Goal: Task Accomplishment & Management: Use online tool/utility

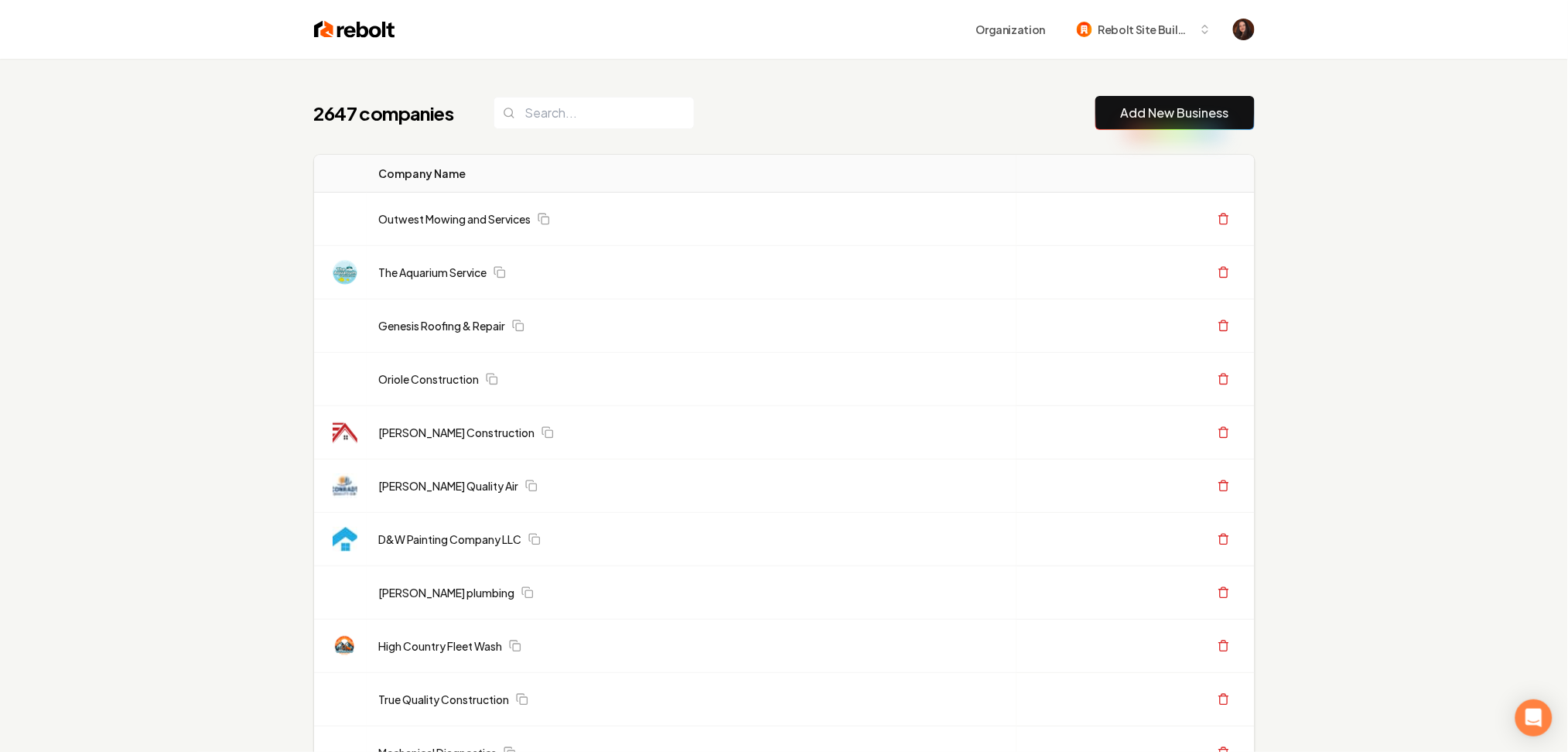
click at [1183, 110] on link "Add New Business" at bounding box center [1175, 113] width 108 height 19
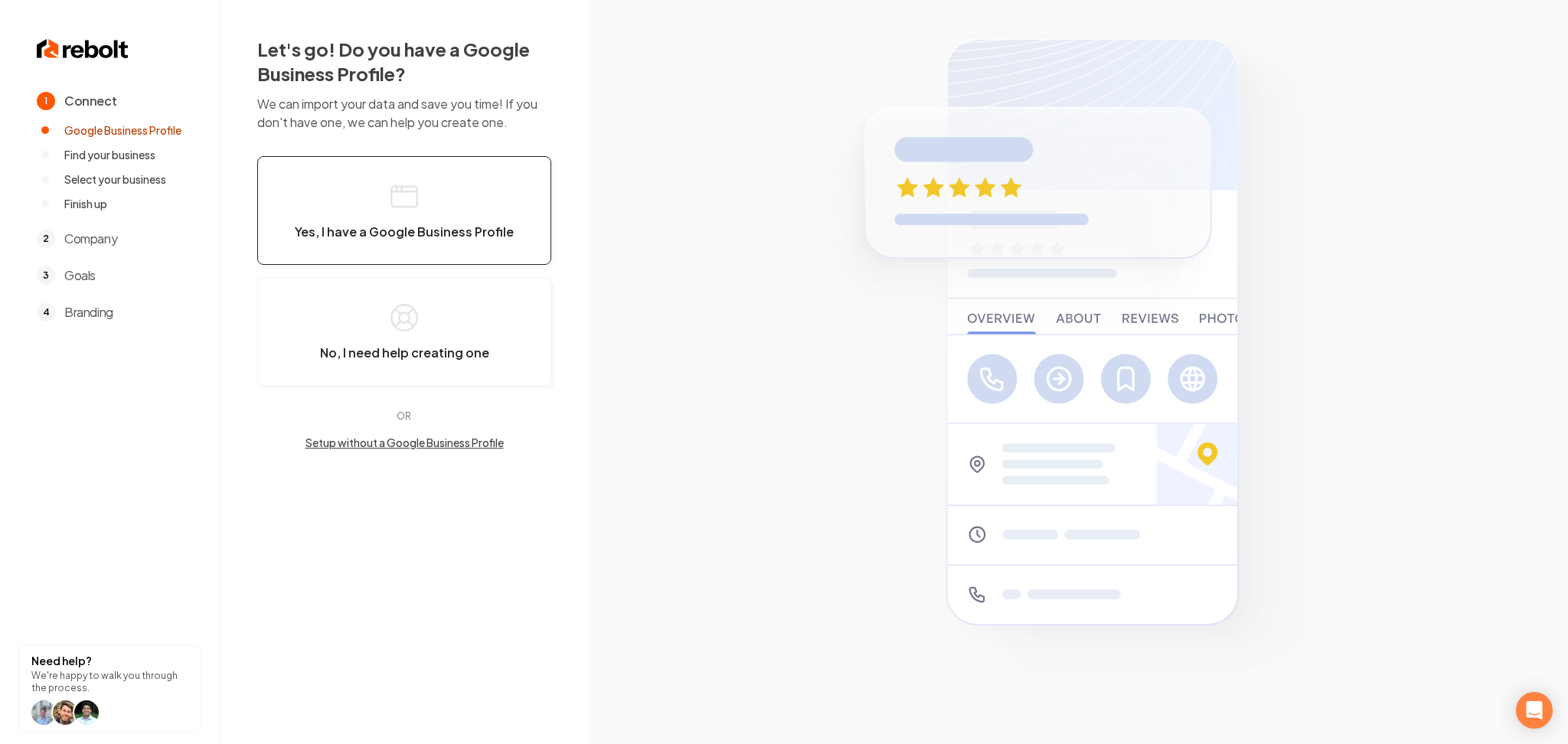
click at [518, 254] on button "Yes, I have a Google Business Profile" at bounding box center [404, 210] width 294 height 109
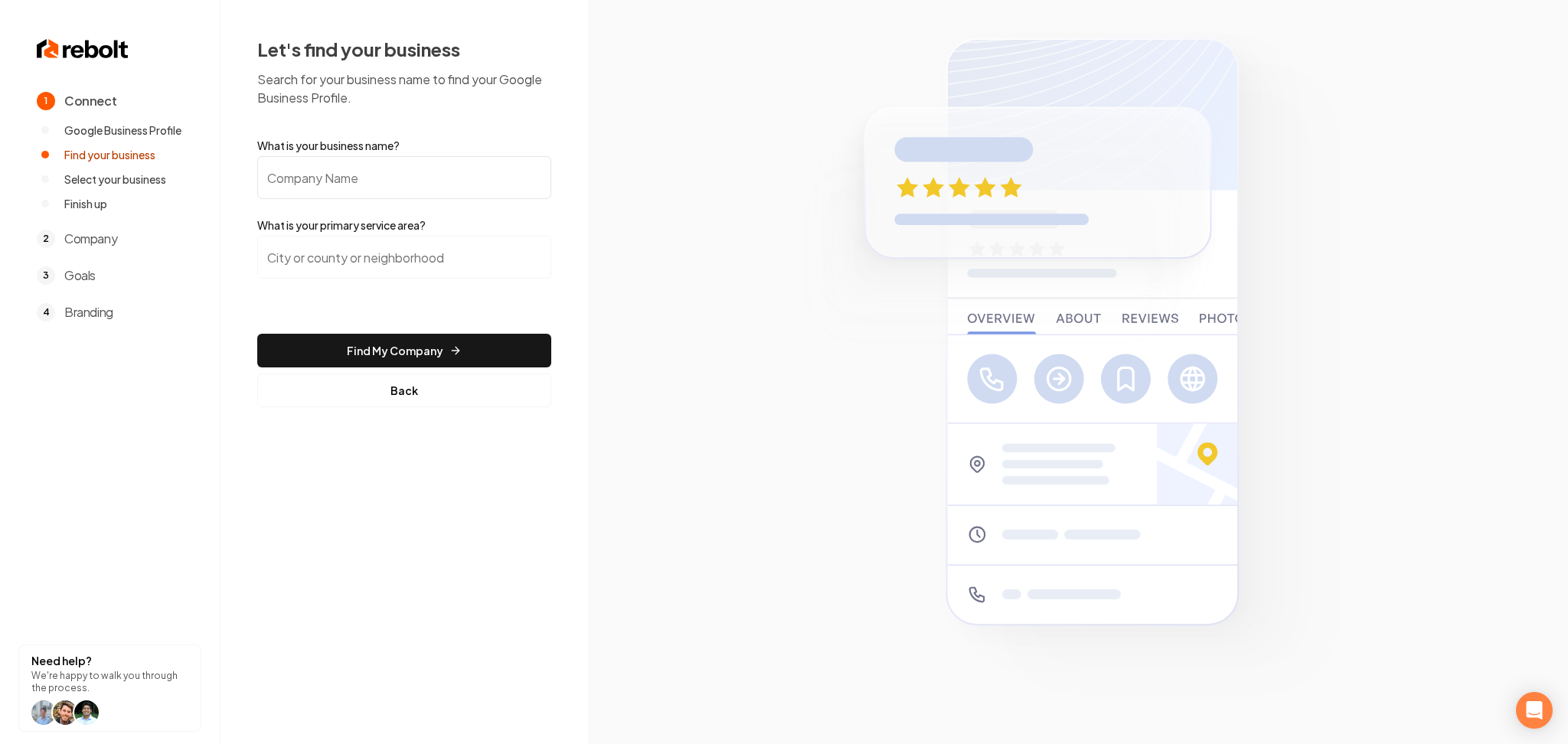
click at [413, 186] on input "What is your business name?" at bounding box center [404, 177] width 294 height 43
paste input "[GEOGRAPHIC_DATA] Landscaping"
type input "[GEOGRAPHIC_DATA] Landscaping"
click at [409, 249] on input "search" at bounding box center [404, 256] width 294 height 43
paste input "Coalville, Utah"
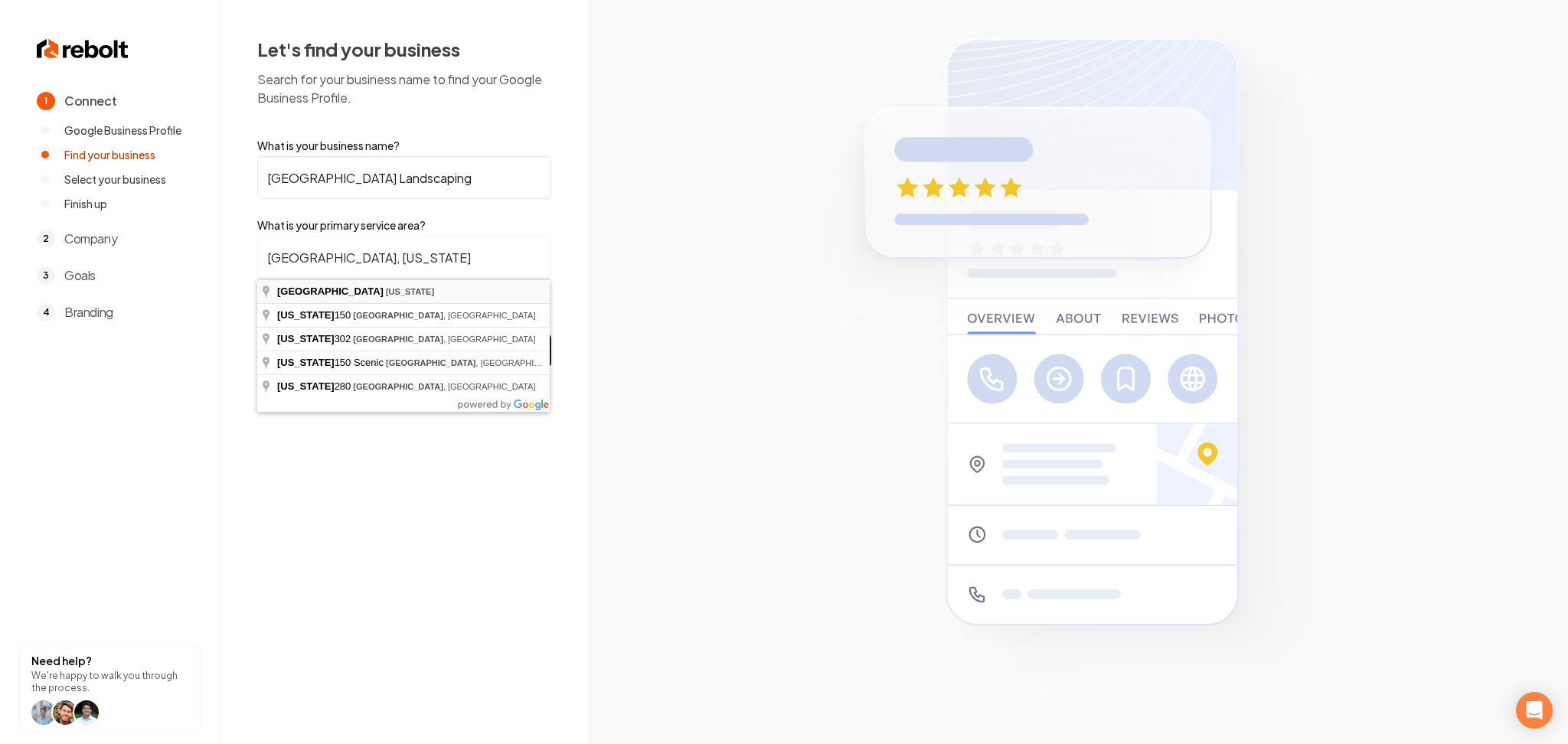
type input "Coalville, Utah"
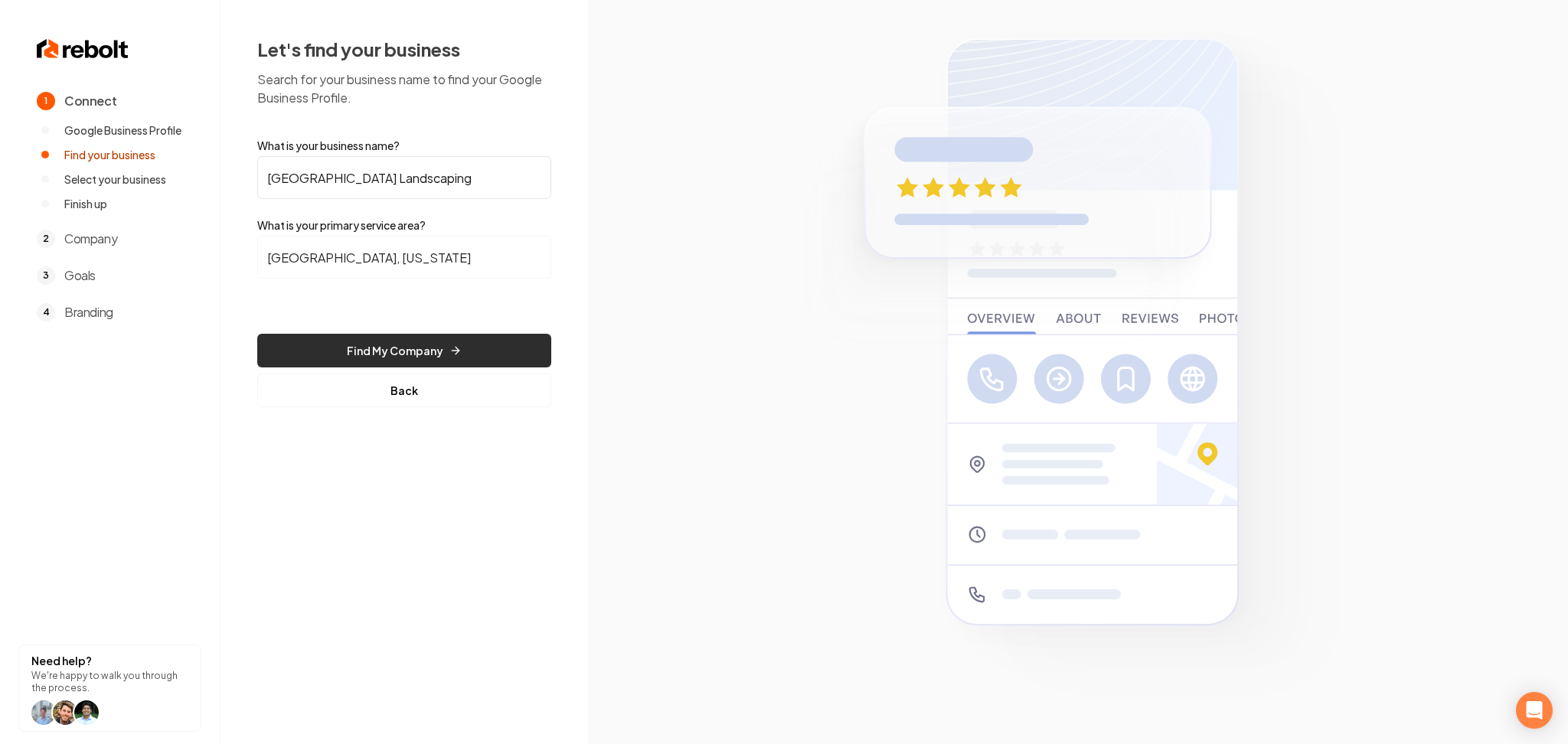
click at [370, 340] on button "Find My Company" at bounding box center [404, 351] width 294 height 34
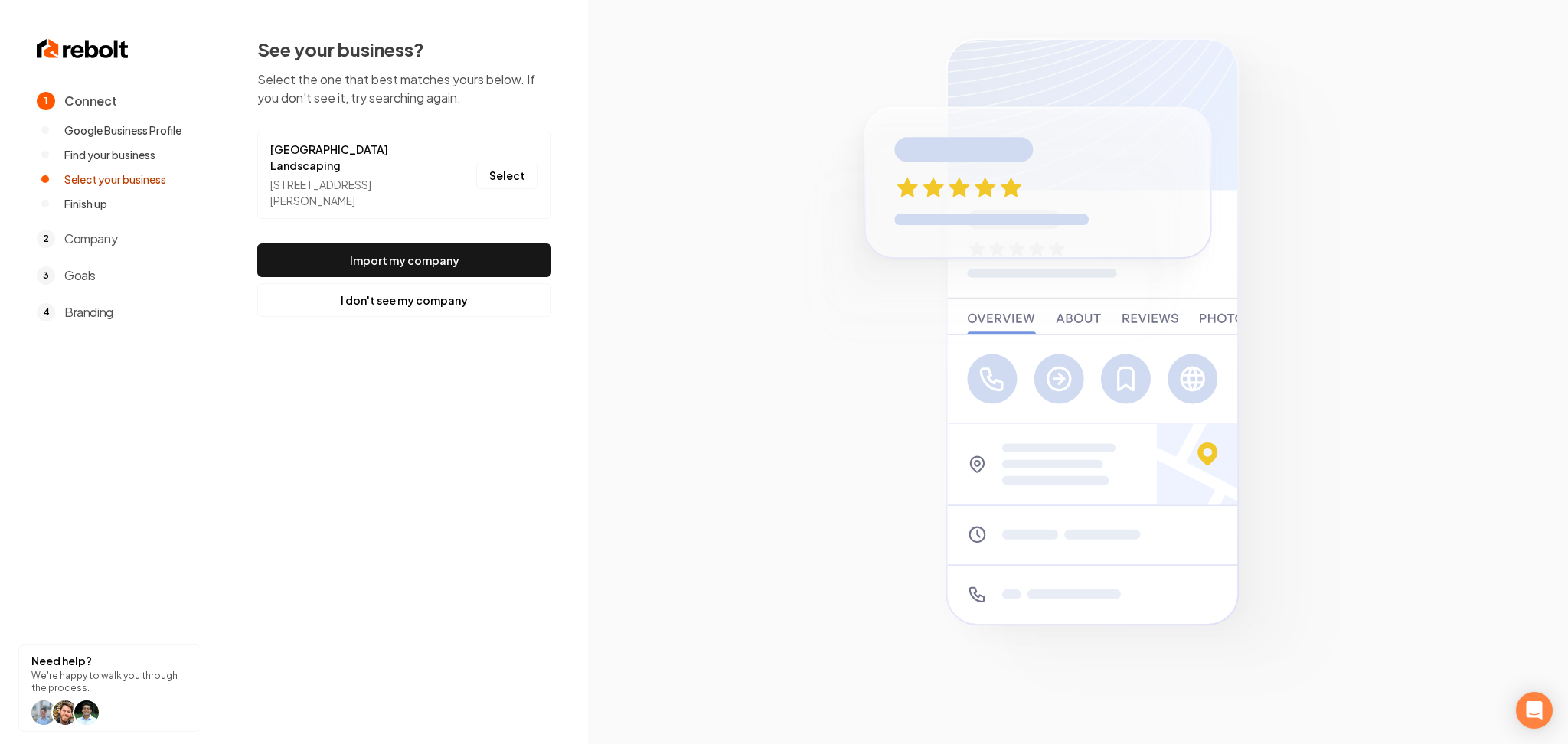
click at [490, 178] on button "Select" at bounding box center [507, 175] width 62 height 28
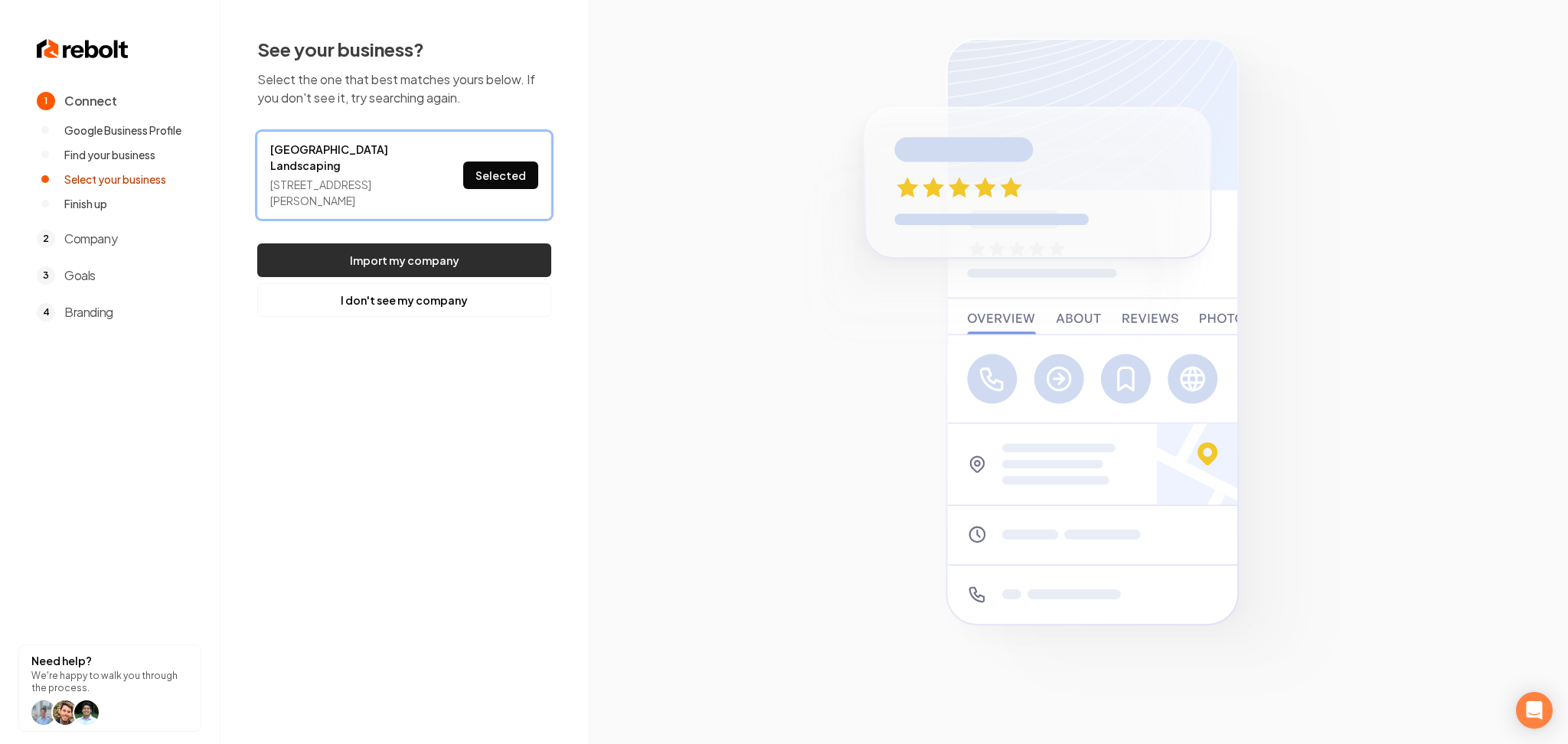
click at [480, 244] on button "Import my company" at bounding box center [404, 261] width 294 height 34
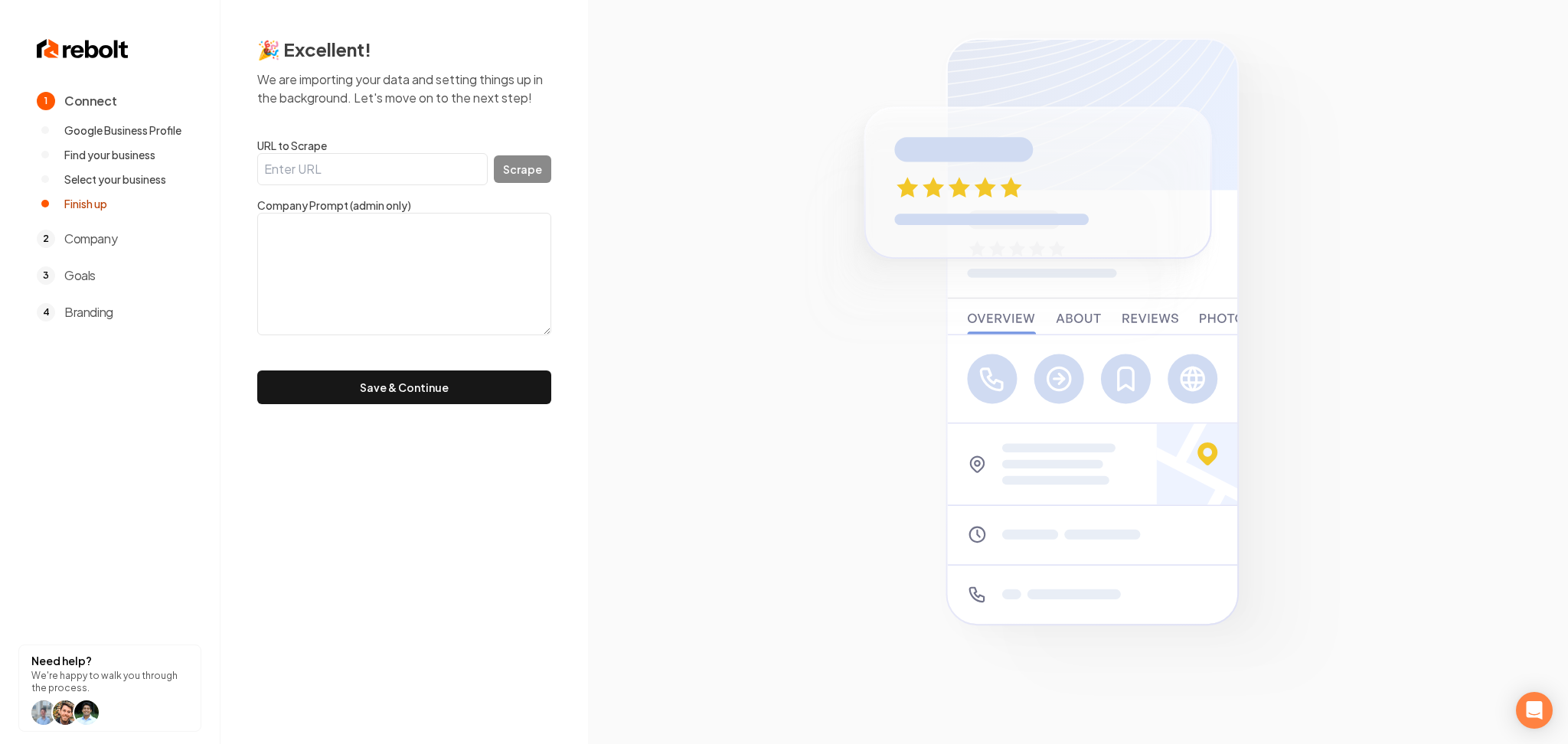
click at [411, 172] on input "URL to Scrape" at bounding box center [372, 169] width 230 height 32
paste input "https://www.efparkcitylandscaping.com/"
type input "https://www.efparkcitylandscaping.com/"
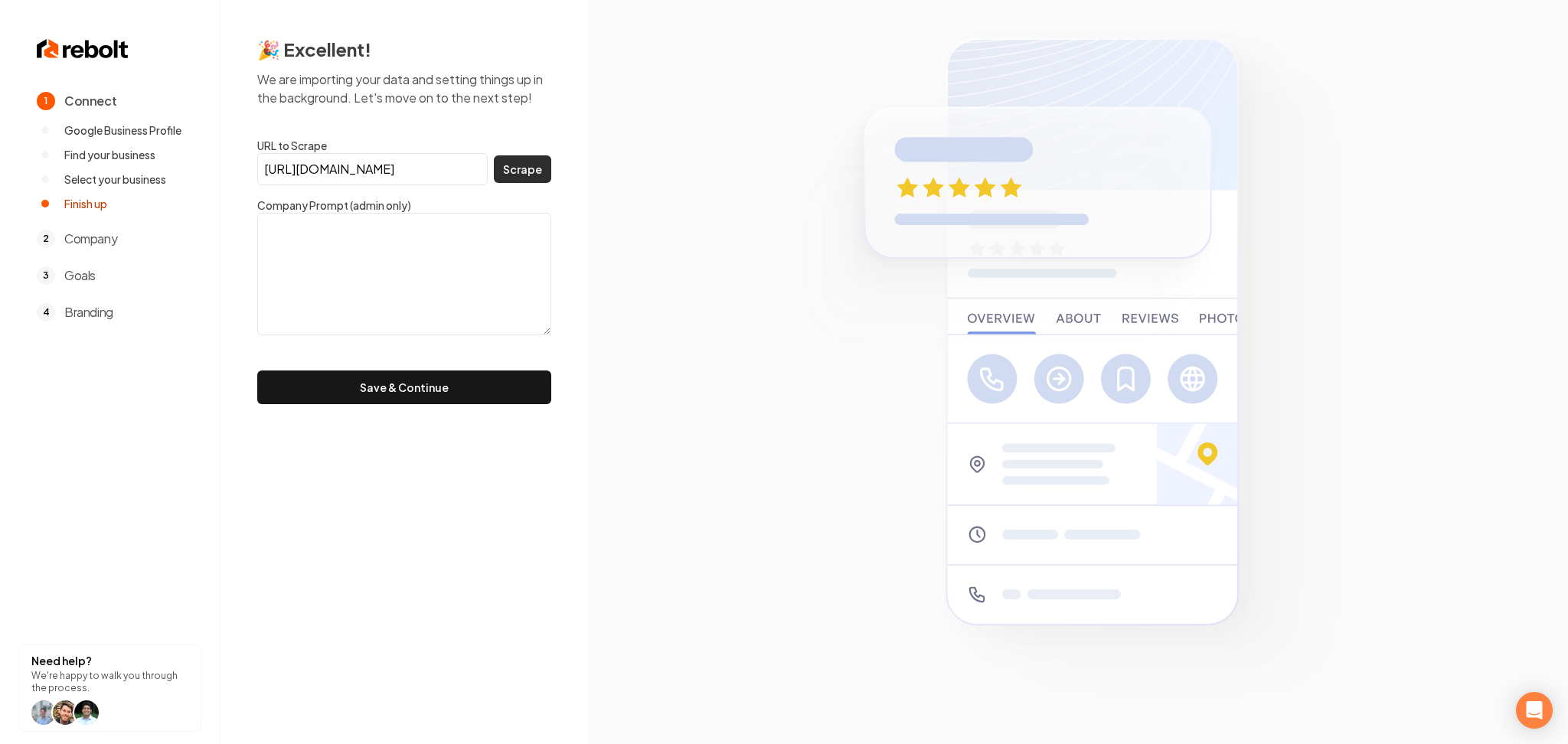
click at [510, 166] on button "Scrape" at bounding box center [522, 169] width 57 height 28
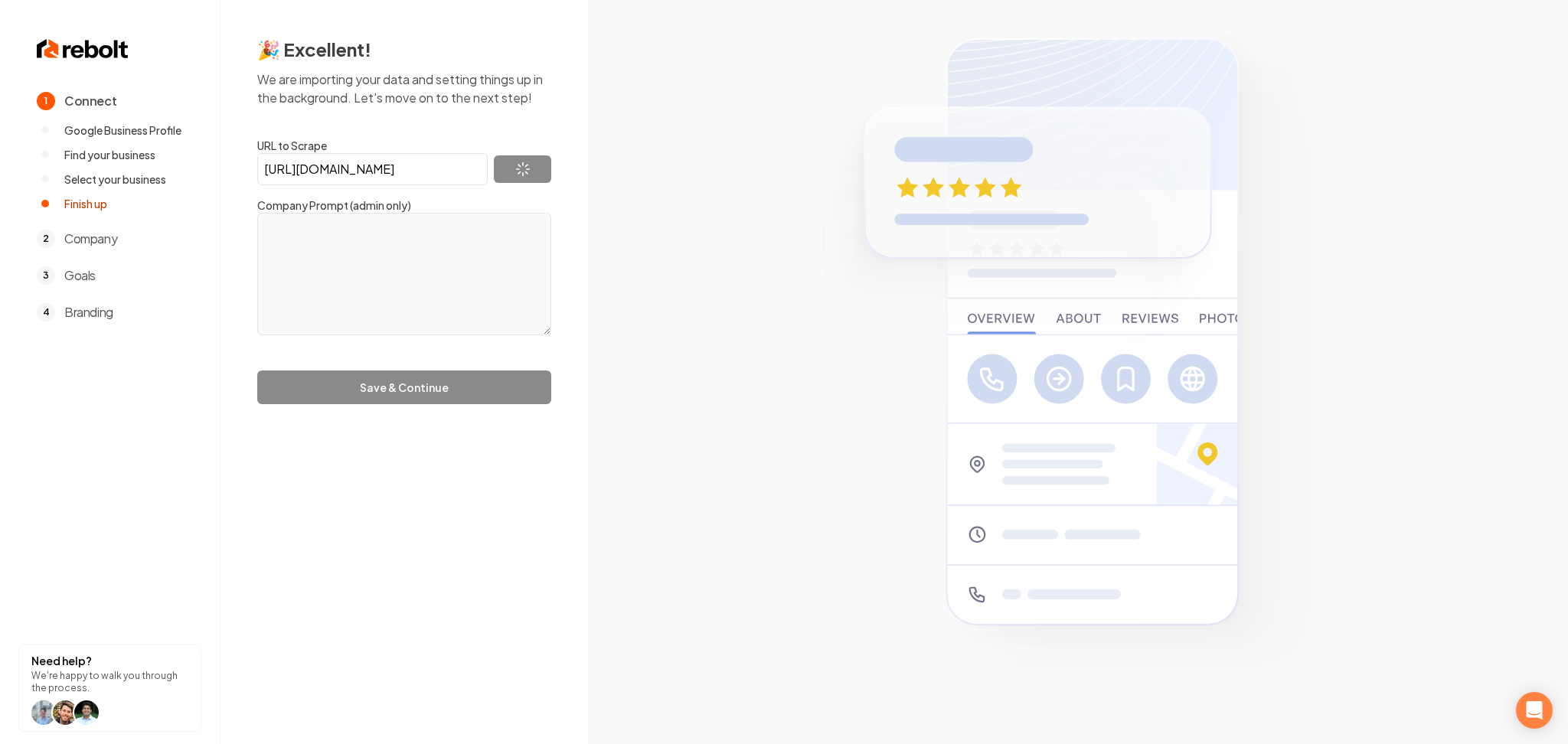
type textarea "At EF Park City Landscaping, we’re dedicated to creating outdoor spaces that th…"
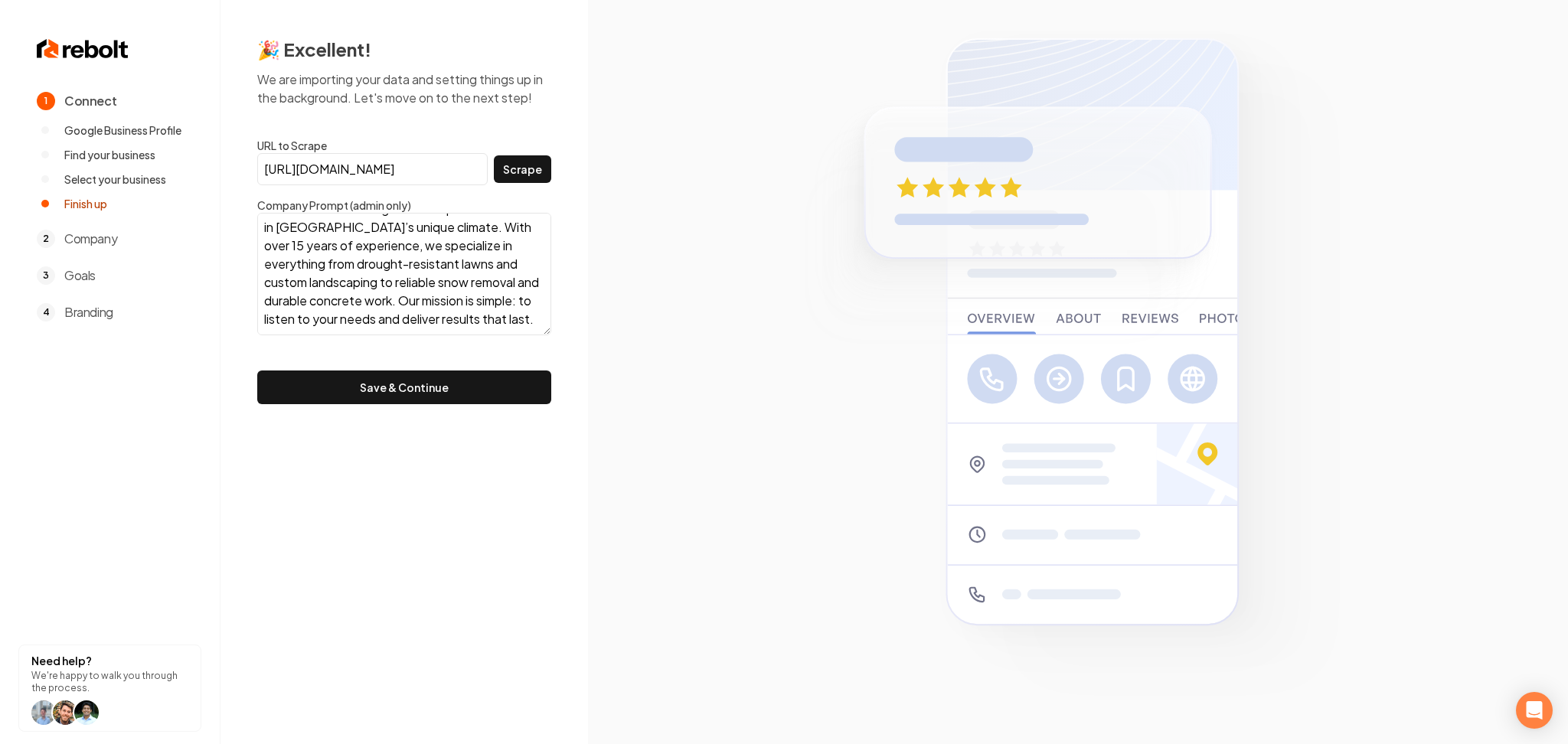
scroll to position [56, 0]
drag, startPoint x: 439, startPoint y: 382, endPoint x: 438, endPoint y: 393, distance: 11.0
click at [439, 386] on button "Save & Continue" at bounding box center [404, 387] width 294 height 34
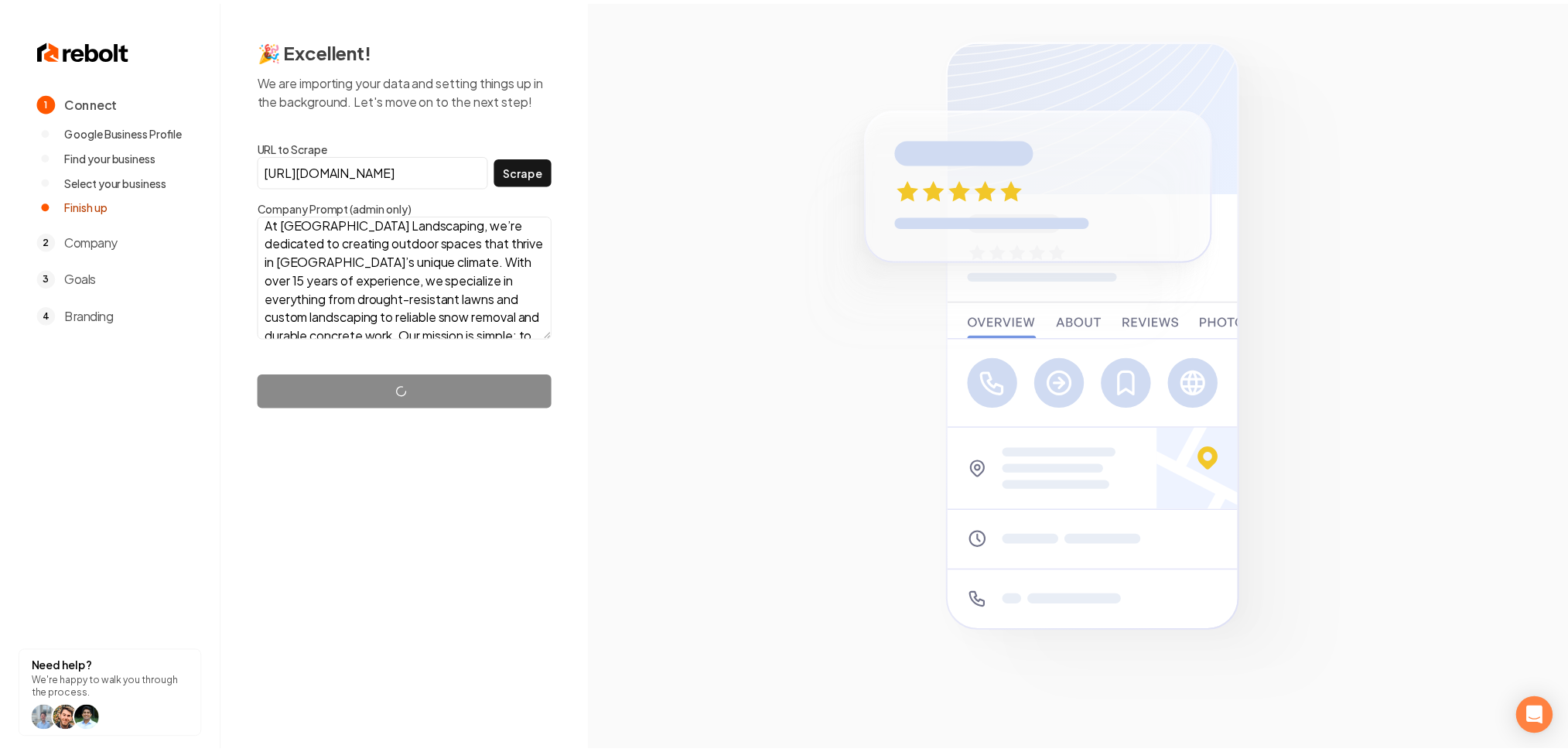
scroll to position [0, 0]
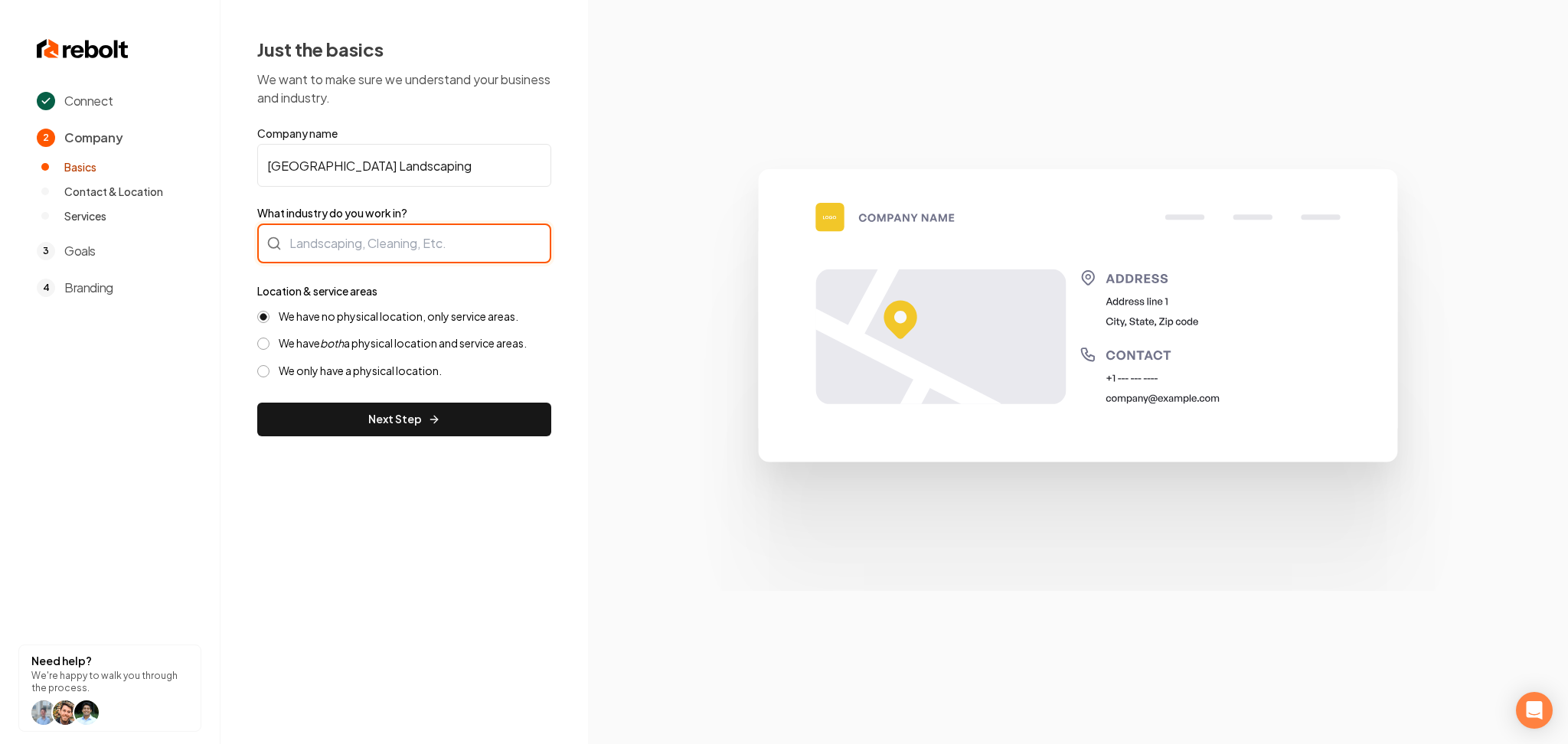
click at [357, 258] on div at bounding box center [404, 243] width 294 height 40
type input "Landscaping"
drag, startPoint x: 393, startPoint y: 351, endPoint x: 381, endPoint y: 369, distance: 21.6
click at [393, 352] on div "We have no physical location, only service areas. We have both a physical locat…" at bounding box center [404, 344] width 294 height 69
click at [356, 310] on label "We have no physical location, only service areas." at bounding box center [398, 316] width 240 height 14
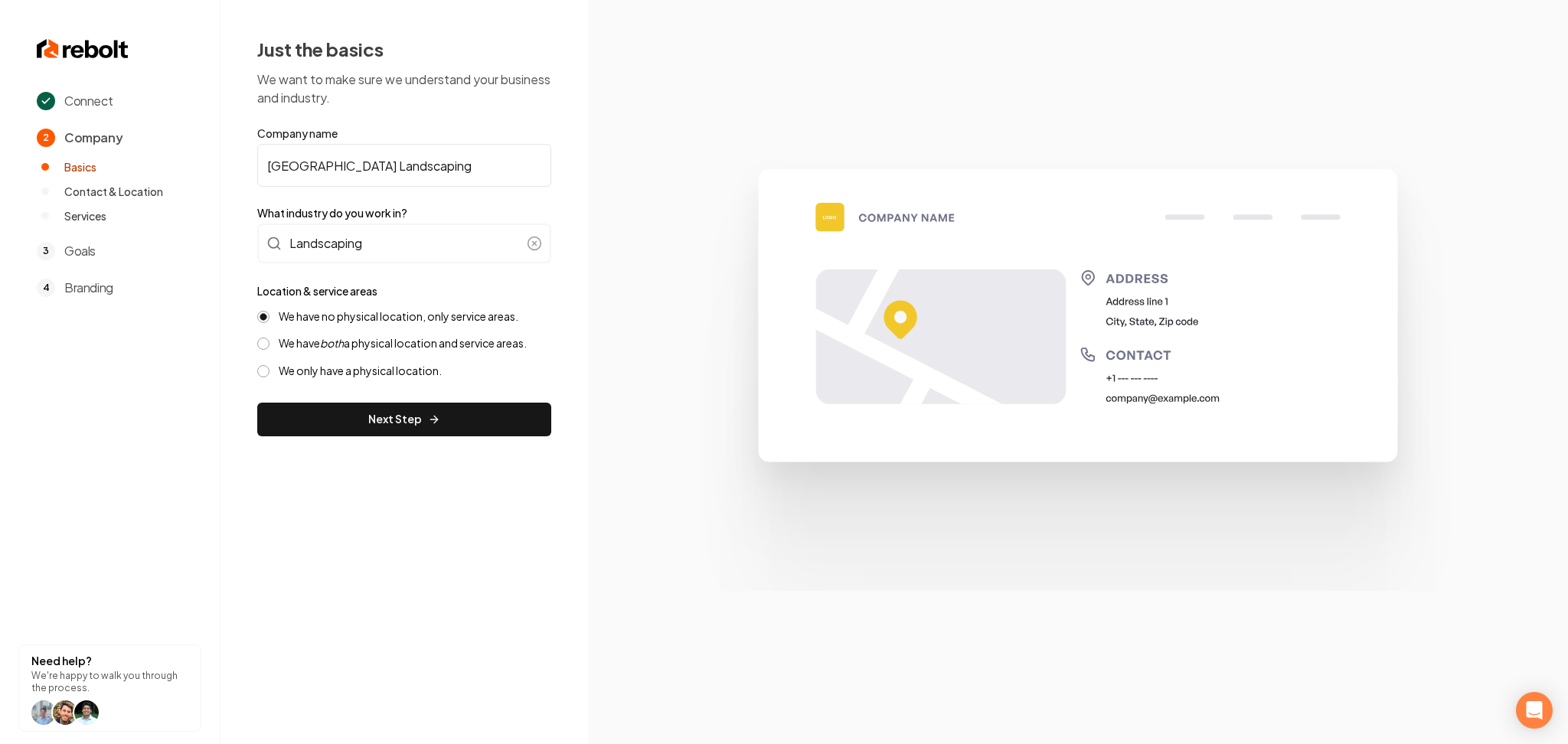
click at [269, 310] on button "We have no physical location, only service areas." at bounding box center [263, 316] width 13 height 13
click at [346, 348] on label "We have both a physical location and service areas." at bounding box center [403, 342] width 248 height 14
click at [269, 348] on button "We have both a physical location and service areas." at bounding box center [263, 343] width 13 height 13
drag, startPoint x: 345, startPoint y: 396, endPoint x: 345, endPoint y: 412, distance: 16.0
click at [345, 397] on form "Company name EF Park City Landscaping What industry do you work in? Landscaping…" at bounding box center [404, 281] width 294 height 310
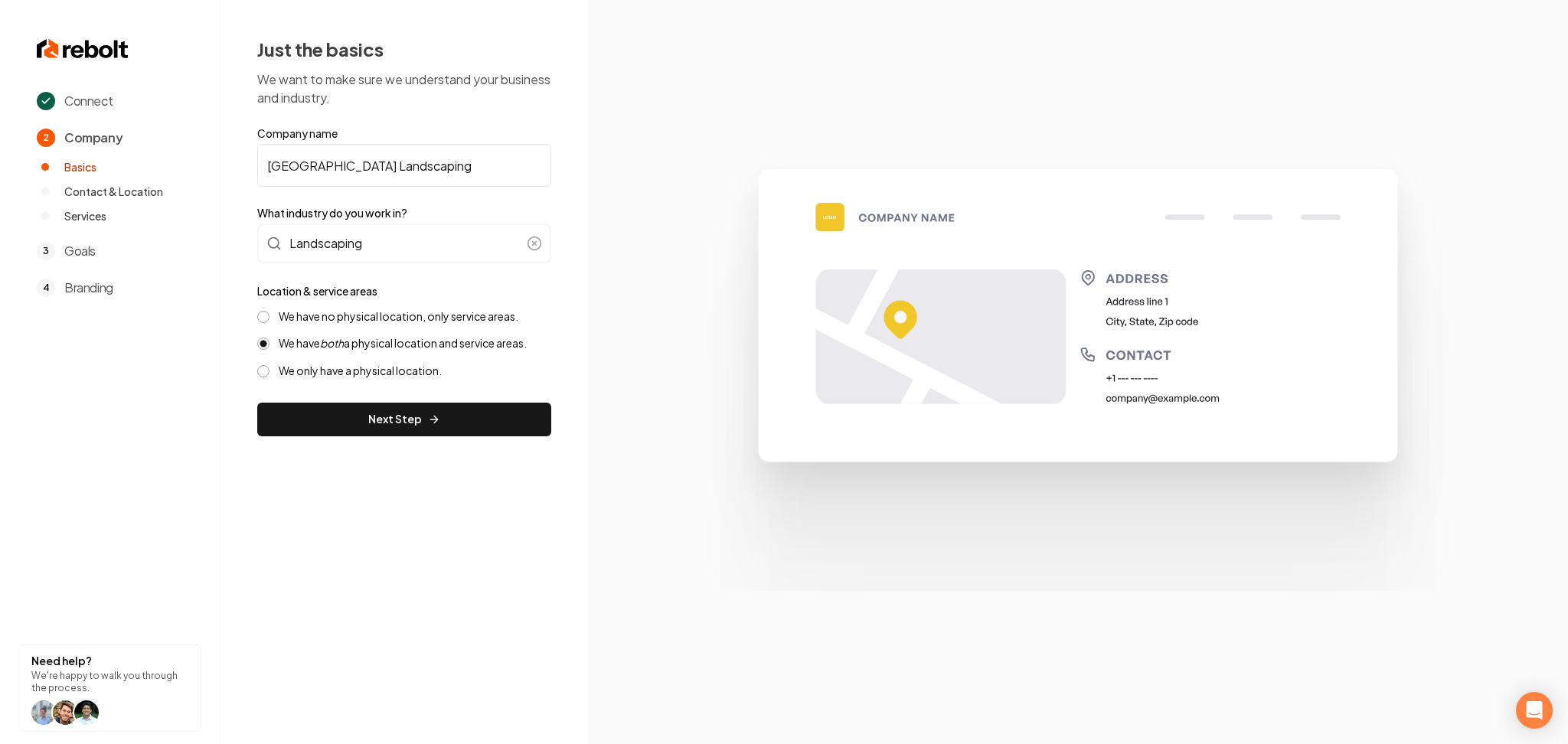
click at [345, 414] on button "Next Step" at bounding box center [404, 419] width 294 height 34
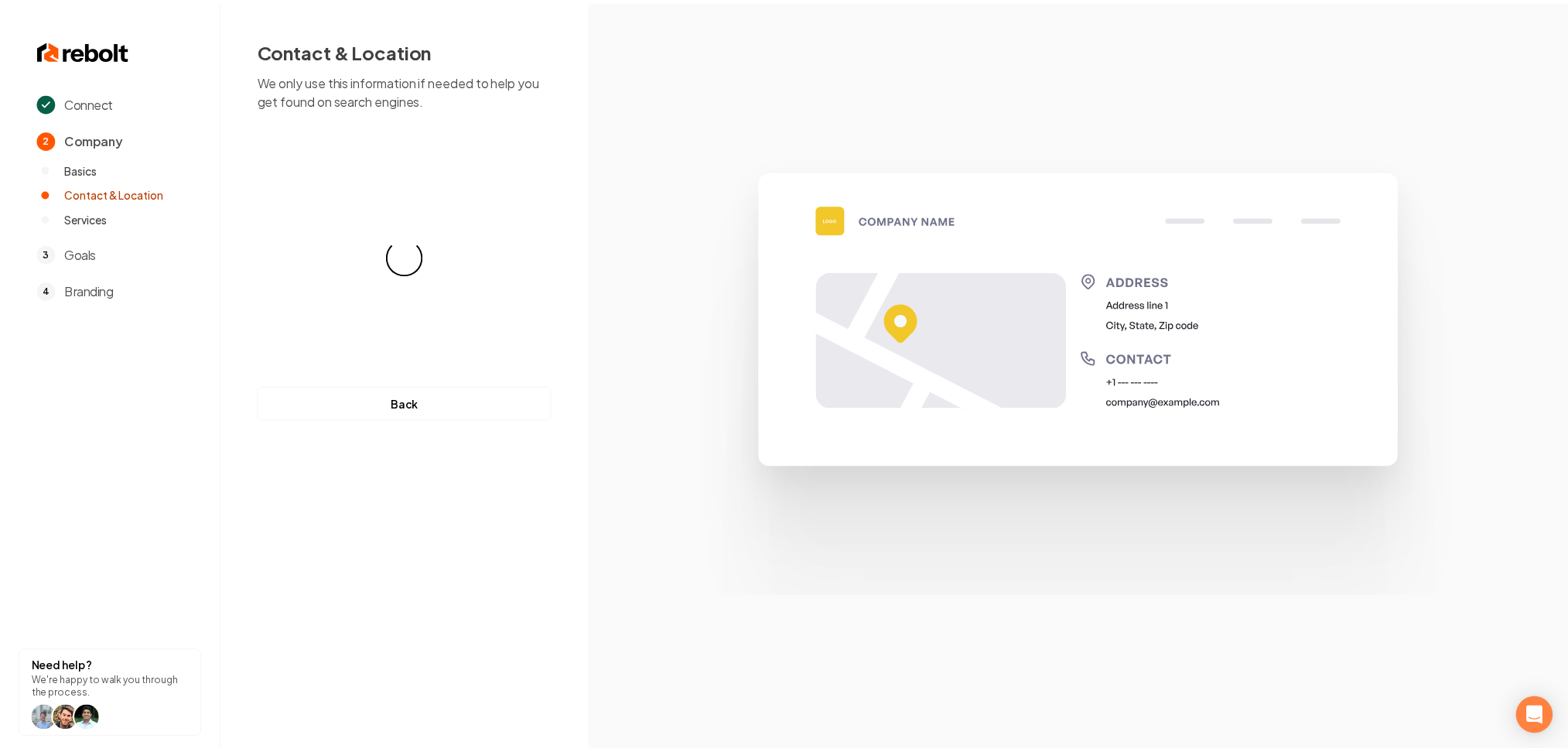
select select "**"
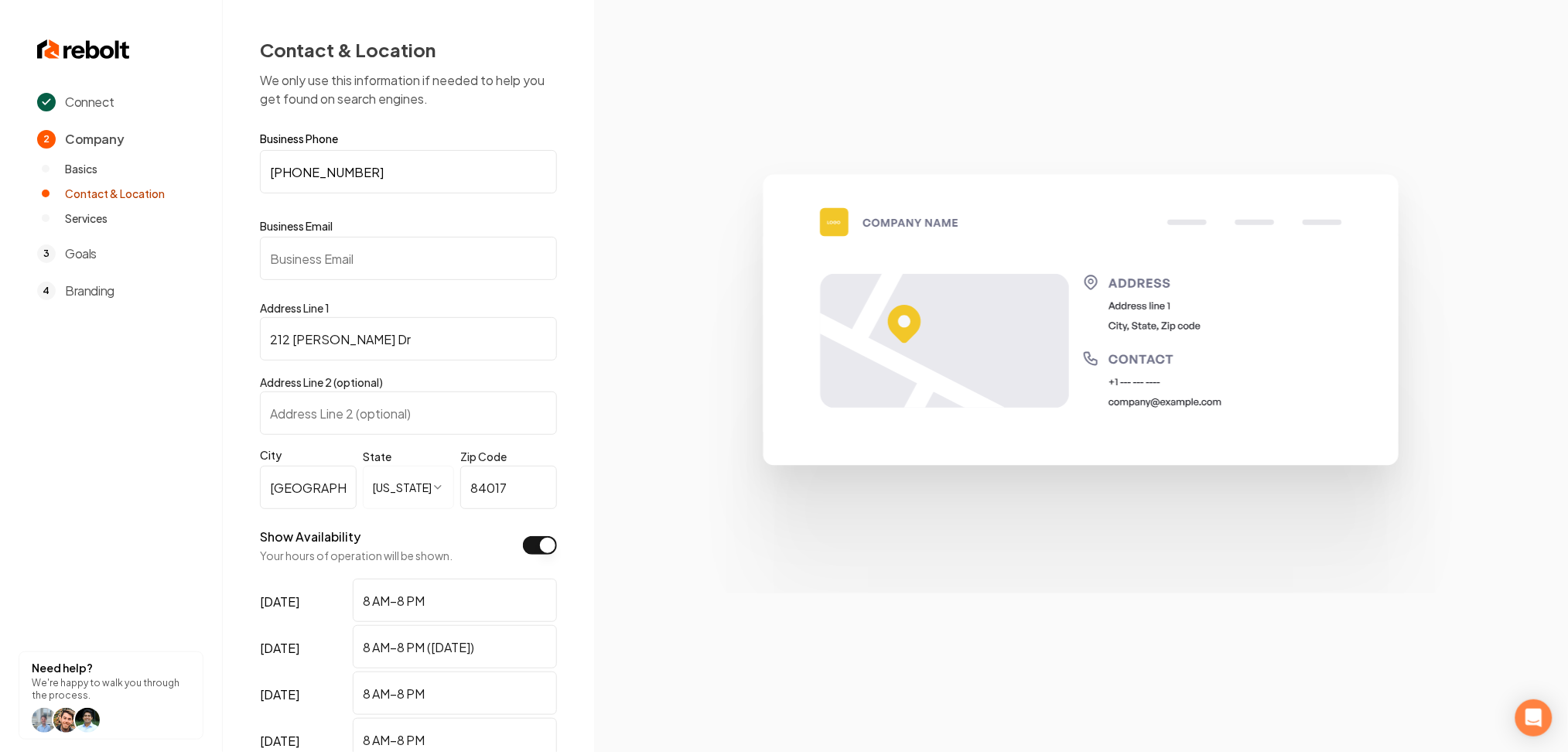
click at [295, 259] on input "Business Email" at bounding box center [408, 258] width 297 height 43
paste input "efconcreteandlandscapingllc@gmail.com"
drag, startPoint x: 271, startPoint y: 255, endPoint x: 257, endPoint y: 257, distance: 14.1
click at [257, 257] on div "**********" at bounding box center [408, 532] width 372 height 1065
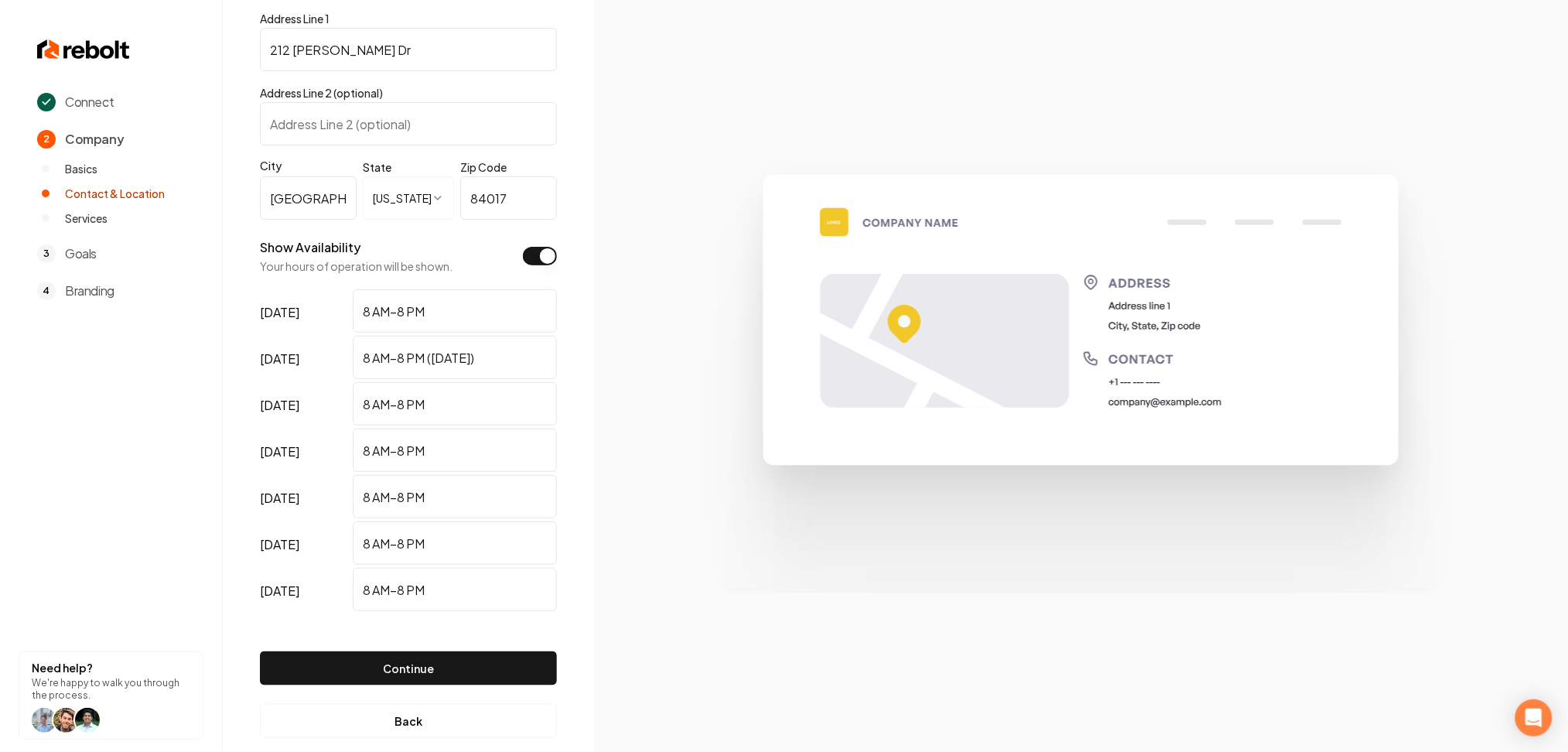
scroll to position [312, 0]
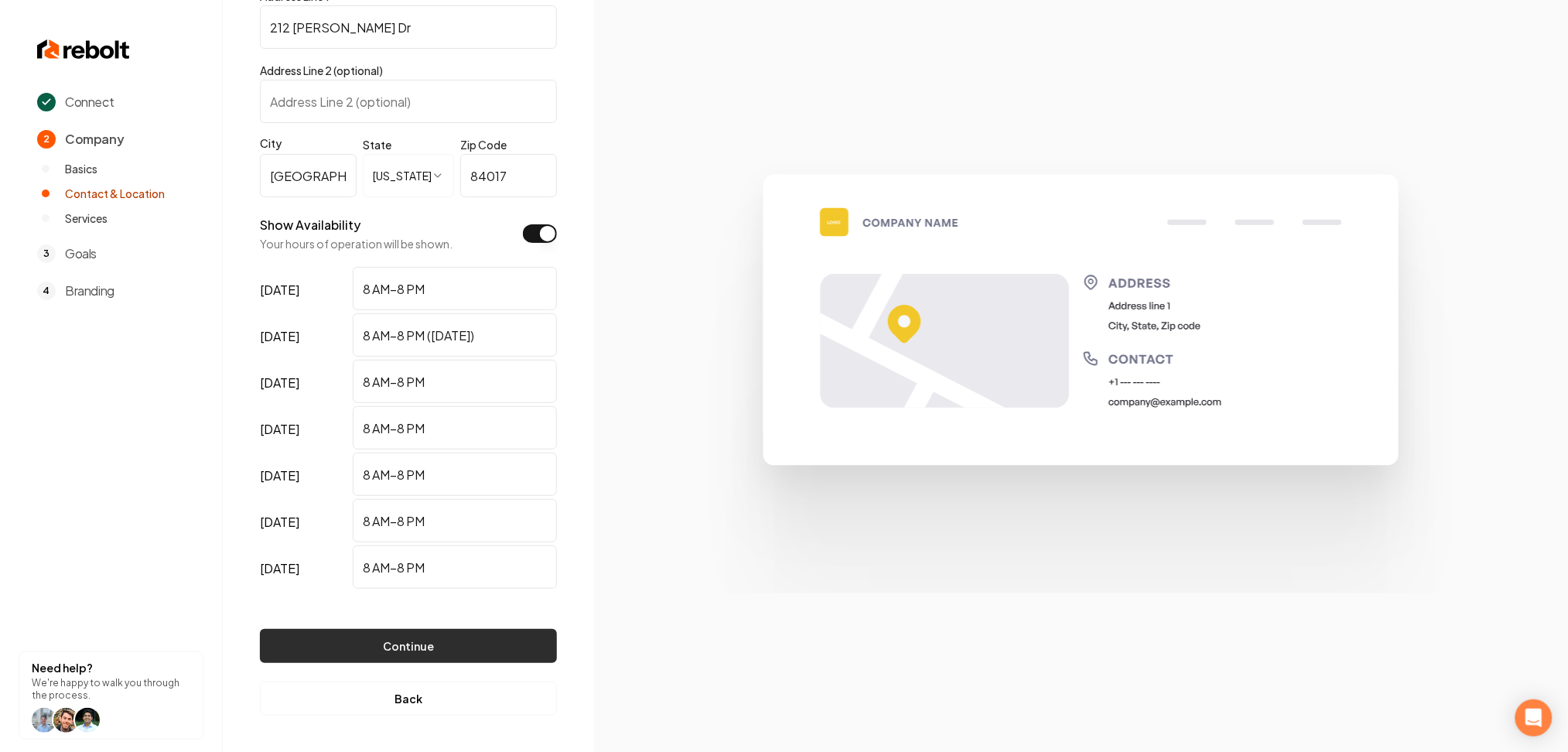
type input "efconcreteandlandscapingllc@gmail.com"
click at [472, 660] on button "Continue" at bounding box center [408, 646] width 297 height 34
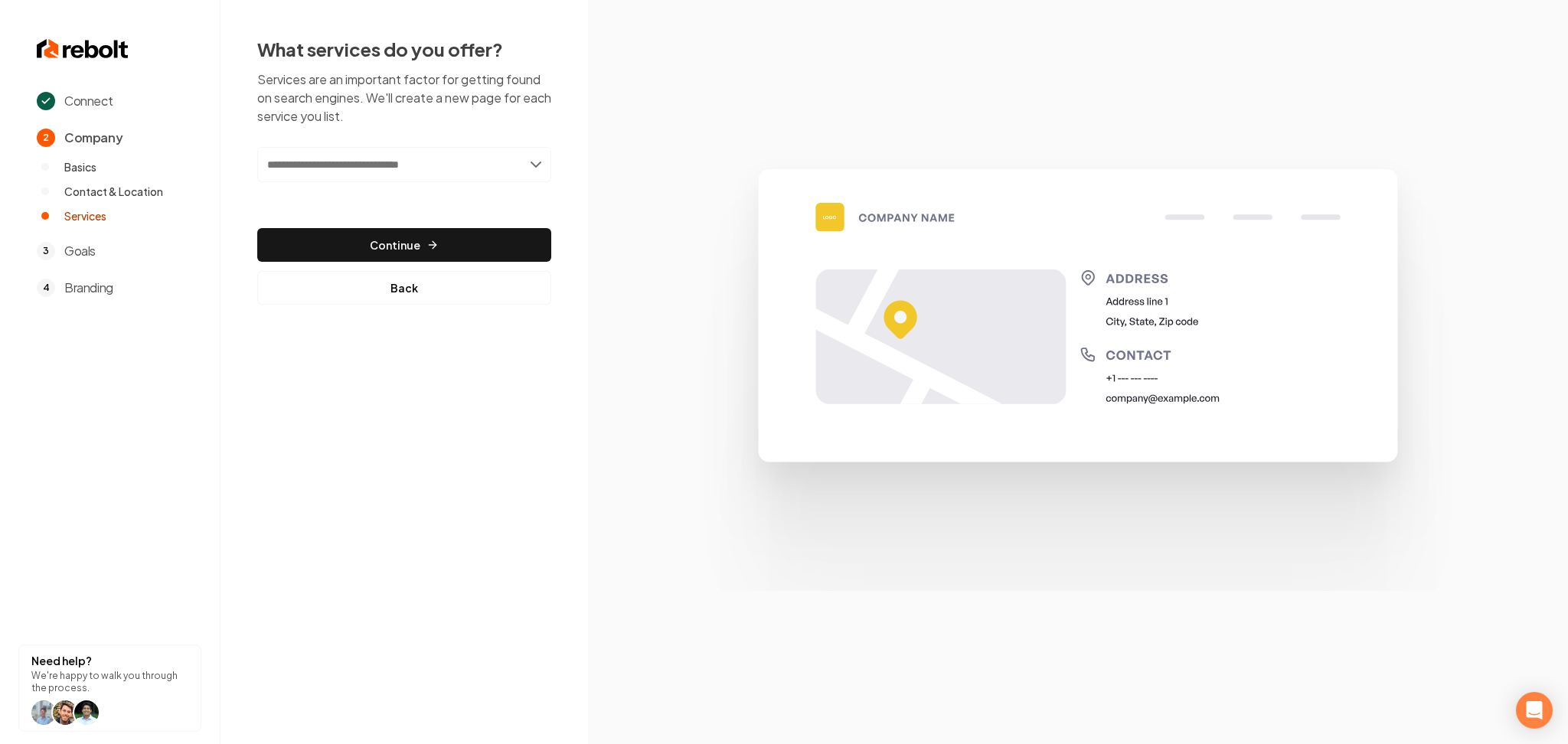
drag, startPoint x: 376, startPoint y: 187, endPoint x: 387, endPoint y: 145, distance: 43.4
click at [376, 186] on div "Add new or select from suggestions Select a service" at bounding box center [404, 175] width 294 height 57
click at [387, 145] on div "What services do you offer? Services are an important factor for getting found …" at bounding box center [404, 171] width 294 height 268
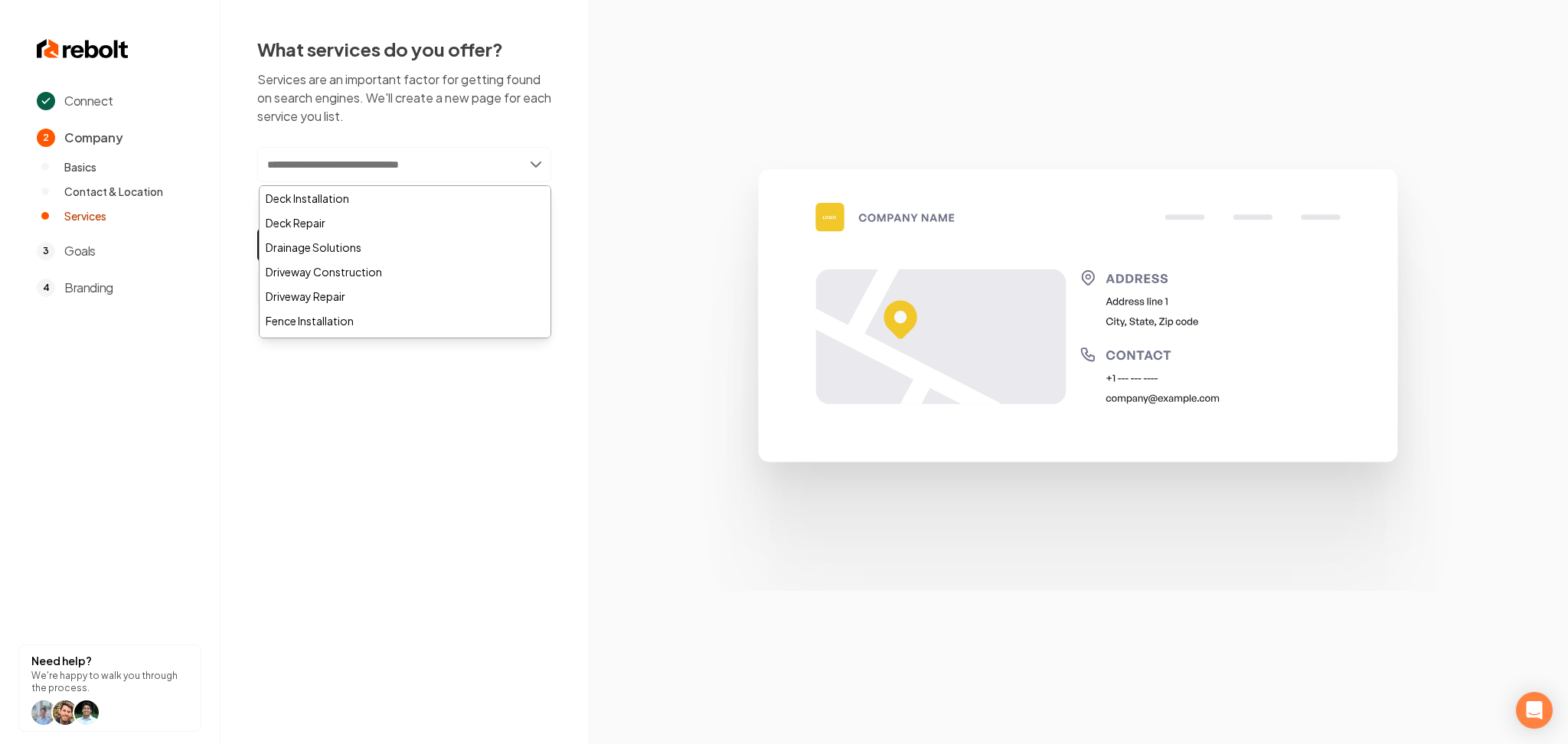
paste input "**********"
click at [382, 170] on input "text" at bounding box center [404, 164] width 294 height 35
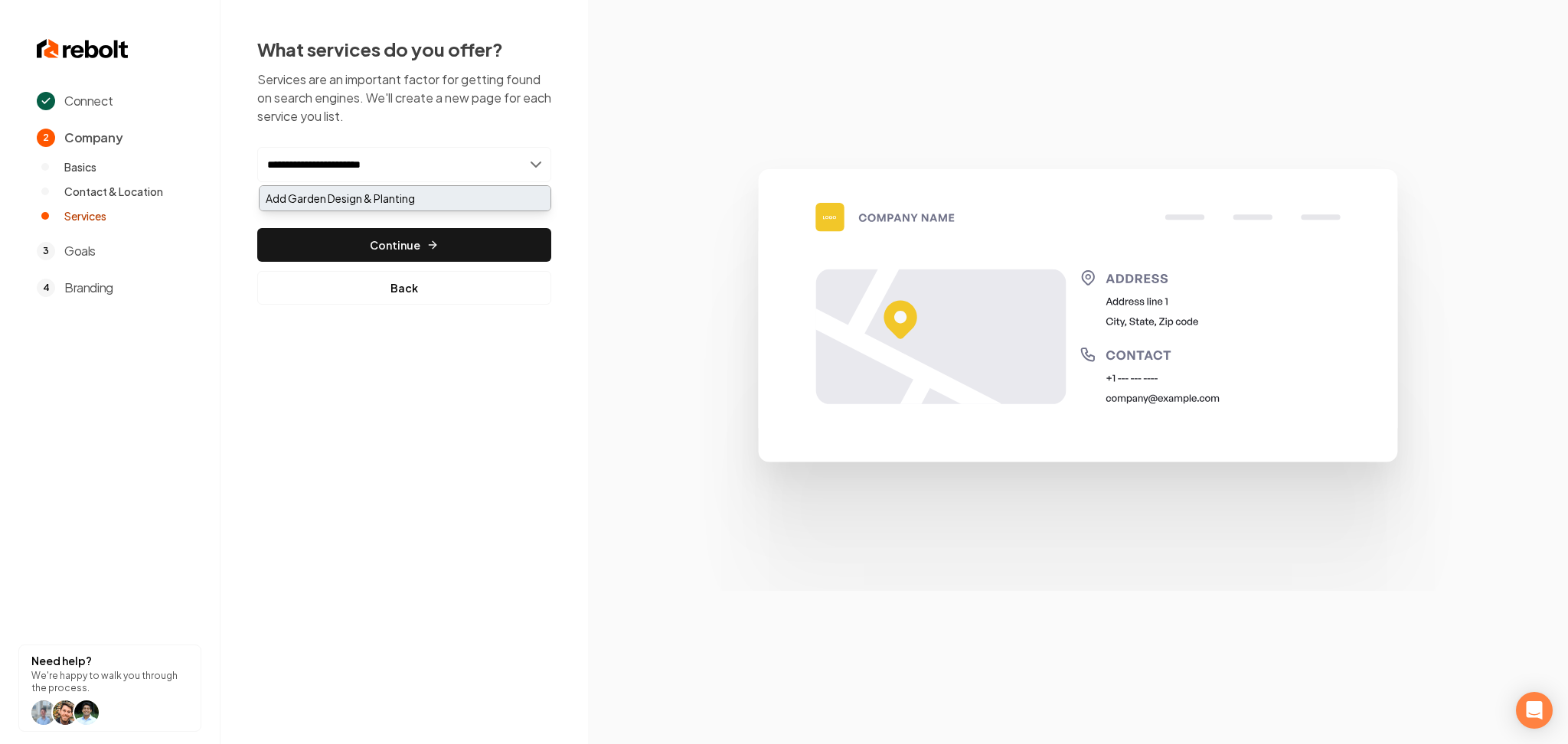
type input "**********"
click at [388, 191] on div "Add Garden Design & Planting" at bounding box center [405, 198] width 291 height 24
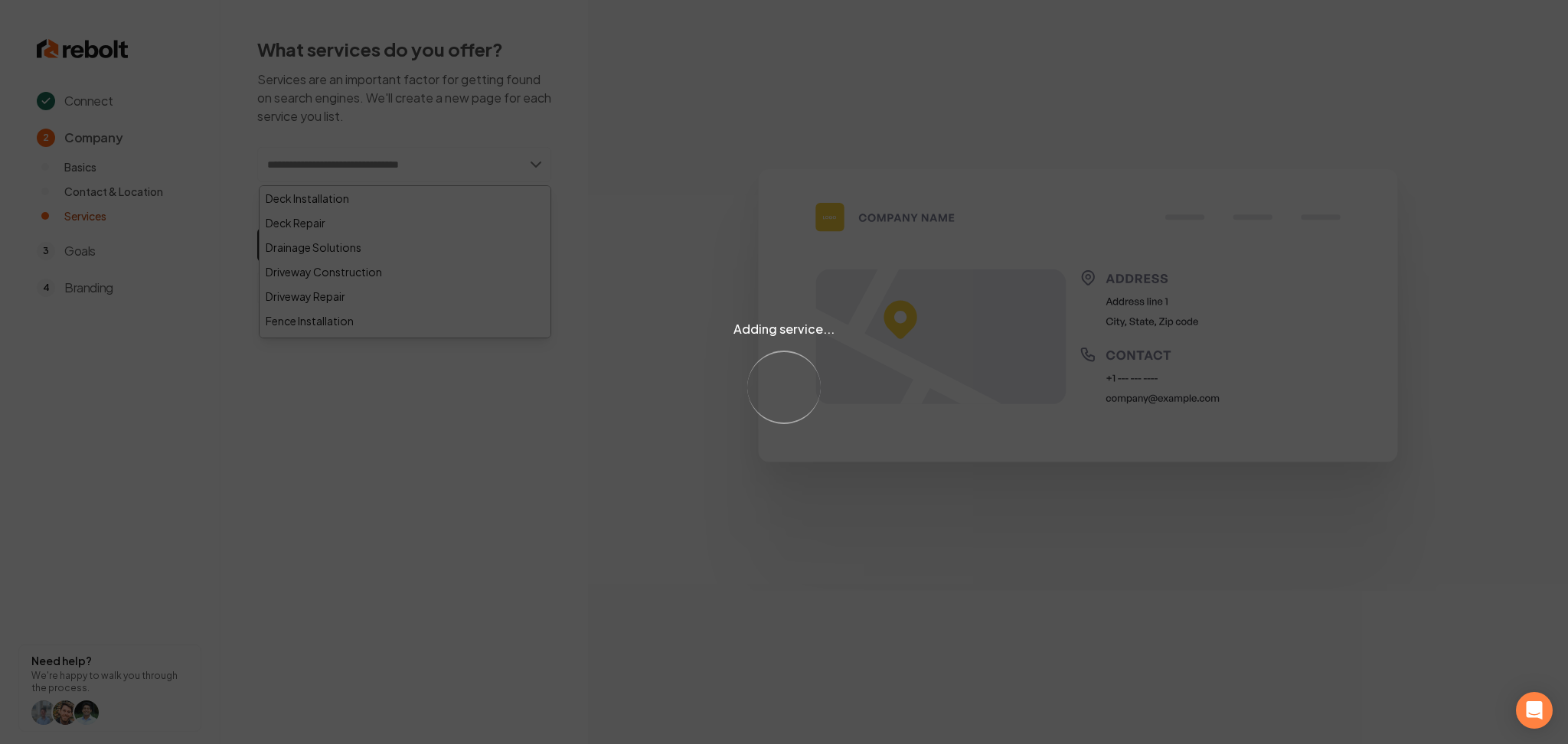
paste input "**********"
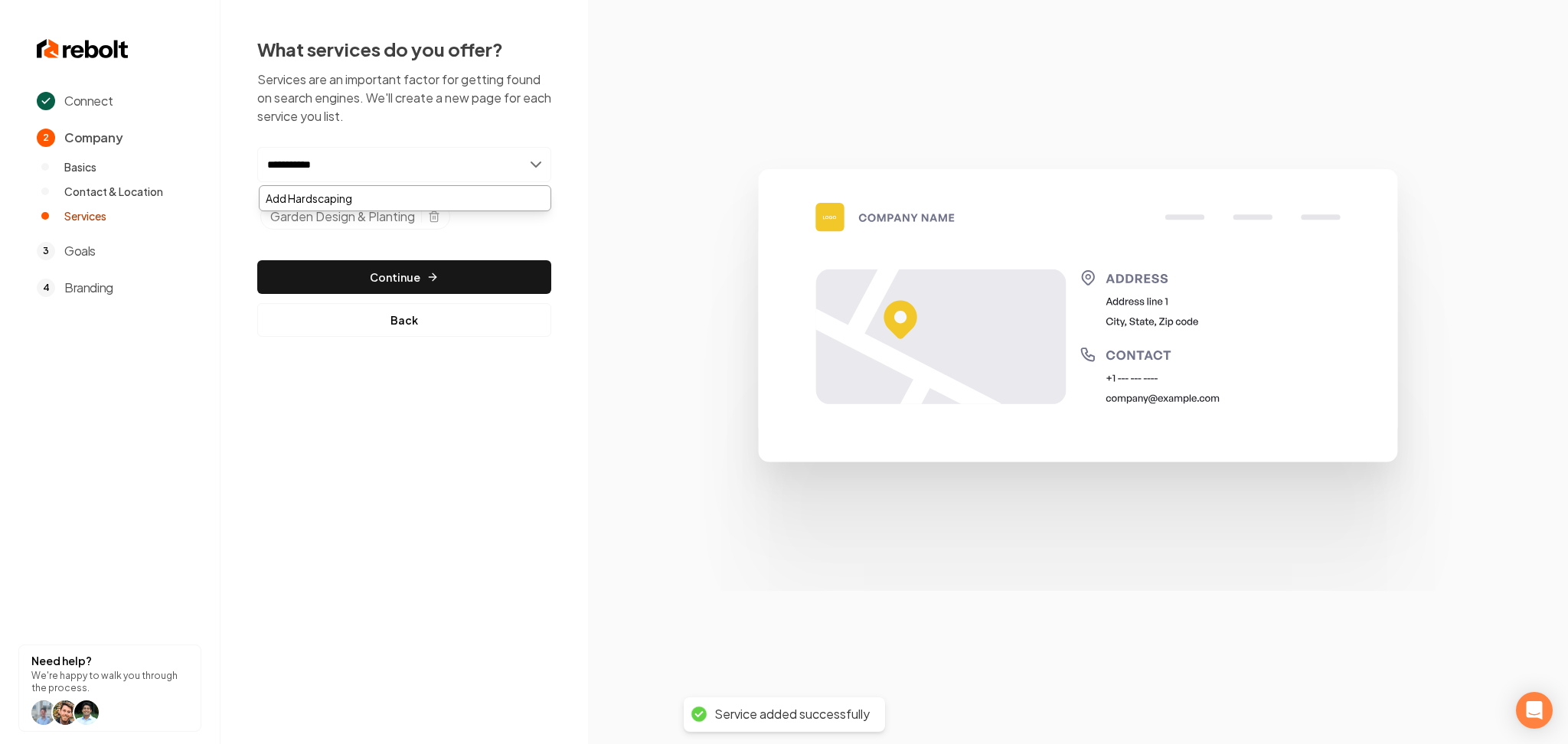
type input "**********"
click at [303, 203] on div "Add Hardscaping" at bounding box center [405, 198] width 291 height 24
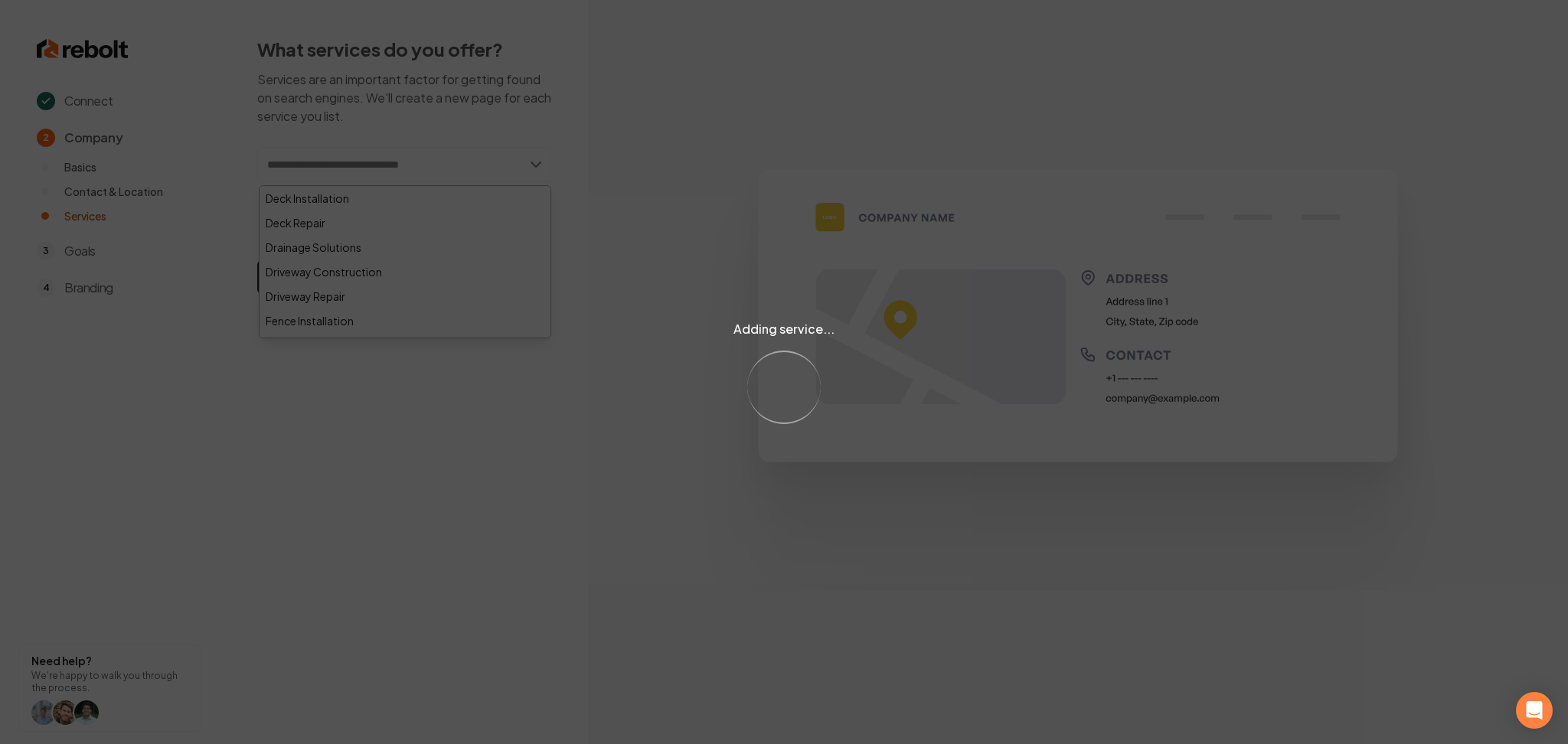
paste input "**********"
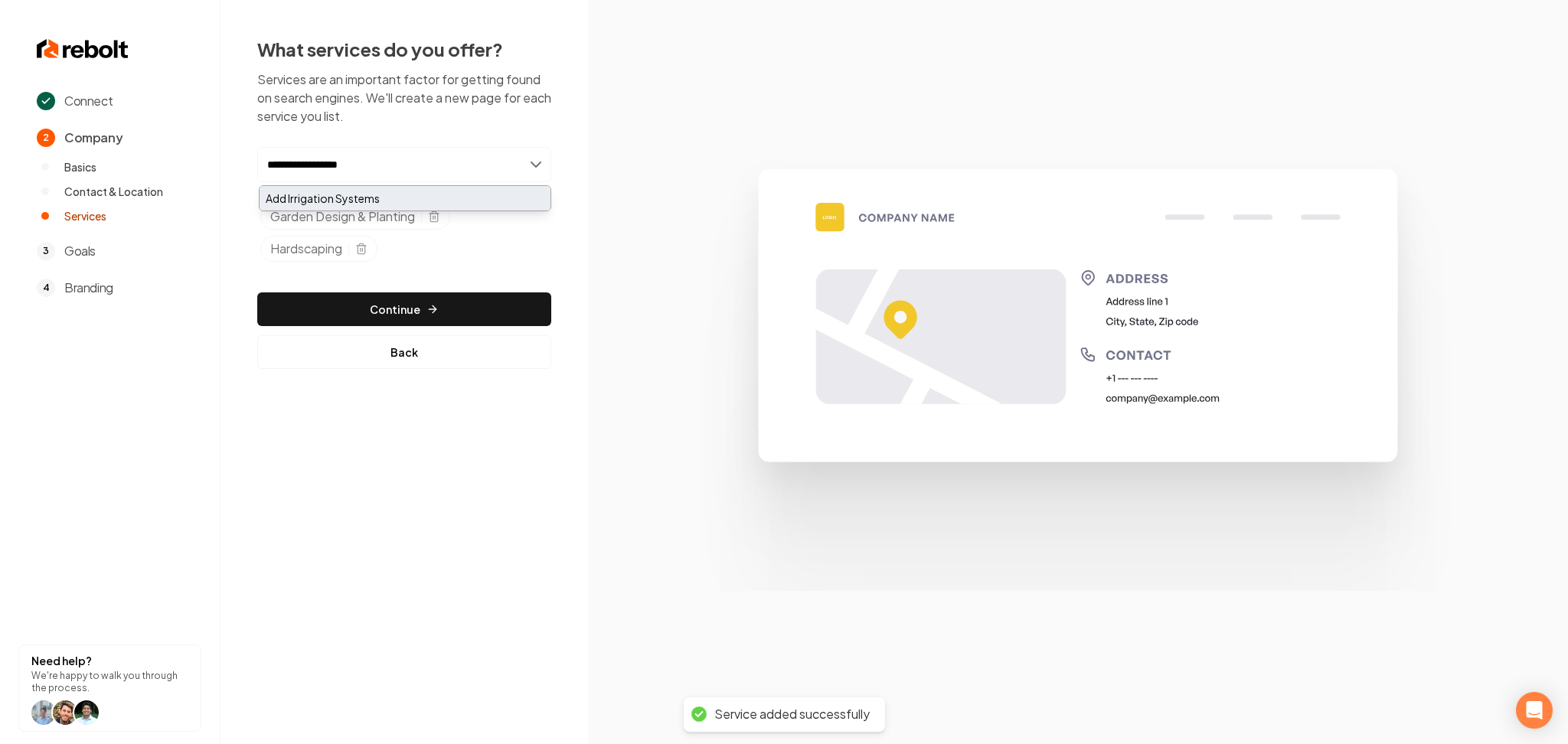
type input "**********"
click at [377, 186] on div "Add Irrigation Systems" at bounding box center [405, 198] width 291 height 24
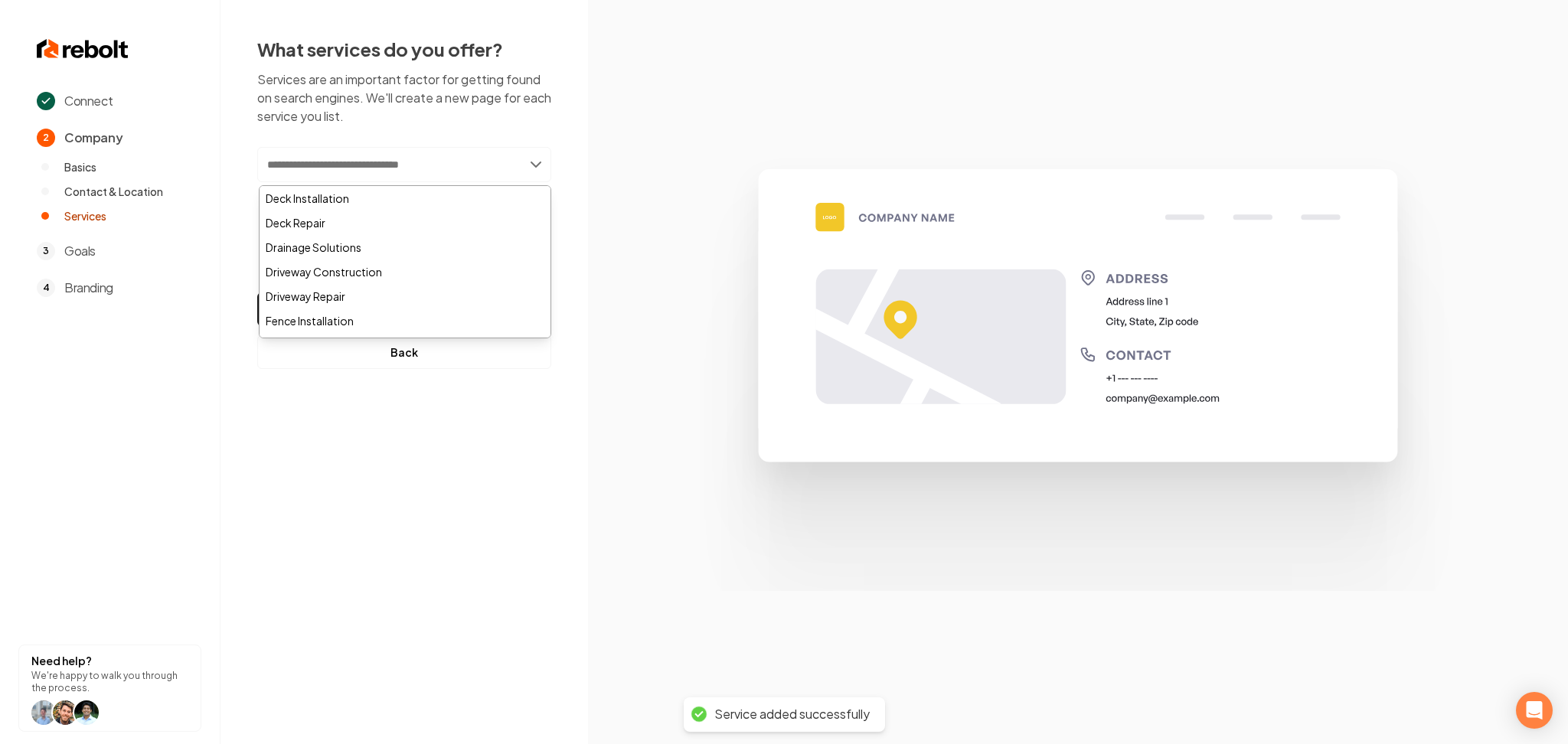
paste input "**********"
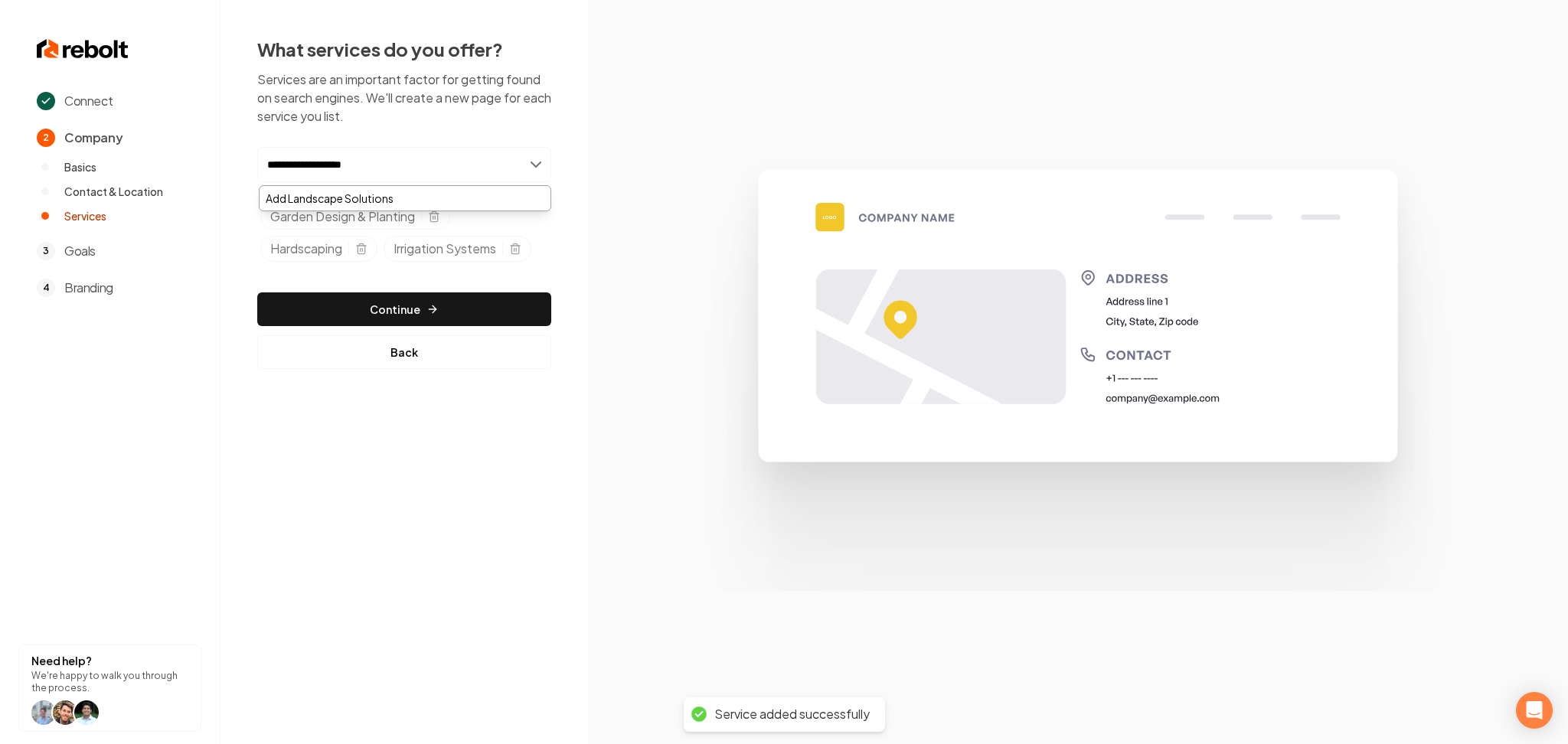
click at [323, 181] on input "**********" at bounding box center [404, 164] width 294 height 35
type input "**********"
click at [398, 186] on div "Add Landscape Solutions" at bounding box center [405, 198] width 291 height 24
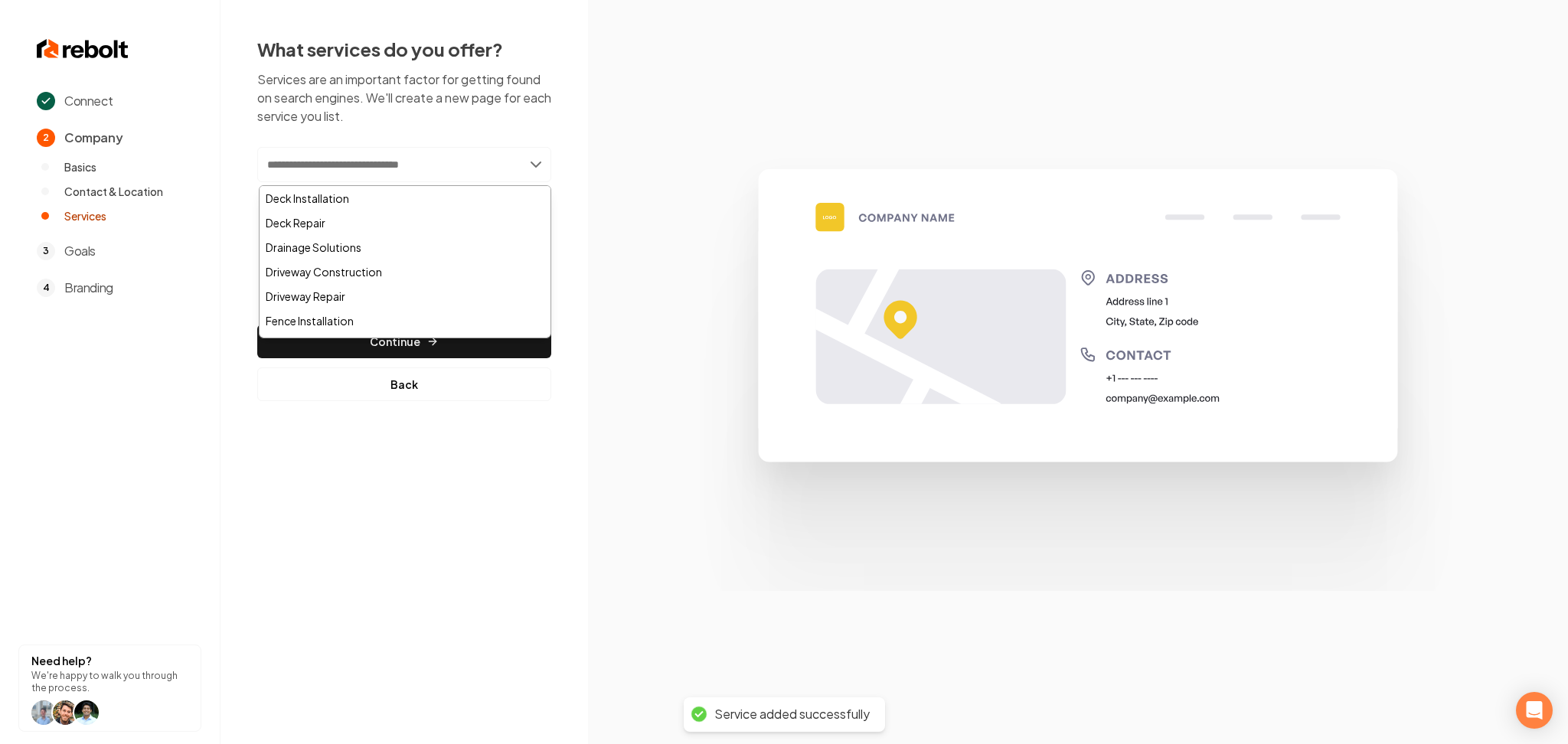
paste input "**********"
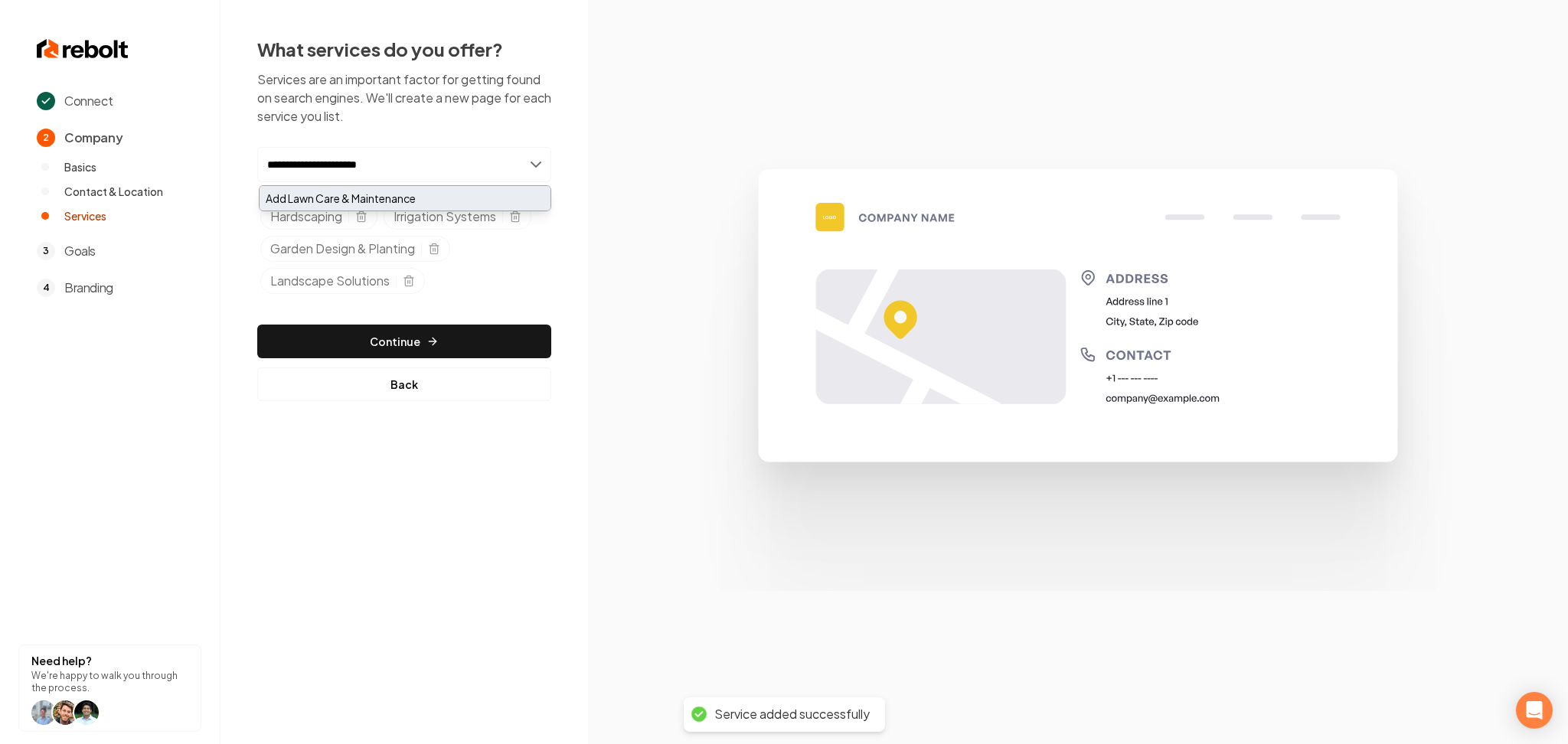
type input "**********"
click at [307, 202] on div "Add Lawn Care & Maintenance" at bounding box center [405, 198] width 291 height 24
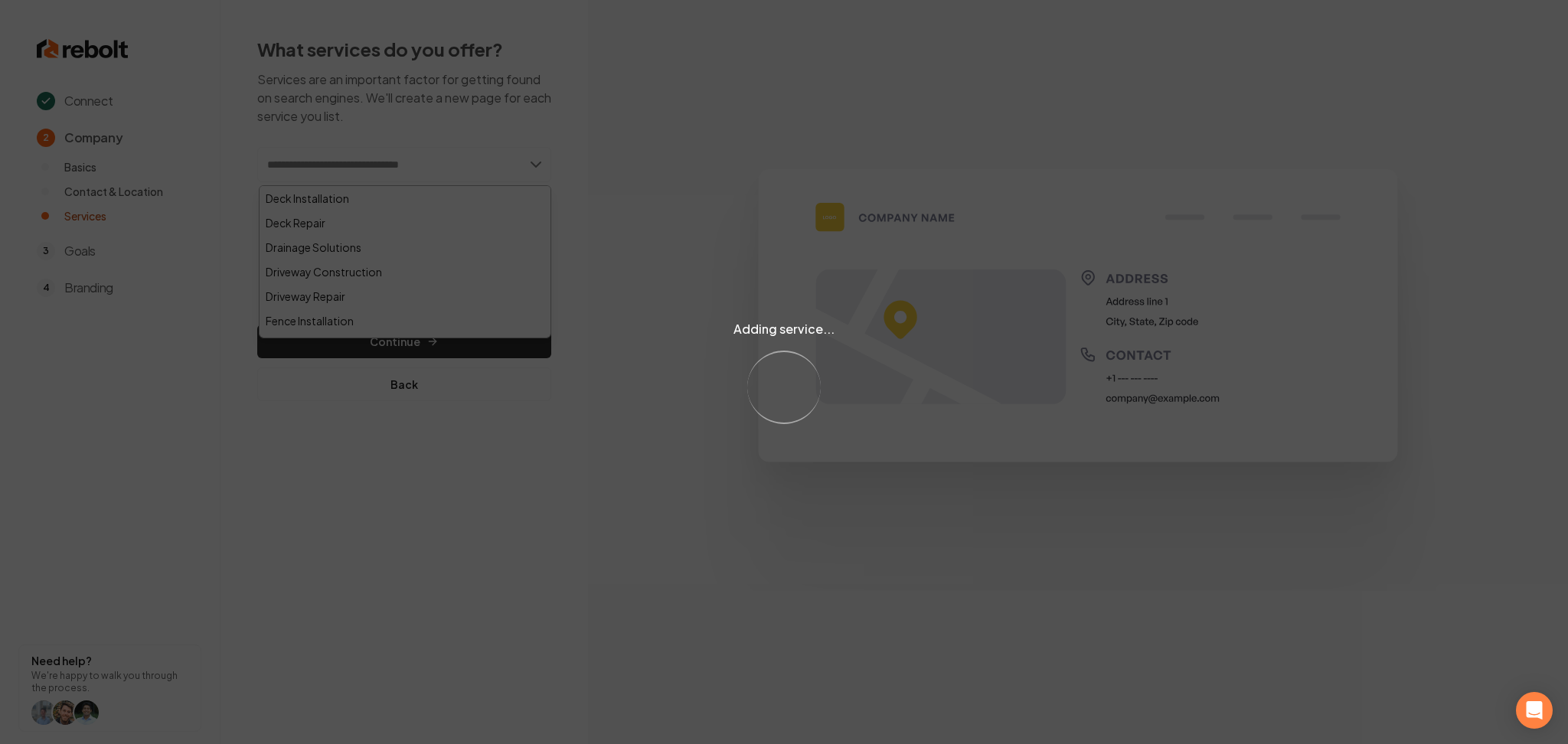
paste input "******"
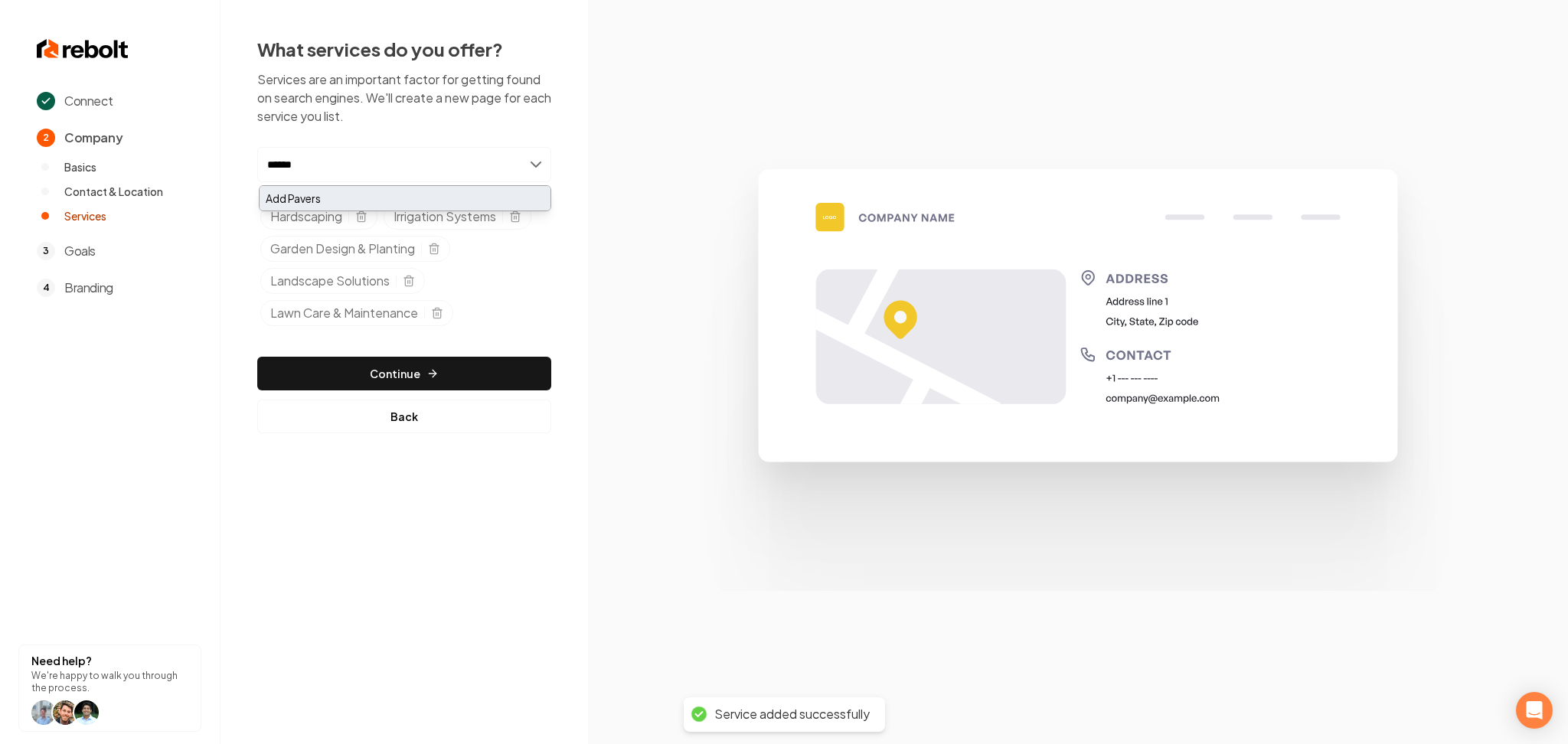
type input "******"
click at [346, 205] on div "Add Pavers" at bounding box center [405, 198] width 291 height 24
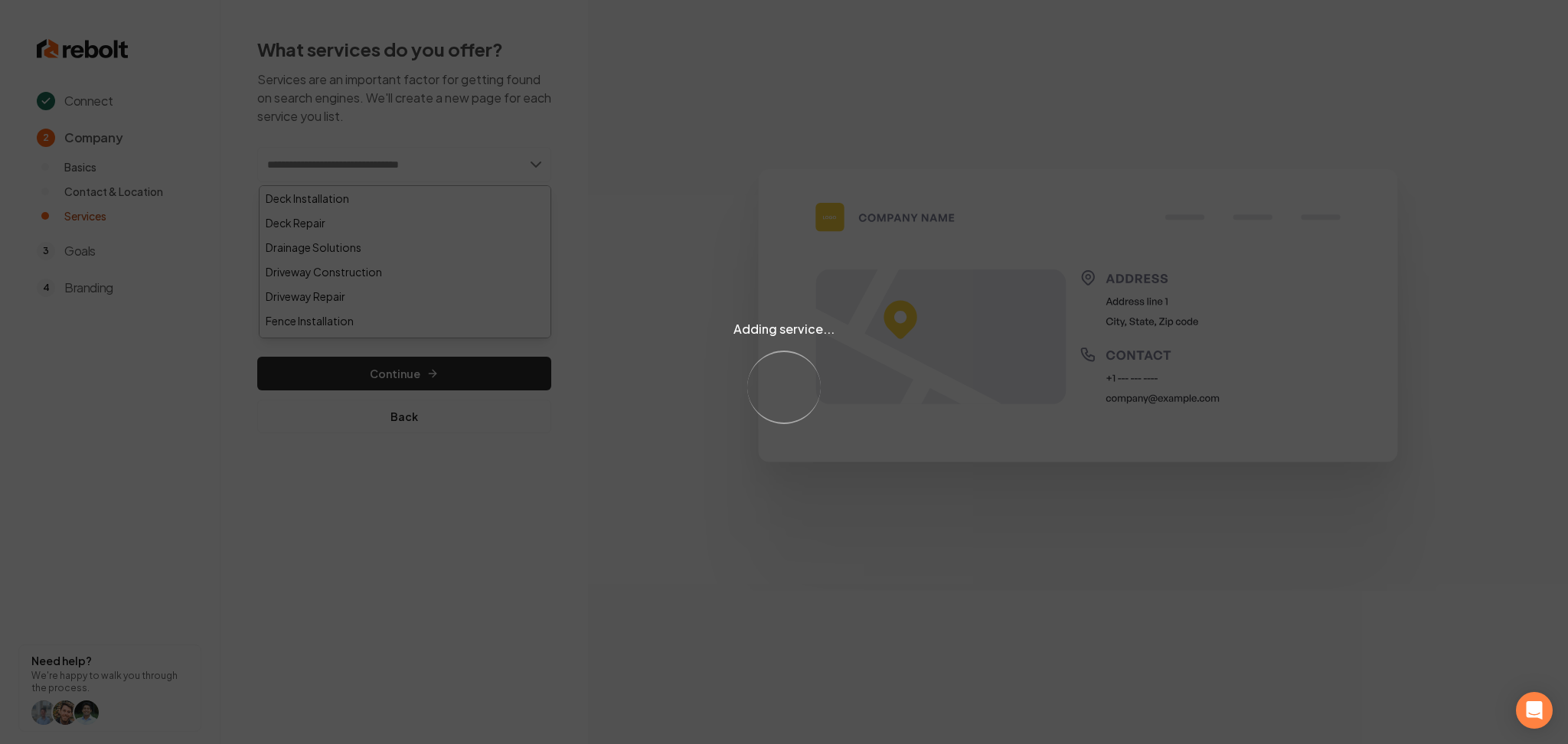
paste input "**********"
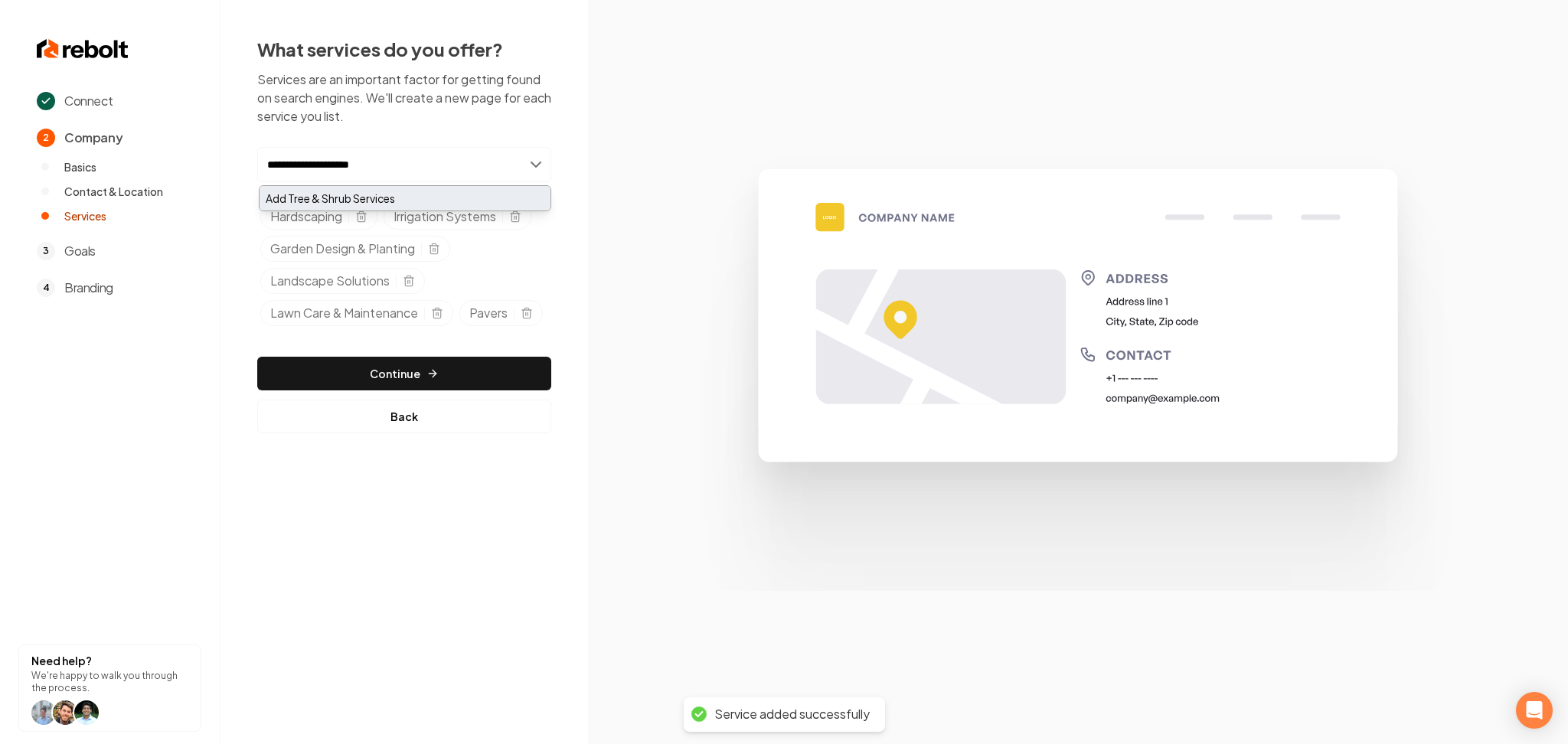
type input "**********"
click at [401, 195] on div "Add Tree & Shrub Services" at bounding box center [405, 198] width 291 height 24
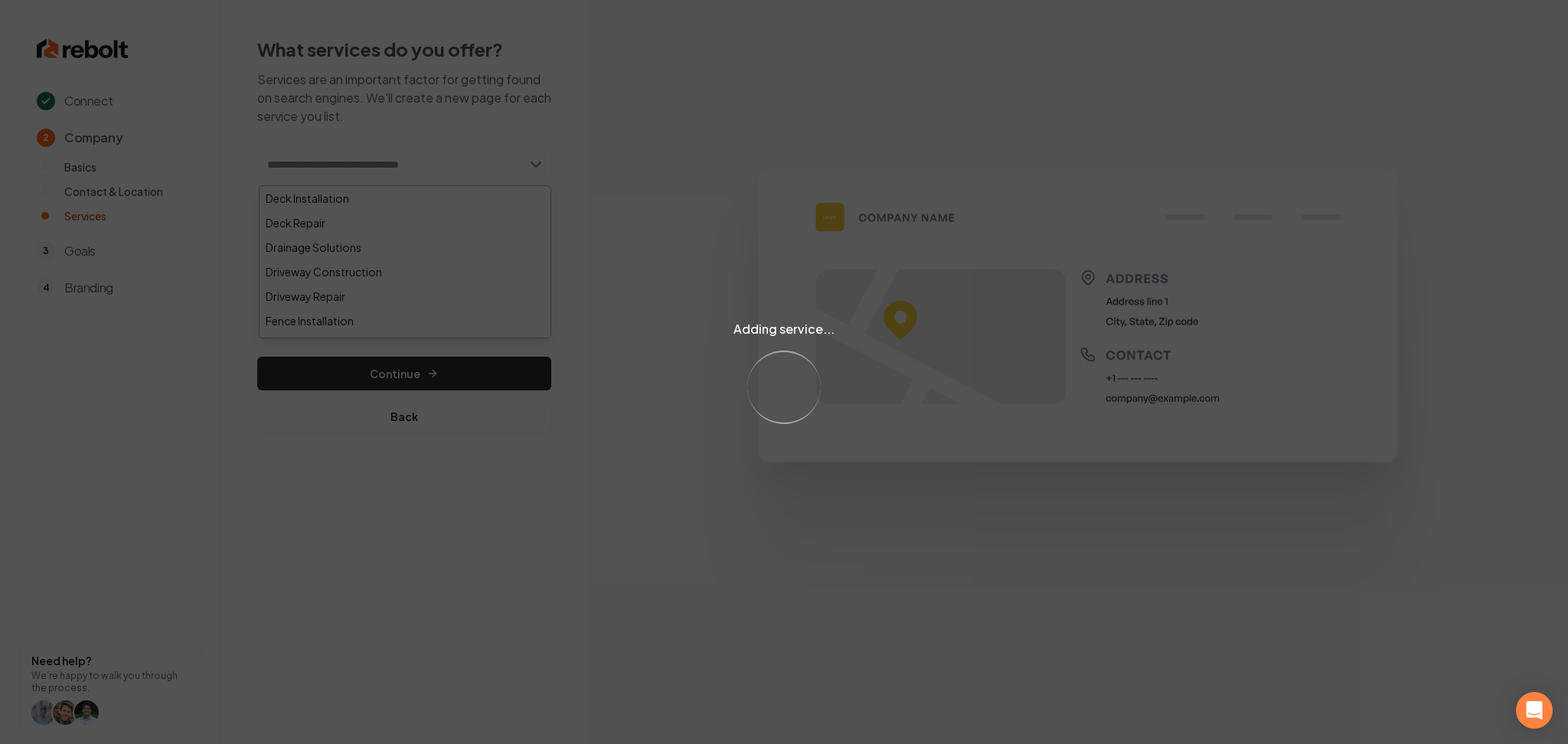
paste input "**********"
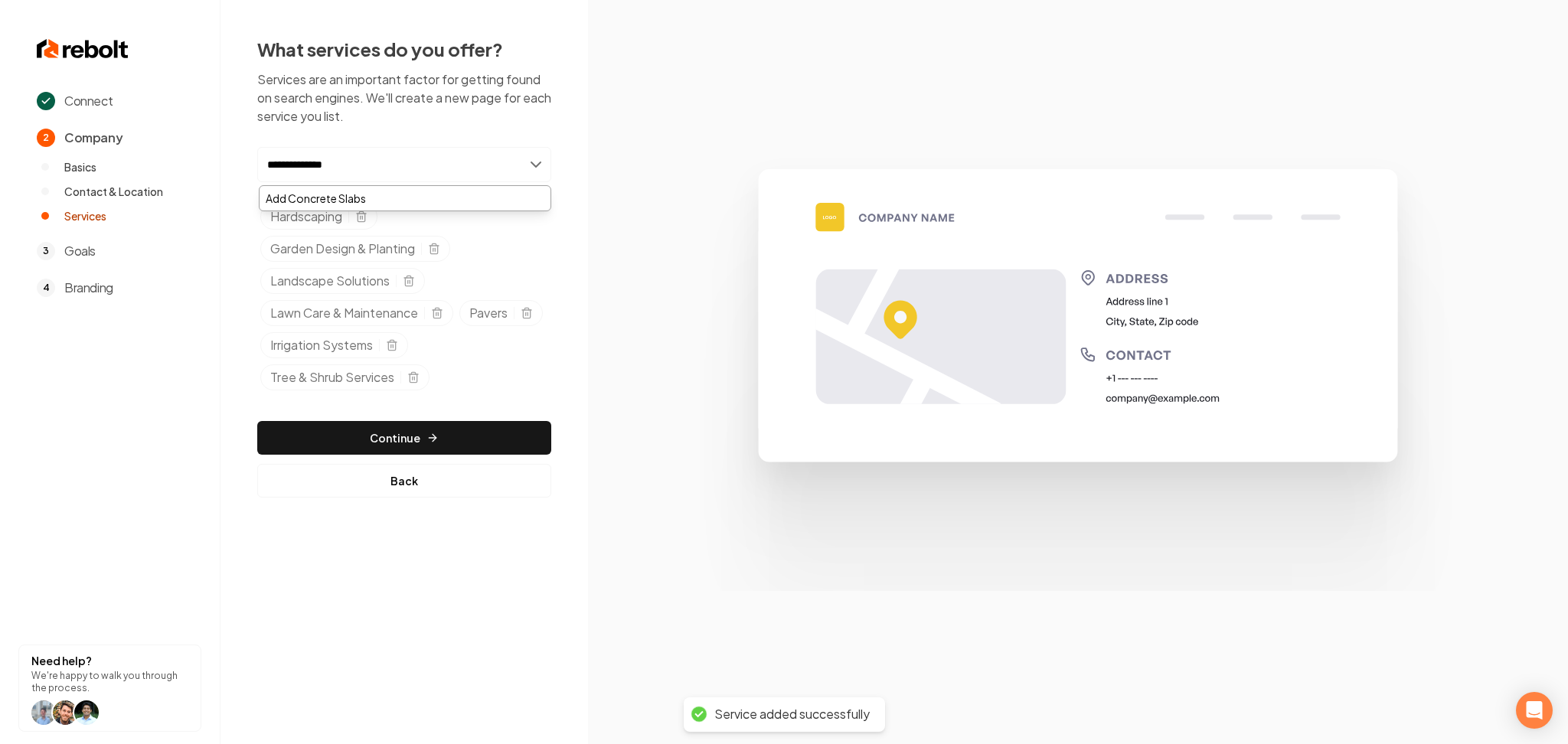
type input "**********"
click at [374, 195] on div "Add Concrete Slabs" at bounding box center [405, 198] width 291 height 24
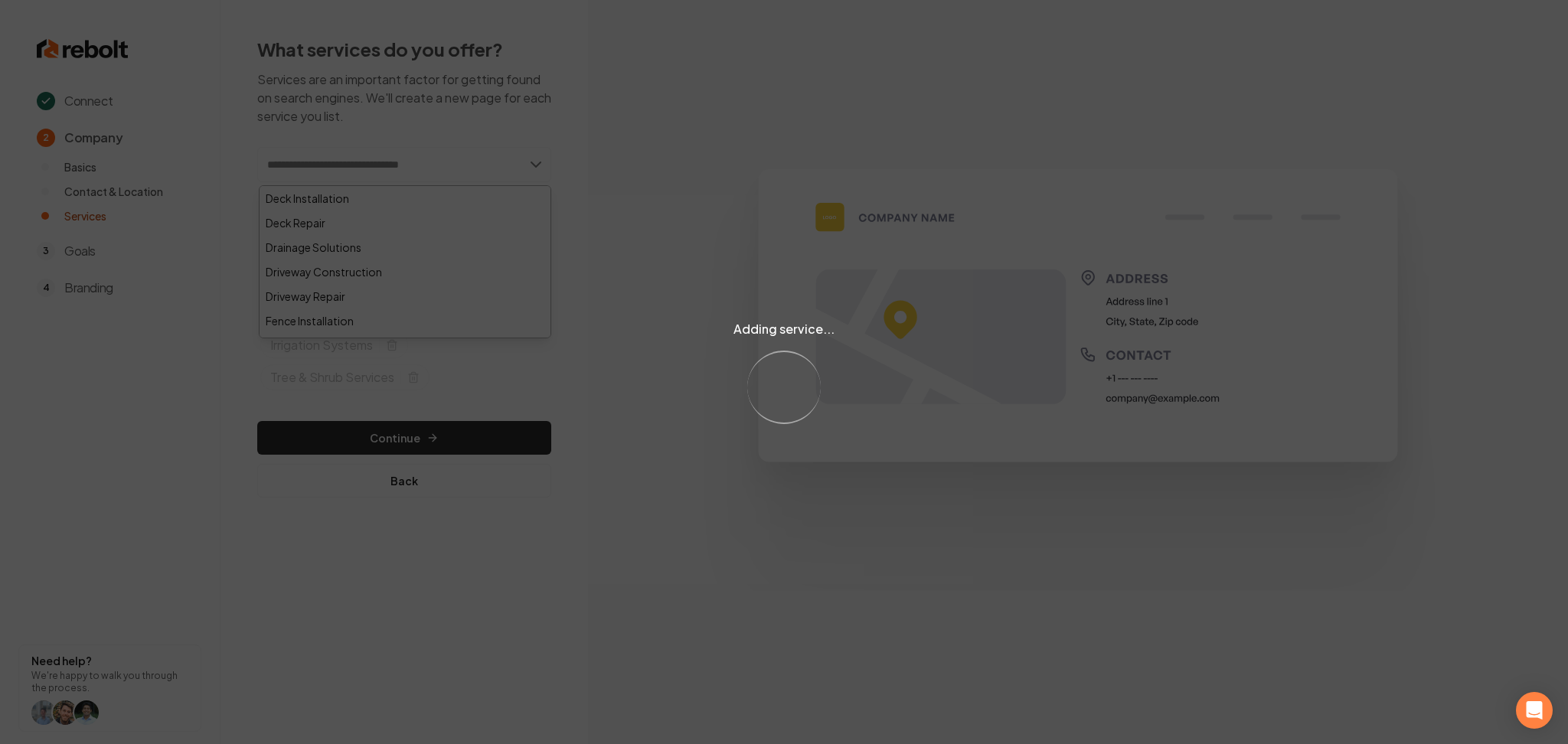
paste input "**********"
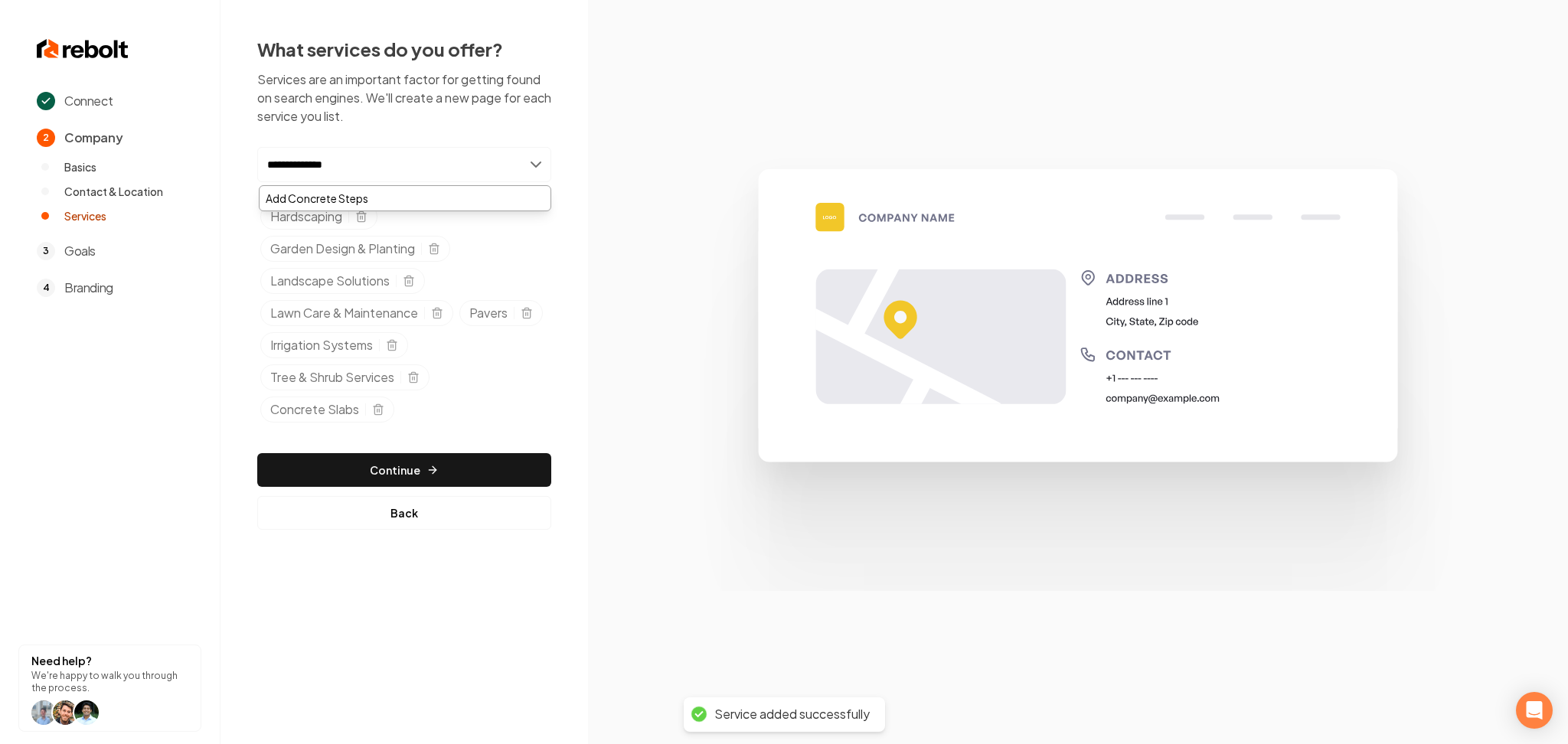
type input "**********"
click at [381, 198] on div "Add Concrete Steps" at bounding box center [405, 198] width 291 height 24
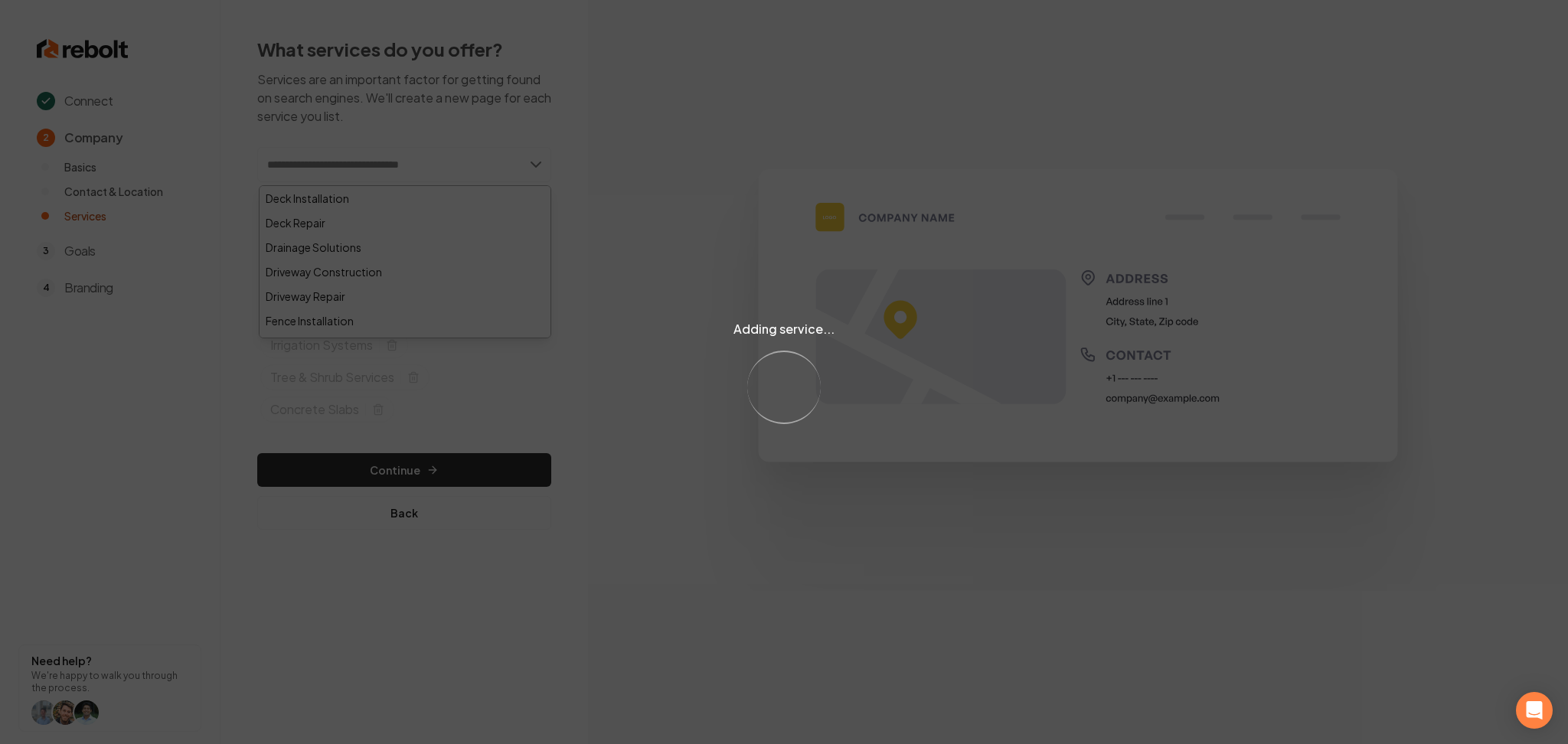
paste input "*********"
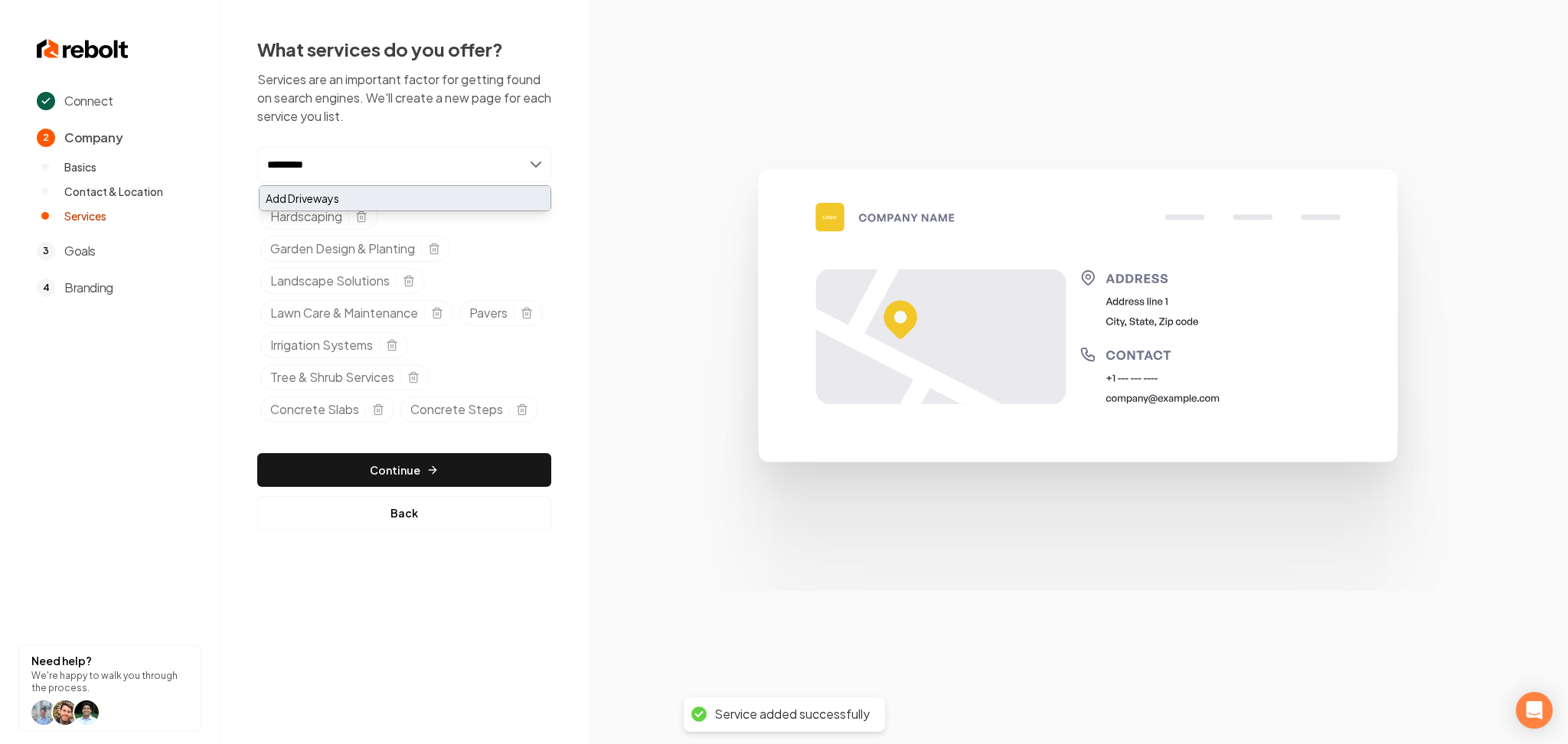
type input "*********"
click at [387, 194] on div "Add Driveways" at bounding box center [405, 198] width 291 height 24
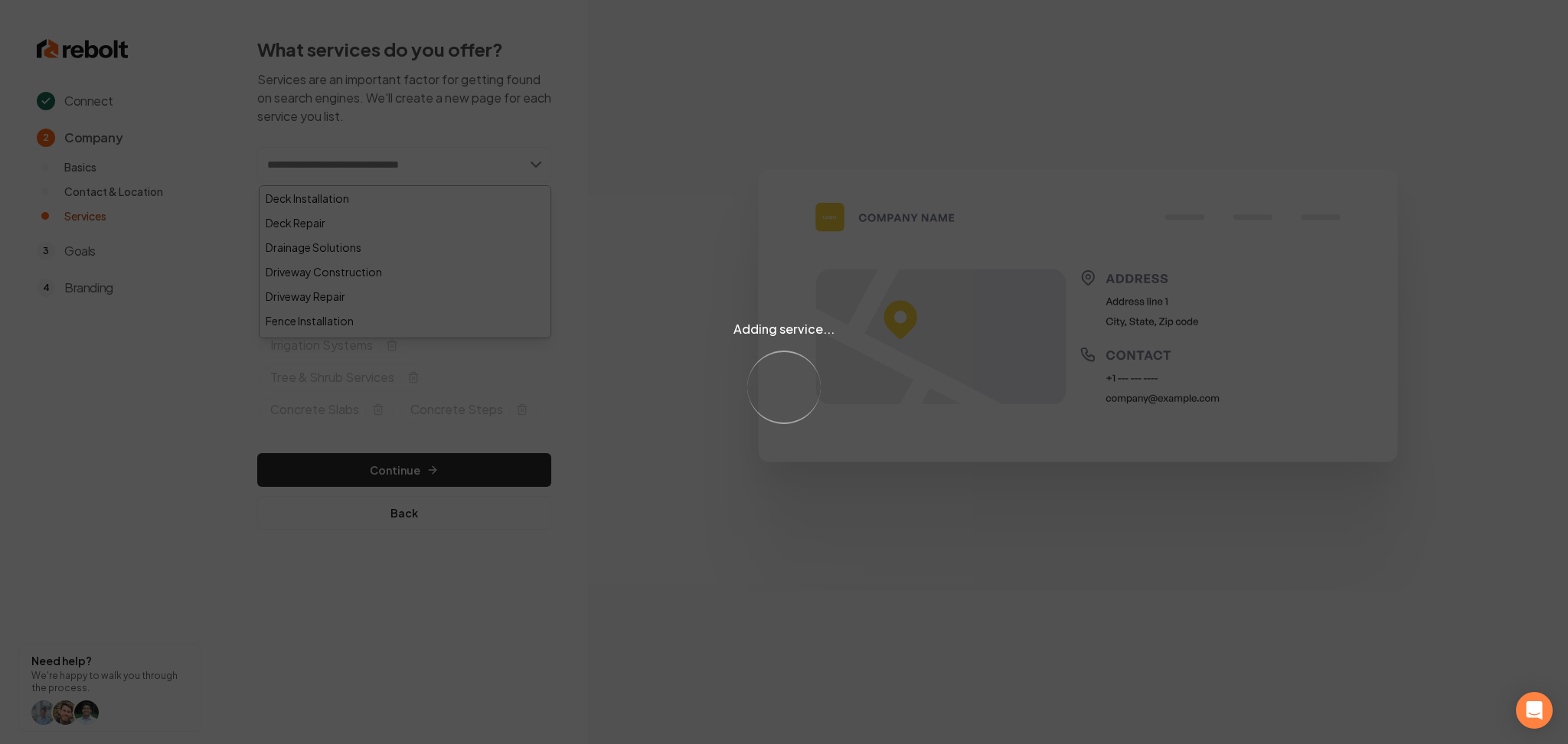
paste input "**********"
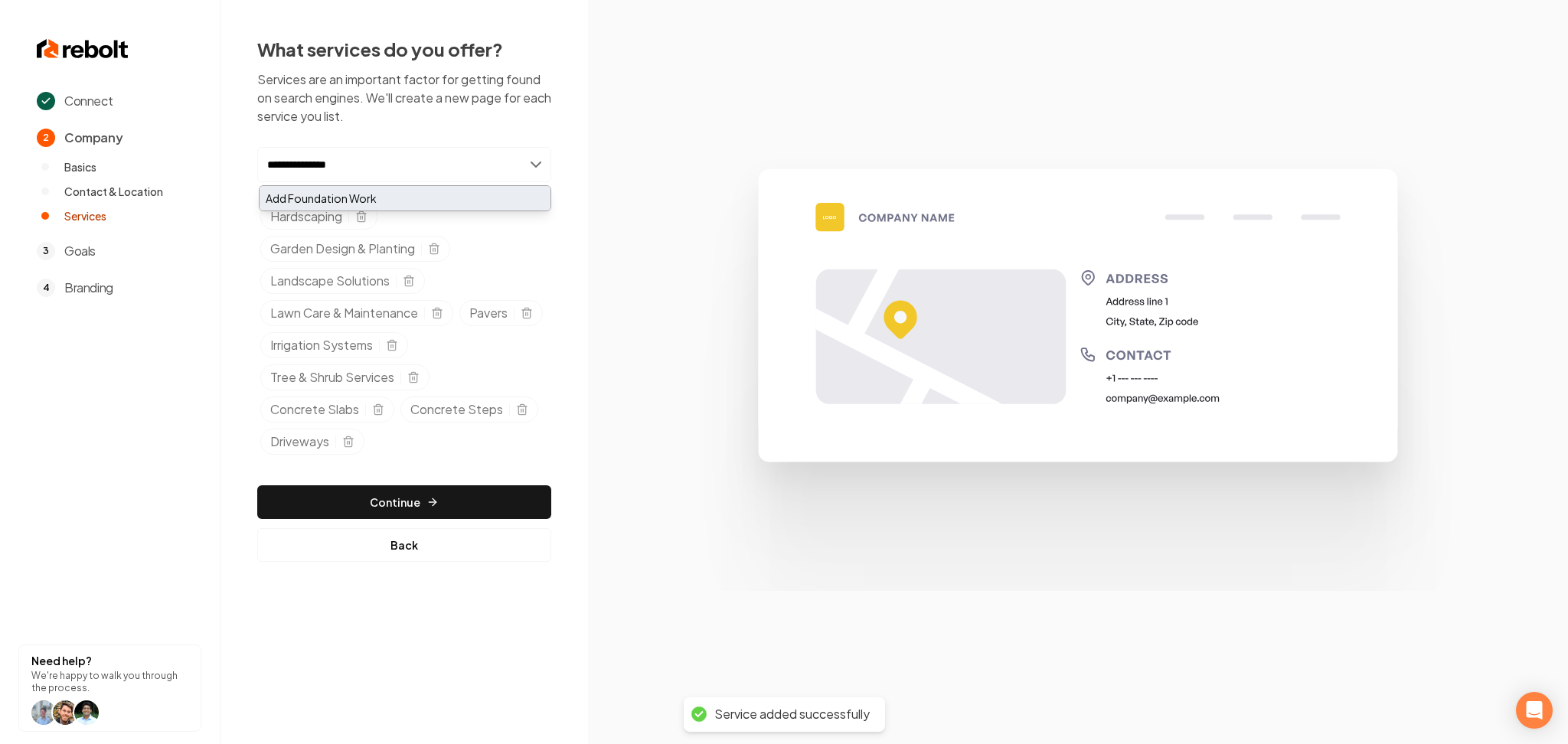
type input "**********"
click at [415, 198] on div "Add Foundation Work" at bounding box center [405, 198] width 291 height 24
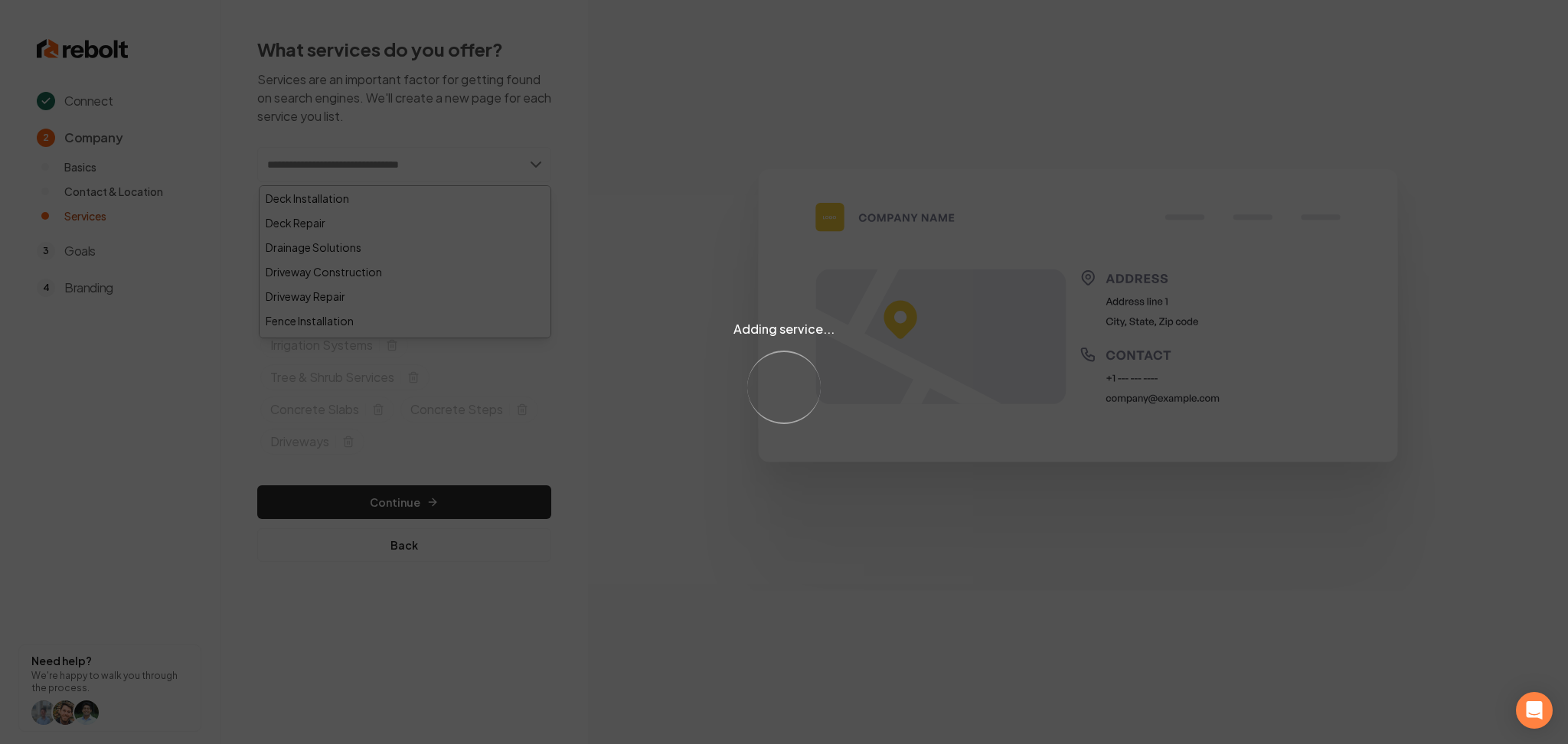
paste input "**********"
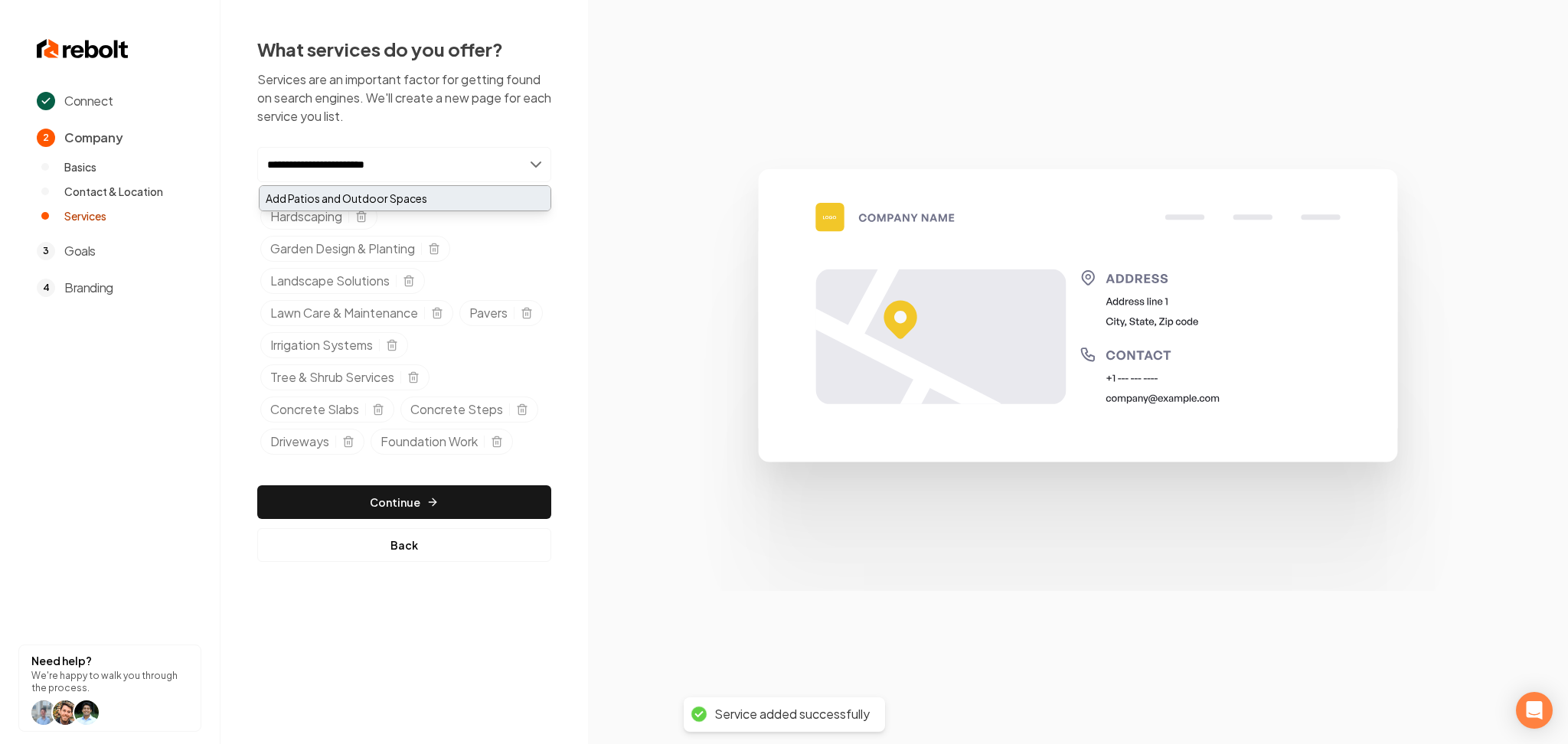
type input "**********"
click at [409, 202] on div "Add Patios and Outdoor Spaces" at bounding box center [405, 198] width 291 height 24
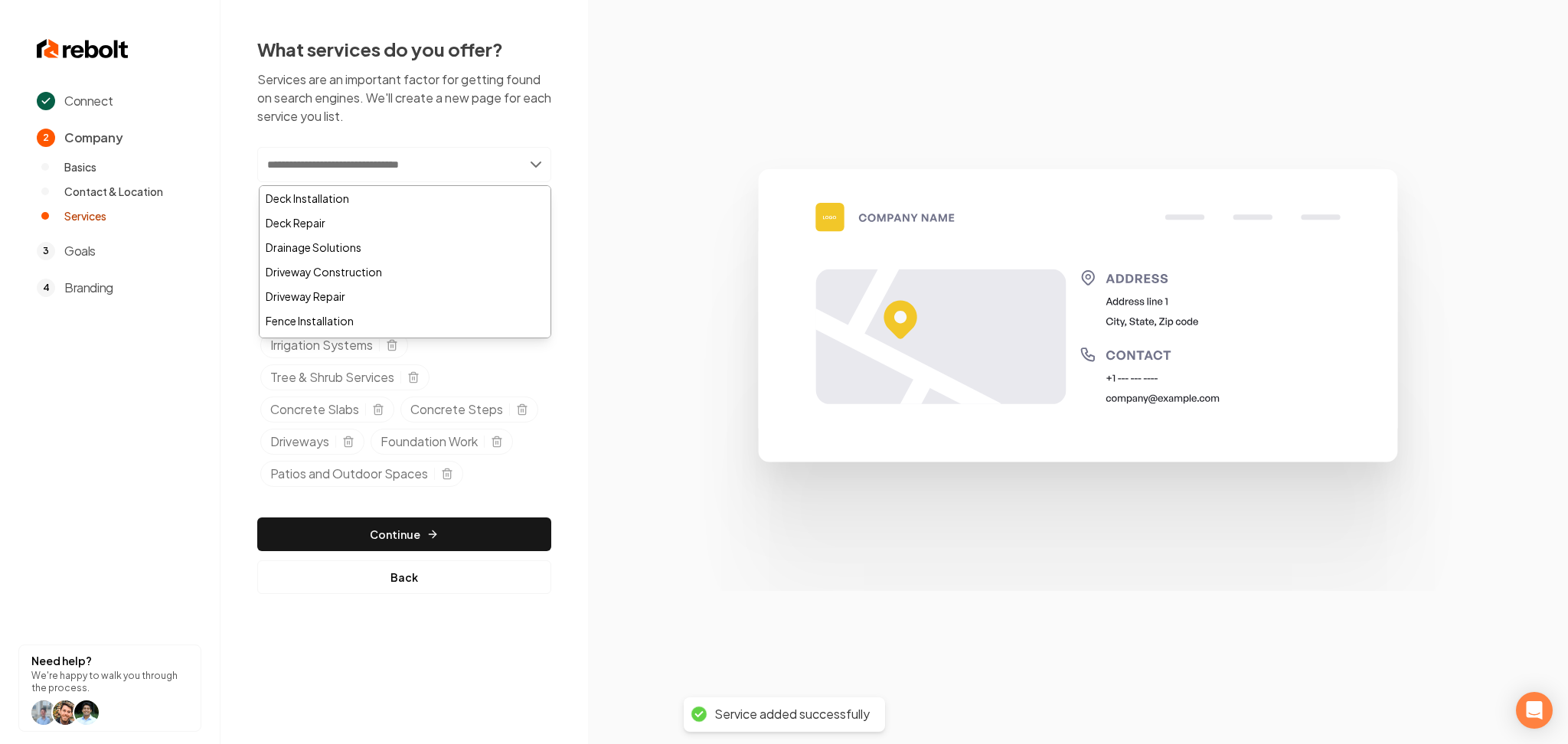
click at [426, 182] on div "Add new or select from suggestions Deck Installation Deck Repair Drainage Solut…" at bounding box center [404, 320] width 294 height 346
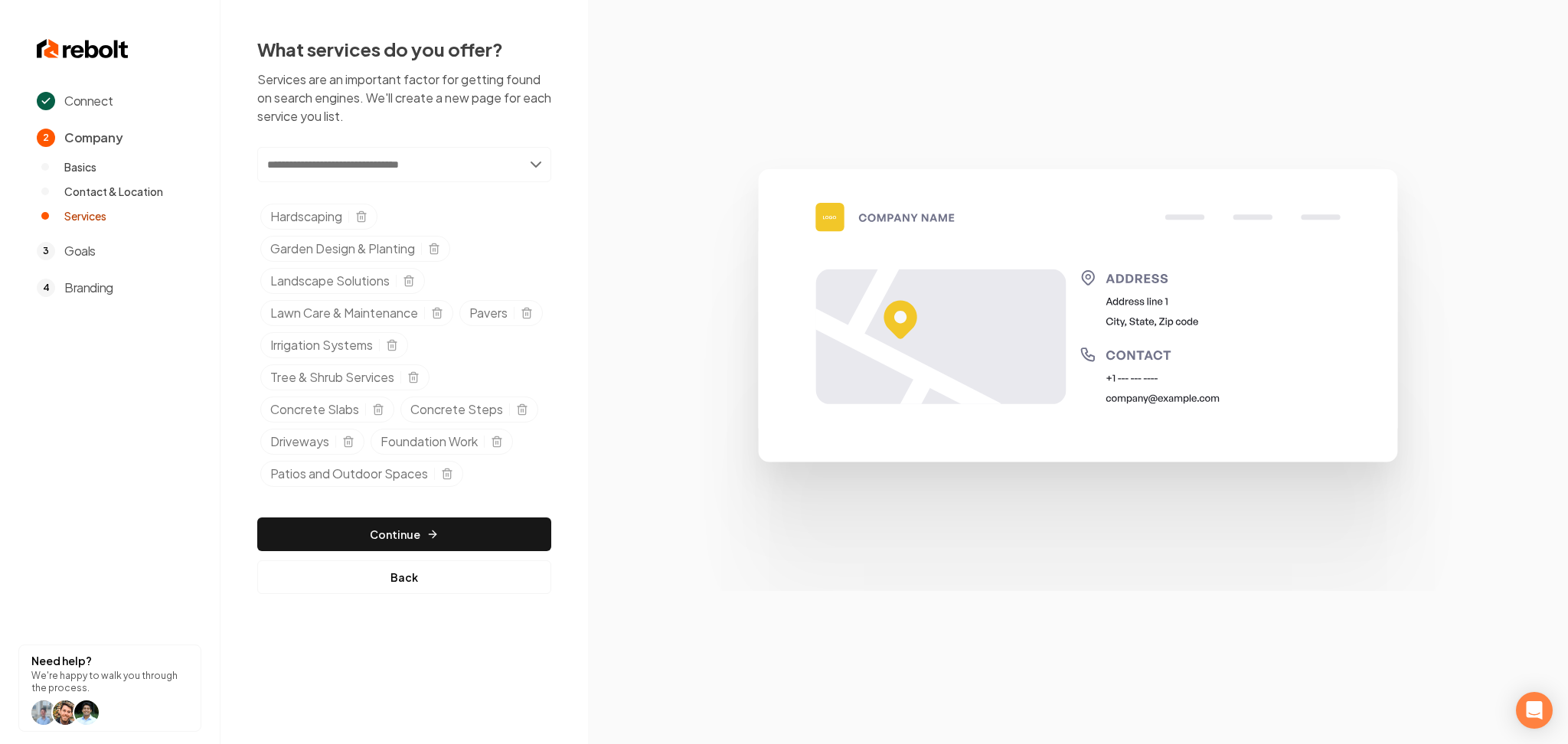
click at [424, 179] on input "text" at bounding box center [404, 164] width 294 height 35
paste input "**********"
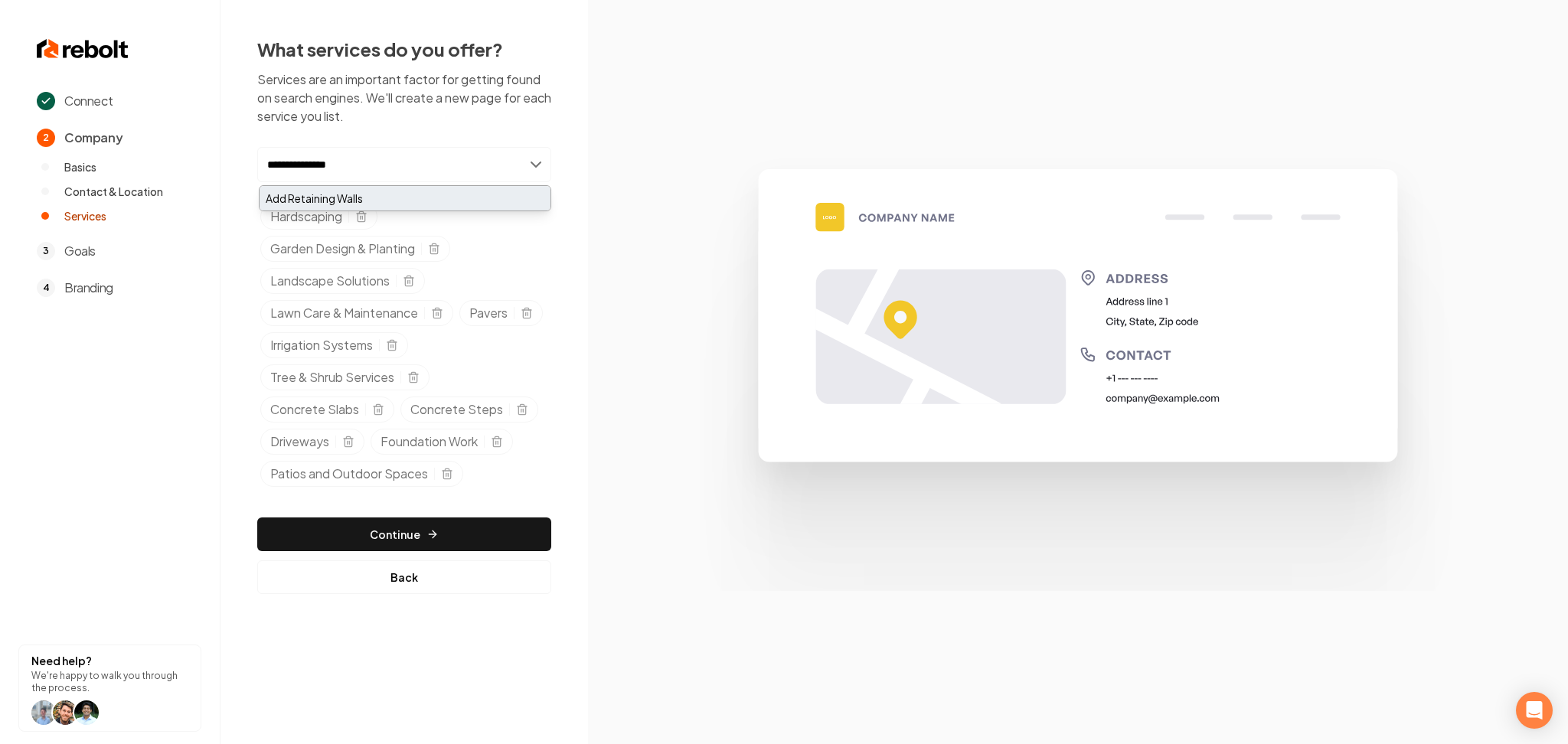
type input "**********"
click at [408, 203] on div "Add Retaining Walls" at bounding box center [405, 198] width 291 height 24
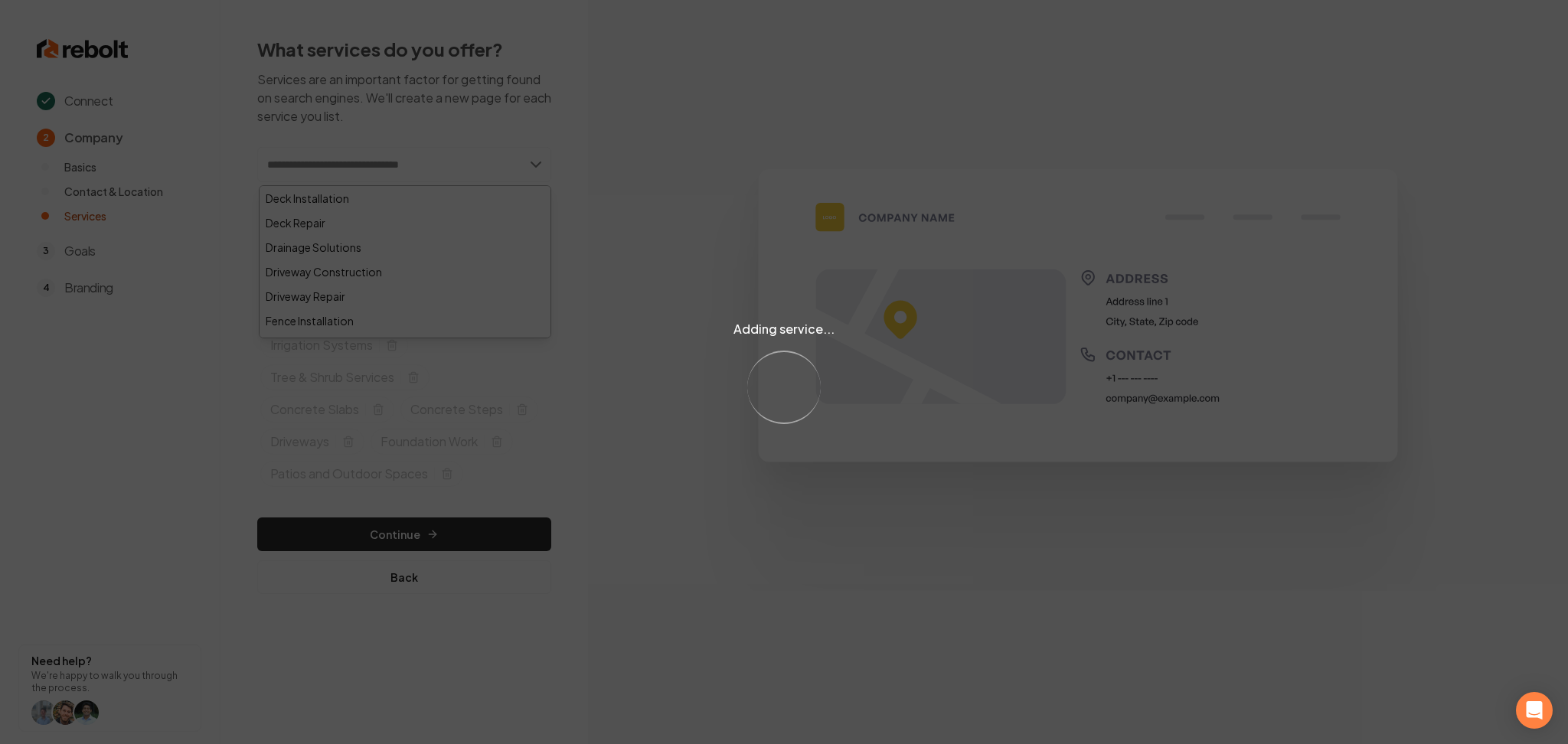
paste input "**********"
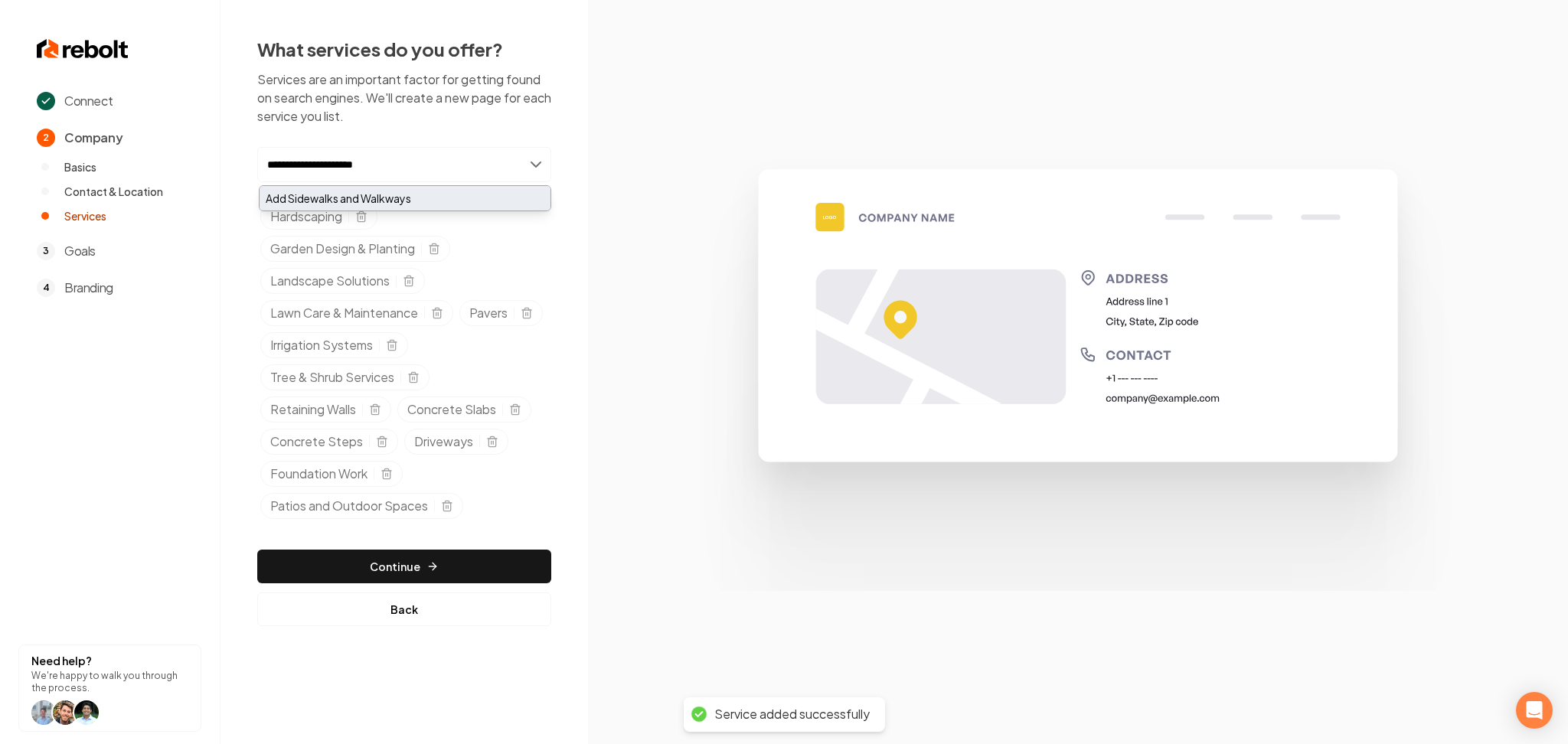
type input "**********"
click at [285, 207] on div "Add Sidewalks and Walkways" at bounding box center [405, 198] width 291 height 24
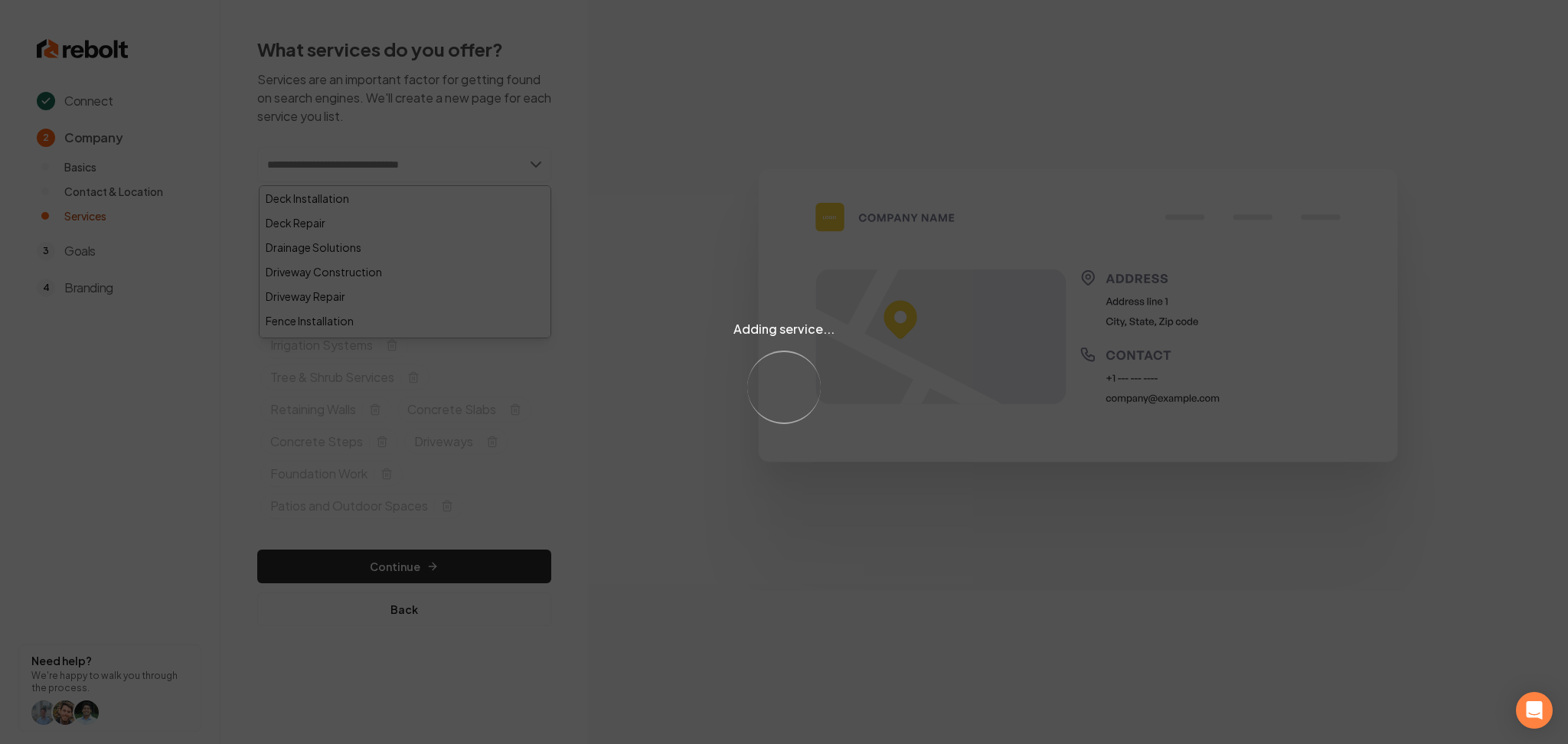
paste input "**********"
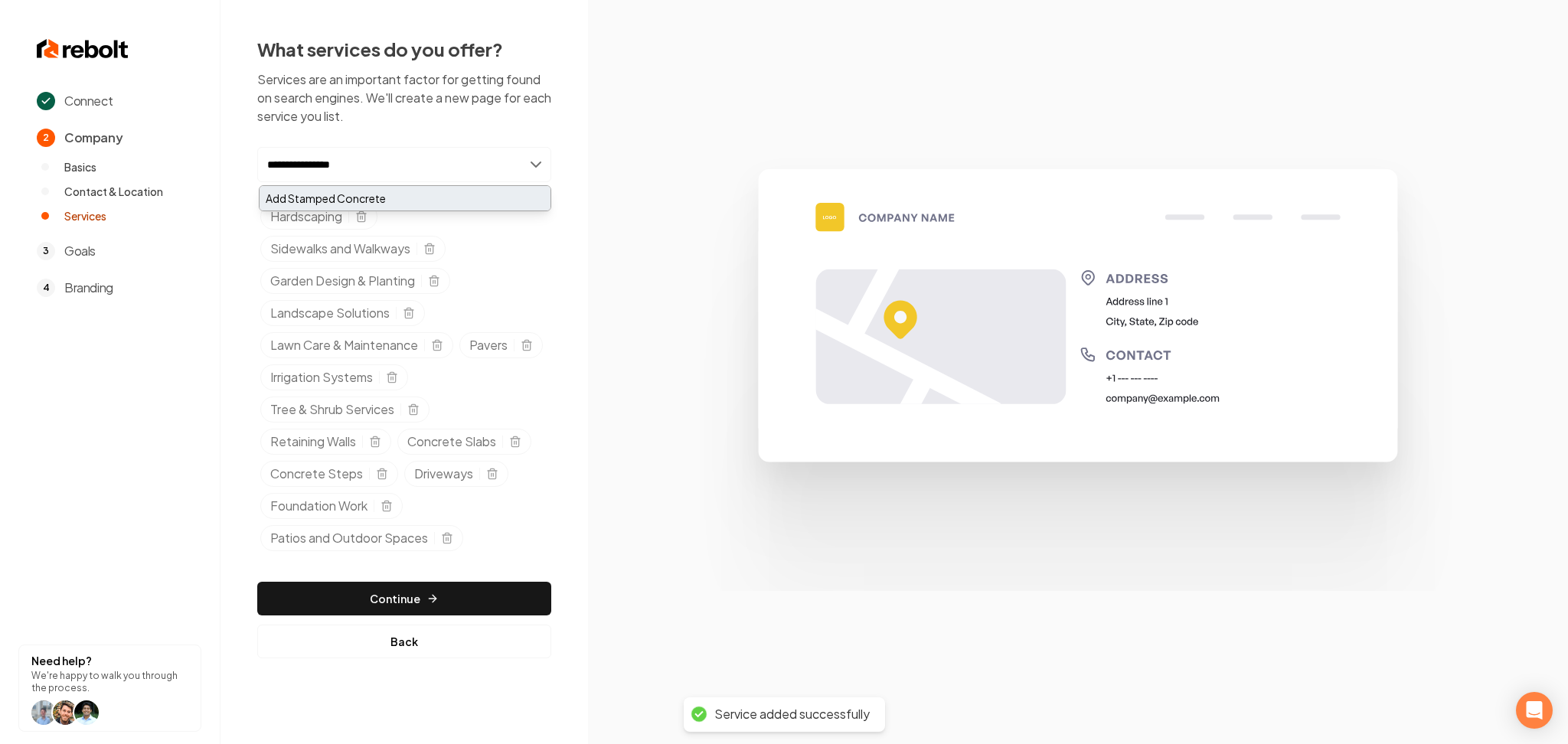
type input "**********"
click at [332, 200] on div "Add Stamped Concrete" at bounding box center [405, 198] width 291 height 24
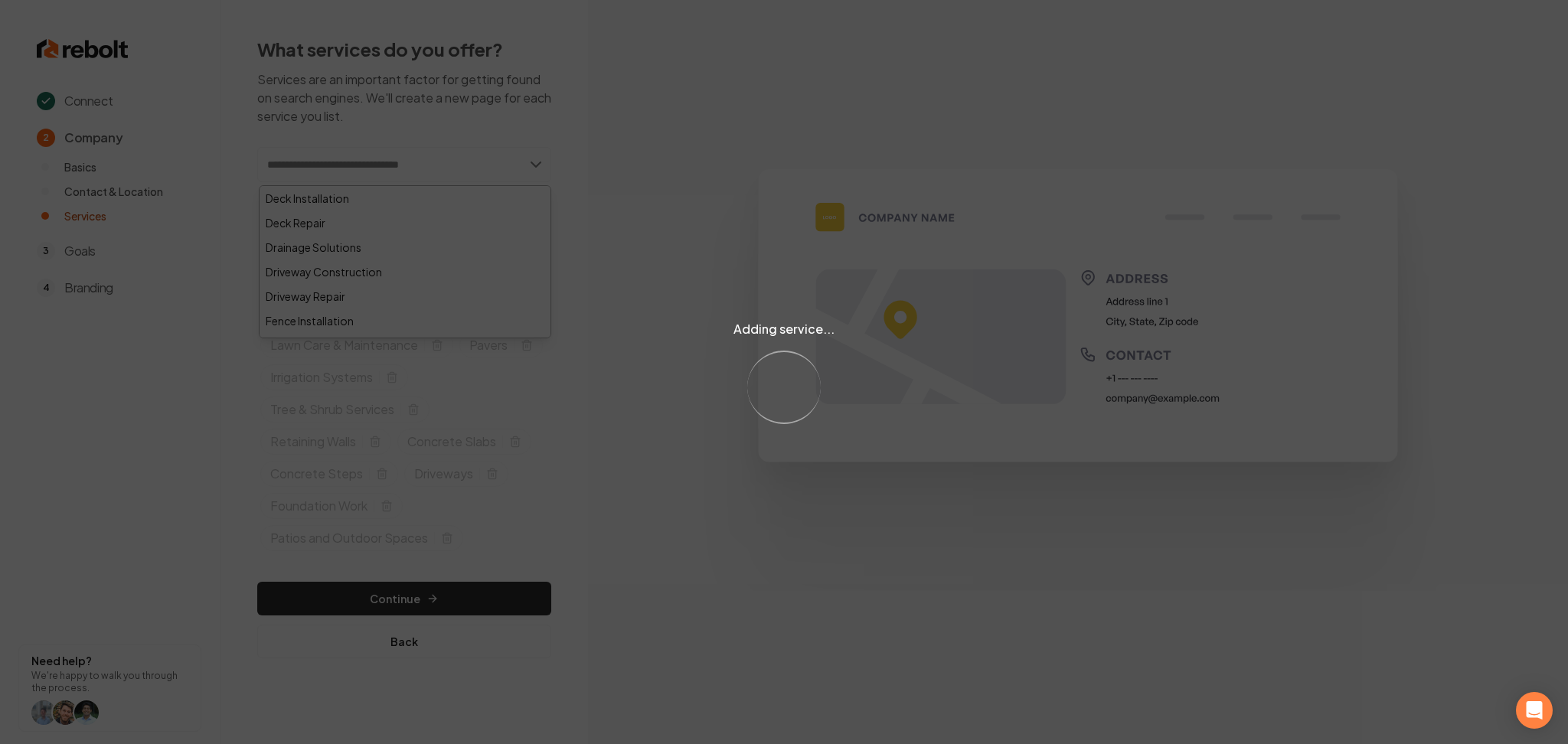
paste input "**********"
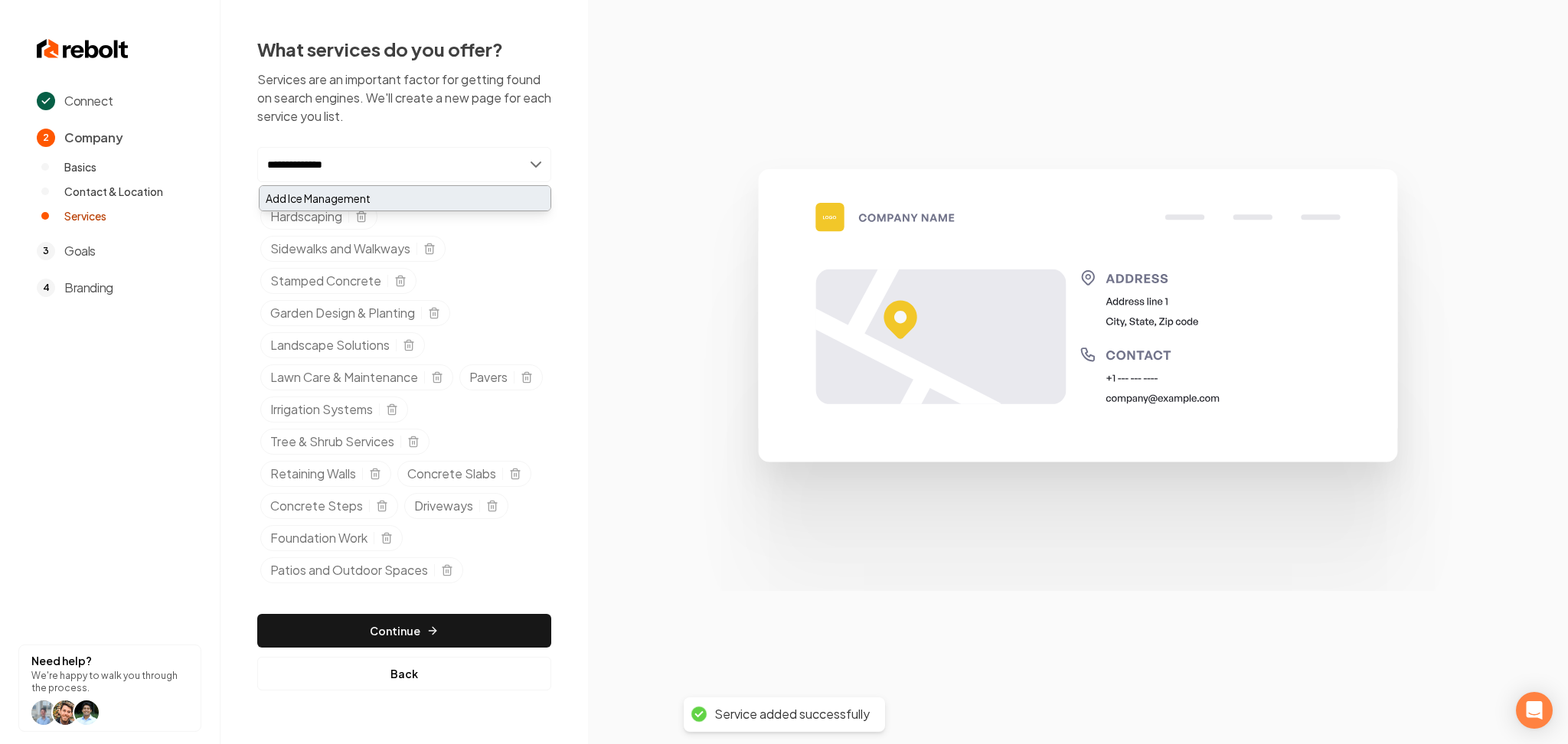
type input "**********"
click at [403, 195] on div "Add Ice Management" at bounding box center [405, 198] width 291 height 24
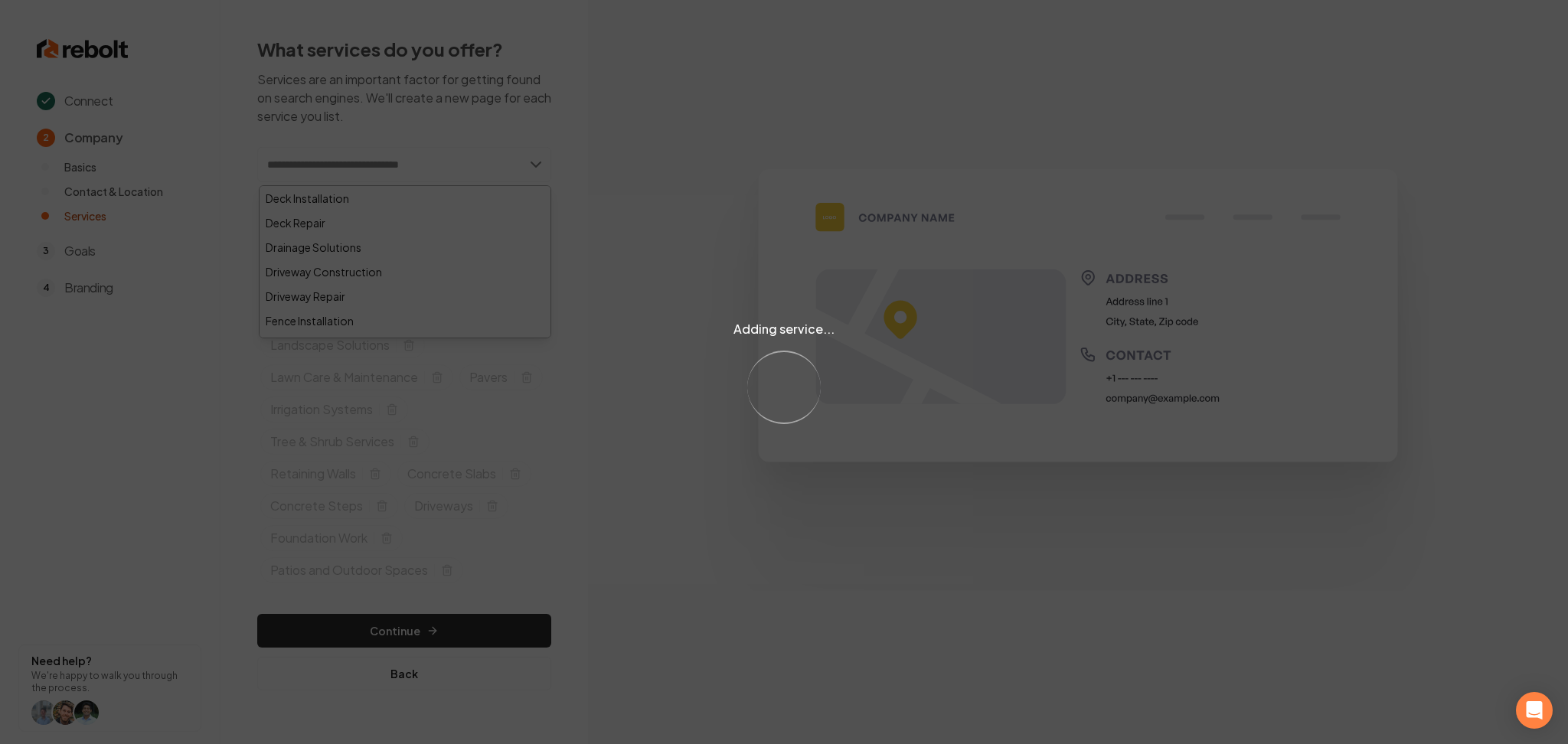
paste input "**********"
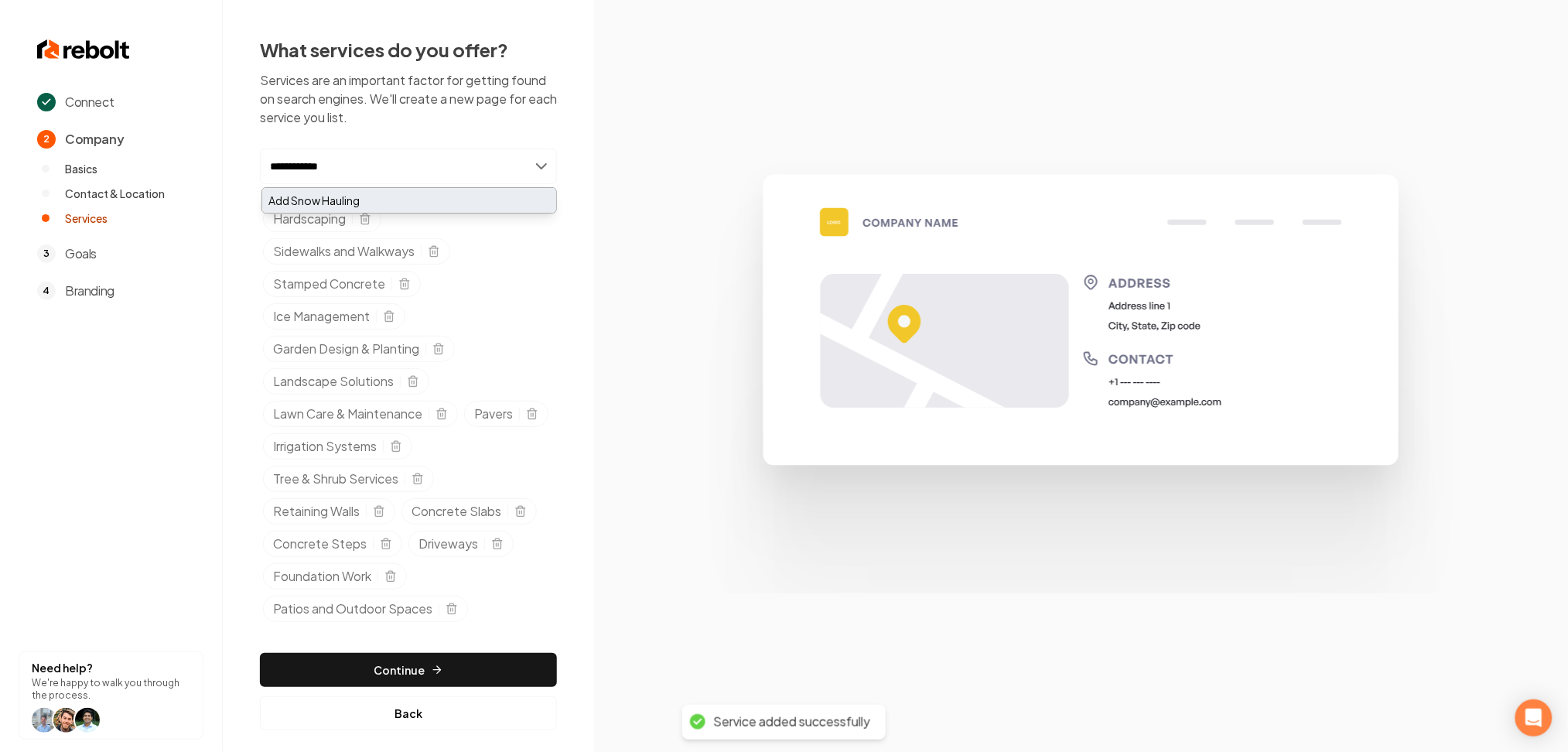
type input "**********"
click at [367, 201] on div "Add Snow Hauling" at bounding box center [409, 200] width 294 height 25
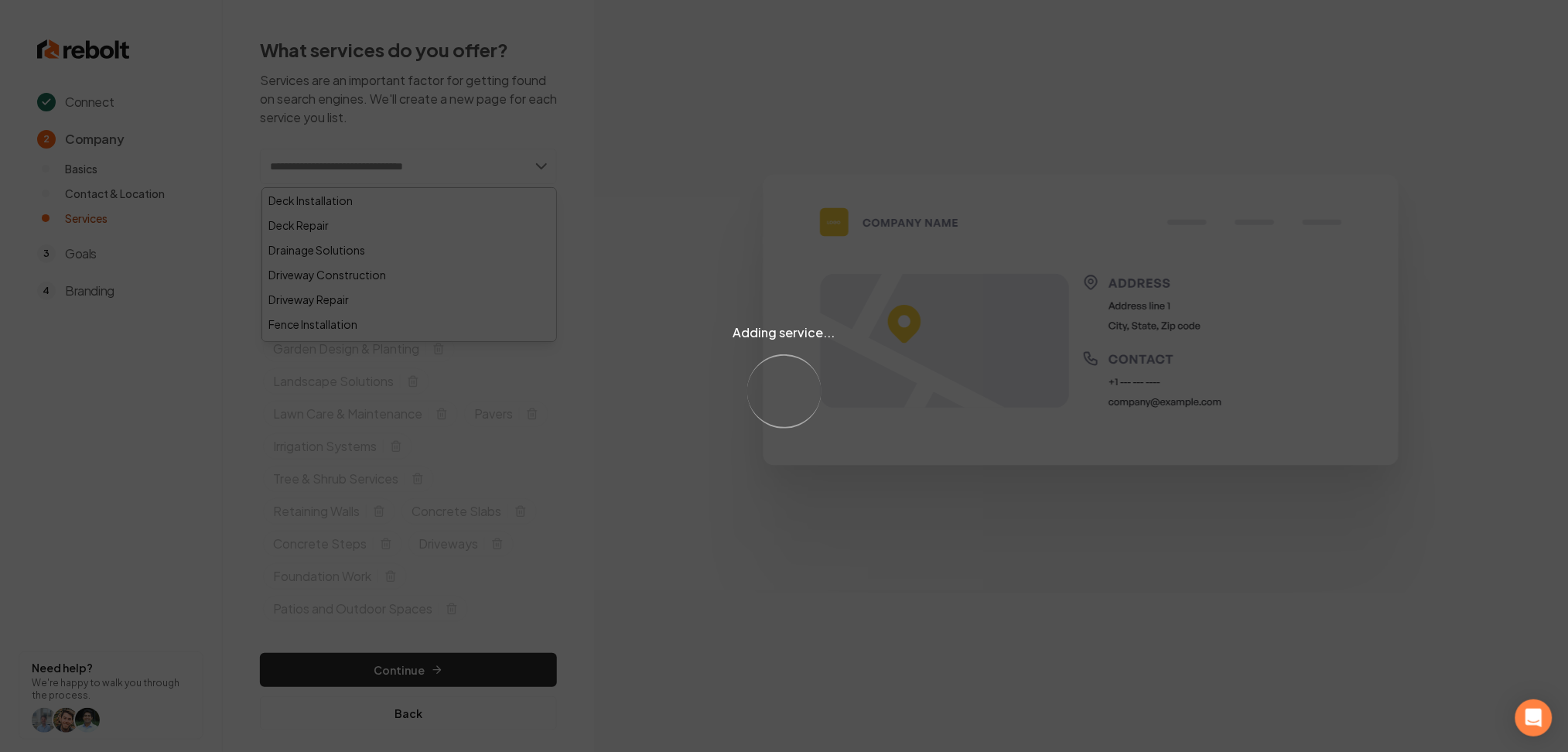
paste input "**********"
type input "**********"
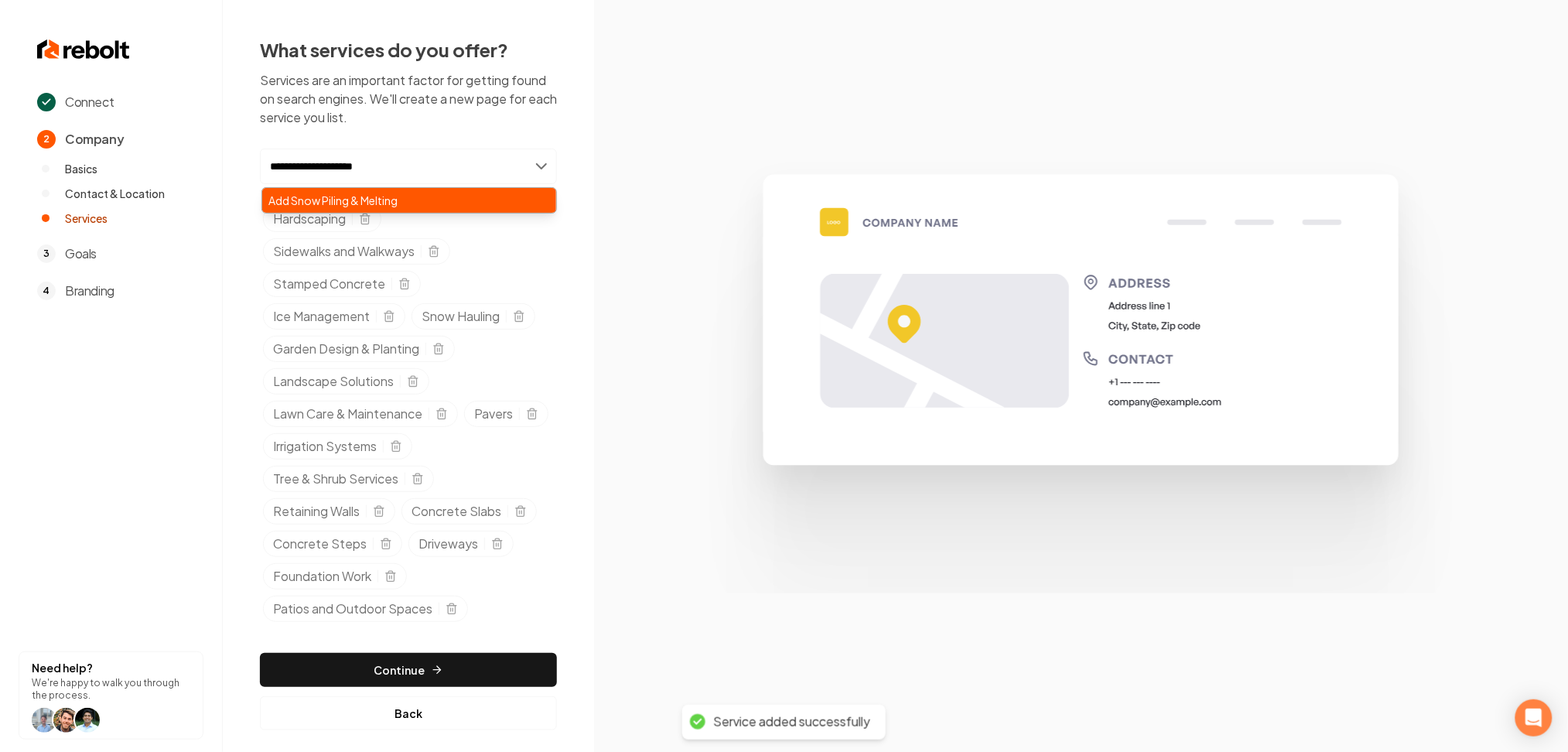
click at [395, 204] on div "Add Snow Piling & Melting" at bounding box center [409, 200] width 294 height 25
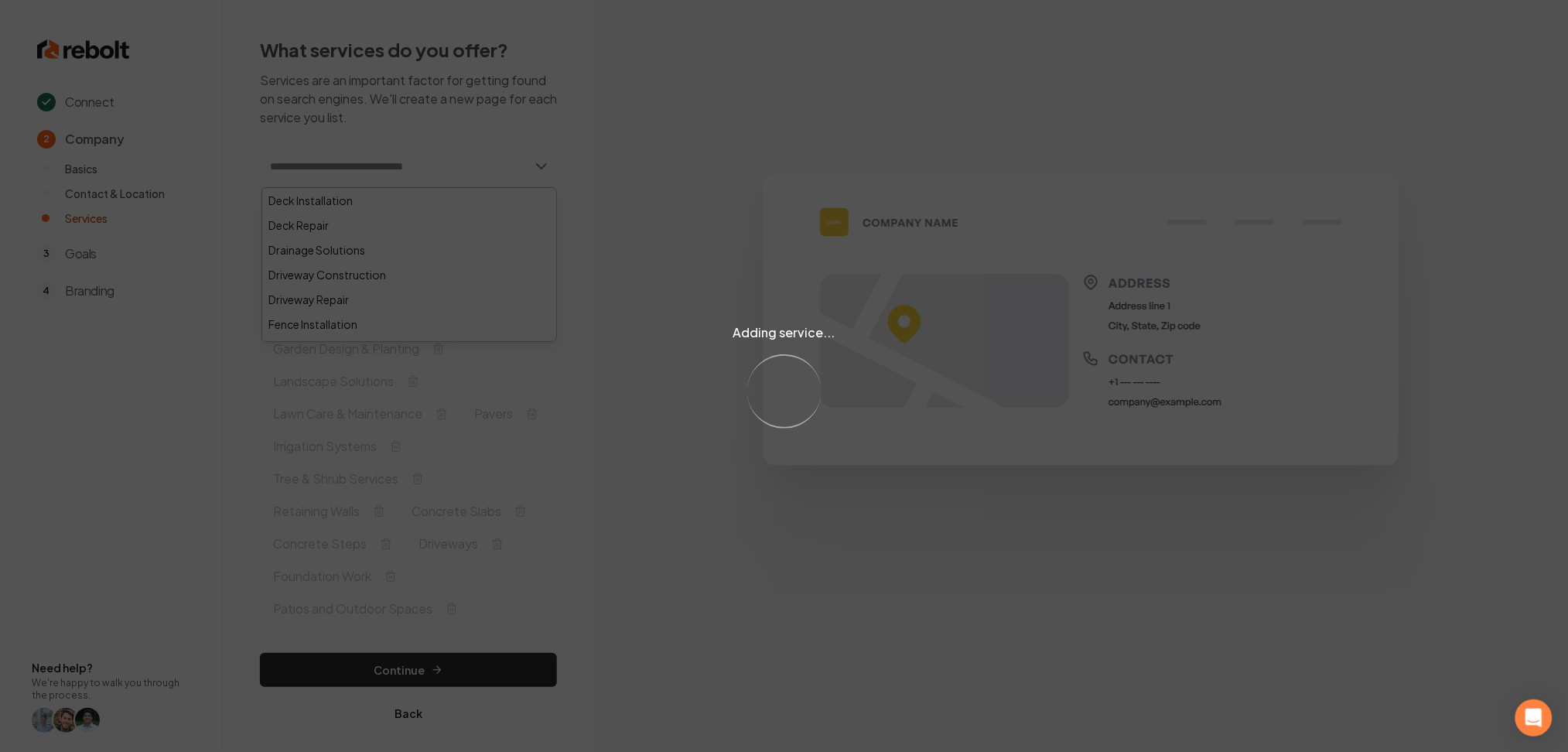
paste input "**********"
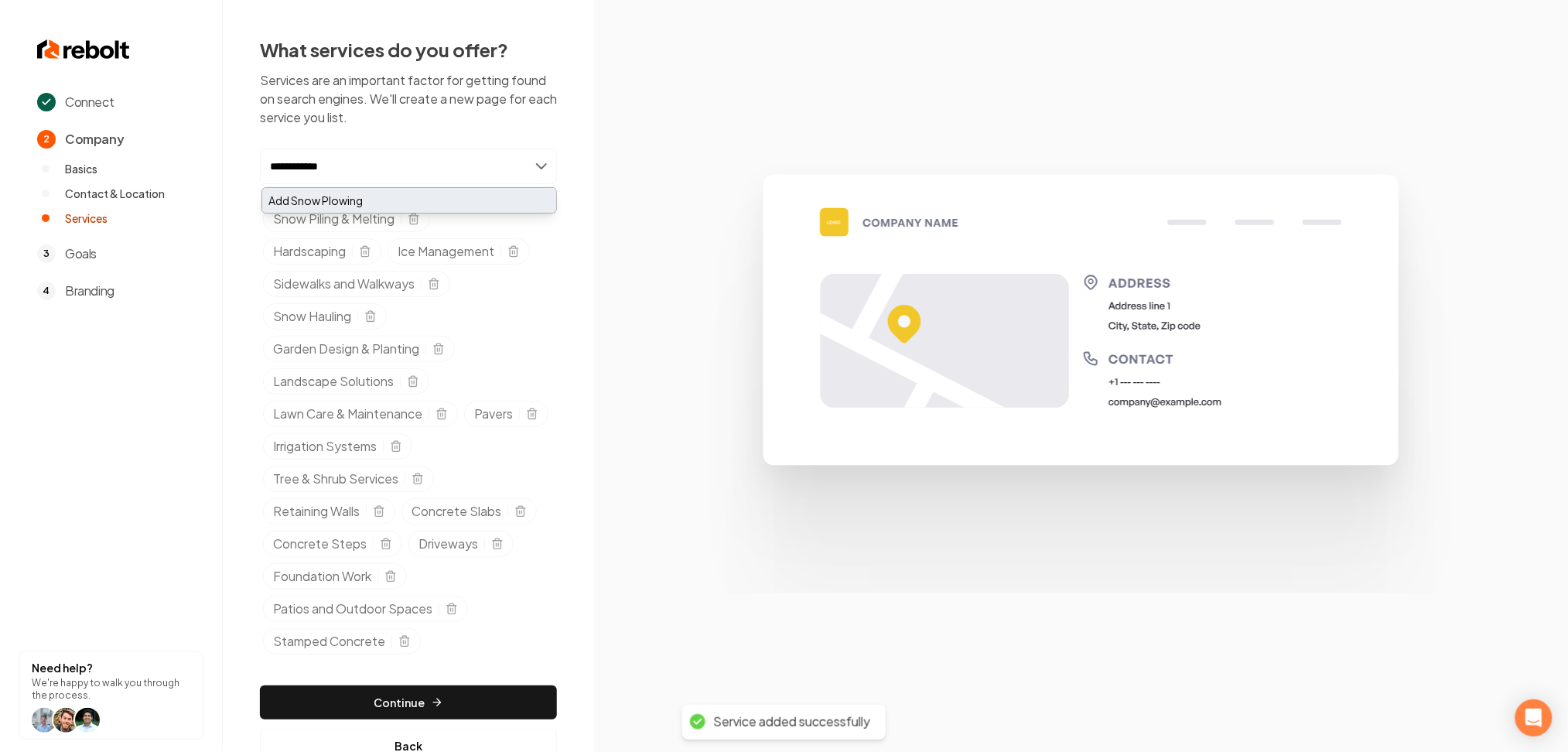
type input "**********"
click at [313, 202] on div "Add Snow Plowing" at bounding box center [409, 200] width 294 height 25
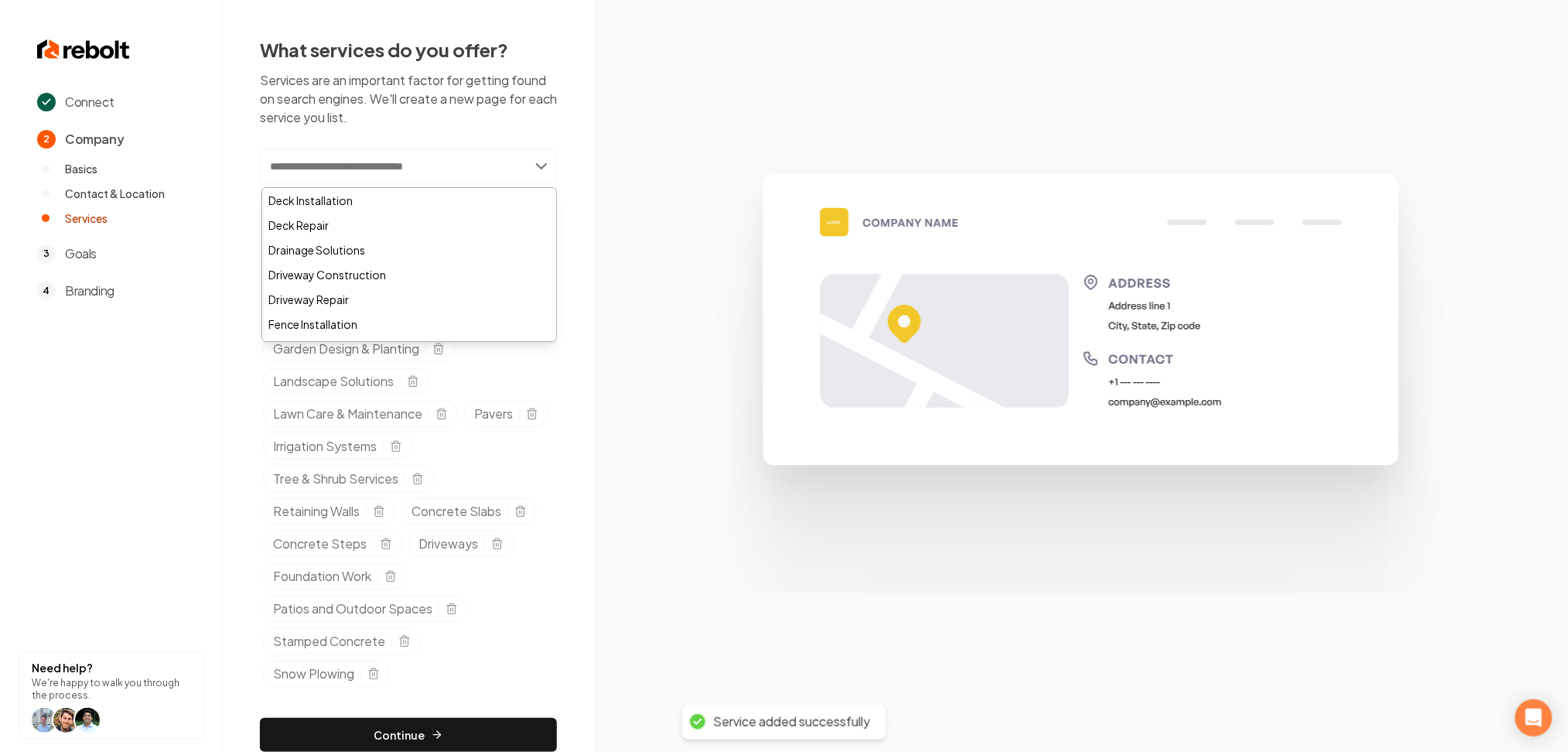
paste input "**********"
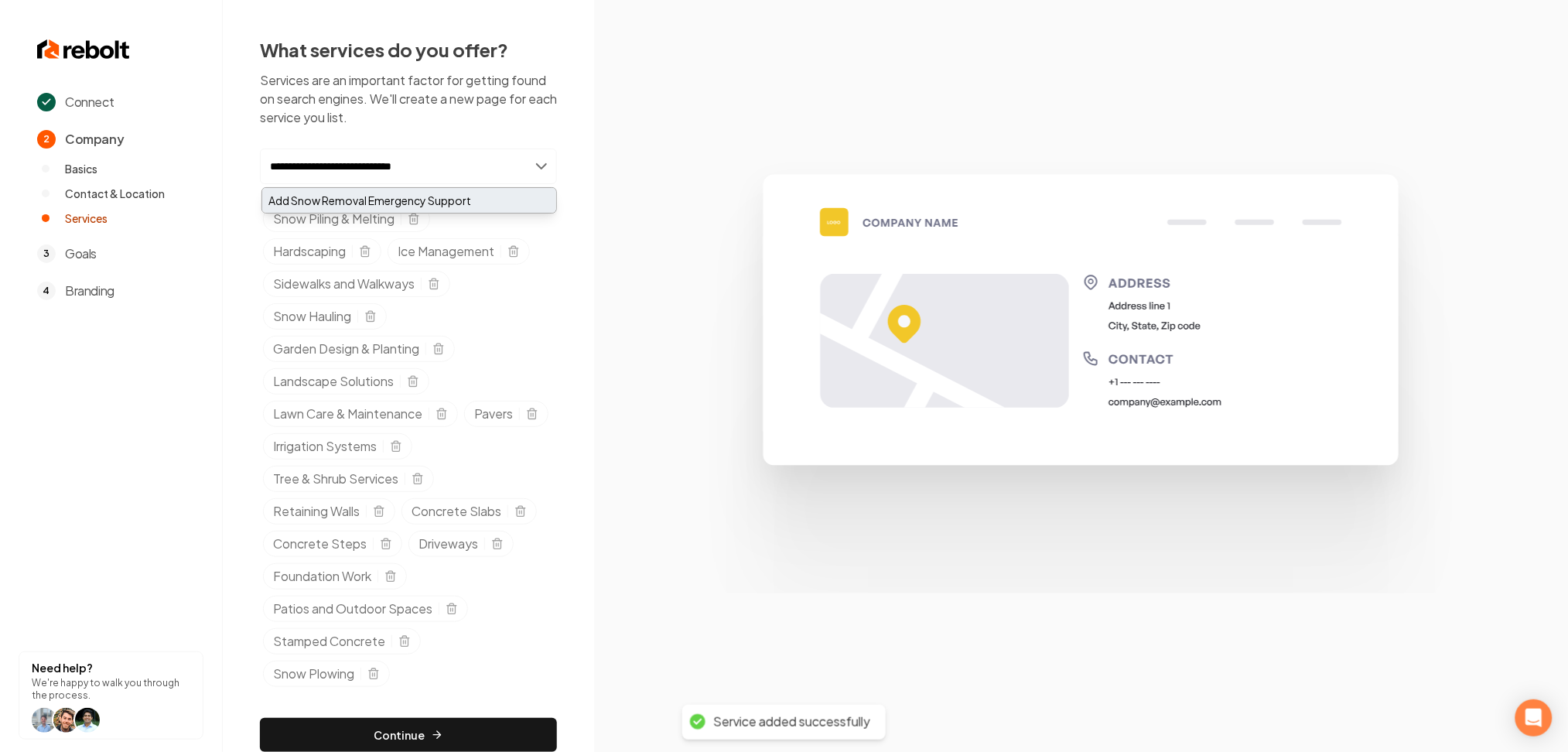
type input "**********"
click at [315, 211] on div "Add Snow Removal Emergency Support" at bounding box center [409, 200] width 294 height 25
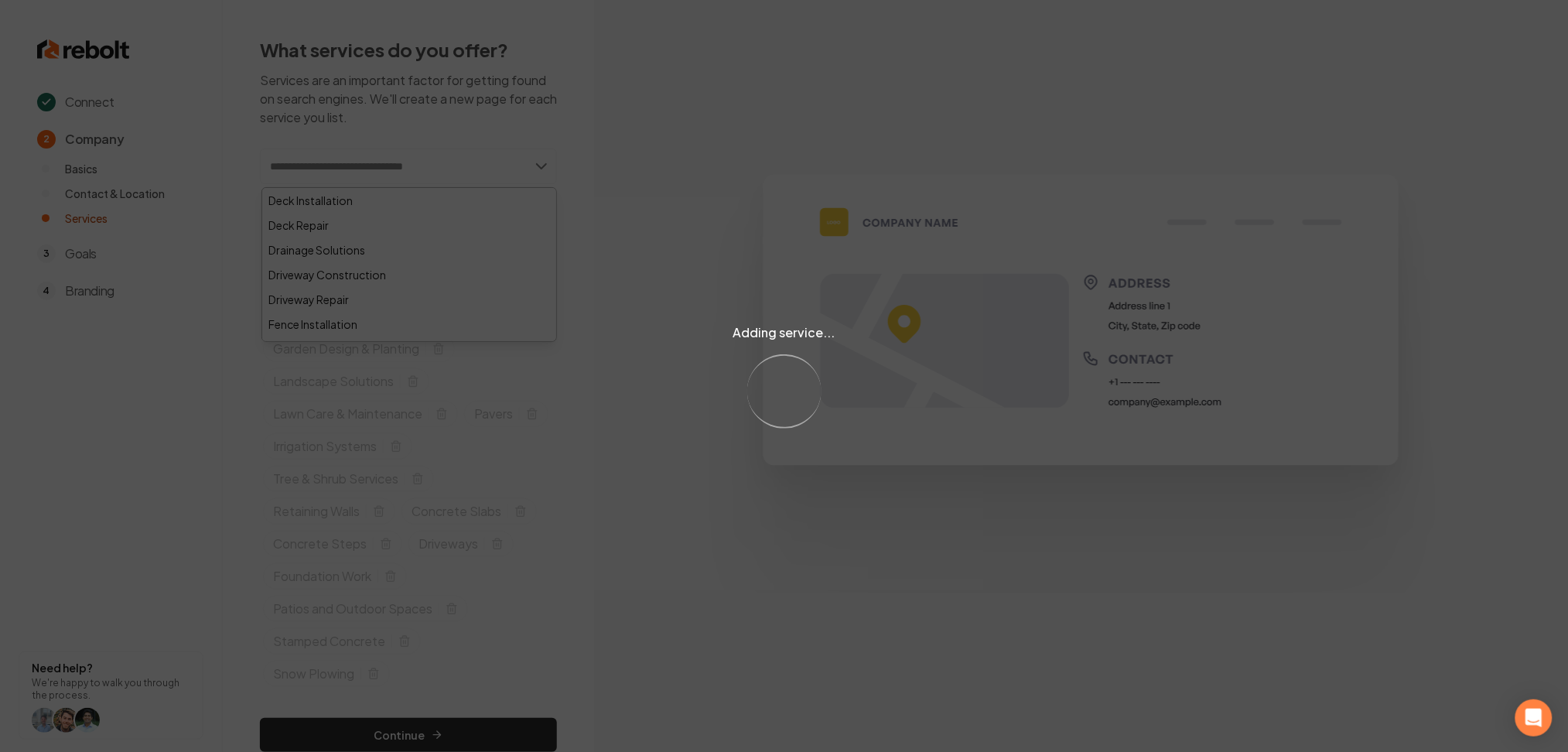
paste input "**********"
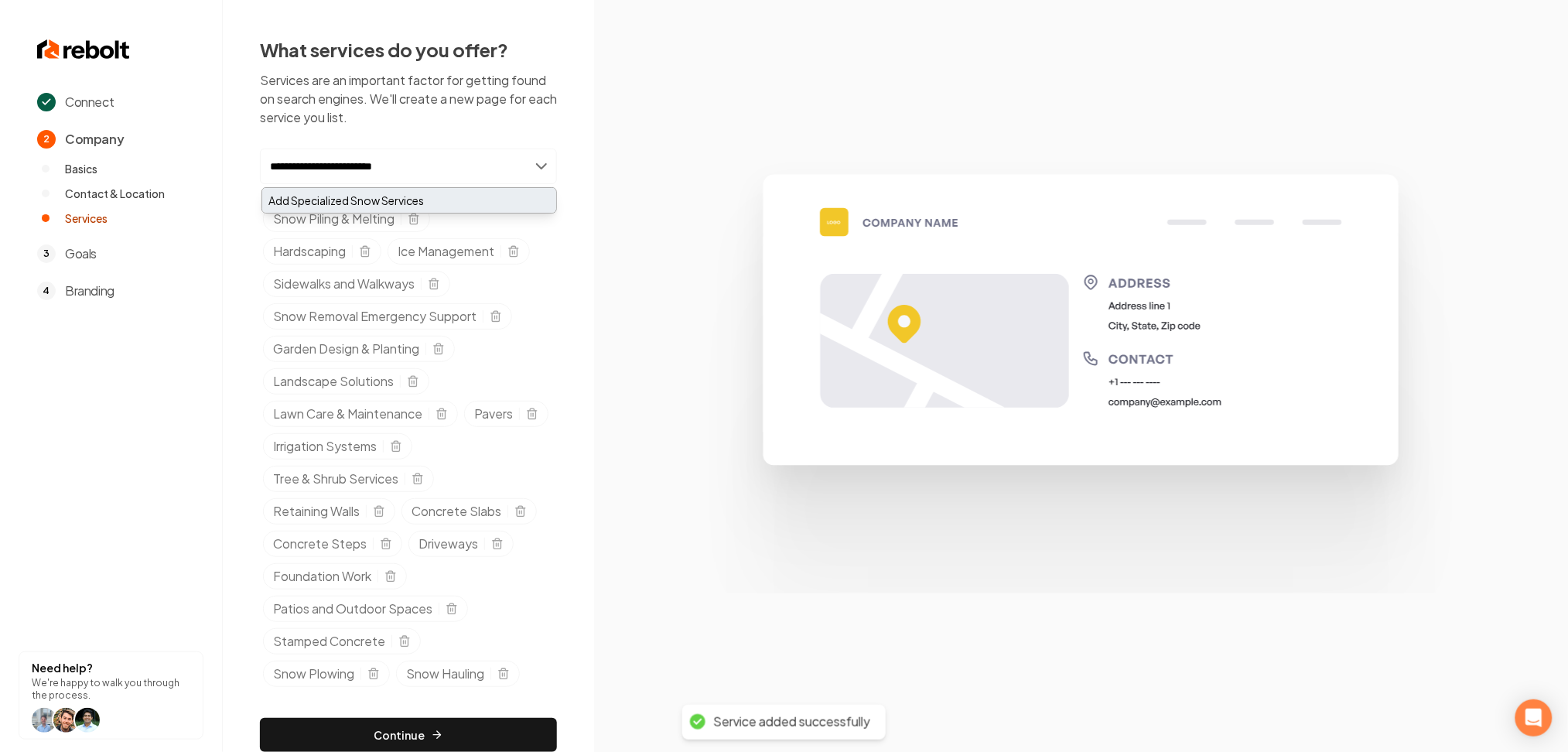
type input "**********"
click at [294, 203] on div "Add Specialized Snow Services" at bounding box center [409, 200] width 294 height 25
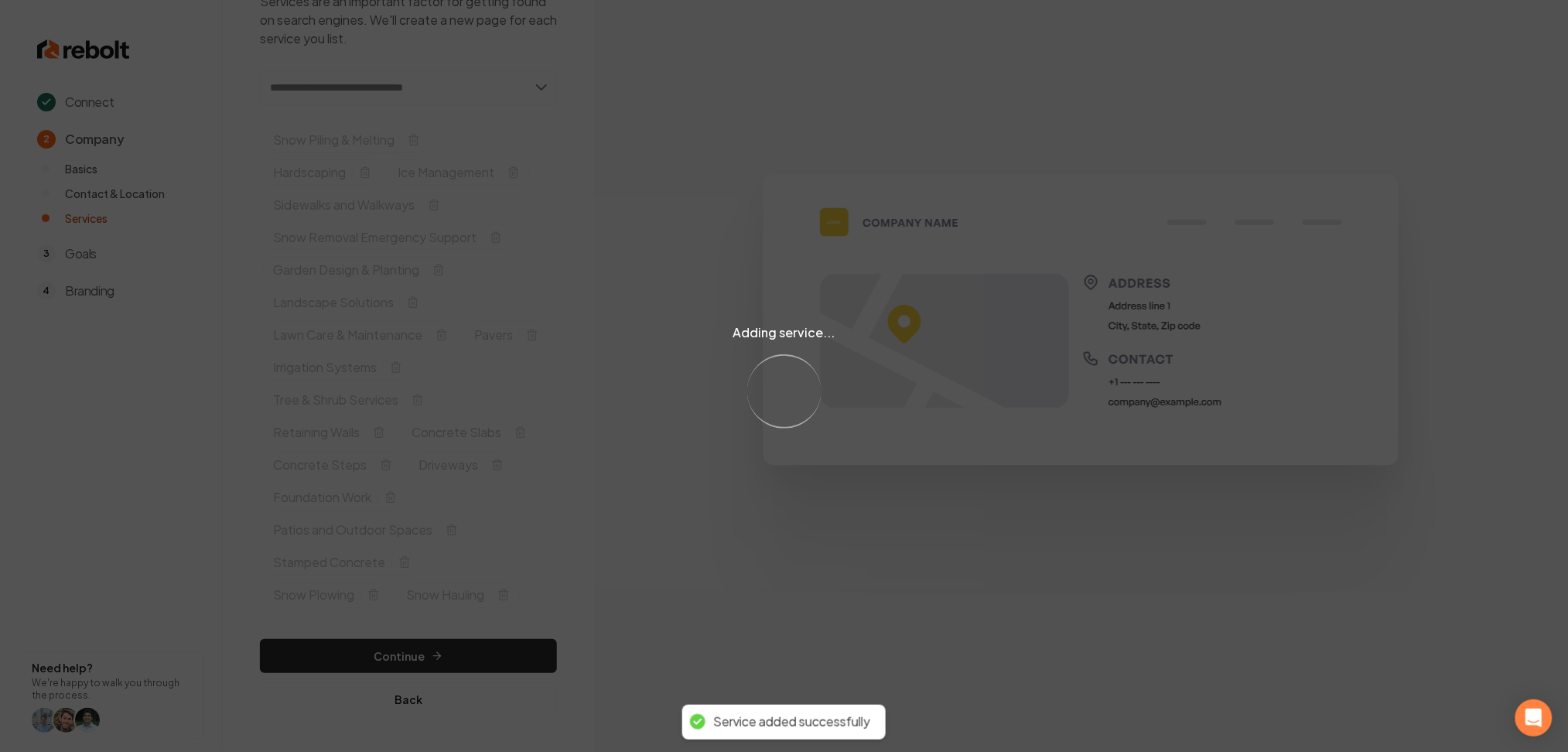
scroll to position [81, 0]
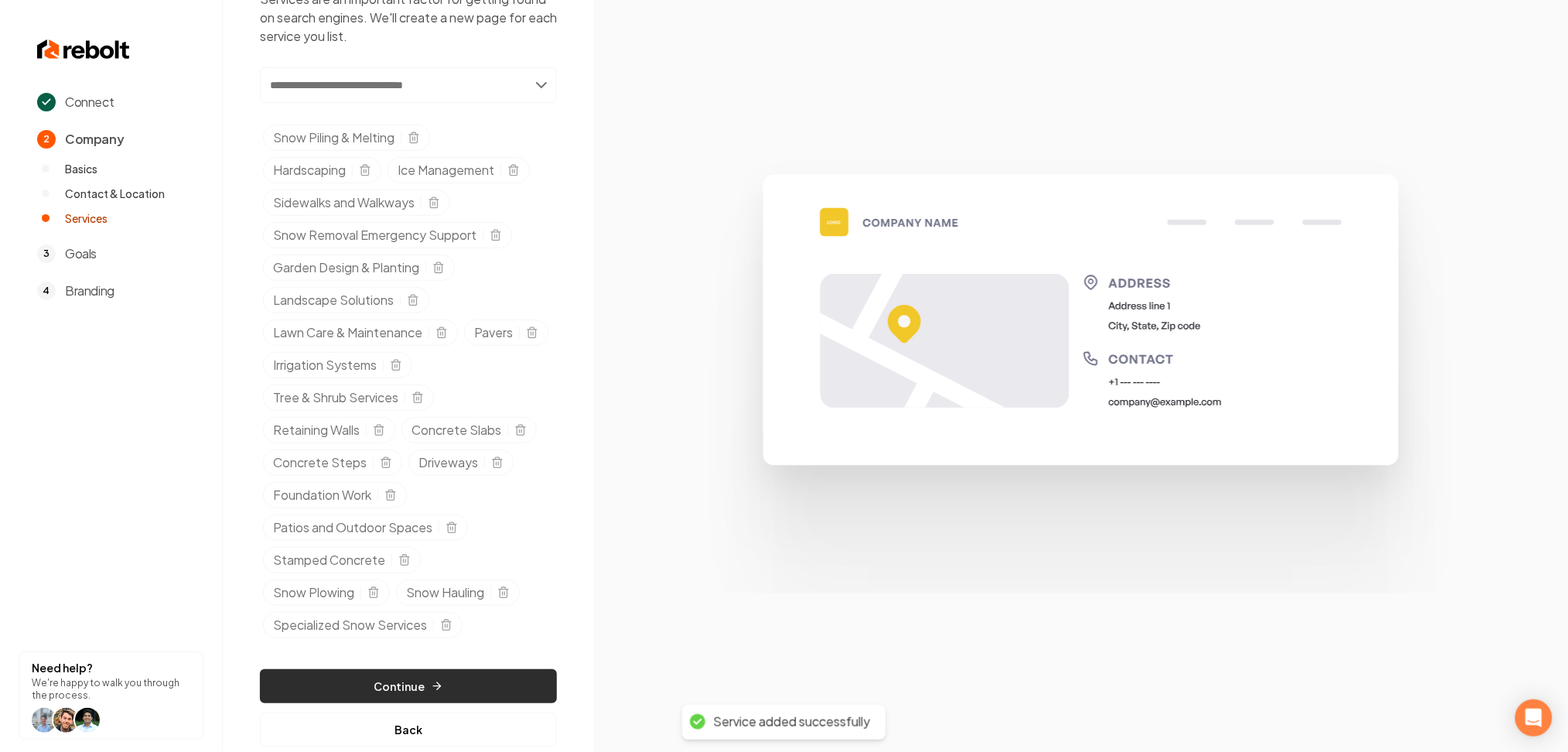
click at [382, 688] on button "Continue" at bounding box center [408, 686] width 297 height 34
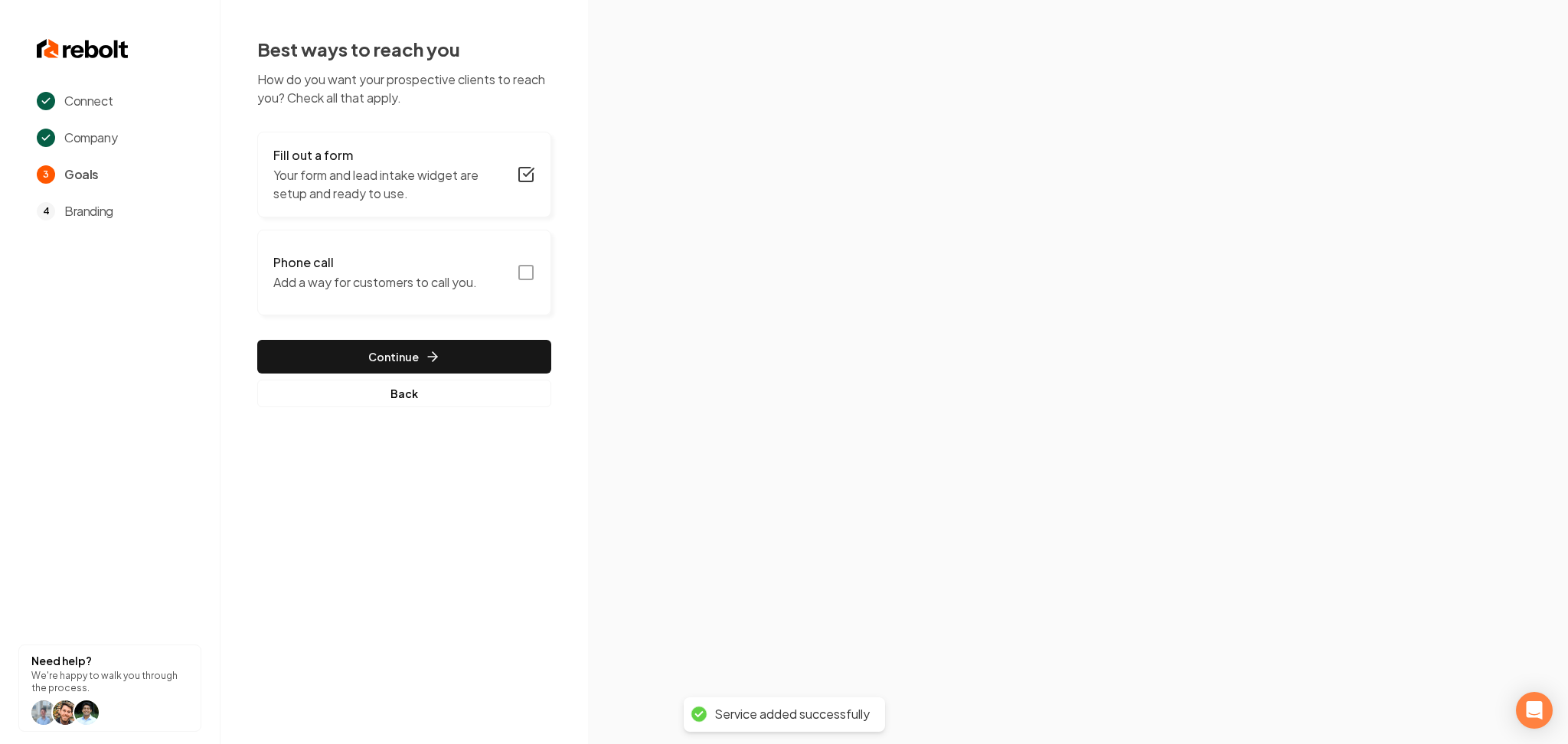
click at [476, 273] on p "Add a way for customers to call you." at bounding box center [375, 283] width 203 height 19
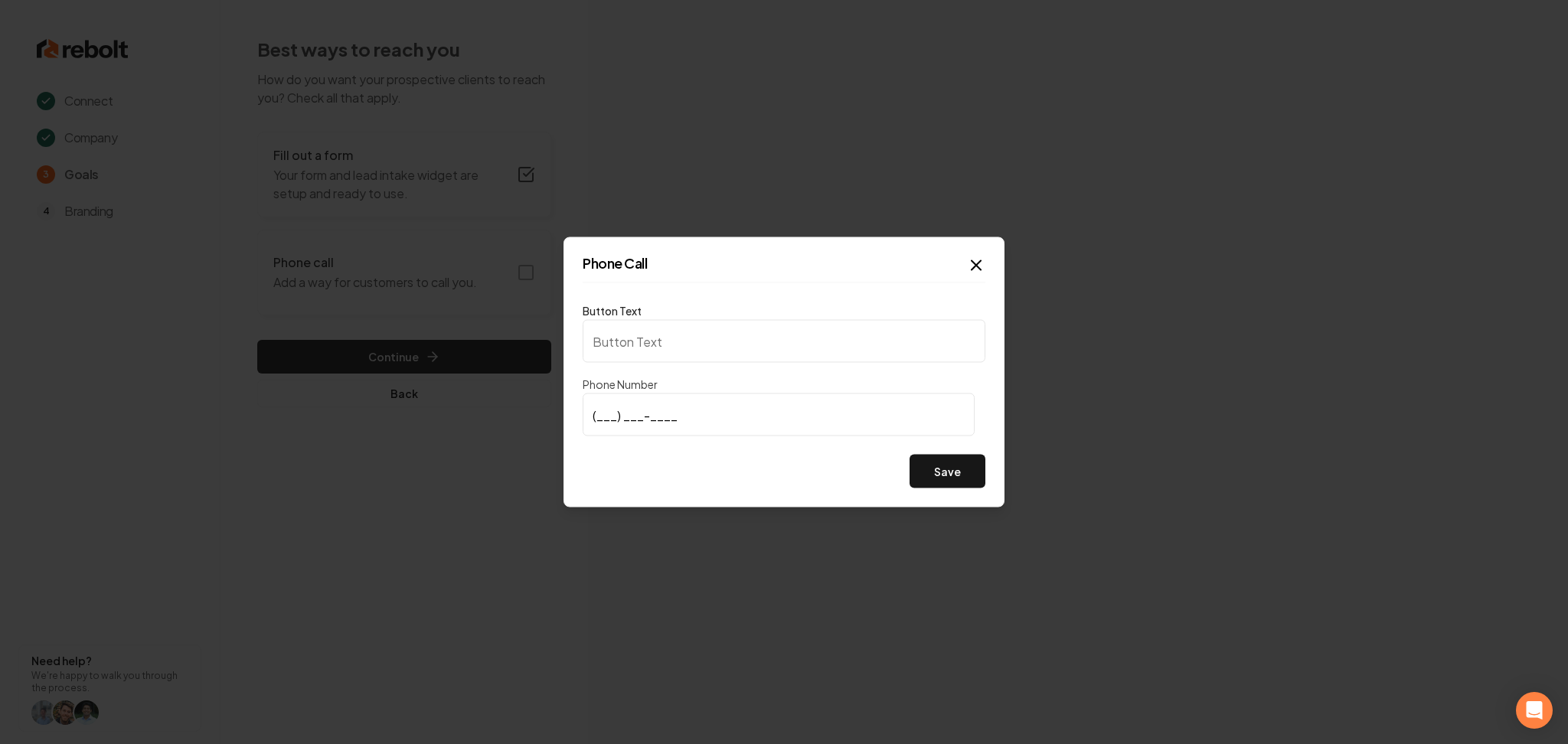
type input "Call us"
type input "(435) 602-0436"
click at [912, 456] on button "Save" at bounding box center [948, 472] width 76 height 34
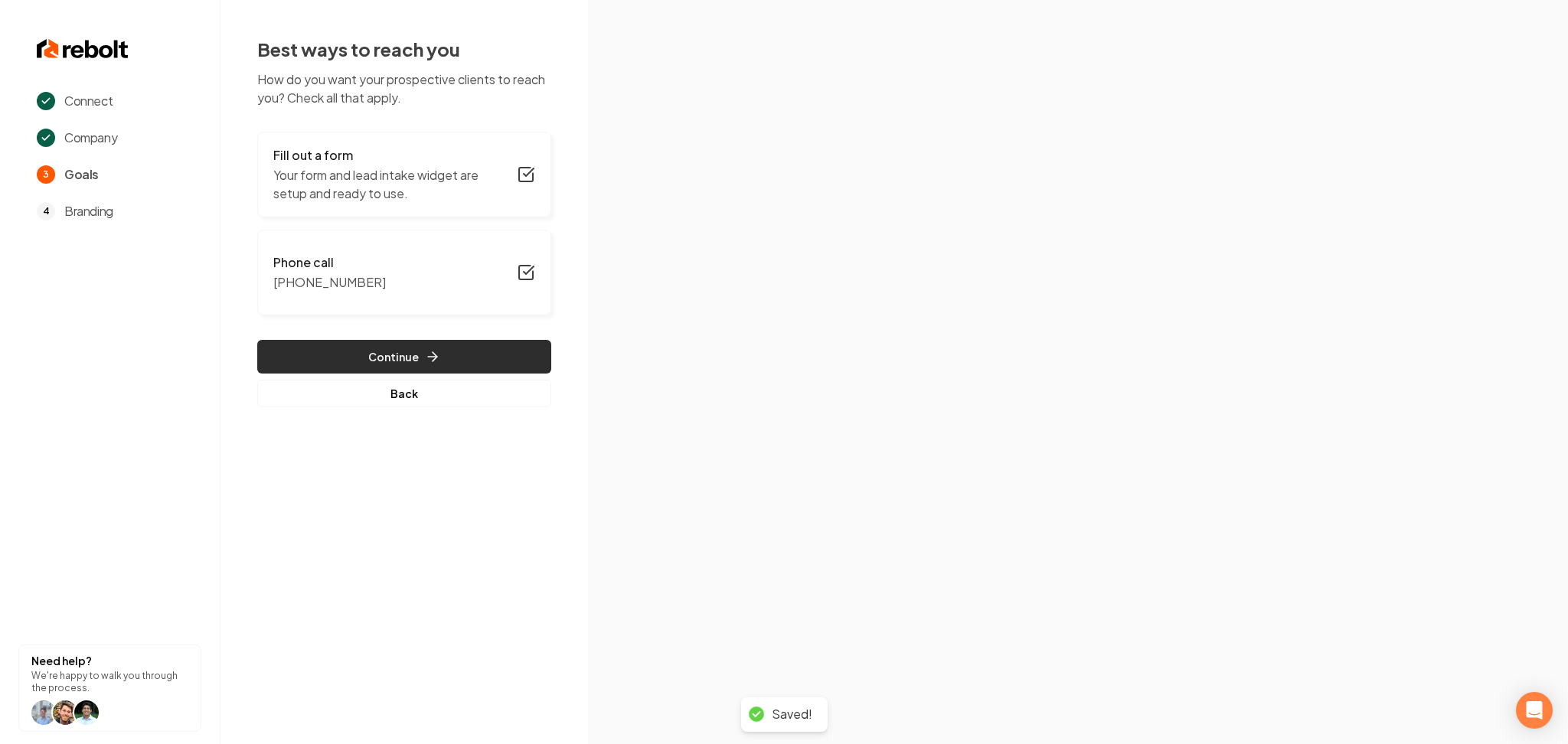
click at [397, 356] on button "Continue" at bounding box center [404, 357] width 294 height 34
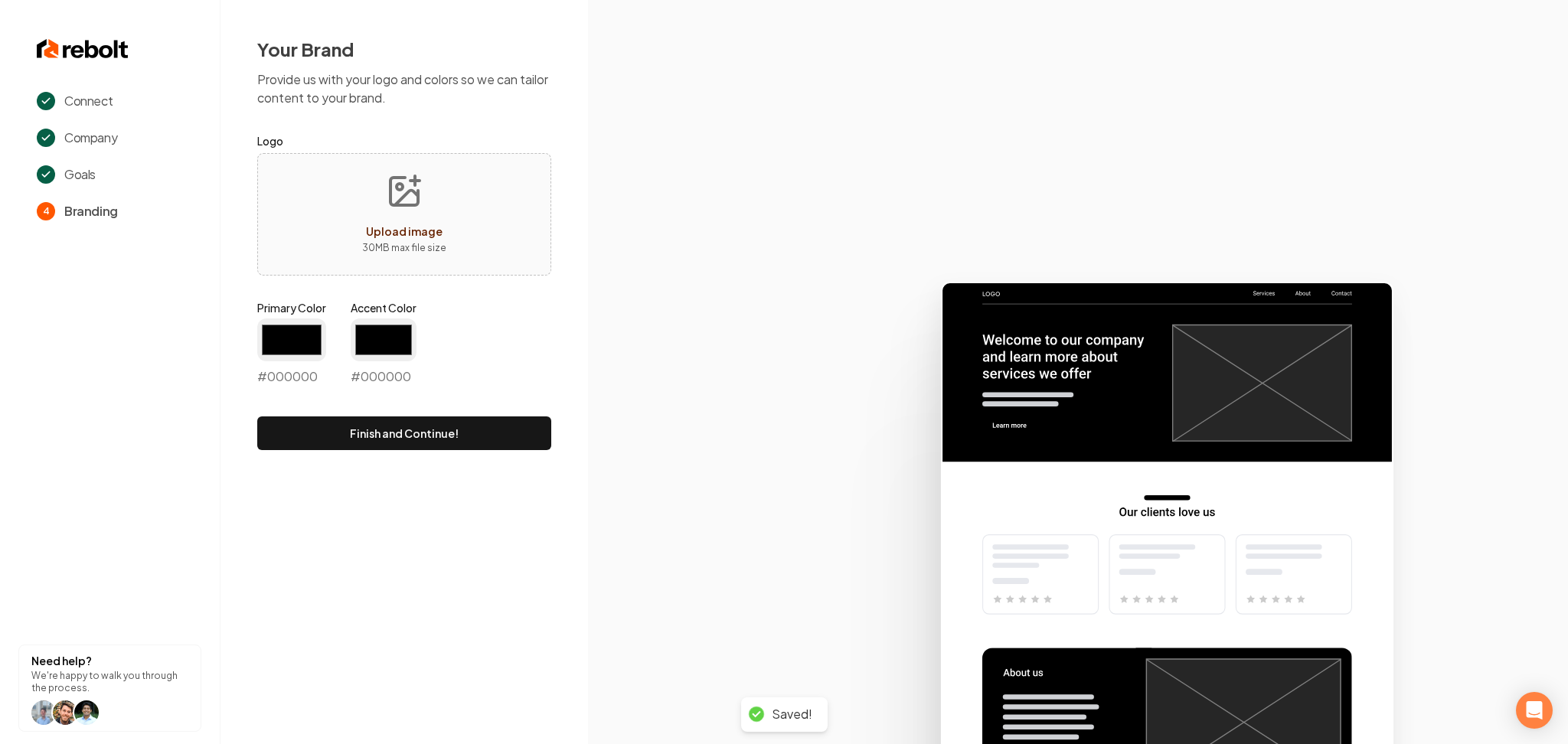
type input "#194d33"
type input "#70be00"
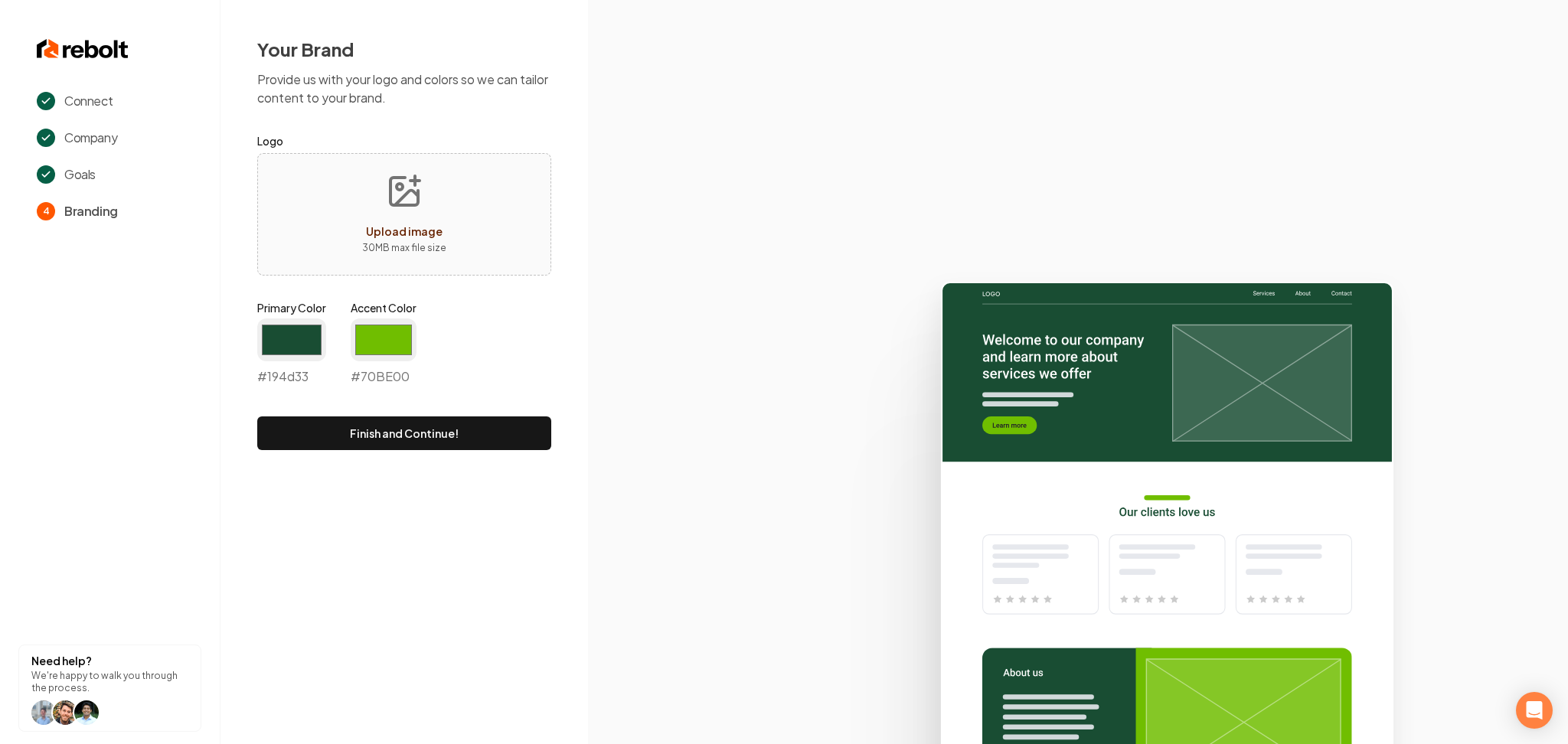
click at [409, 244] on p "30 MB max file size" at bounding box center [404, 248] width 84 height 15
type input "**********"
click at [308, 211] on div at bounding box center [404, 214] width 293 height 105
type input "**********"
click at [261, 353] on input "#194d33" at bounding box center [292, 340] width 69 height 43
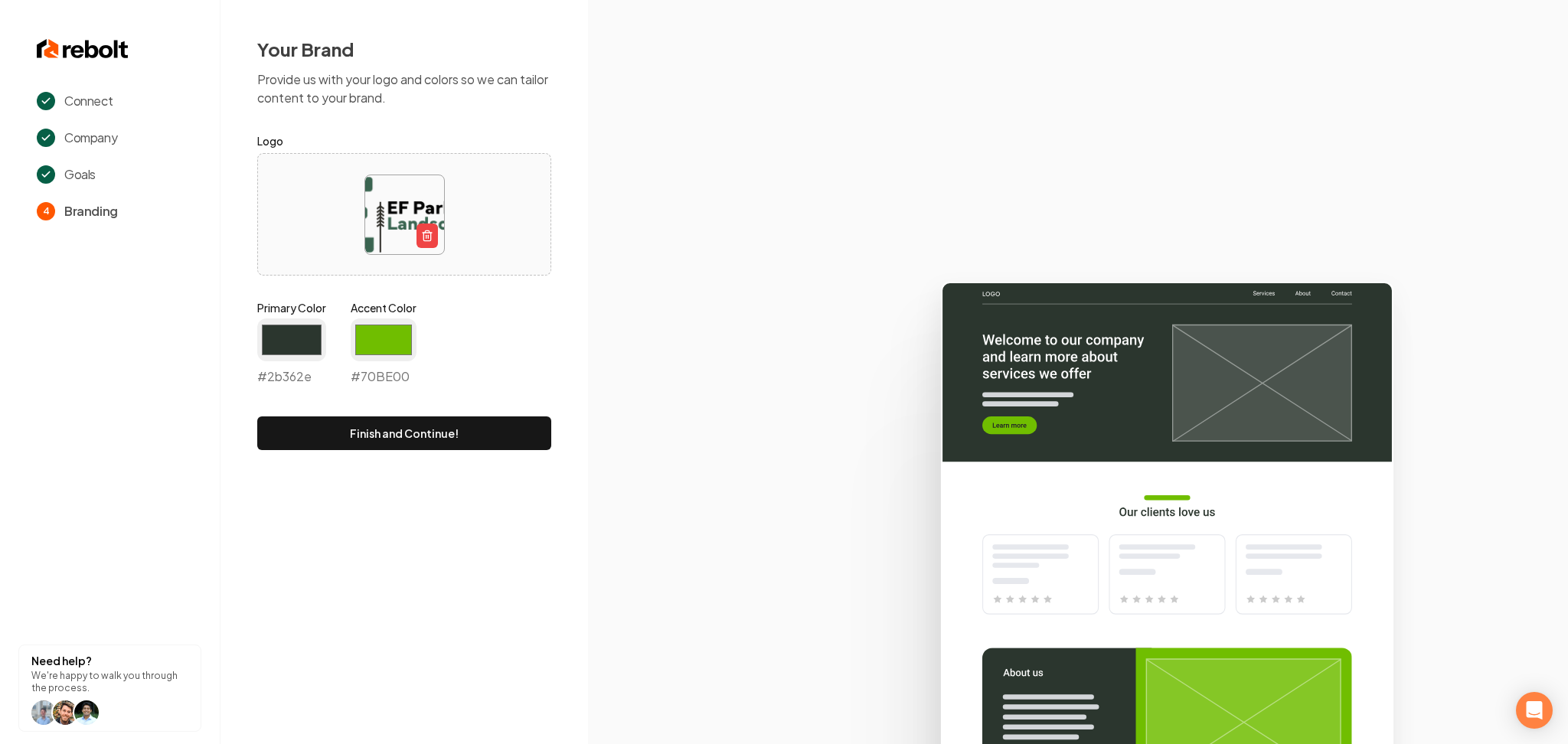
type input "#2b362e"
click at [408, 334] on input "#70be00" at bounding box center [384, 340] width 66 height 43
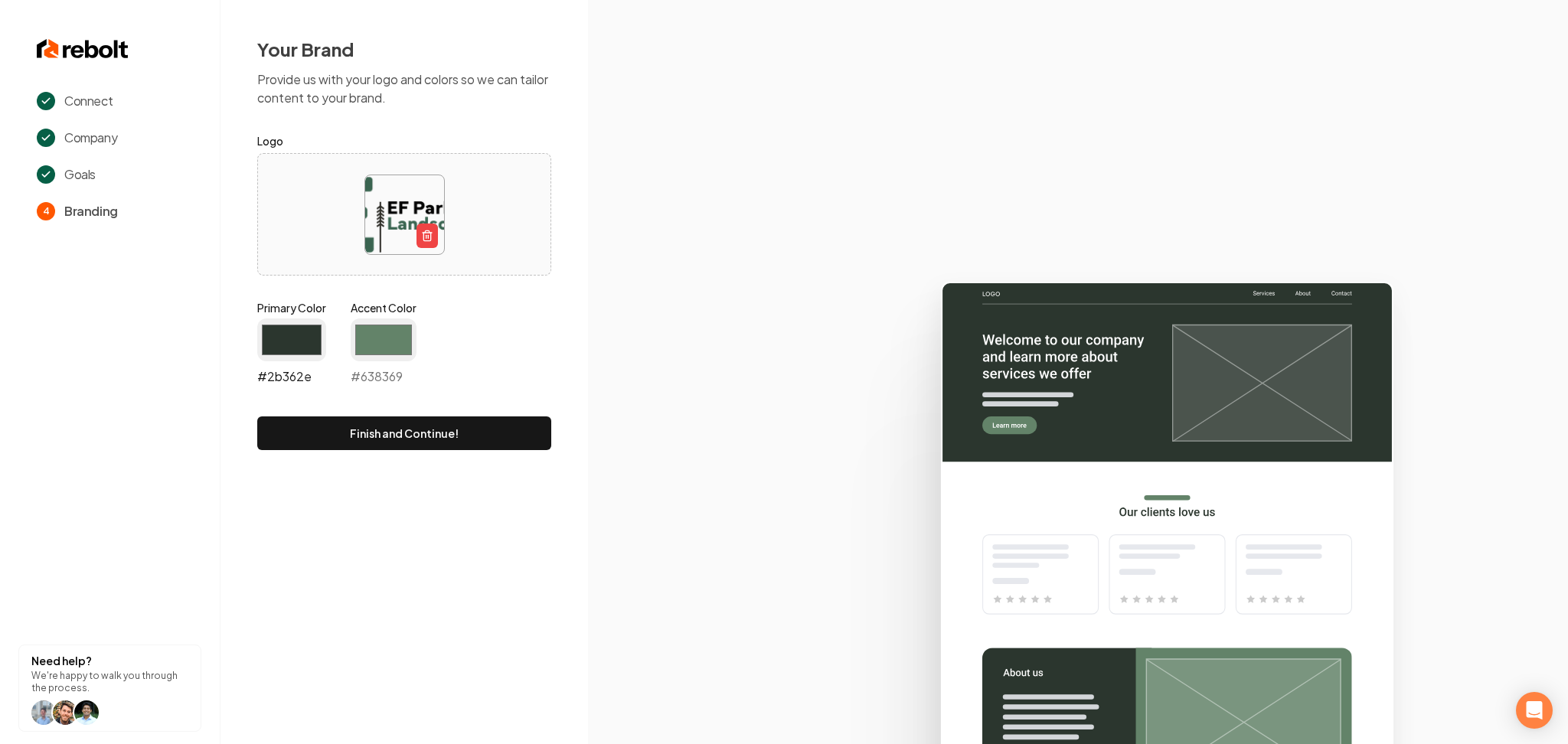
type input "#638369"
click at [284, 343] on input "#2b362e" at bounding box center [292, 340] width 69 height 43
click at [509, 435] on button "Finish and Continue!" at bounding box center [404, 434] width 294 height 34
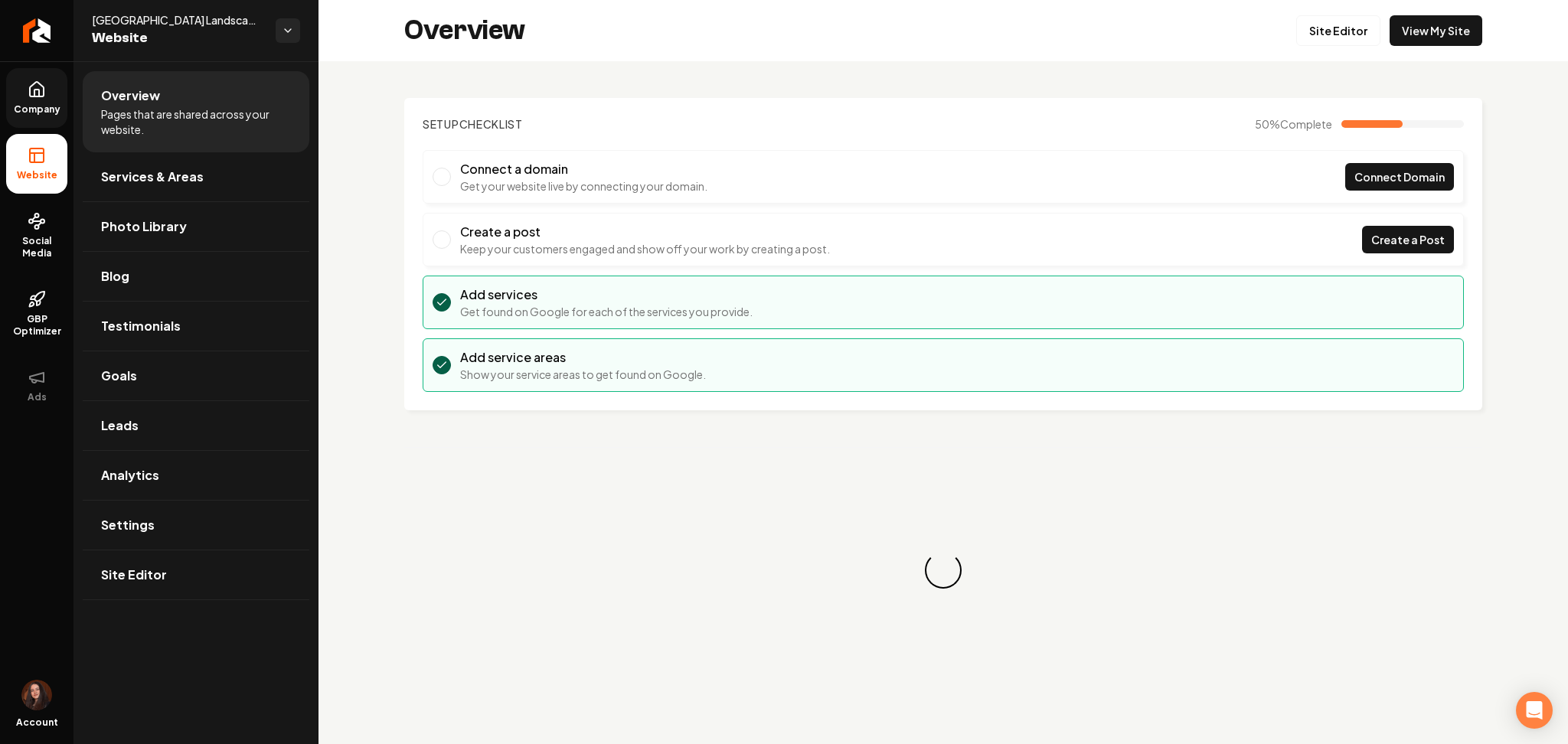
click at [29, 111] on span "Company" at bounding box center [37, 110] width 59 height 13
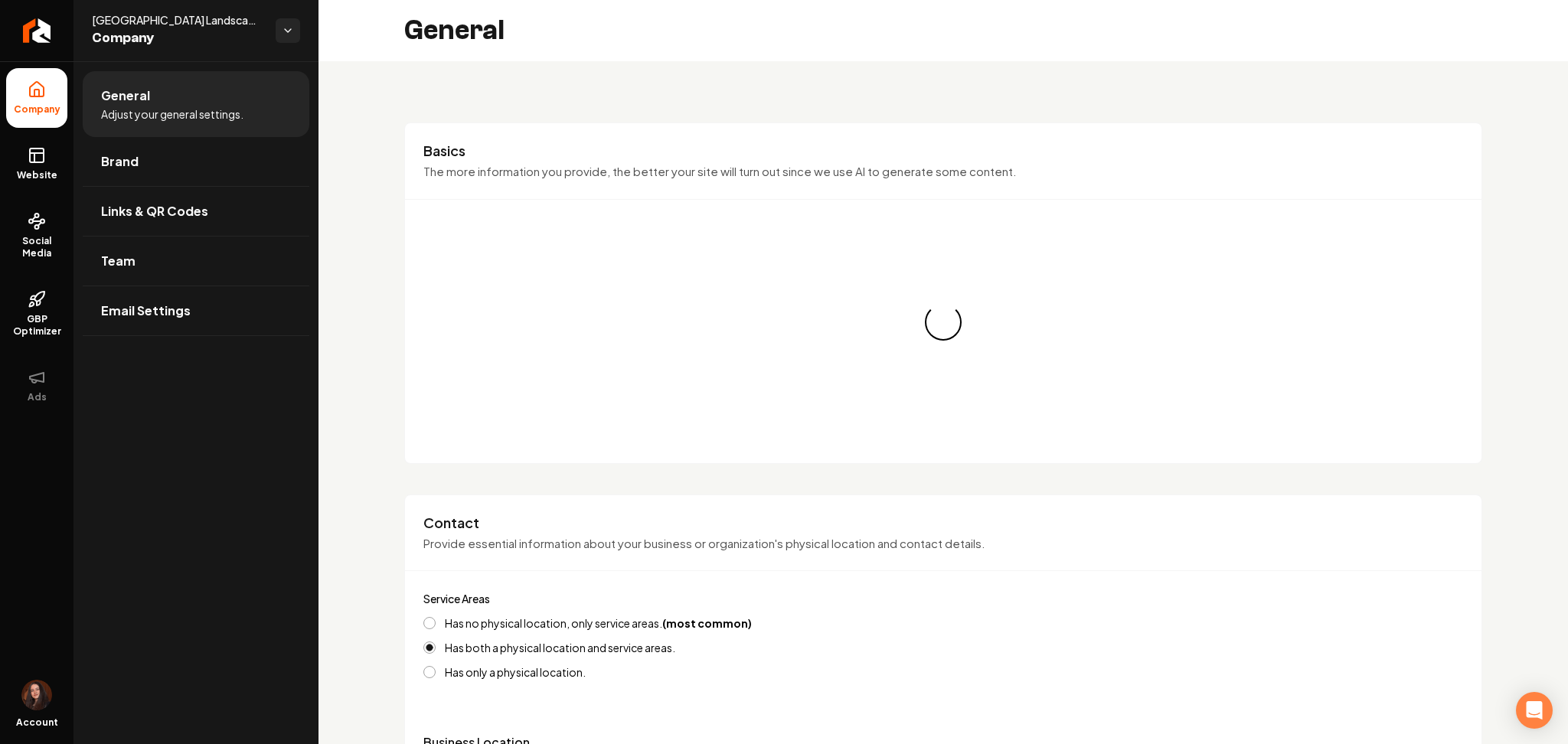
click at [79, 153] on ul "General Adjust your general settings. Brand Links & QR Codes Team Email Settings" at bounding box center [196, 203] width 245 height 284
drag, startPoint x: 79, startPoint y: 153, endPoint x: 94, endPoint y: 161, distance: 17.0
click at [79, 153] on ul "General Adjust your general settings. Brand Links & QR Codes Team Email Settings" at bounding box center [196, 203] width 245 height 284
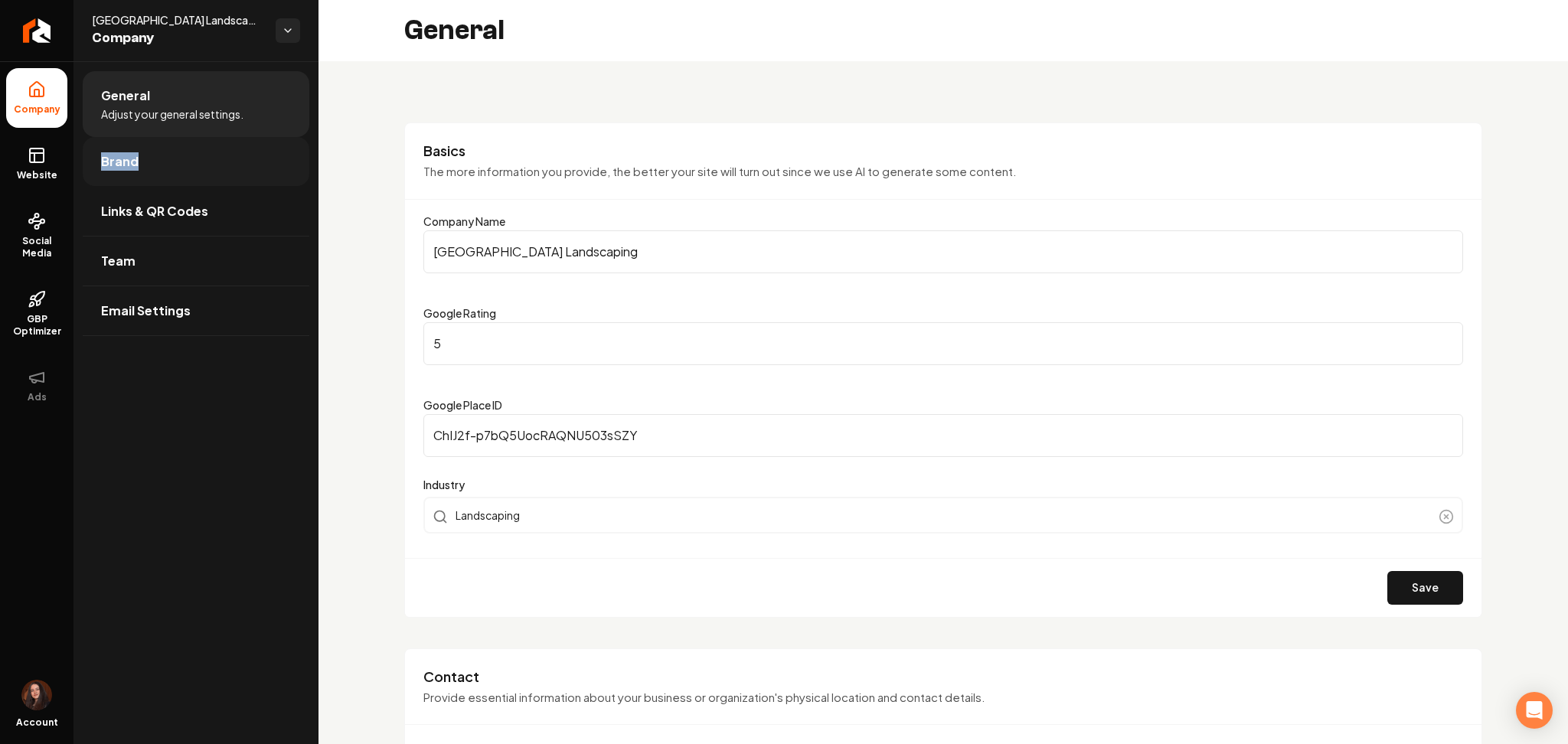
click at [111, 163] on span "Brand" at bounding box center [120, 162] width 37 height 19
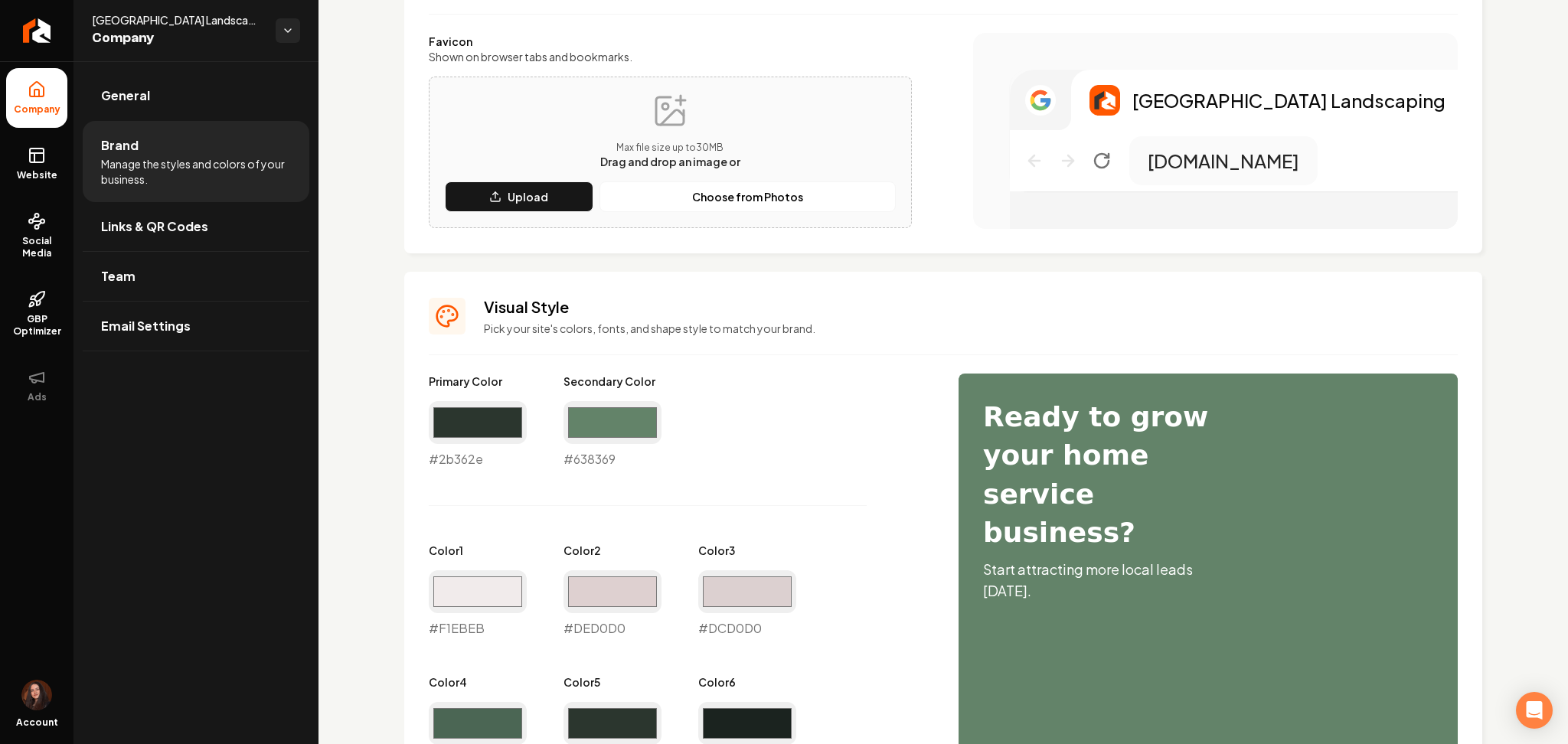
scroll to position [408, 0]
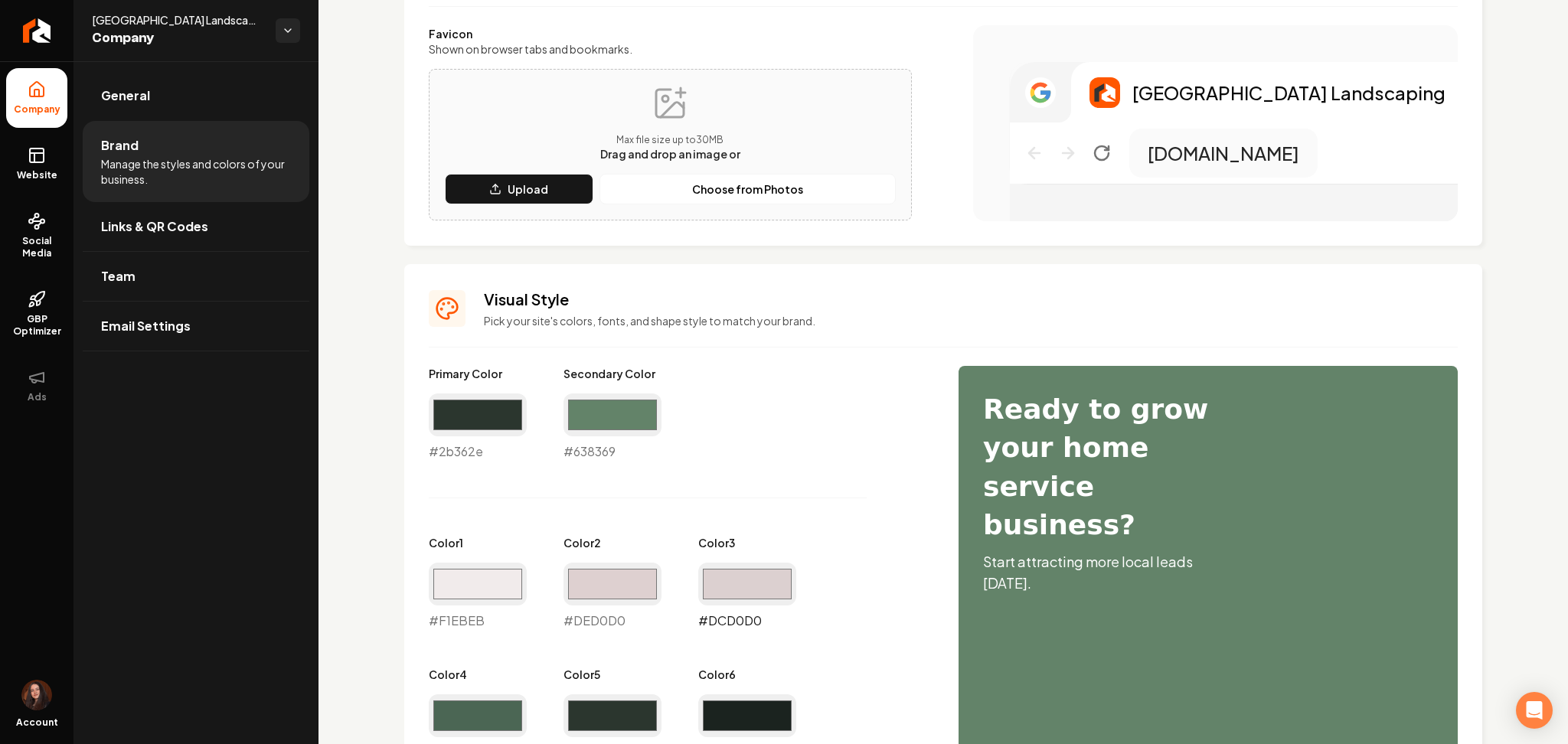
click at [728, 581] on input "#dcd0d0" at bounding box center [748, 584] width 98 height 43
type input "#d3dcd0"
click at [626, 601] on input "#ded0d0" at bounding box center [613, 584] width 98 height 43
type input "#d9e0d2"
drag, startPoint x: 448, startPoint y: 580, endPoint x: 473, endPoint y: 565, distance: 29.2
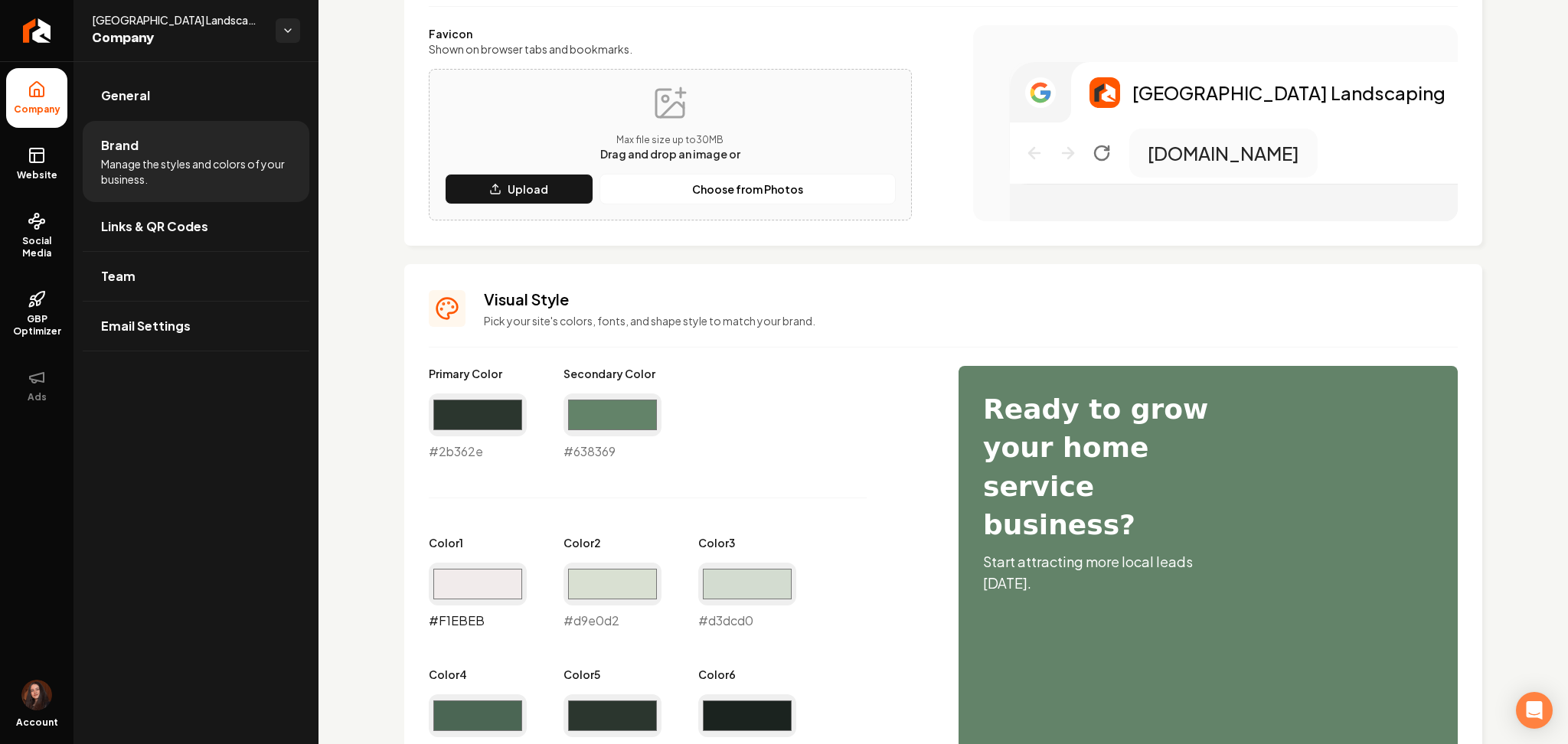
click at [450, 580] on input "#f1ebeb" at bounding box center [478, 584] width 98 height 43
type input "#edf0ea"
click at [793, 498] on div "Main content area" at bounding box center [647, 498] width 438 height 1
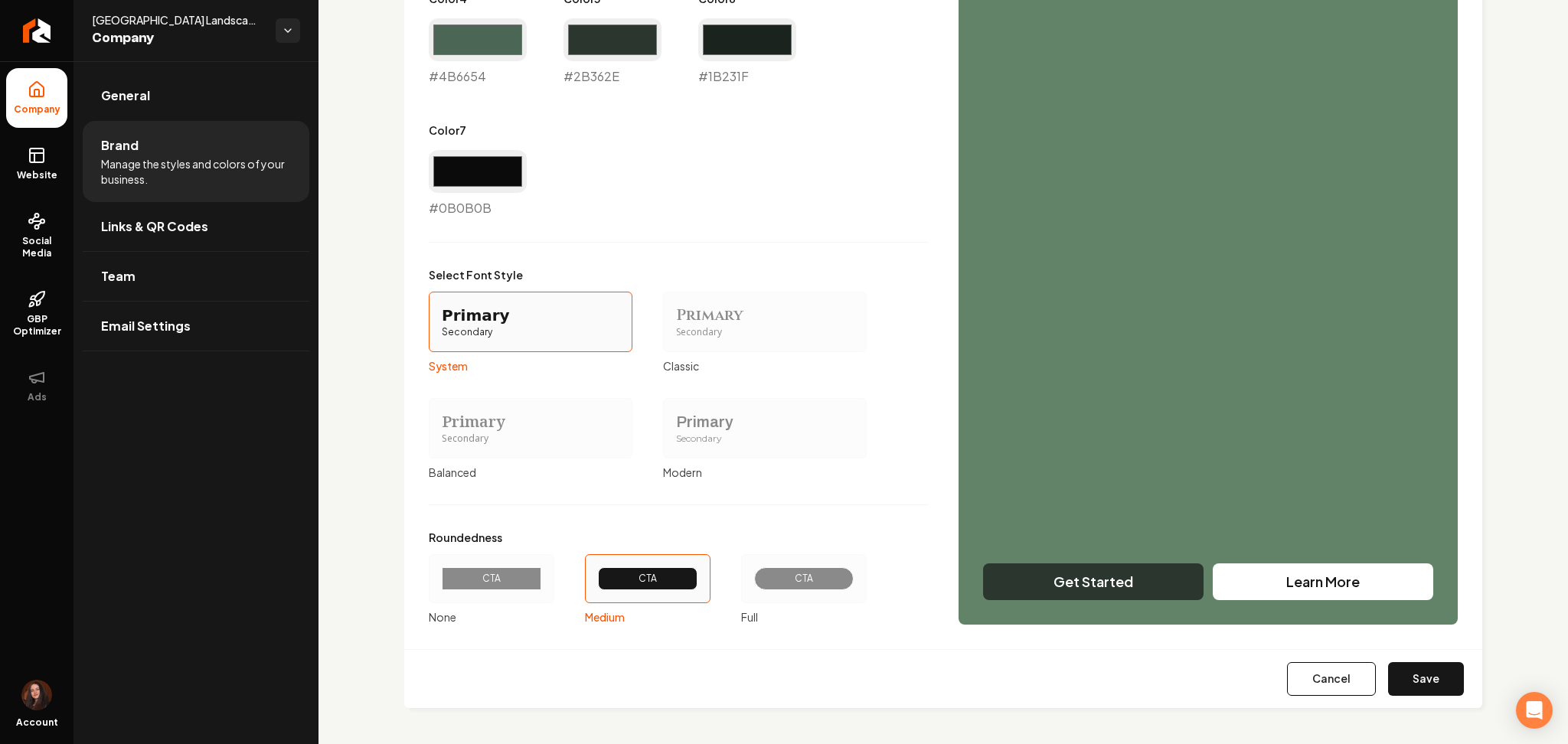
click at [1401, 689] on button "Save" at bounding box center [1426, 679] width 76 height 34
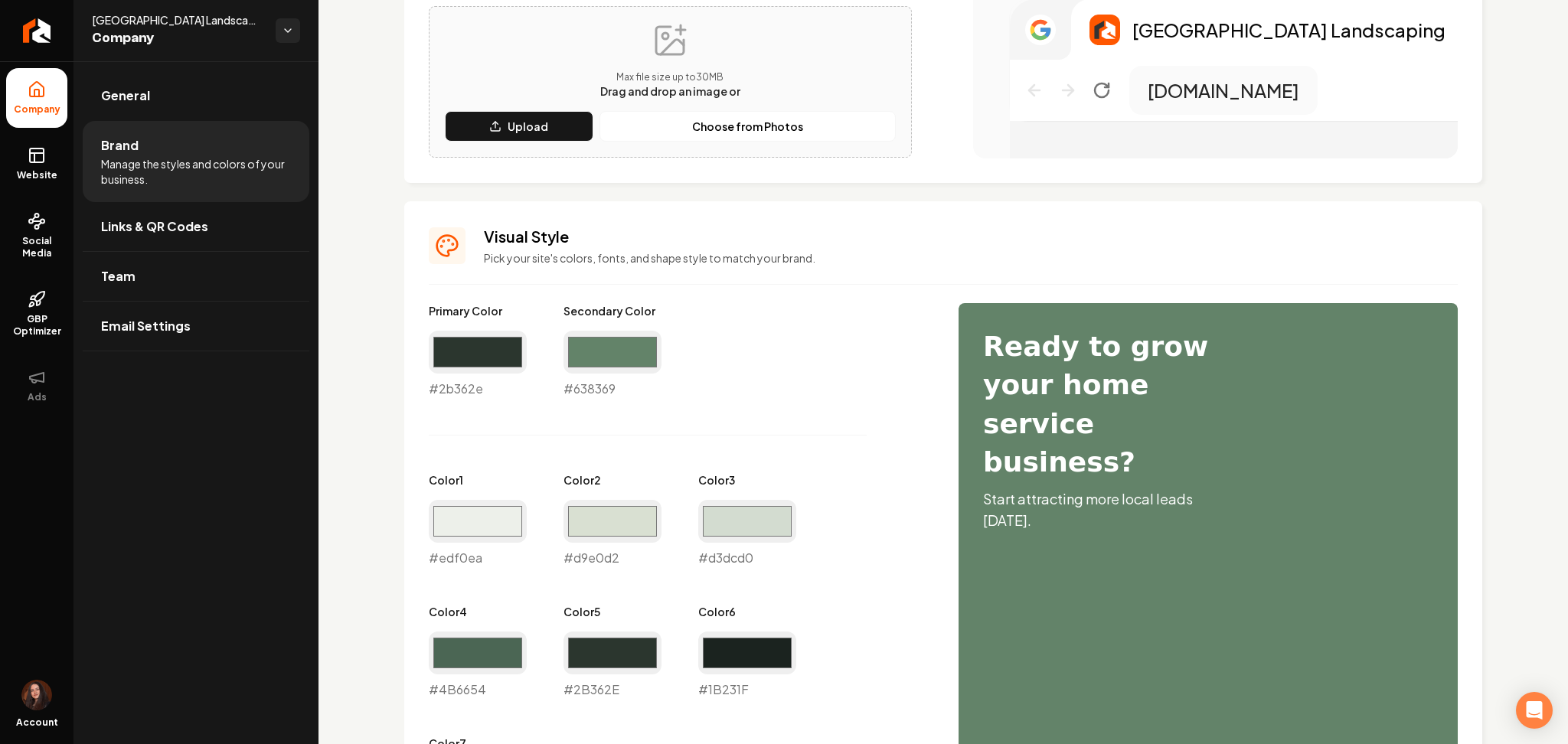
type input "#4b6654"
type input "#2b362e"
type input "#1b231f"
type input "#0b0b0b"
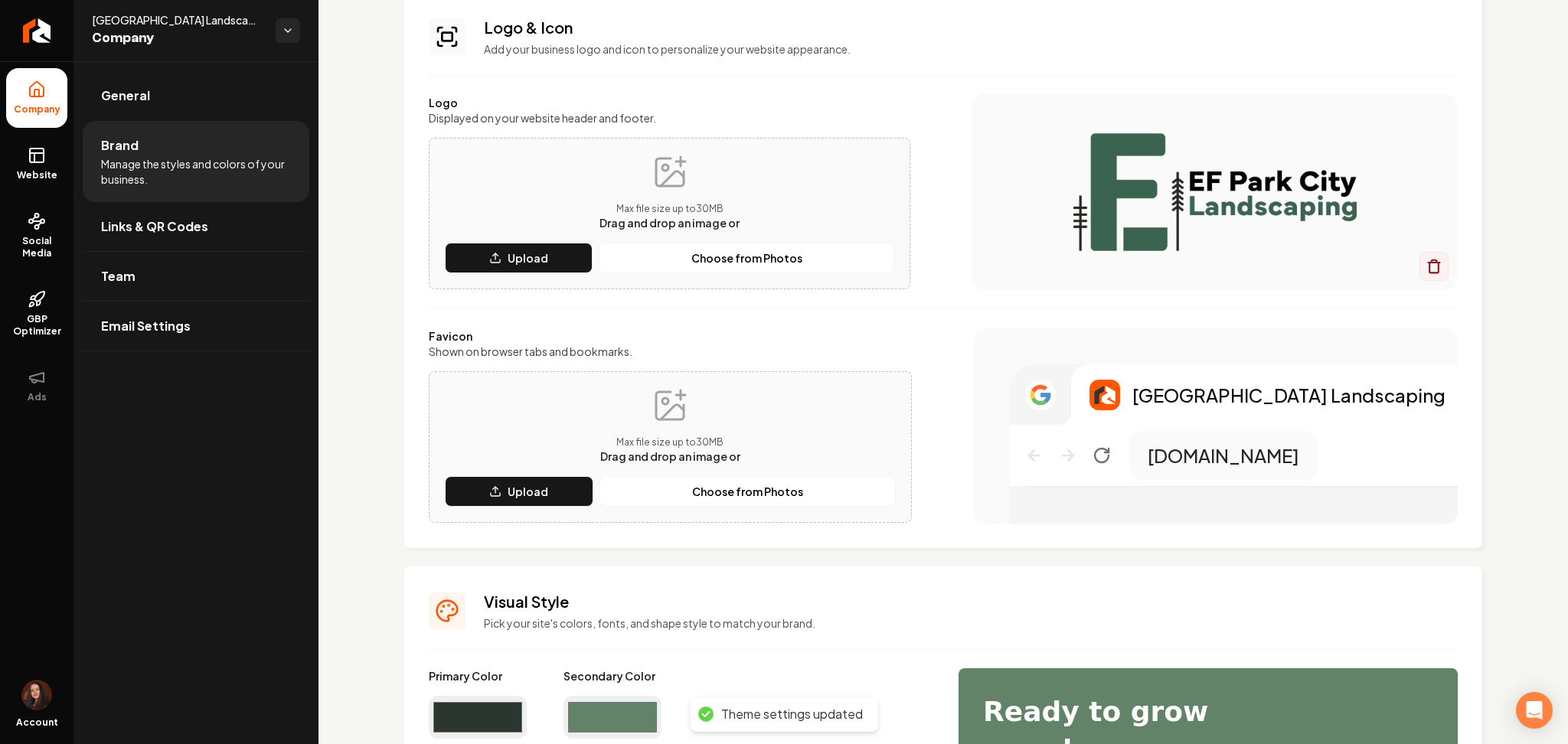
scroll to position [63, 0]
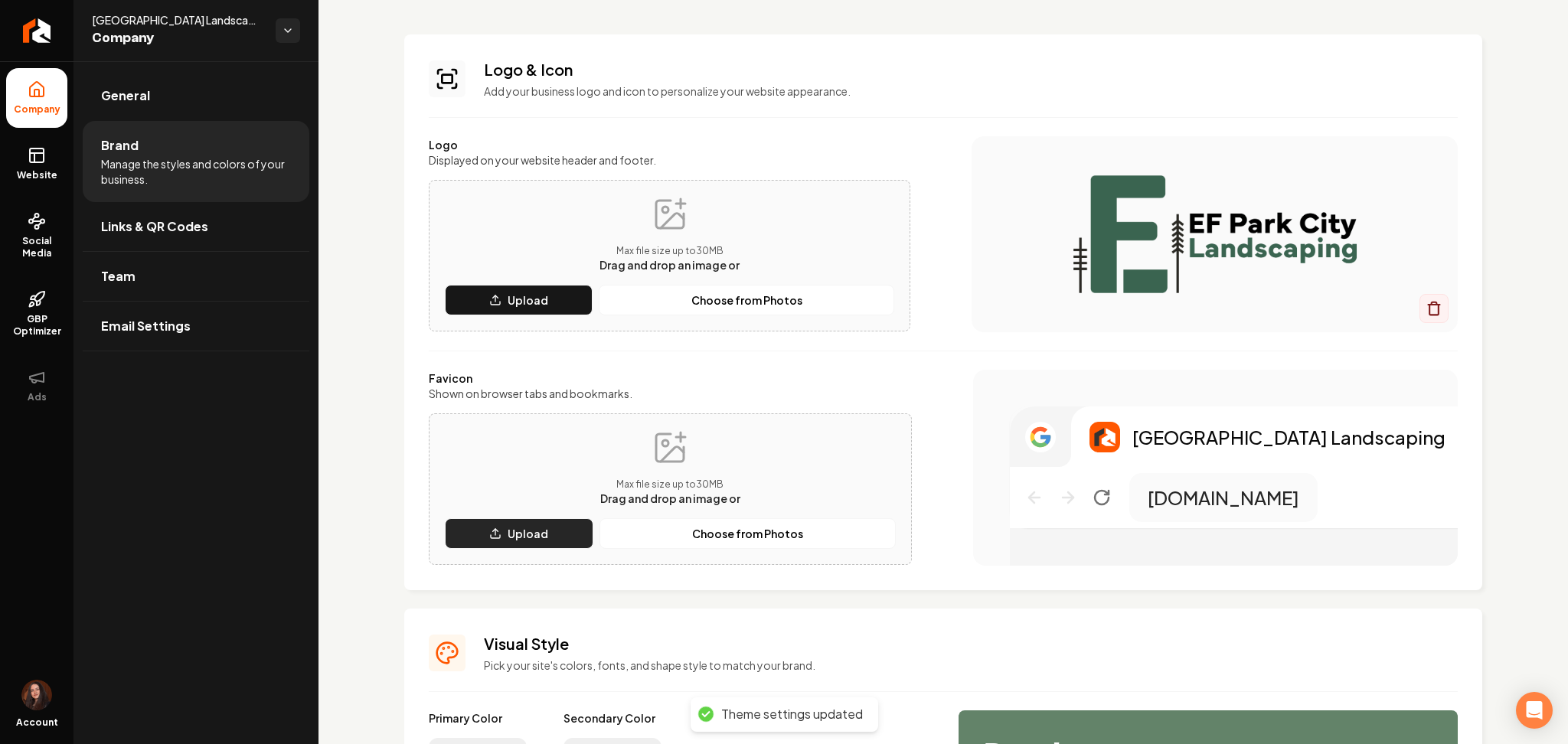
click at [511, 534] on p "Upload" at bounding box center [528, 533] width 41 height 15
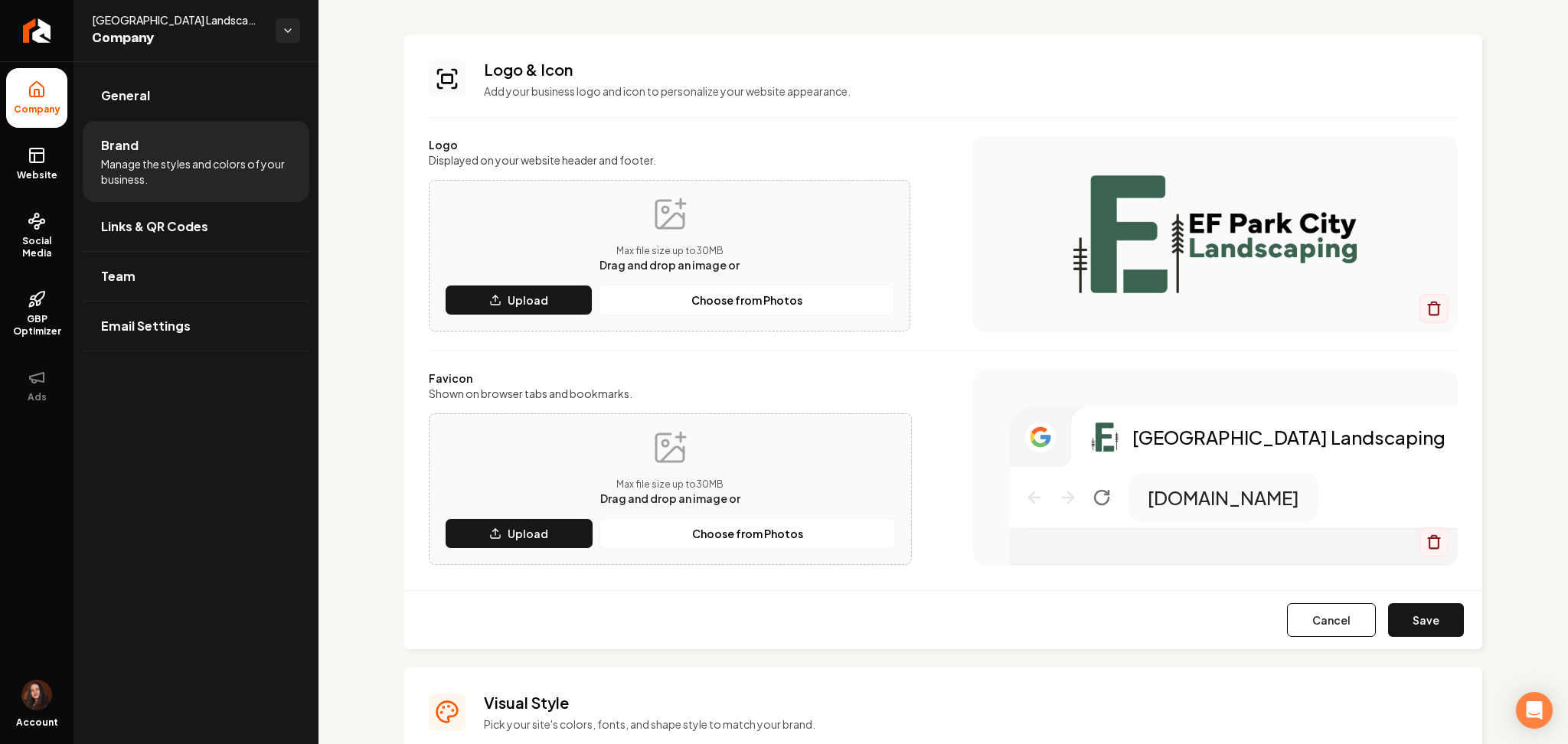
click at [1430, 616] on button "Save" at bounding box center [1426, 620] width 76 height 34
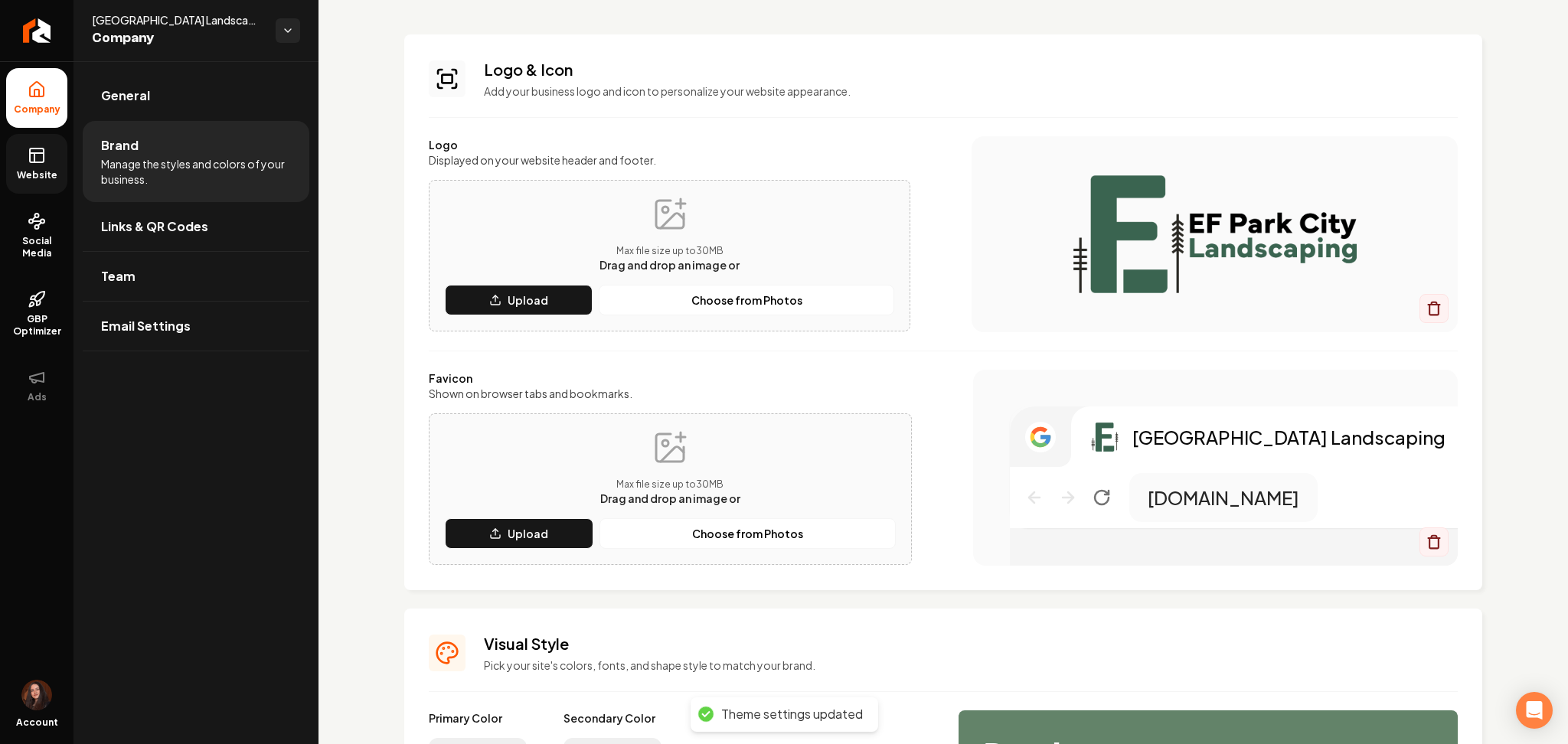
click at [33, 153] on icon at bounding box center [36, 153] width 14 height 0
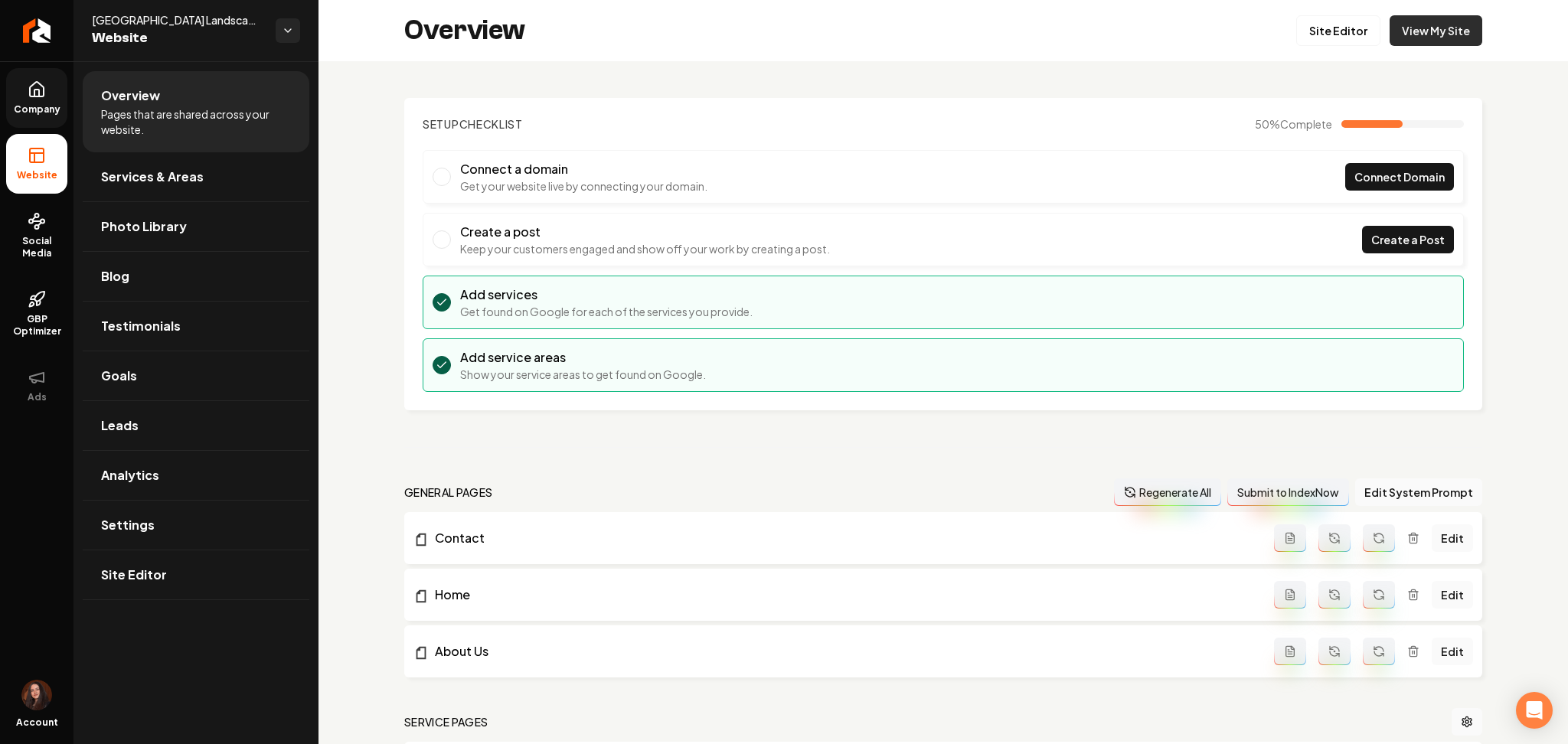
click at [1436, 31] on link "View My Site" at bounding box center [1436, 30] width 93 height 30
click at [116, 583] on span "Site Editor" at bounding box center [134, 575] width 66 height 19
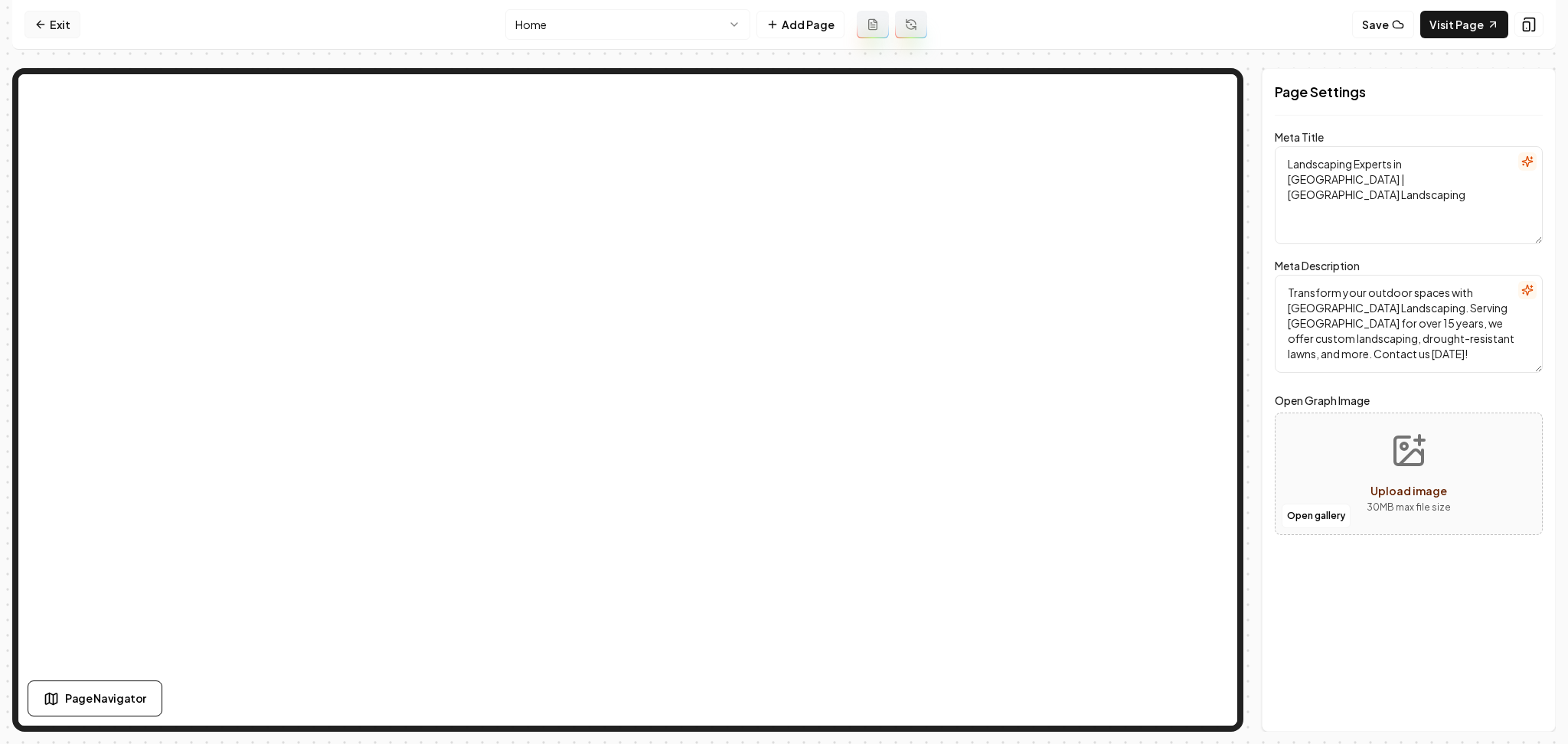
click at [49, 15] on link "Exit" at bounding box center [52, 24] width 56 height 28
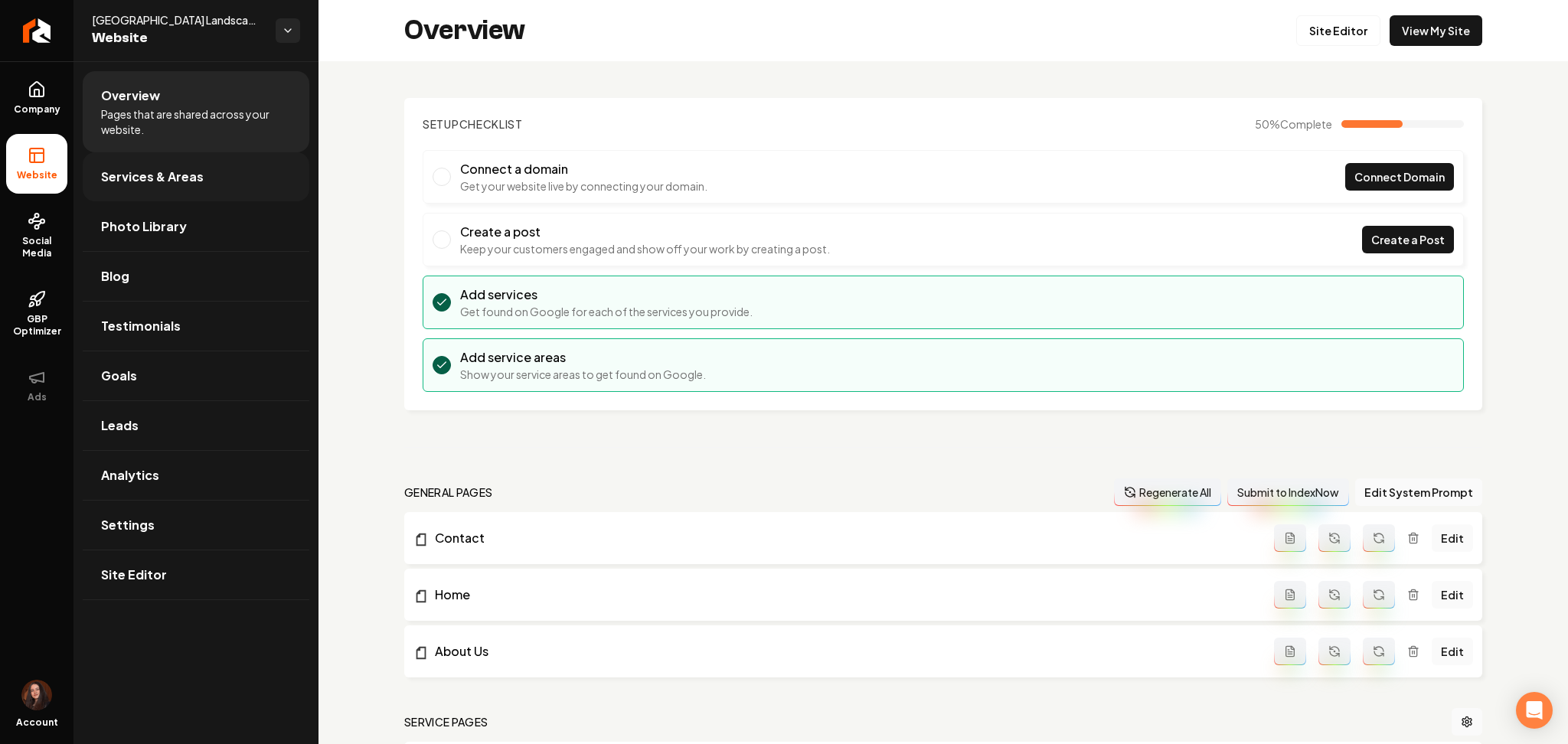
click at [127, 164] on link "Services & Areas" at bounding box center [196, 177] width 227 height 49
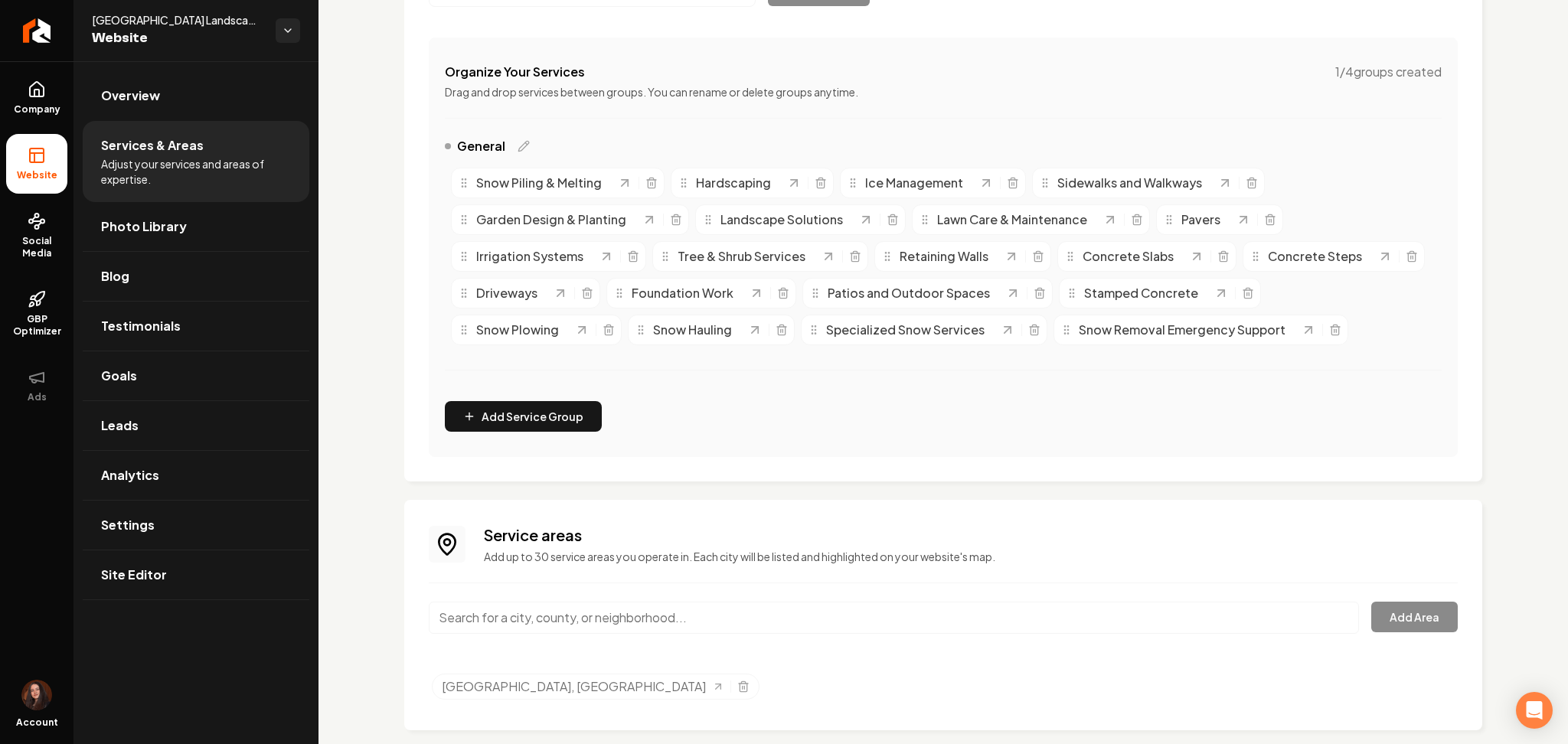
scroll to position [285, 0]
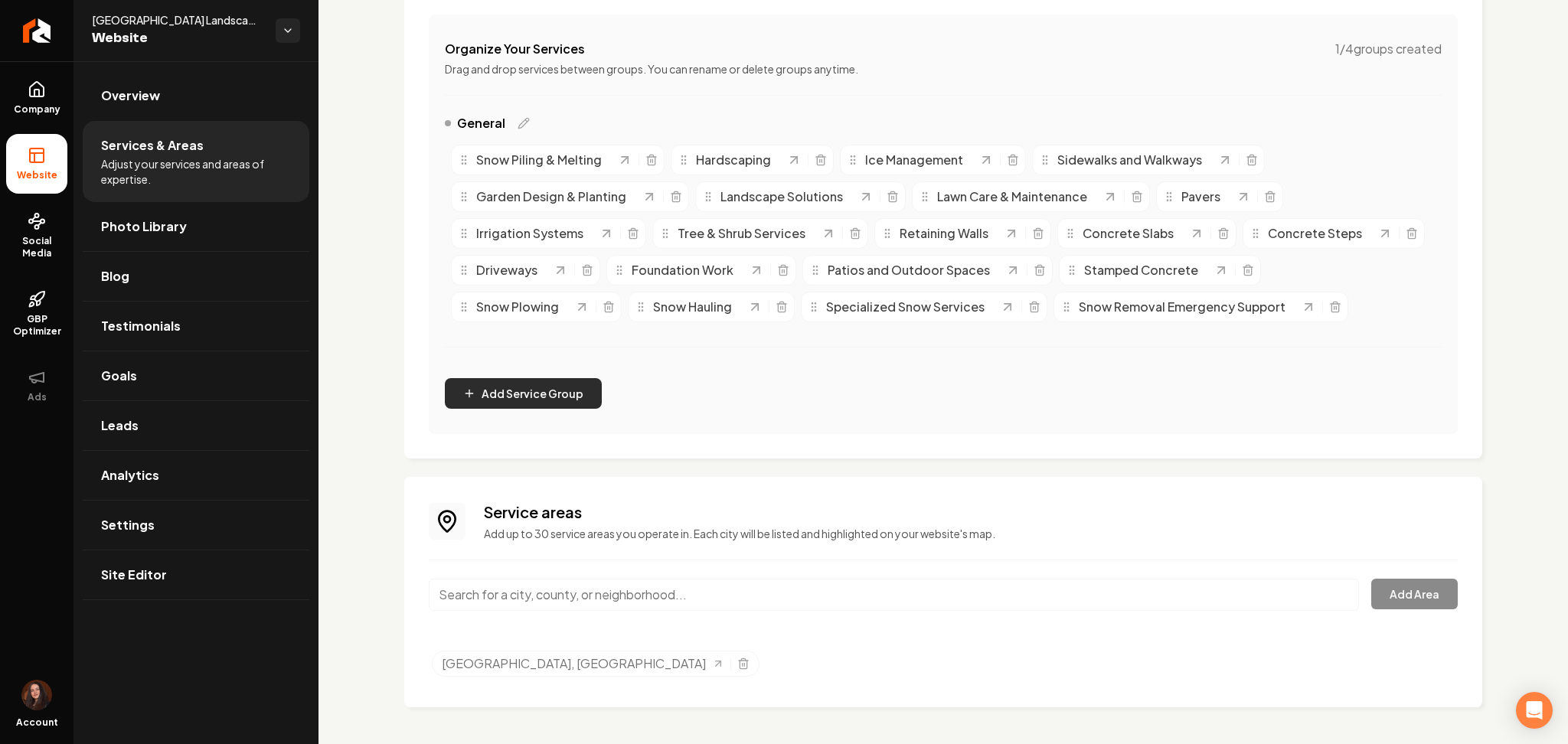
click at [550, 385] on button "Add Service Group" at bounding box center [523, 393] width 157 height 30
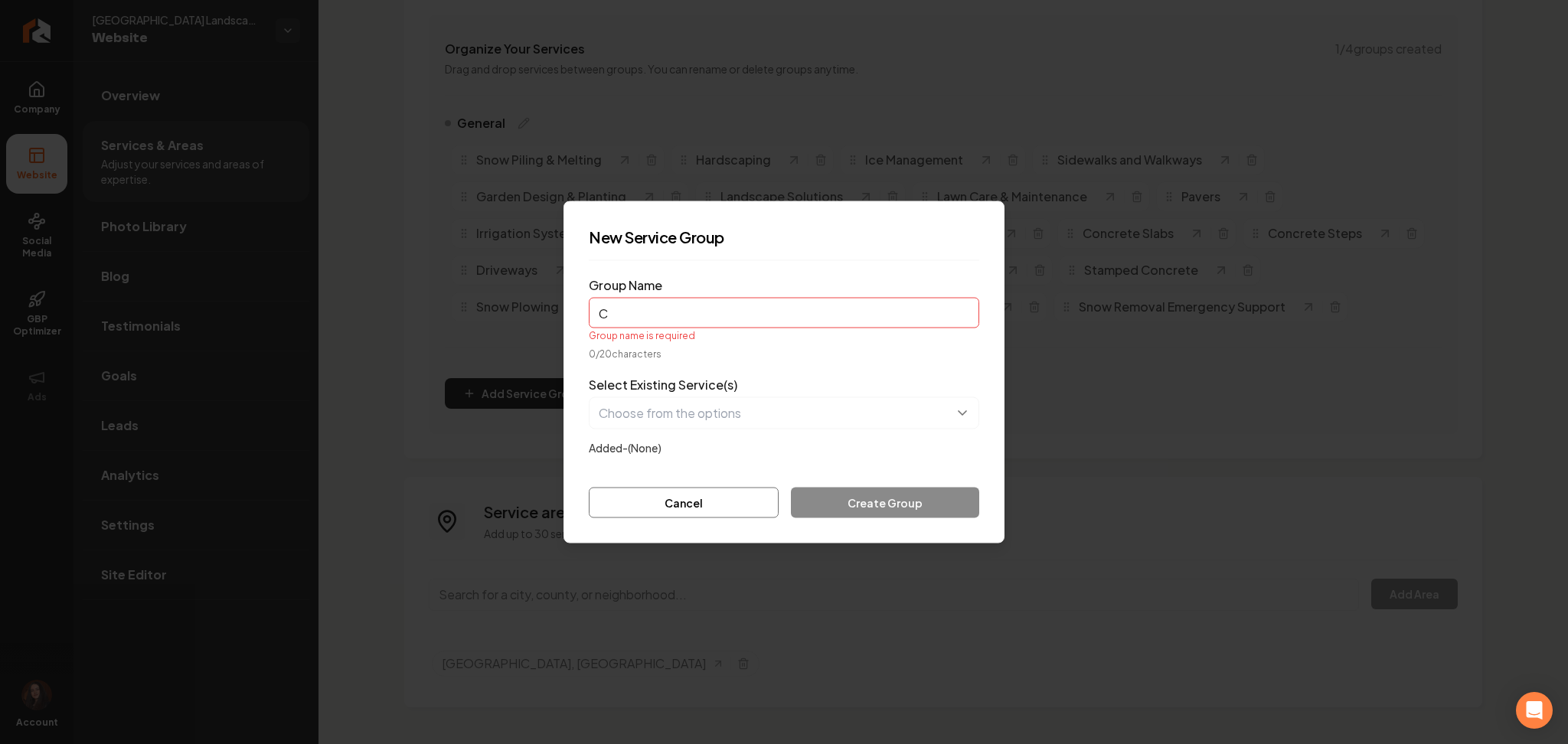
click at [662, 304] on input "C" at bounding box center [784, 313] width 391 height 30
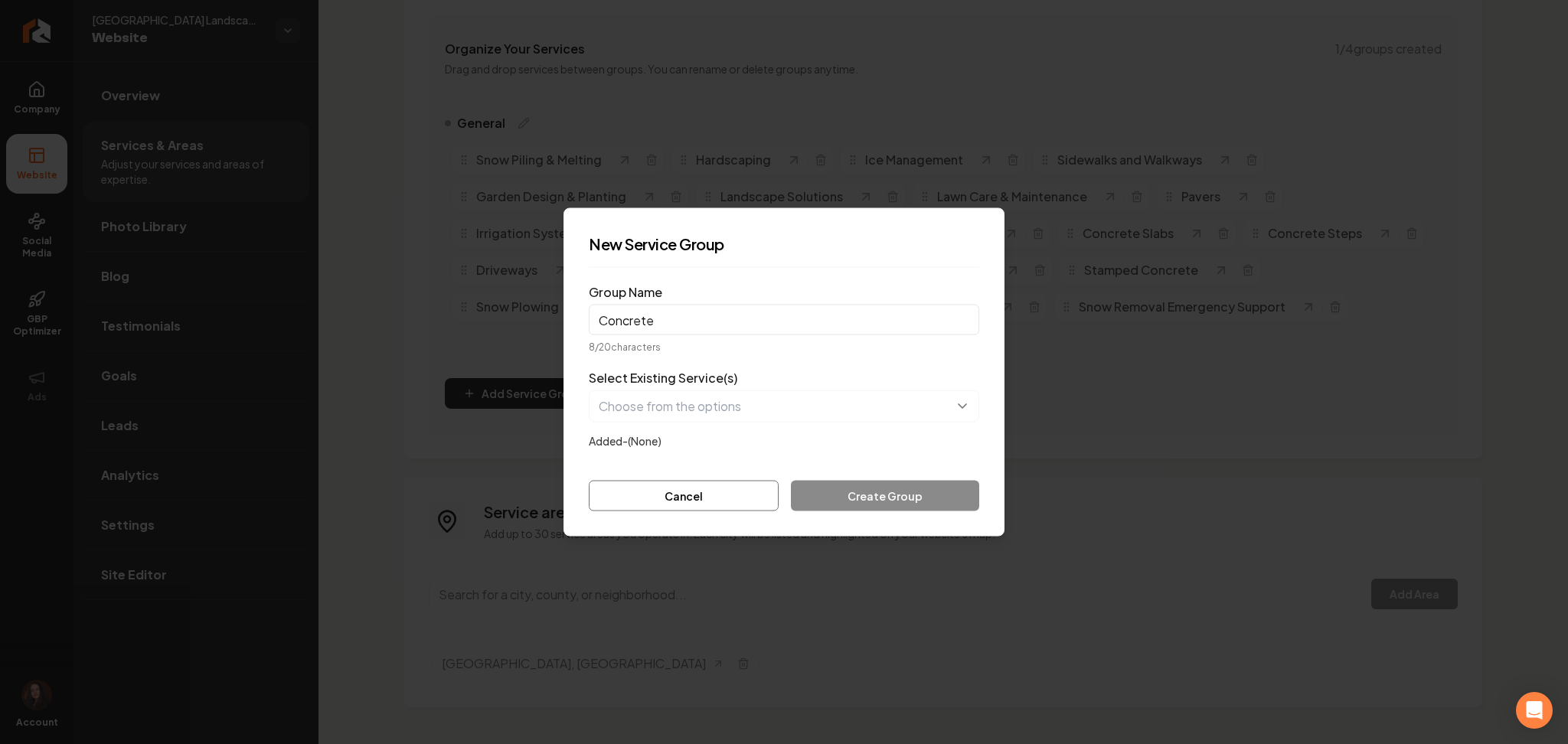
type input "Concrete"
click at [635, 406] on button "button" at bounding box center [784, 407] width 391 height 32
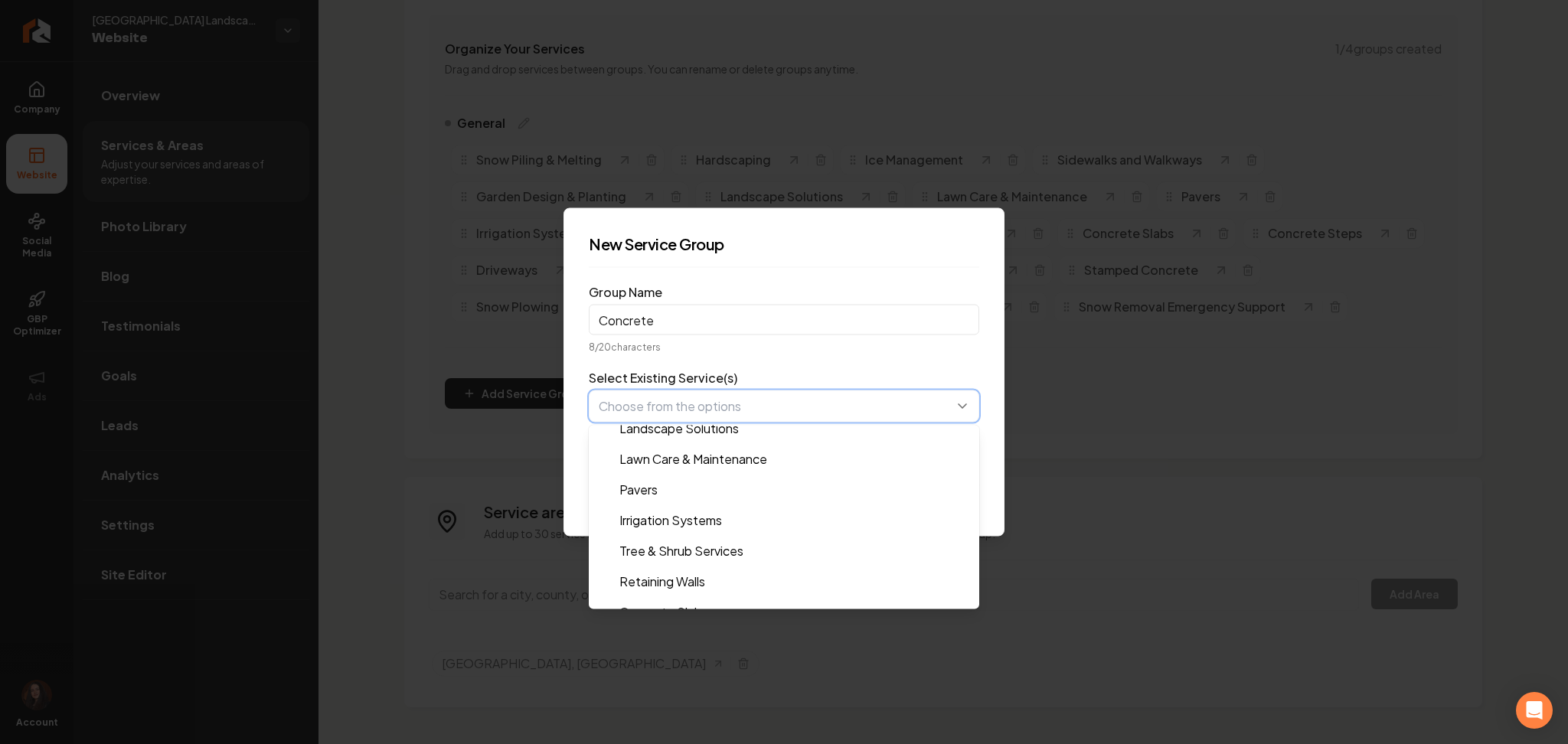
scroll to position [167, 0]
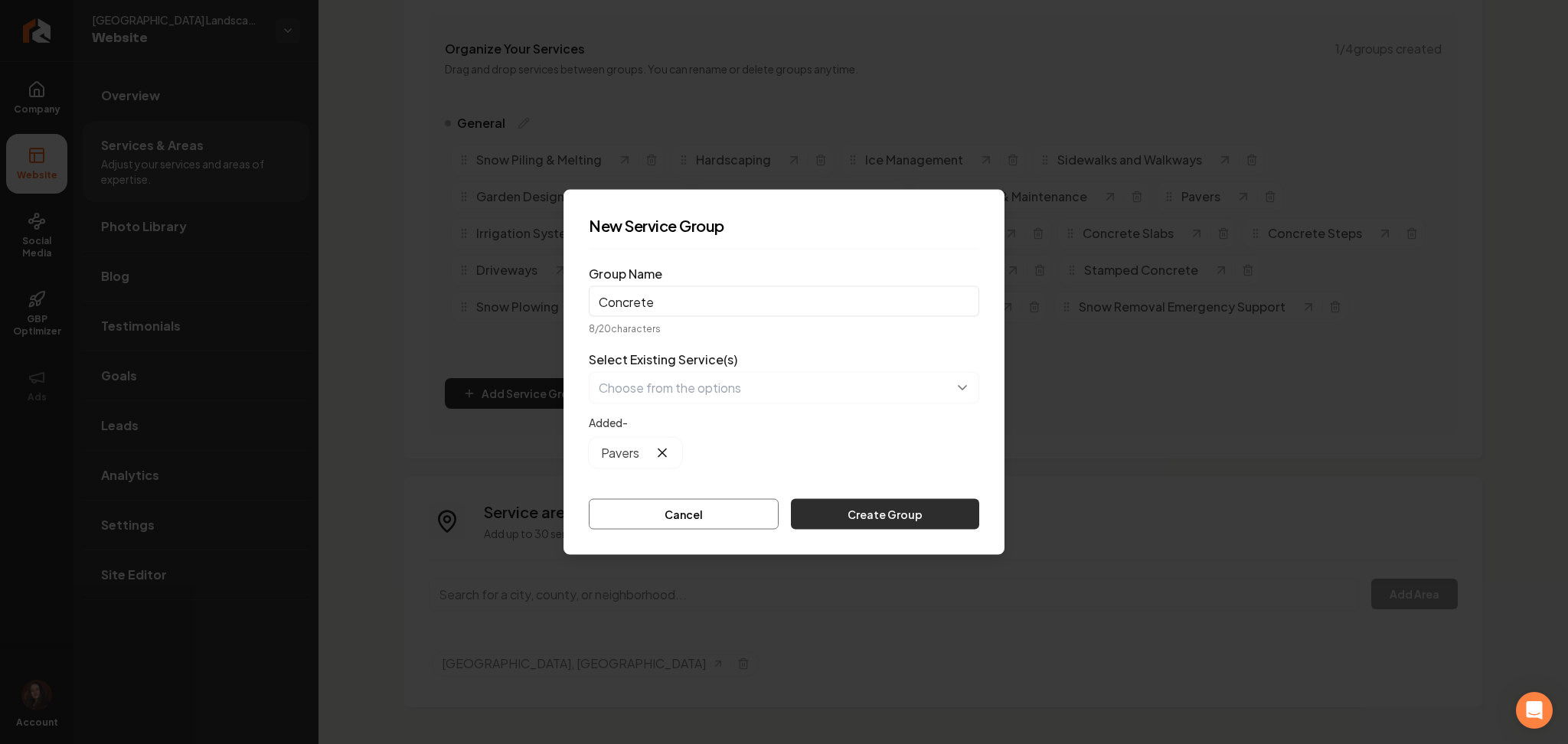
click at [857, 509] on button "Create Group" at bounding box center [884, 515] width 188 height 30
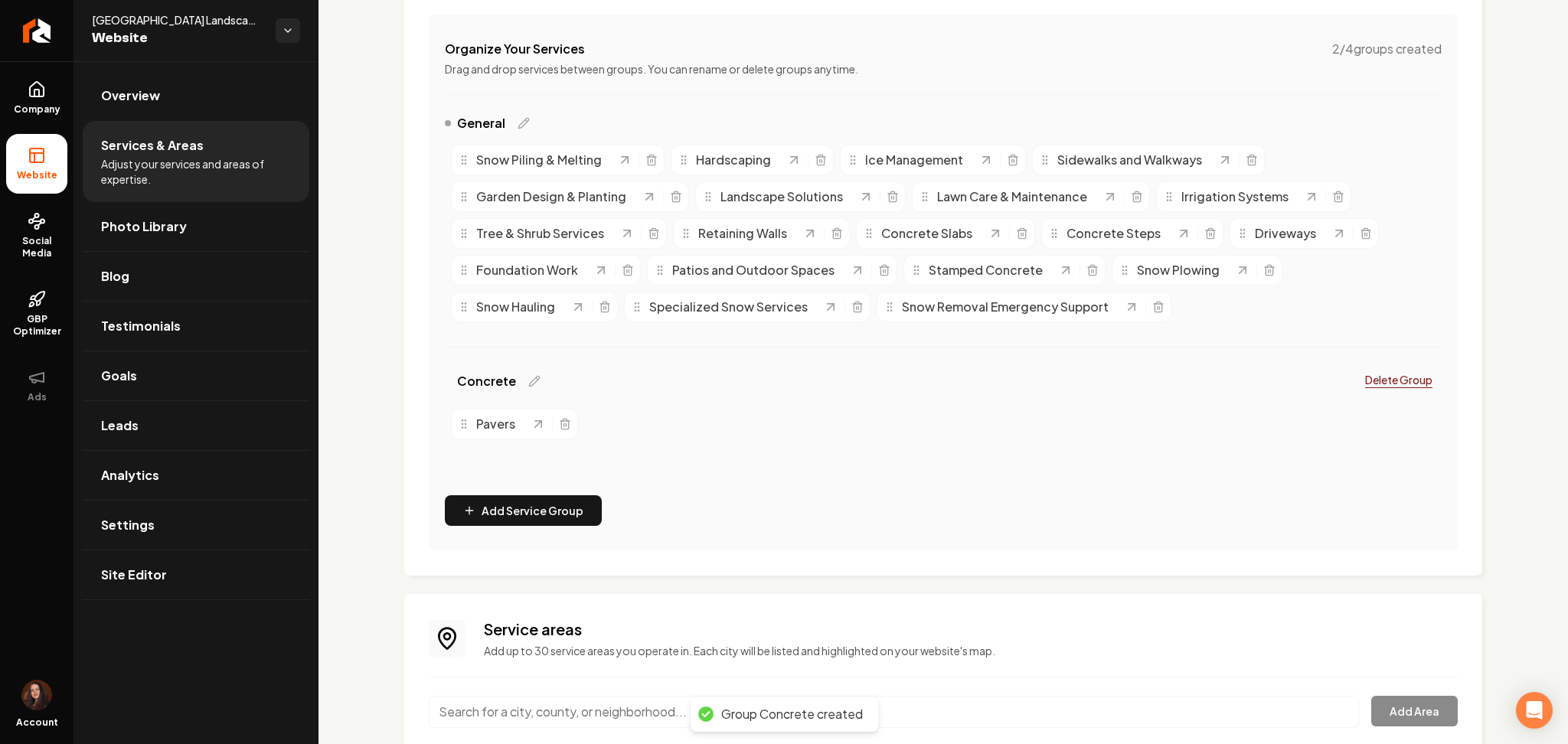
click at [530, 118] on div "General" at bounding box center [944, 126] width 998 height 24
click at [520, 122] on icon "Main content area" at bounding box center [523, 123] width 10 height 10
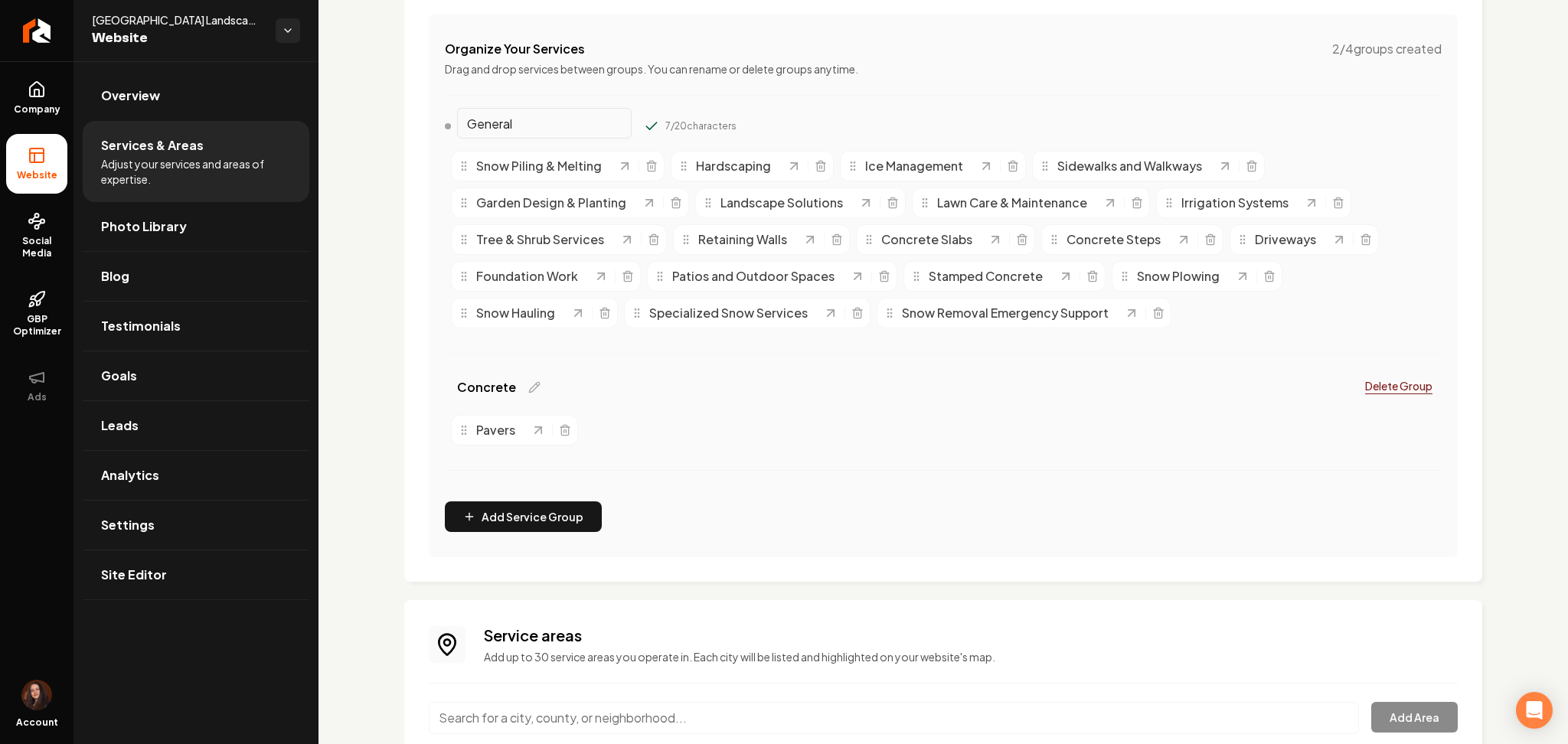
drag, startPoint x: 520, startPoint y: 122, endPoint x: 408, endPoint y: 132, distance: 112.4
click at [417, 138] on div "Services Provided Select from the recommended services or add your own and choo…" at bounding box center [944, 197] width 1079 height 768
paste input "Lawn Care & Maintena"
type input "Lawn Care"
click at [644, 119] on button "Main content area" at bounding box center [652, 127] width 15 height 15
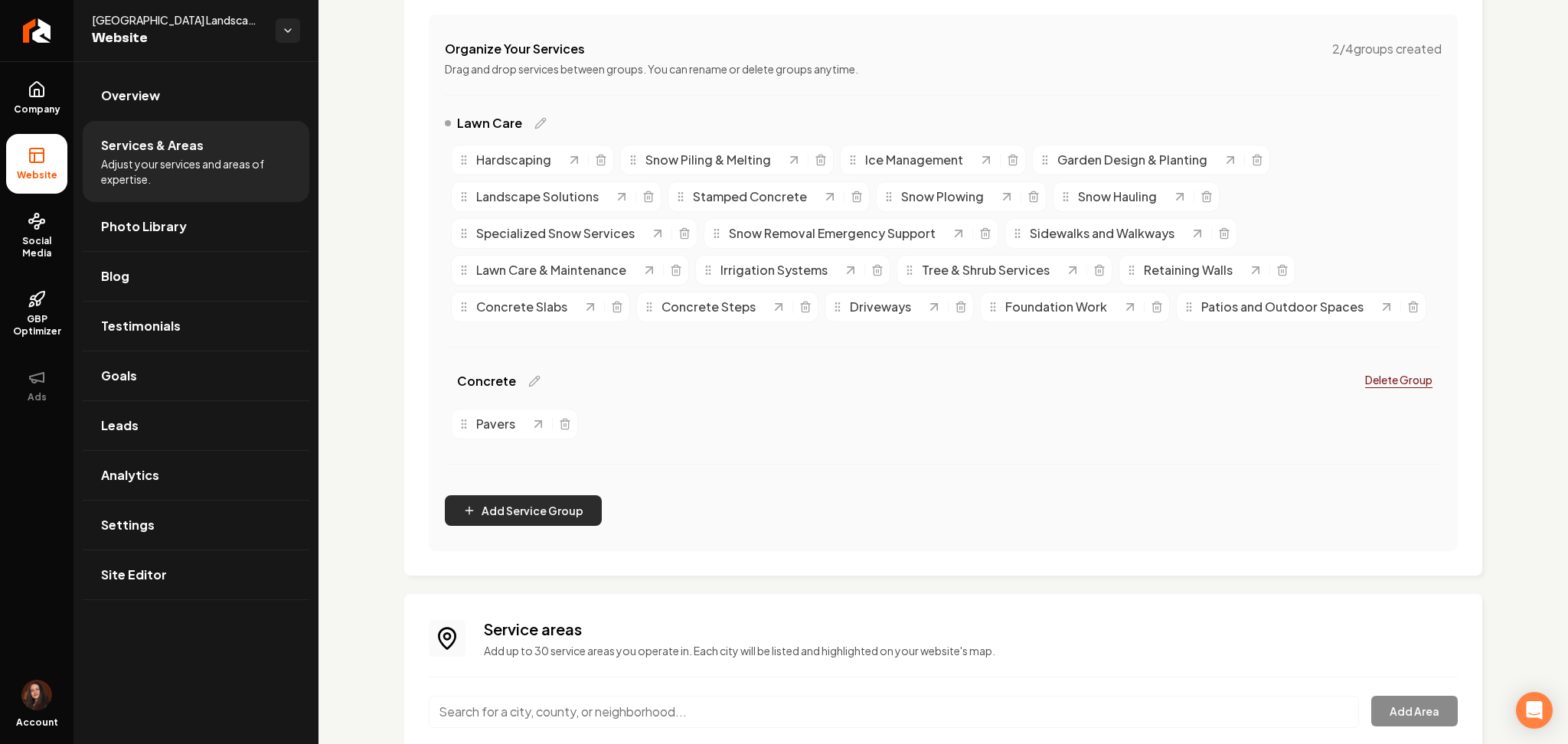
click at [491, 518] on button "Add Service Group" at bounding box center [523, 510] width 157 height 30
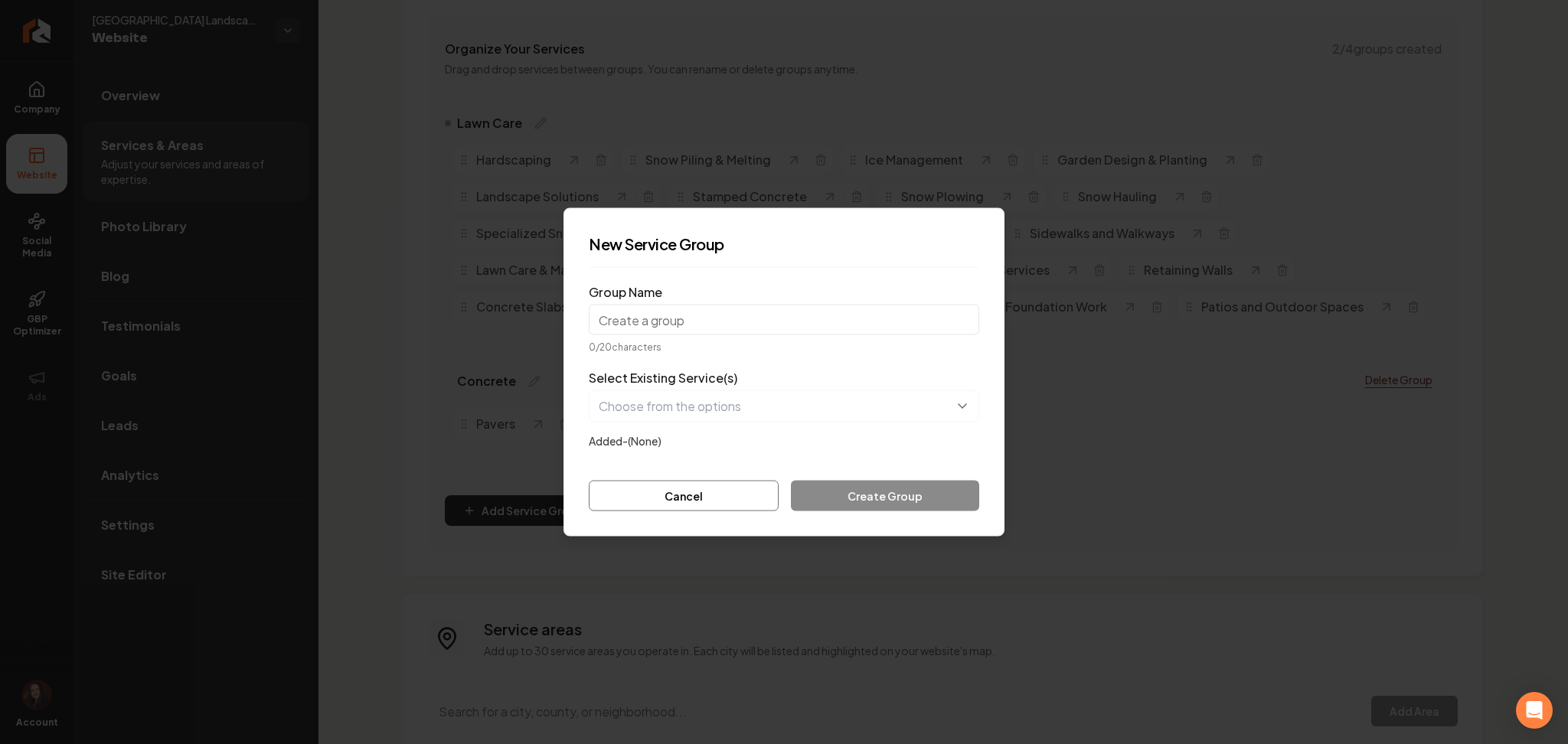
type input "v"
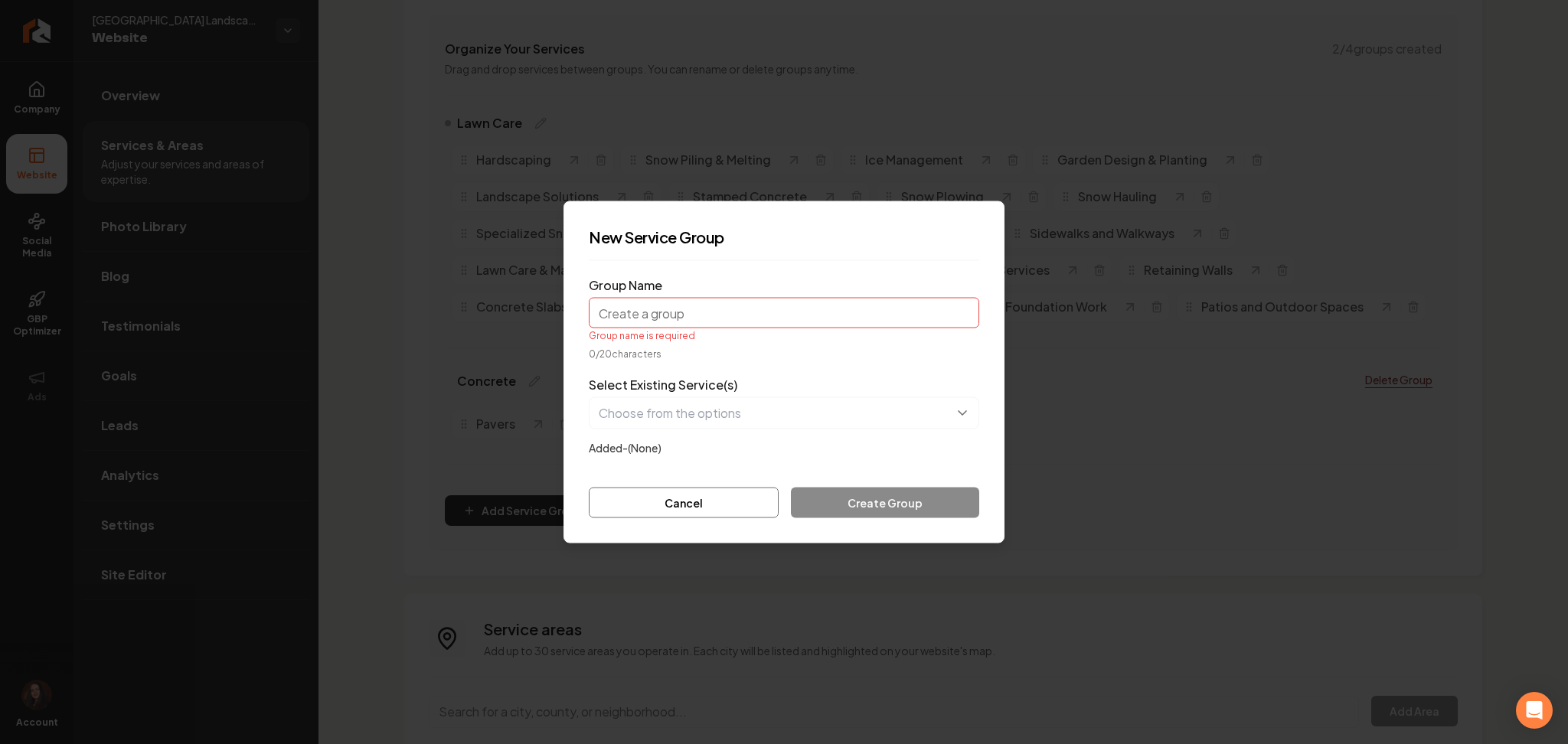
type input "Snow Removal"
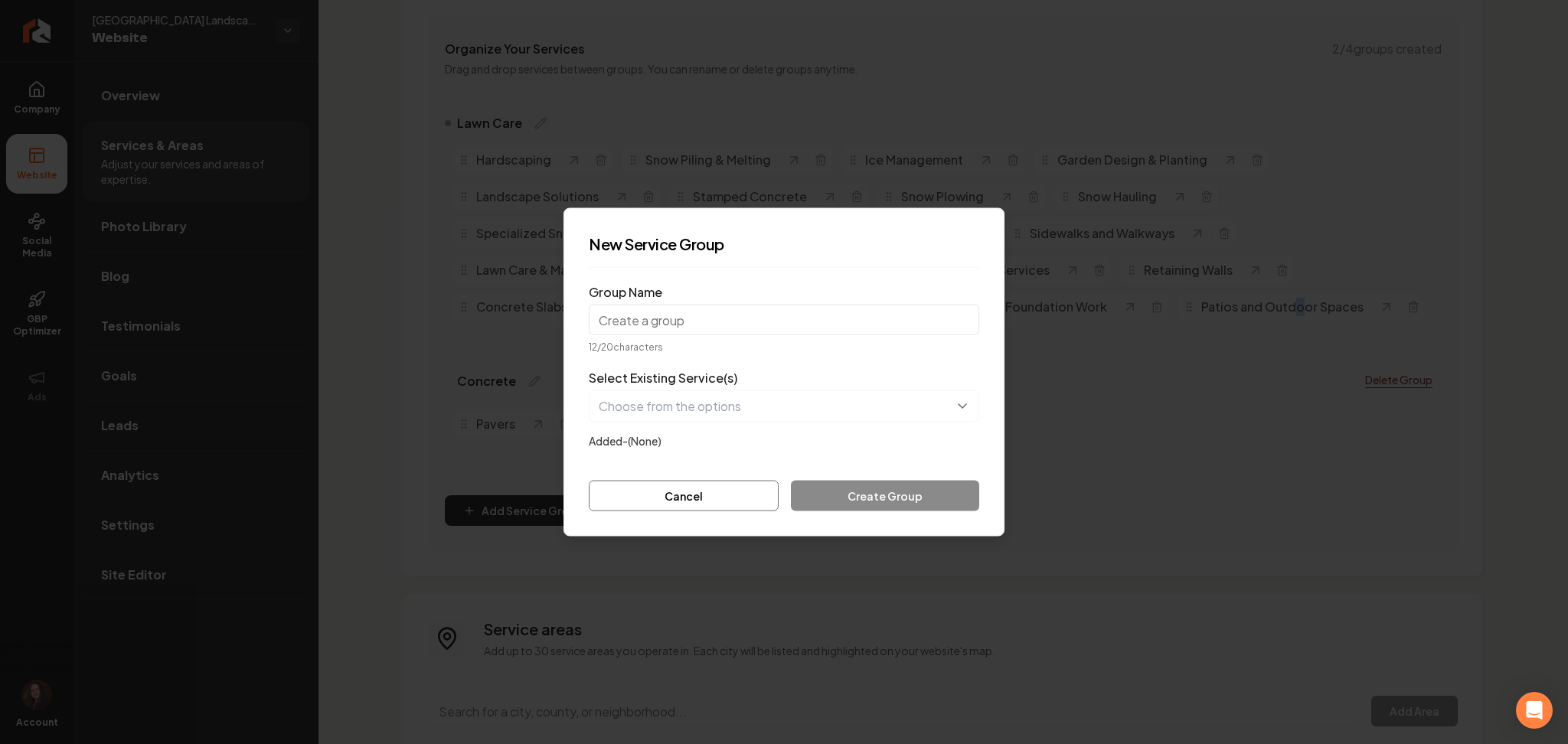
drag, startPoint x: 1291, startPoint y: 314, endPoint x: 1257, endPoint y: 314, distance: 34.0
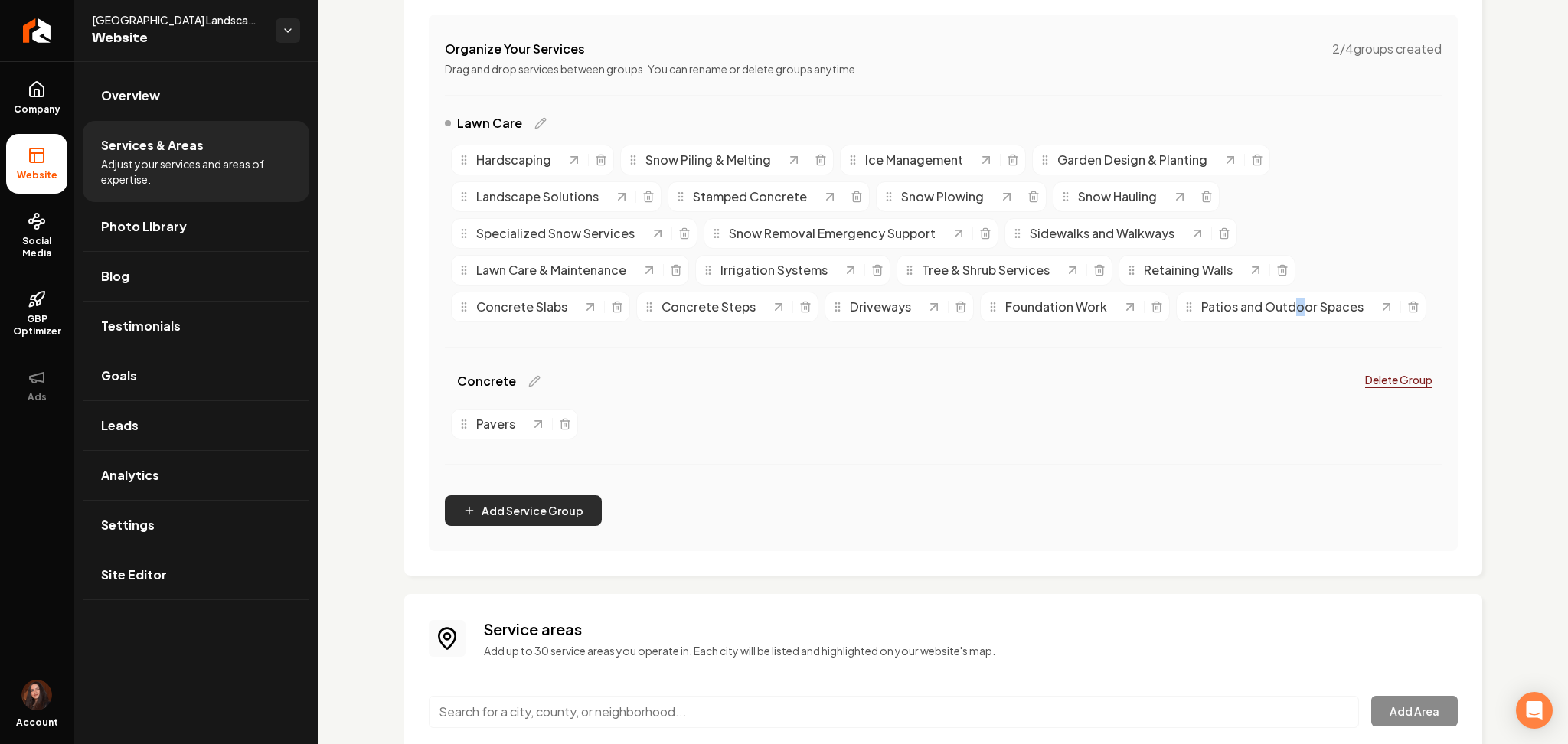
click at [516, 504] on button "Add Service Group" at bounding box center [523, 510] width 157 height 30
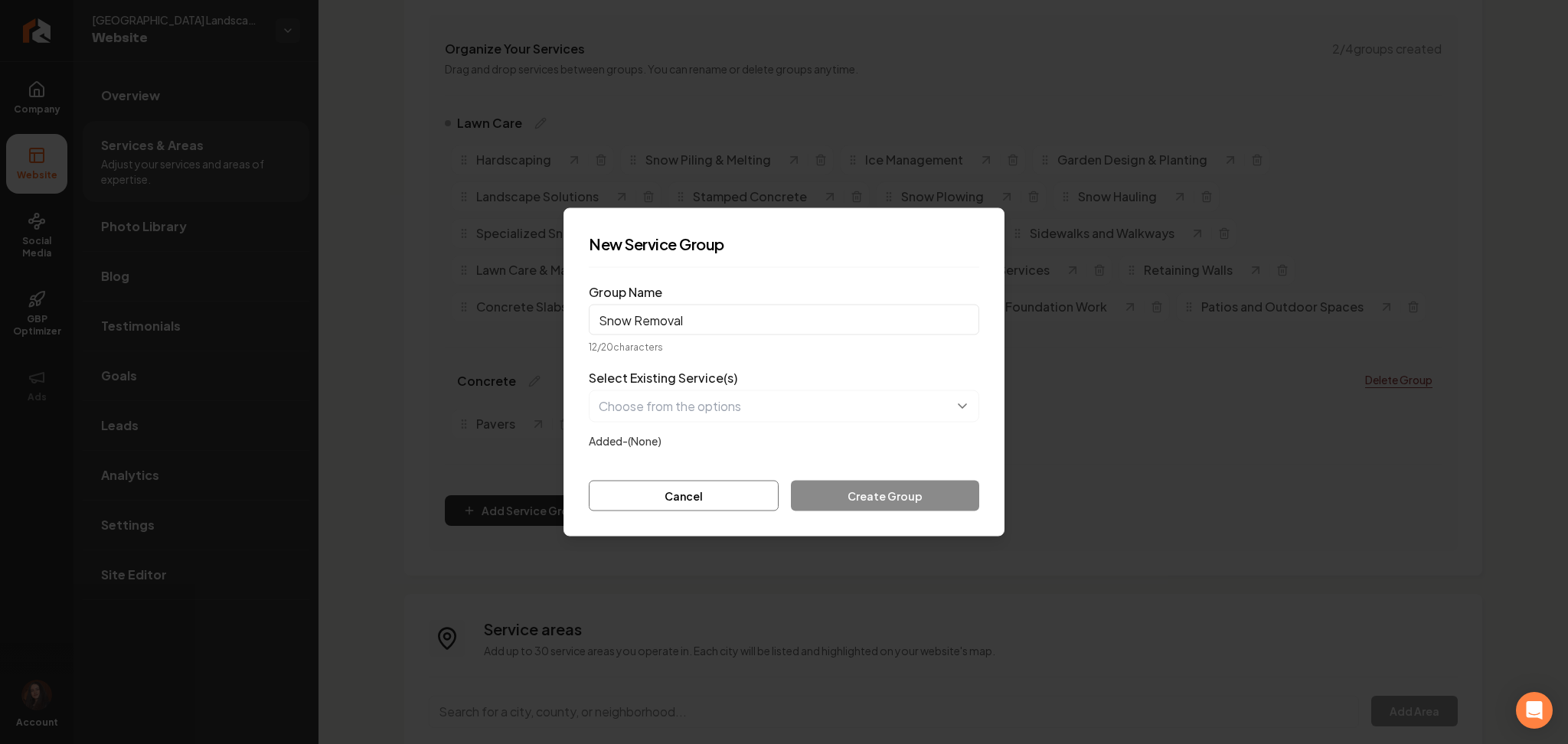
type input "Snow Removal"
click at [619, 422] on button "button" at bounding box center [784, 407] width 391 height 32
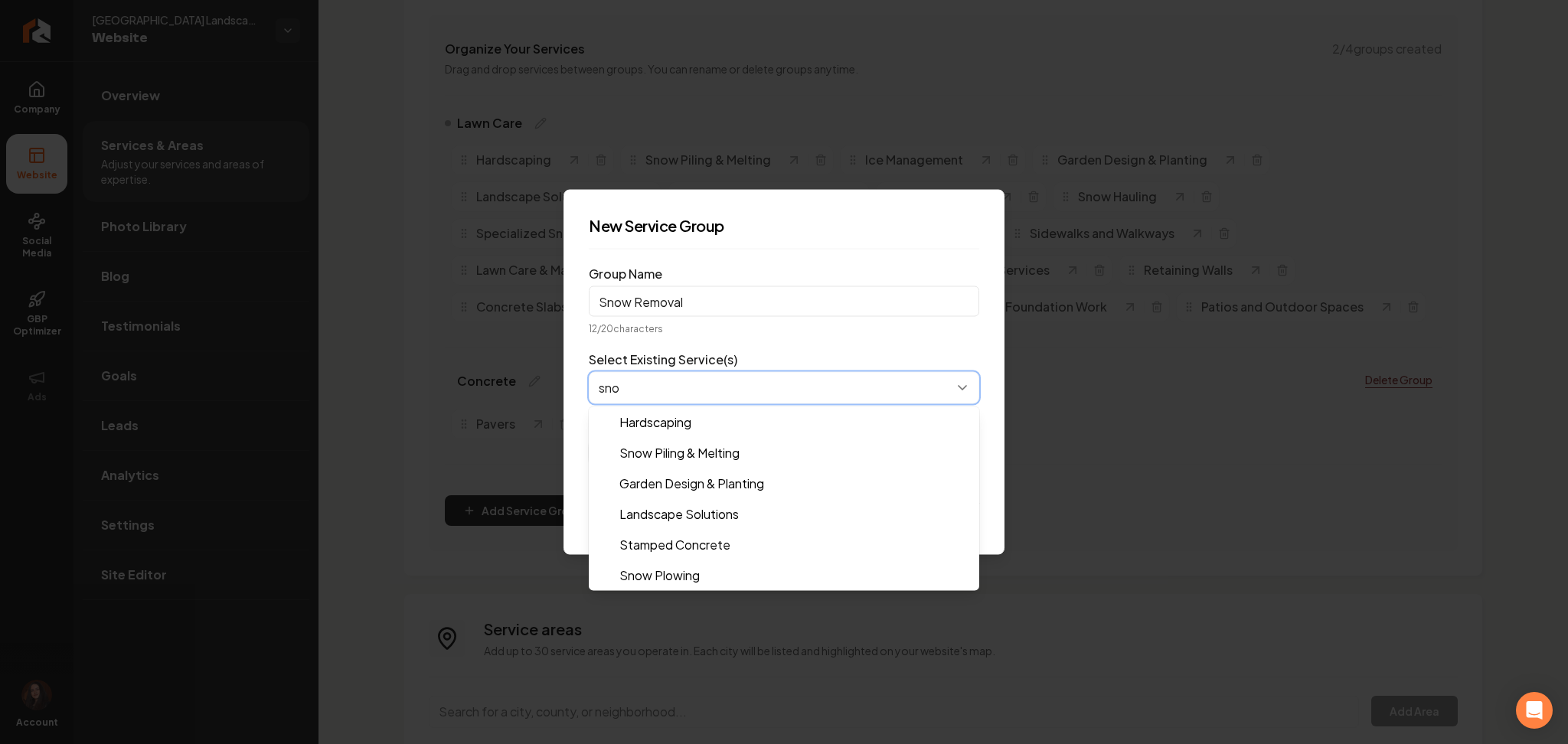
type input "snow"
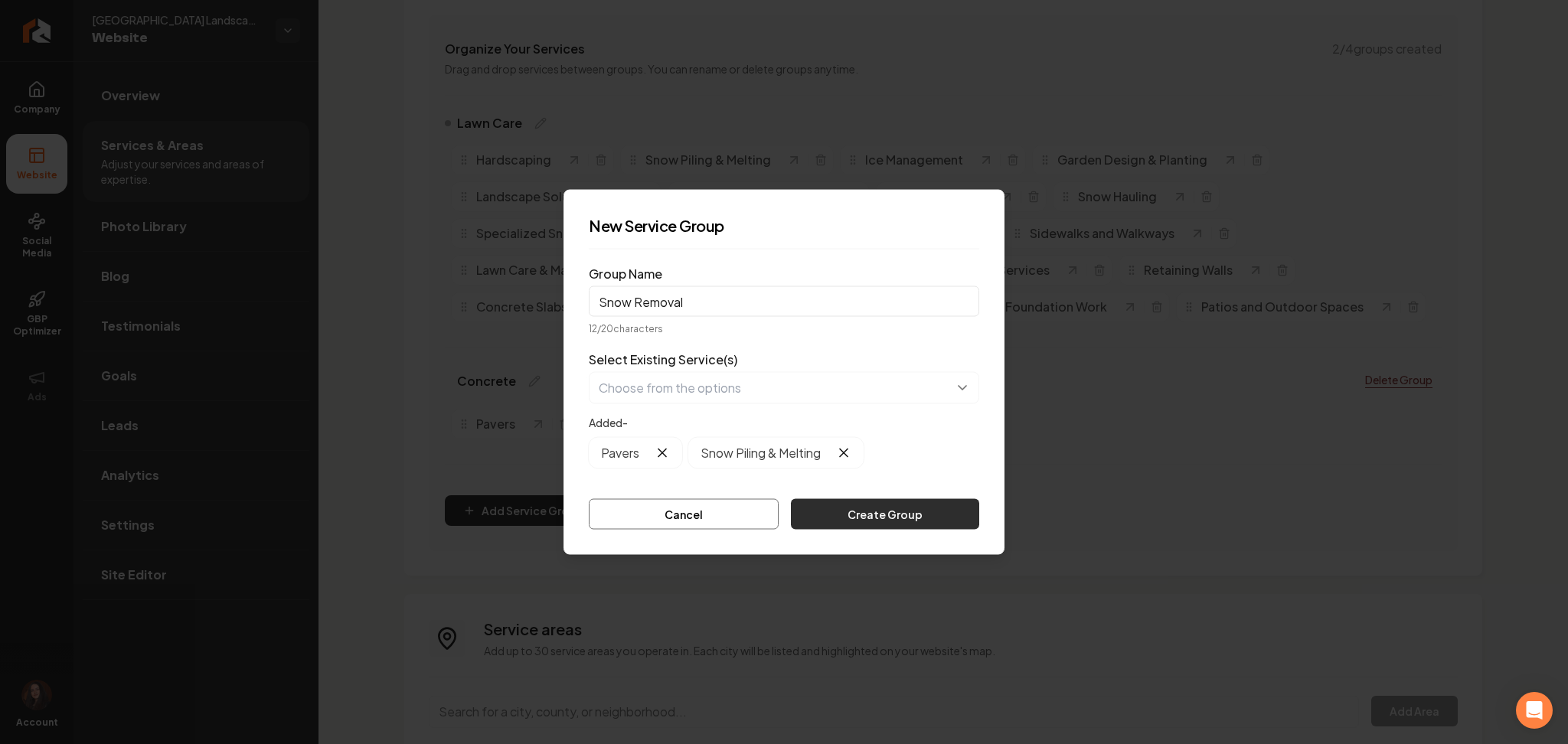
click at [833, 507] on button "Create Group" at bounding box center [884, 515] width 188 height 30
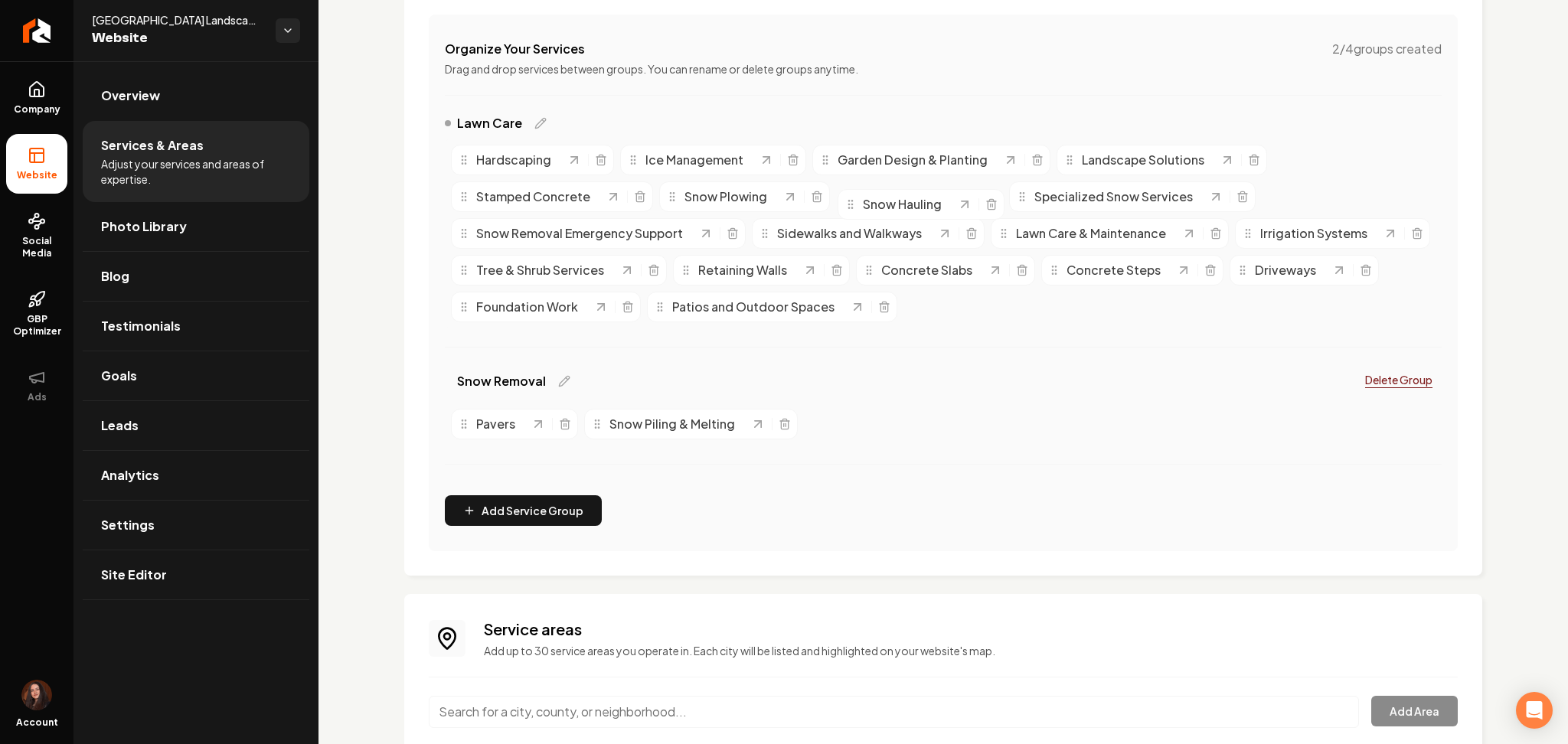
click at [870, 213] on span "Snow Hauling" at bounding box center [902, 204] width 78 height 19
click at [877, 202] on span "Snow Hauling" at bounding box center [900, 205] width 78 height 19
click at [500, 509] on button "Add Service Group" at bounding box center [523, 510] width 157 height 30
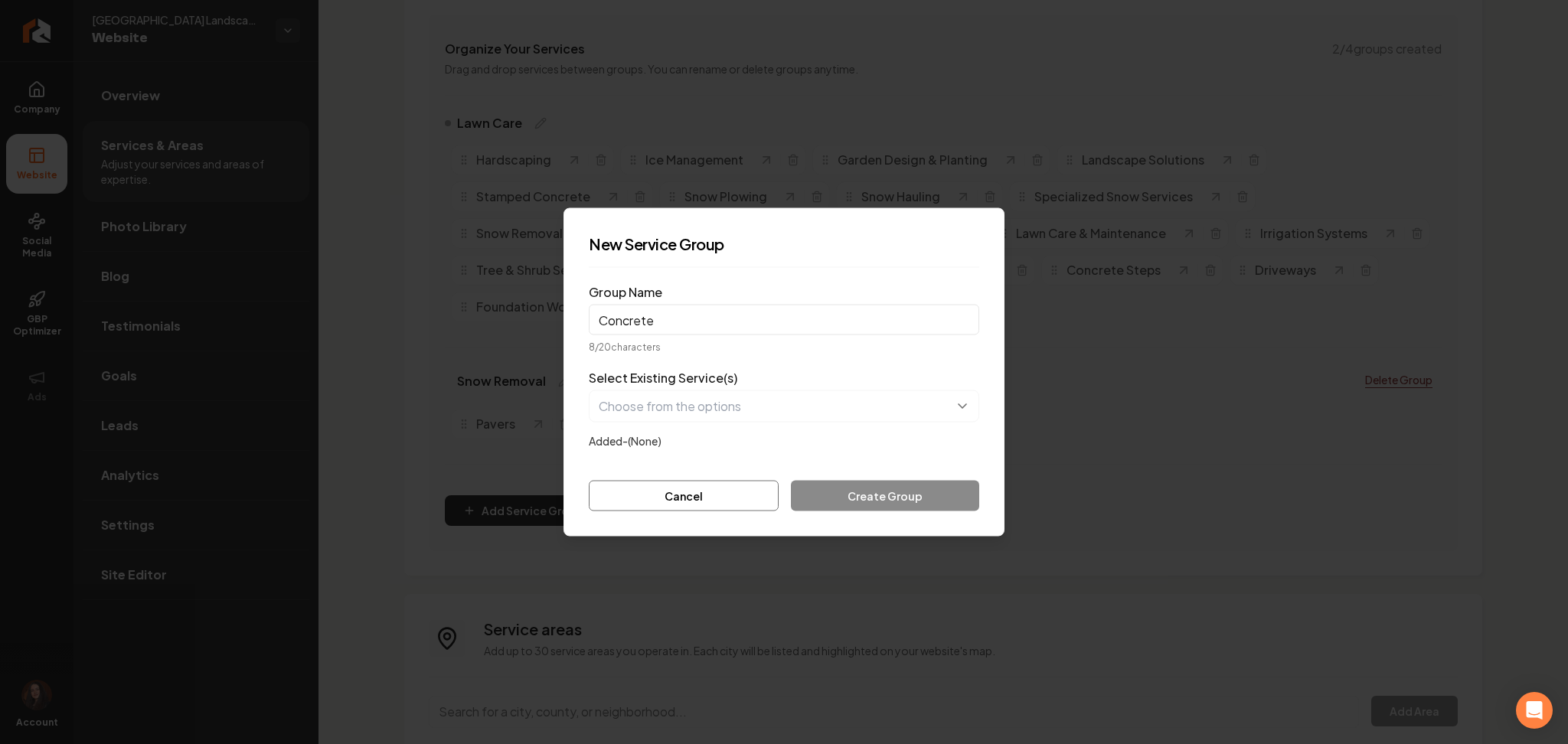
type input "Concrete"
click at [598, 399] on button "button" at bounding box center [784, 407] width 391 height 32
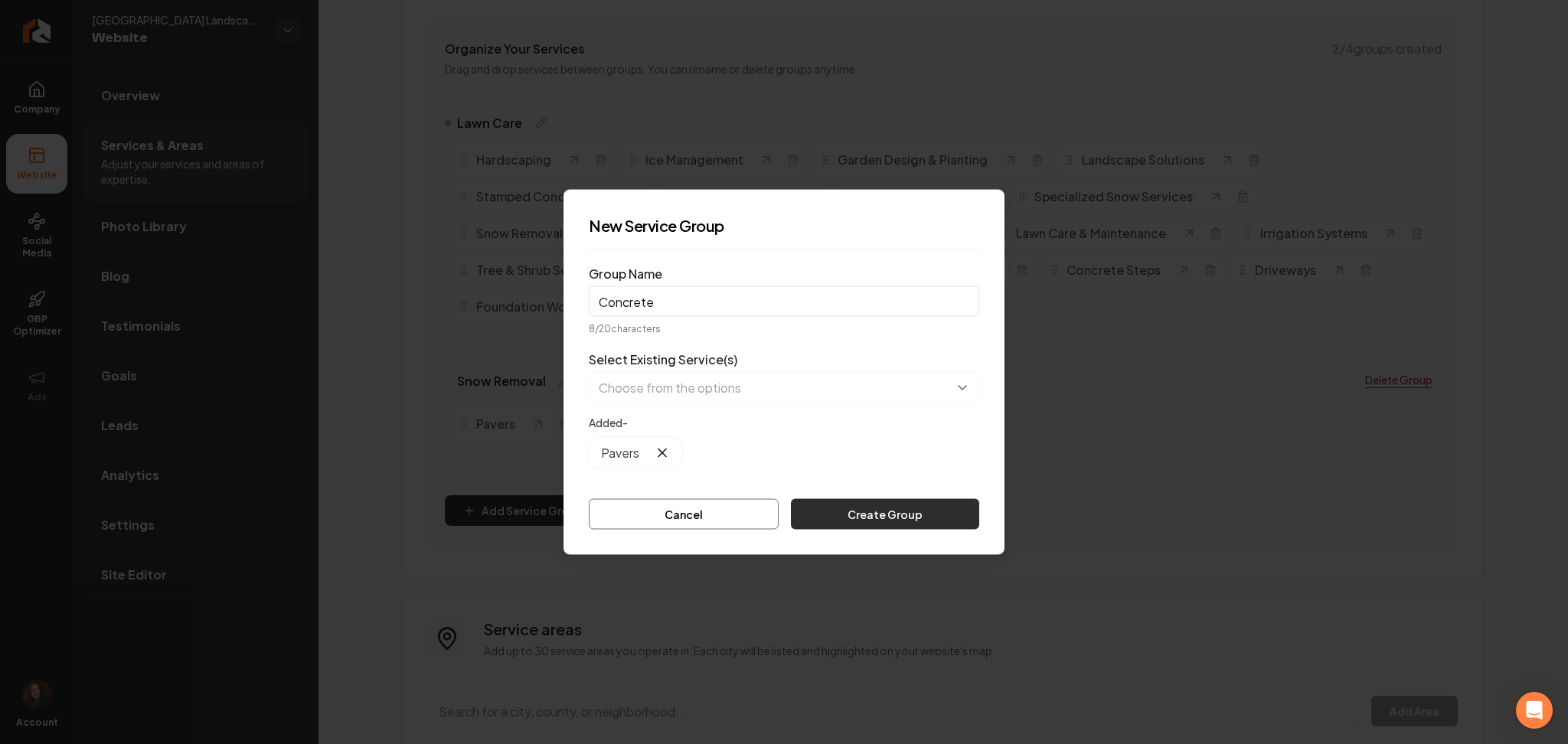
click at [841, 509] on button "Create Group" at bounding box center [884, 515] width 188 height 30
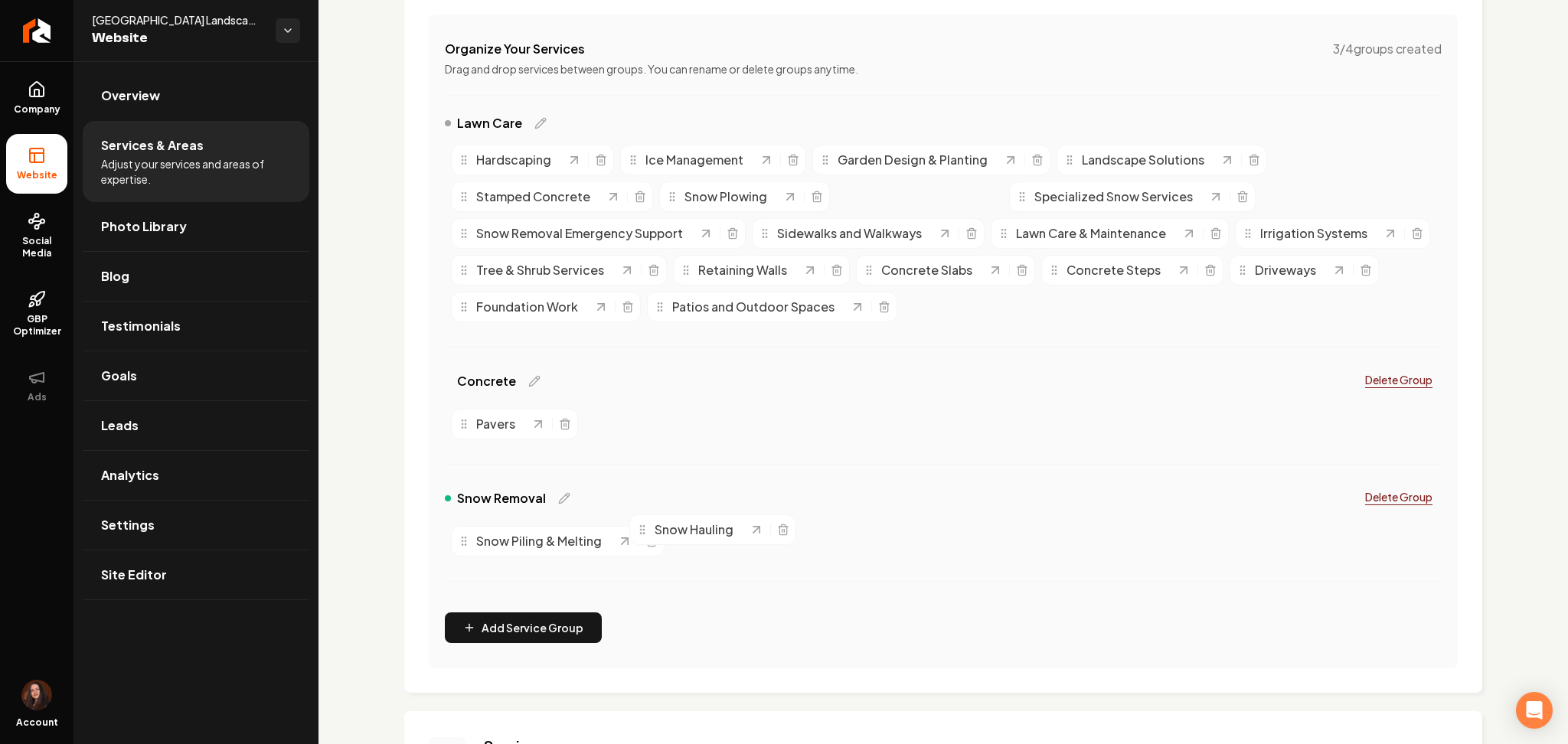
drag, startPoint x: 916, startPoint y: 193, endPoint x: 711, endPoint y: 526, distance: 391.0
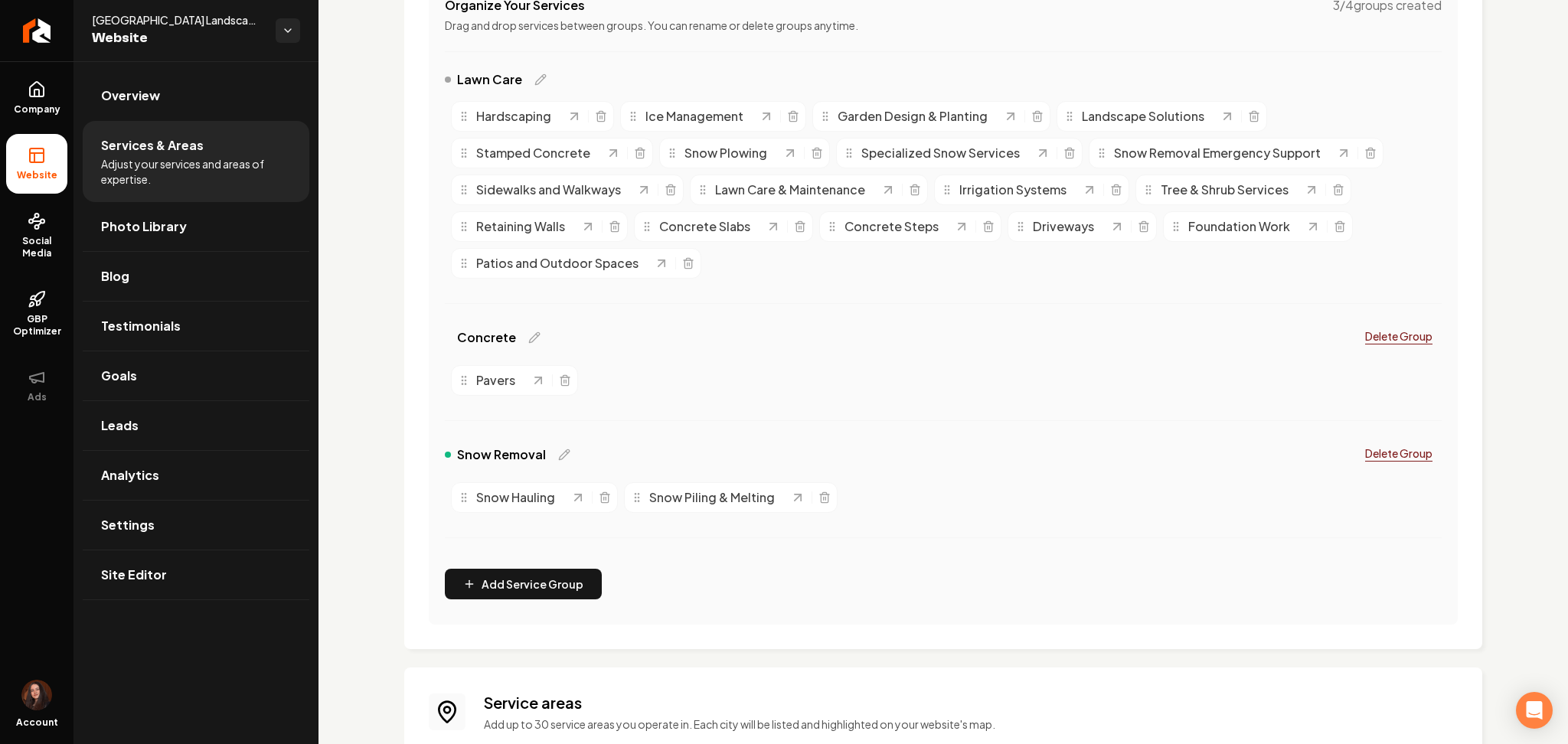
scroll to position [285, 0]
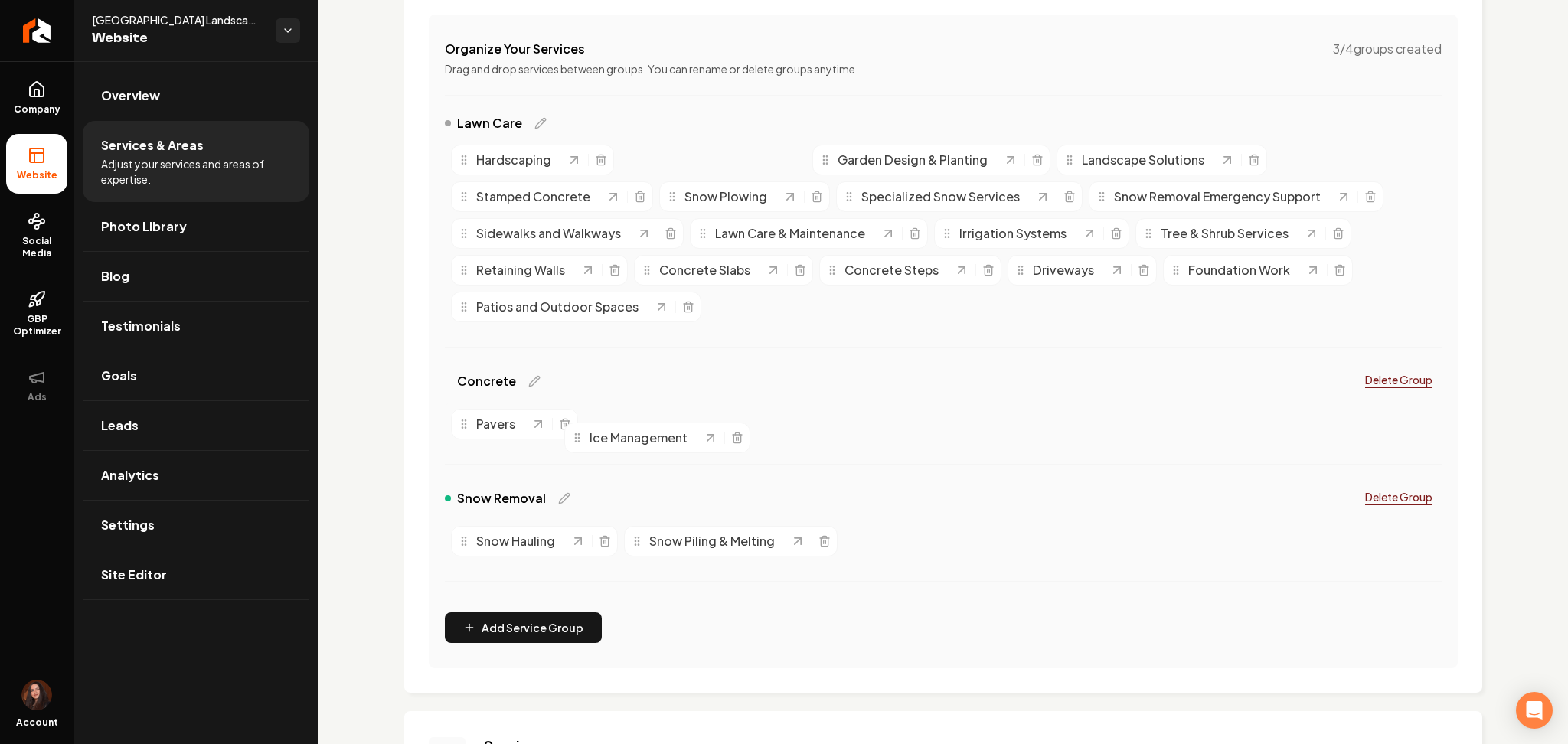
drag, startPoint x: 726, startPoint y: 162, endPoint x: 670, endPoint y: 439, distance: 282.6
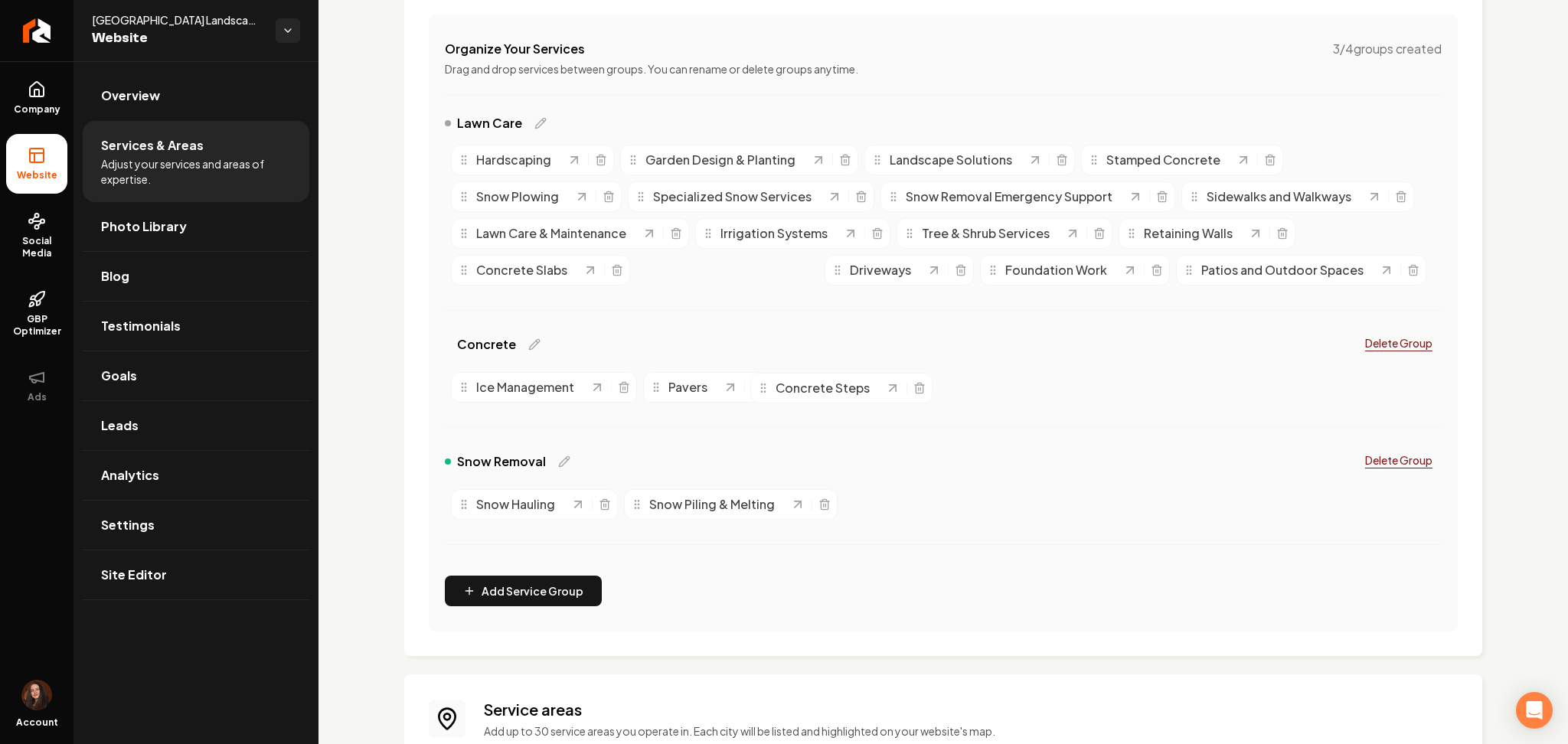
drag, startPoint x: 684, startPoint y: 273, endPoint x: 650, endPoint y: 335, distance: 70.7
drag, startPoint x: 541, startPoint y: 277, endPoint x: 564, endPoint y: 277, distance: 23.0
click at [564, 277] on span "Concrete Slabs" at bounding box center [560, 278] width 91 height 19
drag, startPoint x: 511, startPoint y: 269, endPoint x: 875, endPoint y: 137, distance: 387.2
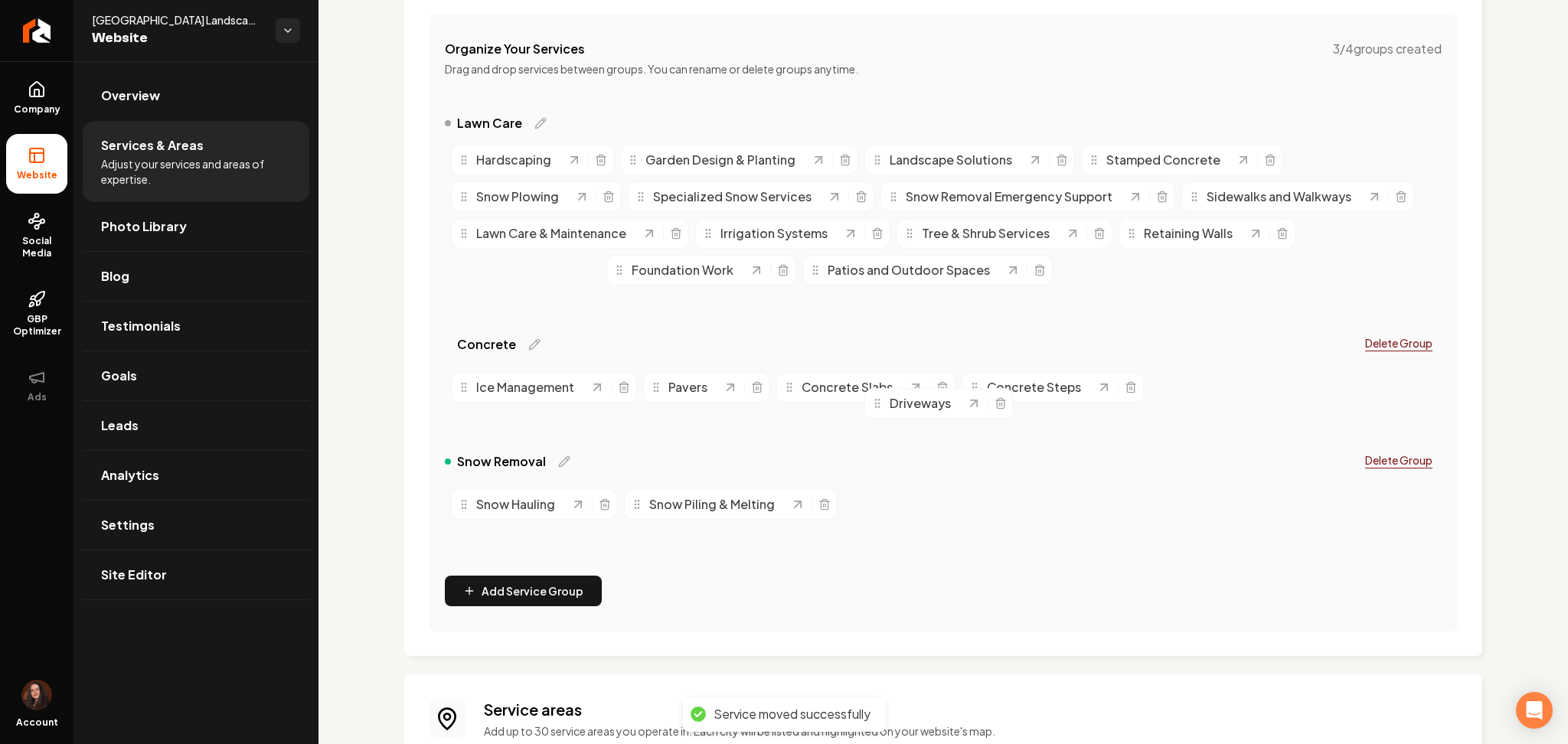
drag, startPoint x: 508, startPoint y: 268, endPoint x: 920, endPoint y: 396, distance: 431.4
drag, startPoint x: 527, startPoint y: 272, endPoint x: 688, endPoint y: 402, distance: 206.9
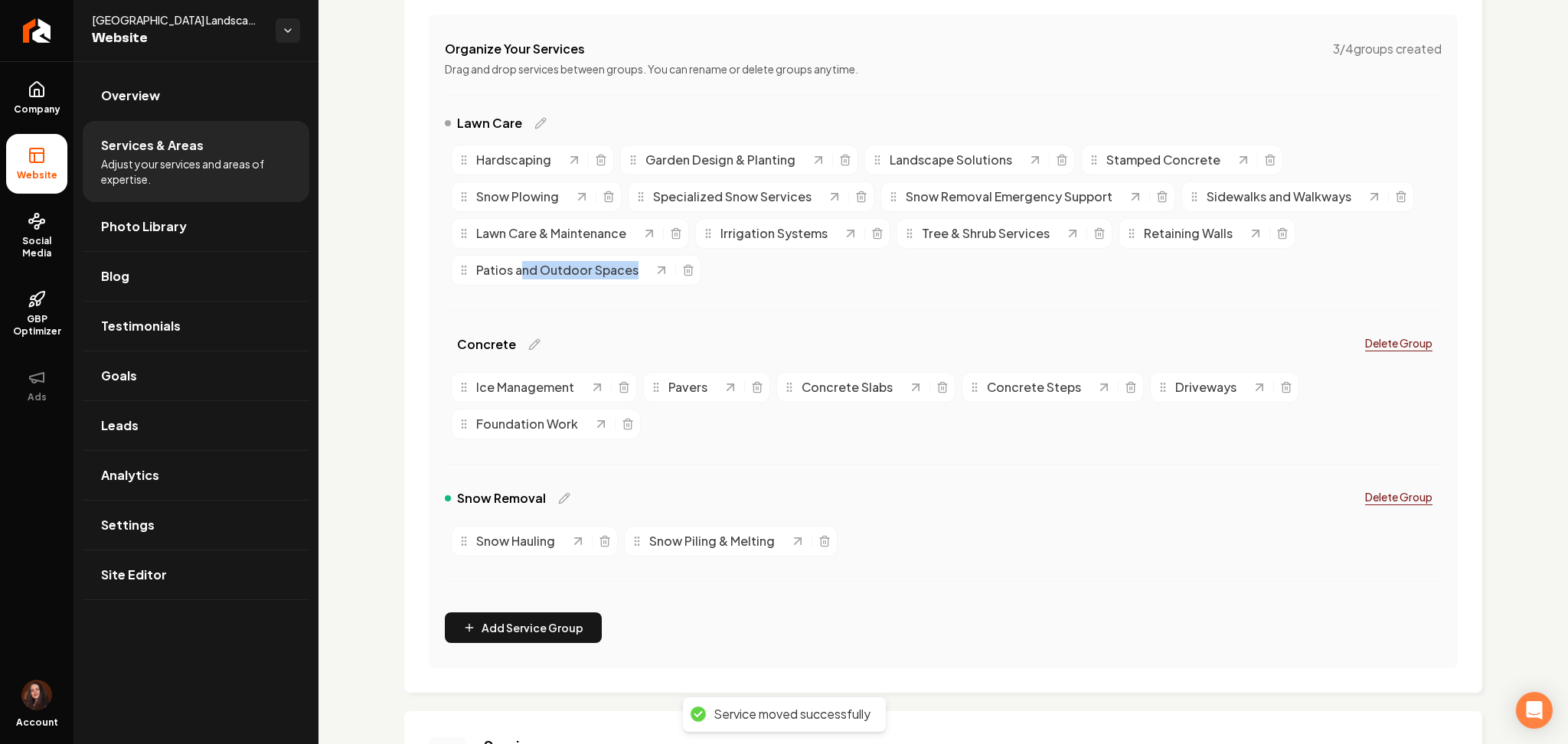
drag, startPoint x: 522, startPoint y: 281, endPoint x: 555, endPoint y: 299, distance: 37.6
click at [557, 310] on div "Lawn Care Hardscaping Garden Design & Planting Landscape Solutions Stamped Conc…" at bounding box center [944, 221] width 998 height 215
drag, startPoint x: 552, startPoint y: 288, endPoint x: 663, endPoint y: 411, distance: 165.7
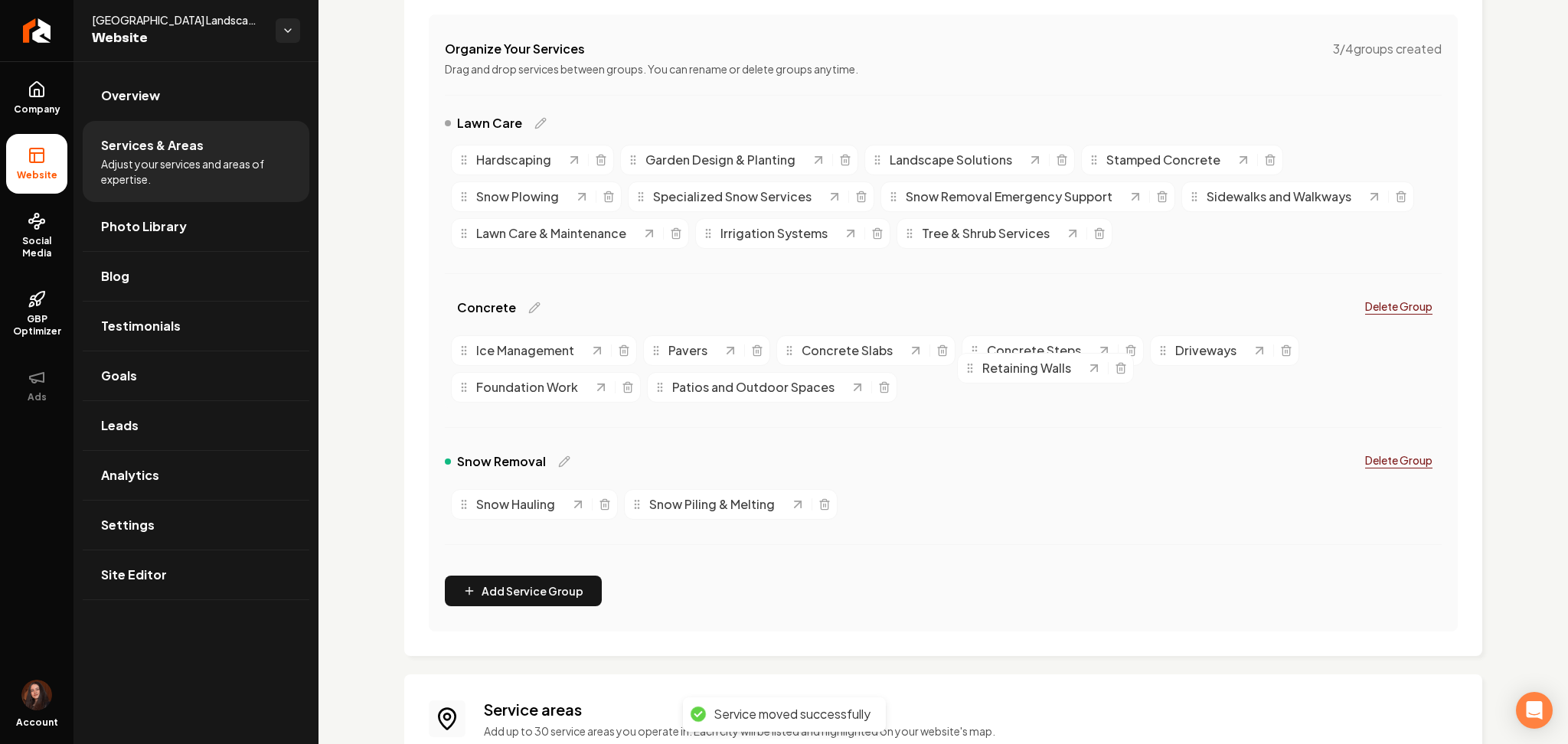
drag, startPoint x: 1185, startPoint y: 240, endPoint x: 1022, endPoint y: 373, distance: 210.4
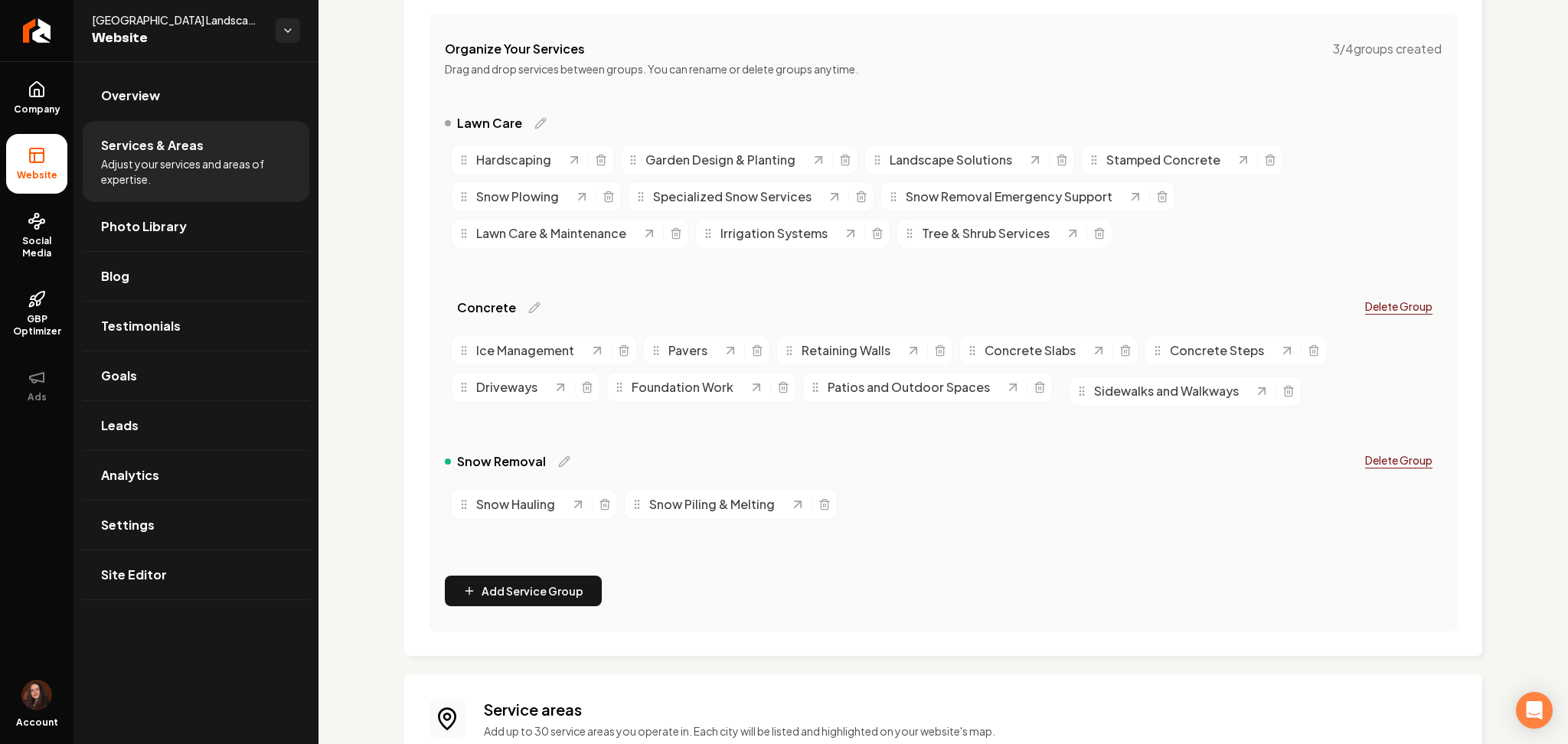
drag, startPoint x: 1251, startPoint y: 197, endPoint x: 1122, endPoint y: 357, distance: 205.5
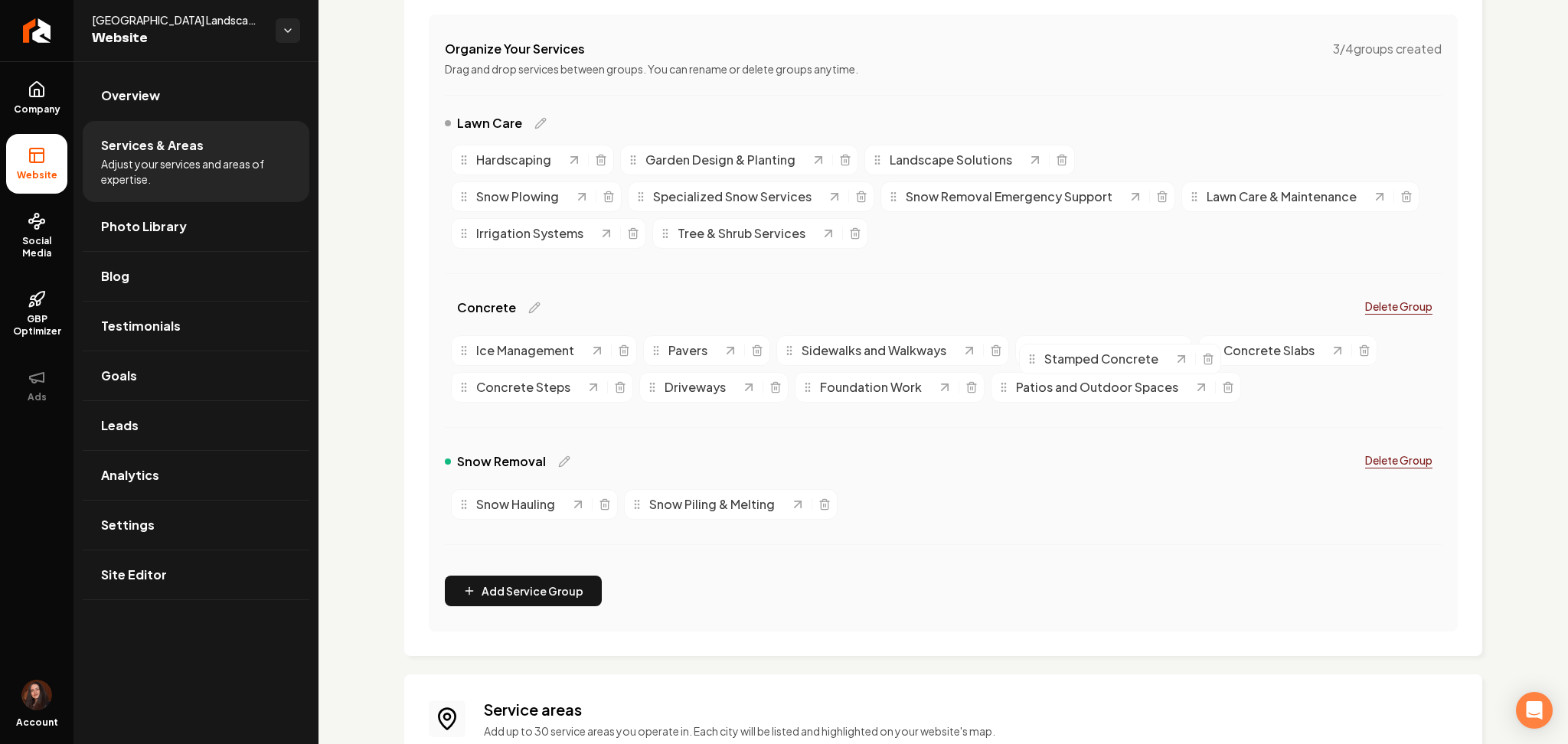
drag, startPoint x: 1111, startPoint y: 152, endPoint x: 1041, endPoint y: 370, distance: 229.0
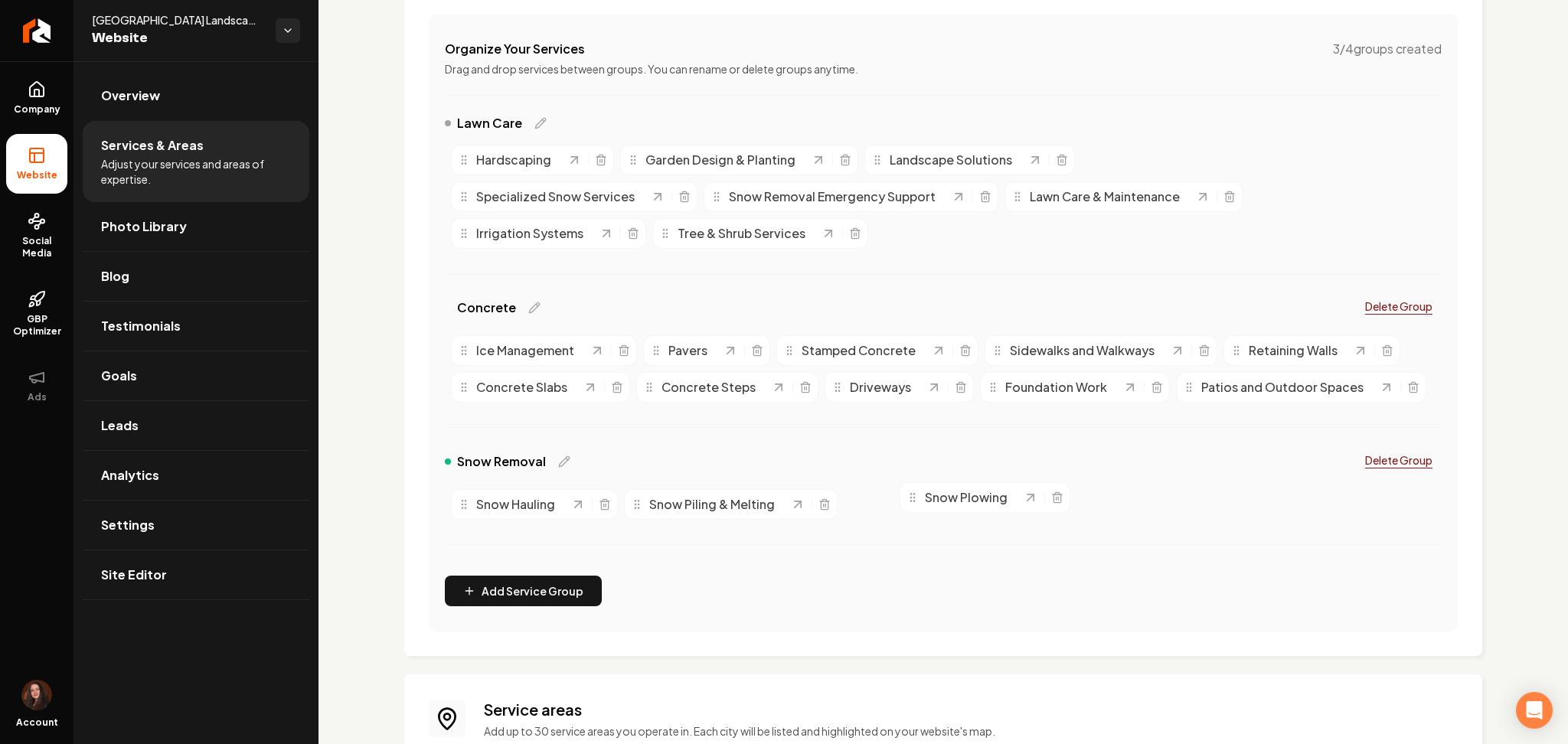
drag, startPoint x: 1138, startPoint y: 163, endPoint x: 957, endPoint y: 500, distance: 382.5
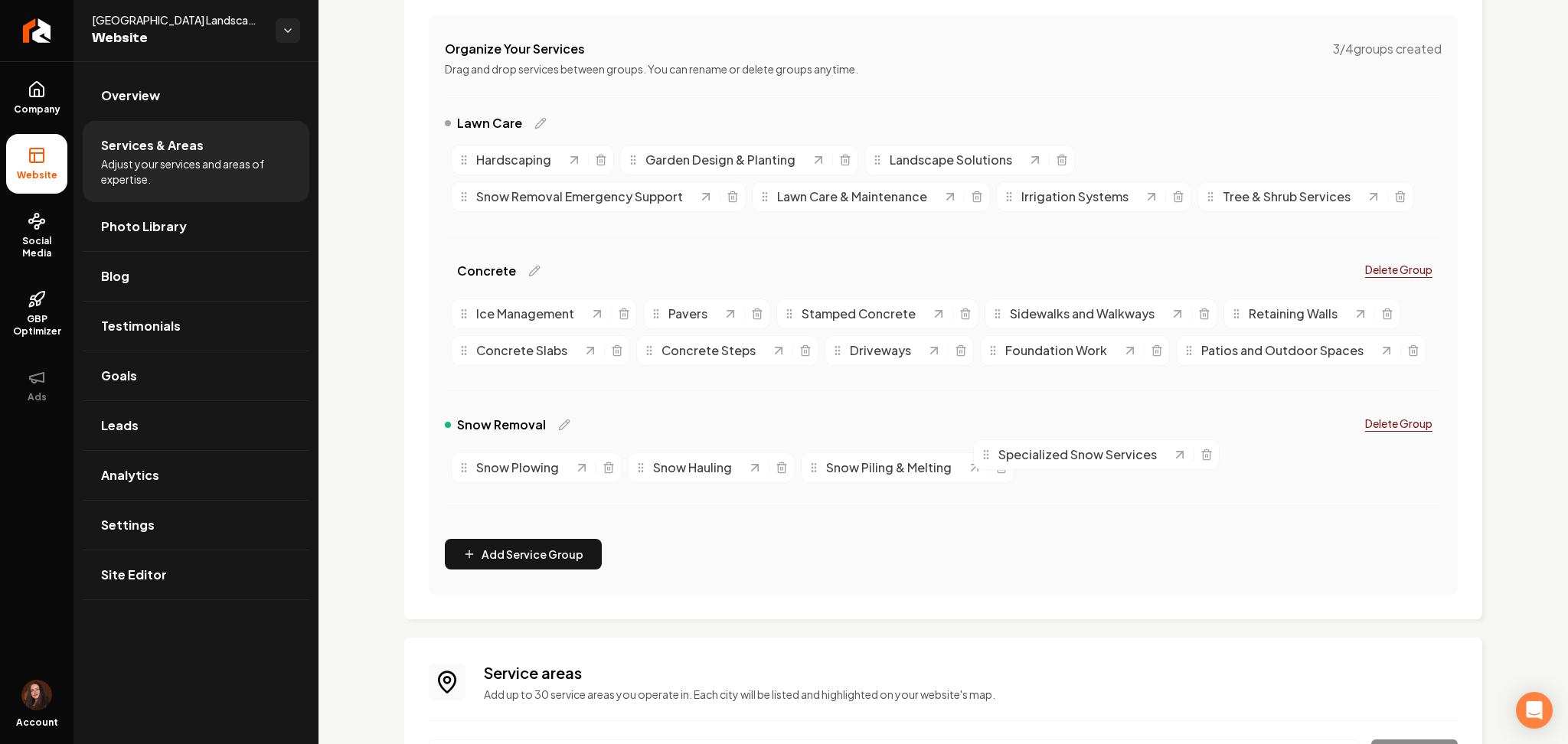
drag, startPoint x: 1193, startPoint y: 158, endPoint x: 1086, endPoint y: 450, distance: 311.0
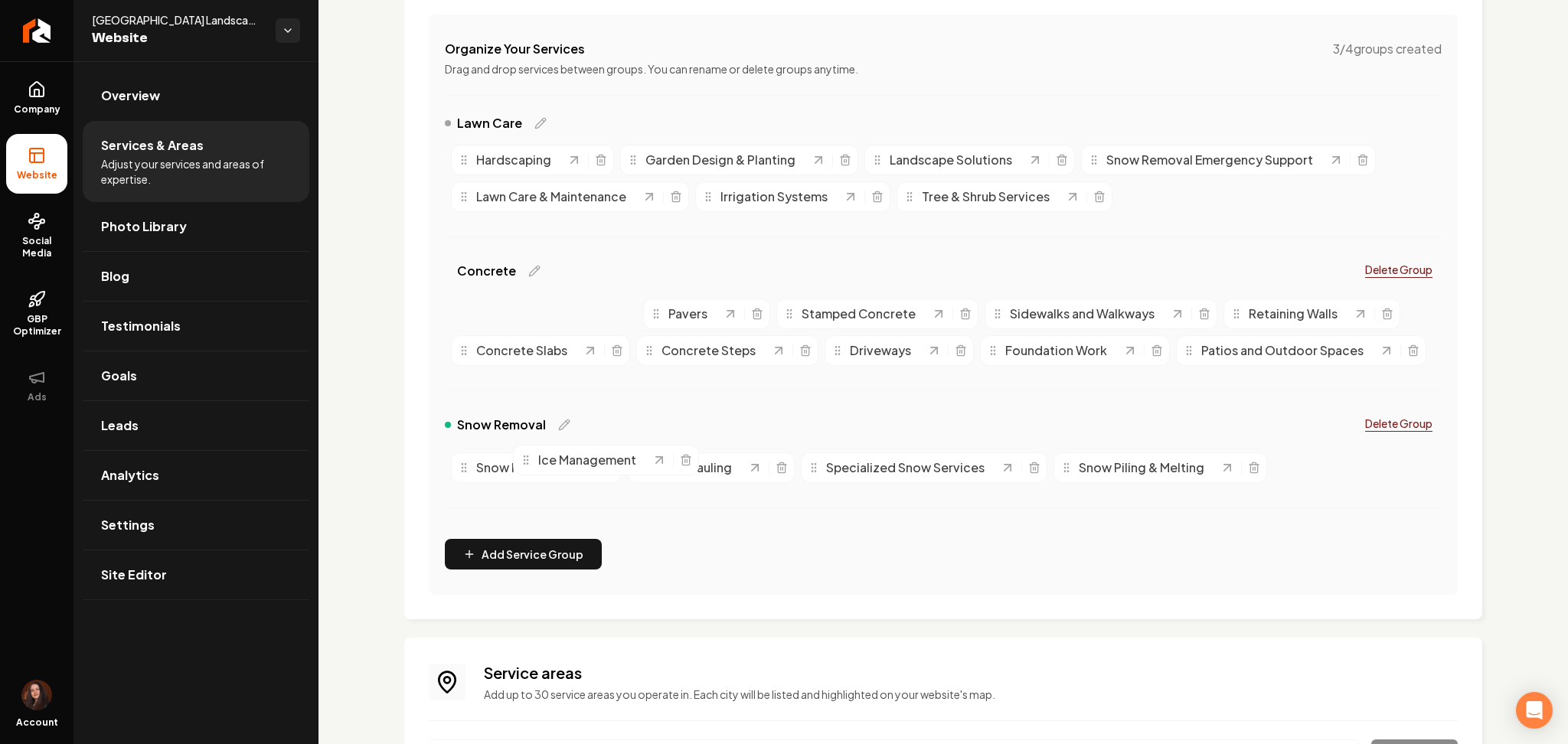
drag, startPoint x: 528, startPoint y: 305, endPoint x: 592, endPoint y: 450, distance: 158.5
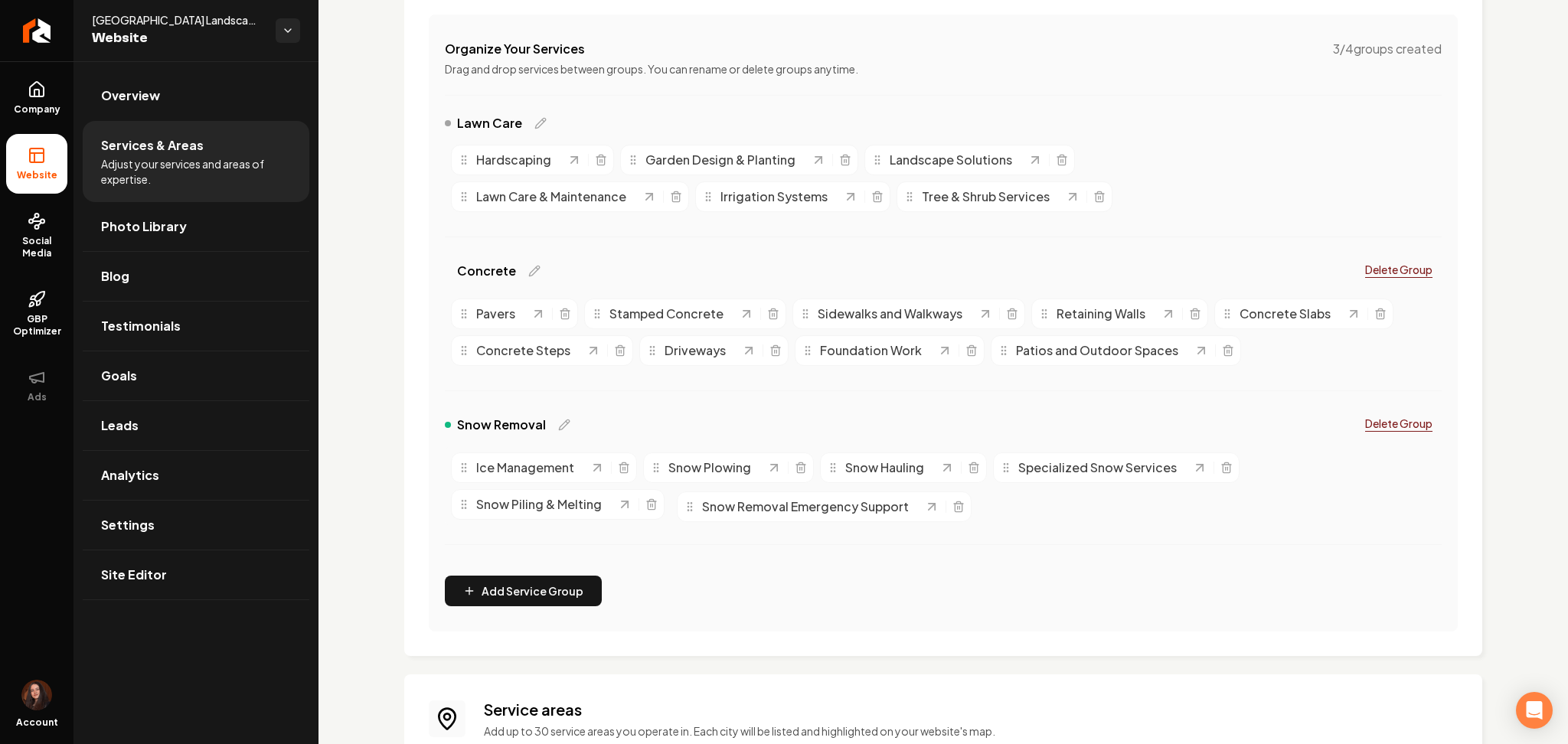
drag, startPoint x: 1137, startPoint y: 156, endPoint x: 733, endPoint y: 499, distance: 530.0
click at [201, 568] on link "Site Editor" at bounding box center [196, 574] width 227 height 49
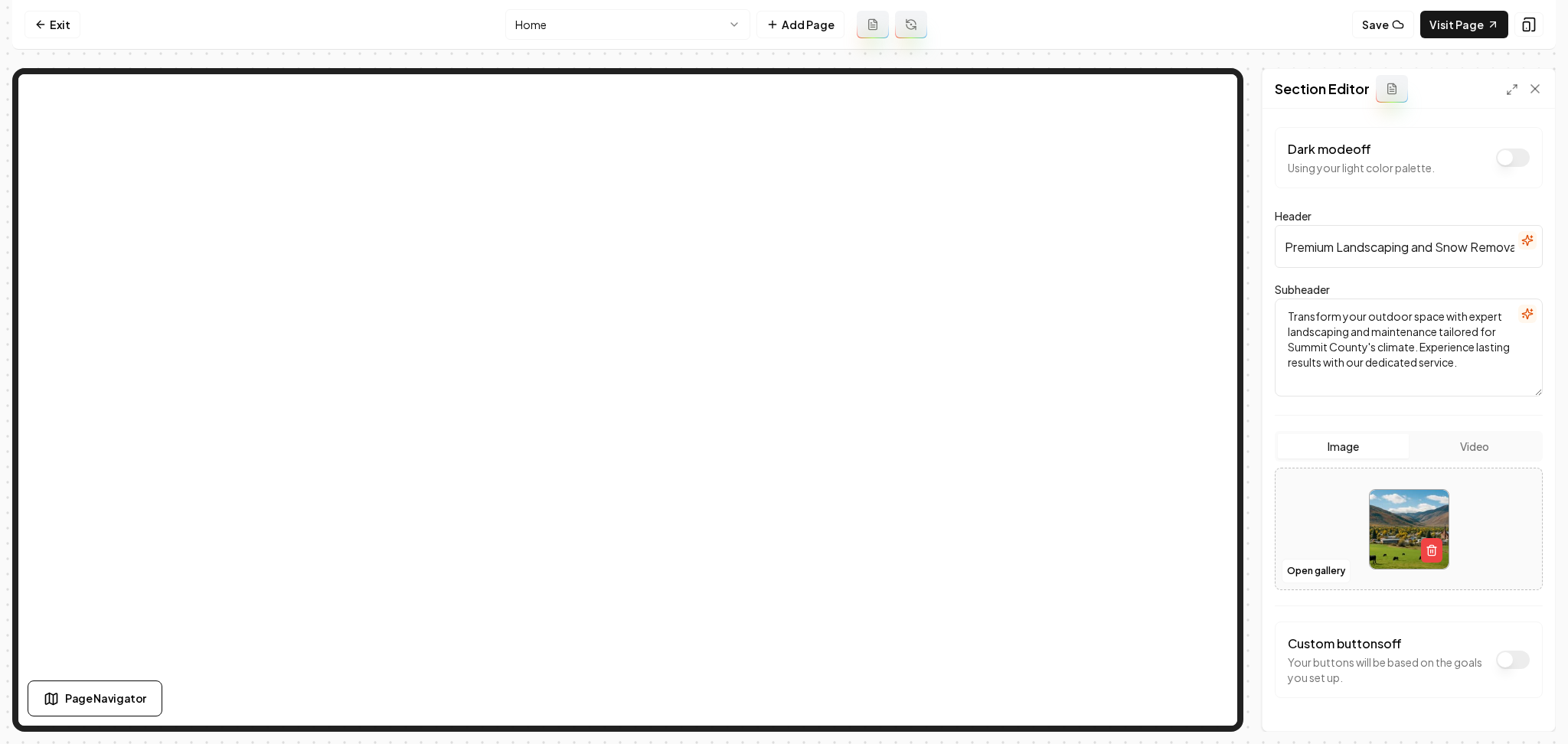
click at [1339, 503] on div at bounding box center [1409, 529] width 267 height 105
click at [1303, 506] on div at bounding box center [1409, 529] width 267 height 105
click at [1438, 449] on button "Video" at bounding box center [1474, 446] width 131 height 24
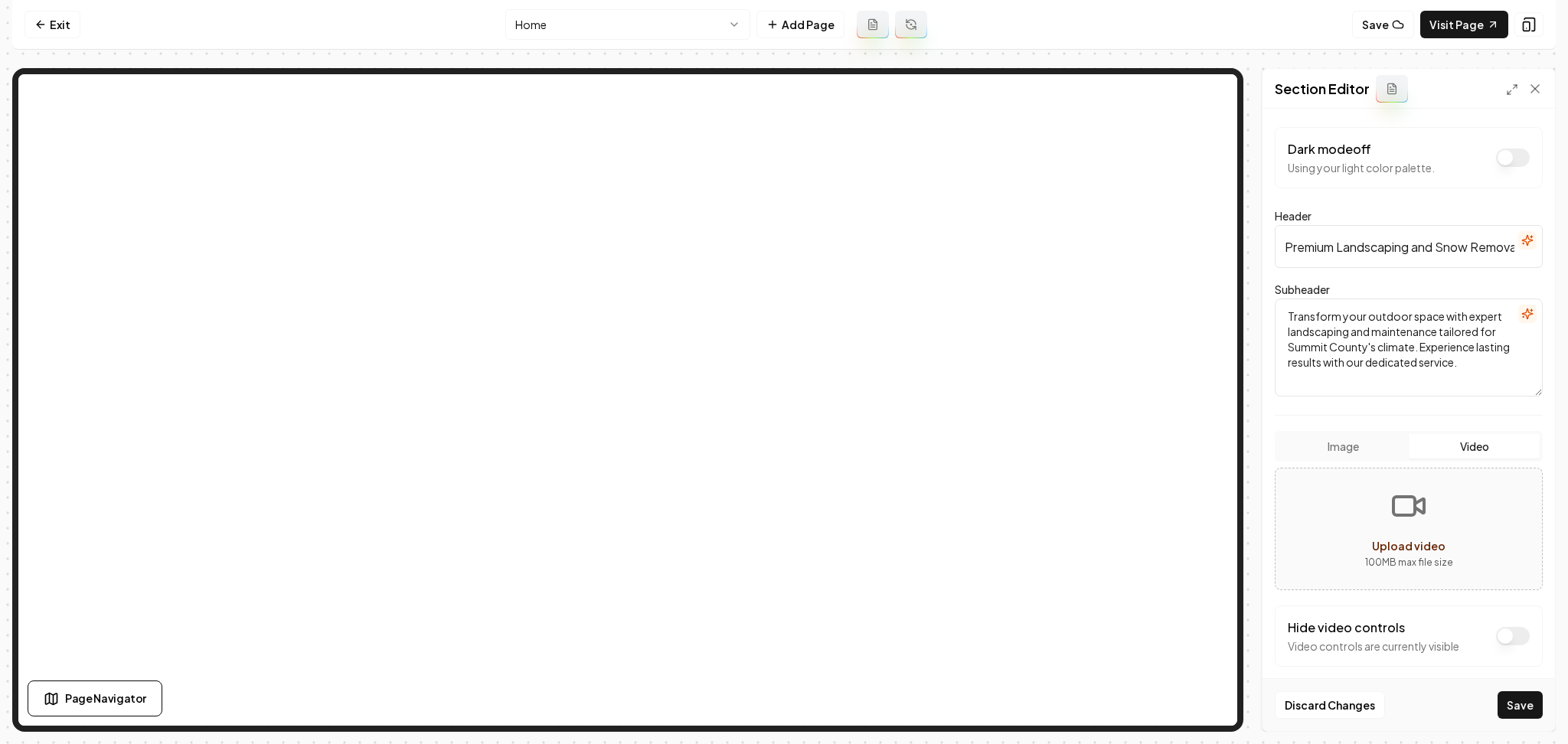
click at [1394, 493] on icon "Upload video" at bounding box center [1409, 506] width 37 height 37
type input "**********"
click at [1496, 634] on button "Dark mode off" at bounding box center [1513, 636] width 34 height 19
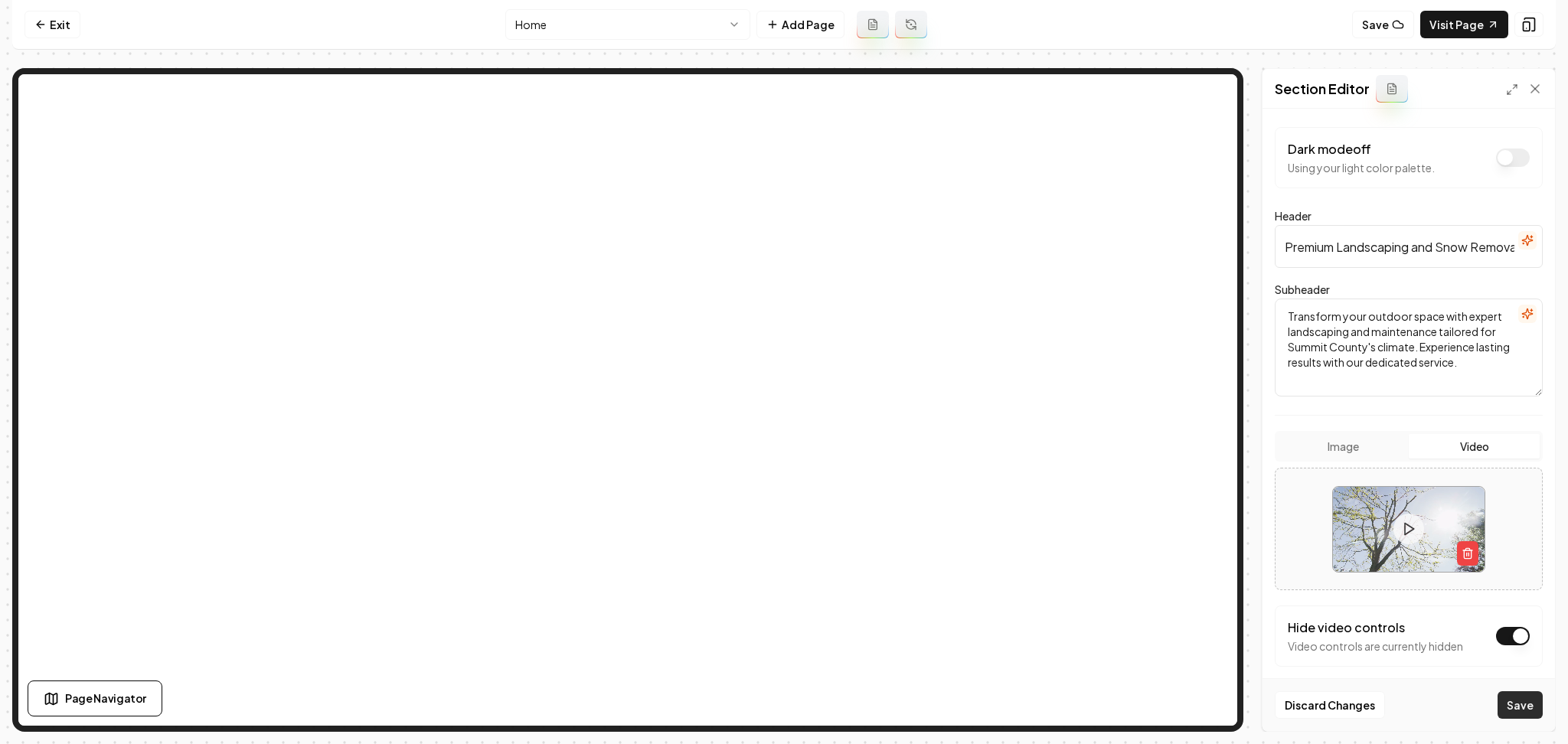
click at [1505, 709] on button "Save" at bounding box center [1521, 704] width 46 height 28
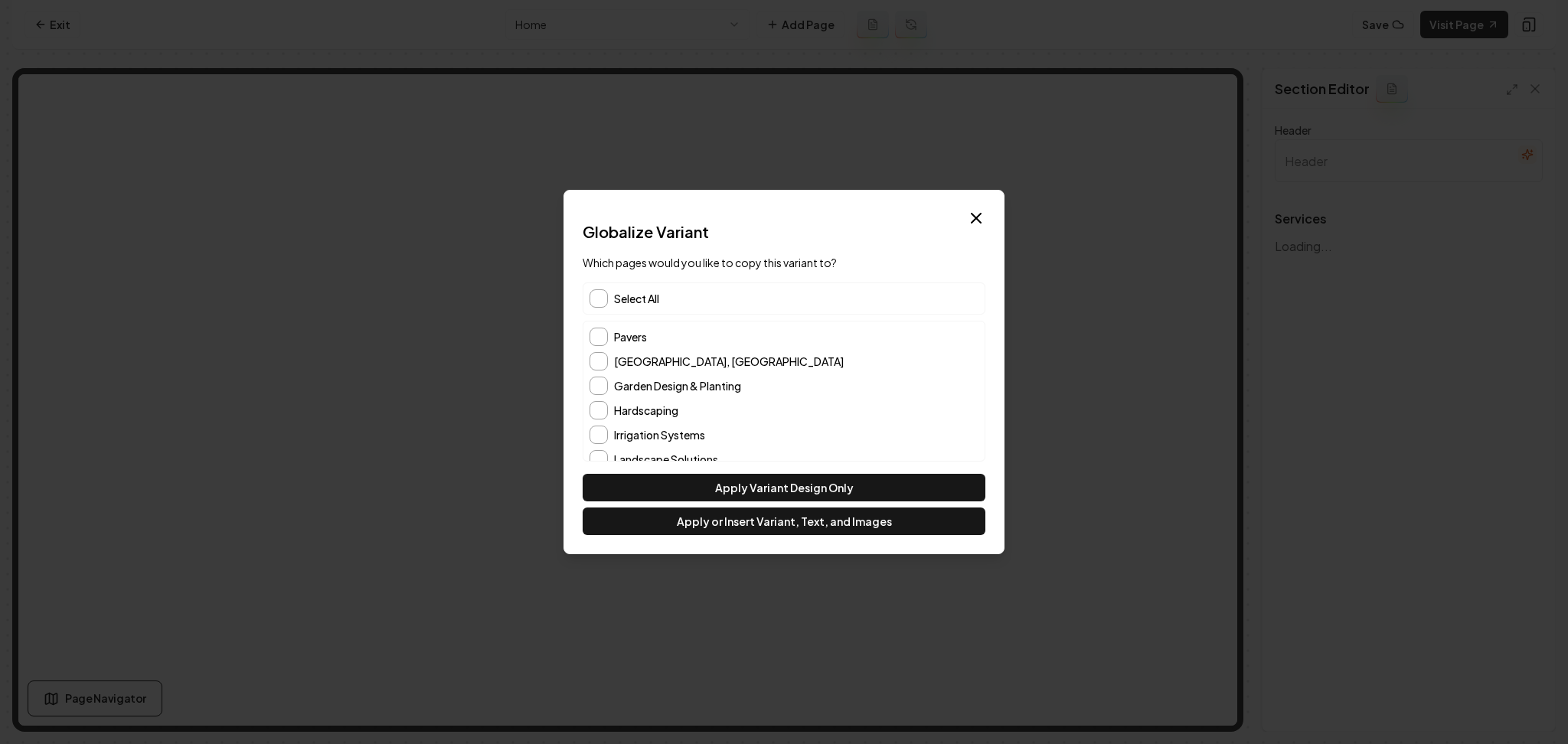
click at [620, 308] on div "Select All" at bounding box center [784, 299] width 403 height 32
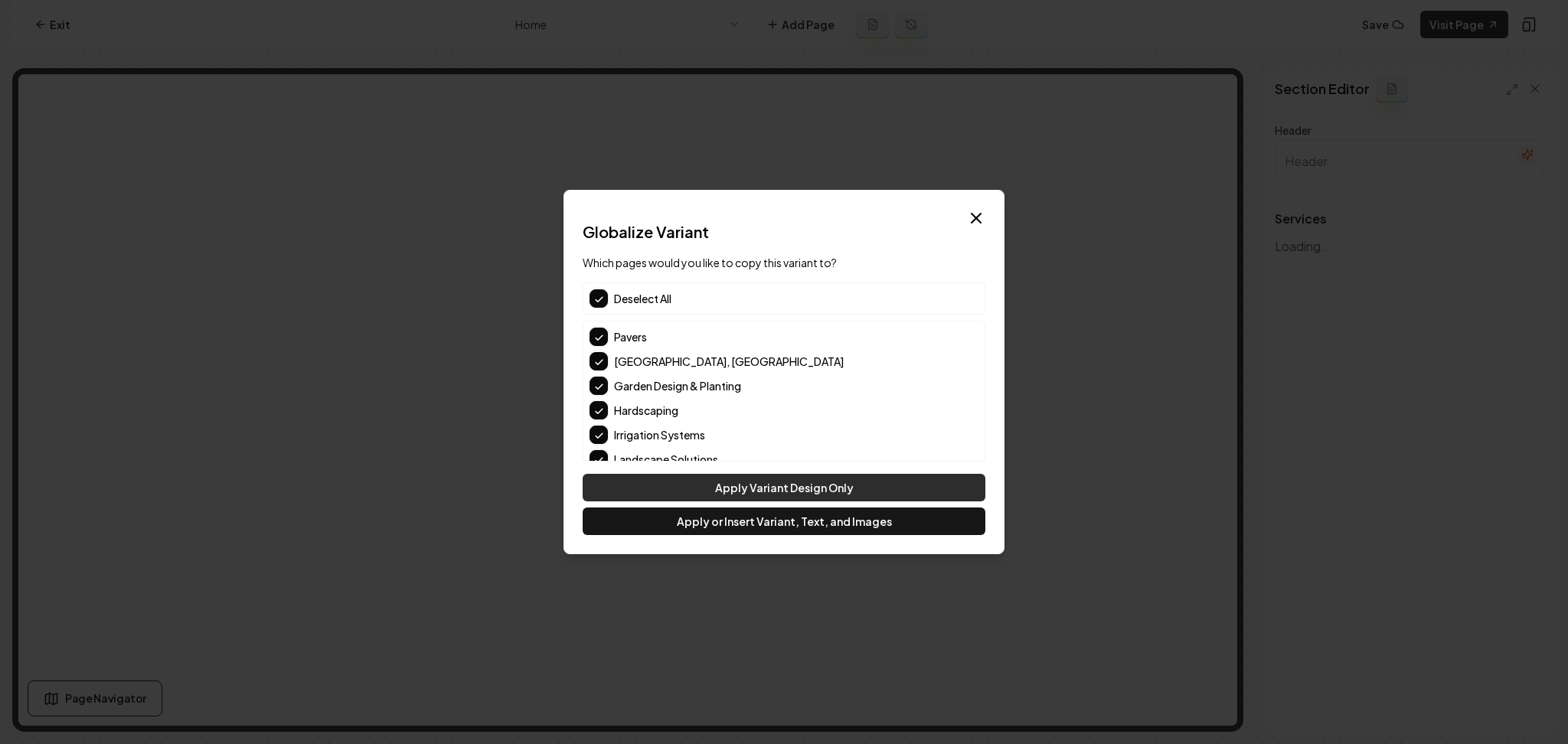
click at [689, 482] on button "Apply Variant Design Only" at bounding box center [784, 488] width 403 height 28
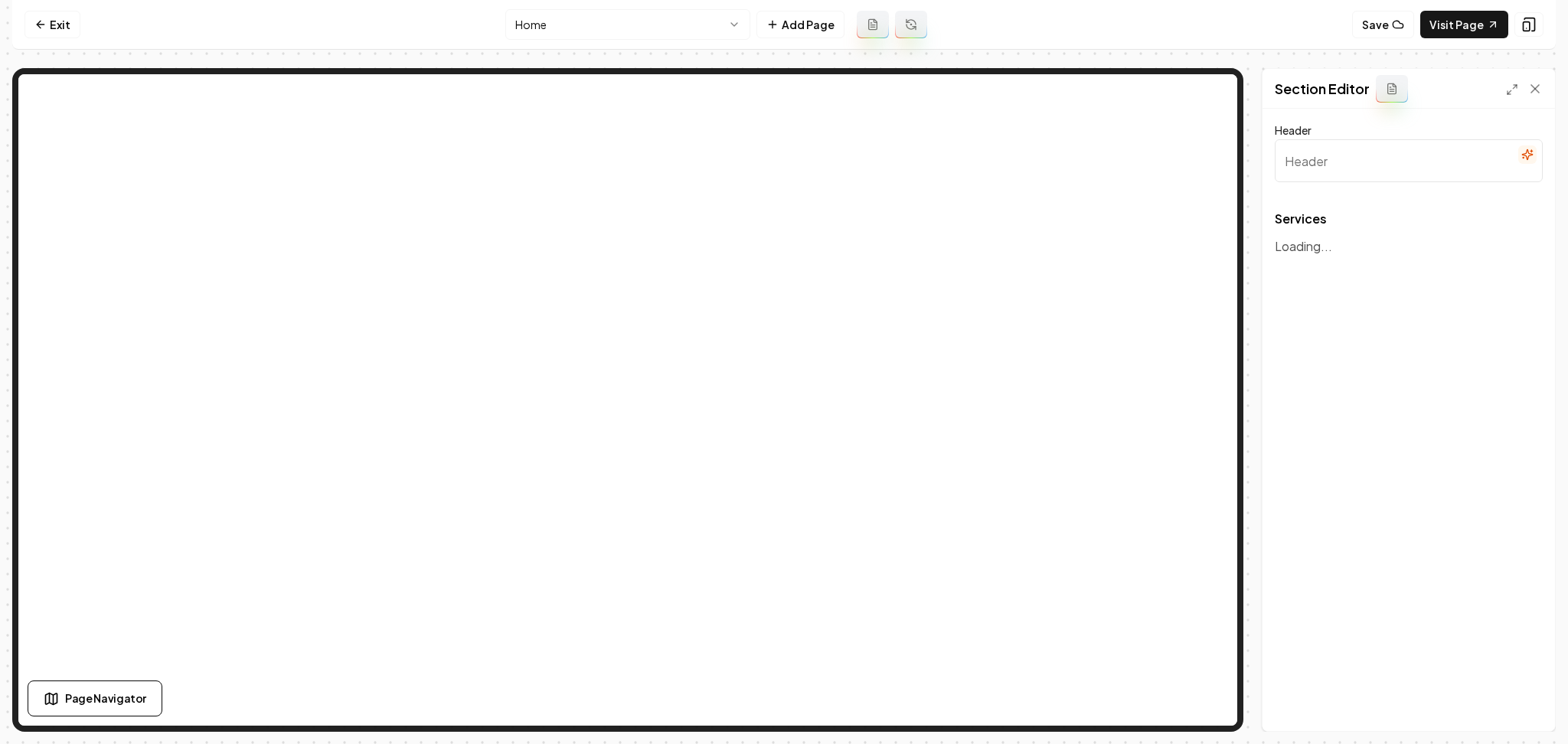
type input "Our Expert Landscaping Solutions"
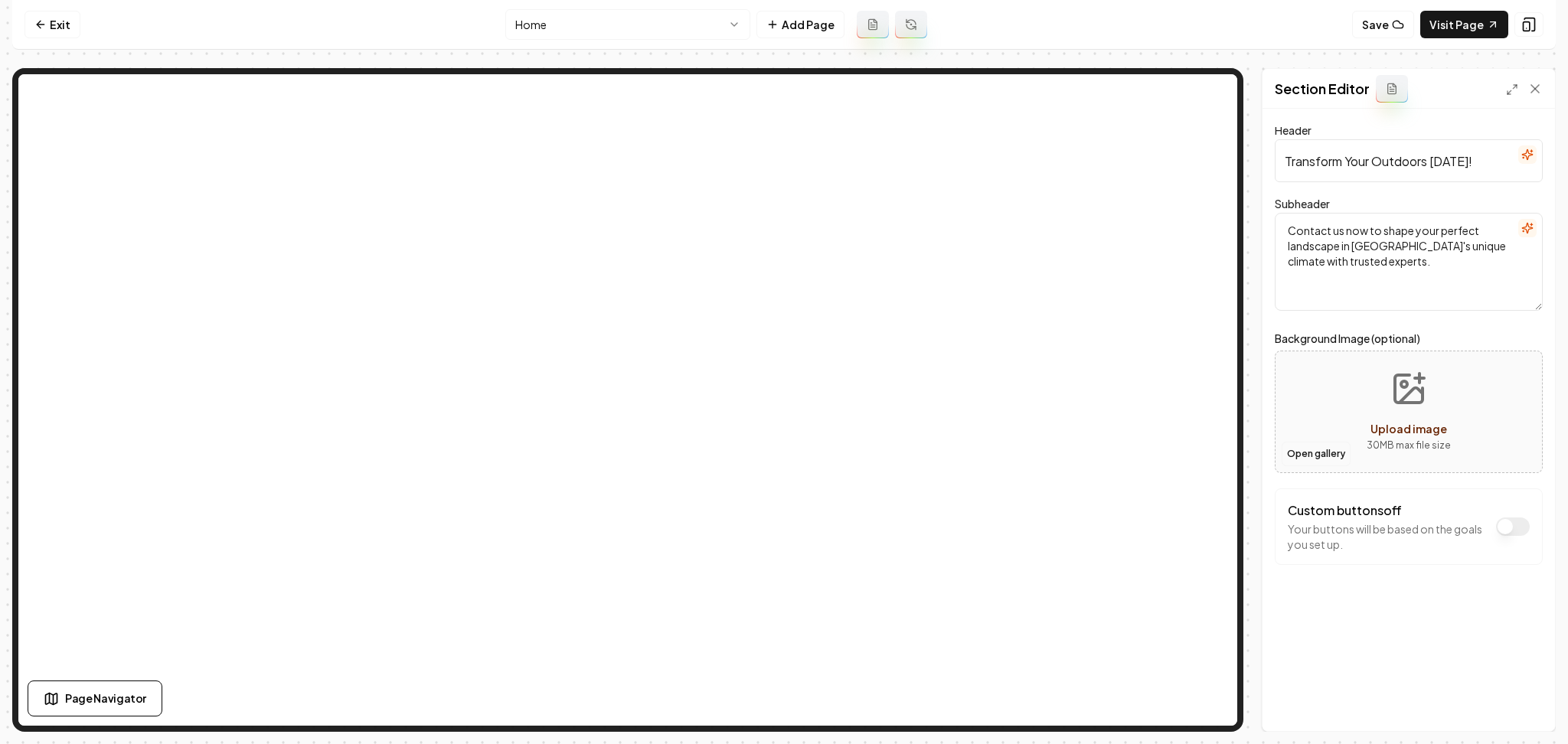
click at [1295, 453] on button "Open gallery" at bounding box center [1317, 454] width 69 height 24
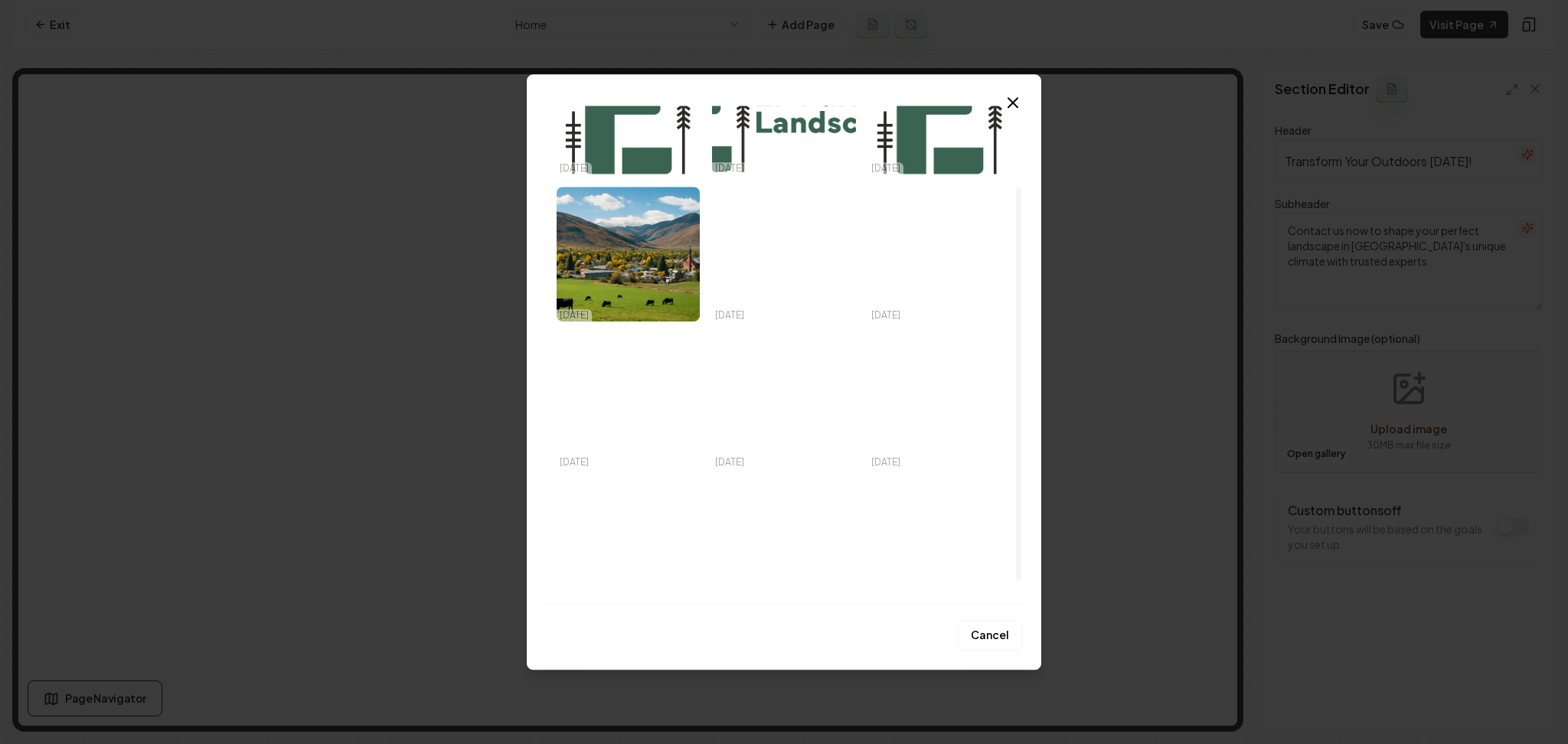
scroll to position [132, 0]
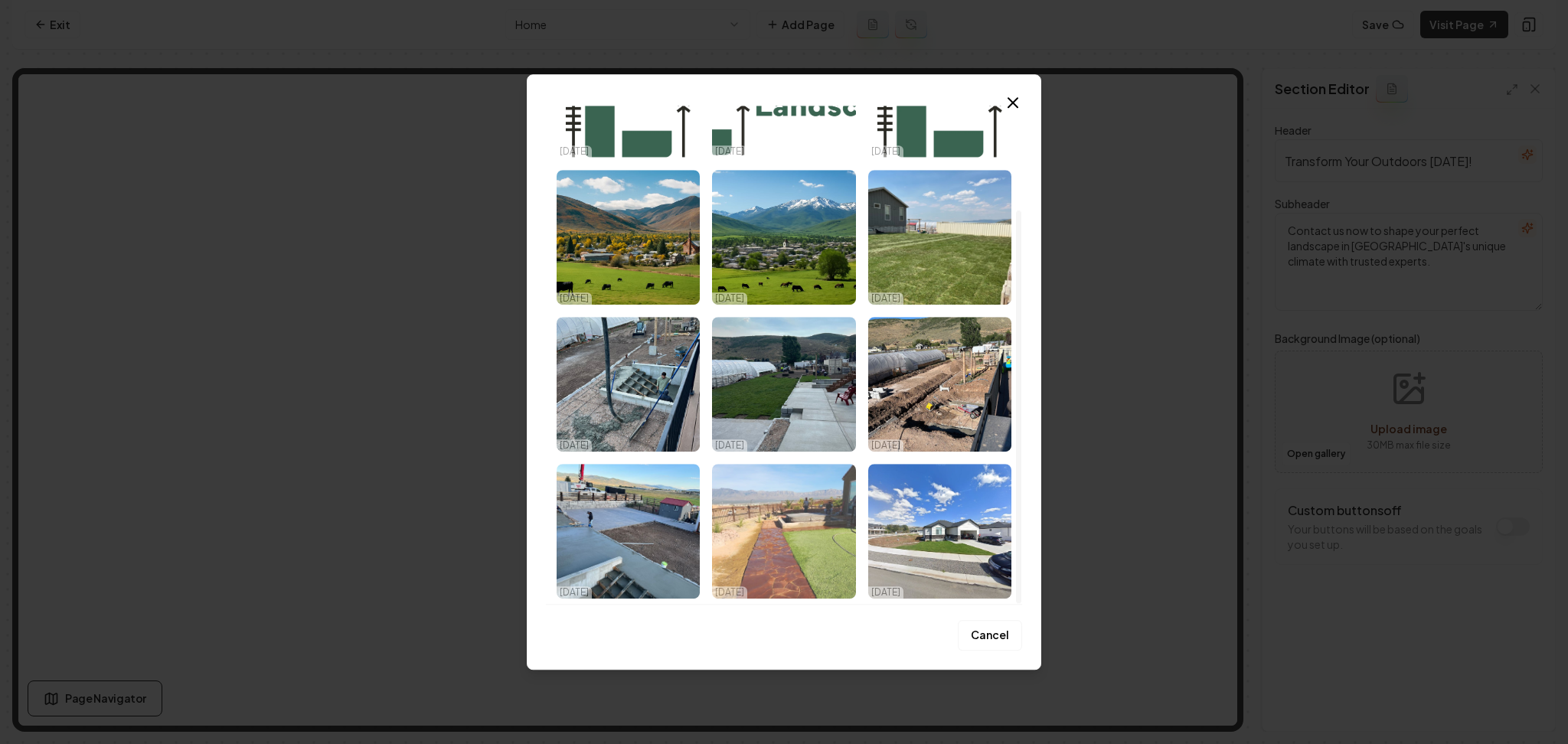
click at [755, 517] on img "Select image image_68e9234d5c7cd75eb8ed4d99.jpeg" at bounding box center [784, 531] width 143 height 135
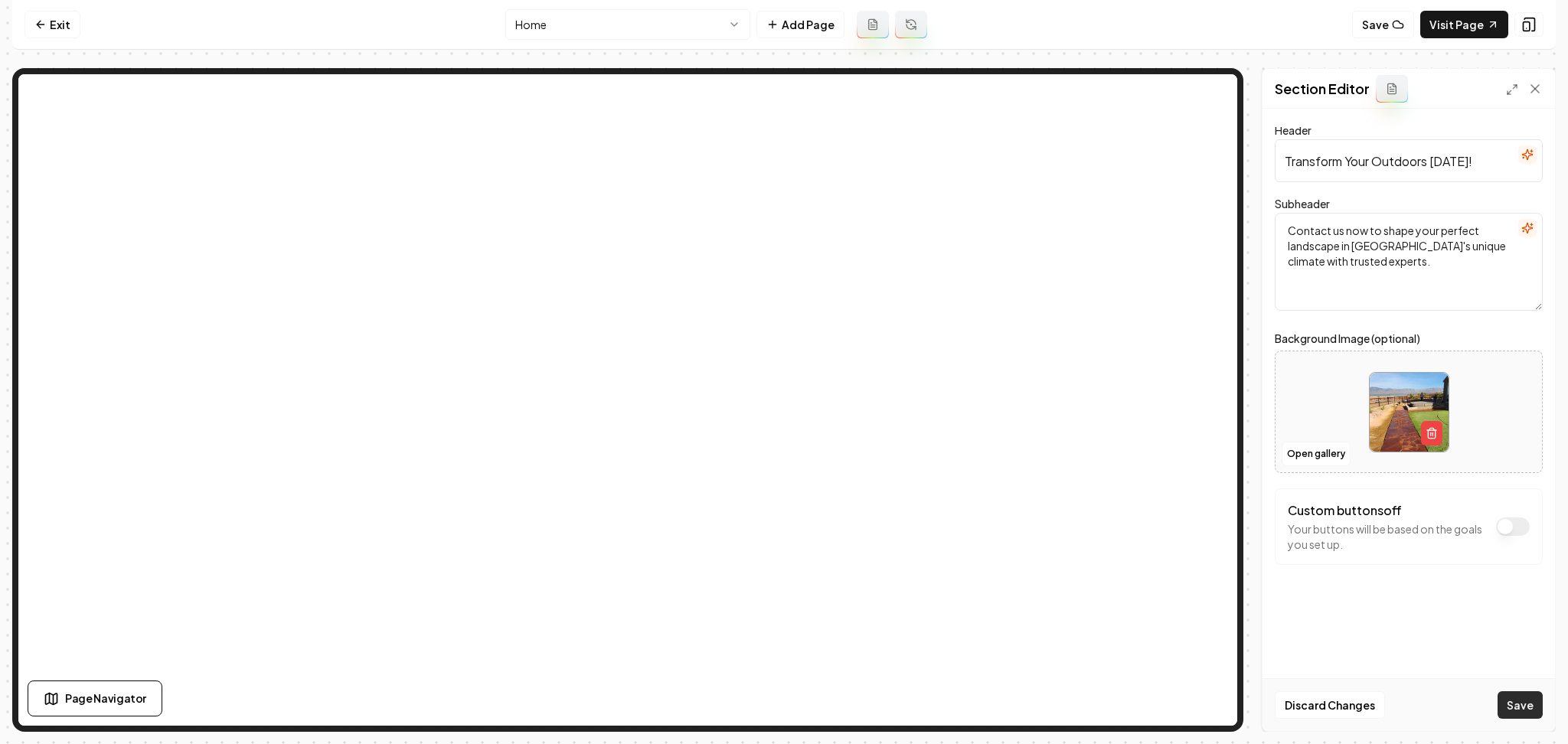
drag, startPoint x: 1544, startPoint y: 707, endPoint x: 1533, endPoint y: 705, distance: 11.2
click at [1543, 707] on div "Discard Changes Save" at bounding box center [1408, 704] width 293 height 53
click at [1527, 706] on button "Save" at bounding box center [1521, 704] width 46 height 28
click at [581, 34] on html "Computer Required This feature is only available on a computer. Please switch t…" at bounding box center [784, 372] width 1568 height 744
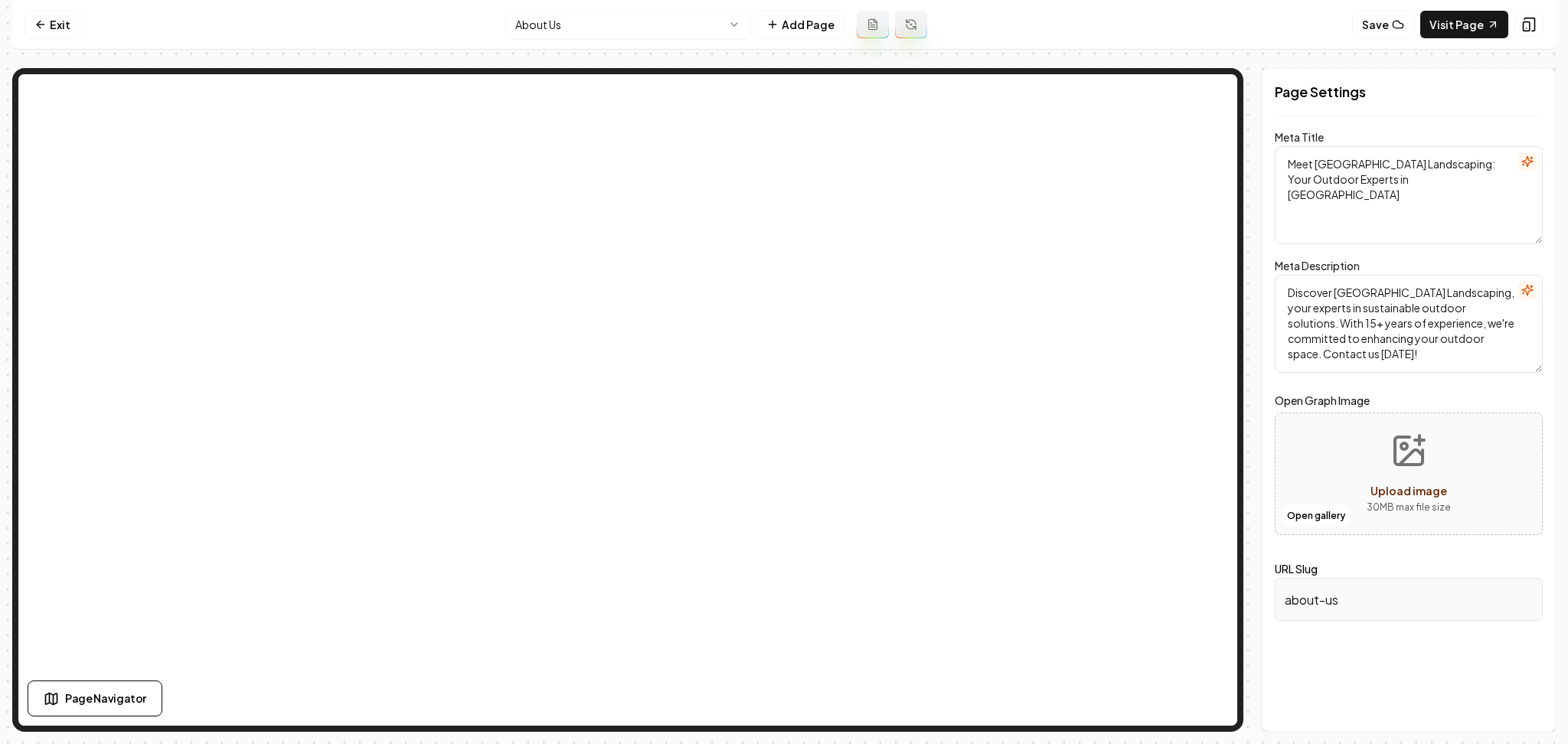
click at [554, 28] on html "Computer Required This feature is only available on a computer. Please switch t…" at bounding box center [784, 372] width 1568 height 744
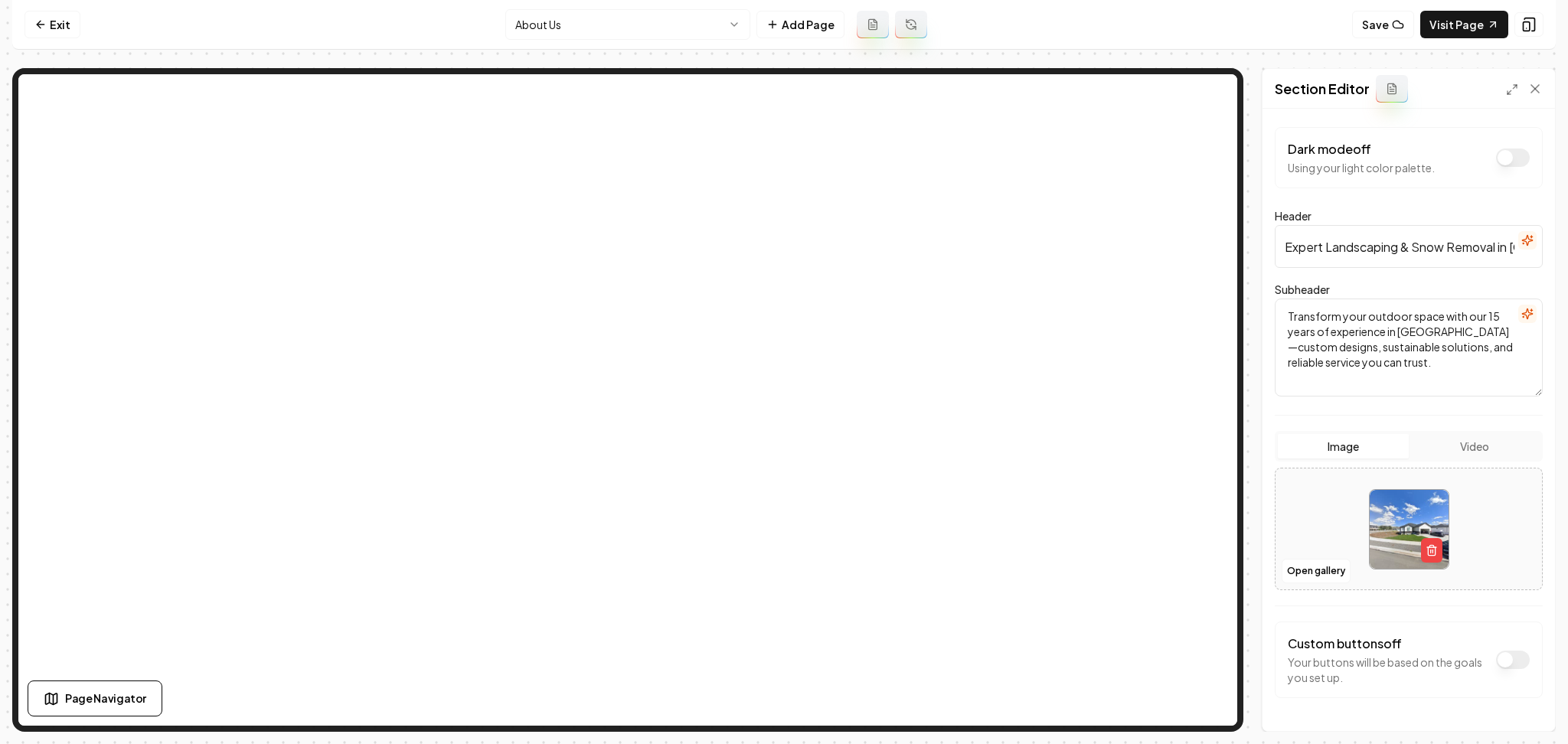
click at [622, 30] on html "Computer Required This feature is only available on a computer. Please switch t…" at bounding box center [784, 372] width 1568 height 744
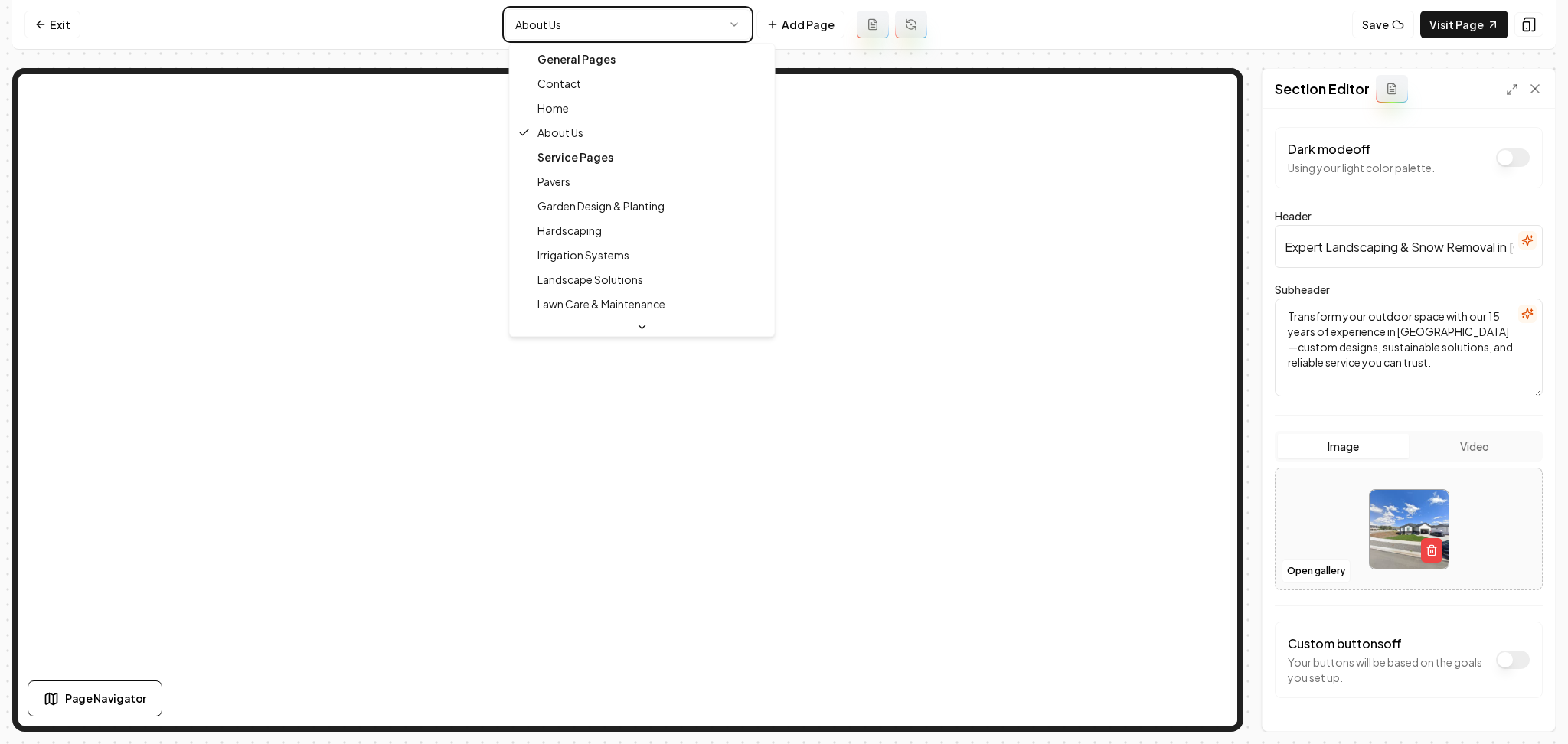
click at [1311, 573] on html "Computer Required This feature is only available on a computer. Please switch t…" at bounding box center [784, 372] width 1568 height 744
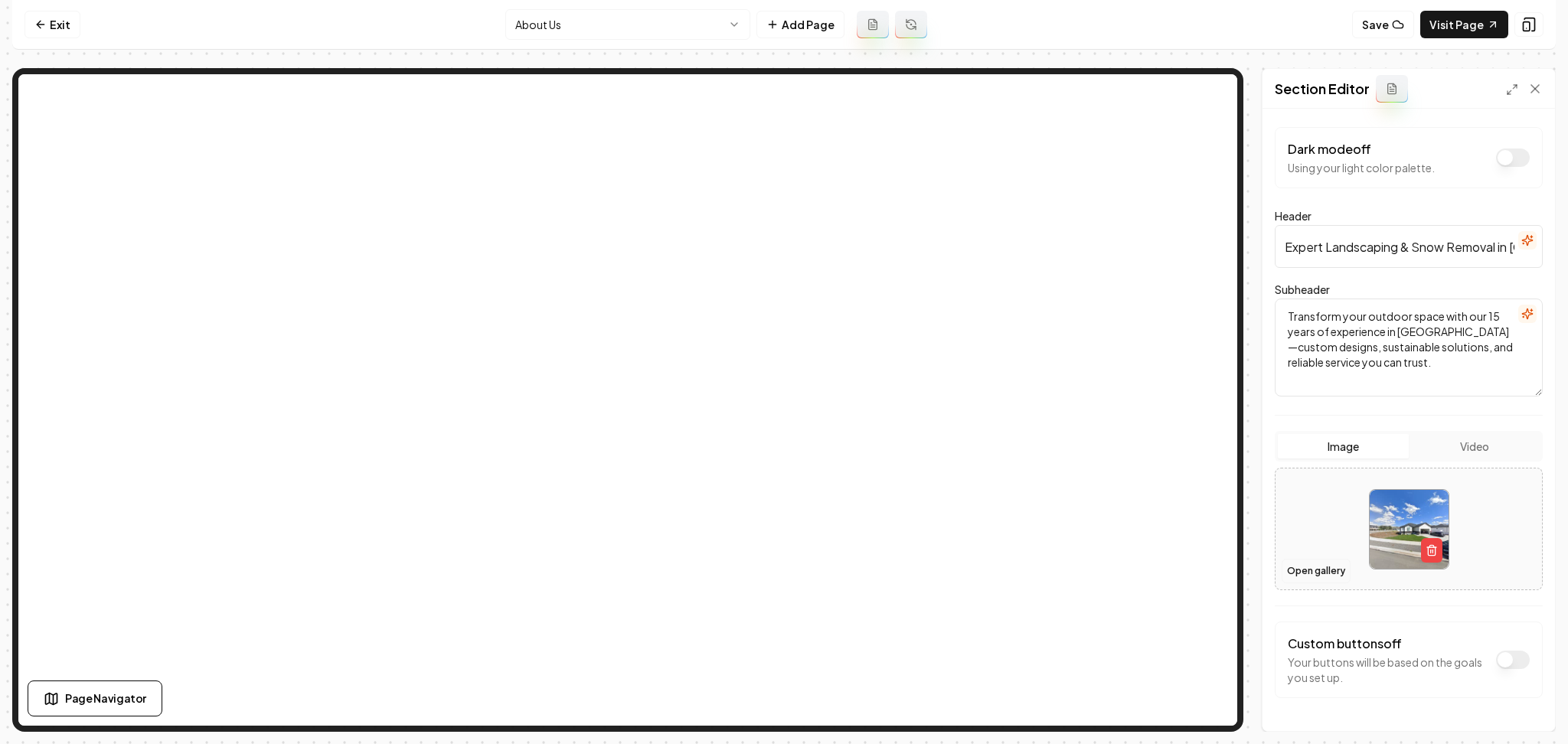
click at [1311, 567] on button "Open gallery" at bounding box center [1317, 570] width 69 height 24
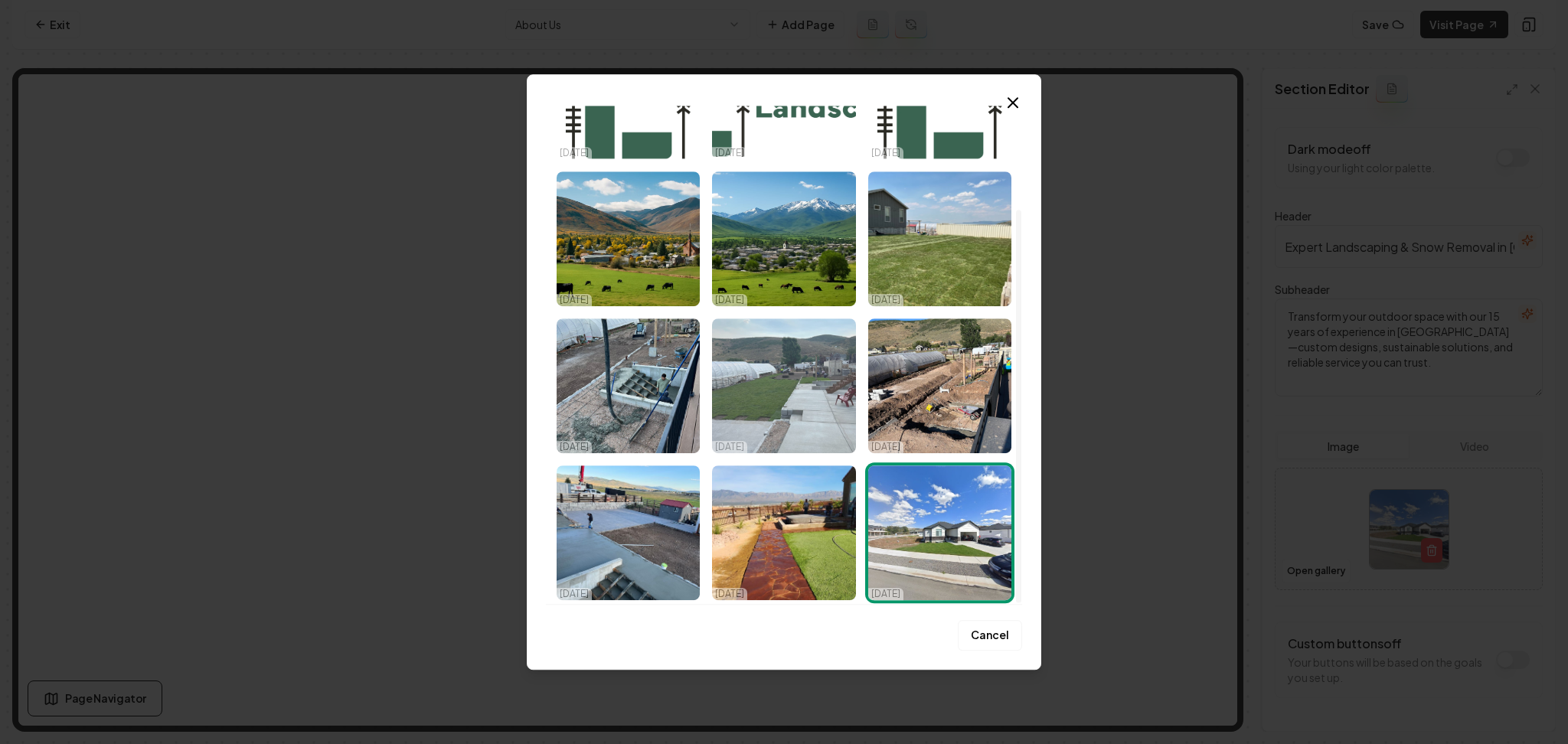
scroll to position [132, 0]
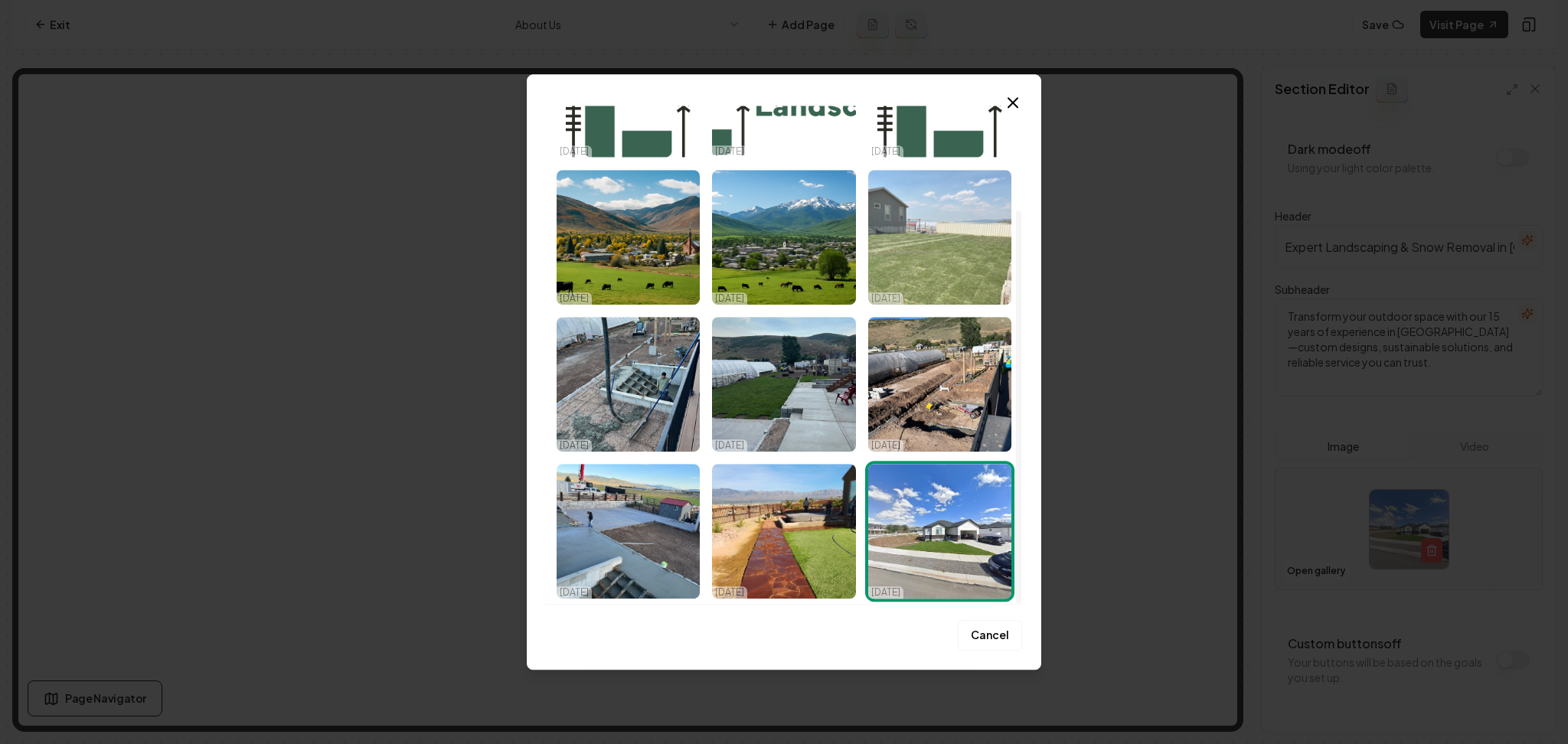
click at [913, 238] on img "Select image image_68e9234d5c7cd75eb8ed4ddb.jpeg" at bounding box center [940, 237] width 143 height 135
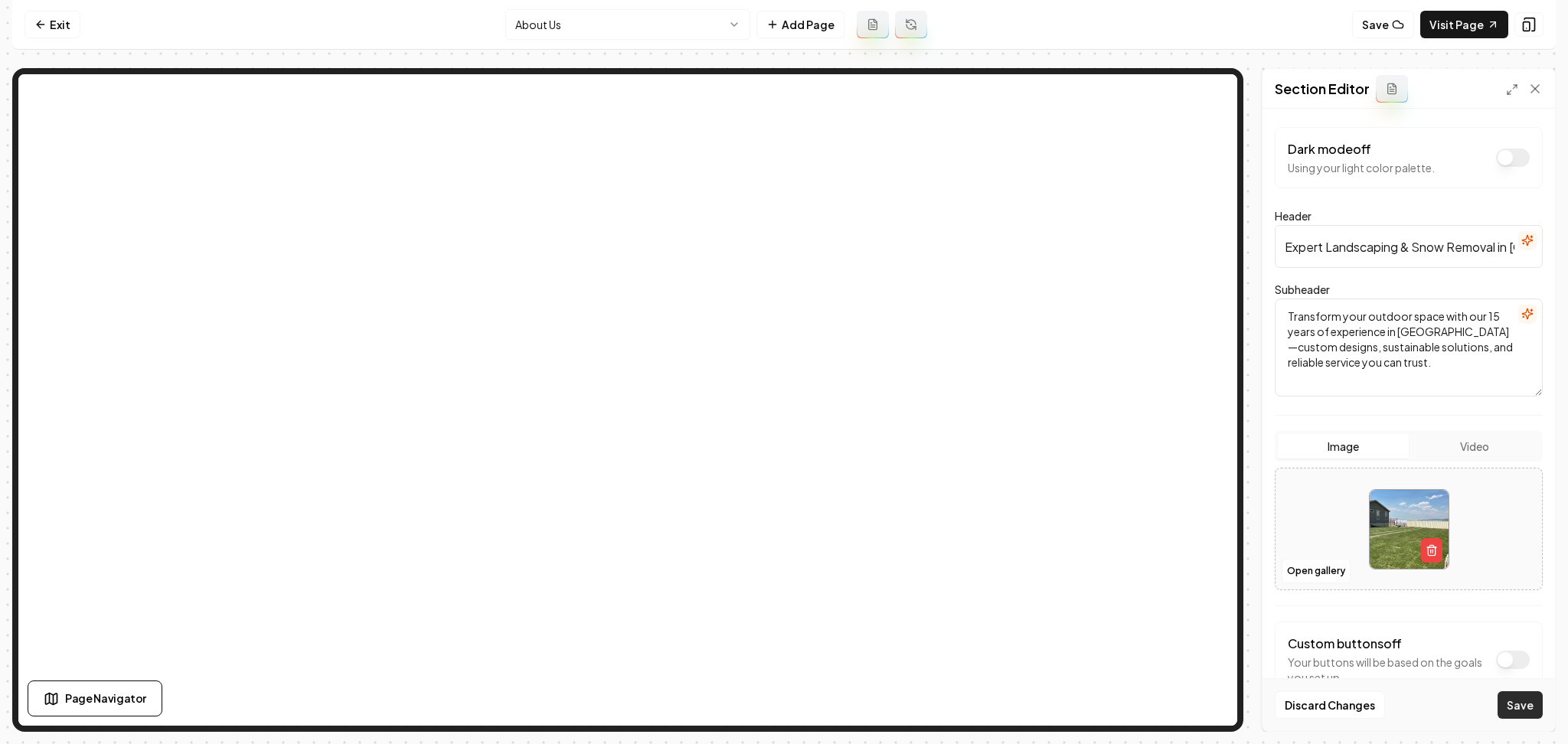
click at [1527, 693] on button "Save" at bounding box center [1521, 704] width 46 height 28
click at [533, 27] on html "Computer Required This feature is only available on a computer. Please switch t…" at bounding box center [784, 372] width 1568 height 744
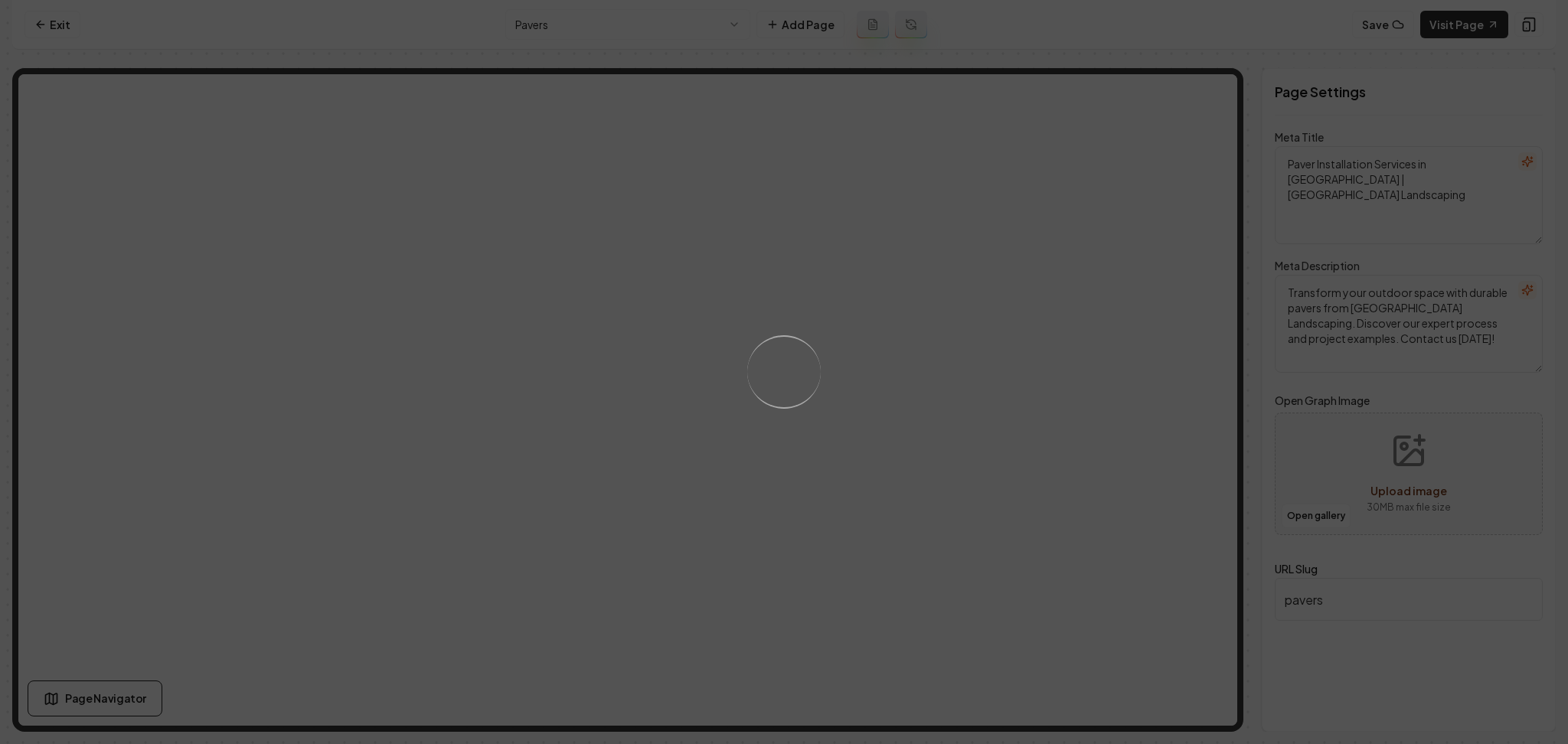
click at [1039, 393] on div "Loading..." at bounding box center [784, 372] width 1568 height 744
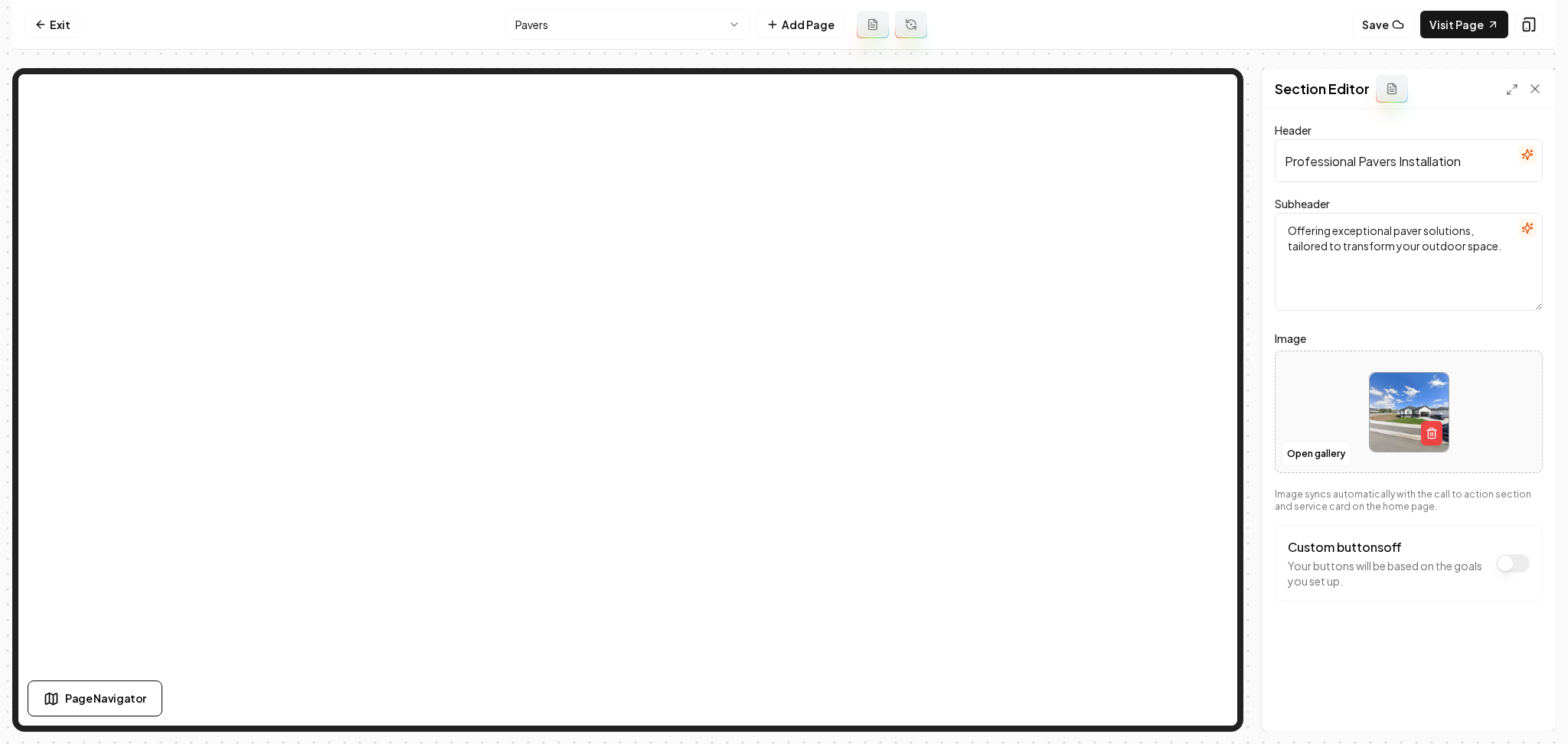
click at [1301, 412] on div at bounding box center [1409, 412] width 267 height 105
type input "**********"
click at [1518, 701] on button "Save" at bounding box center [1521, 704] width 46 height 28
click at [684, 21] on html "Computer Required This feature is only available on a computer. Please switch t…" at bounding box center [784, 372] width 1568 height 744
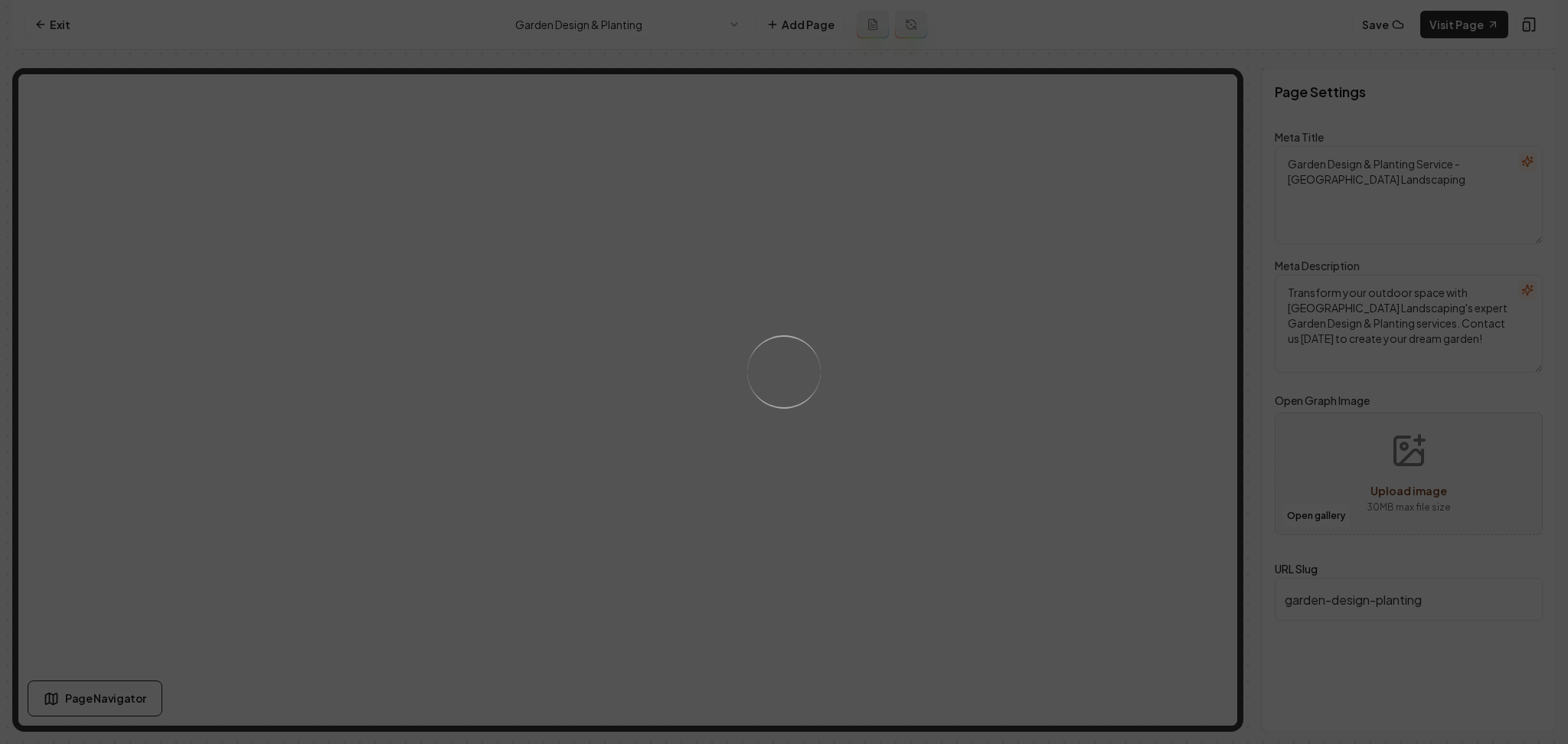
click at [972, 458] on div "Loading..." at bounding box center [784, 372] width 1568 height 744
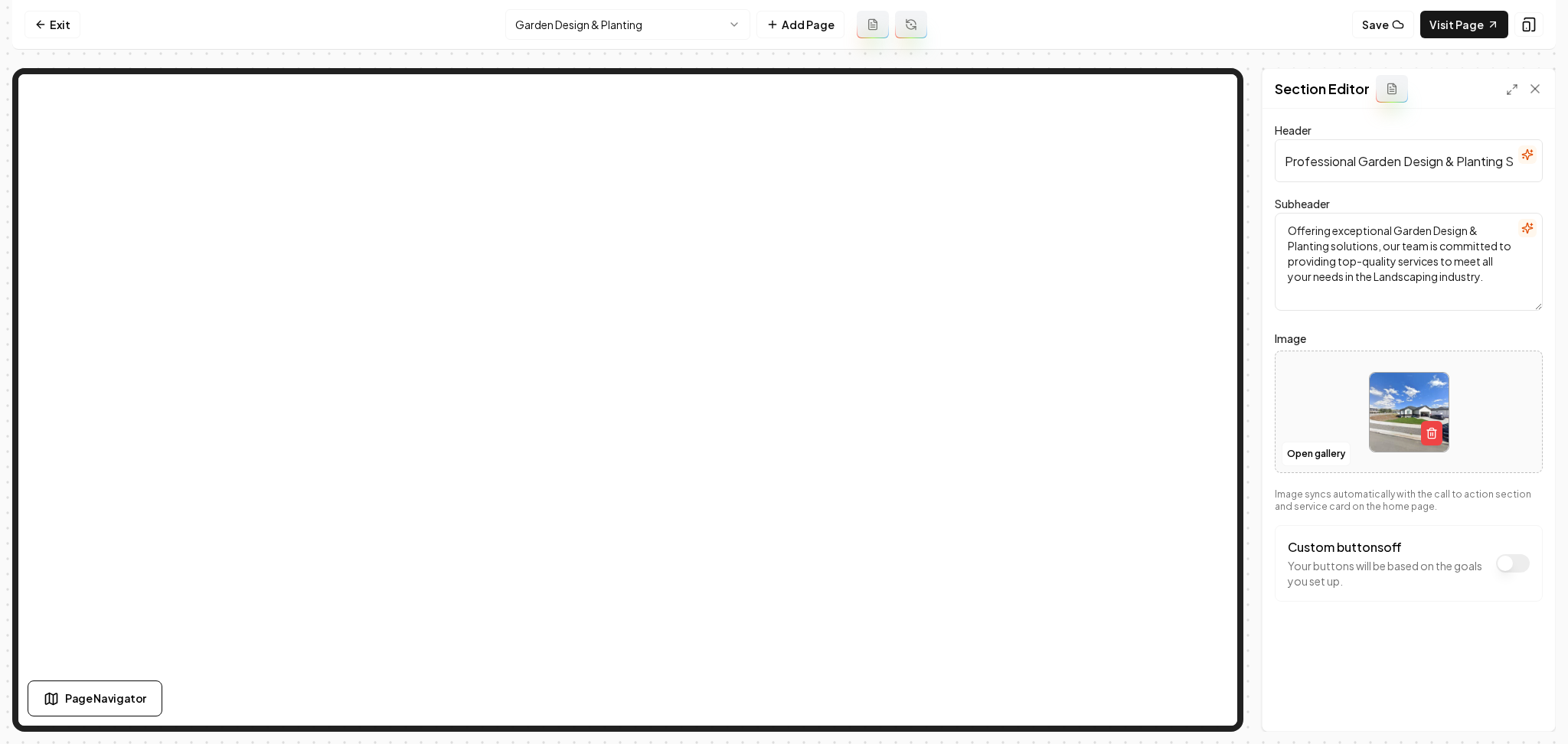
click at [1280, 376] on div at bounding box center [1409, 412] width 267 height 105
type input "**********"
click at [1535, 703] on button "Save" at bounding box center [1521, 704] width 46 height 28
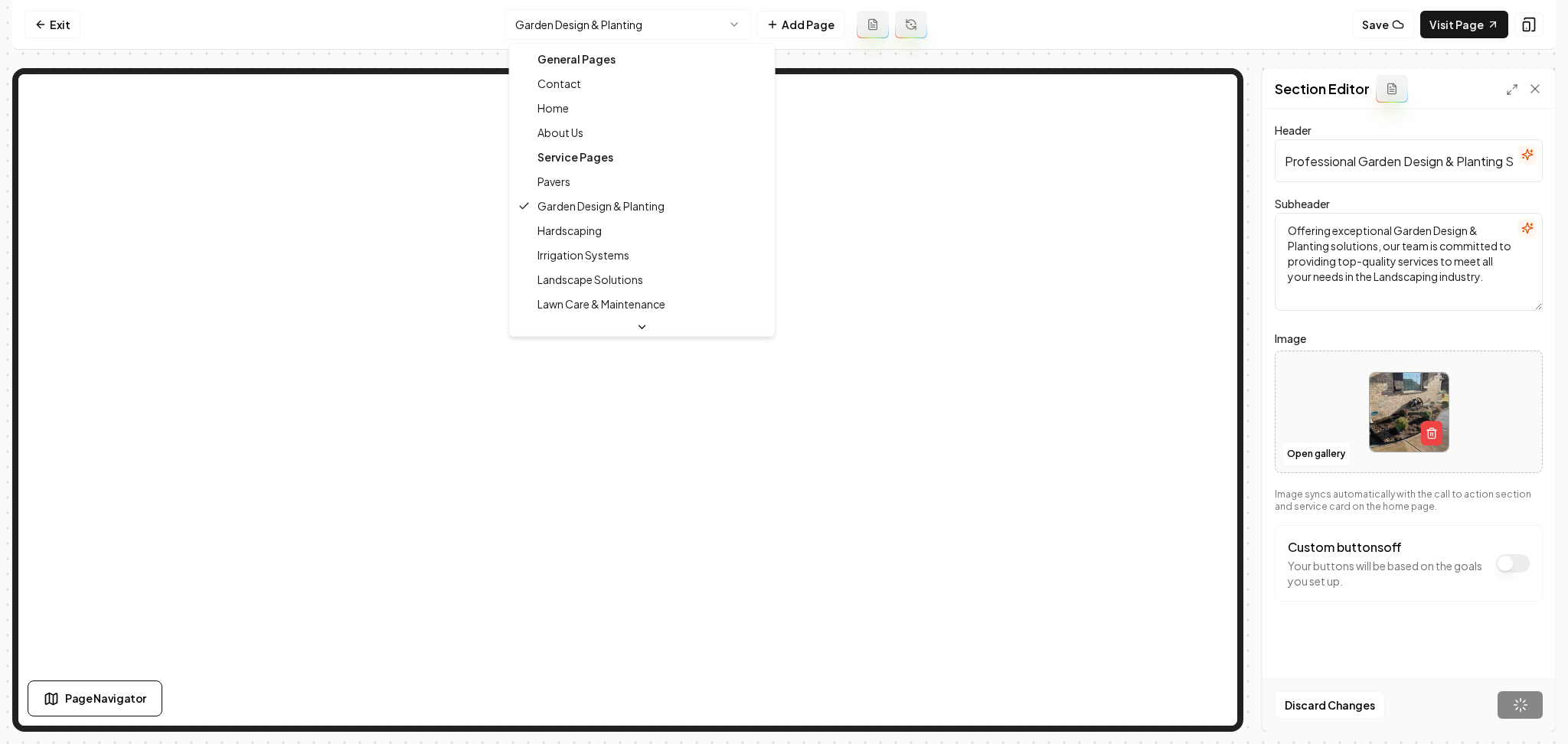
click at [608, 24] on html "Computer Required This feature is only available on a computer. Please switch t…" at bounding box center [784, 372] width 1568 height 744
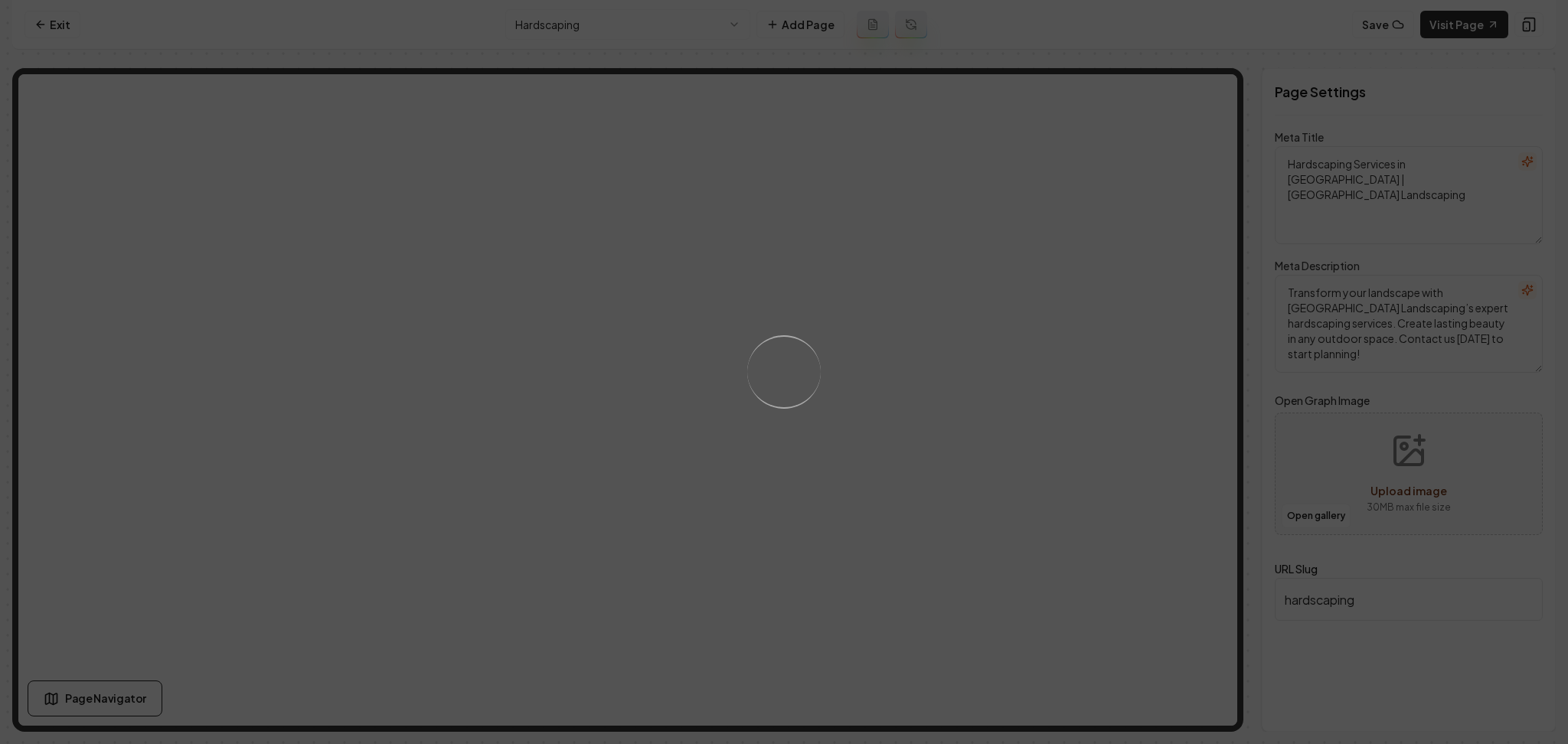
click at [825, 418] on div "Loading..." at bounding box center [784, 372] width 1568 height 744
click at [966, 360] on div "Loading..." at bounding box center [784, 372] width 1568 height 744
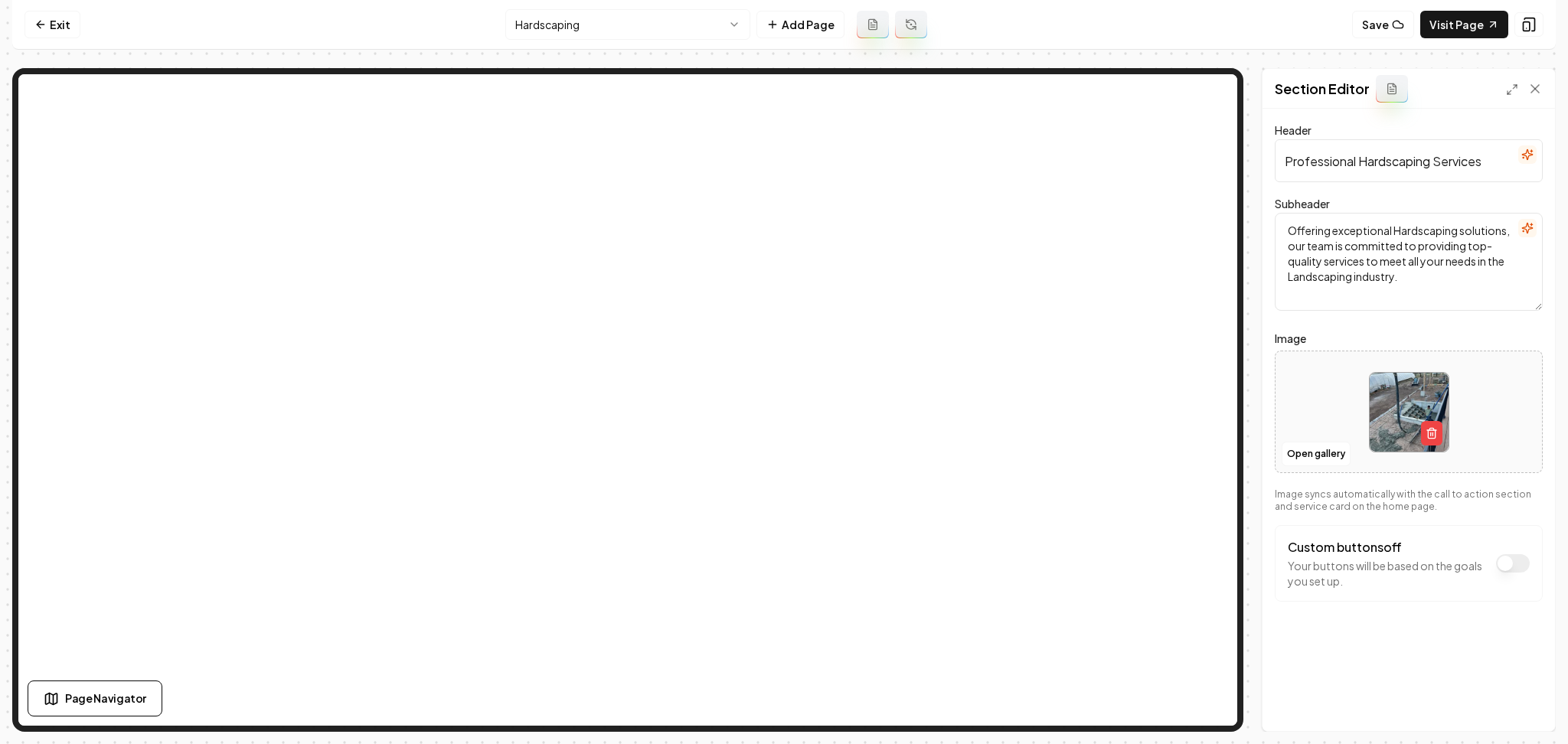
click at [1295, 407] on div at bounding box center [1409, 412] width 267 height 105
type input "**********"
click at [652, 41] on nav "Exit Hardscaping Add Page Save Visit Page" at bounding box center [784, 24] width 1544 height 50
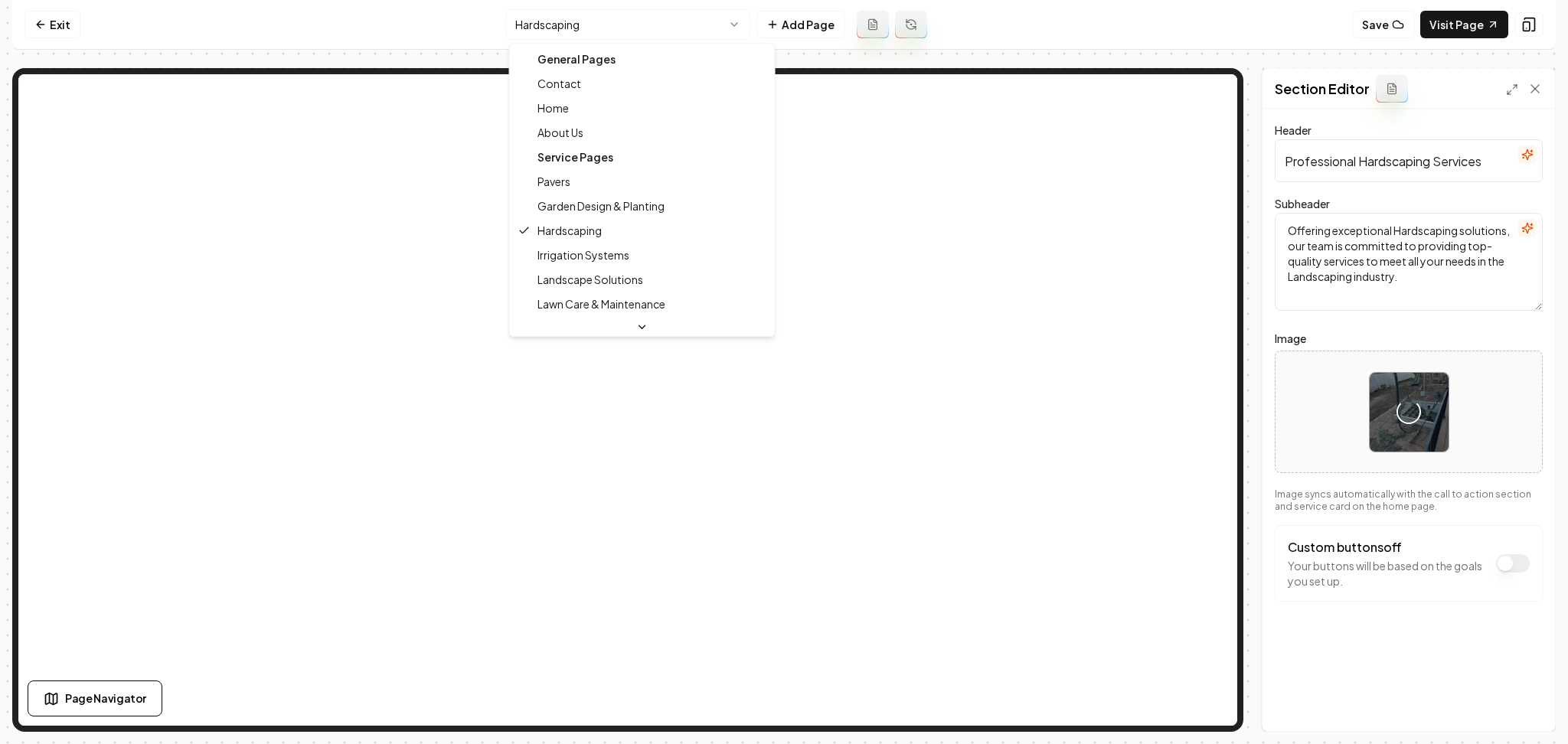
click at [647, 24] on html "Computer Required This feature is only available on a computer. Please switch t…" at bounding box center [784, 372] width 1568 height 744
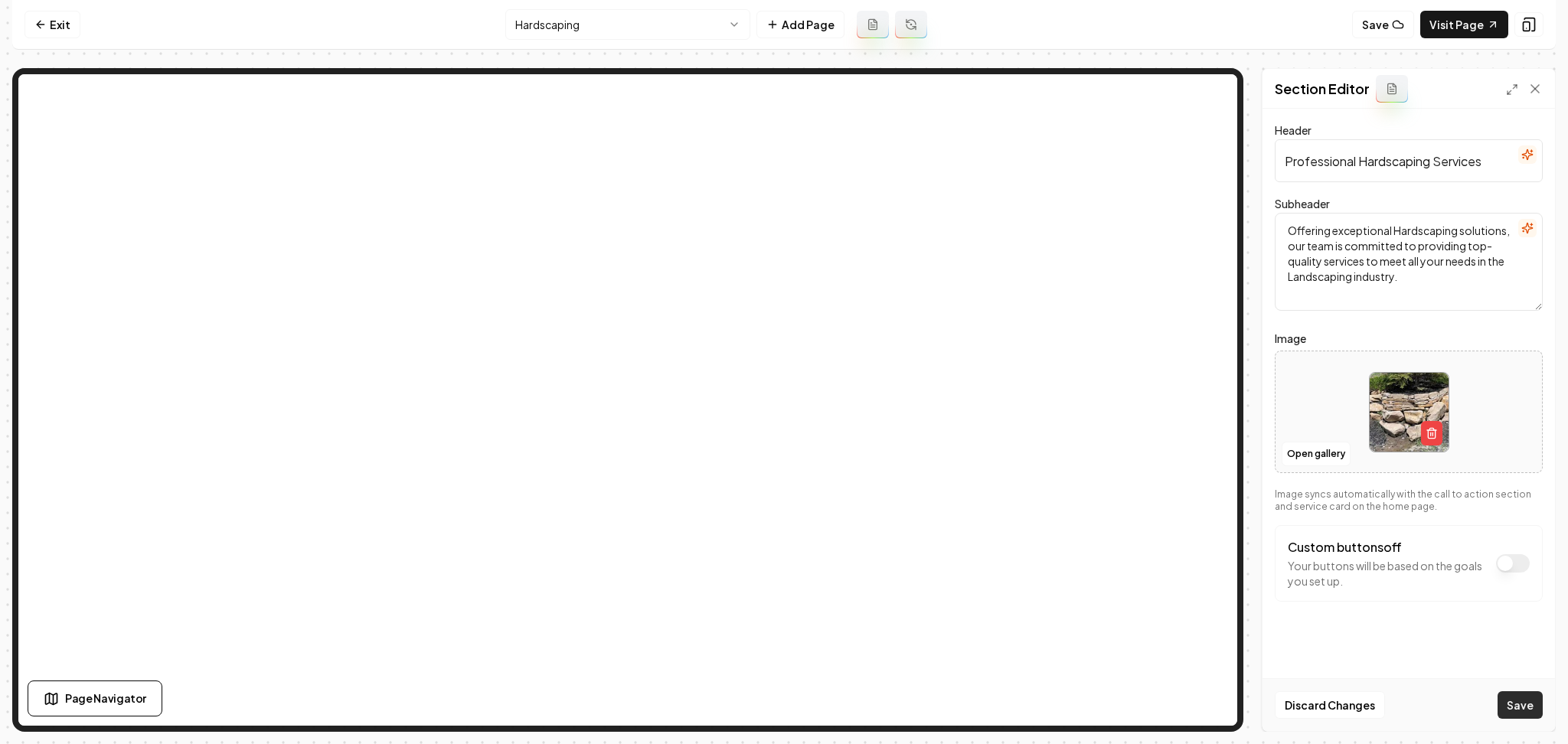
drag, startPoint x: 1506, startPoint y: 696, endPoint x: 1495, endPoint y: 693, distance: 11.4
click at [1506, 697] on button "Save" at bounding box center [1521, 704] width 46 height 28
click at [695, 17] on html "Computer Required This feature is only available on a computer. Please switch t…" at bounding box center [784, 372] width 1568 height 744
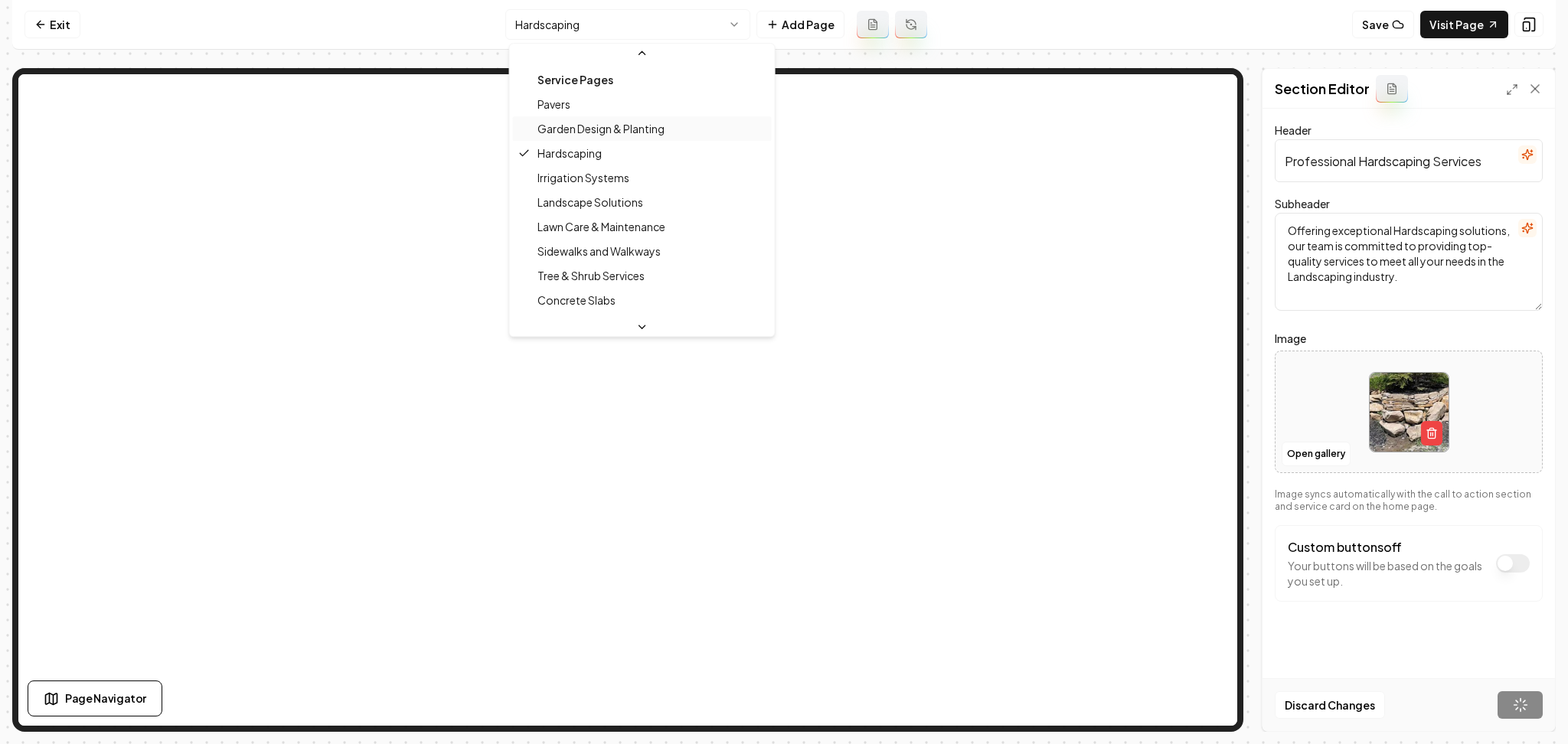
scroll to position [102, 0]
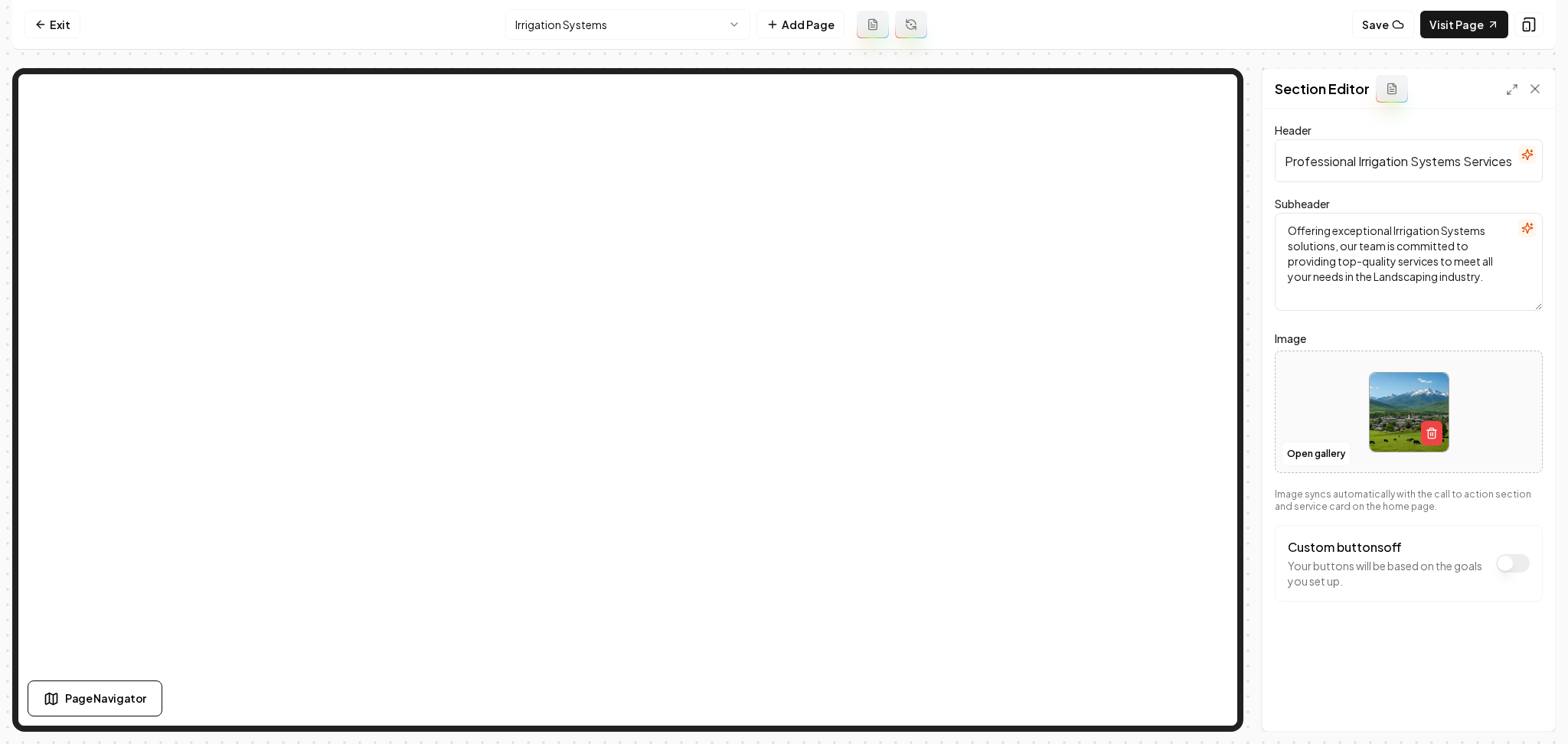
click at [1336, 407] on div at bounding box center [1409, 412] width 267 height 105
type input "**********"
click at [1527, 722] on div "Discard Changes Save" at bounding box center [1408, 704] width 293 height 53
click at [1520, 706] on button "Save" at bounding box center [1521, 704] width 46 height 28
click at [641, 19] on html "Computer Required This feature is only available on a computer. Please switch t…" at bounding box center [784, 372] width 1568 height 744
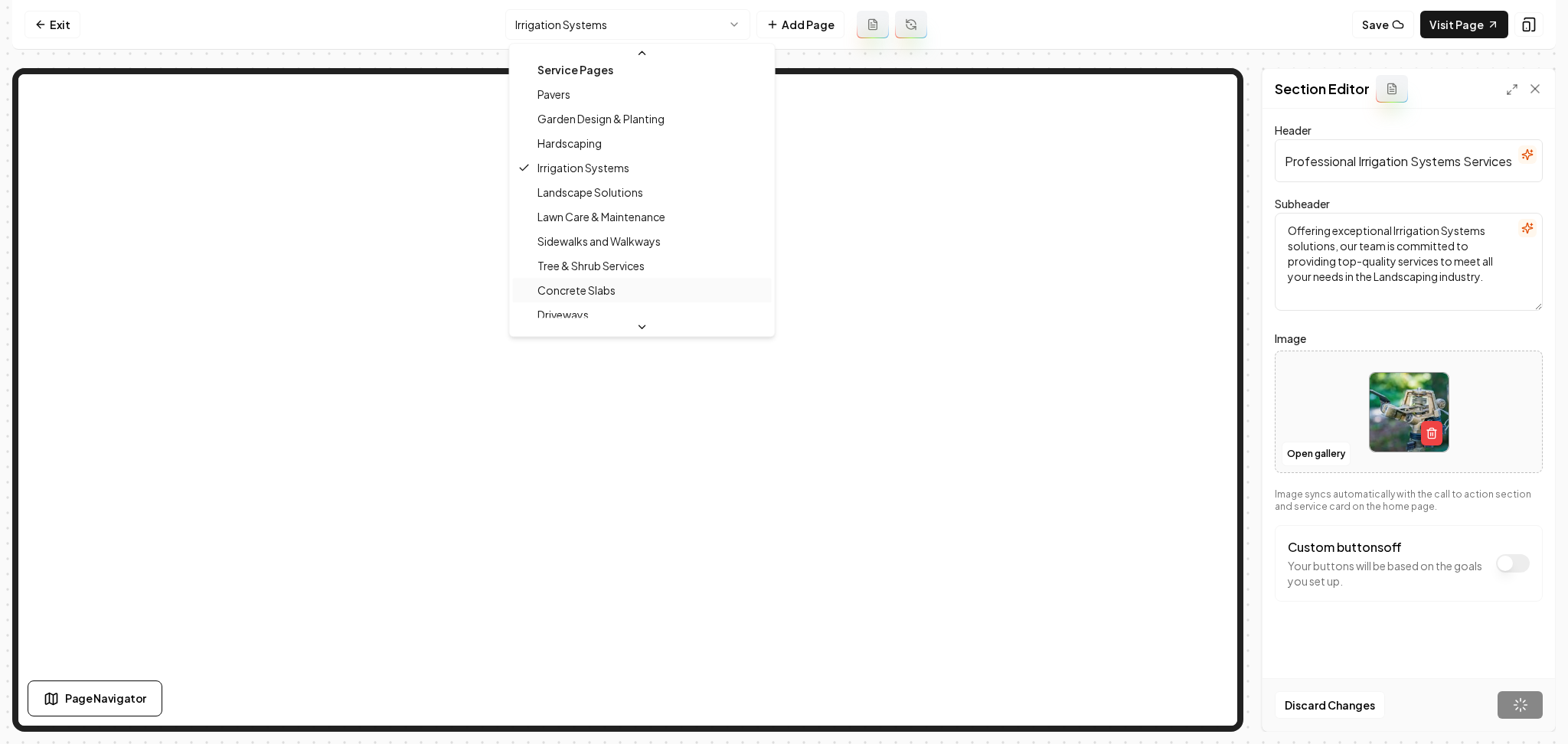
scroll to position [102, 0]
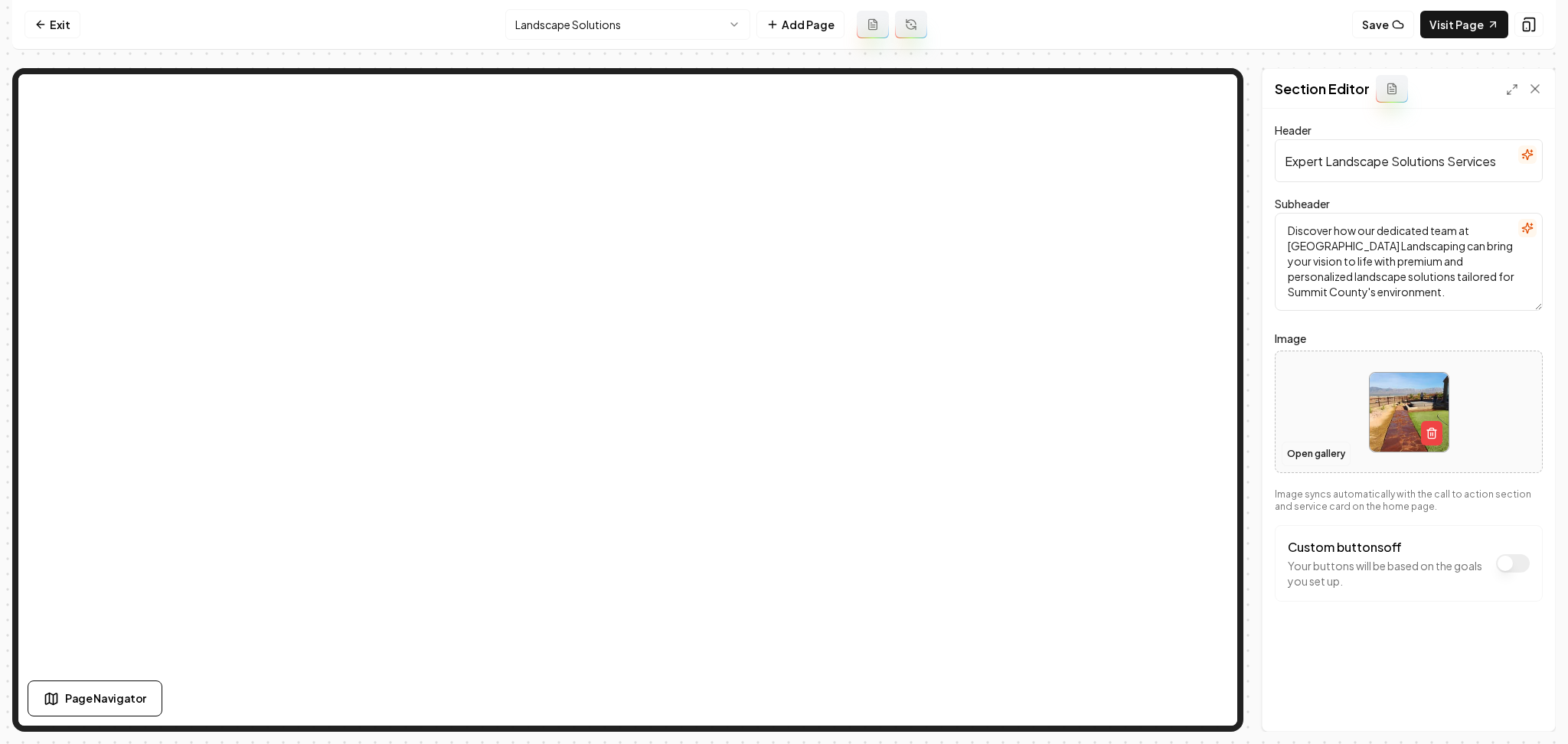
click at [1316, 462] on button "Open gallery" at bounding box center [1317, 454] width 69 height 24
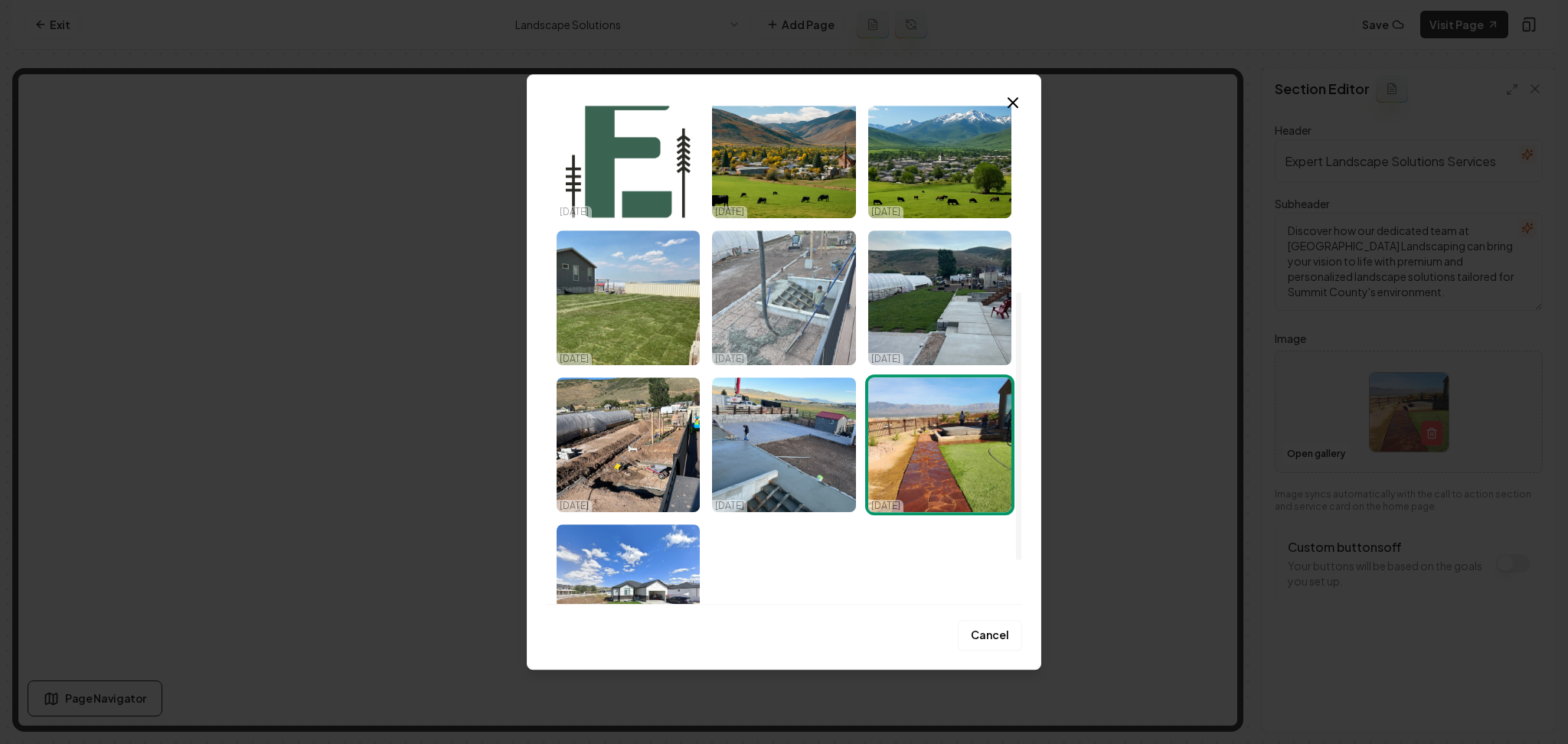
scroll to position [408, 0]
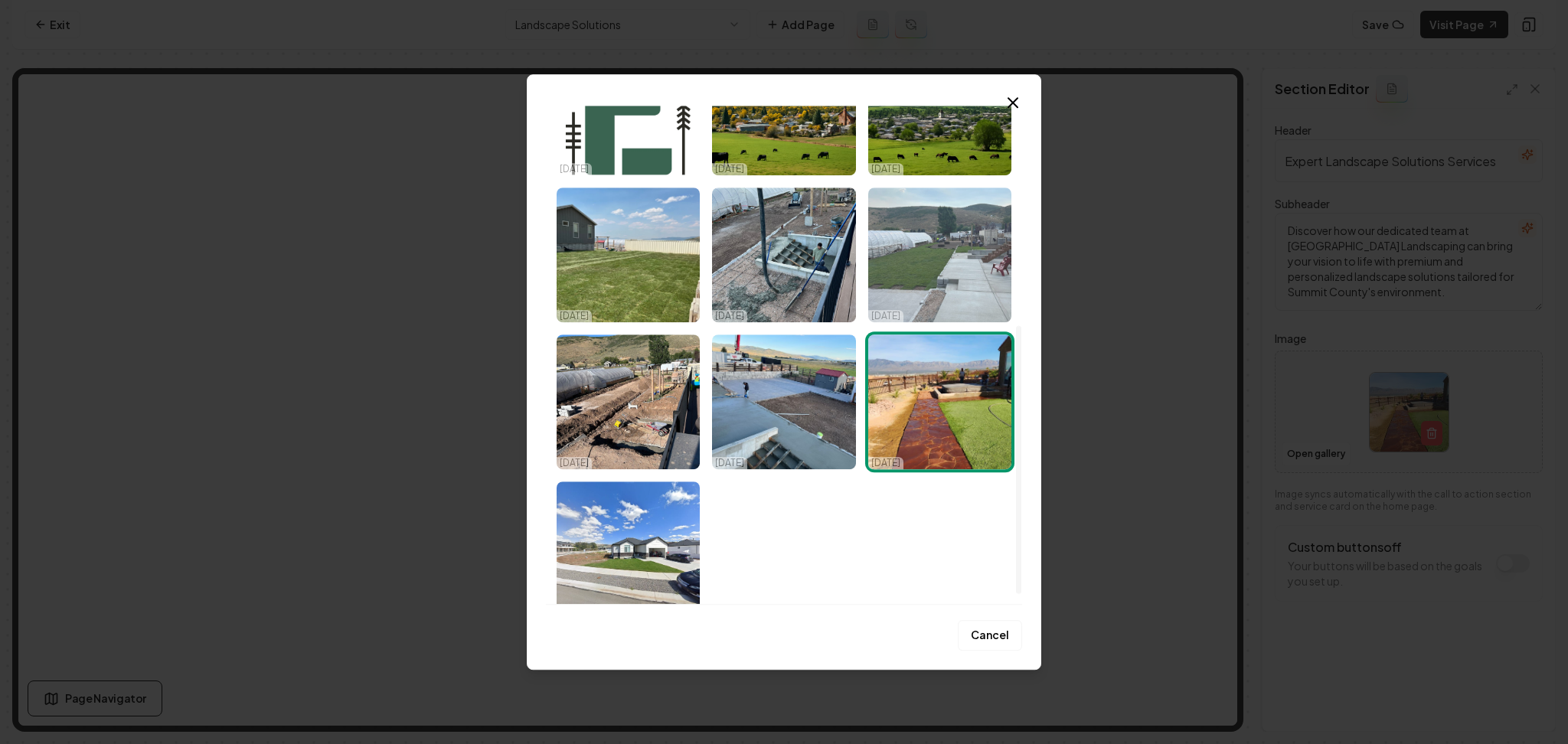
click at [919, 270] on img "Select image image_68e9234d5c7cd75eb8ed4eef.jpeg" at bounding box center [940, 255] width 143 height 135
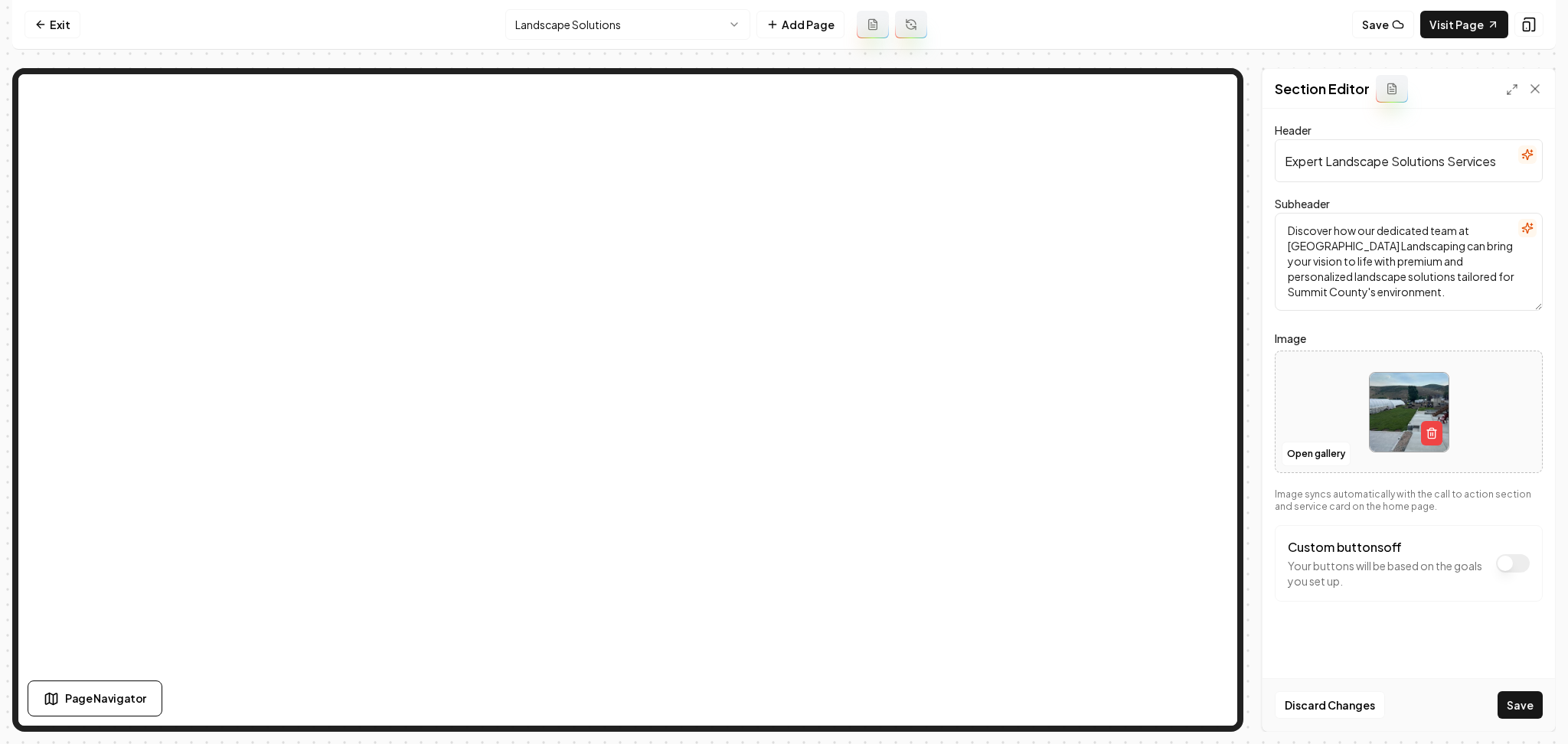
click at [1502, 709] on button "Save" at bounding box center [1521, 704] width 46 height 28
click at [696, 20] on html "Computer Required This feature is only available on a computer. Please switch t…" at bounding box center [784, 372] width 1568 height 744
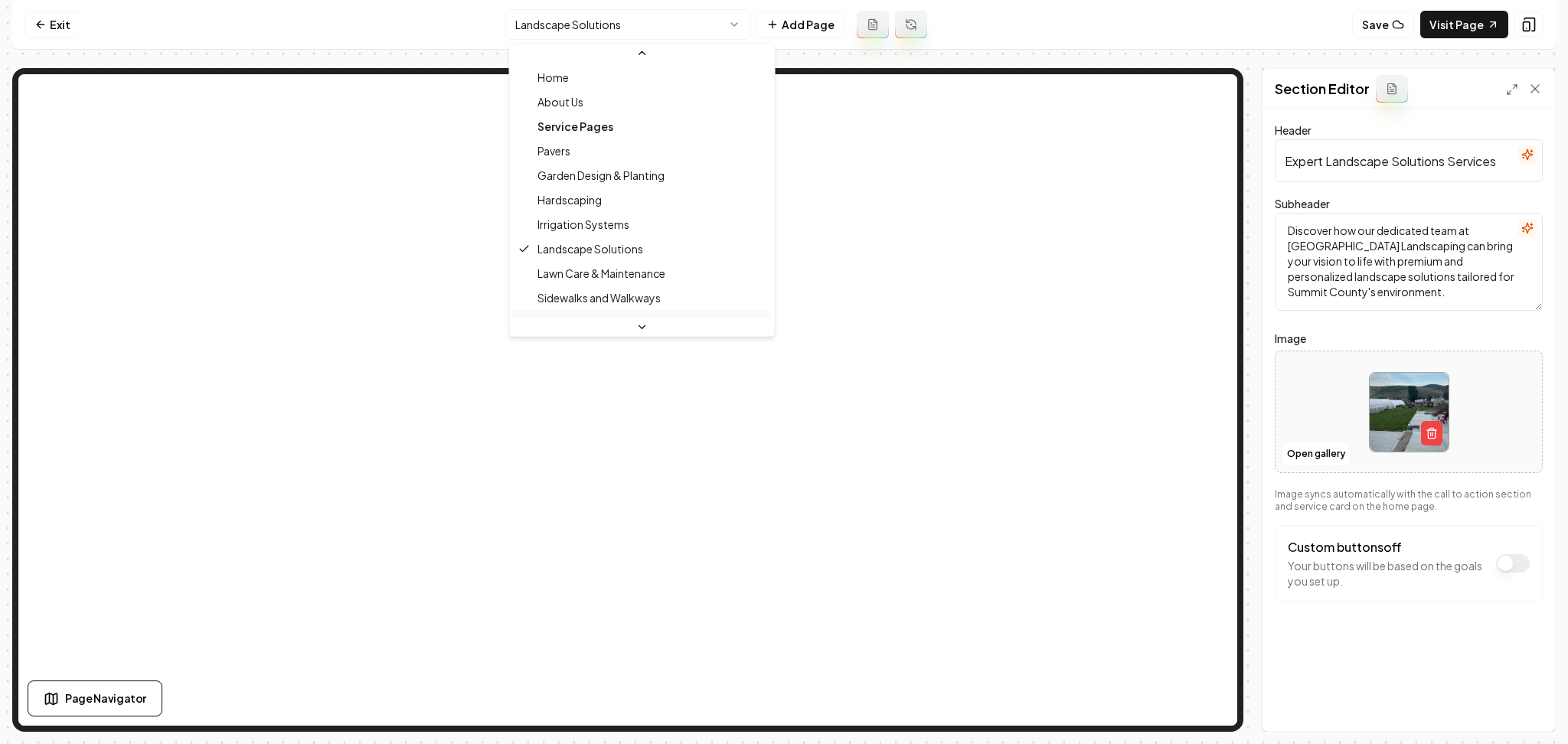
scroll to position [73, 0]
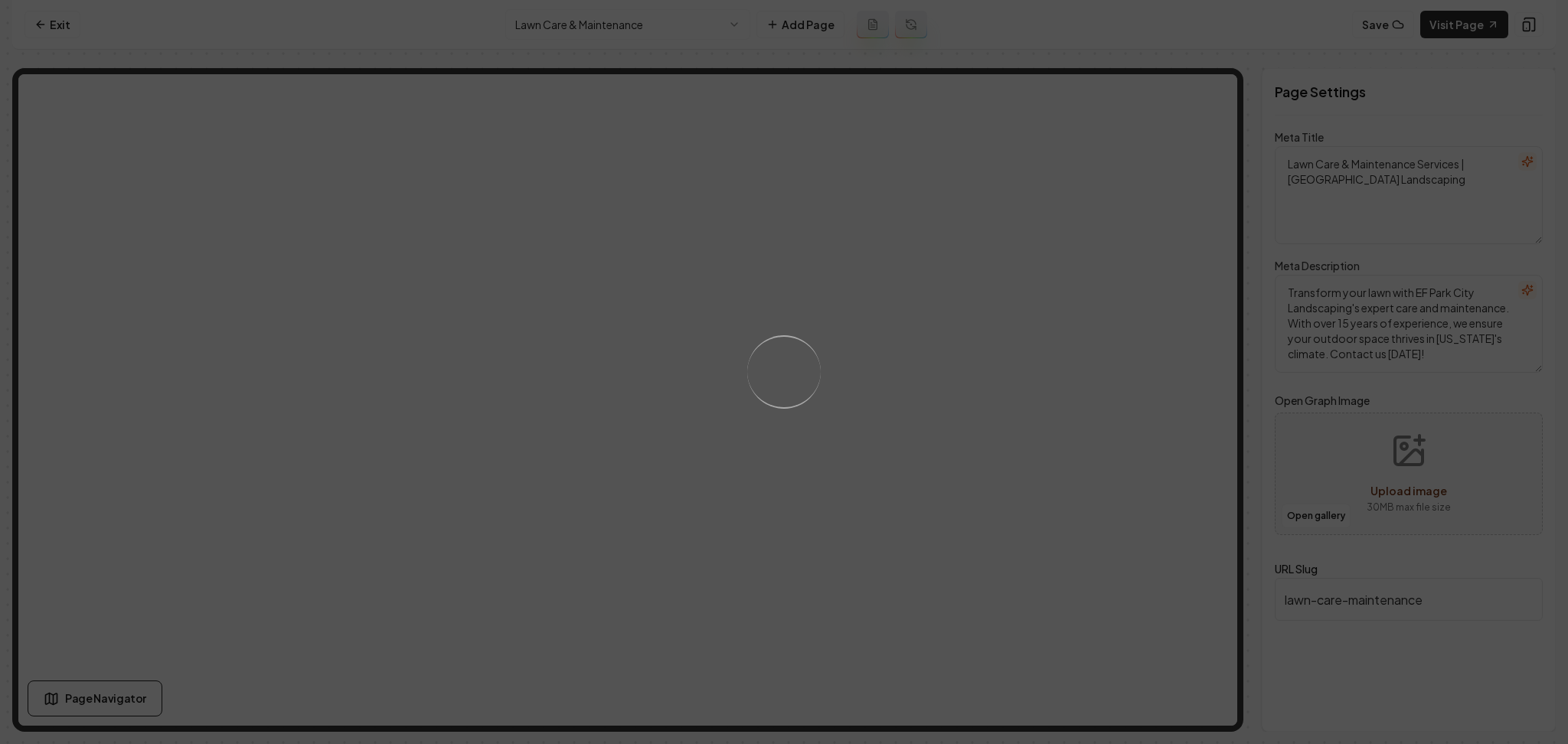
click at [897, 386] on div "Loading..." at bounding box center [784, 372] width 1568 height 744
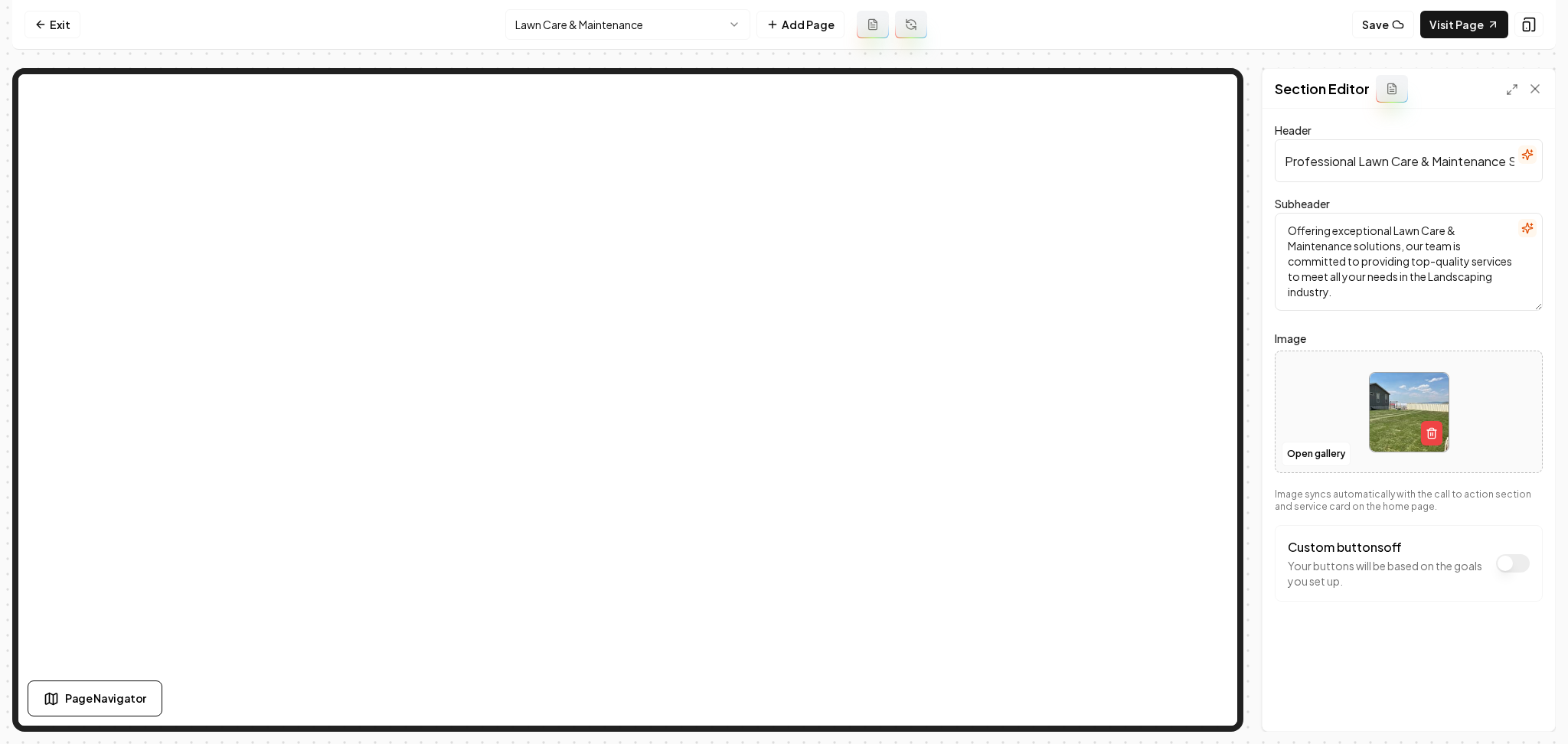
click at [1329, 375] on div at bounding box center [1409, 412] width 267 height 105
type input "**********"
click at [1500, 708] on div "Discard Changes Save" at bounding box center [1408, 704] width 293 height 53
click at [1534, 705] on button "Save" at bounding box center [1521, 704] width 46 height 28
click at [674, 6] on nav "Exit Lawn Care & Maintenance Add Page Save Visit Page" at bounding box center [784, 24] width 1544 height 50
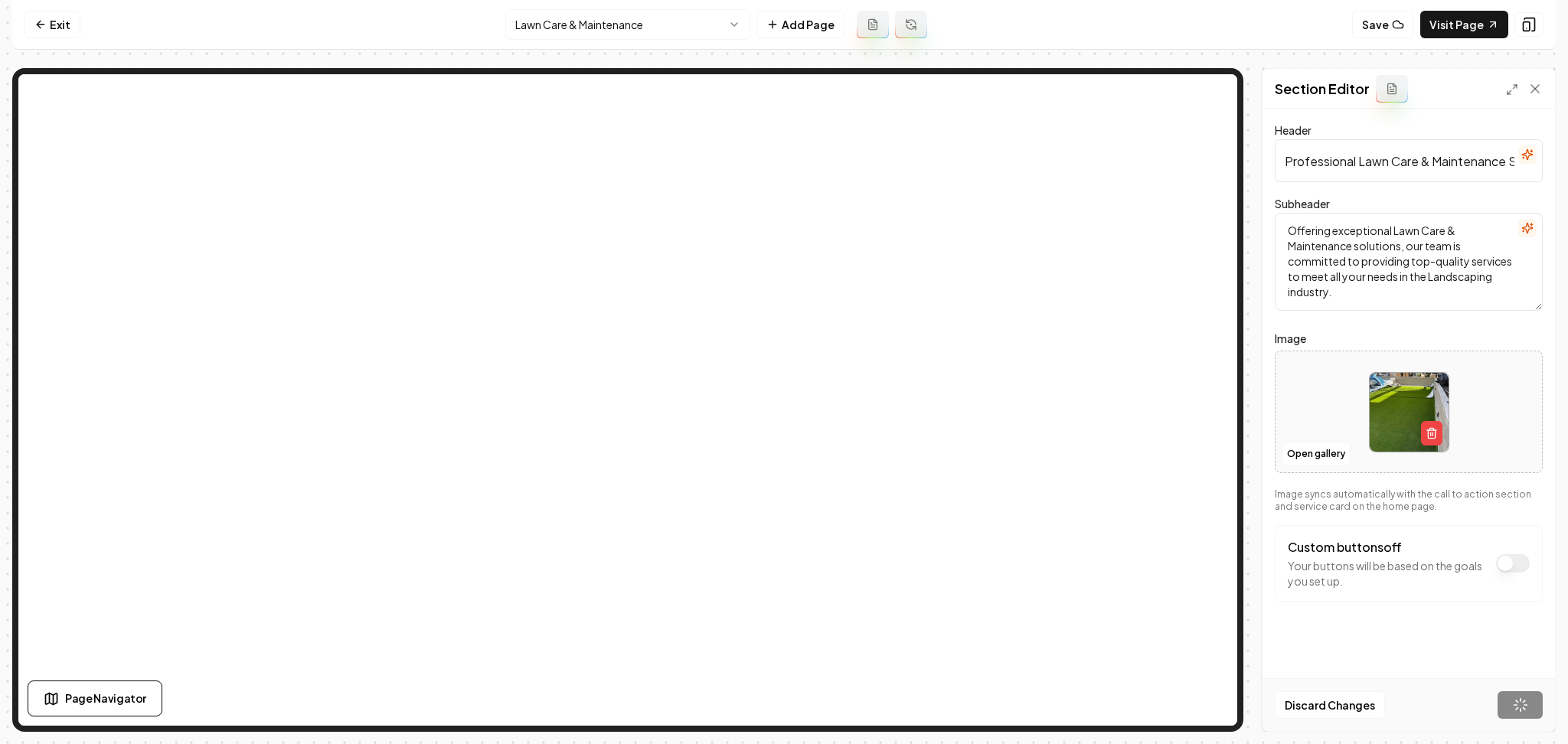
click at [674, 30] on html "Computer Required This feature is only available on a computer. Please switch t…" at bounding box center [784, 372] width 1568 height 744
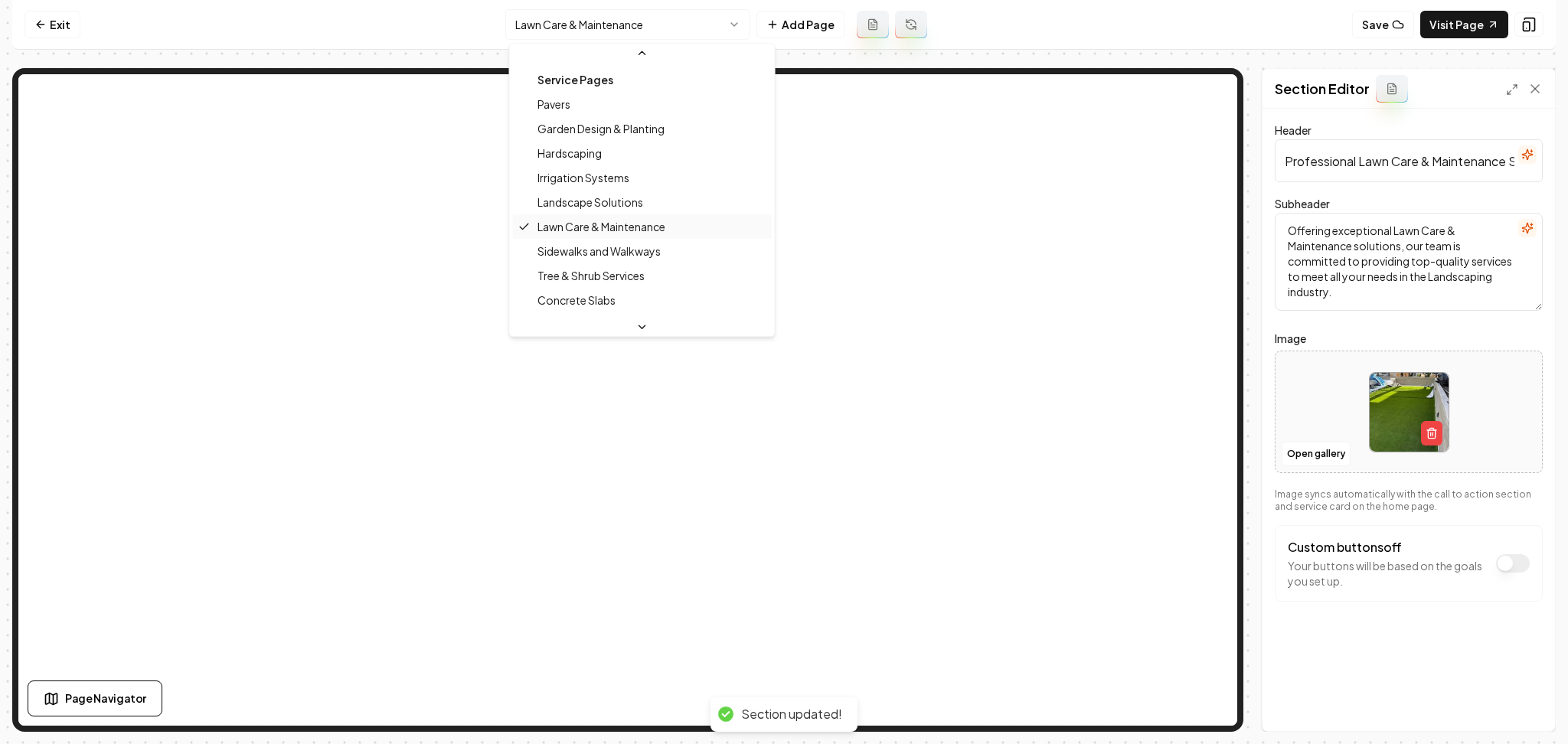
scroll to position [102, 0]
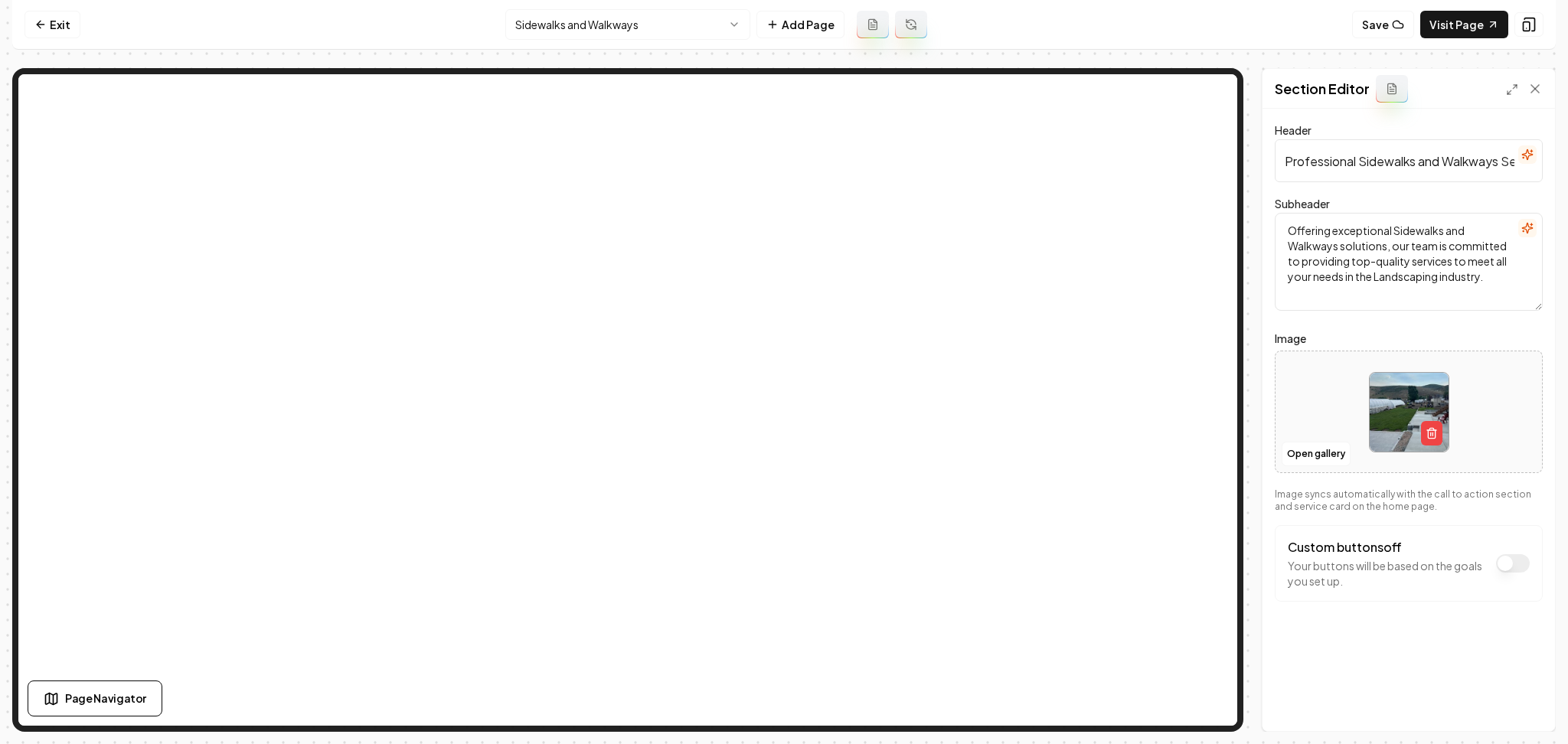
click at [1272, 406] on div "Header Professional Sidewalks and Walkways Services Subheader Offering exceptio…" at bounding box center [1408, 420] width 293 height 623
click at [1321, 396] on div at bounding box center [1409, 412] width 267 height 105
type input "**********"
click at [1505, 700] on div "Discard Changes Save" at bounding box center [1408, 704] width 293 height 53
click at [1506, 700] on button "Save" at bounding box center [1521, 704] width 46 height 28
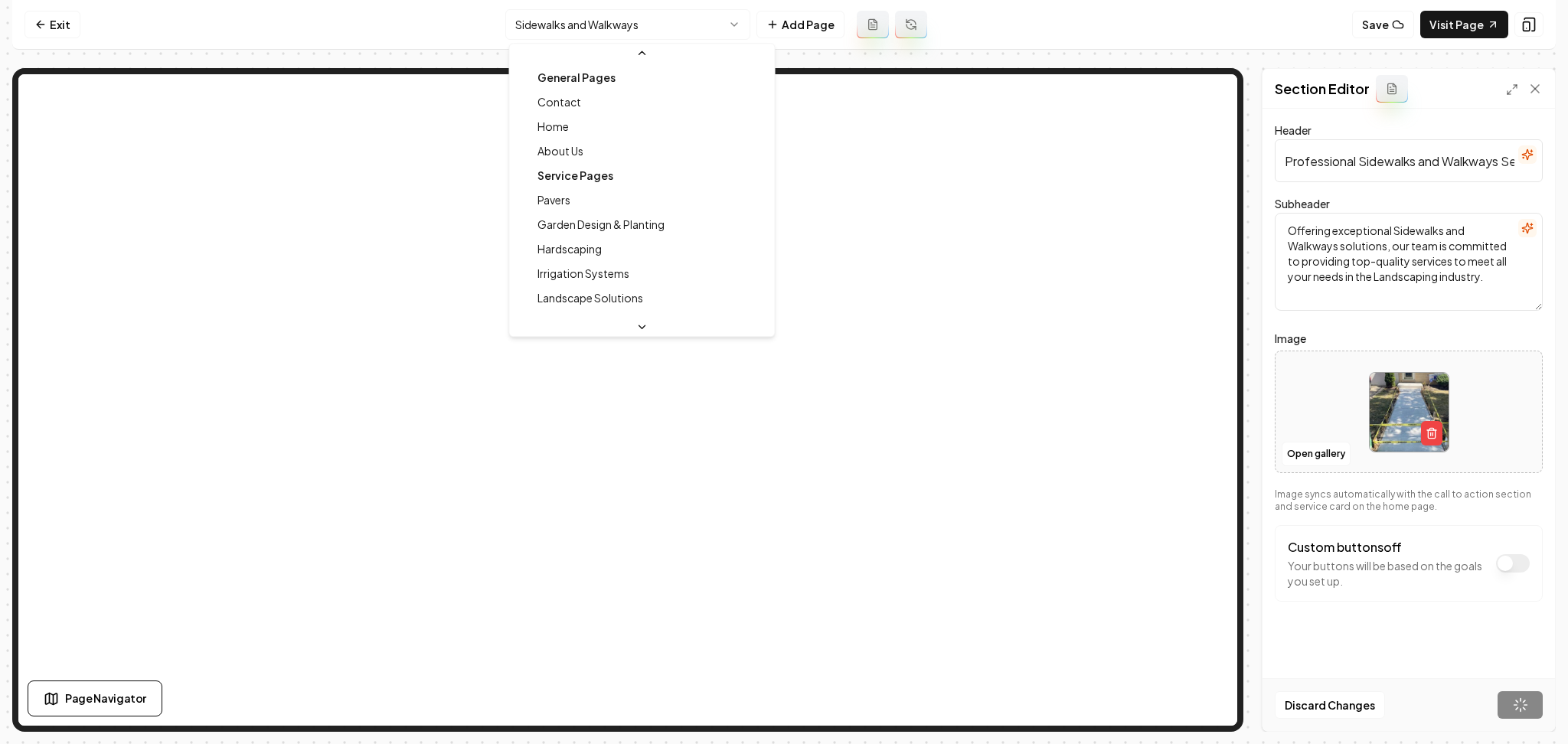
click at [674, 17] on html "Computer Required This feature is only available on a computer. Please switch t…" at bounding box center [784, 372] width 1568 height 744
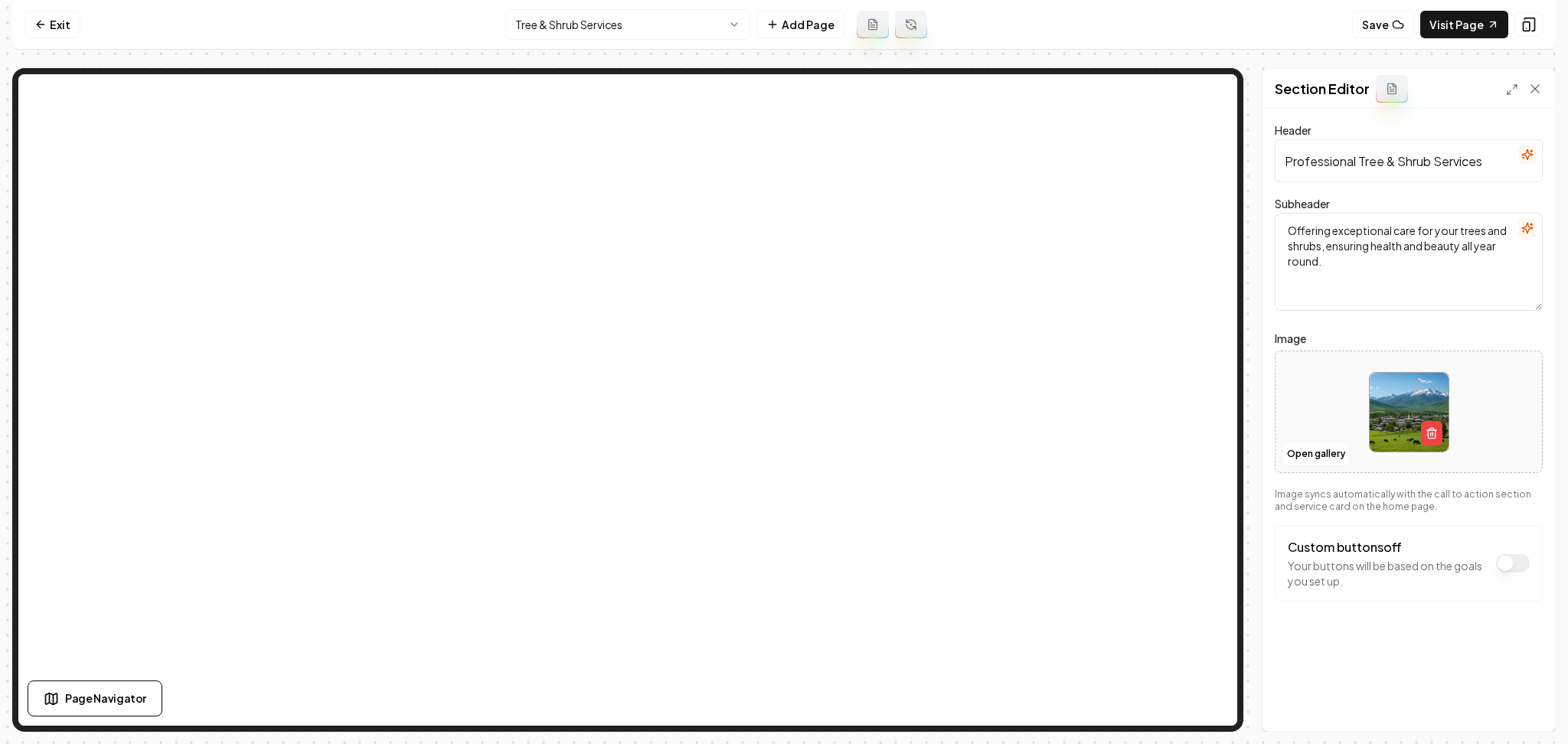
click at [1315, 413] on div at bounding box center [1409, 412] width 267 height 105
type input "**********"
click at [1511, 711] on button "Save" at bounding box center [1521, 704] width 46 height 28
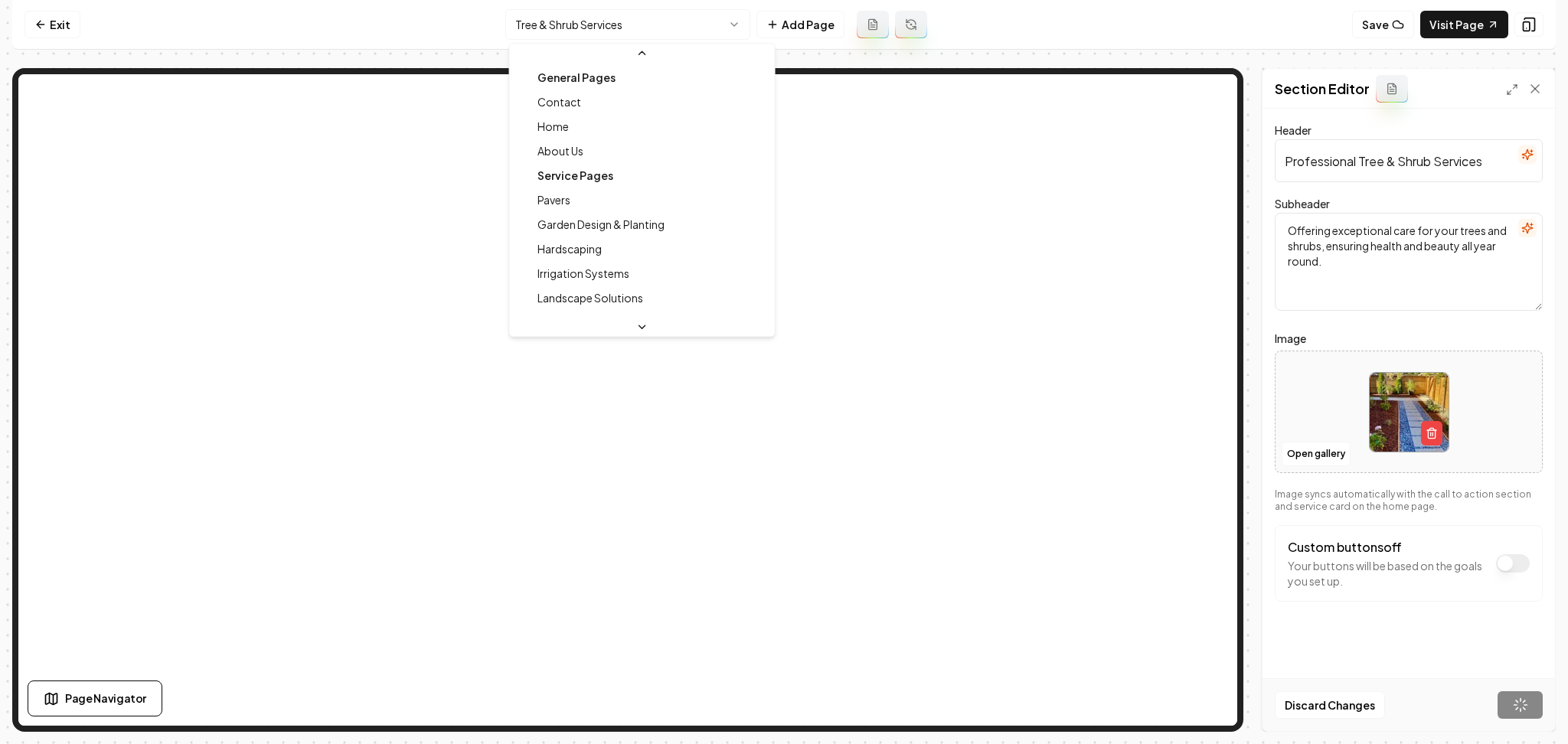
click at [666, 22] on html "Computer Required This feature is only available on a computer. Please switch t…" at bounding box center [784, 372] width 1568 height 744
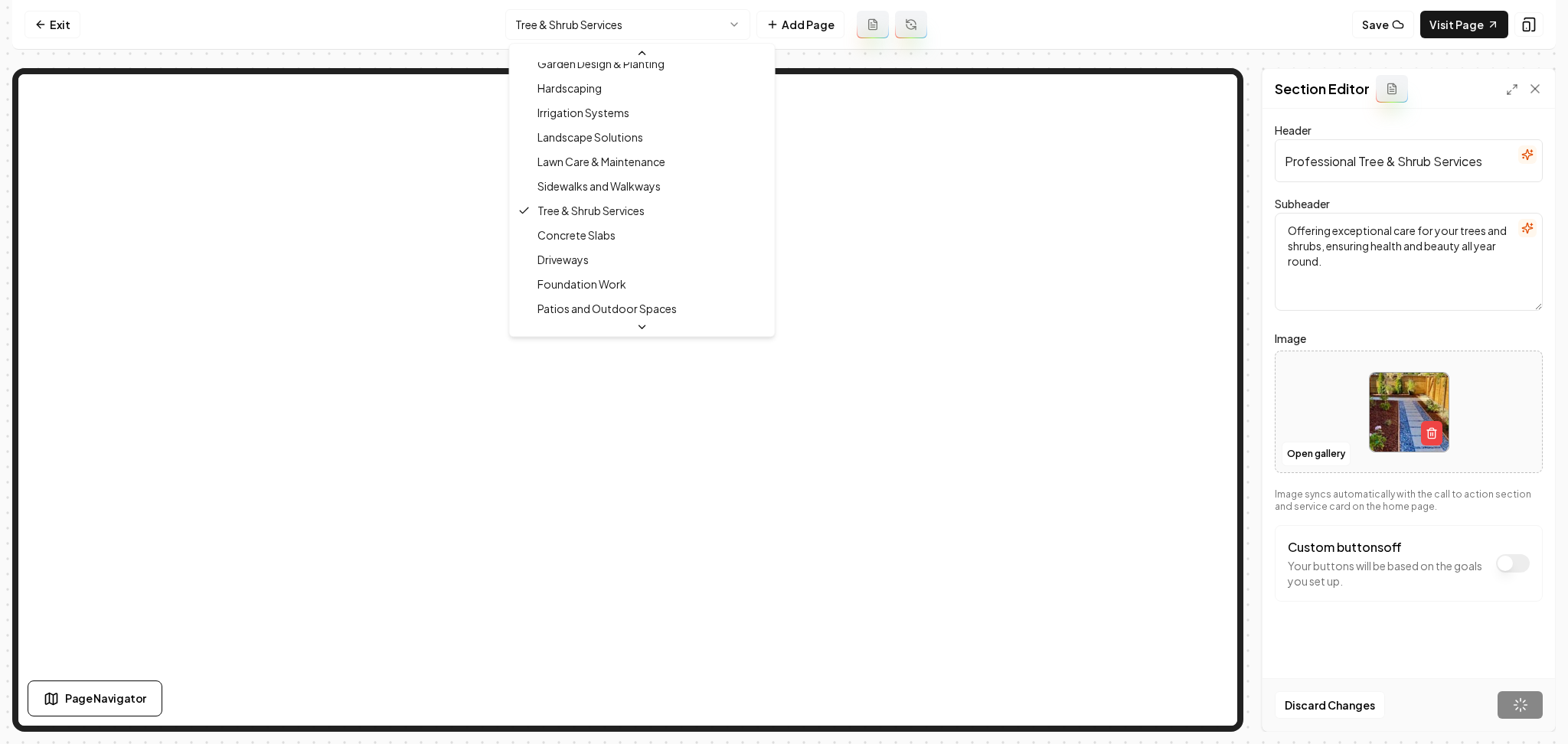
scroll to position [168, 0]
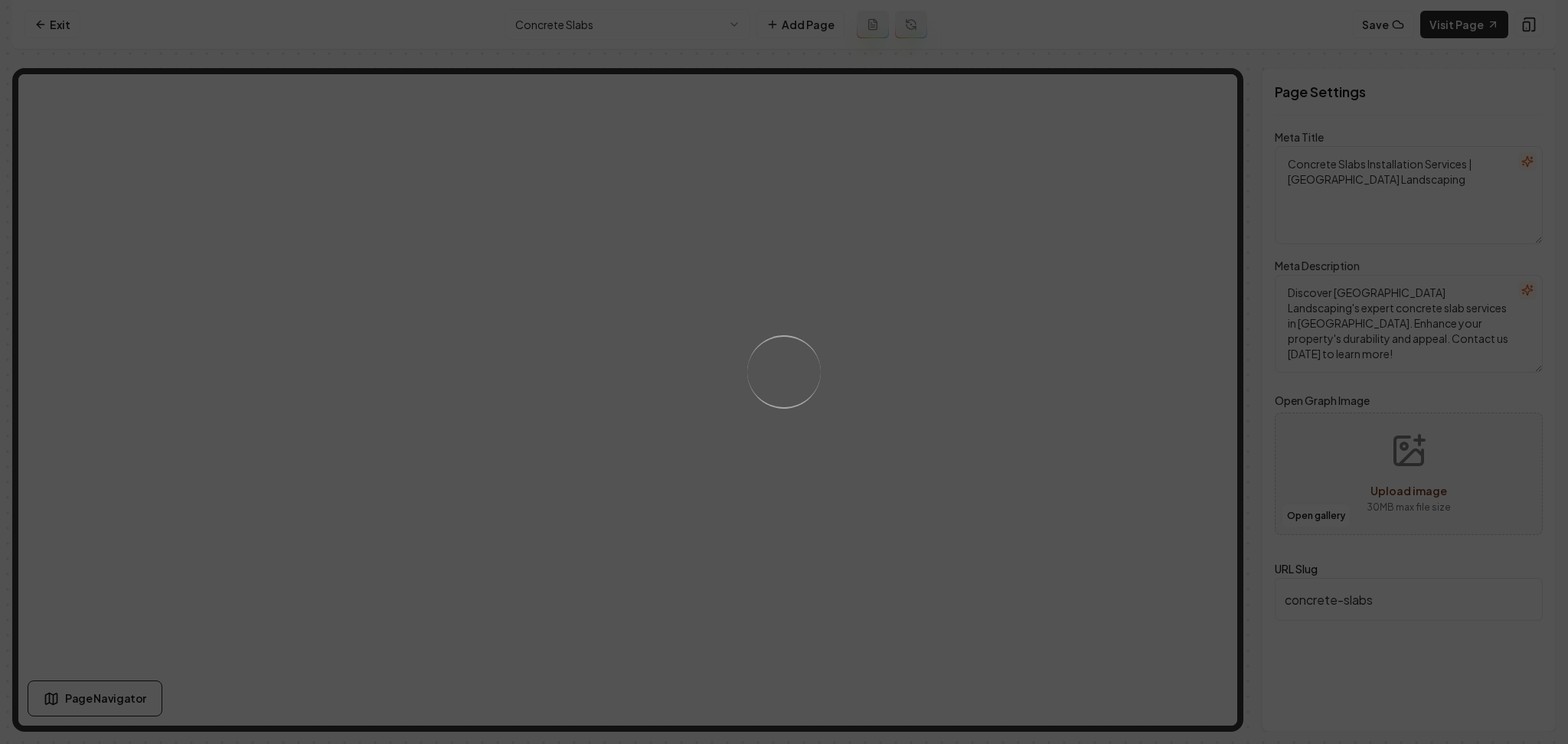
click at [910, 467] on div "Loading..." at bounding box center [784, 372] width 1568 height 744
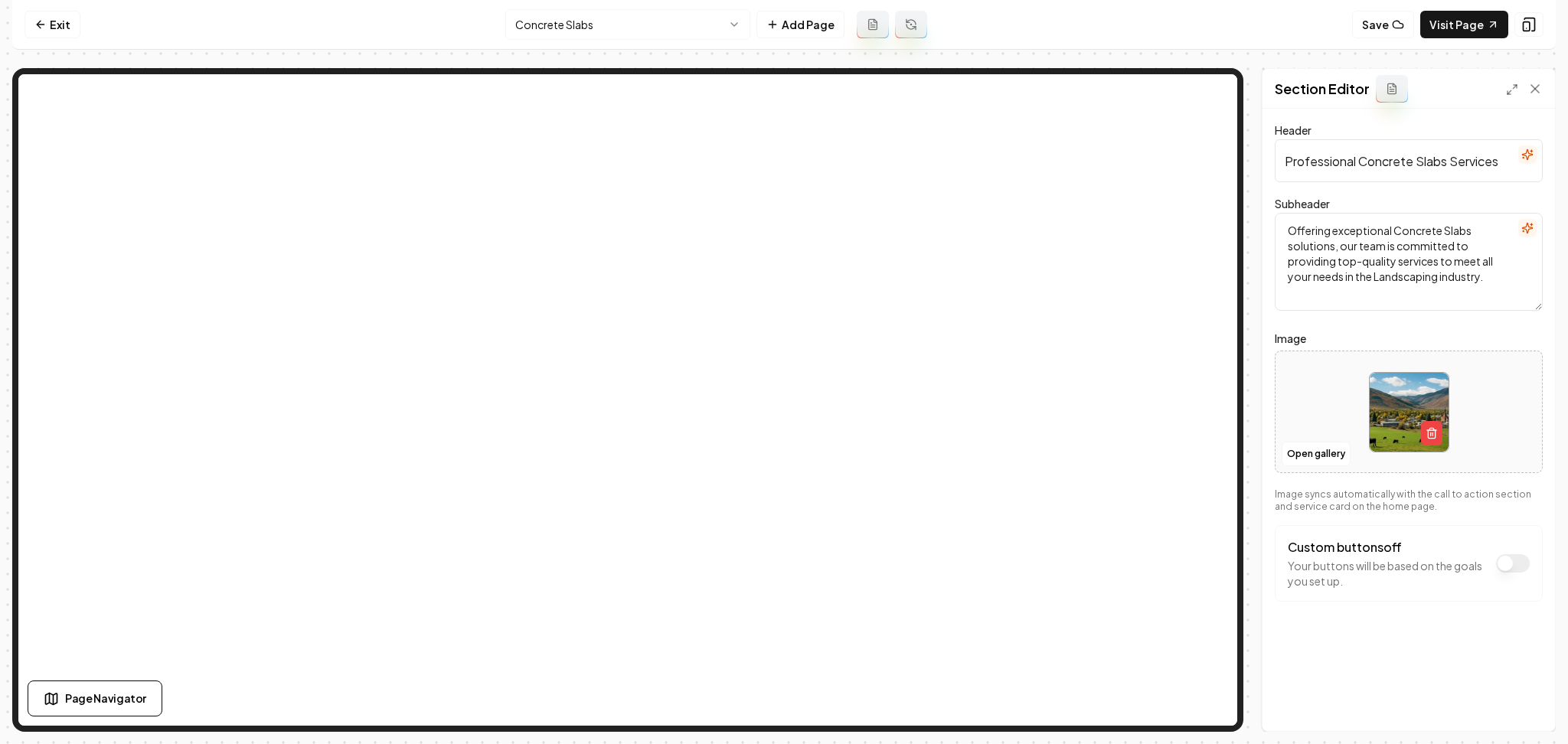
click at [1325, 393] on div at bounding box center [1409, 412] width 267 height 105
type input "**********"
click at [1540, 703] on button "Save" at bounding box center [1521, 704] width 46 height 28
click at [639, 36] on html "Computer Required This feature is only available on a computer. Please switch t…" at bounding box center [784, 372] width 1568 height 744
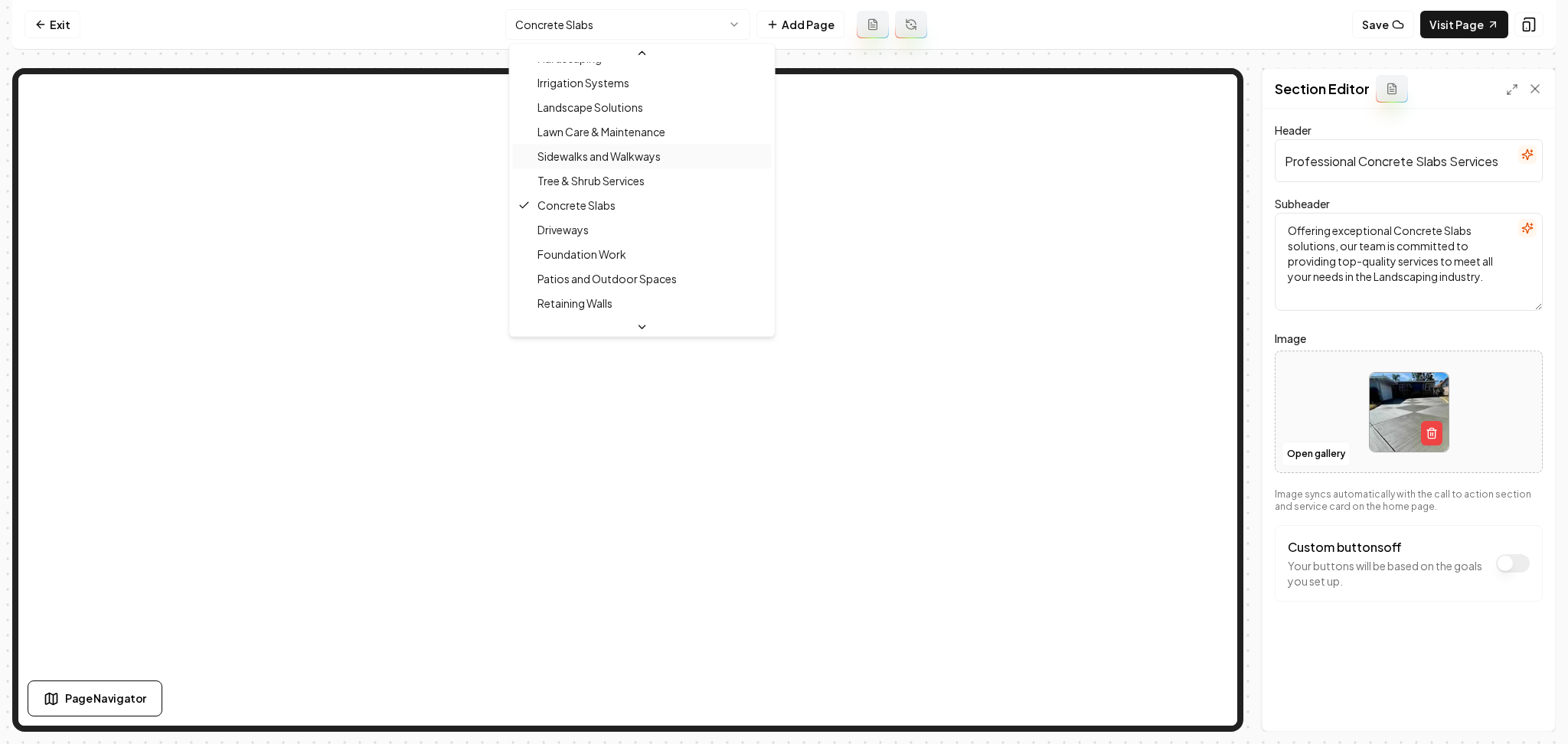
scroll to position [192, 0]
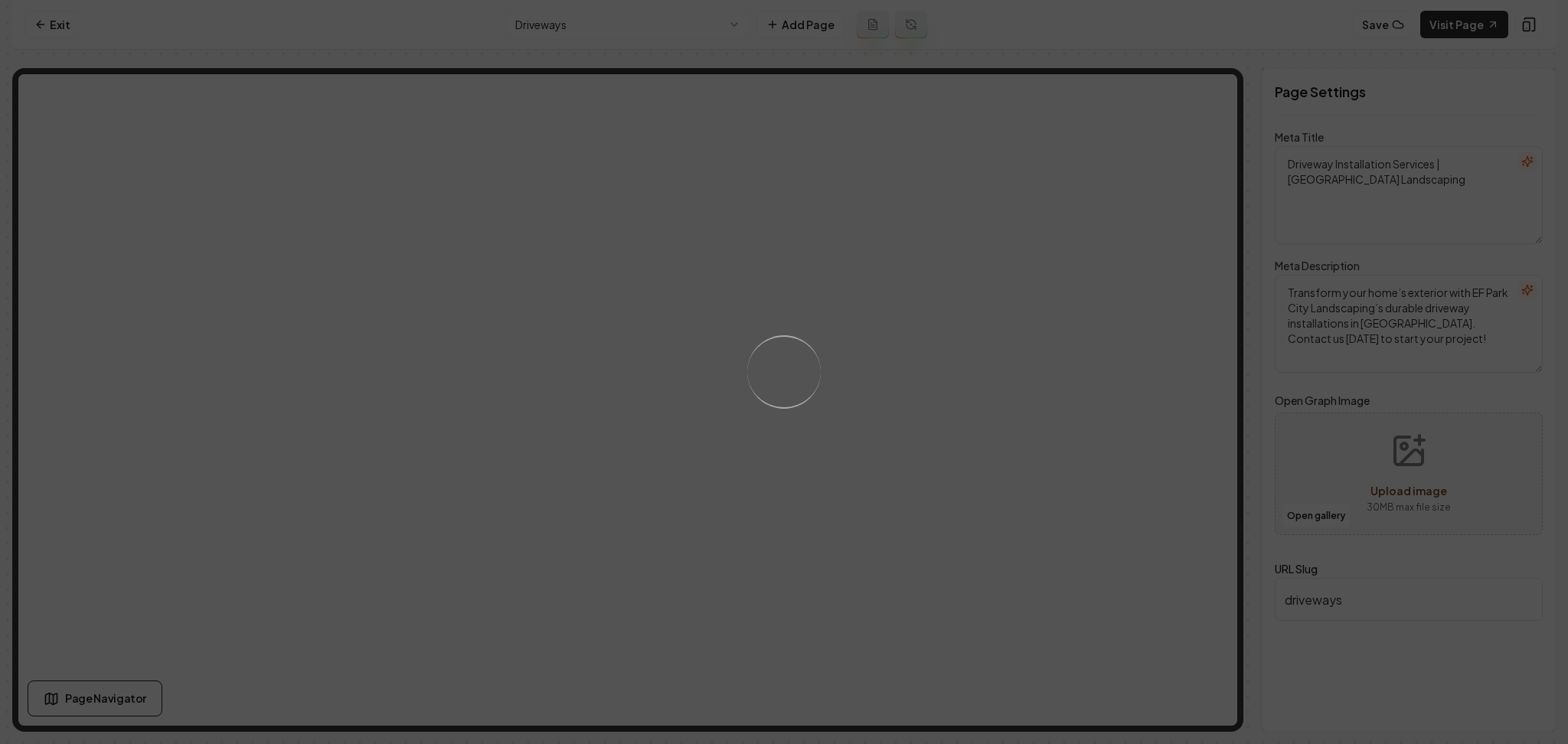
click at [938, 360] on div "Loading..." at bounding box center [784, 372] width 1568 height 744
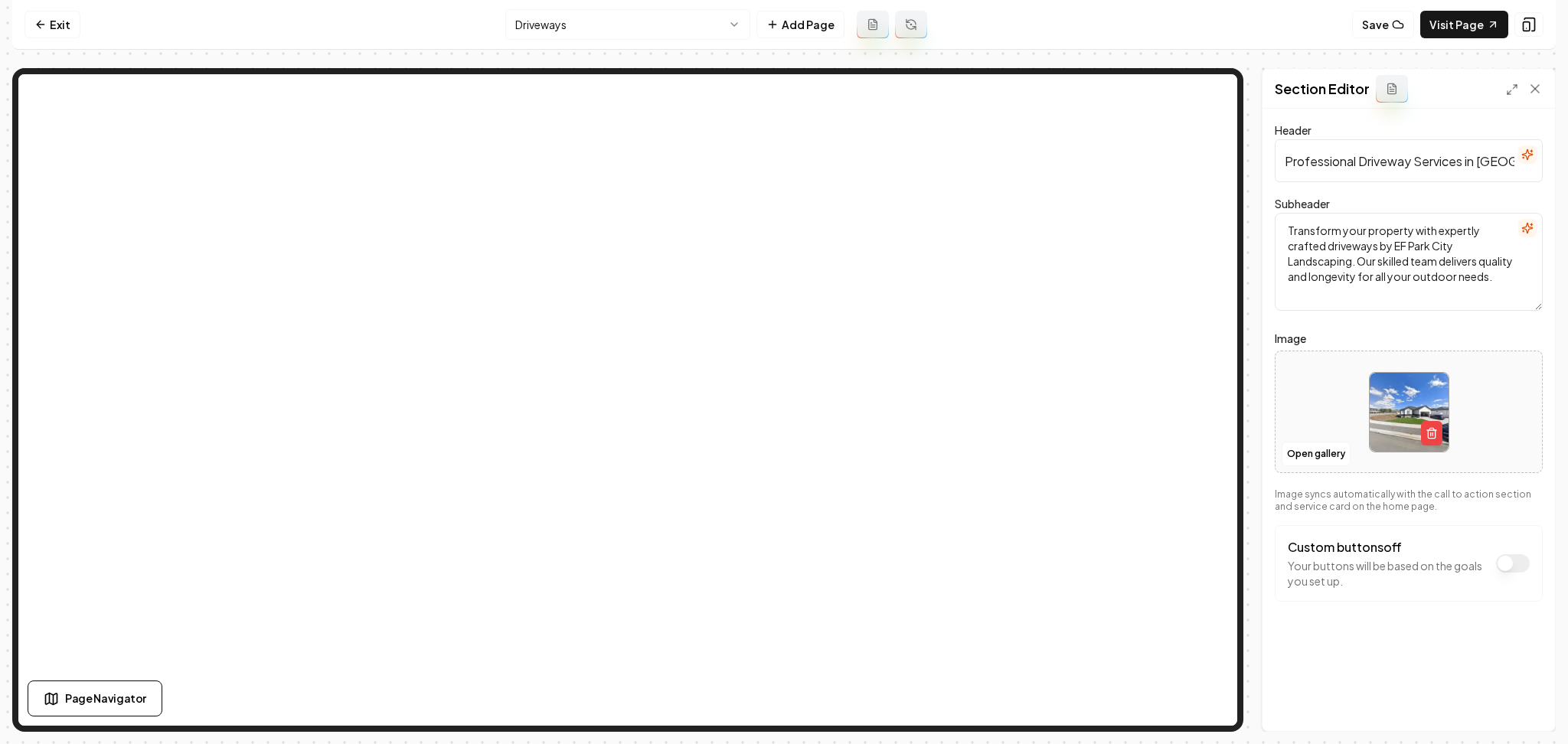
click at [1341, 400] on div at bounding box center [1409, 412] width 267 height 105
type input "**********"
click at [1495, 701] on div "Discard Changes Save" at bounding box center [1408, 704] width 293 height 53
click at [1502, 704] on button "Save" at bounding box center [1521, 704] width 46 height 28
click at [529, 10] on html "Computer Required This feature is only available on a computer. Please switch t…" at bounding box center [784, 372] width 1568 height 744
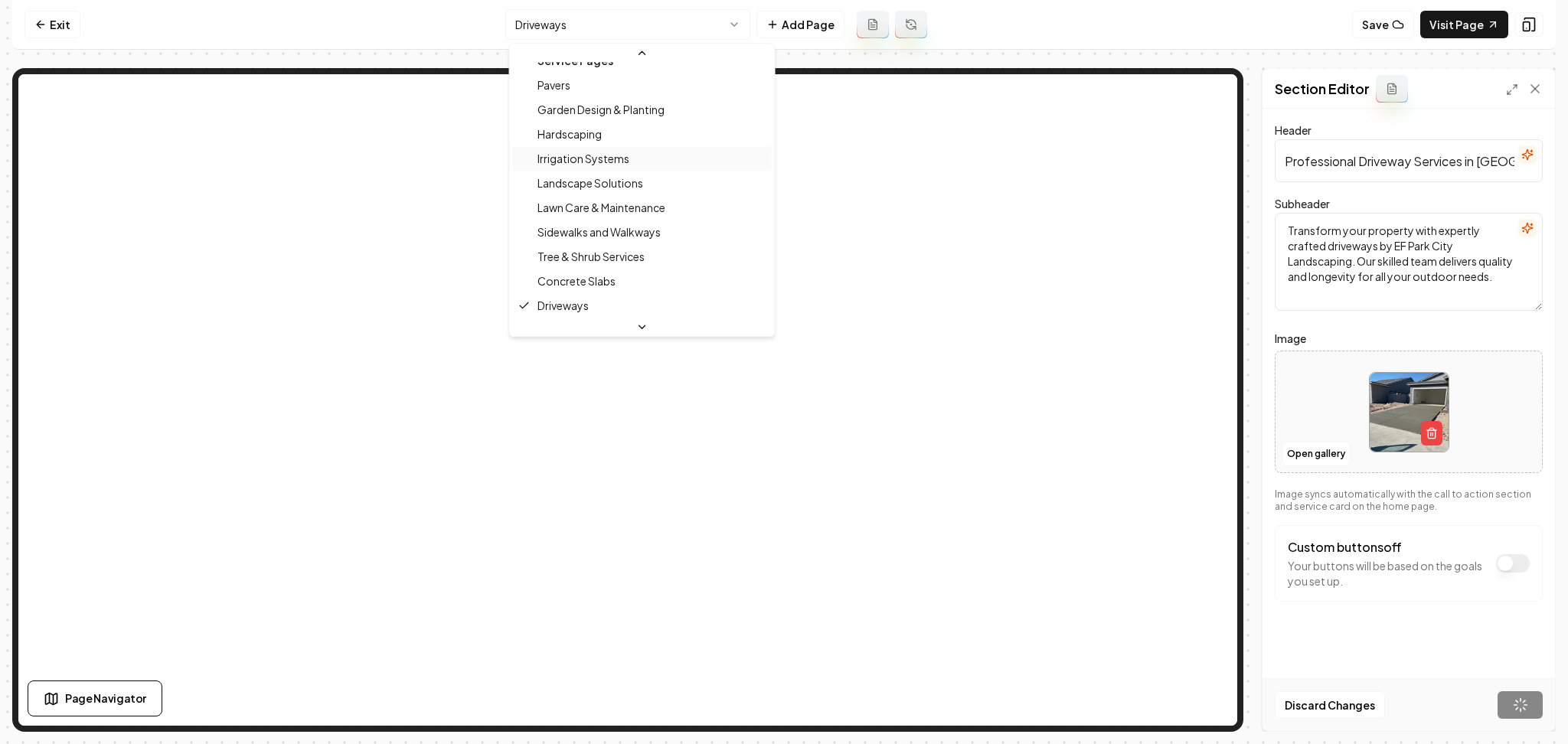
scroll to position [217, 0]
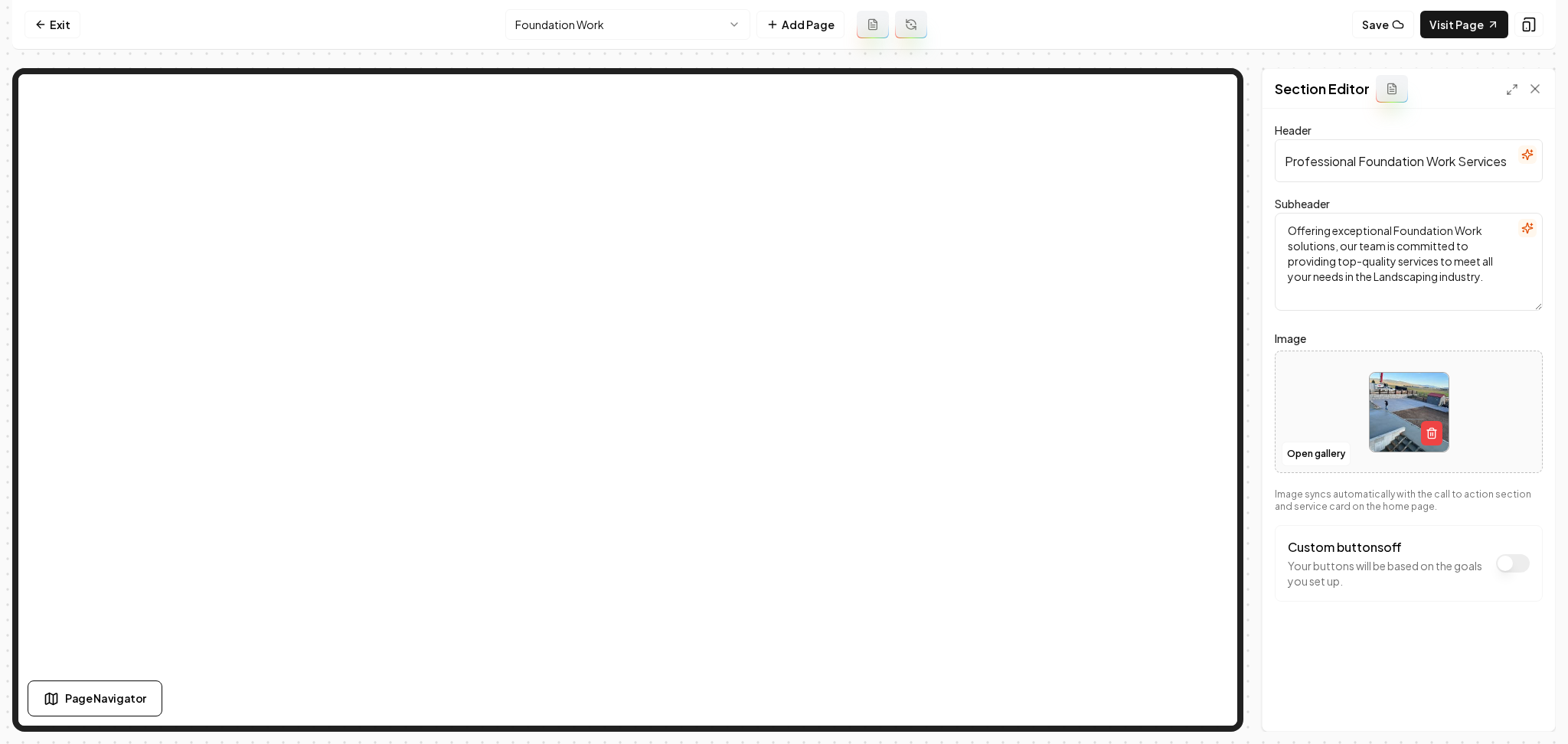
click at [1318, 378] on div at bounding box center [1409, 412] width 267 height 105
type input "**********"
click at [1508, 702] on button "Save" at bounding box center [1521, 704] width 46 height 28
click at [618, 14] on html "Computer Required This feature is only available on a computer. Please switch t…" at bounding box center [784, 372] width 1568 height 744
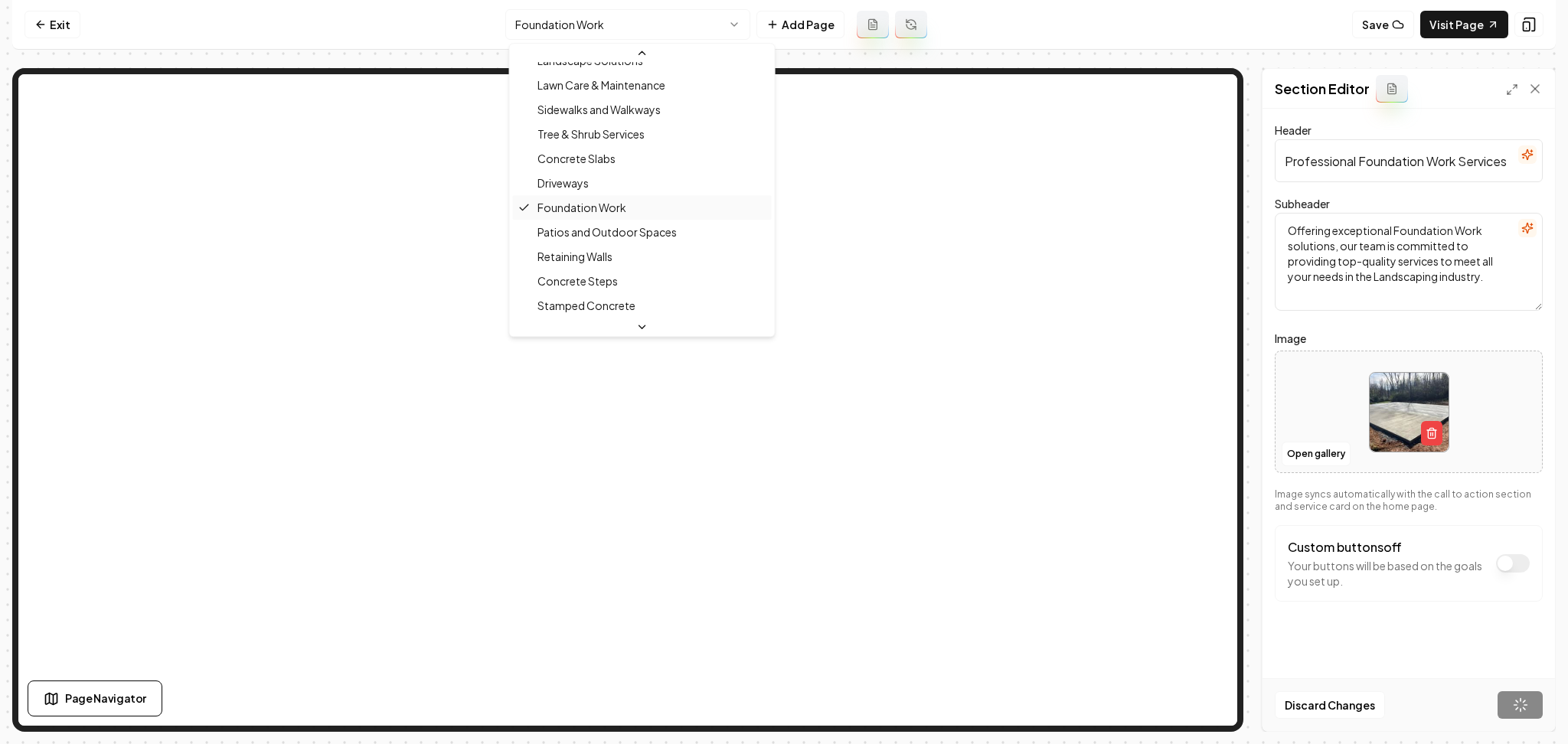
scroll to position [241, 0]
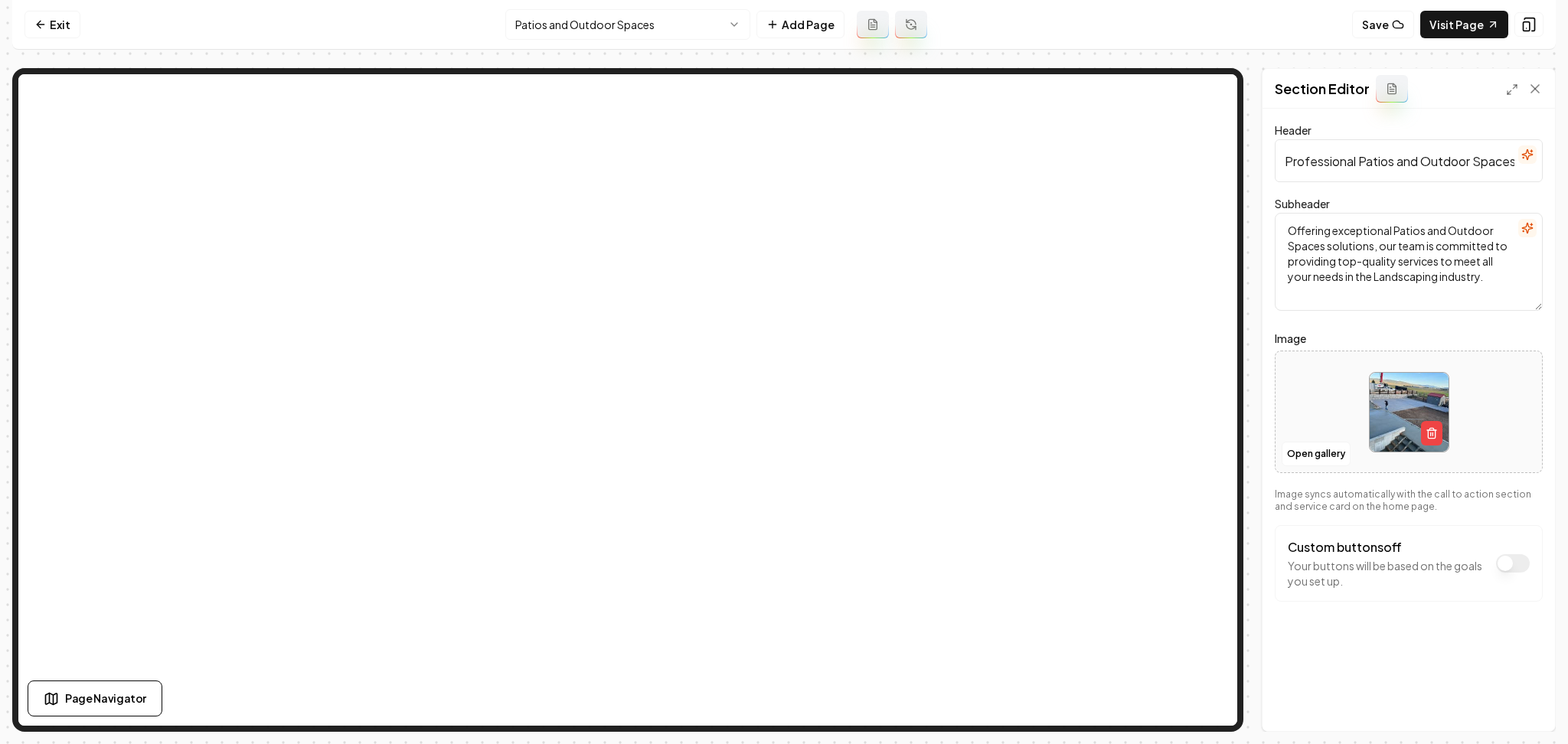
click at [1284, 394] on div at bounding box center [1409, 412] width 267 height 105
type input "**********"
click at [1525, 717] on button "Save" at bounding box center [1521, 704] width 46 height 28
click at [723, 35] on html "Computer Required This feature is only available on a computer. Please switch t…" at bounding box center [784, 372] width 1568 height 744
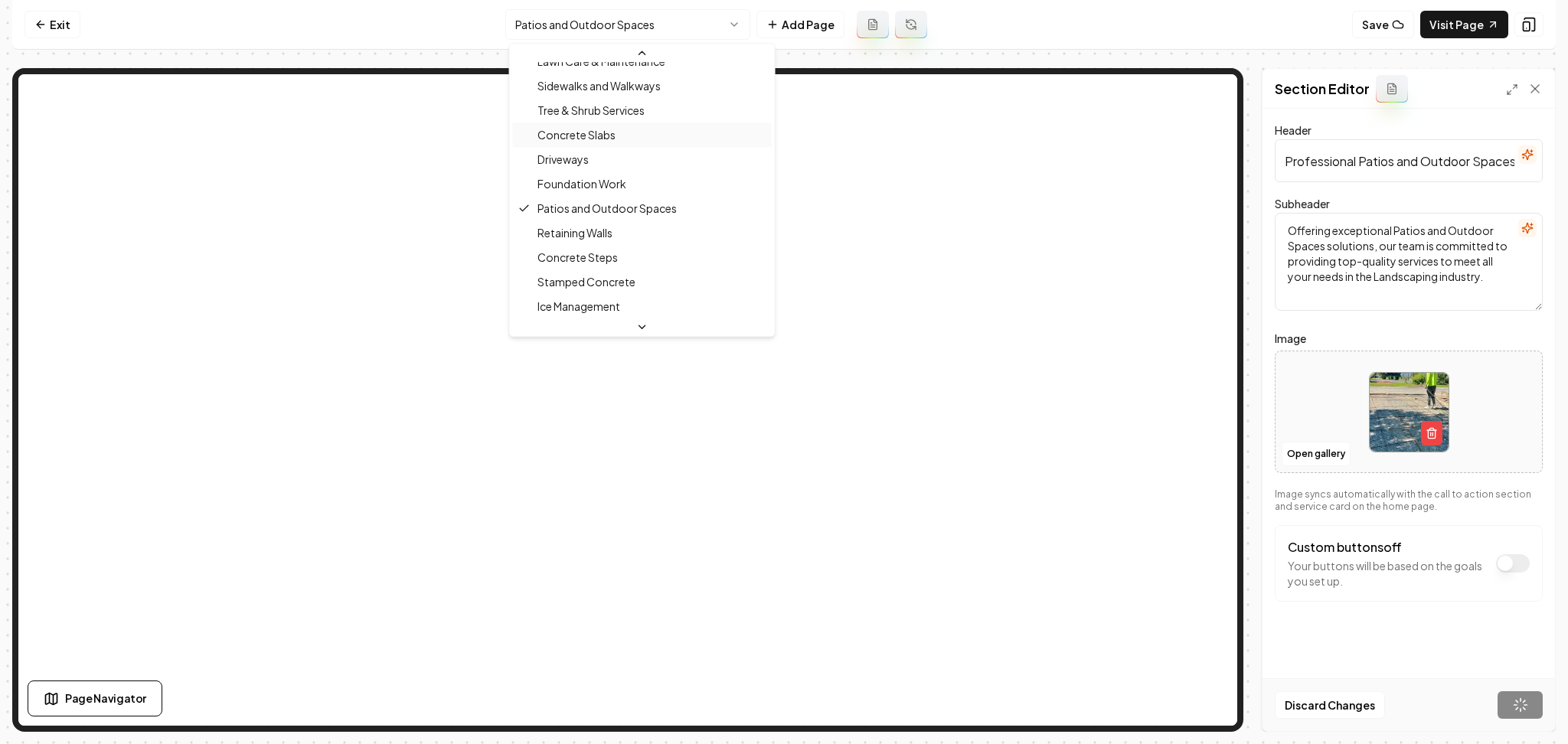
scroll to position [266, 0]
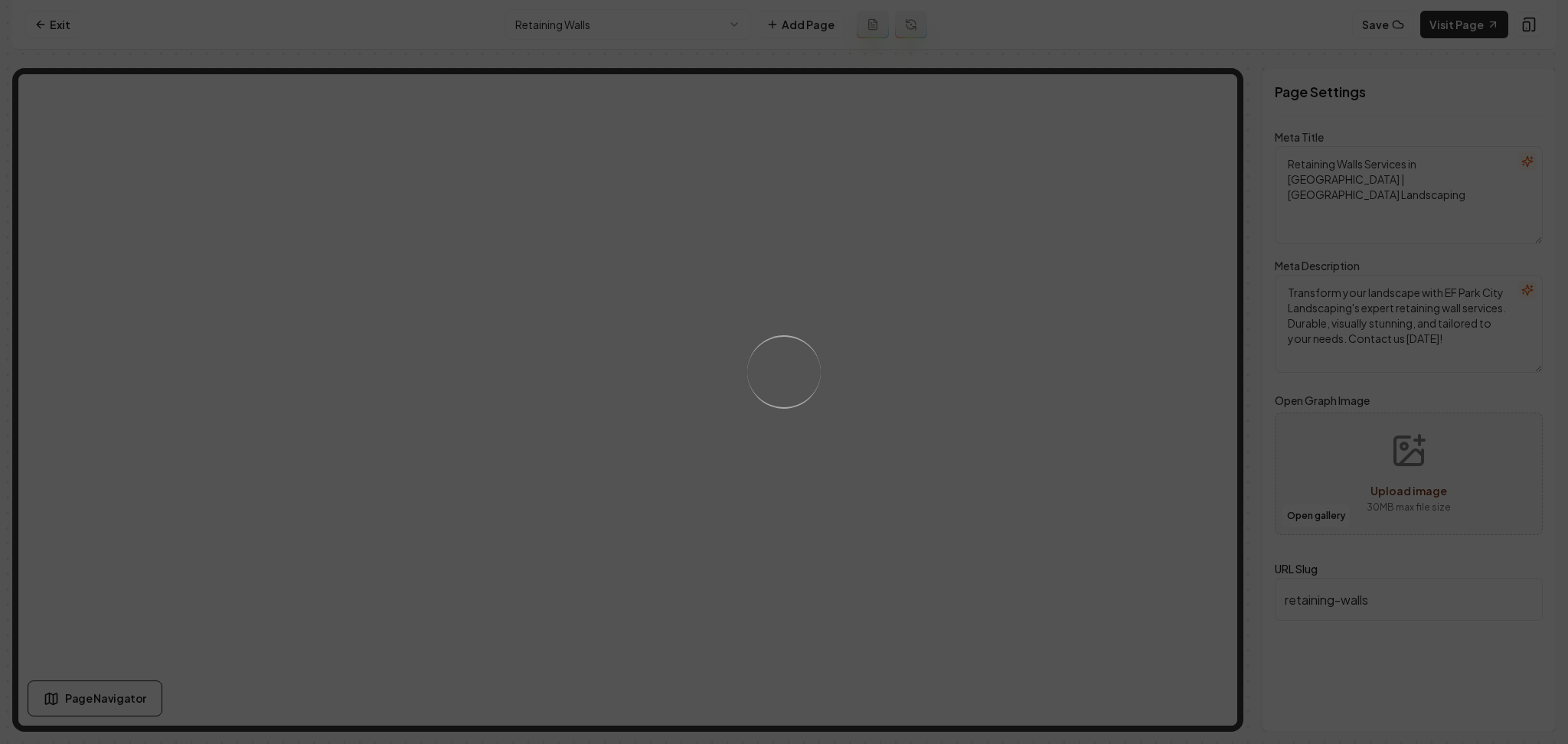
click at [899, 381] on div "Loading..." at bounding box center [784, 372] width 1568 height 744
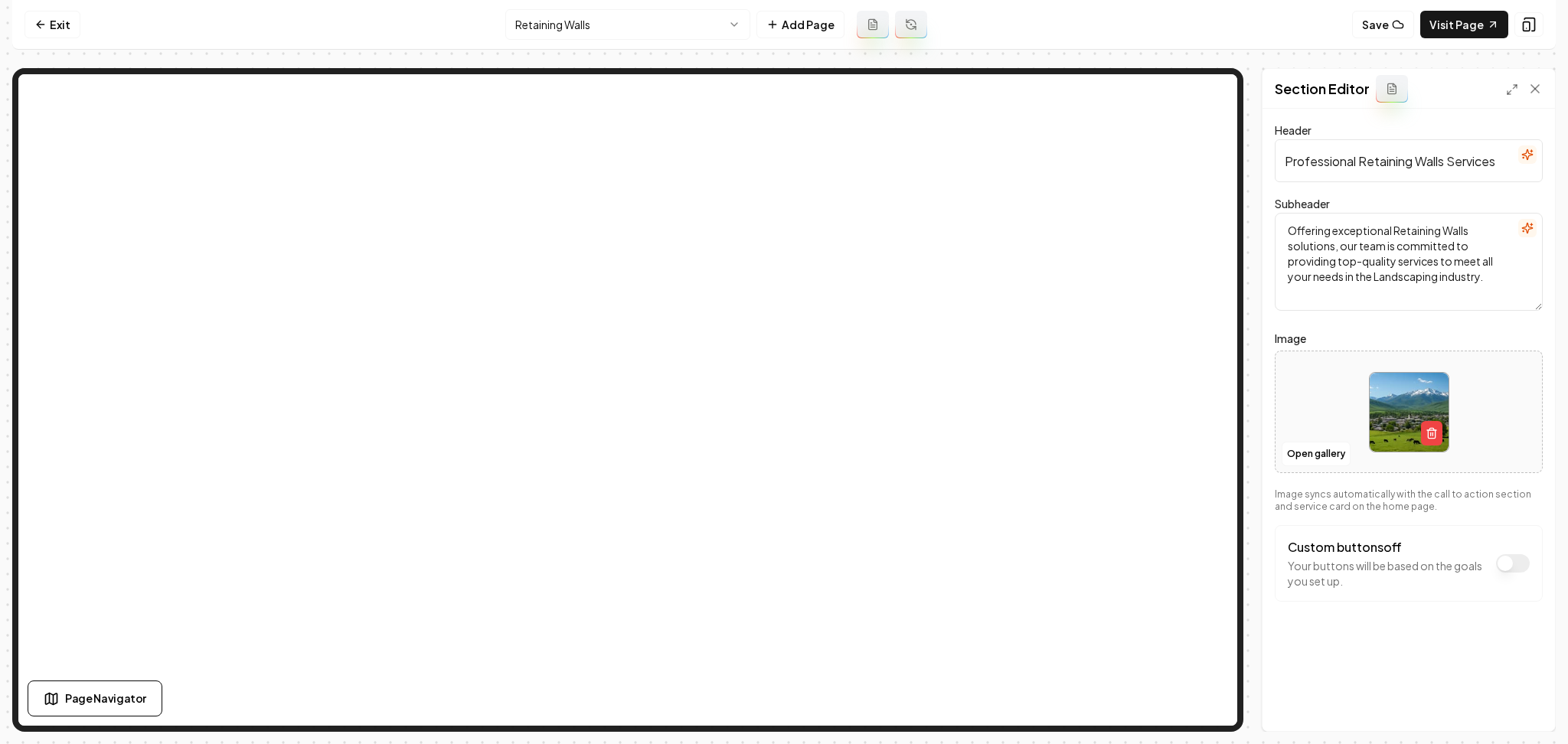
click at [1379, 402] on img at bounding box center [1408, 412] width 78 height 78
type input "**********"
click at [1525, 706] on button "Save" at bounding box center [1521, 704] width 46 height 28
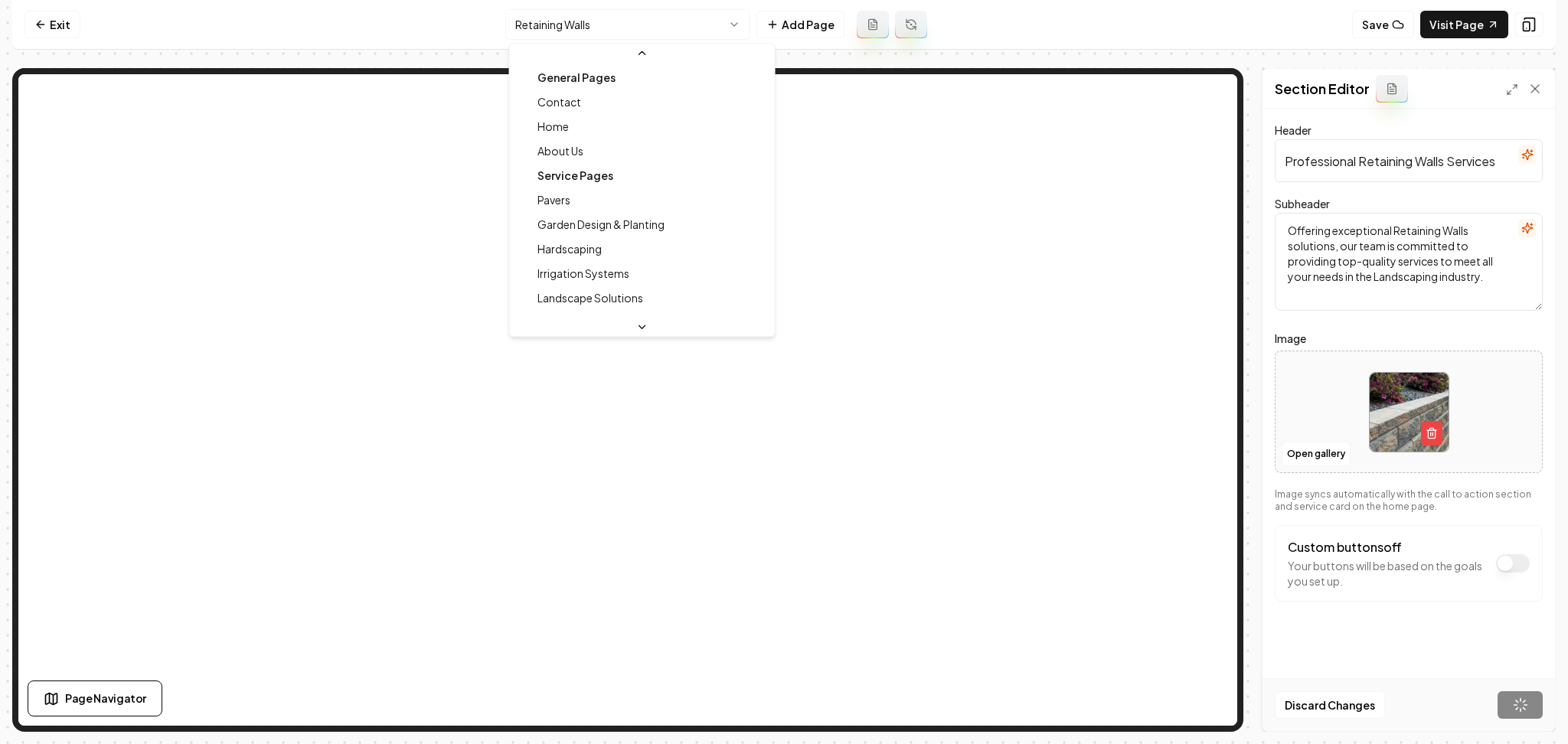
click at [620, 35] on html "Computer Required This feature is only available on a computer. Please switch t…" at bounding box center [784, 372] width 1568 height 744
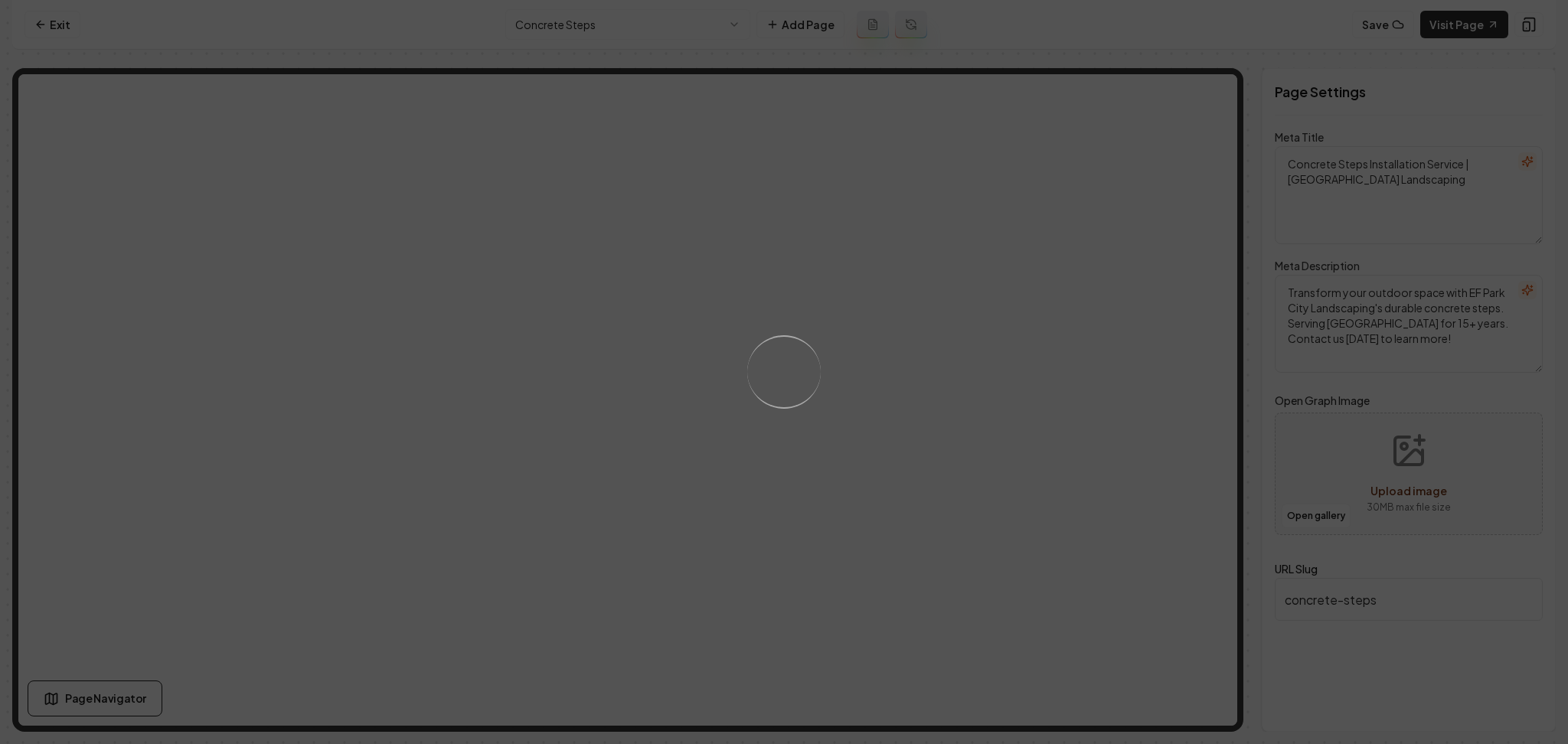
click at [987, 445] on div "Loading..." at bounding box center [784, 372] width 1568 height 744
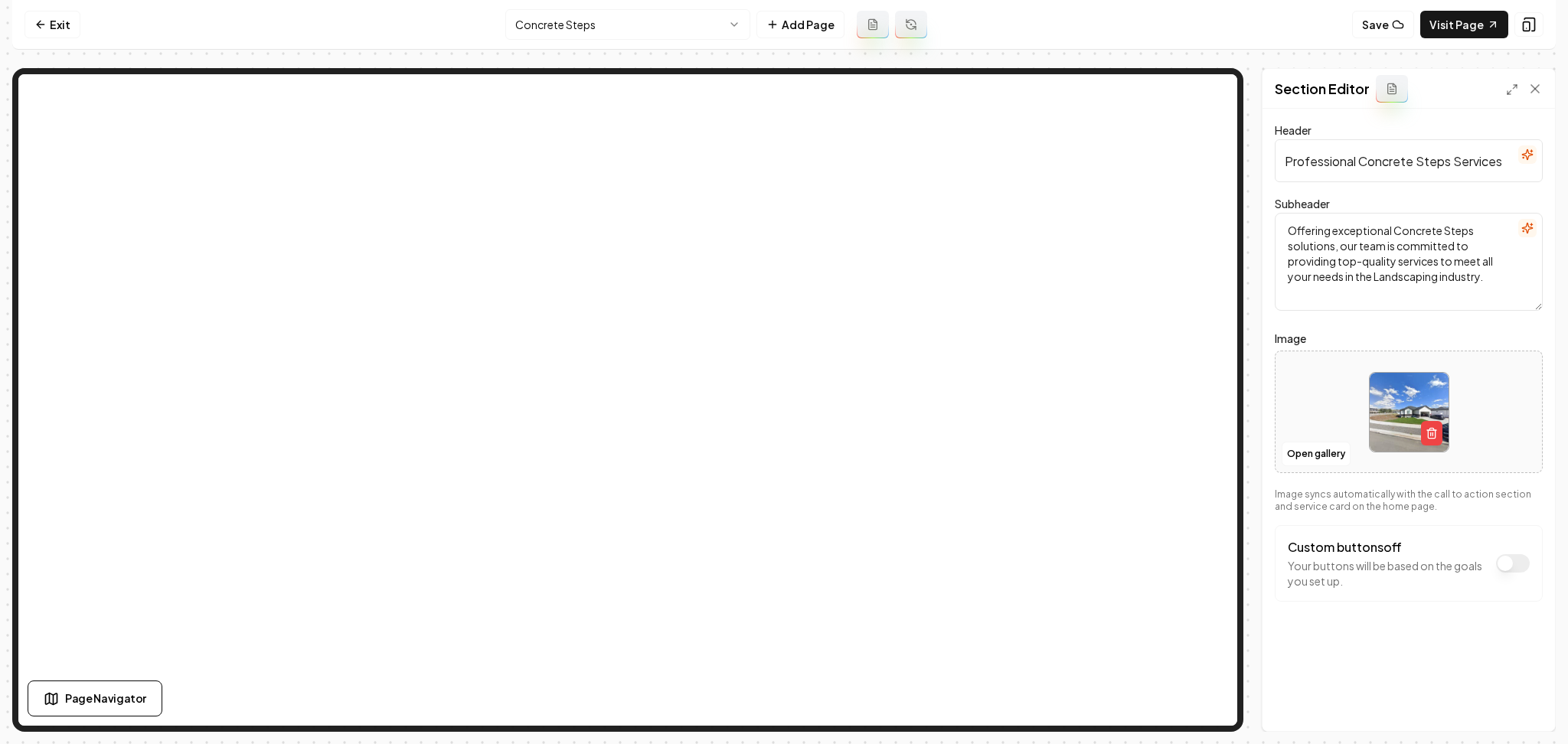
click at [1293, 418] on div at bounding box center [1409, 412] width 267 height 105
type input "**********"
click at [1517, 711] on button "Save" at bounding box center [1521, 704] width 46 height 28
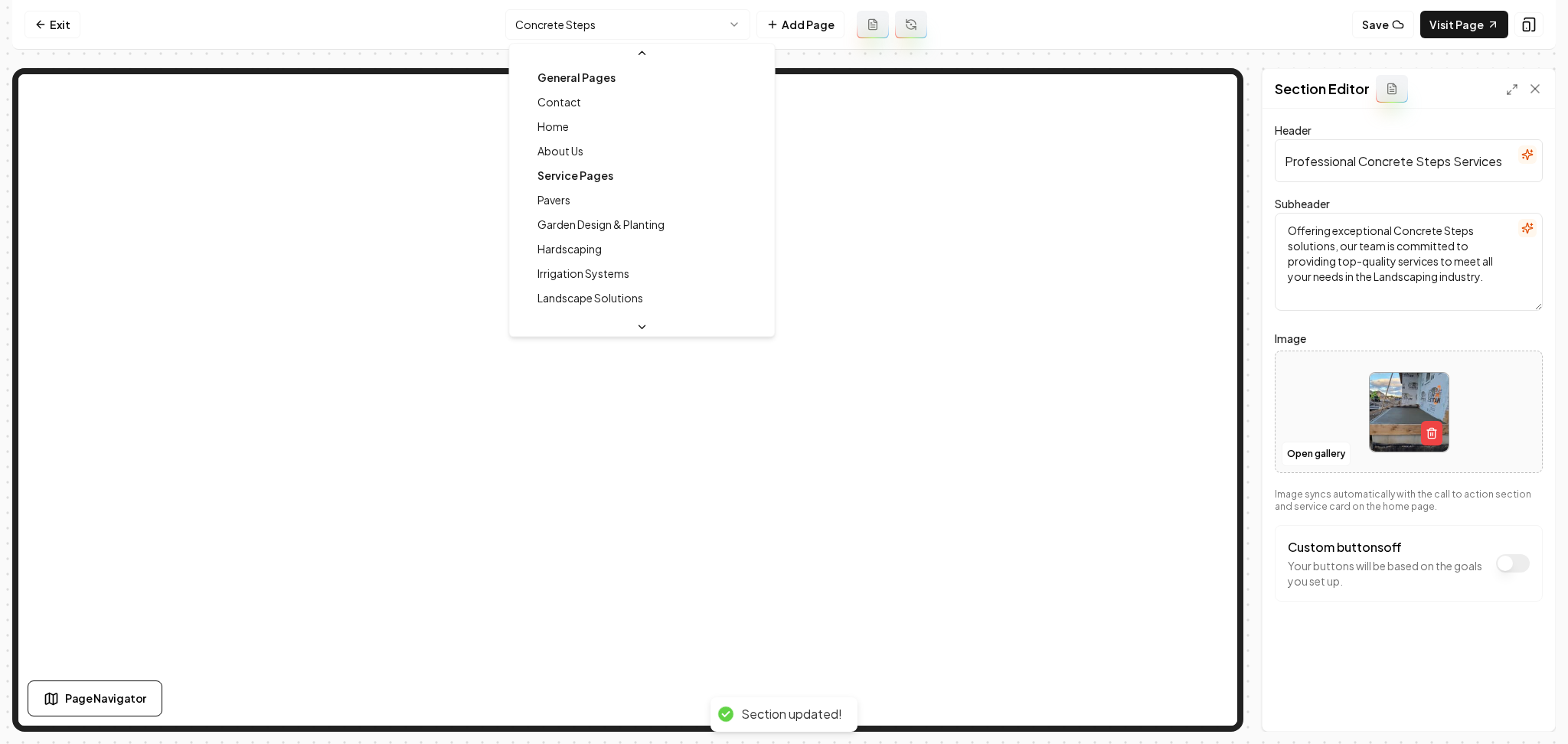
click at [723, 32] on html "Computer Required This feature is only available on a computer. Please switch t…" at bounding box center [784, 372] width 1568 height 744
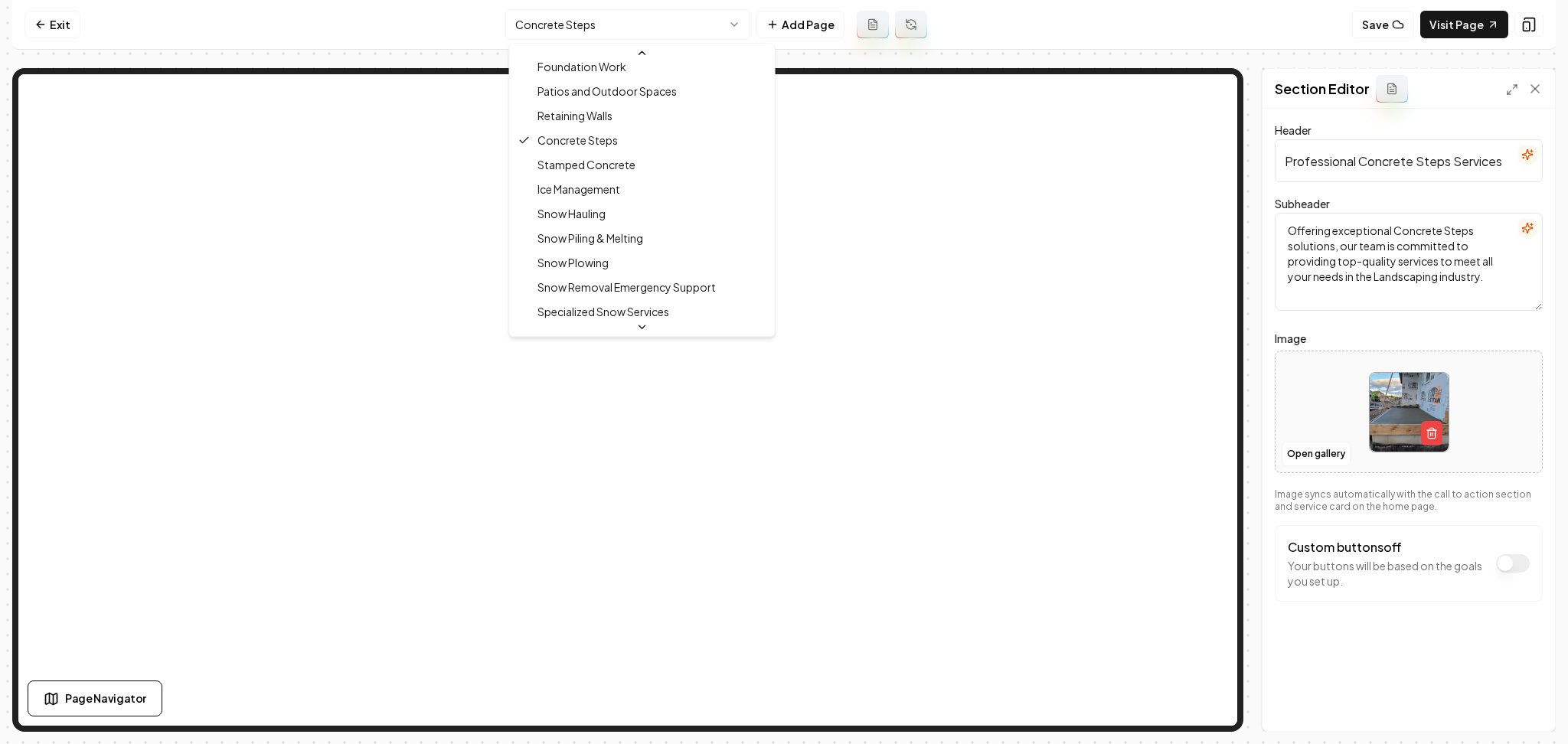
scroll to position [418, 0]
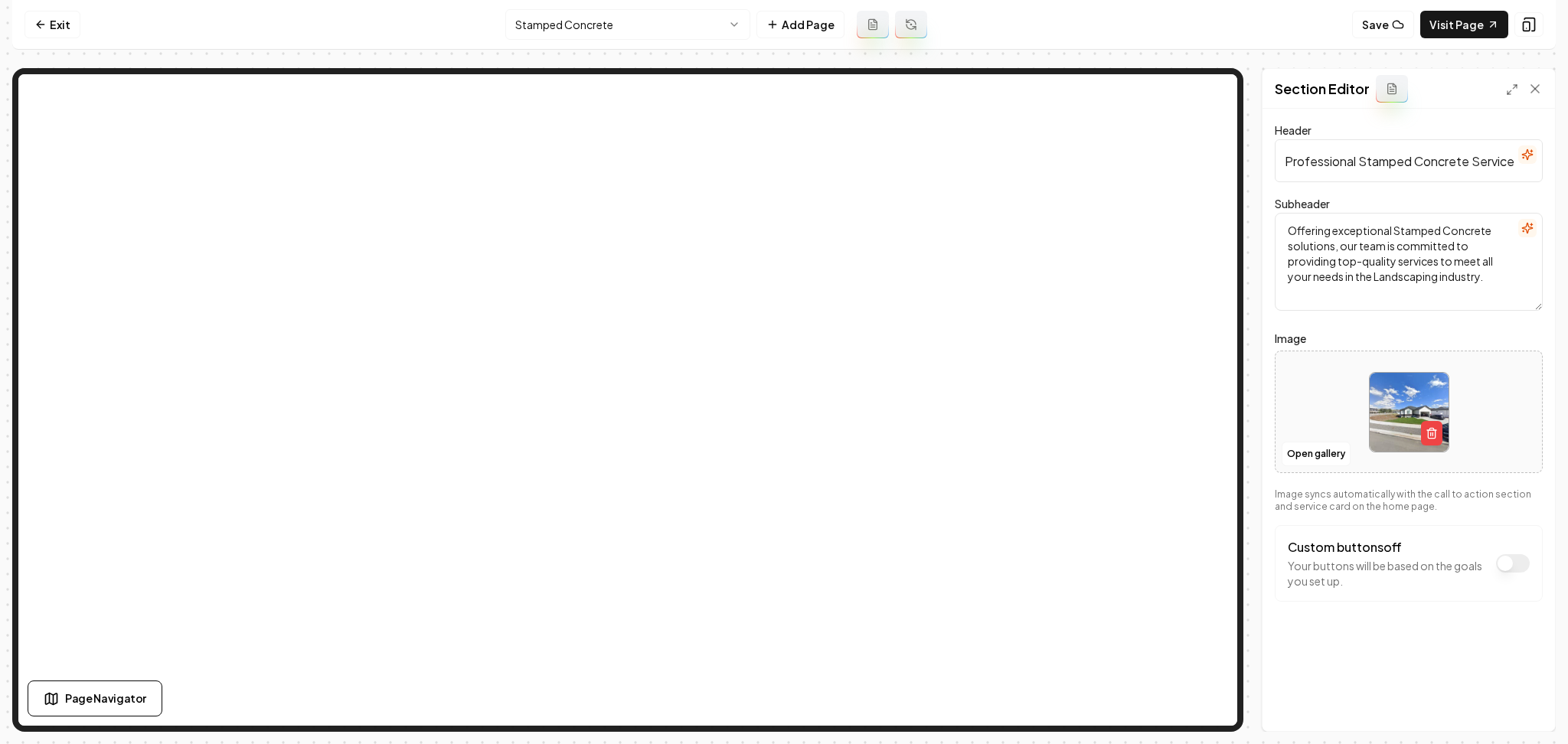
click at [1321, 364] on div at bounding box center [1409, 412] width 267 height 105
type input "**********"
click at [1526, 692] on button "Save" at bounding box center [1521, 704] width 46 height 28
click at [633, 19] on html "Computer Required This feature is only available on a computer. Please switch t…" at bounding box center [784, 372] width 1568 height 744
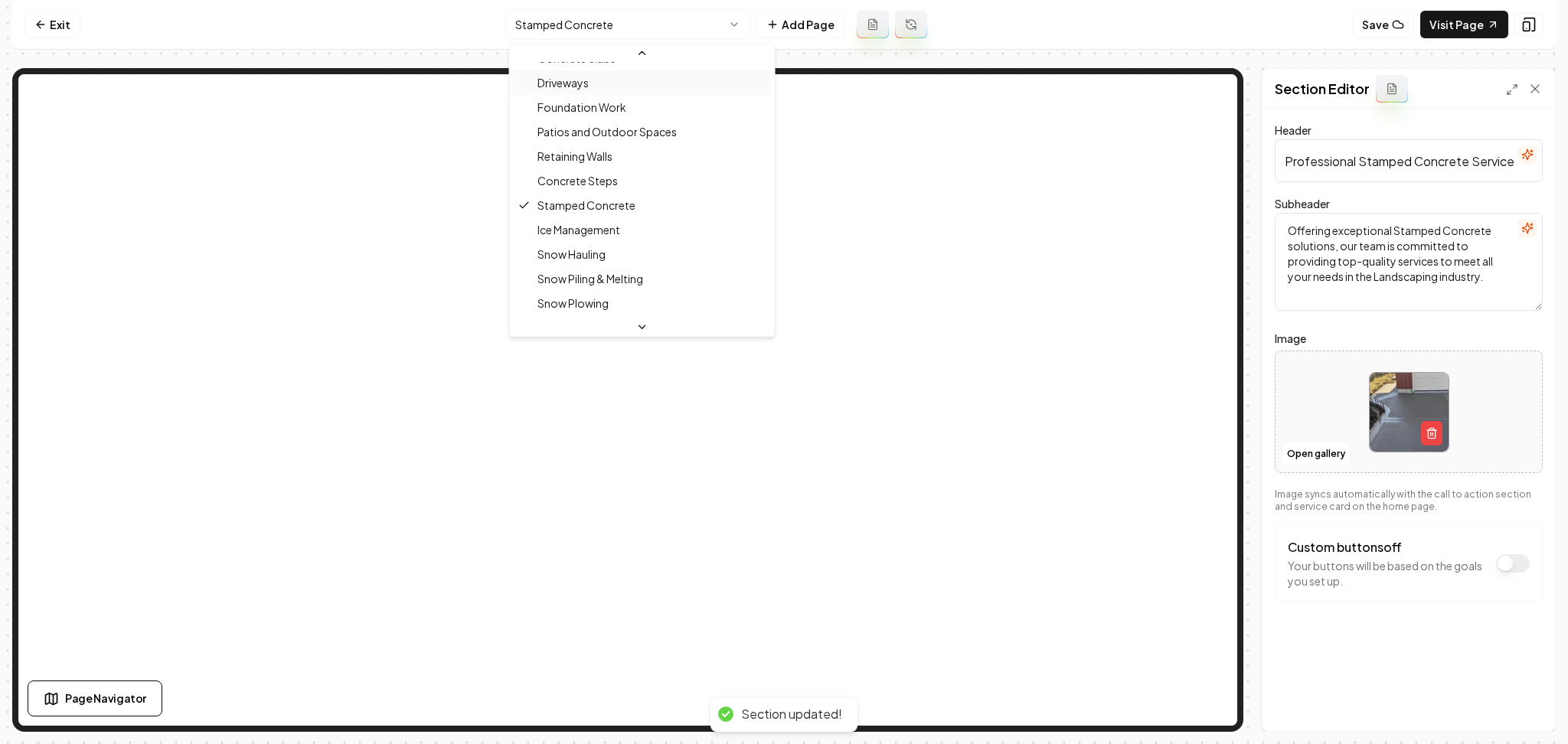
scroll to position [339, 0]
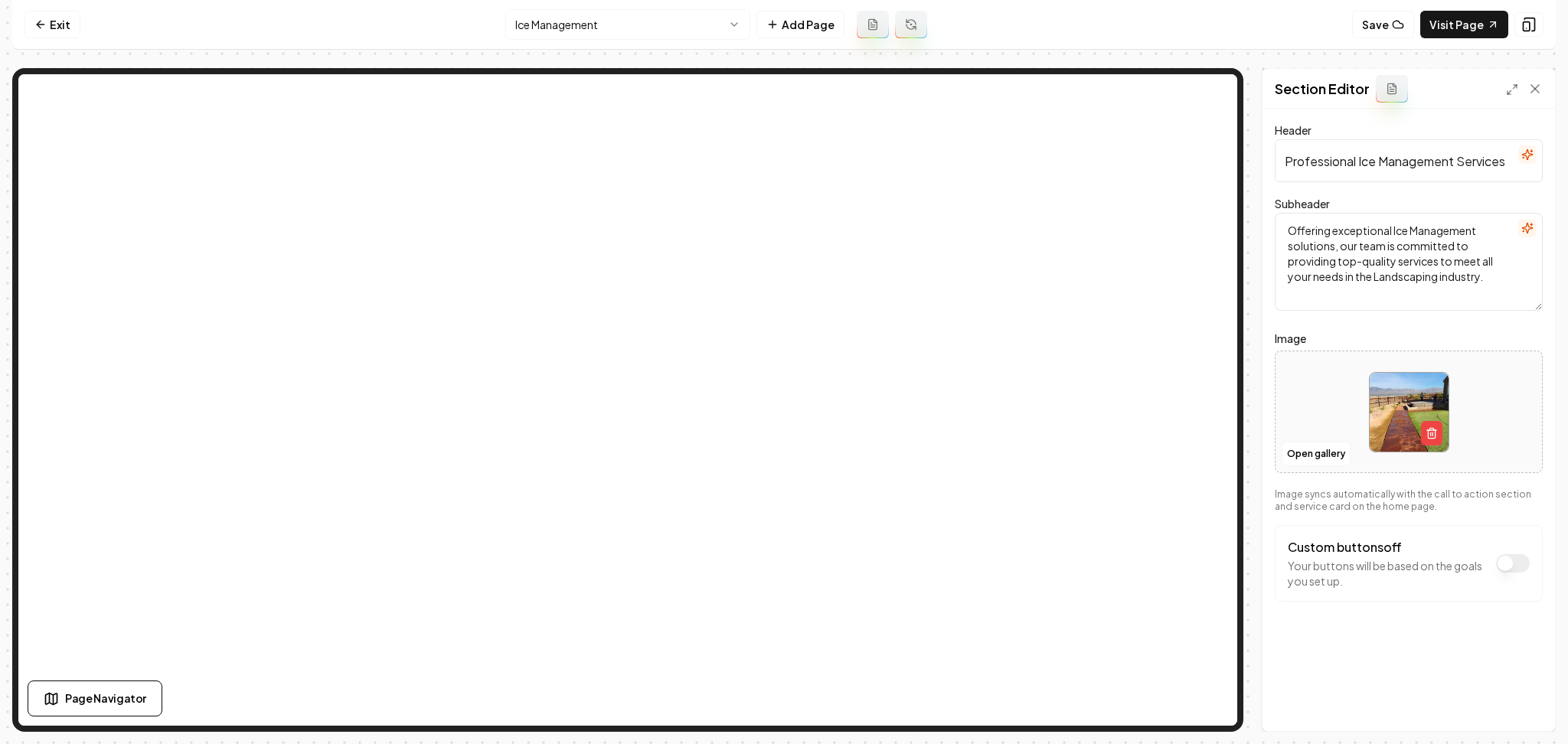
click at [1317, 417] on div at bounding box center [1409, 412] width 267 height 105
type input "**********"
click at [1532, 713] on button "Save" at bounding box center [1521, 704] width 46 height 28
click at [562, 23] on html "Computer Required This feature is only available on a computer. Please switch t…" at bounding box center [784, 372] width 1568 height 744
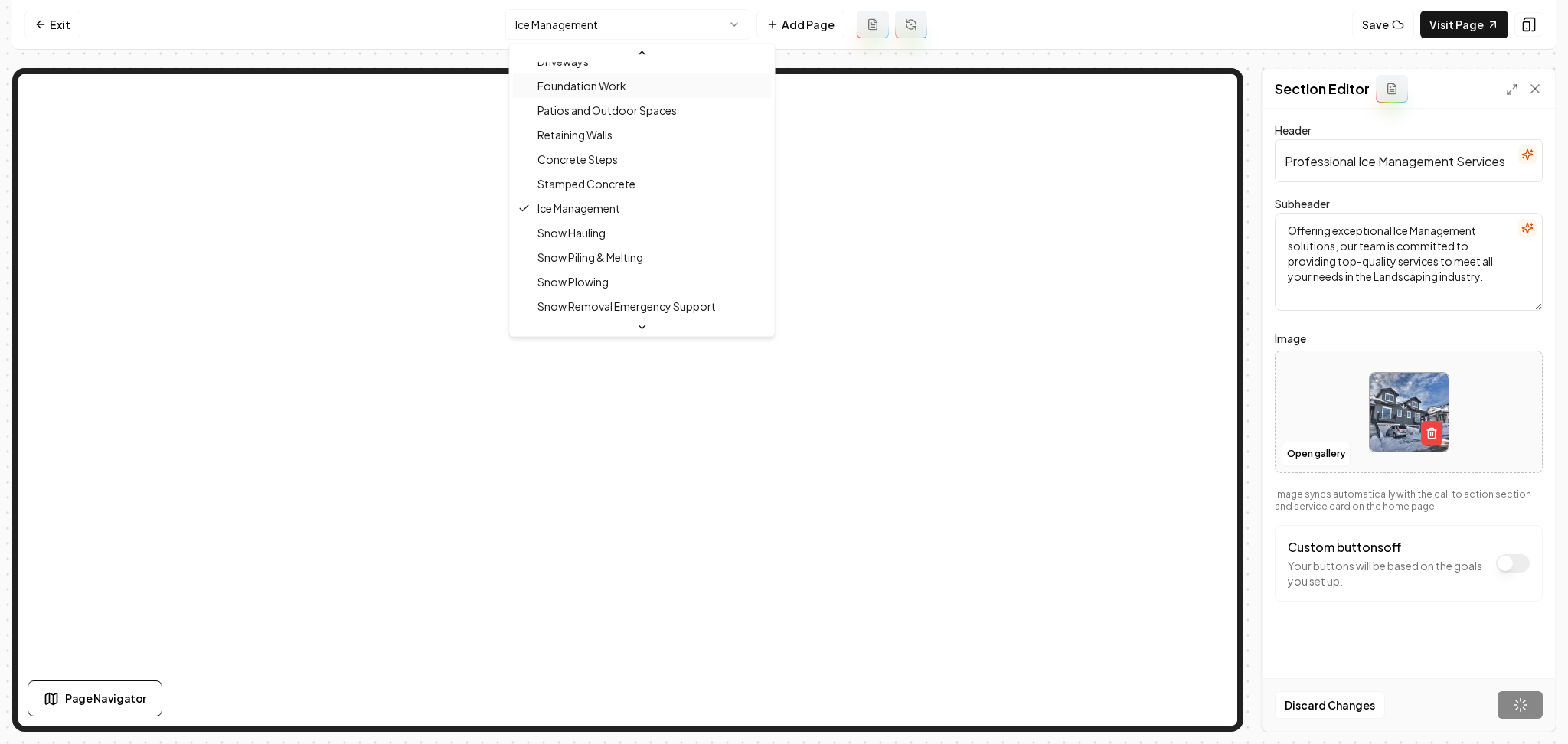
scroll to position [364, 0]
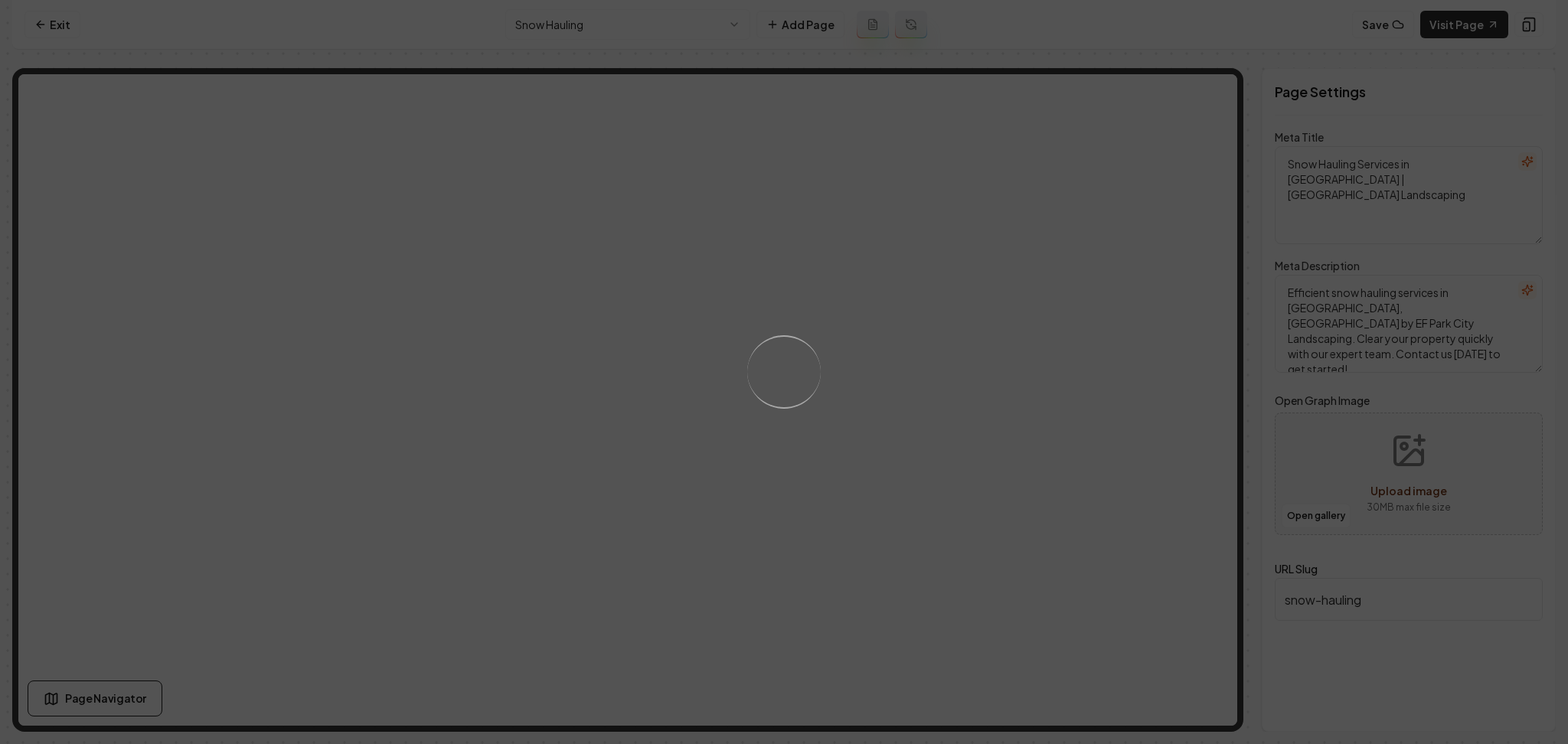
click at [875, 396] on div "Loading..." at bounding box center [784, 372] width 1568 height 744
click at [851, 454] on div "Loading..." at bounding box center [784, 372] width 1568 height 744
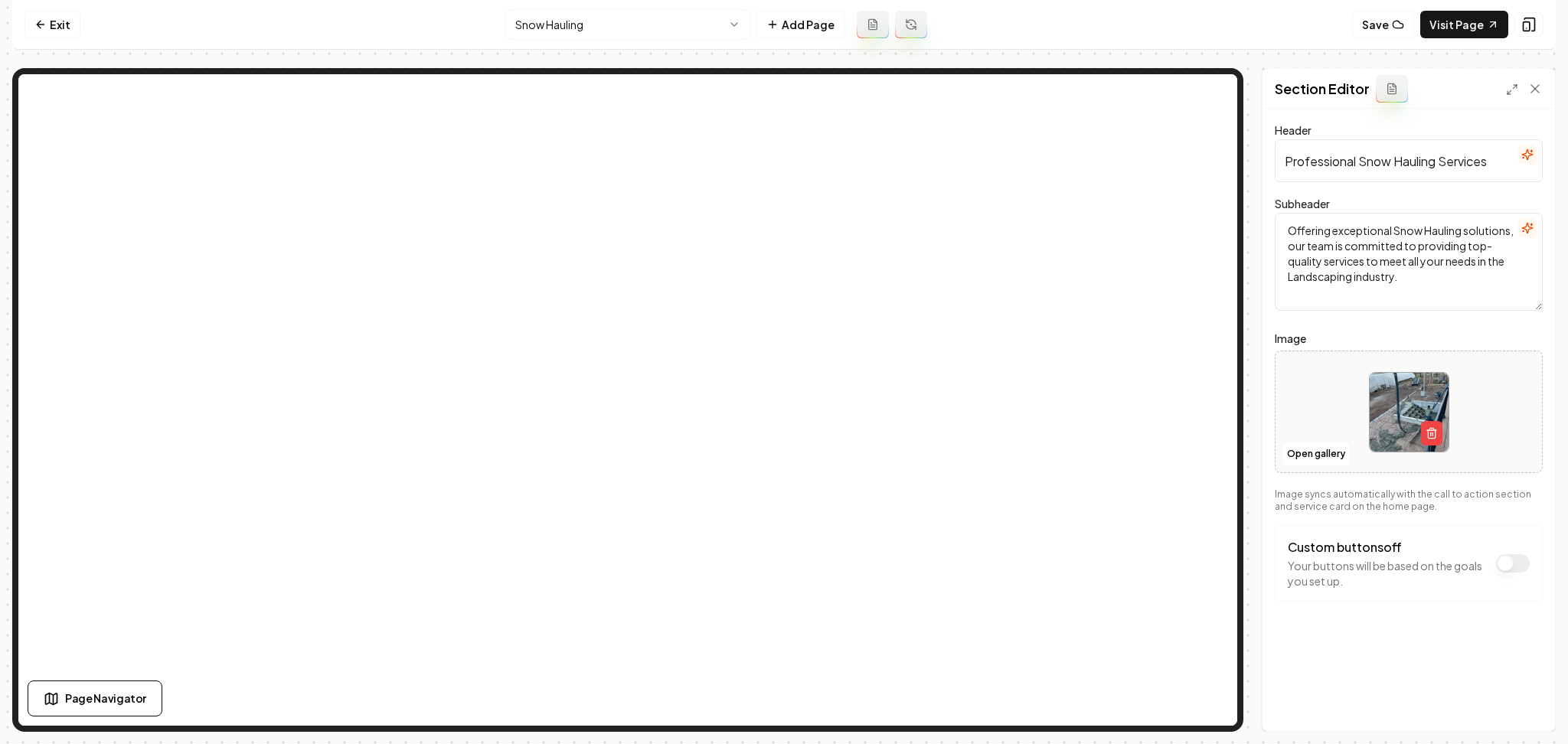
click at [1300, 384] on div at bounding box center [1409, 412] width 267 height 105
type input "**********"
click at [1513, 711] on button "Save" at bounding box center [1521, 704] width 46 height 28
click at [694, 20] on html "Computer Required This feature is only available on a computer. Please switch t…" at bounding box center [784, 372] width 1568 height 744
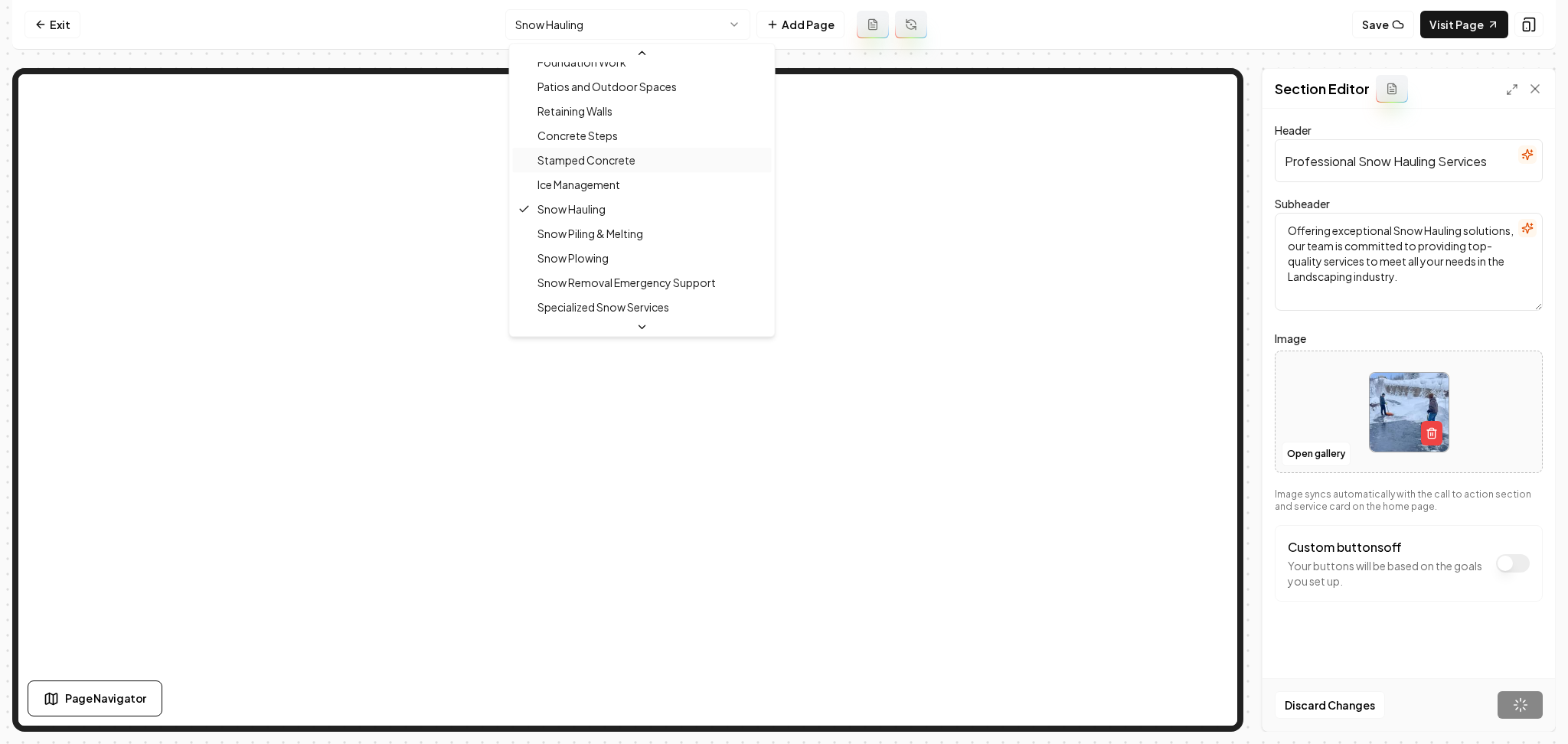
scroll to position [388, 0]
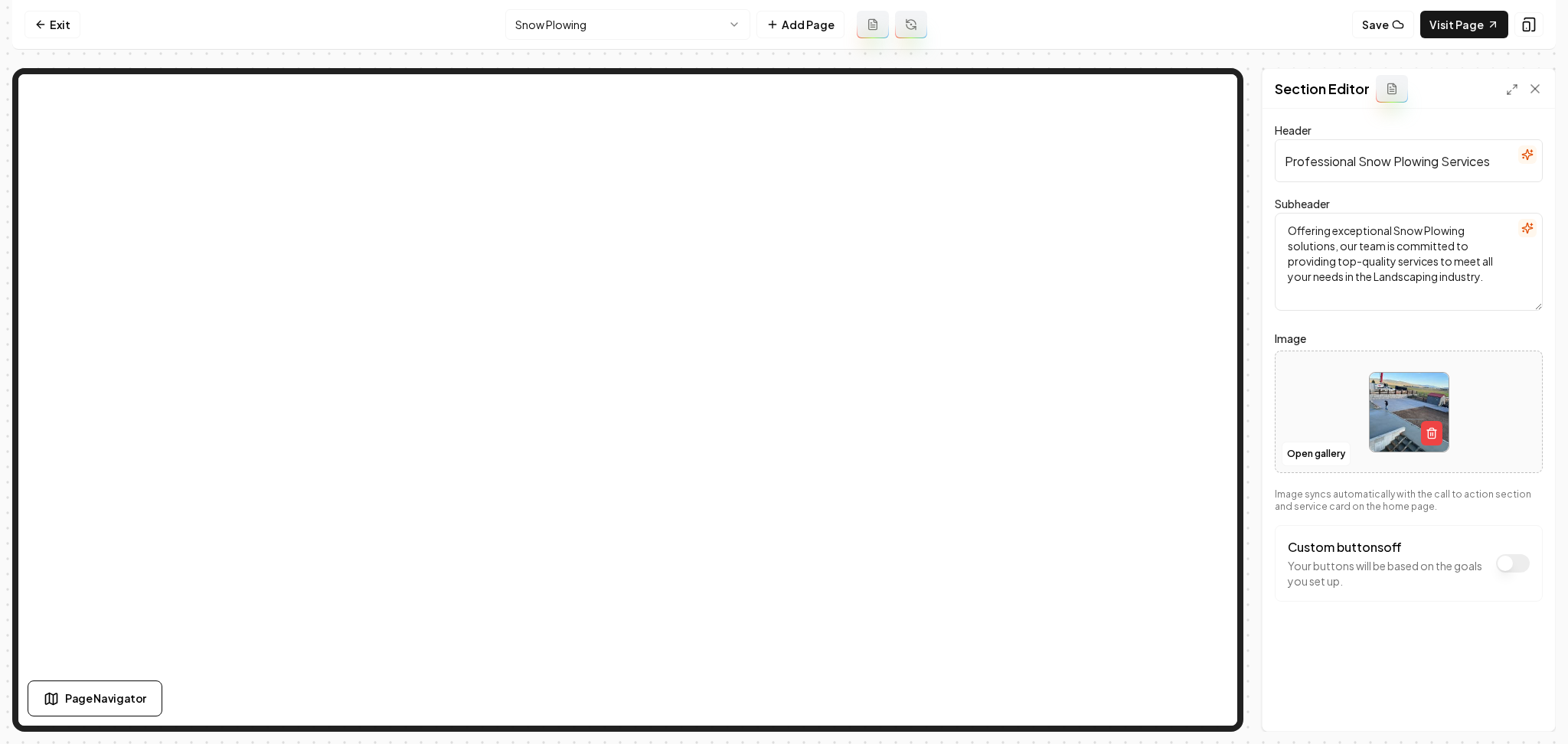
click at [1332, 395] on div at bounding box center [1409, 412] width 267 height 105
type input "**********"
click at [1526, 714] on button "Save" at bounding box center [1521, 704] width 46 height 28
click at [536, 25] on html "Computer Required This feature is only available on a computer. Please switch t…" at bounding box center [784, 372] width 1568 height 744
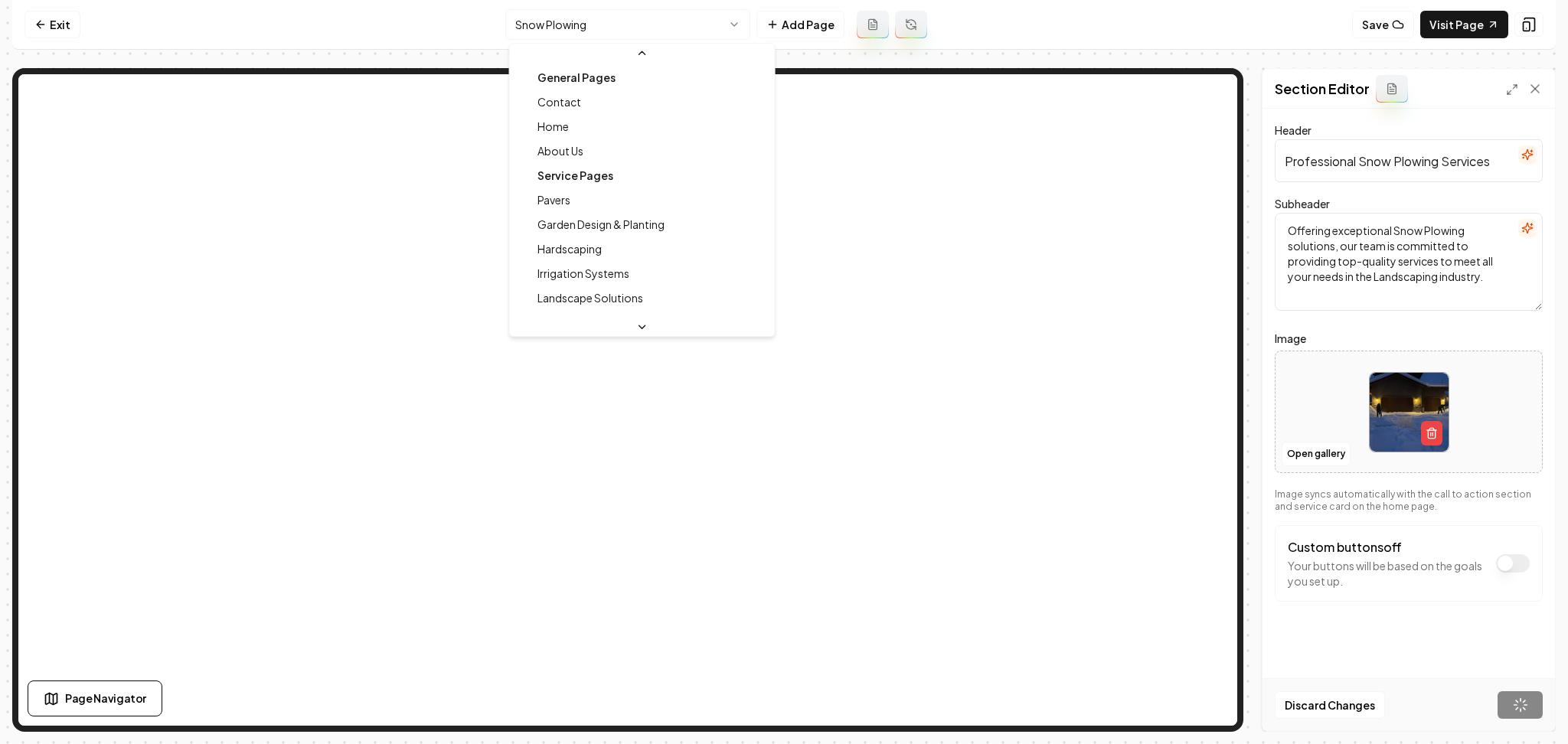
scroll to position [335, 0]
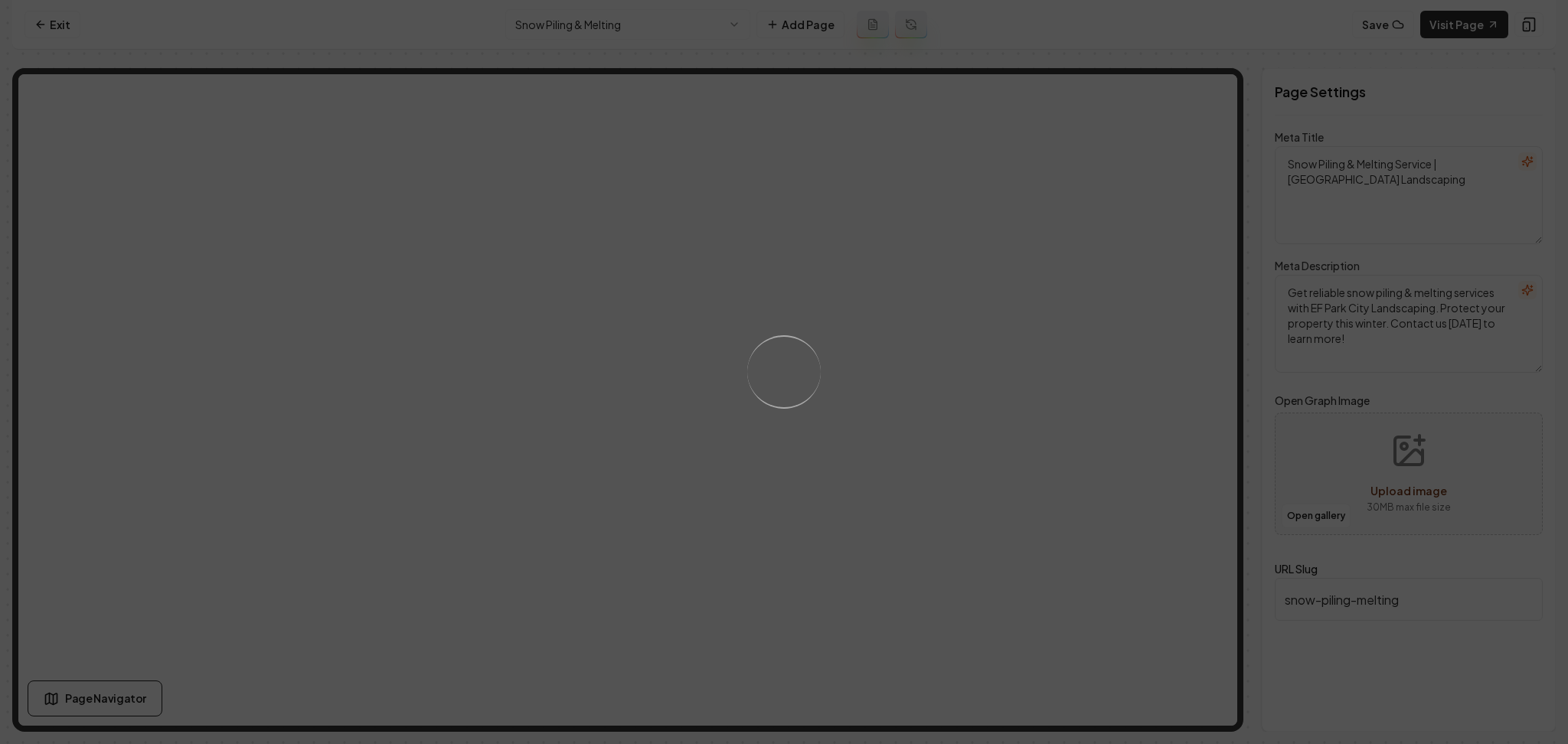
click at [878, 491] on div "Loading..." at bounding box center [784, 372] width 1568 height 744
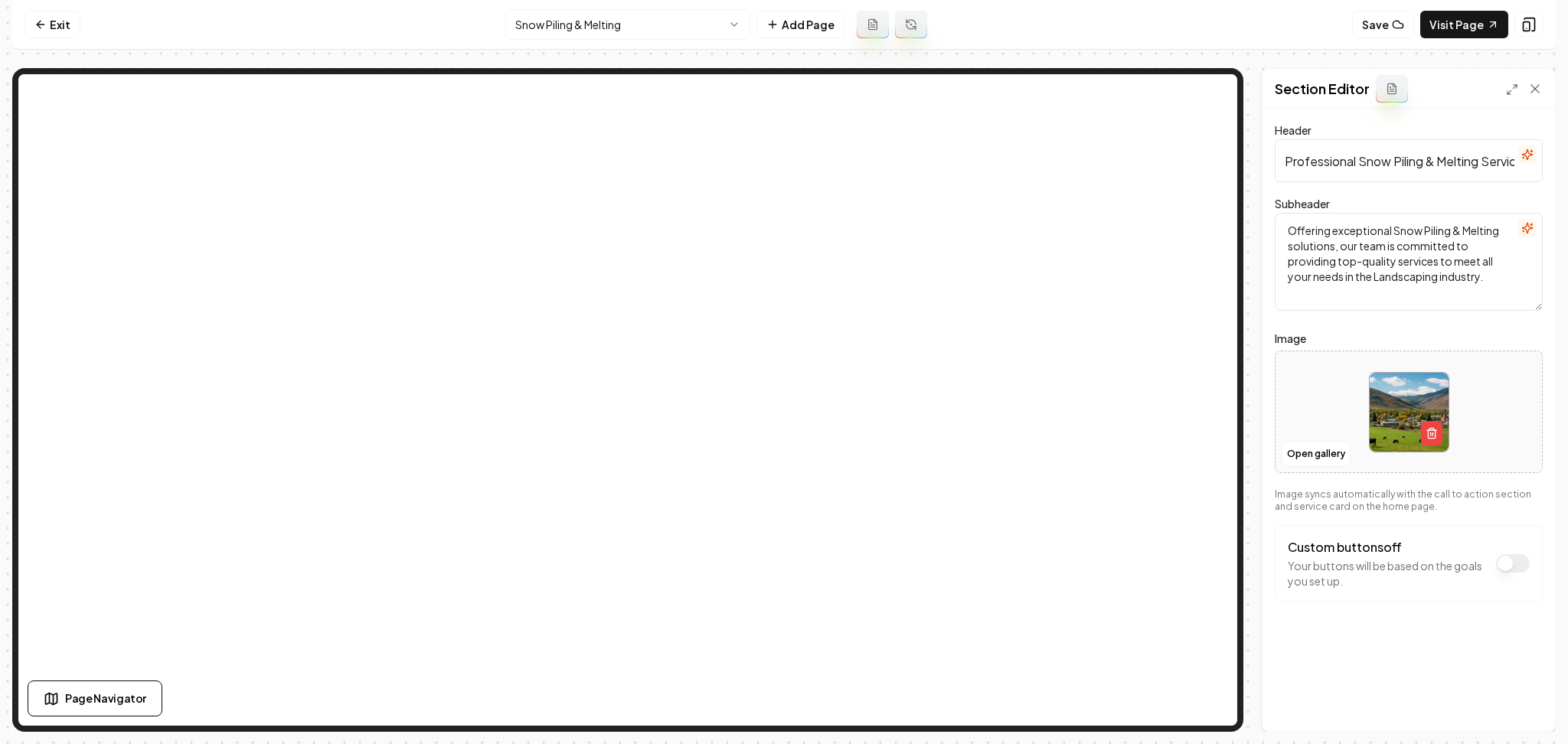
click at [1338, 406] on div at bounding box center [1409, 412] width 267 height 105
type input "**********"
click at [1527, 707] on button "Save" at bounding box center [1521, 704] width 46 height 28
click at [608, 17] on html "Computer Required This feature is only available on a computer. Please switch t…" at bounding box center [784, 372] width 1568 height 744
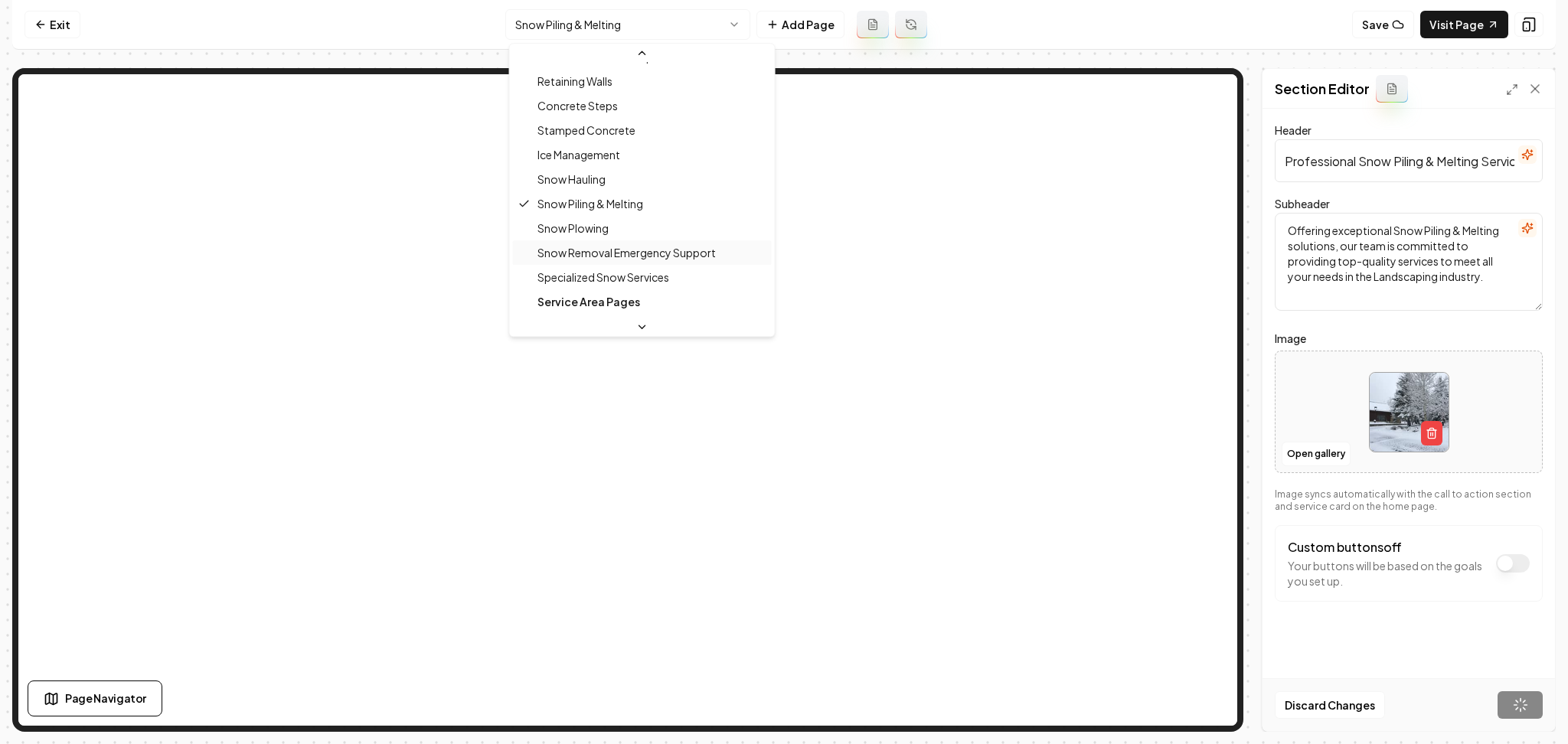
scroll to position [418, 0]
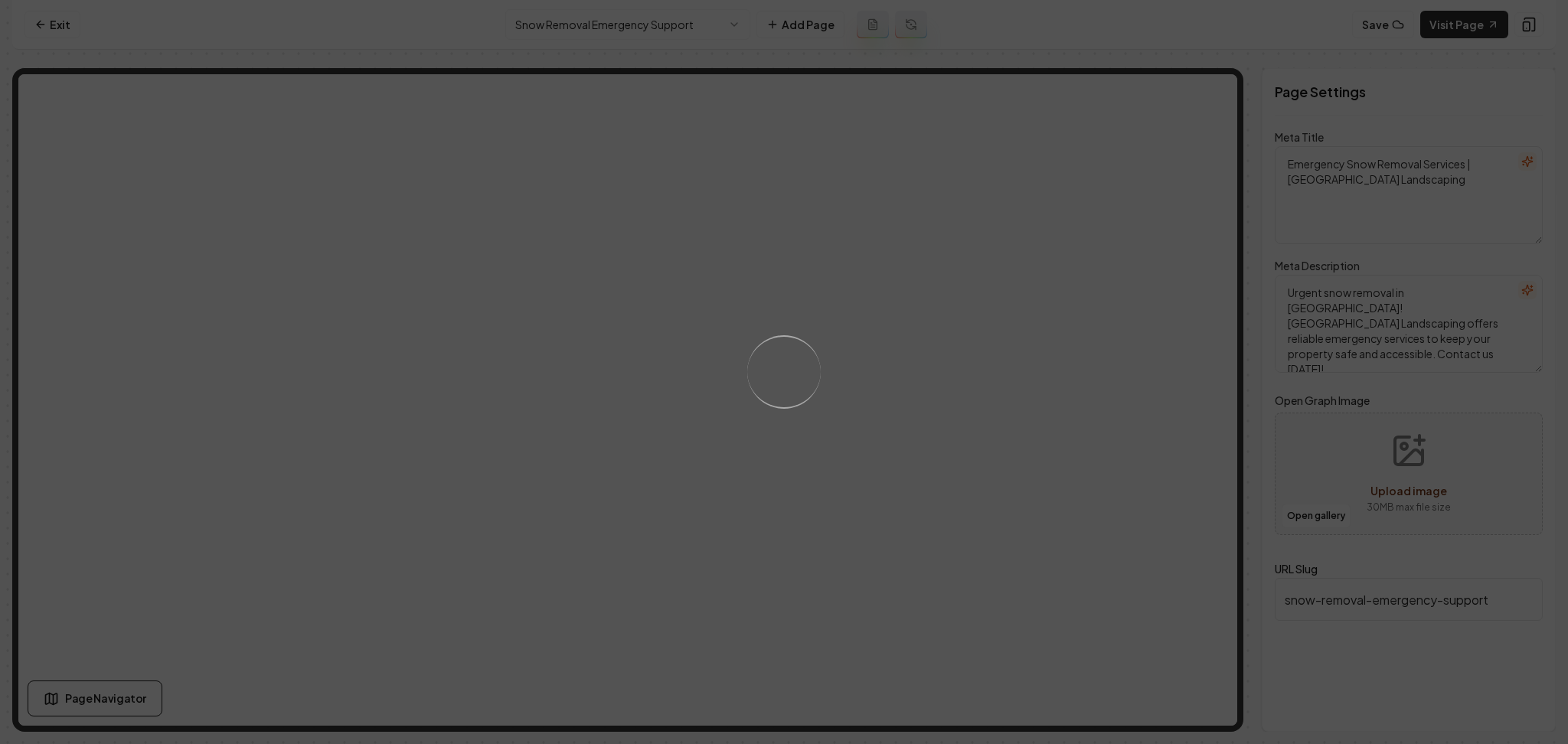
click at [948, 394] on div "Loading..." at bounding box center [784, 372] width 1568 height 744
click at [897, 509] on div "Loading..." at bounding box center [784, 372] width 1568 height 744
click at [887, 393] on div "Loading..." at bounding box center [784, 372] width 1568 height 744
click at [780, 443] on div "Loading..." at bounding box center [784, 372] width 1568 height 744
click at [780, 369] on div "Loading..." at bounding box center [783, 371] width 100 height 100
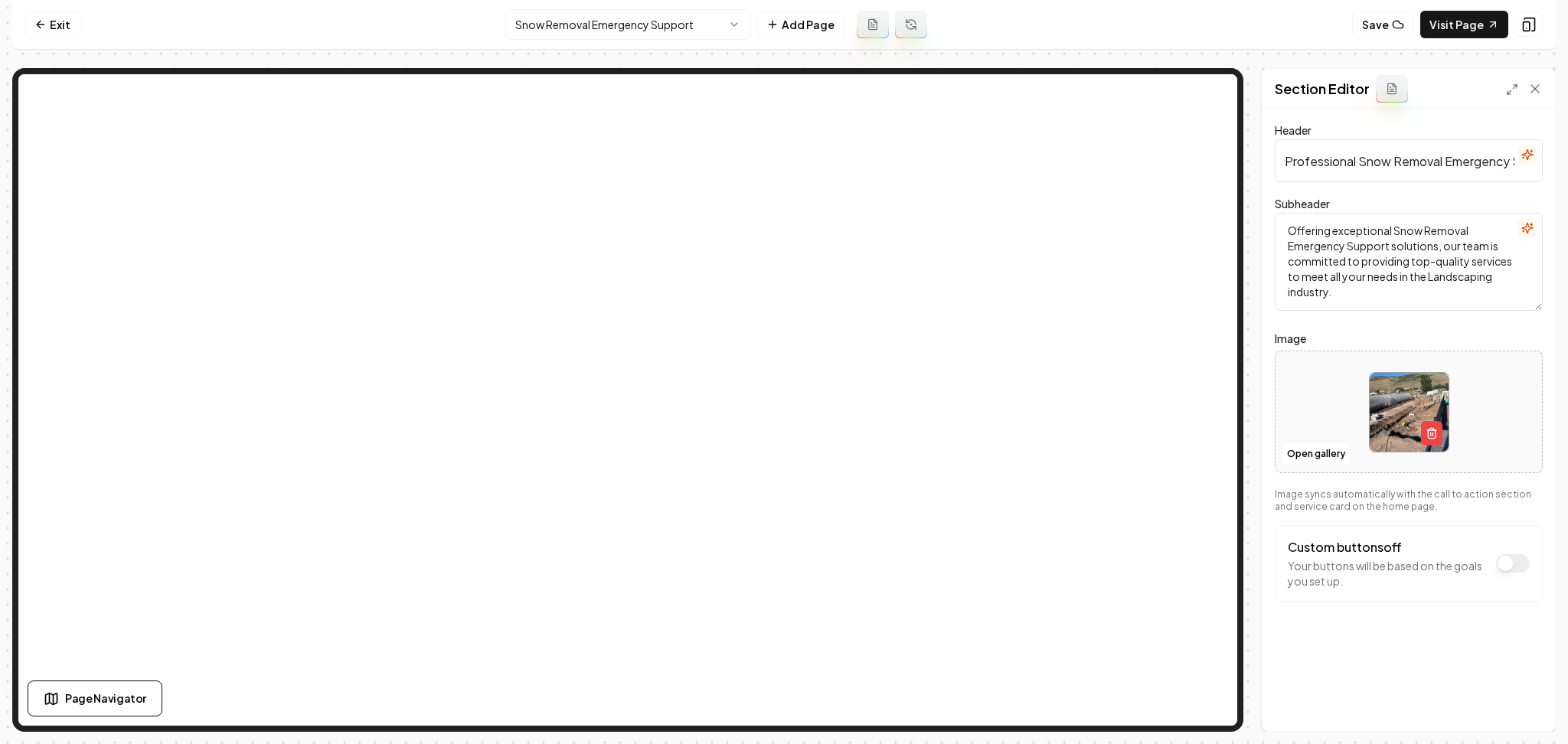
click at [1311, 402] on div at bounding box center [1409, 412] width 267 height 105
type input "**********"
click at [1518, 722] on div "Discard Changes Save" at bounding box center [1408, 704] width 293 height 53
click at [1511, 695] on button "Save" at bounding box center [1521, 704] width 46 height 28
click at [565, 20] on html "Computer Required This feature is only available on a computer. Please switch t…" at bounding box center [784, 372] width 1568 height 744
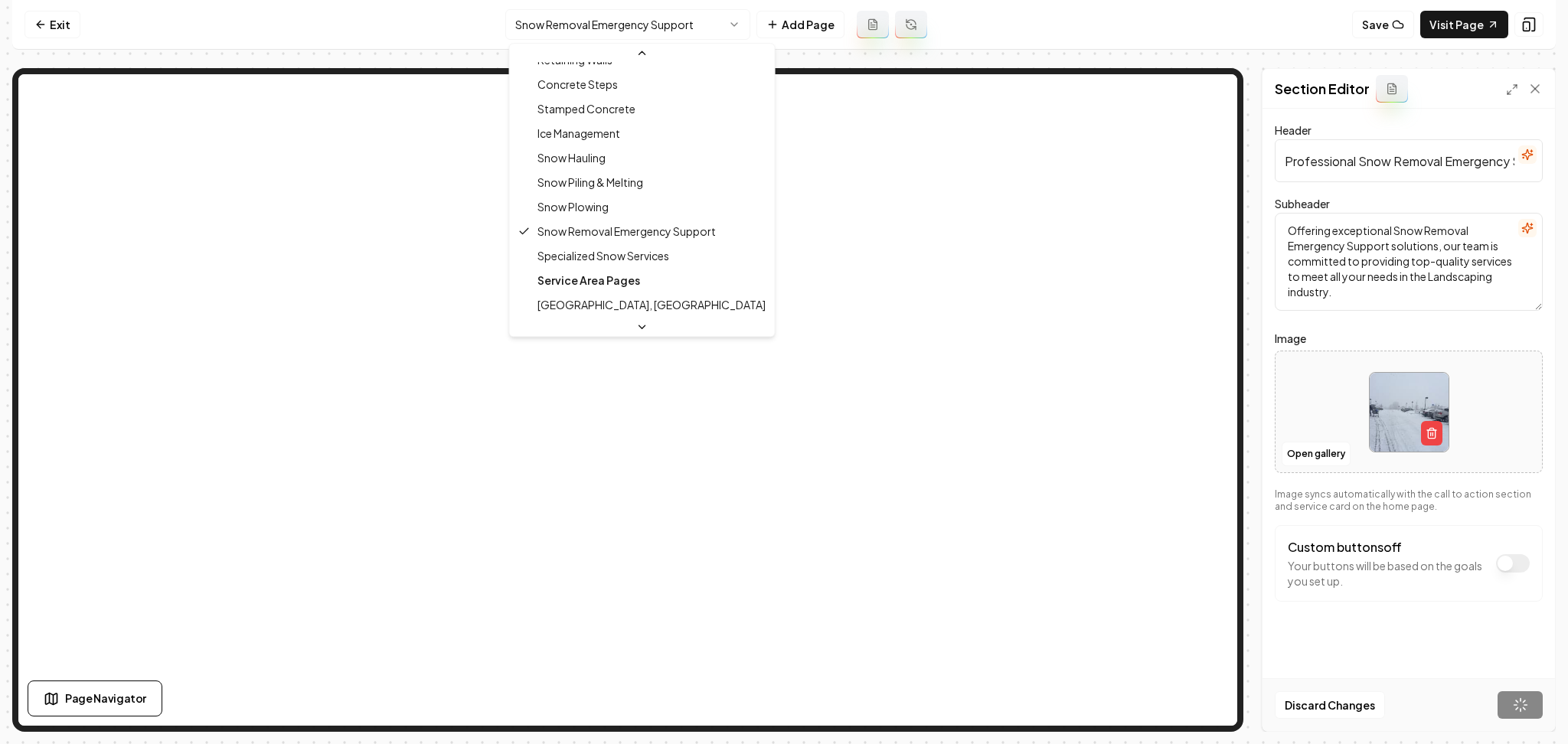
scroll to position [418, 0]
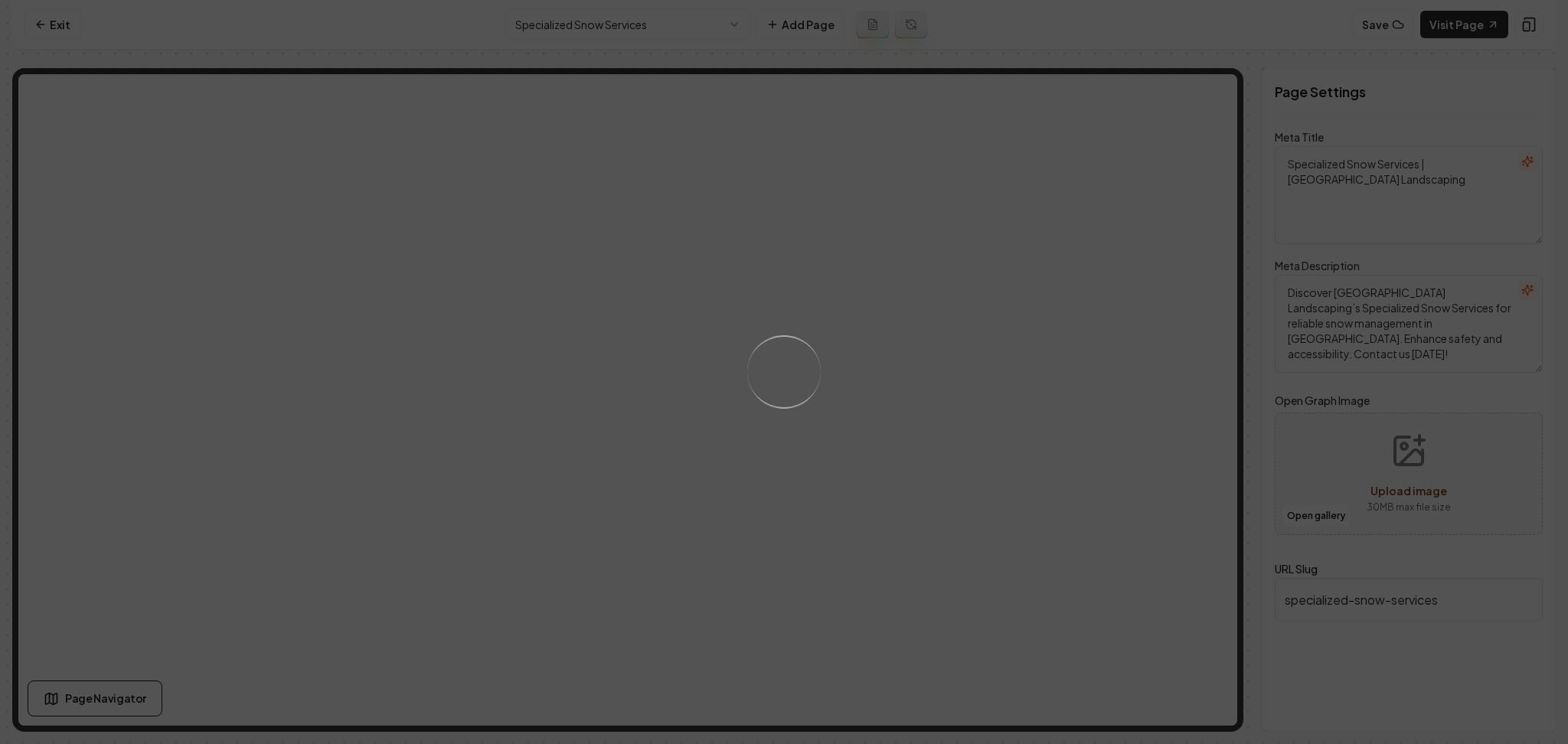
click at [901, 463] on div "Loading..." at bounding box center [784, 372] width 1568 height 744
click at [927, 537] on div "Loading..." at bounding box center [784, 372] width 1568 height 744
click at [888, 443] on div "Loading..." at bounding box center [784, 372] width 1568 height 744
click at [889, 502] on div "Loading..." at bounding box center [784, 372] width 1568 height 744
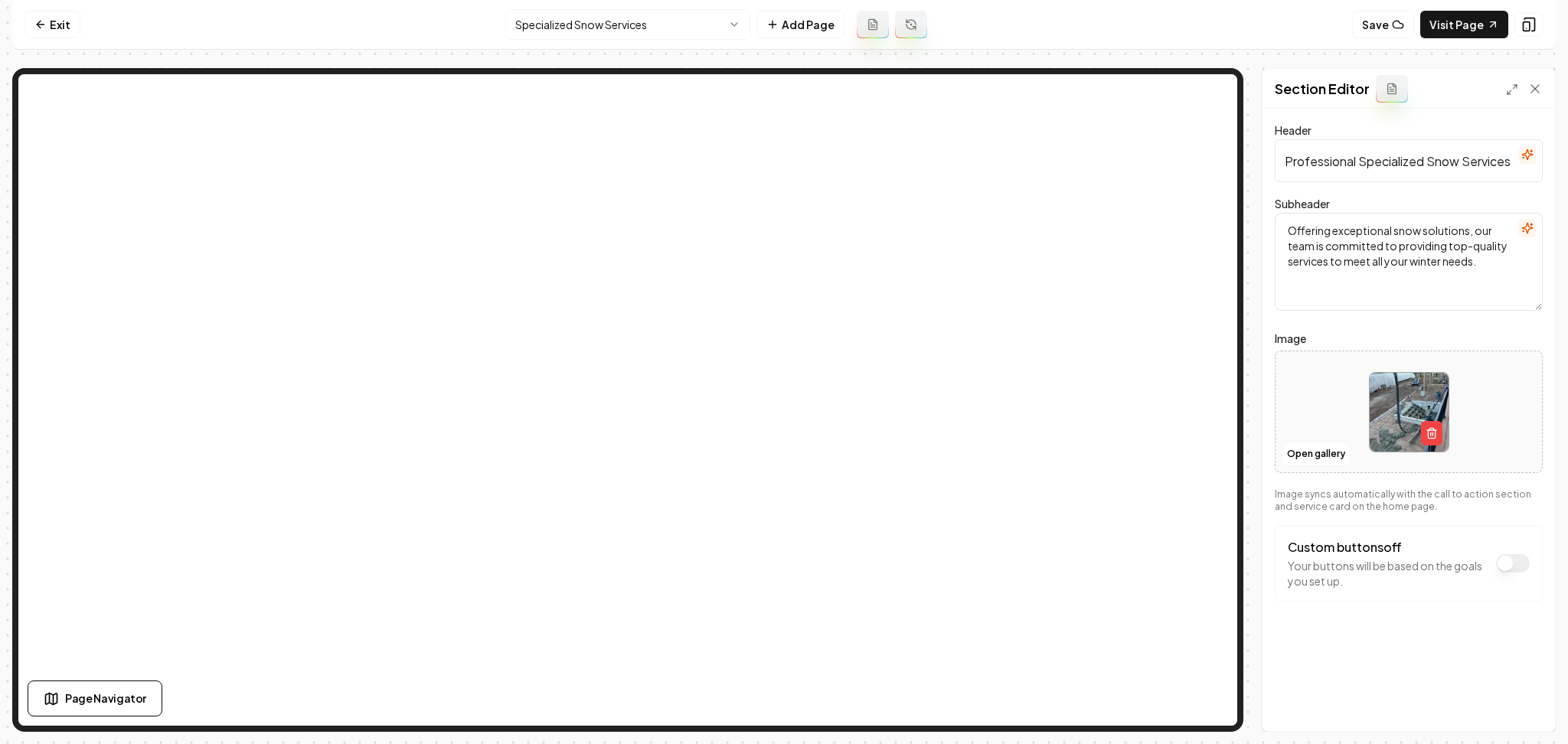
click at [1306, 417] on div at bounding box center [1409, 412] width 267 height 105
type input "**********"
click at [1522, 701] on button "Save" at bounding box center [1521, 704] width 46 height 28
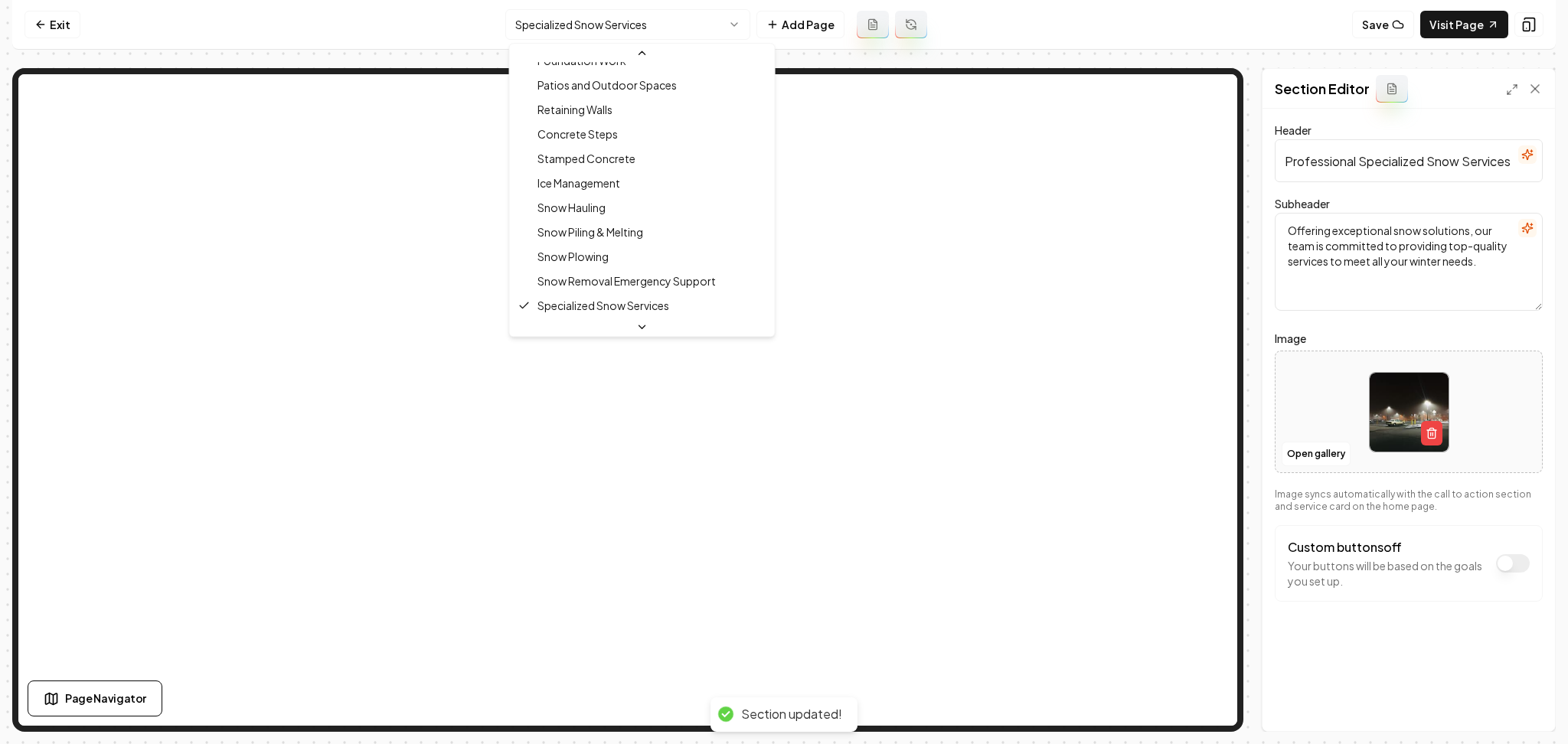
click at [610, 35] on html "Computer Required This feature is only available on a computer. Please switch t…" at bounding box center [784, 372] width 1568 height 744
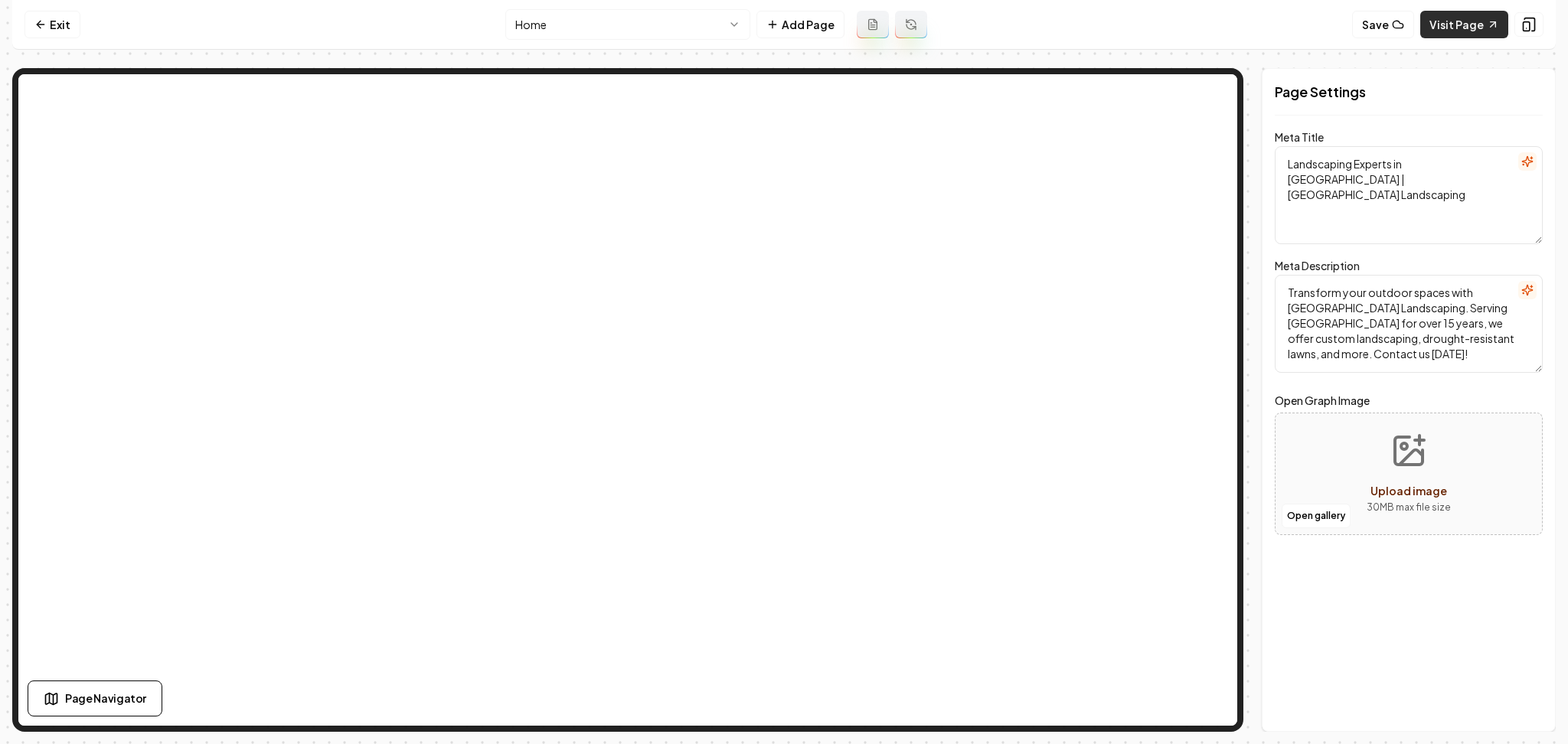
click at [1442, 31] on link "Visit Page" at bounding box center [1464, 24] width 88 height 28
click at [56, 19] on link "Exit" at bounding box center [52, 24] width 56 height 28
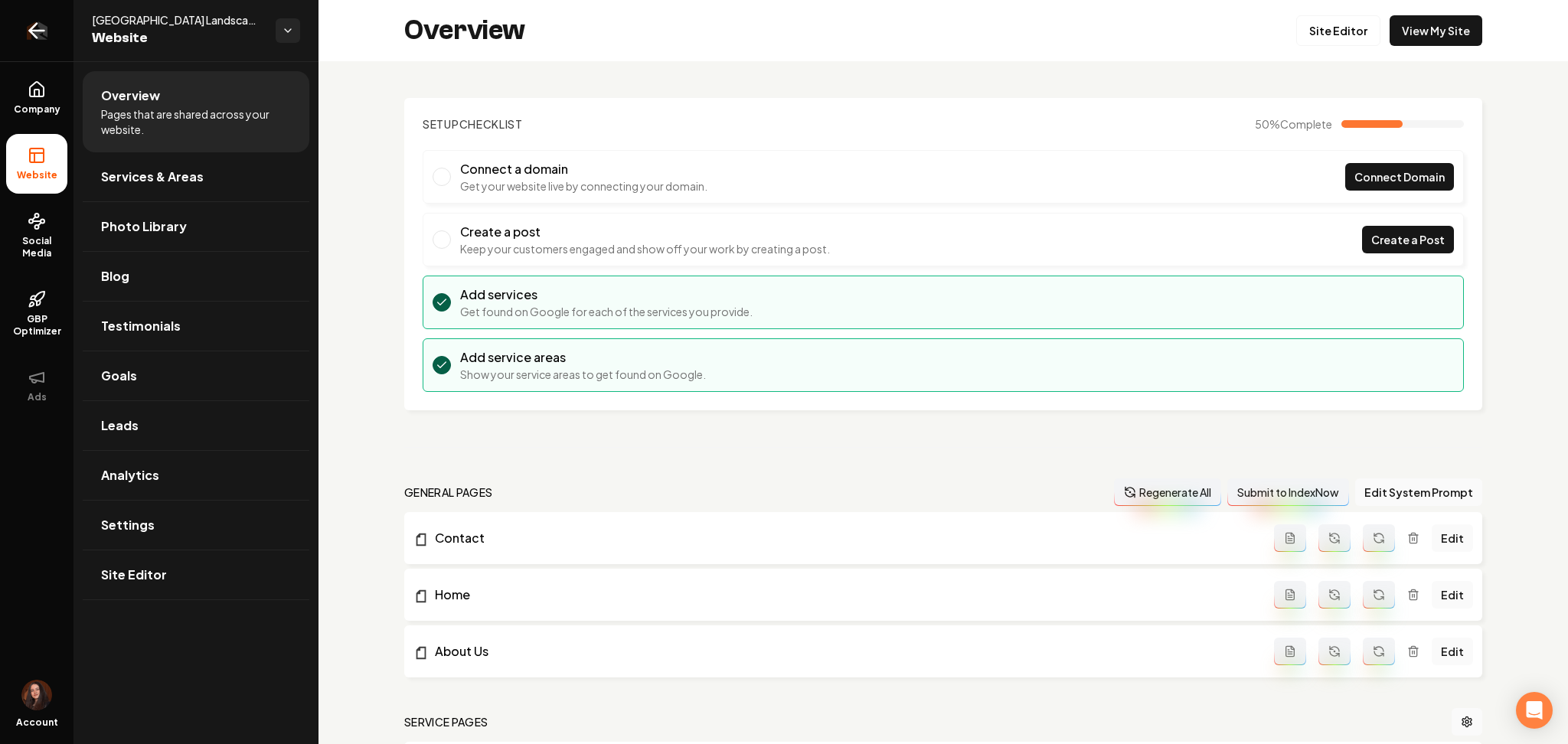
click at [55, 36] on link "Return to dashboard" at bounding box center [36, 30] width 73 height 62
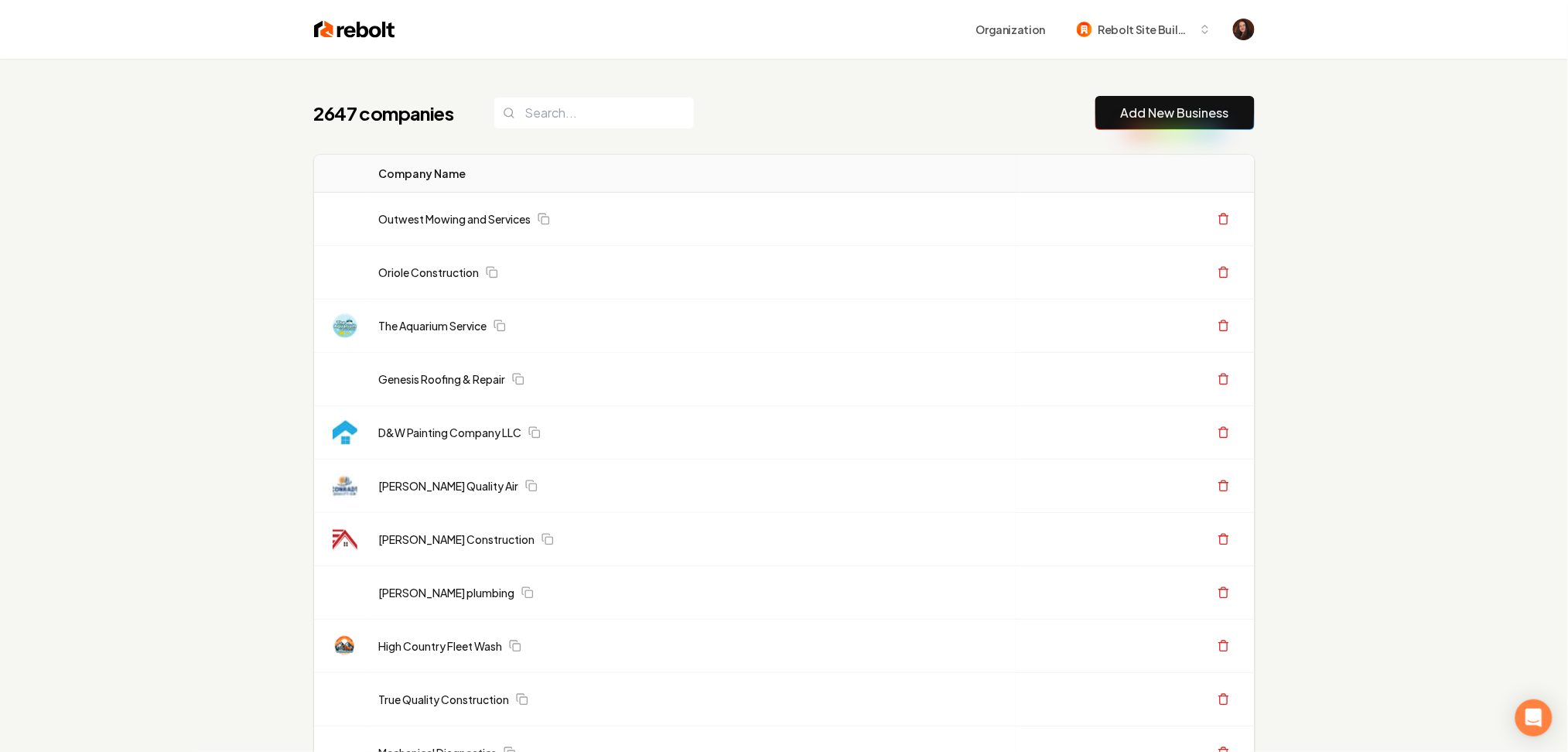
click at [1172, 116] on link "Add New Business" at bounding box center [1175, 113] width 108 height 19
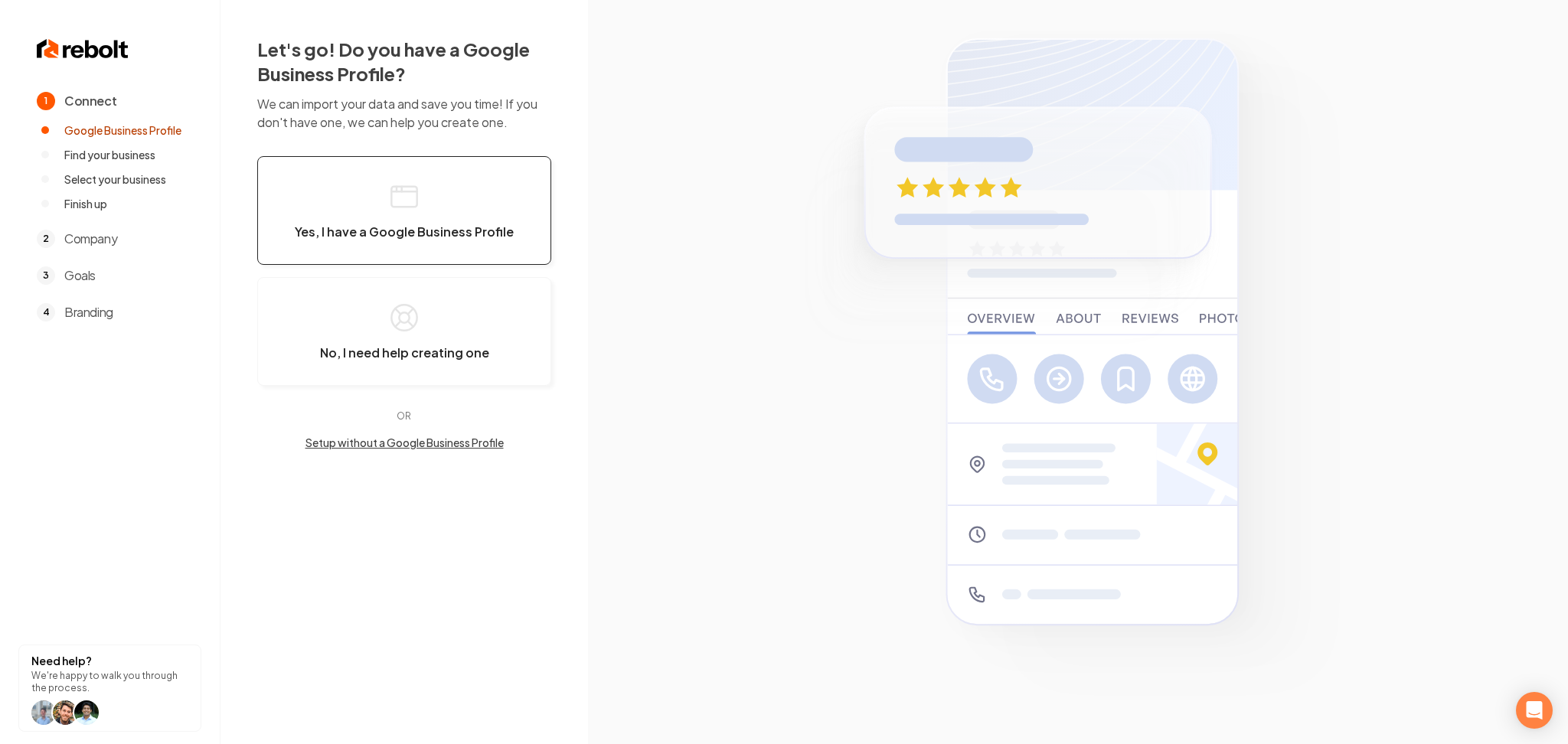
click at [463, 224] on span "Yes, I have a Google Business Profile" at bounding box center [404, 232] width 219 height 15
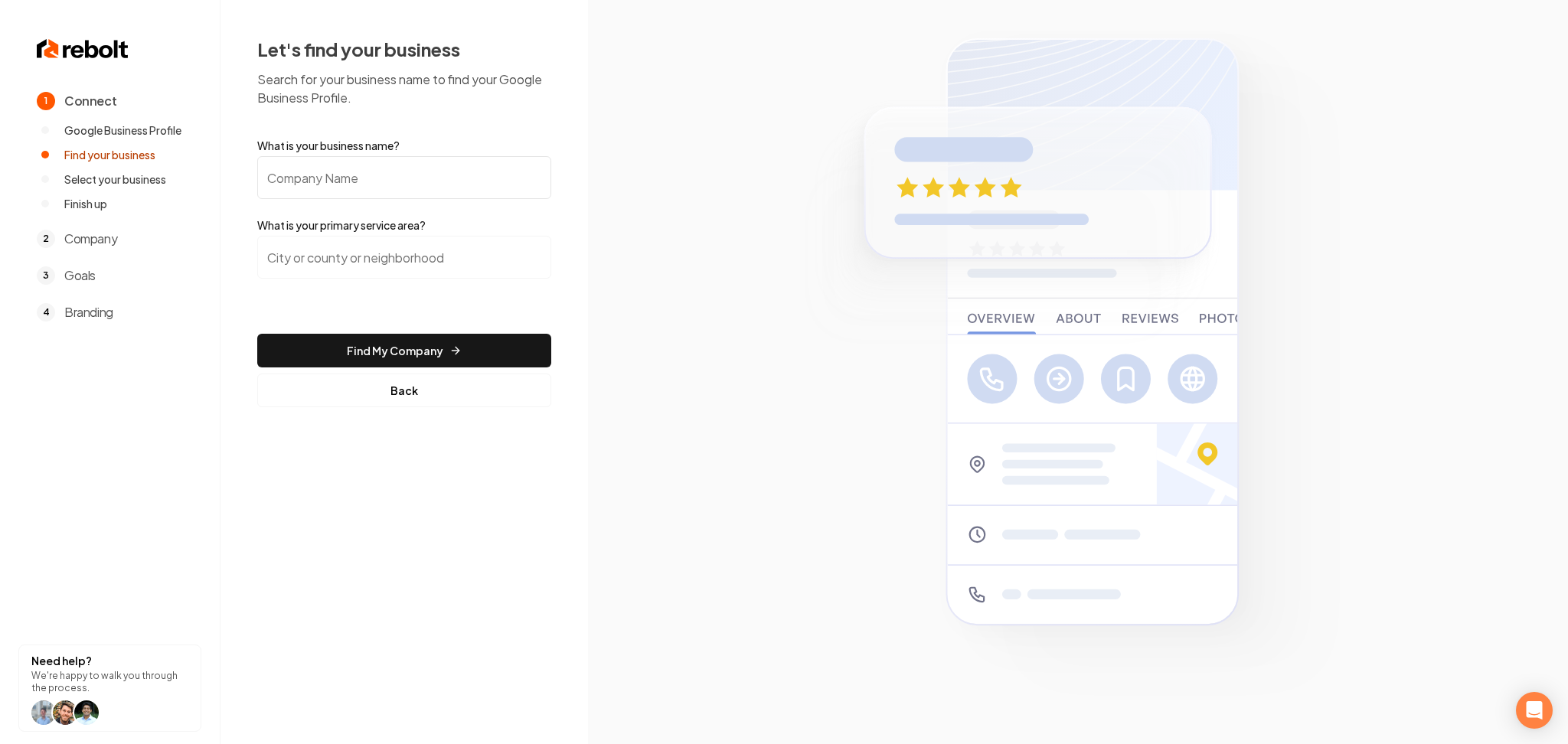
click at [283, 186] on input "What is your business name?" at bounding box center [404, 177] width 294 height 43
paste input "[PERSON_NAME] Roofing & Construction LLC"
type input "[PERSON_NAME] Roofing & Construction LLC"
click at [326, 263] on input "search" at bounding box center [404, 256] width 294 height 43
paste input "Mebane, NC."
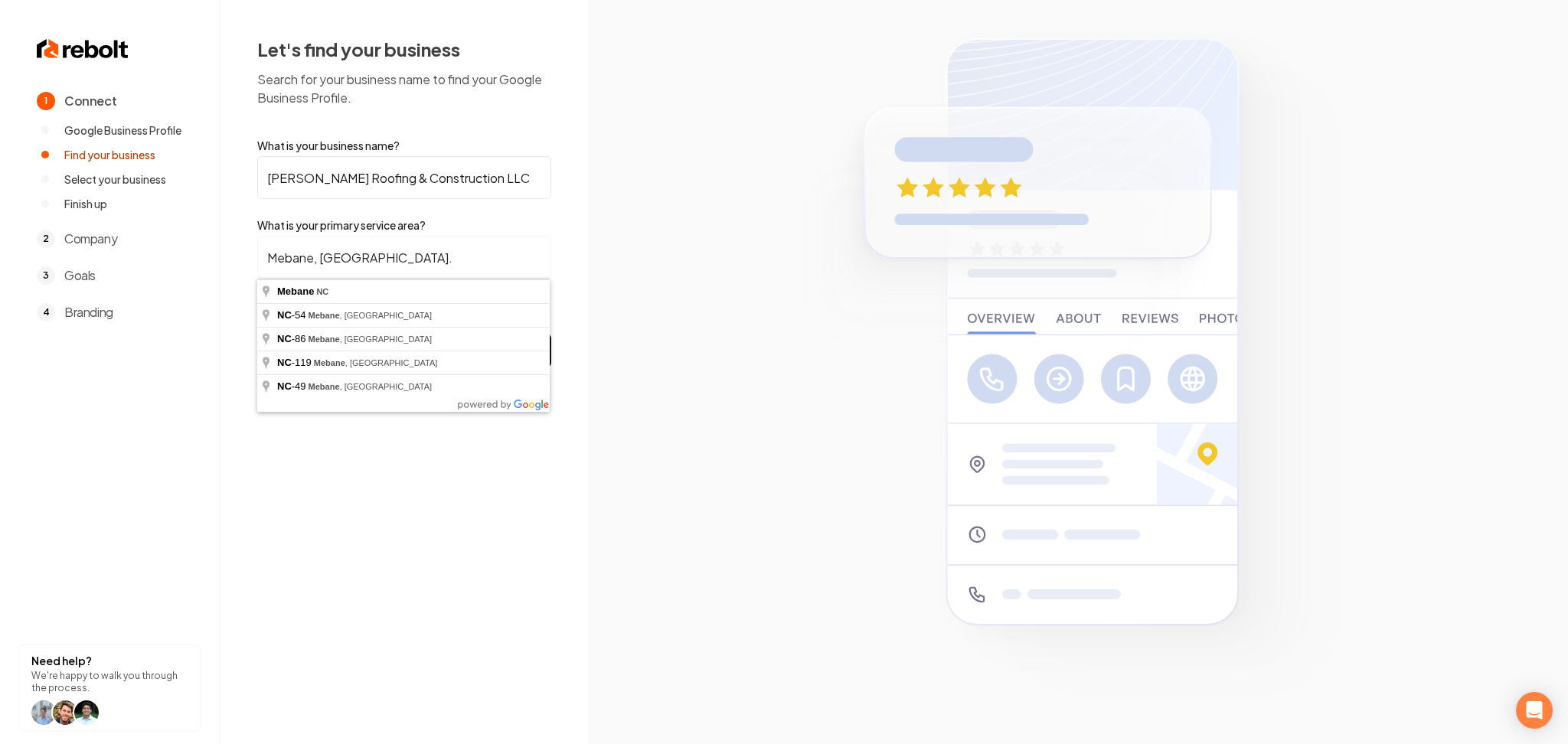
type input "Mebane, NC"
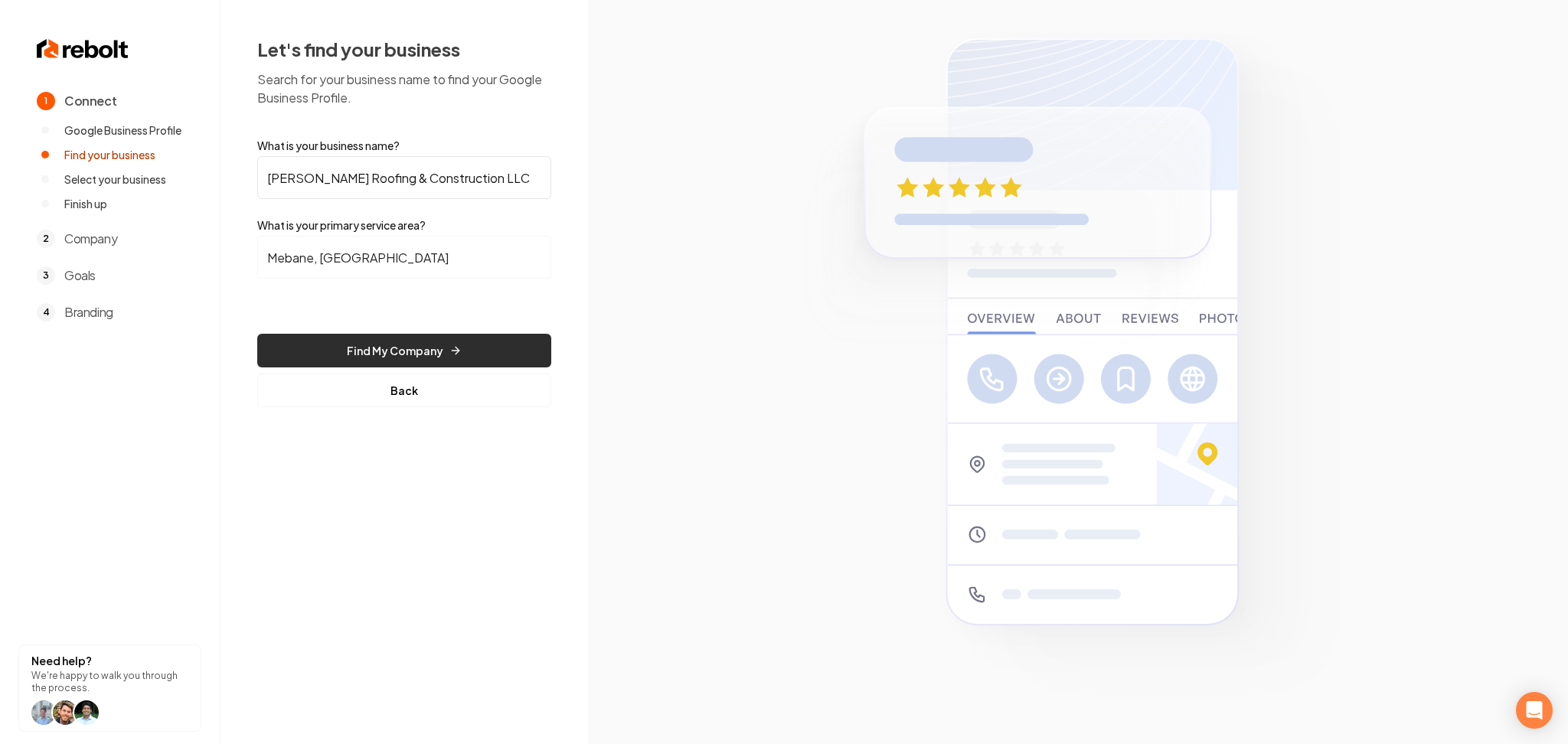
click at [325, 350] on button "Find My Company" at bounding box center [404, 351] width 294 height 34
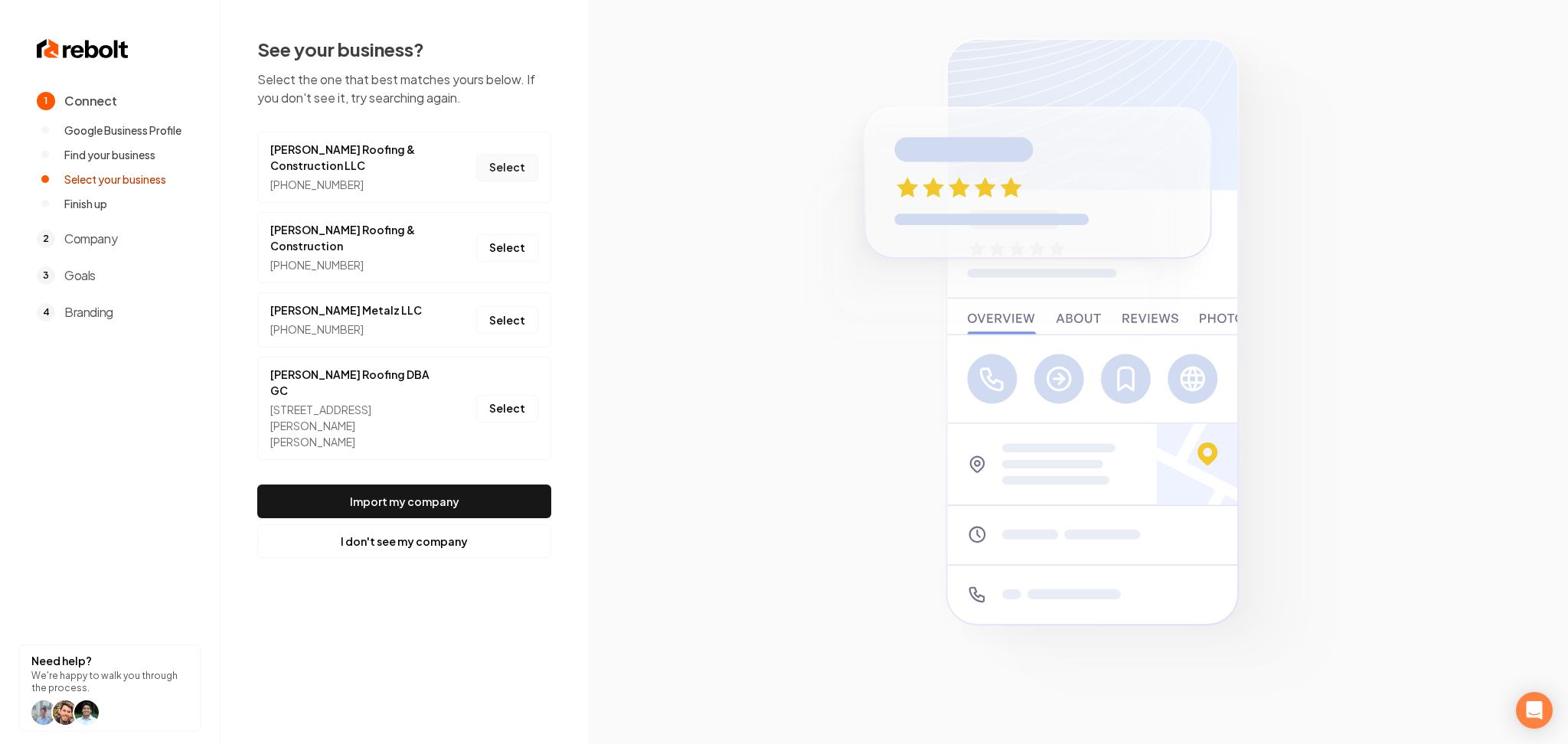
click at [527, 172] on button "Select" at bounding box center [507, 167] width 62 height 28
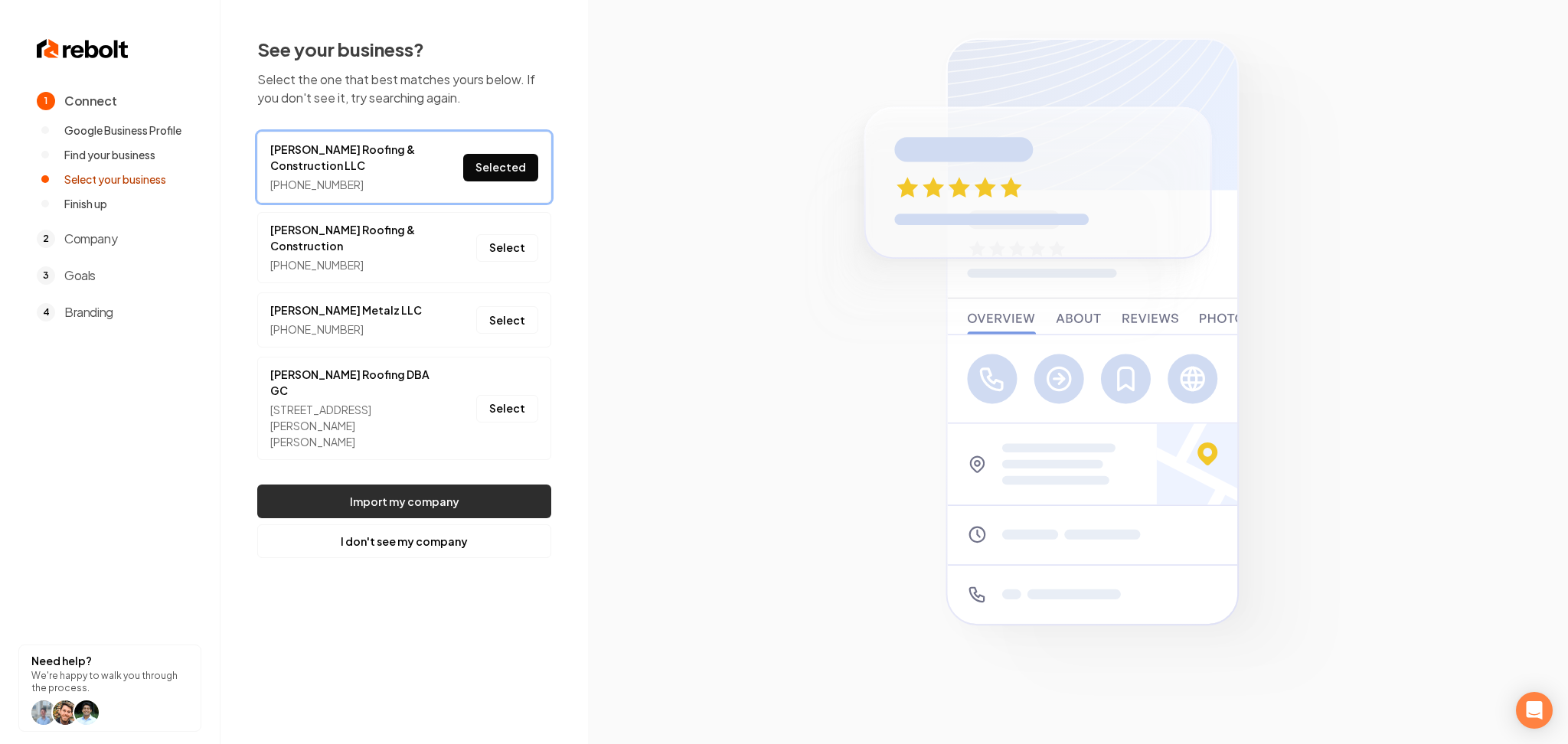
drag, startPoint x: 468, startPoint y: 478, endPoint x: 487, endPoint y: 427, distance: 54.4
click at [468, 484] on button "Import my company" at bounding box center [404, 501] width 294 height 34
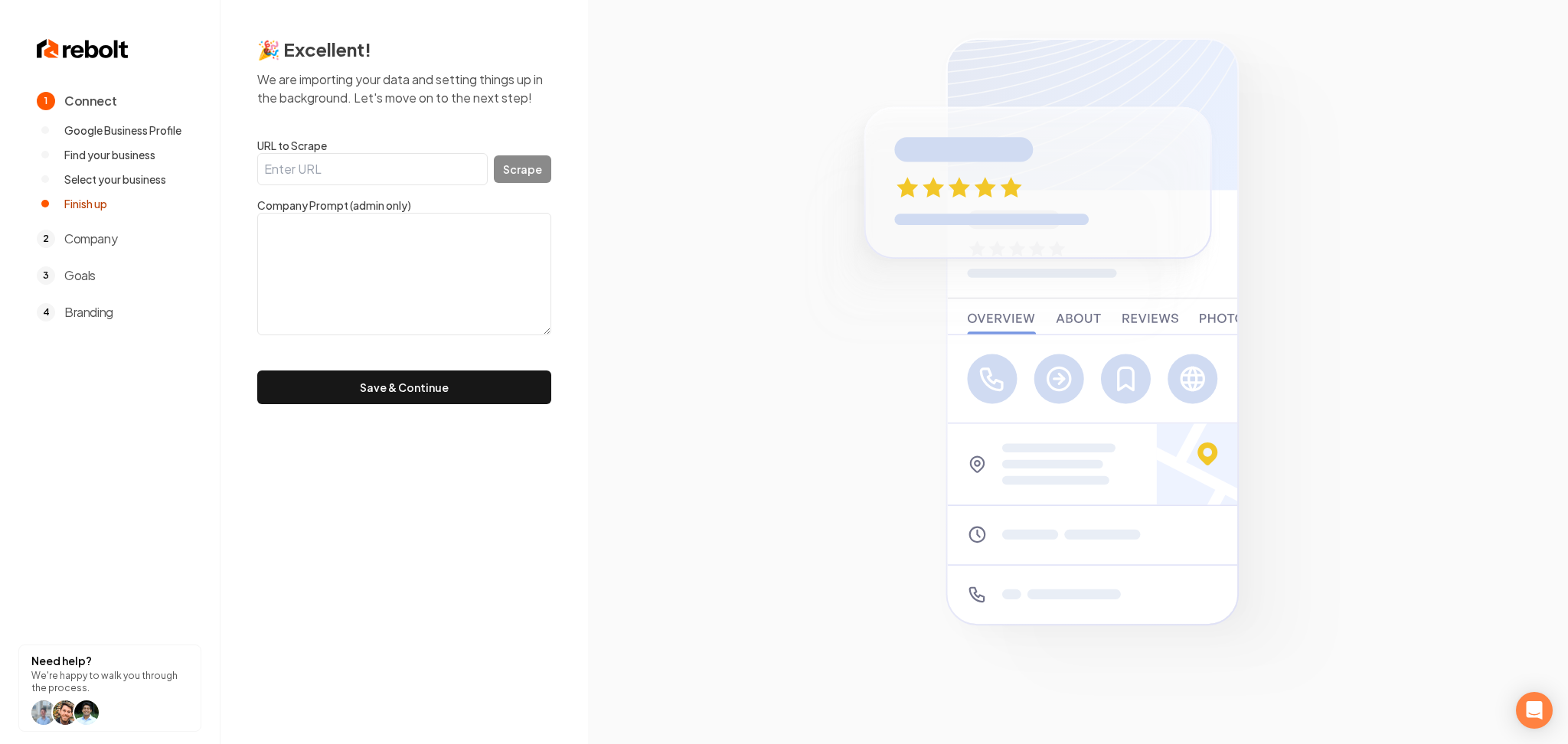
click at [285, 170] on input "URL to Scrape" at bounding box center [372, 169] width 230 height 32
paste input "https://www.grcroofz.com/"
type input "https://www.grcroofz.com/"
click at [542, 175] on button "Scrape" at bounding box center [522, 169] width 57 height 28
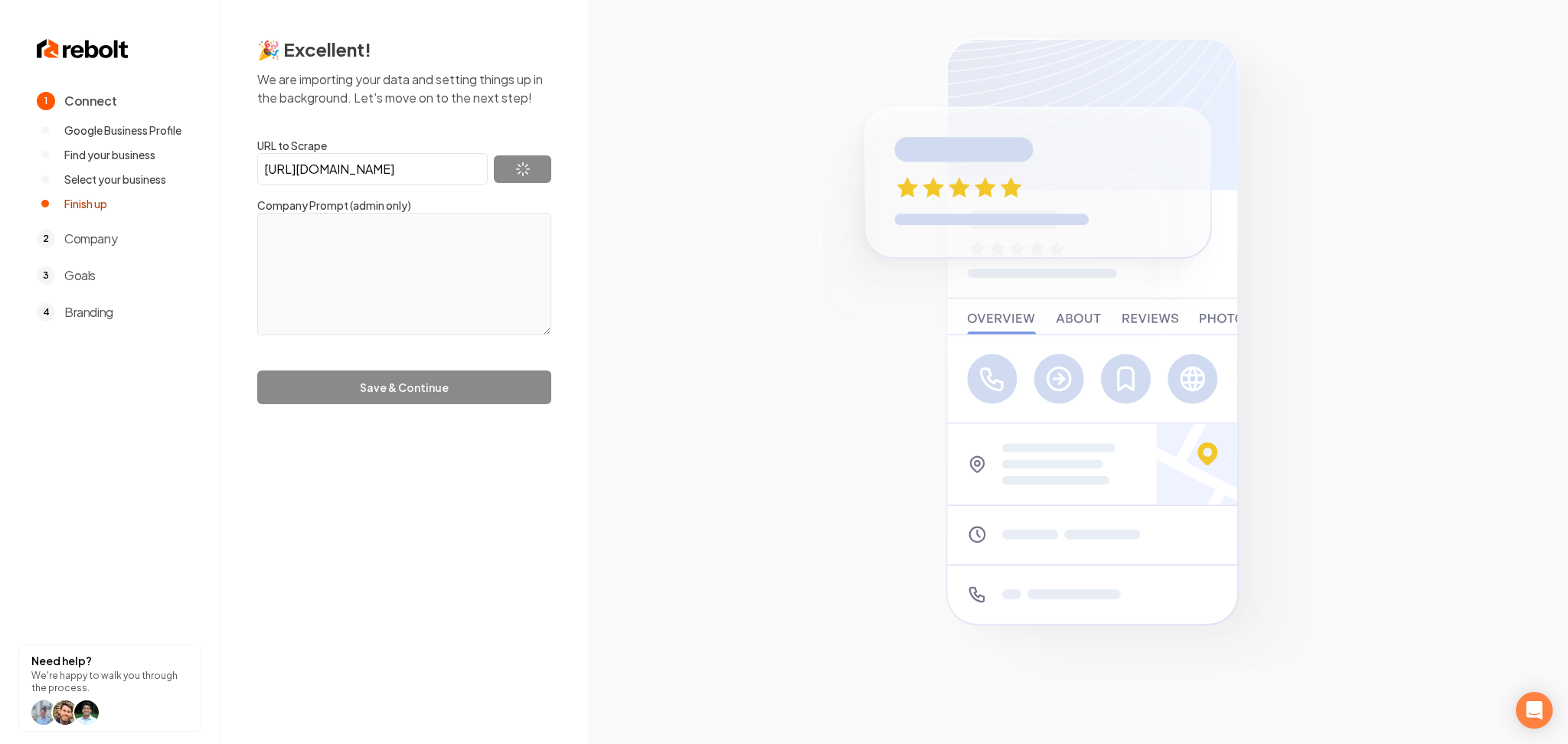
type textarea "Gonzalez Roofing & Construction is Mebane, NC's trusted provider of top-quality…"
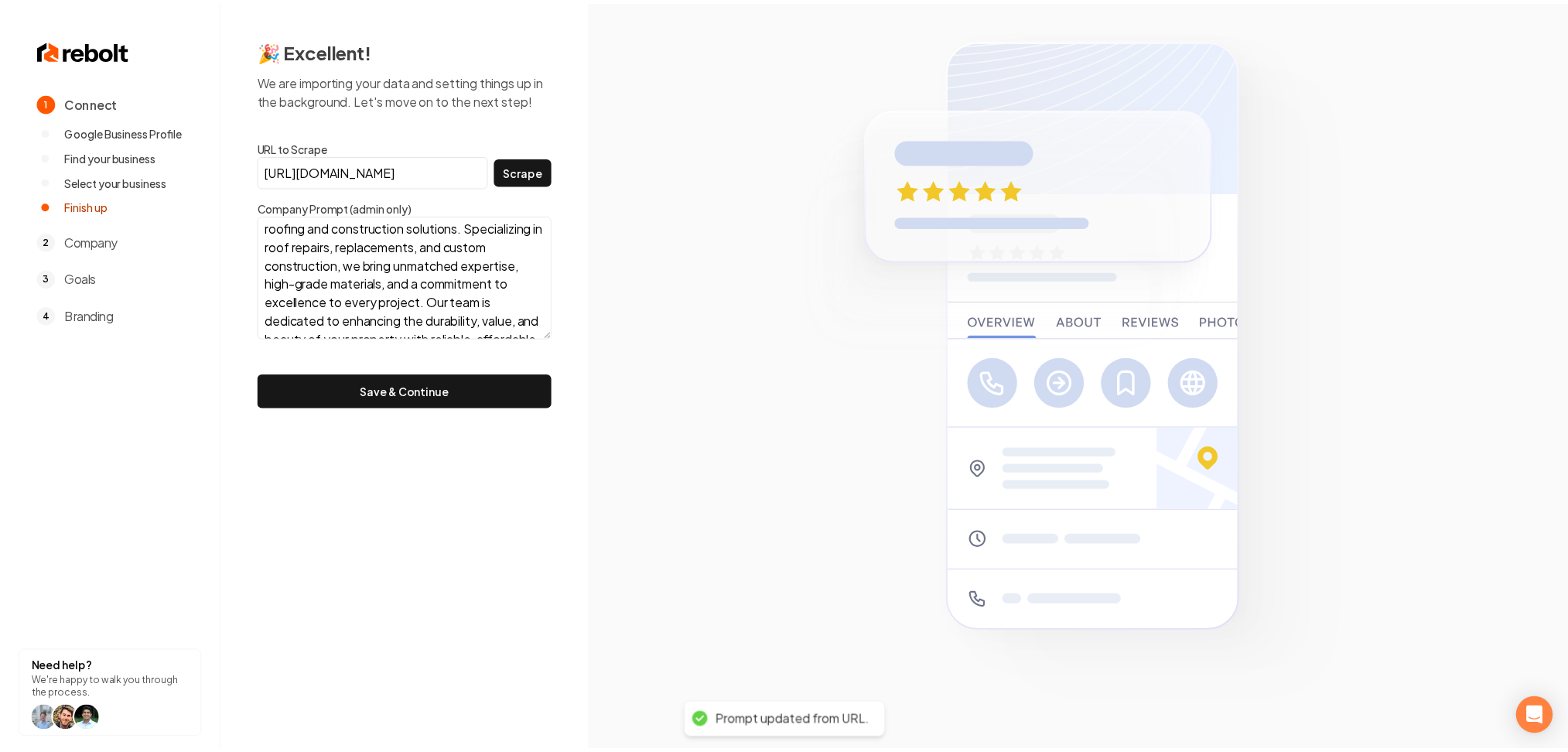
scroll to position [46, 0]
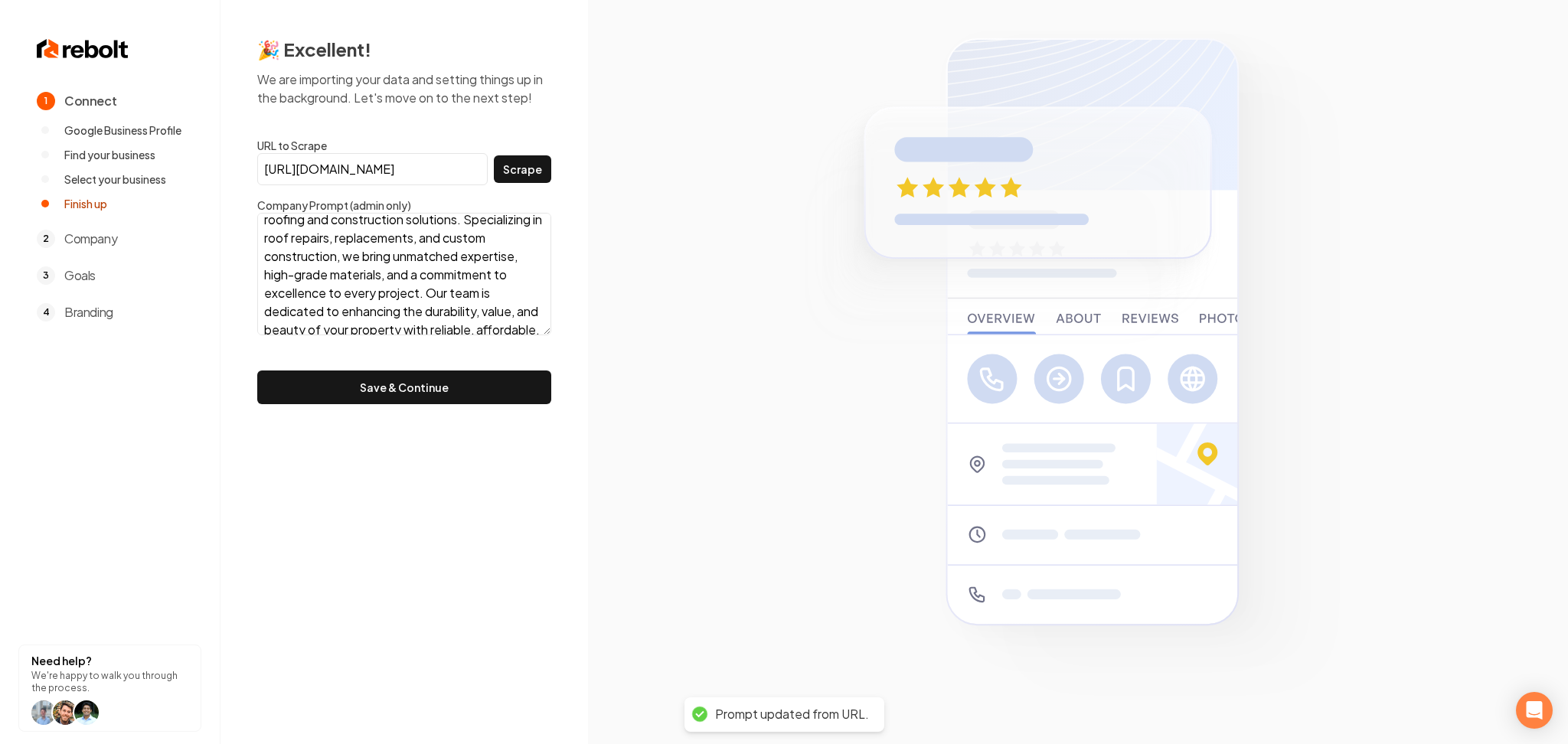
click at [469, 377] on button "Save & Continue" at bounding box center [404, 387] width 294 height 34
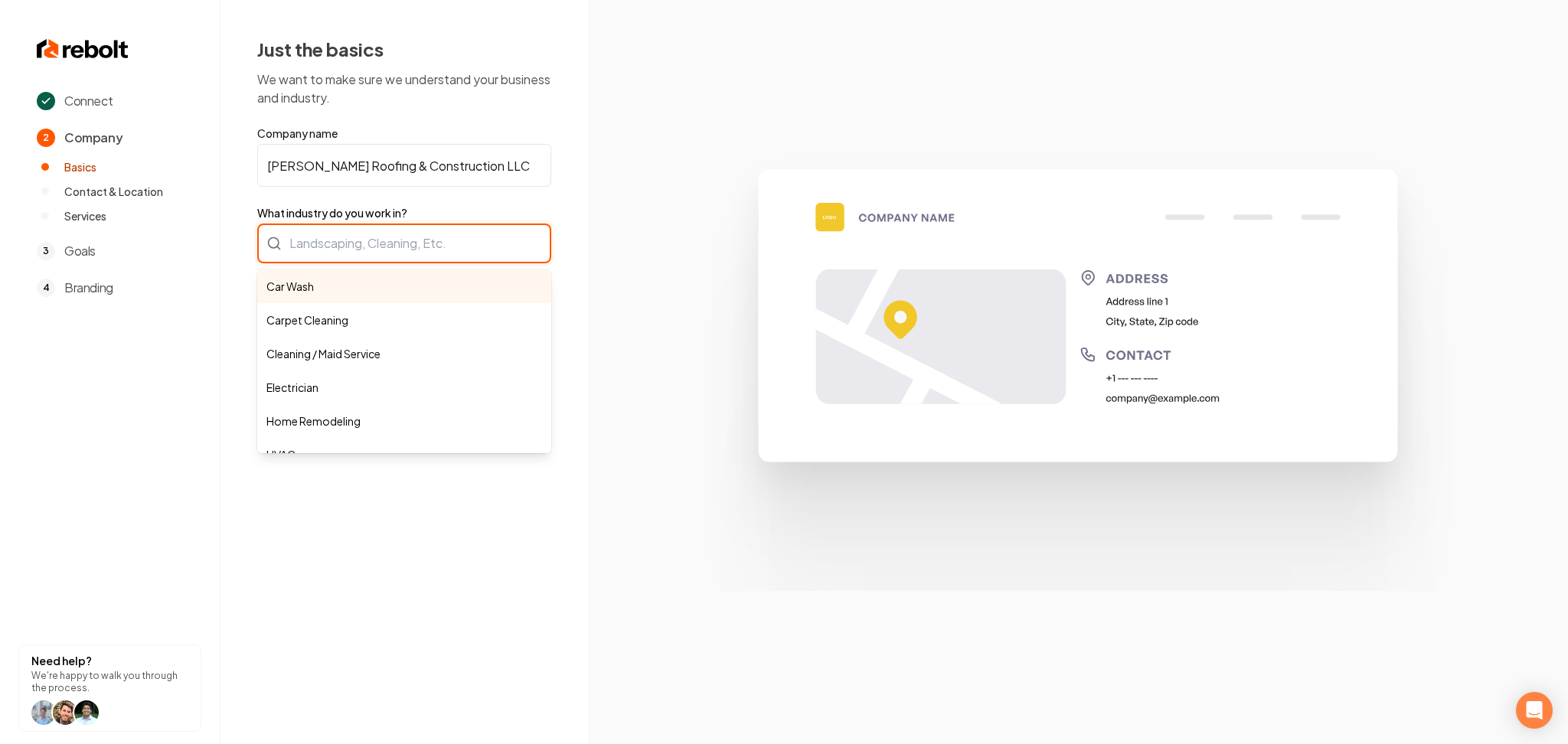
click at [429, 245] on div "Car Wash Carpet Cleaning Cleaning / Maid Service Electrician Home Remodeling HV…" at bounding box center [404, 243] width 294 height 40
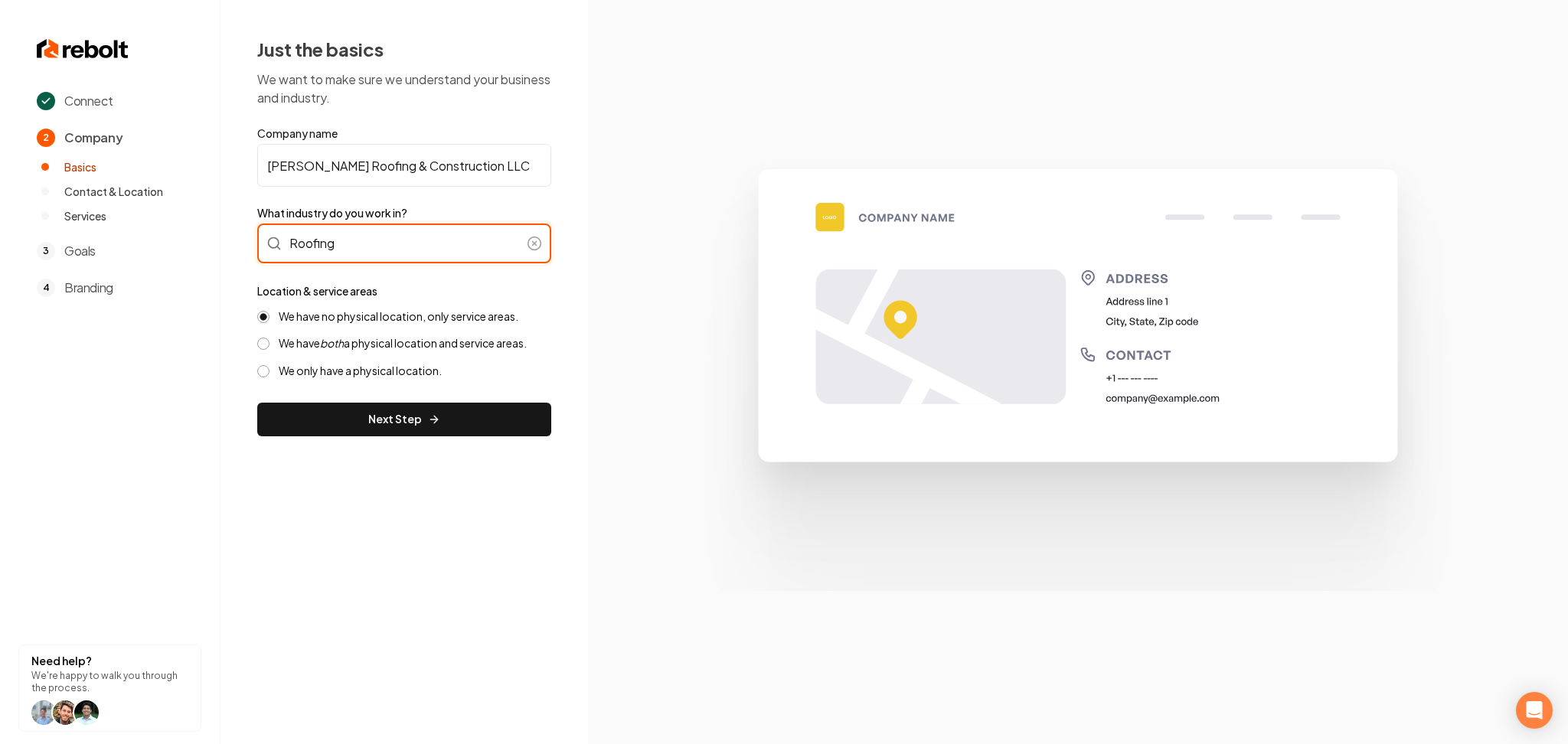
type input "Roofing"
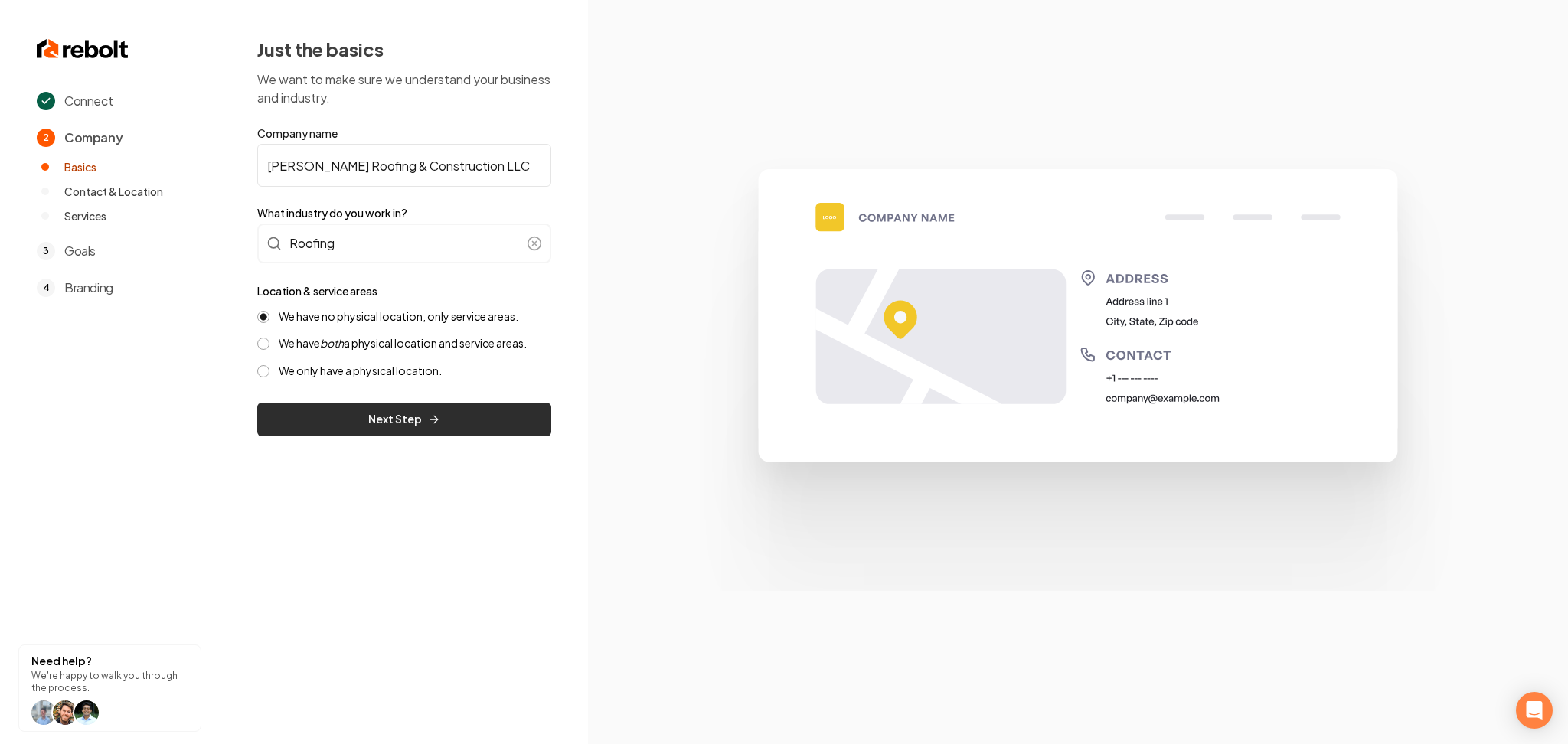
click at [335, 436] on div "Just the basics We want to make sure we understand your business and industry. …" at bounding box center [404, 236] width 368 height 473
click at [333, 433] on button "Next Step" at bounding box center [404, 419] width 294 height 34
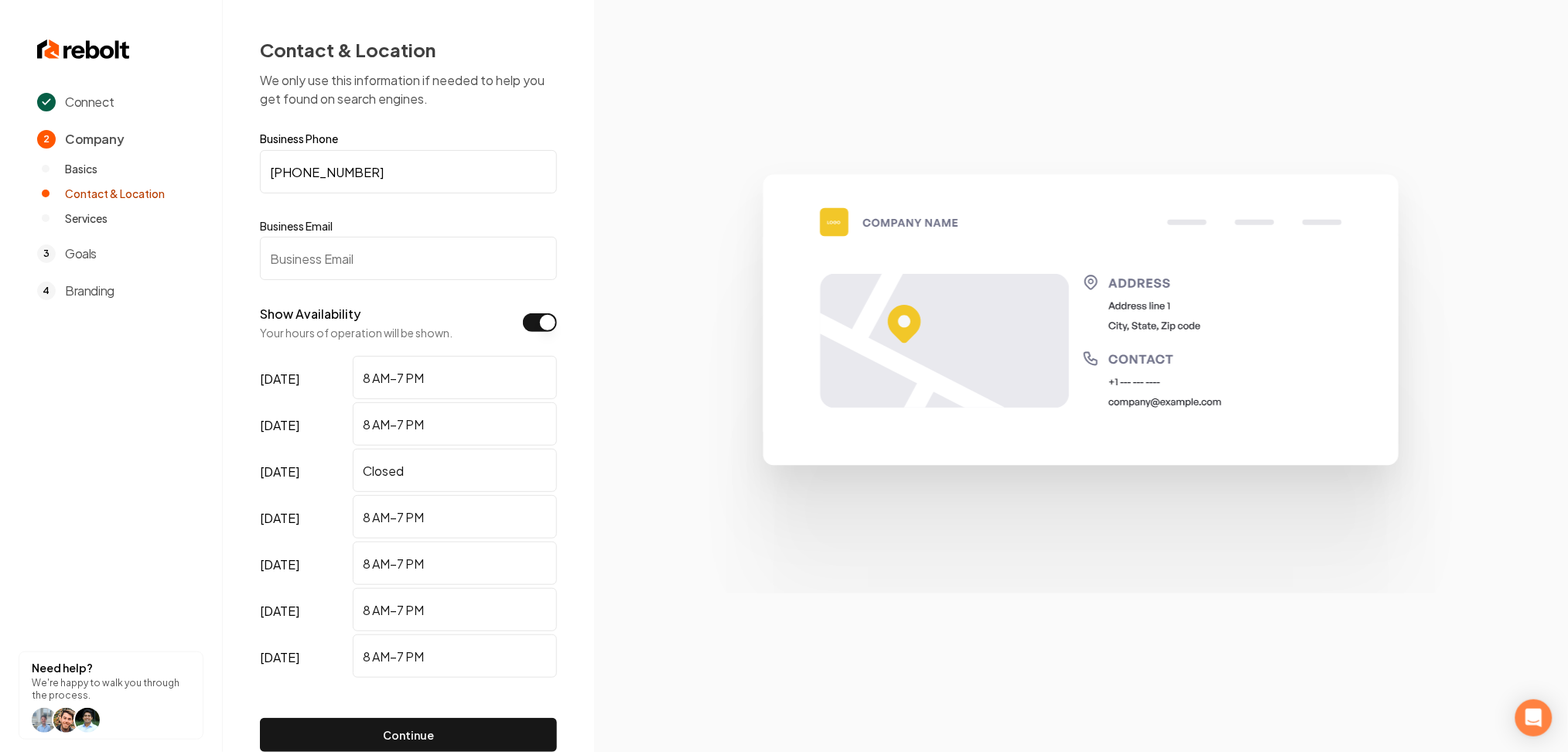
click at [385, 250] on input "Business Email" at bounding box center [408, 258] width 297 height 43
paste input "gonzalezroofingandconstruction@gmail.com"
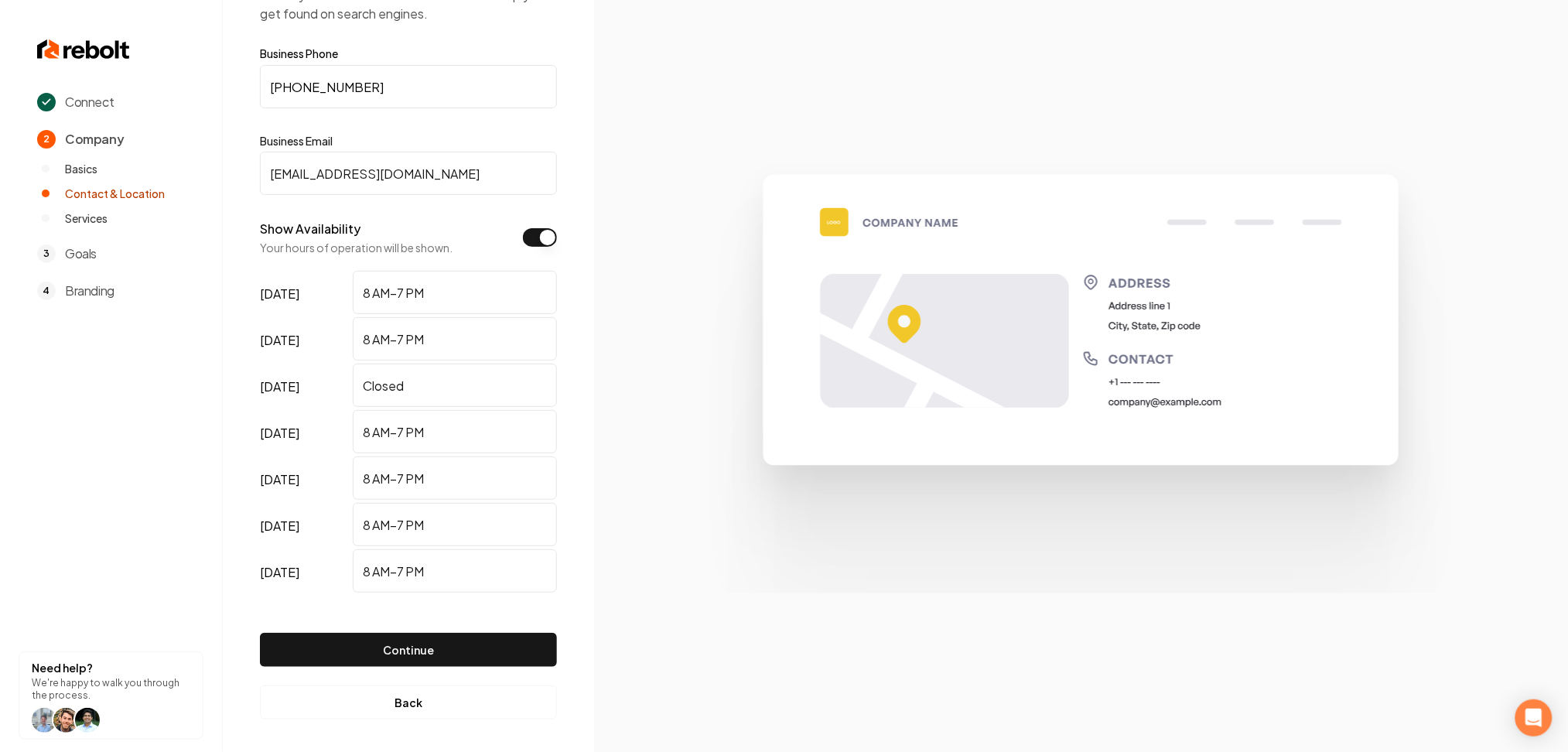
scroll to position [89, 0]
type input "gonzalezroofingandconstruction@gmail.com"
click at [406, 633] on button "Continue" at bounding box center [408, 646] width 297 height 34
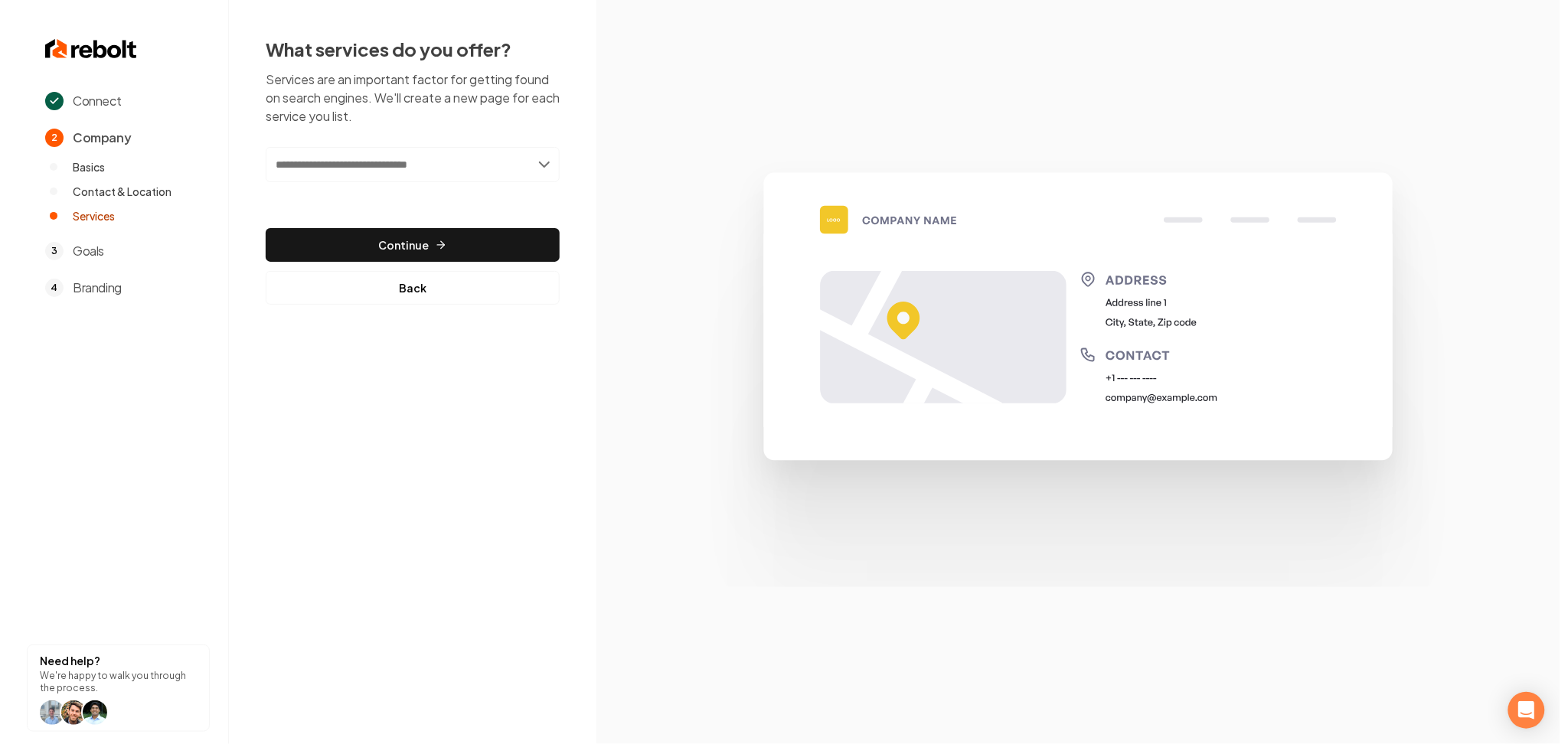
scroll to position [0, 0]
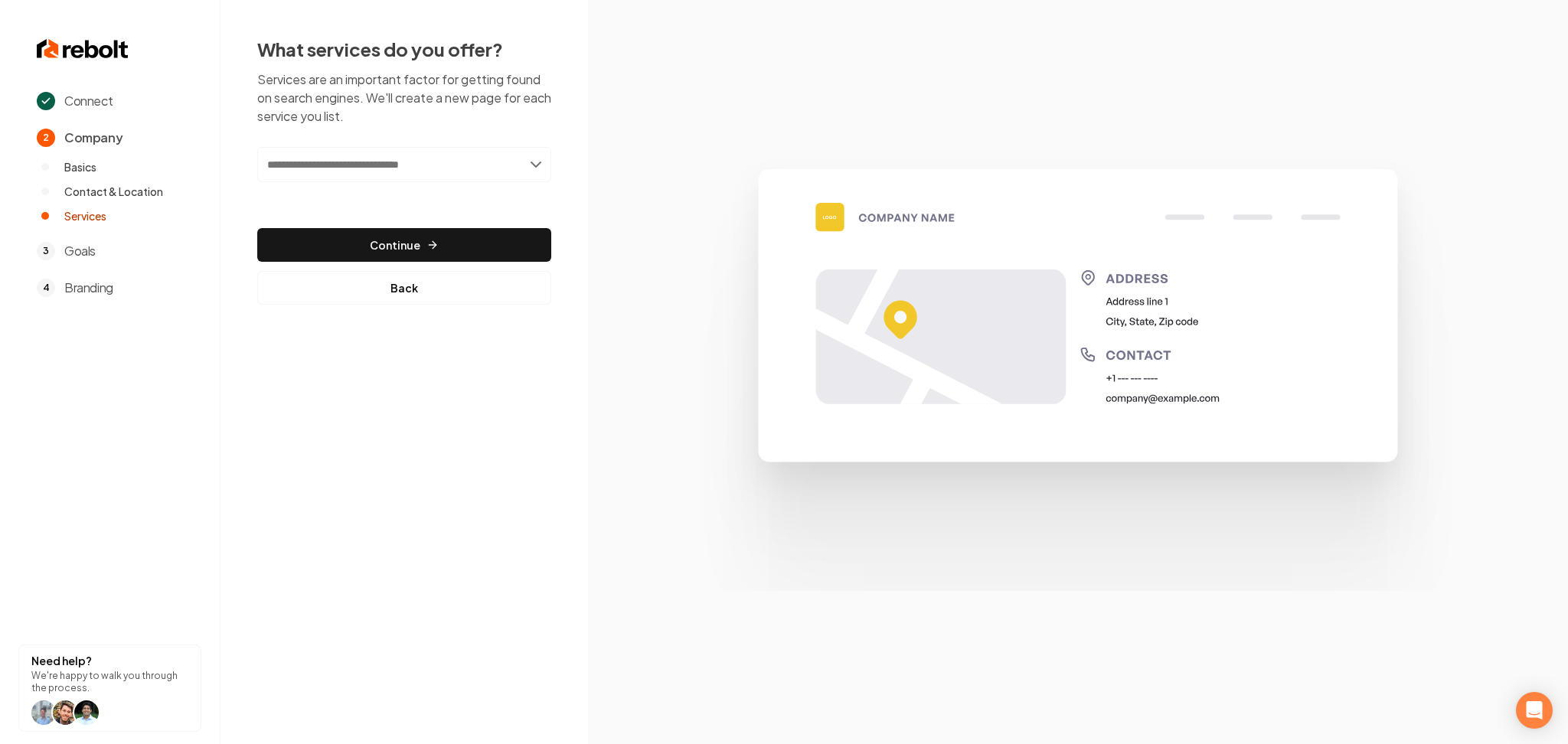
click at [385, 172] on input "text" at bounding box center [404, 164] width 294 height 35
paste input "**********"
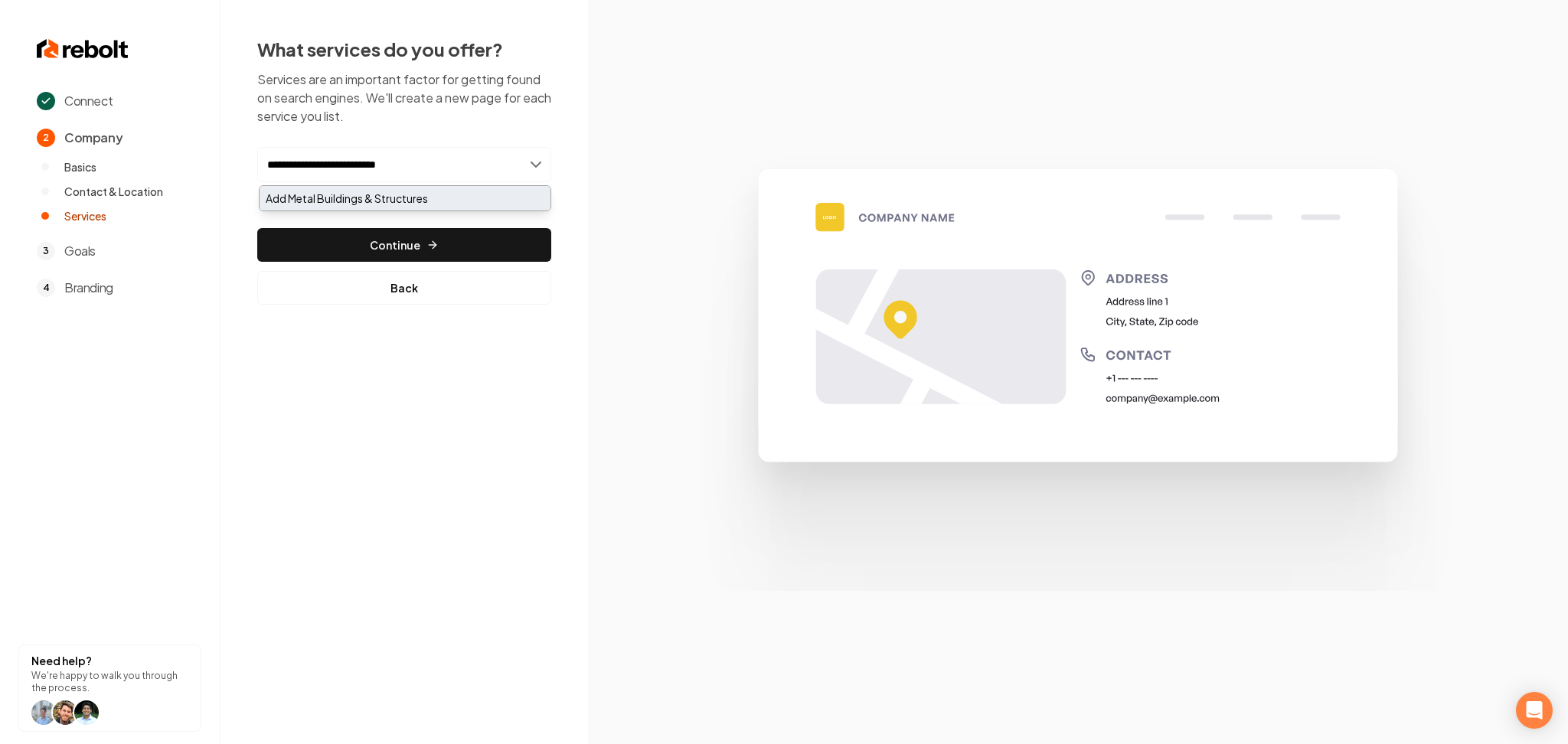
type input "**********"
click at [360, 205] on div "Add Metal Buildings & Structures" at bounding box center [405, 198] width 291 height 24
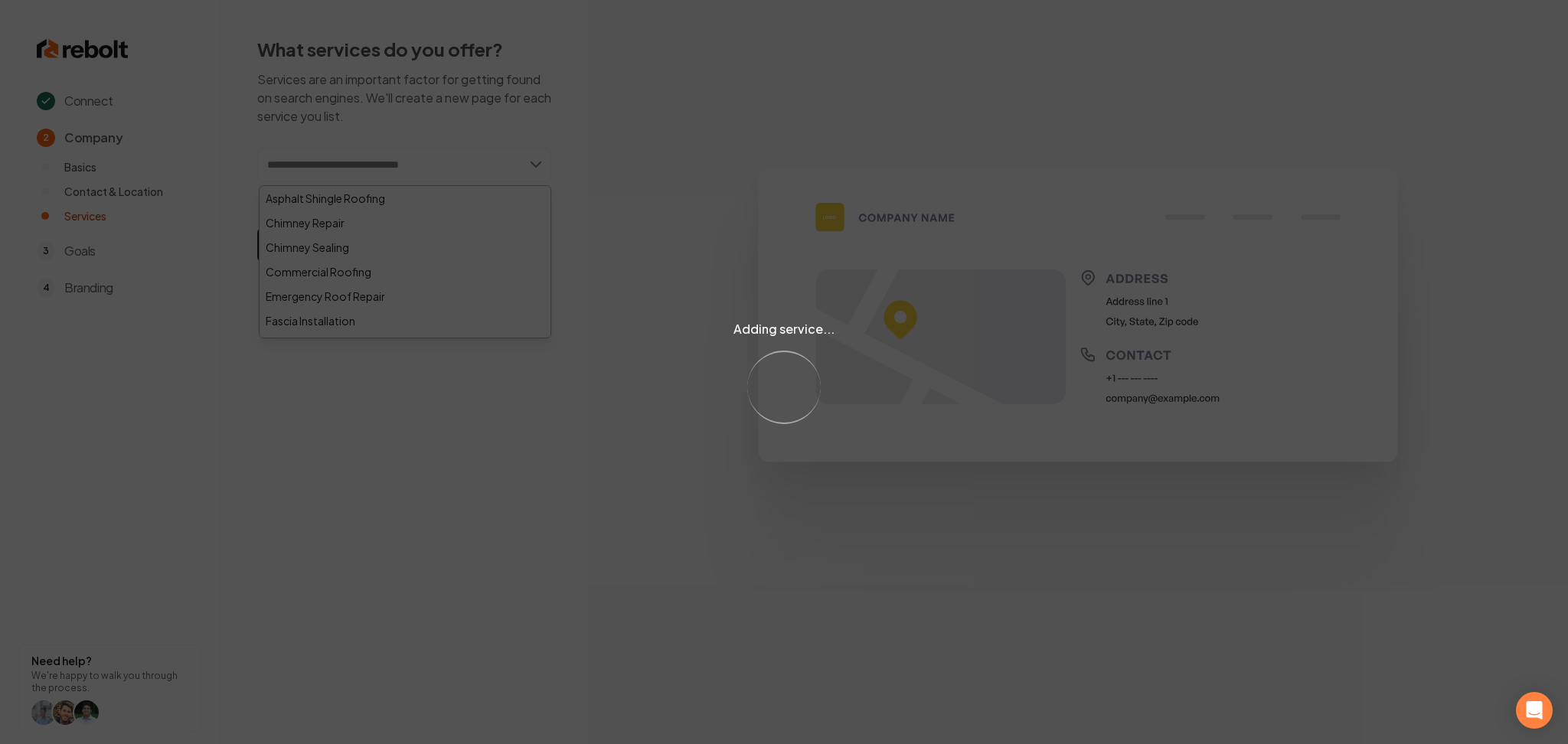
paste input "**********"
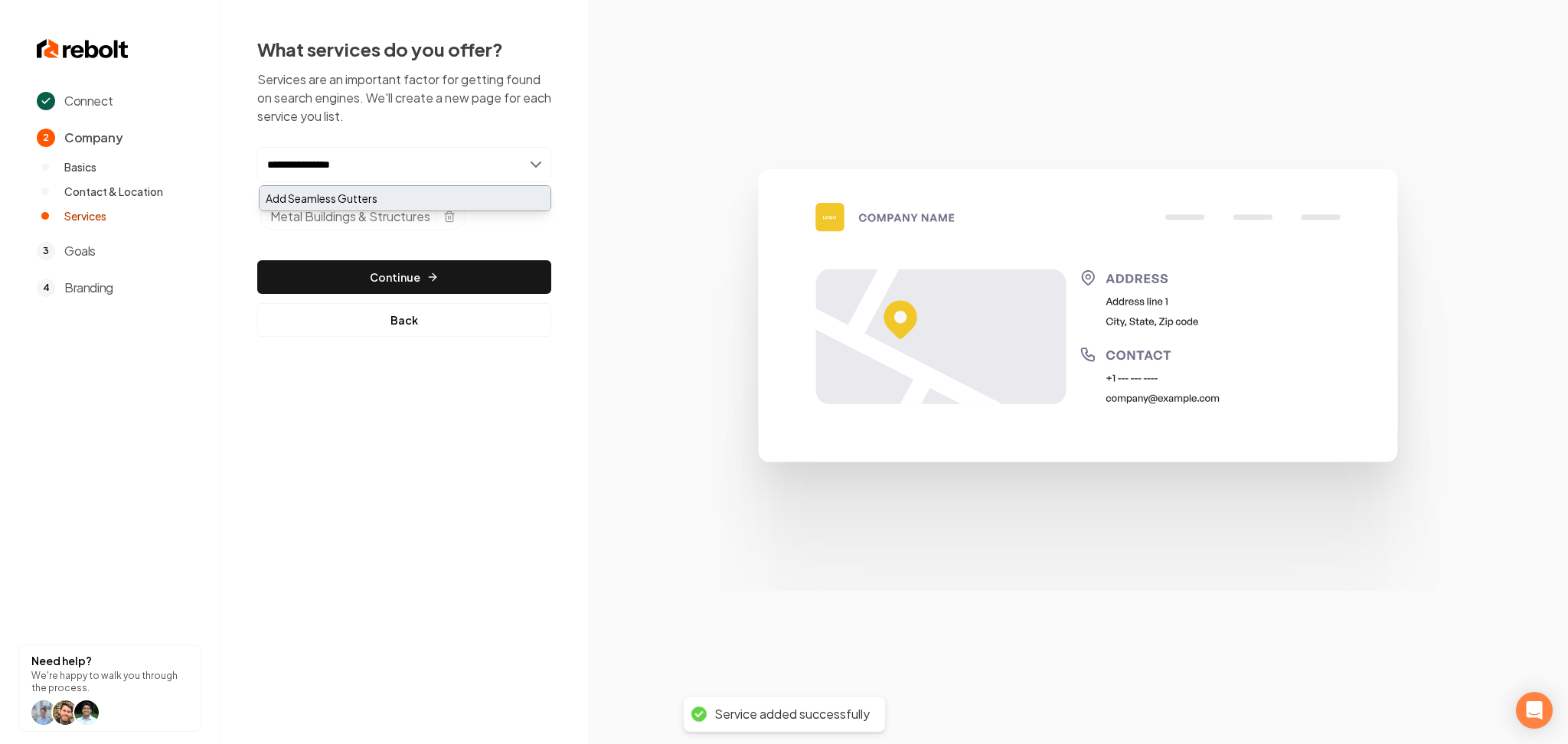
type input "**********"
click at [374, 190] on div "Add Seamless Gutters" at bounding box center [405, 198] width 291 height 24
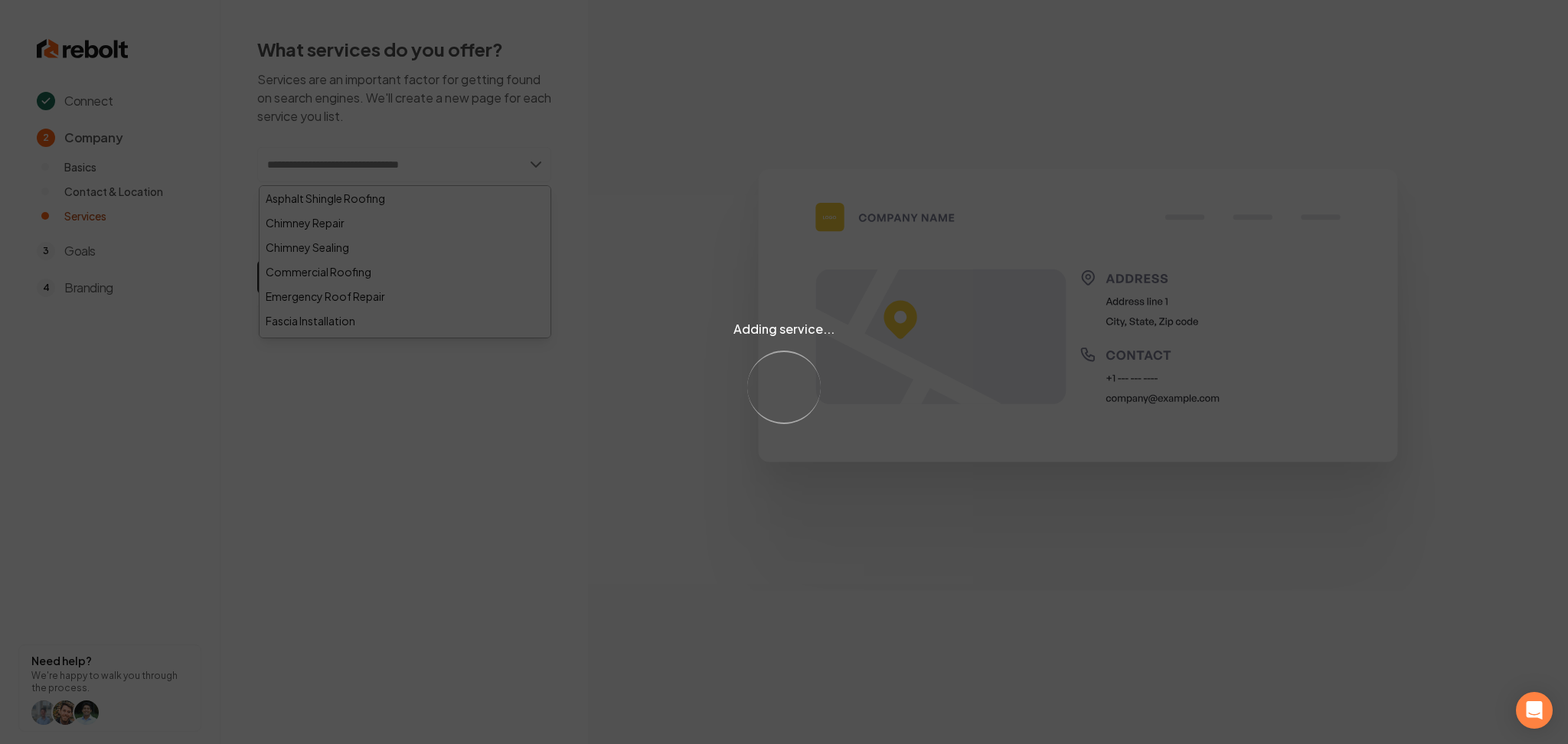
paste input "**********"
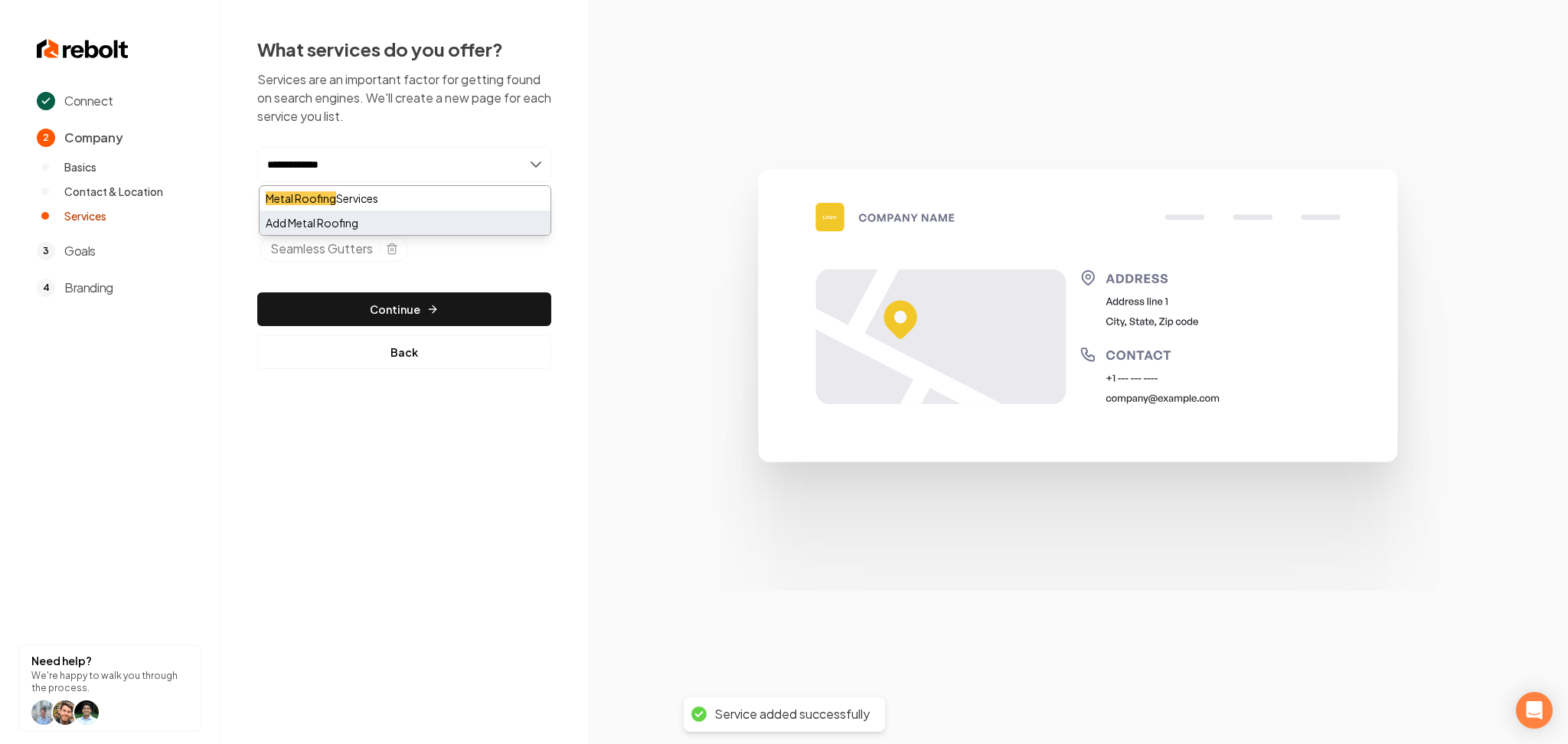
type input "**********"
click at [327, 224] on div "Add Metal Roofing" at bounding box center [405, 223] width 291 height 24
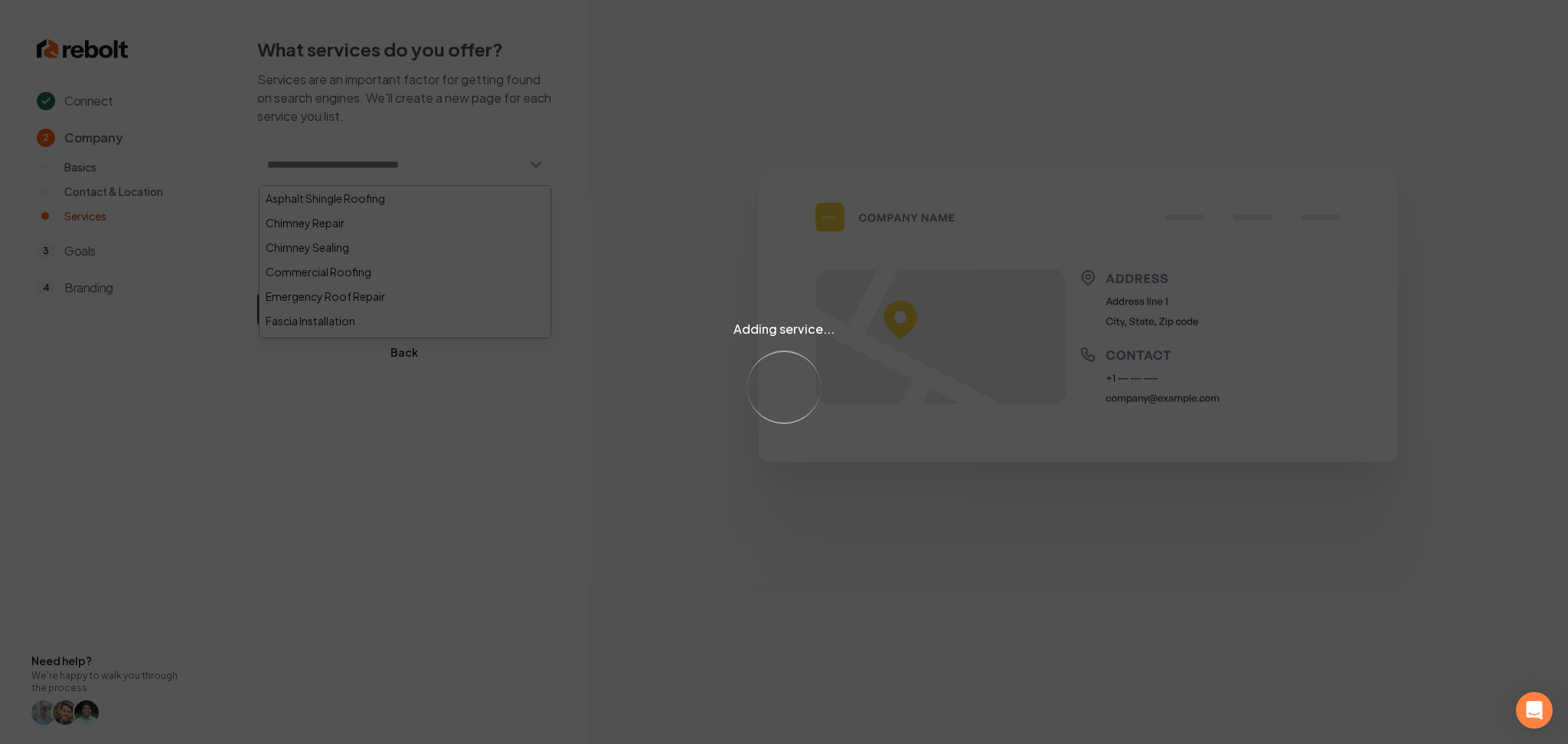
paste input "**********"
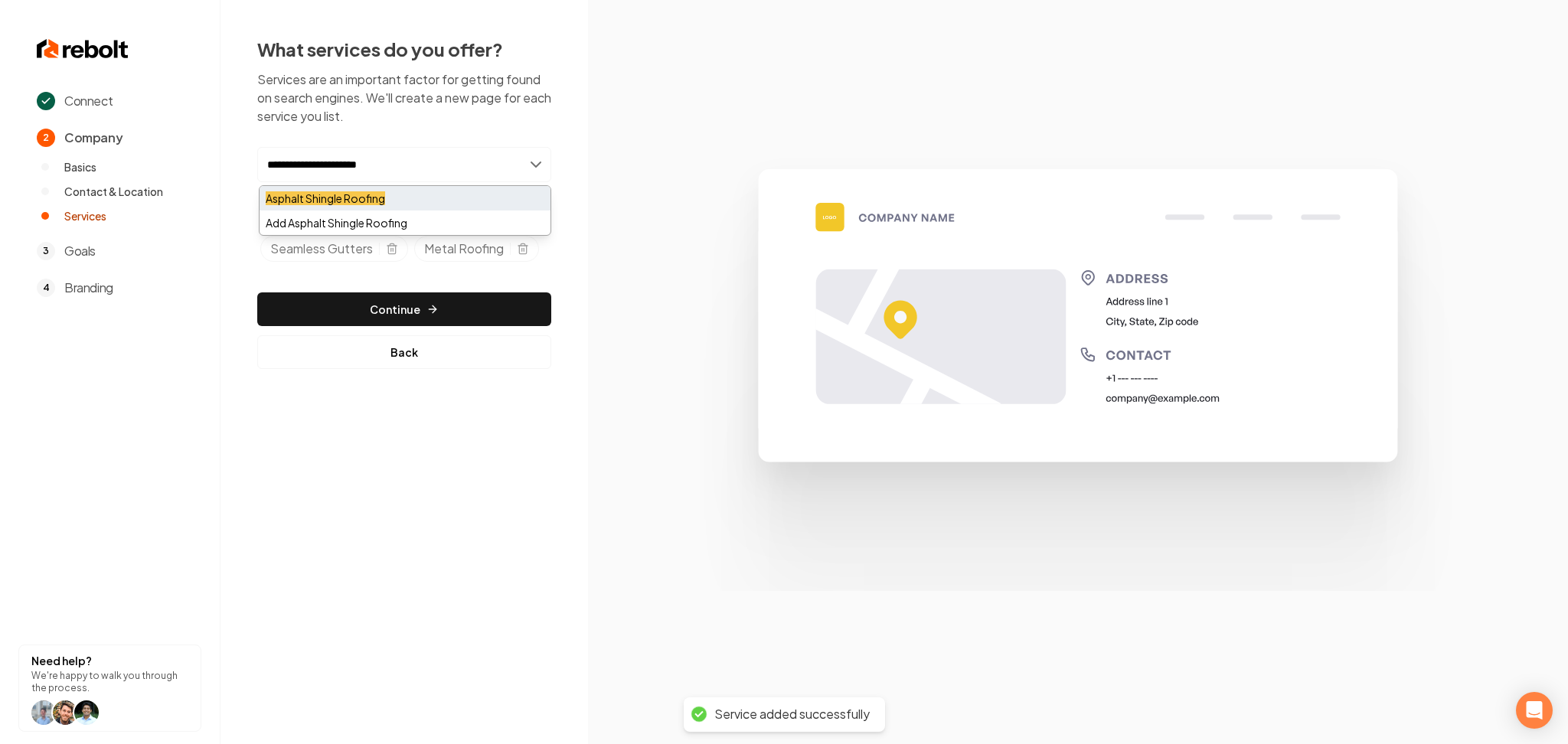
type input "**********"
click at [346, 207] on div "Asphalt Shingle Roofing" at bounding box center [405, 198] width 291 height 24
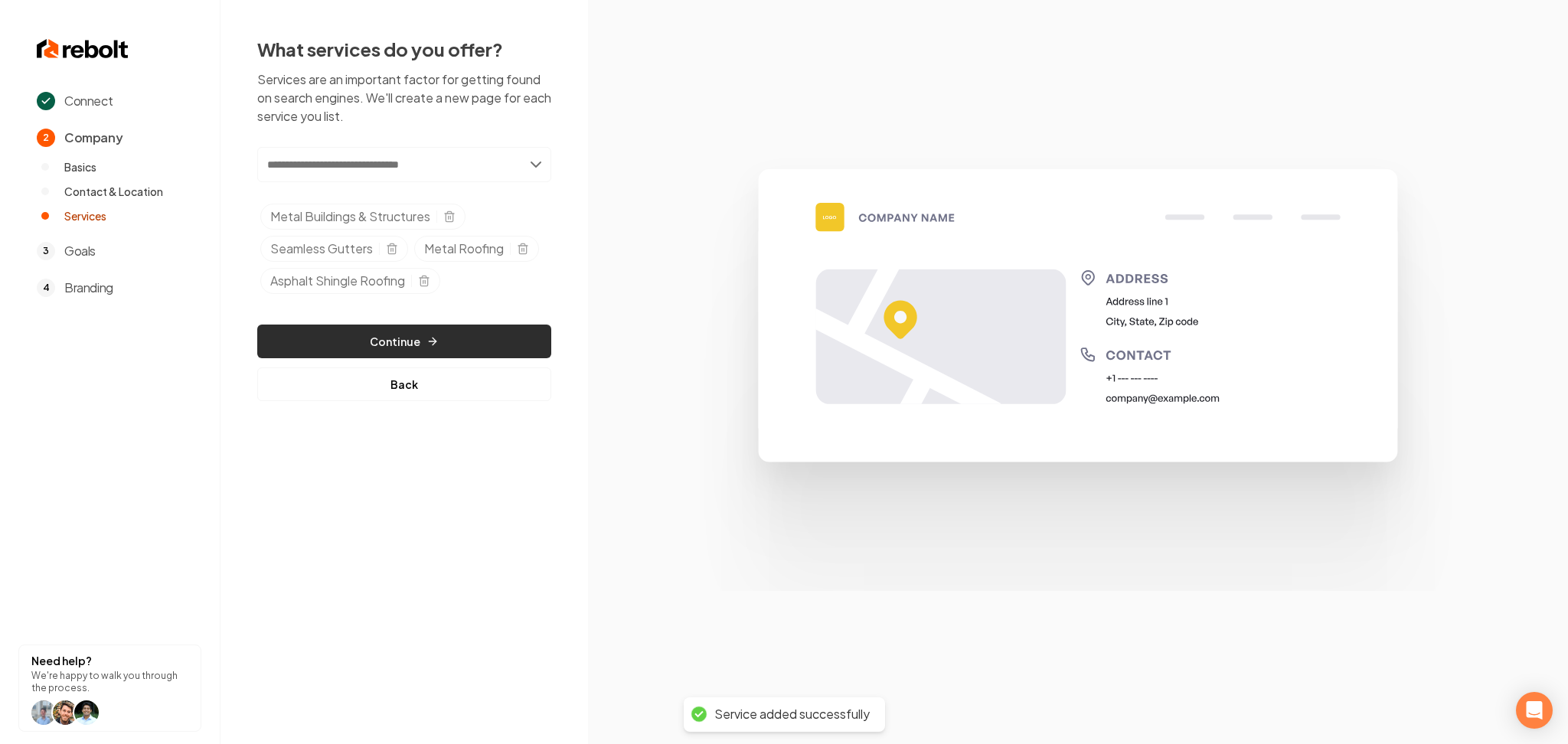
click at [494, 331] on button "Continue" at bounding box center [404, 342] width 294 height 34
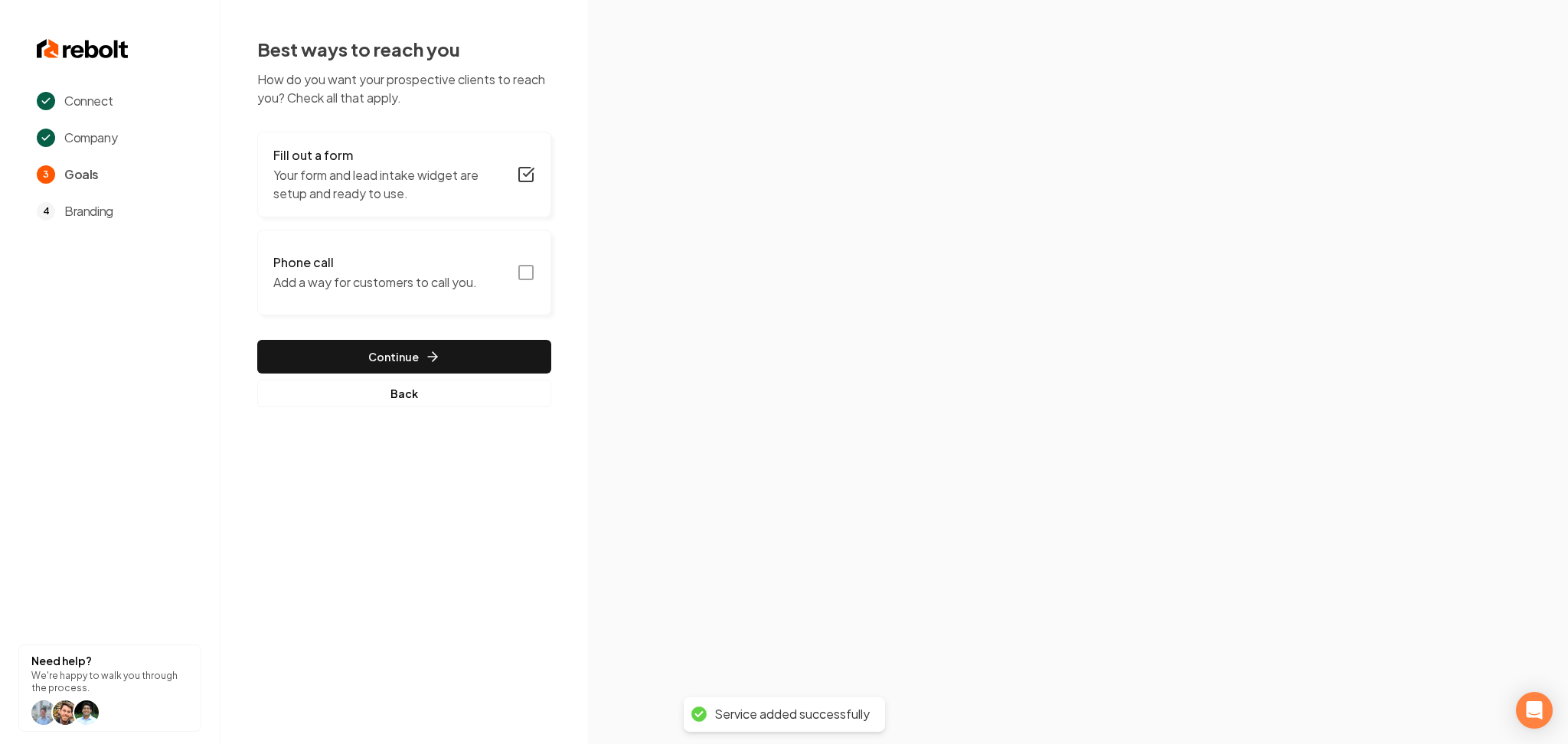
click at [470, 306] on button "Phone call Add a way for customers to call you." at bounding box center [404, 272] width 294 height 86
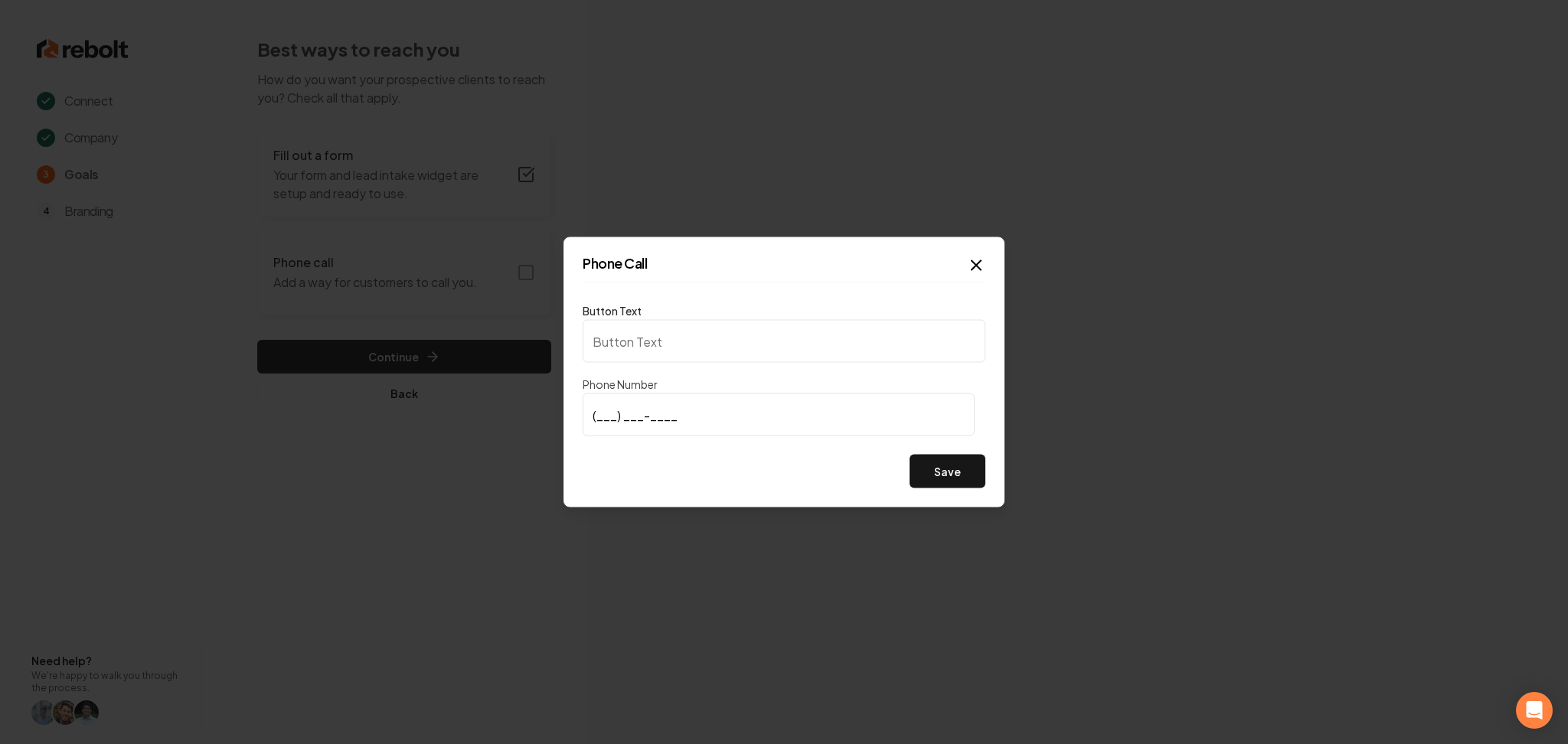
type input "Call us"
type input "(336) 380-8121"
click at [938, 477] on button "Save" at bounding box center [948, 472] width 76 height 34
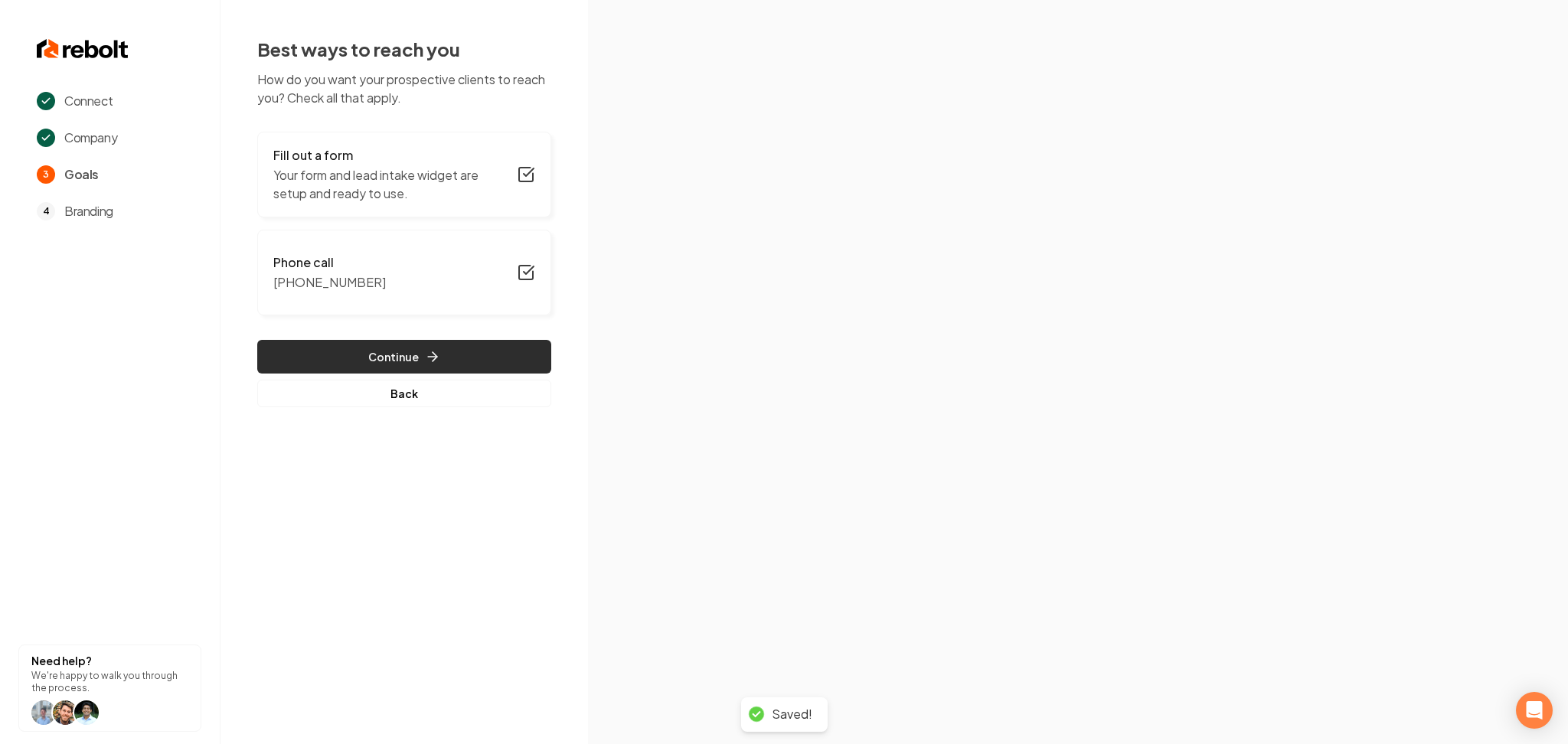
click at [435, 353] on icon "button" at bounding box center [433, 357] width 15 height 15
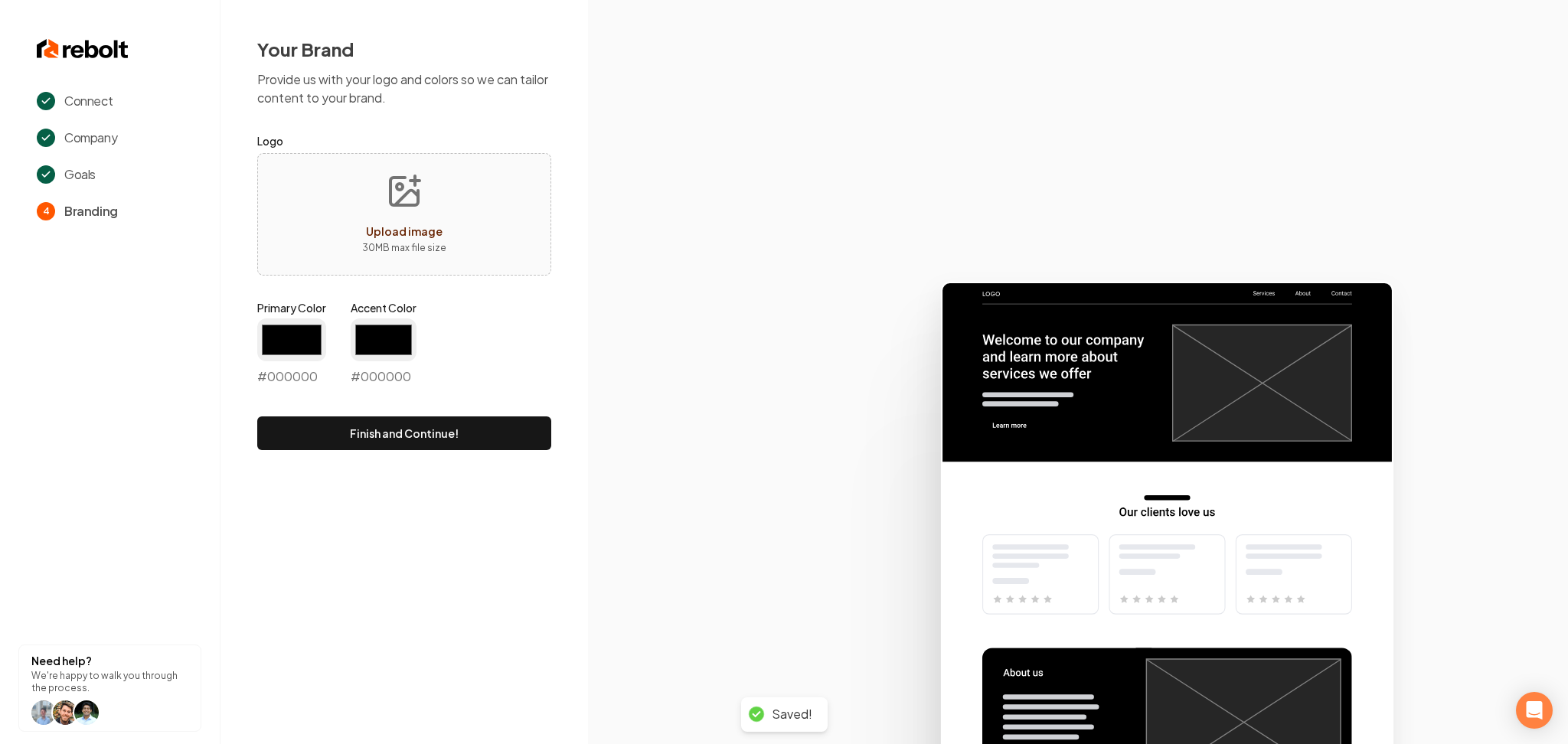
type input "#194d33"
type input "#70be00"
click at [399, 237] on div "Upload image" at bounding box center [404, 231] width 77 height 19
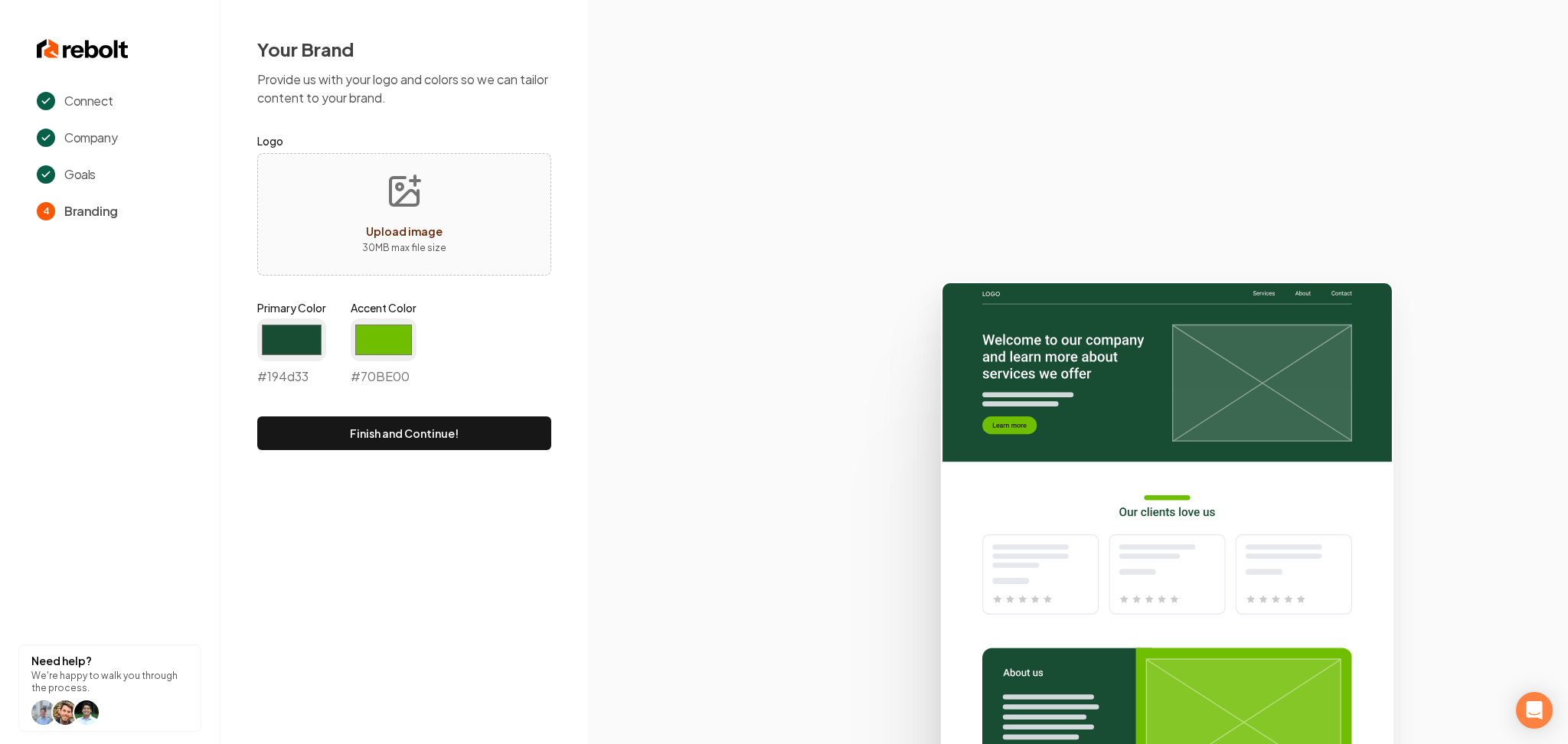
type input "**********"
drag, startPoint x: 299, startPoint y: 337, endPoint x: 297, endPoint y: 356, distance: 19.1
click at [297, 337] on input "#194d33" at bounding box center [292, 340] width 69 height 43
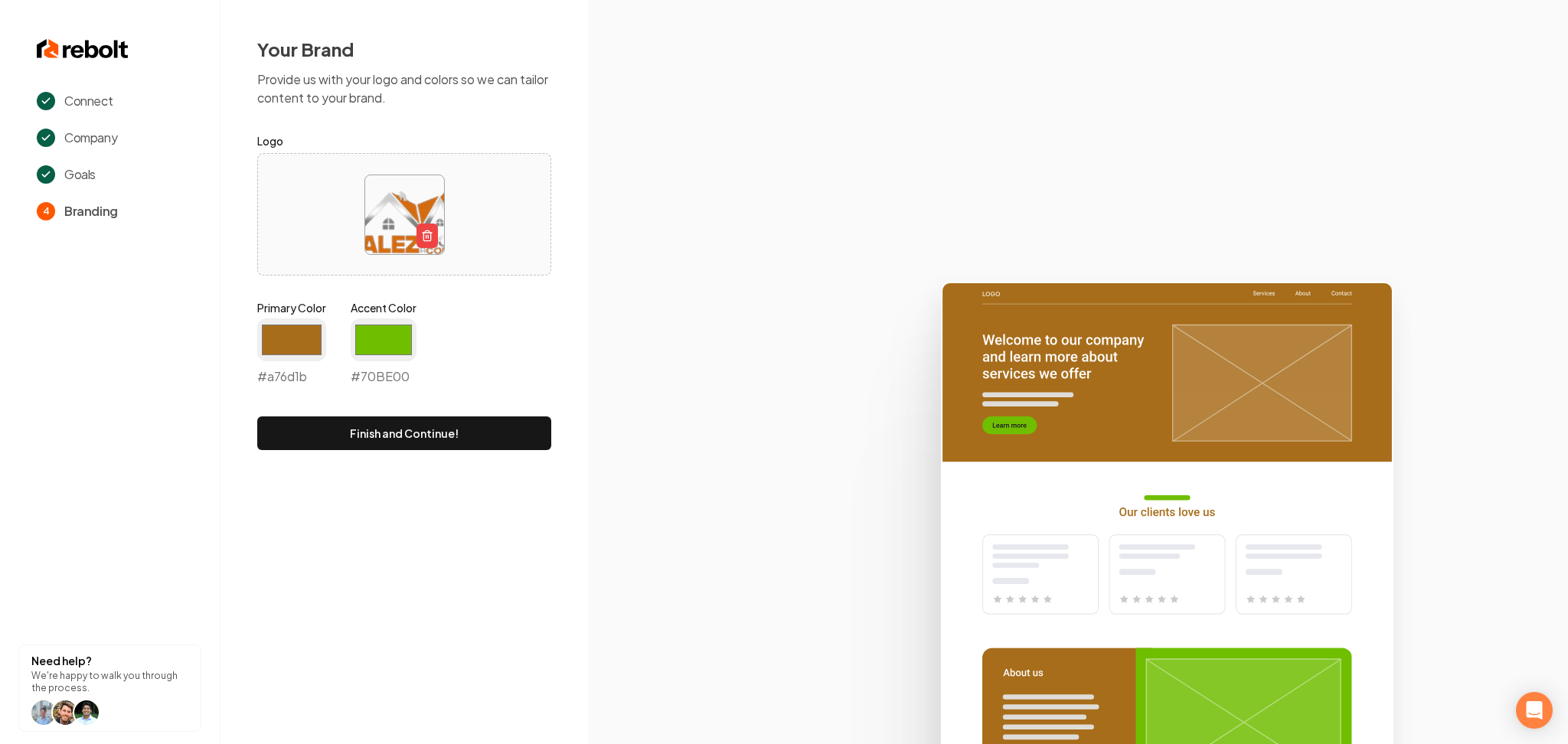
type input "#a76d1b"
click at [398, 326] on input "#70be00" at bounding box center [384, 340] width 66 height 43
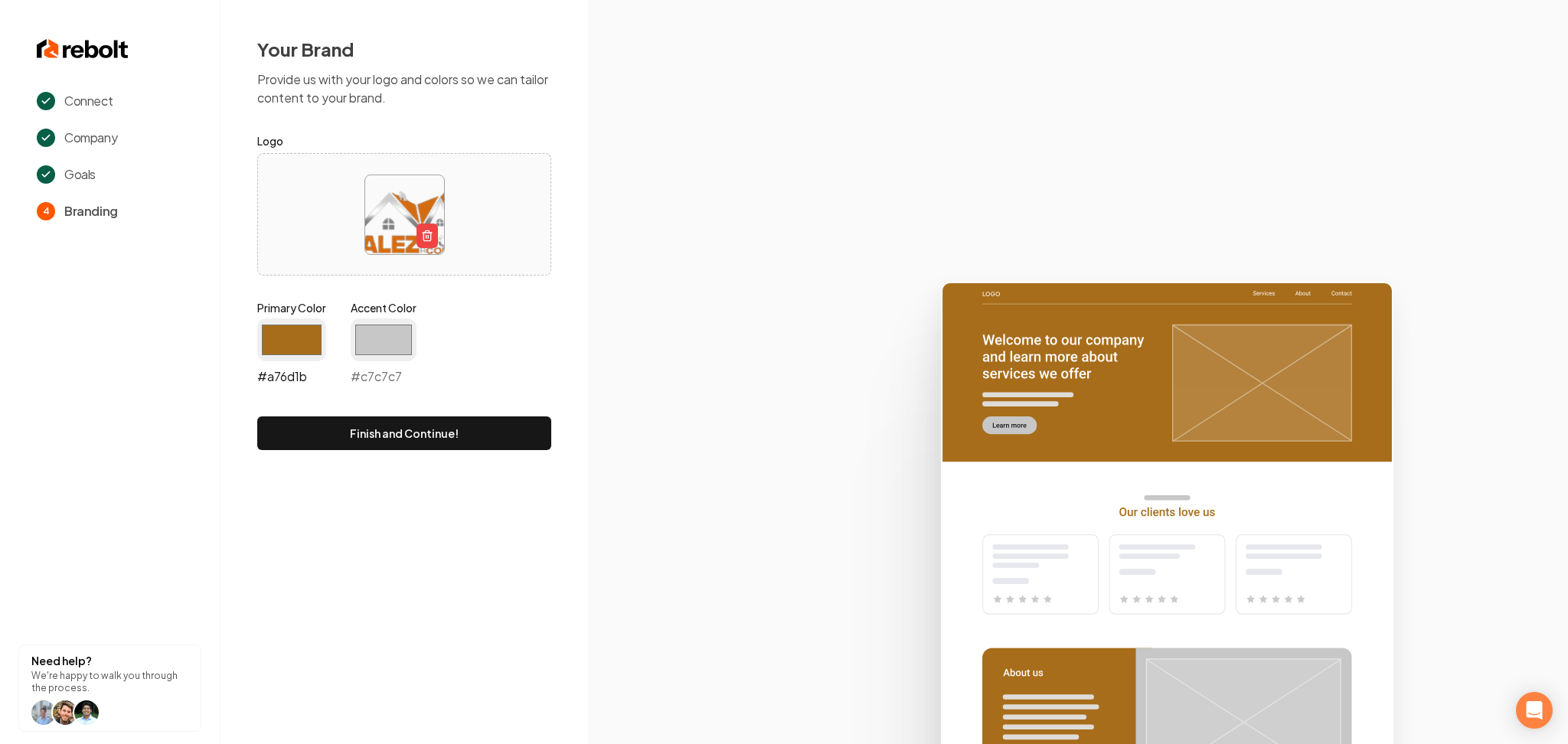
type input "#c7c7c7"
click at [284, 360] on input "#a76d1b" at bounding box center [292, 340] width 69 height 43
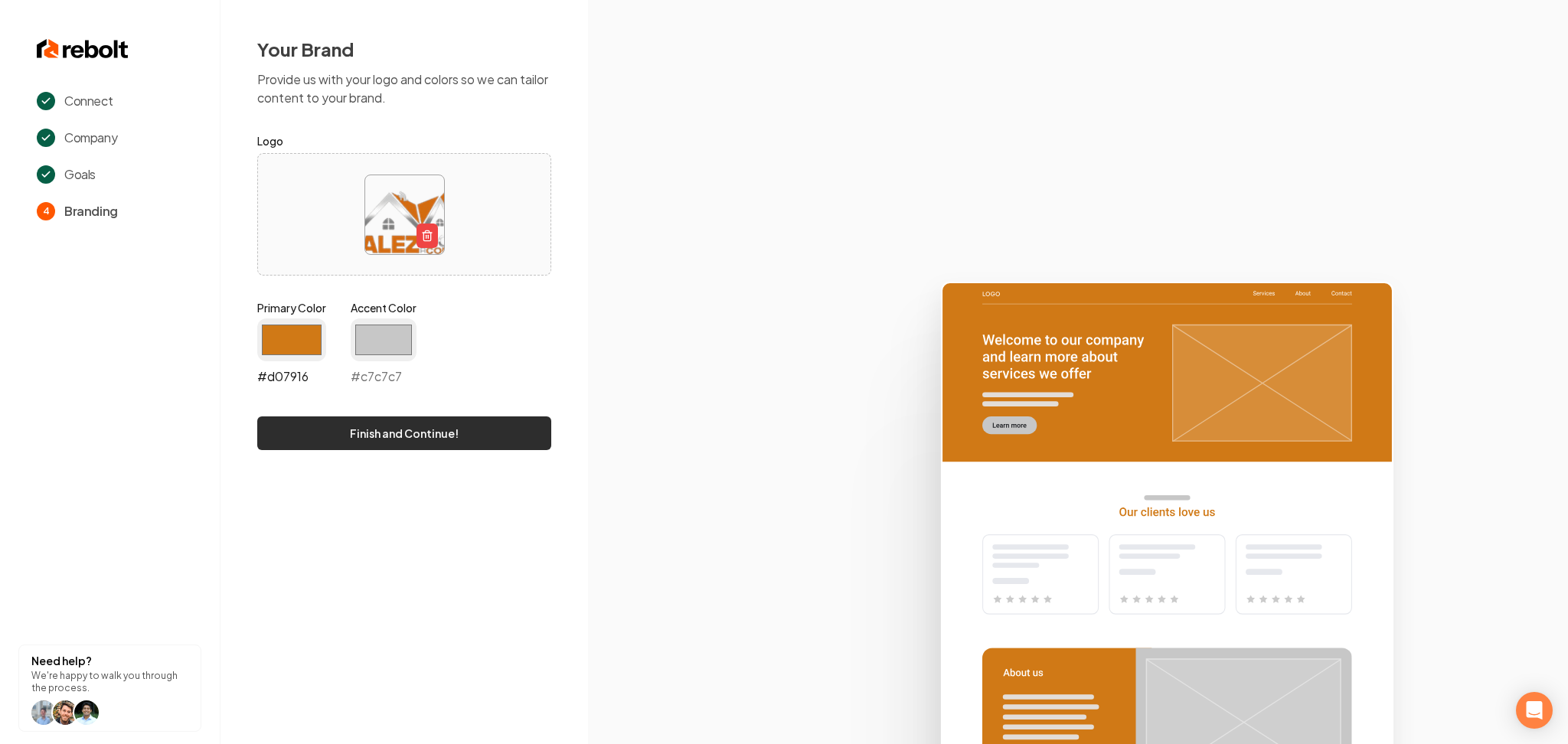
type input "#d07916"
click at [494, 434] on button "Finish and Continue!" at bounding box center [404, 434] width 294 height 34
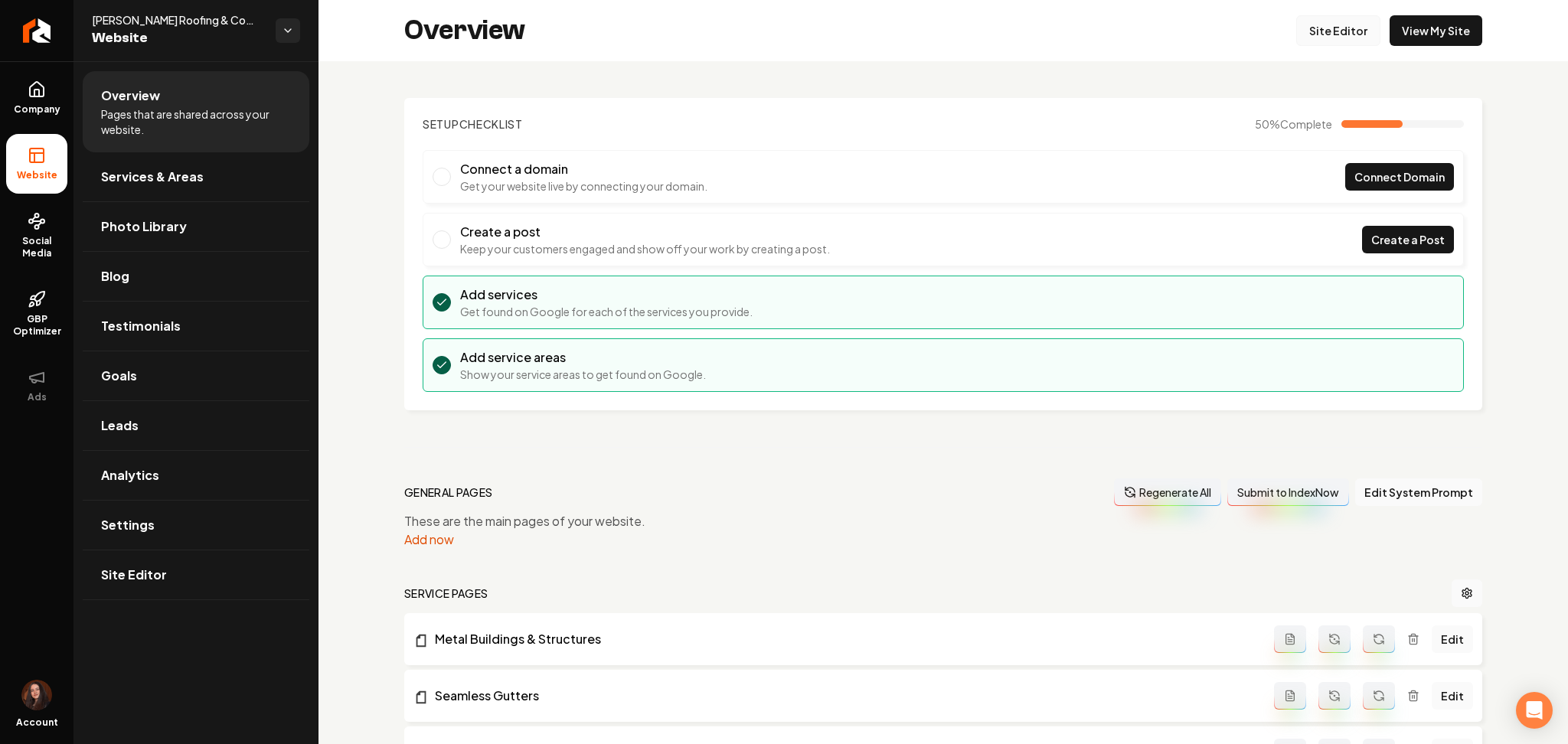
drag, startPoint x: 872, startPoint y: 245, endPoint x: 1325, endPoint y: 20, distance: 505.8
click at [1325, 20] on link "Site Editor" at bounding box center [1338, 30] width 84 height 30
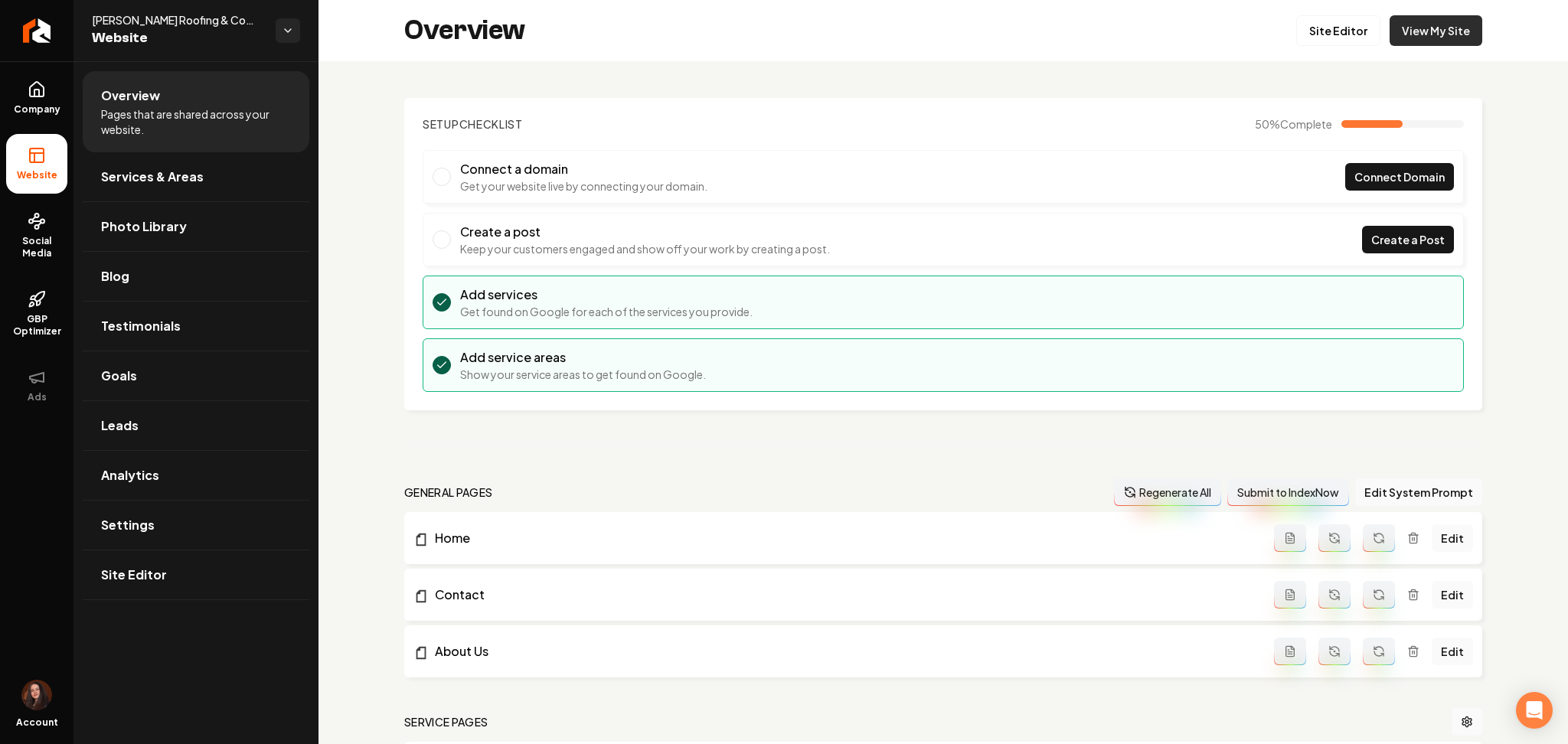
click at [1427, 46] on div "Overview Site Editor View My Site" at bounding box center [944, 30] width 1250 height 62
click at [1397, 32] on link "View My Site" at bounding box center [1436, 30] width 93 height 30
click at [1333, 37] on link "Site Editor" at bounding box center [1338, 30] width 84 height 30
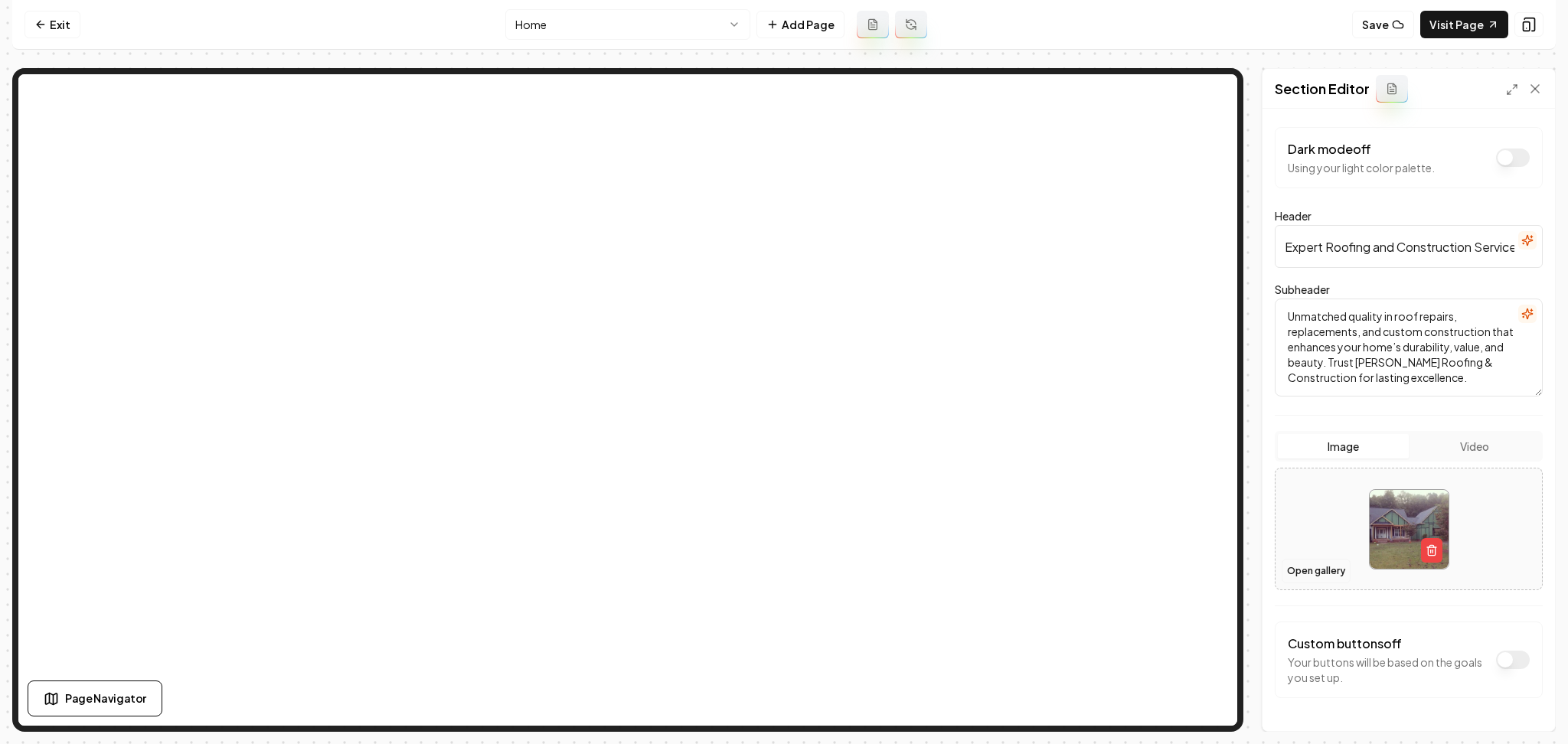
click at [1323, 577] on button "Open gallery" at bounding box center [1317, 570] width 69 height 24
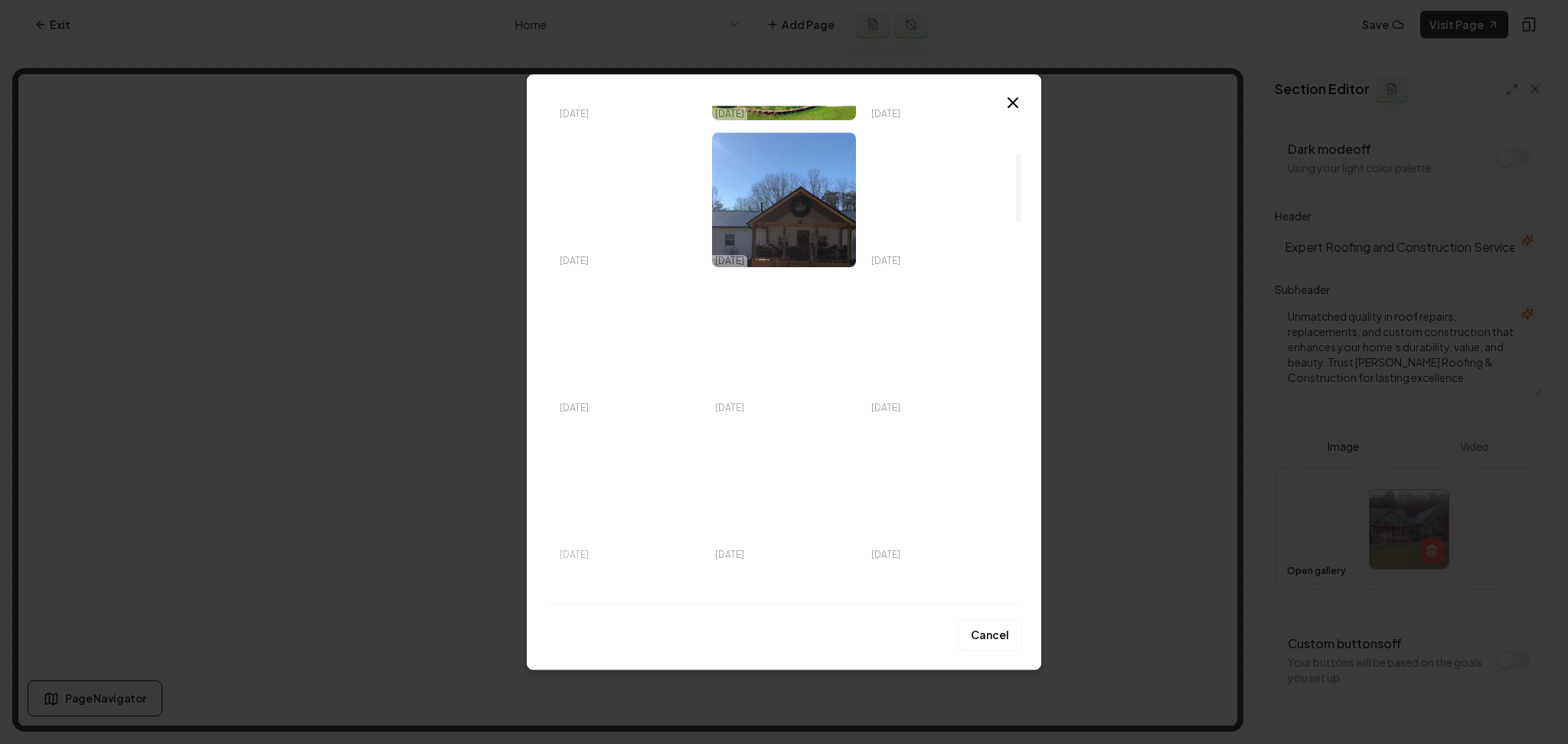
scroll to position [408, 0]
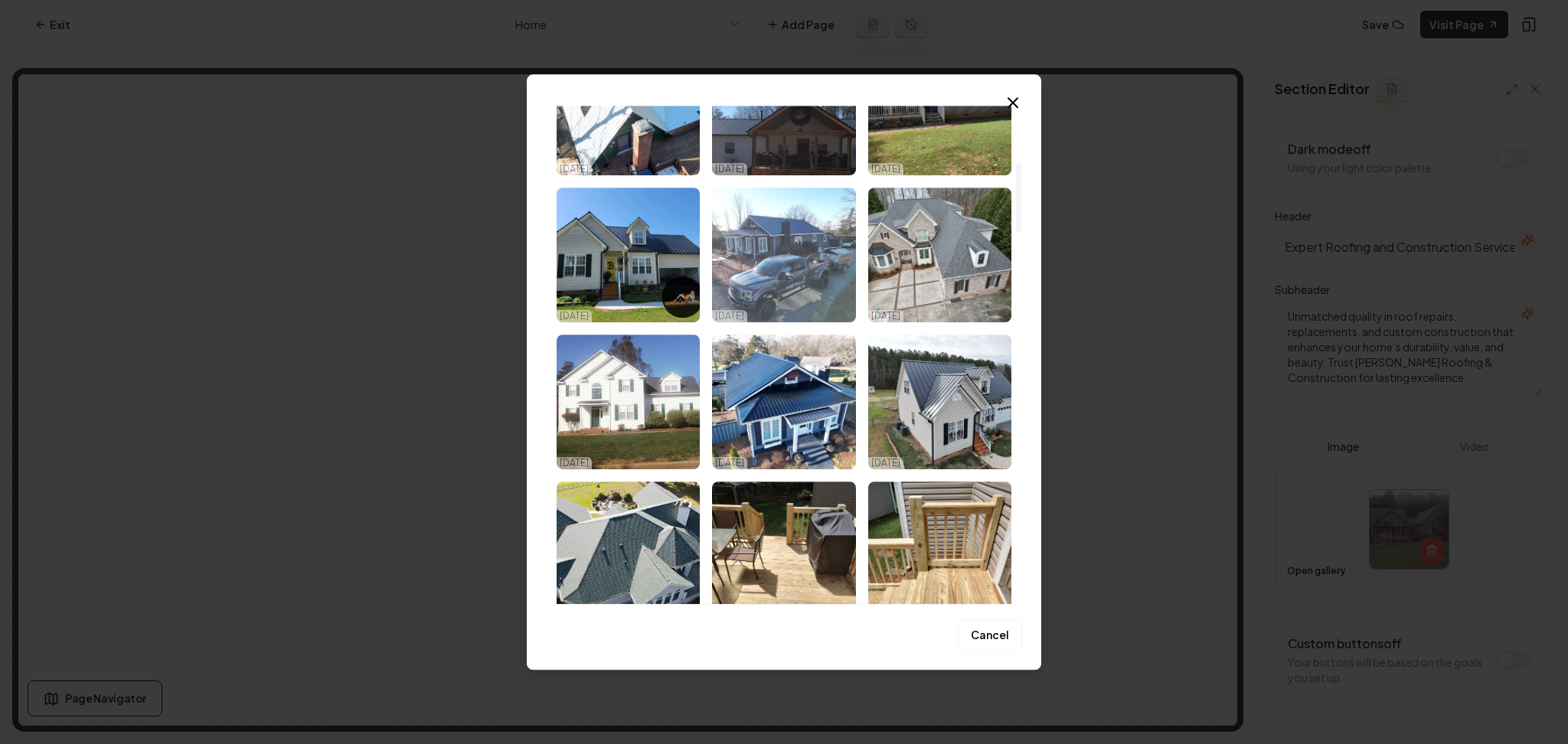
click at [749, 267] on img "Select image image_68e929755c7cd75eb81d7948.jpeg" at bounding box center [784, 255] width 143 height 135
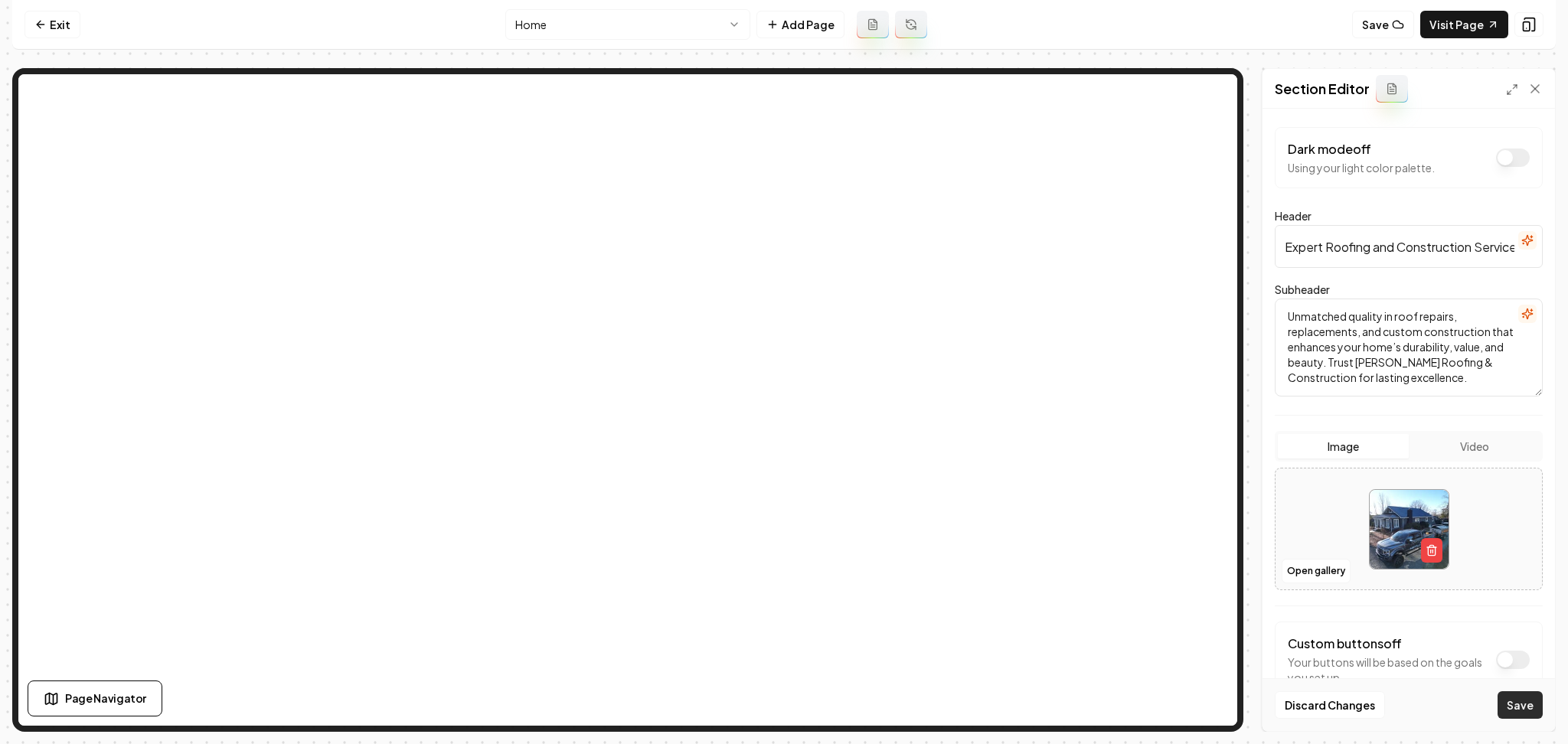
click at [1511, 713] on button "Save" at bounding box center [1521, 704] width 46 height 28
click at [1317, 575] on button "Open gallery" at bounding box center [1317, 570] width 69 height 24
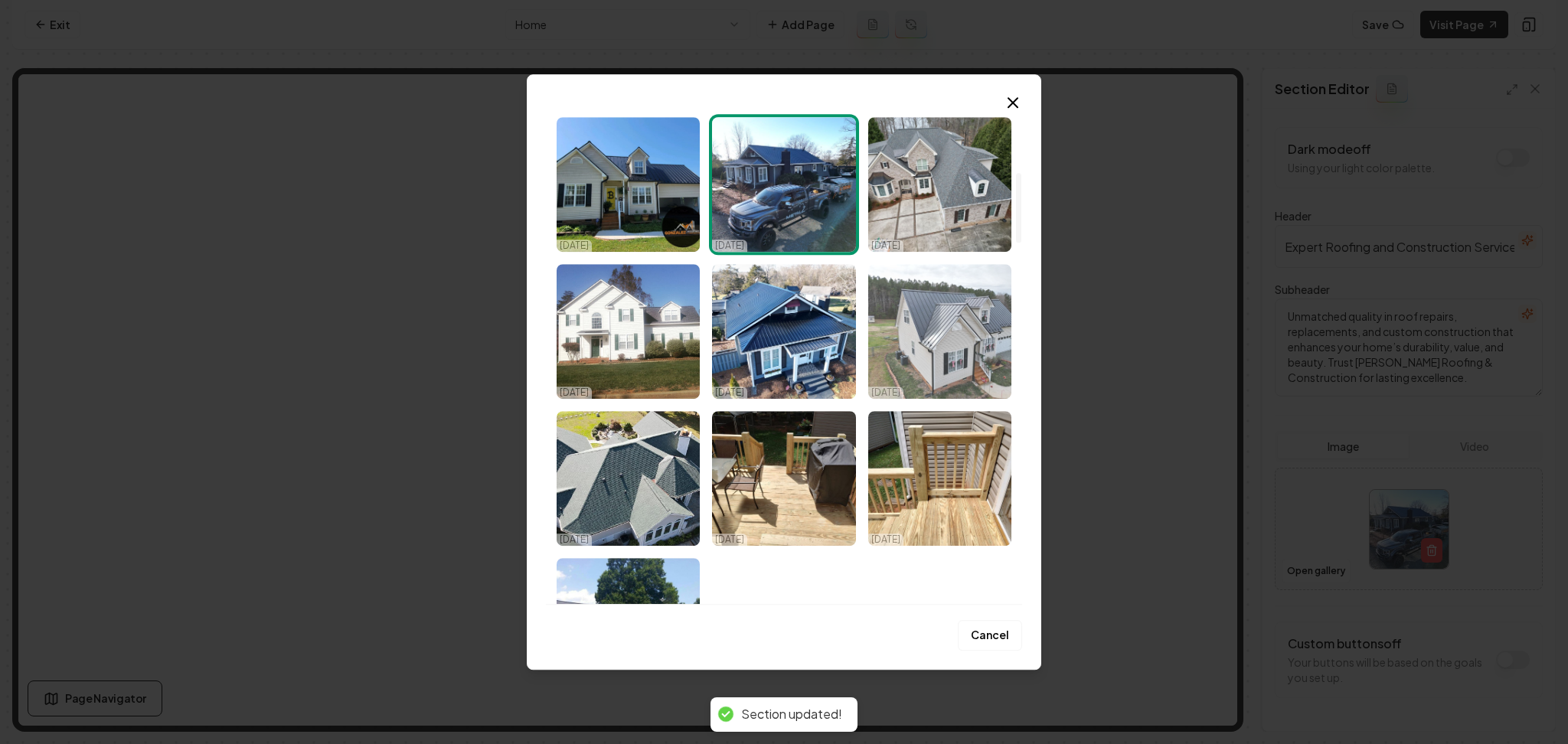
scroll to position [509, 0]
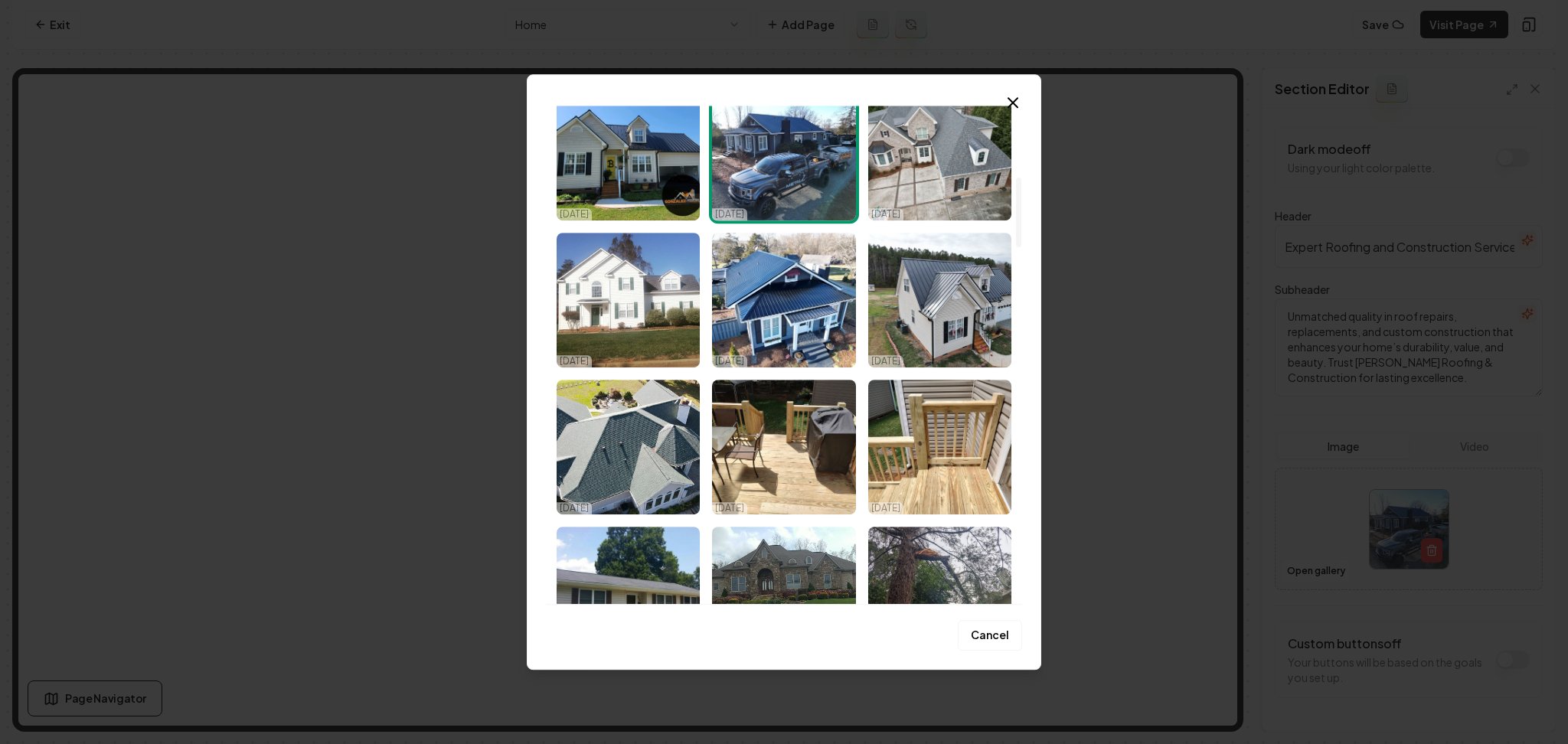
click at [815, 302] on img "Select image image_68e929755c7cd75eb81d6f57.jpeg" at bounding box center [784, 300] width 143 height 135
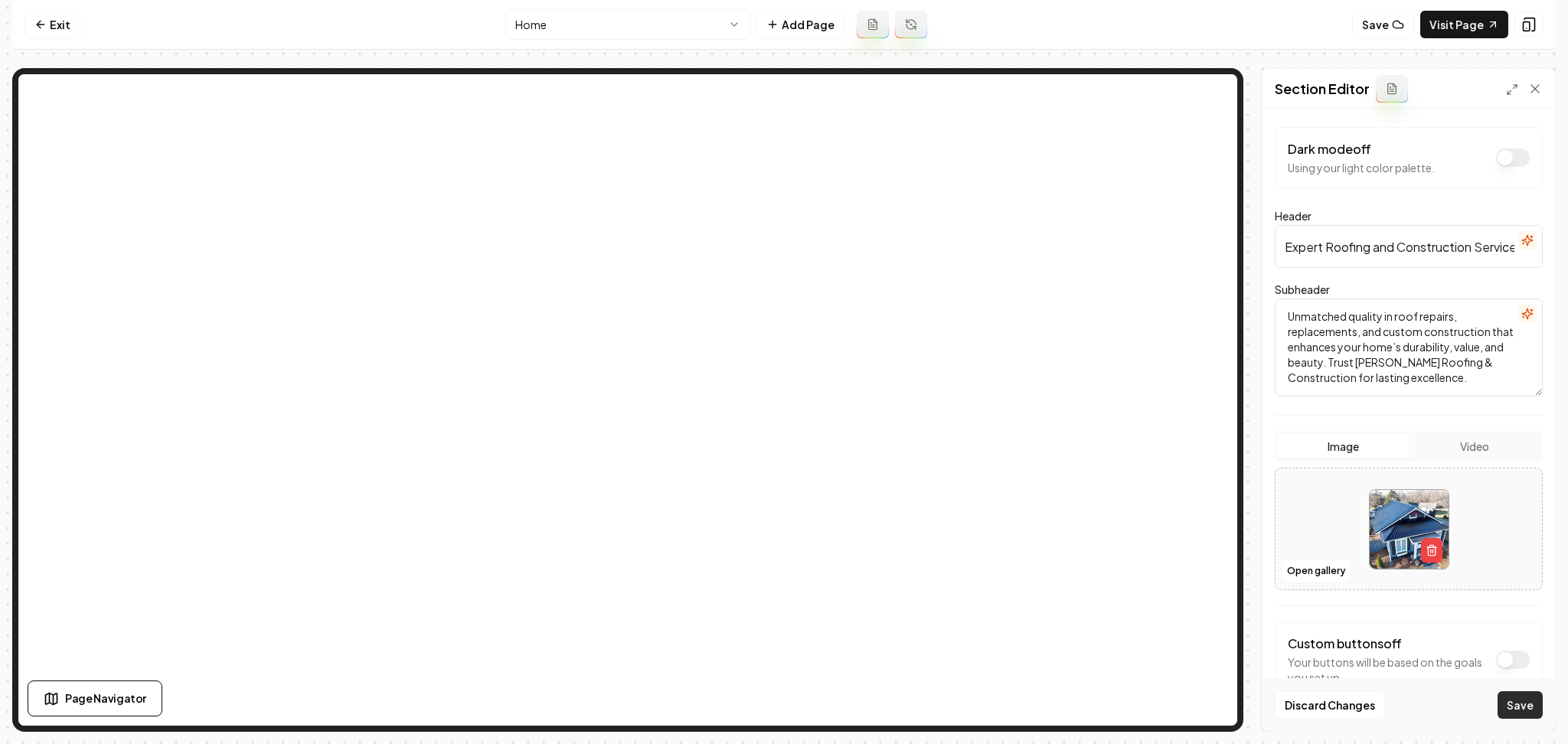
click at [1499, 700] on button "Save" at bounding box center [1521, 704] width 46 height 28
click at [1323, 569] on button "Open gallery" at bounding box center [1317, 570] width 69 height 24
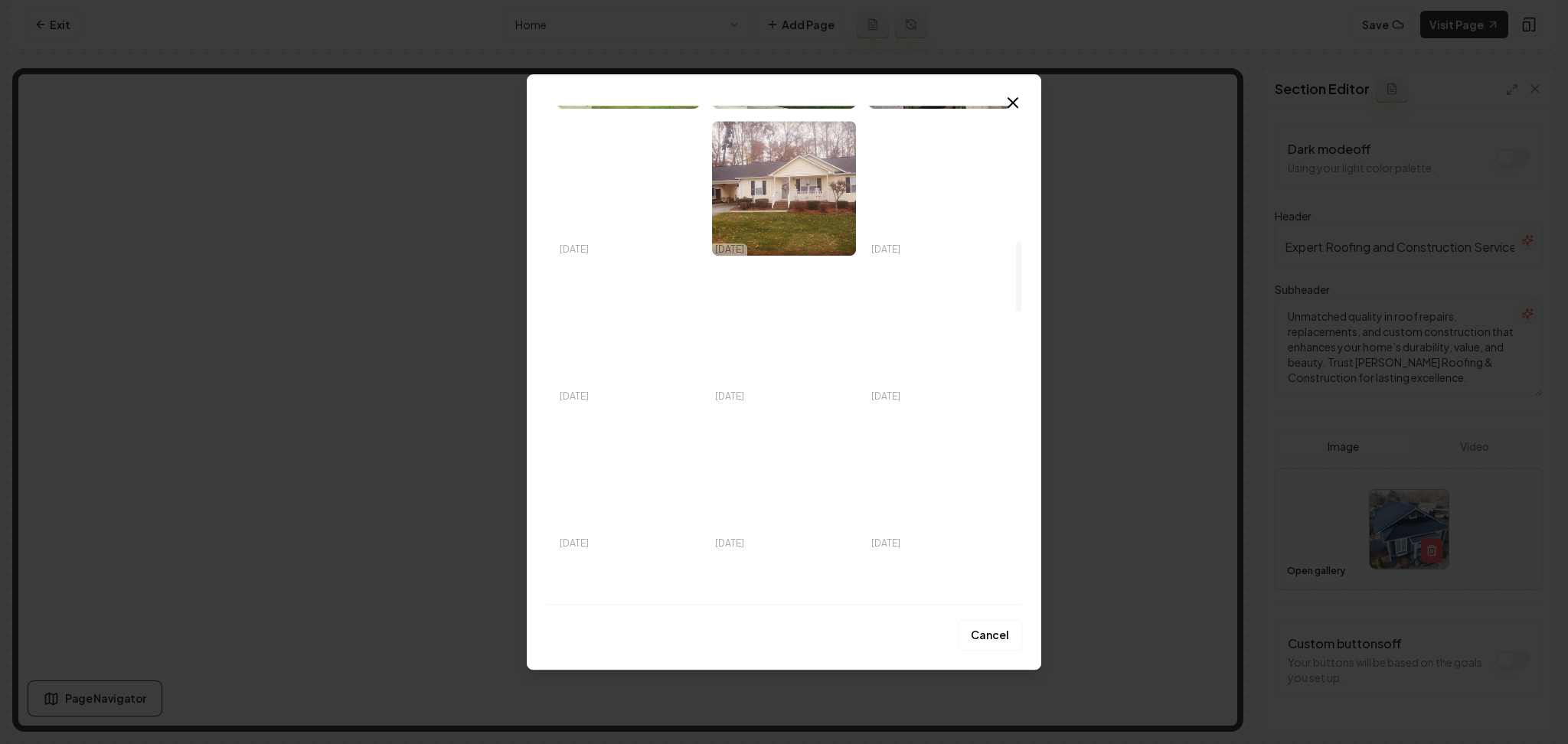
scroll to position [1122, 0]
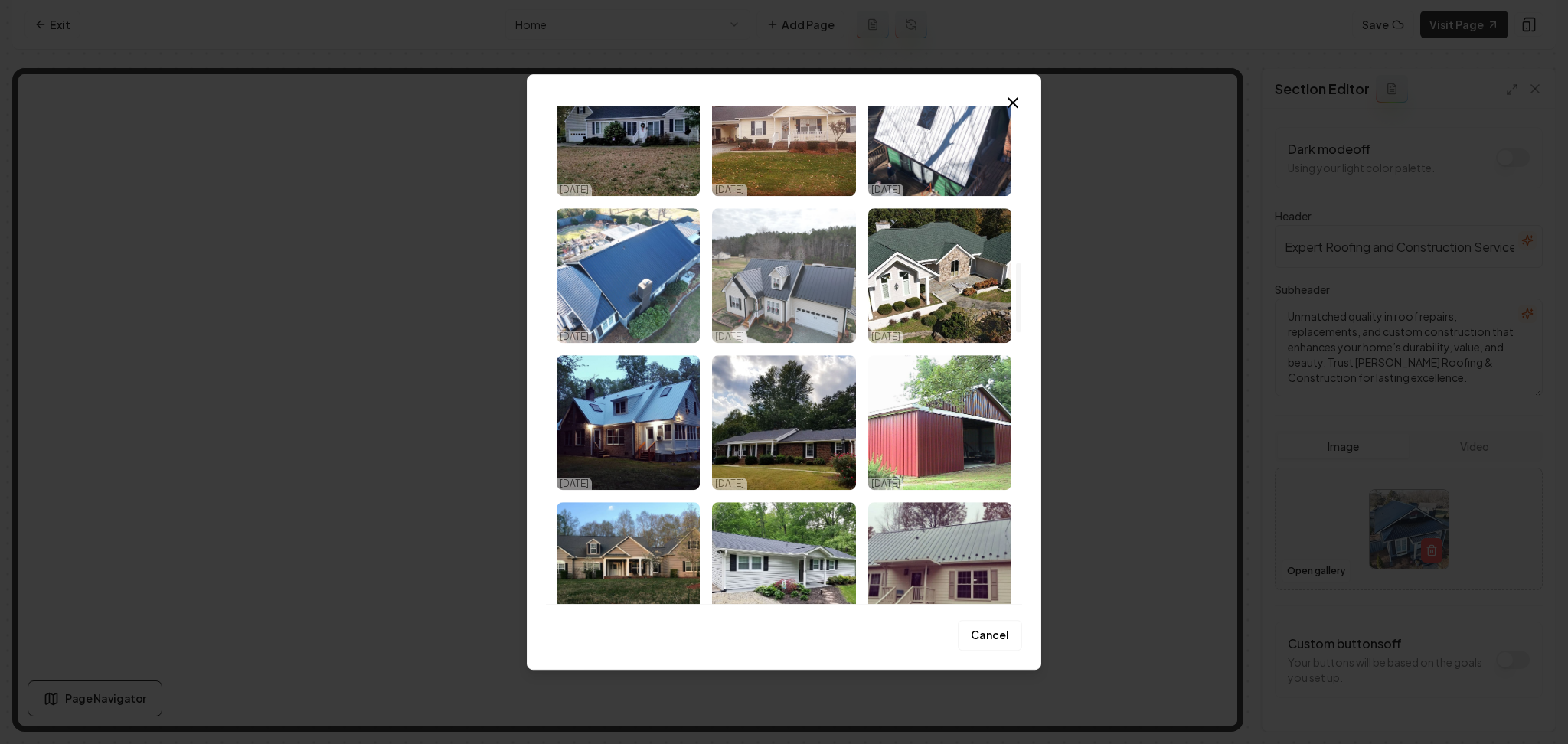
click at [842, 310] on img "Select image image_68e929745c7cd75eb81d6d19.jpeg" at bounding box center [784, 276] width 143 height 135
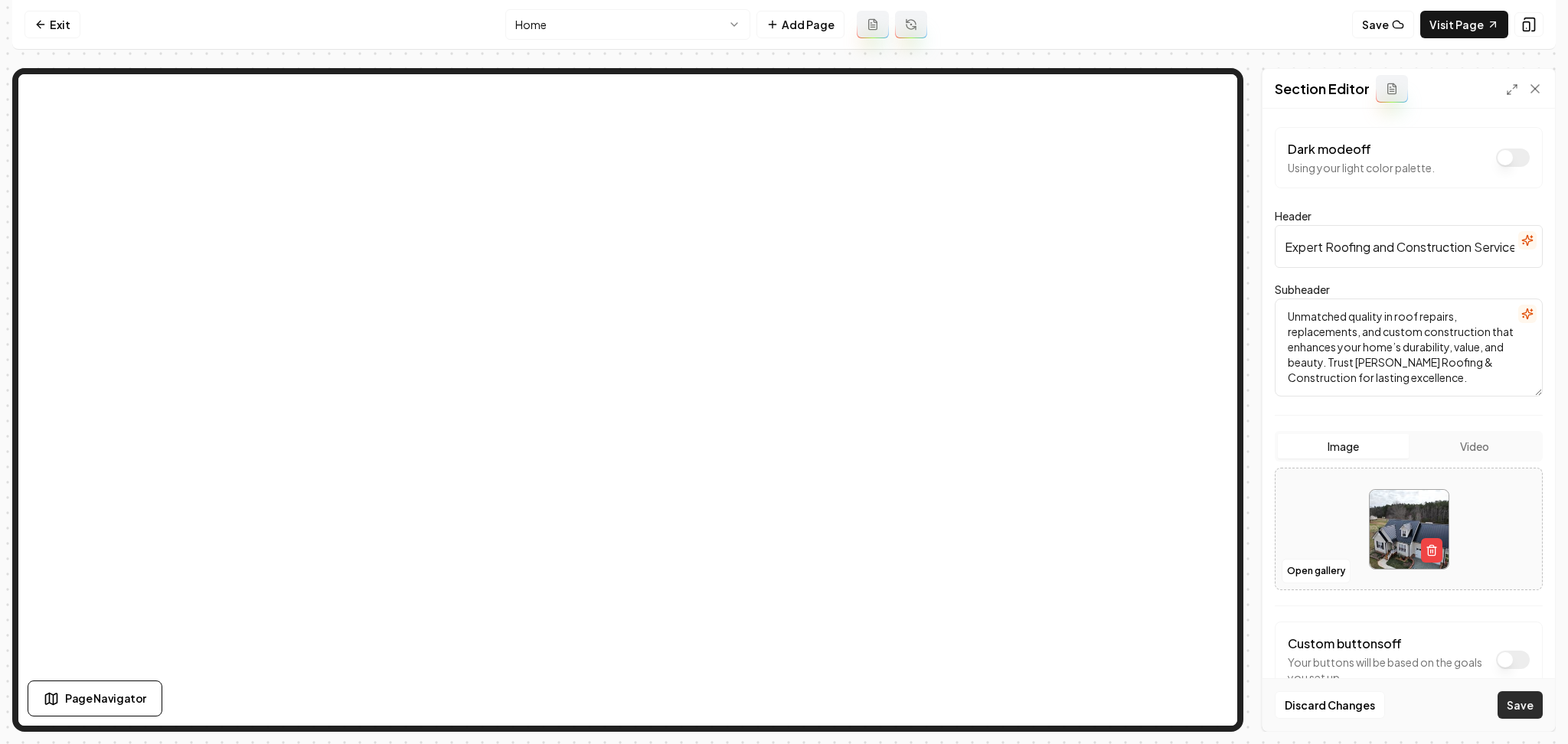
click at [1530, 702] on button "Save" at bounding box center [1521, 704] width 46 height 28
click at [1339, 578] on button "Open gallery" at bounding box center [1317, 570] width 69 height 24
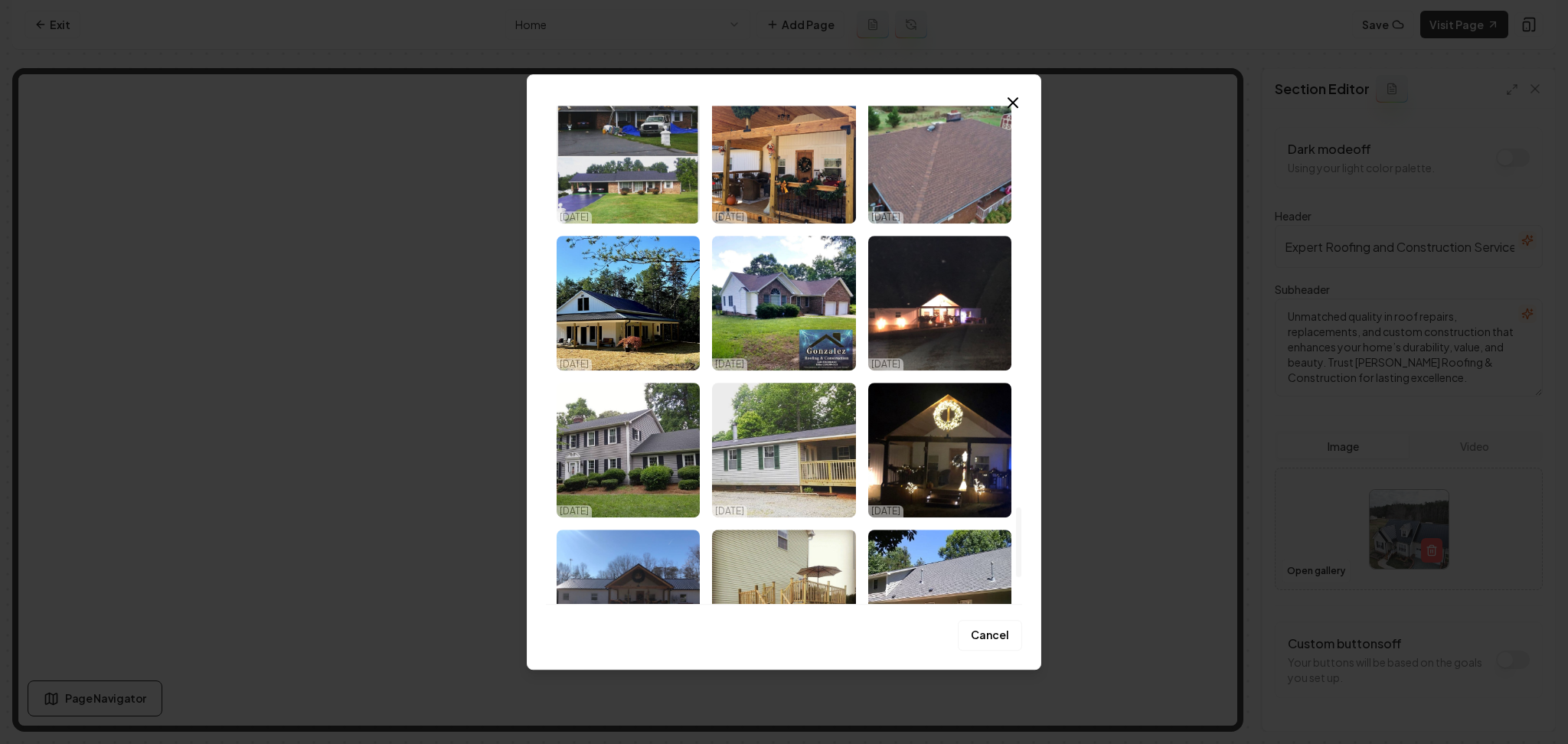
scroll to position [2653, 0]
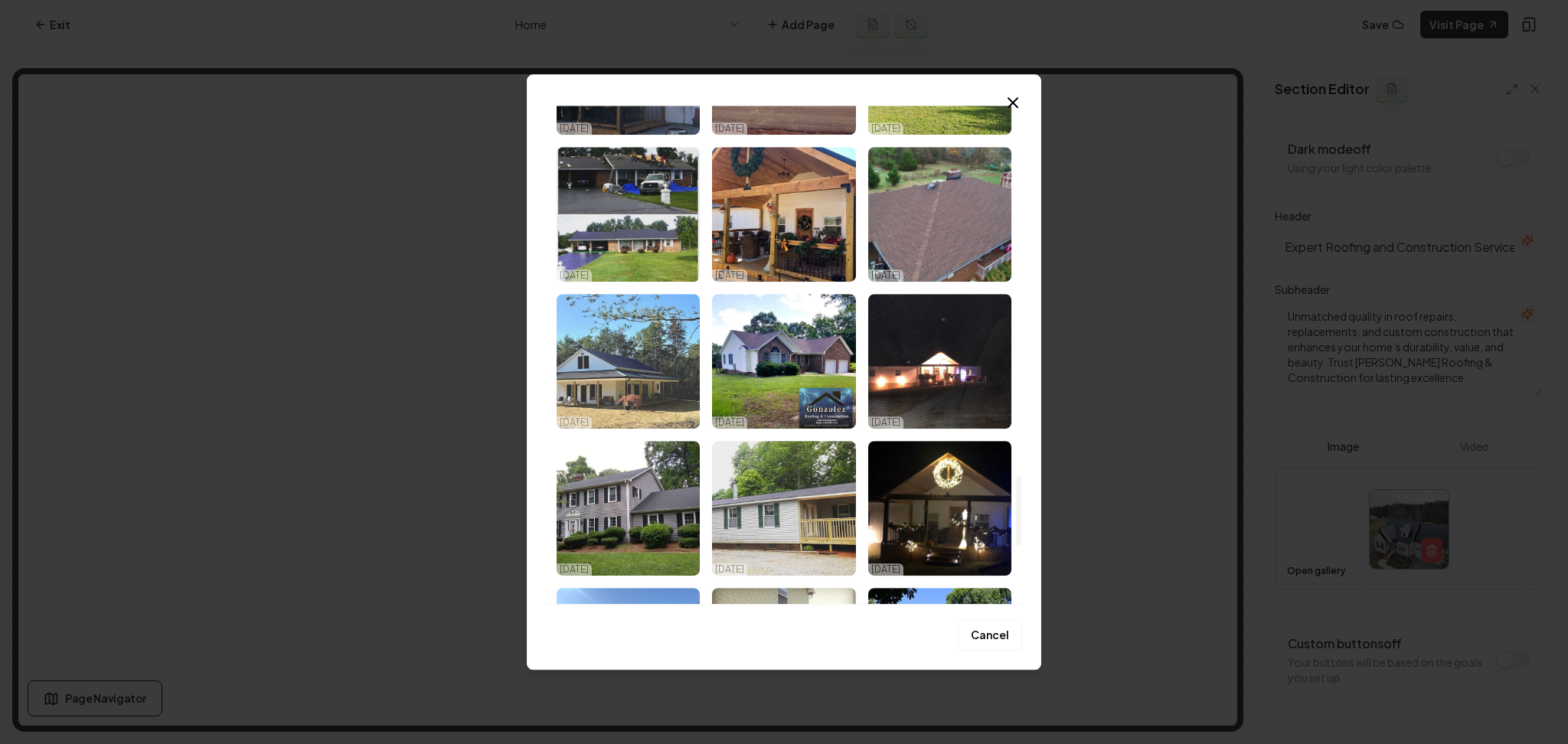
click at [617, 331] on img "Select image image_68e929745c7cd75eb81d6cc0.jpeg" at bounding box center [629, 361] width 143 height 135
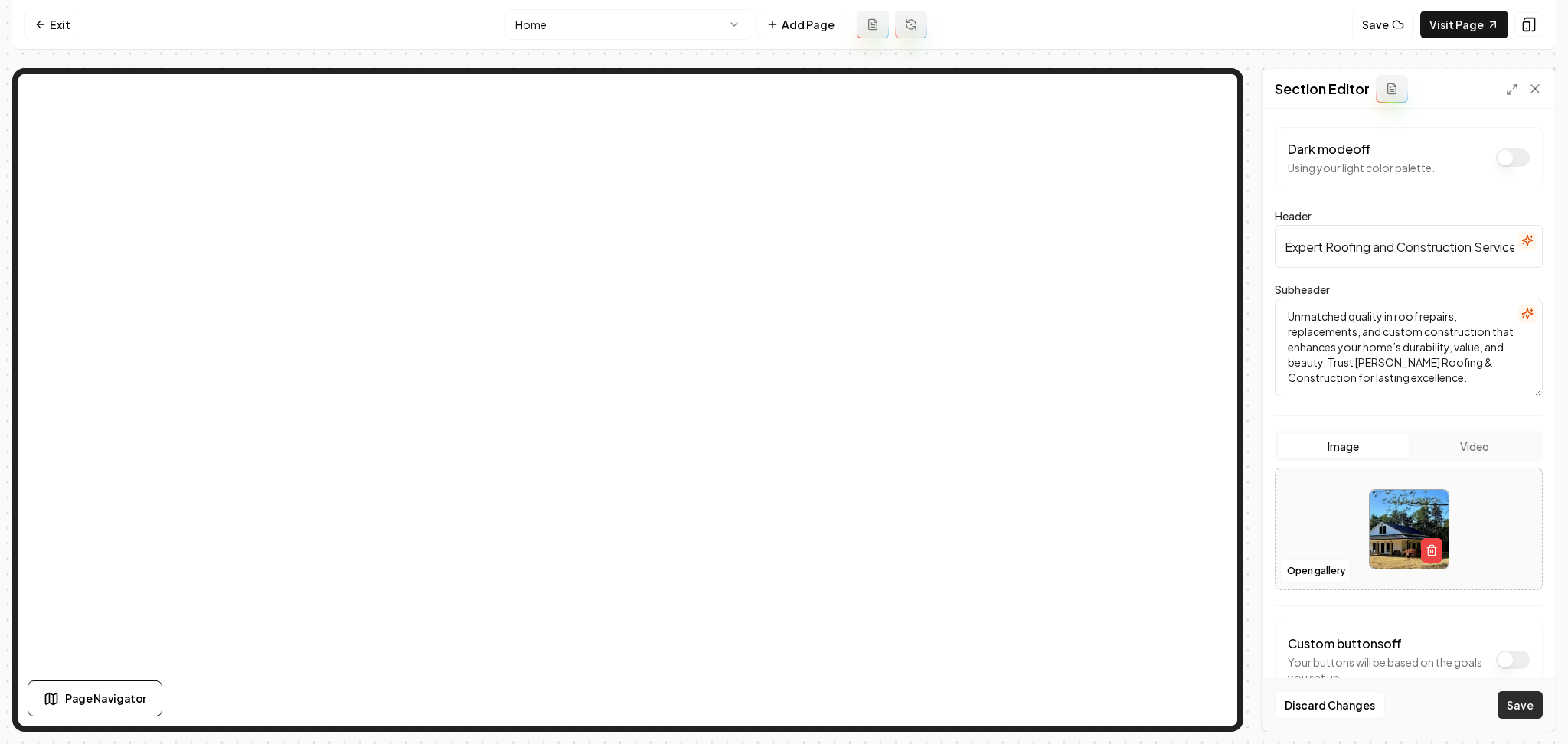
click at [1520, 711] on button "Save" at bounding box center [1521, 704] width 46 height 28
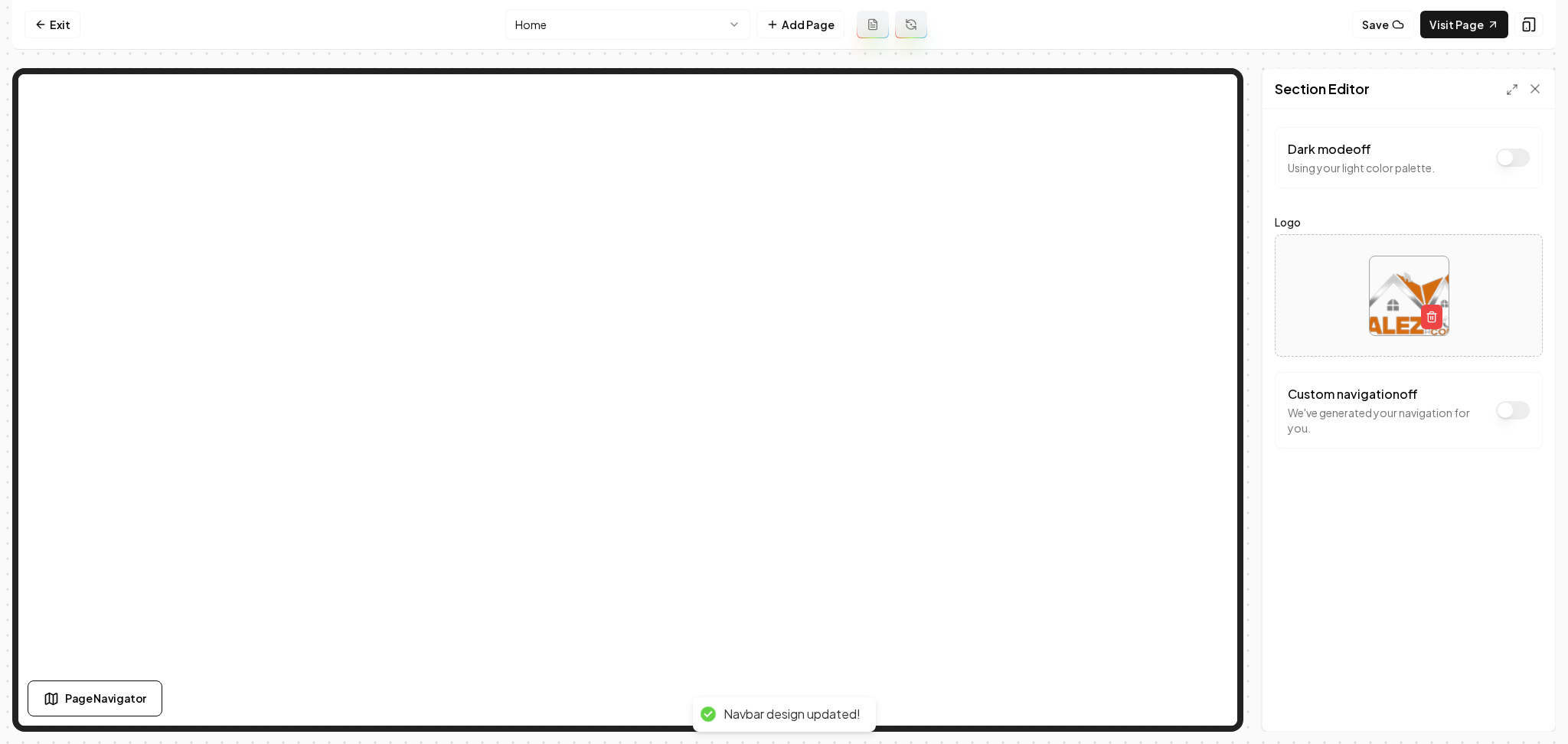
click at [1508, 149] on button "Dark mode off" at bounding box center [1513, 158] width 34 height 19
click at [1526, 699] on button "Save" at bounding box center [1521, 704] width 46 height 28
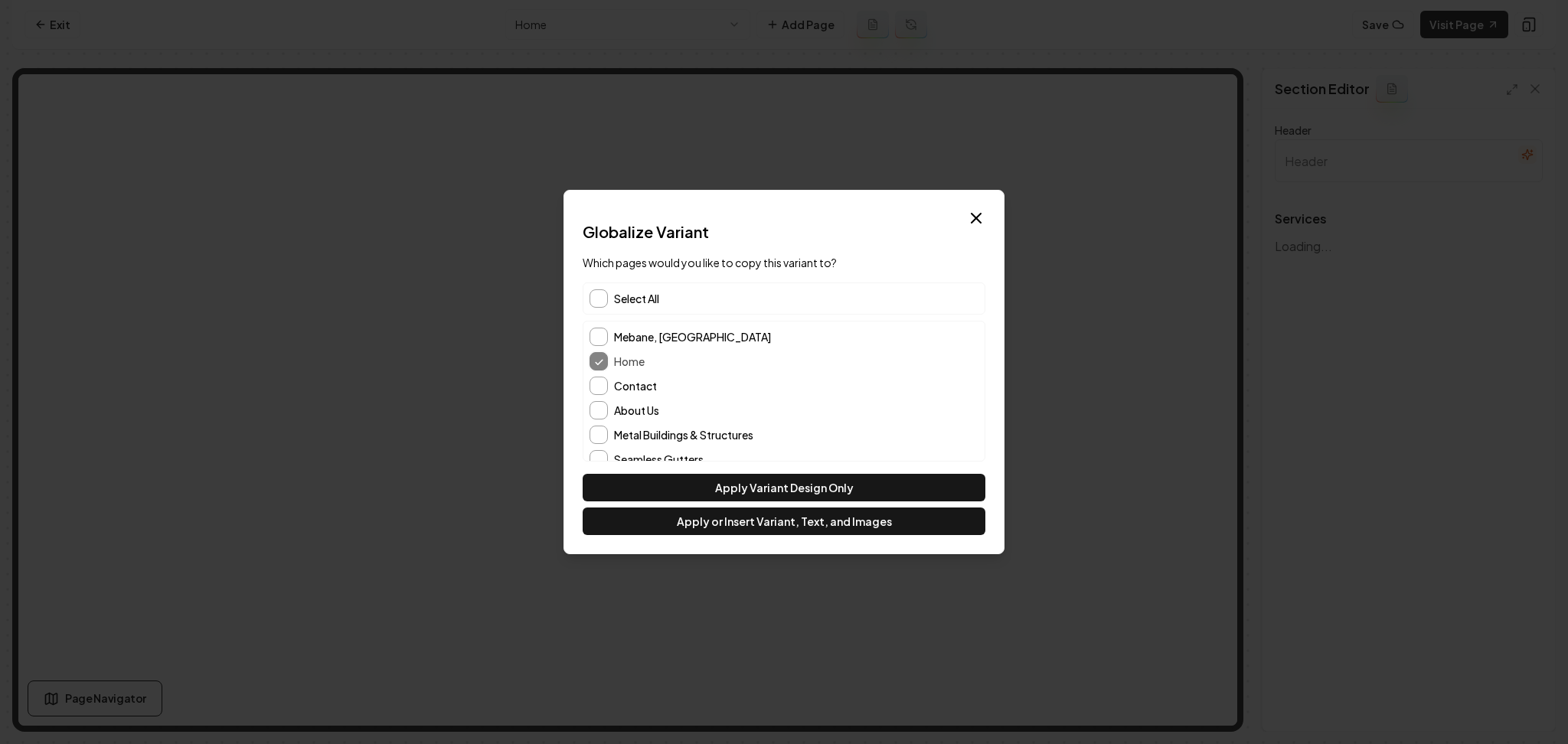
click at [648, 302] on span "Select All" at bounding box center [637, 299] width 46 height 15
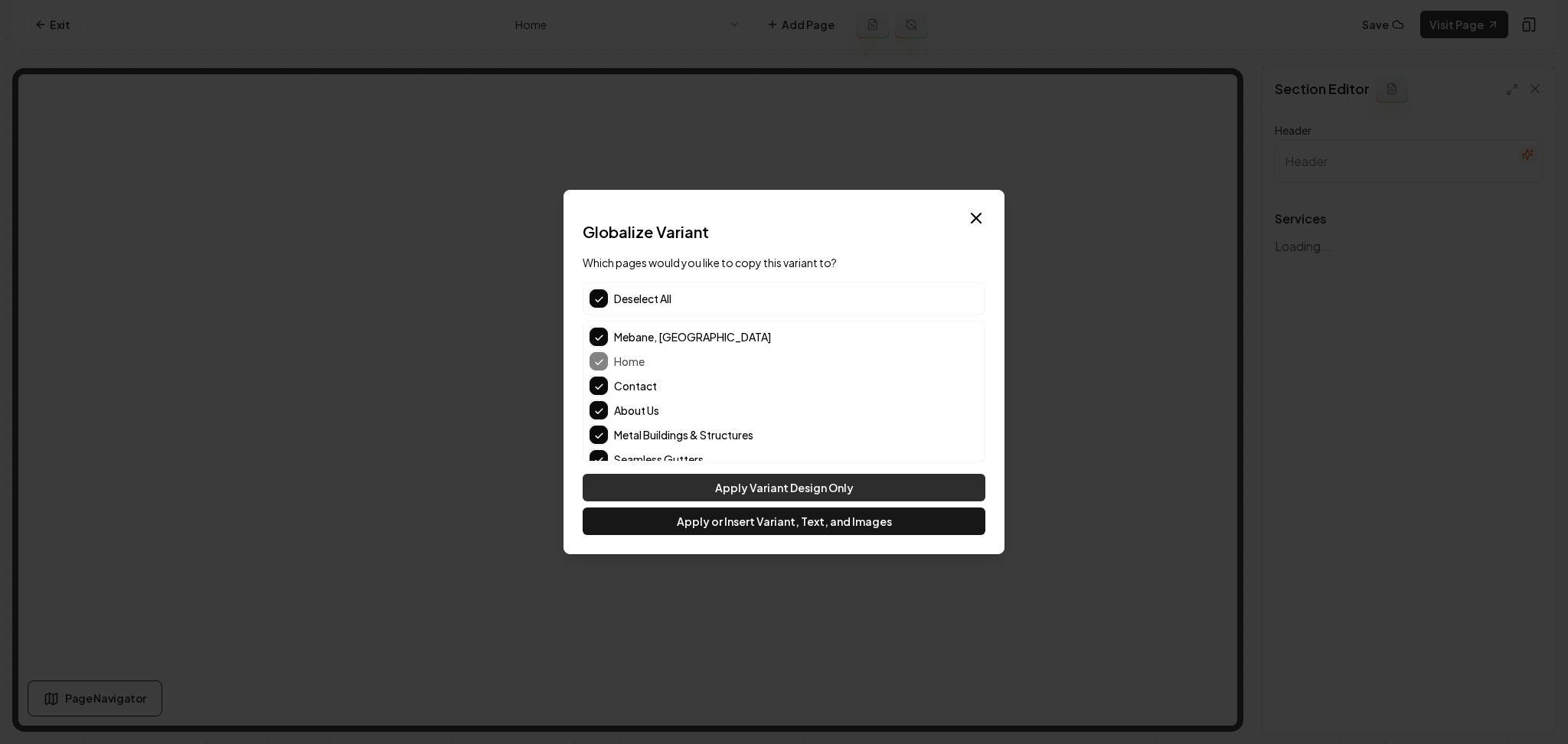
type input "Our Expert Roofing & Construction Services"
click at [667, 483] on button "Apply Variant Design Only" at bounding box center [784, 488] width 403 height 28
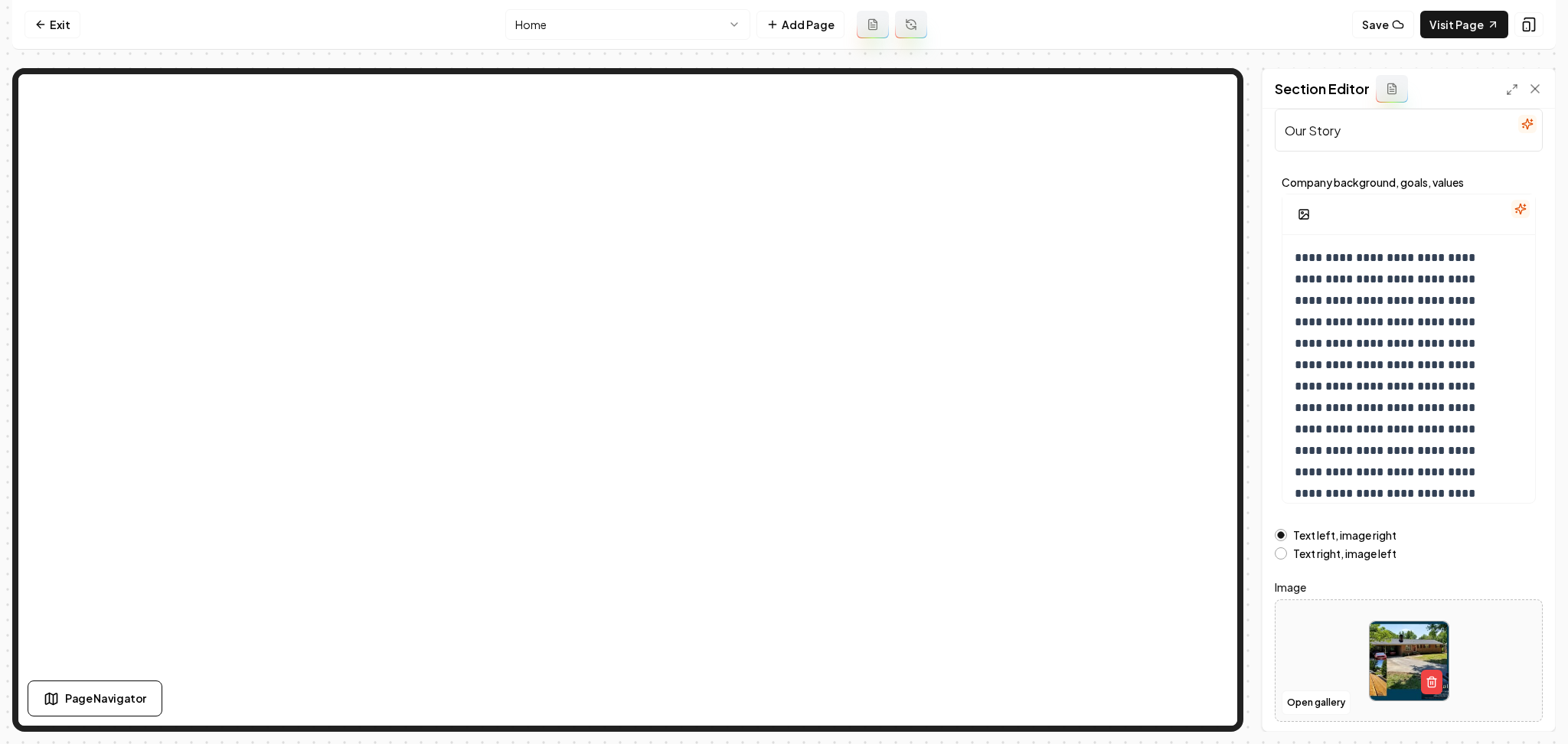
scroll to position [82, 0]
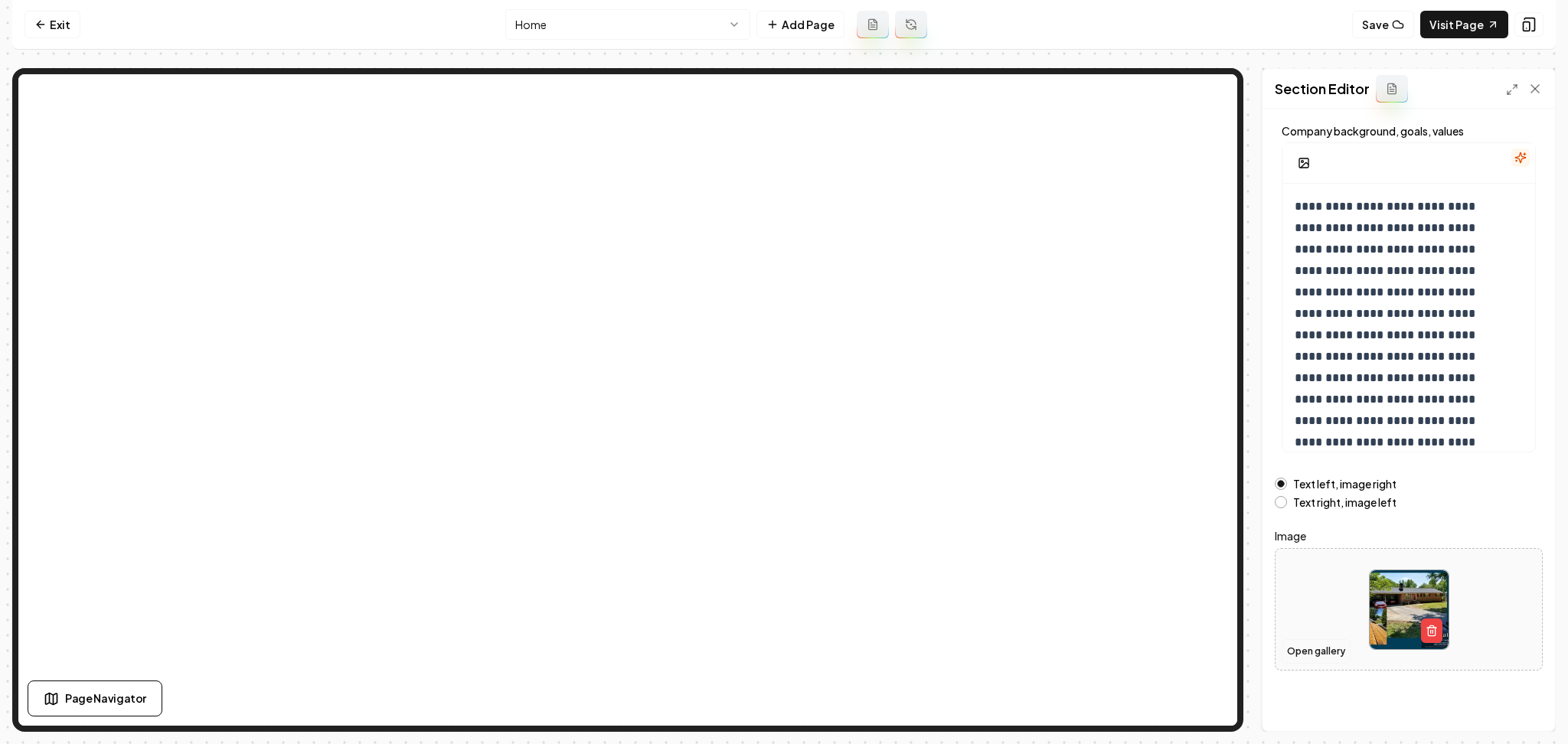
click at [1320, 650] on button "Open gallery" at bounding box center [1317, 651] width 69 height 24
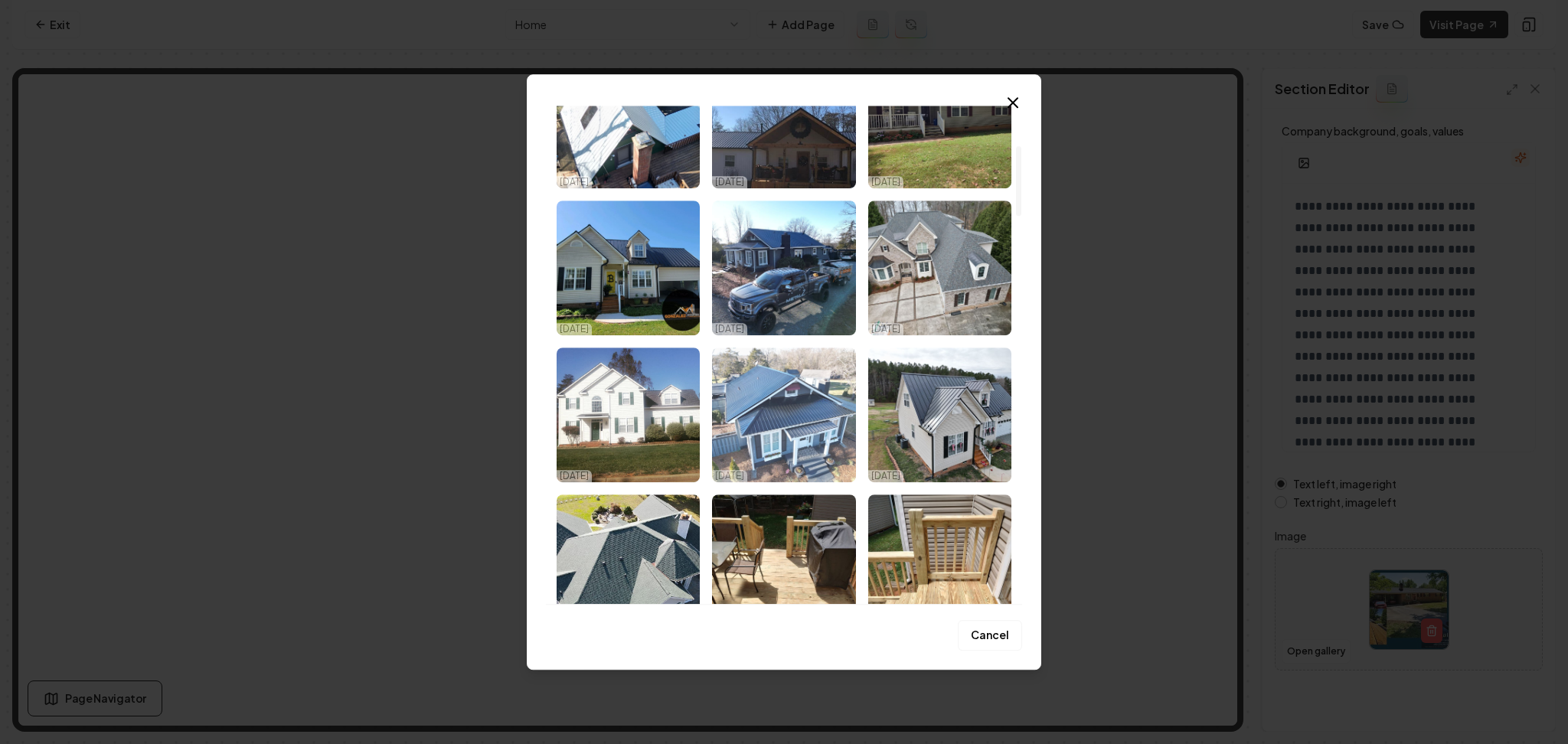
scroll to position [408, 0]
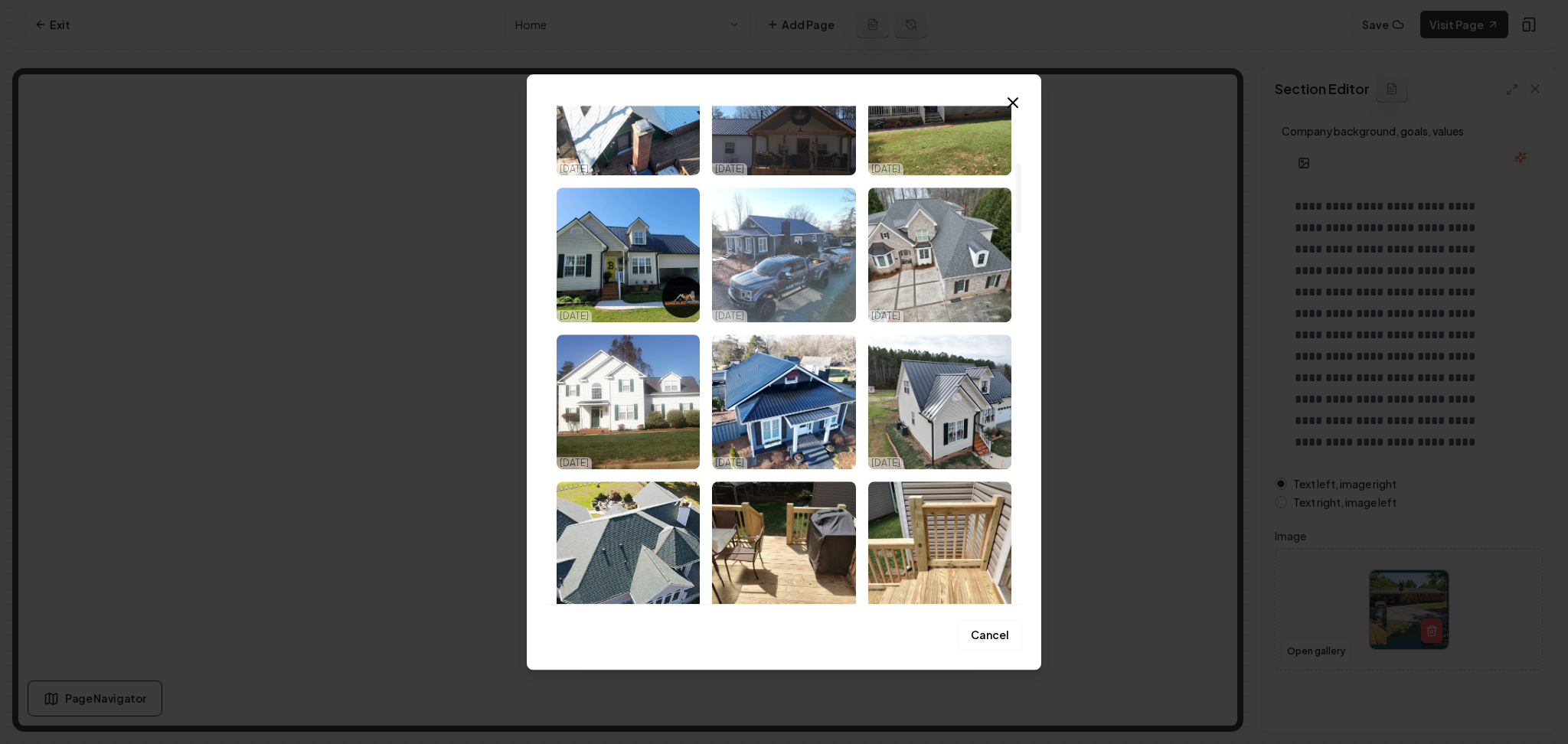
click at [847, 273] on img "Select image image_68e929755c7cd75eb81d7948.jpeg" at bounding box center [784, 255] width 143 height 135
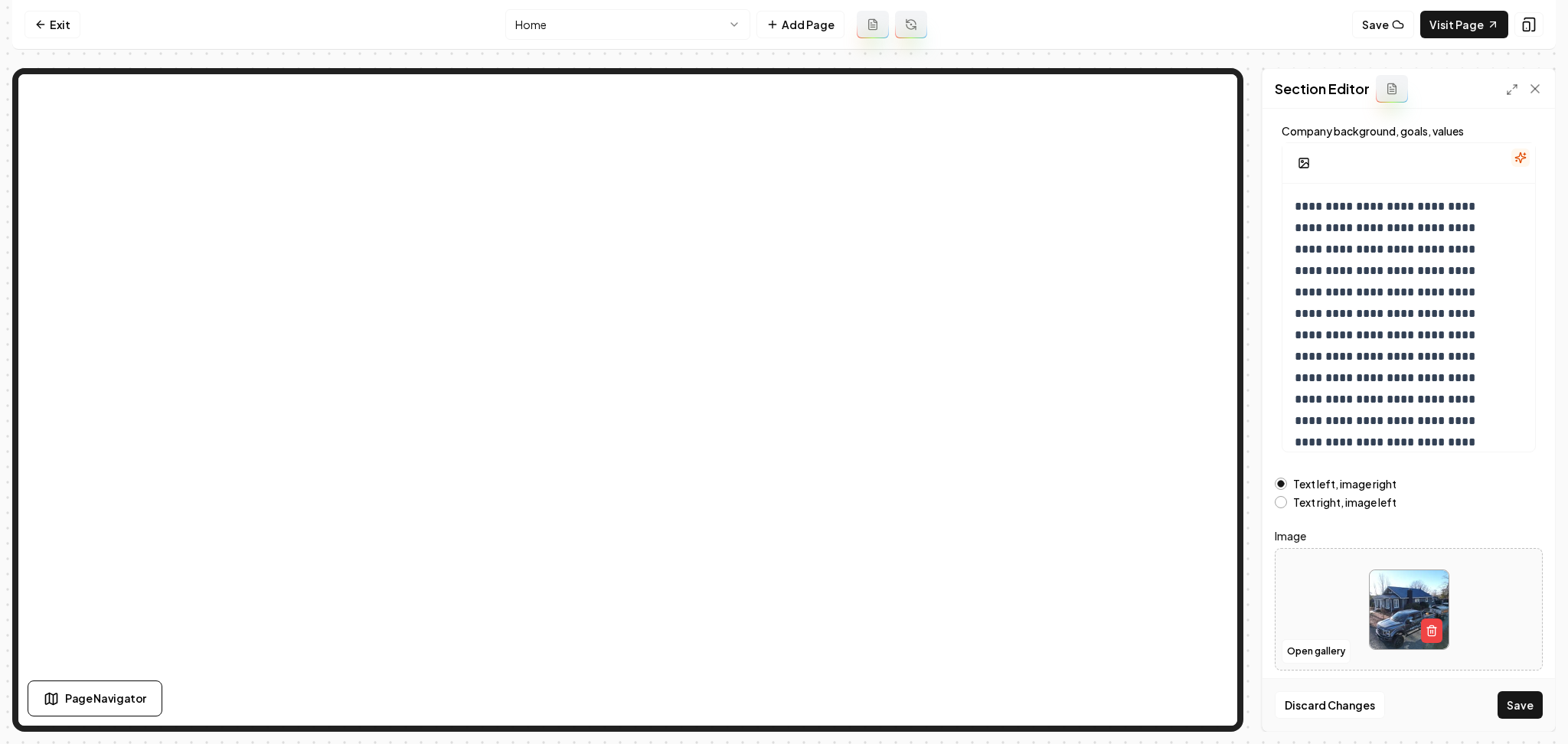
click at [1511, 709] on button "Save" at bounding box center [1521, 704] width 46 height 28
click at [1337, 507] on label "Text right, image left" at bounding box center [1345, 502] width 104 height 11
click at [1287, 507] on button "Text right, image left" at bounding box center [1281, 502] width 13 height 13
click at [1513, 731] on div "Discard Changes Save" at bounding box center [1408, 704] width 293 height 53
click at [1508, 716] on button "Save" at bounding box center [1521, 704] width 46 height 28
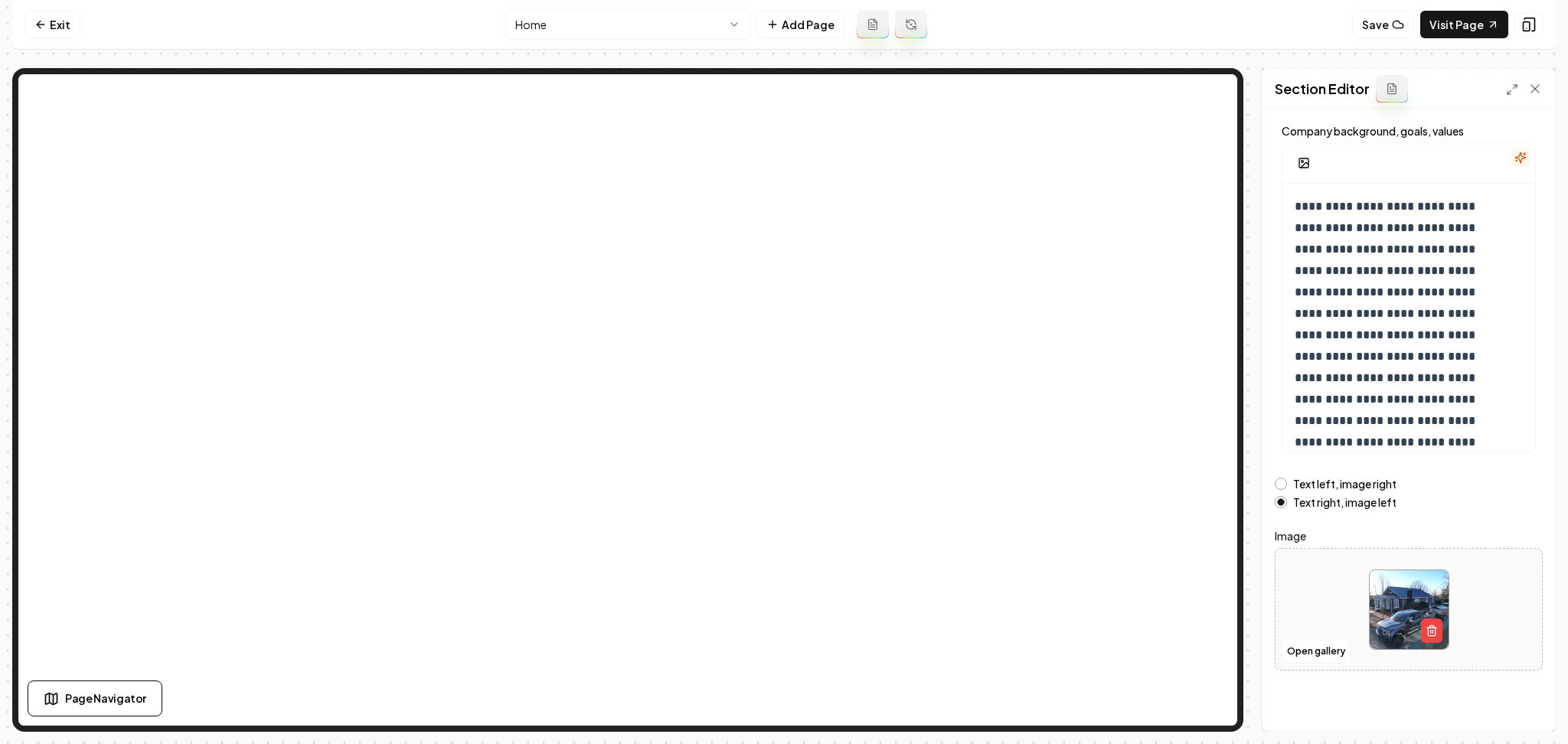
scroll to position [0, 0]
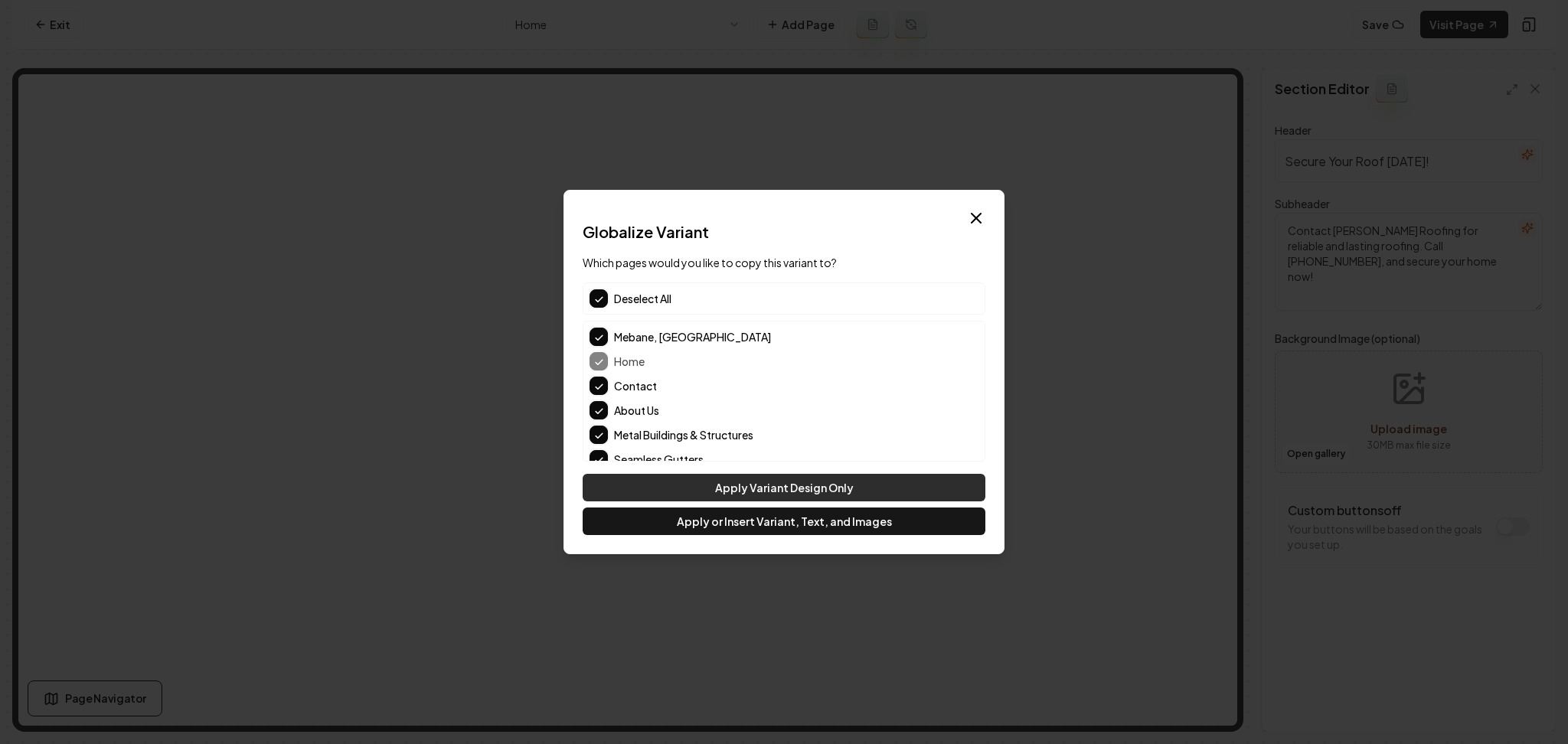
click at [678, 484] on button "Apply Variant Design Only" at bounding box center [784, 488] width 403 height 28
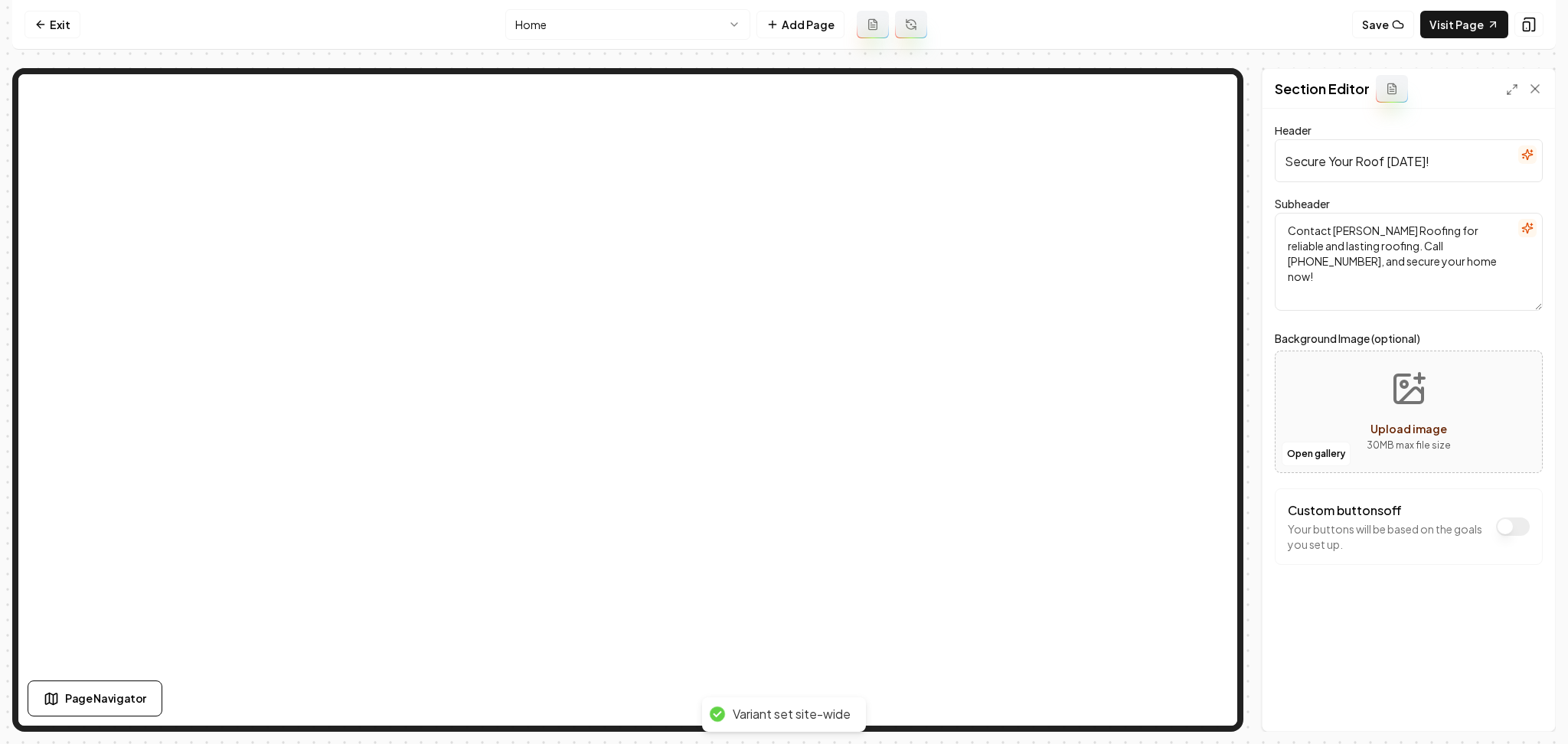
click at [634, 29] on html "Computer Required This feature is only available on a computer. Please switch t…" at bounding box center [784, 372] width 1568 height 744
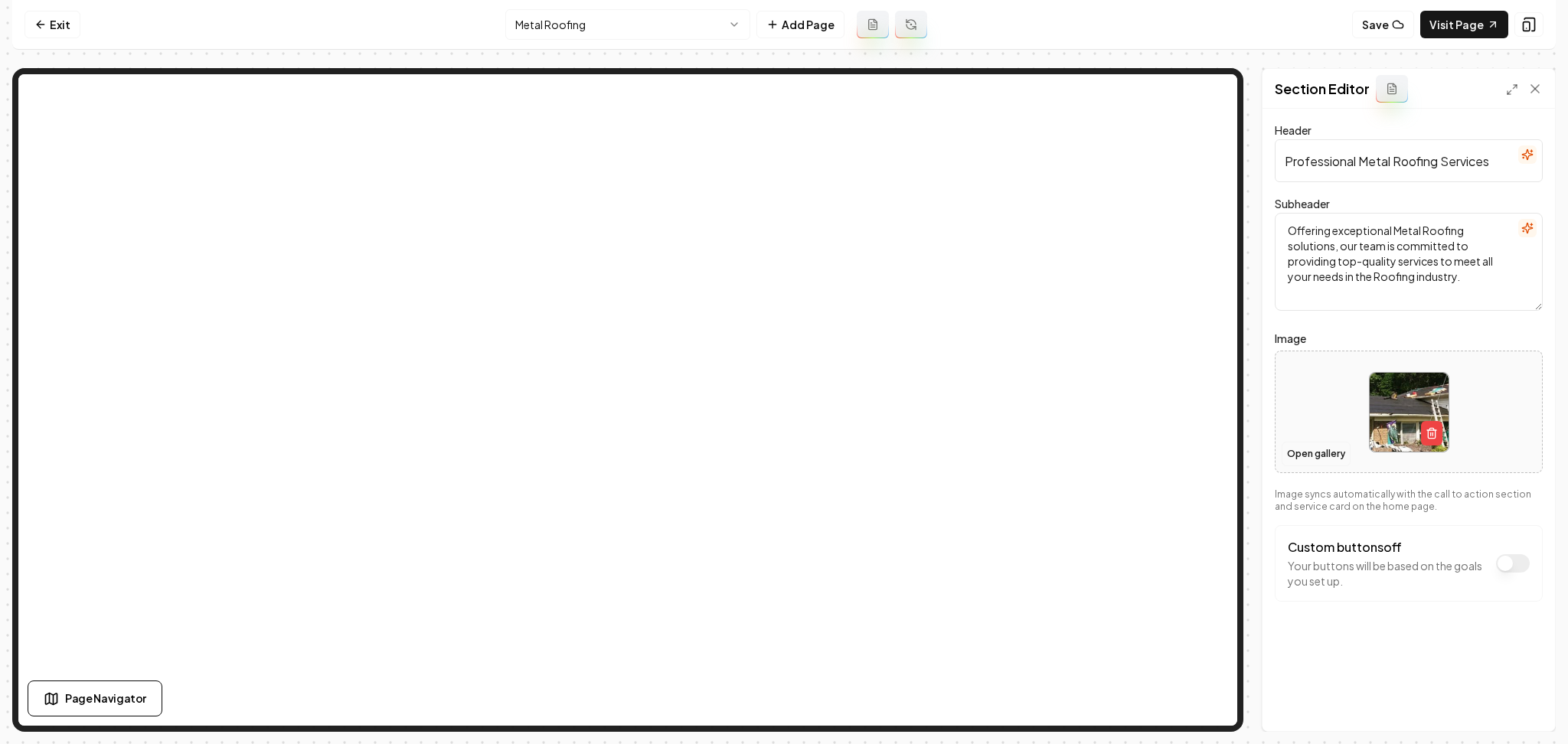
click at [1284, 457] on button "Open gallery" at bounding box center [1317, 454] width 69 height 24
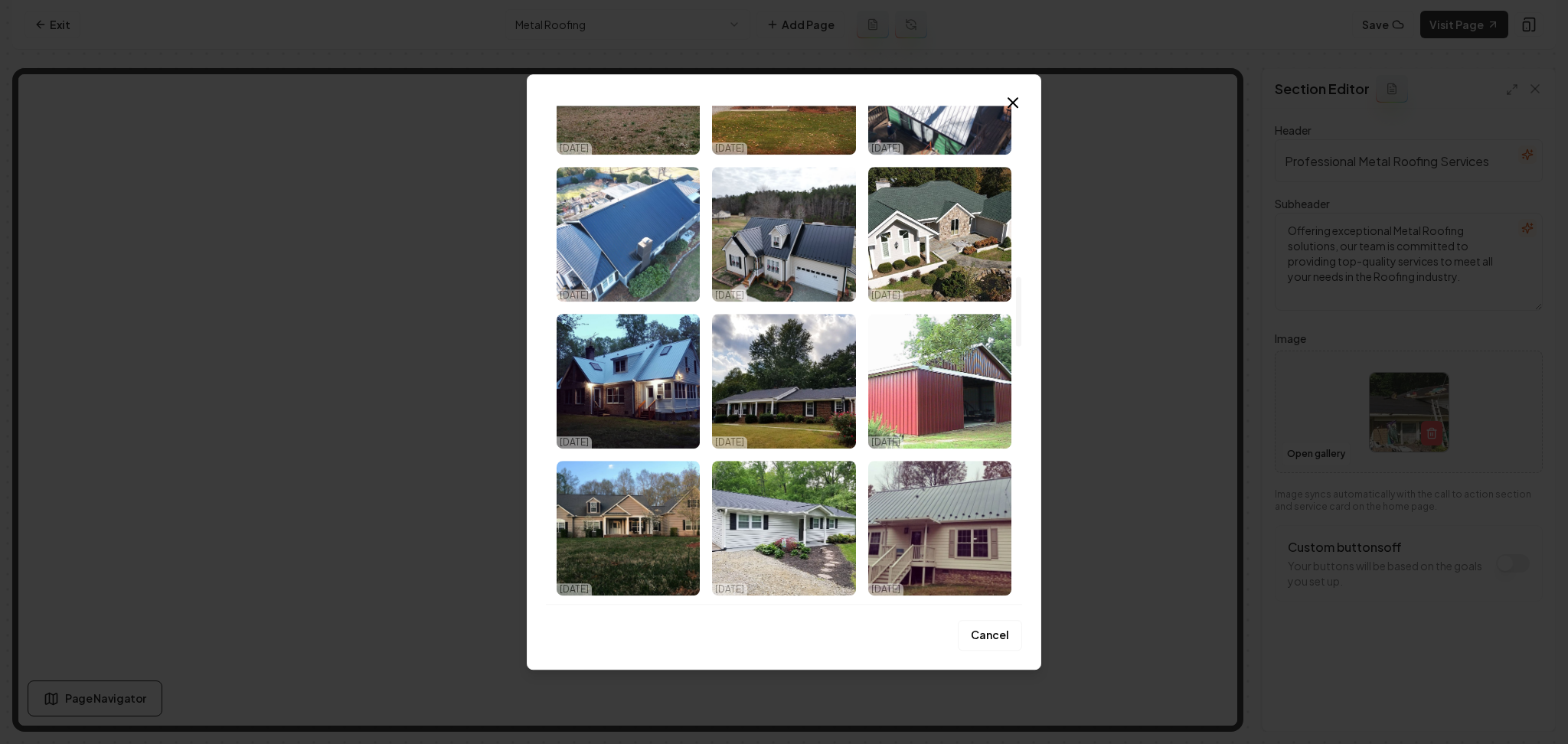
scroll to position [1225, 0]
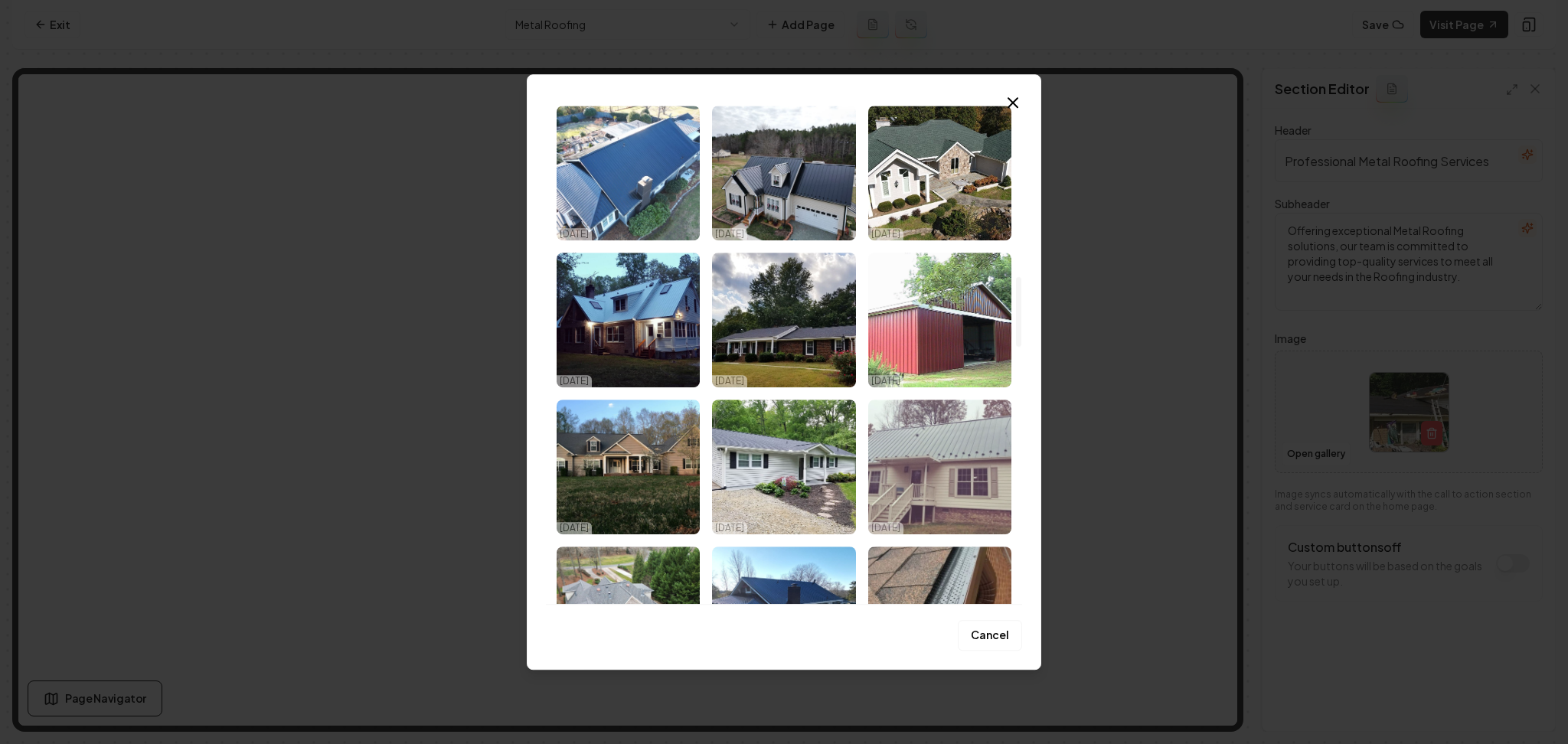
click at [899, 483] on img "Select image image_68e929745c7cd75eb81d6100.jpeg" at bounding box center [940, 467] width 143 height 135
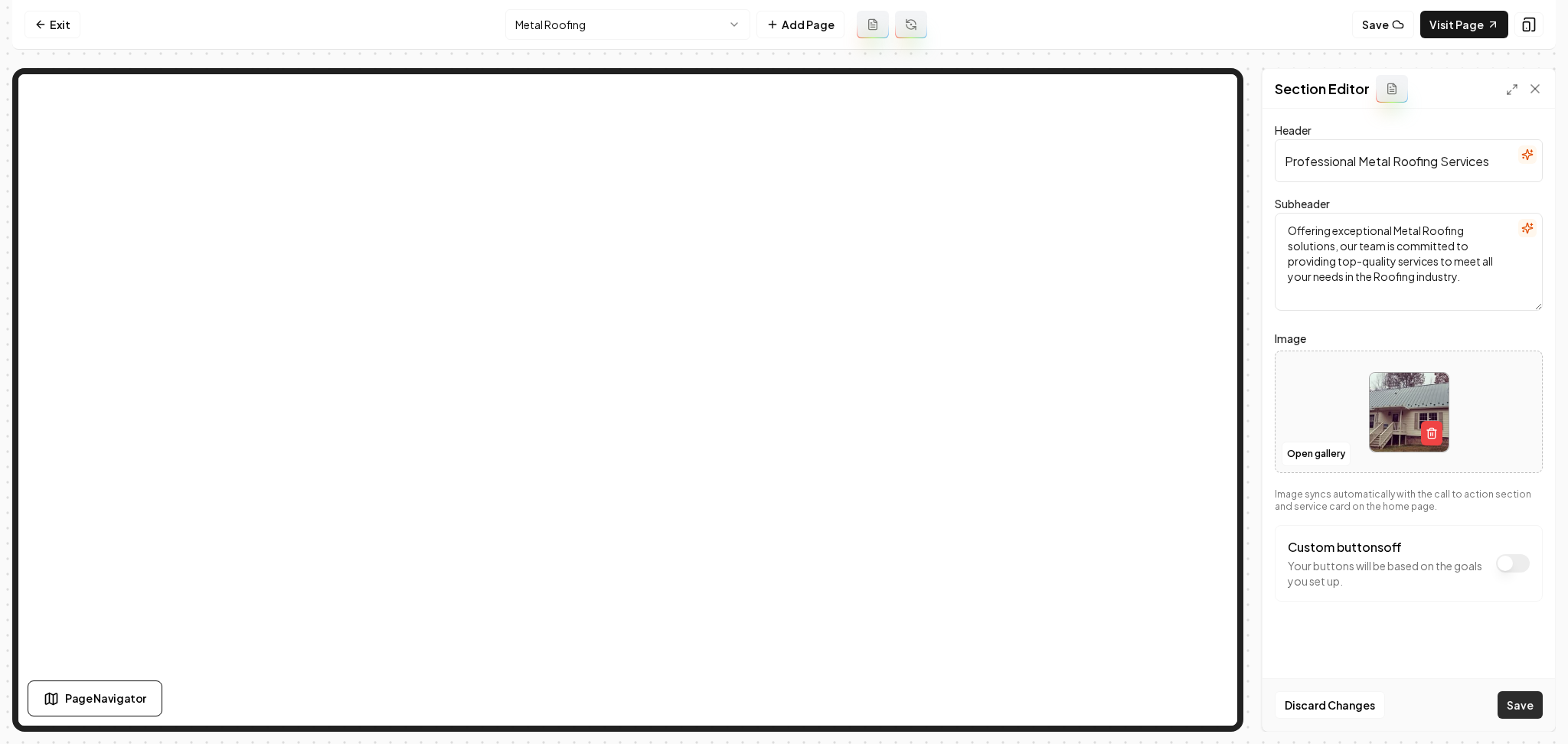
click at [1504, 699] on button "Save" at bounding box center [1521, 704] width 46 height 28
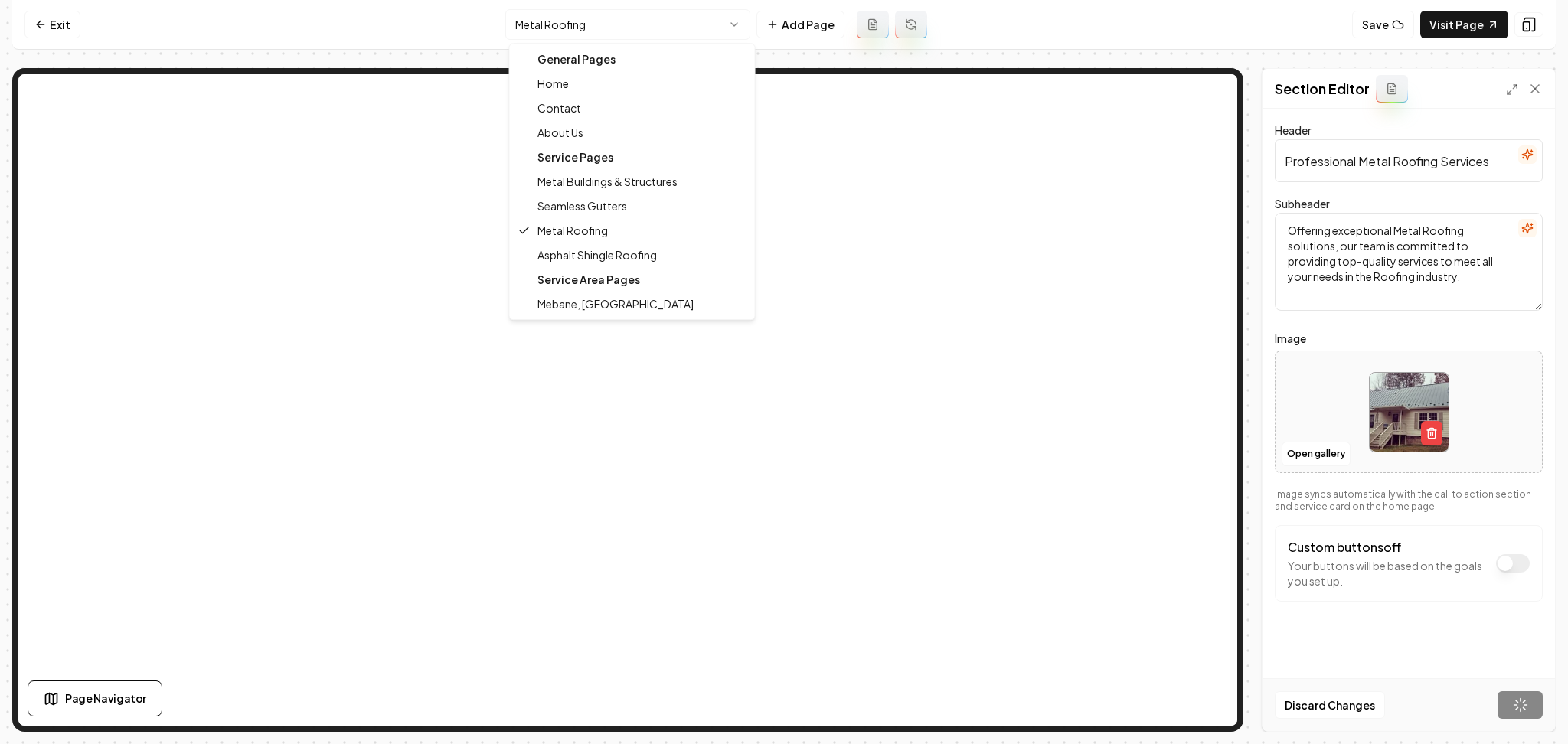
click at [635, 25] on html "Computer Required This feature is only available on a computer. Please switch t…" at bounding box center [784, 372] width 1568 height 744
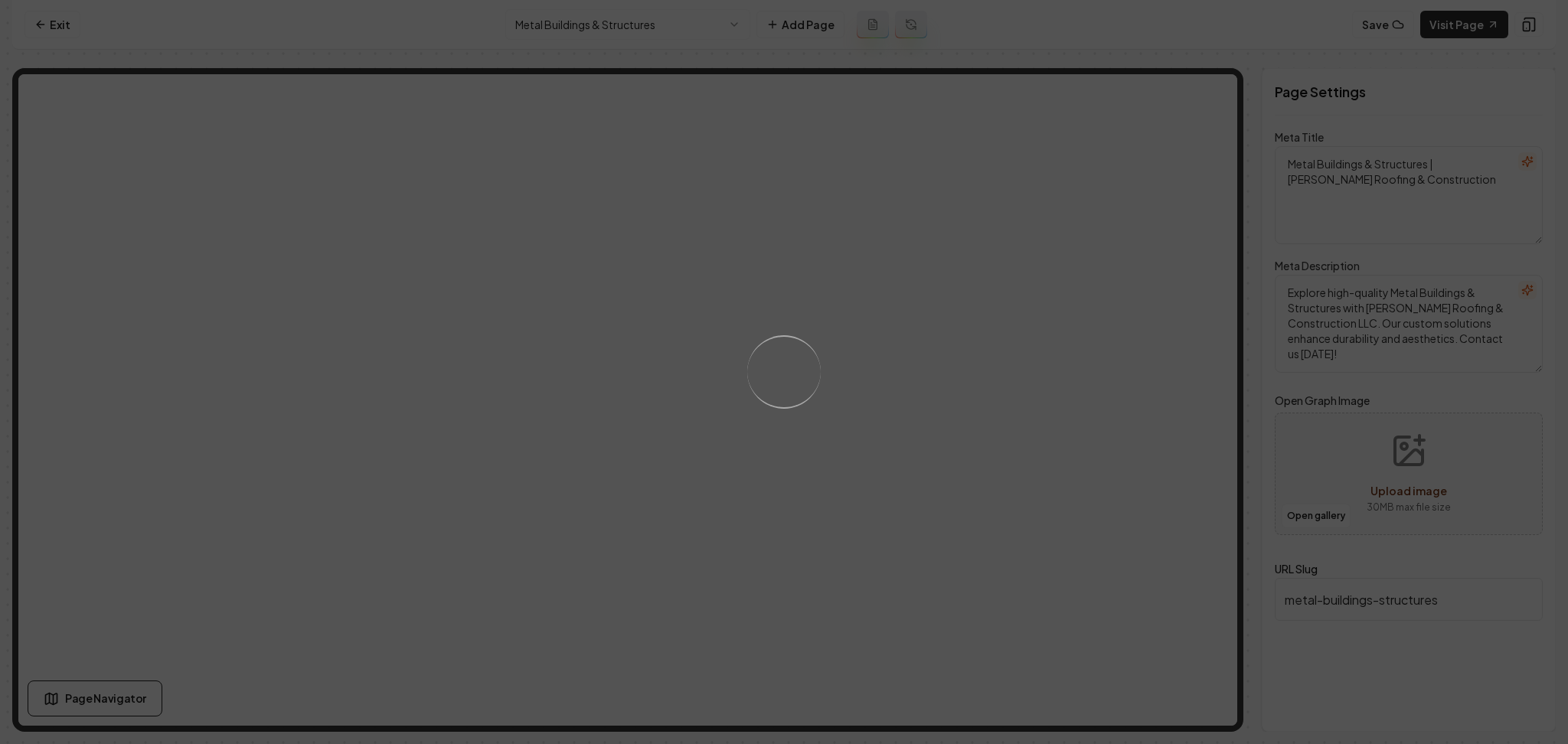
click at [900, 442] on div "Loading..." at bounding box center [784, 372] width 1568 height 744
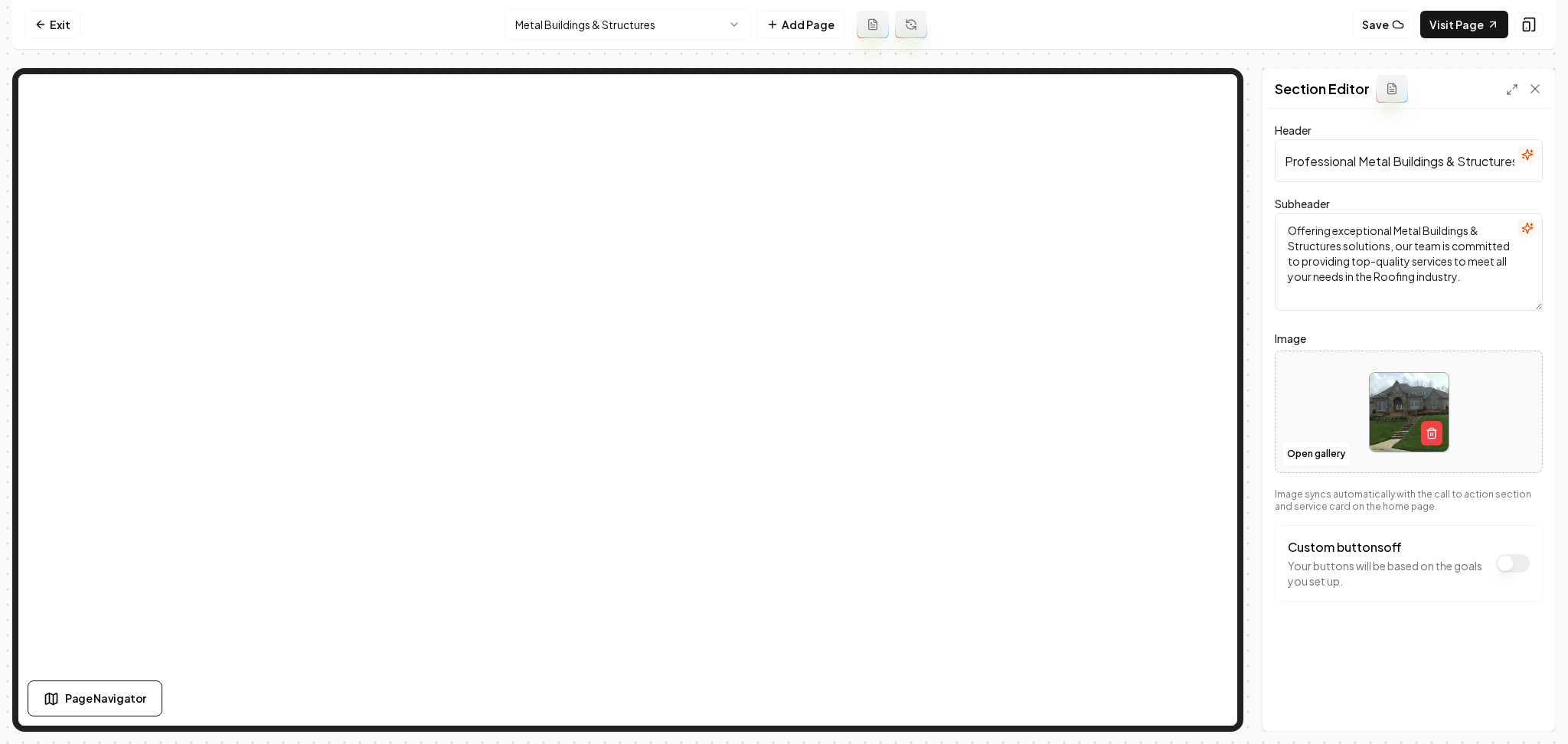
click at [1295, 441] on div at bounding box center [1409, 412] width 267 height 105
click at [1310, 465] on button "Open gallery" at bounding box center [1317, 454] width 69 height 24
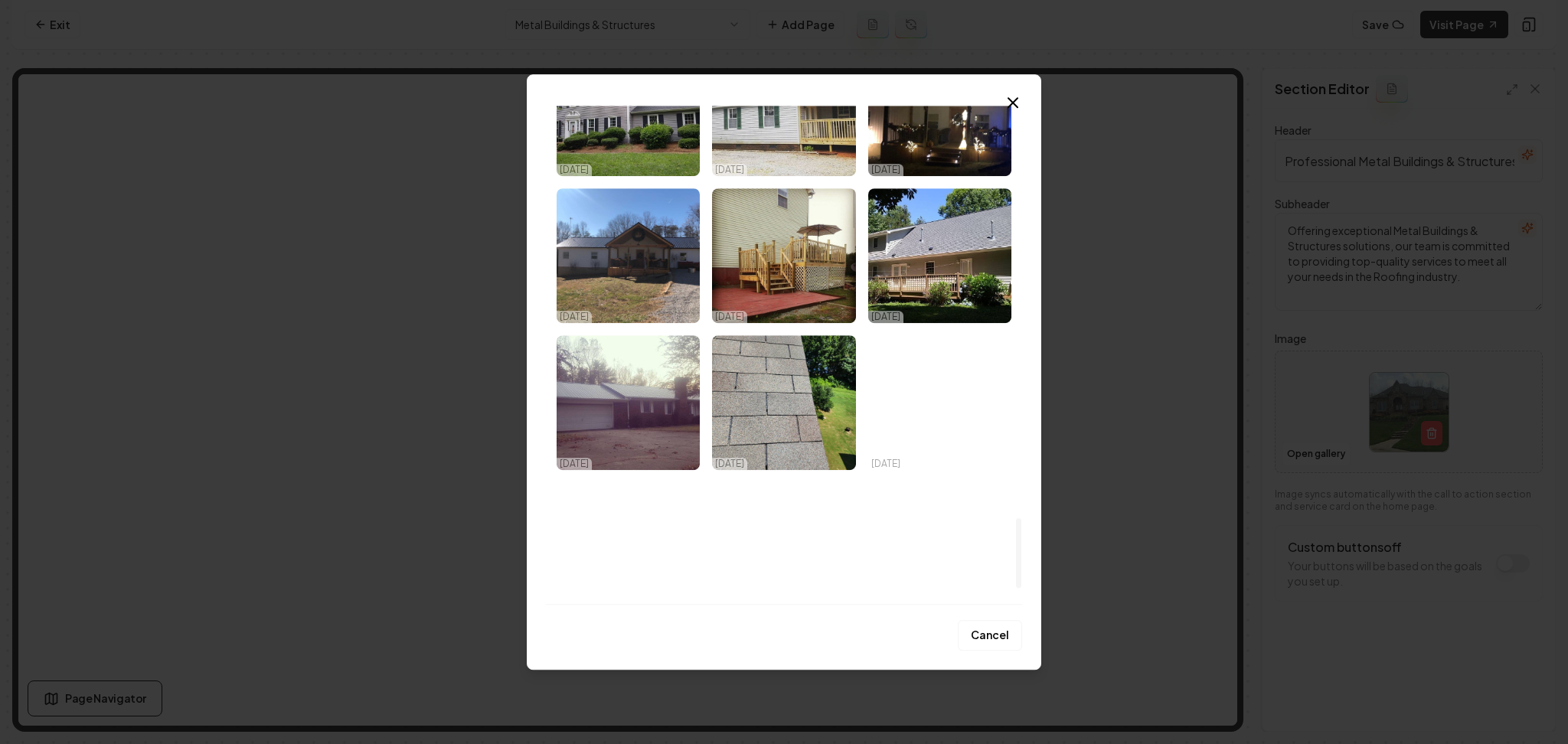
scroll to position [3071, 0]
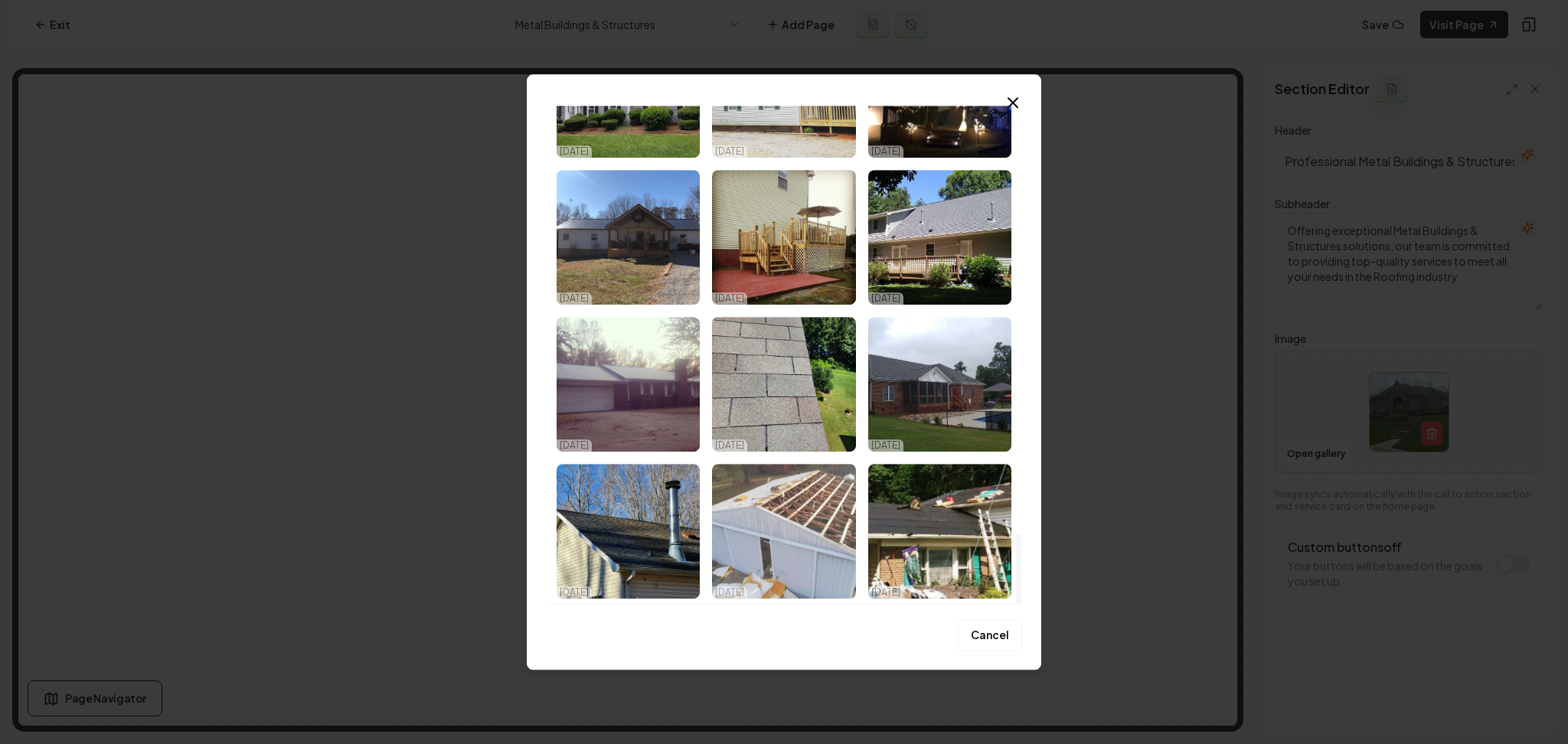
click at [812, 489] on img "Select image image_68e929755c7cd75eb81d6f47.jpeg" at bounding box center [784, 531] width 143 height 135
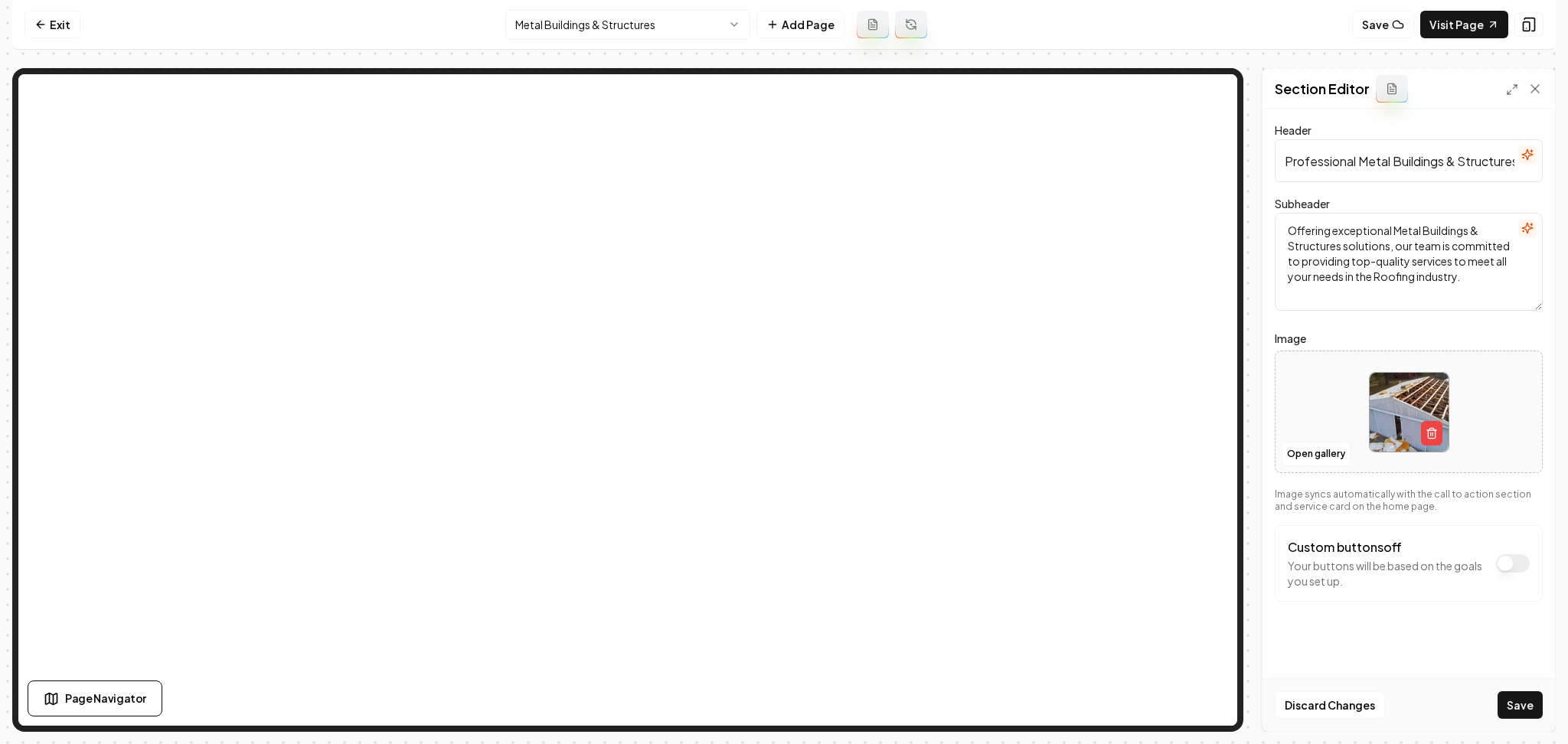
drag, startPoint x: 1534, startPoint y: 707, endPoint x: 1518, endPoint y: 698, distance: 18.4
click at [1532, 707] on button "Save" at bounding box center [1521, 704] width 46 height 28
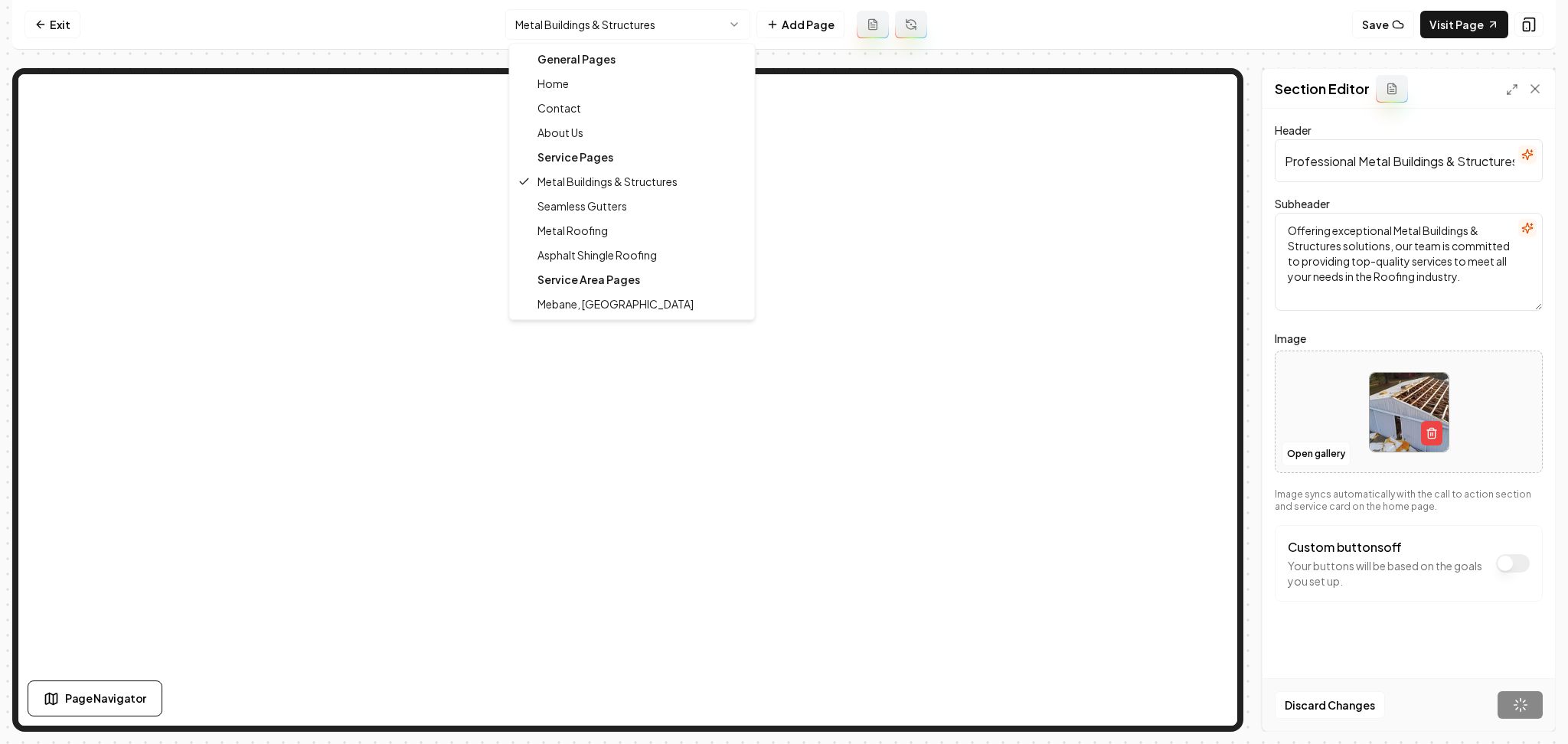
click at [643, 32] on html "Computer Required This feature is only available on a computer. Please switch t…" at bounding box center [784, 372] width 1568 height 744
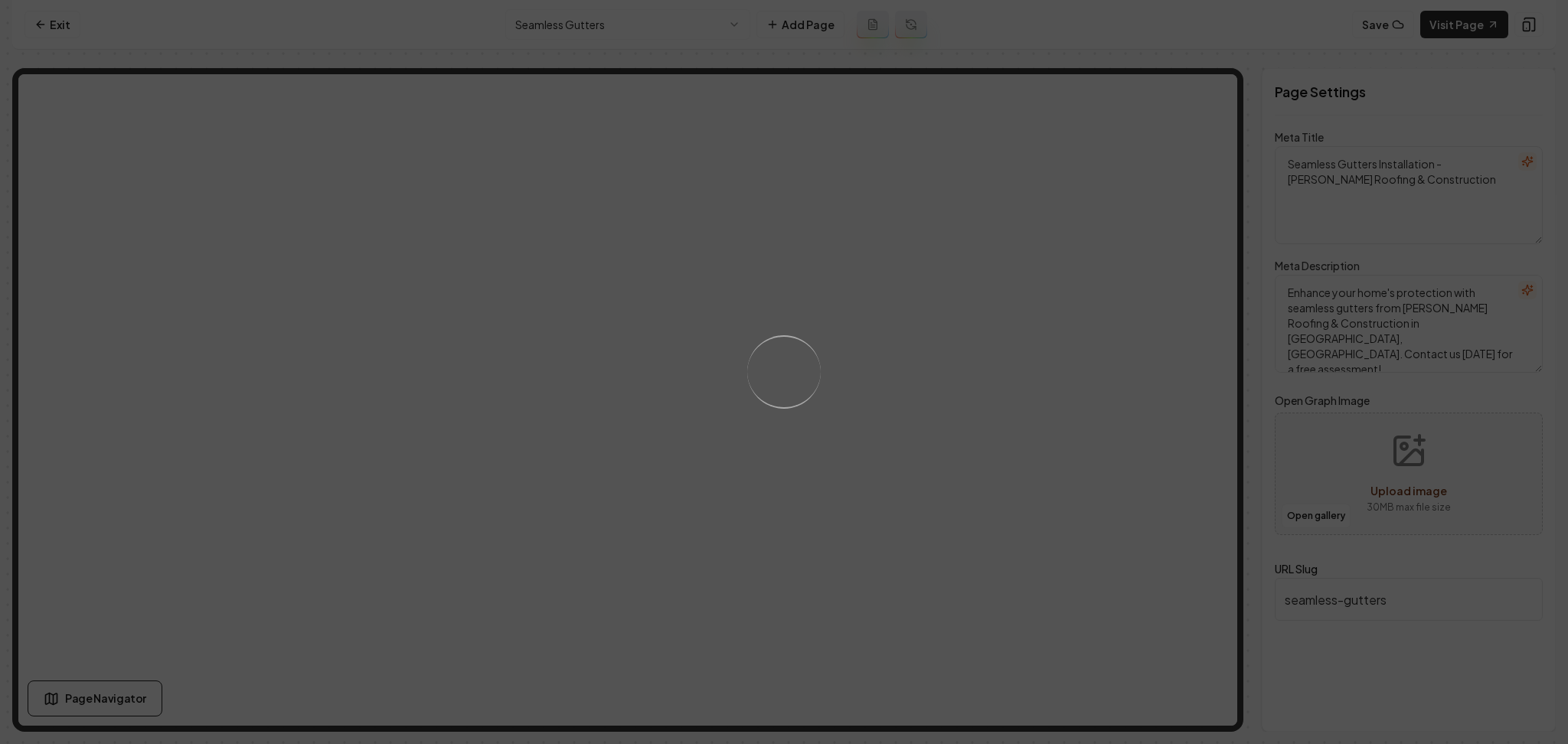
click at [910, 405] on div "Loading..." at bounding box center [784, 372] width 1568 height 744
click at [910, 431] on div "Loading..." at bounding box center [784, 372] width 1568 height 744
click at [920, 369] on div "Loading..." at bounding box center [784, 372] width 1568 height 744
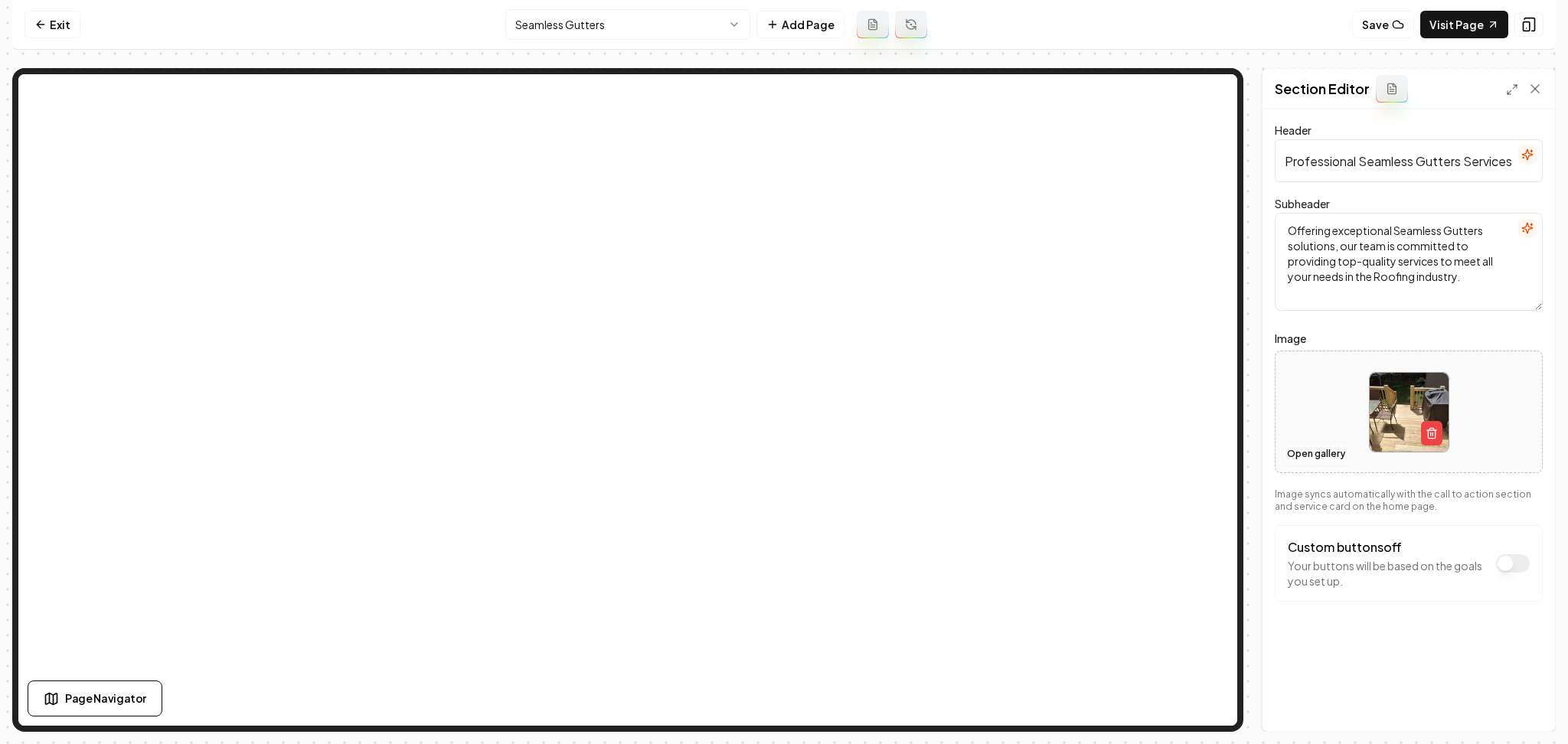
click at [1300, 445] on button "Open gallery" at bounding box center [1317, 454] width 69 height 24
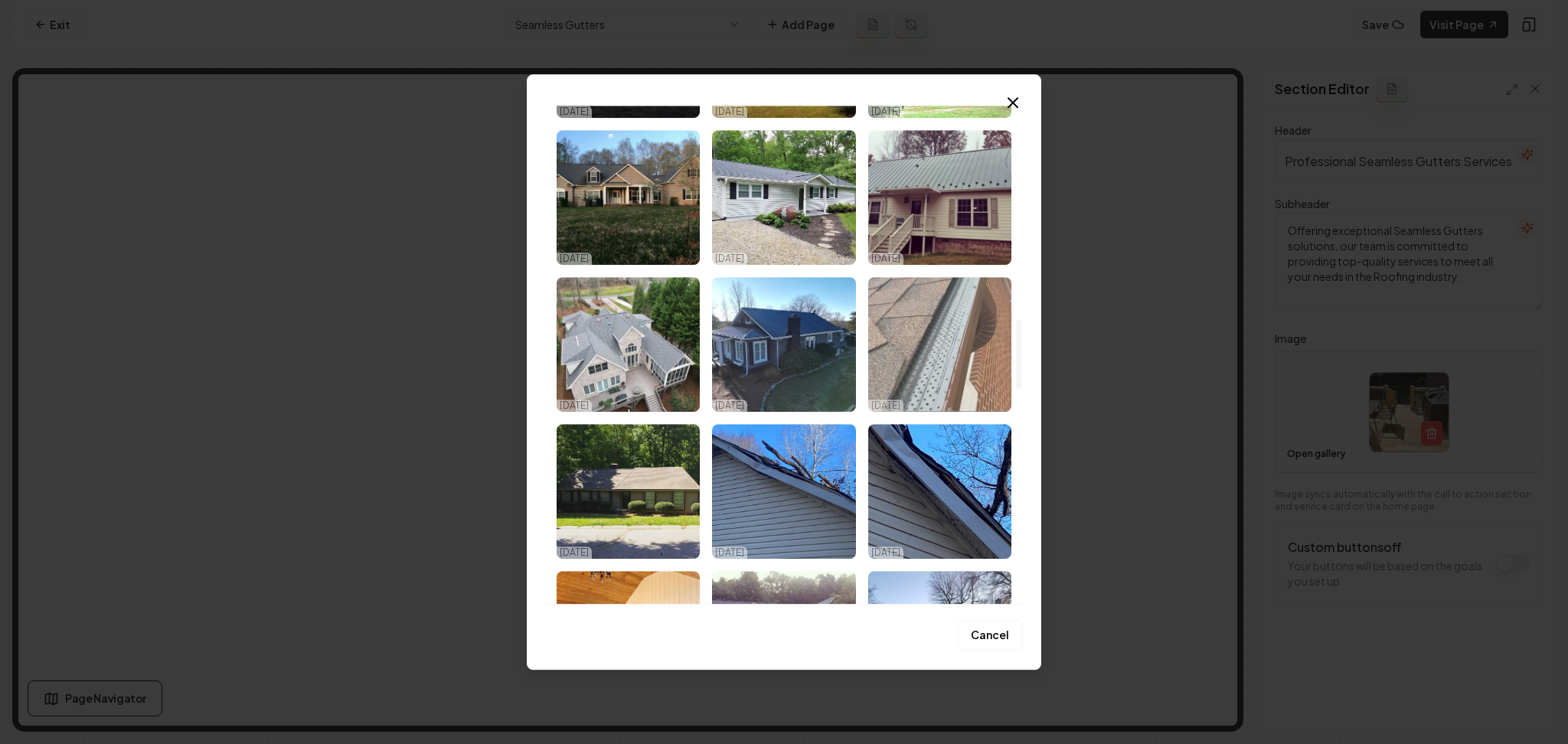
scroll to position [1531, 0]
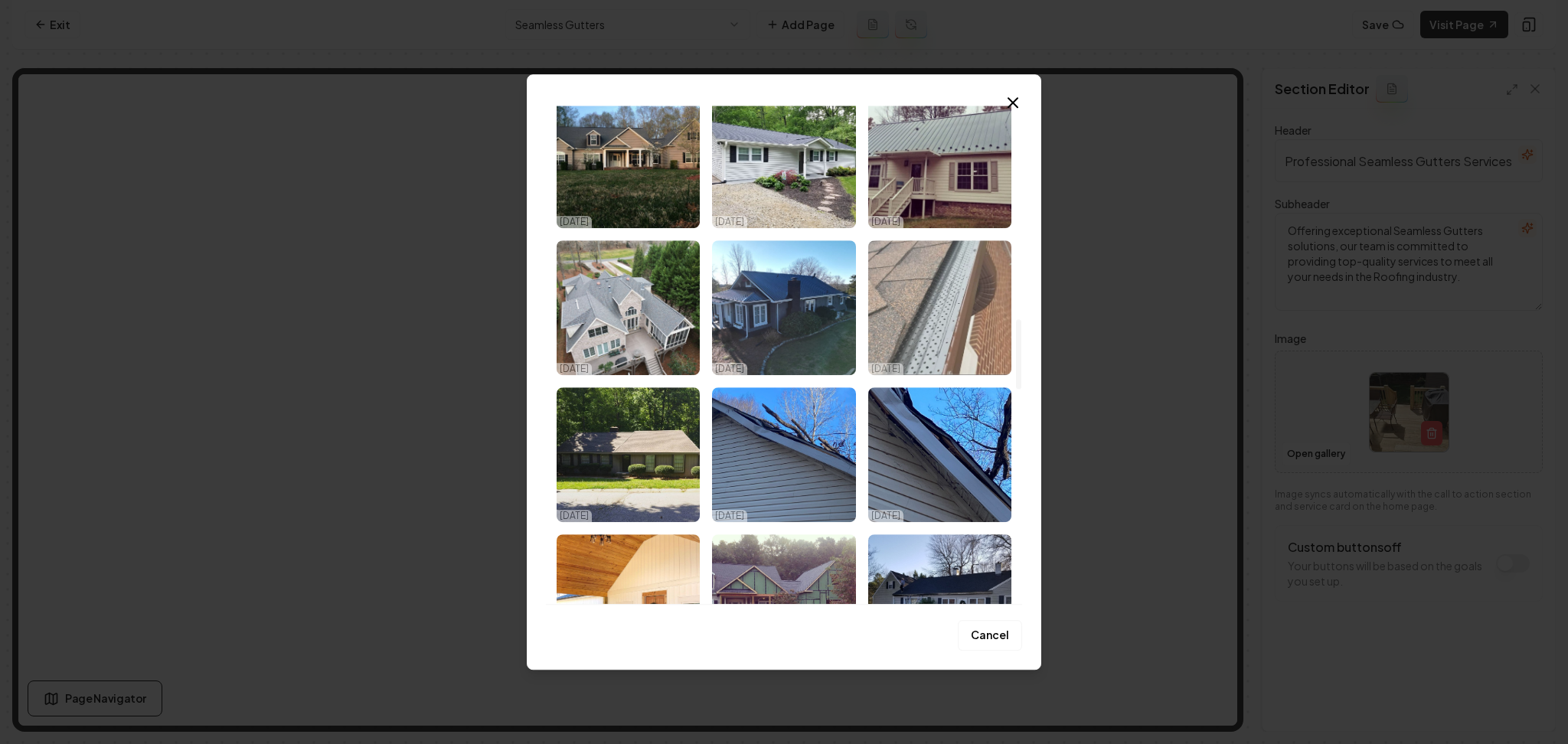
click at [954, 322] on img "Select image image_68e929755c7cd75eb81d71d8.jpeg" at bounding box center [940, 308] width 143 height 135
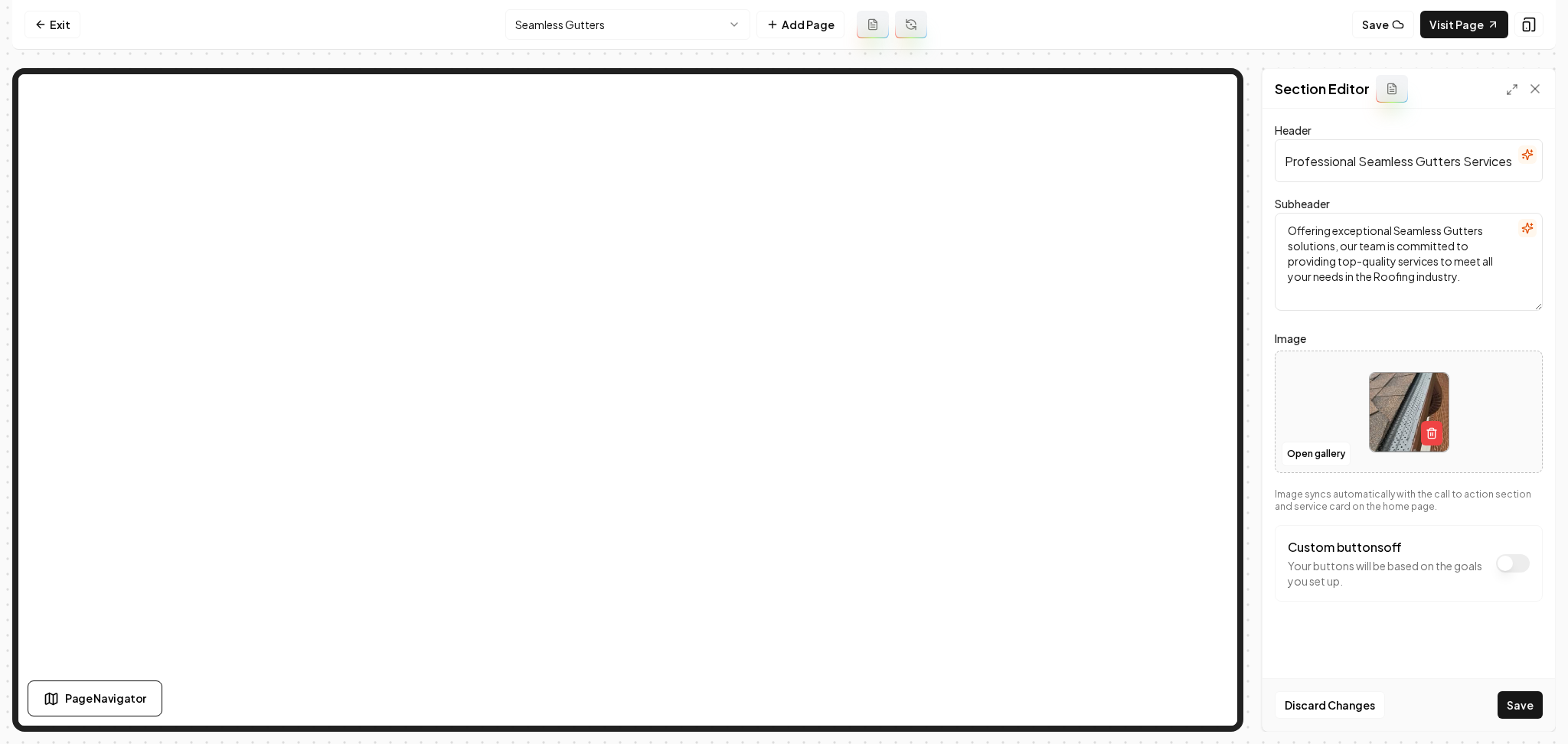
click at [1533, 711] on button "Save" at bounding box center [1521, 704] width 46 height 28
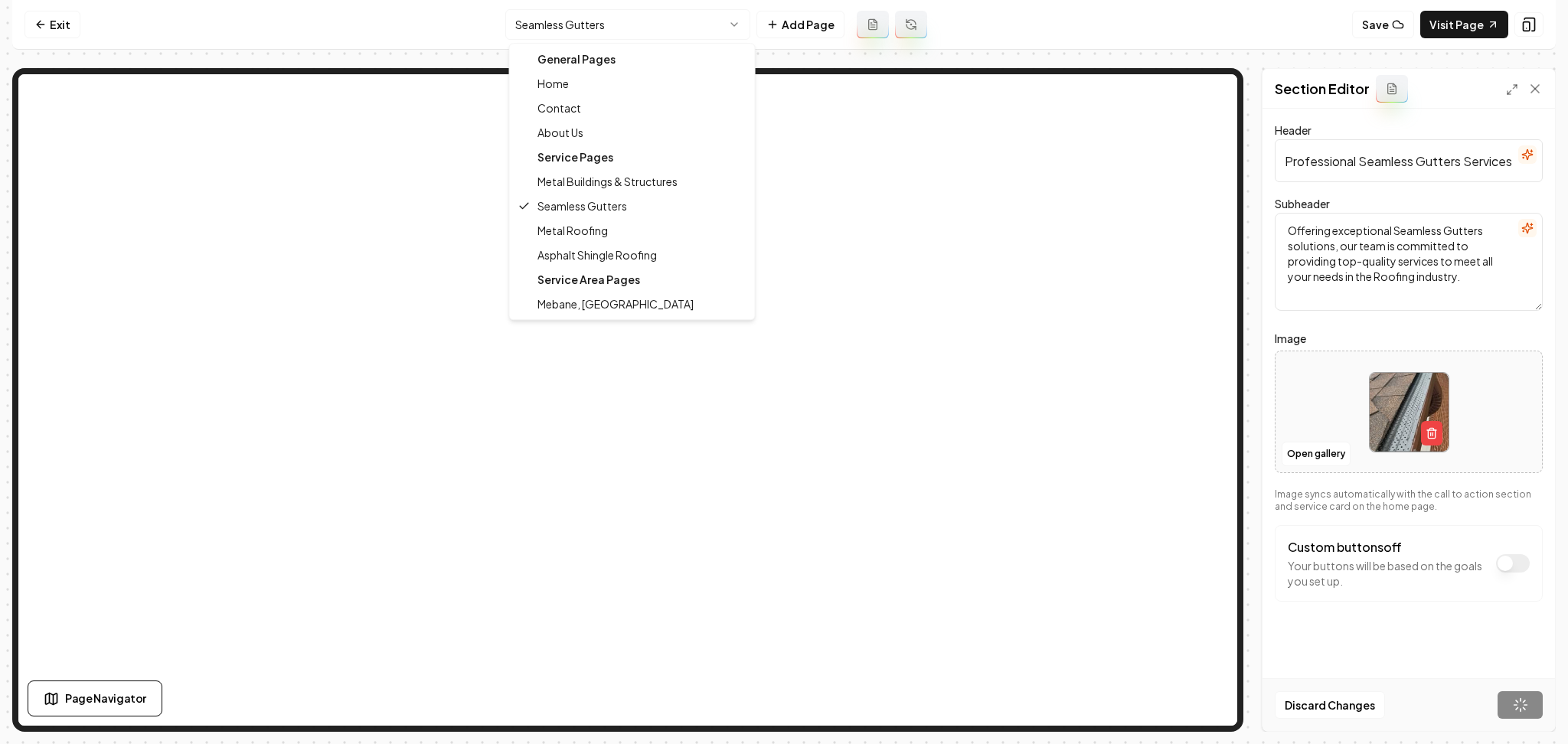
click at [544, 29] on html "Computer Required This feature is only available on a computer. Please switch t…" at bounding box center [784, 372] width 1568 height 744
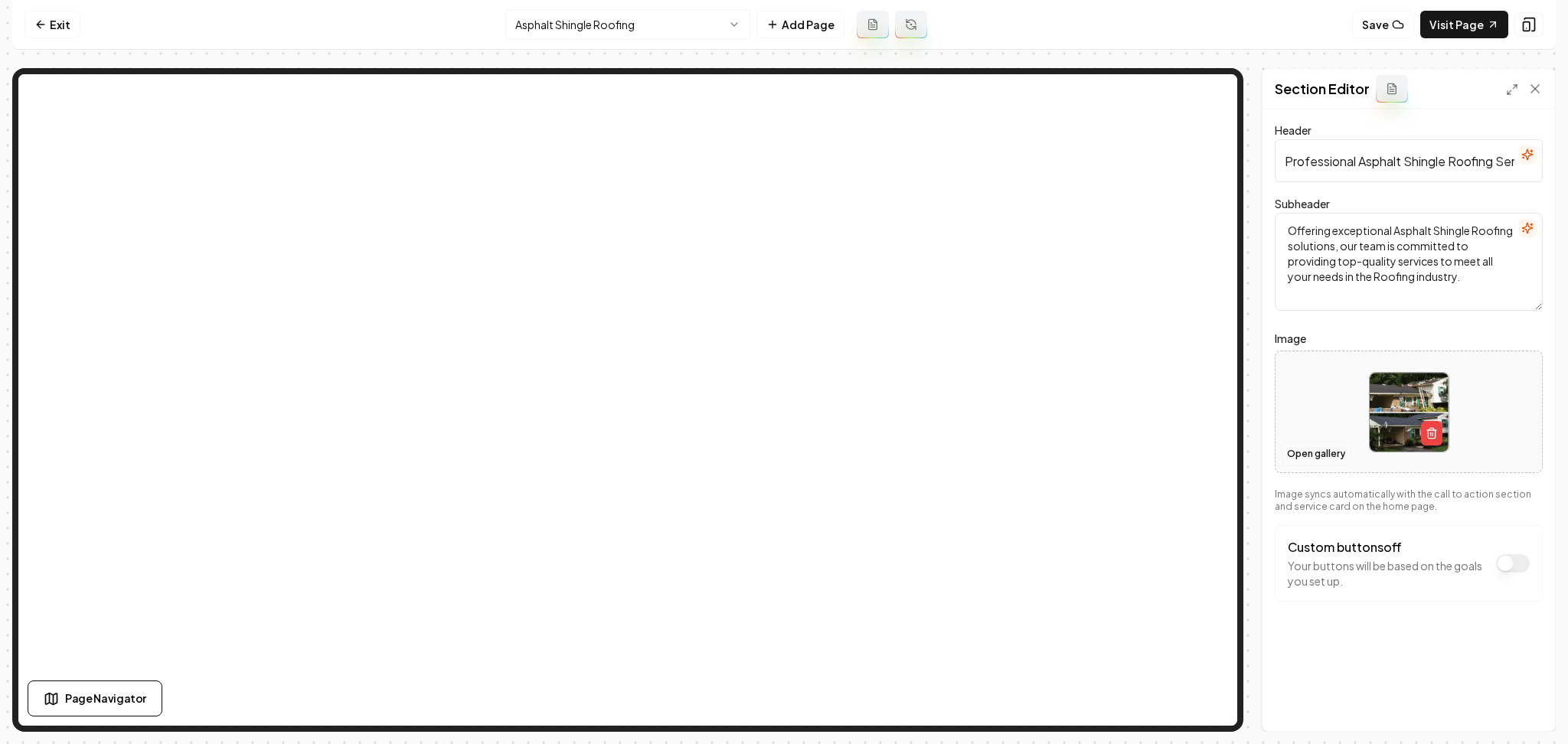
click at [1287, 448] on button "Open gallery" at bounding box center [1317, 454] width 69 height 24
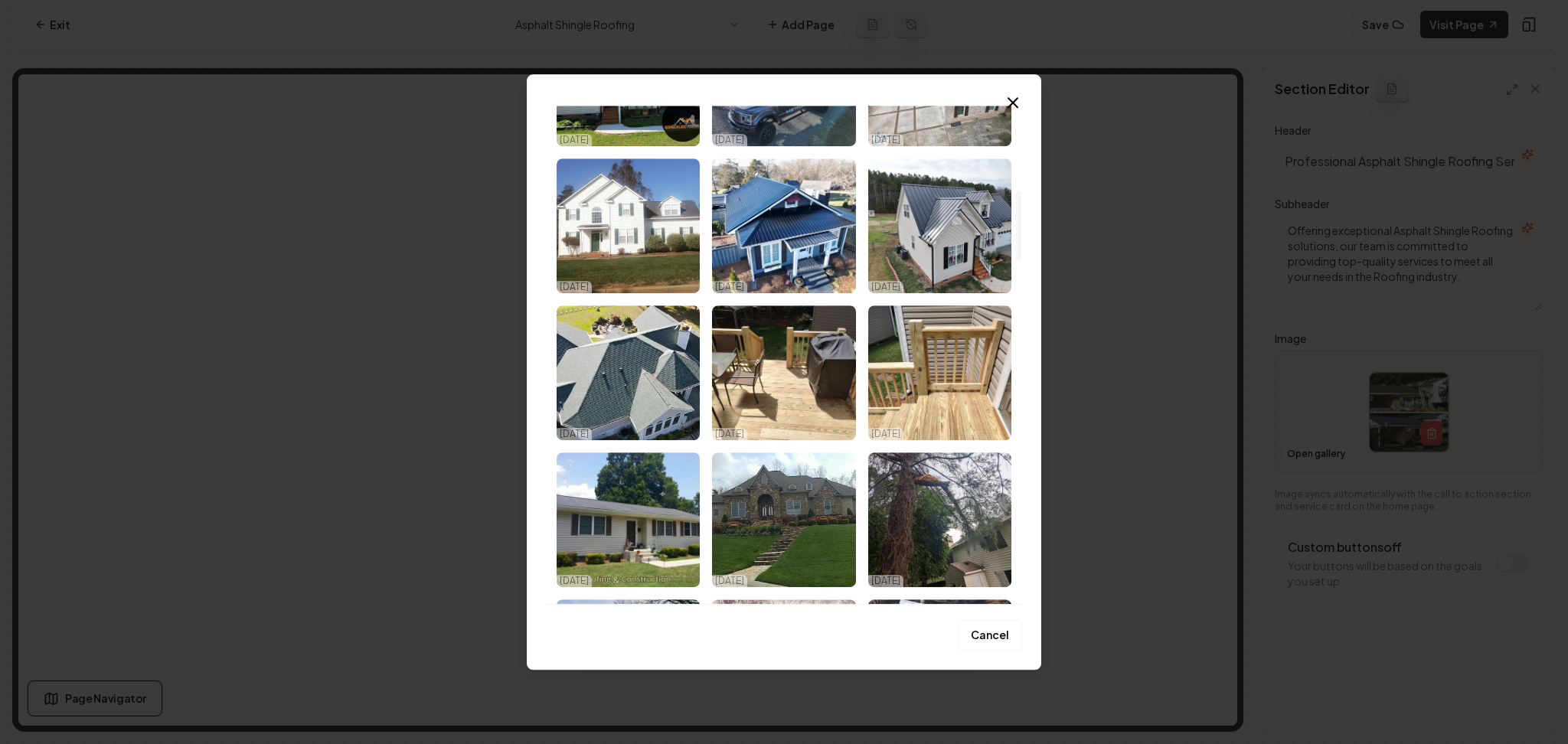
scroll to position [714, 0]
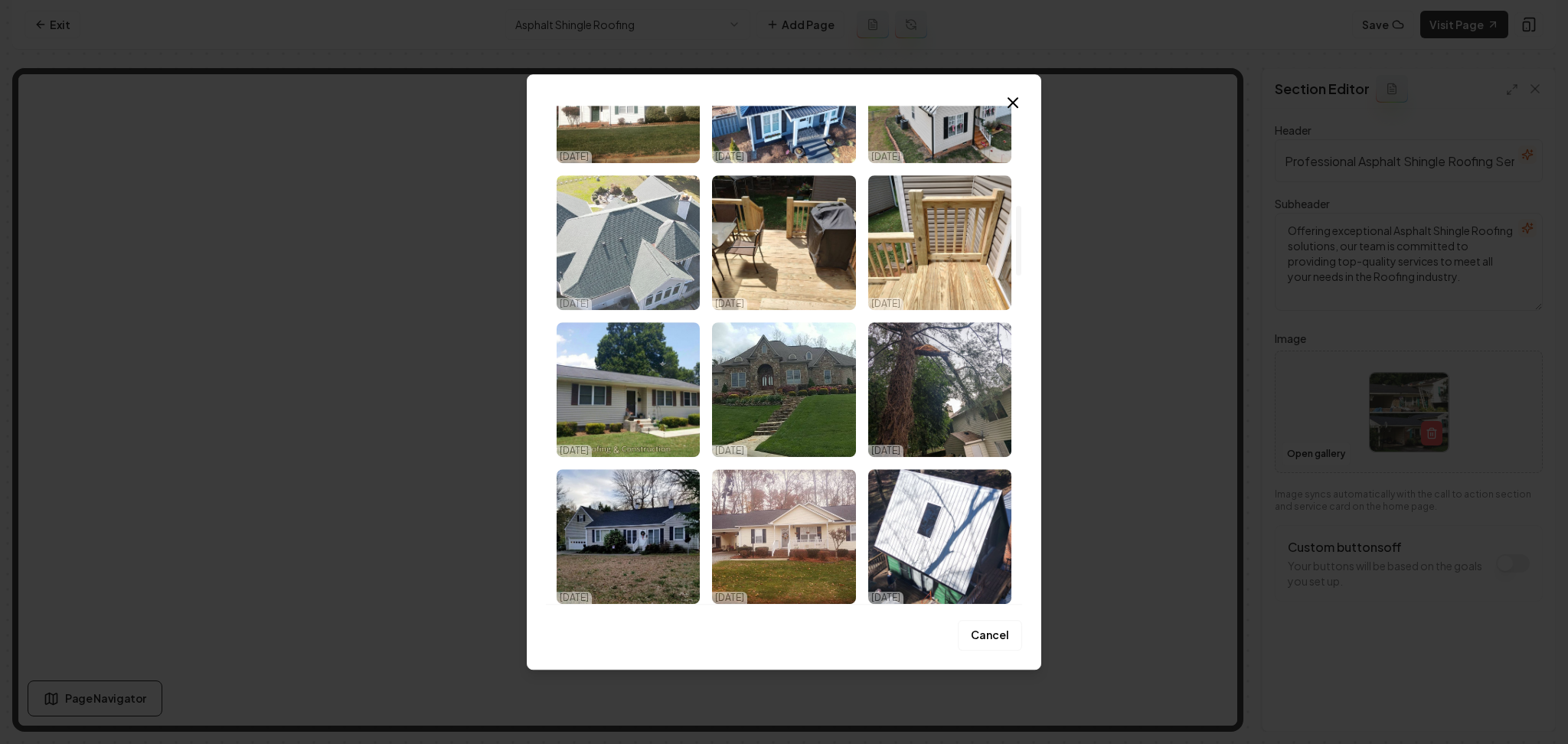
click at [639, 302] on img "Select image image_68e929755c7cd75eb81d786d.jpeg" at bounding box center [629, 243] width 143 height 135
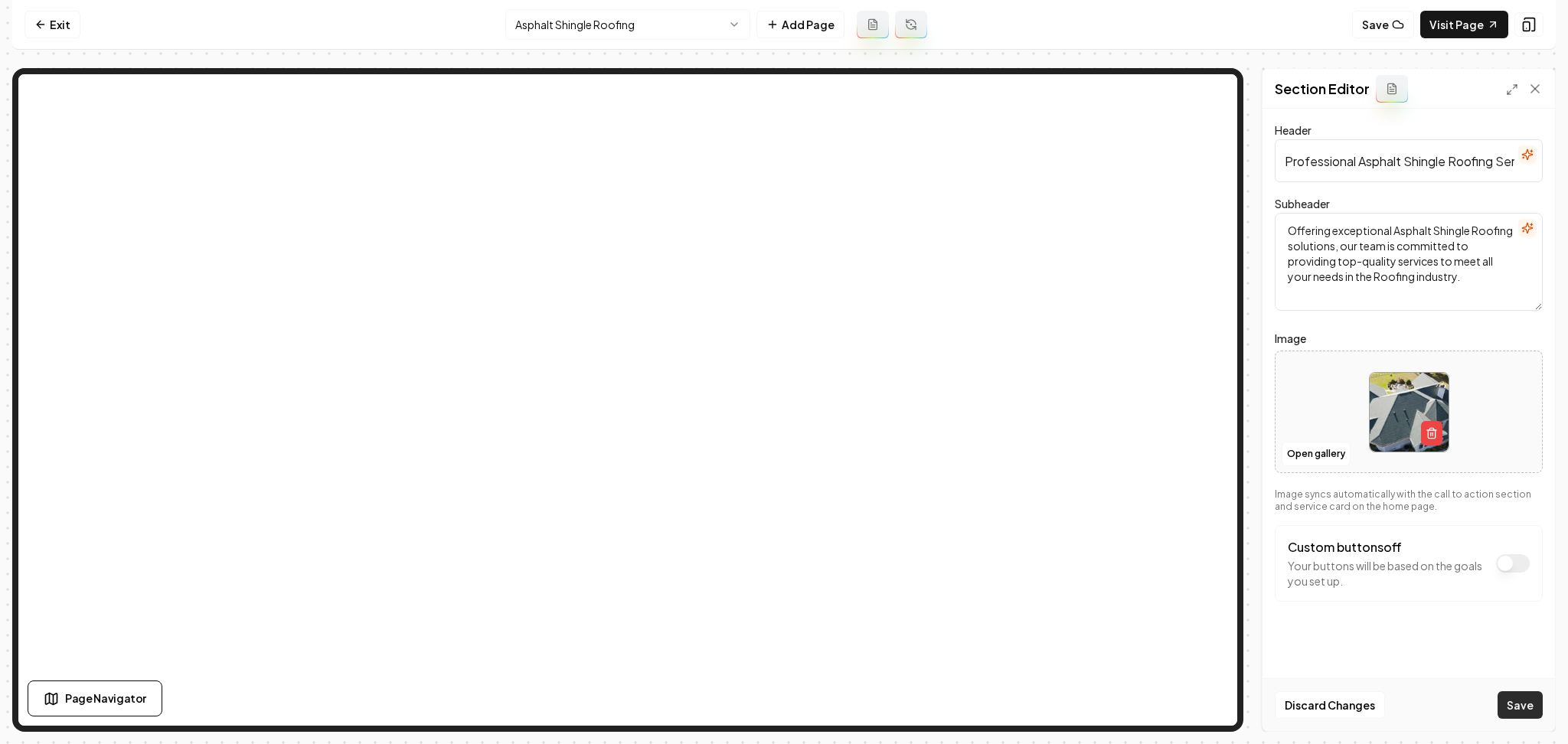
click at [1508, 702] on button "Save" at bounding box center [1521, 704] width 46 height 28
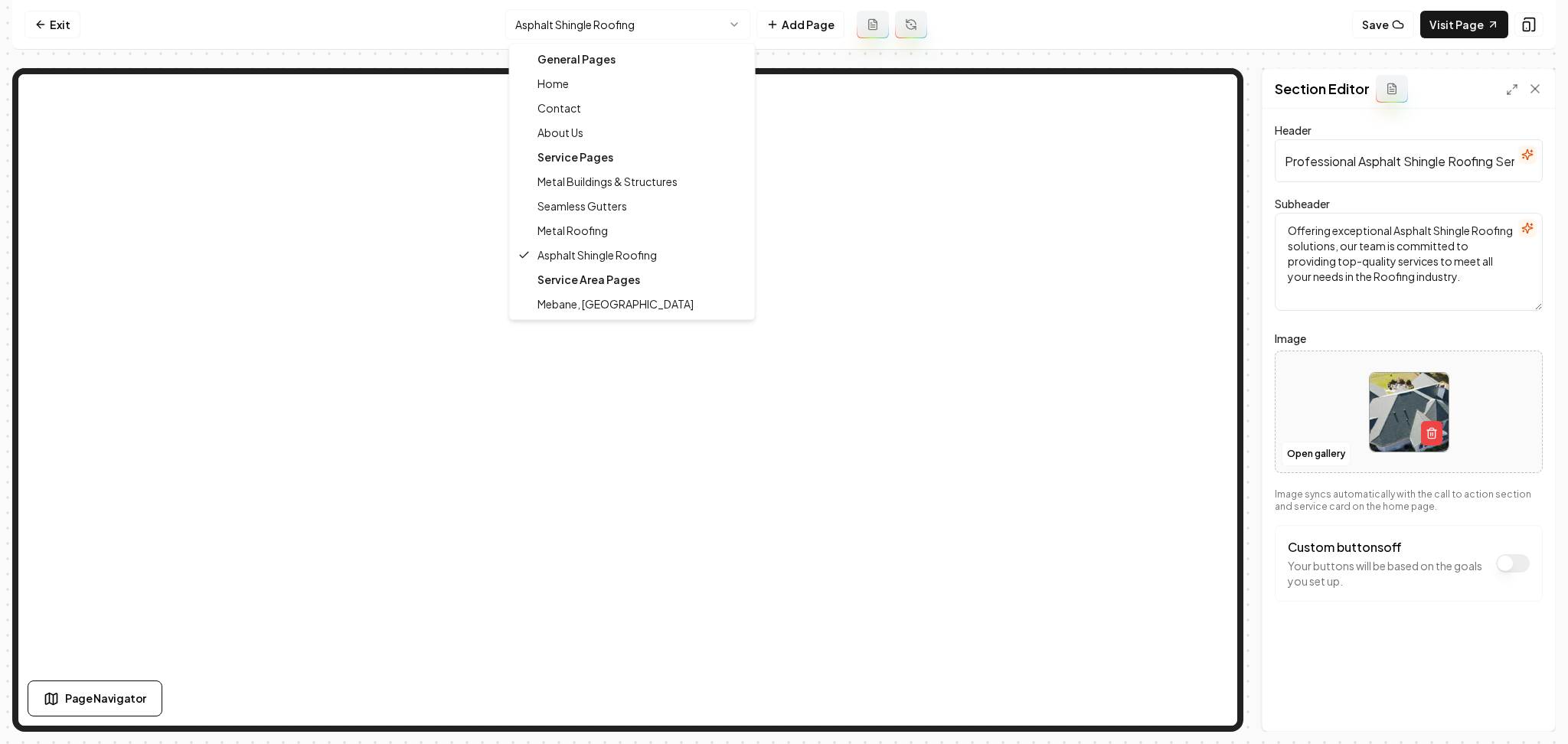
click at [542, 15] on html "Computer Required This feature is only available on a computer. Please switch t…" at bounding box center [784, 372] width 1568 height 744
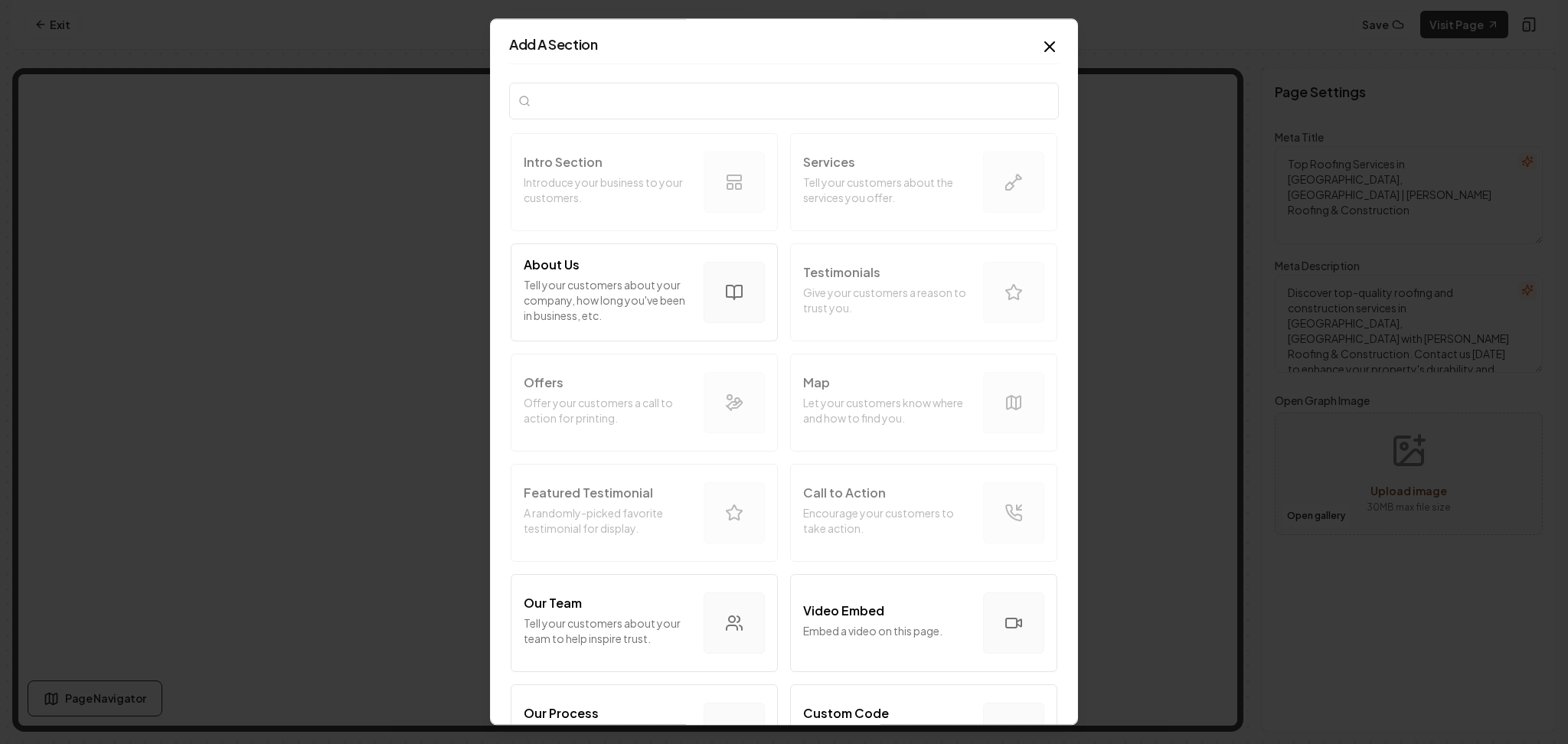
type input "e"
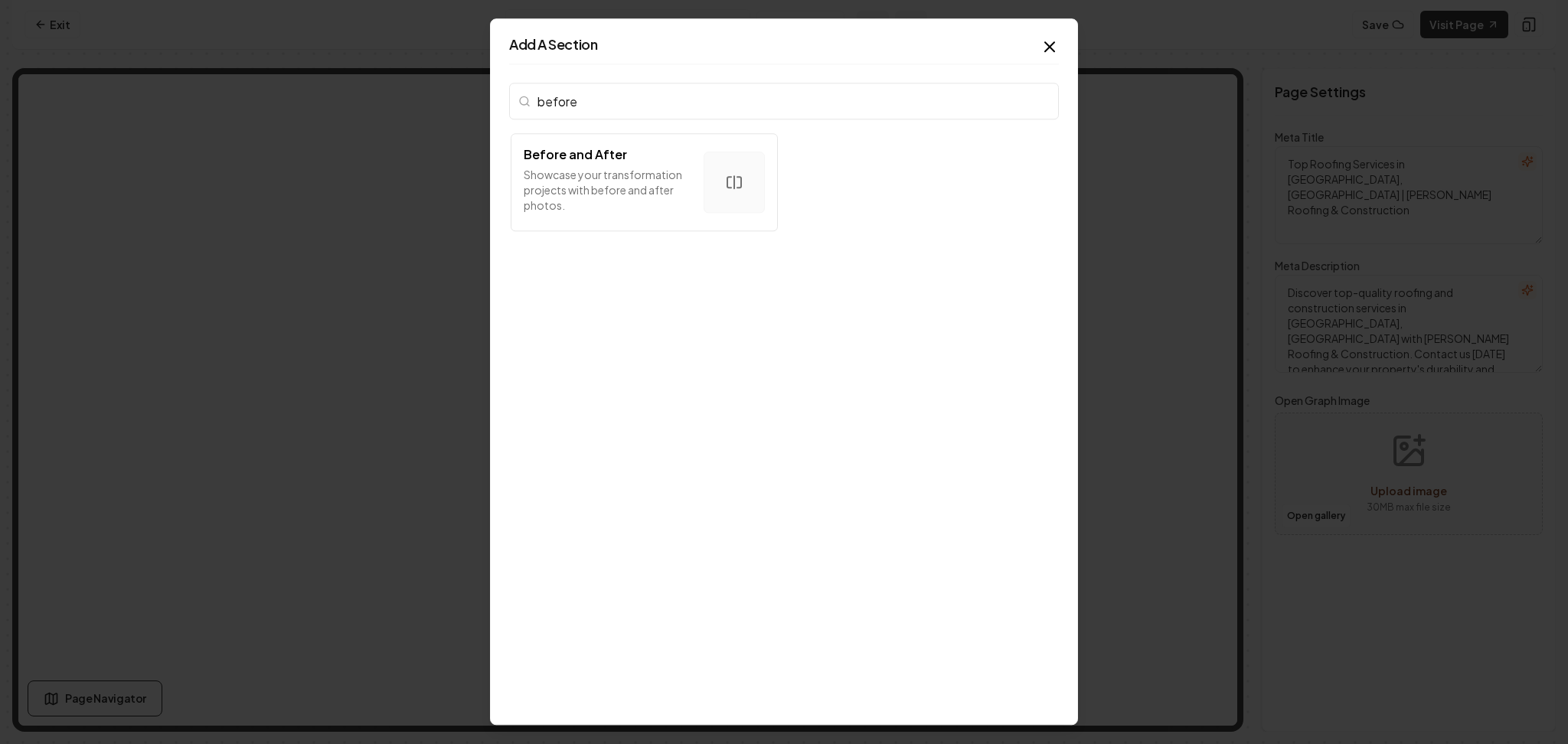
click at [598, 109] on input "before" at bounding box center [784, 101] width 550 height 37
type input "before"
click at [585, 189] on p "Showcase your transformation projects with before and after photos." at bounding box center [608, 190] width 168 height 46
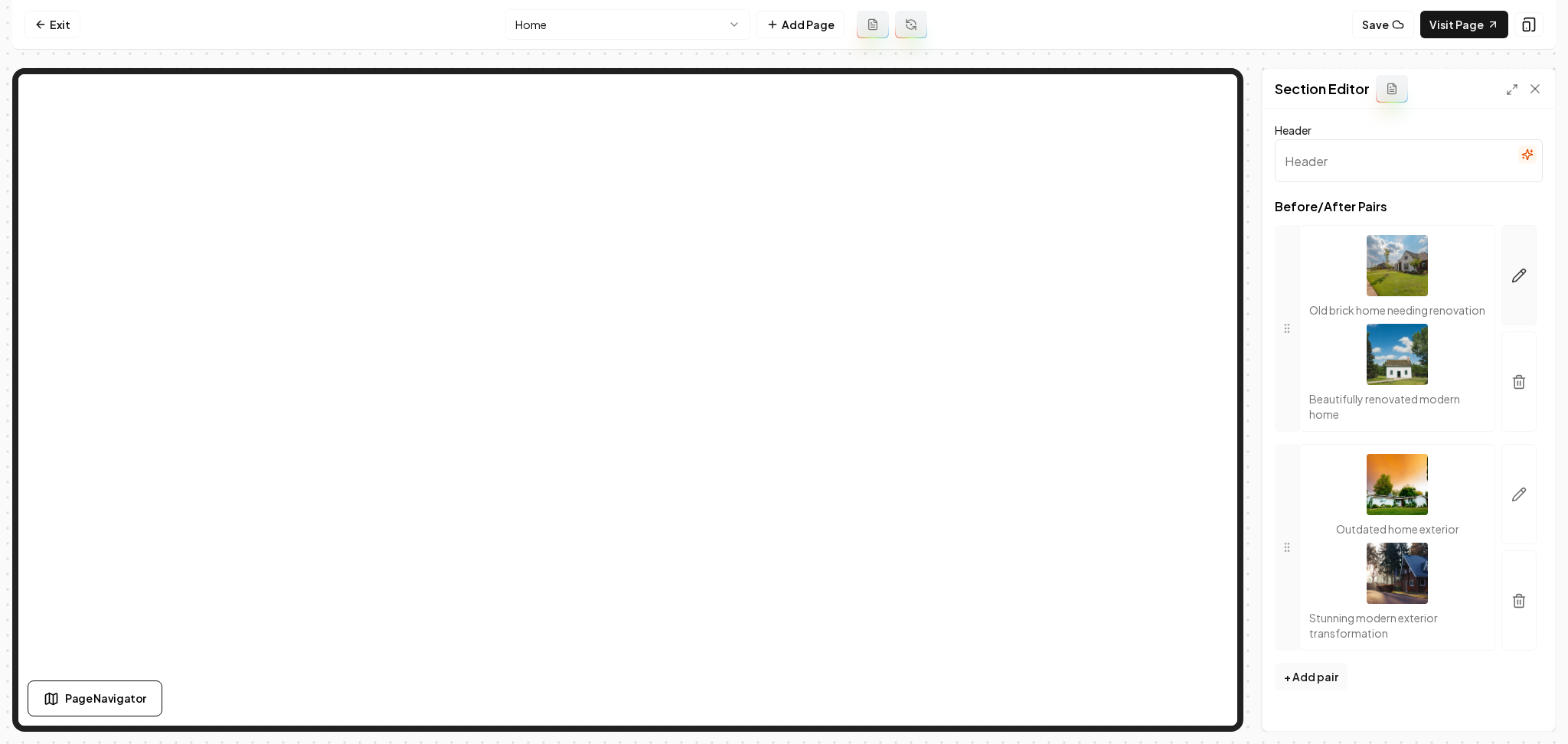
click at [1513, 274] on icon "button" at bounding box center [1519, 276] width 15 height 15
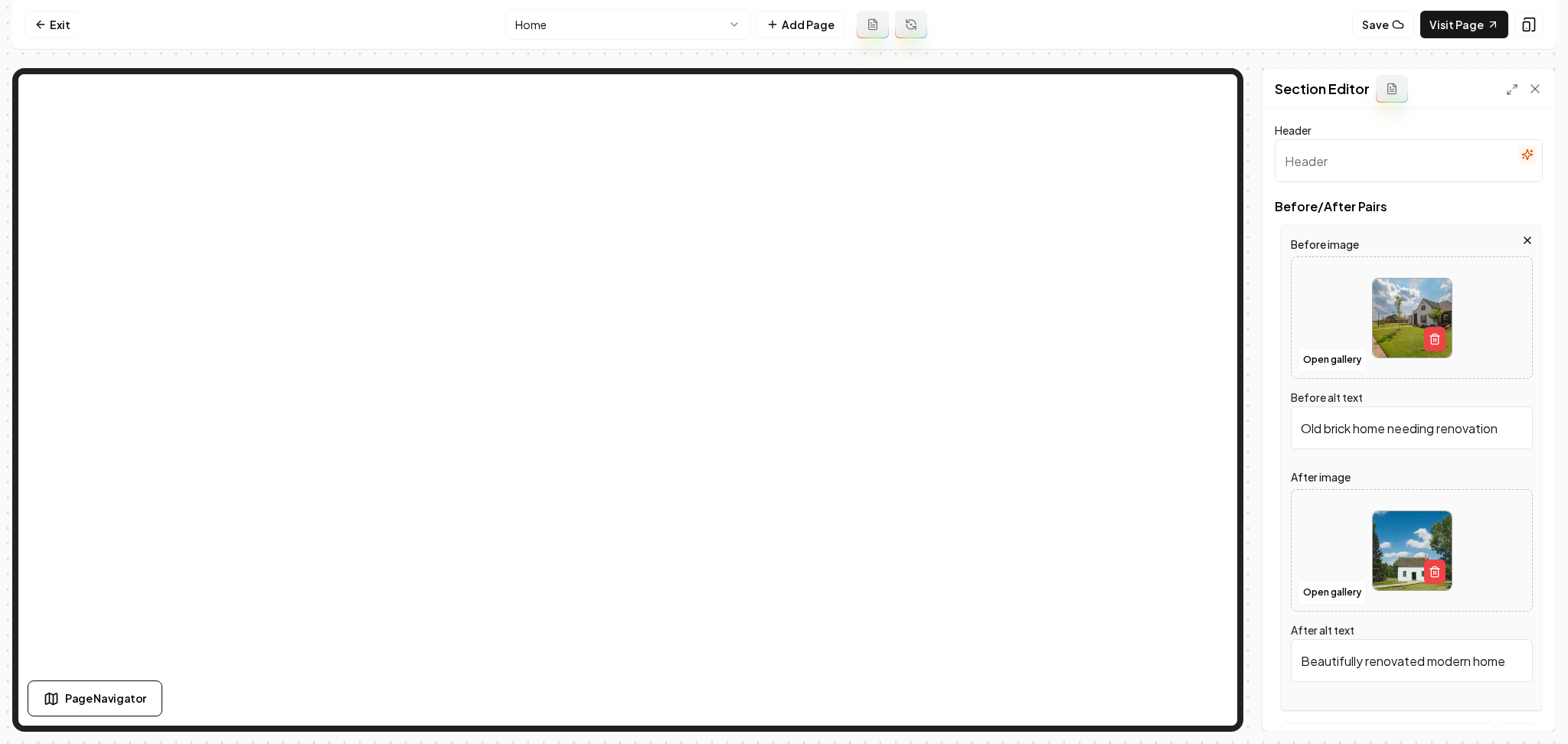
click at [1305, 315] on div at bounding box center [1412, 318] width 241 height 105
click at [1310, 319] on div at bounding box center [1412, 318] width 241 height 105
click at [1344, 305] on div at bounding box center [1412, 318] width 241 height 105
type input "**********"
click at [1337, 517] on div at bounding box center [1412, 551] width 241 height 105
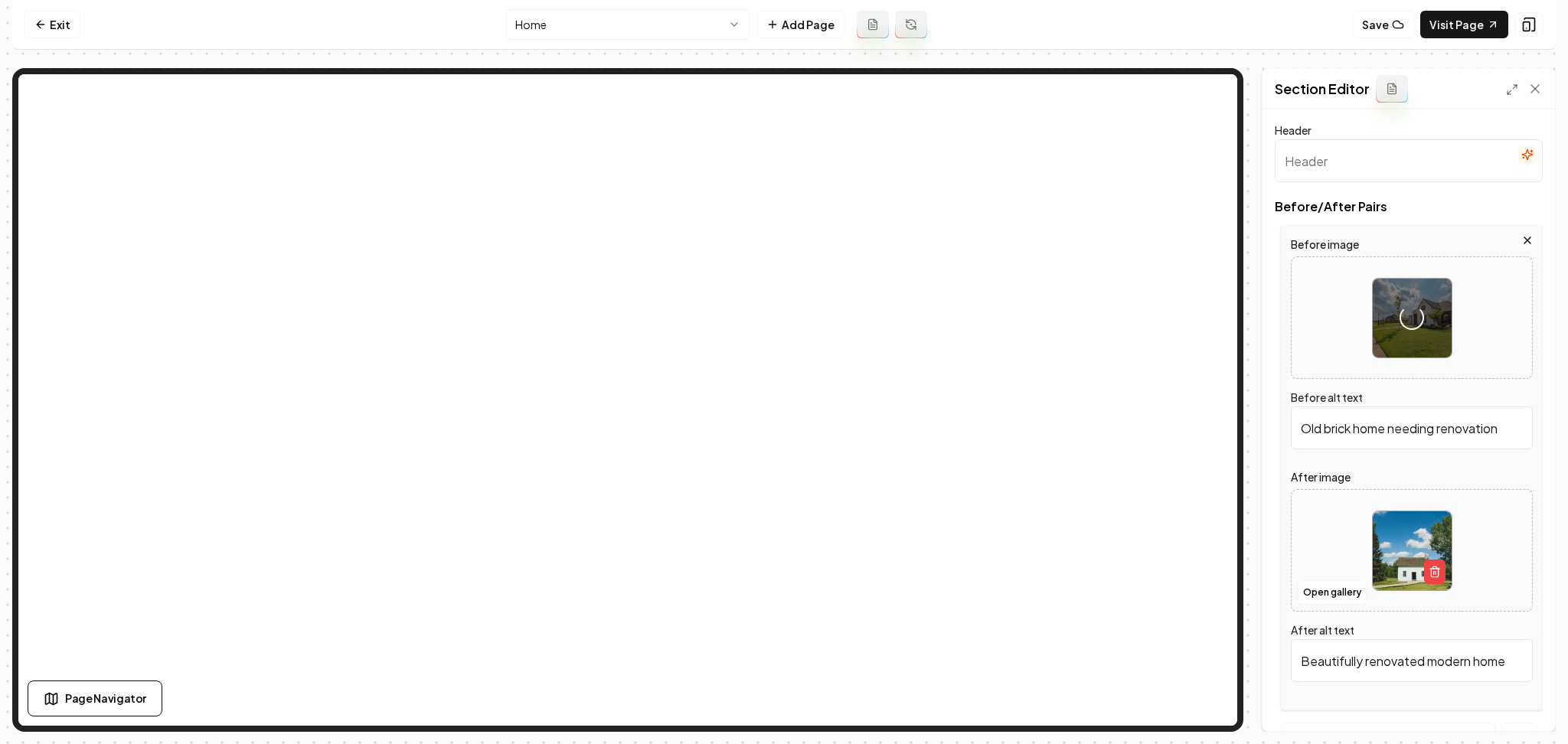
type input "**********"
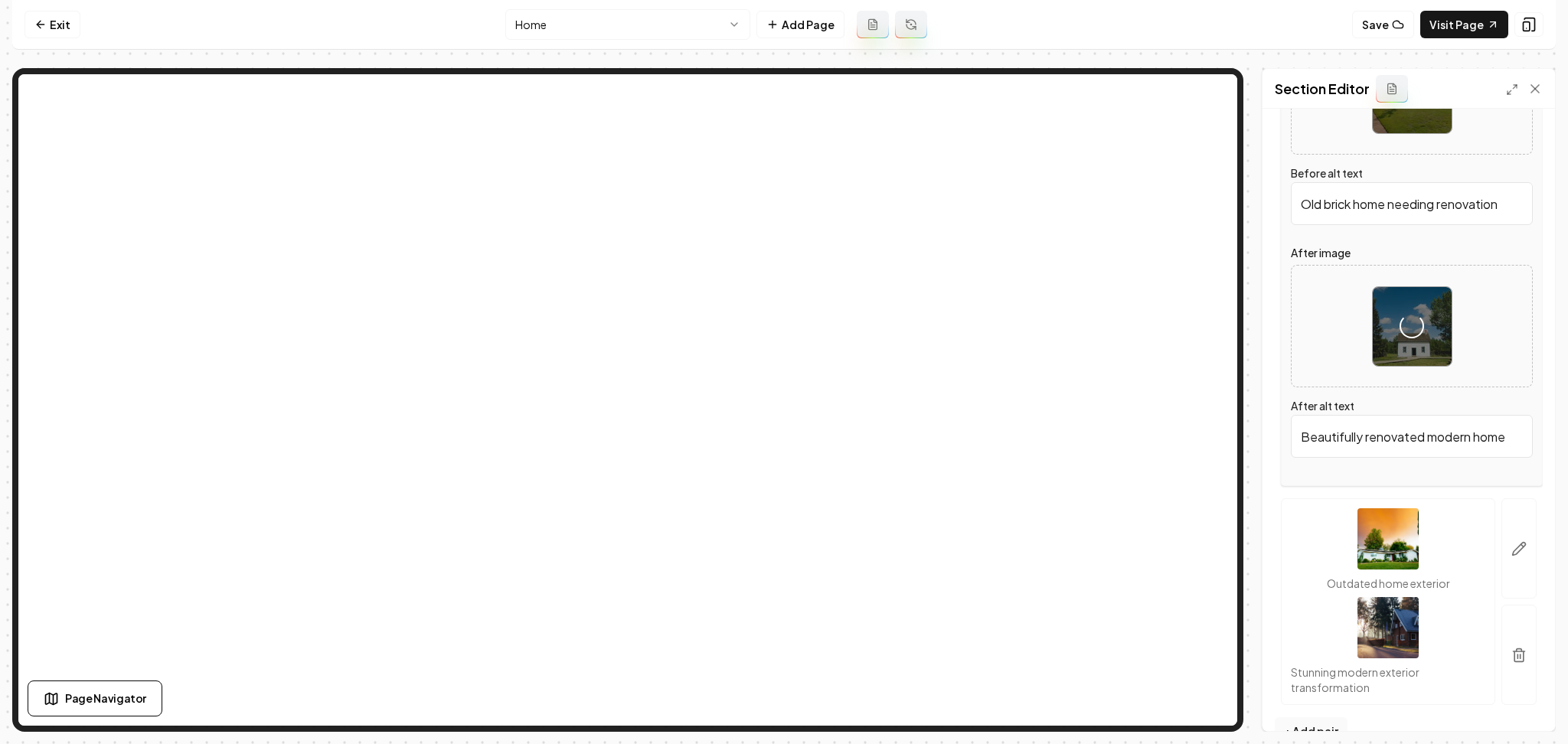
scroll to position [256, 0]
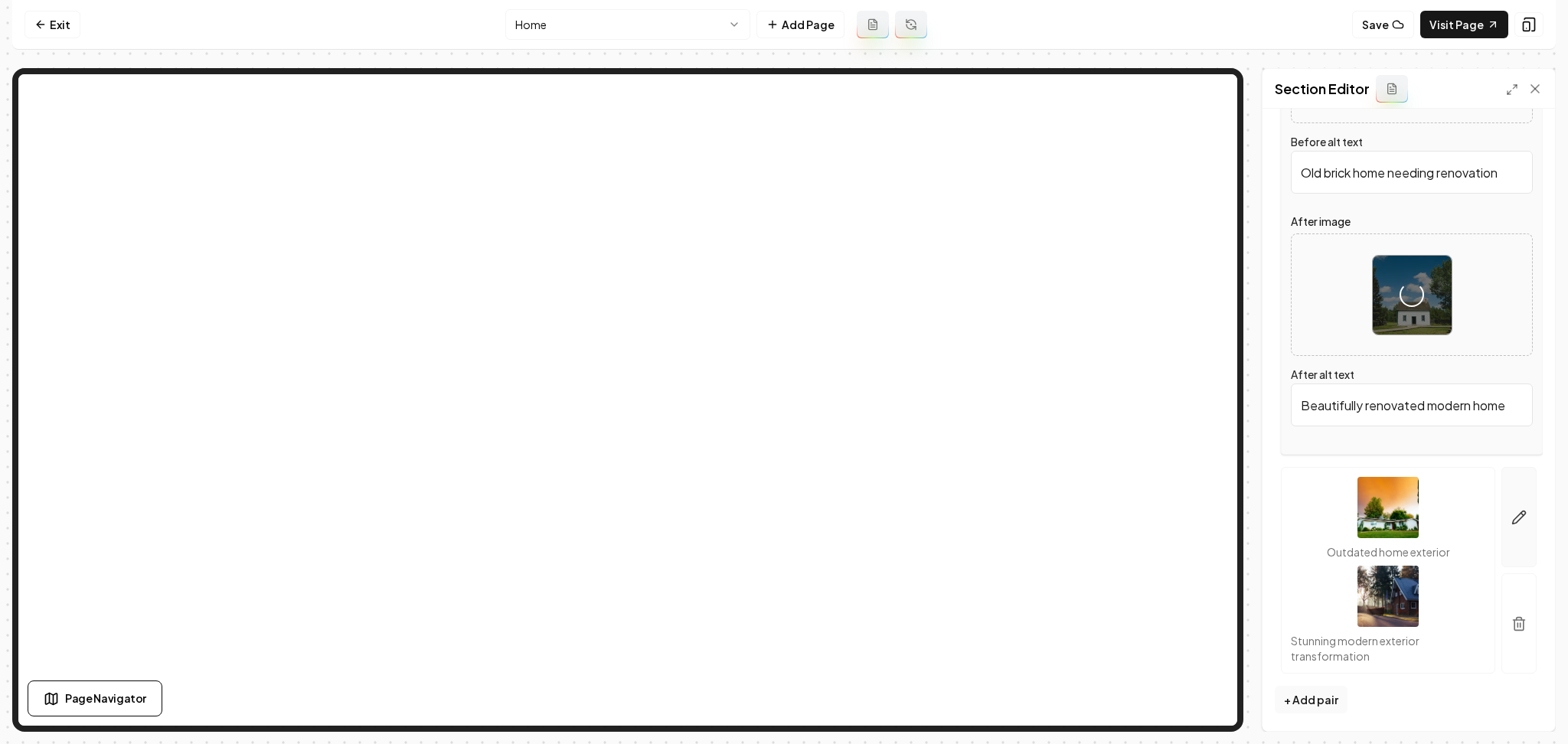
click at [1502, 506] on button "button" at bounding box center [1520, 517] width 35 height 100
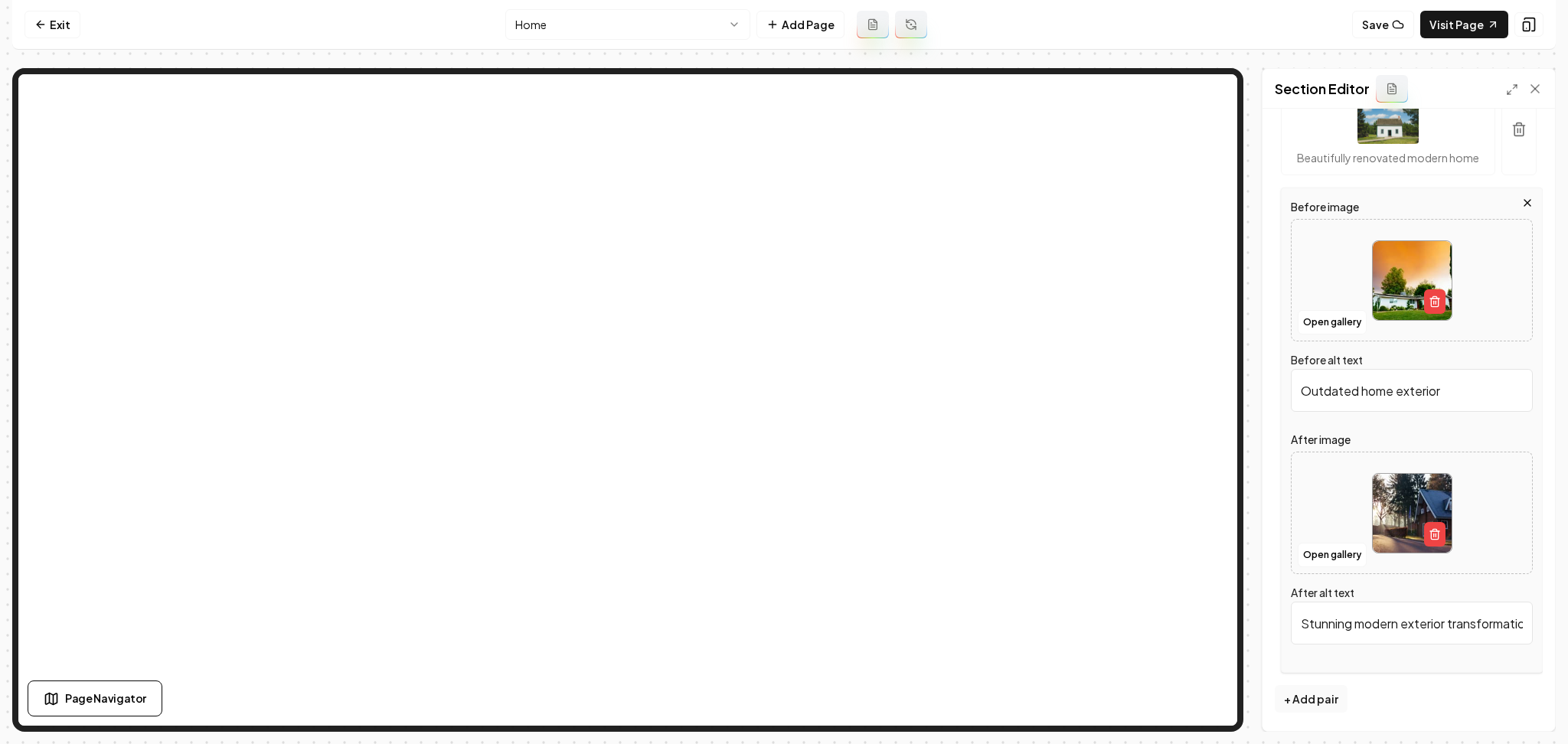
click at [1313, 294] on div at bounding box center [1412, 280] width 241 height 105
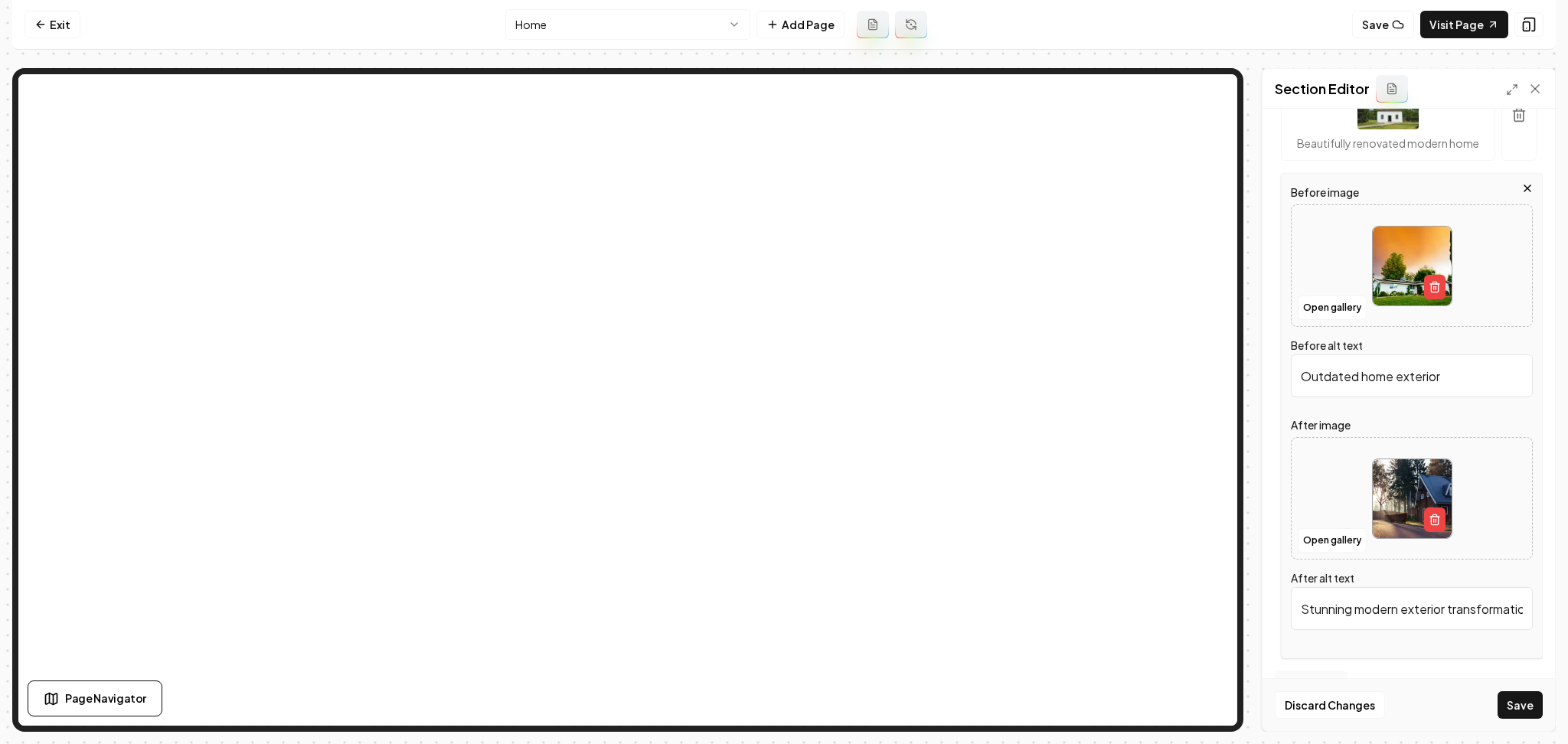
type input "**********"
click at [1338, 496] on div at bounding box center [1412, 499] width 241 height 105
type input "**********"
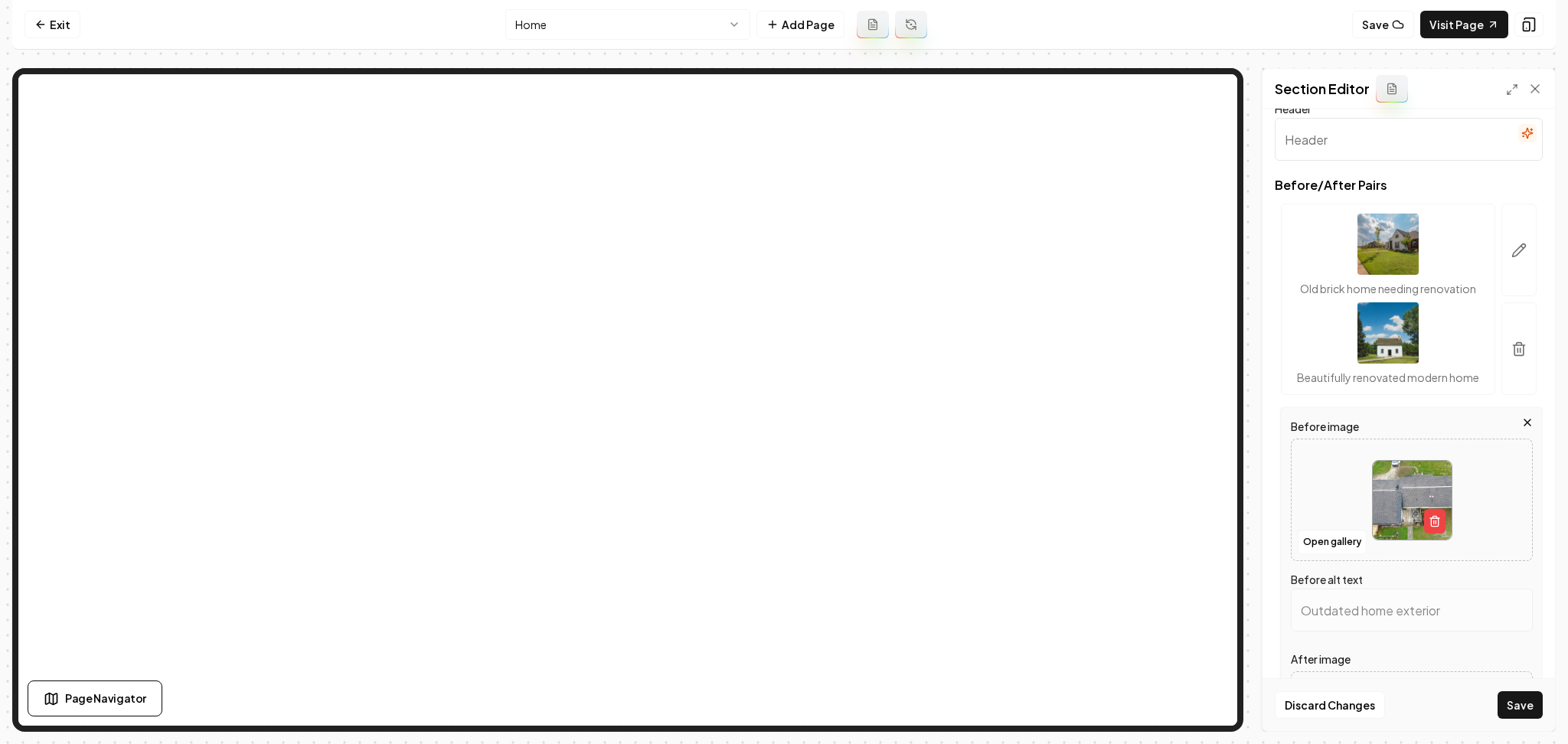
scroll to position [0, 0]
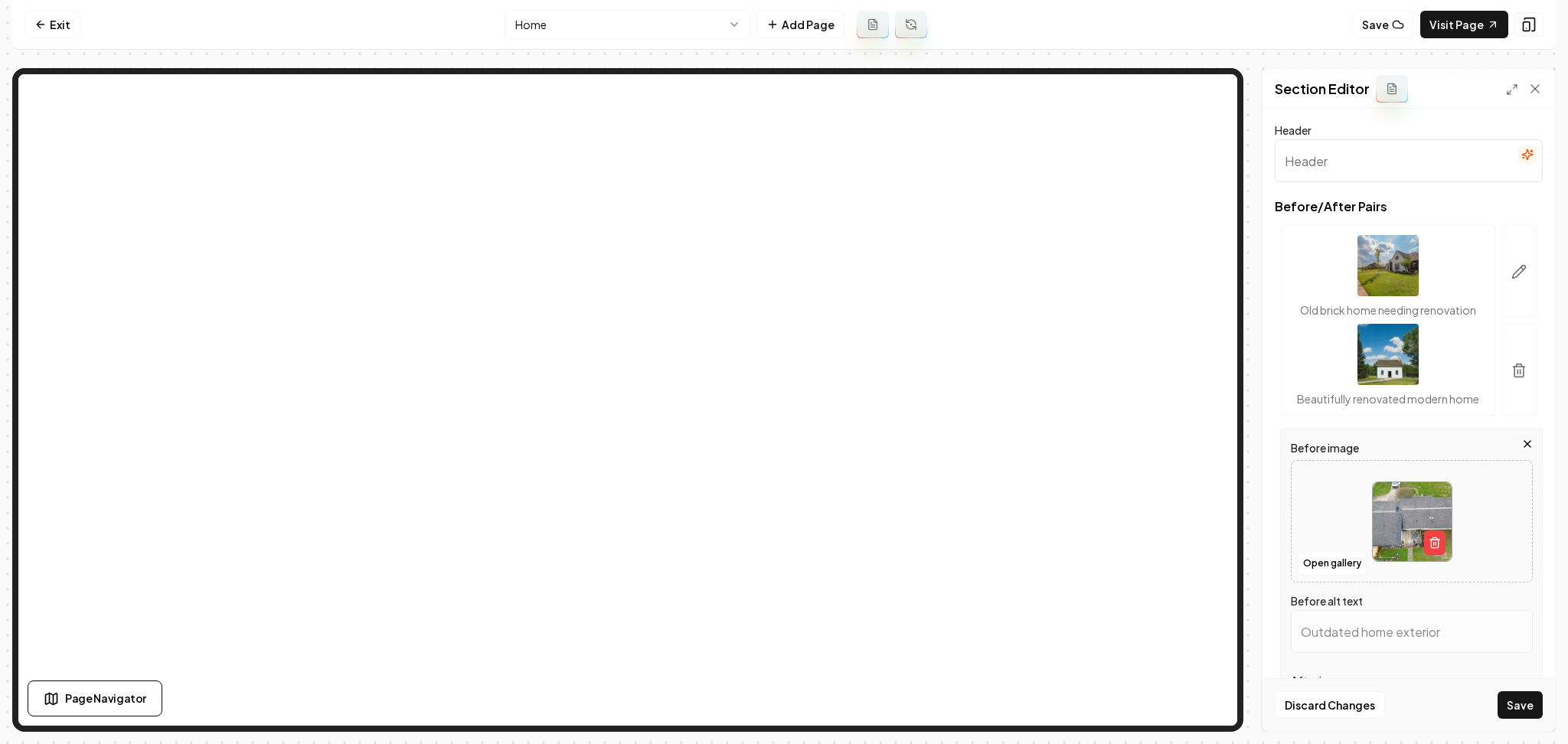
click at [1518, 163] on button "button" at bounding box center [1527, 154] width 19 height 19
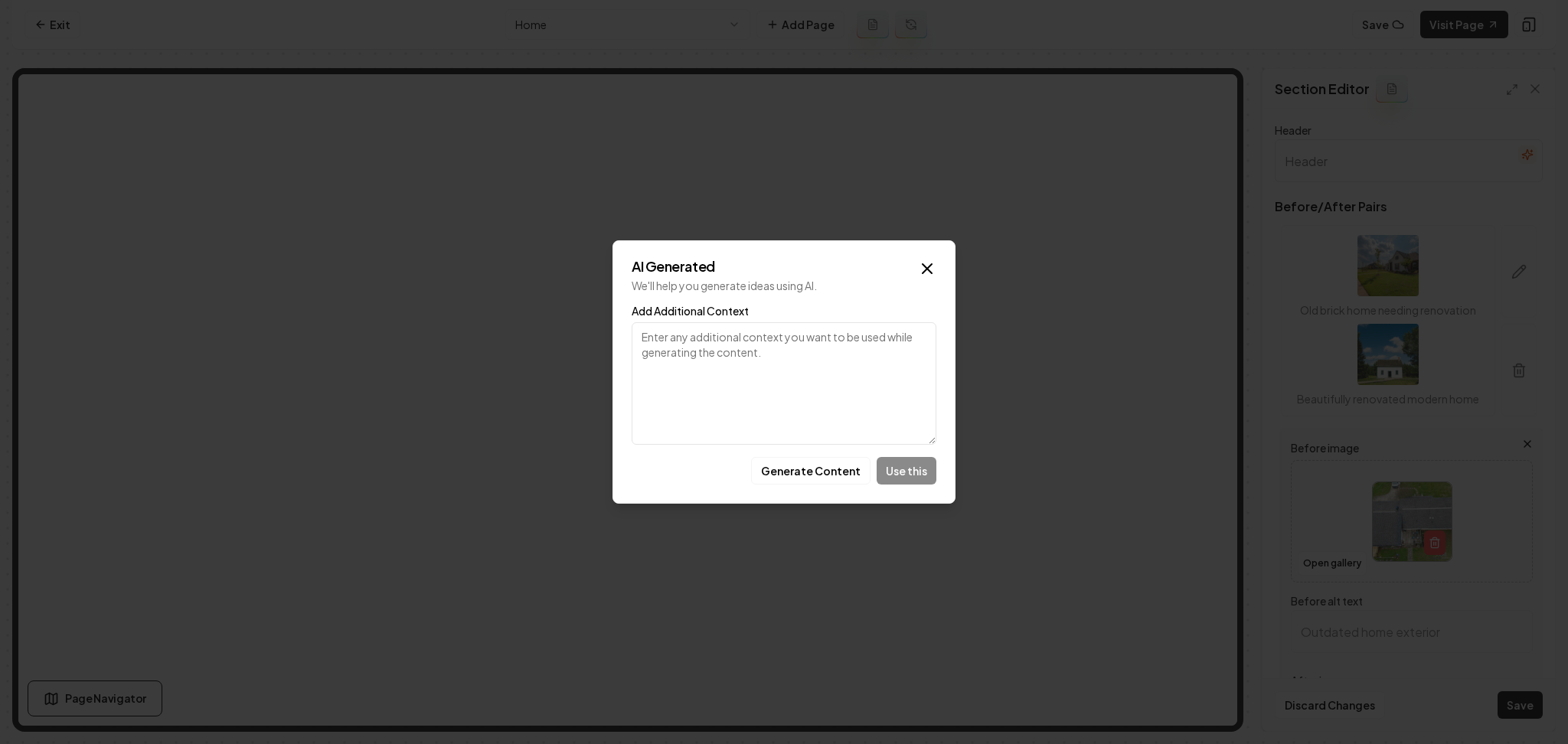
type input "Aerial view of a home with a gray shingle roof and wooden deck, showcasing land…"
click at [761, 478] on button "Generate Content" at bounding box center [811, 471] width 120 height 28
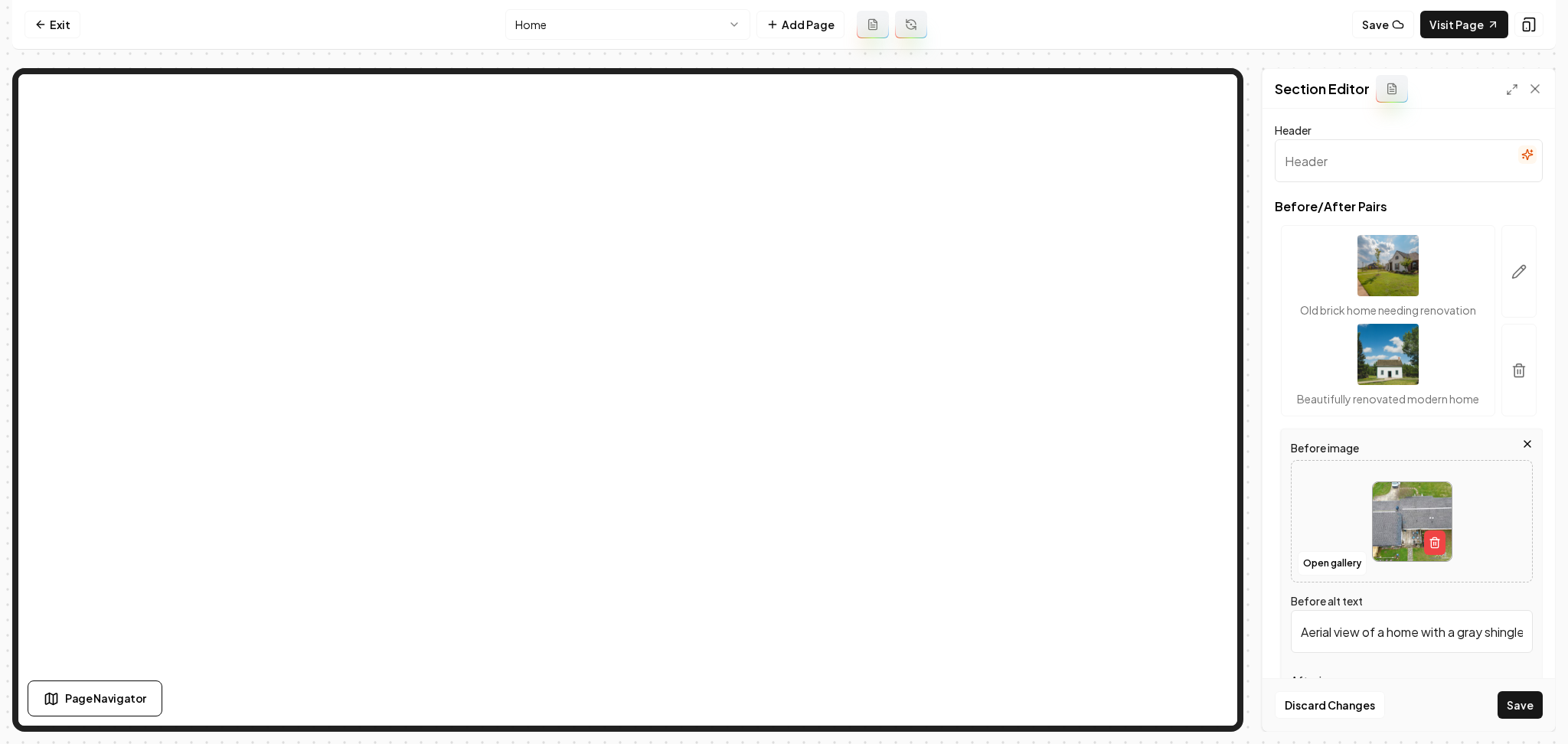
click at [1524, 161] on input "Header" at bounding box center [1409, 160] width 268 height 43
click at [1522, 154] on icon "button" at bounding box center [1527, 155] width 10 height 10
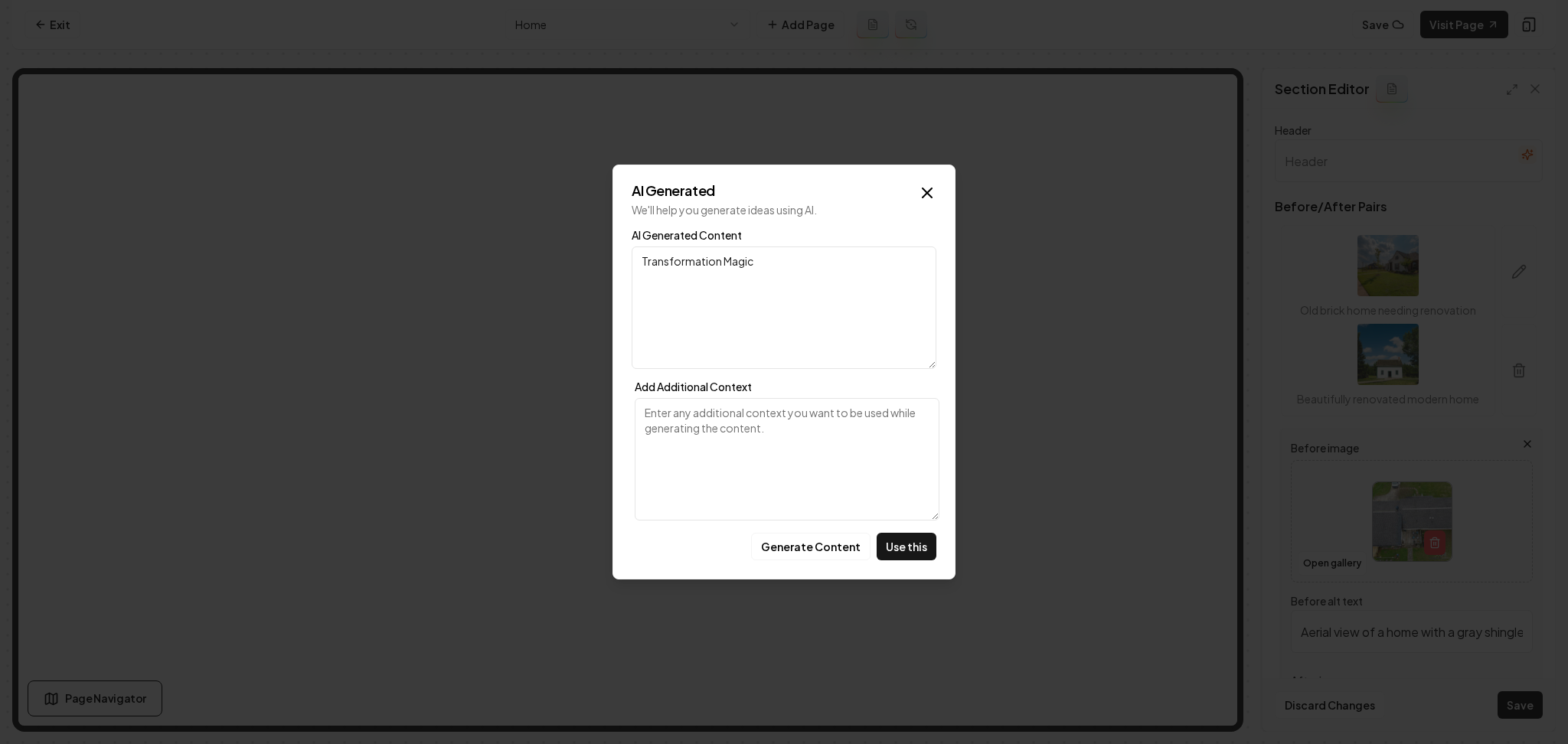
click at [800, 542] on button "Generate Content" at bounding box center [811, 547] width 120 height 28
type input "Aerial view of a house with a new black roof and surrounding green lawn and lan…"
click at [900, 556] on button "Use this" at bounding box center [906, 547] width 60 height 28
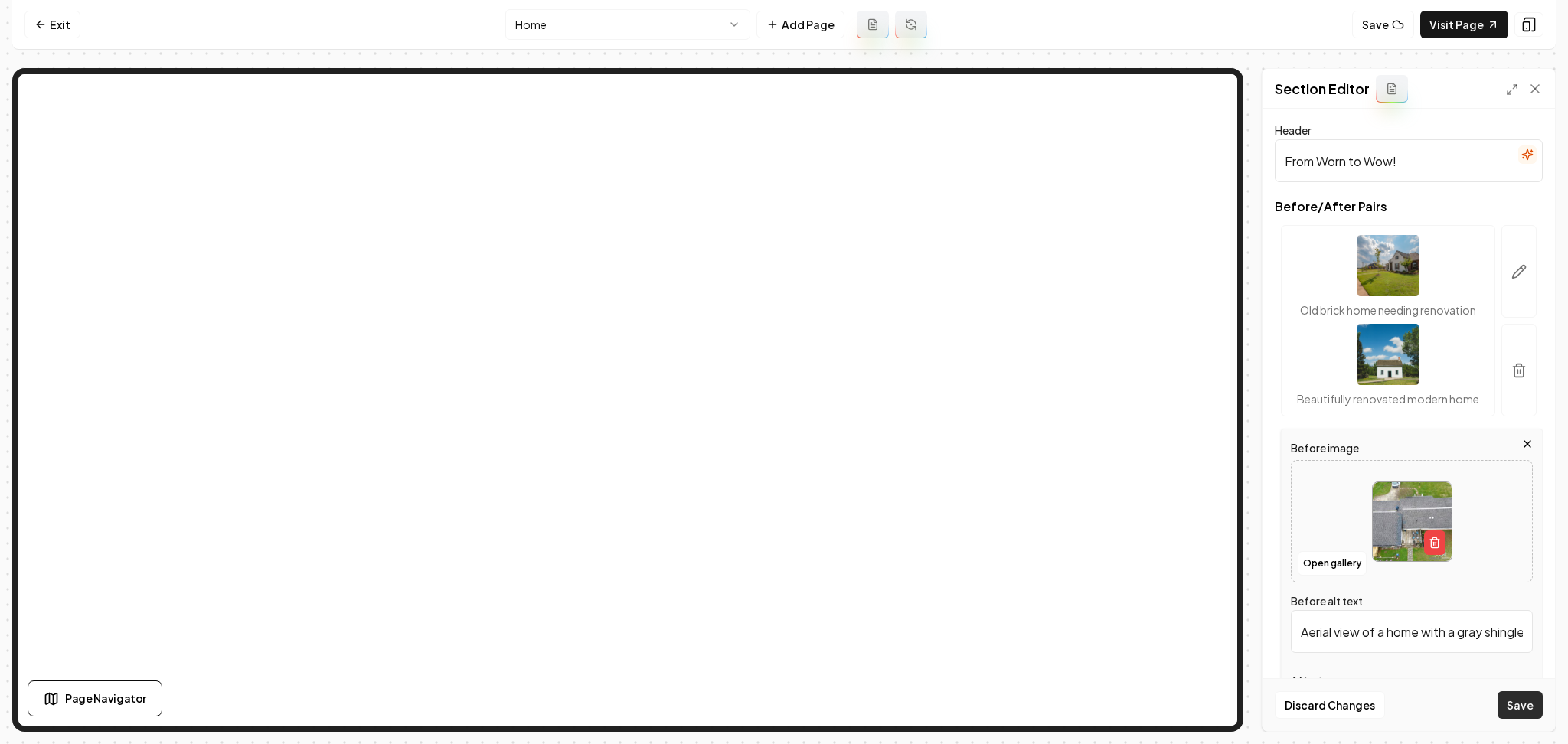
click at [1508, 692] on button "Save" at bounding box center [1521, 704] width 46 height 28
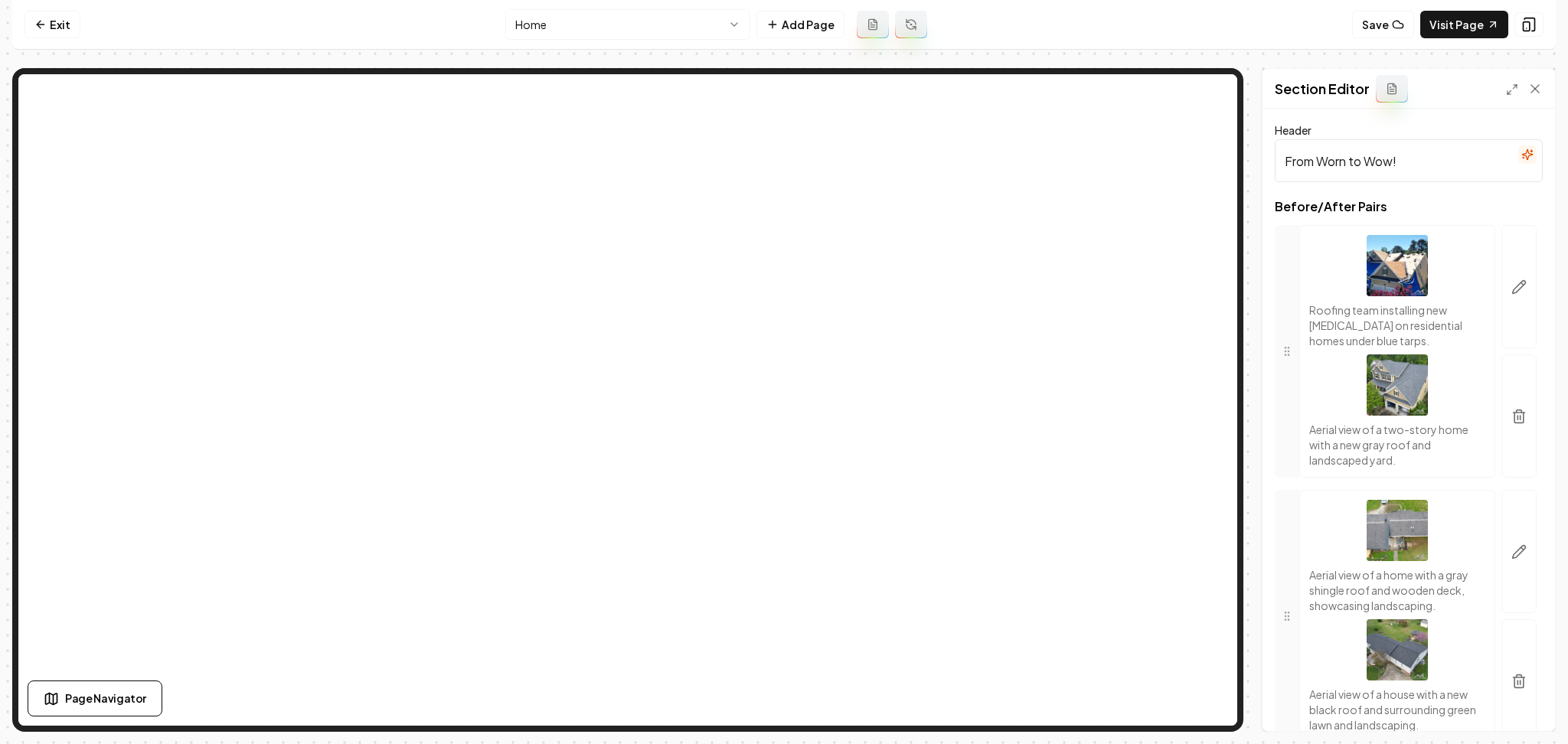
click at [1518, 153] on button "button" at bounding box center [1527, 154] width 19 height 19
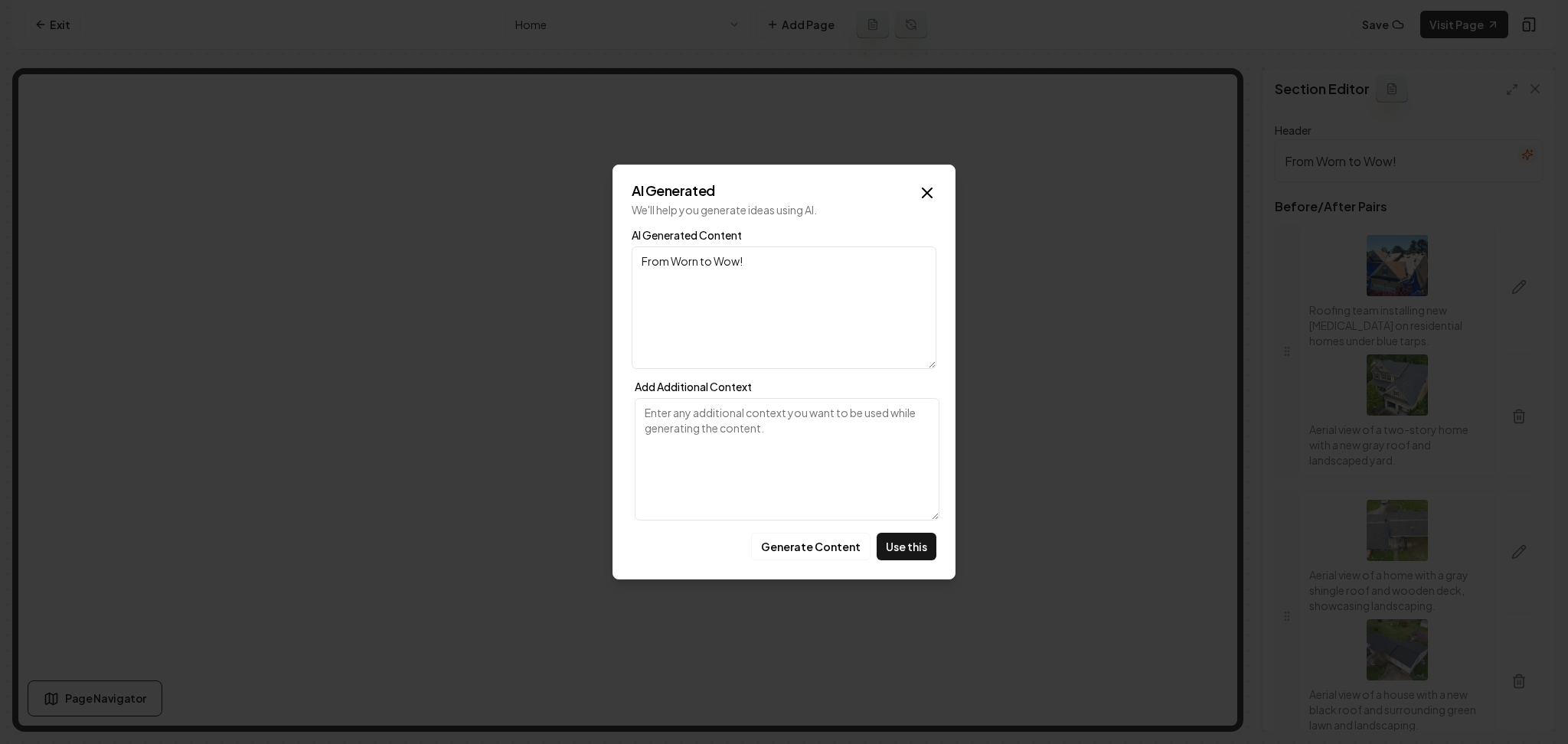
drag, startPoint x: 818, startPoint y: 546, endPoint x: 838, endPoint y: 548, distance: 20.1
click at [819, 548] on button "Generate Content" at bounding box center [811, 547] width 120 height 28
click at [905, 549] on button "Use this" at bounding box center [906, 547] width 60 height 28
type input "Transformations That Speak for Themselves"
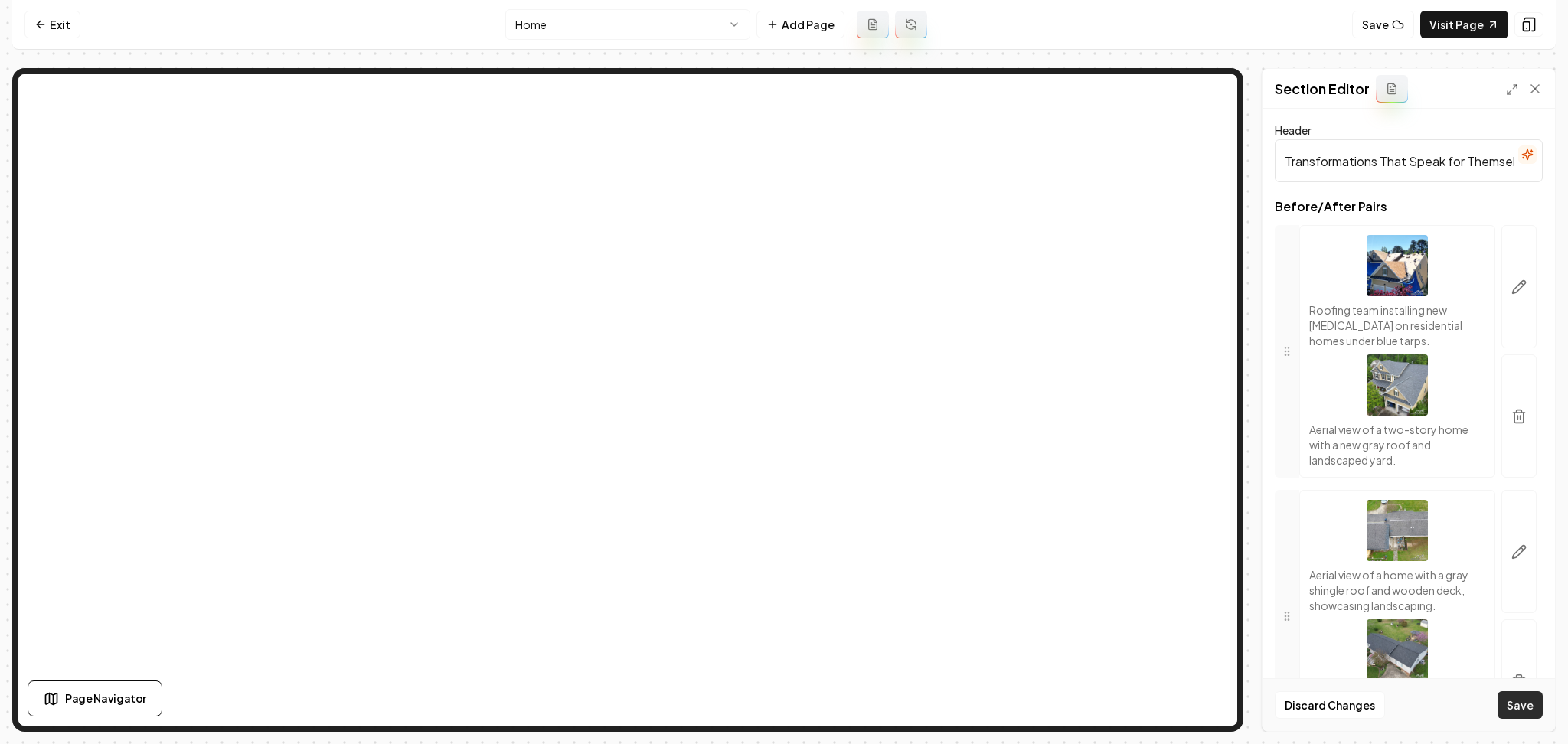
click at [1511, 712] on button "Save" at bounding box center [1521, 704] width 46 height 28
click at [41, 32] on link "Exit" at bounding box center [52, 24] width 56 height 28
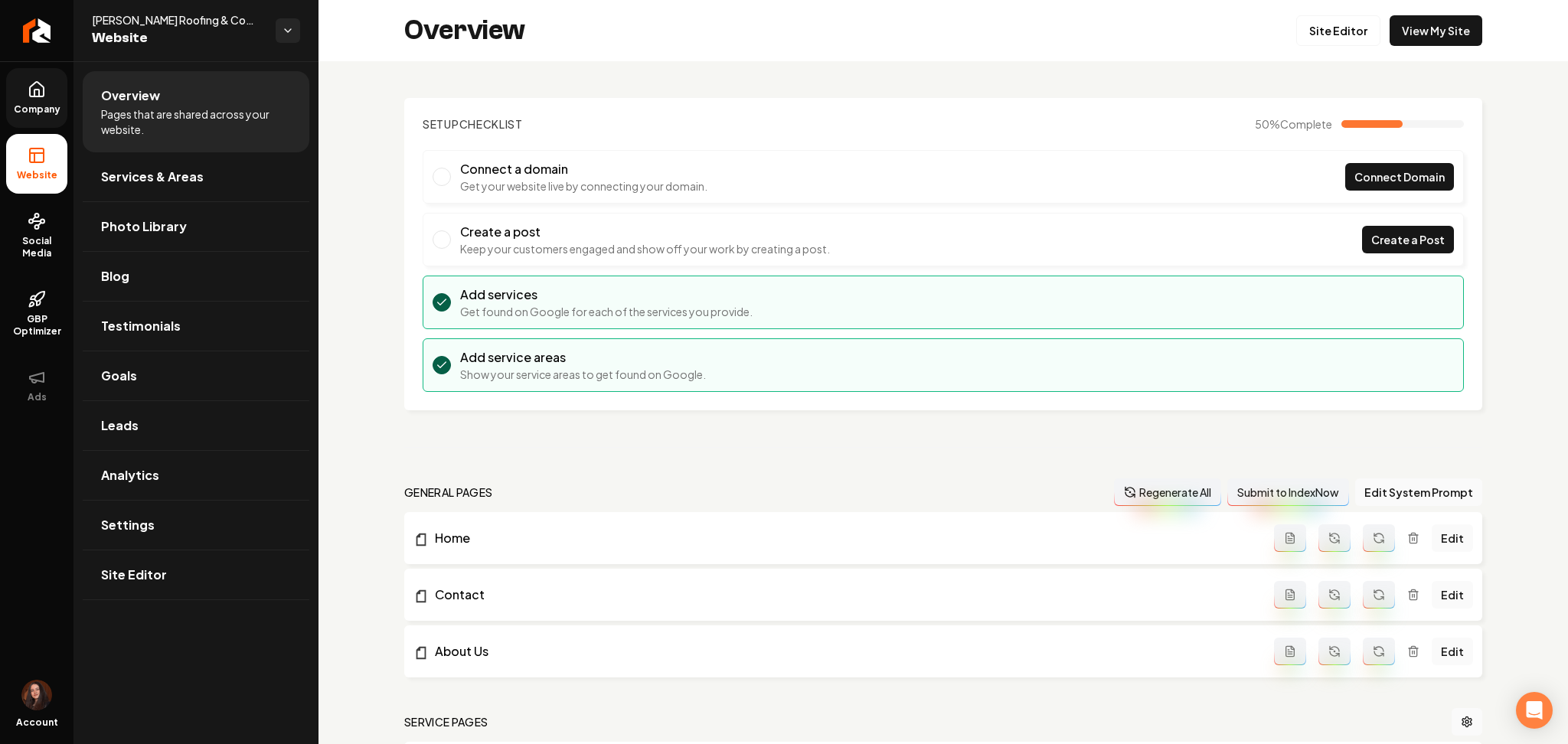
click at [51, 117] on link "Company" at bounding box center [36, 98] width 62 height 60
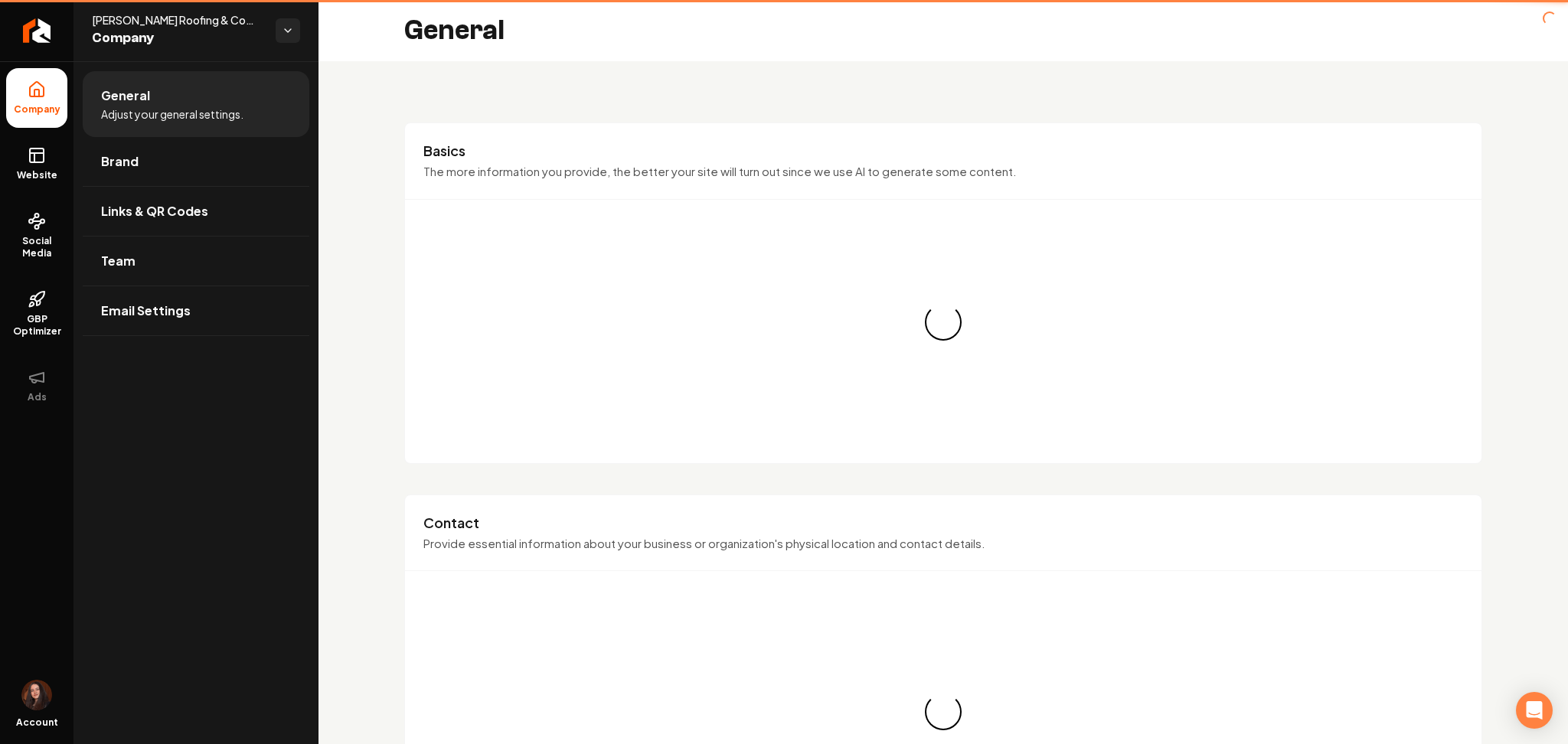
drag, startPoint x: 52, startPoint y: 111, endPoint x: 68, endPoint y: 113, distance: 16.1
click at [52, 110] on span "Company" at bounding box center [37, 110] width 59 height 13
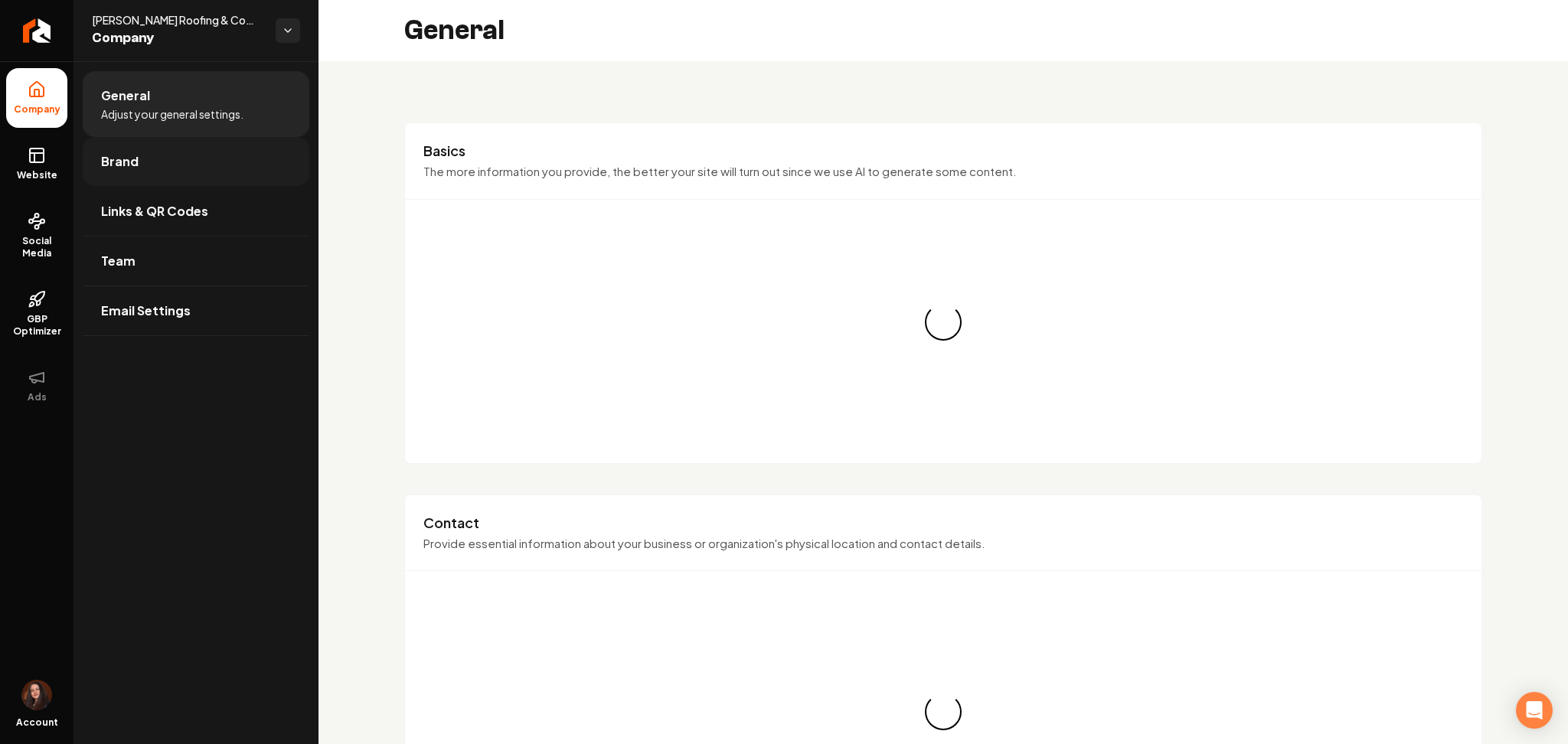
click at [153, 156] on link "Brand" at bounding box center [196, 161] width 227 height 49
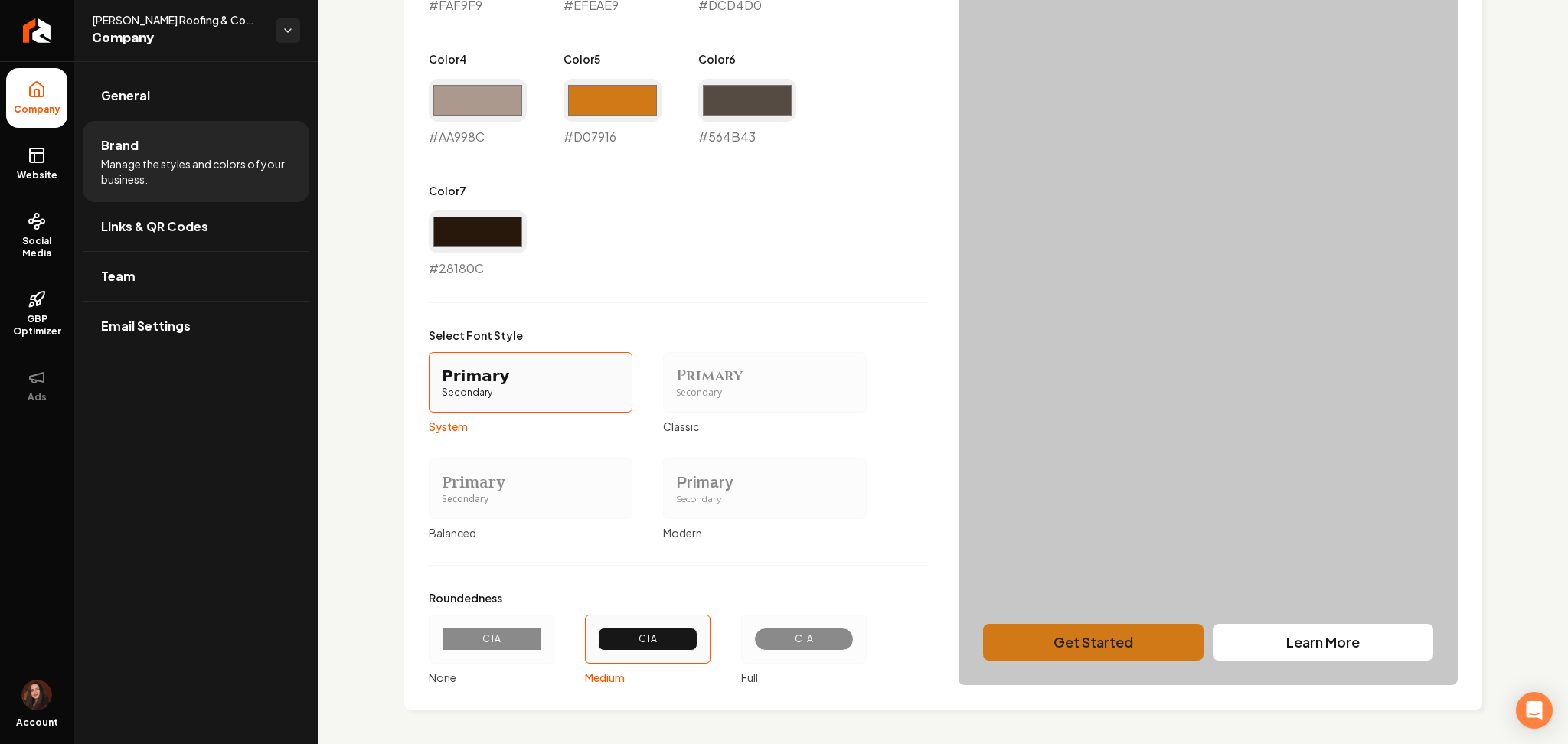
scroll to position [1025, 0]
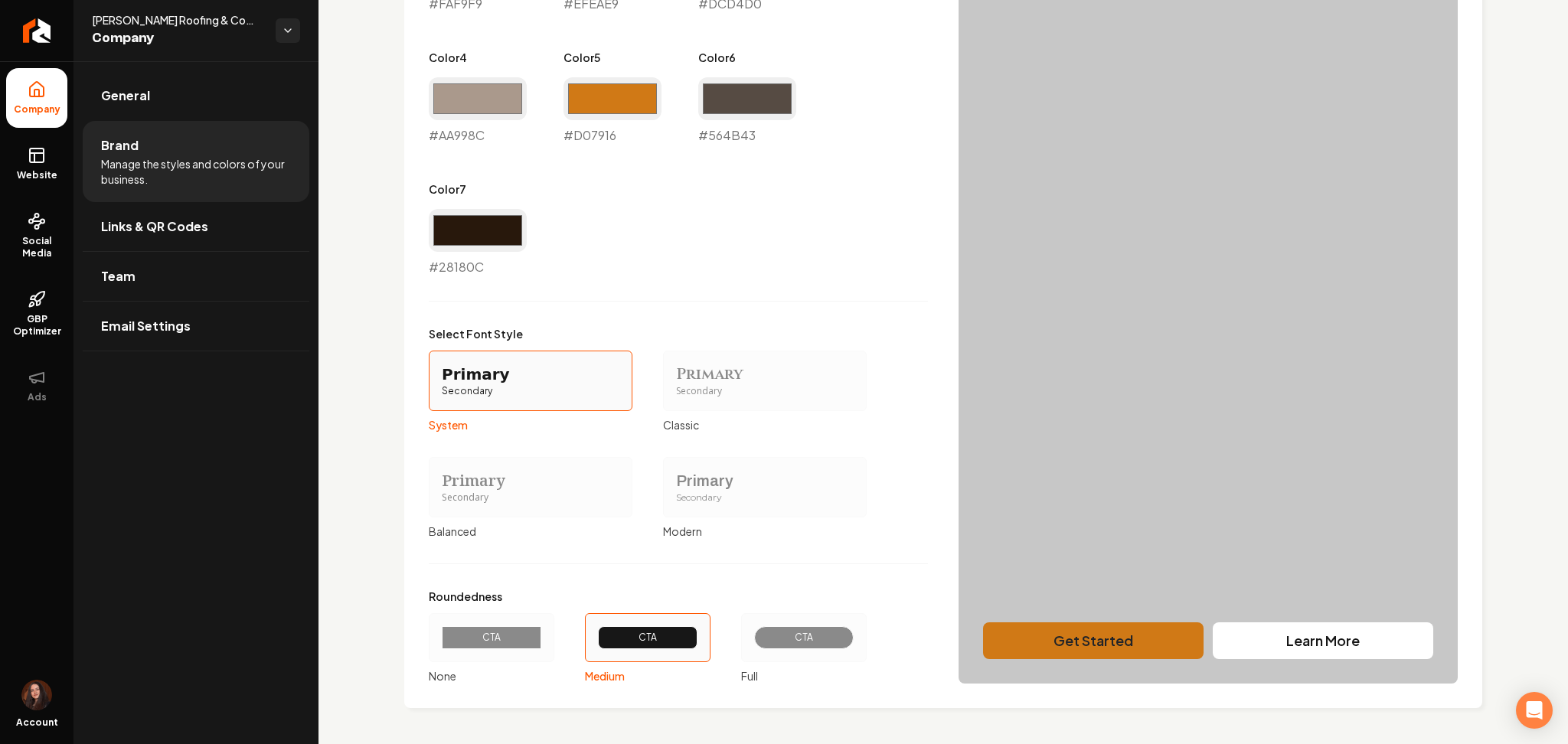
click at [492, 657] on div "CTA" at bounding box center [491, 638] width 126 height 49
click at [441, 644] on button "CTA None" at bounding box center [434, 638] width 13 height 13
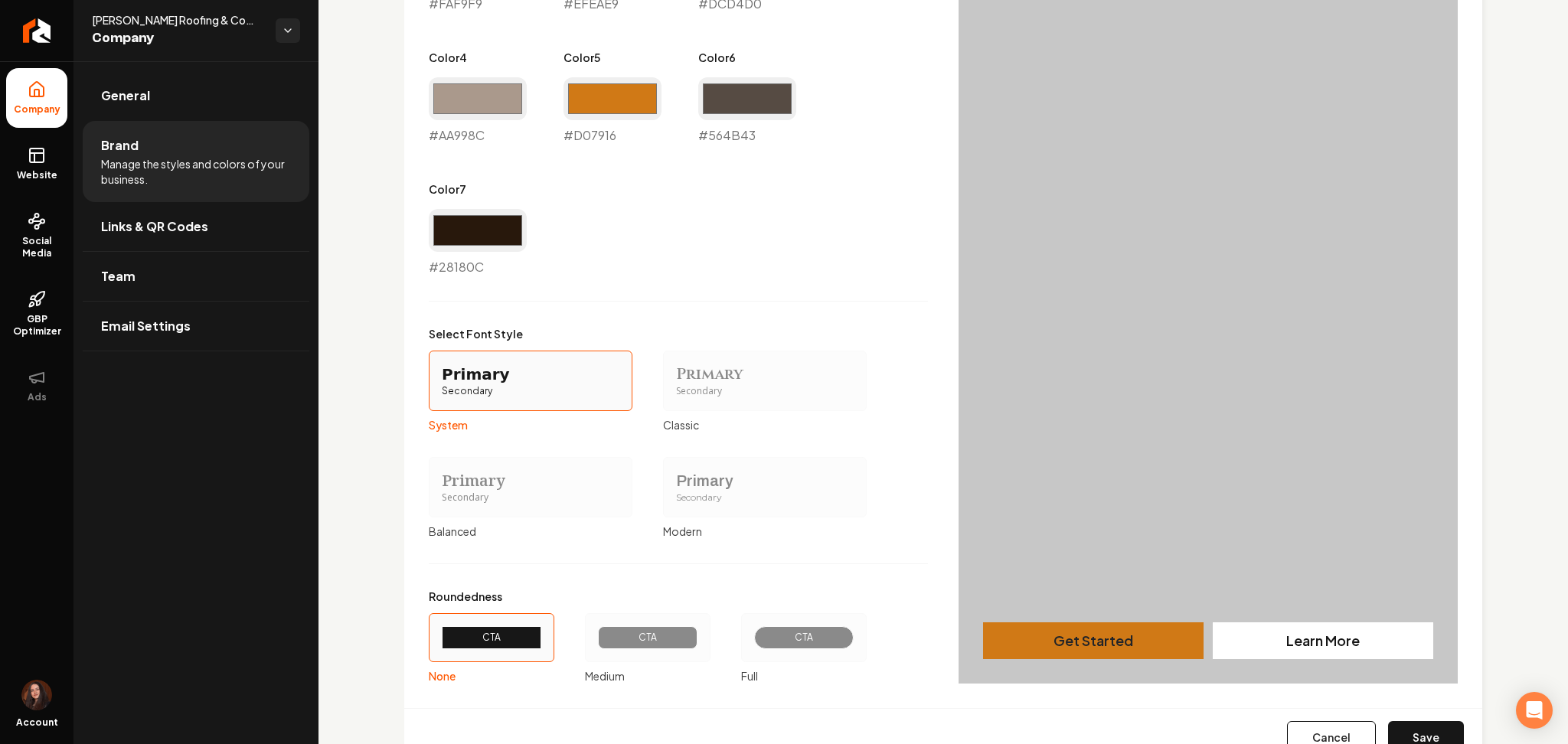
click at [725, 498] on div "Secondary" at bounding box center [765, 498] width 178 height 13
click at [674, 493] on button "Primary Secondary Modern" at bounding box center [668, 487] width 13 height 13
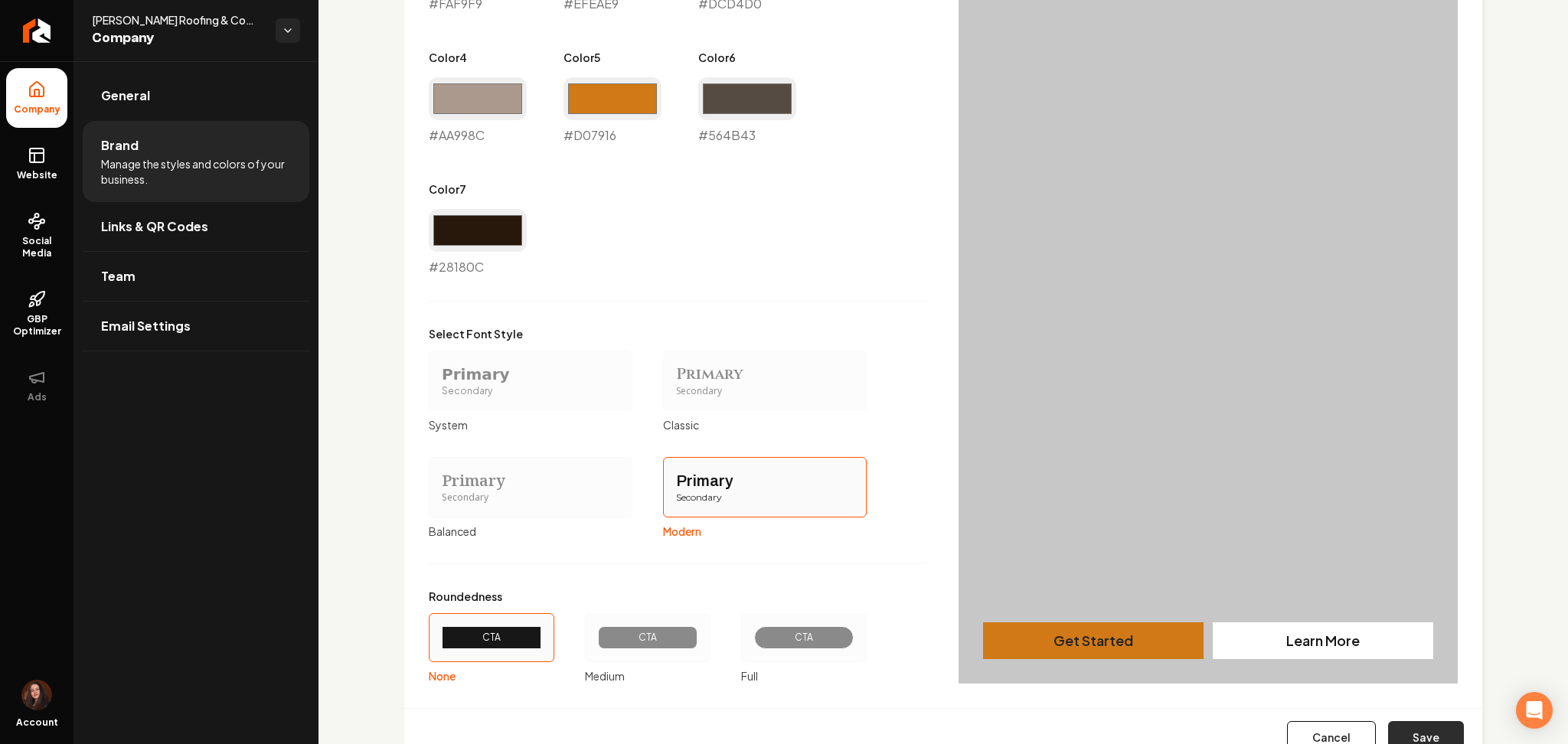
click at [1418, 730] on button "Save" at bounding box center [1426, 738] width 76 height 34
type input "#faf9f9"
type input "#efeae9"
type input "#dcd4d0"
type input "#aa998c"
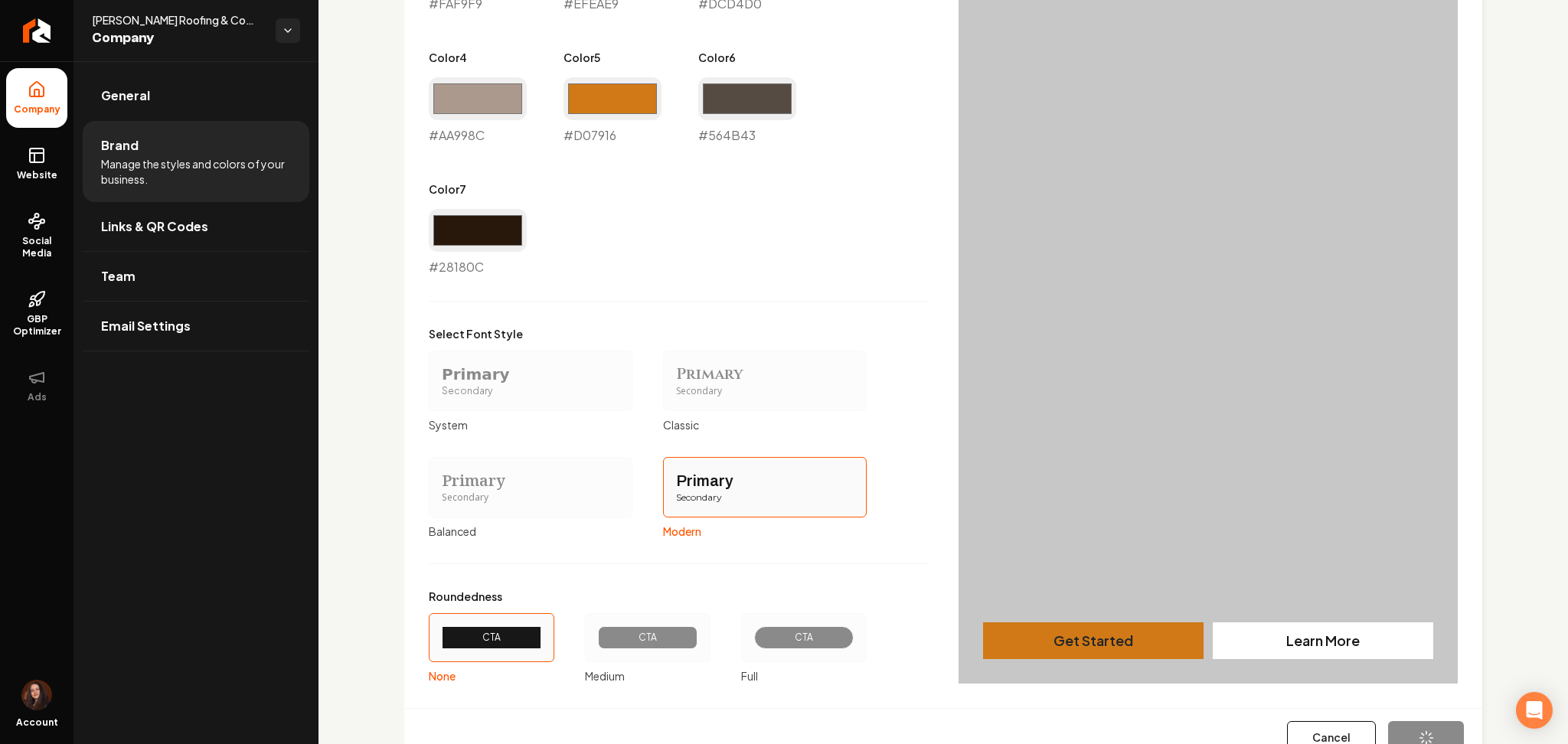
type input "#d07916"
type input "#564b43"
type input "#28180c"
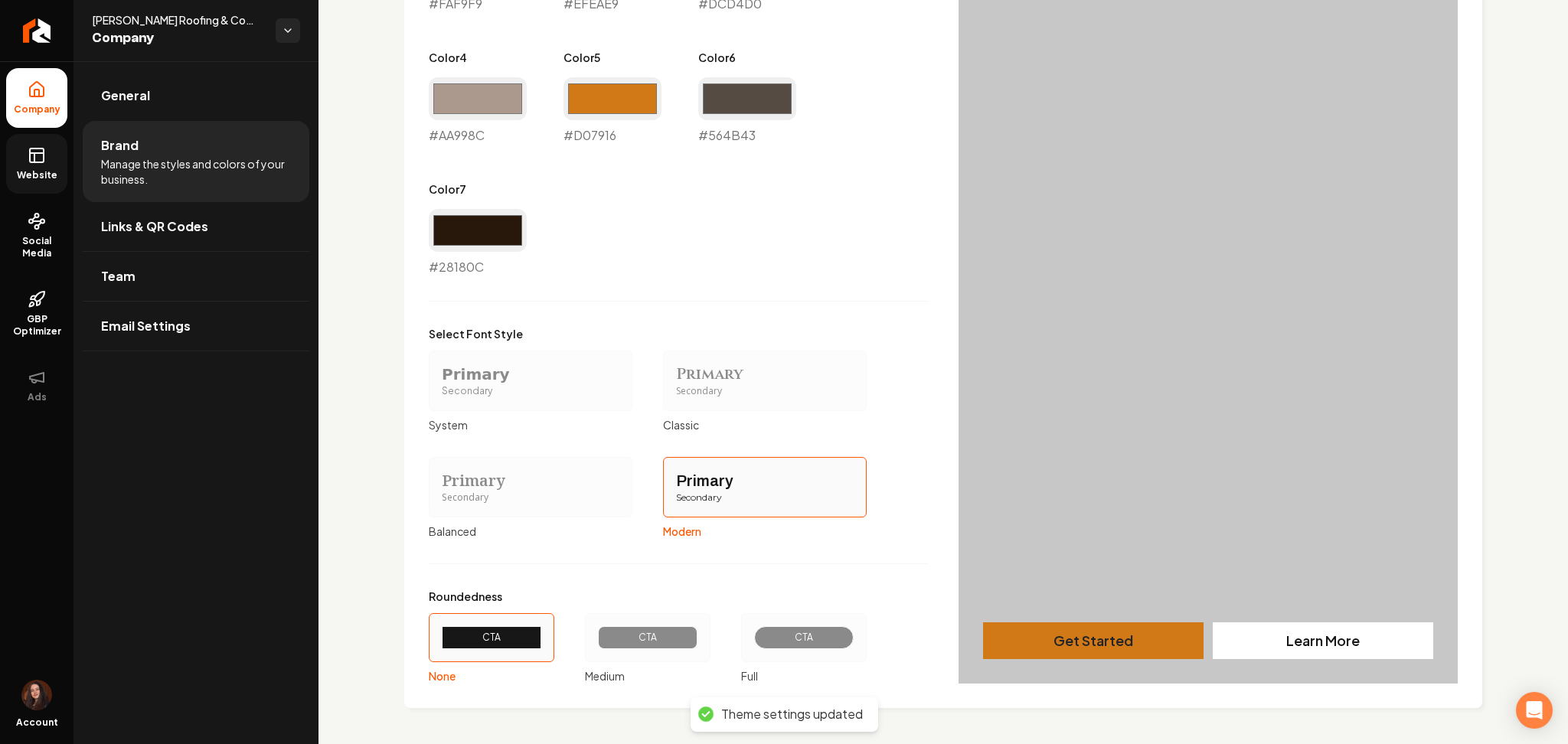
click at [30, 161] on rect at bounding box center [36, 155] width 14 height 13
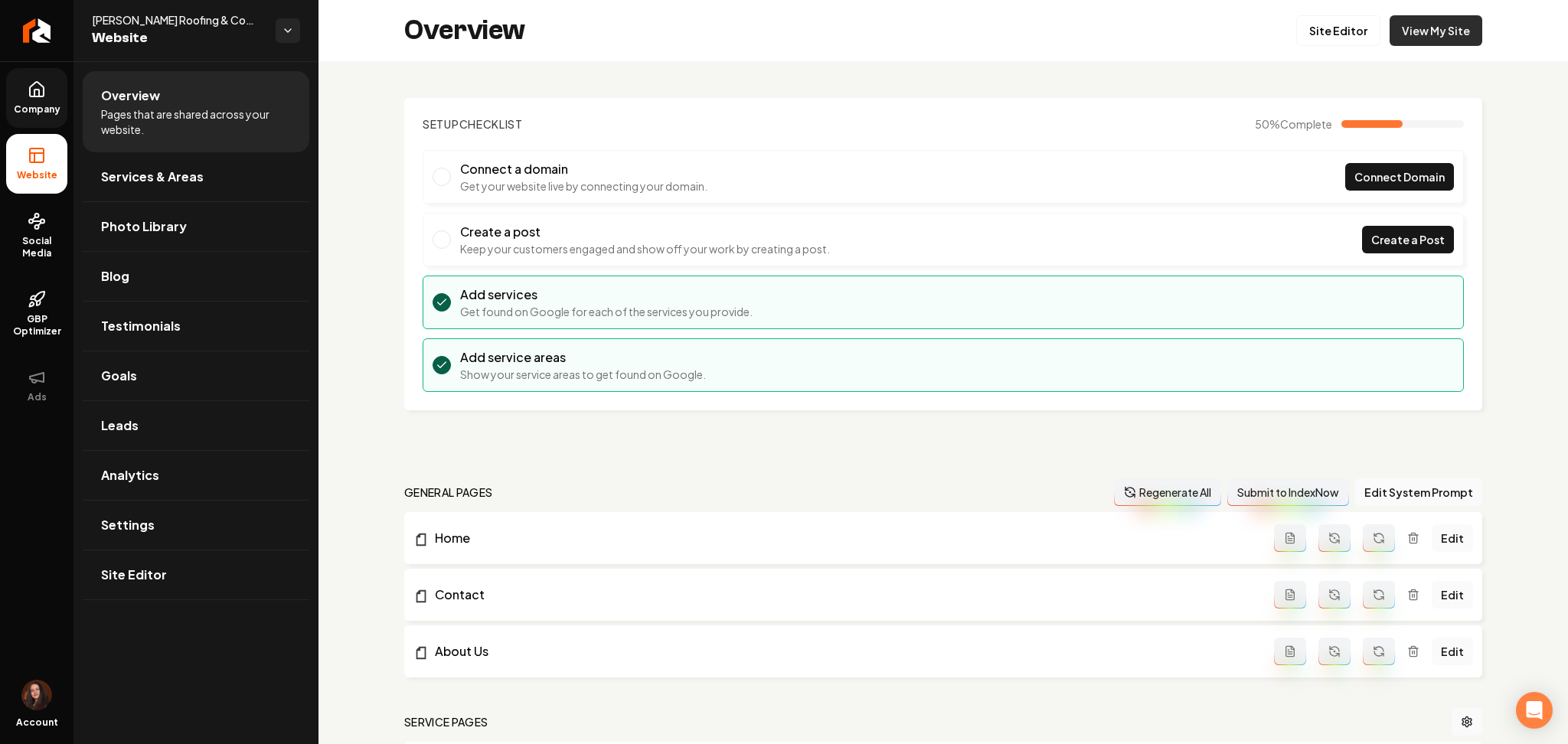
click at [1415, 24] on link "View My Site" at bounding box center [1436, 30] width 93 height 30
click at [47, 38] on link "Return to dashboard" at bounding box center [36, 30] width 73 height 62
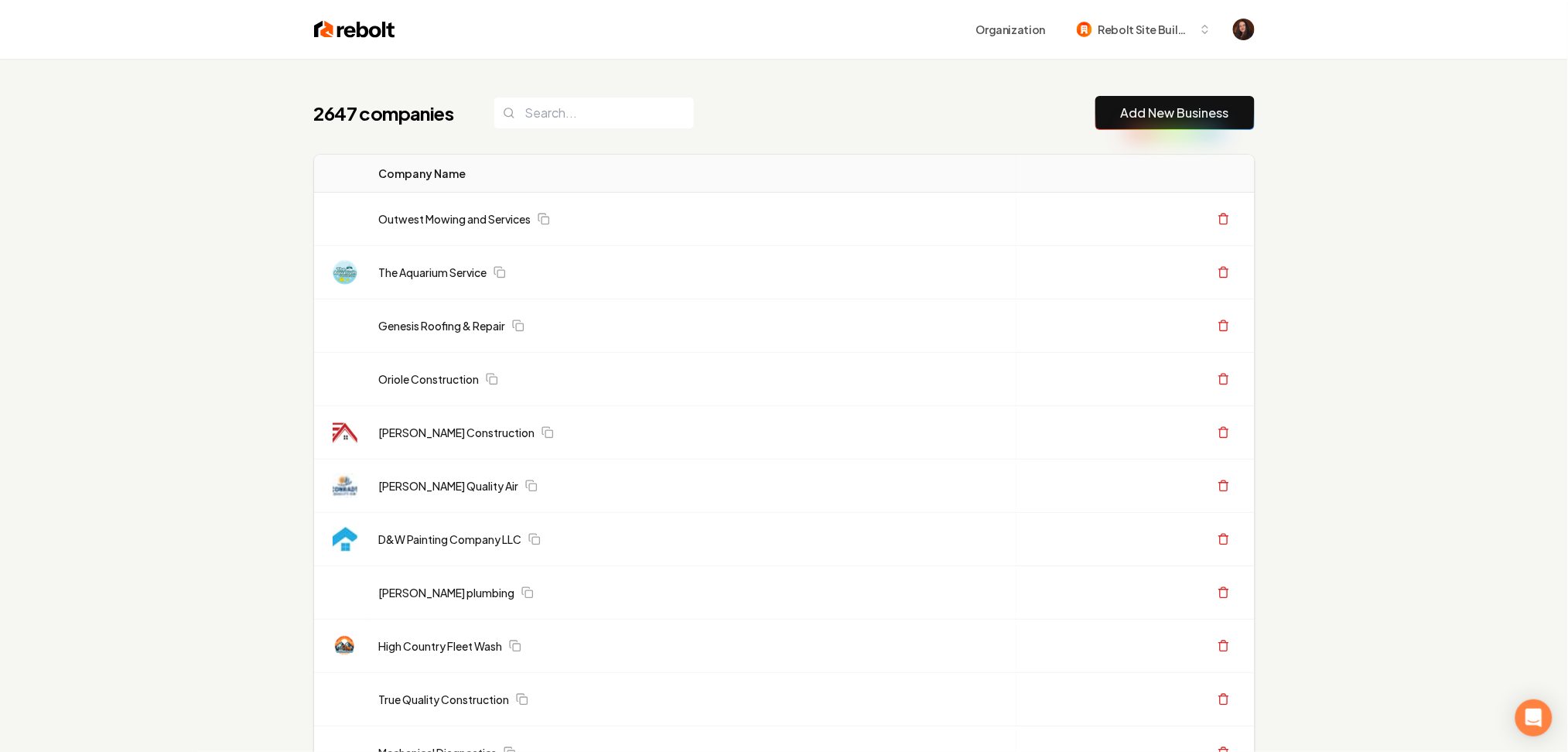
click at [1204, 127] on button "Add New Business" at bounding box center [1175, 113] width 159 height 34
click at [539, 110] on input "search" at bounding box center [594, 113] width 201 height 32
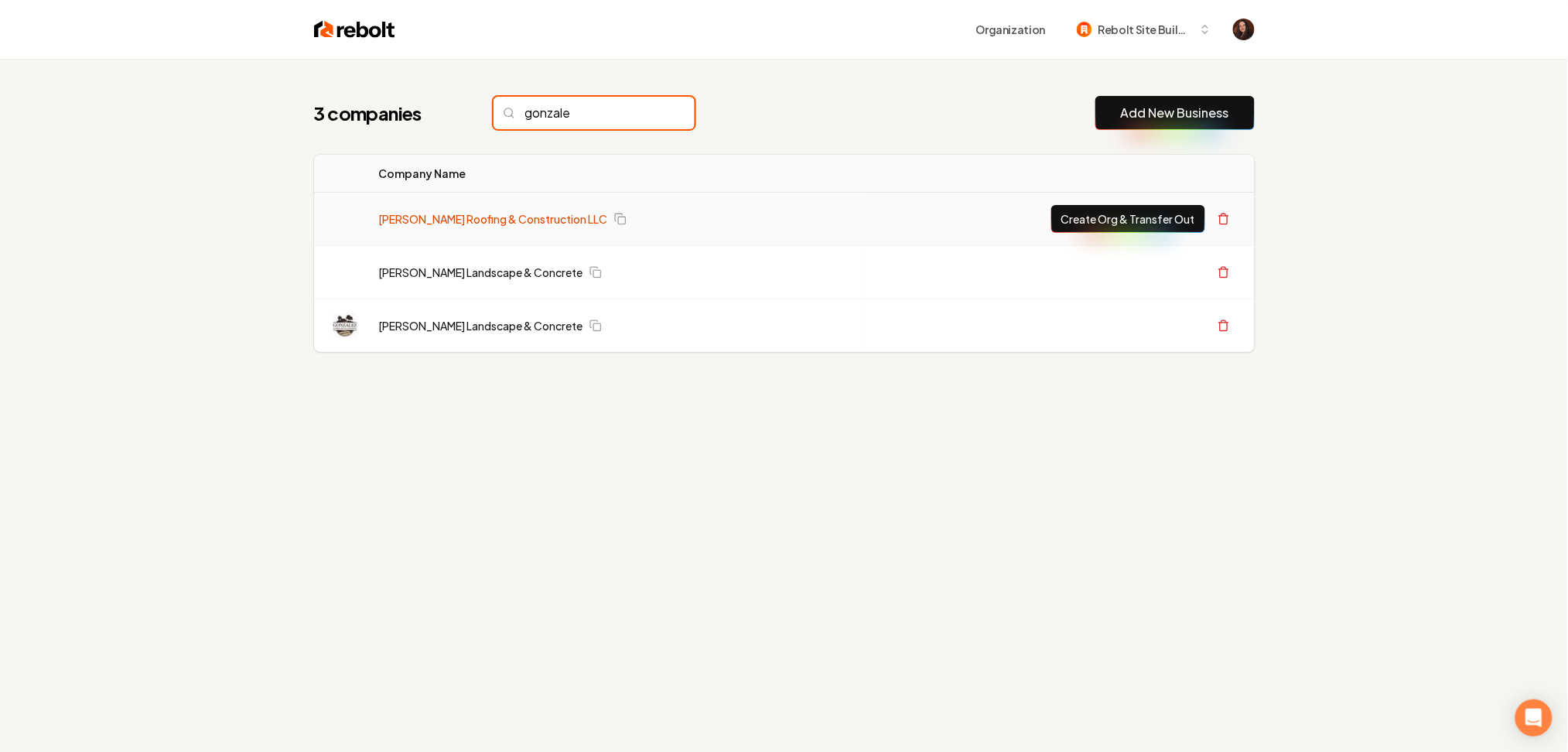
type input "gonzale"
click at [490, 220] on link "[PERSON_NAME] Roofing & Construction LLC" at bounding box center [494, 219] width 229 height 15
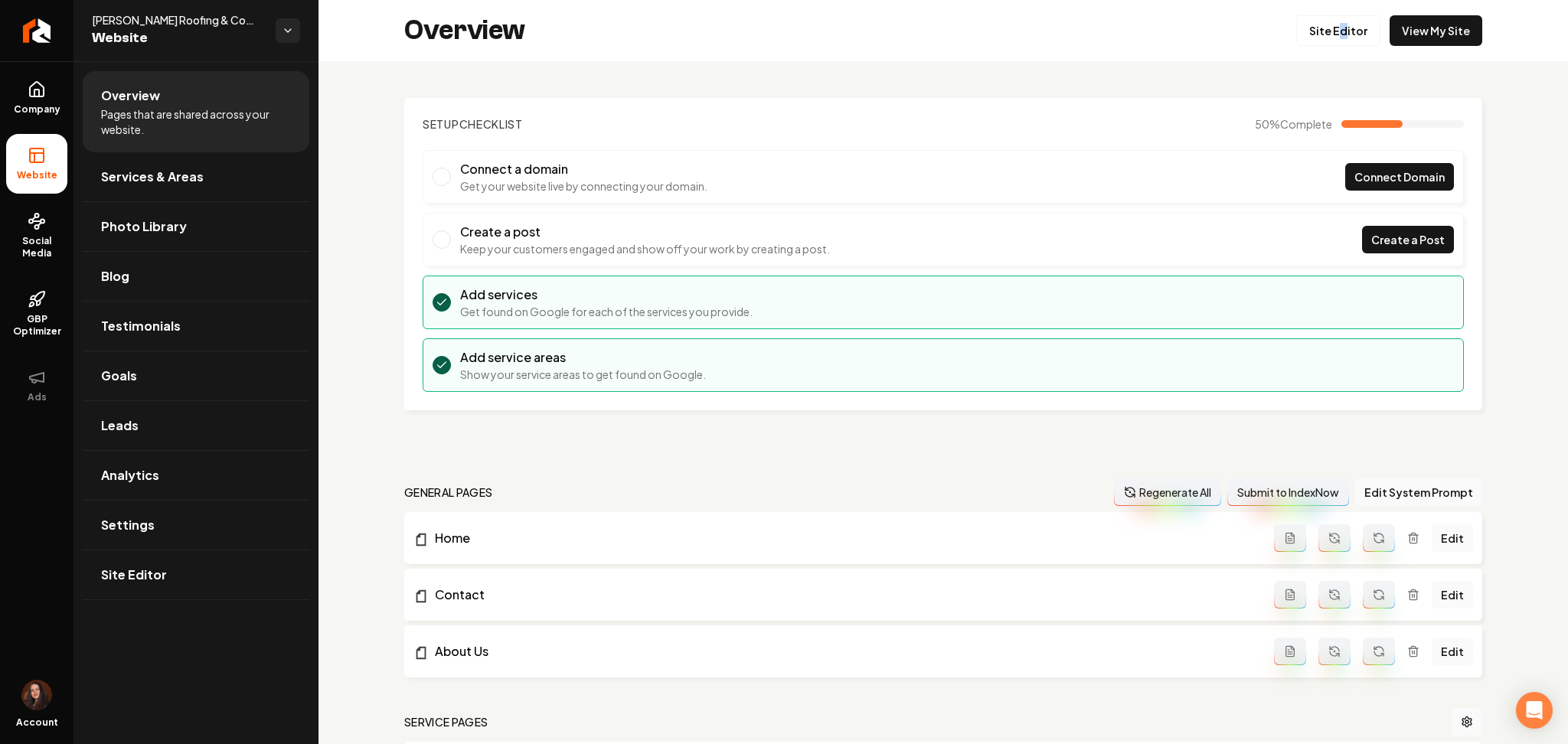
click at [1337, 11] on div "Overview Site Editor View My Site" at bounding box center [944, 30] width 1250 height 62
click at [1315, 27] on link "Site Editor" at bounding box center [1338, 30] width 84 height 30
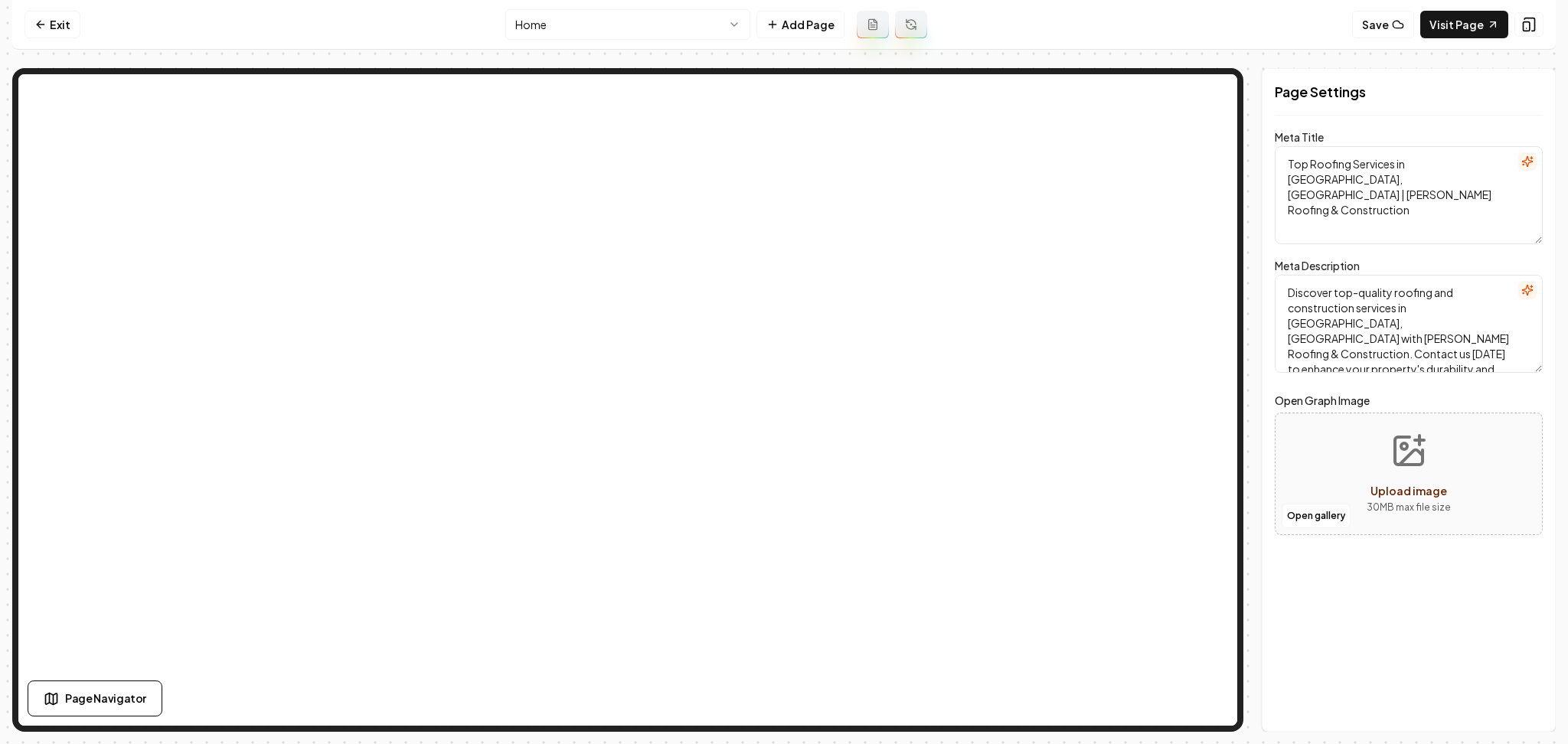
click at [631, 9] on html "Computer Required This feature is only available on a computer. Please switch t…" at bounding box center [784, 372] width 1568 height 744
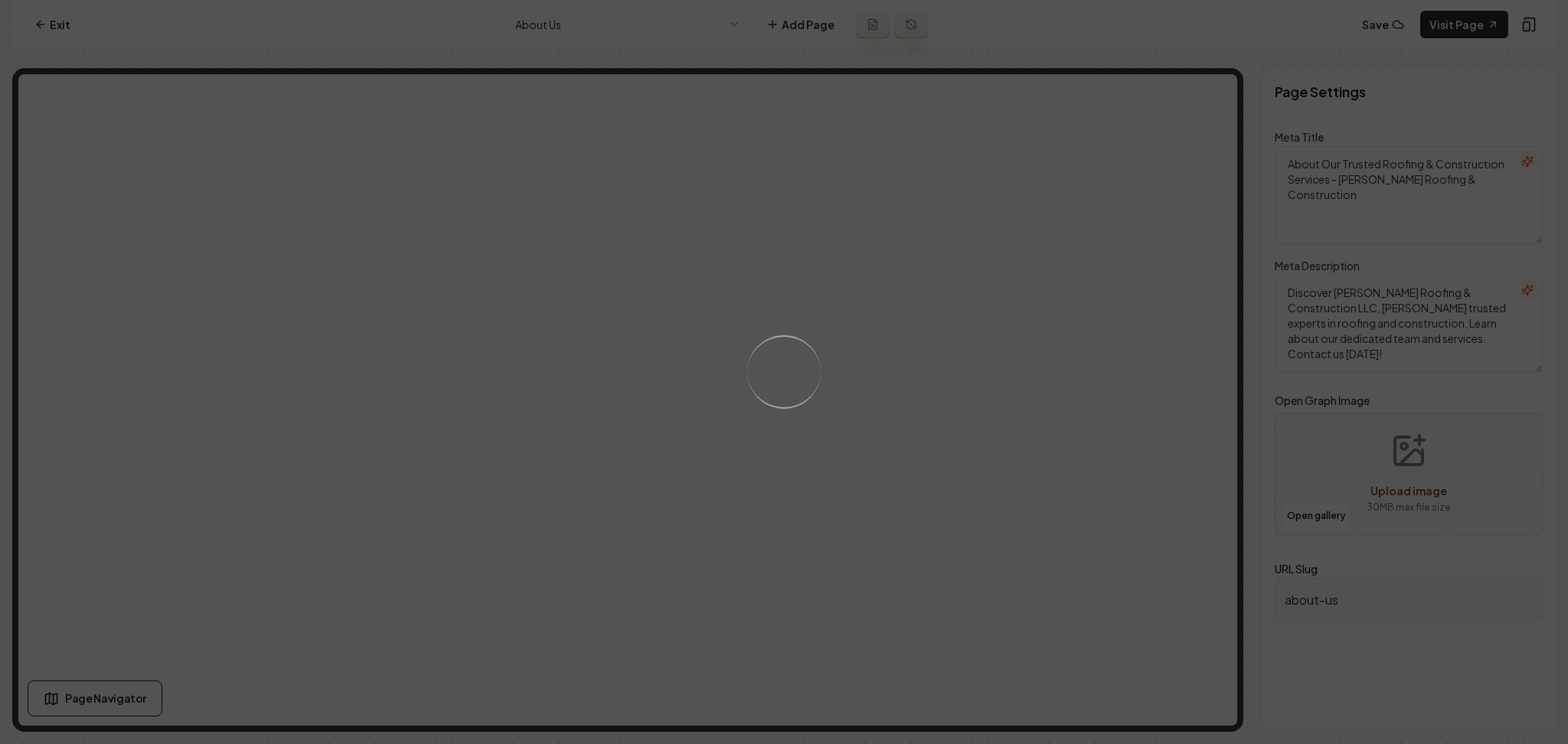
click at [804, 274] on div "Loading..." at bounding box center [784, 372] width 1568 height 744
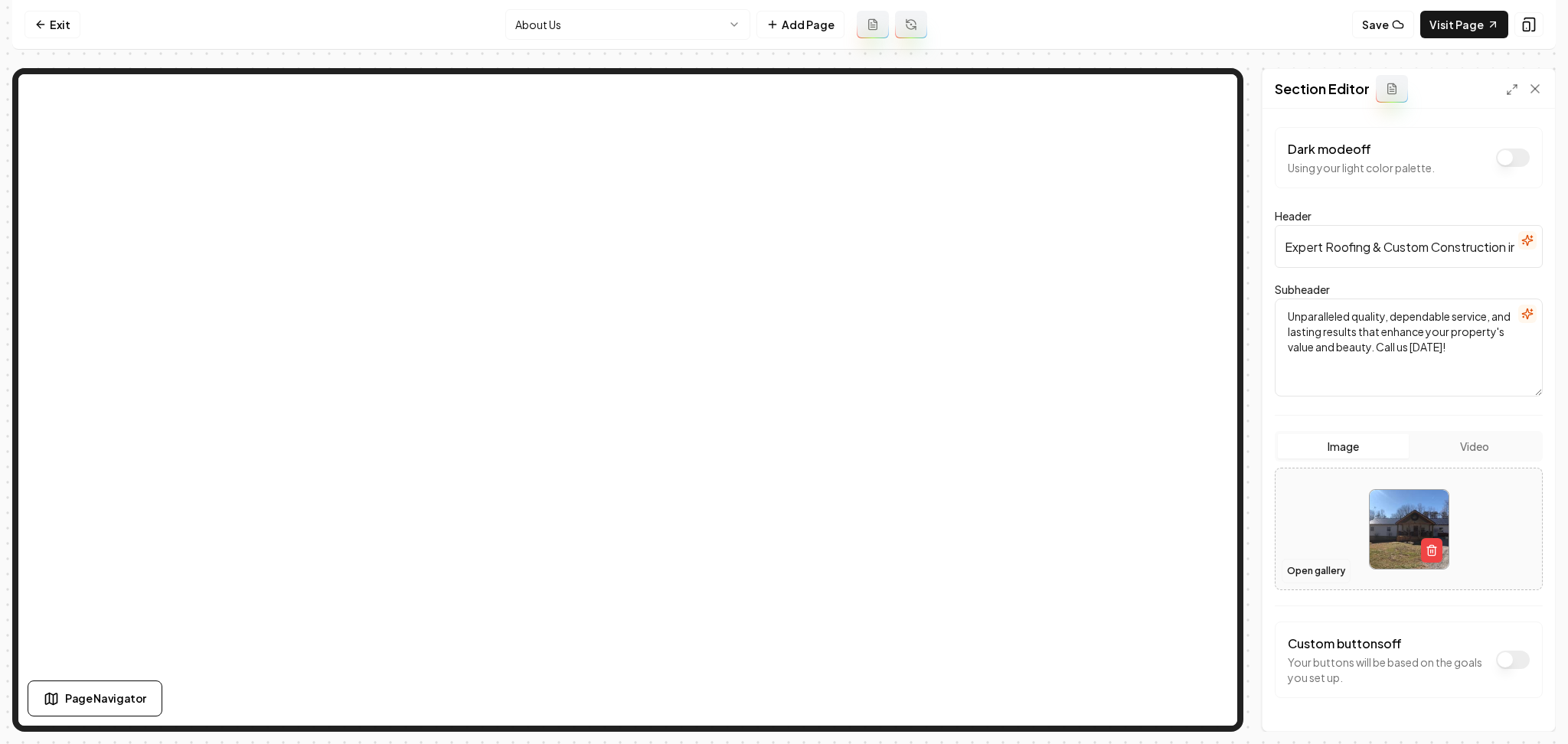
click at [1331, 573] on button "Open gallery" at bounding box center [1317, 570] width 69 height 24
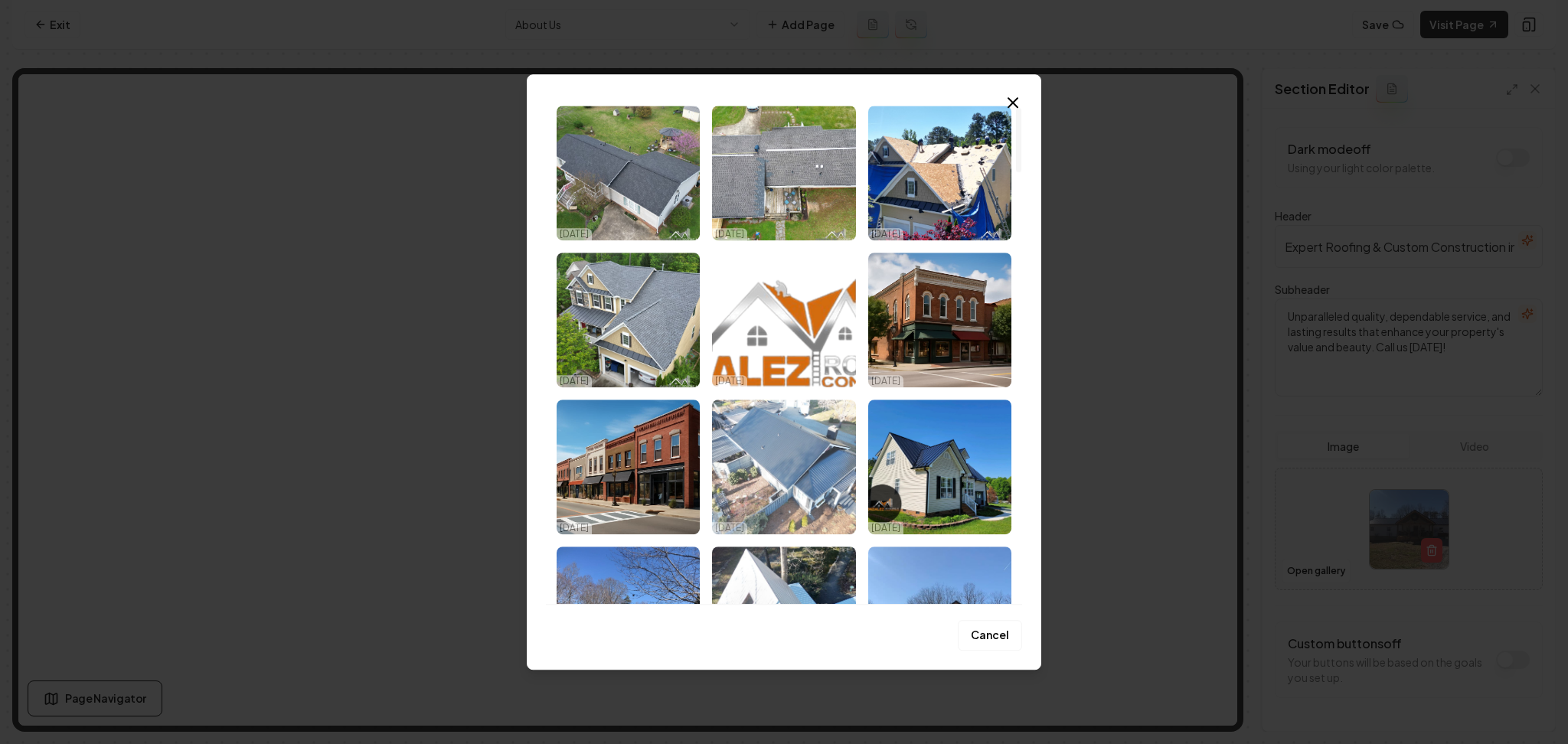
scroll to position [203, 0]
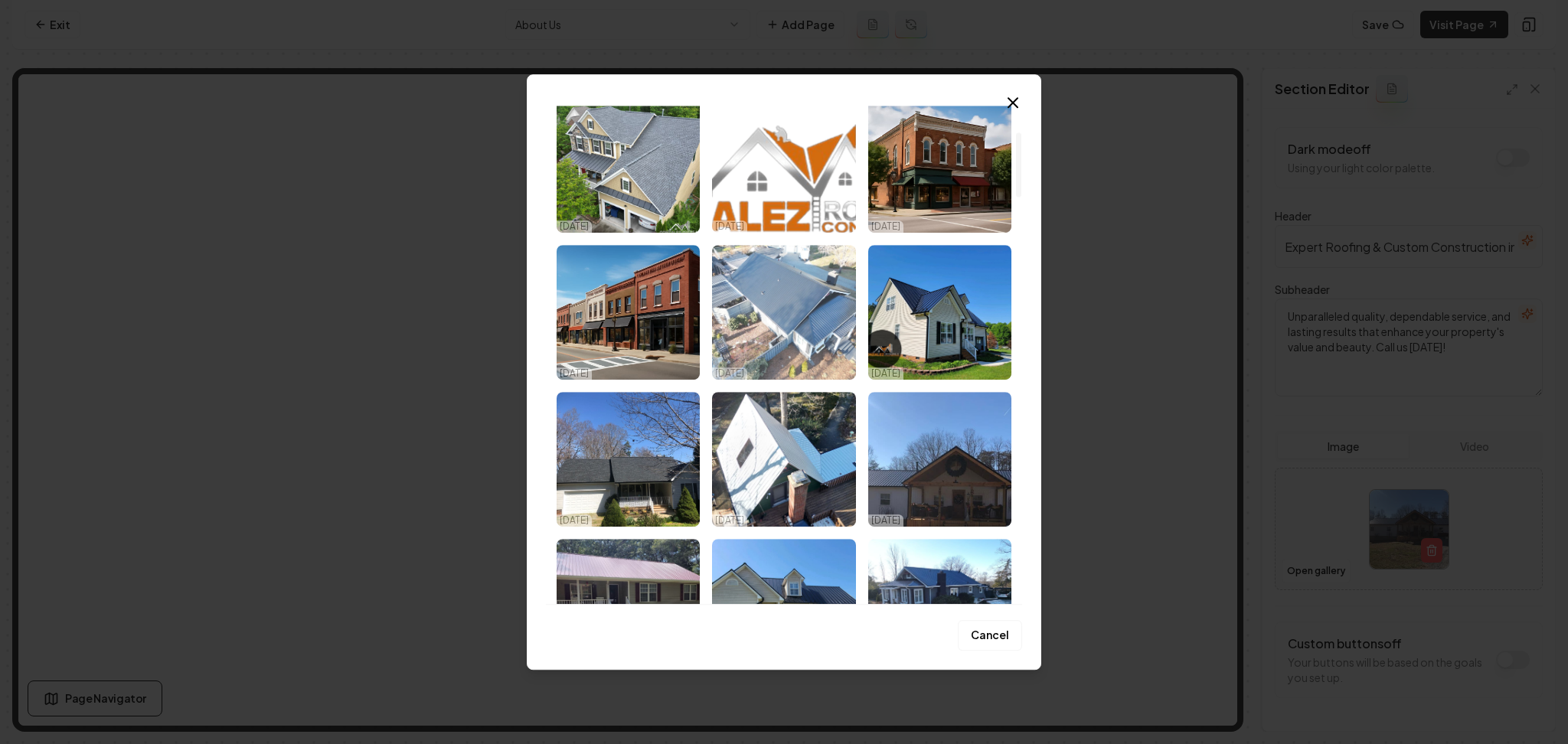
click at [790, 343] on img "Select image image_68e929755c7cd75eb81d72cf.jpeg" at bounding box center [784, 312] width 143 height 135
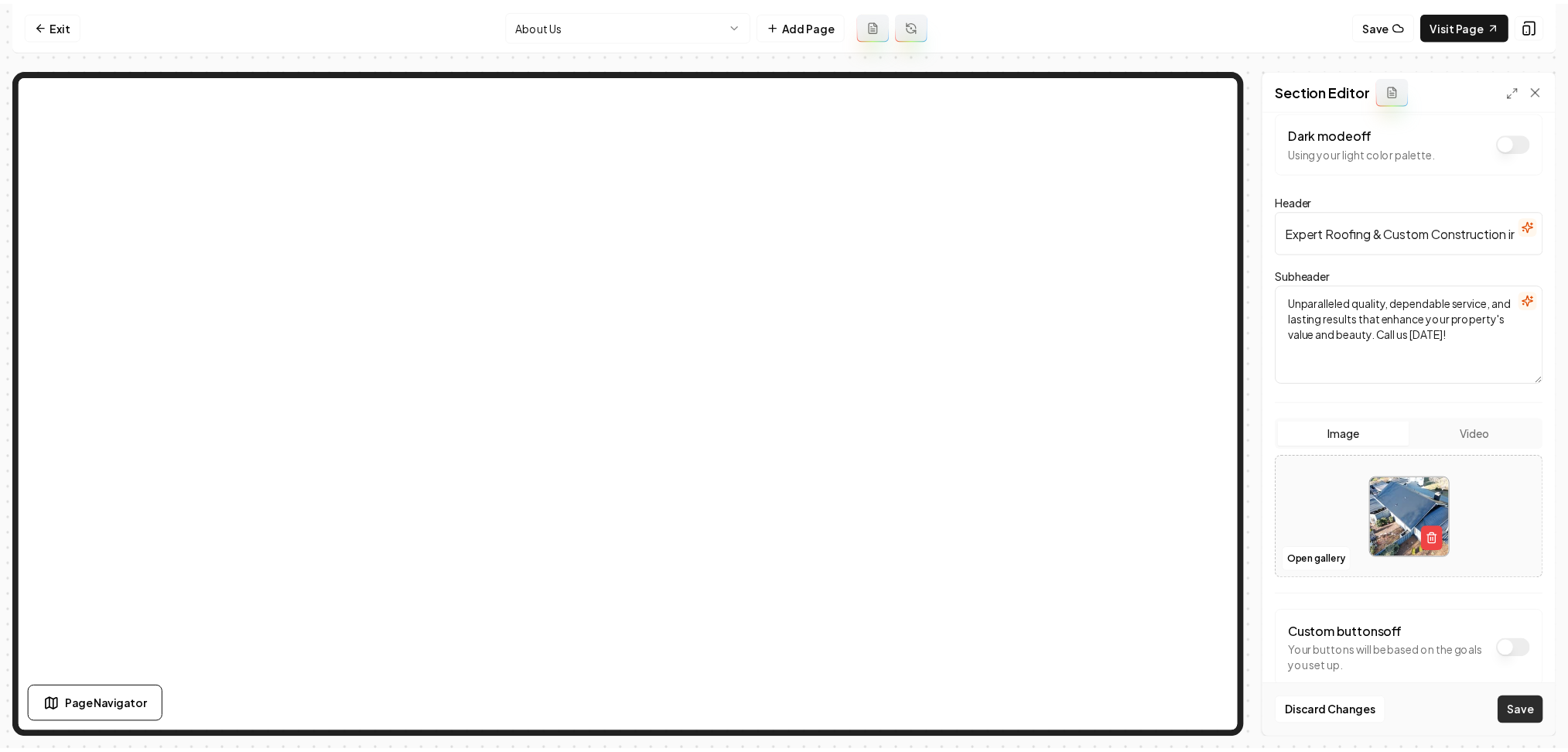
scroll to position [46, 0]
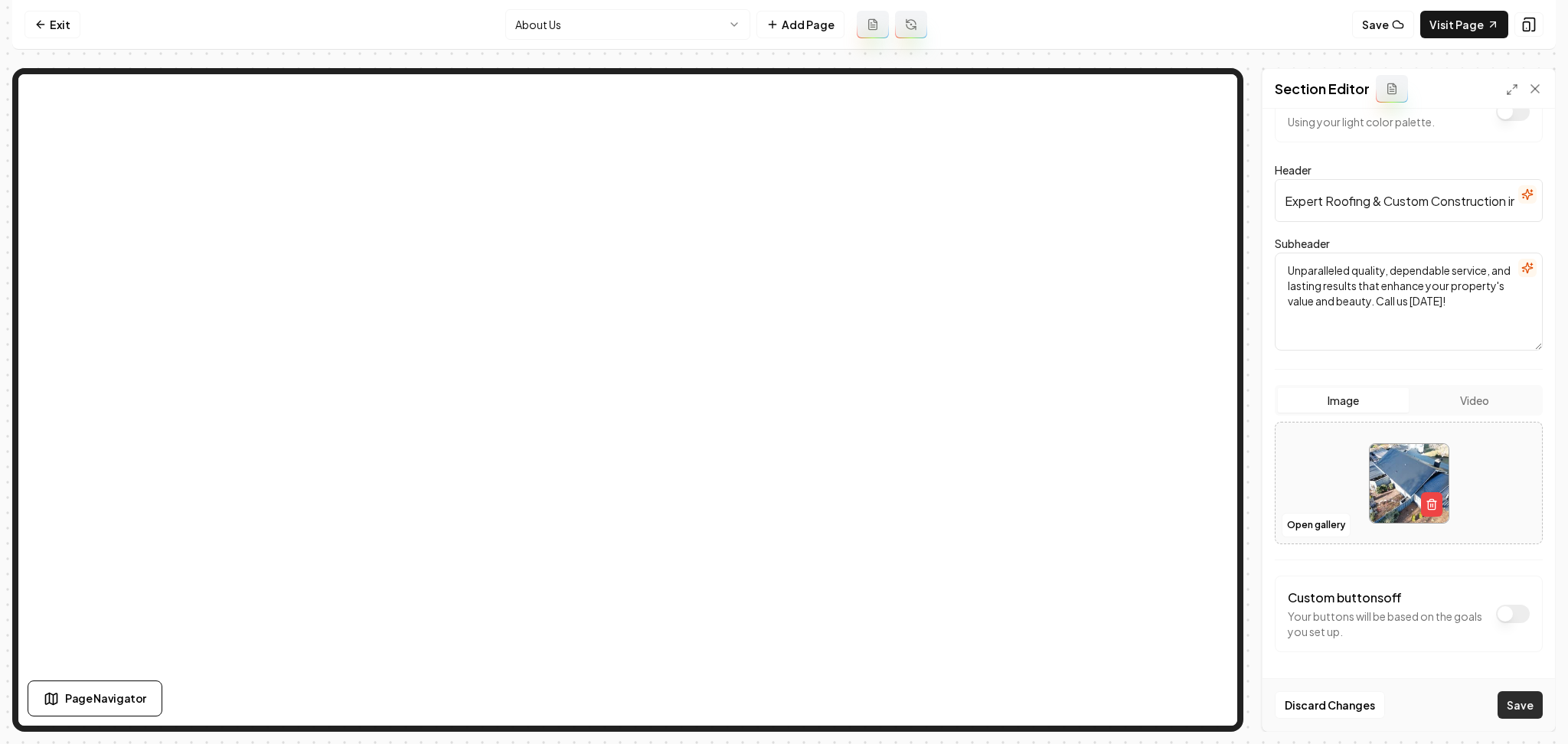
click at [1530, 708] on button "Save" at bounding box center [1521, 704] width 46 height 28
click at [37, 35] on link "Exit" at bounding box center [52, 24] width 56 height 28
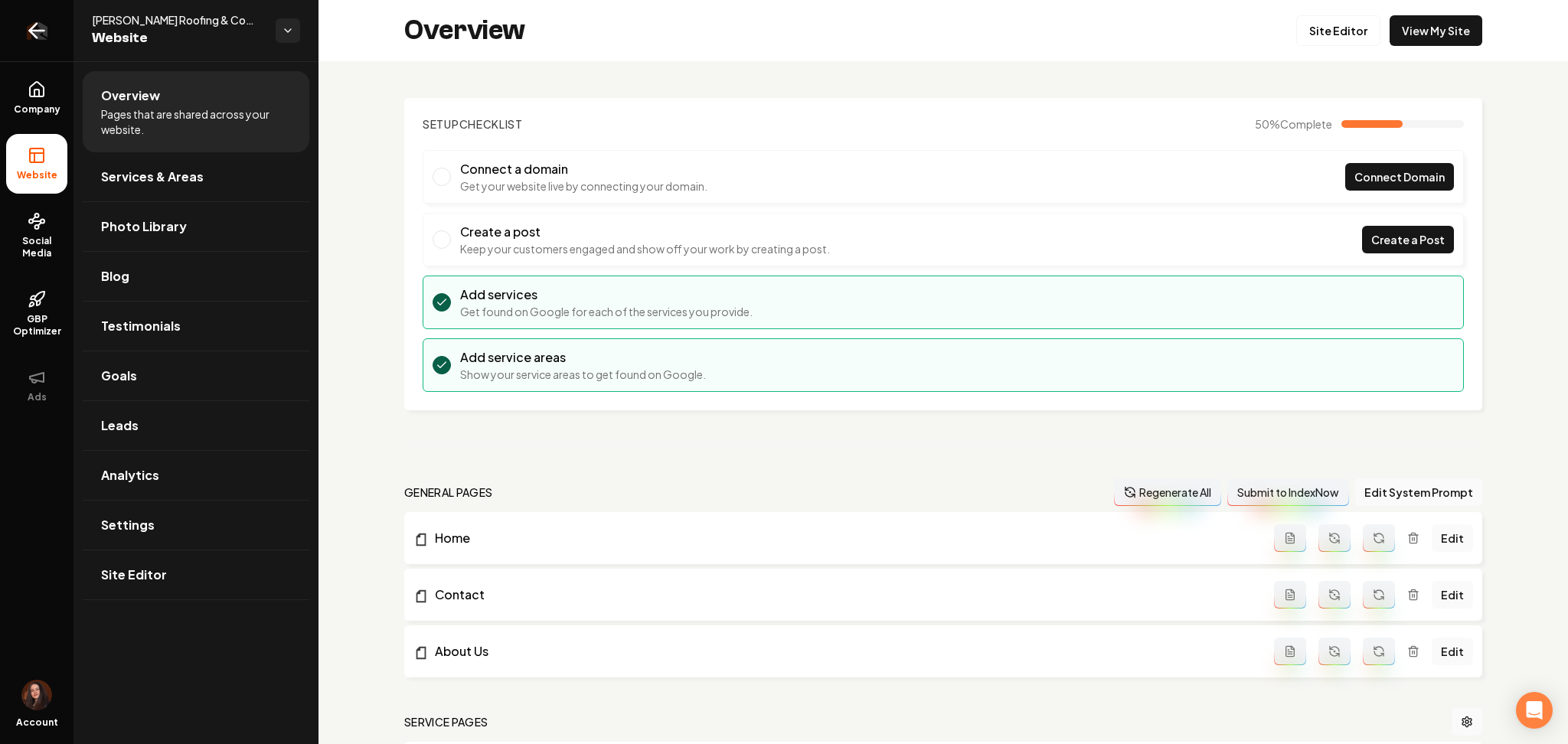
click at [35, 40] on icon "Return to dashboard" at bounding box center [36, 30] width 24 height 24
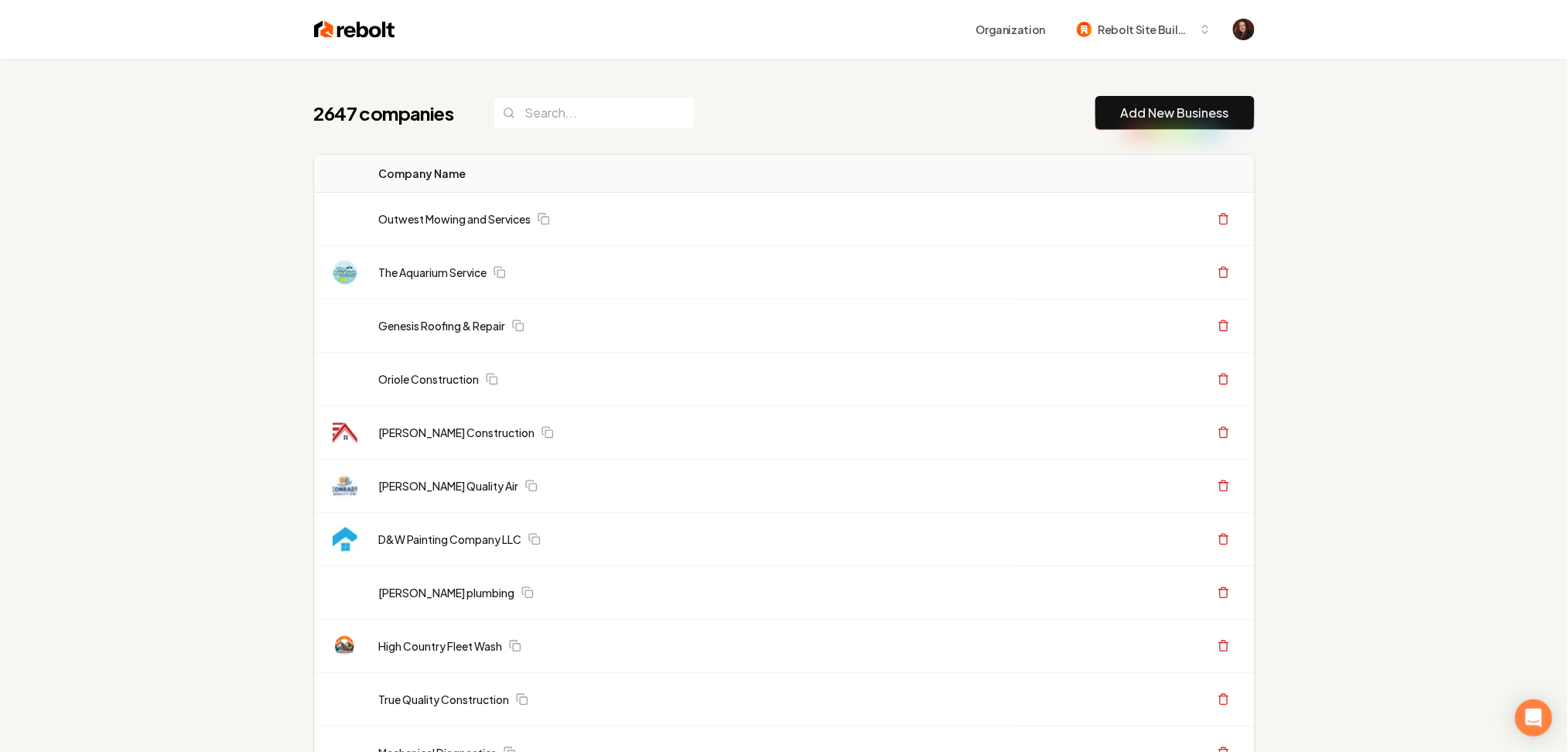
click at [1140, 109] on link "Add New Business" at bounding box center [1175, 113] width 108 height 19
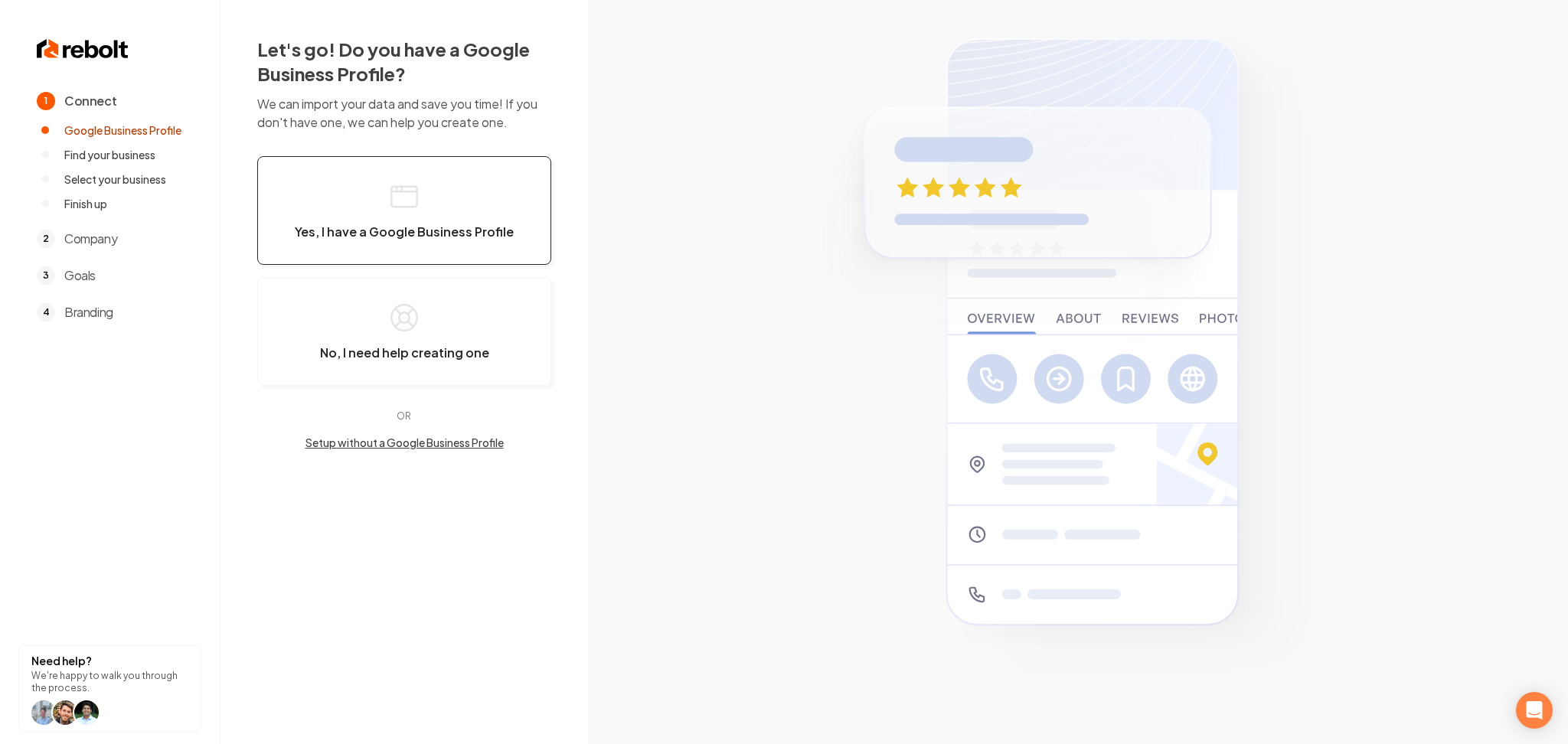
click at [336, 214] on button "Yes, I have a Google Business Profile" at bounding box center [404, 210] width 294 height 109
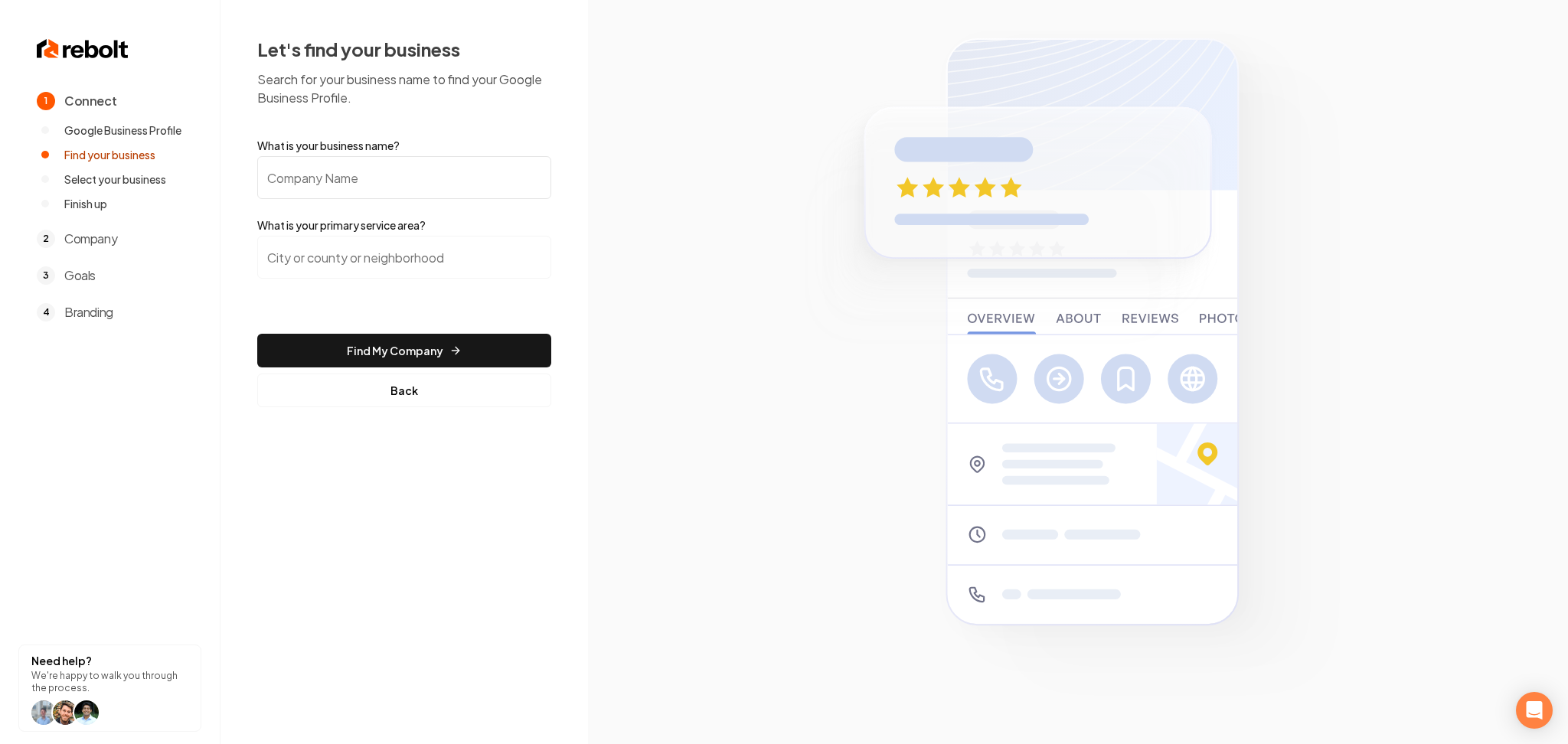
click at [322, 193] on input "What is your business name?" at bounding box center [404, 177] width 294 height 43
paste input "A D Roofing"
type input "A D Roofing"
paste input "El Paso, Texas"
click at [429, 254] on input "search" at bounding box center [404, 256] width 294 height 43
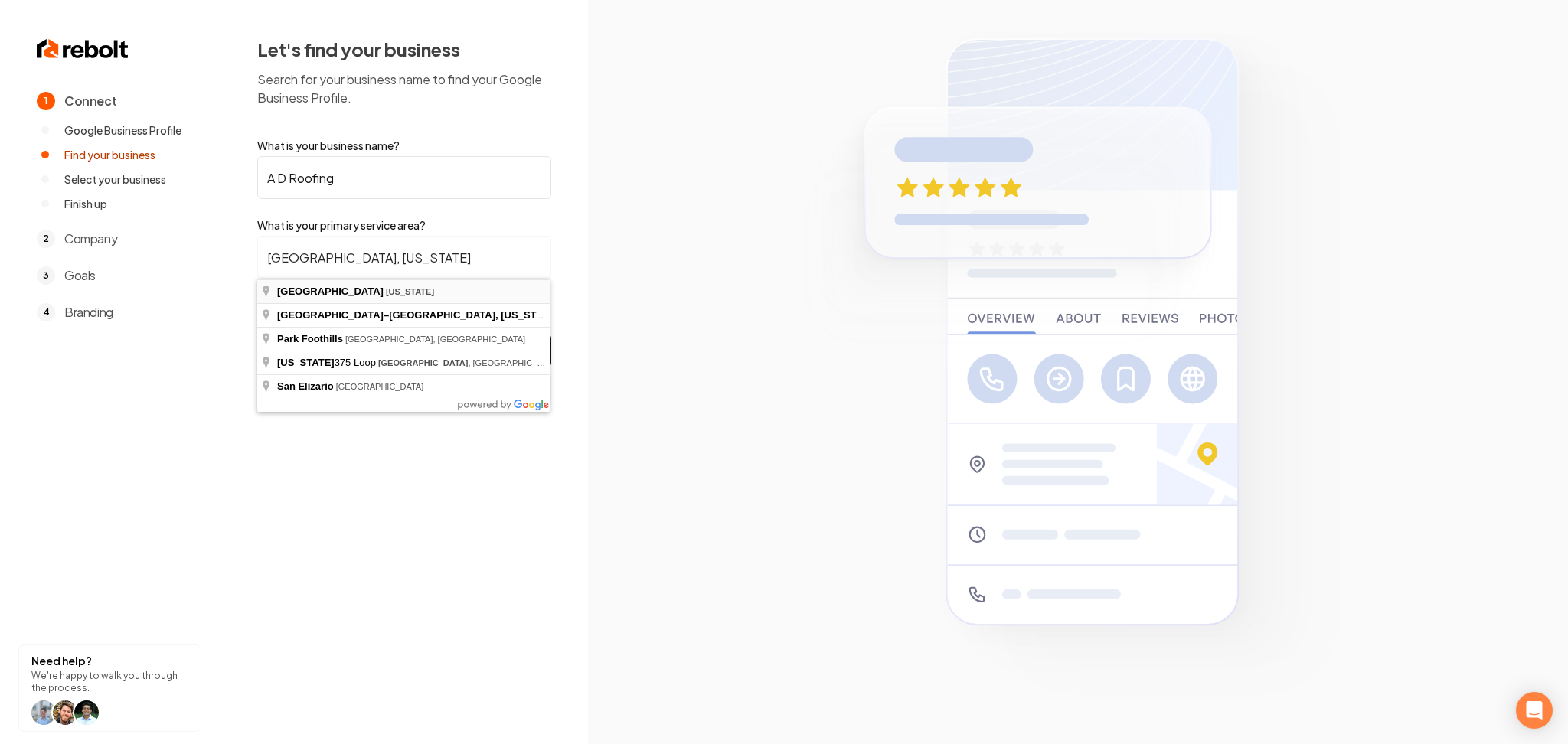
type input "El Paso, Texas"
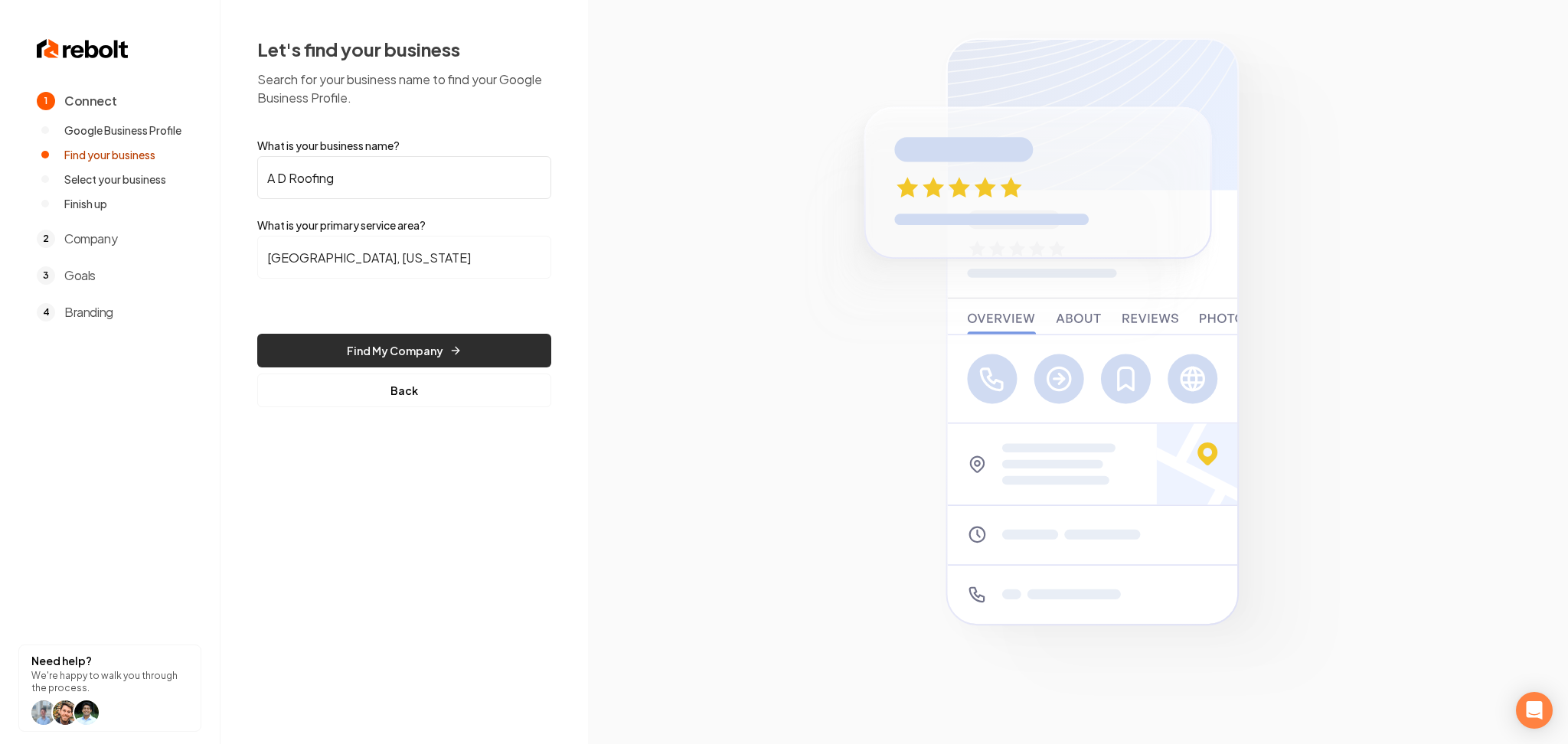
click at [406, 340] on button "Find My Company" at bounding box center [404, 351] width 294 height 34
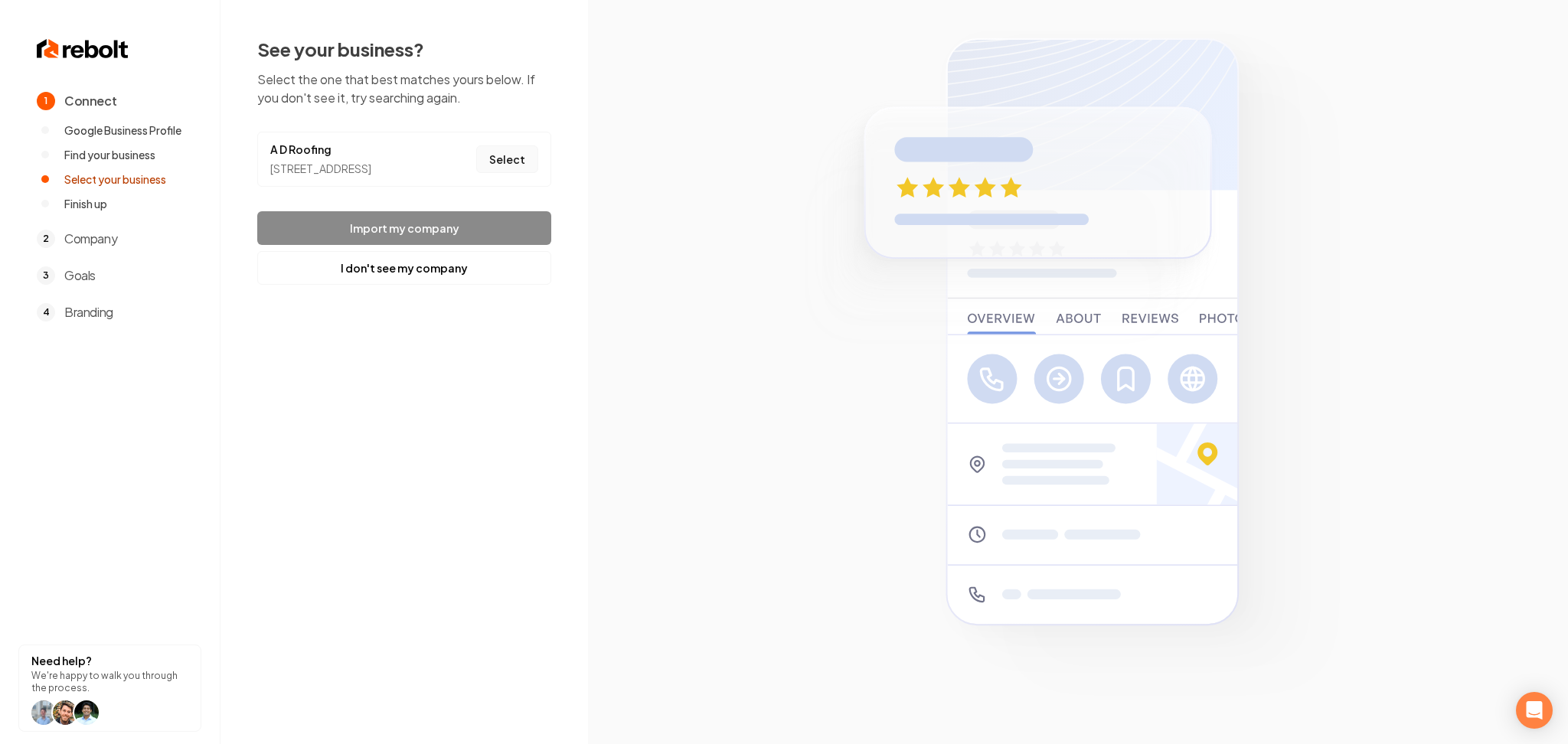
click at [523, 160] on button "Select" at bounding box center [507, 159] width 62 height 28
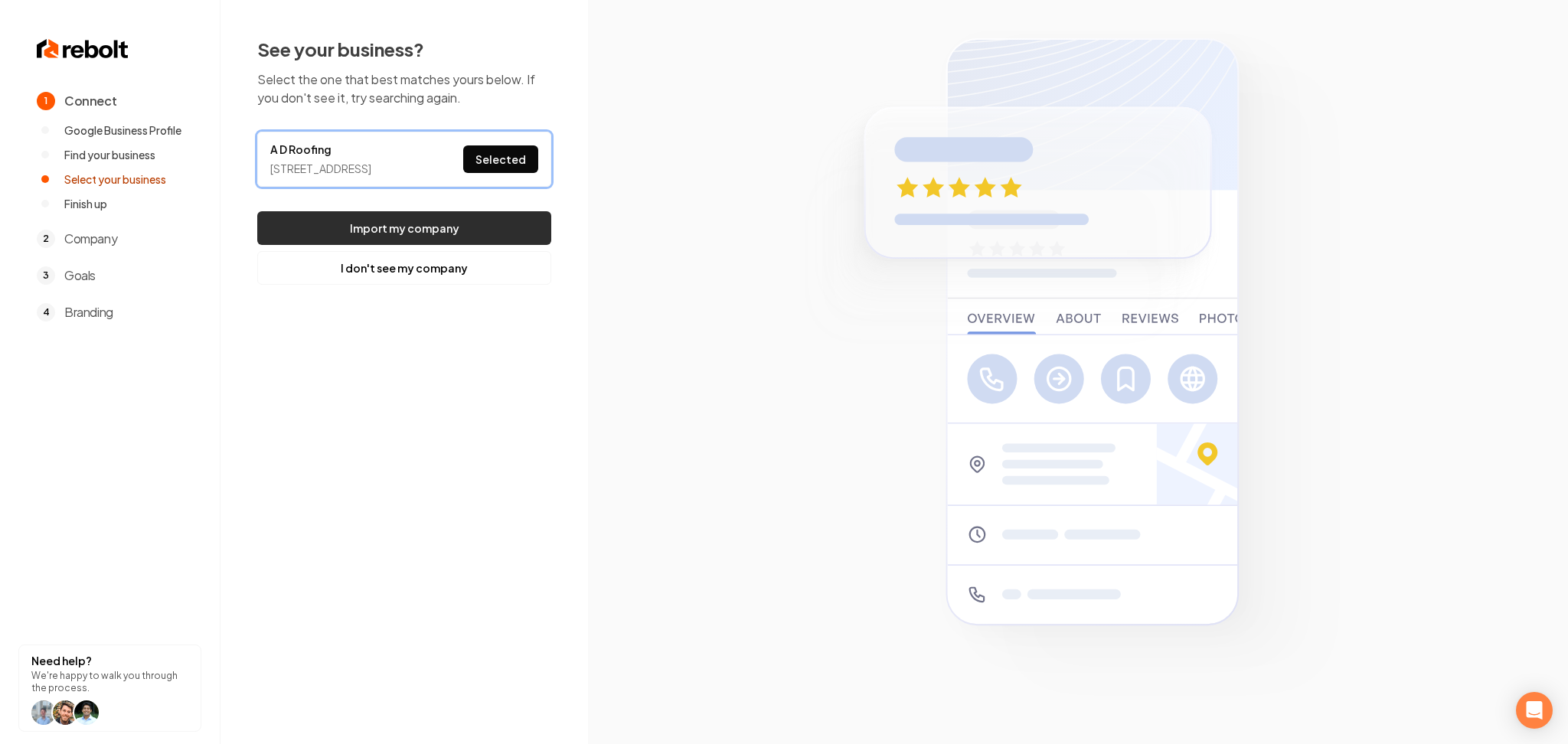
click at [482, 245] on button "Import my company" at bounding box center [404, 228] width 294 height 34
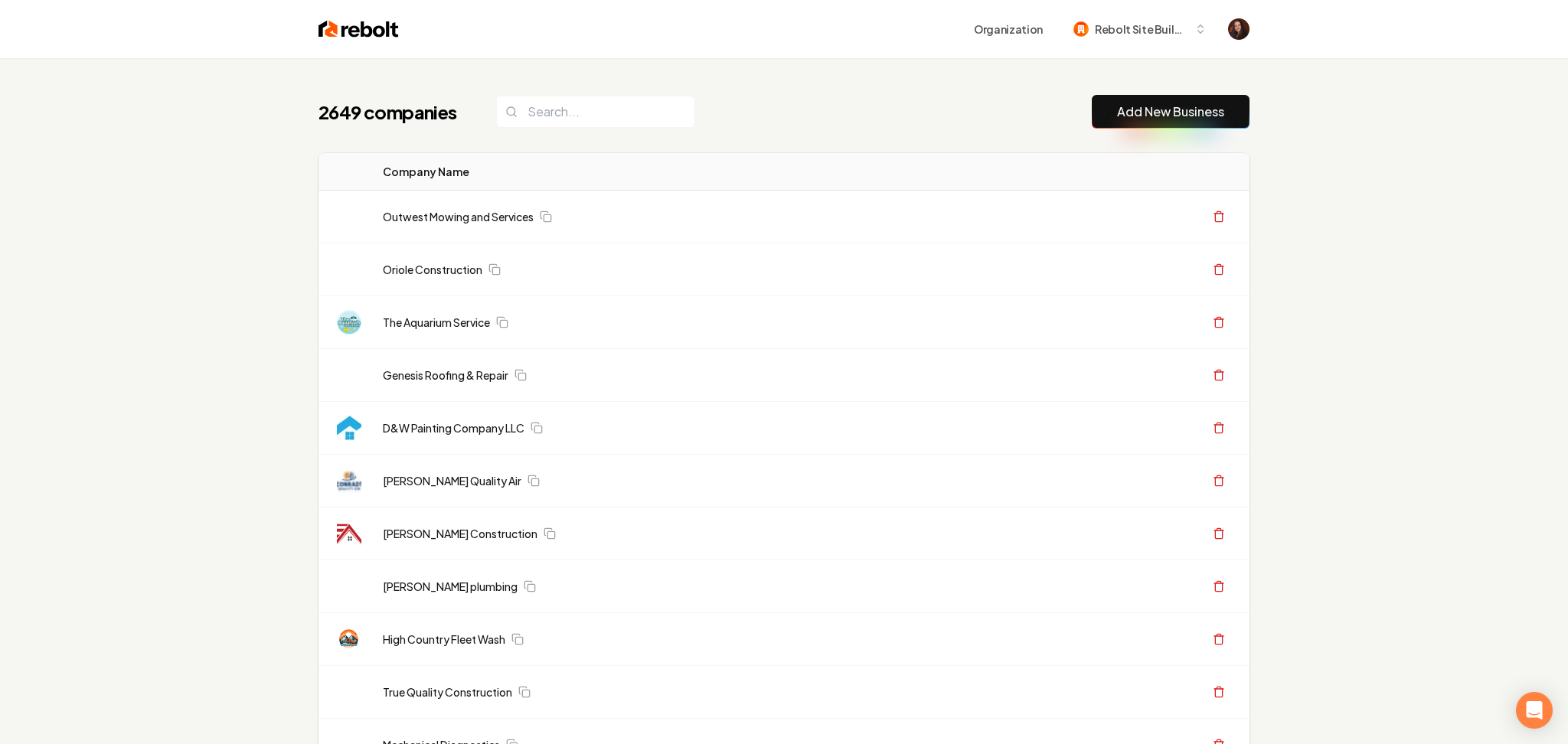
click at [1125, 120] on link "Add New Business" at bounding box center [1171, 112] width 107 height 19
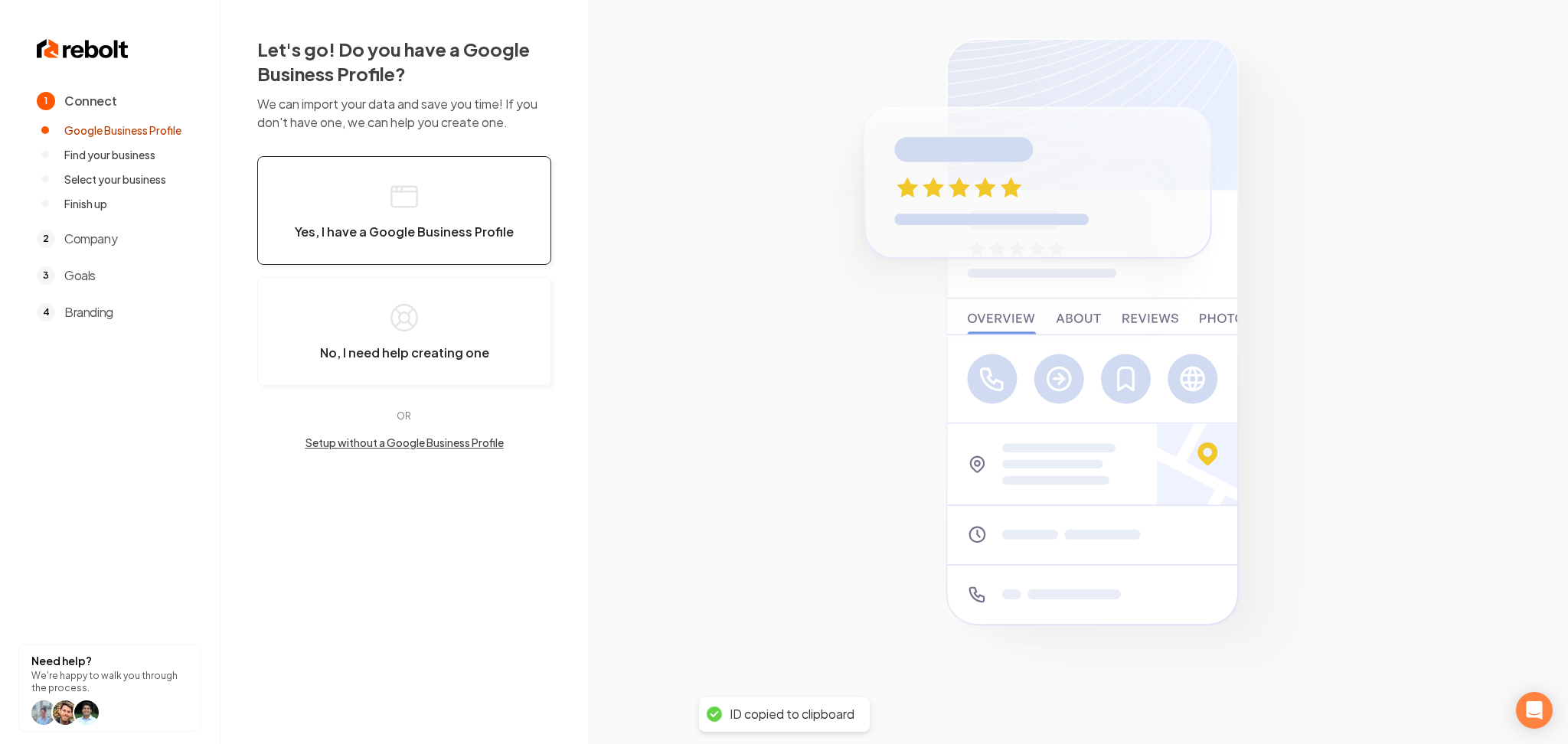
click at [424, 252] on button "Yes, I have a Google Business Profile" at bounding box center [404, 210] width 294 height 109
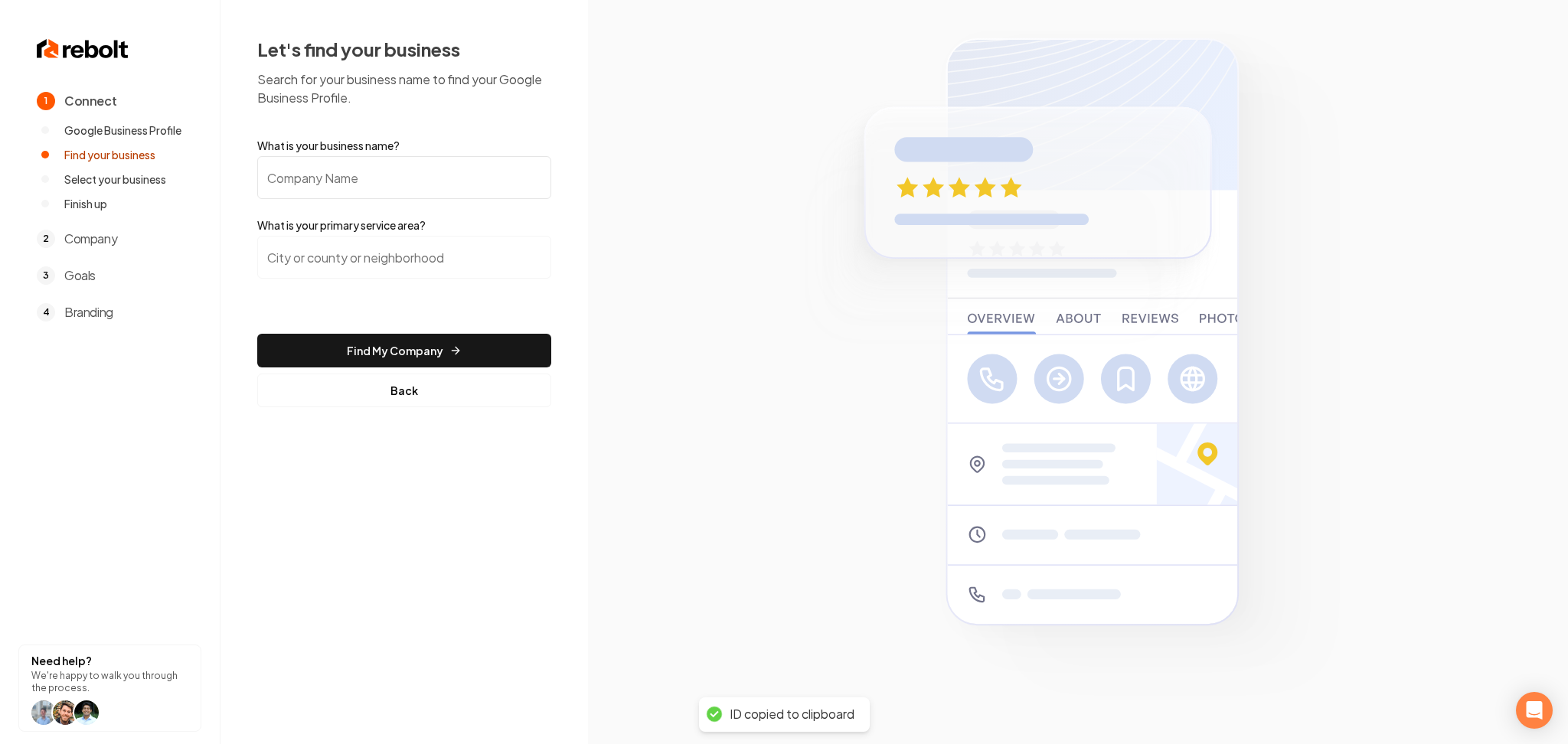
click at [385, 162] on input "What is your business name?" at bounding box center [404, 177] width 294 height 43
paste input "7efe11c9-7b81-4122-9dc1-4fce5b024b19"
type input "7efe11c9-7b81-4122-9dc1-4fce5b024b19"
paste input "A D Roofing"
type input "A D Roofing"
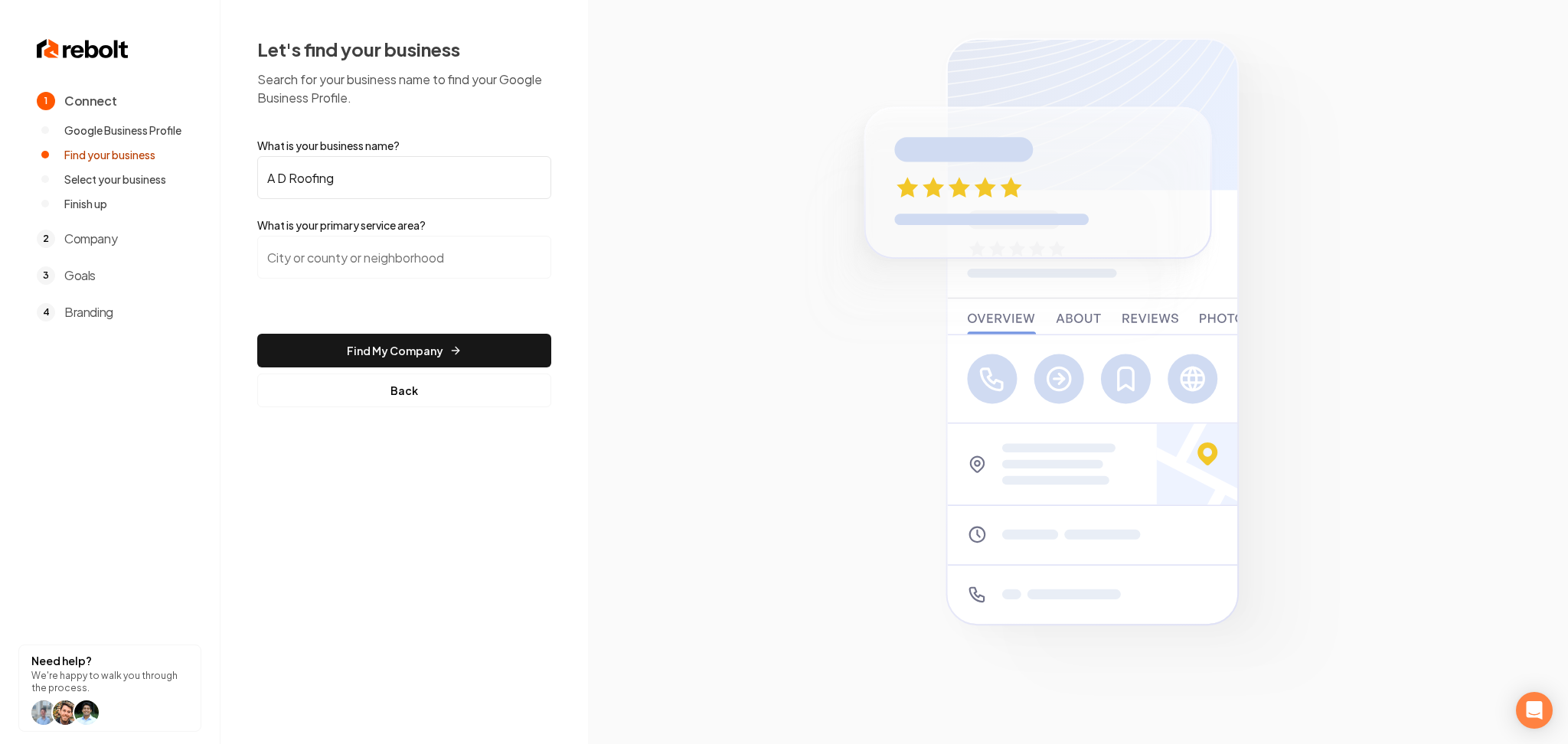
click at [350, 263] on input "search" at bounding box center [404, 256] width 294 height 43
paste input "El Paso, Texas"
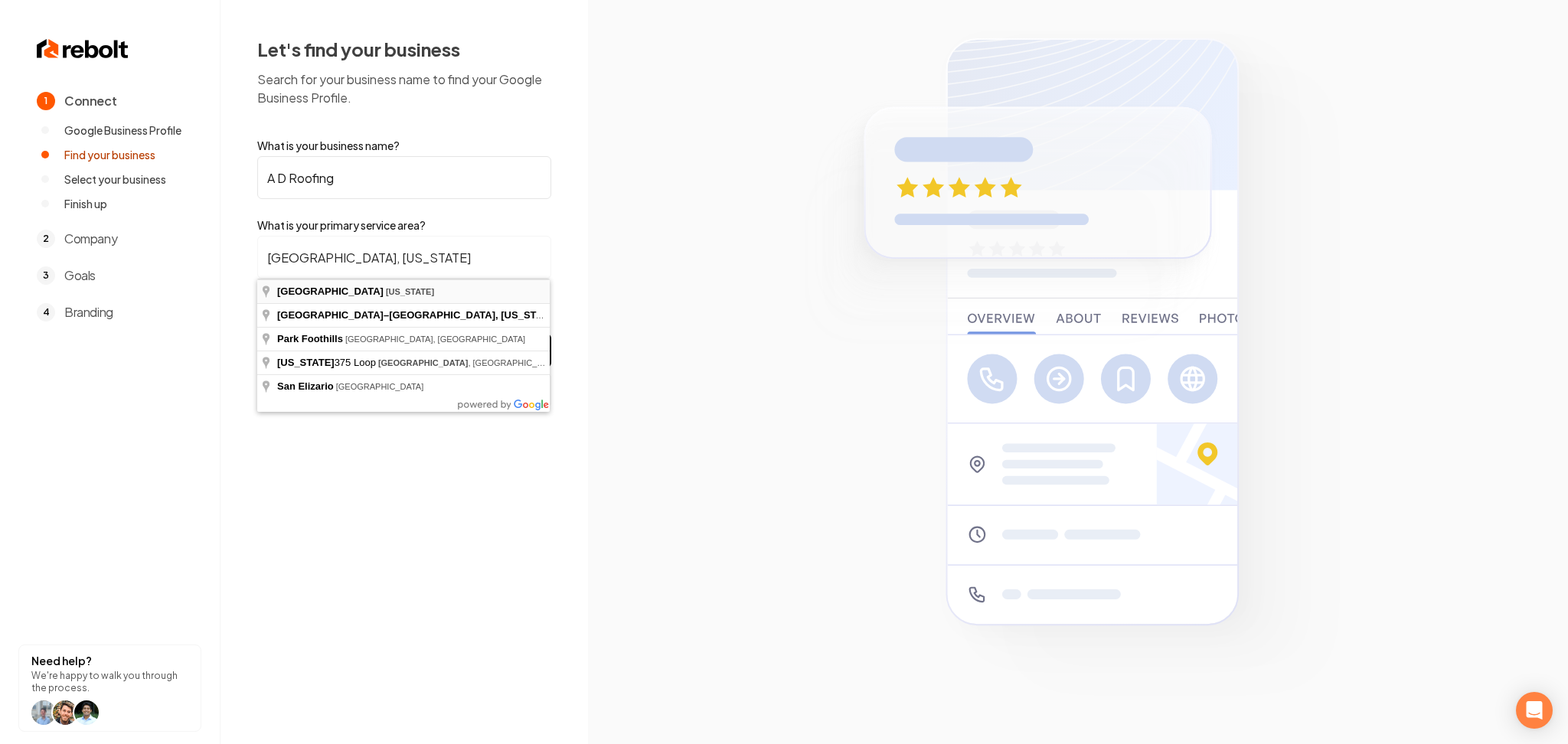
type input "El Paso, Texas"
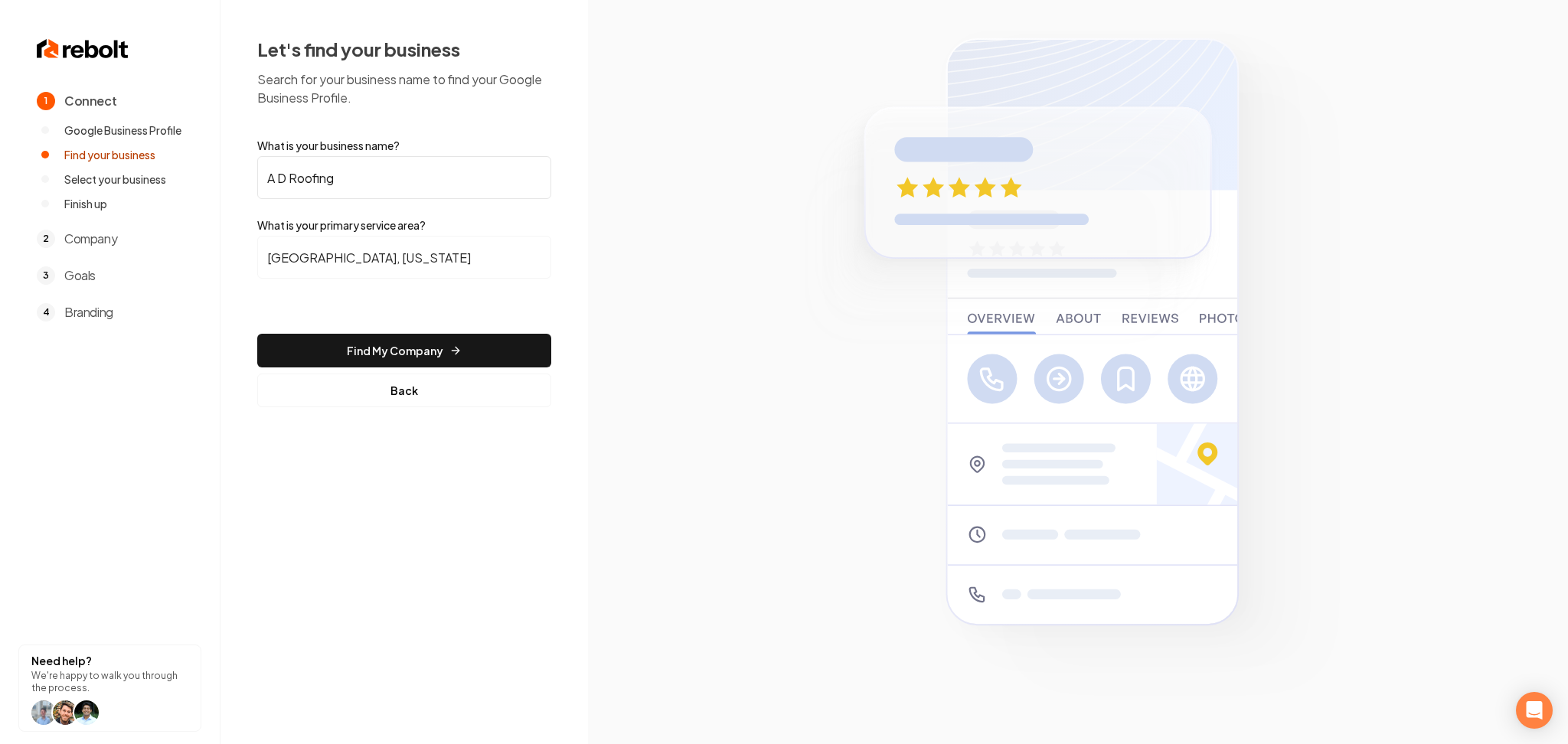
drag, startPoint x: 344, startPoint y: 360, endPoint x: 376, endPoint y: 356, distance: 32.2
click at [345, 361] on button "Find My Company" at bounding box center [404, 351] width 294 height 34
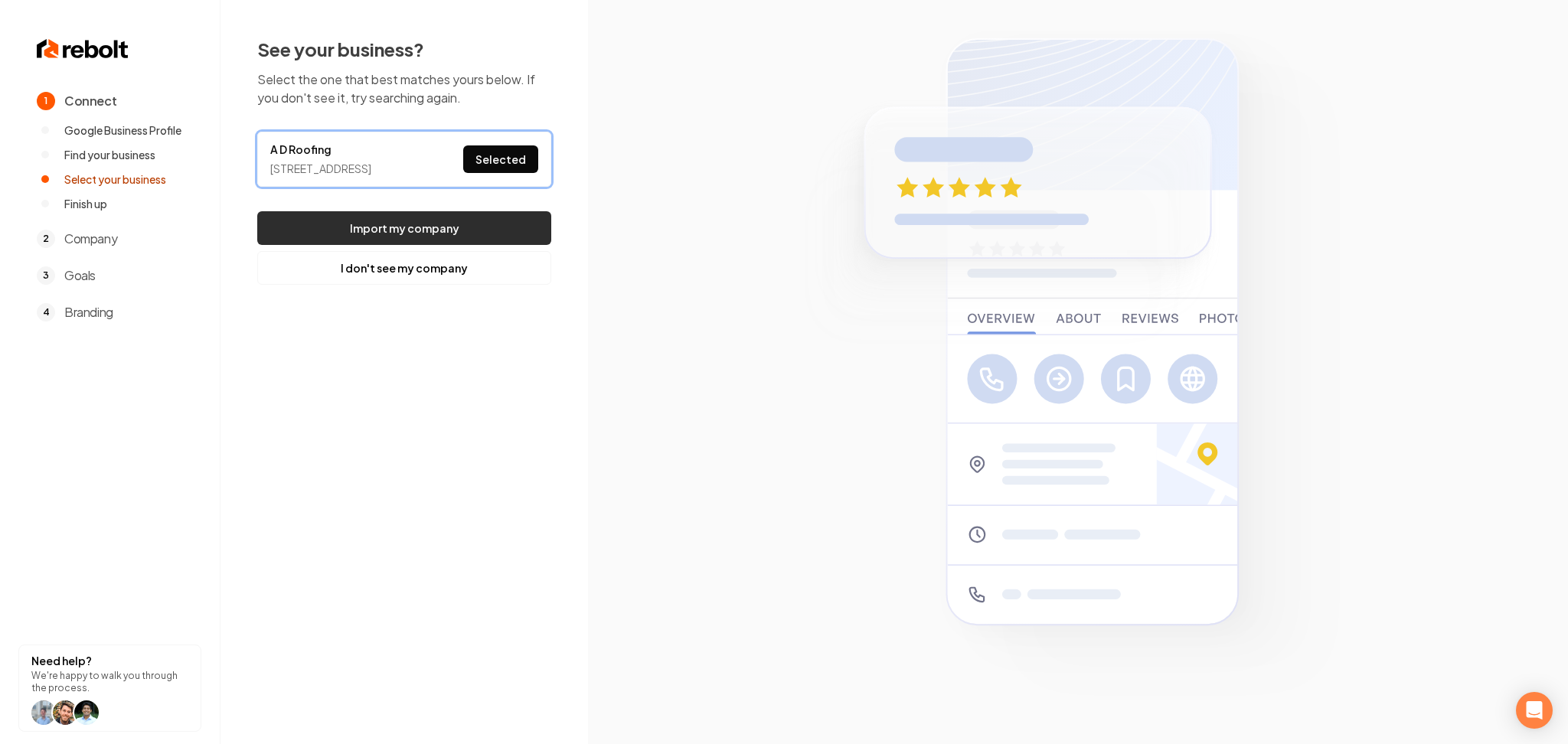
click at [468, 245] on button "Import my company" at bounding box center [404, 228] width 294 height 34
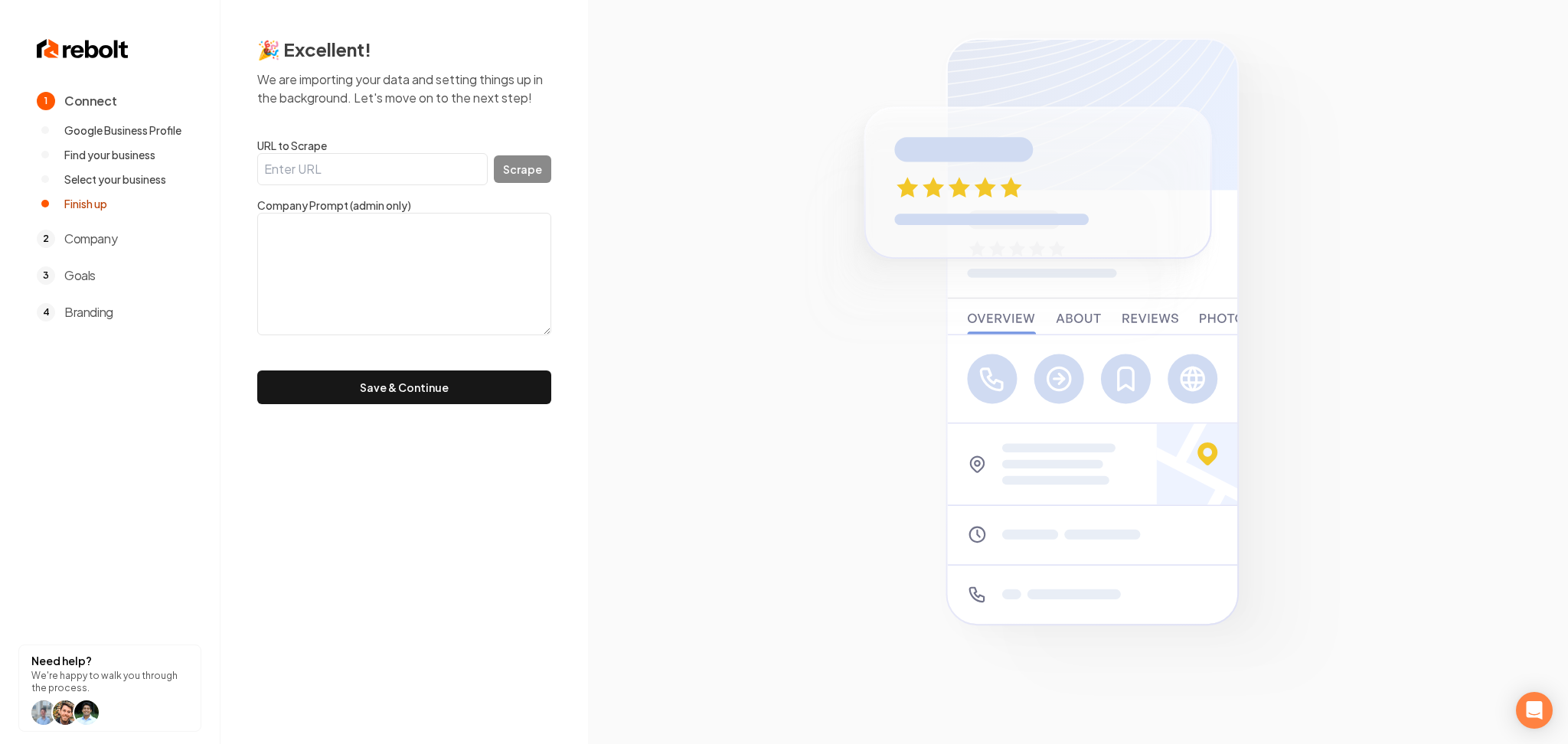
click at [317, 161] on input "URL to Scrape" at bounding box center [372, 169] width 230 height 32
paste input "https://mdroofing.com/"
type input "https://mdroofing.com/"
click at [498, 170] on button "Scrape" at bounding box center [522, 169] width 57 height 28
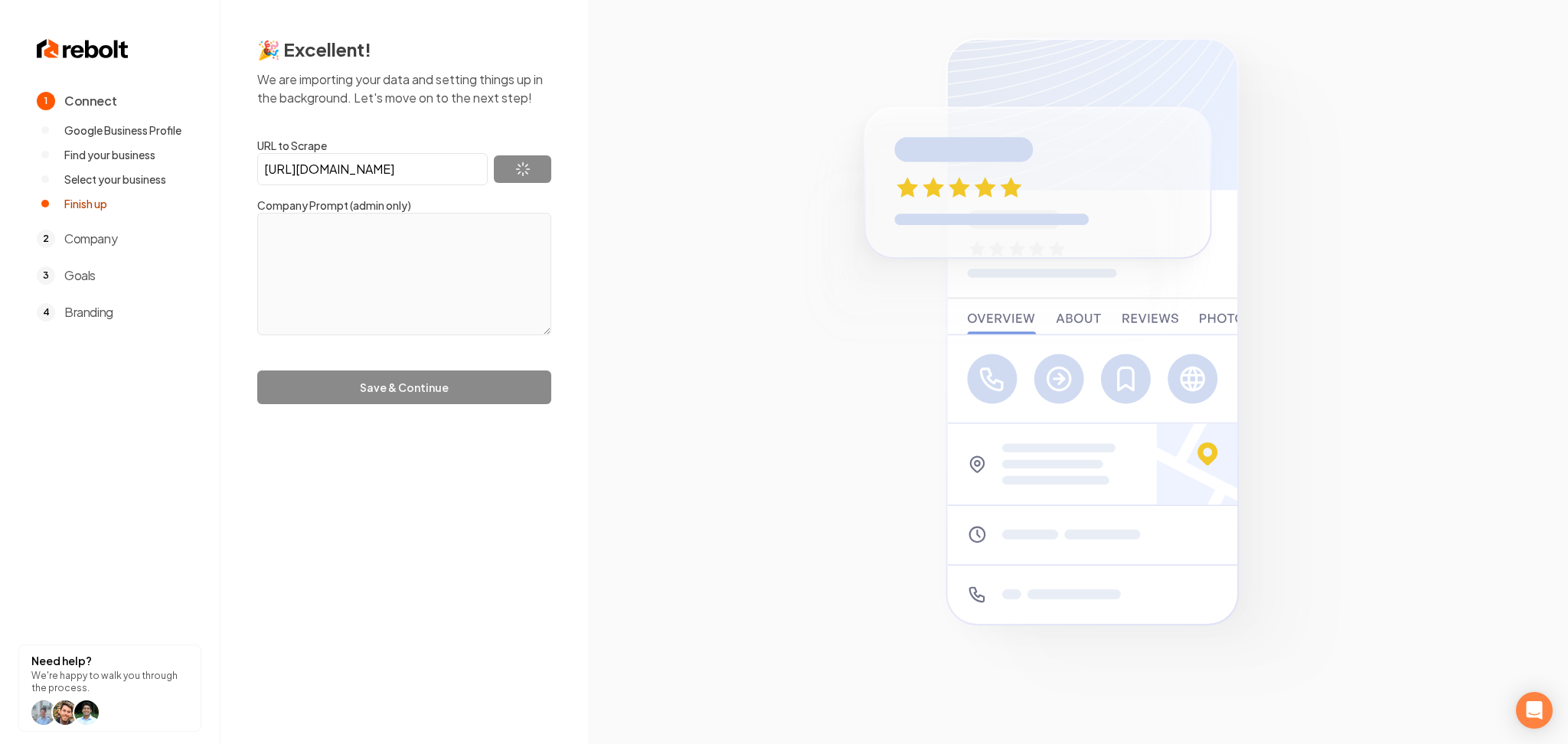
type textarea "MD Roofing specializes in professional roof restoration after wind & hail storm…"
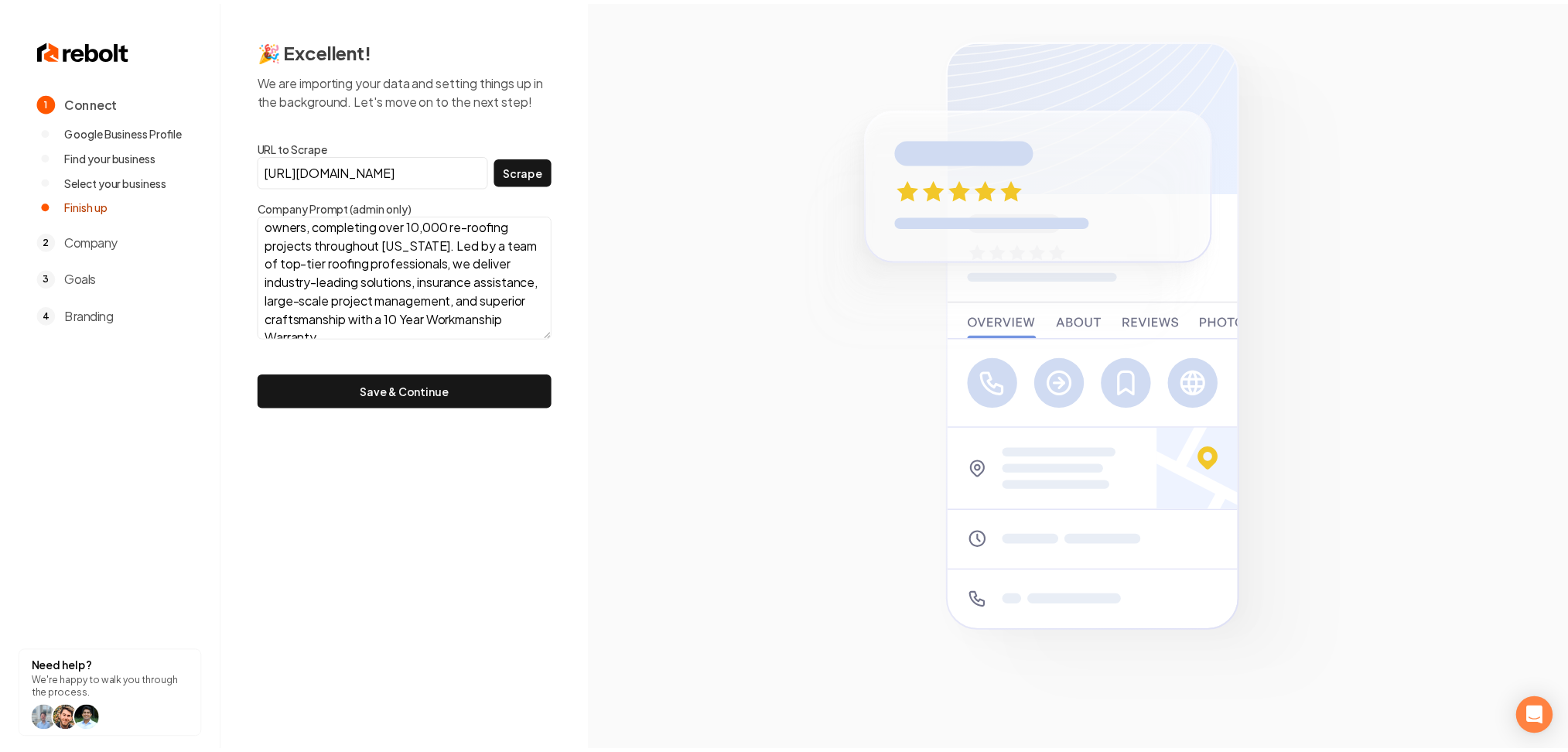
scroll to position [168, 0]
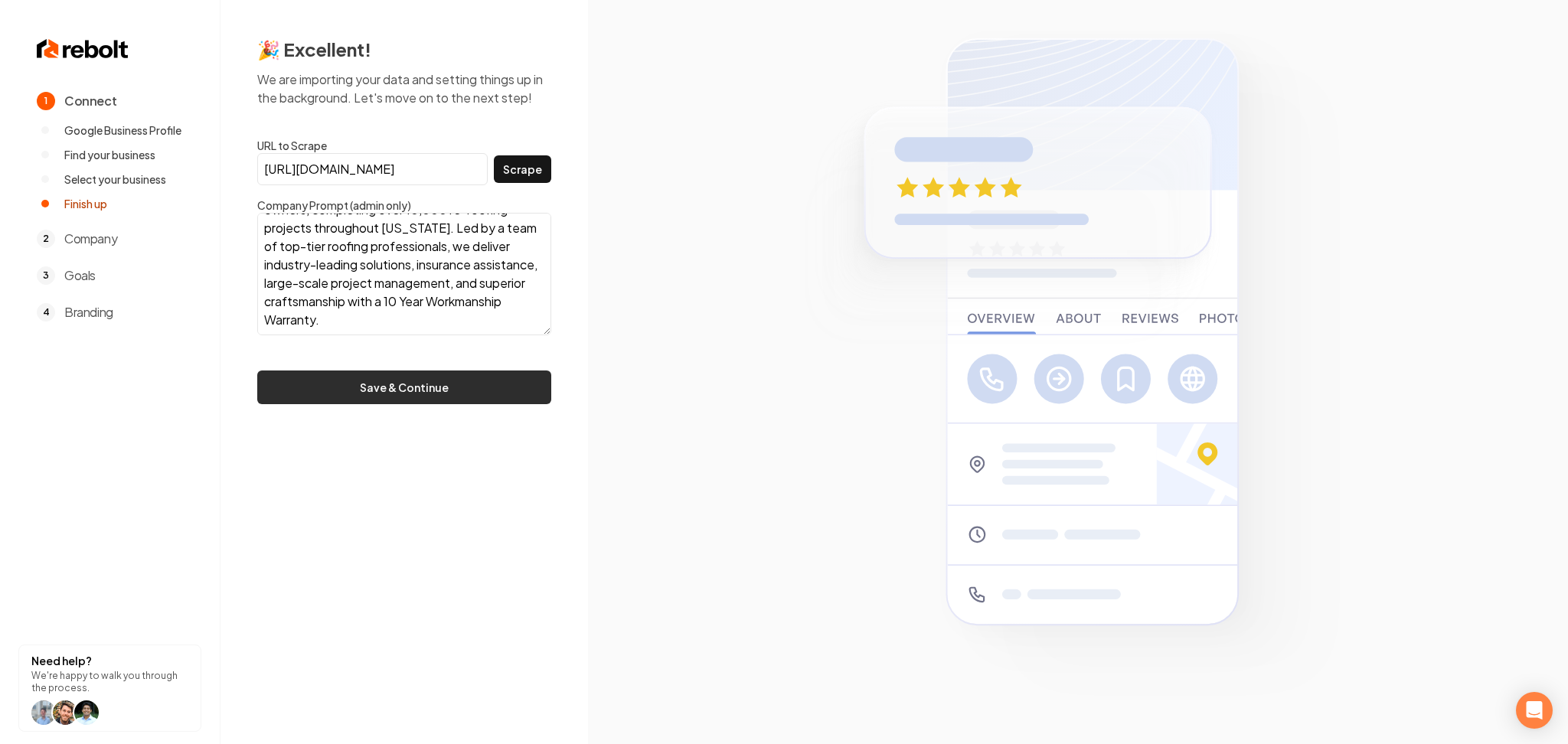
click at [451, 397] on button "Save & Continue" at bounding box center [404, 387] width 294 height 34
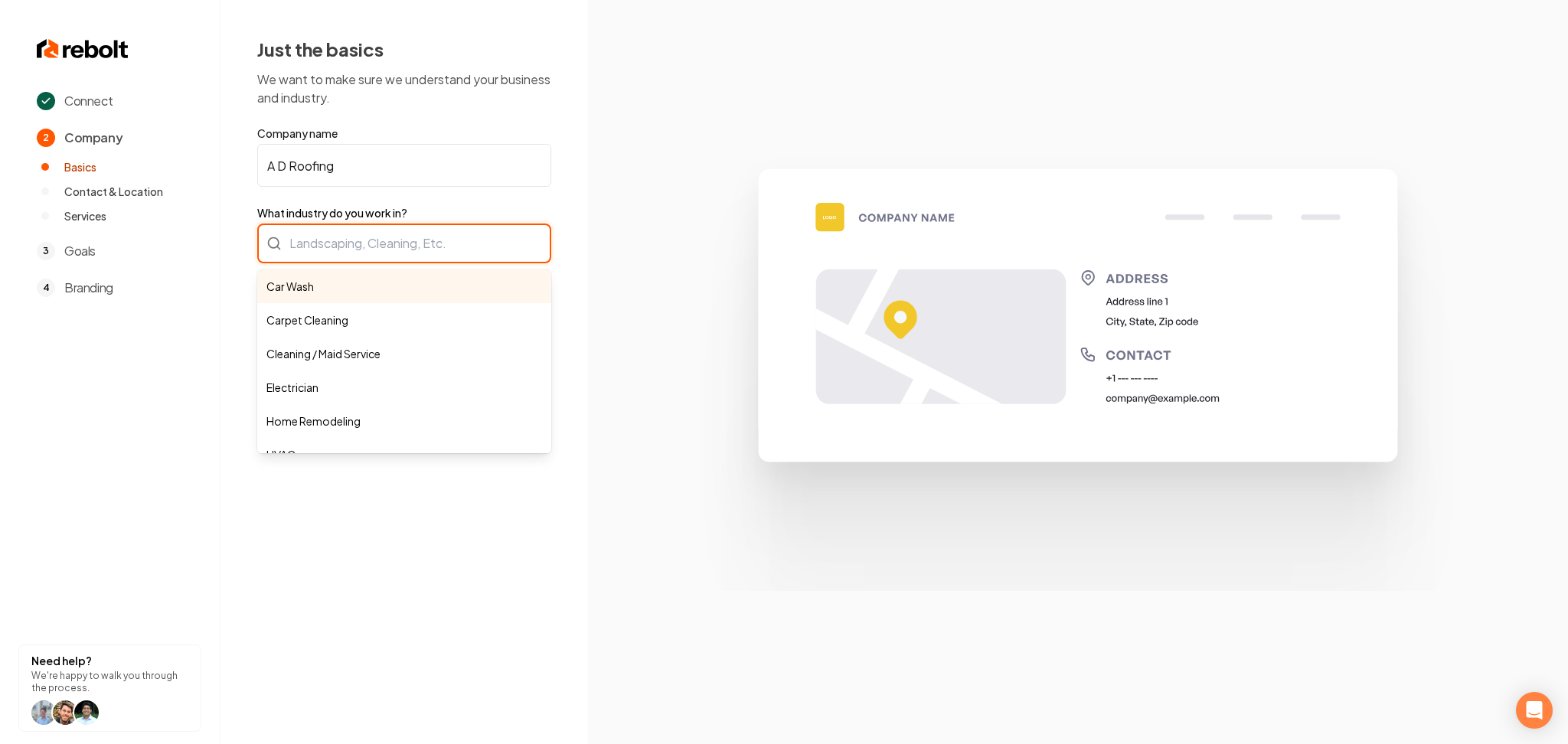
click at [393, 257] on div "Car Wash Carpet Cleaning Cleaning / Maid Service Electrician Home Remodeling HV…" at bounding box center [404, 243] width 294 height 40
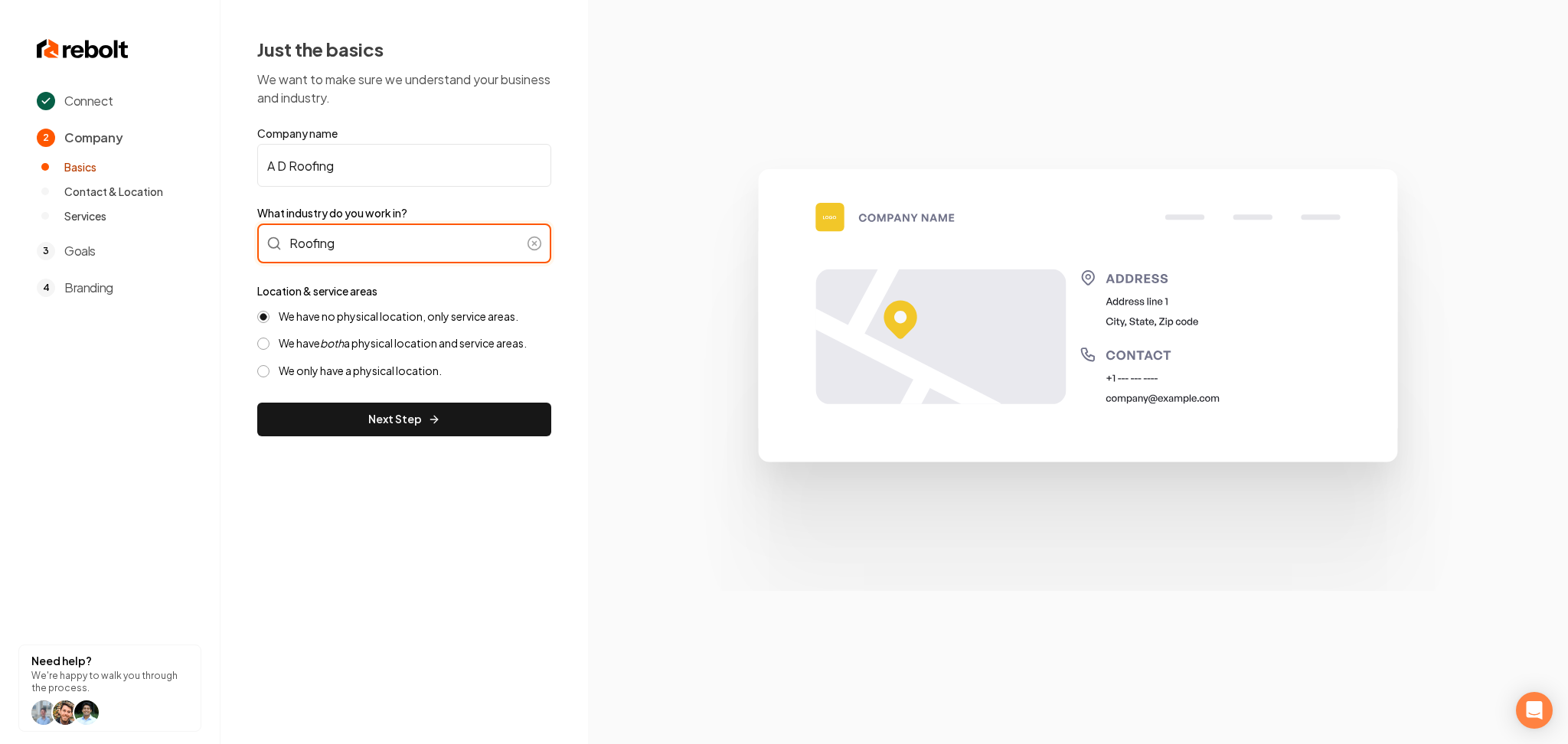
type input "Roofing"
drag, startPoint x: 273, startPoint y: 164, endPoint x: 242, endPoint y: 159, distance: 31.4
click at [242, 159] on div "Just the basics We want to make sure we understand your business and industry. …" at bounding box center [404, 236] width 368 height 473
type input "MD Roofing"
drag, startPoint x: 439, startPoint y: 346, endPoint x: 422, endPoint y: 385, distance: 42.5
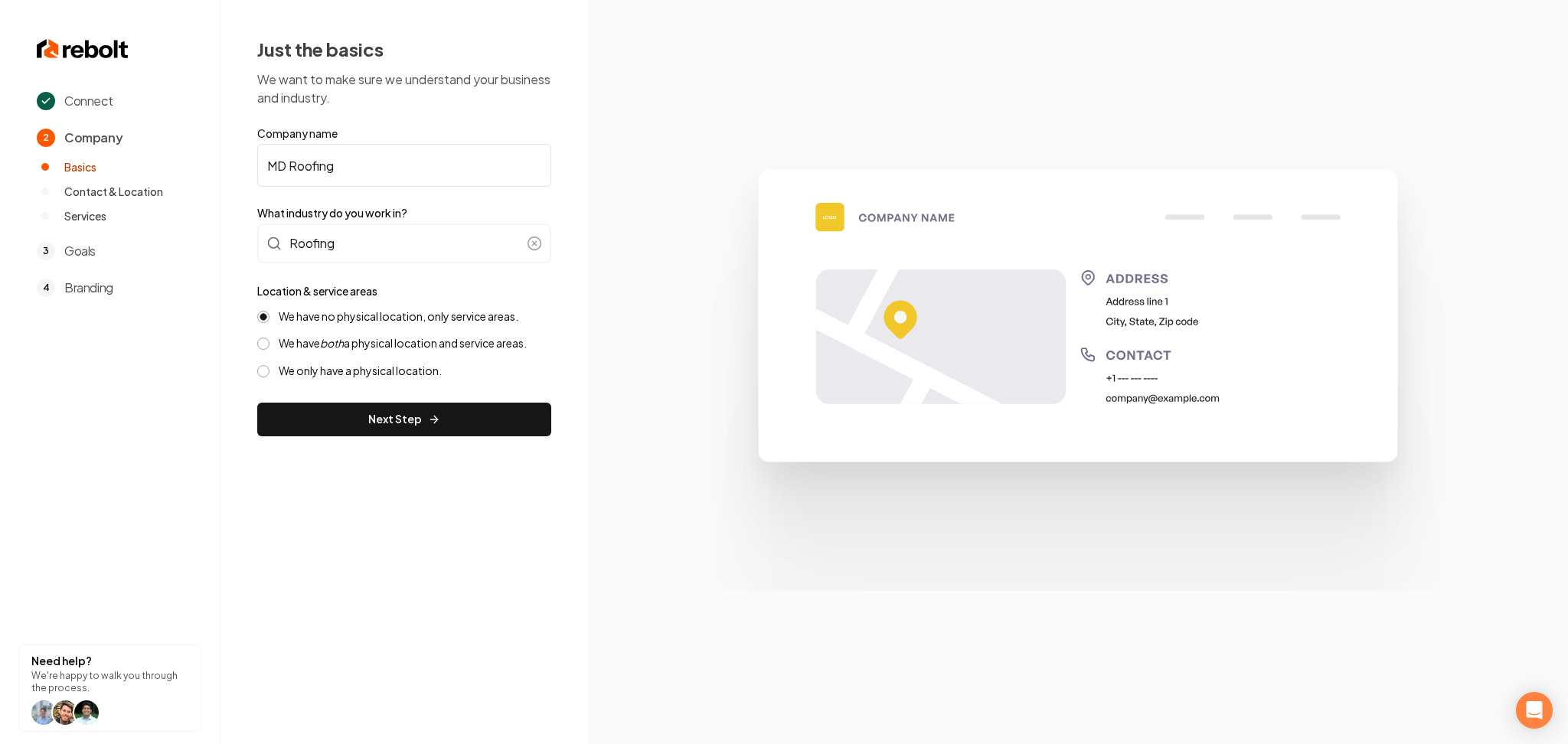
click at [438, 346] on label "We have both a physical location and service areas." at bounding box center [403, 342] width 248 height 14
click at [269, 346] on button "We have both a physical location and service areas." at bounding box center [263, 343] width 13 height 13
click at [412, 412] on button "Next Step" at bounding box center [404, 419] width 294 height 34
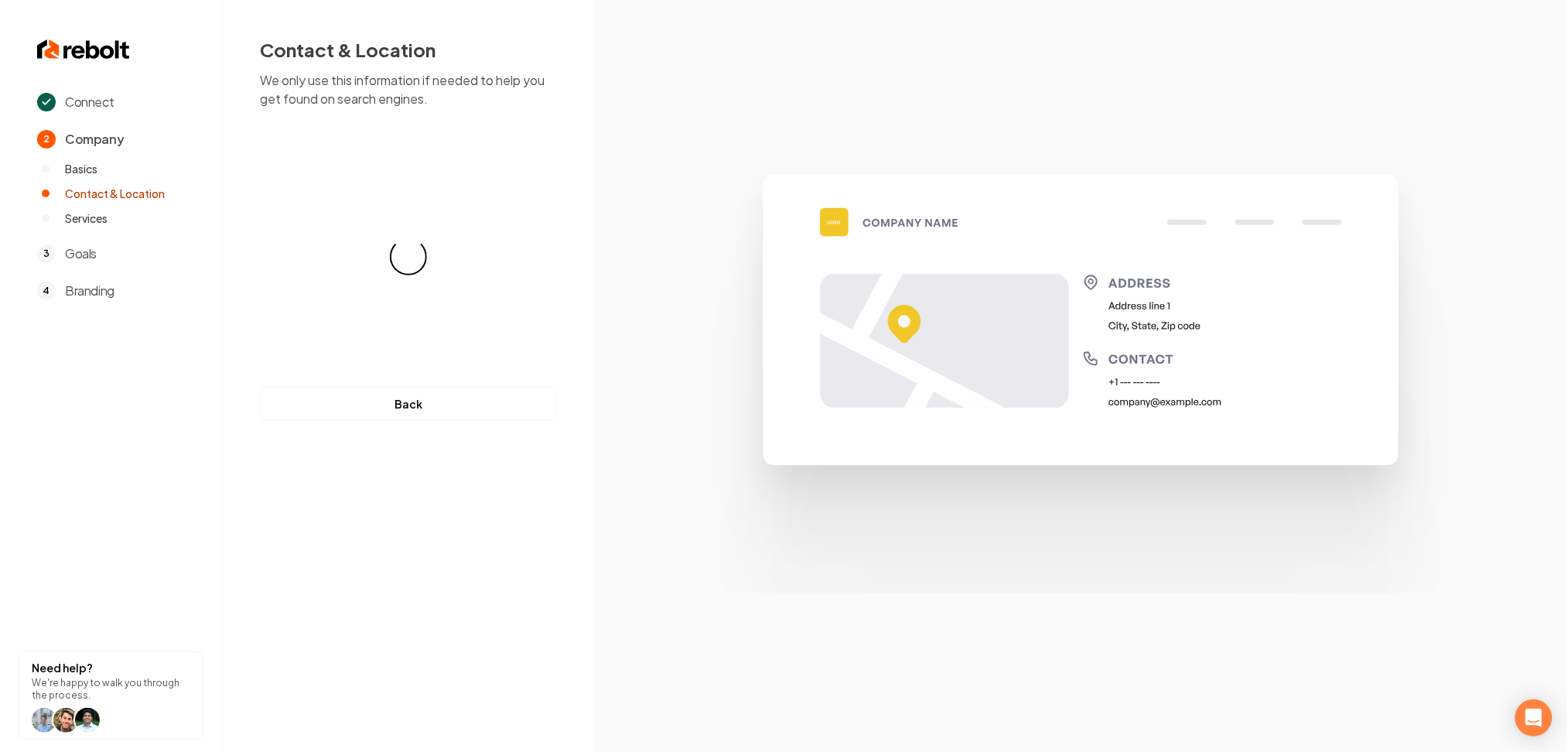
select select "**"
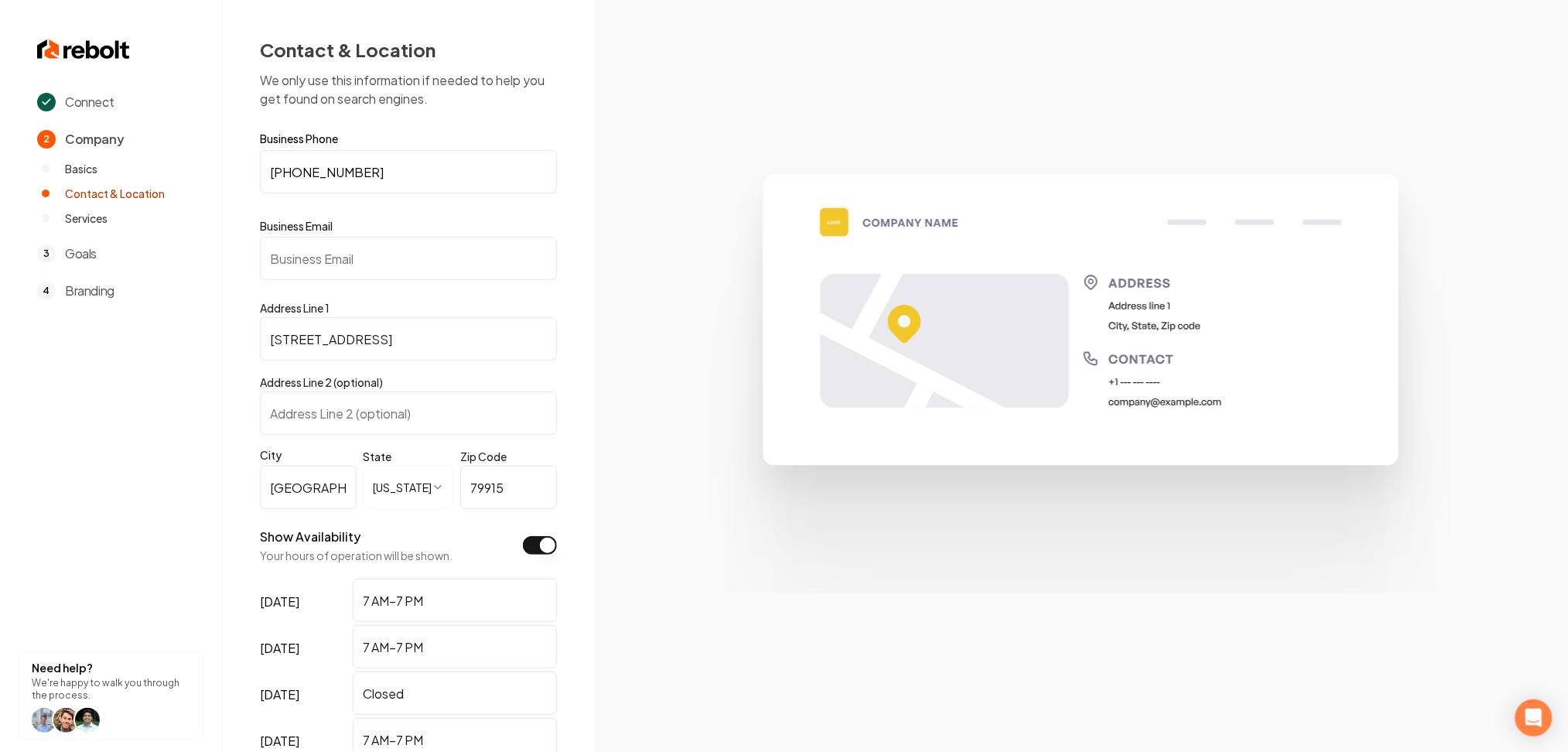
click at [449, 257] on input "Business Email" at bounding box center [408, 258] width 297 height 43
paste input "service@mdroofing.net"
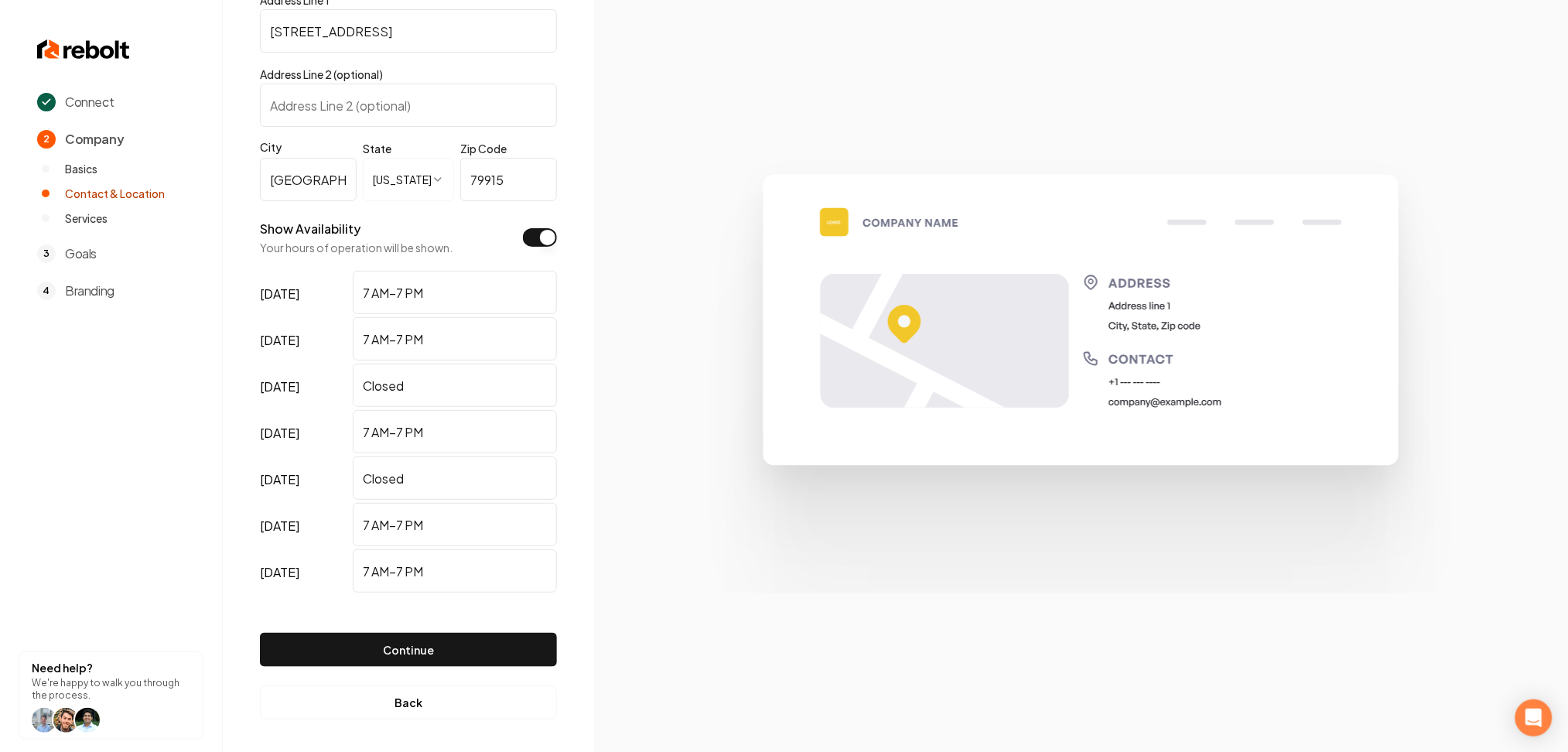
scroll to position [312, 0]
type input "service@mdroofing.net"
click at [468, 657] on button "Continue" at bounding box center [408, 646] width 297 height 34
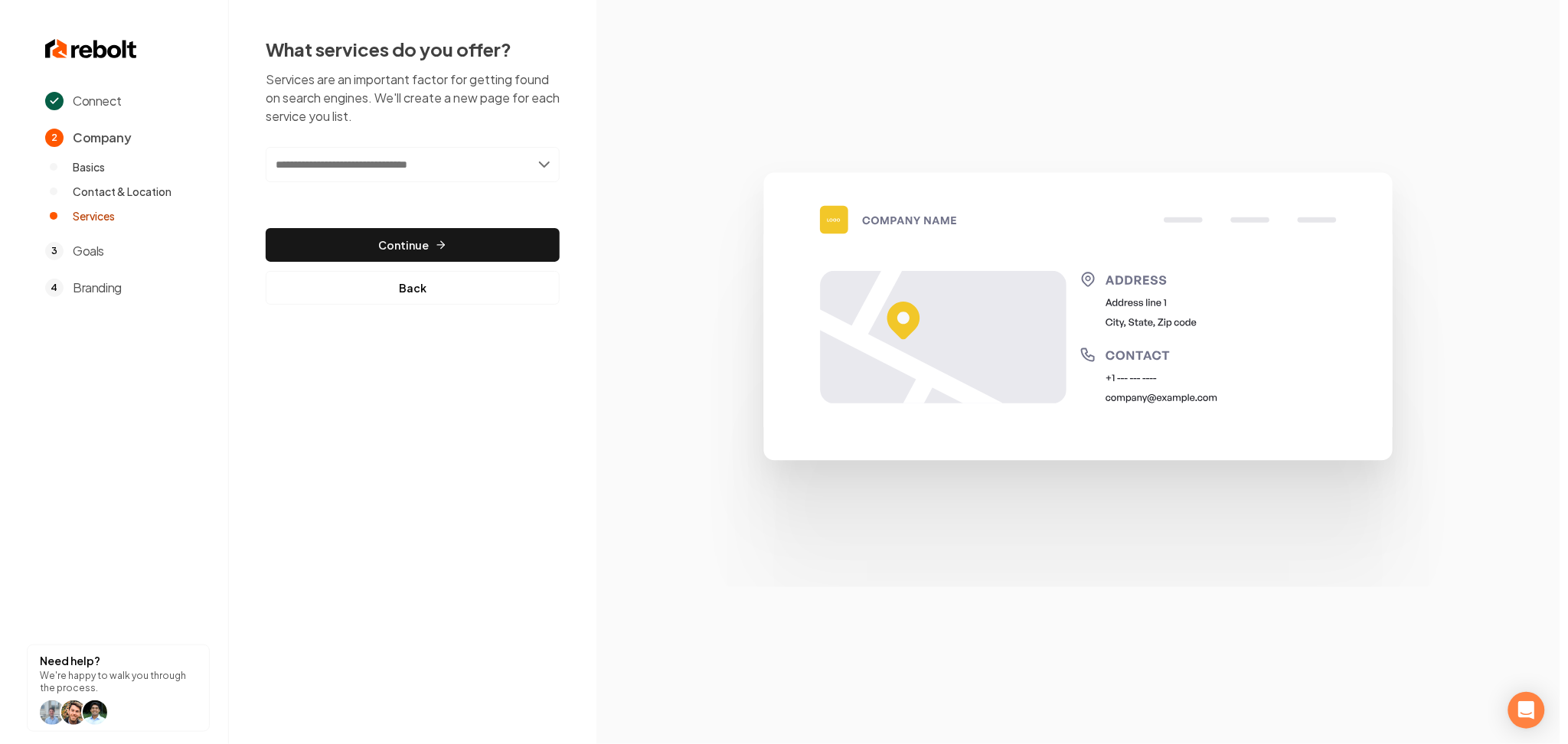
scroll to position [0, 0]
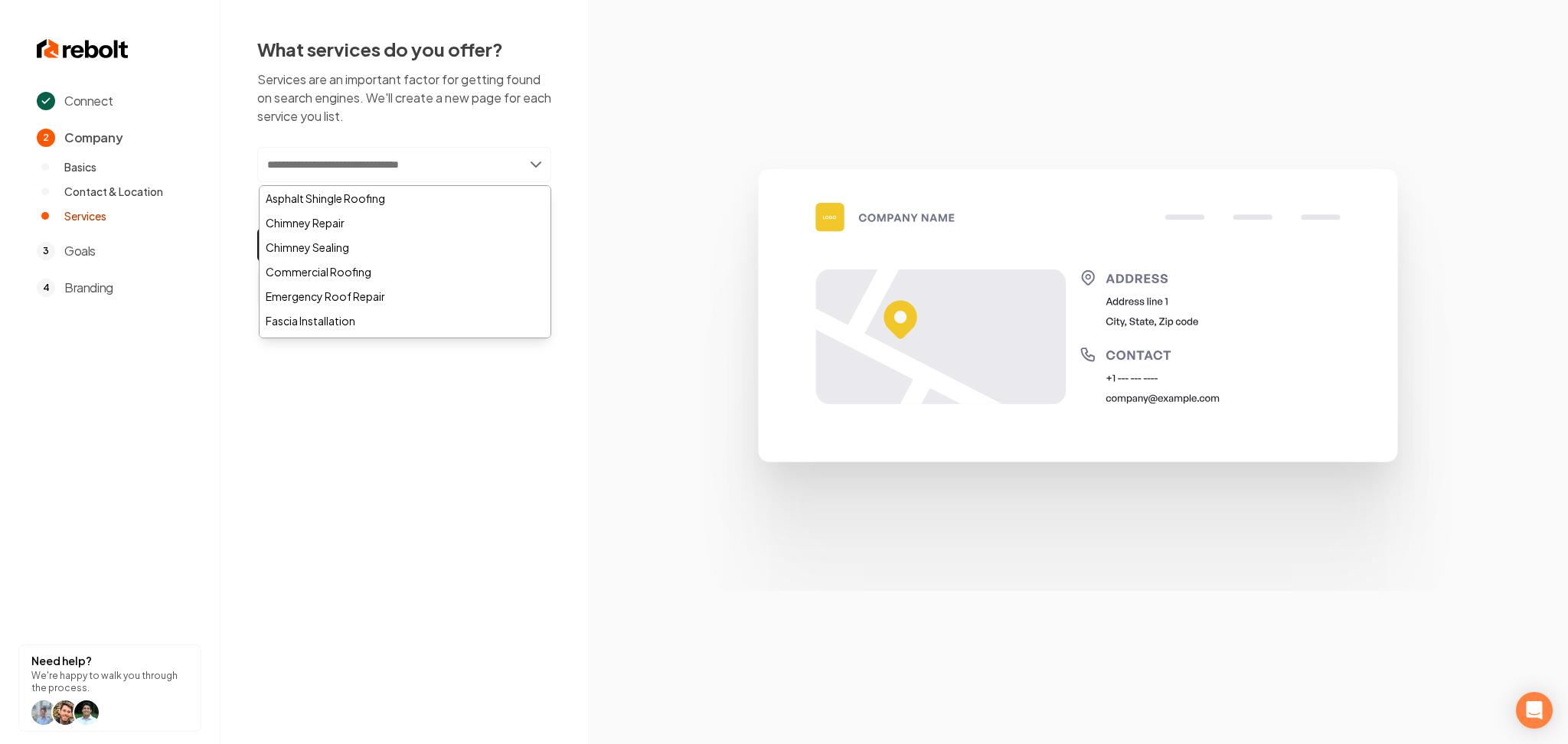
click at [396, 162] on input "text" at bounding box center [404, 164] width 294 height 35
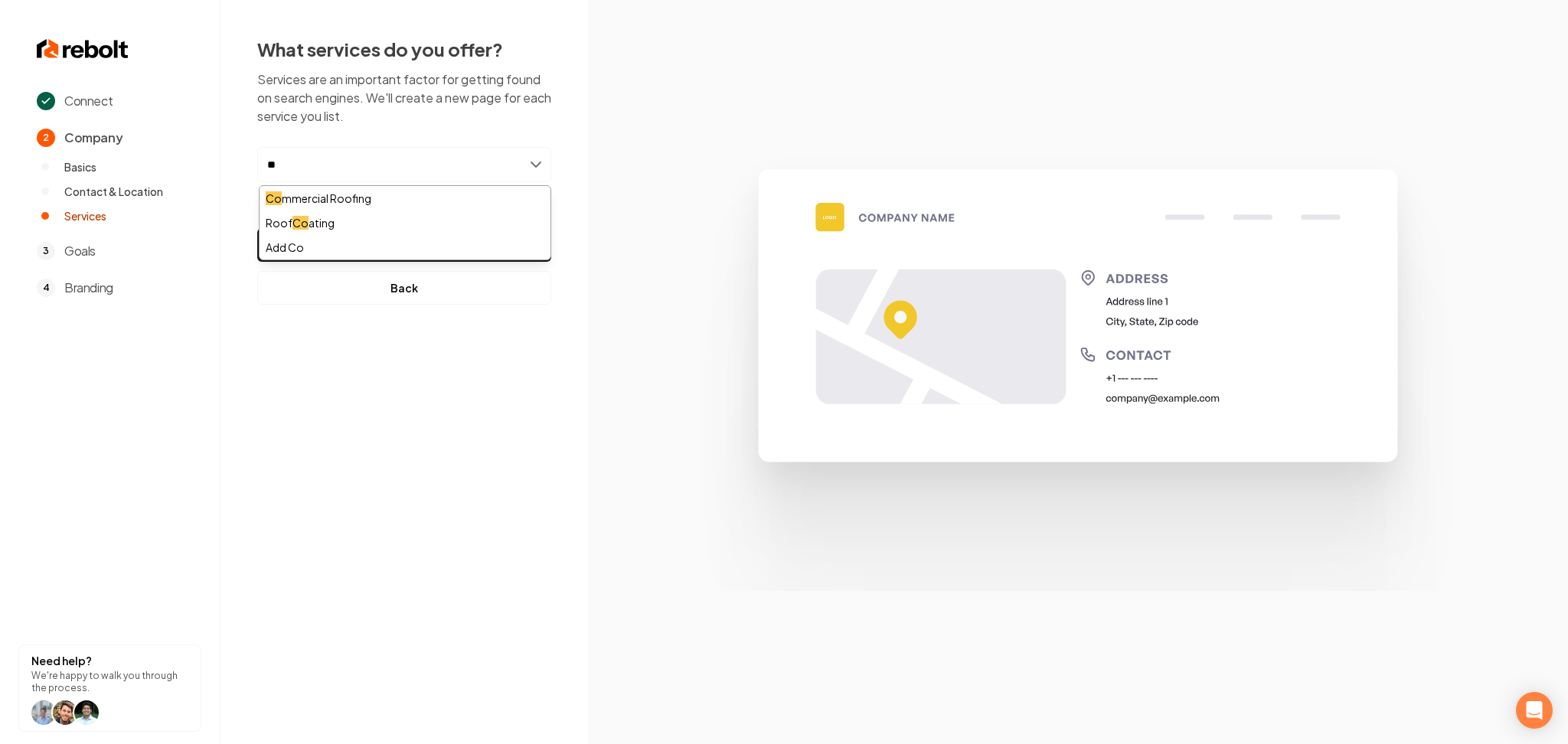
type input "**"
click at [365, 193] on div "Co mmercial Roofing" at bounding box center [405, 198] width 291 height 24
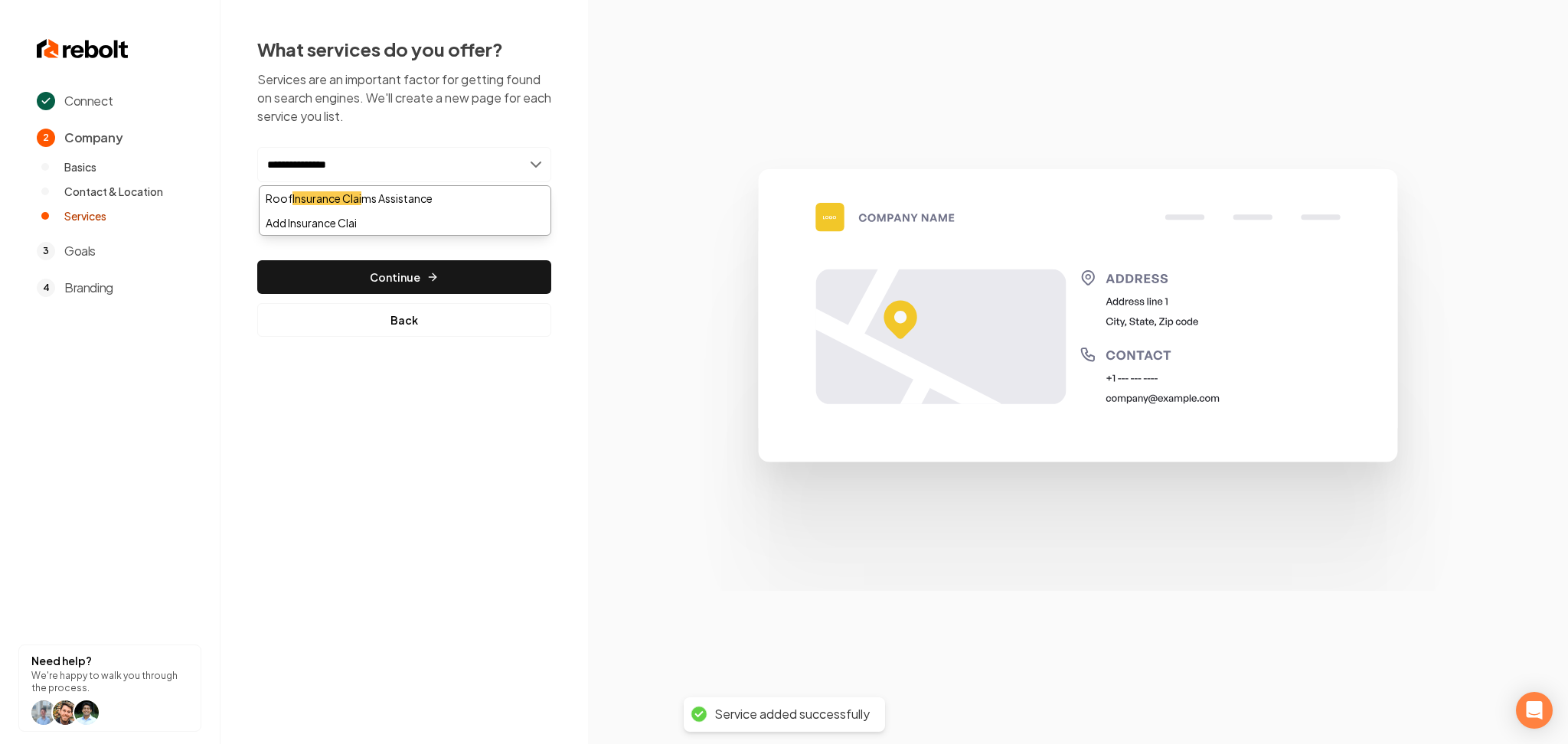
type input "**********"
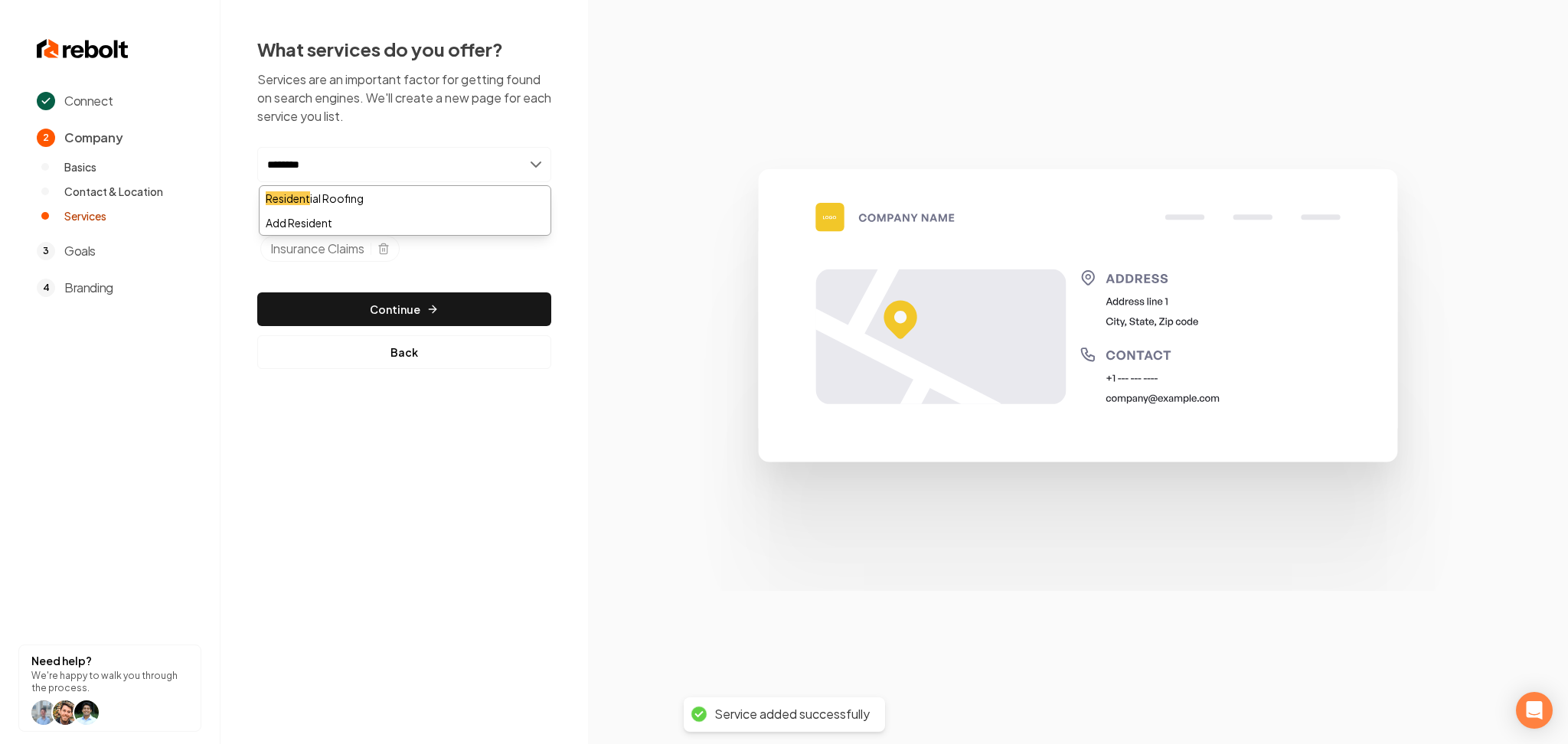
type input "*********"
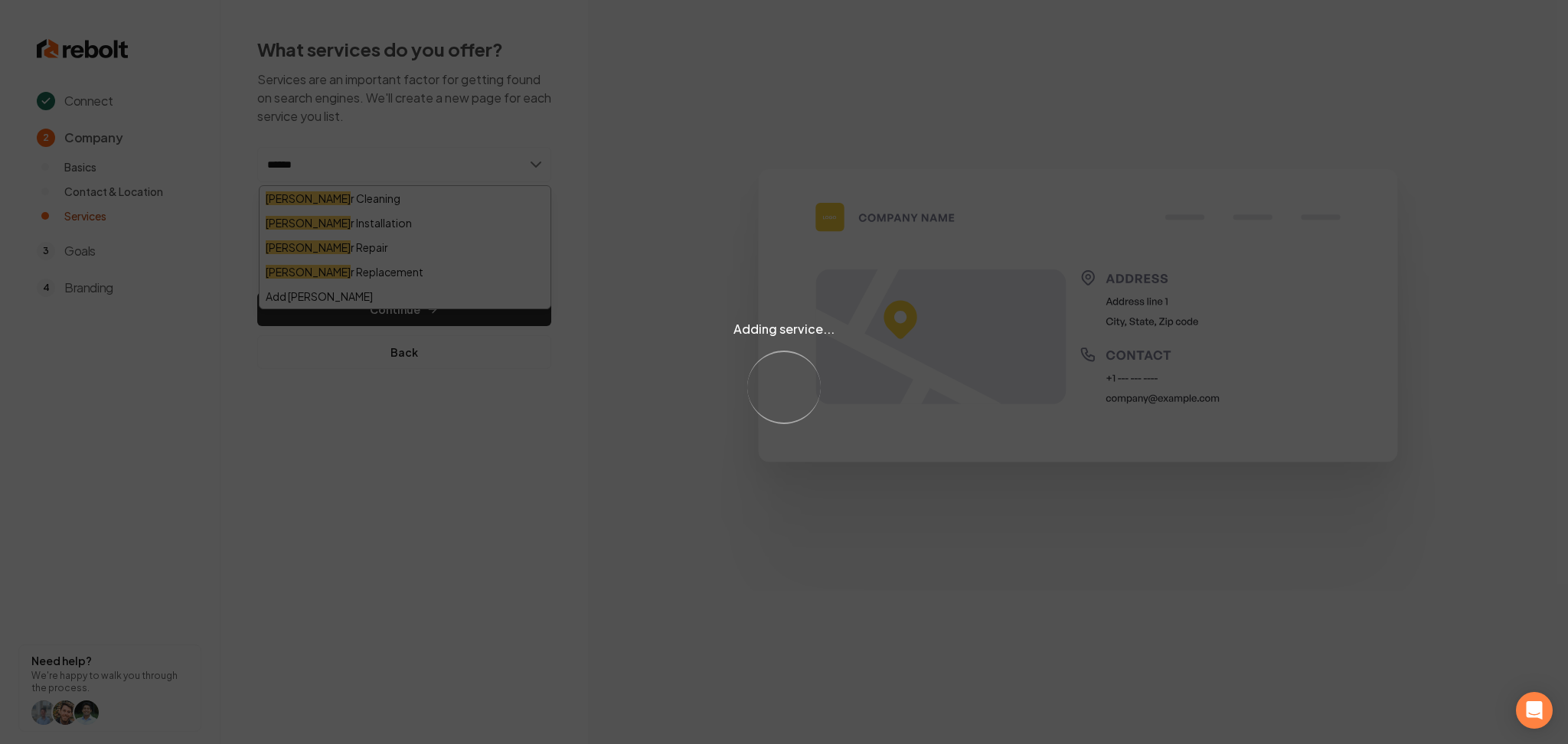
type input "*******"
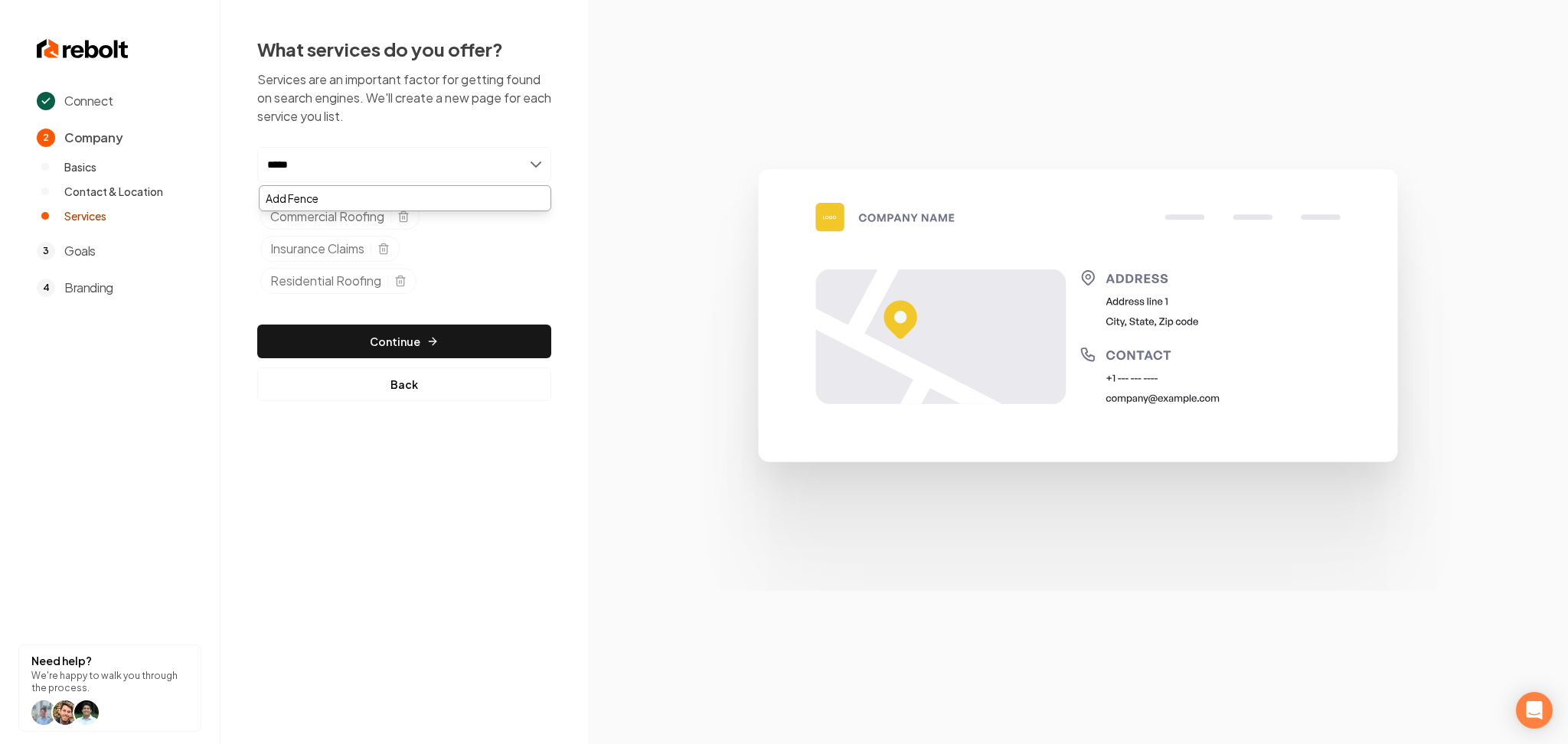
type input "******"
type input "********"
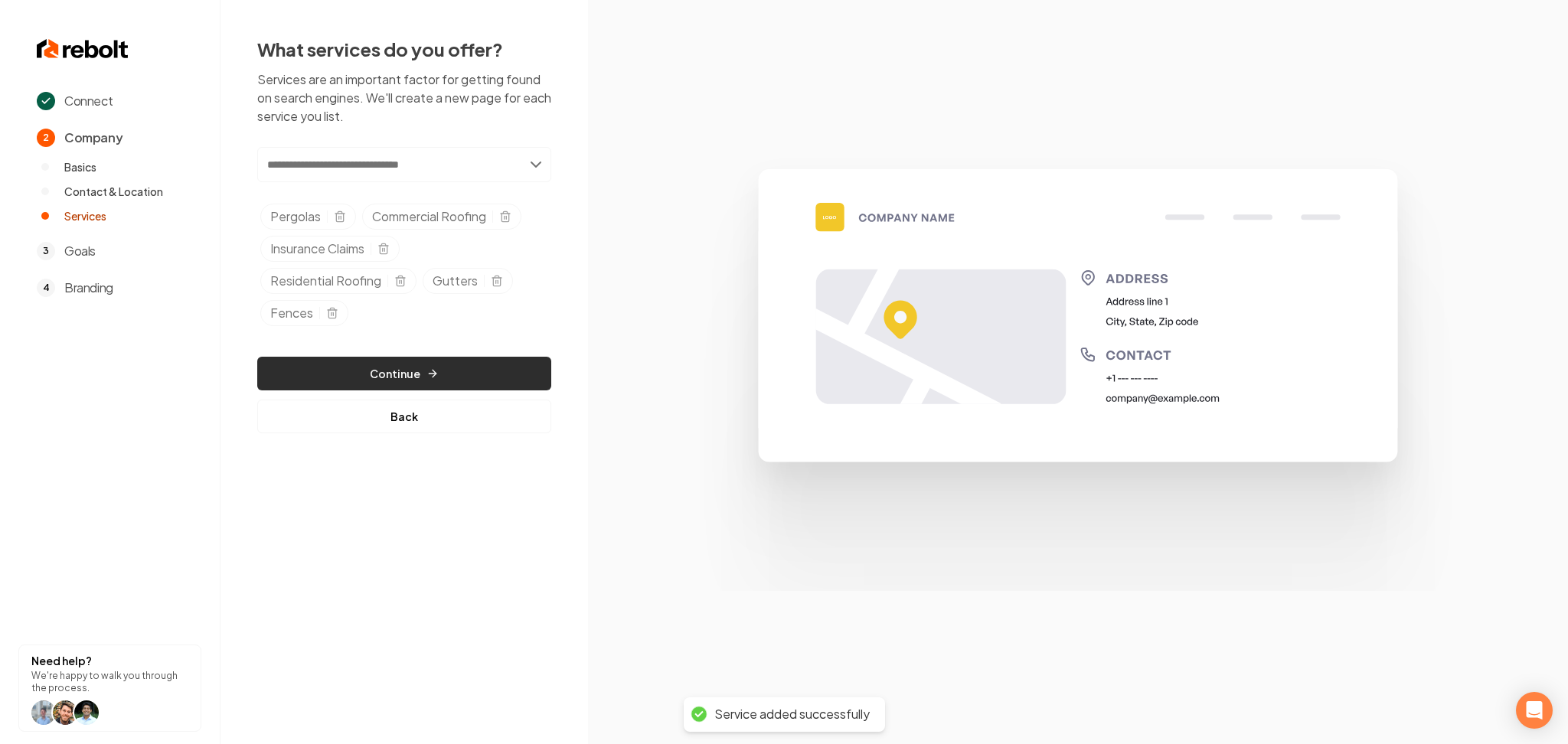
click at [331, 371] on button "Continue" at bounding box center [404, 374] width 294 height 34
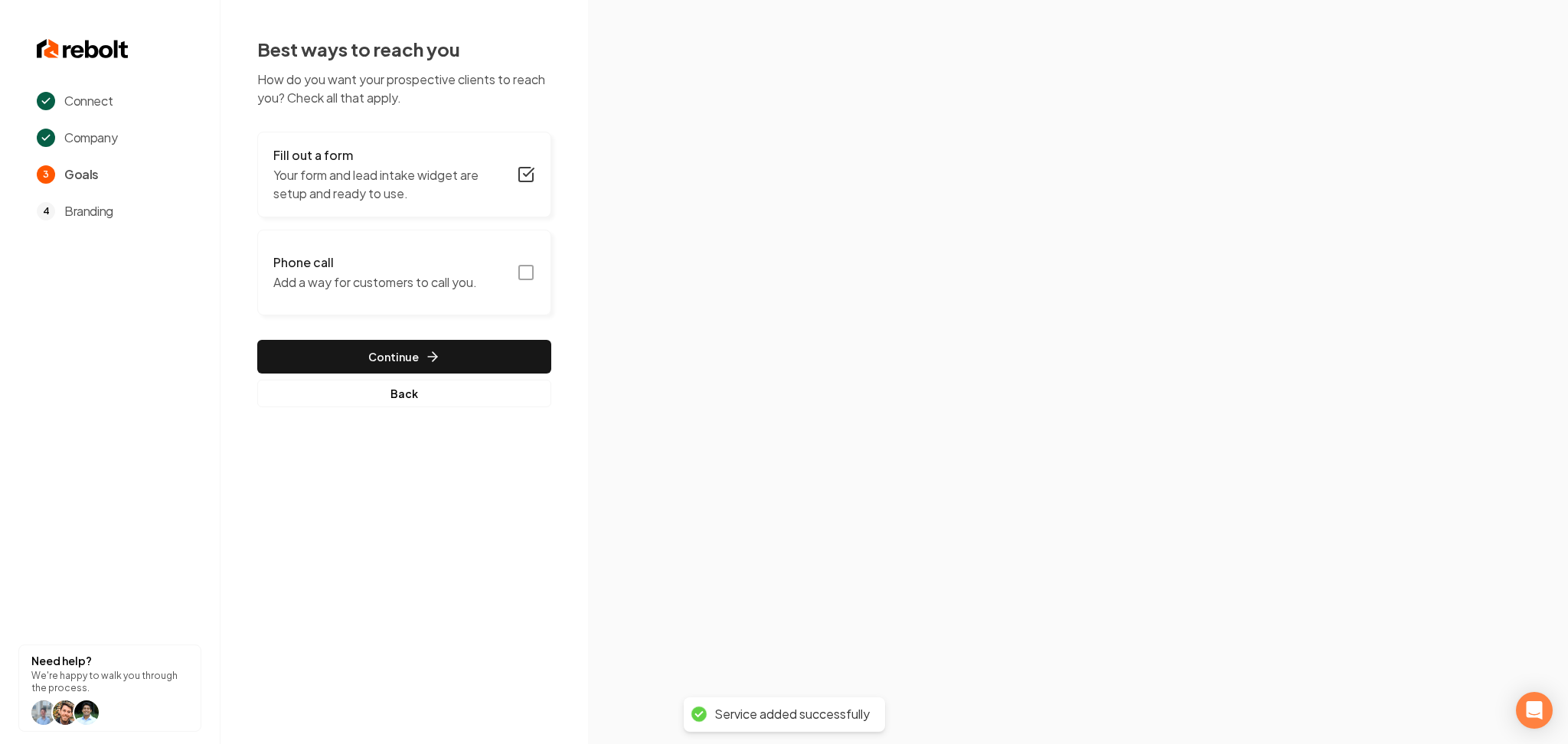
click at [349, 285] on p "Add a way for customers to call you." at bounding box center [375, 283] width 203 height 19
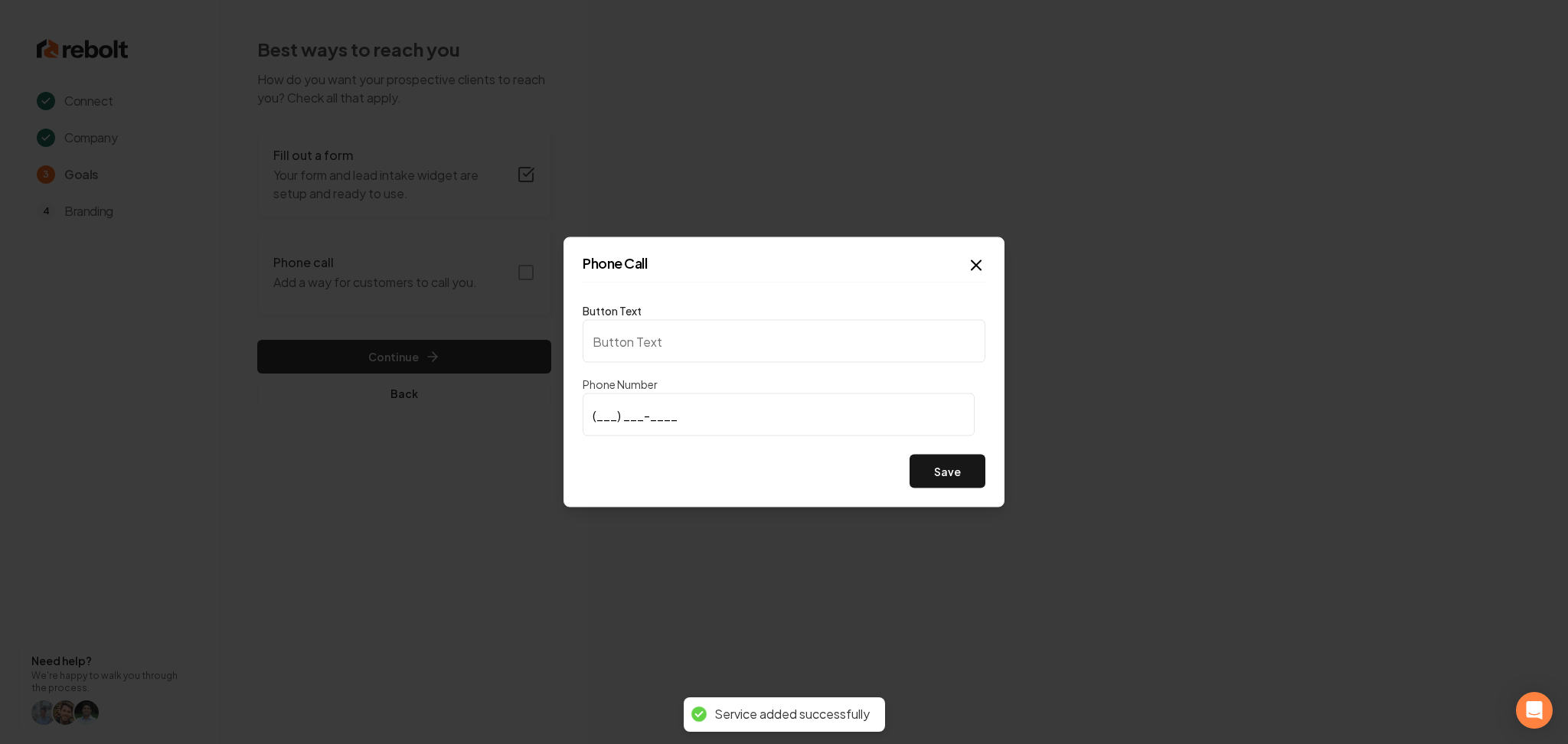
type input "Call us"
type input "(915) 252-6209"
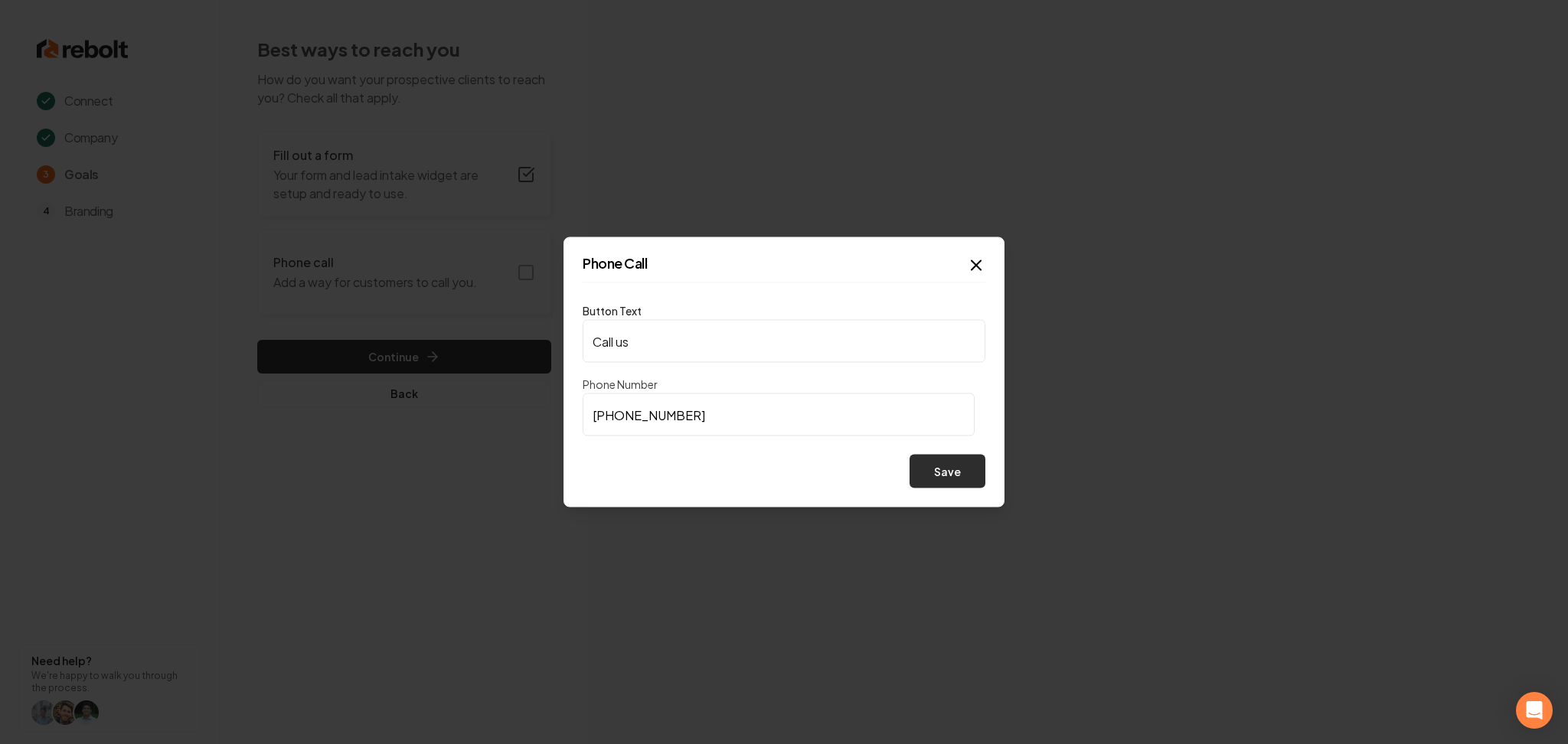
click at [958, 459] on button "Save" at bounding box center [948, 472] width 76 height 34
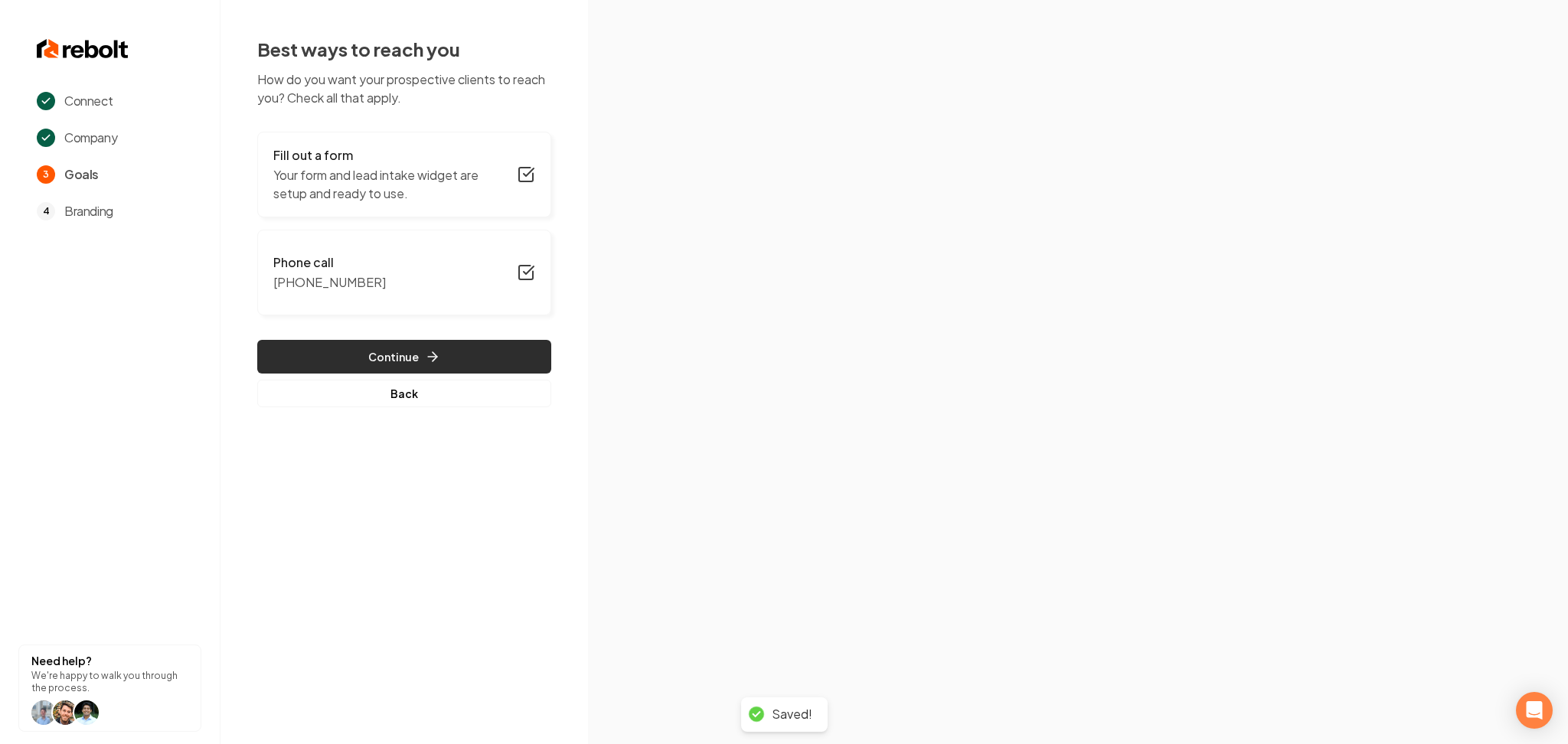
click at [425, 352] on icon "button" at bounding box center [433, 357] width 15 height 15
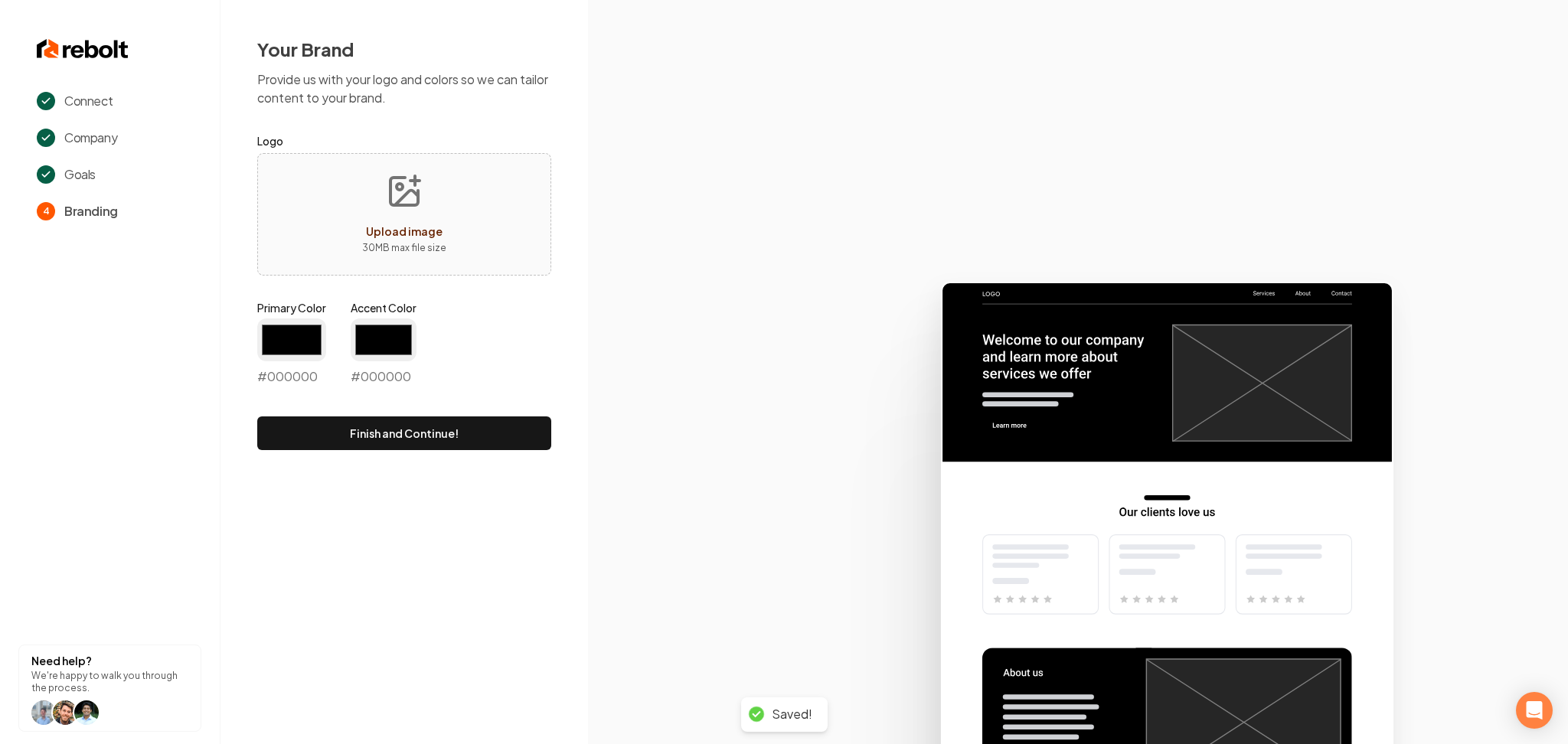
click at [368, 208] on button "Upload image 30 MB max file size" at bounding box center [404, 214] width 109 height 107
type input "#194d33"
type input "#70be00"
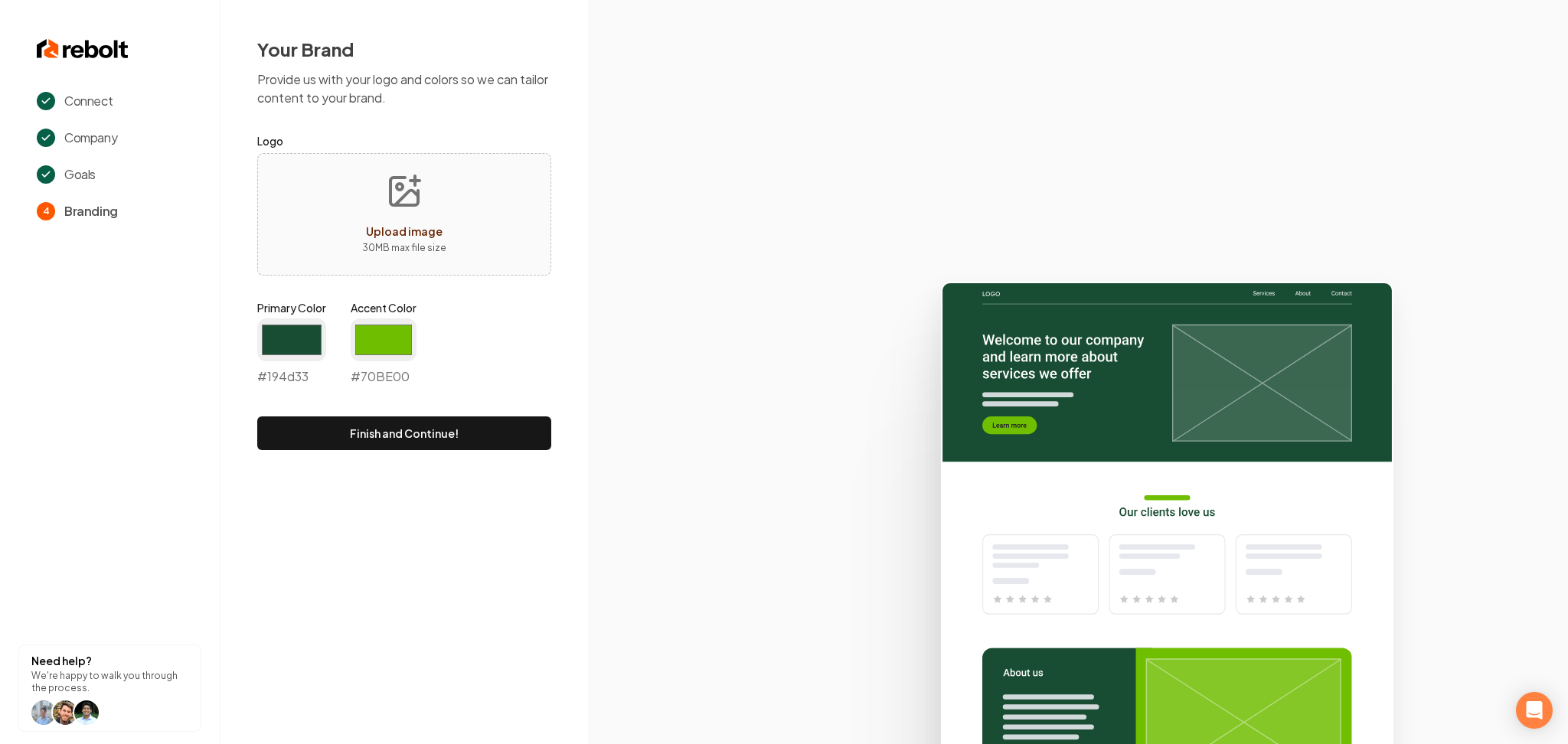
type input "**********"
drag, startPoint x: 277, startPoint y: 356, endPoint x: 279, endPoint y: 348, distance: 8.2
click at [278, 353] on input "#194d33" at bounding box center [292, 340] width 69 height 43
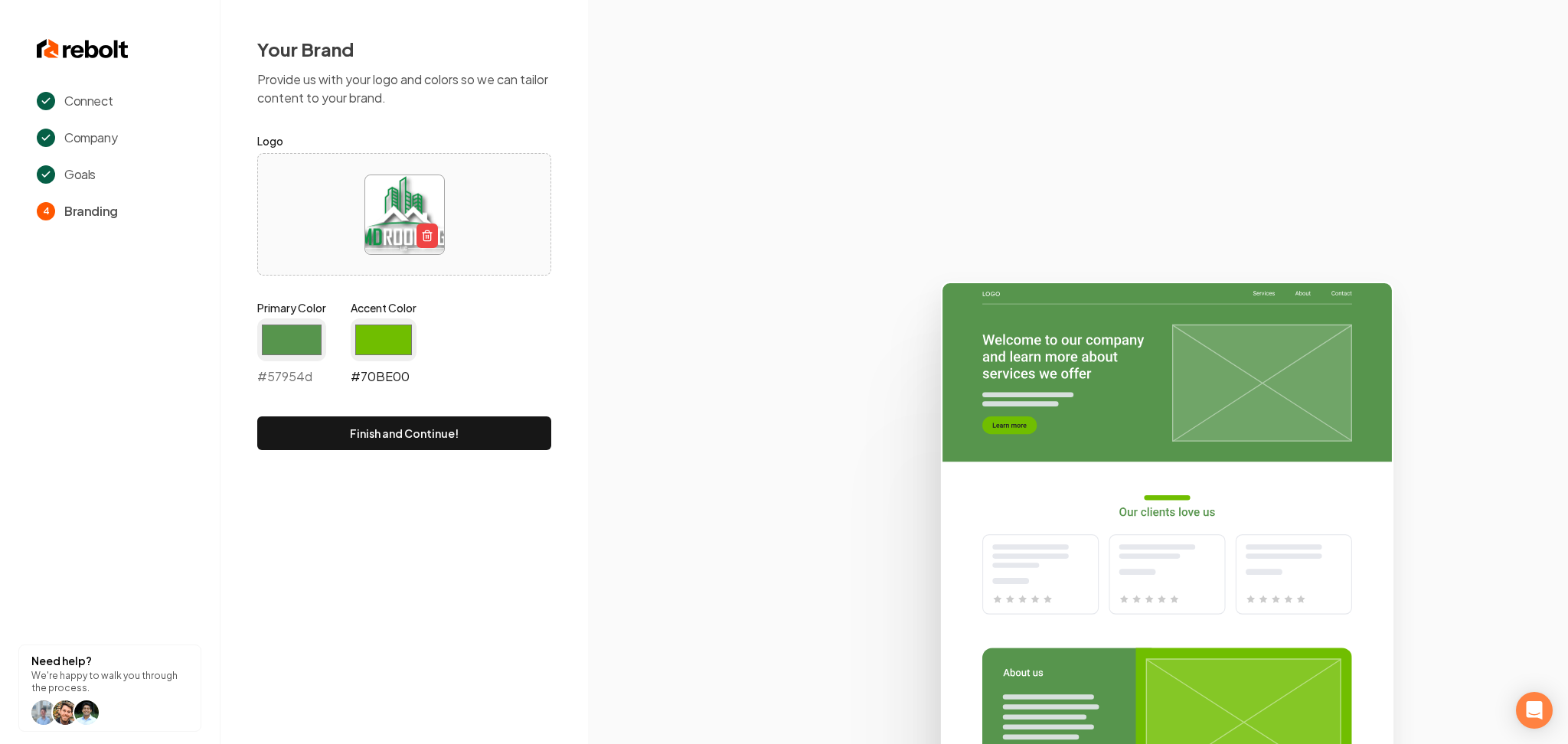
type input "#57954d"
click at [376, 333] on input "#70be00" at bounding box center [384, 340] width 66 height 43
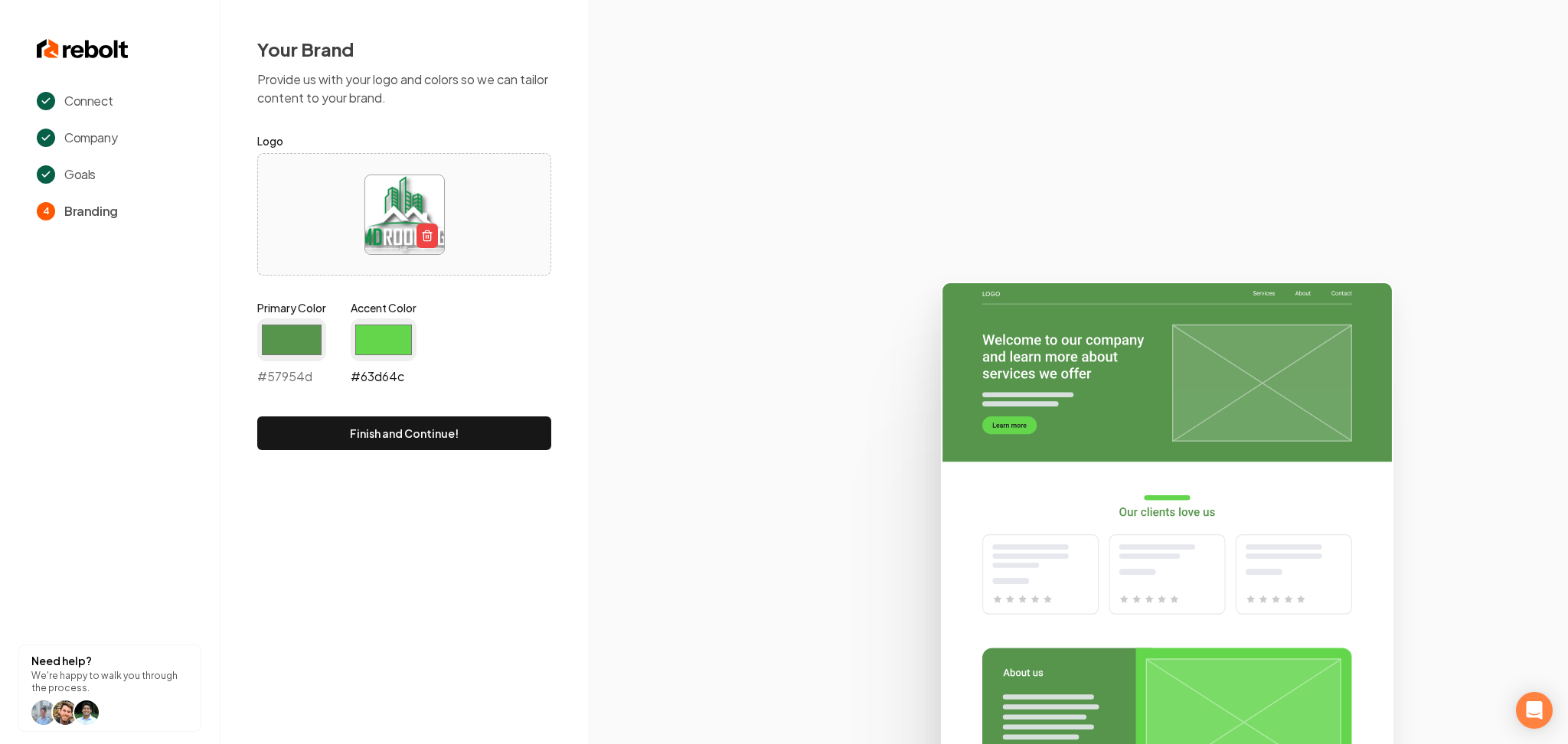
click at [383, 331] on input "#63d64c" at bounding box center [384, 340] width 66 height 43
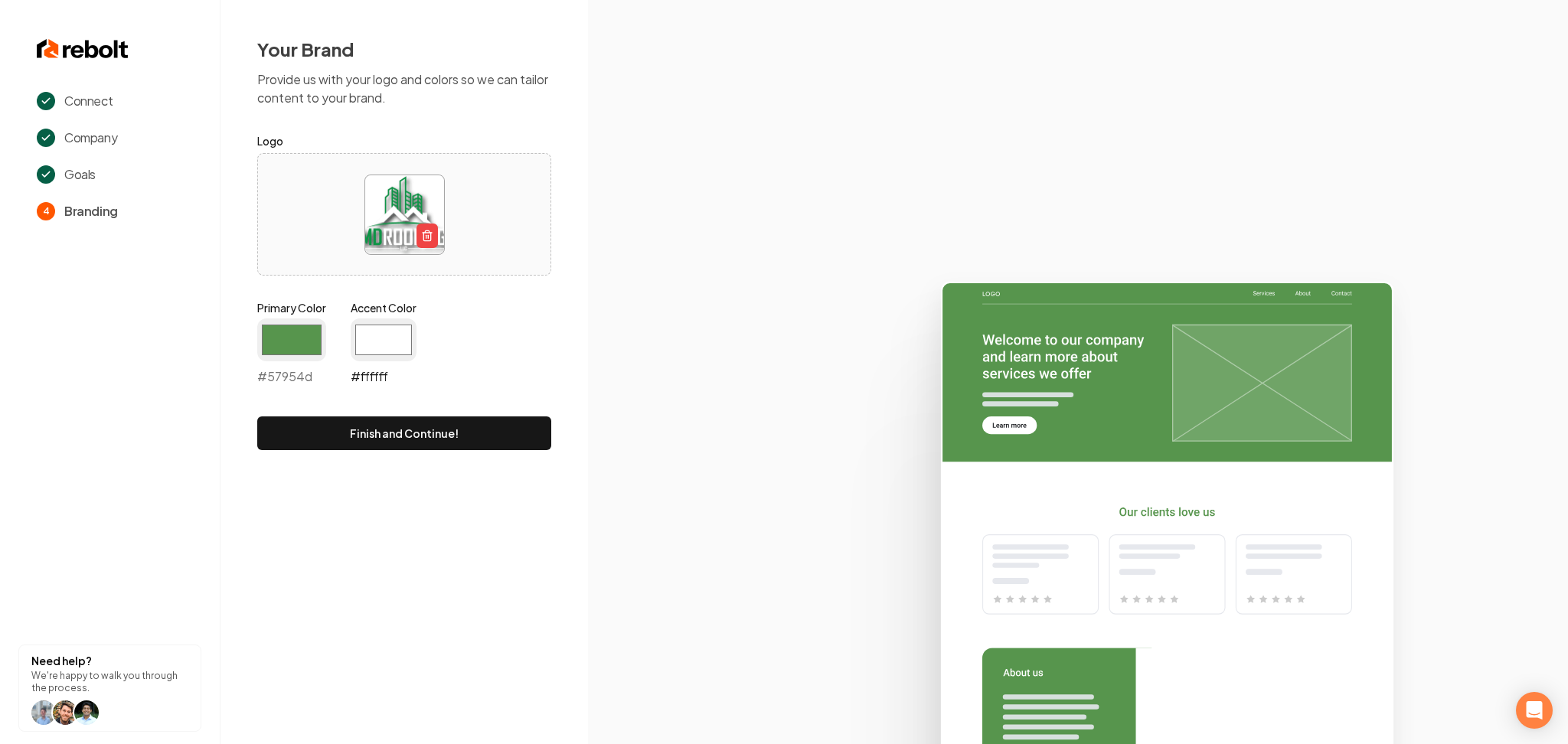
click at [387, 341] on input "#ffffff" at bounding box center [384, 340] width 66 height 43
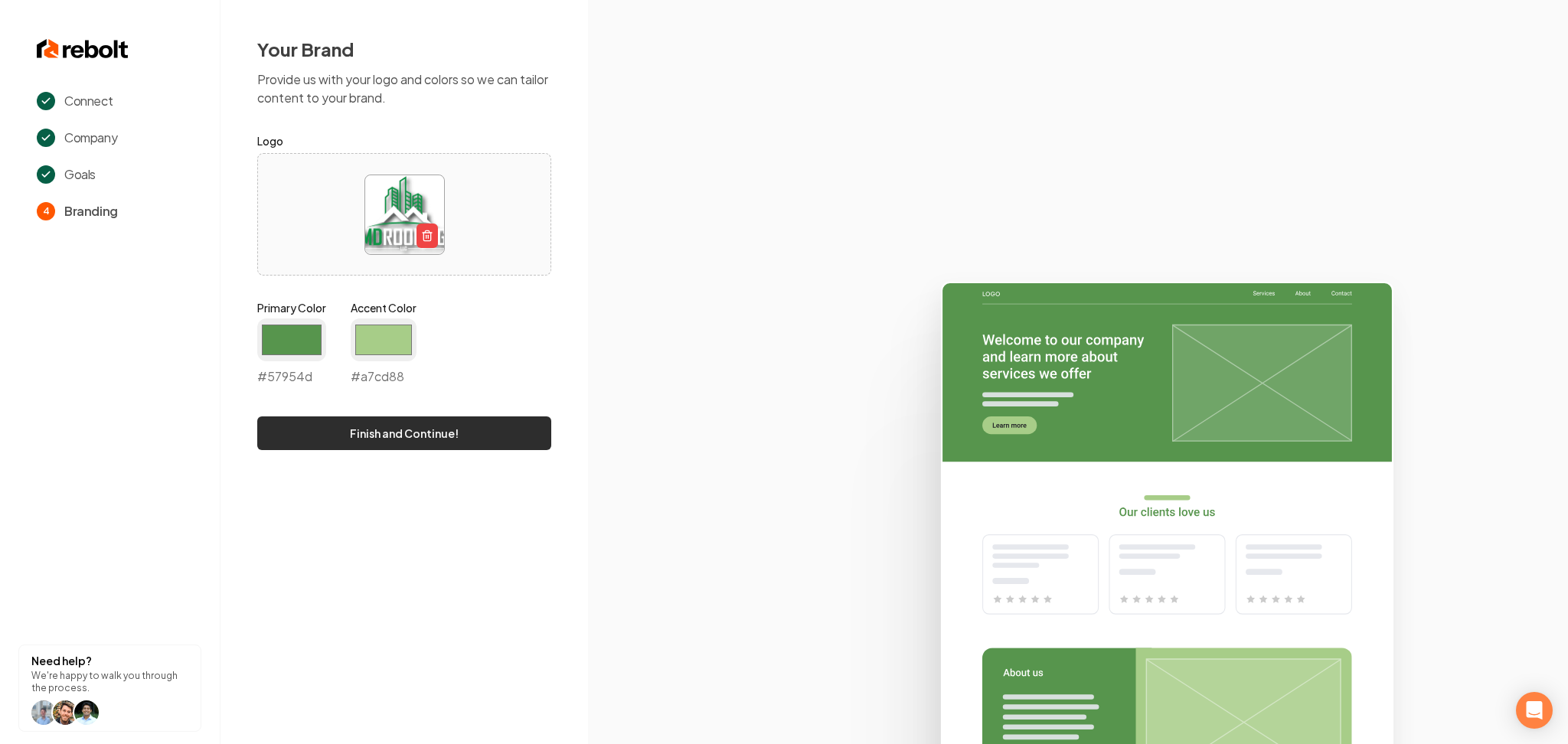
type input "#a7cd88"
click at [304, 447] on button "Finish and Continue!" at bounding box center [404, 434] width 294 height 34
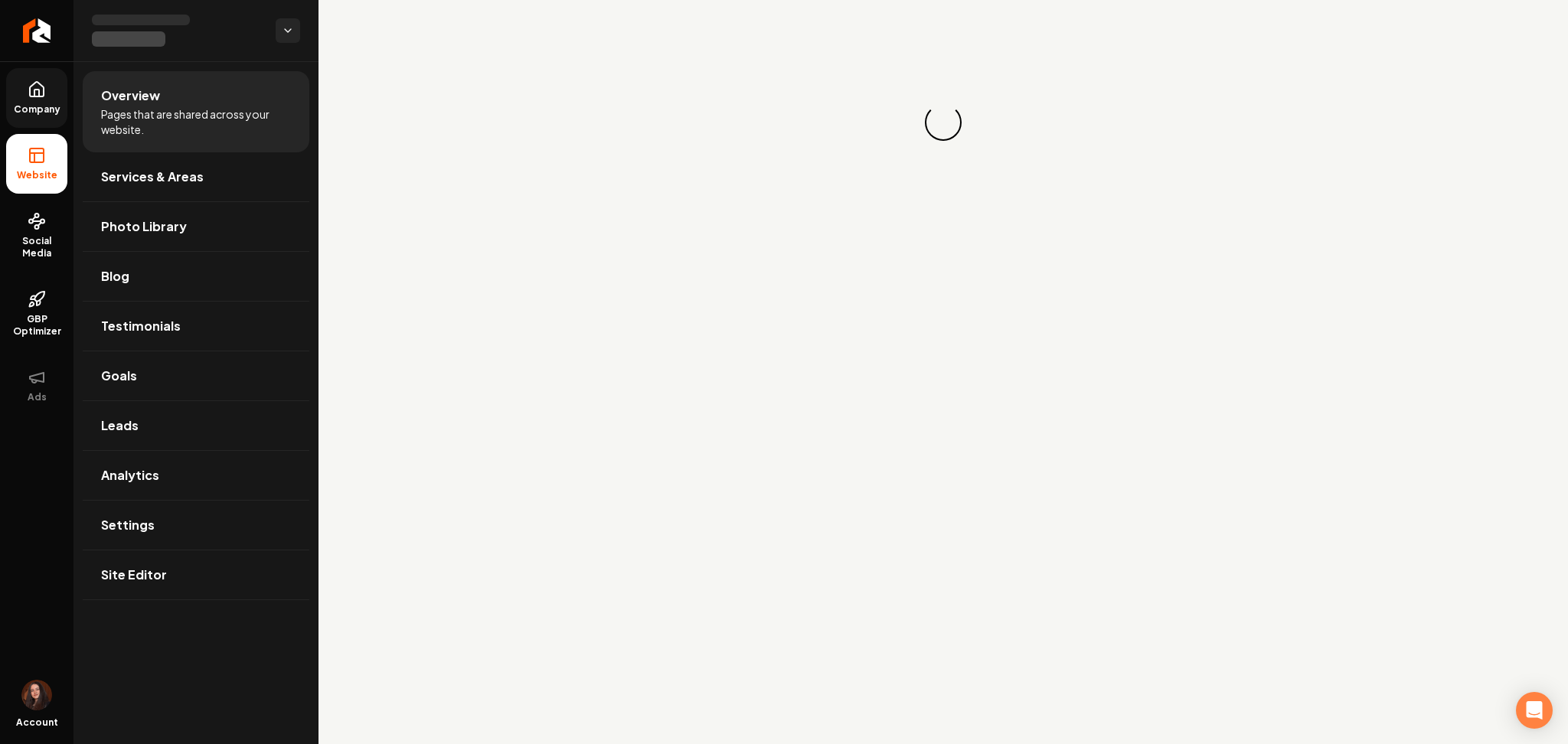
click at [13, 104] on span "Company" at bounding box center [37, 110] width 59 height 13
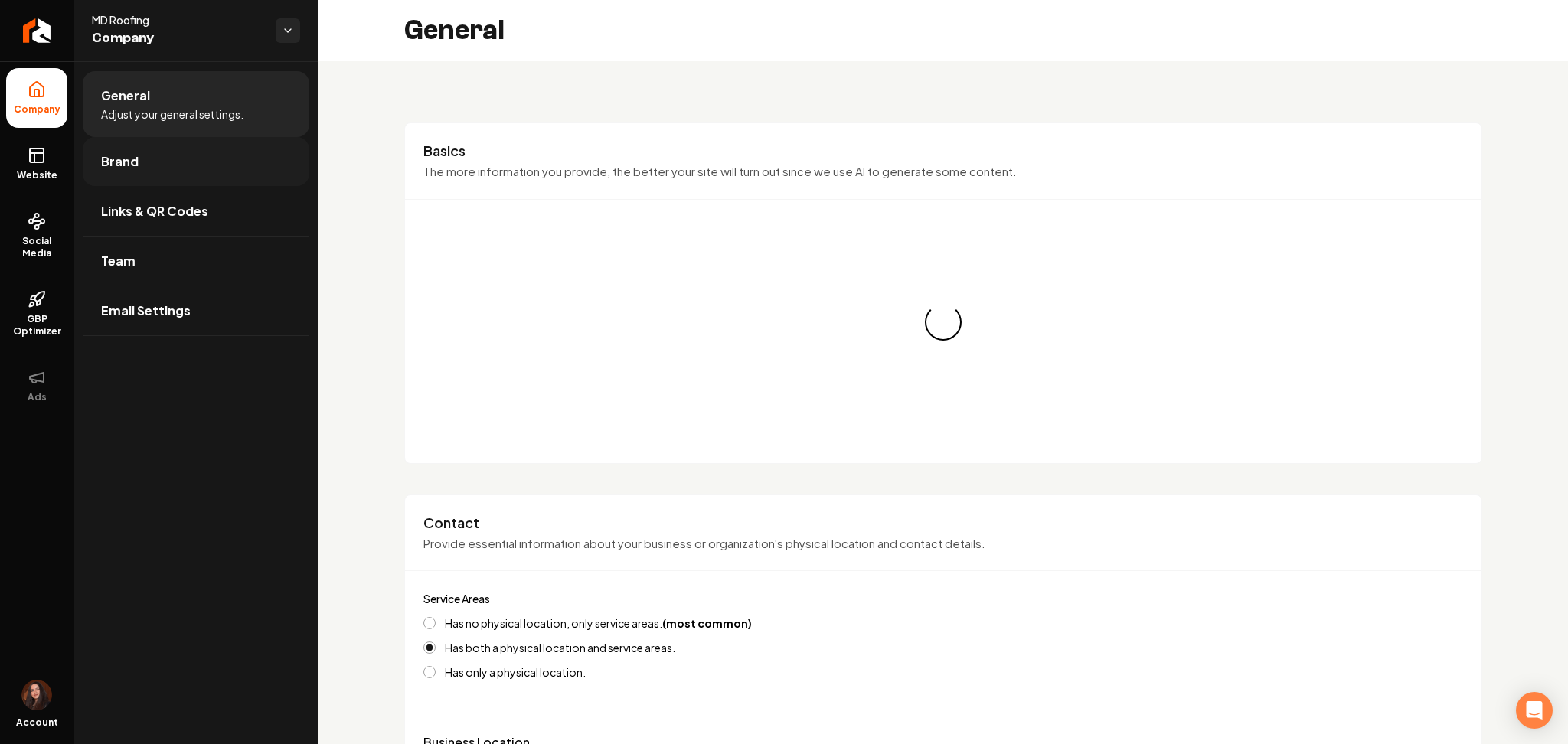
click at [127, 157] on span "Brand" at bounding box center [120, 162] width 37 height 19
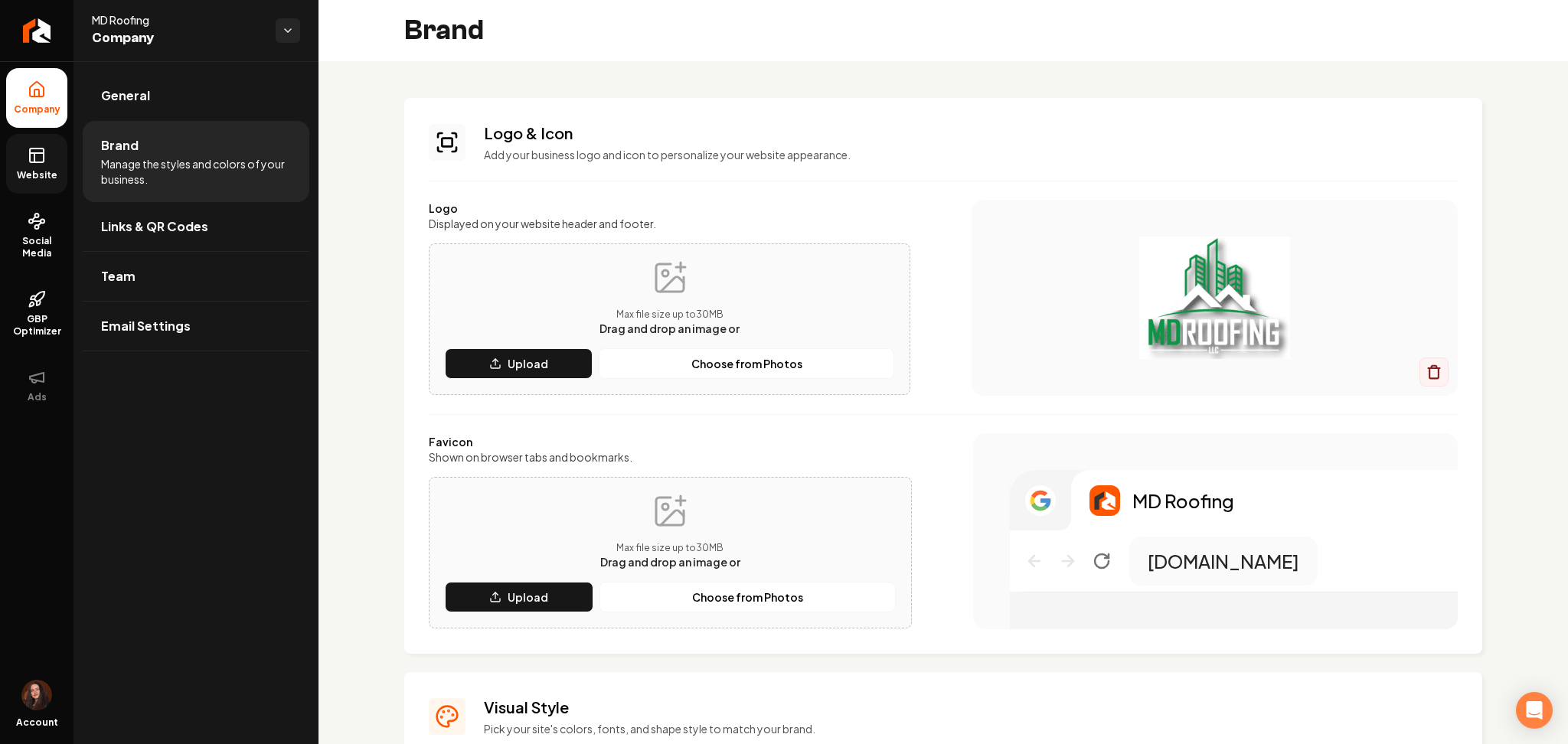
click at [46, 177] on span "Website" at bounding box center [37, 175] width 53 height 13
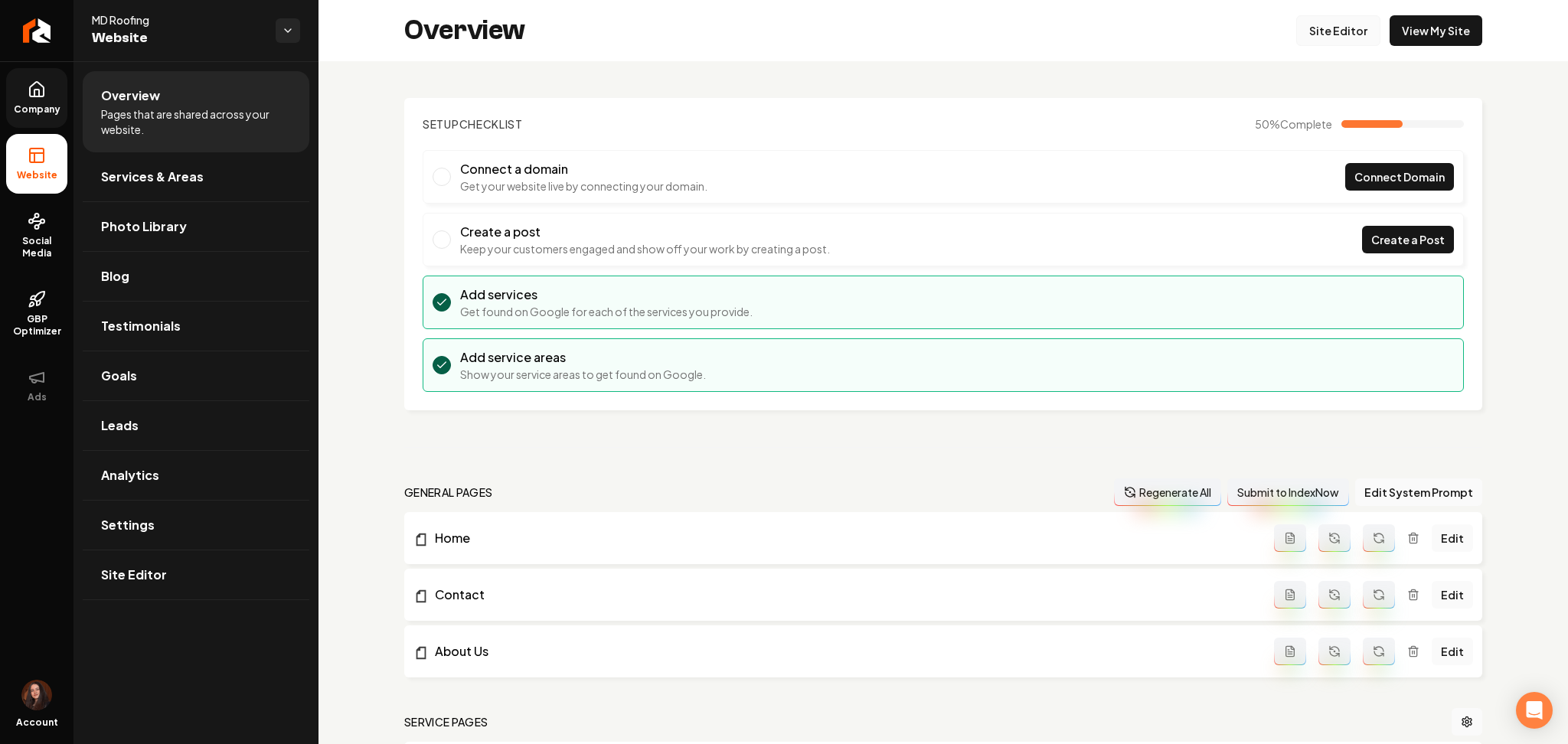
click at [1320, 29] on link "Site Editor" at bounding box center [1338, 30] width 84 height 30
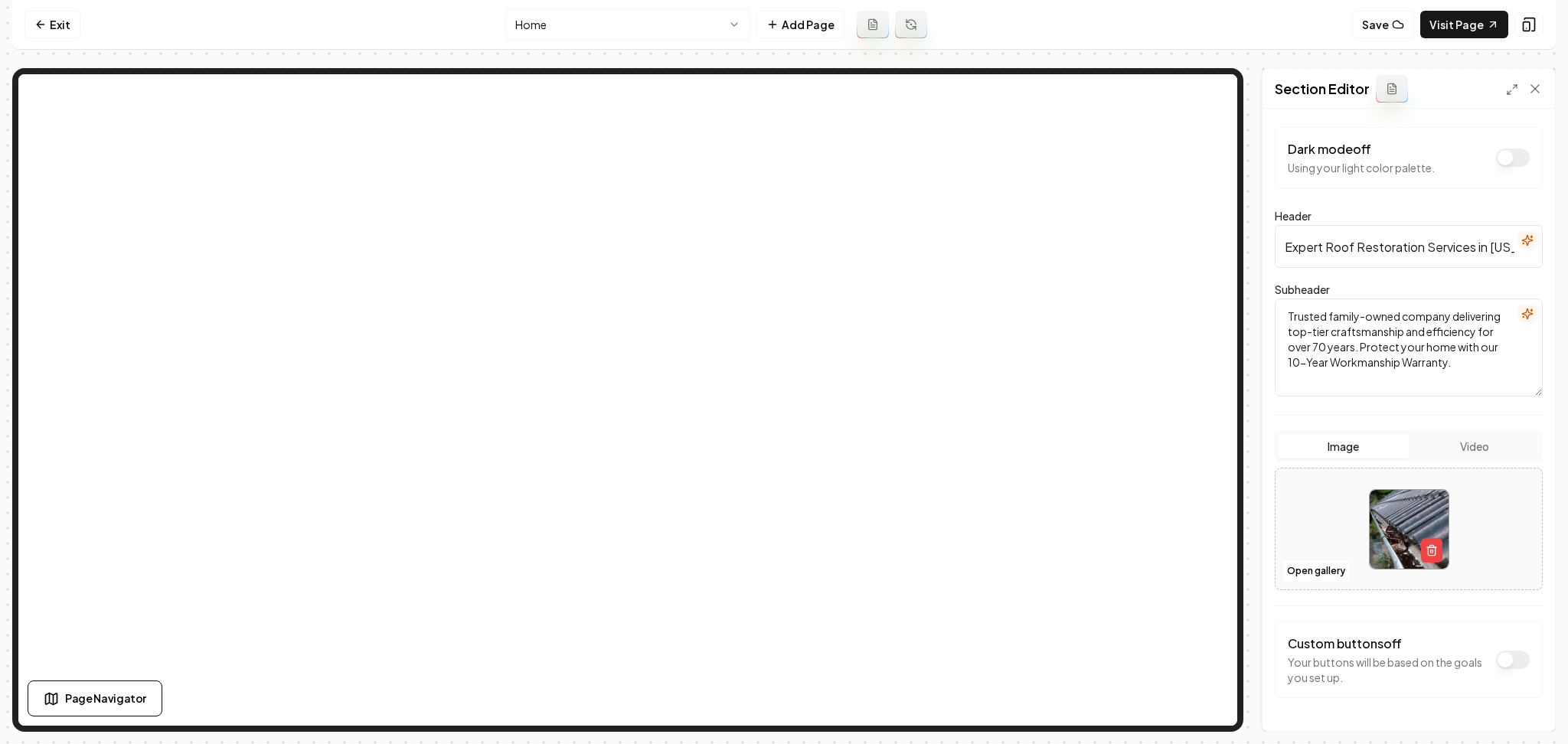
click at [1318, 497] on div at bounding box center [1409, 529] width 267 height 105
type input "**********"
click at [1522, 700] on button "Save" at bounding box center [1521, 704] width 46 height 28
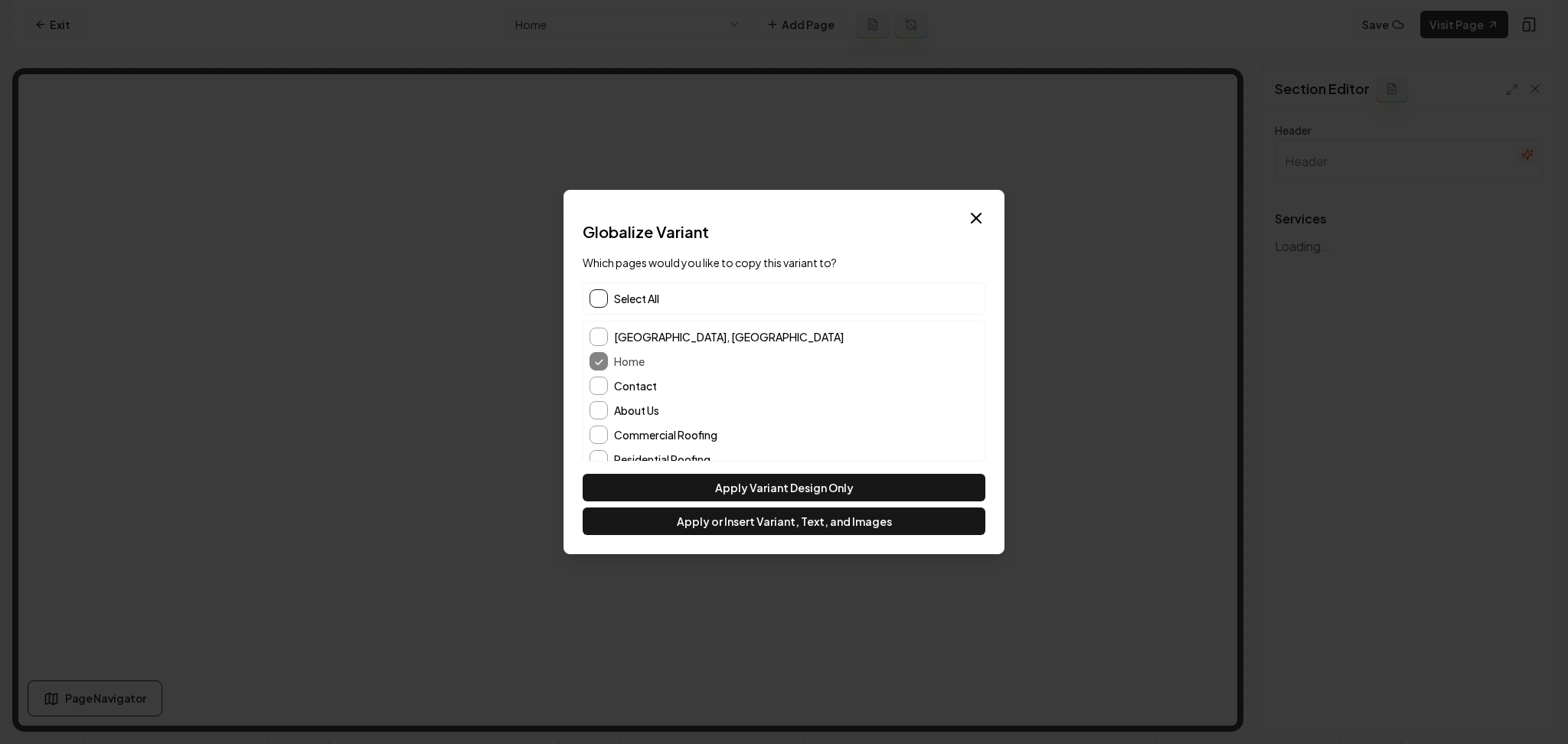
click at [591, 299] on button "button" at bounding box center [599, 299] width 19 height 19
click at [645, 481] on button "Apply Variant Design Only" at bounding box center [784, 488] width 403 height 28
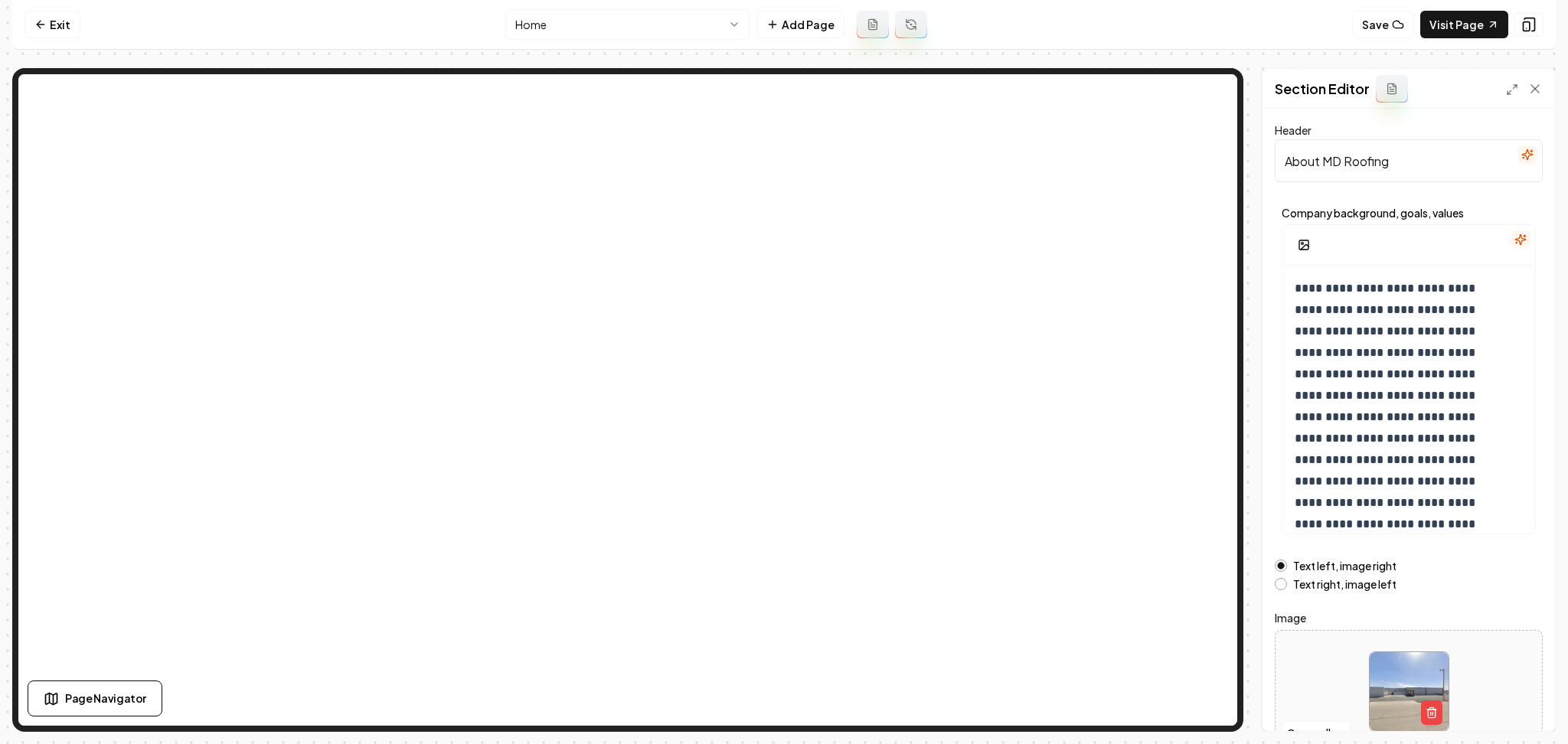
click at [1349, 659] on div at bounding box center [1409, 692] width 267 height 105
type input "**********"
click at [1528, 712] on button "Save" at bounding box center [1521, 704] width 46 height 28
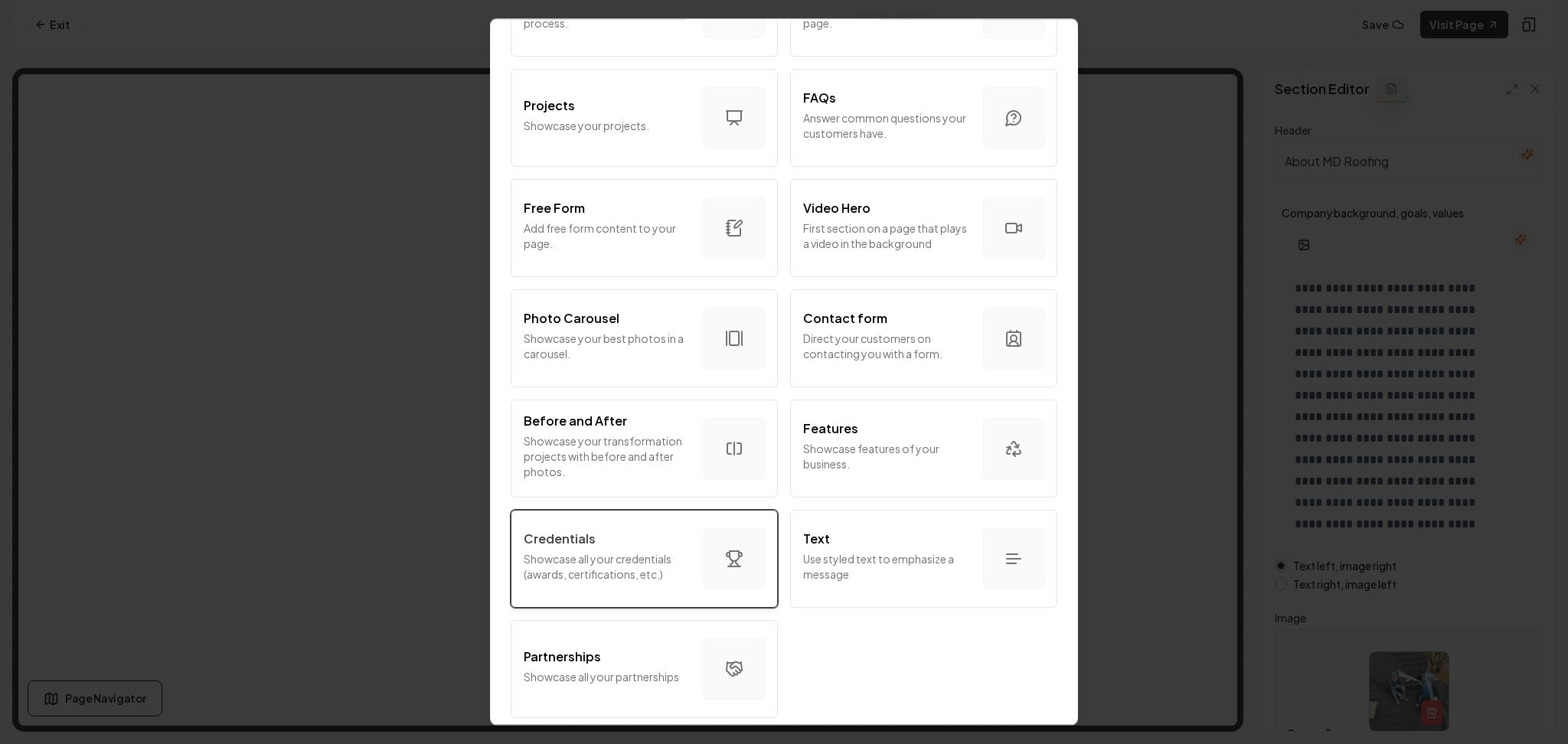
scroll to position [740, 0]
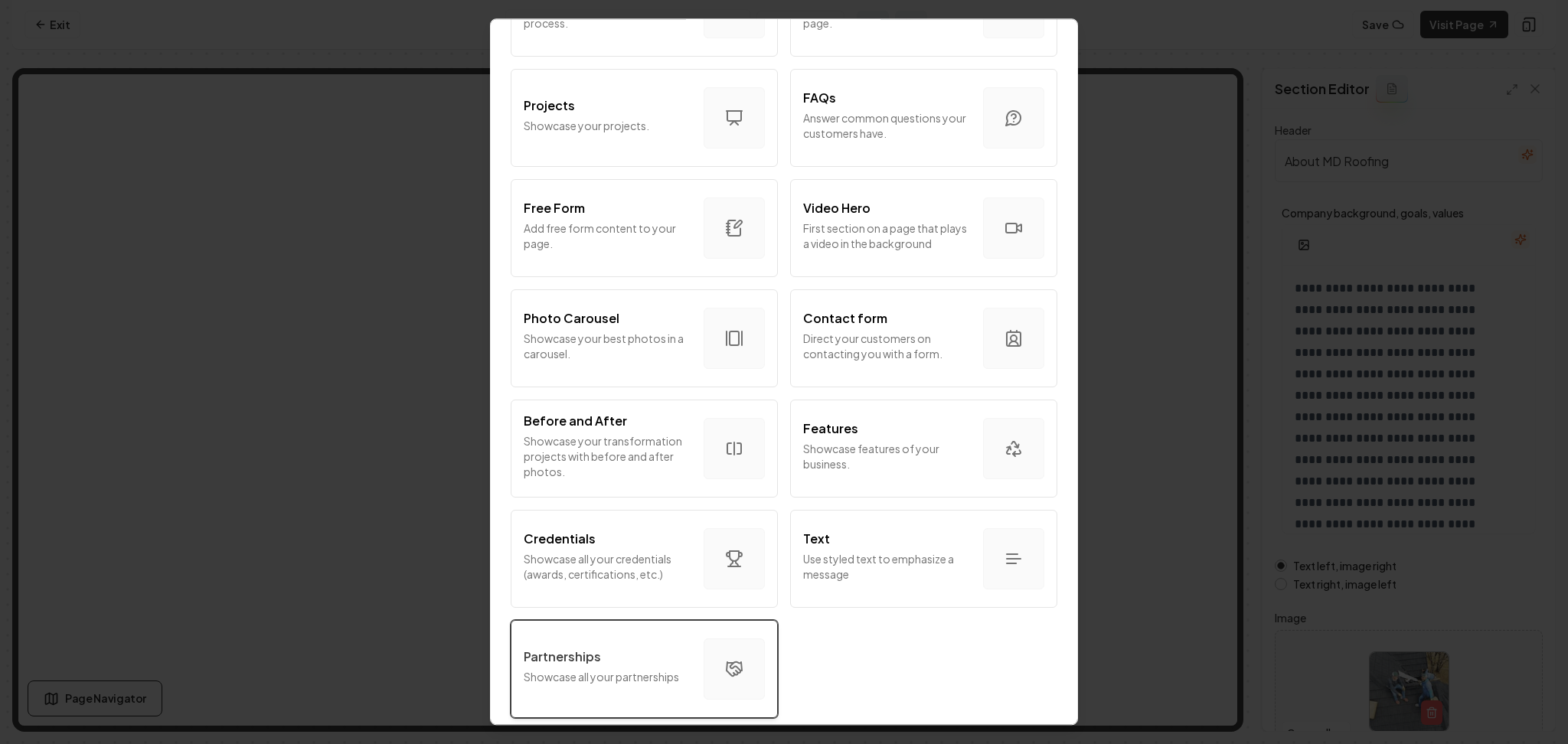
click at [640, 629] on button "Partnerships Showcase all your partnerships" at bounding box center [644, 669] width 268 height 98
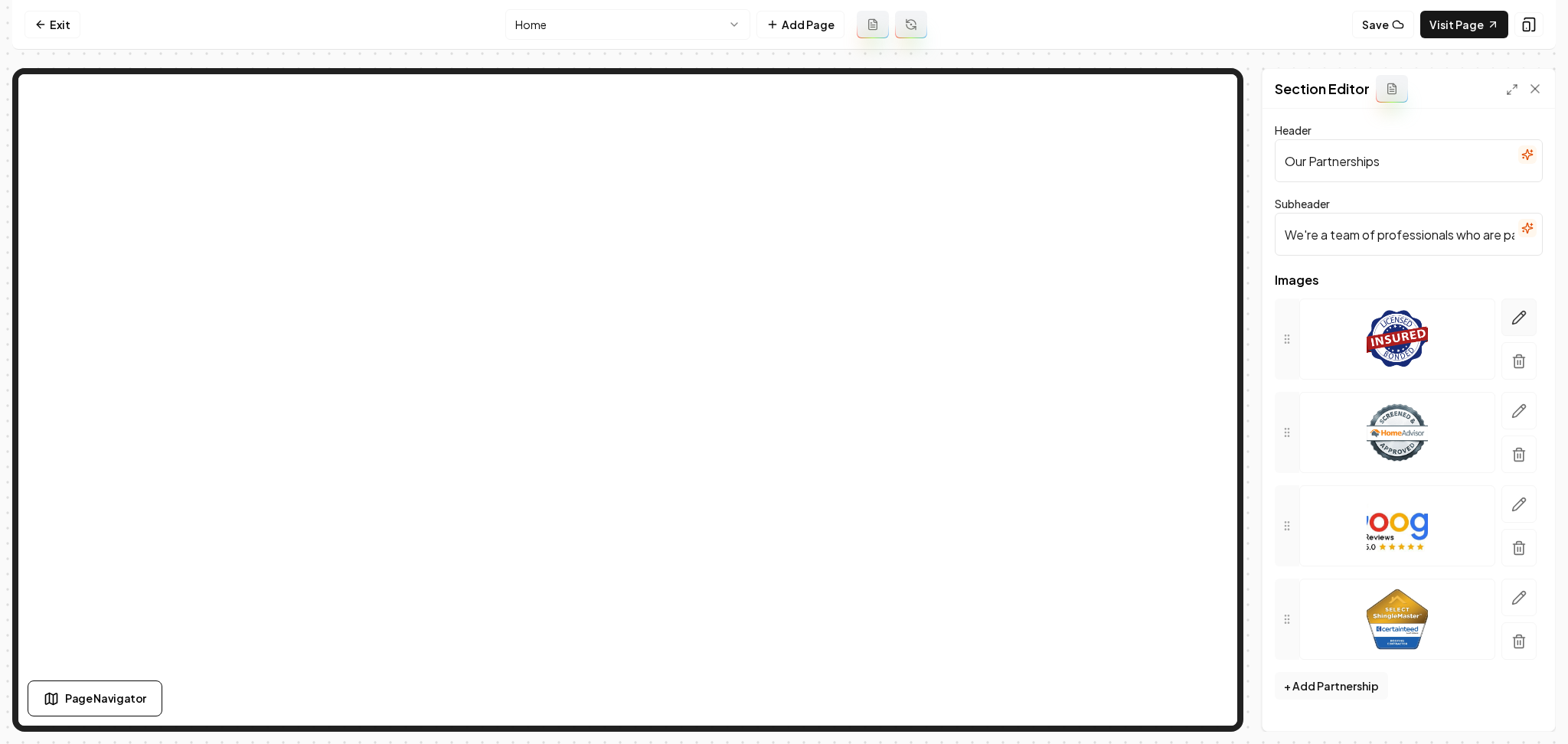
click at [1528, 310] on button "button" at bounding box center [1520, 317] width 35 height 37
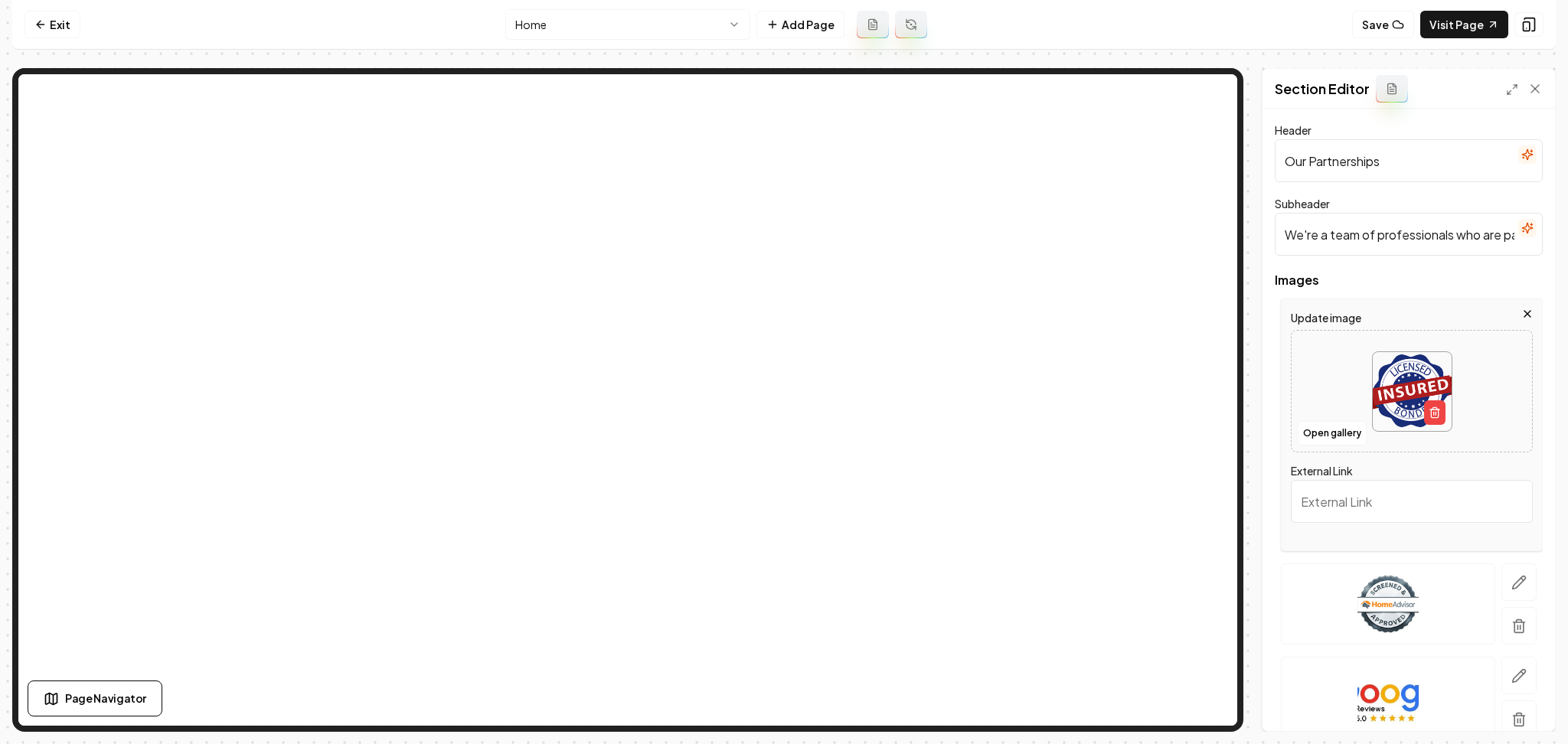
click at [1403, 359] on img at bounding box center [1412, 391] width 78 height 78
type input "**********"
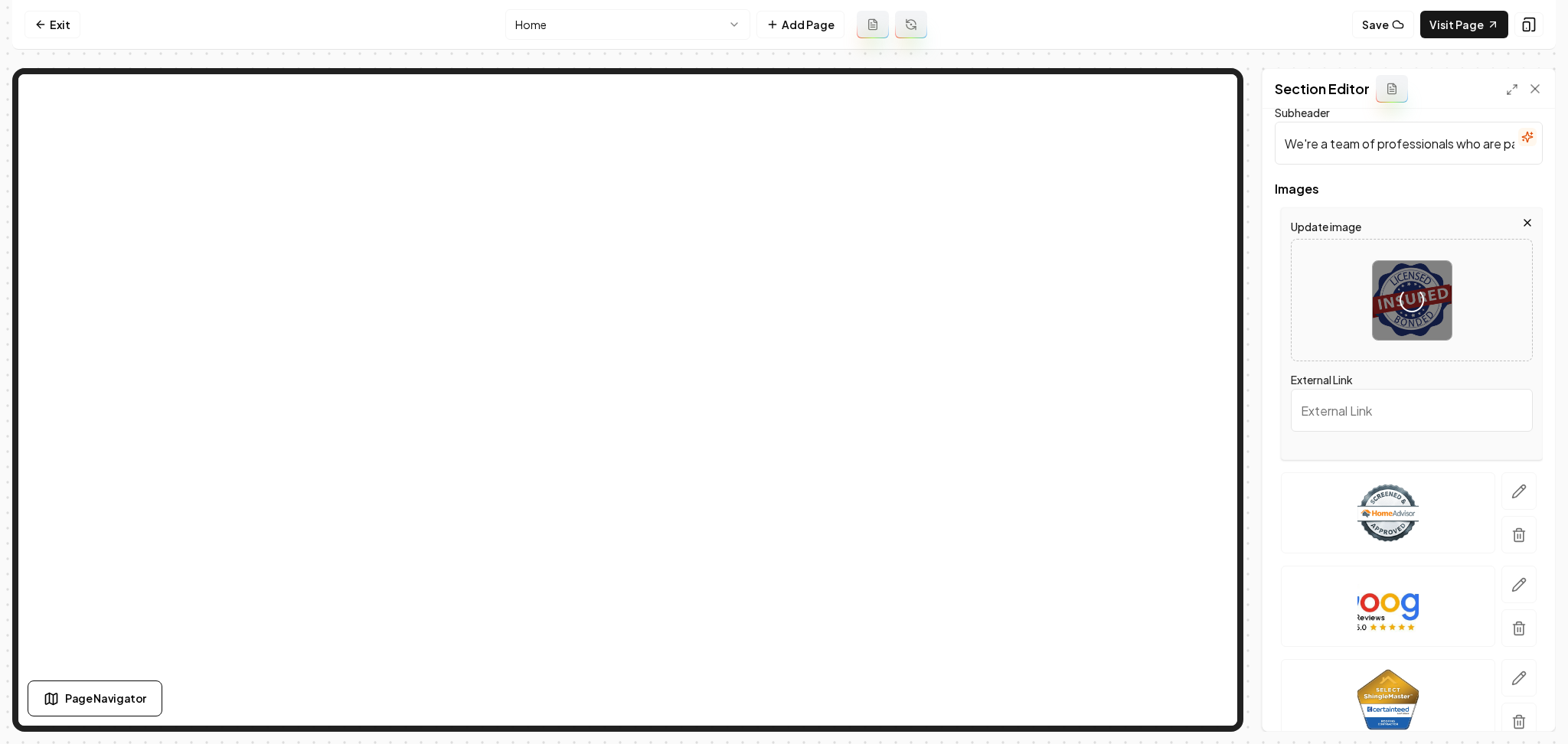
scroll to position [102, 0]
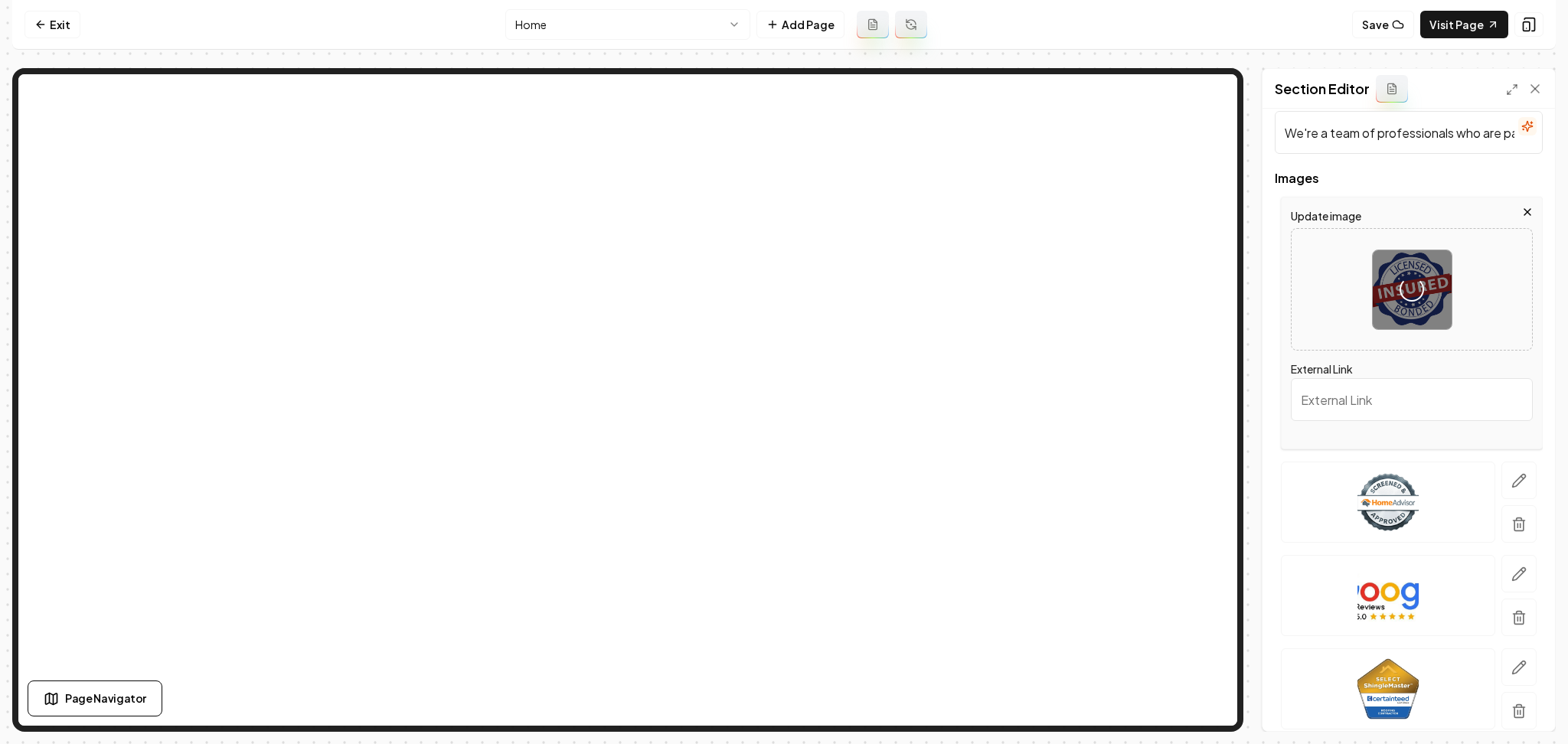
click at [1517, 485] on button "button" at bounding box center [1520, 480] width 35 height 37
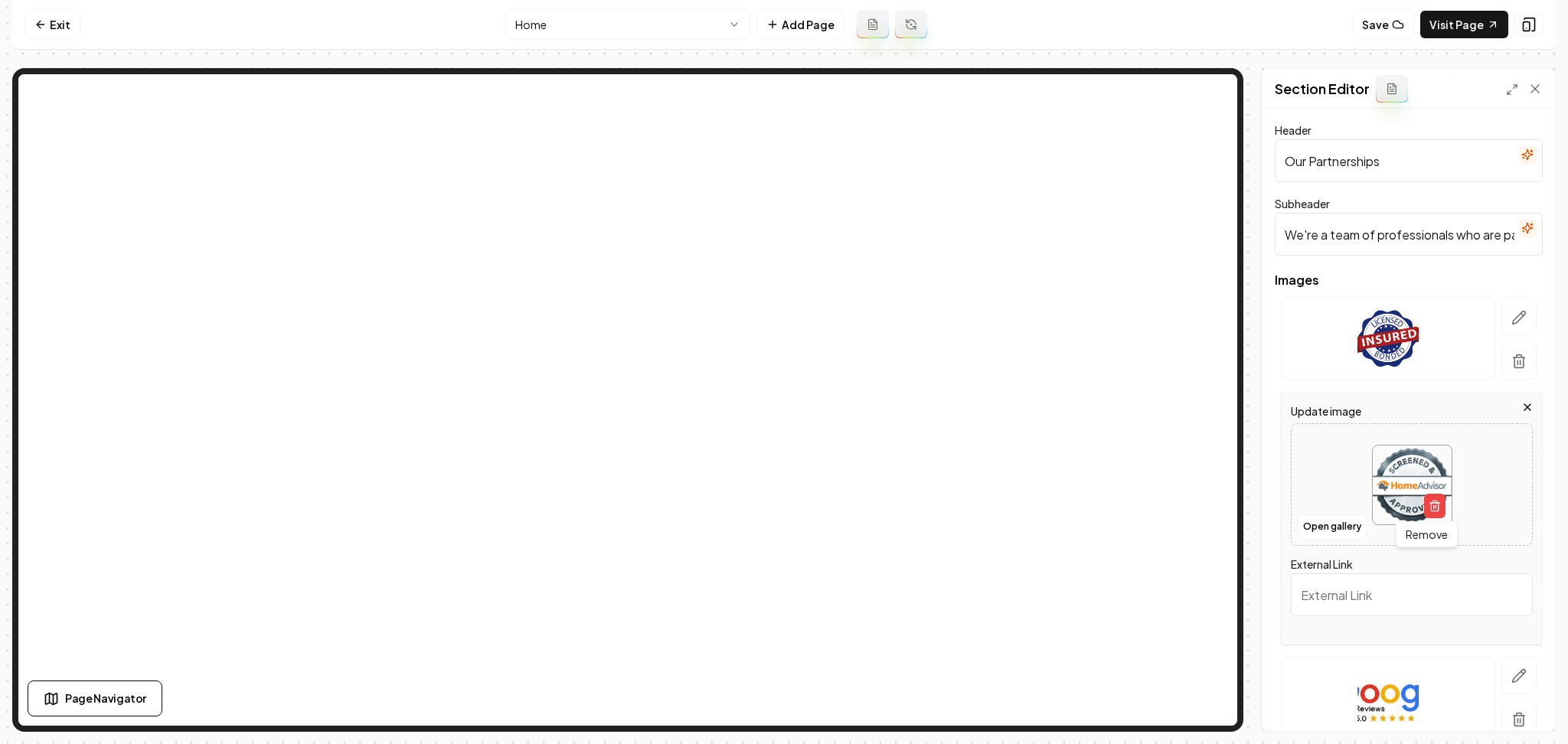
click at [1375, 463] on img at bounding box center [1412, 484] width 78 height 78
type input "**********"
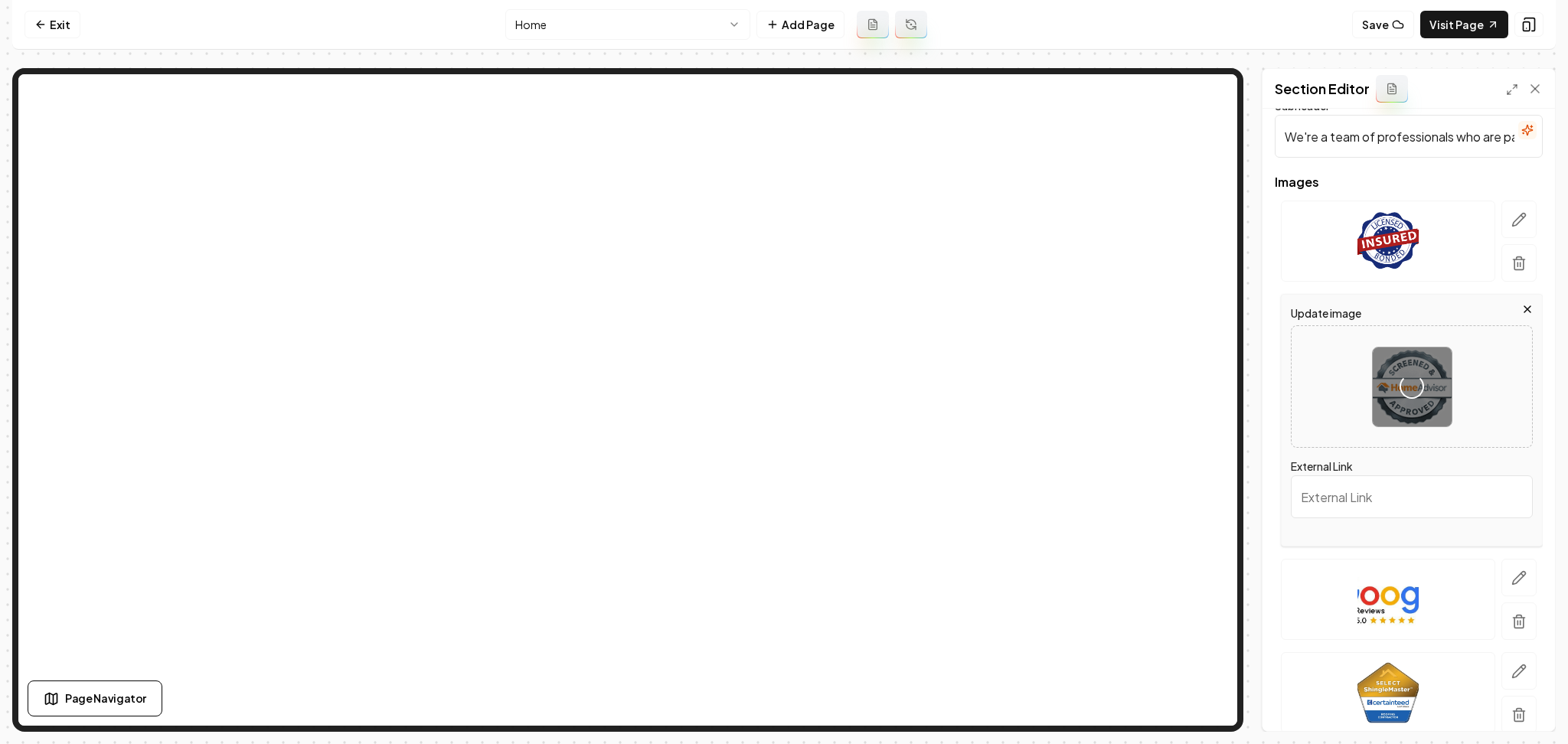
scroll to position [102, 0]
click at [1511, 567] on icon "button" at bounding box center [1519, 574] width 15 height 15
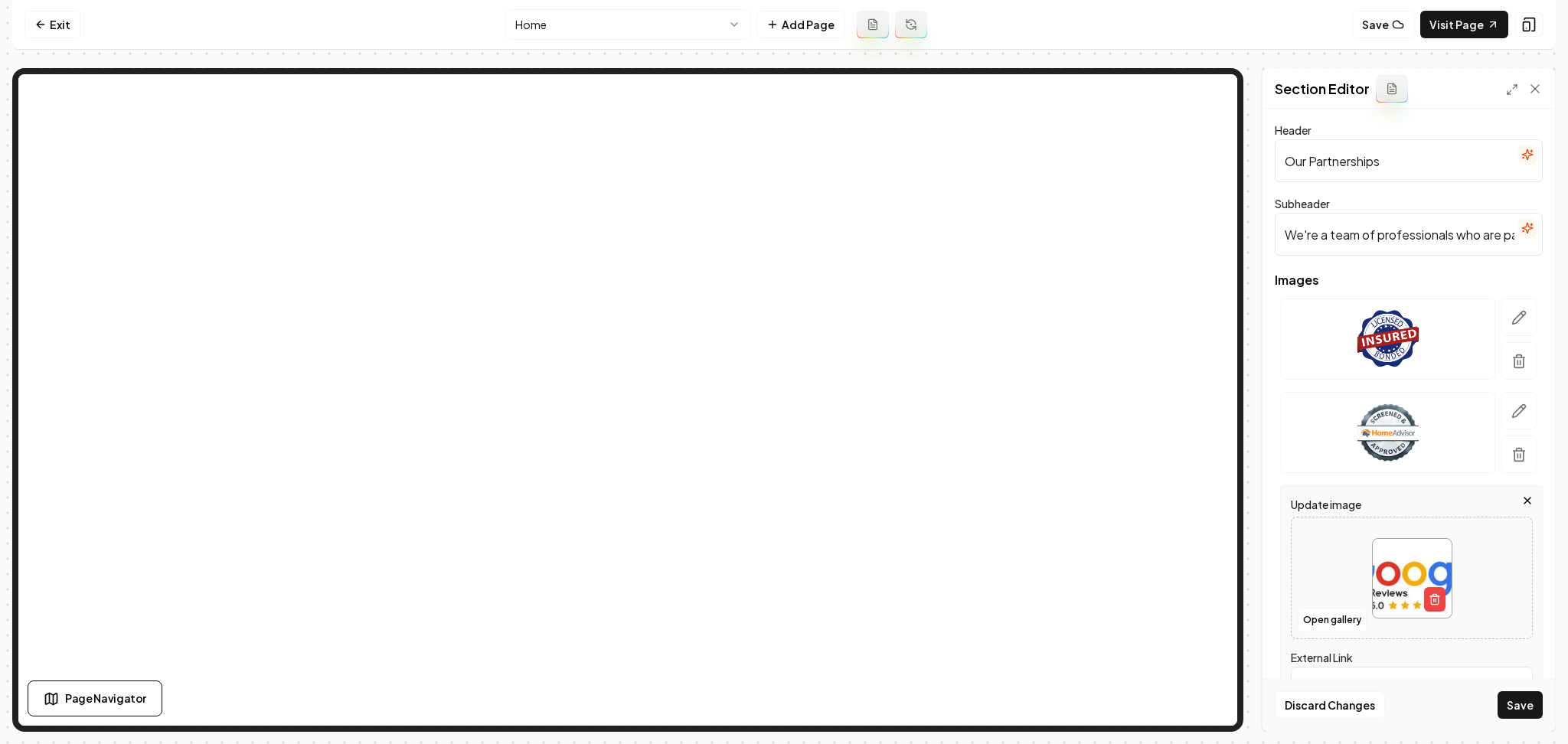
click at [1354, 544] on div at bounding box center [1412, 578] width 241 height 105
type input "**********"
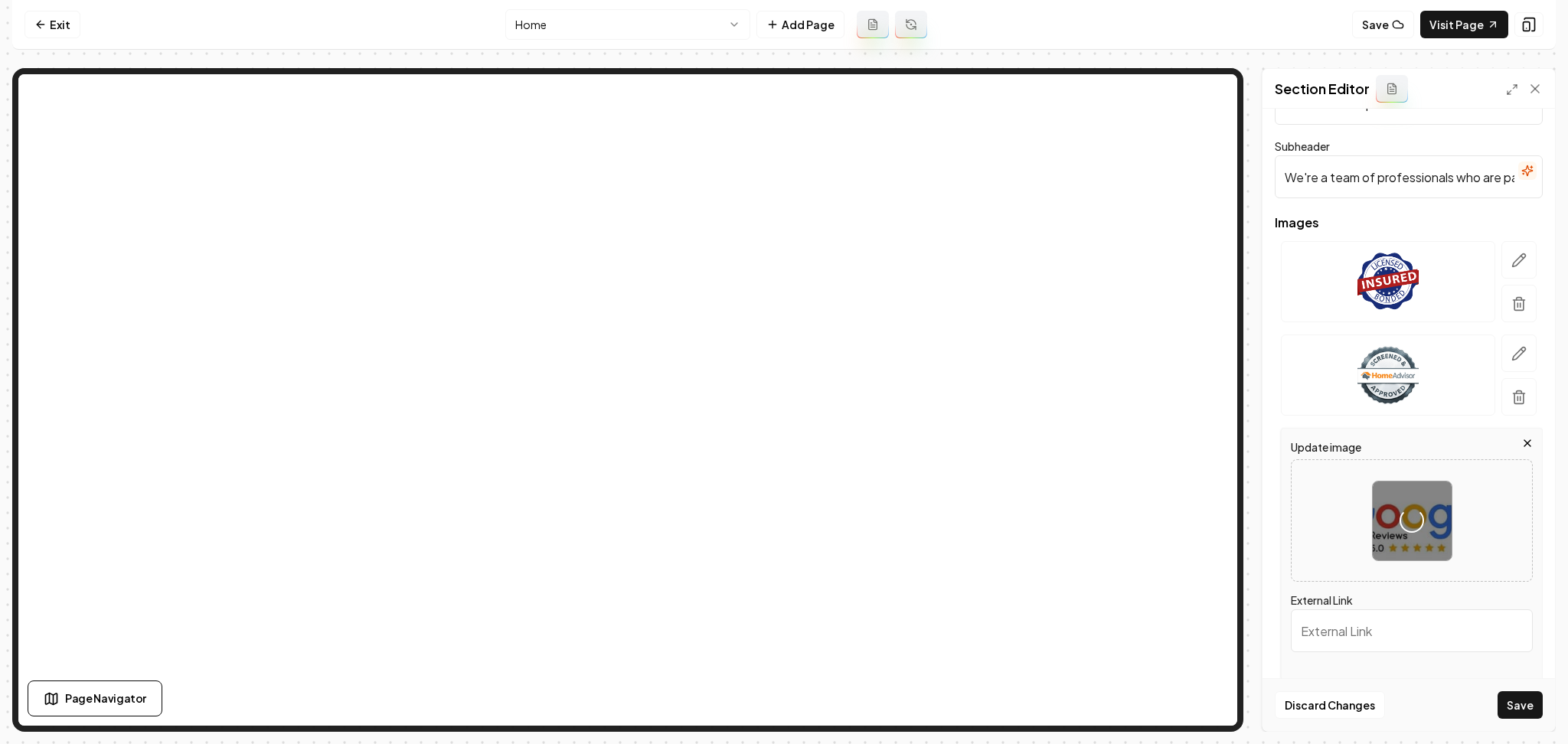
scroll to position [211, 0]
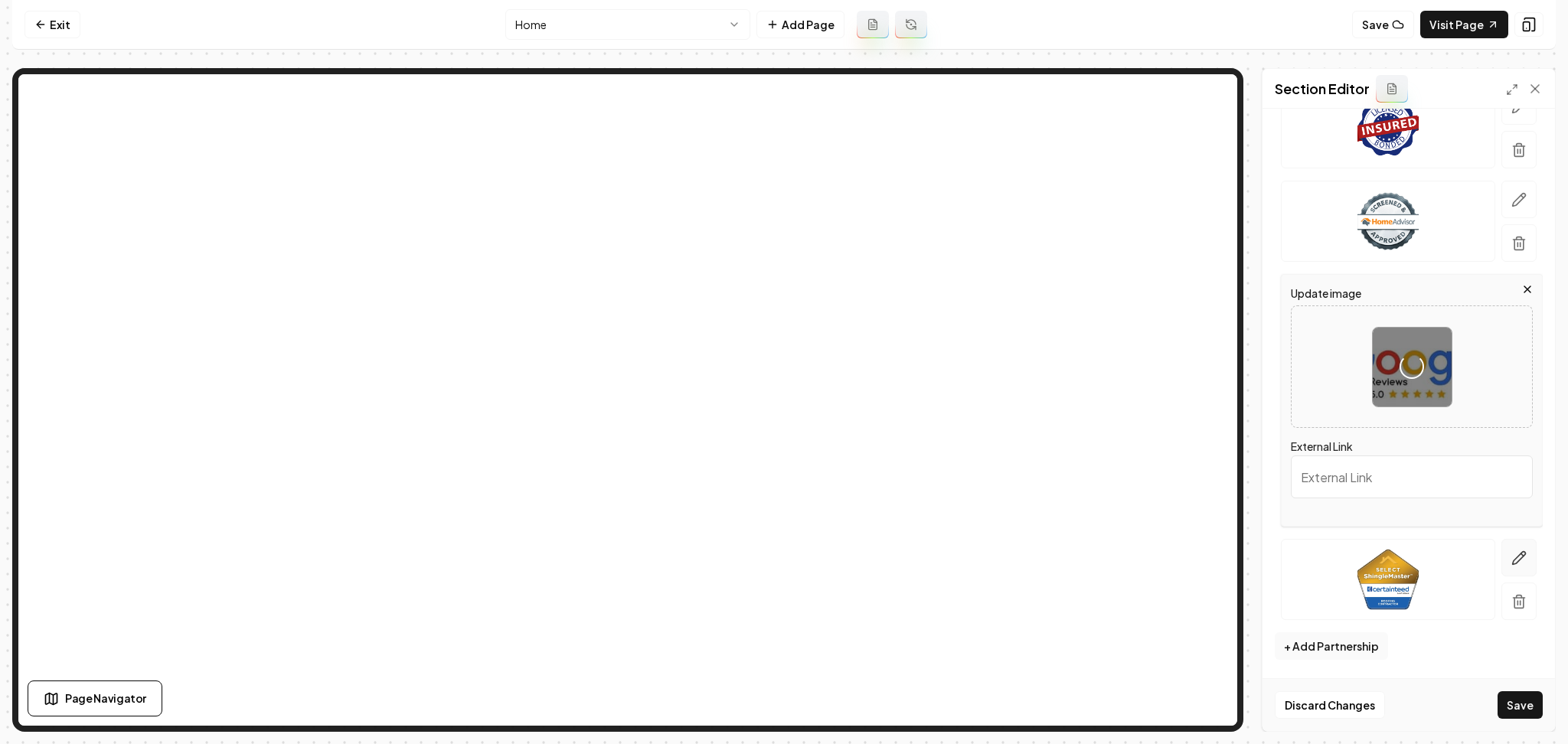
click at [1511, 558] on icon "button" at bounding box center [1519, 558] width 15 height 15
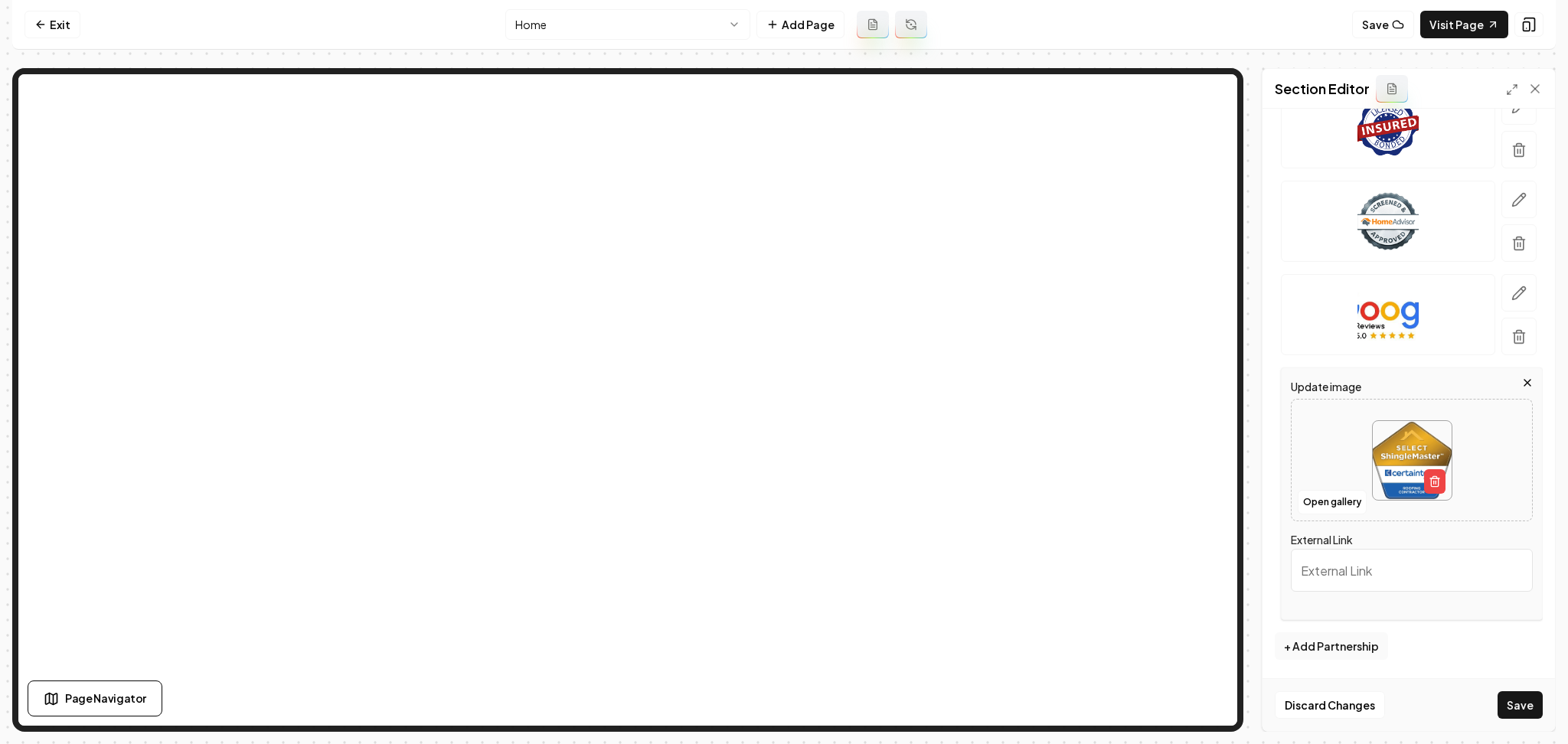
click at [1329, 447] on div at bounding box center [1412, 461] width 241 height 105
type input "**********"
click at [1354, 655] on button "+ Add Partnership" at bounding box center [1332, 646] width 113 height 28
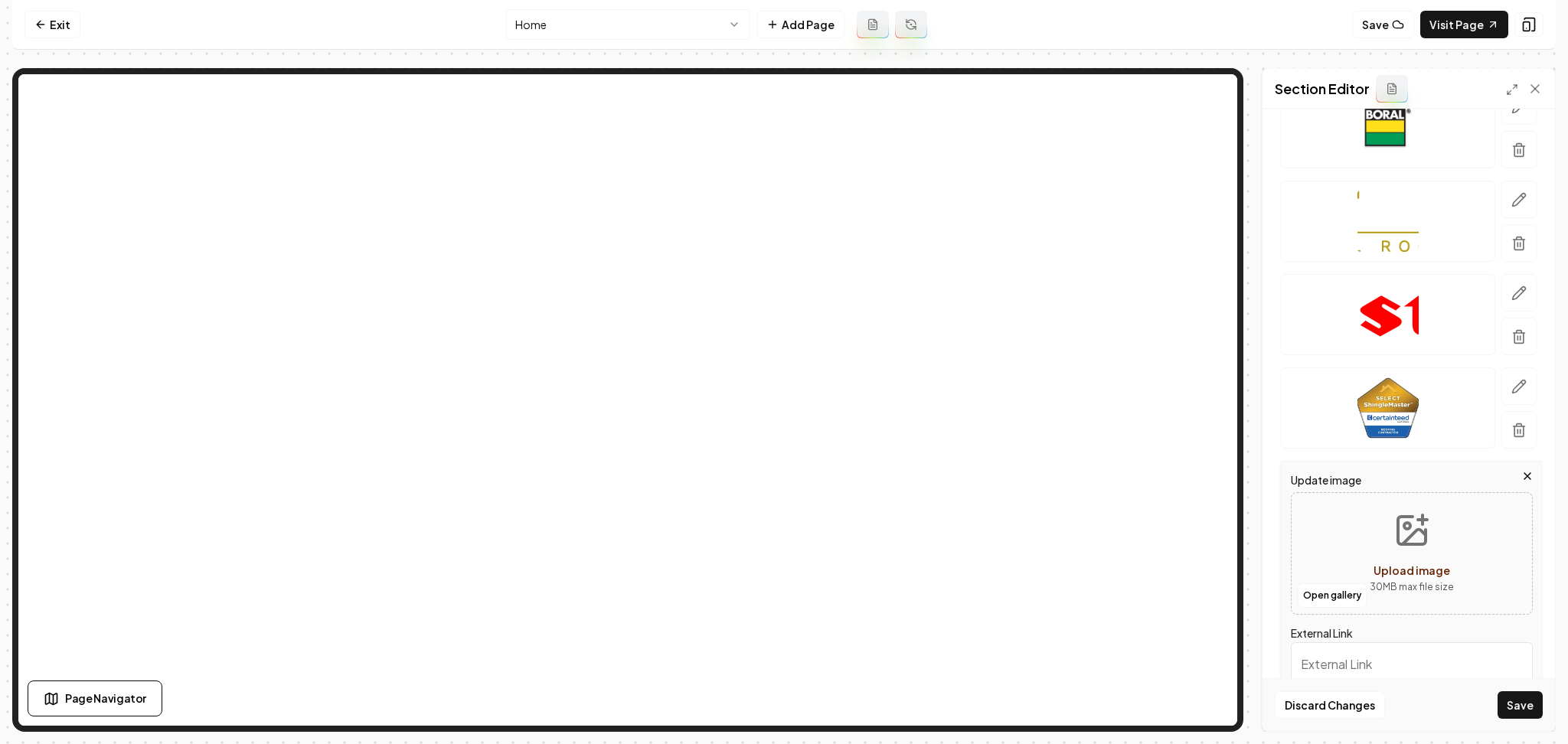
click at [1358, 542] on button "Upload image 30 MB max file size" at bounding box center [1412, 553] width 109 height 107
type input "**********"
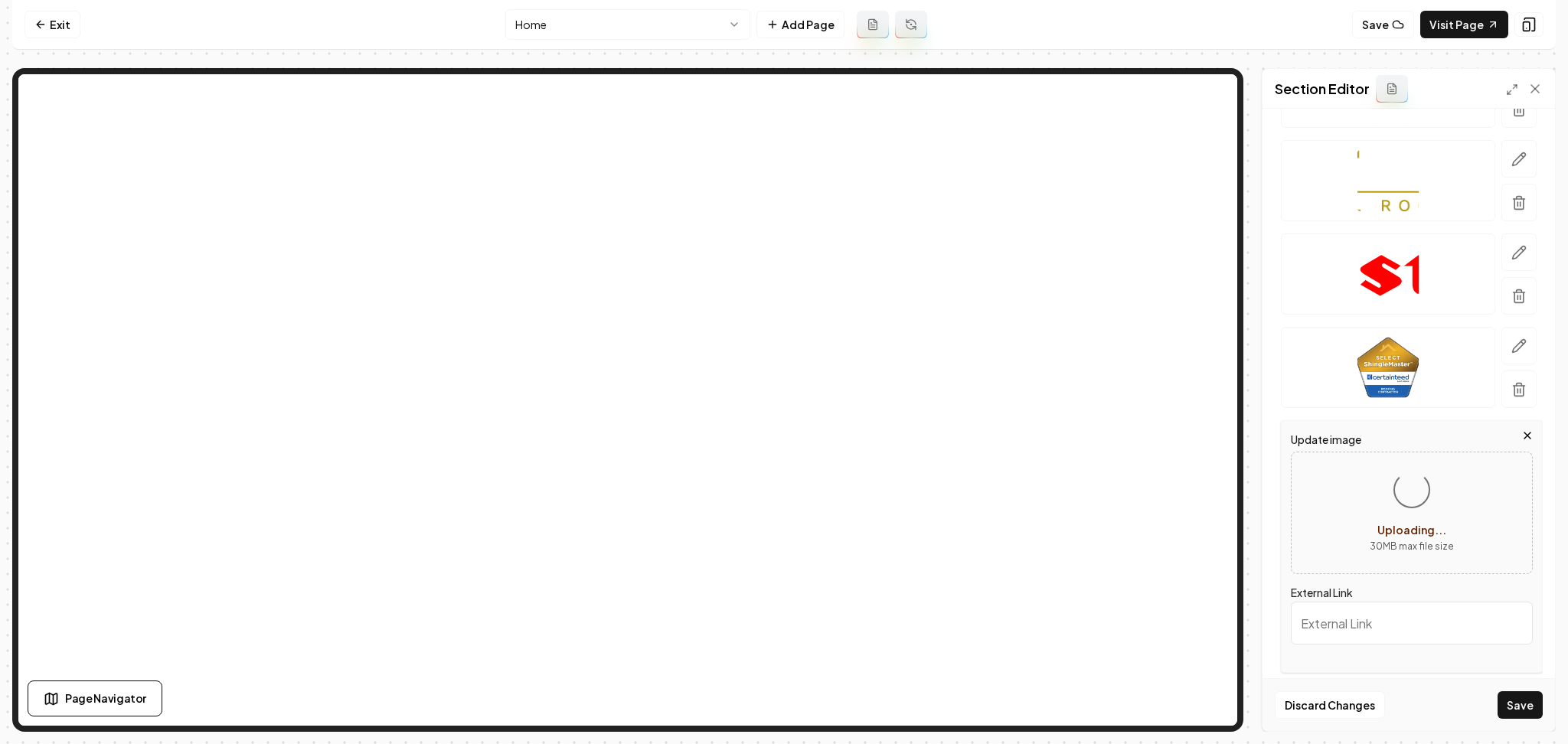
scroll to position [305, 0]
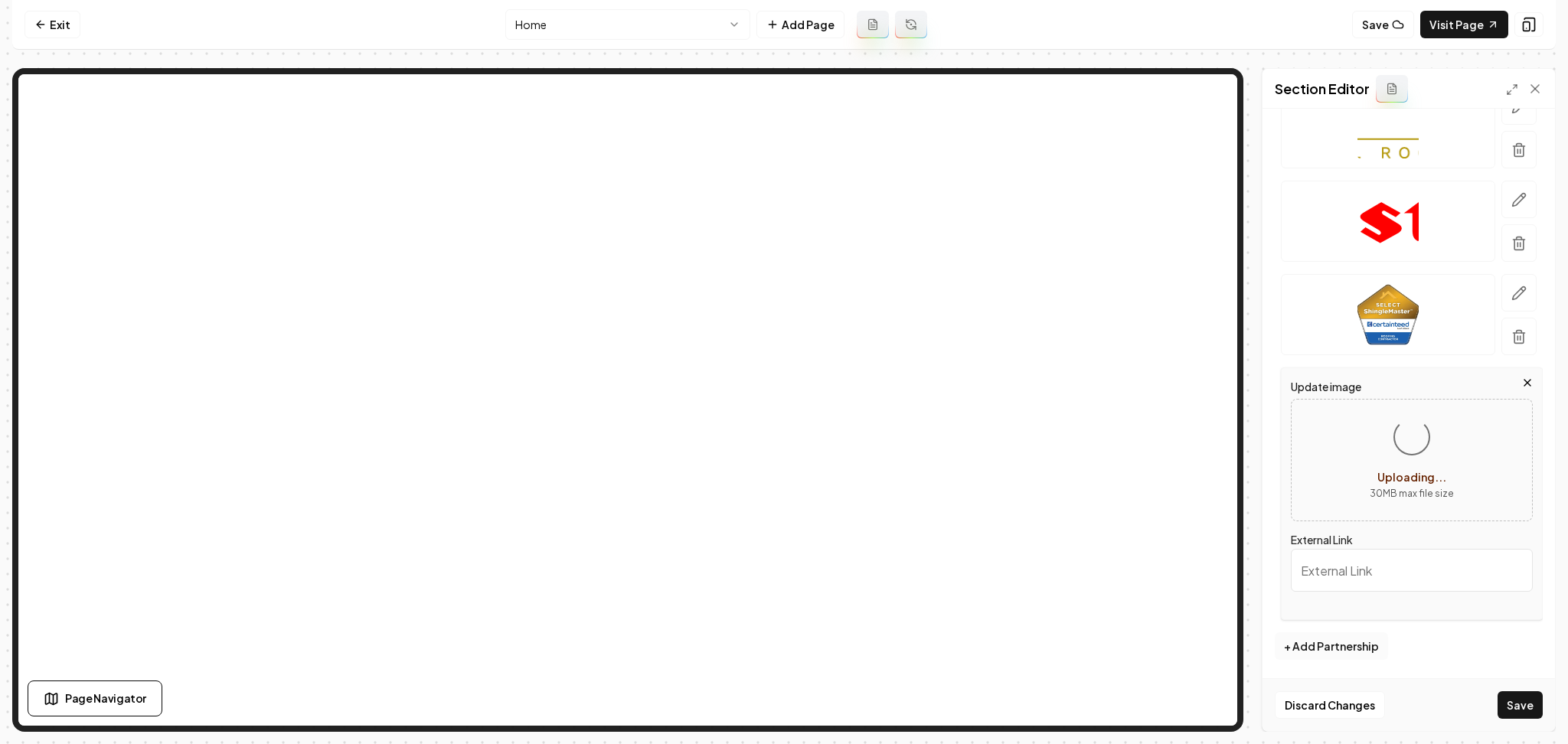
click at [1330, 641] on button "+ Add Partnership" at bounding box center [1332, 646] width 113 height 28
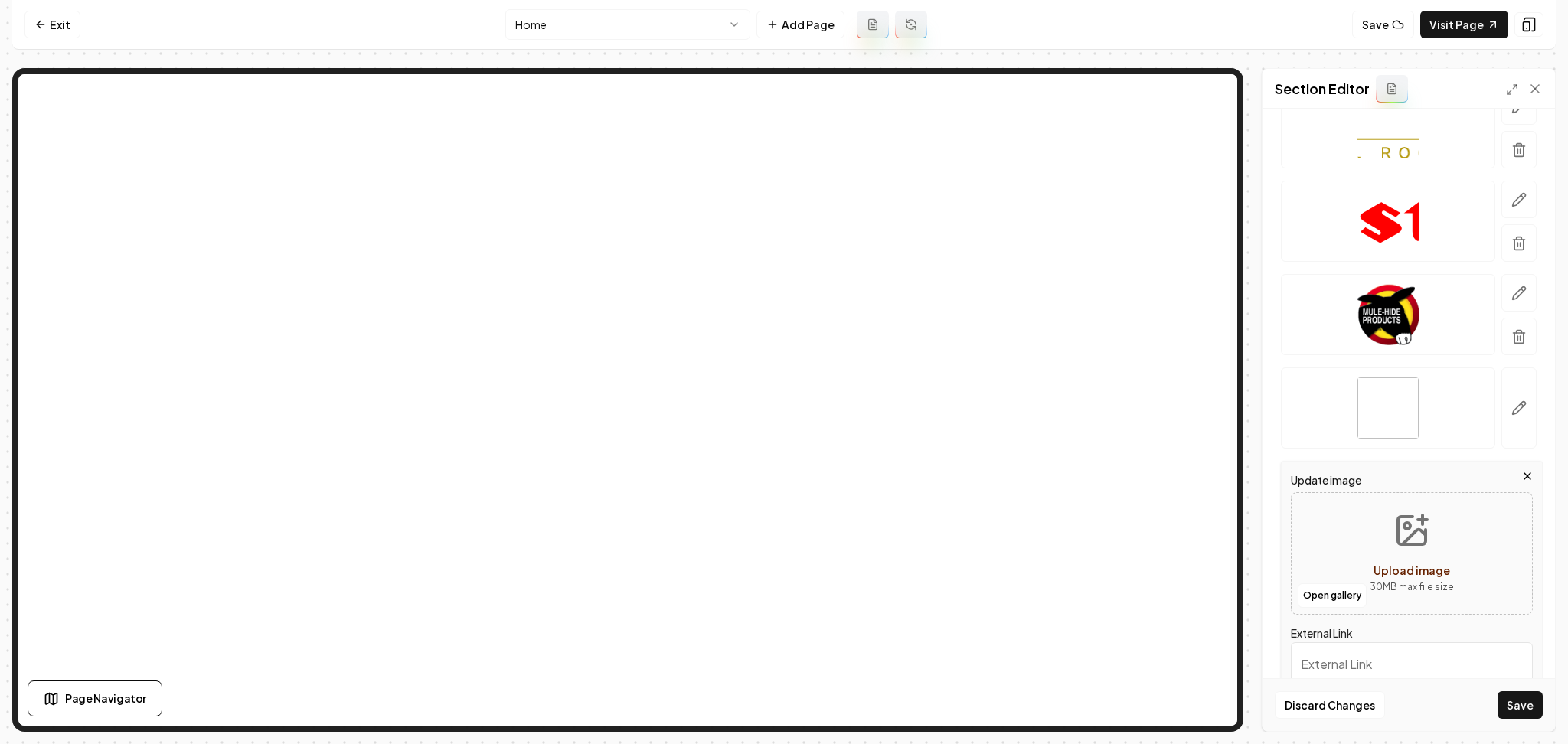
click at [1358, 545] on button "Upload image 30 MB max file size" at bounding box center [1412, 553] width 109 height 107
type input "**********"
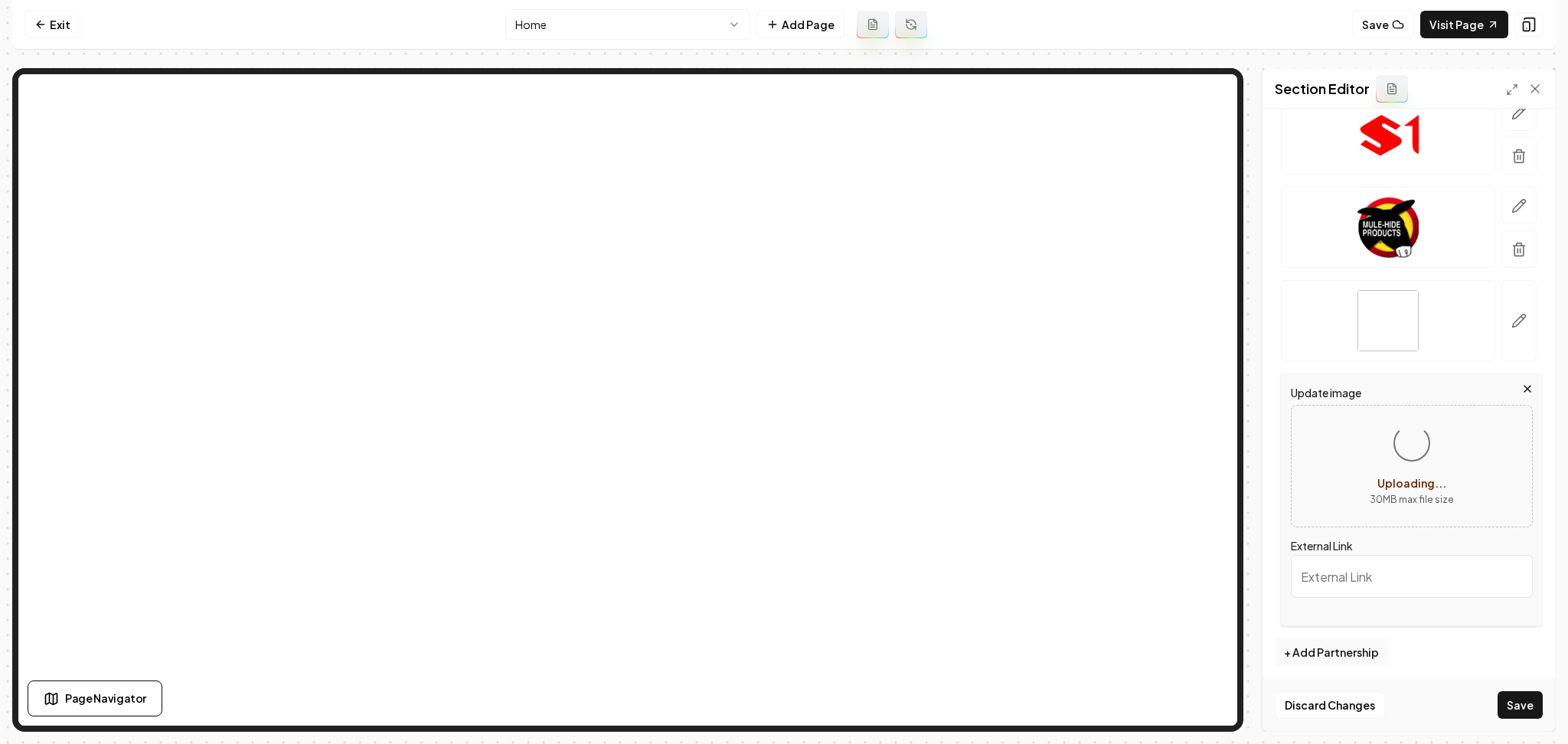
scroll to position [398, 0]
click at [1338, 641] on button "+ Add Partnership" at bounding box center [1332, 646] width 113 height 28
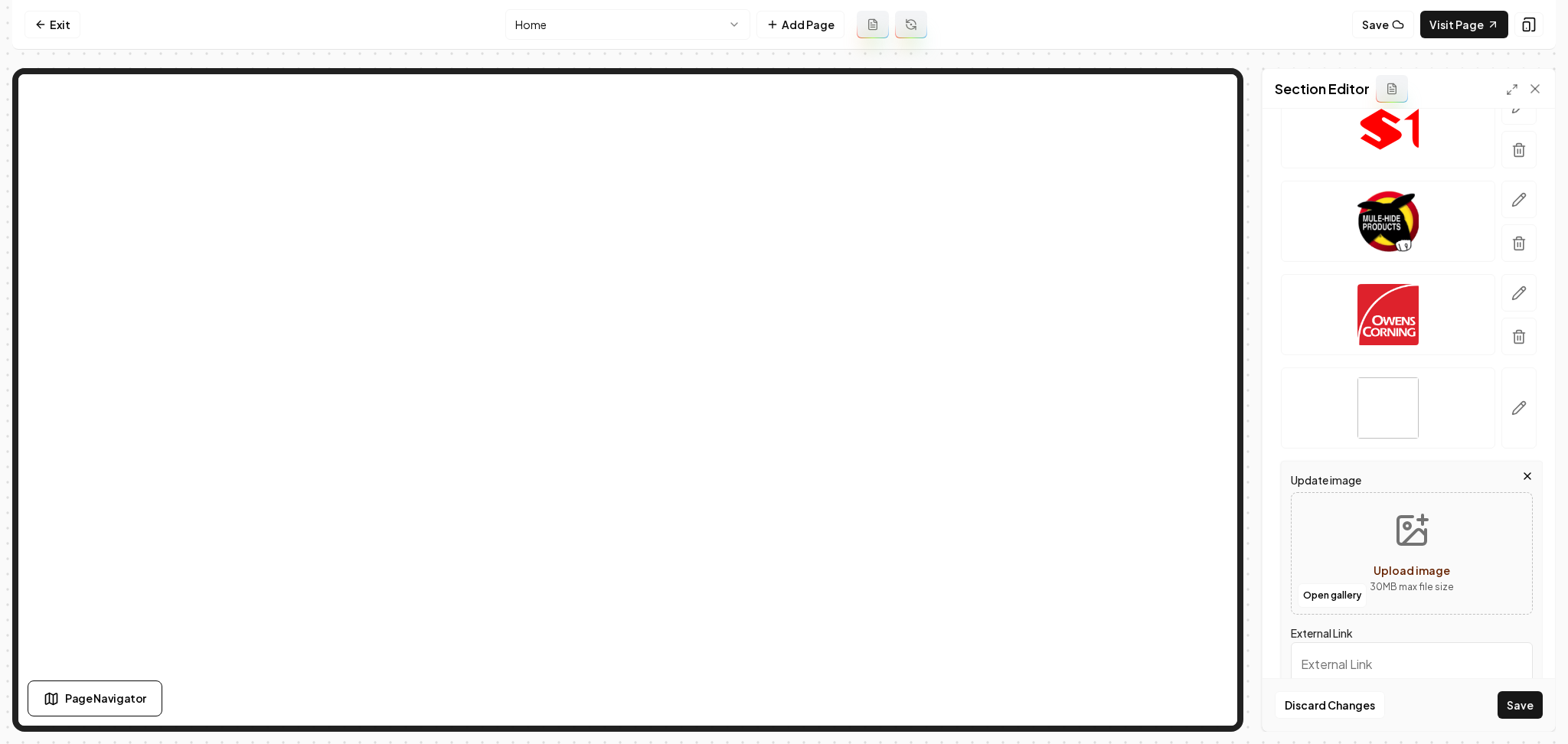
click at [1368, 533] on button "Upload image 30 MB max file size" at bounding box center [1412, 553] width 109 height 107
type input "**********"
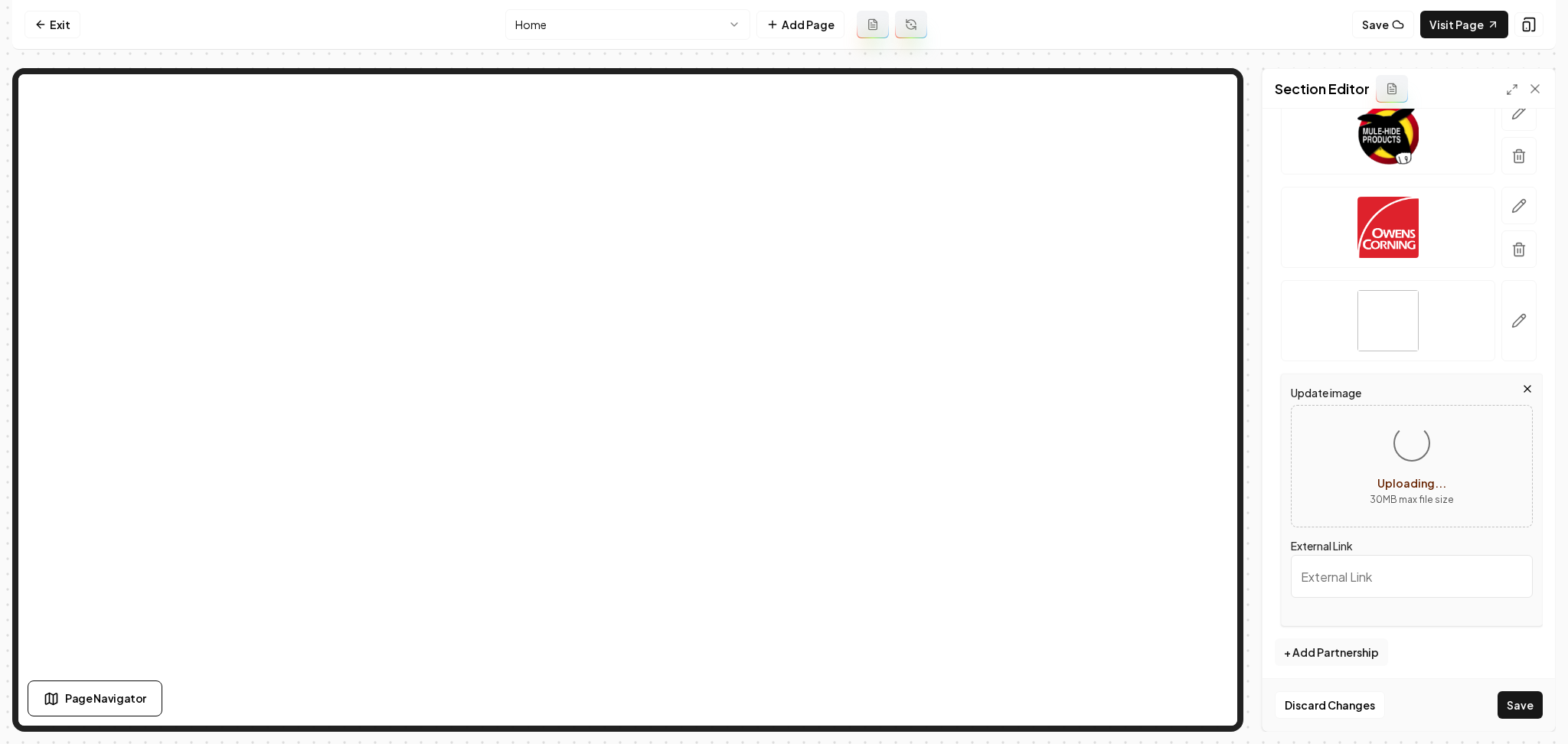
scroll to position [492, 0]
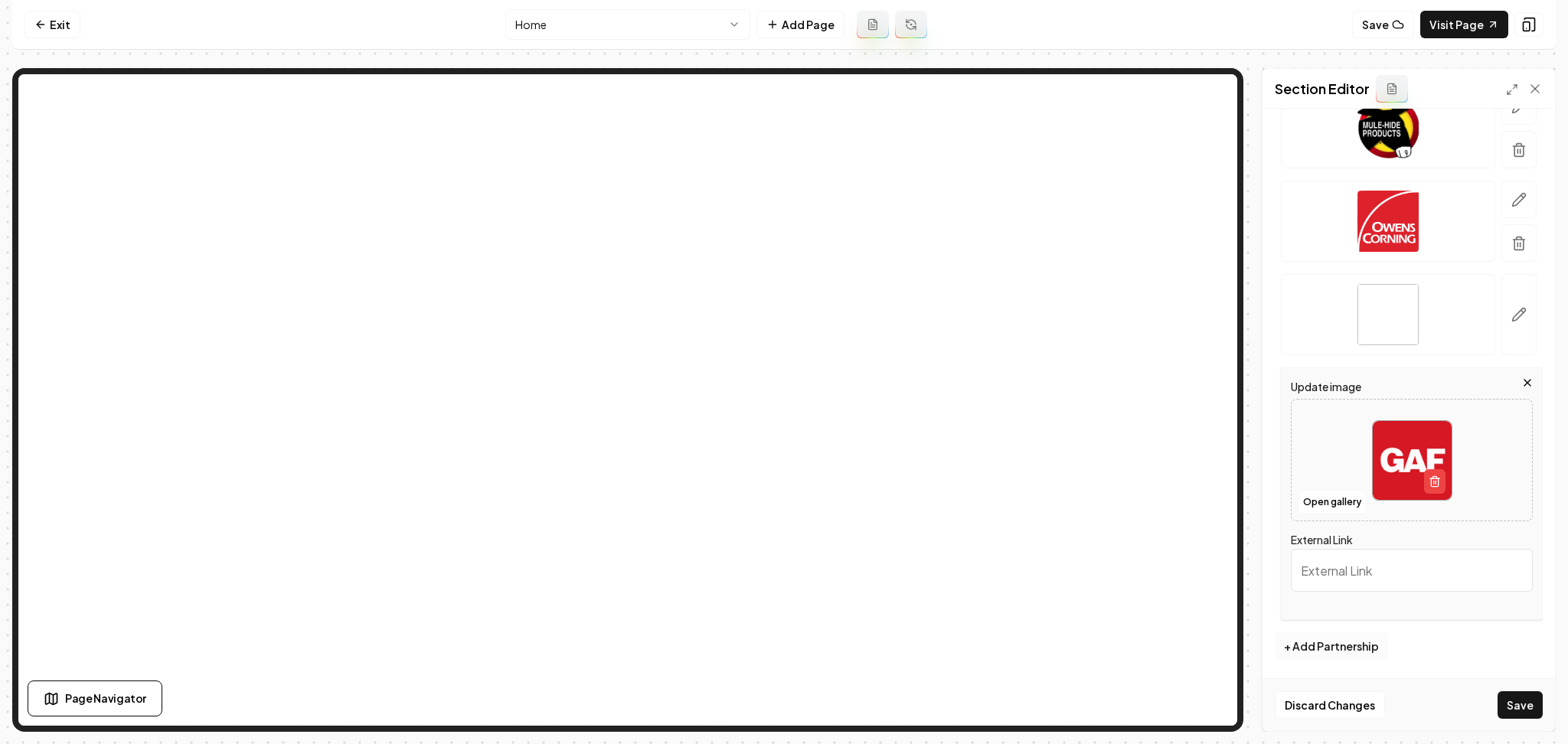
click at [1341, 656] on button "+ Add Partnership" at bounding box center [1332, 646] width 113 height 28
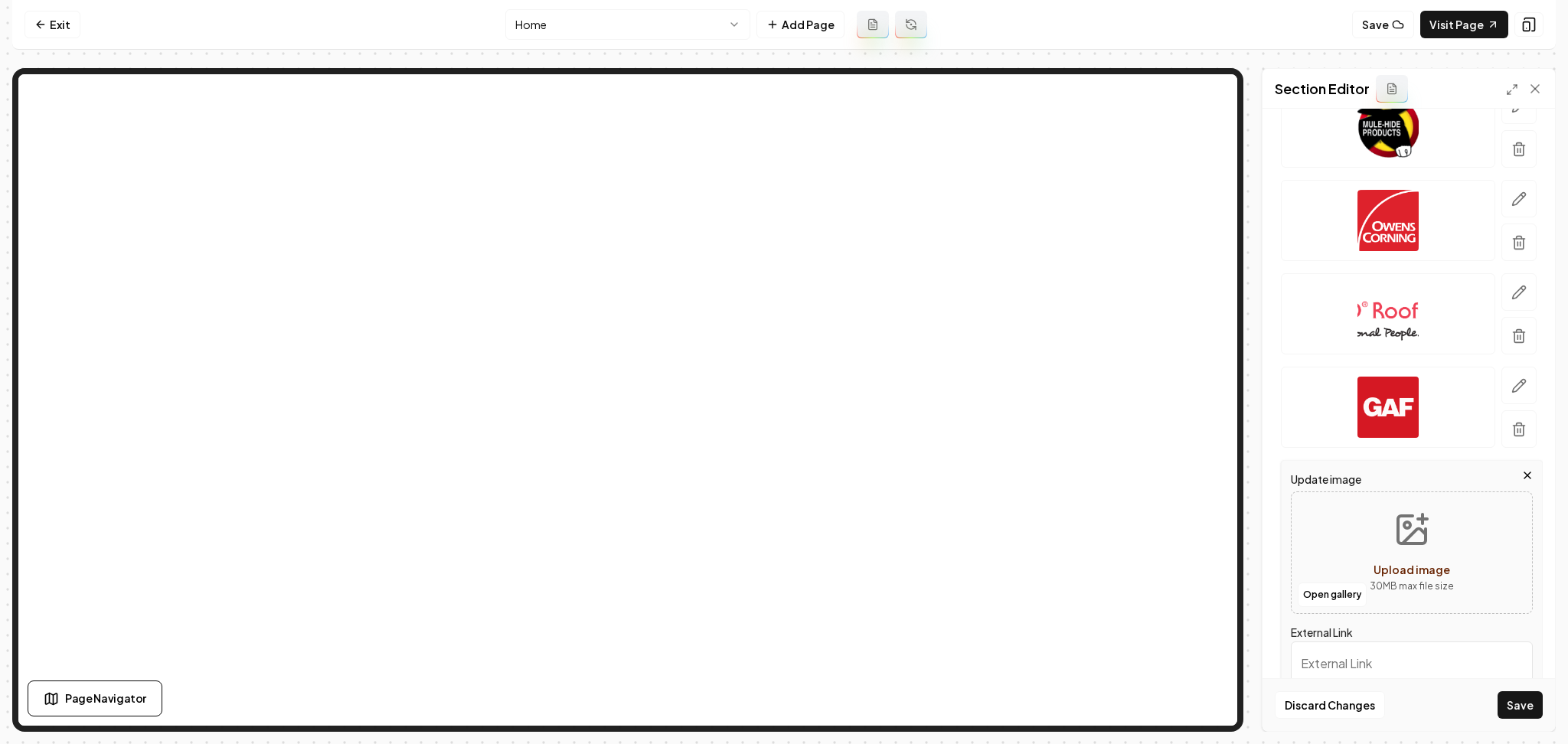
click at [1327, 542] on div "Open gallery Upload image 30 MB max file size" at bounding box center [1412, 553] width 242 height 122
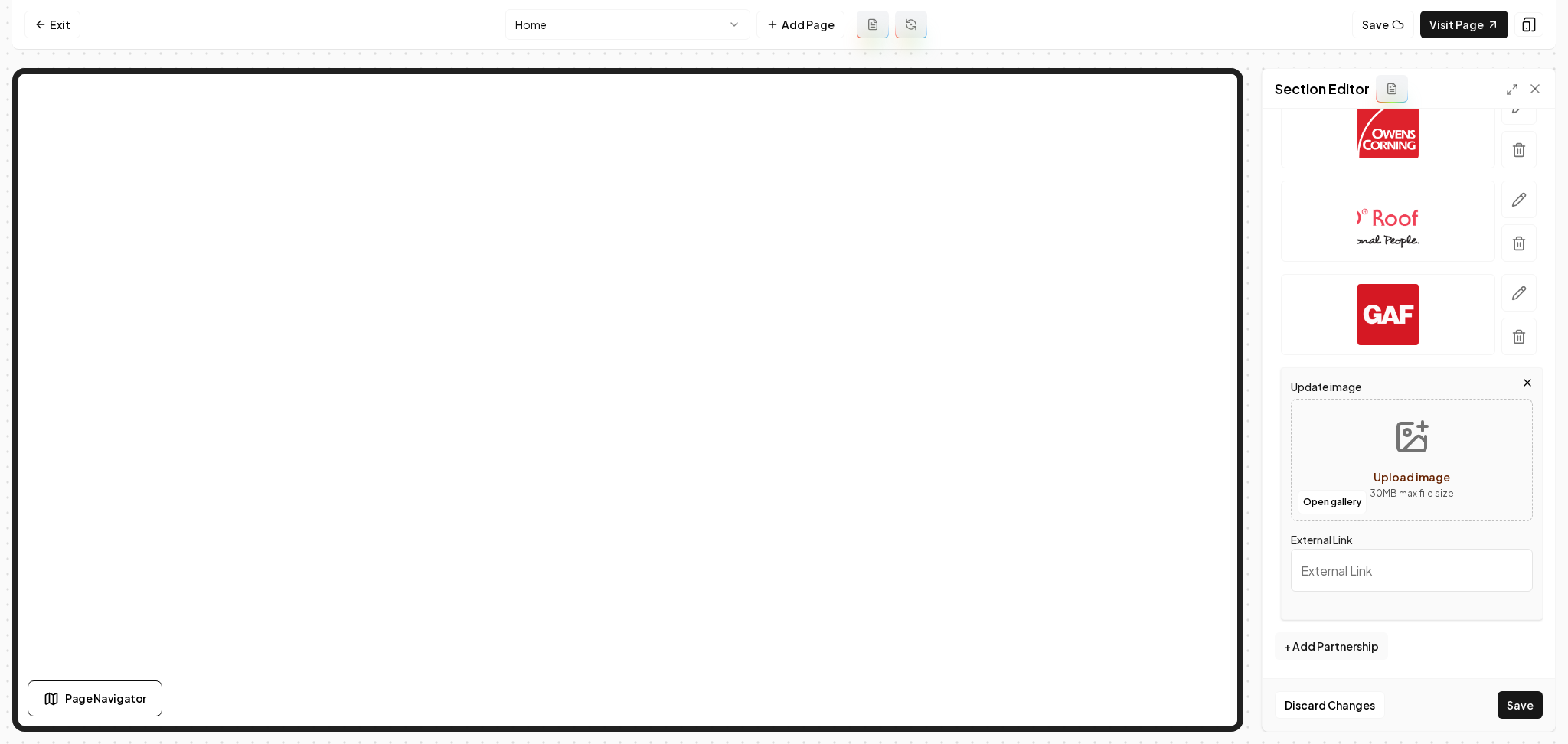
click at [1522, 385] on icon "button" at bounding box center [1527, 382] width 13 height 13
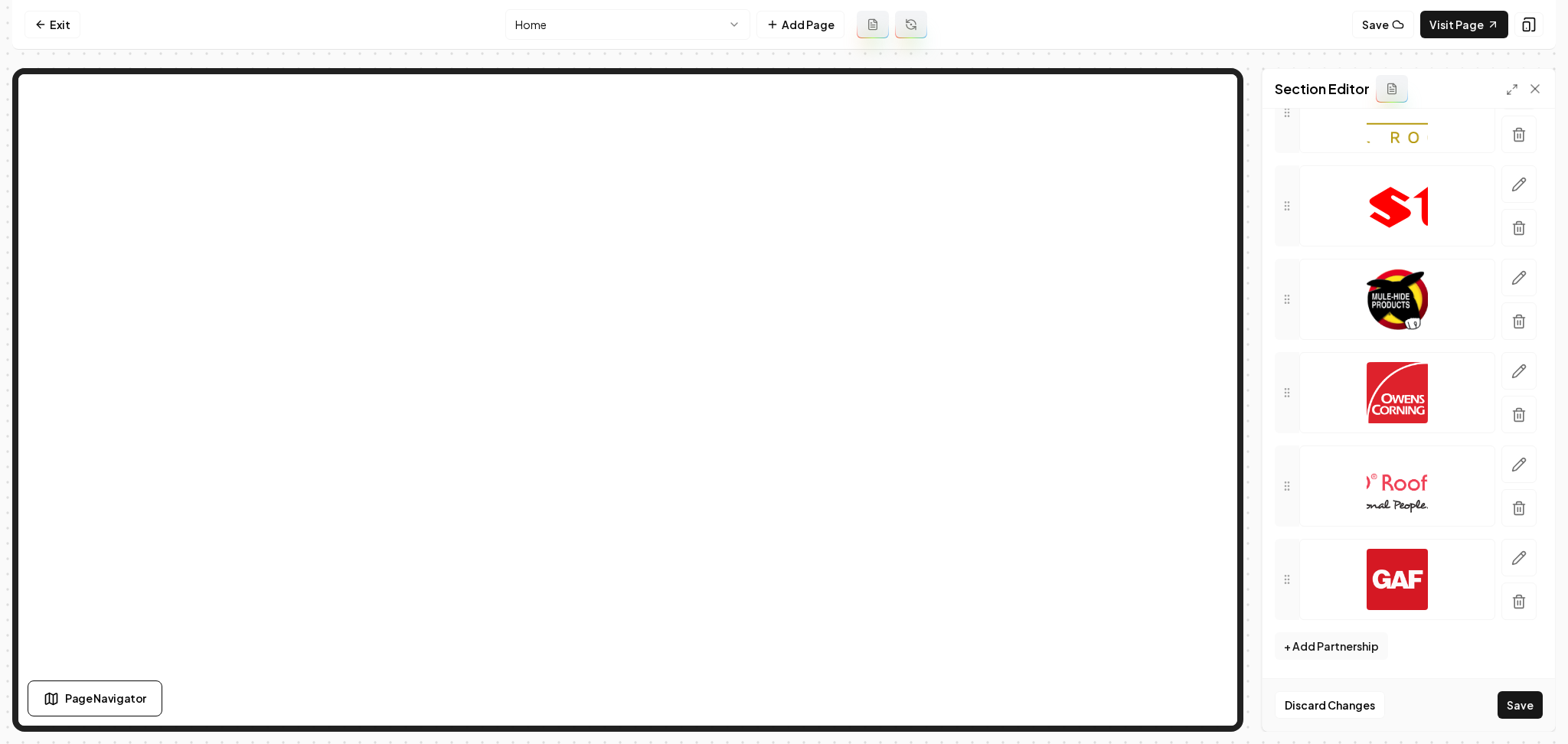
click at [1522, 704] on button "Save" at bounding box center [1521, 704] width 46 height 28
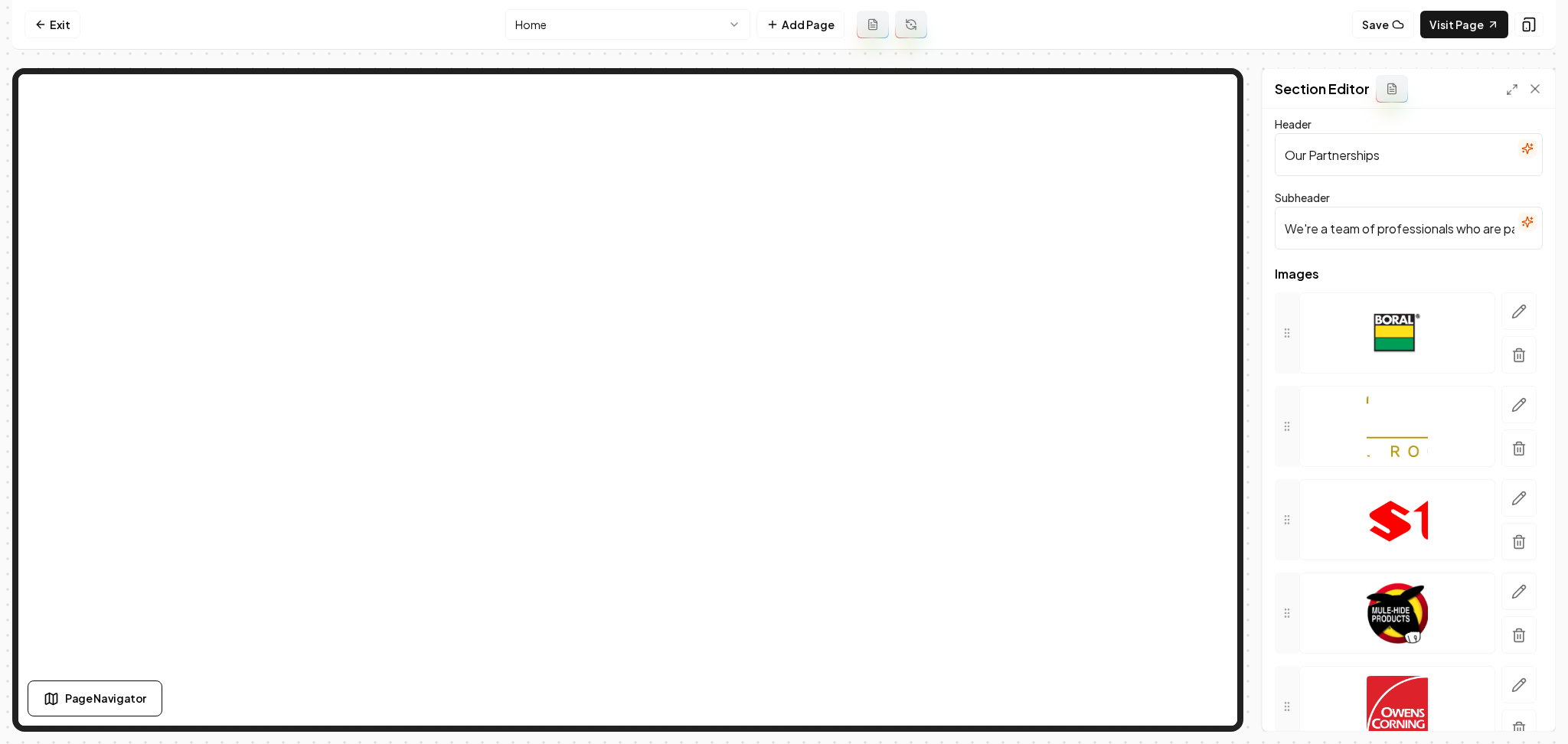
scroll to position [0, 0]
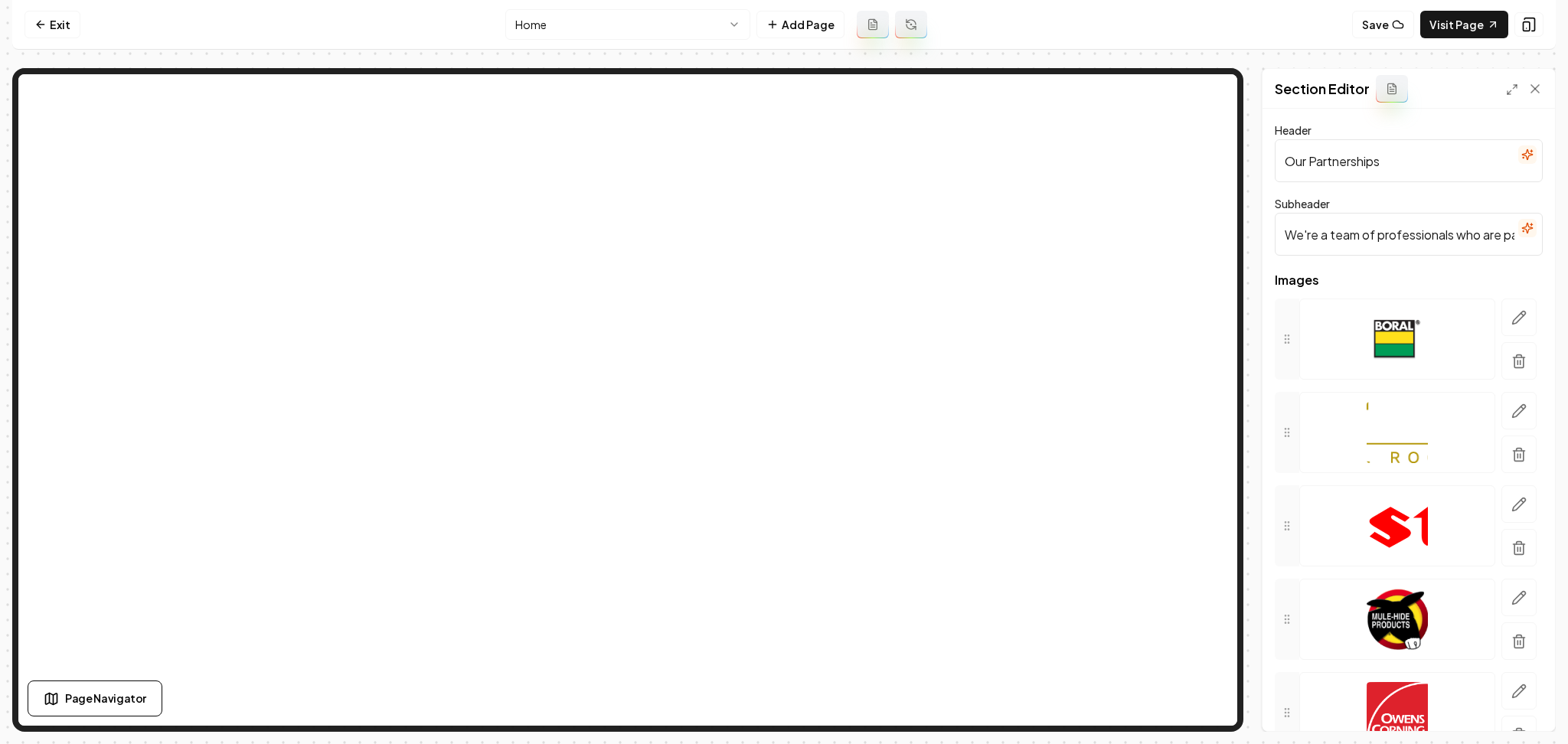
click at [1522, 158] on icon "button" at bounding box center [1527, 154] width 13 height 13
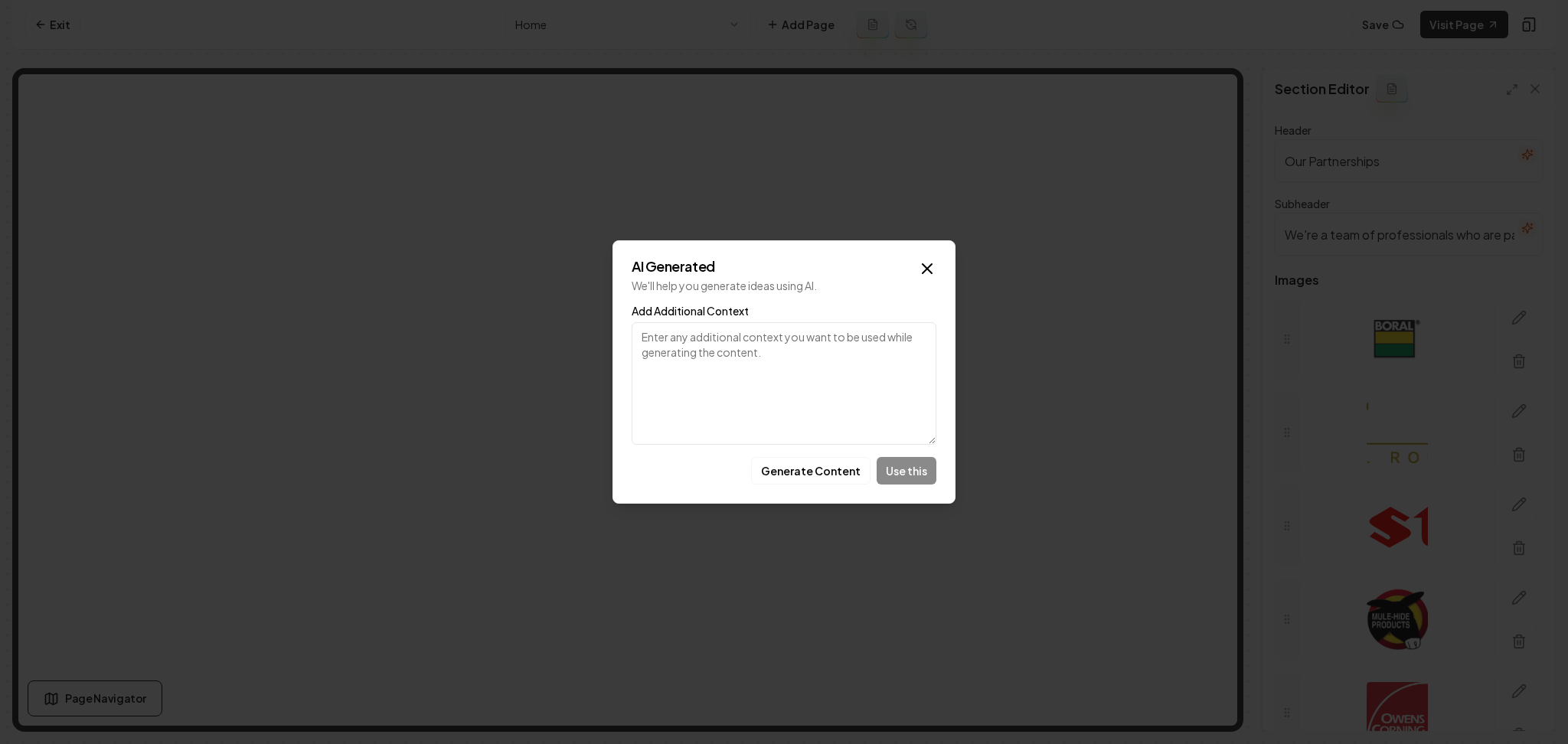
click at [804, 462] on button "Generate Content" at bounding box center [811, 471] width 120 height 28
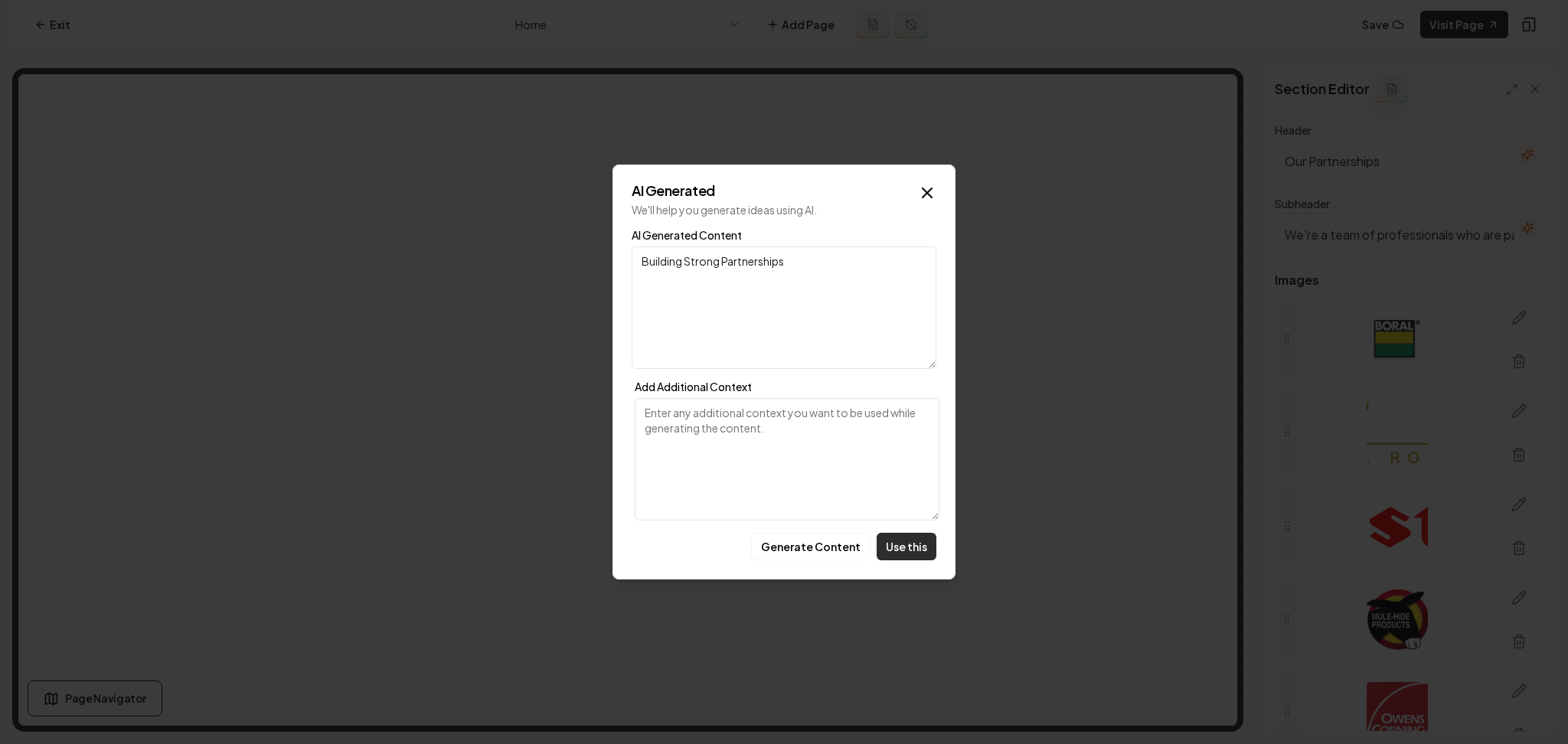
click at [903, 553] on button "Use this" at bounding box center [906, 547] width 60 height 28
type input "Building Strong Partnerships"
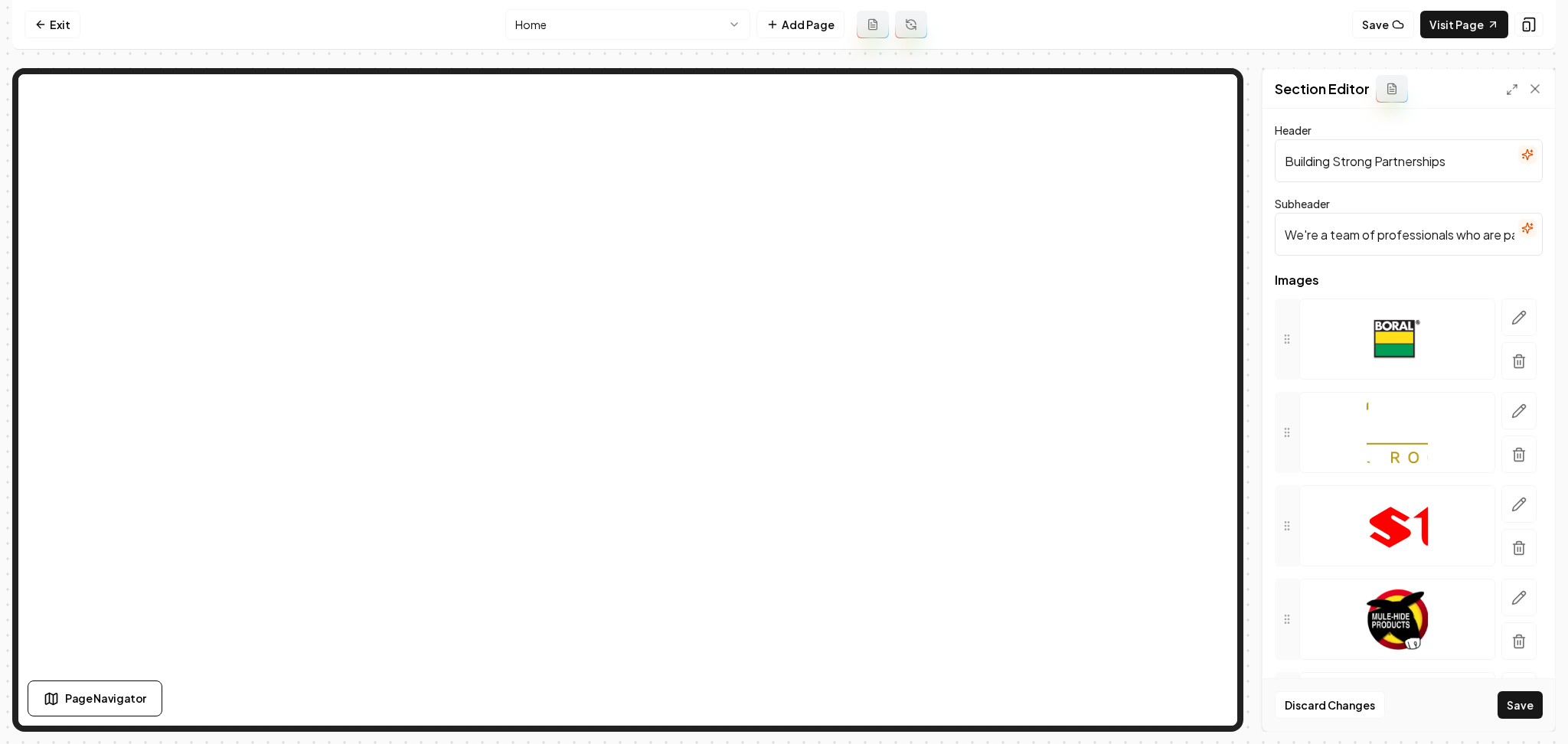
click at [1522, 228] on icon "button" at bounding box center [1527, 229] width 10 height 10
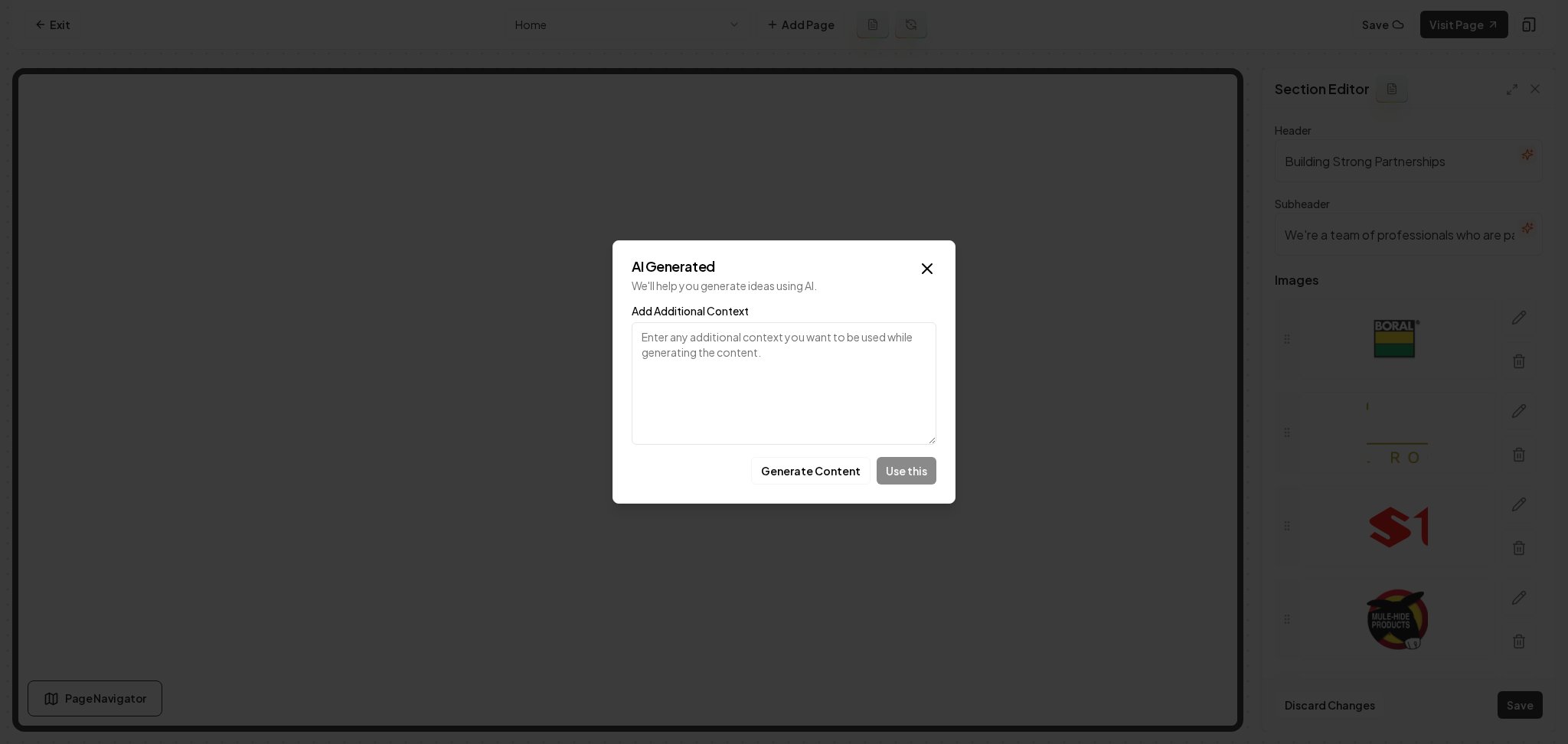
click at [810, 484] on button "Generate Content" at bounding box center [811, 471] width 120 height 28
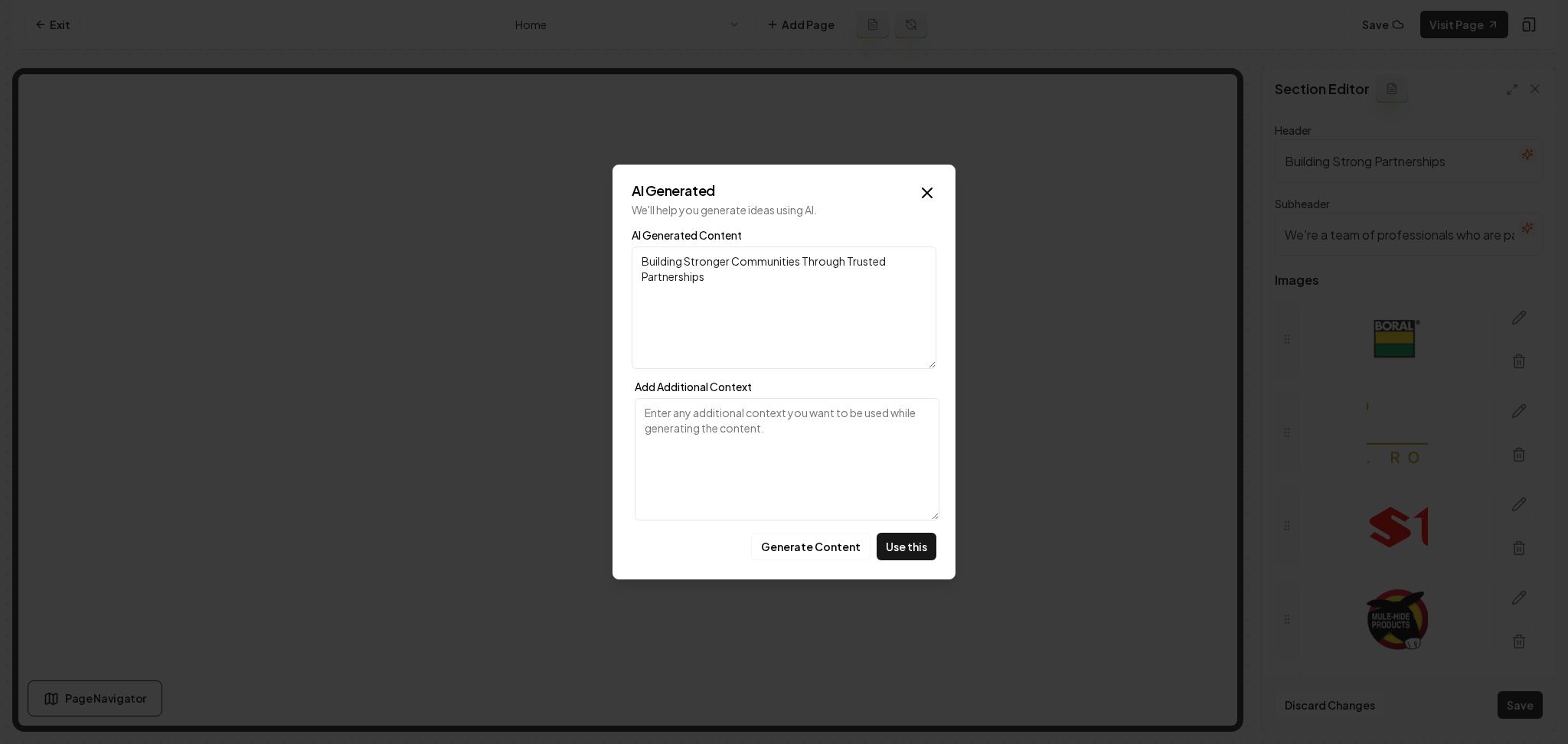
drag, startPoint x: 711, startPoint y: 461, endPoint x: 738, endPoint y: 493, distance: 41.9
click at [715, 470] on textarea "Add Additional Context" at bounding box center [787, 459] width 305 height 122
paste textarea "CERTIFIED roofing company for industry leading manufacturers"
type textarea "CERTIFIED roofing company for industry leading manufacturers"
click at [789, 550] on button "Generate Content" at bounding box center [811, 547] width 120 height 28
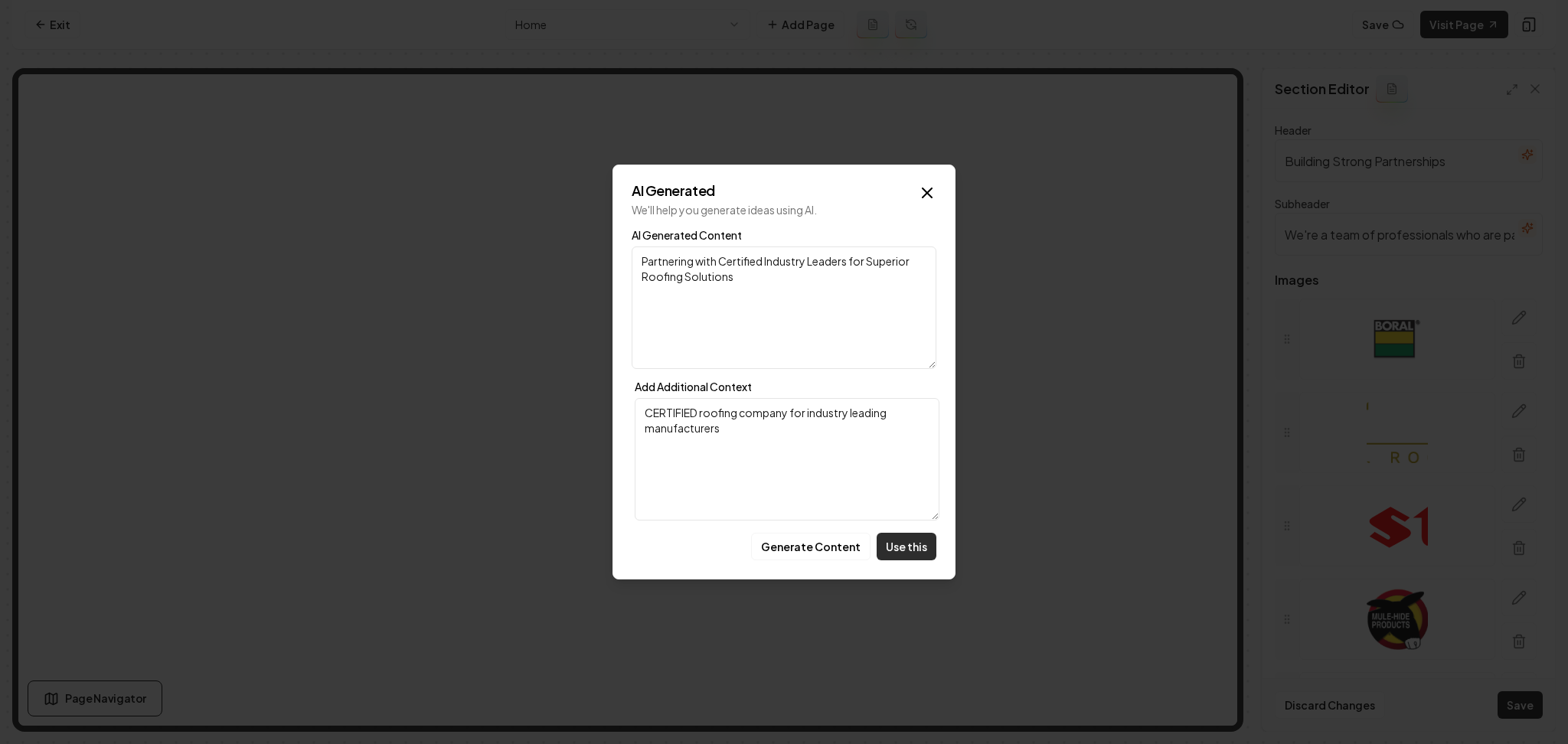
click at [911, 545] on button "Use this" at bounding box center [906, 547] width 60 height 28
type input "Partnering with Certified Industry Leaders for Superior Roofing Solutions"
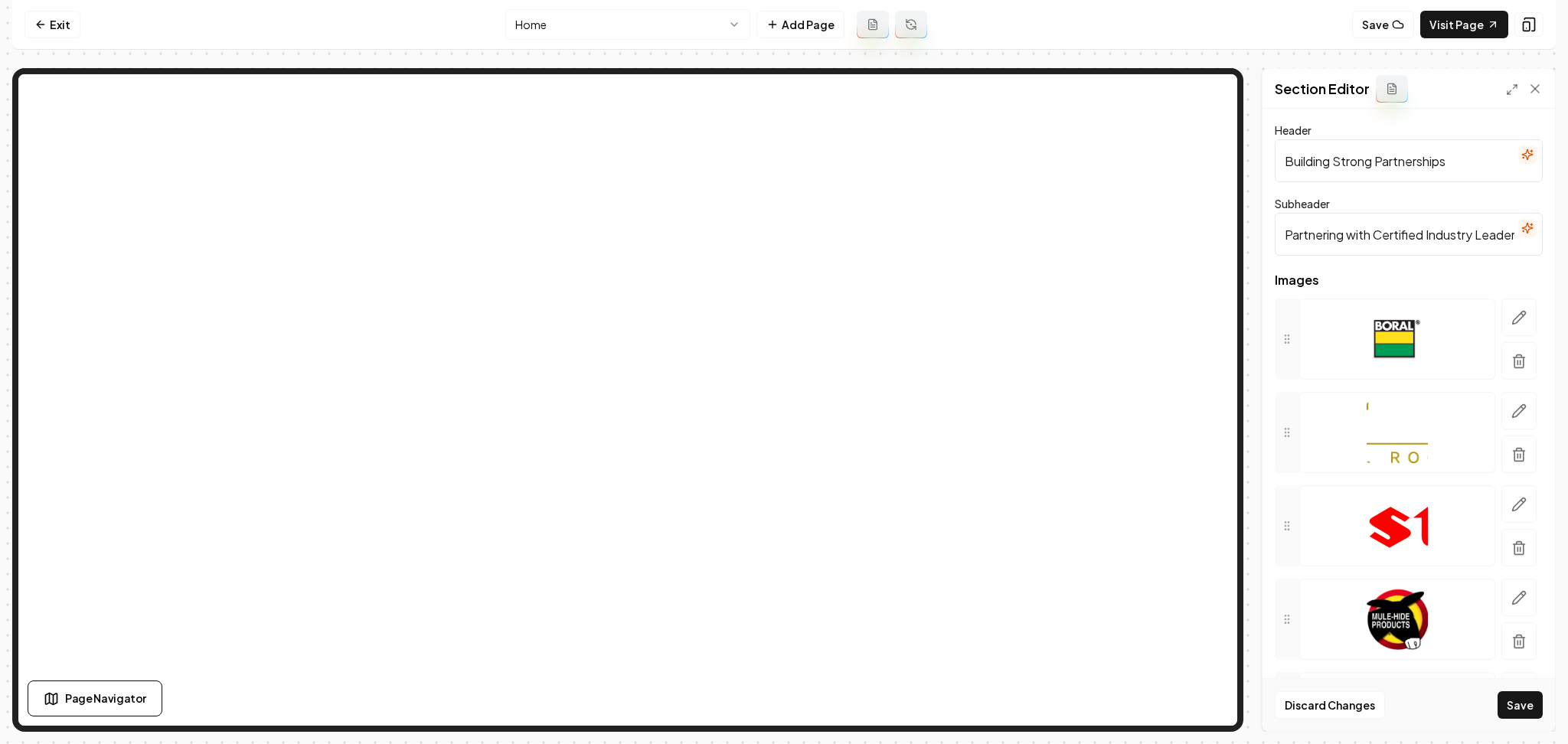
click at [1520, 687] on div "Discard Changes Save" at bounding box center [1408, 704] width 293 height 53
click at [1520, 699] on button "Save" at bounding box center [1521, 704] width 46 height 28
click at [1522, 230] on icon "button" at bounding box center [1527, 229] width 10 height 10
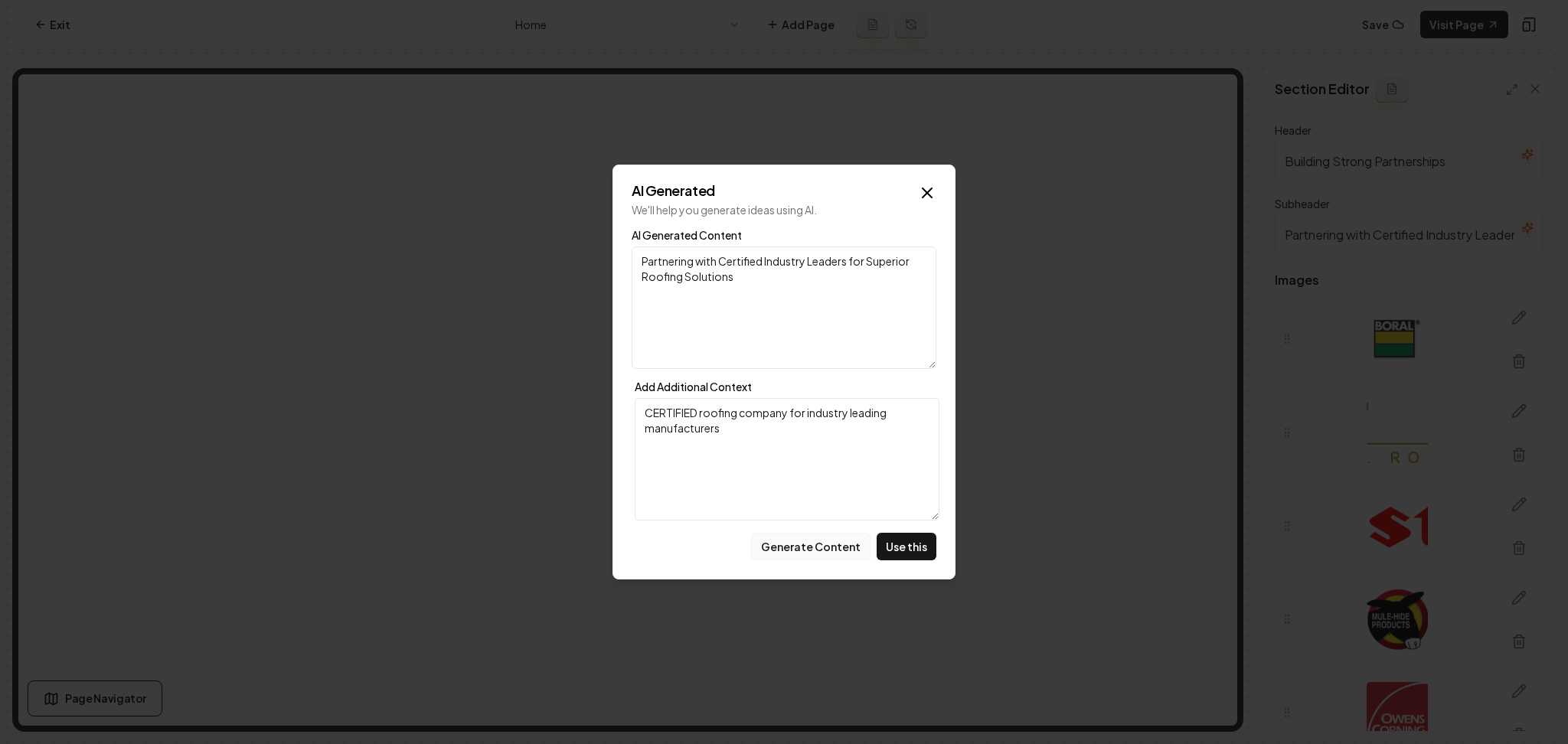
click at [831, 543] on button "Generate Content" at bounding box center [811, 547] width 120 height 28
drag, startPoint x: 733, startPoint y: 261, endPoint x: 584, endPoint y: 265, distance: 149.1
click at [584, 265] on body "Computer Required This feature is only available on a computer. Please switch t…" at bounding box center [784, 372] width 1568 height 744
type textarea "Certified by Experts for Lasting Roofing Solutions"
click at [798, 549] on button "Generate Content" at bounding box center [811, 547] width 120 height 28
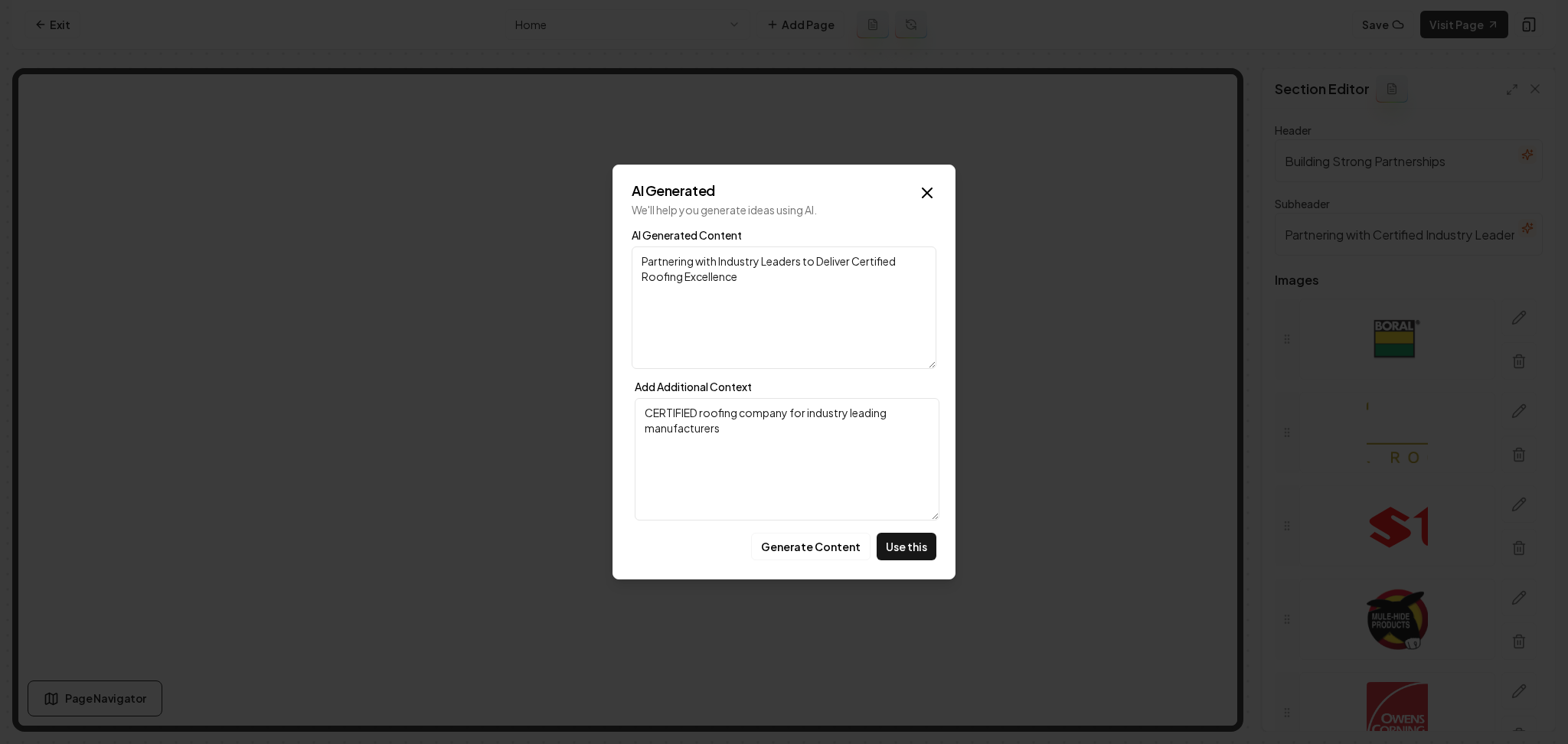
drag, startPoint x: 853, startPoint y: 258, endPoint x: 611, endPoint y: 247, distance: 242.2
click at [611, 247] on body "Computer Required This feature is only available on a computer. Please switch t…" at bounding box center [784, 372] width 1568 height 744
click at [825, 269] on textarea "Certified Roofing Excellence" at bounding box center [784, 307] width 305 height 122
paste textarea "for industry leading manufacturers"
click at [808, 251] on textarea "Certified Roofing Excellence for industry leading manufacturers" at bounding box center [784, 307] width 305 height 122
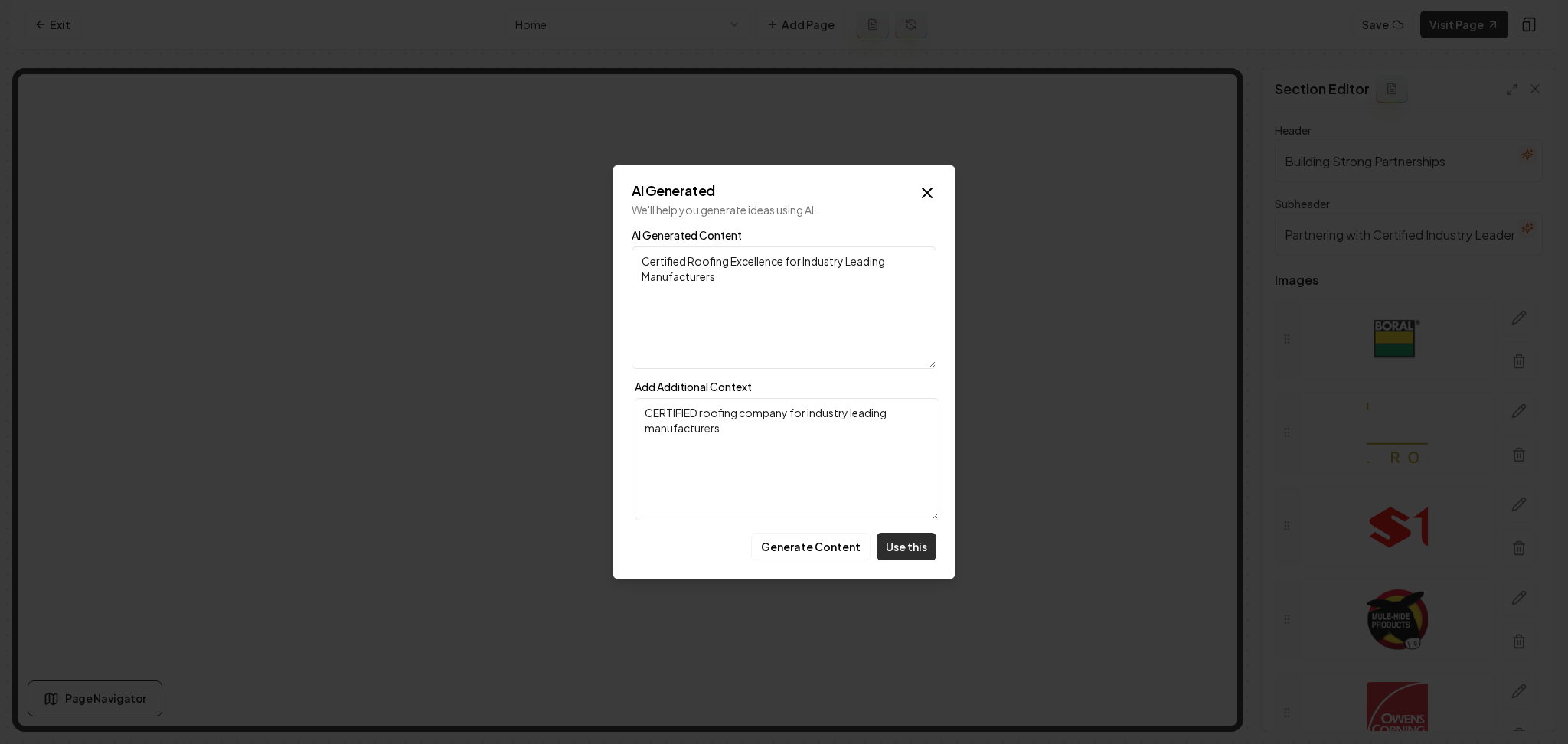
type textarea "Certified Roofing Excellence for Industry Leading Manufacturers"
click at [889, 537] on button "Use this" at bounding box center [906, 547] width 60 height 28
type input "Certified Roofing Excellence for Industry Leading Manufacturers"
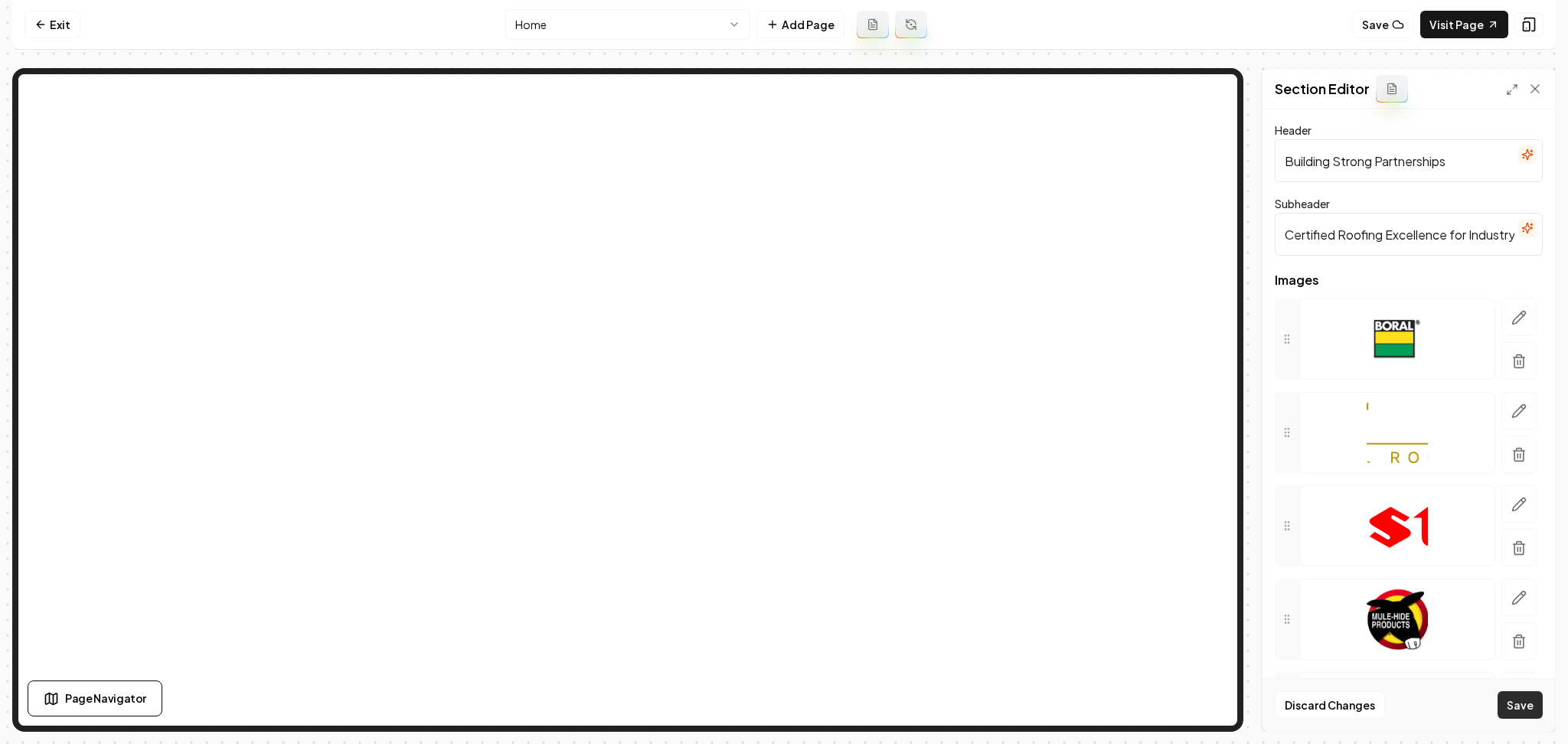
click at [1523, 711] on button "Save" at bounding box center [1521, 704] width 46 height 28
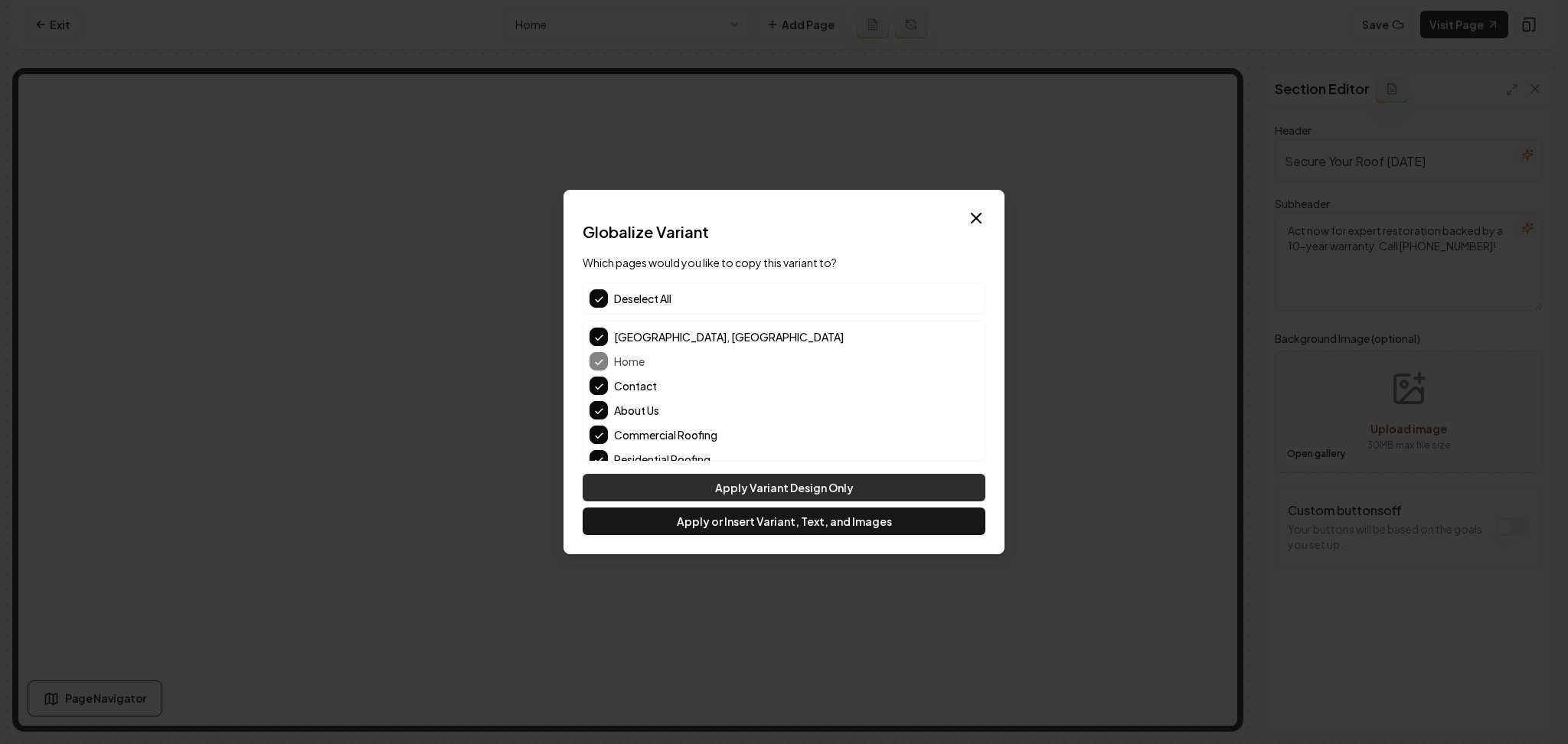
click at [717, 499] on button "Apply Variant Design Only" at bounding box center [784, 488] width 403 height 28
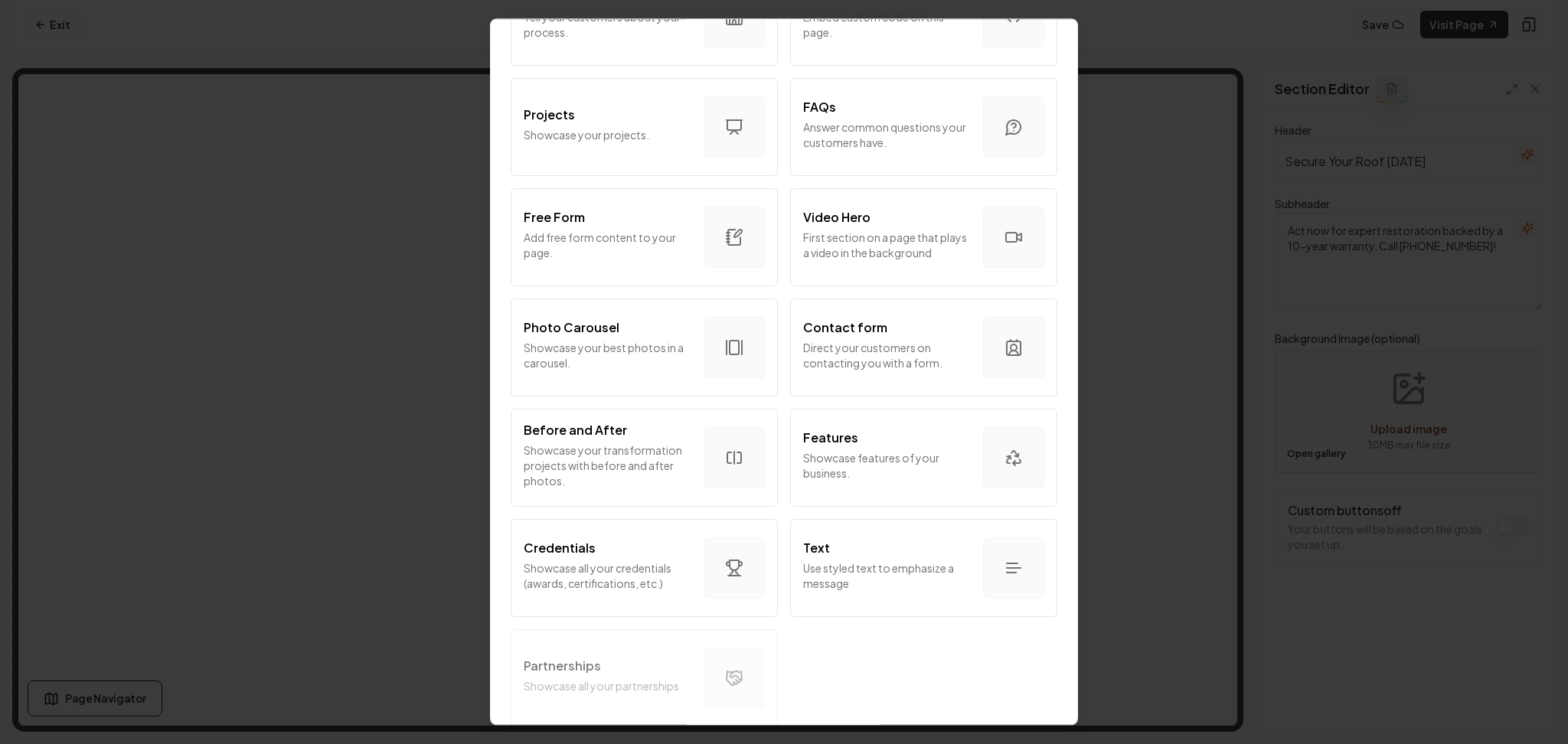
scroll to position [741, 0]
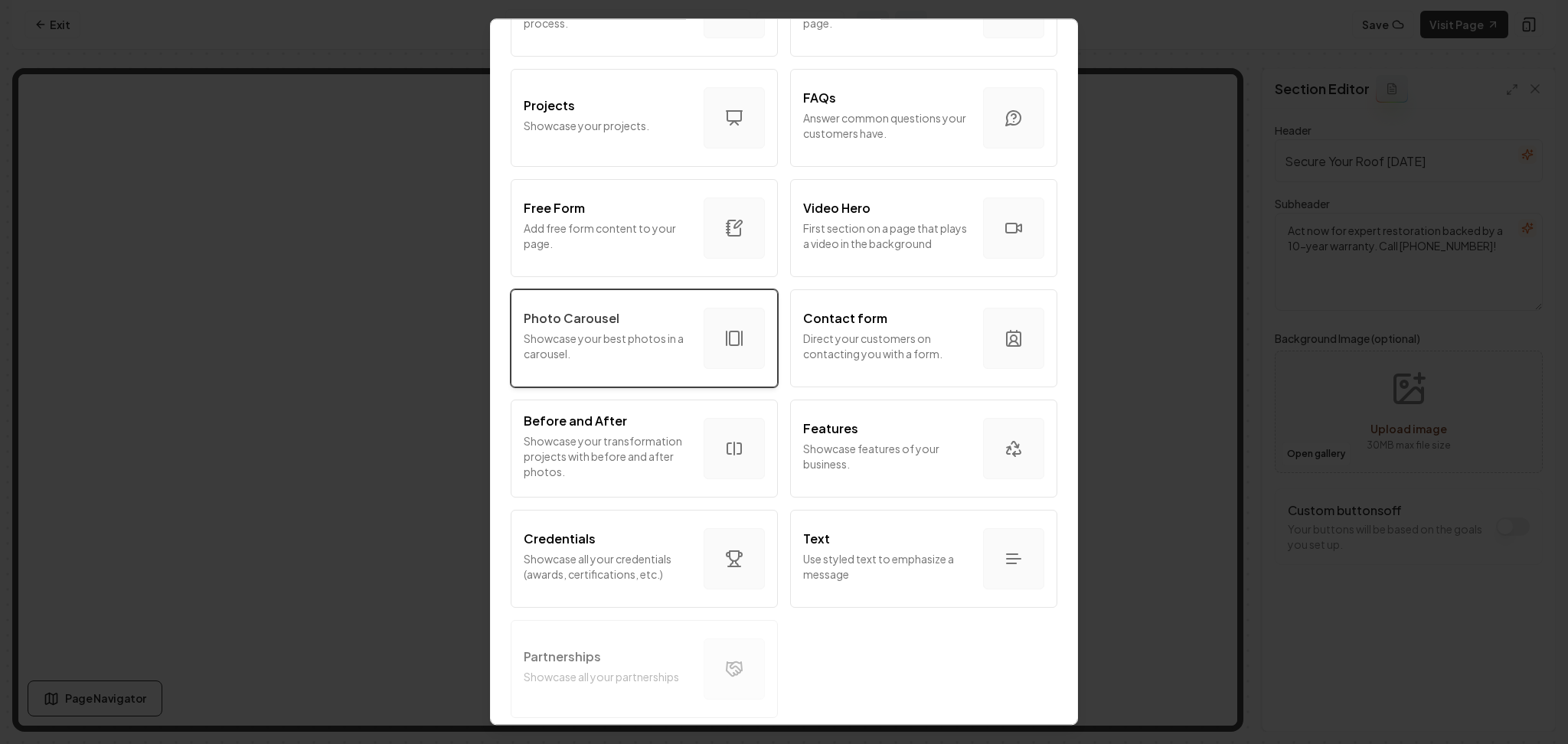
click at [658, 337] on p "Showcase your best photos in a carousel." at bounding box center [608, 346] width 168 height 30
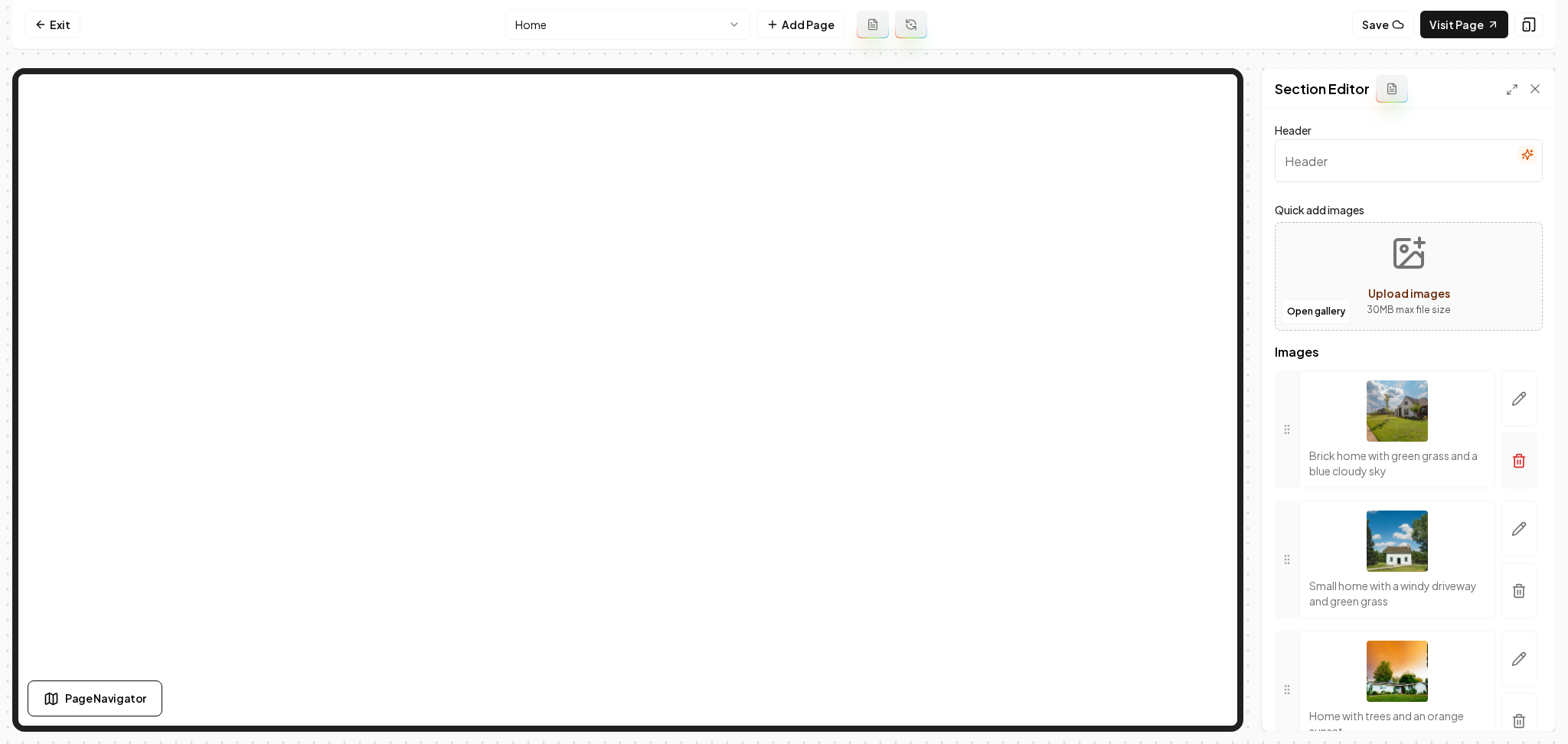
click at [1502, 477] on button "button" at bounding box center [1520, 461] width 35 height 56
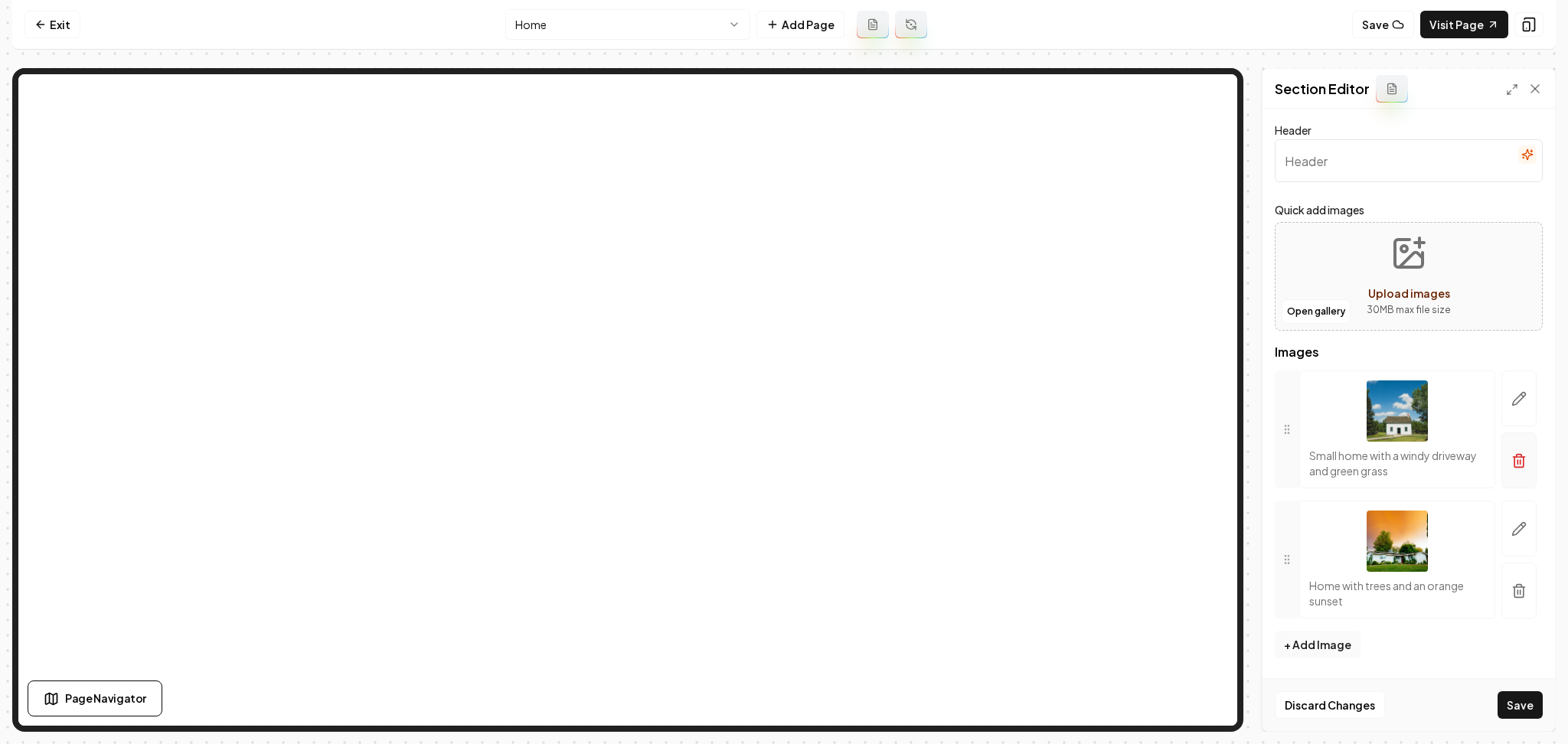
click at [1518, 477] on button "button" at bounding box center [1520, 461] width 35 height 56
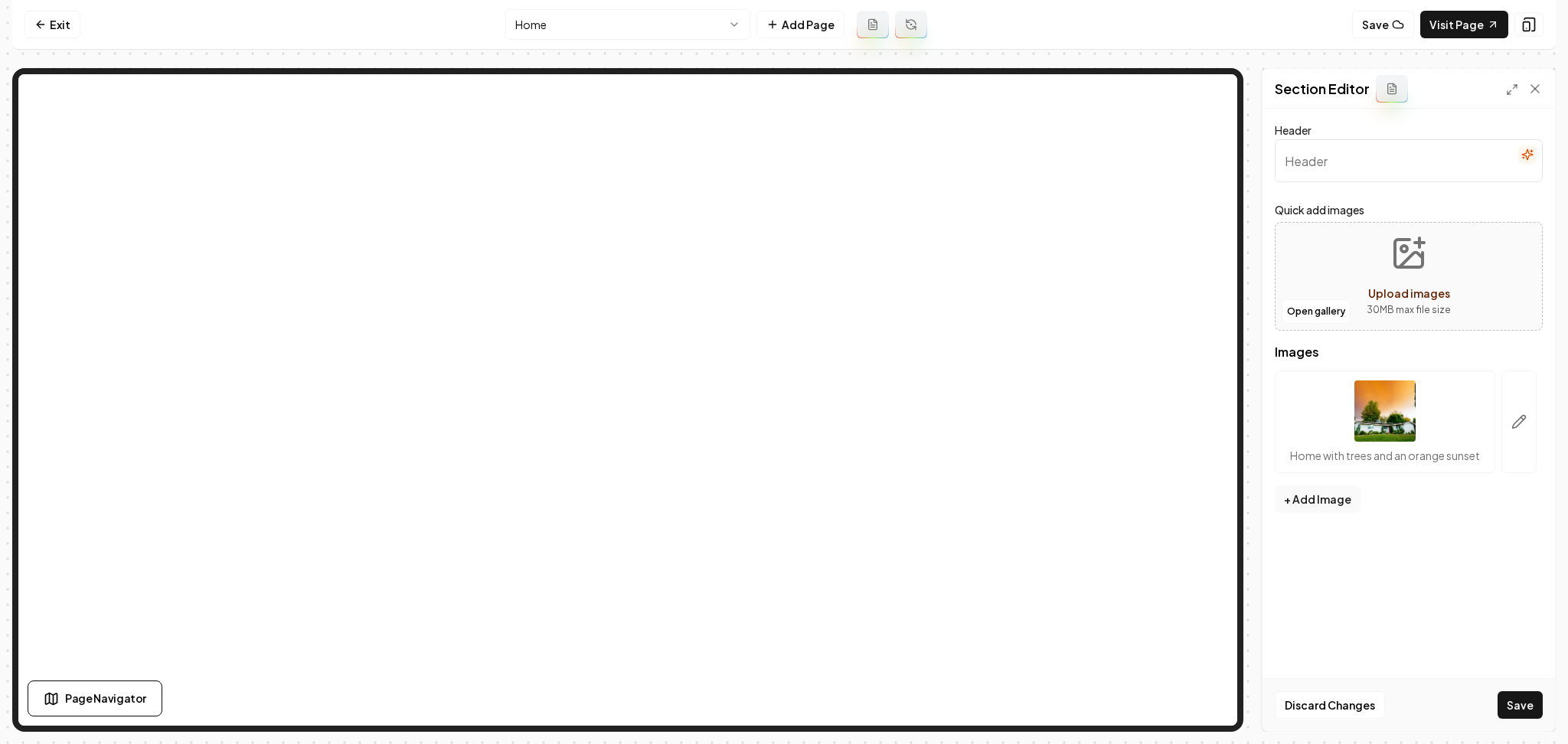
click at [1522, 418] on icon "button" at bounding box center [1519, 422] width 15 height 15
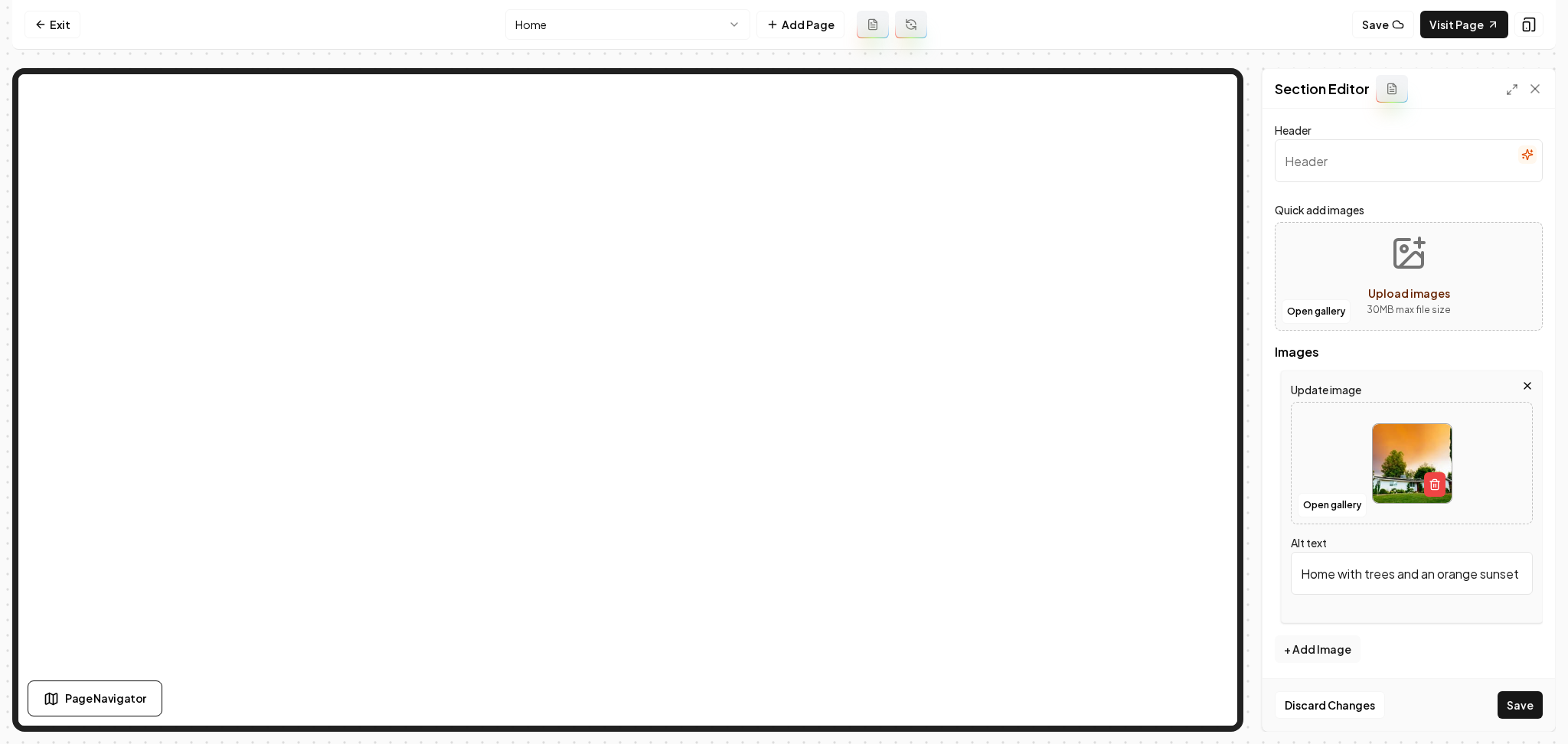
click at [1368, 408] on div "Open gallery" at bounding box center [1412, 462] width 242 height 122
type input "**********"
click at [1338, 174] on input "Header" at bounding box center [1409, 160] width 268 height 43
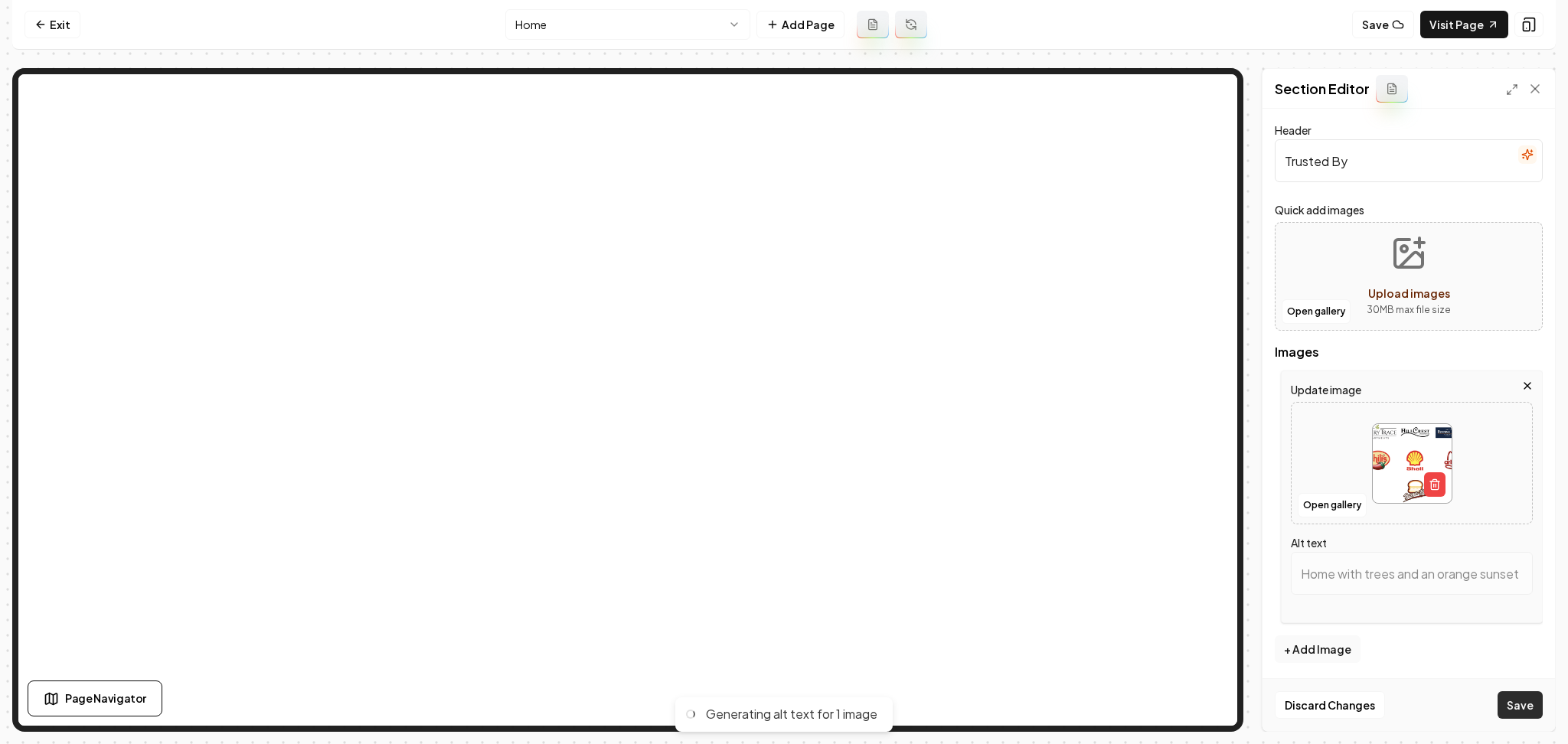
type input "Trusted By"
click at [1533, 714] on button "Save" at bounding box center [1521, 704] width 46 height 28
type input "Logos of nearby businesses: Avery Trace Apartments, HillCrest Apartments, Runni…"
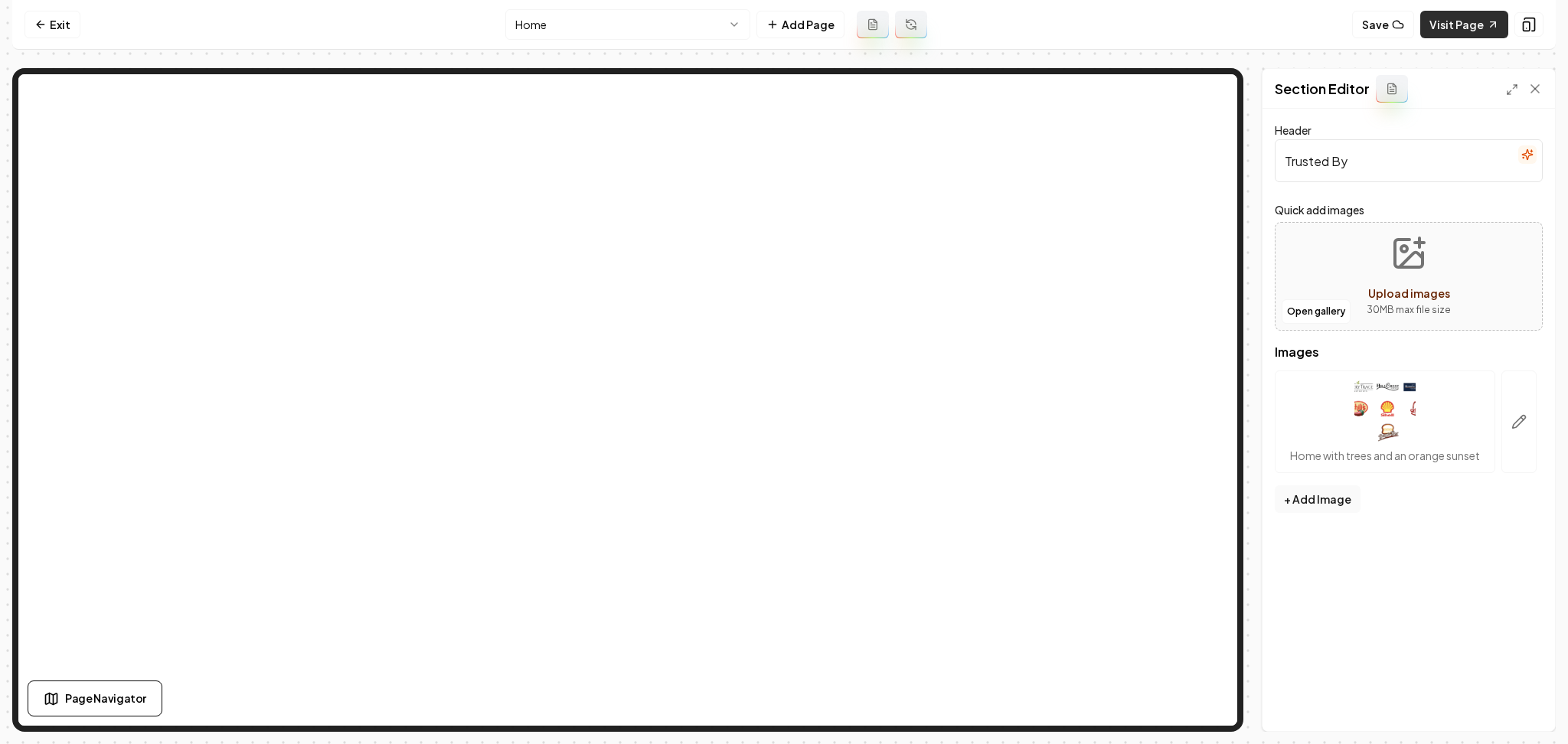
click at [1446, 17] on link "Visit Page" at bounding box center [1464, 24] width 88 height 28
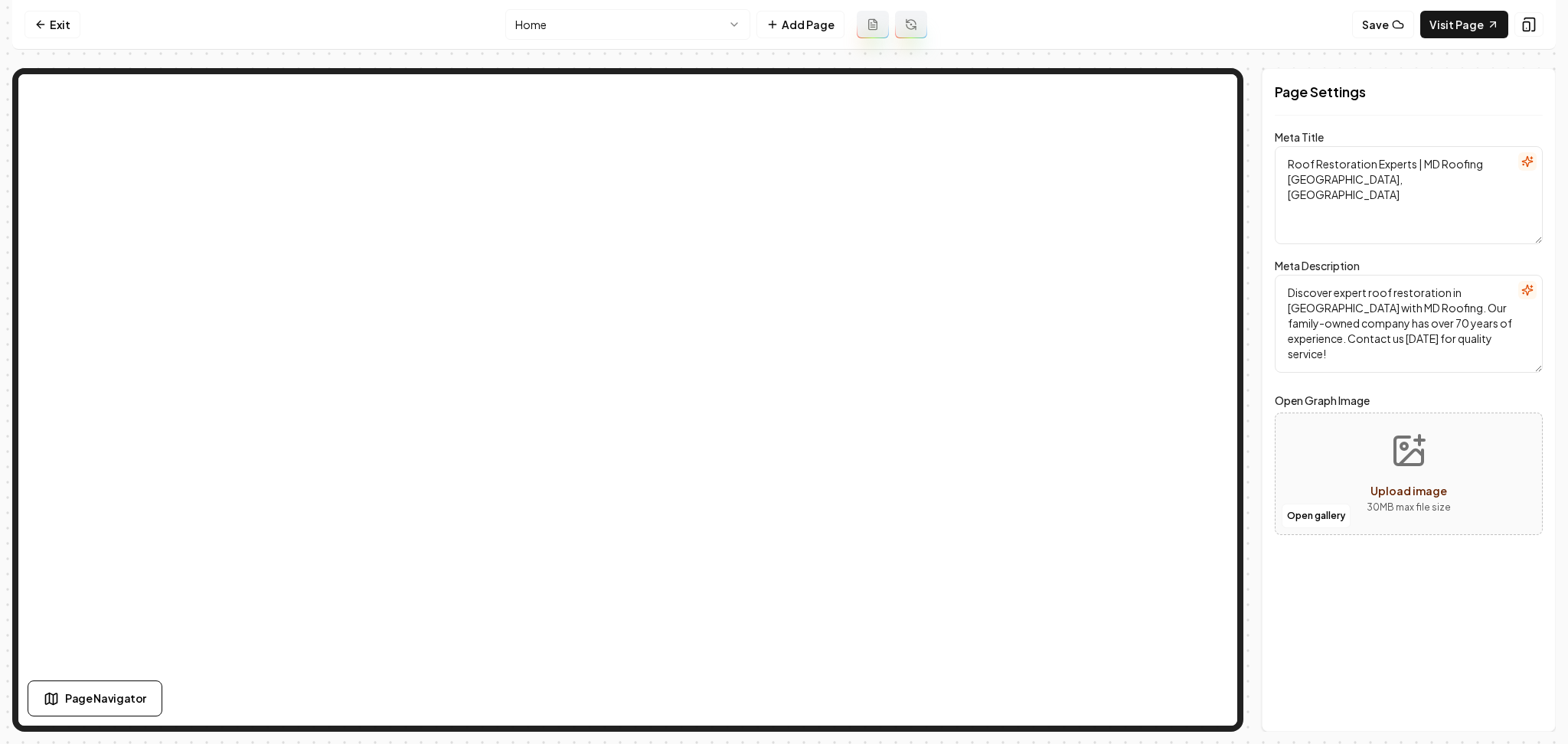
click at [554, 28] on html "Computer Required This feature is only available on a computer. Please switch t…" at bounding box center [784, 372] width 1568 height 744
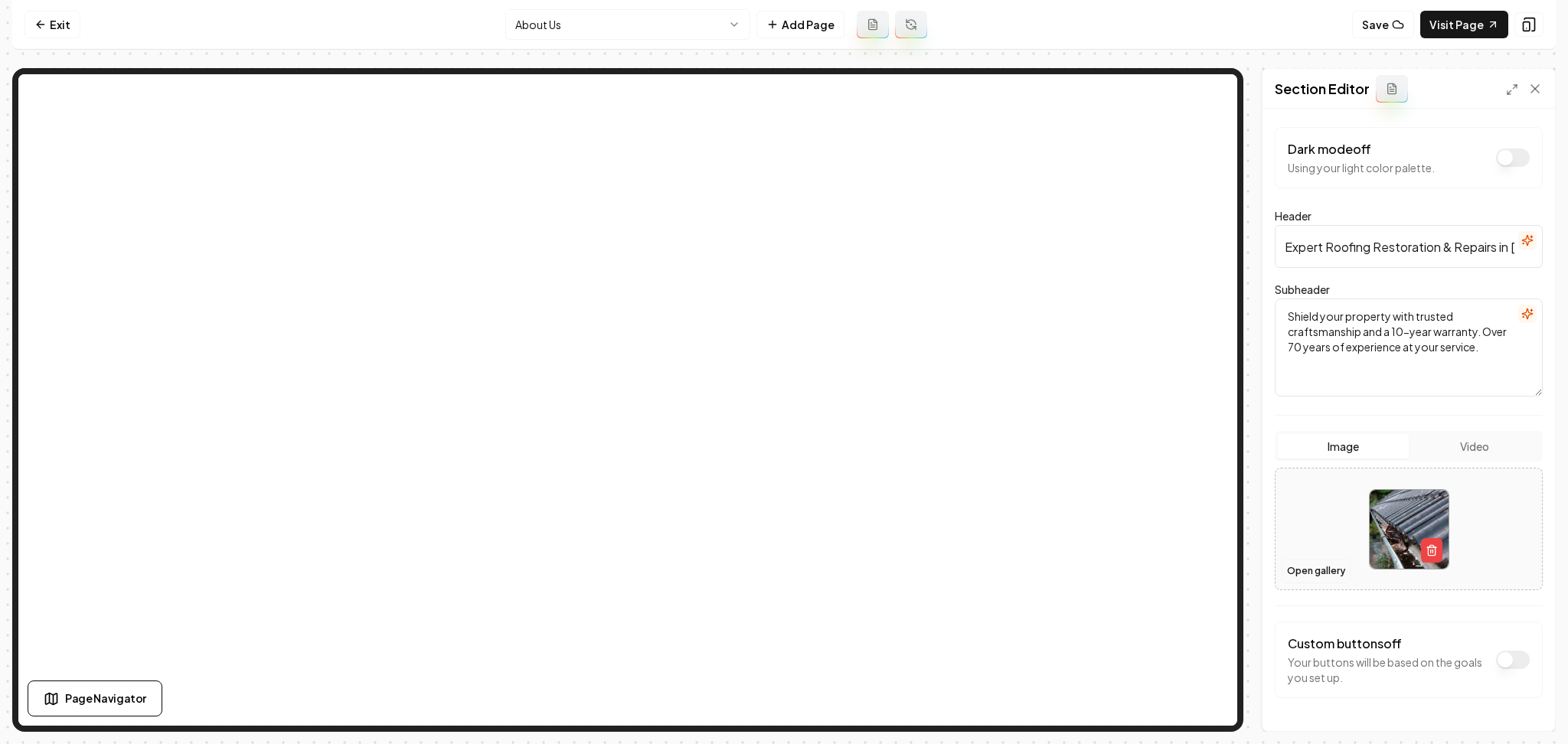
click at [1292, 574] on button "Open gallery" at bounding box center [1317, 570] width 69 height 24
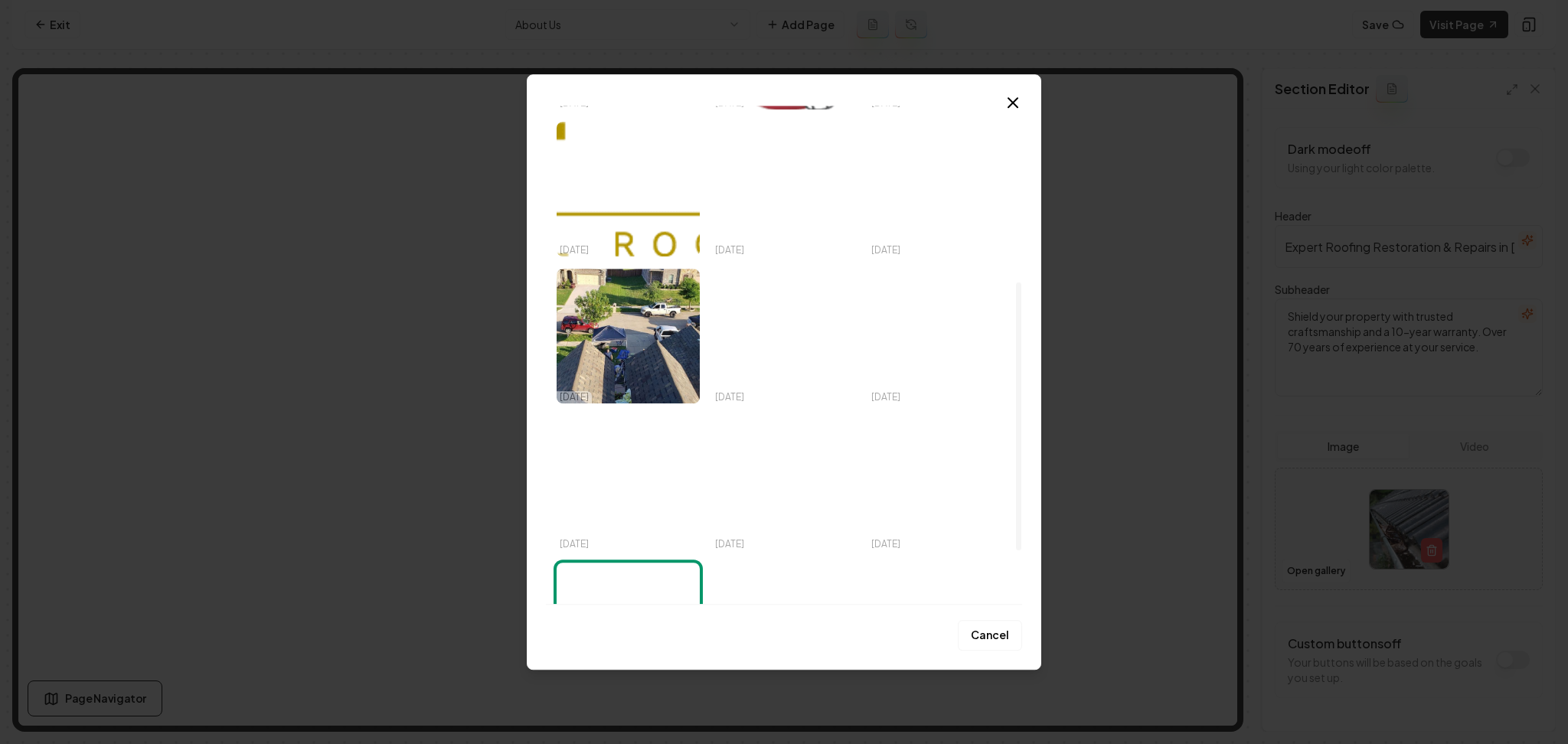
scroll to position [426, 0]
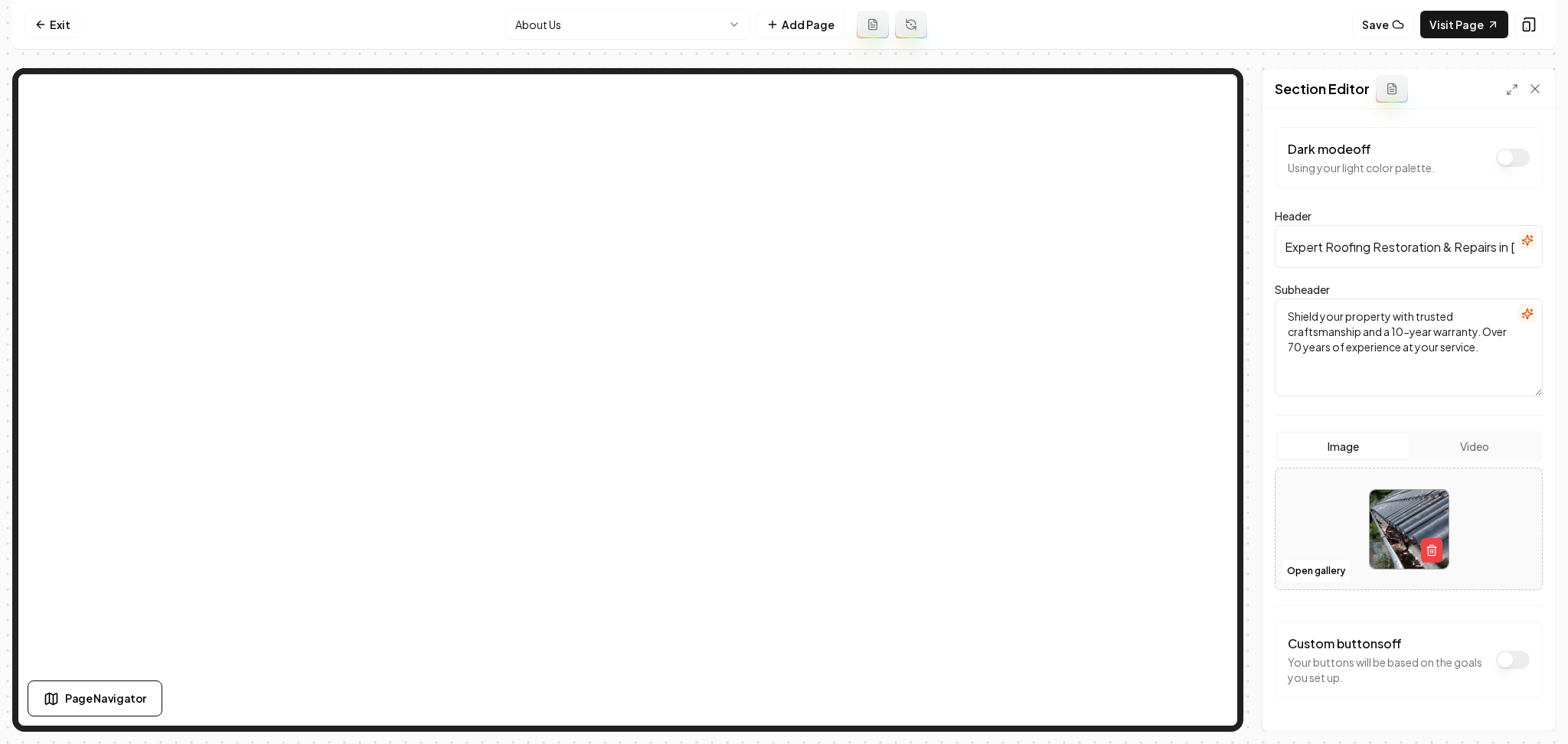
click at [1339, 519] on div at bounding box center [1409, 529] width 267 height 105
type input "**********"
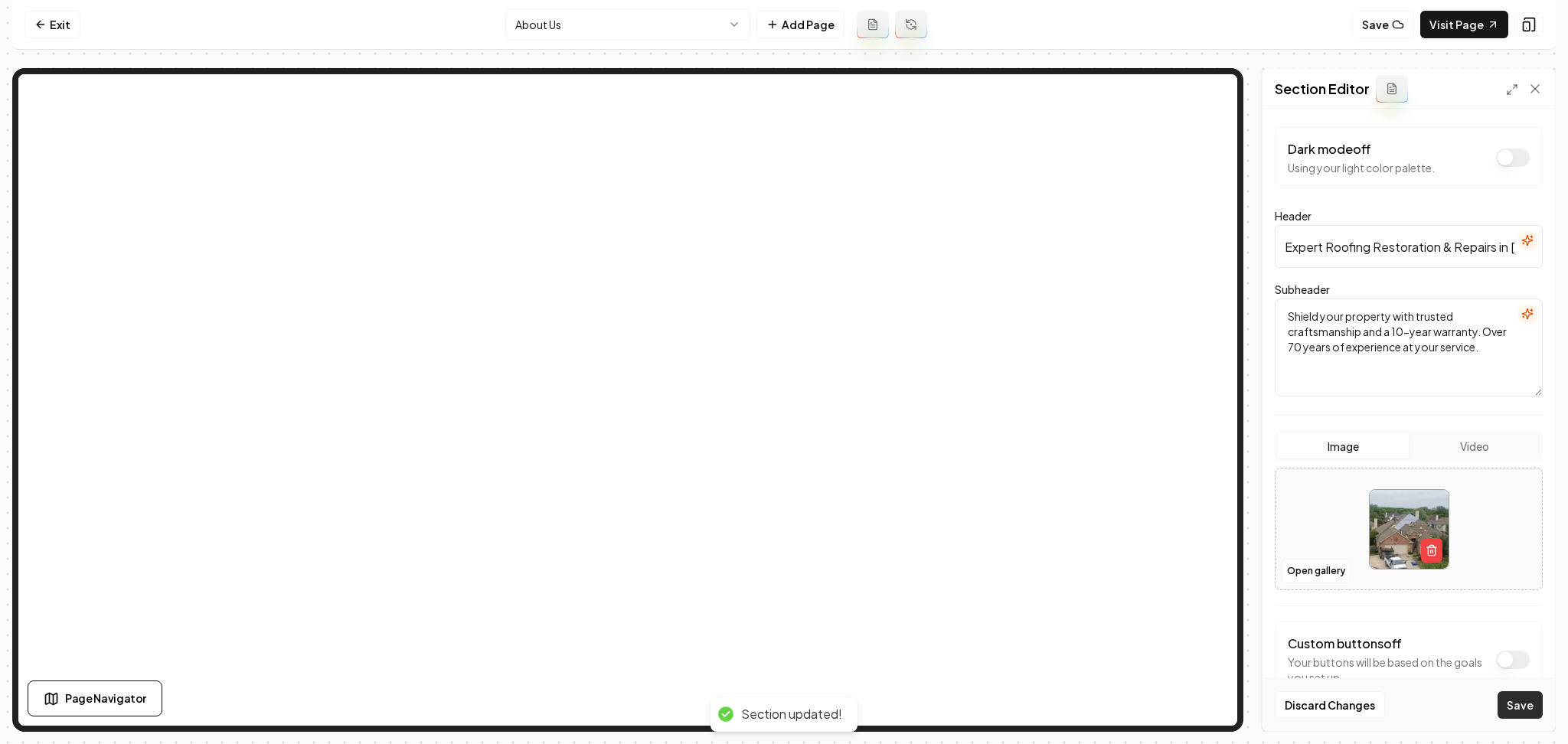
click at [1522, 706] on button "Save" at bounding box center [1521, 704] width 46 height 28
click at [603, 19] on html "Computer Required This feature is only available on a computer. Please switch t…" at bounding box center [784, 372] width 1568 height 744
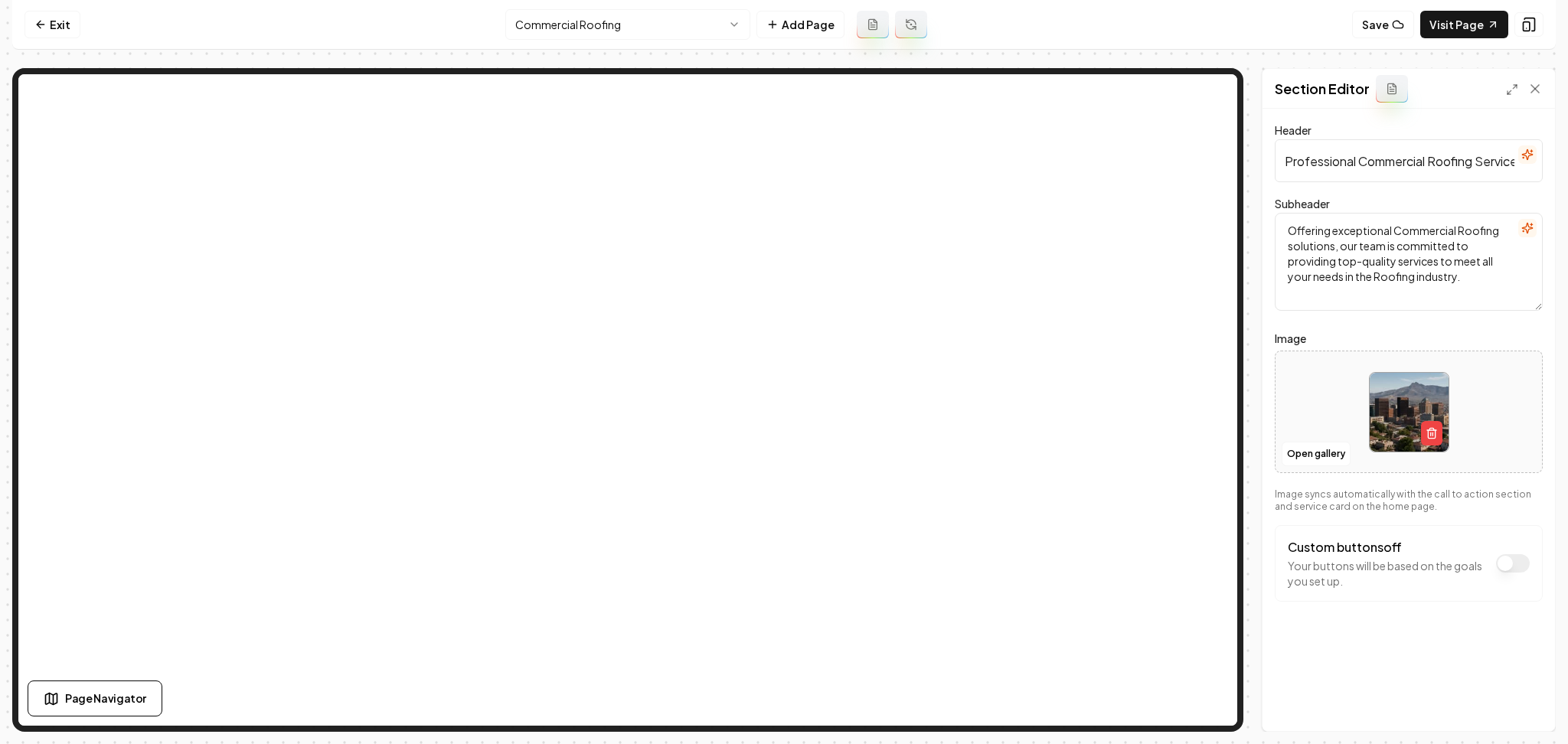
click at [1279, 385] on div at bounding box center [1409, 412] width 267 height 105
type input "**********"
click at [1533, 714] on button "Save" at bounding box center [1521, 704] width 46 height 28
click at [635, 21] on html "Computer Required This feature is only available on a computer. Please switch t…" at bounding box center [784, 372] width 1568 height 744
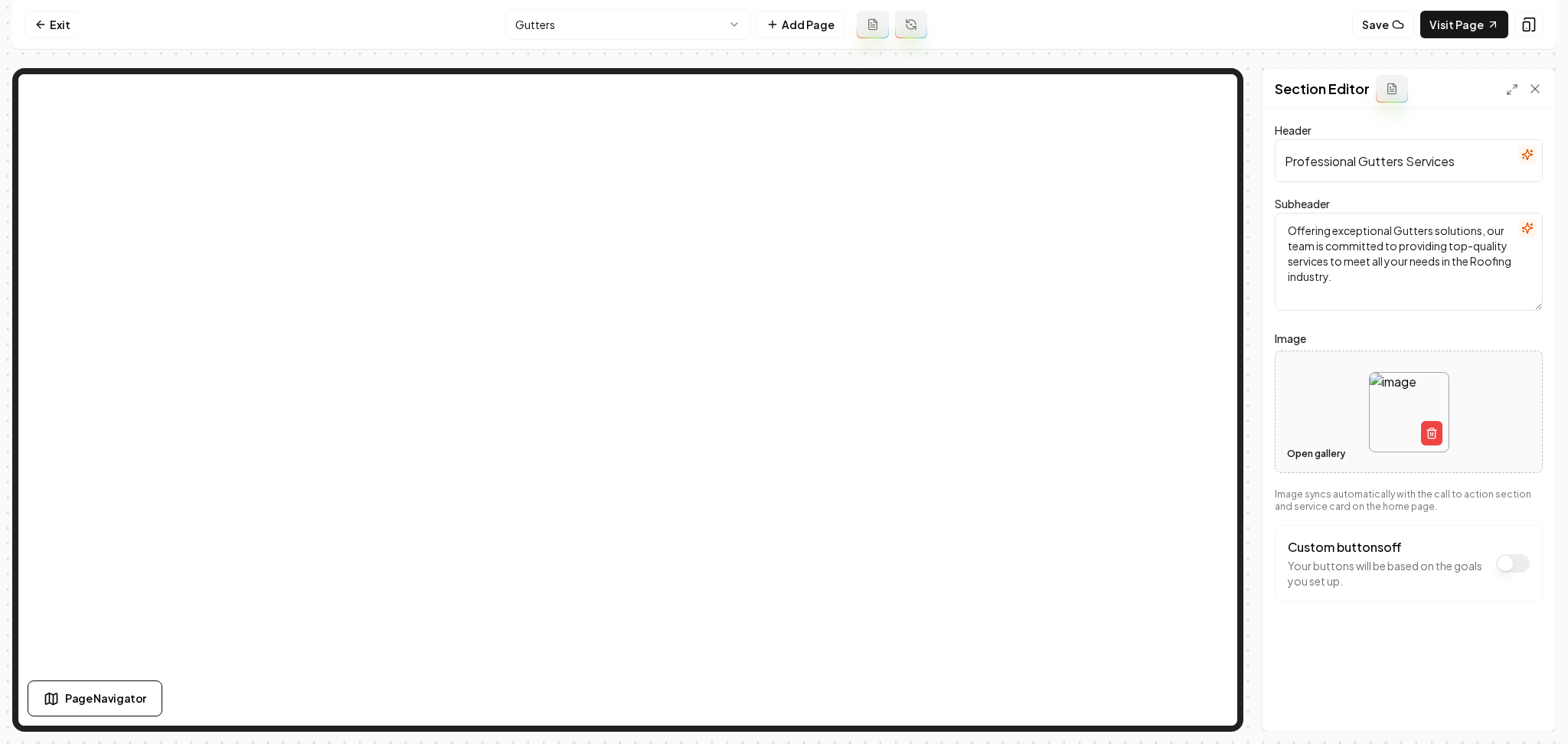
click at [1319, 459] on button "Open gallery" at bounding box center [1317, 454] width 69 height 24
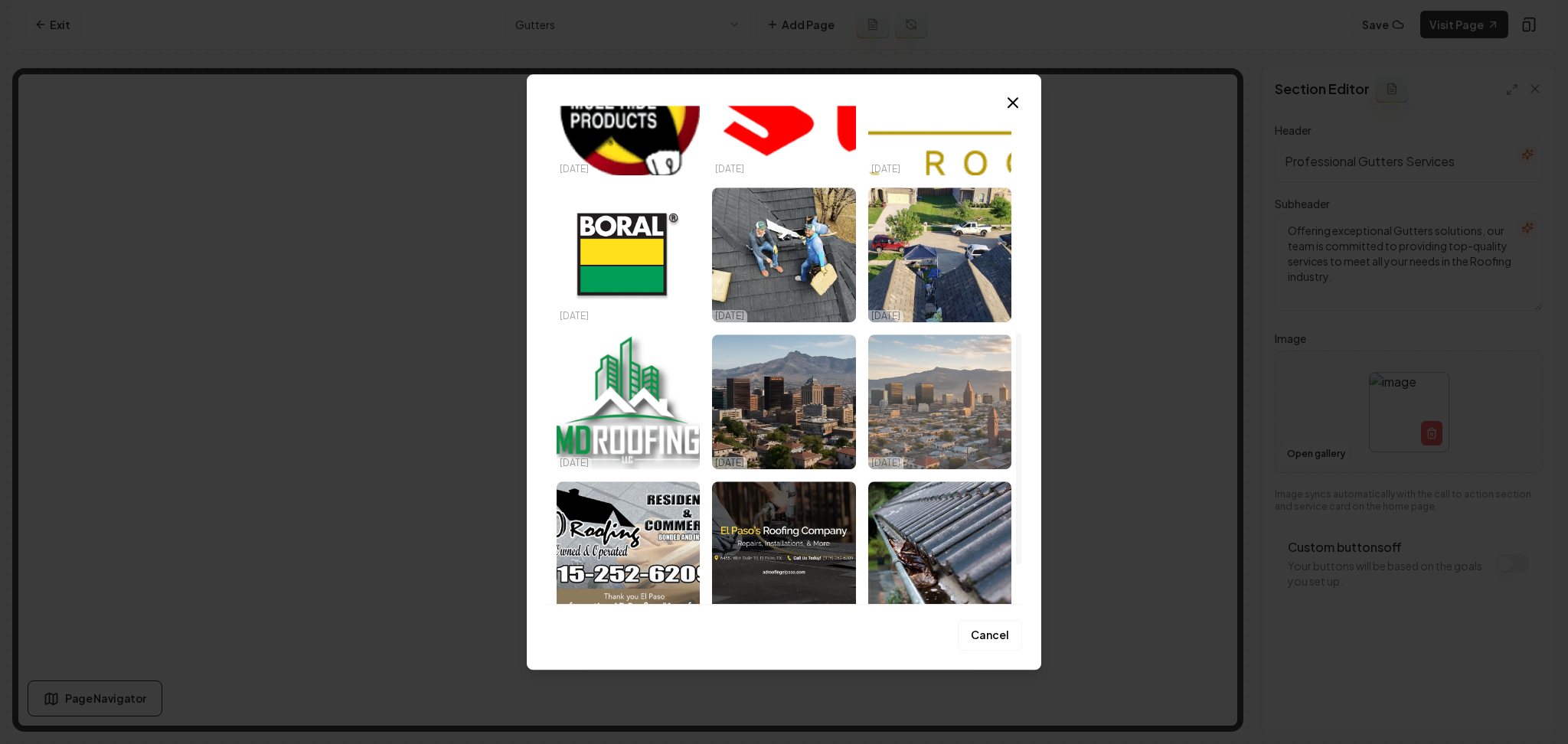
scroll to position [573, 0]
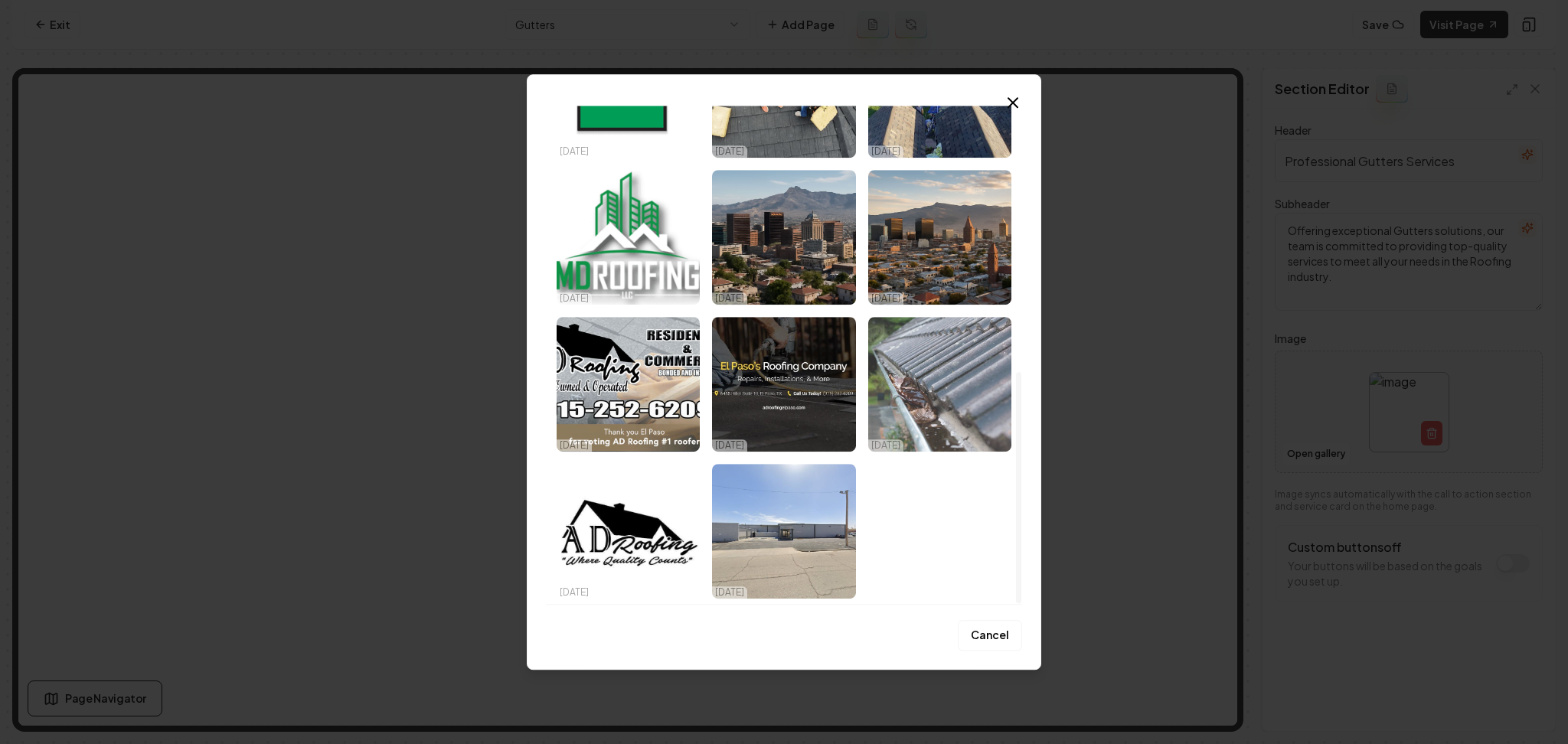
click at [916, 385] on img "Select image image_68e92ff55c7cd75eb852865a.jpeg" at bounding box center [940, 385] width 143 height 135
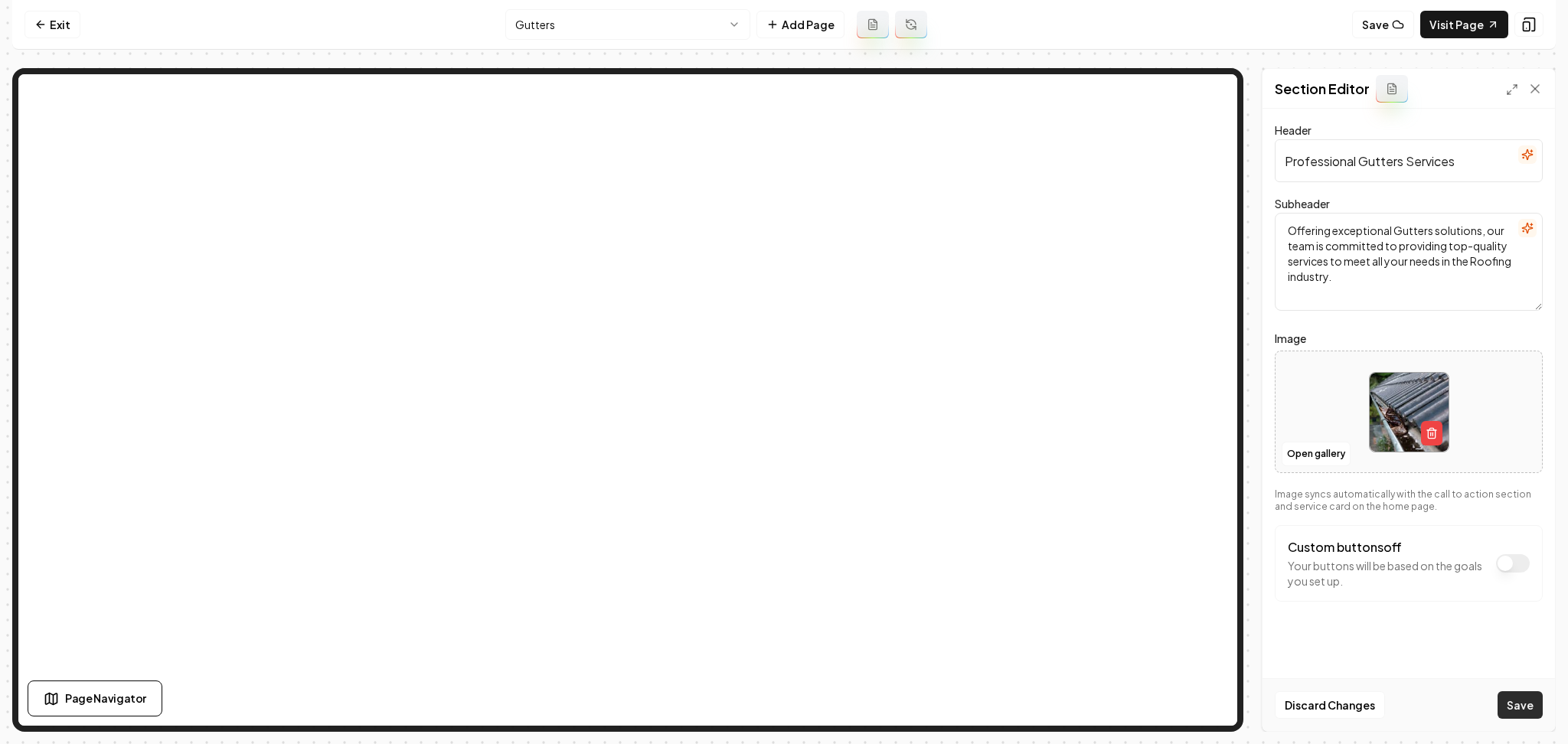
click at [1527, 704] on button "Save" at bounding box center [1521, 704] width 46 height 28
click at [594, 18] on html "Computer Required This feature is only available on a computer. Please switch t…" at bounding box center [784, 372] width 1568 height 744
click at [1279, 417] on div at bounding box center [1409, 412] width 267 height 105
click at [1306, 457] on button "Open gallery" at bounding box center [1317, 454] width 69 height 24
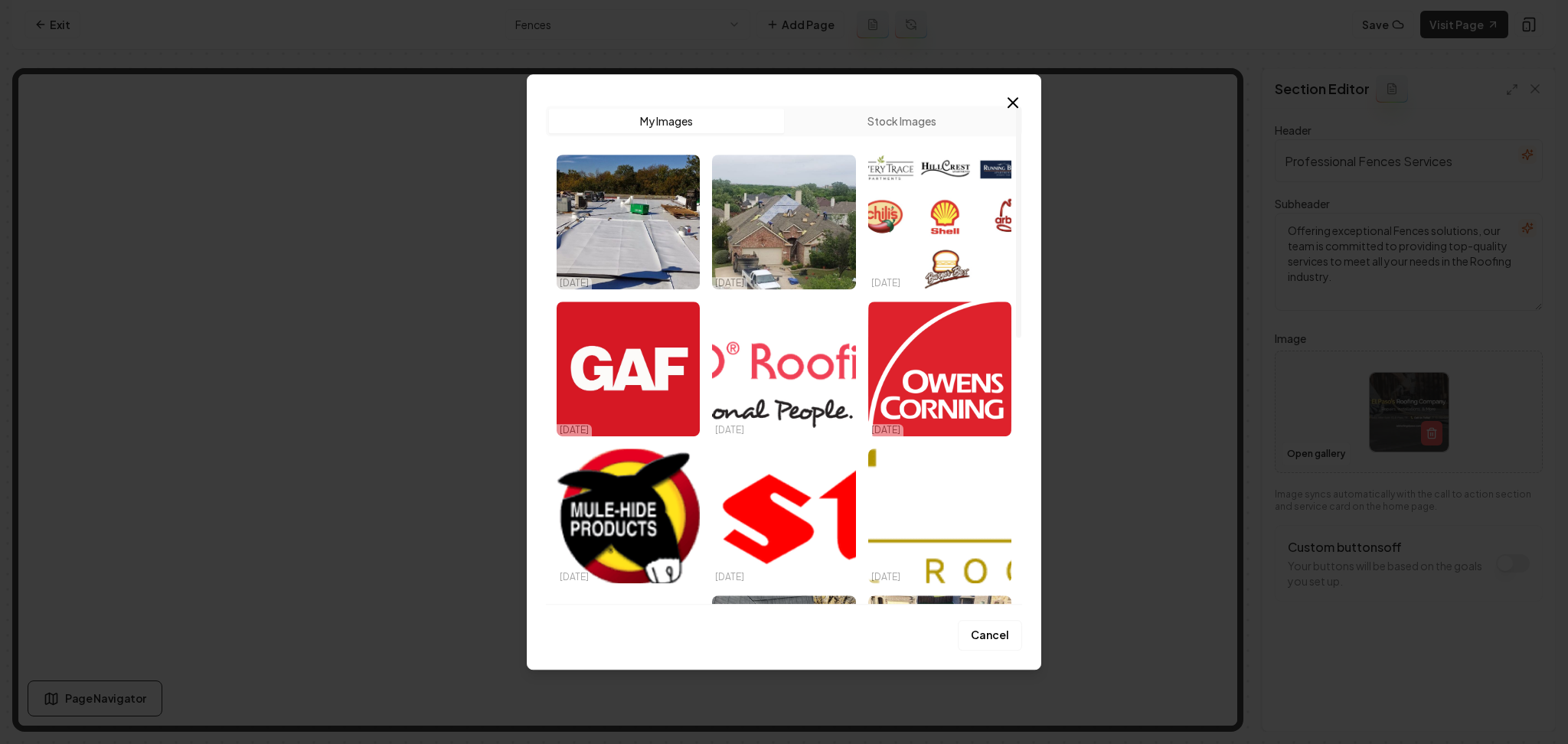
click at [879, 111] on button "Stock Images" at bounding box center [901, 121] width 235 height 24
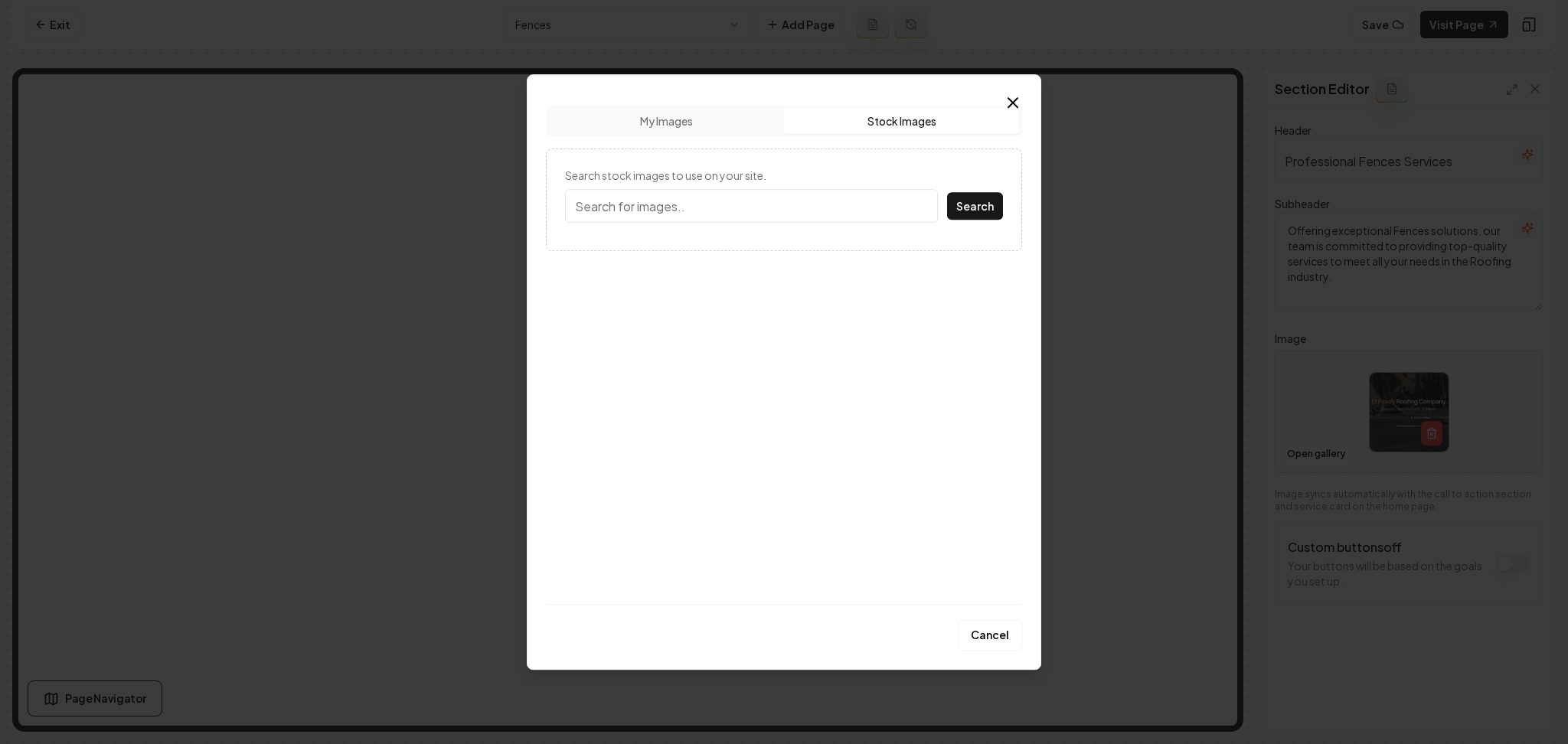
click at [706, 190] on input "Search stock images to use on your site." at bounding box center [752, 206] width 373 height 34
click at [948, 192] on button "Search" at bounding box center [976, 206] width 56 height 28
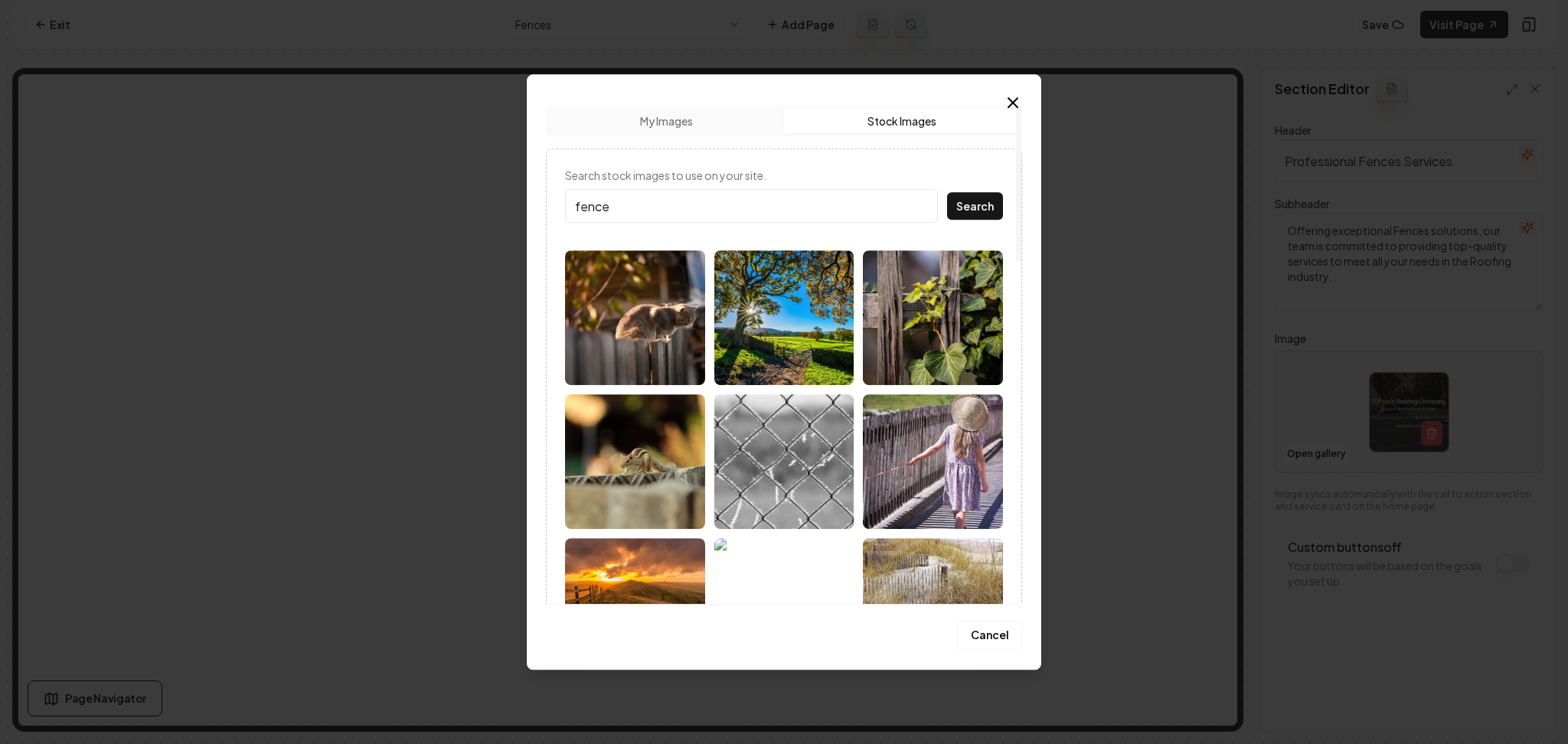
click at [687, 200] on input "fence" at bounding box center [752, 206] width 373 height 34
type input "fence home"
click at [948, 192] on button "Search" at bounding box center [976, 206] width 56 height 28
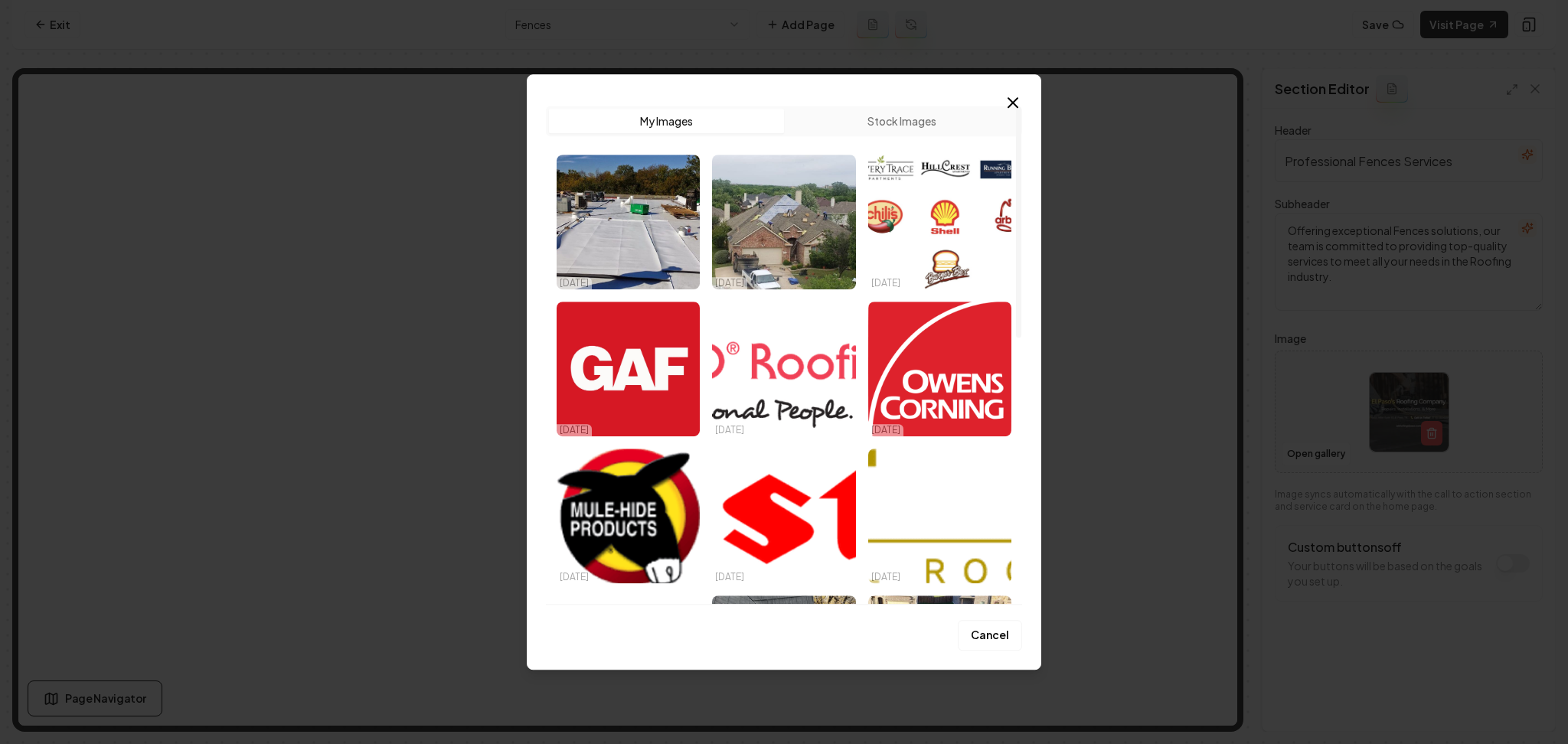
click at [871, 121] on button "Stock Images" at bounding box center [901, 121] width 235 height 24
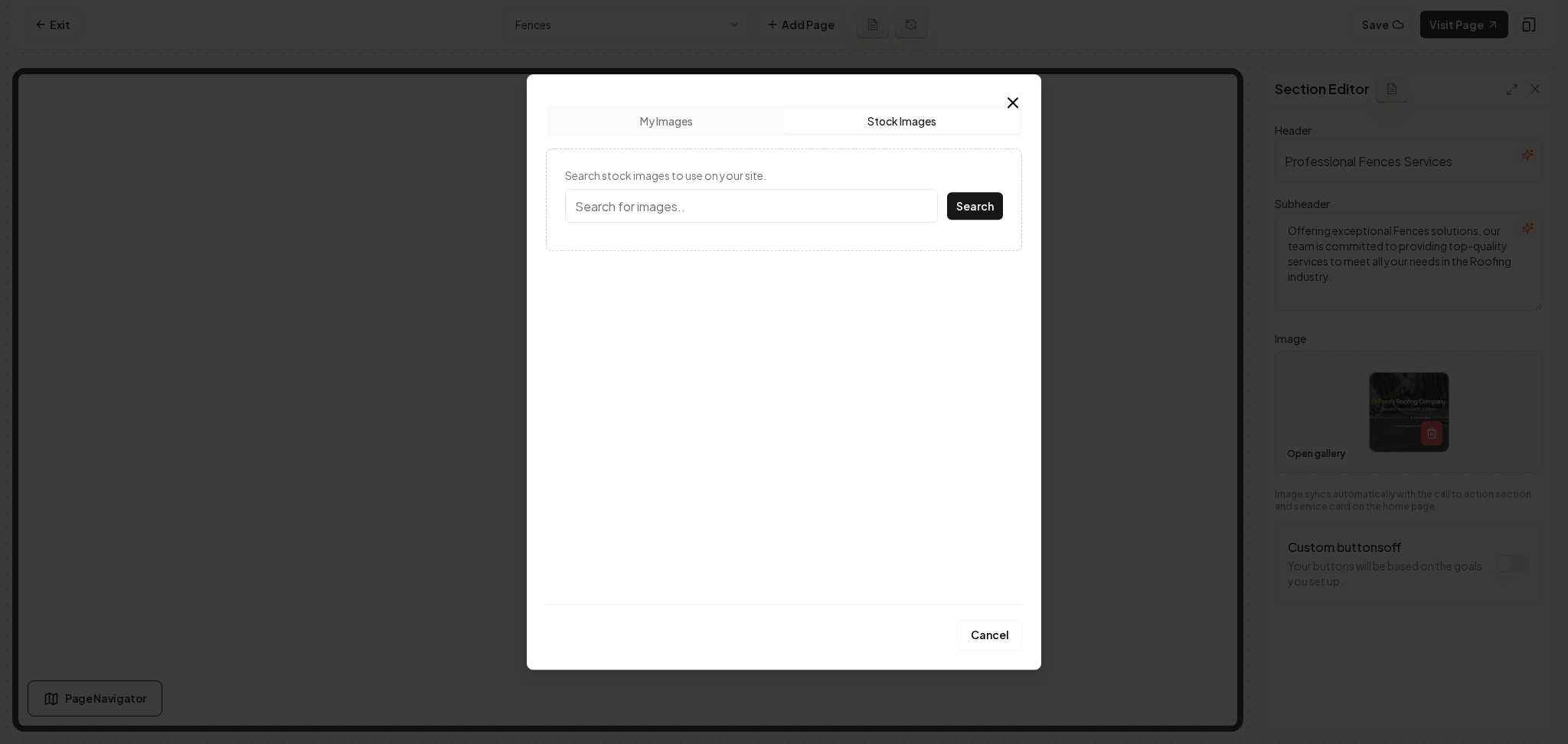
click at [711, 219] on input "Search stock images to use on your site." at bounding box center [752, 206] width 373 height 34
click at [948, 192] on button "Search" at bounding box center [976, 206] width 56 height 28
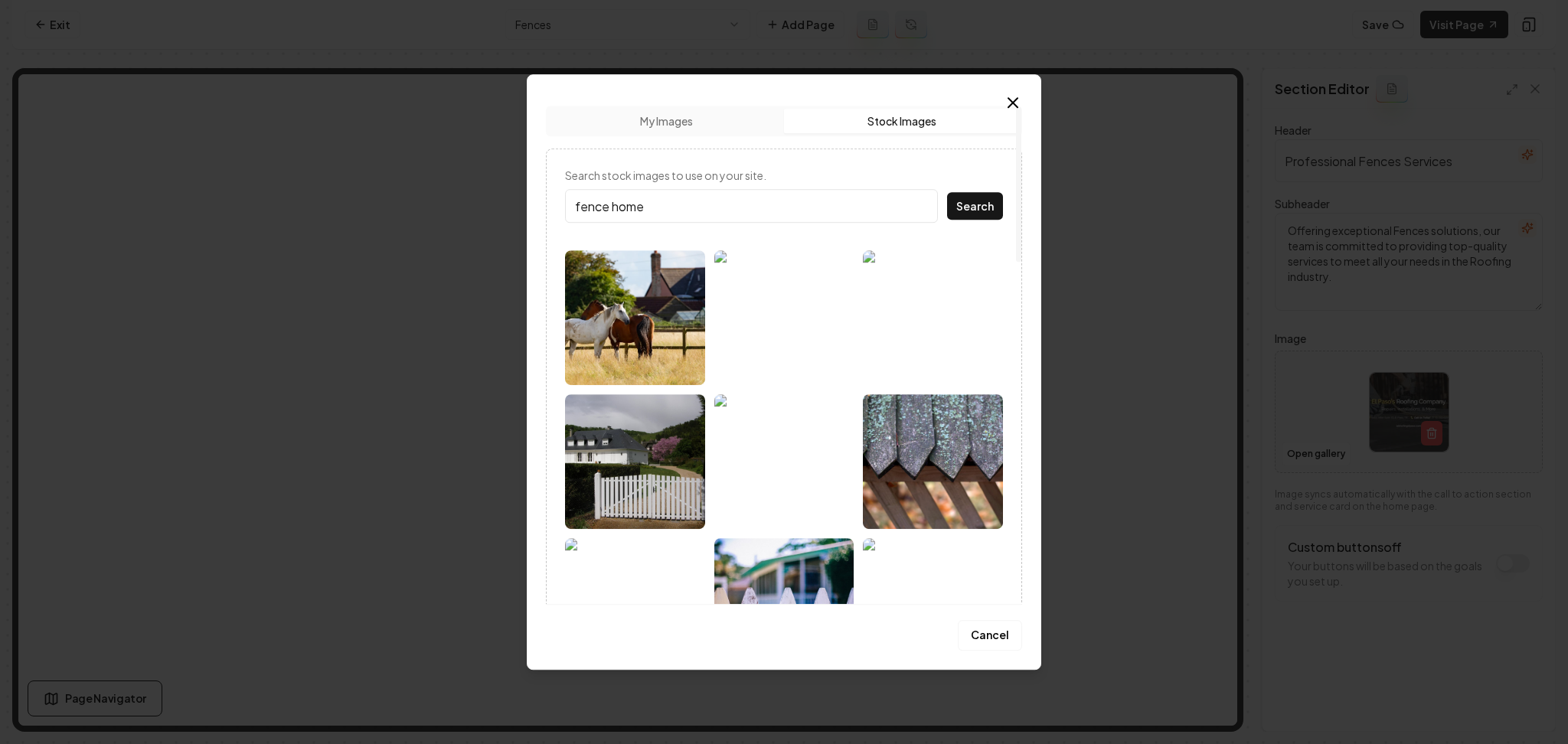
drag, startPoint x: 652, startPoint y: 210, endPoint x: 488, endPoint y: 212, distance: 164.0
click at [488, 212] on body "Computer Required This feature is only available on a computer. Please switch t…" at bounding box center [784, 372] width 1568 height 744
click at [948, 192] on button "Search" at bounding box center [976, 206] width 56 height 28
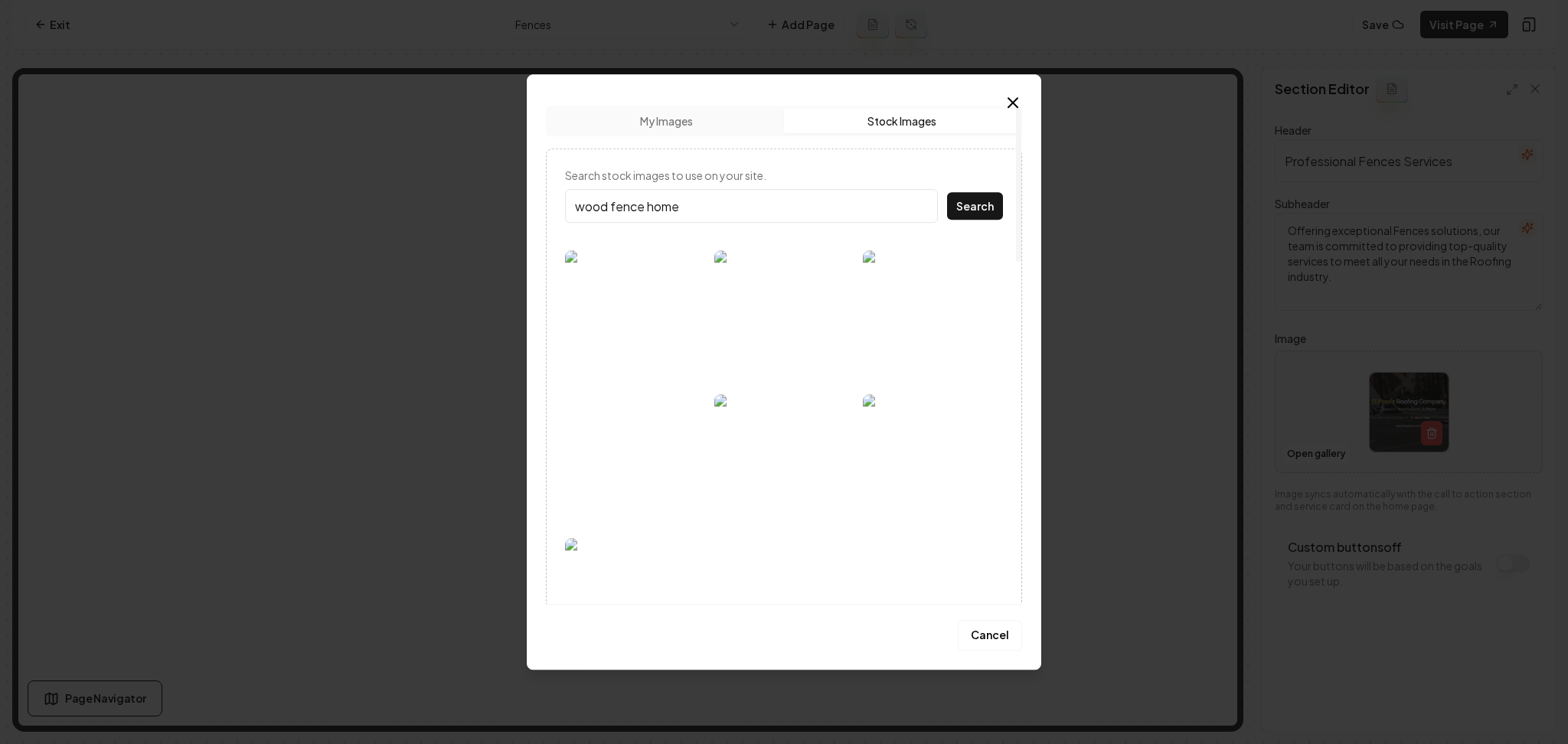
type input "wood fence home"
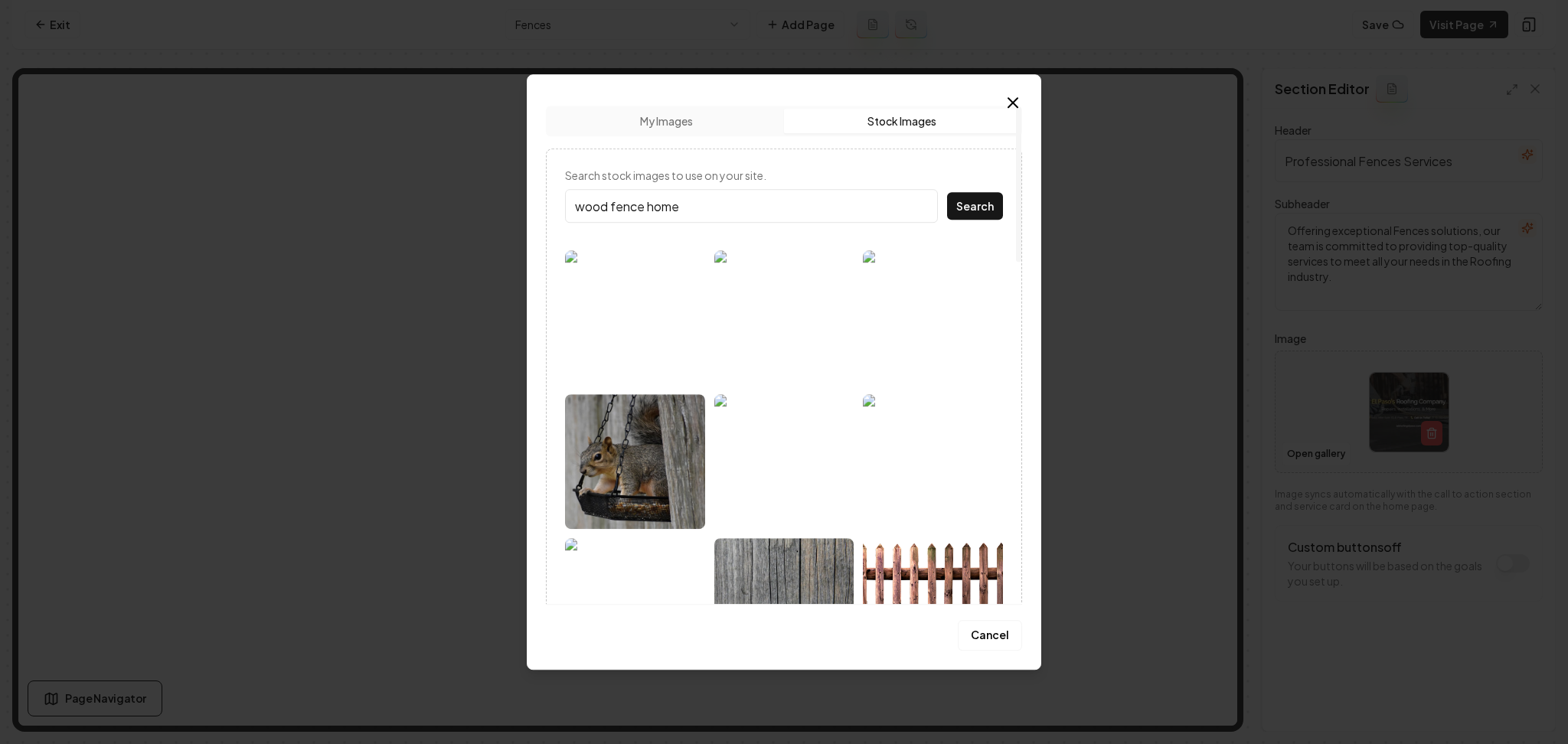
click at [948, 192] on button "Search" at bounding box center [976, 206] width 56 height 28
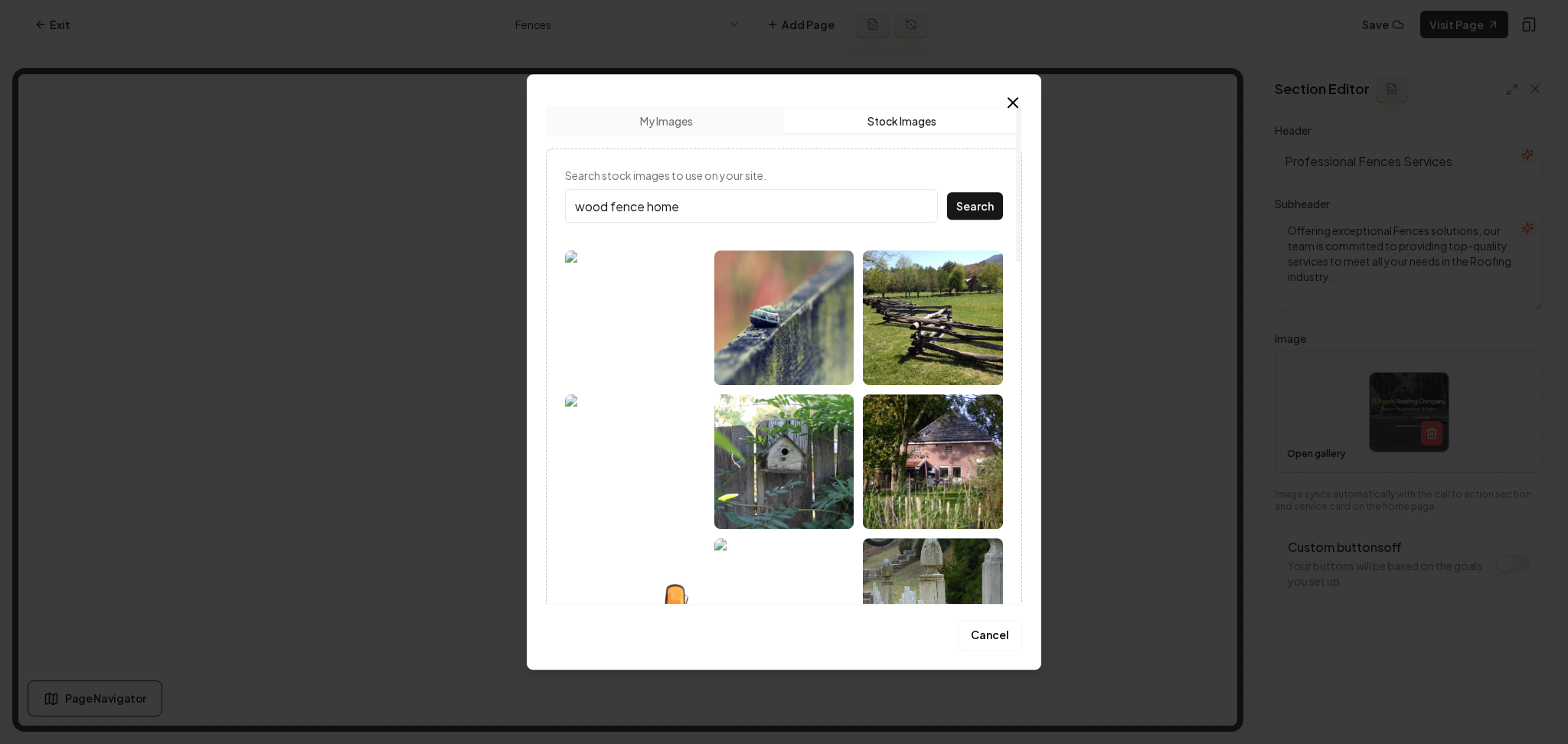
click at [686, 500] on img at bounding box center [635, 461] width 140 height 135
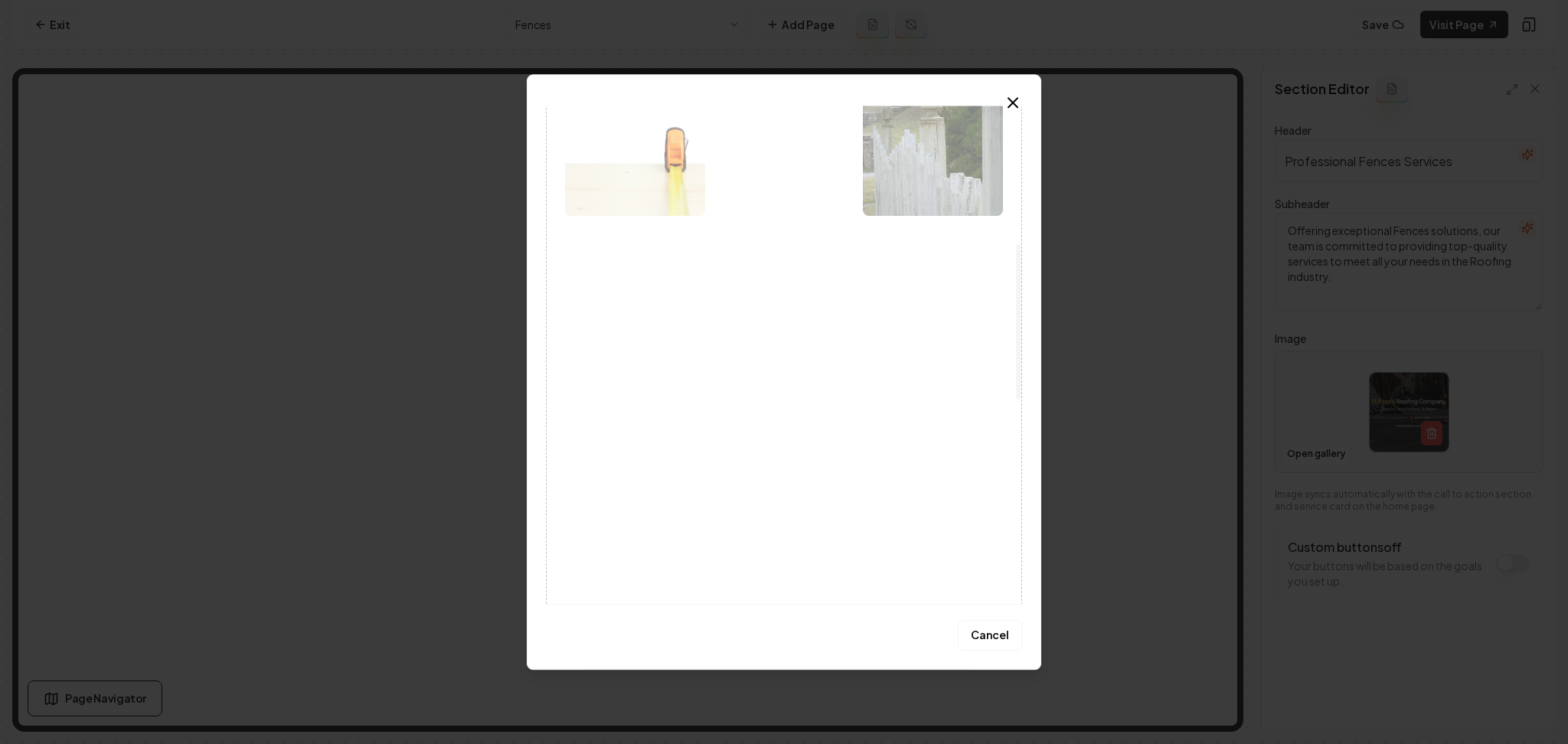
scroll to position [458, 0]
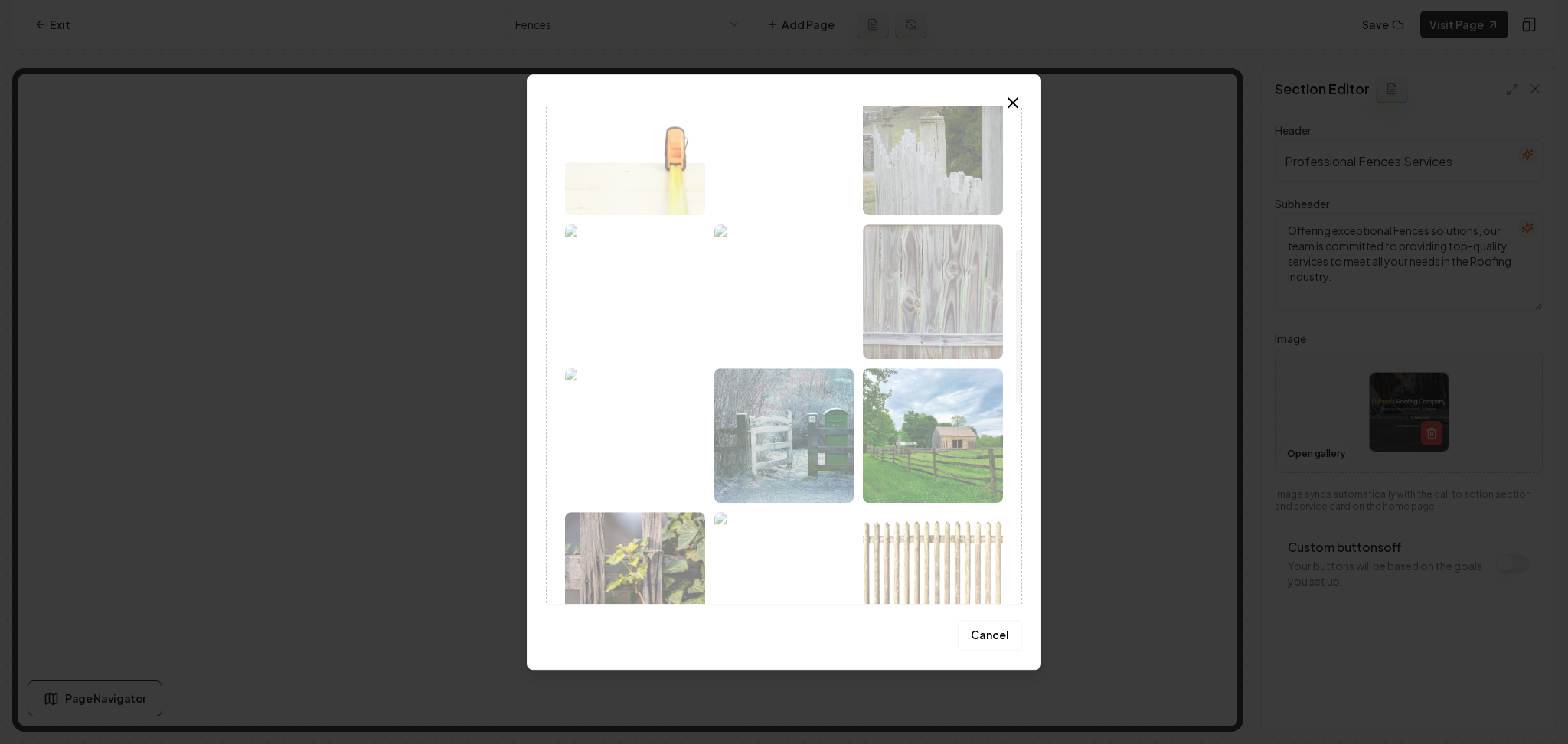
click at [655, 327] on div at bounding box center [784, 507] width 438 height 1430
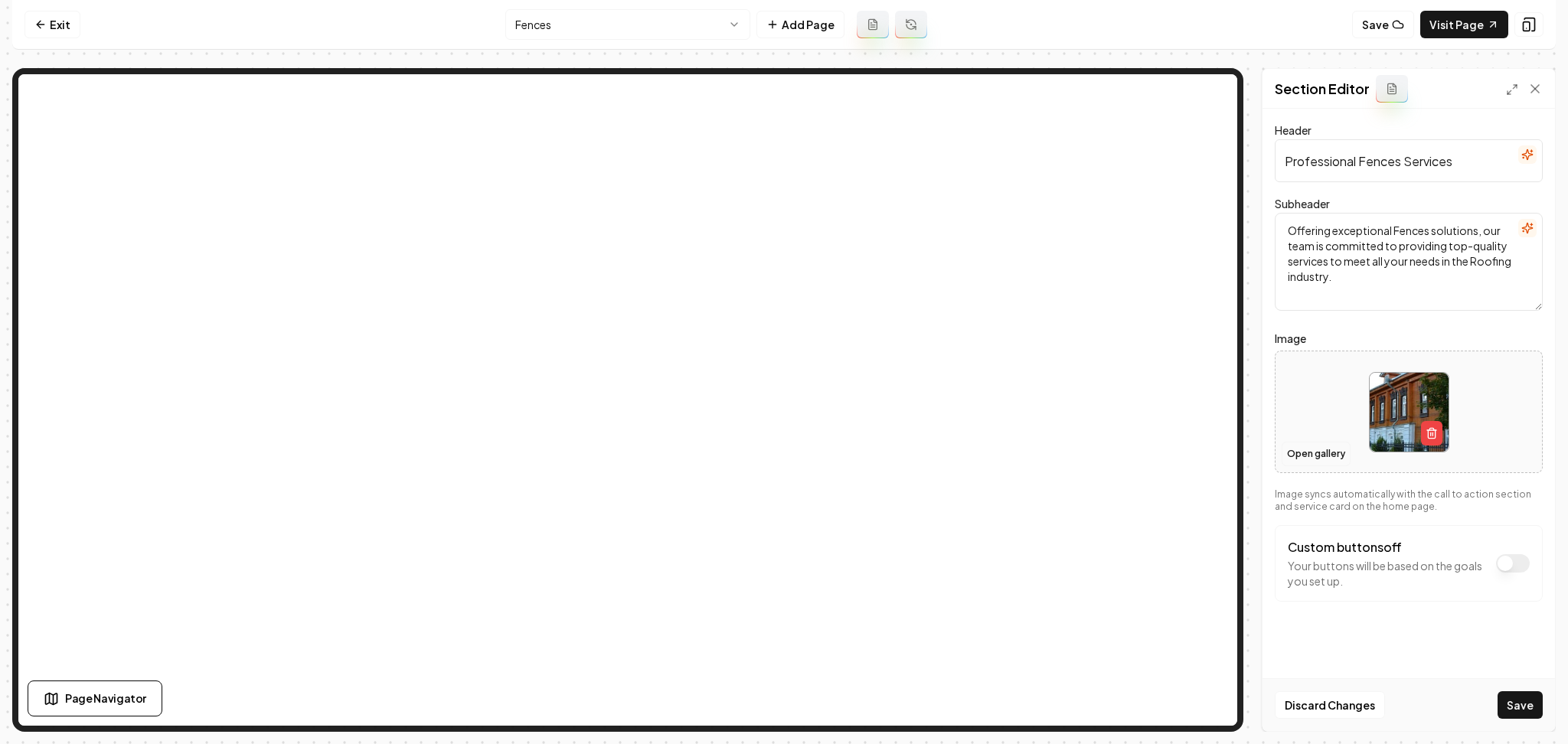
click at [1318, 450] on button "Open gallery" at bounding box center [1317, 454] width 69 height 24
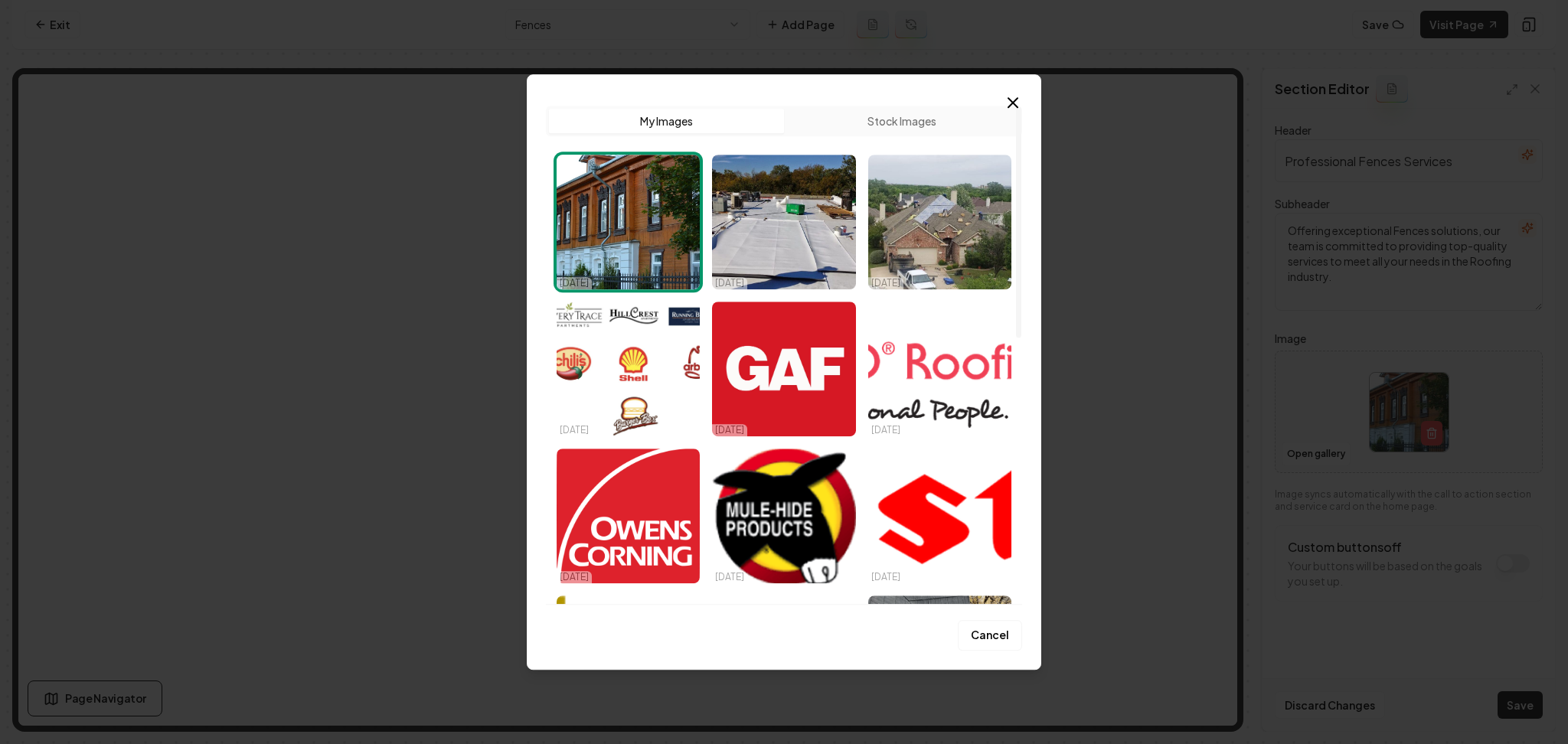
click at [890, 111] on button "Stock Images" at bounding box center [901, 121] width 235 height 24
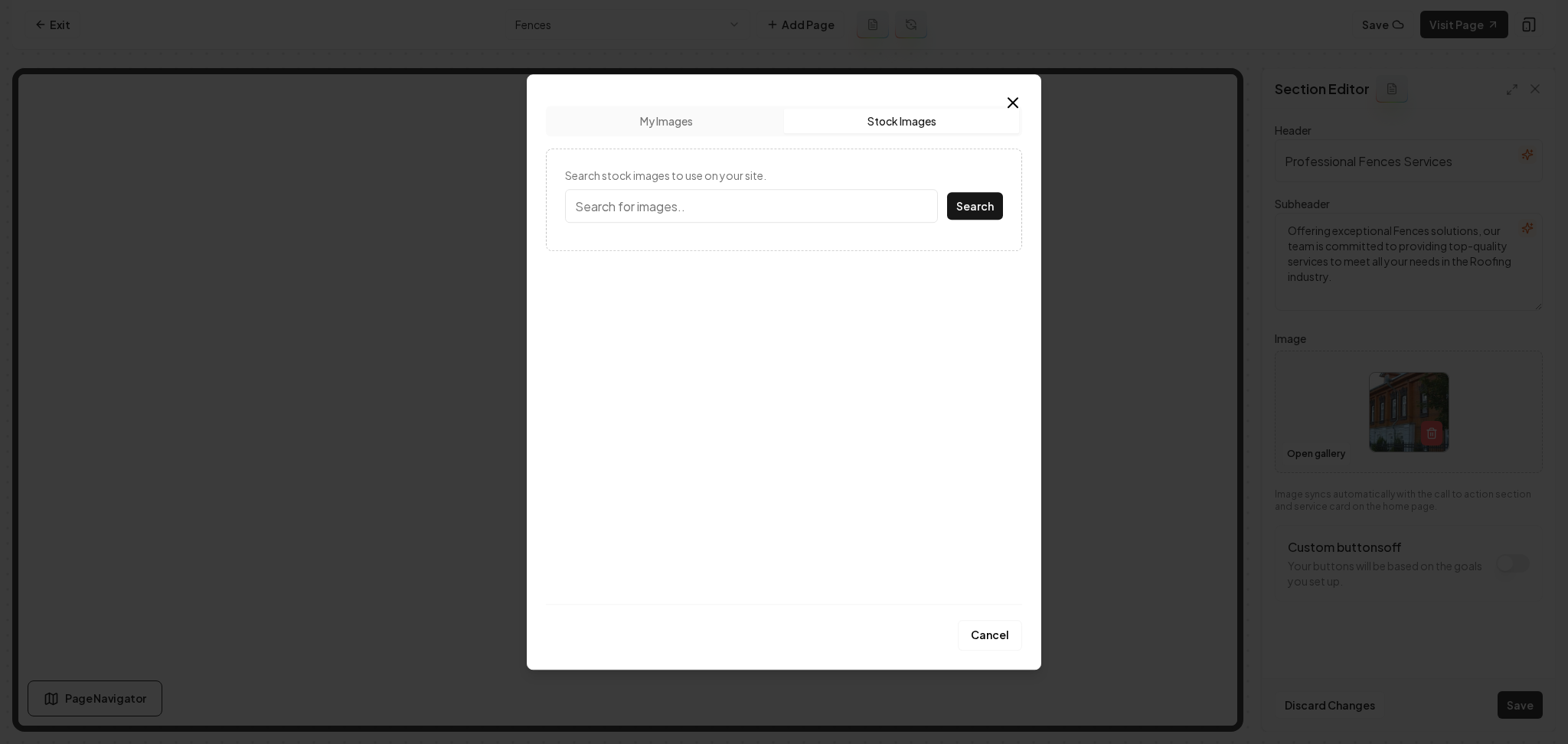
click at [673, 195] on input "Search stock images to use on your site." at bounding box center [752, 206] width 373 height 34
type input "wood fence home"
click at [948, 192] on button "Search" at bounding box center [976, 206] width 56 height 28
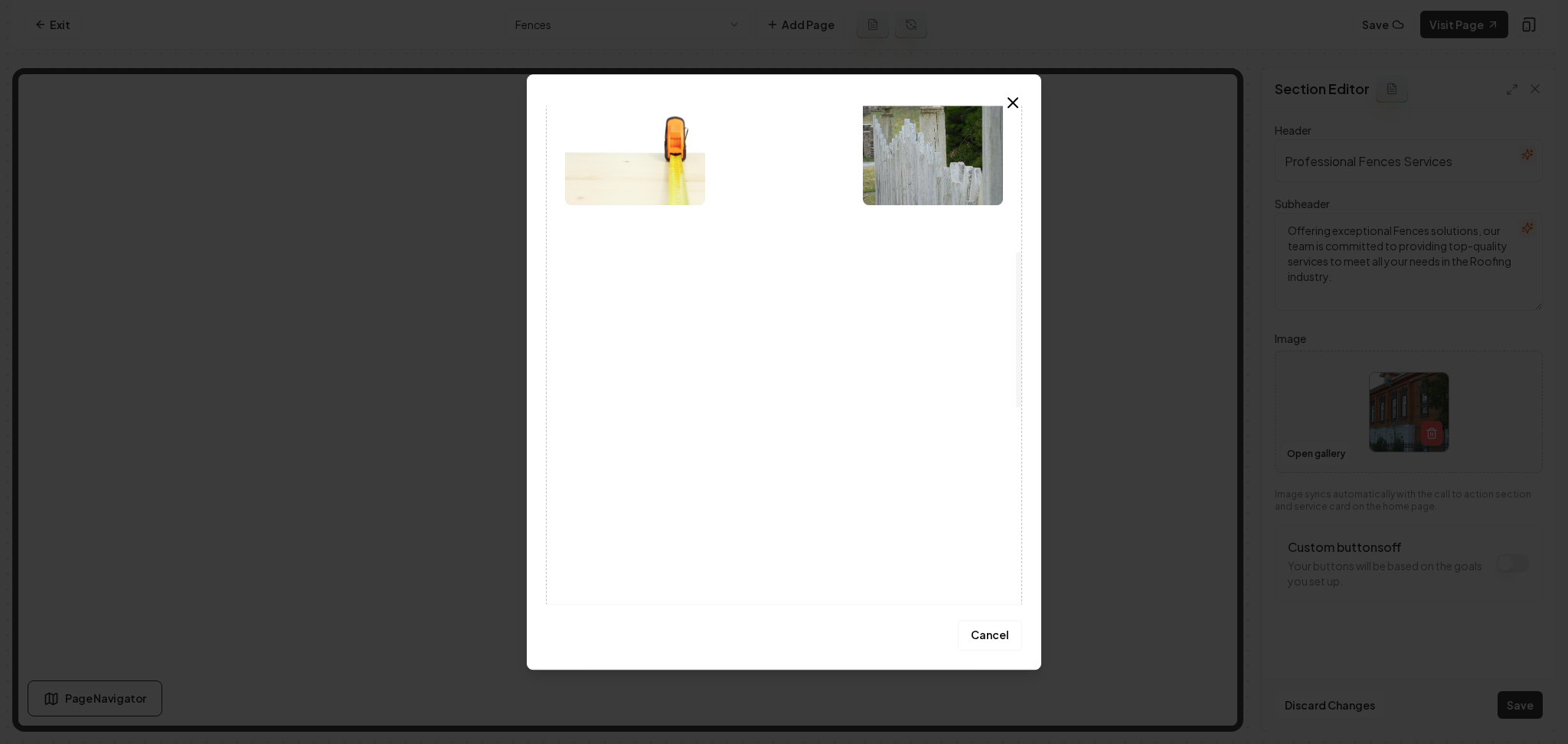
scroll to position [467, 0]
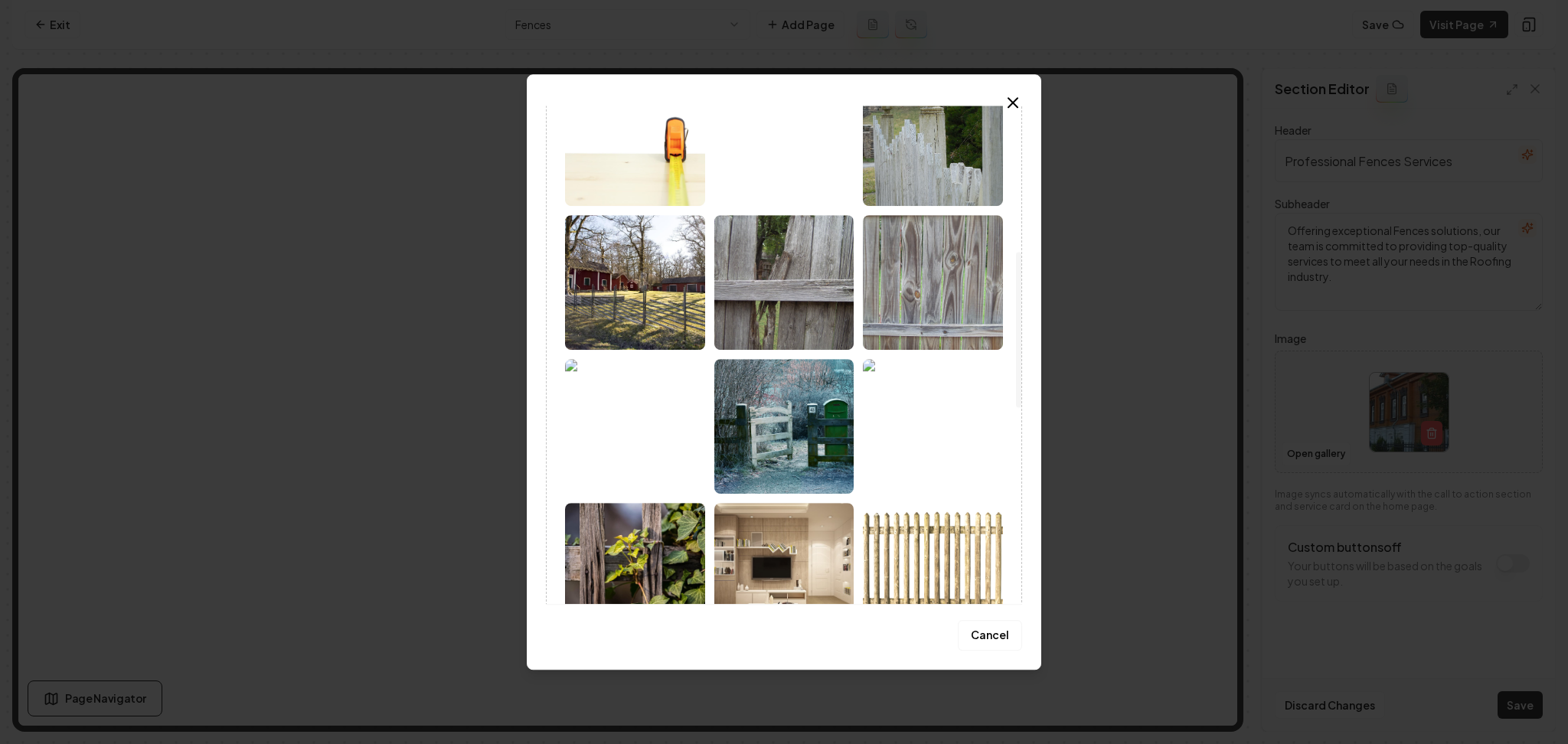
click at [630, 286] on img at bounding box center [635, 283] width 140 height 135
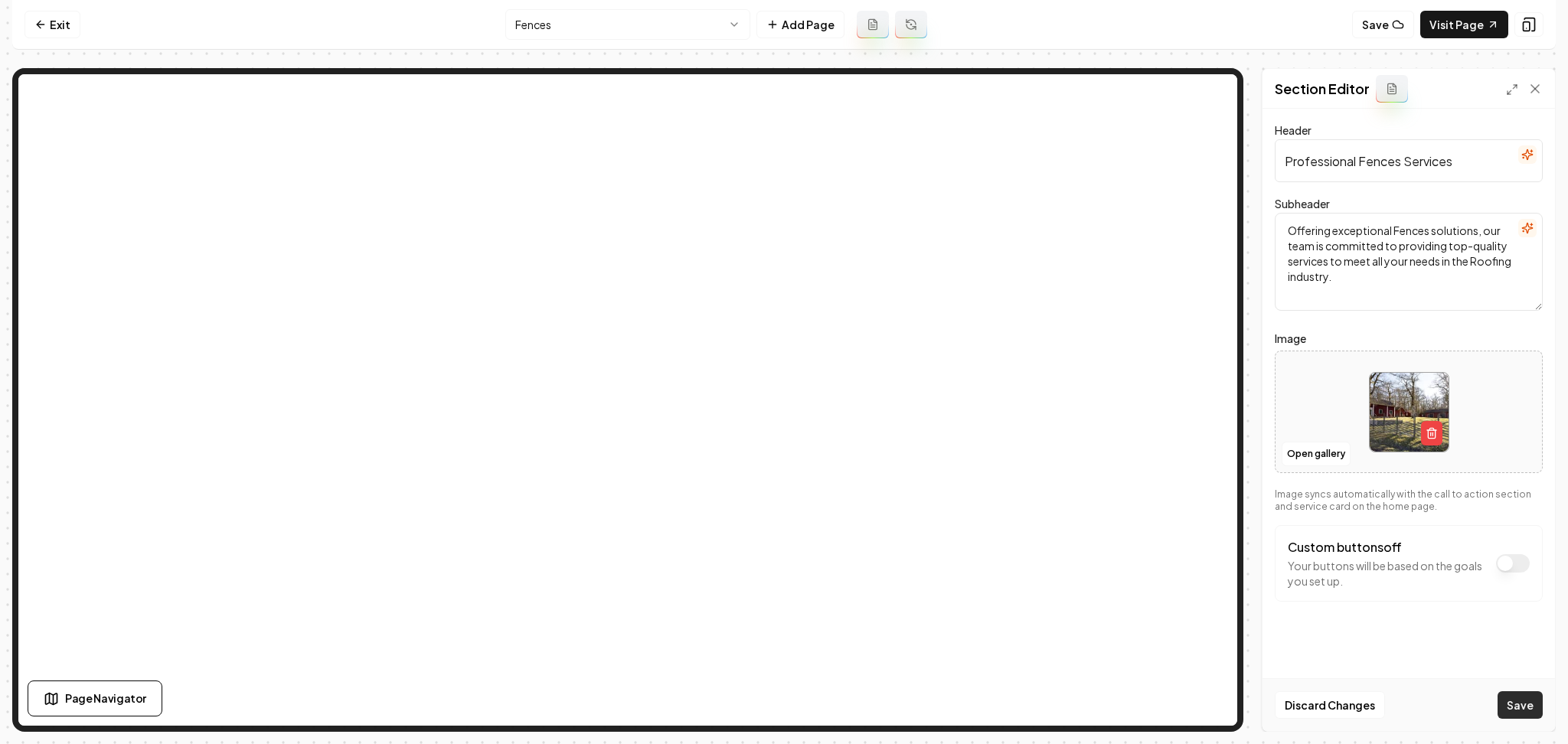
click at [1527, 714] on button "Save" at bounding box center [1521, 704] width 46 height 28
click at [676, 13] on html "Computer Required This feature is only available on a computer. Please switch t…" at bounding box center [784, 372] width 1568 height 744
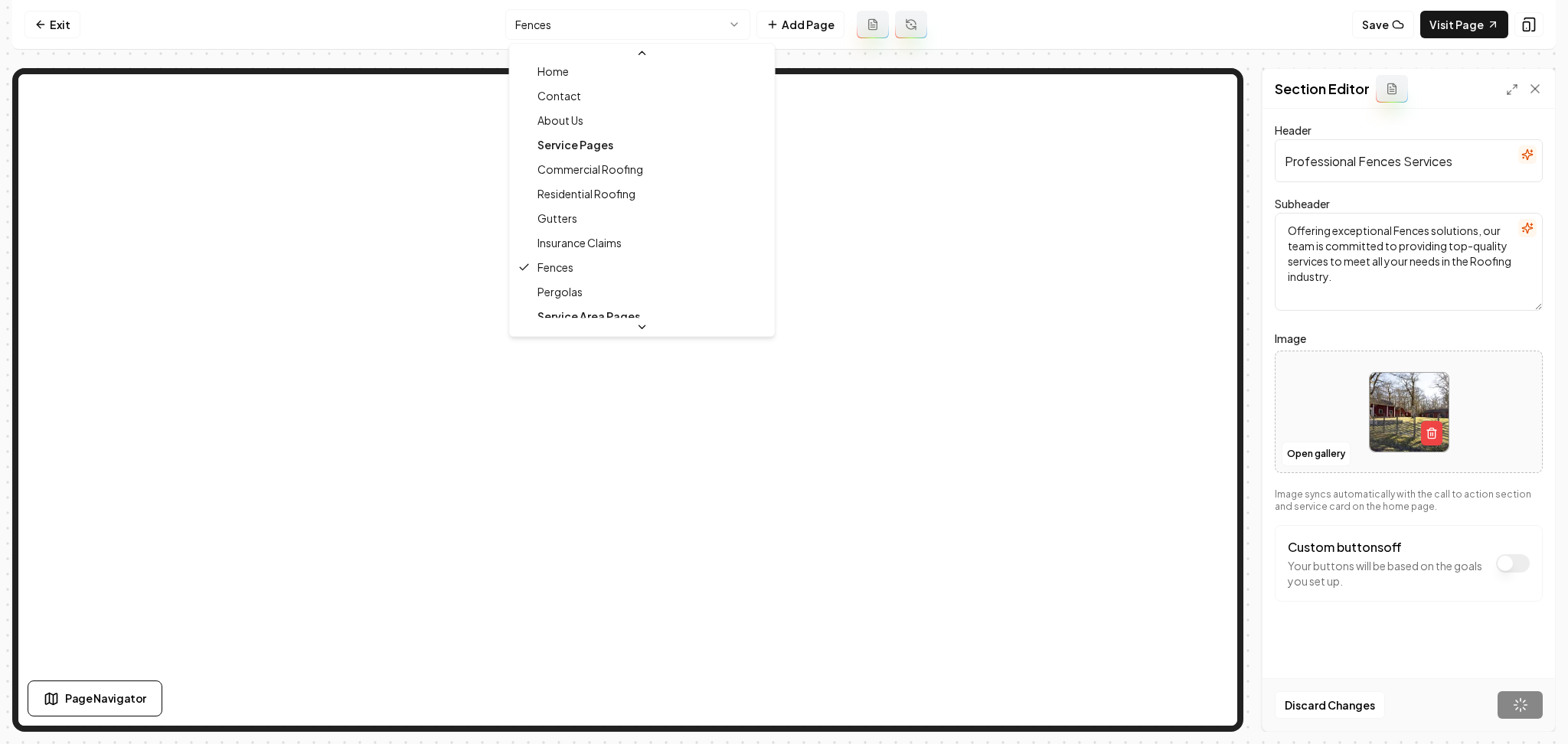
scroll to position [31, 0]
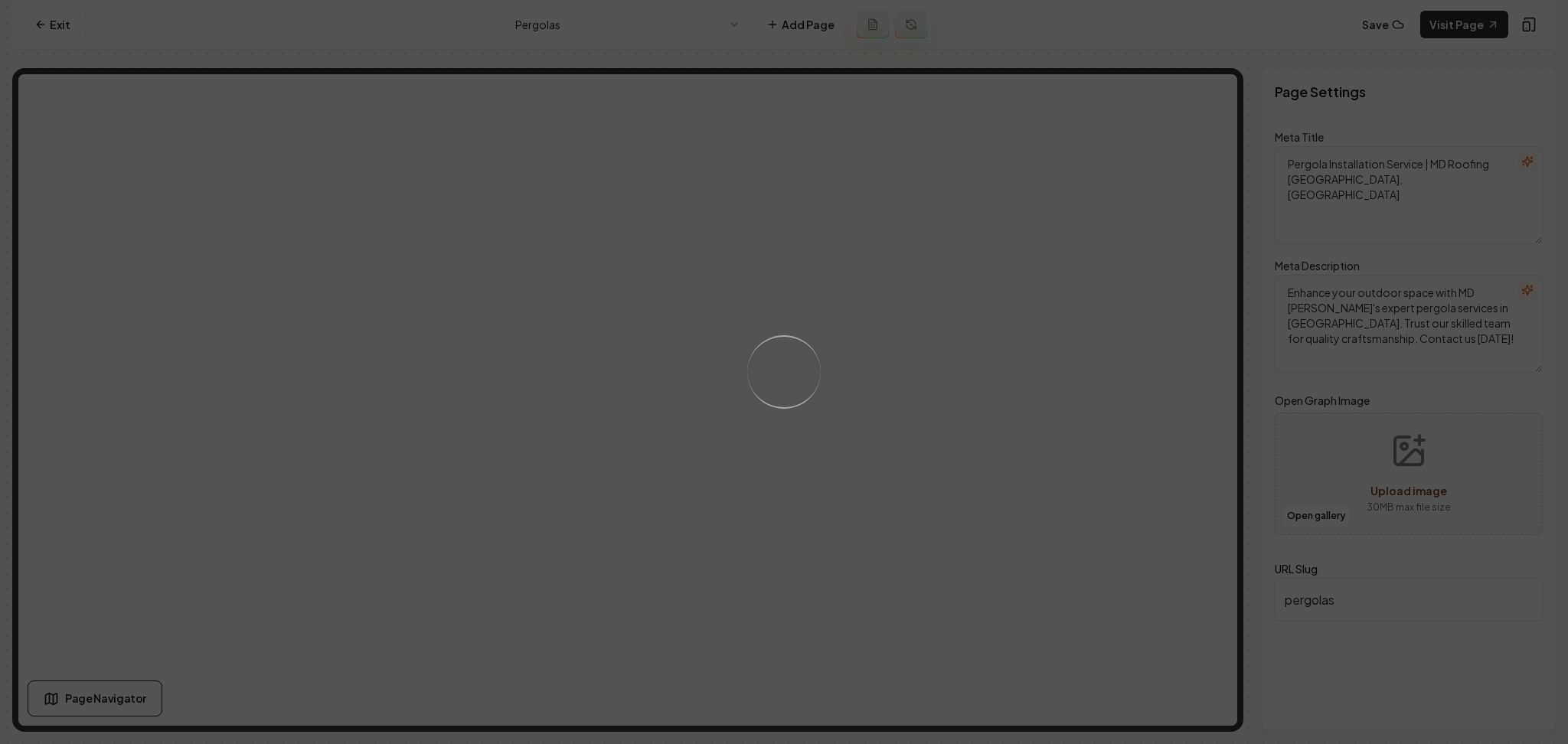
click at [1067, 260] on div "Loading..." at bounding box center [784, 372] width 1568 height 744
click at [1056, 313] on div "Loading..." at bounding box center [784, 372] width 1568 height 744
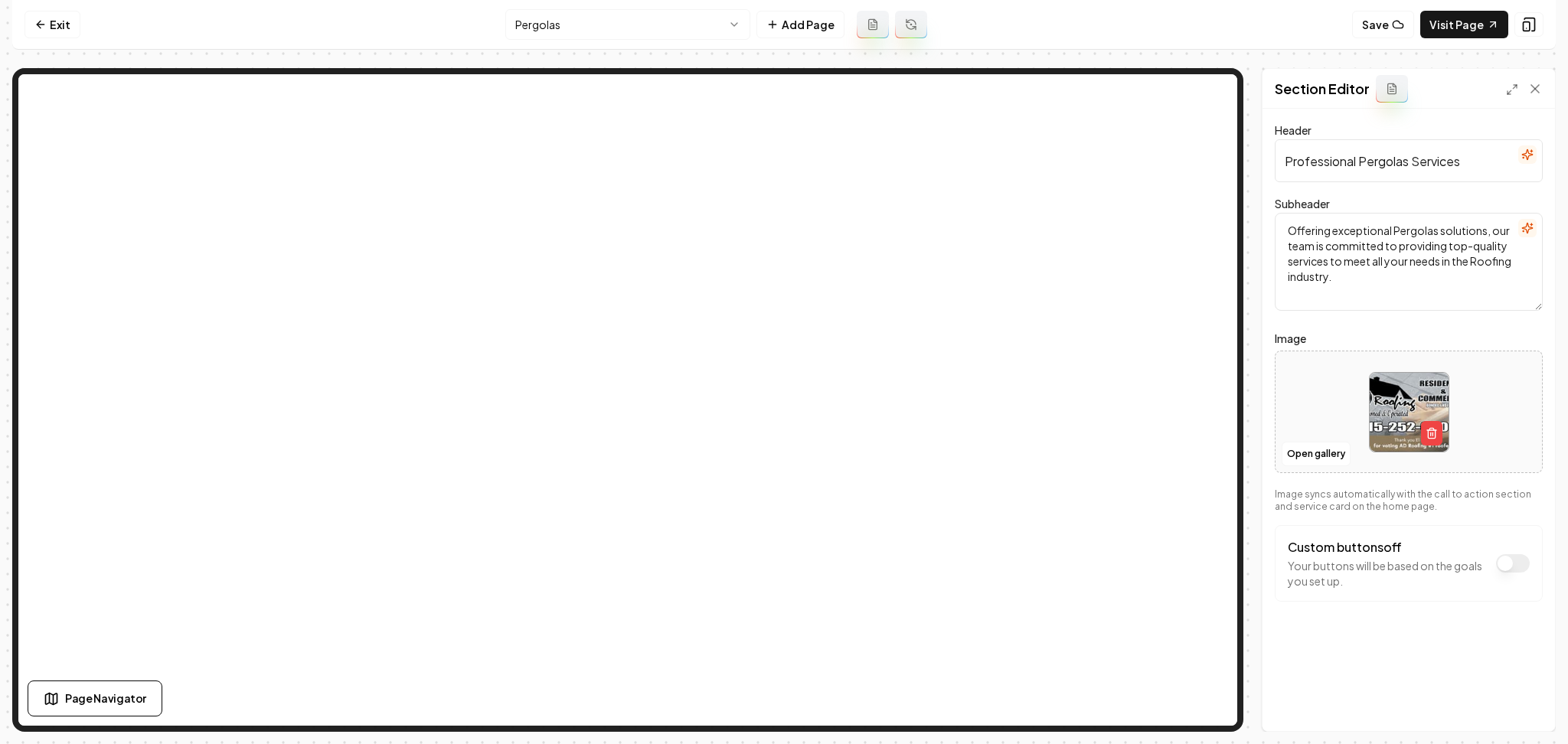
click at [1323, 413] on div at bounding box center [1409, 412] width 267 height 105
type input "**********"
click at [1526, 712] on button "Save" at bounding box center [1521, 704] width 46 height 28
click at [647, 24] on html "Computer Required This feature is only available on a computer. Please switch t…" at bounding box center [784, 372] width 1568 height 744
click at [654, 36] on html "Computer Required This feature is only available on a computer. Please switch t…" at bounding box center [784, 372] width 1568 height 744
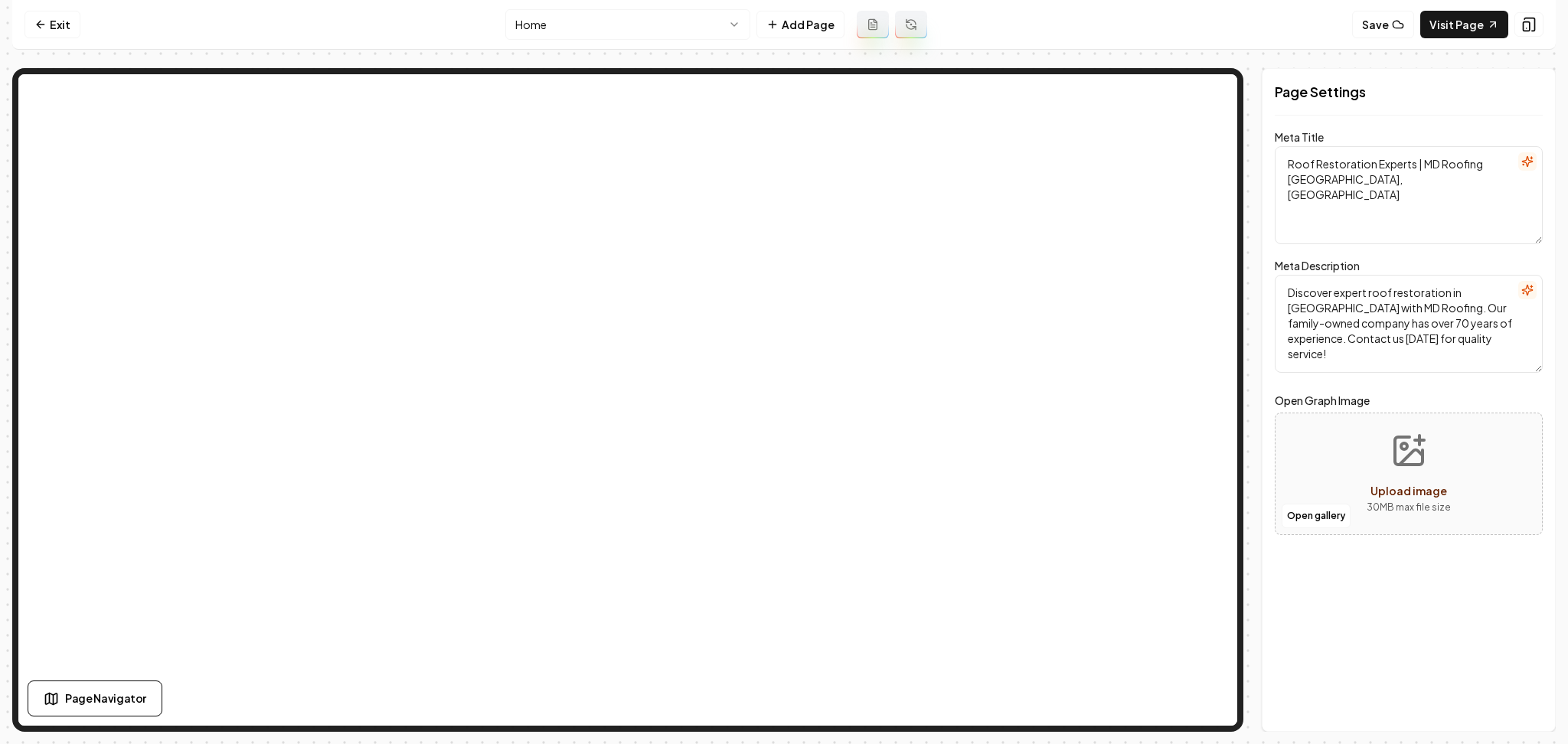
click at [585, 5] on nav "Exit Home Add Page Save Visit Page" at bounding box center [784, 24] width 1544 height 50
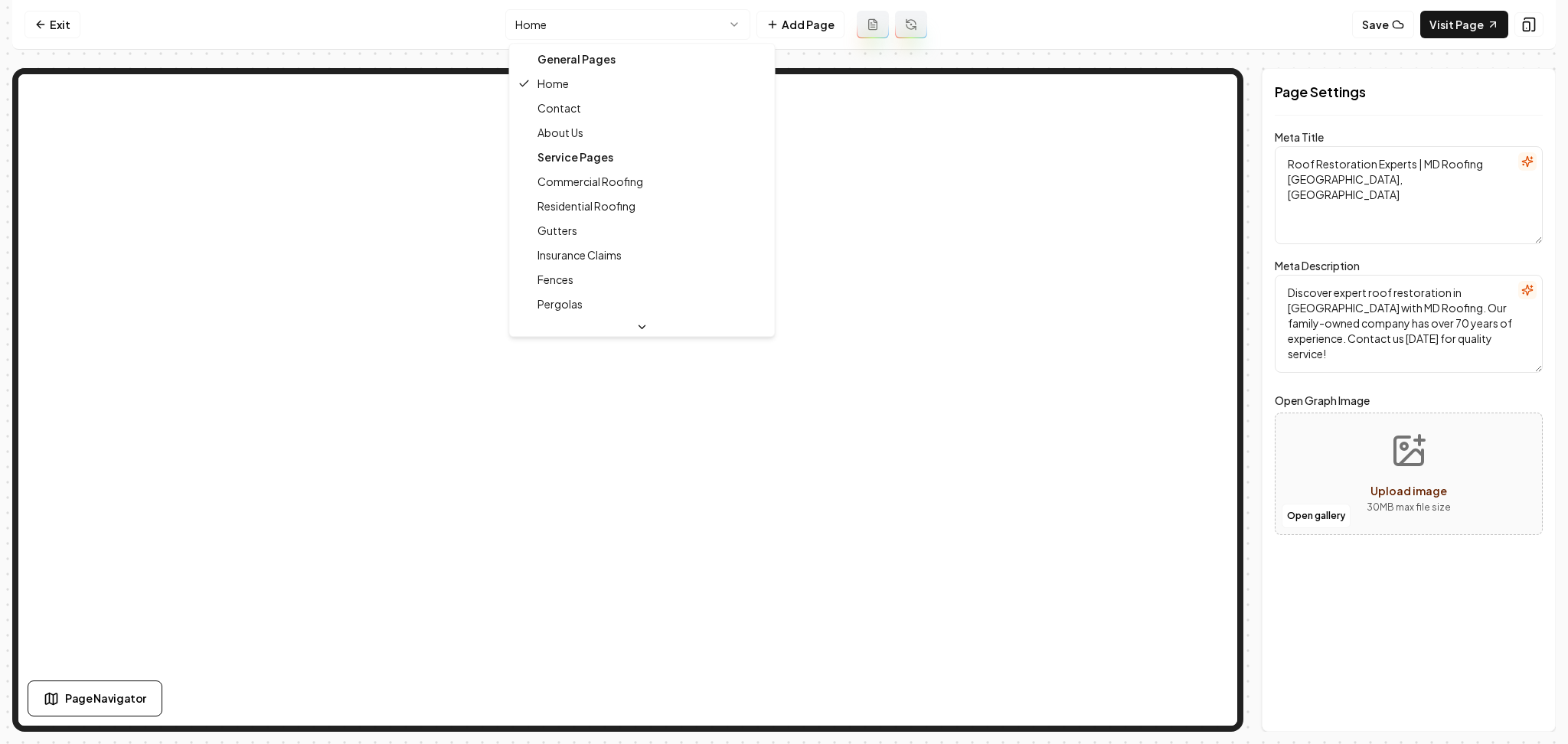
click at [596, 38] on html "Computer Required This feature is only available on a computer. Please switch t…" at bounding box center [784, 372] width 1568 height 744
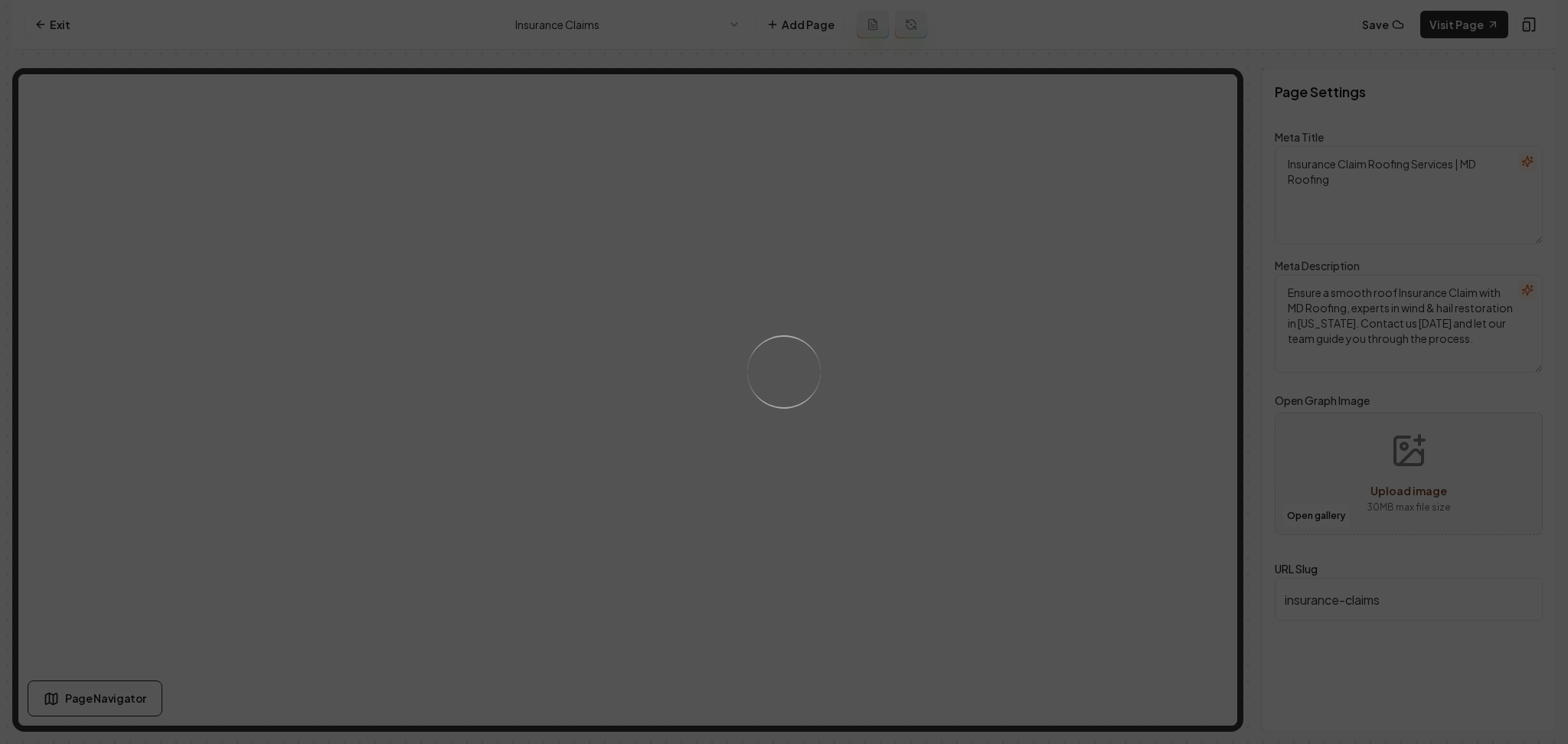
click at [998, 449] on div "Loading..." at bounding box center [784, 372] width 1568 height 744
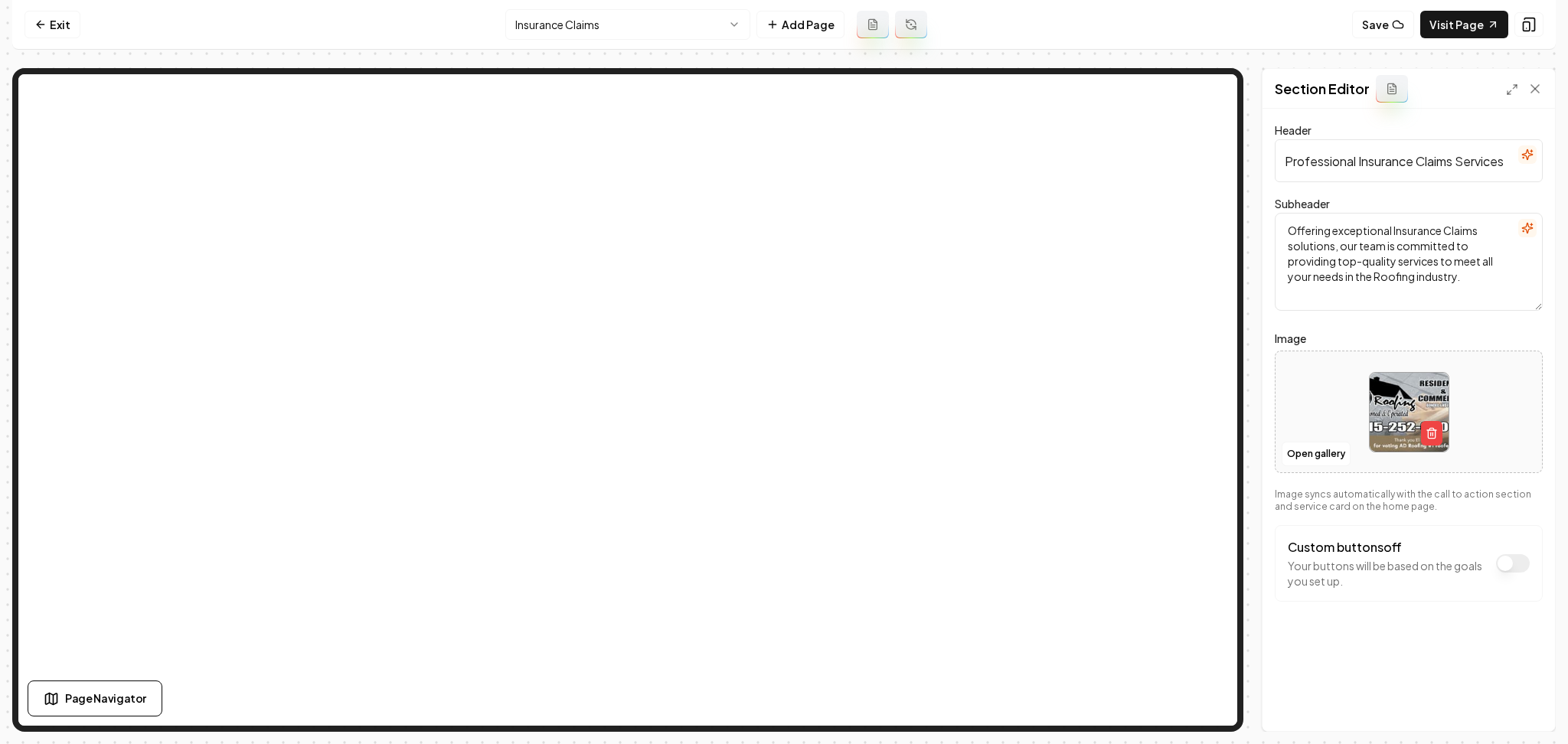
click at [1306, 393] on div at bounding box center [1409, 412] width 267 height 105
type input "**********"
click at [1501, 698] on button "Save" at bounding box center [1521, 704] width 46 height 28
click at [635, 10] on html "Computer Required This feature is only available on a computer. Please switch t…" at bounding box center [784, 372] width 1568 height 744
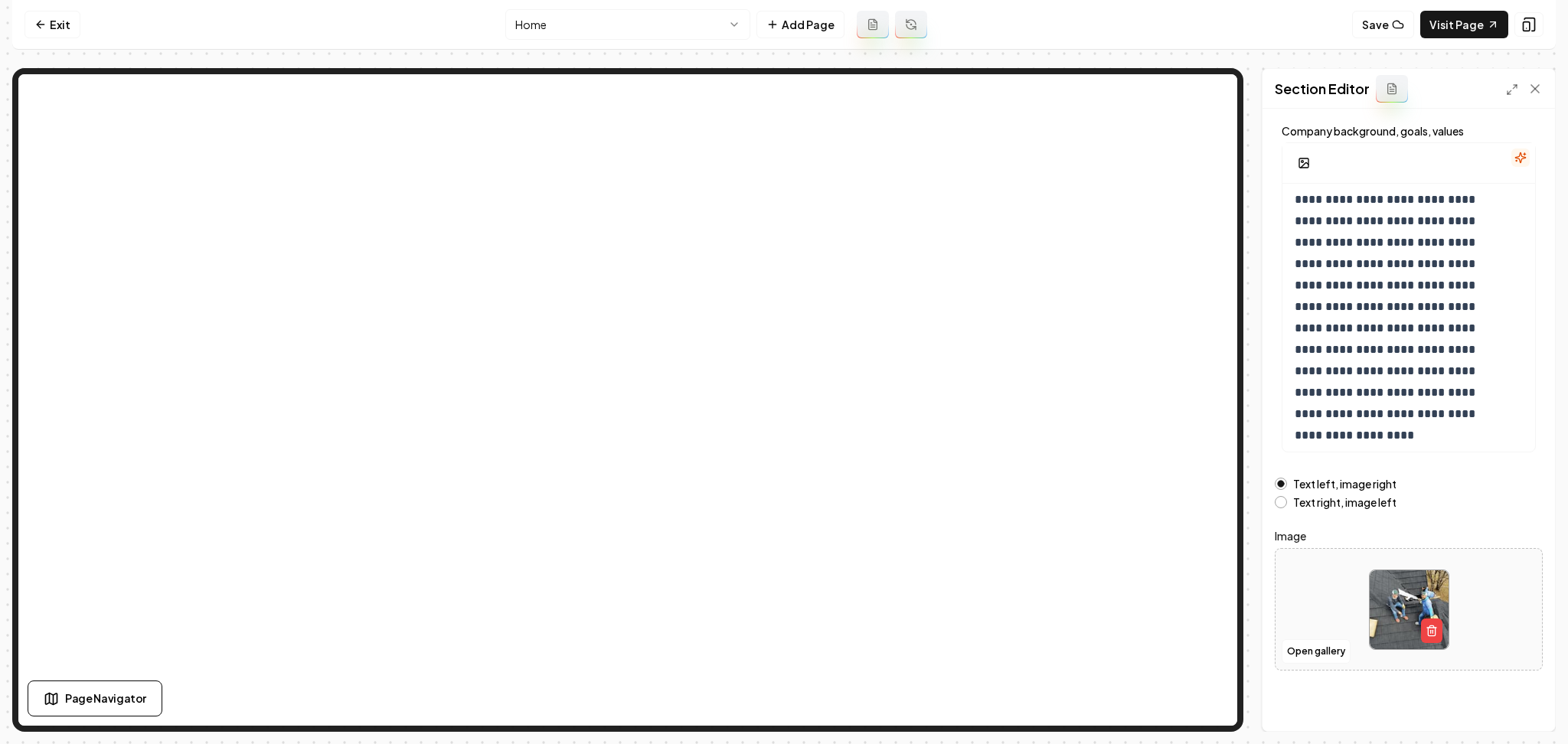
scroll to position [100, 0]
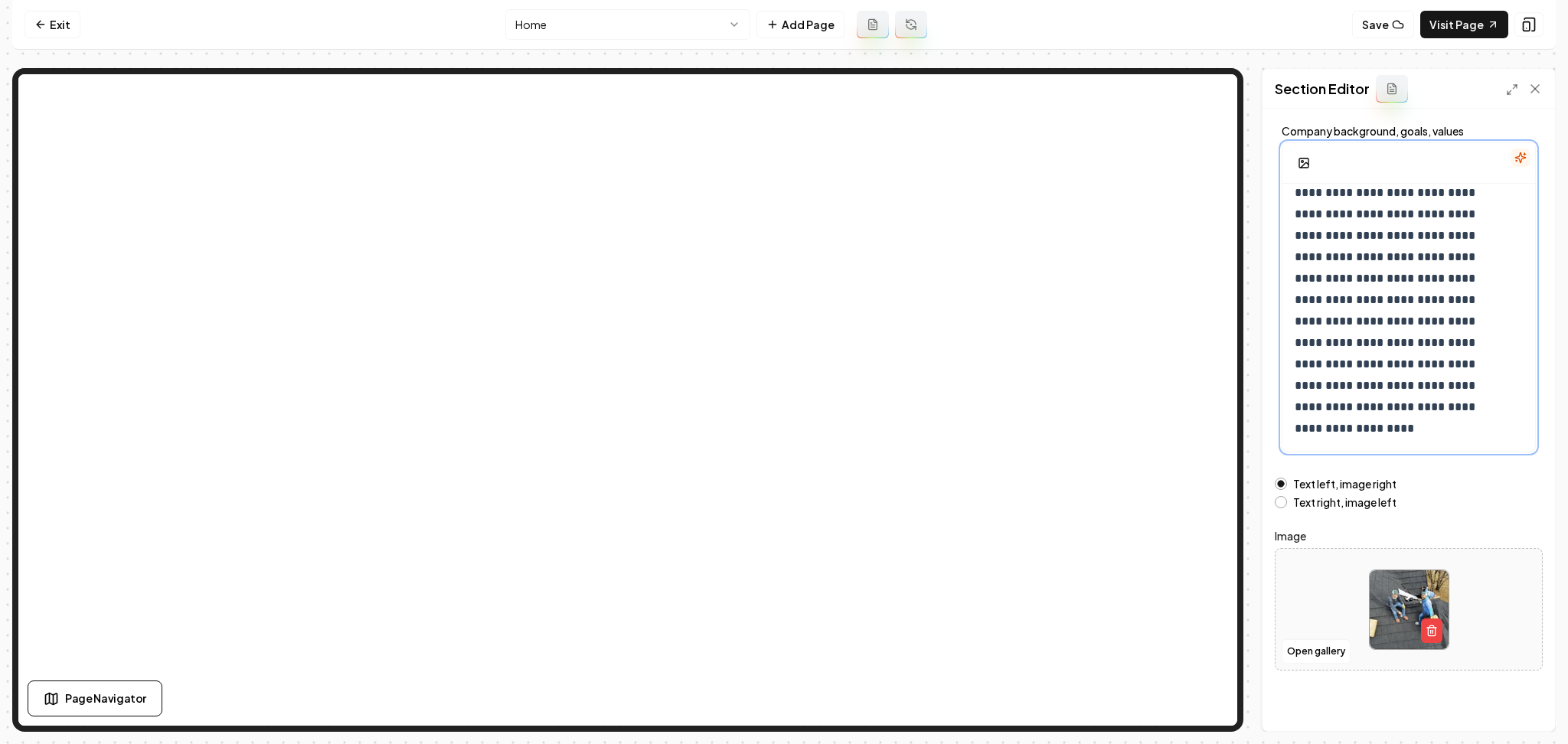
click at [1399, 434] on p "**********" at bounding box center [1393, 267] width 197 height 343
click at [1311, 160] on button "button" at bounding box center [1304, 163] width 30 height 28
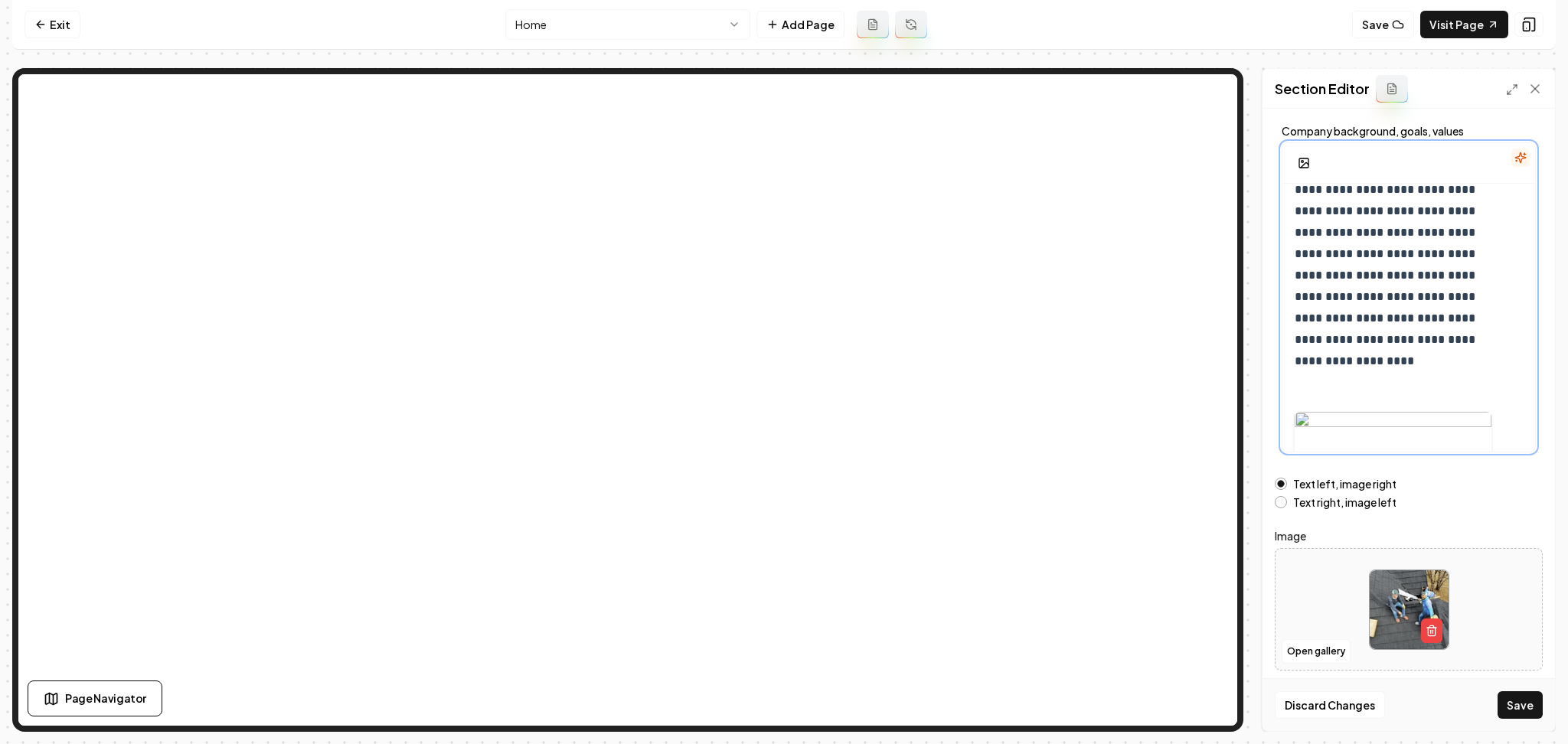
scroll to position [391, 0]
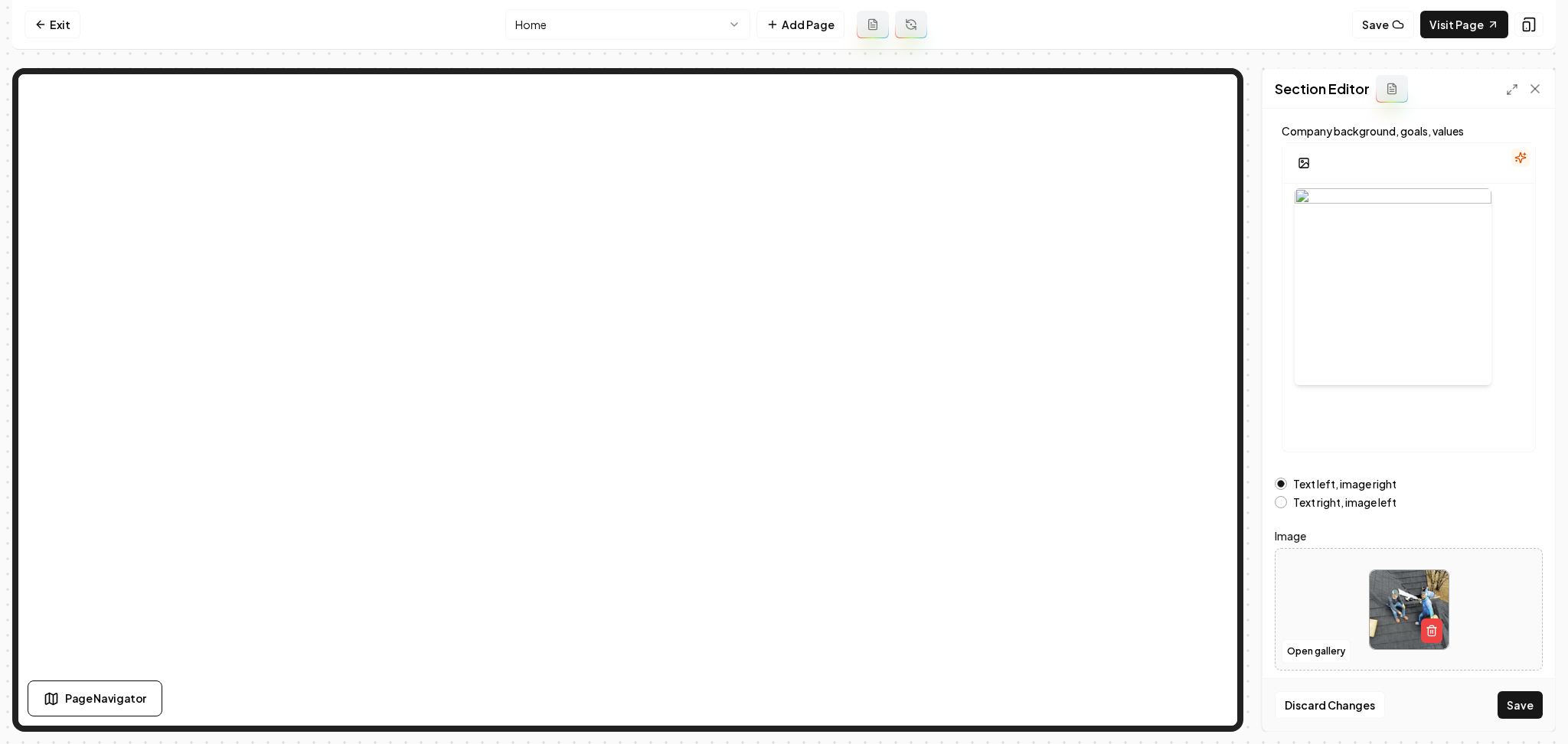
click at [1521, 717] on button "Save" at bounding box center [1521, 704] width 46 height 28
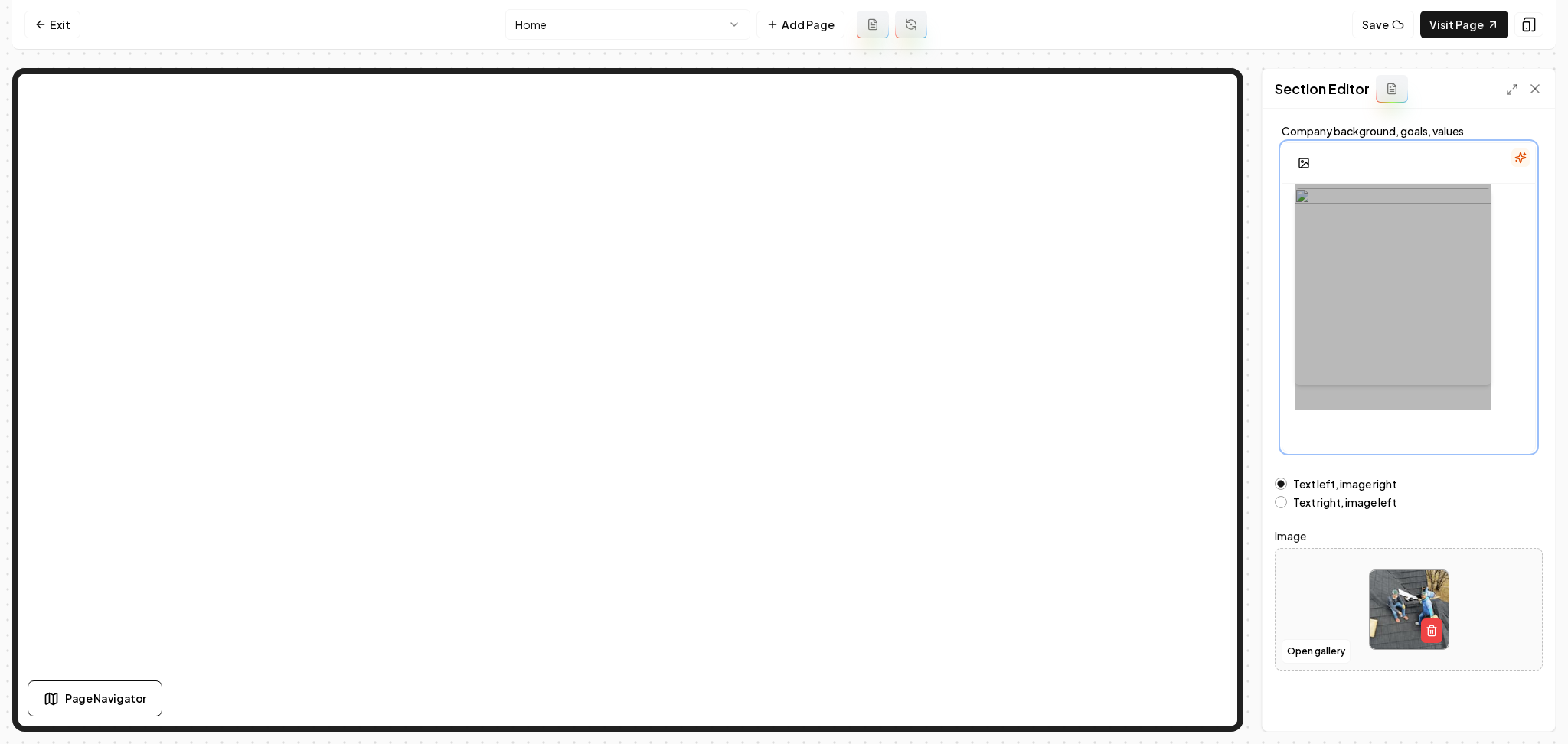
click at [1354, 319] on div at bounding box center [1393, 286] width 197 height 245
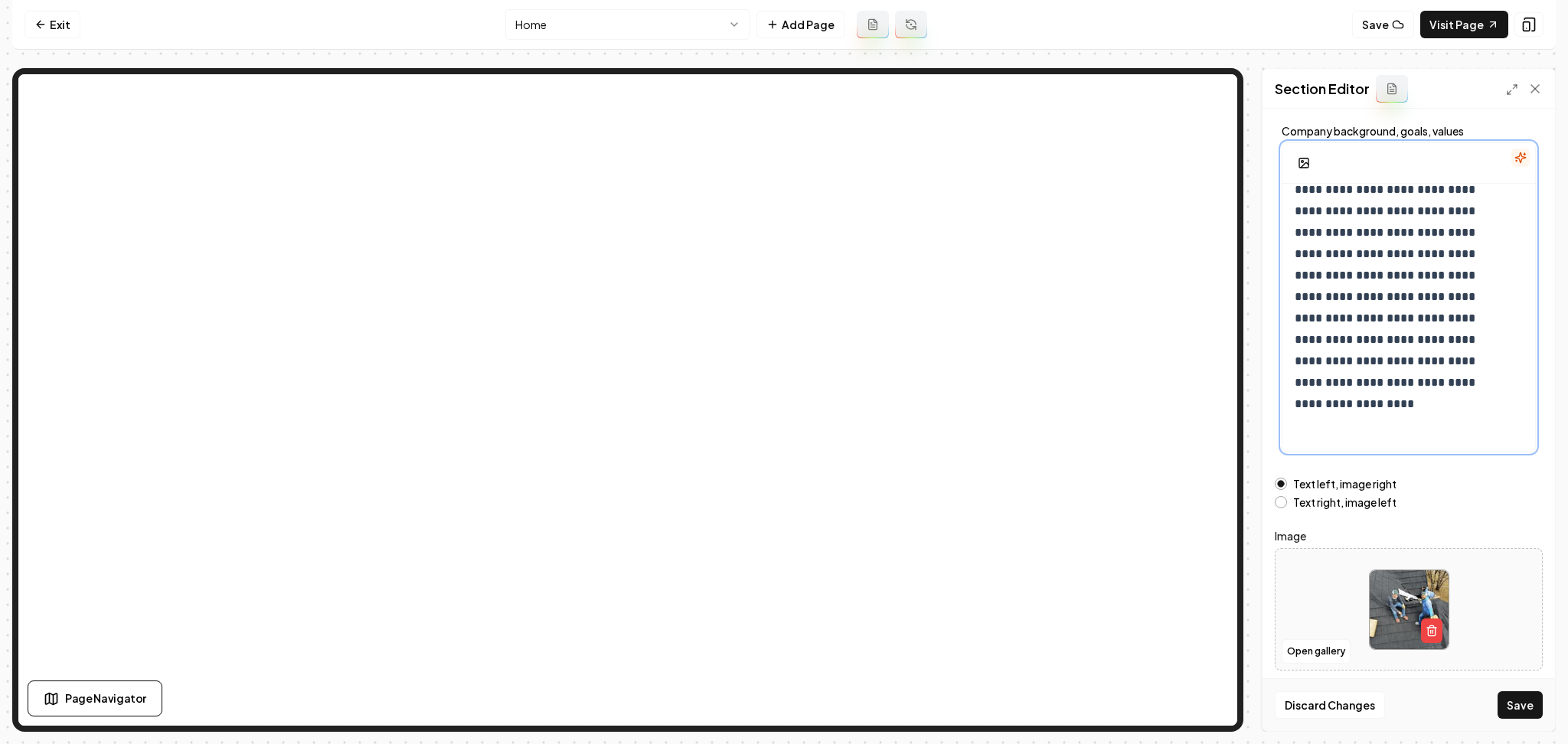
scroll to position [83, 0]
click at [1300, 165] on rect "button" at bounding box center [1304, 162] width 9 height 9
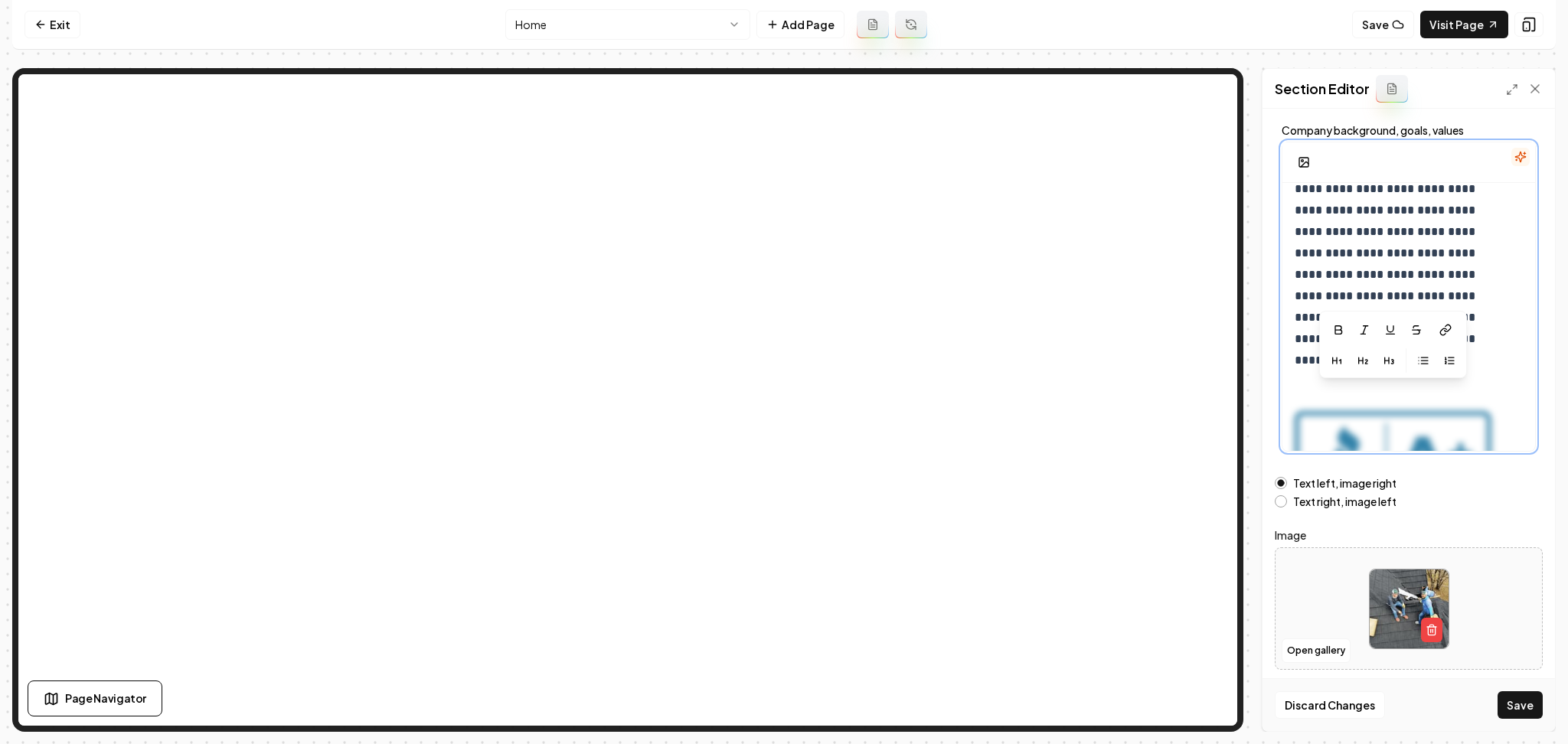
scroll to position [321, 0]
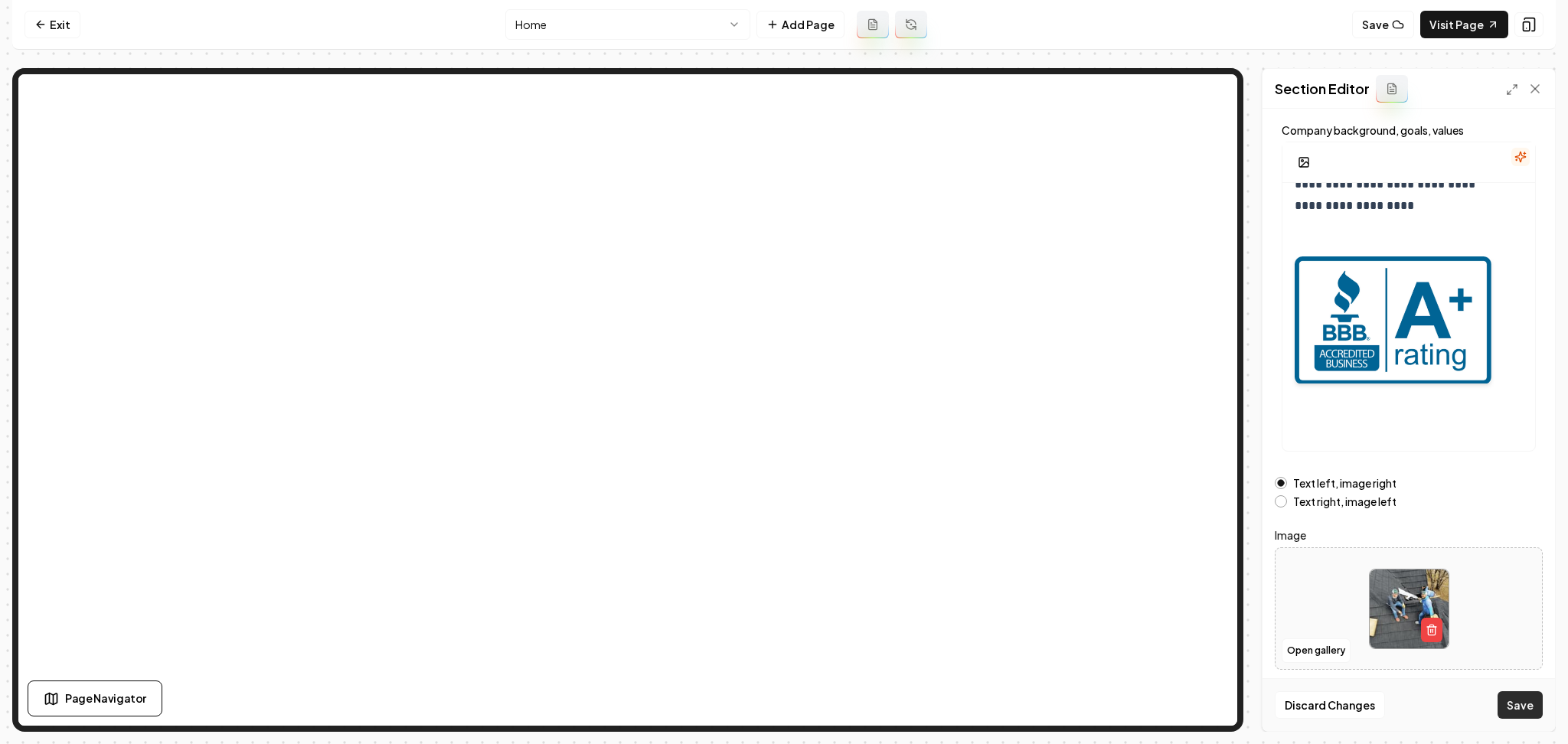
click at [1533, 709] on button "Save" at bounding box center [1521, 704] width 46 height 28
click at [1459, 30] on link "Visit Page" at bounding box center [1464, 24] width 88 height 28
click at [42, 24] on icon at bounding box center [41, 24] width 7 height 0
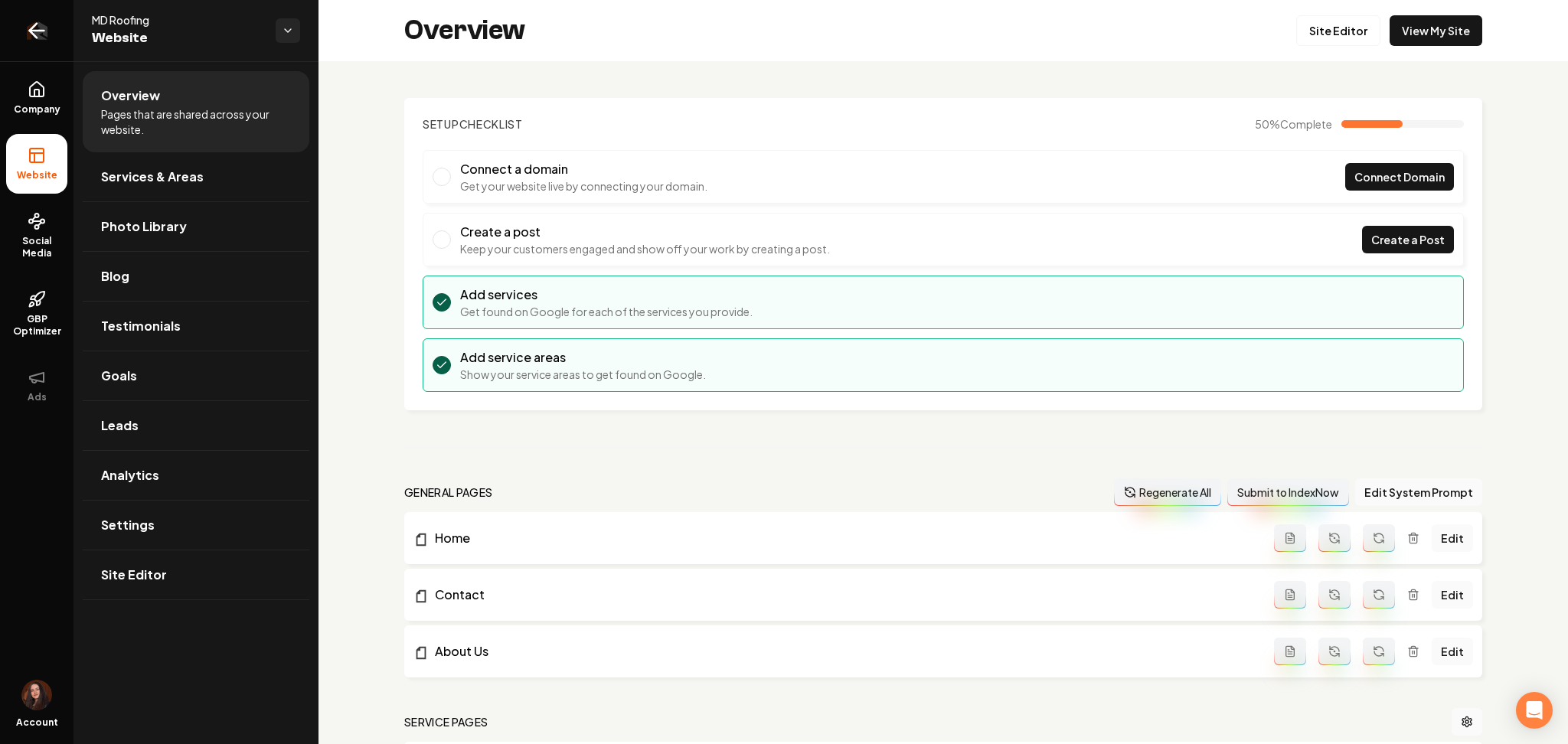
click at [42, 28] on icon "Return to dashboard" at bounding box center [36, 30] width 24 height 24
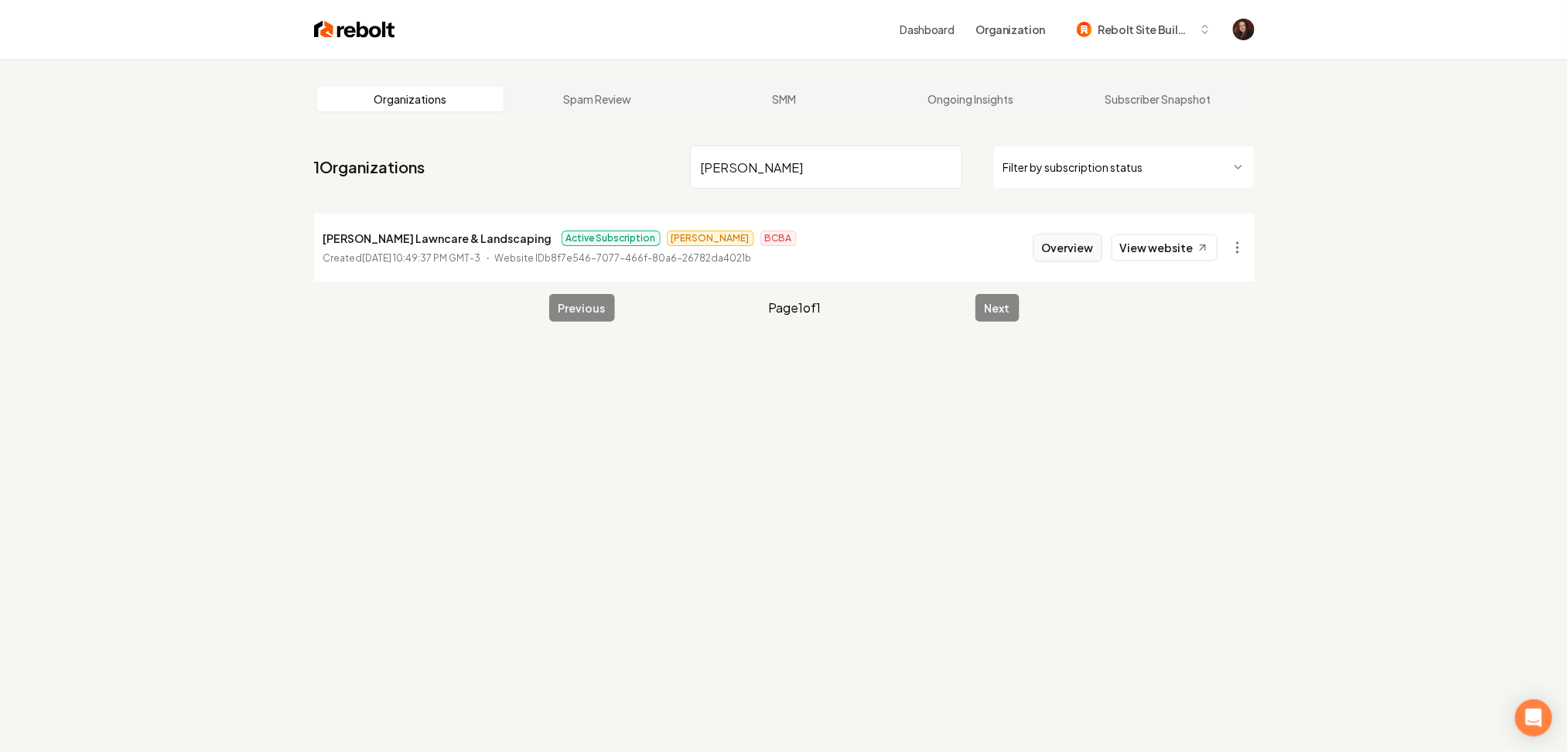
type input "floyd"
click at [1099, 249] on button "Overview" at bounding box center [1068, 247] width 69 height 28
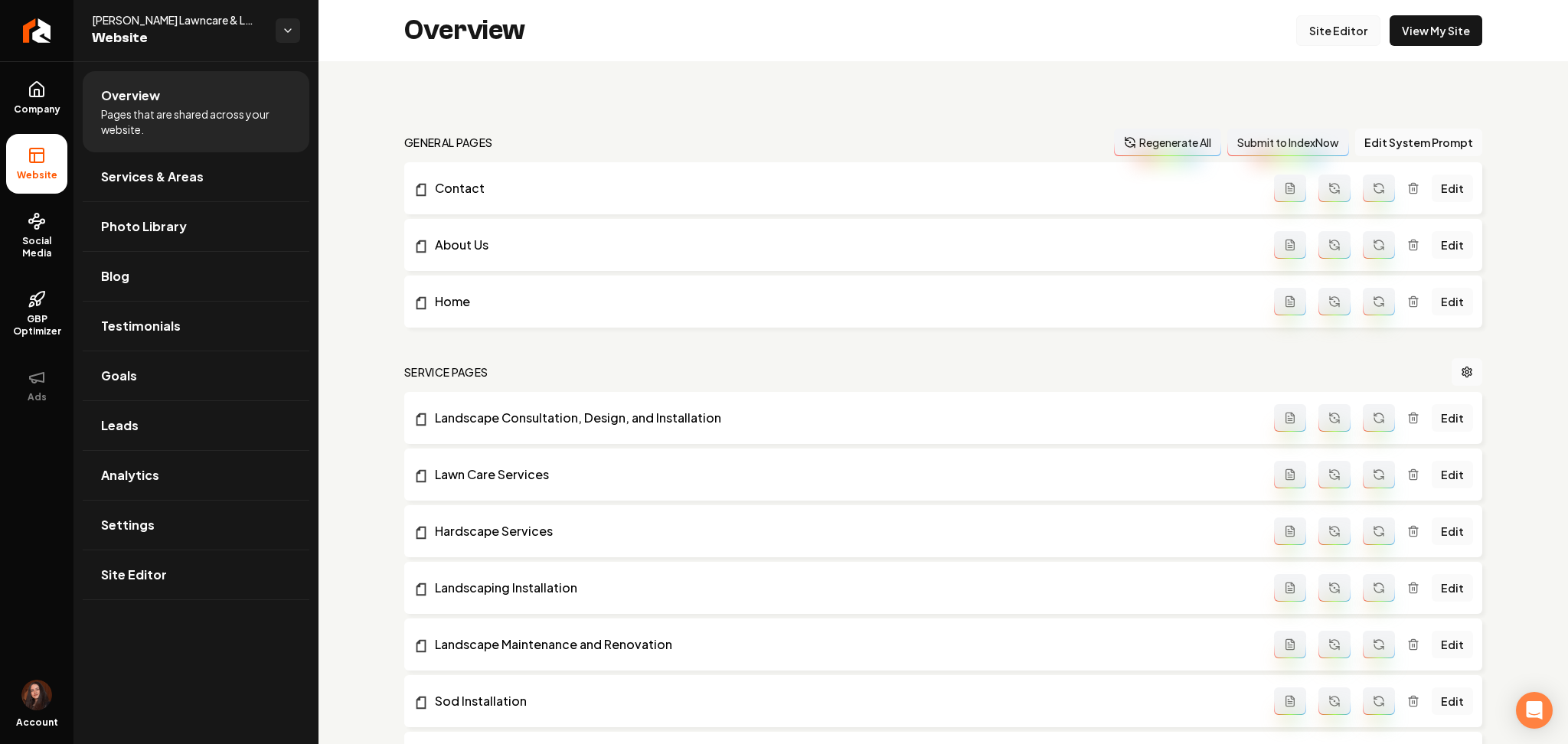
click at [1316, 39] on link "Site Editor" at bounding box center [1338, 30] width 84 height 30
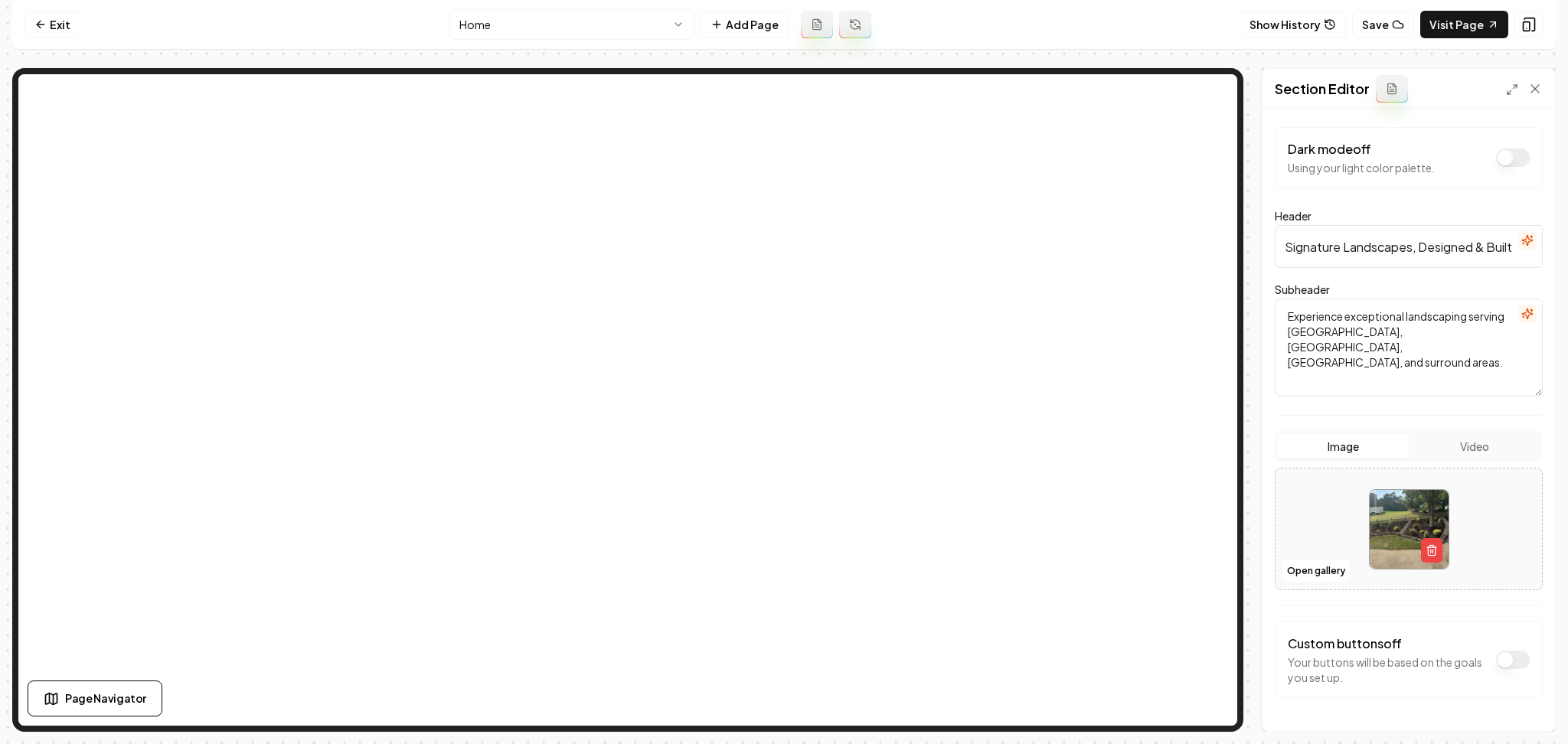
click at [1293, 520] on div at bounding box center [1409, 529] width 267 height 105
type input "**********"
click at [1530, 703] on button "Save" at bounding box center [1521, 704] width 46 height 28
click at [71, 35] on link "Exit" at bounding box center [52, 24] width 56 height 28
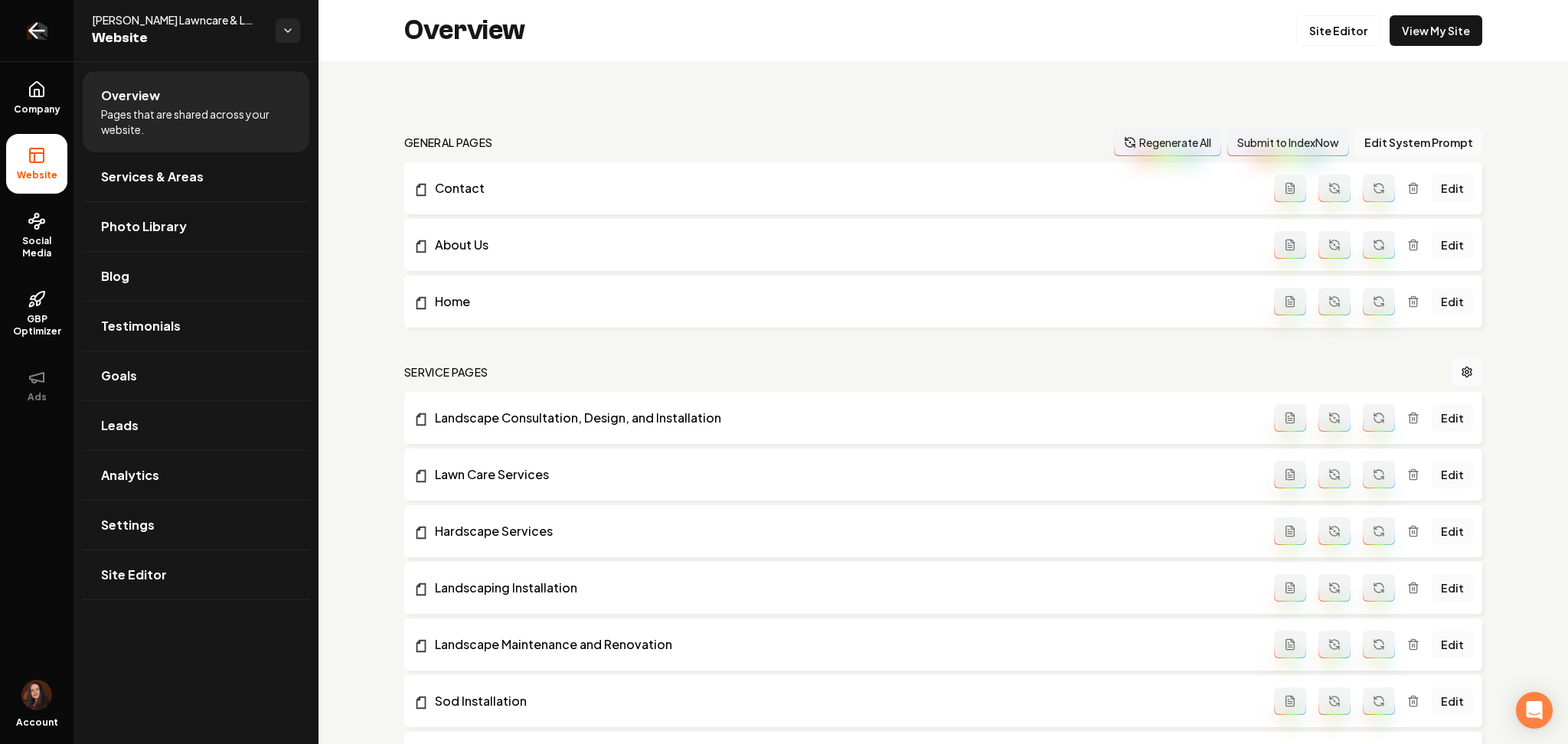
click at [30, 38] on icon "Return to dashboard" at bounding box center [36, 30] width 24 height 24
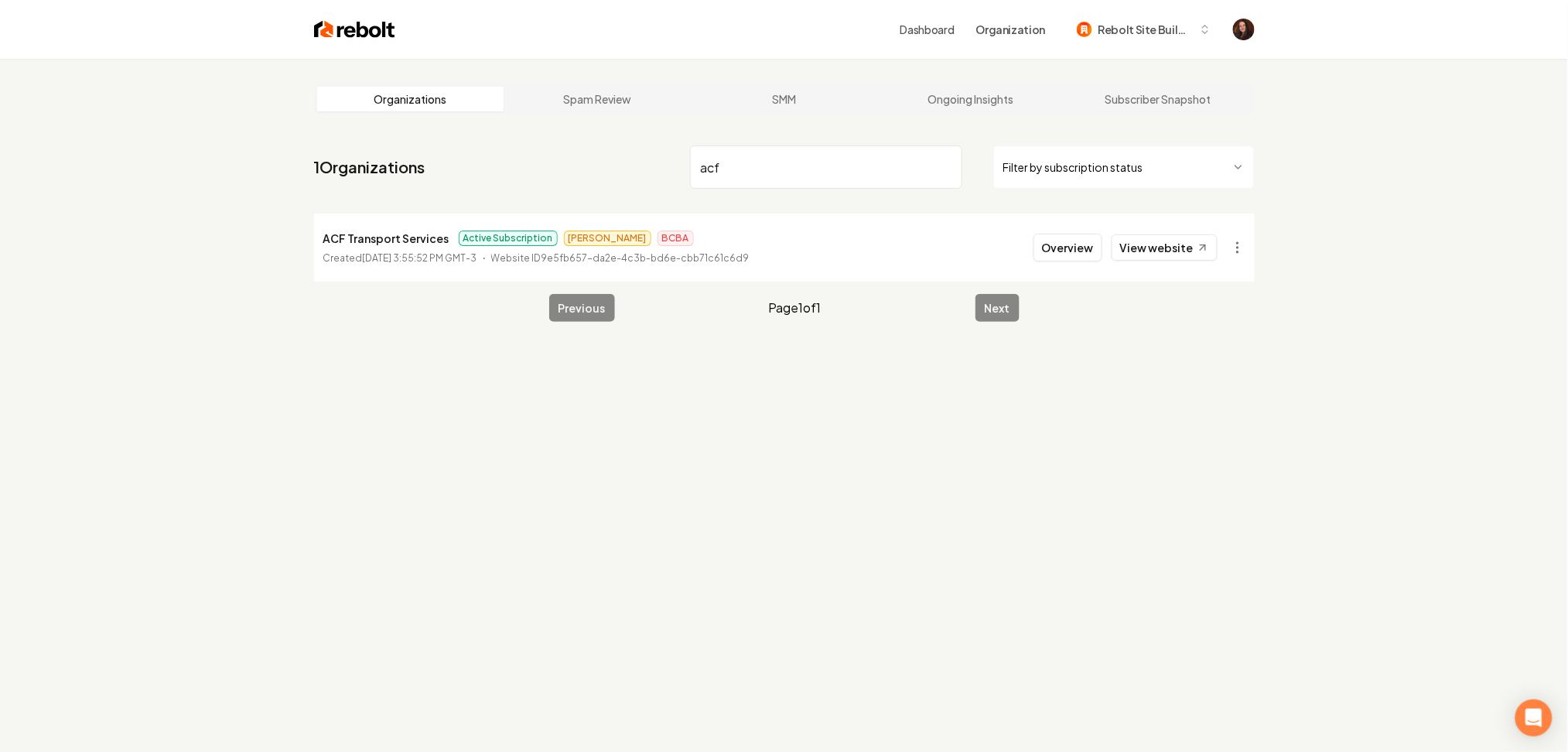
type input "acf"
click at [1035, 241] on li "ACF Transport Services Active Subscription James BCBA Created September 6, 2025…" at bounding box center [784, 247] width 940 height 68
click at [1047, 247] on button "Overview" at bounding box center [1068, 247] width 69 height 28
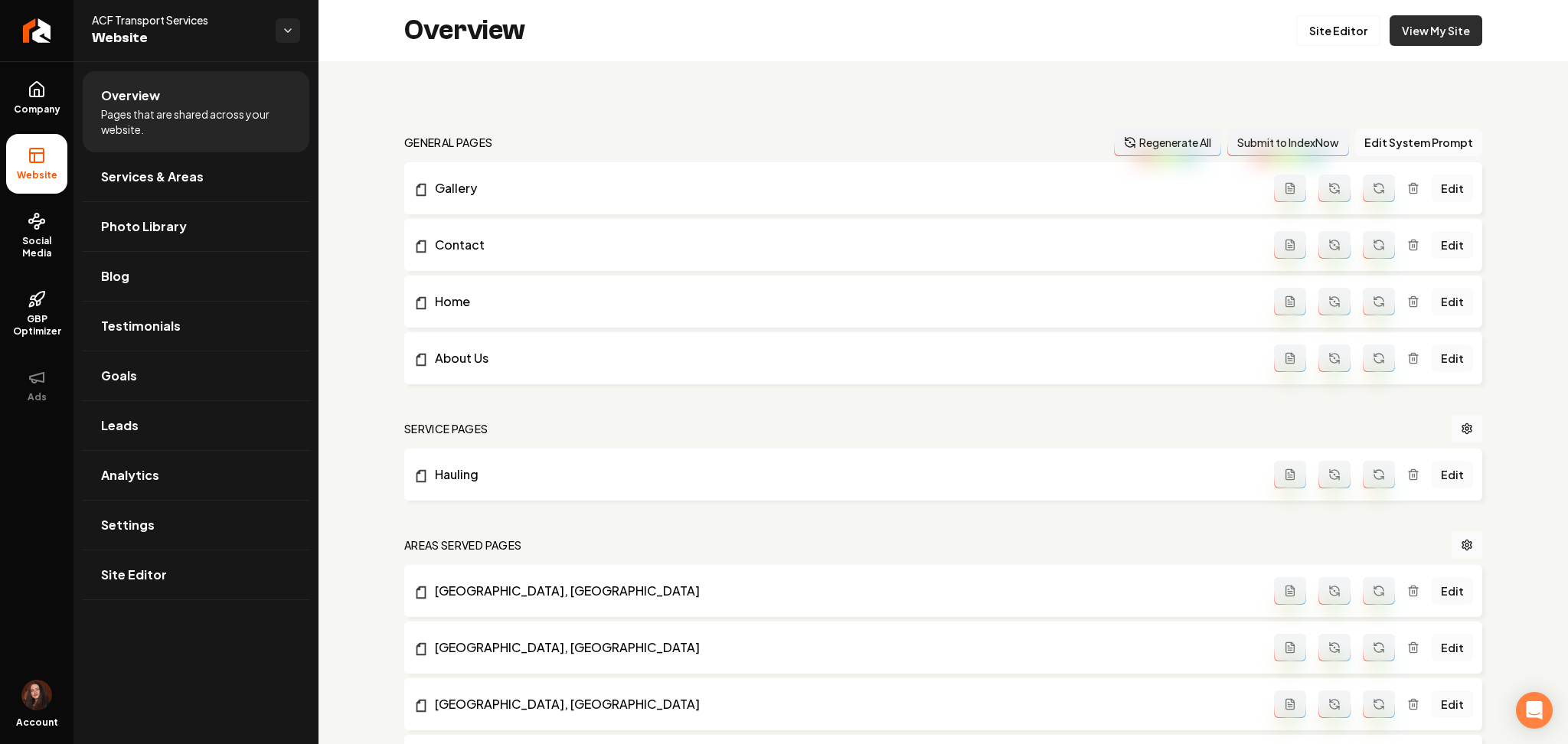
click at [1401, 27] on link "View My Site" at bounding box center [1436, 30] width 93 height 30
click at [1435, 184] on link "Edit" at bounding box center [1452, 188] width 41 height 28
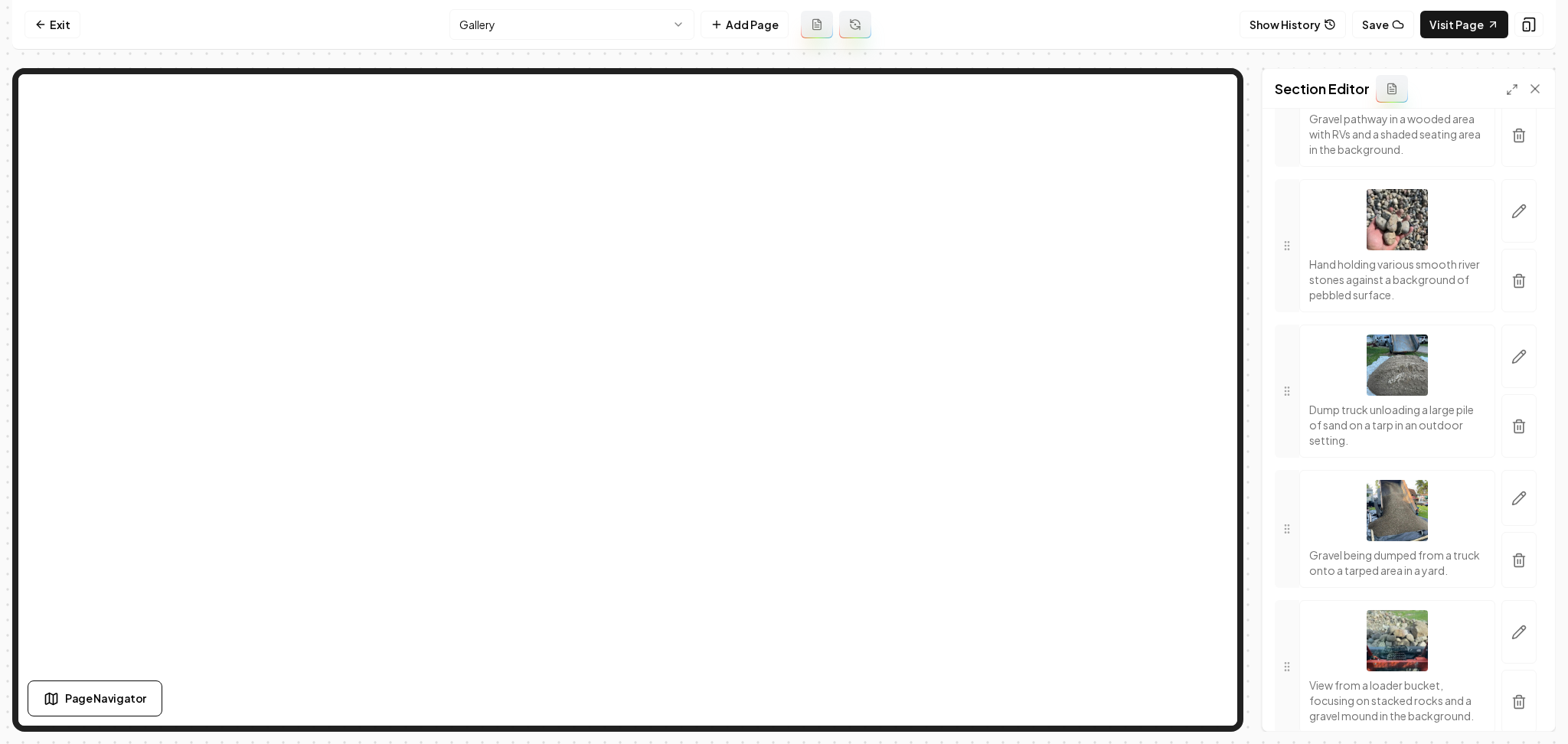
scroll to position [653, 0]
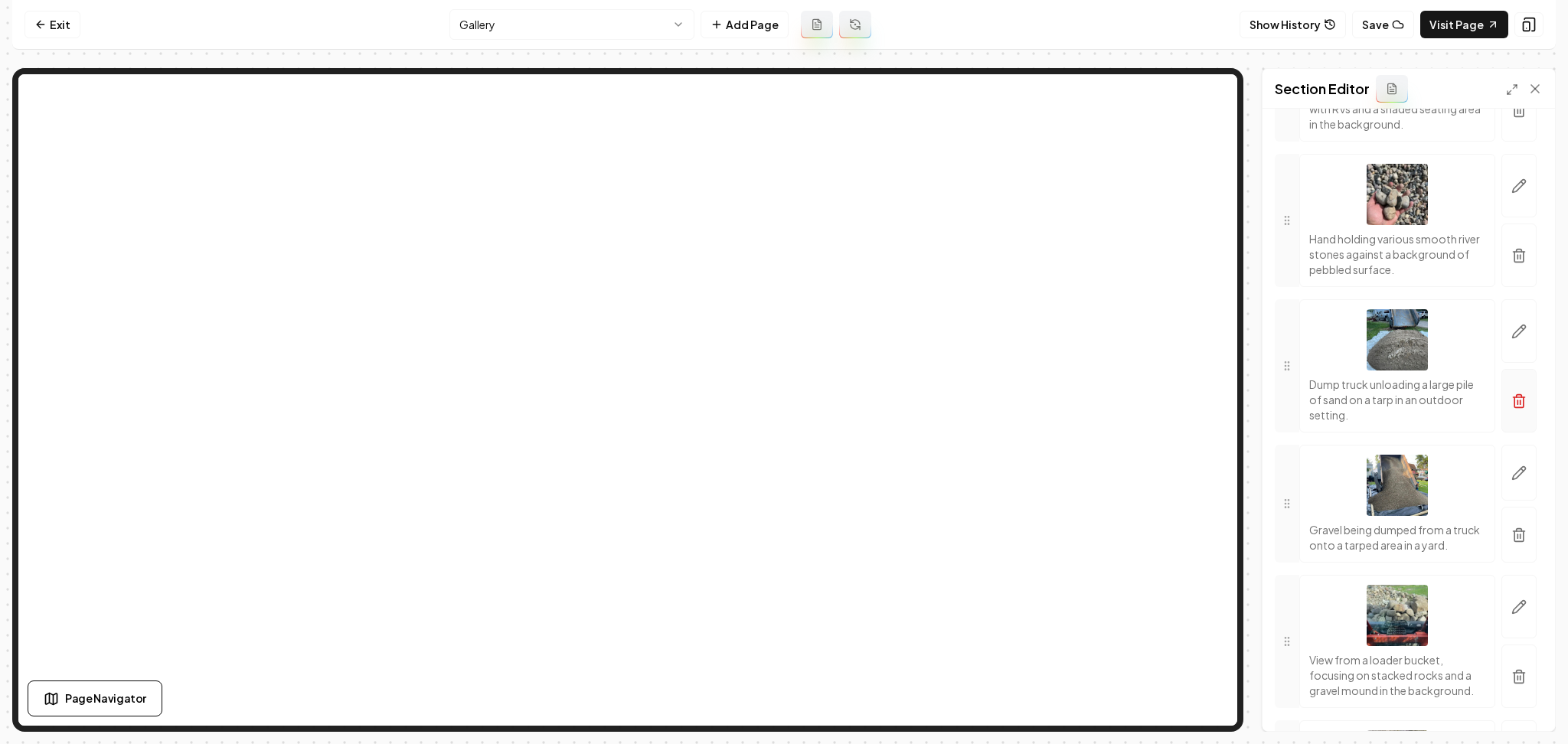
click at [1502, 426] on button "button" at bounding box center [1520, 400] width 35 height 63
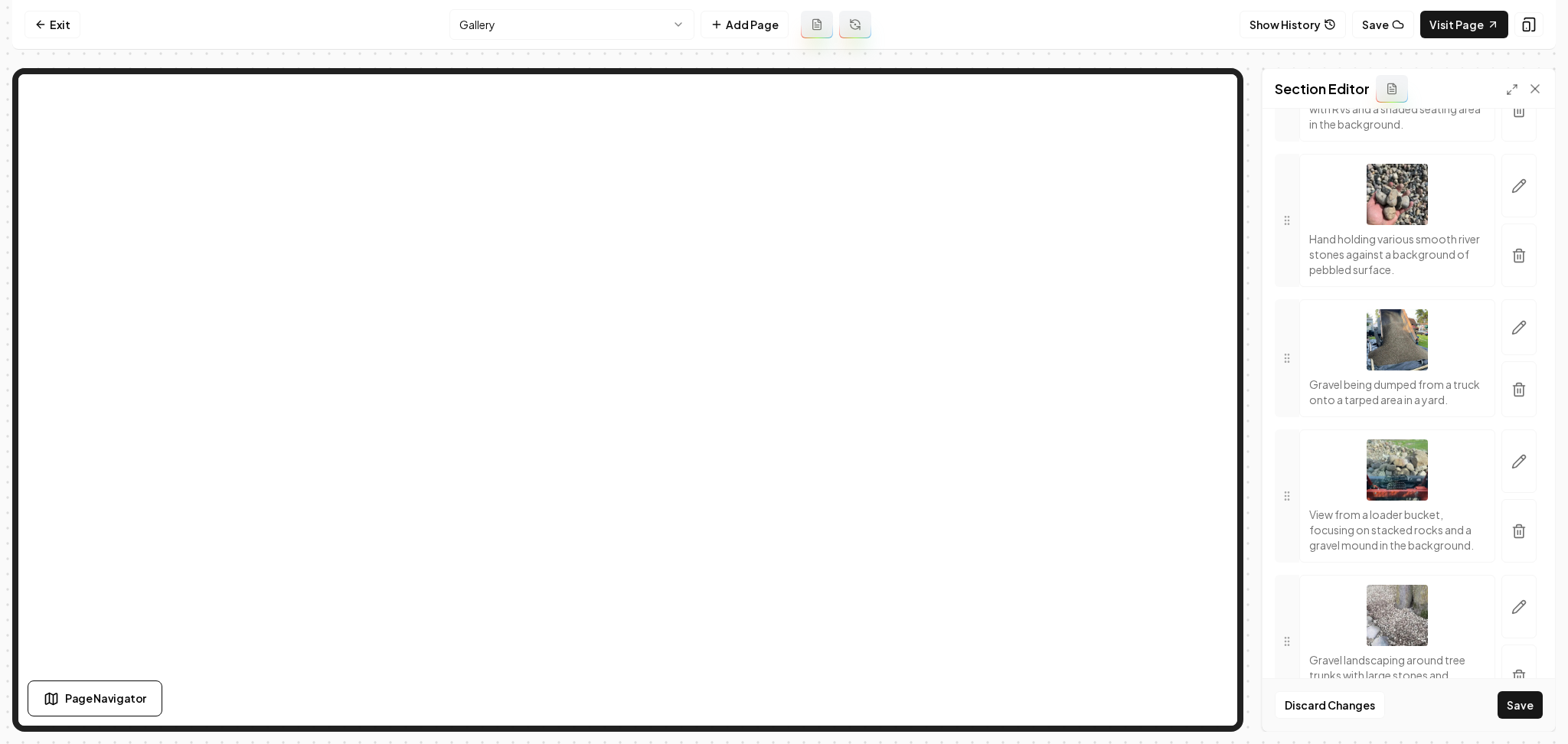
click at [1502, 418] on button "button" at bounding box center [1520, 389] width 35 height 56
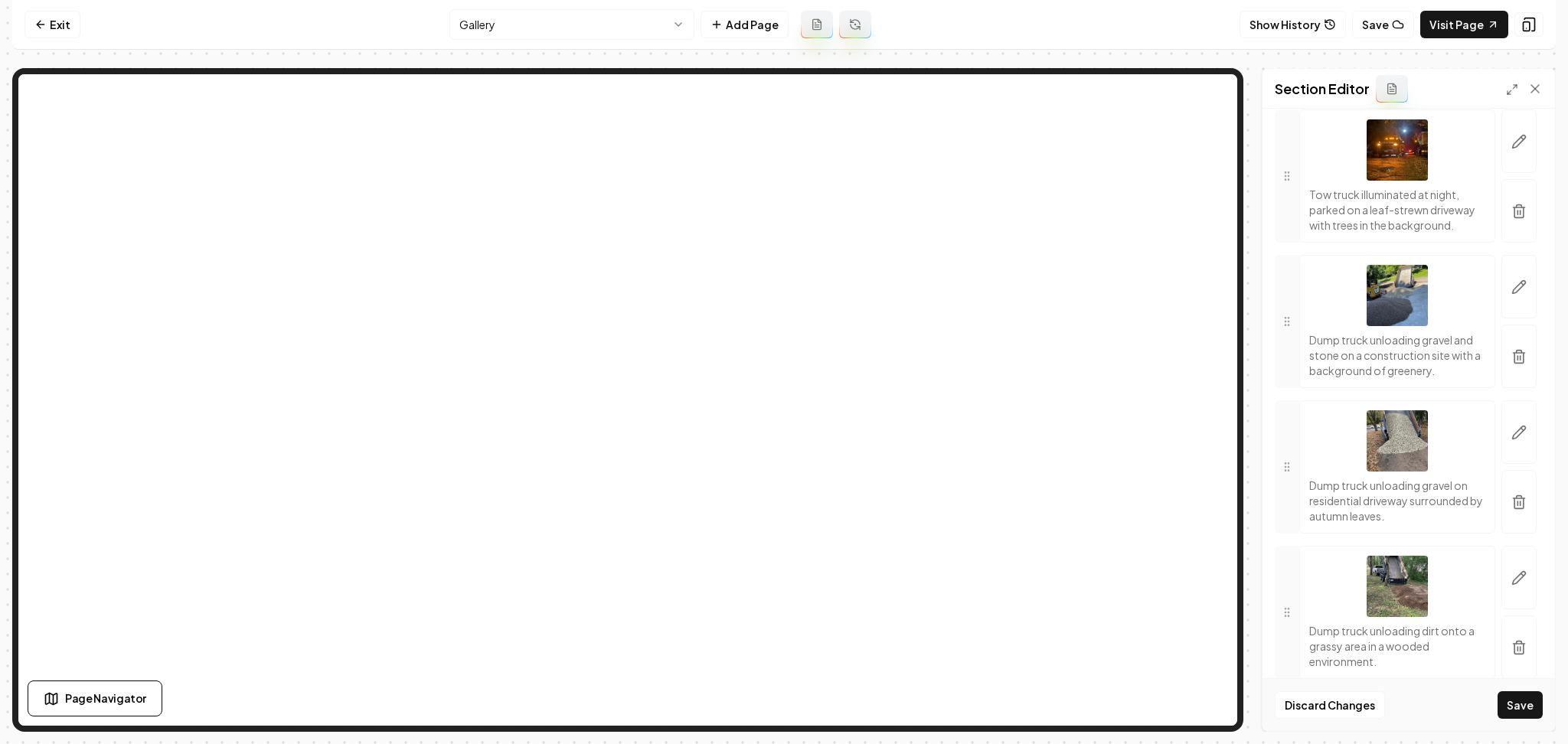
scroll to position [8187, 0]
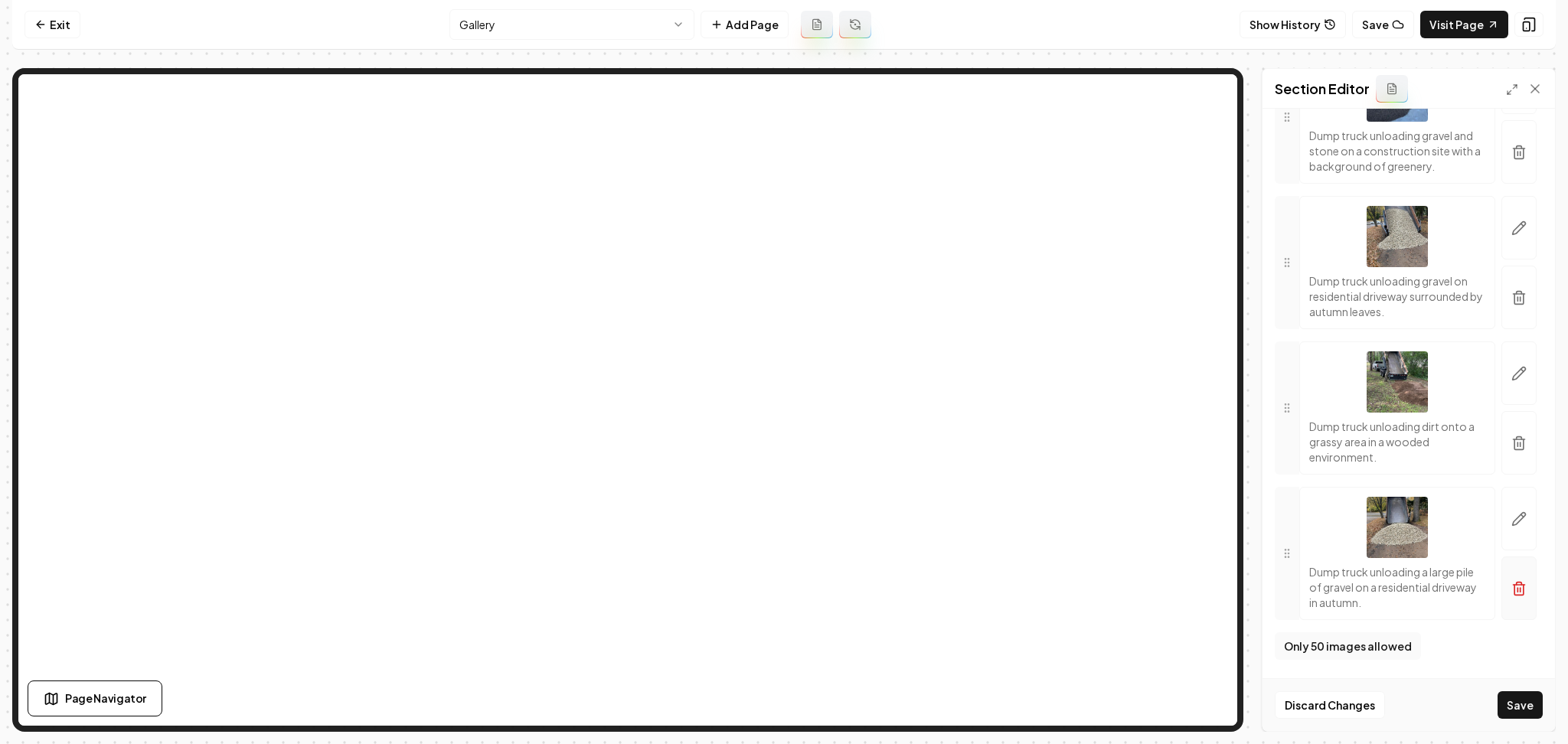
click at [1511, 573] on button "button" at bounding box center [1520, 588] width 35 height 63
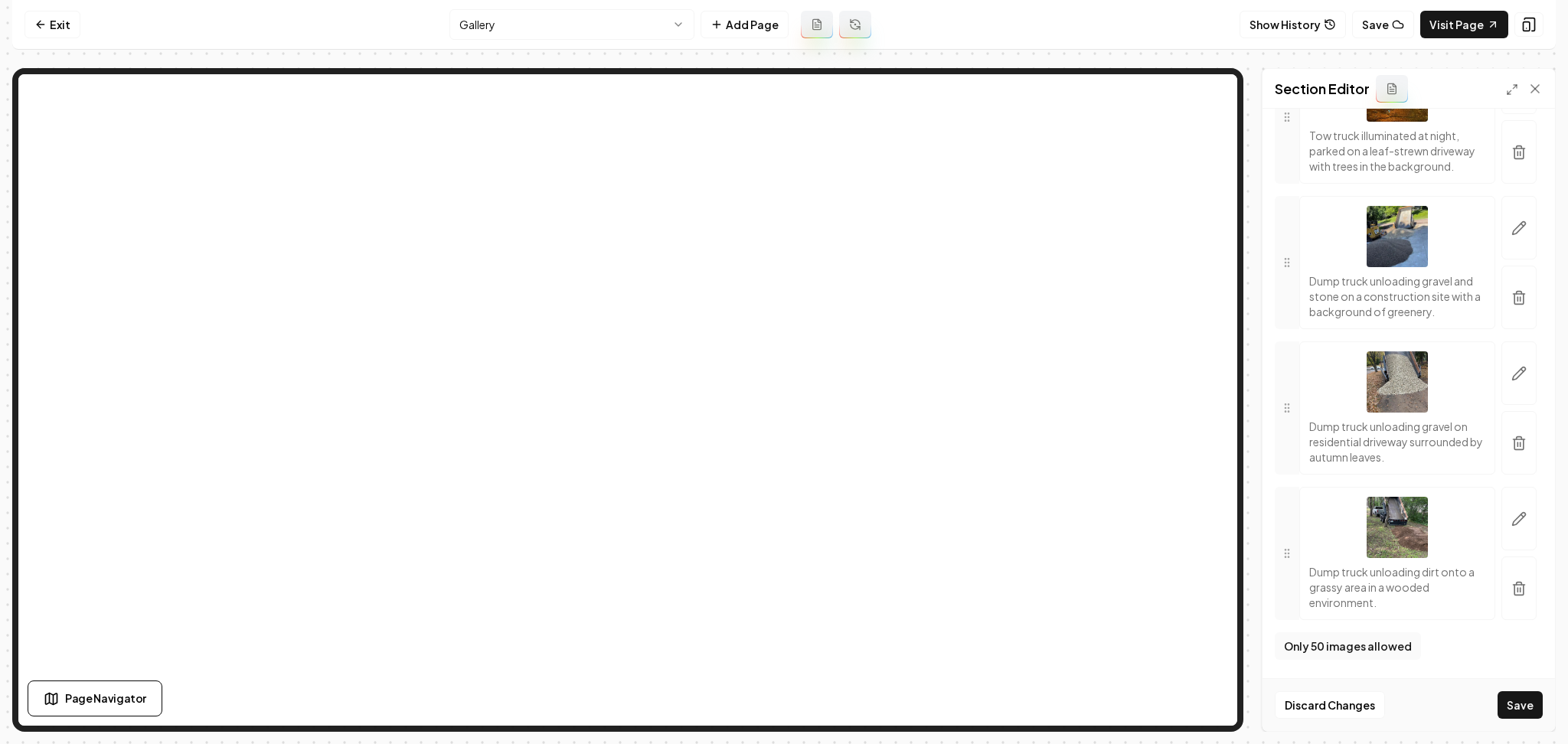
scroll to position [8041, 0]
click at [1513, 586] on button "button" at bounding box center [1520, 588] width 35 height 63
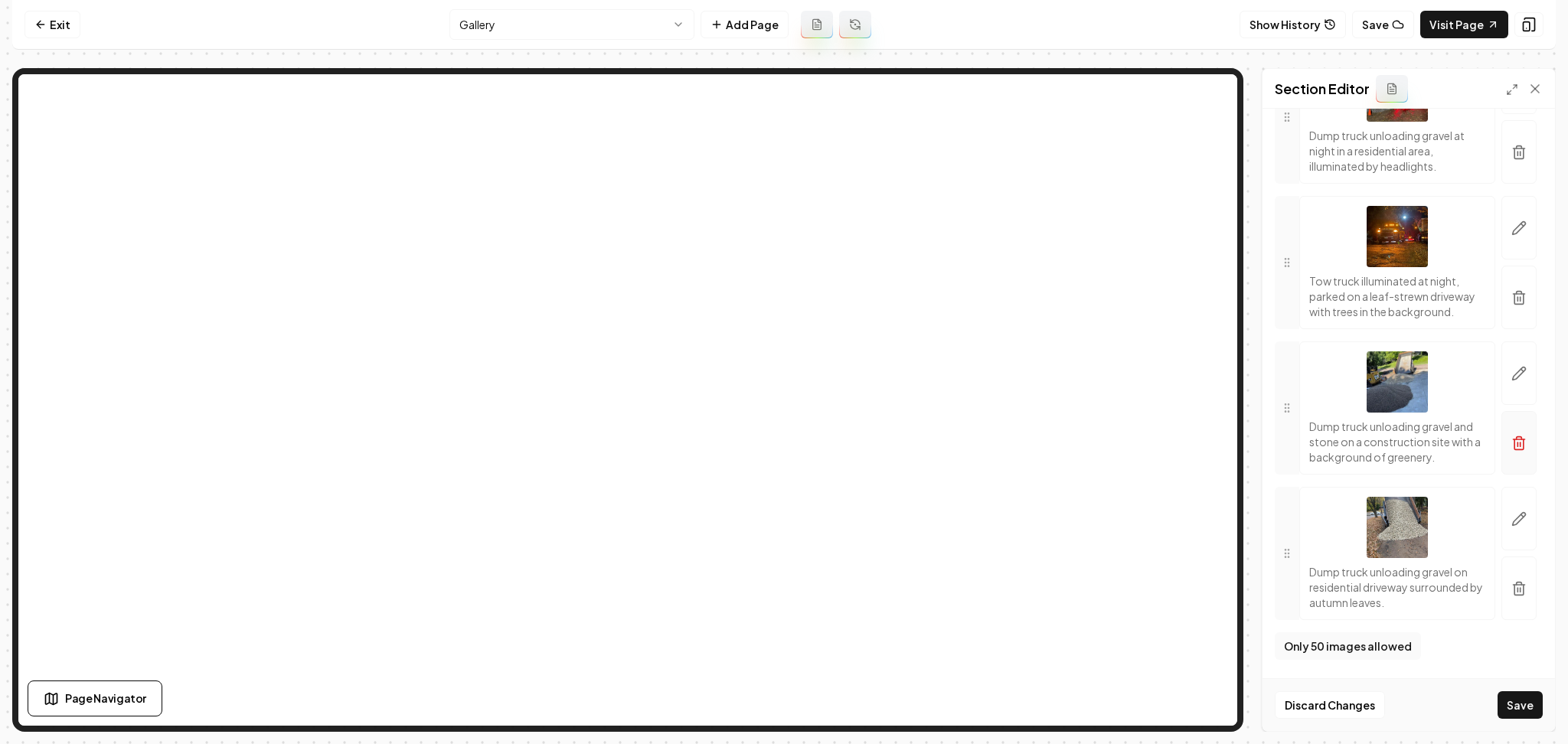
scroll to position [7896, 0]
click at [1511, 586] on icon "button" at bounding box center [1519, 589] width 15 height 15
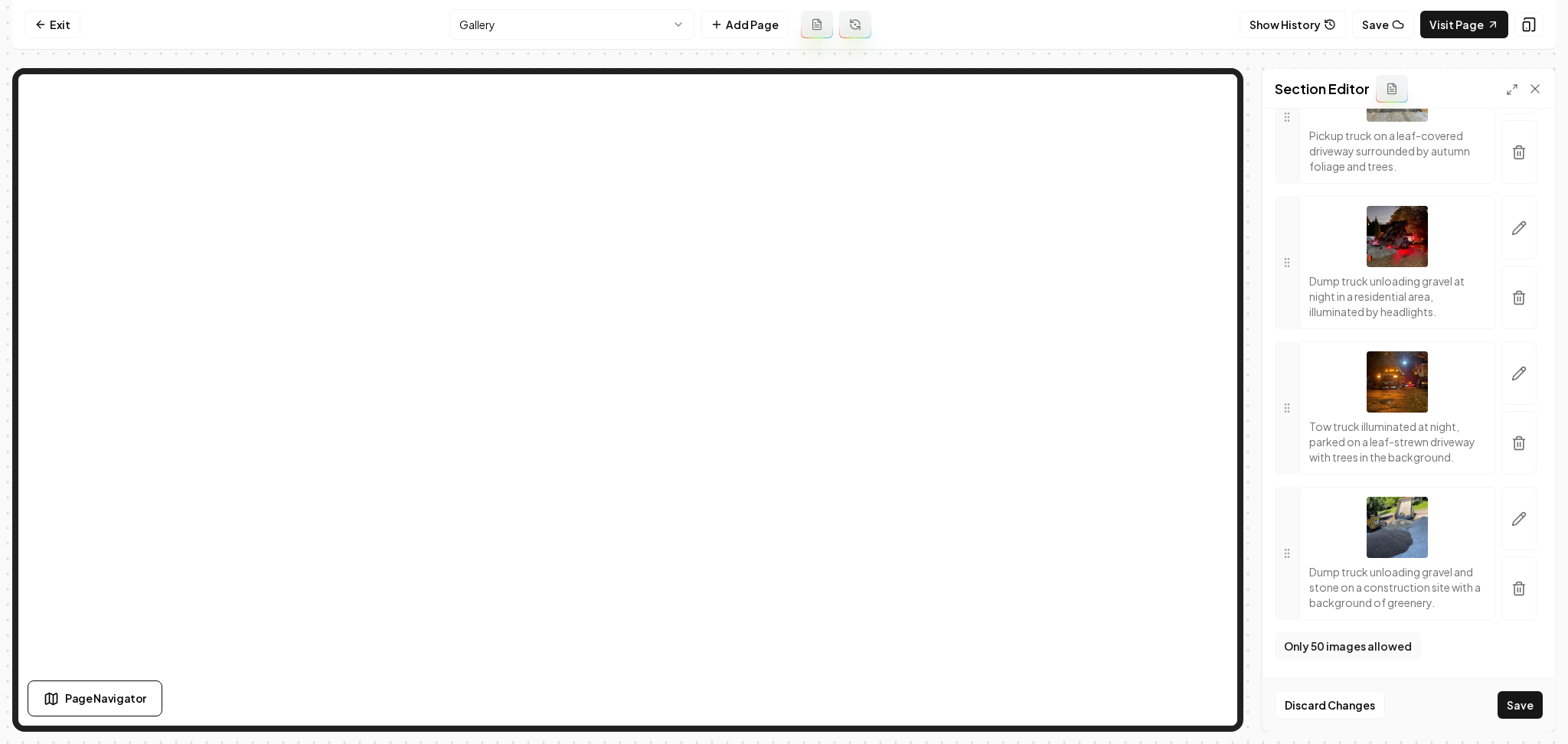
scroll to position [7750, 0]
click at [1511, 581] on icon "button" at bounding box center [1519, 589] width 15 height 15
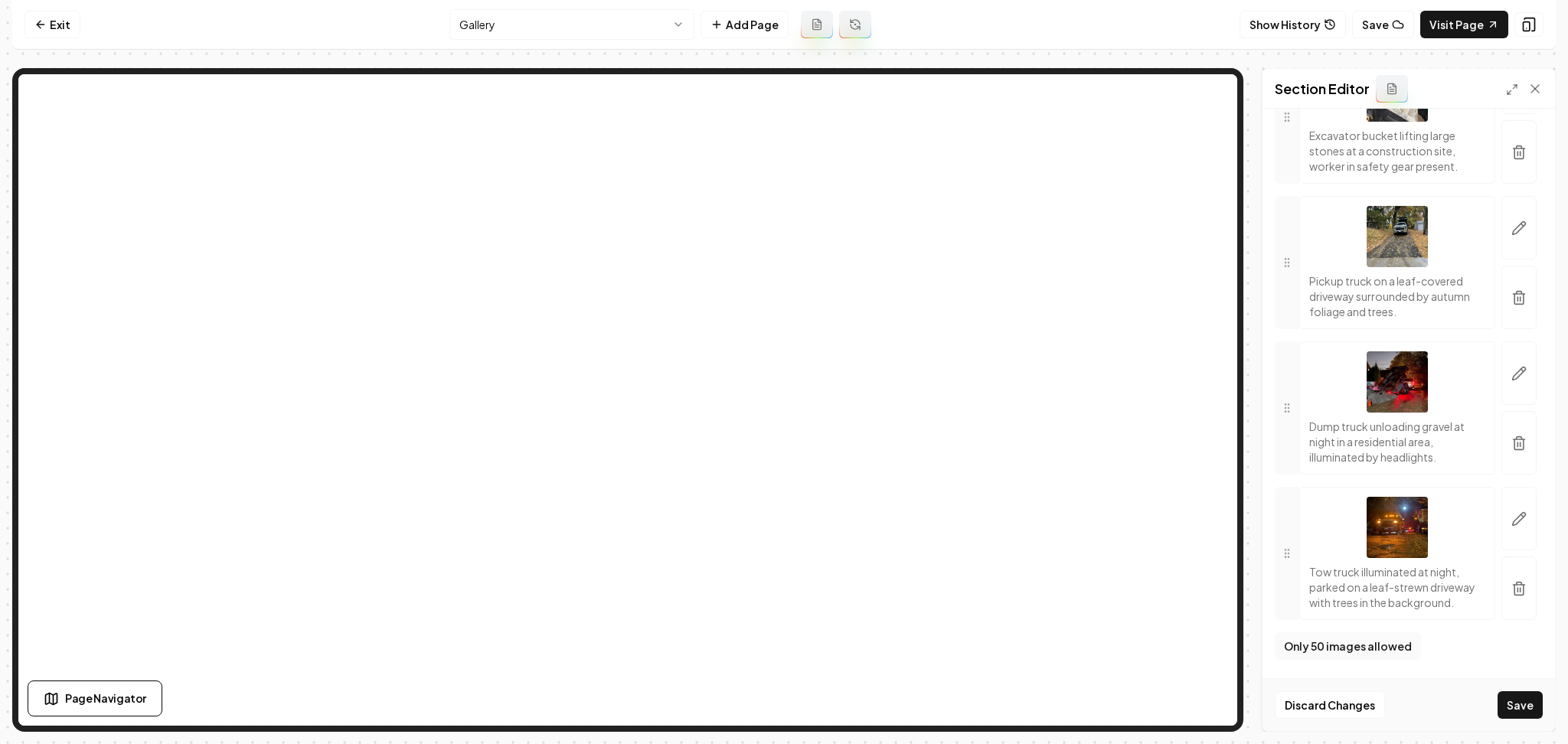
scroll to position [7589, 0]
click at [1511, 435] on icon "button" at bounding box center [1519, 443] width 15 height 15
click at [1502, 597] on button "button" at bounding box center [1520, 588] width 35 height 63
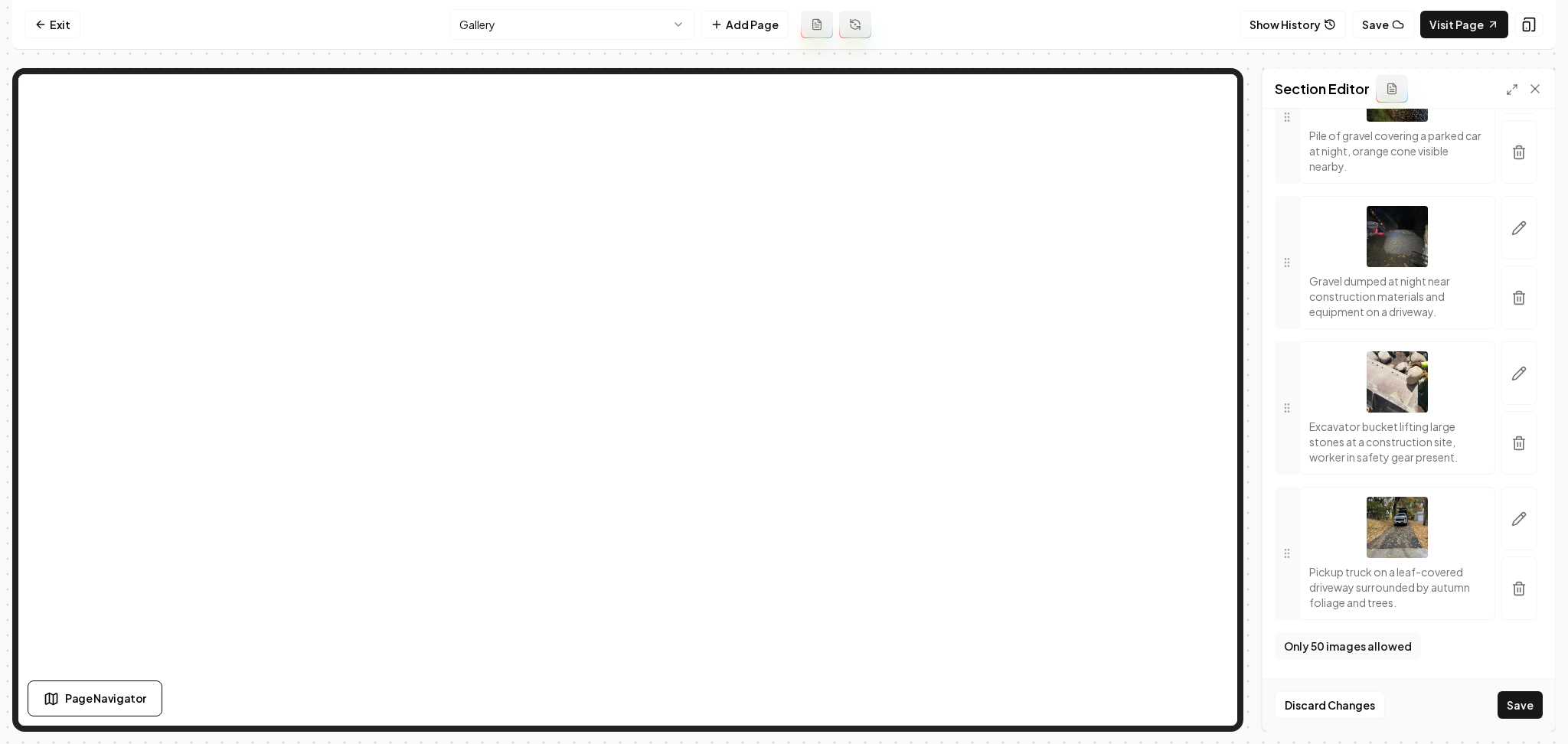
scroll to position [7283, 0]
click at [1502, 597] on button "button" at bounding box center [1520, 588] width 35 height 63
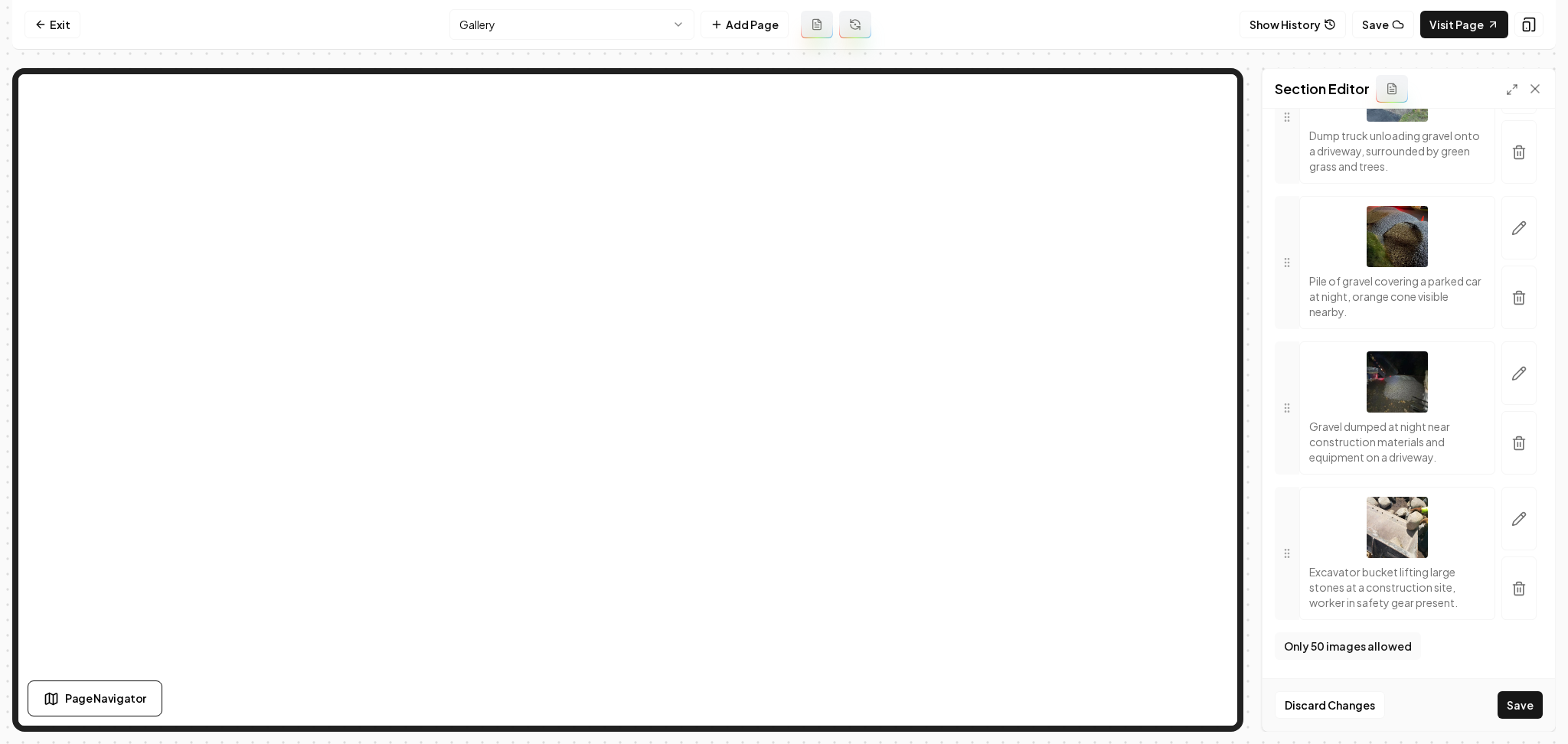
scroll to position [7137, 0]
click at [1506, 602] on button "button" at bounding box center [1520, 588] width 35 height 63
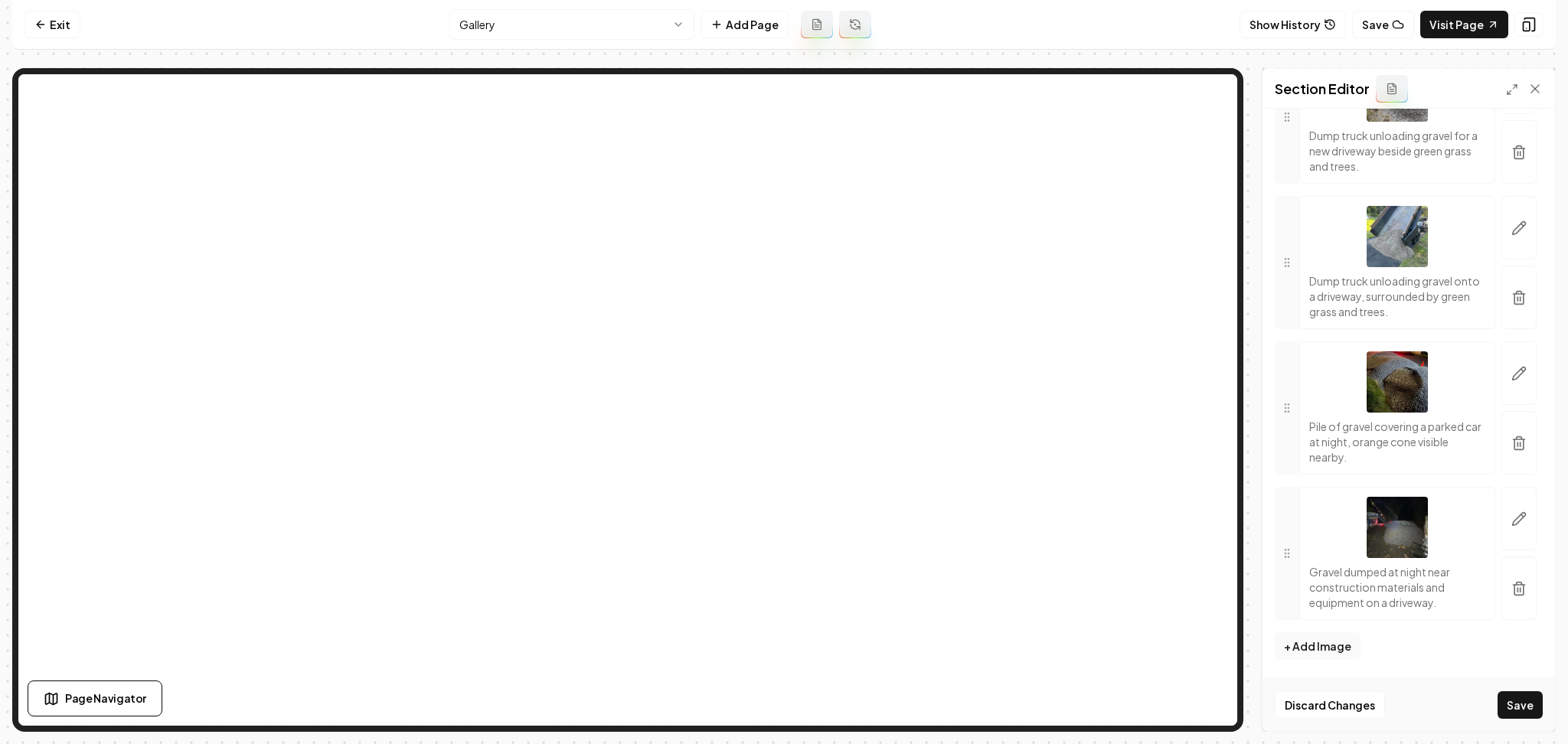
scroll to position [6992, 0]
click at [1514, 594] on button "button" at bounding box center [1520, 588] width 35 height 63
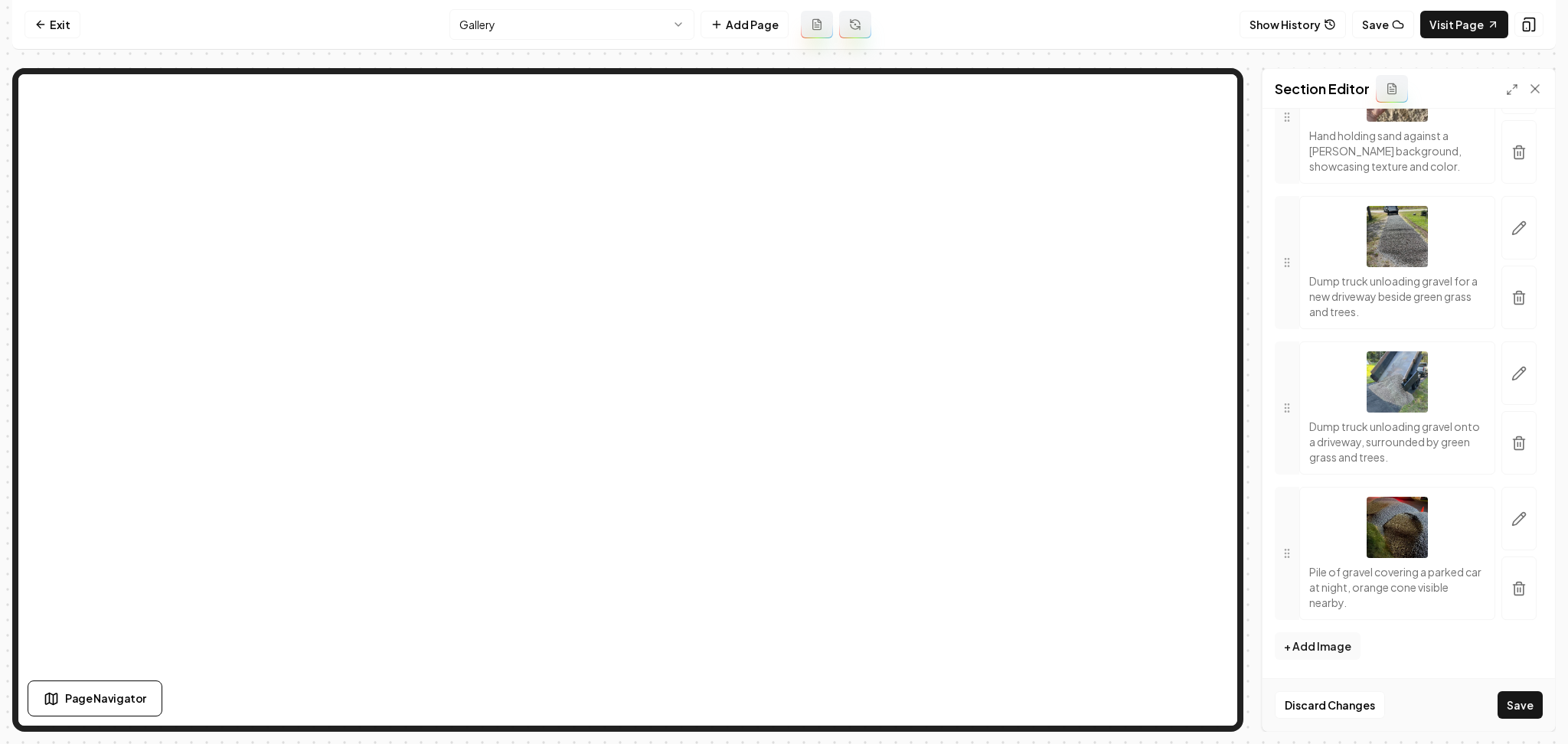
scroll to position [6847, 0]
click at [1511, 436] on icon "button" at bounding box center [1519, 443] width 15 height 15
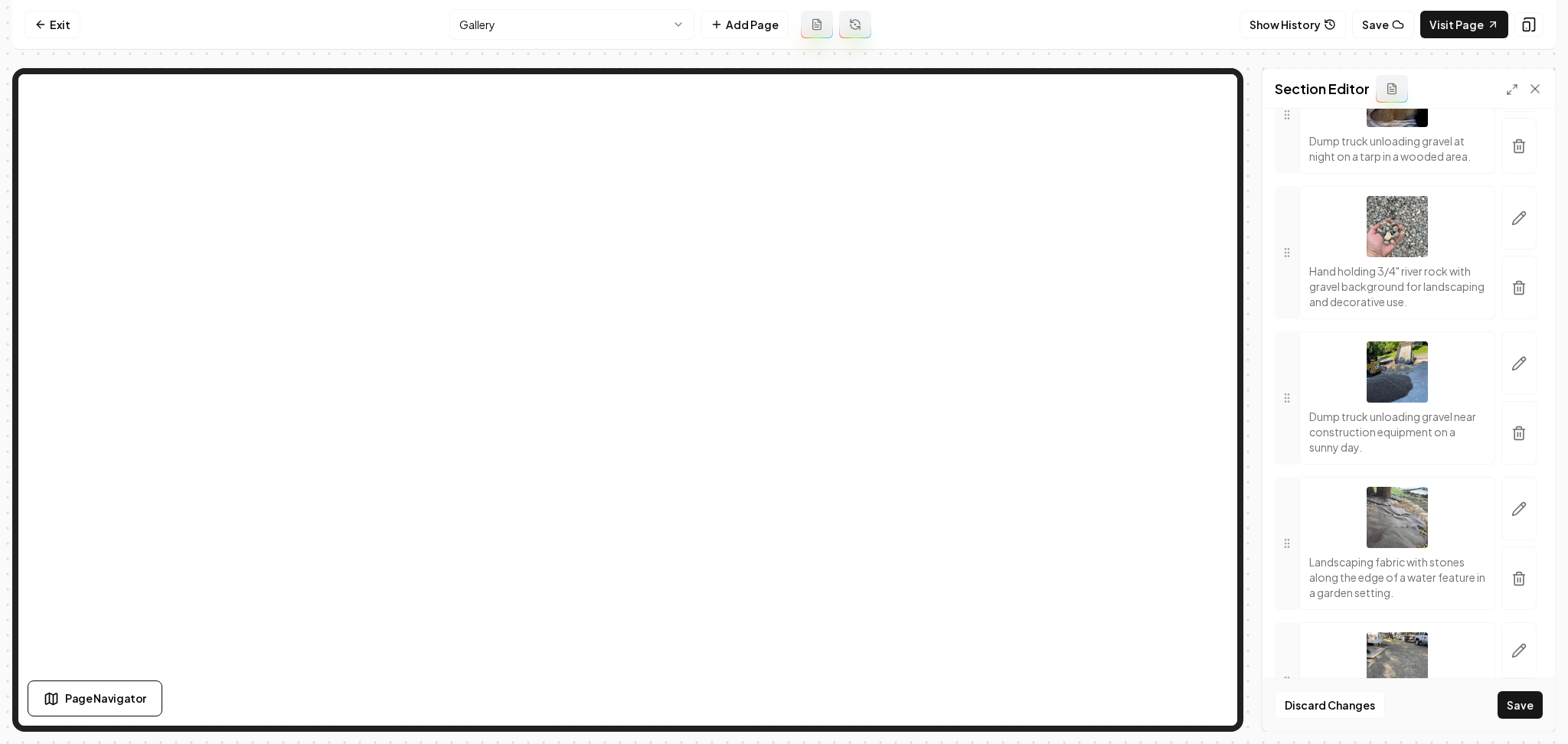
scroll to position [5885, 0]
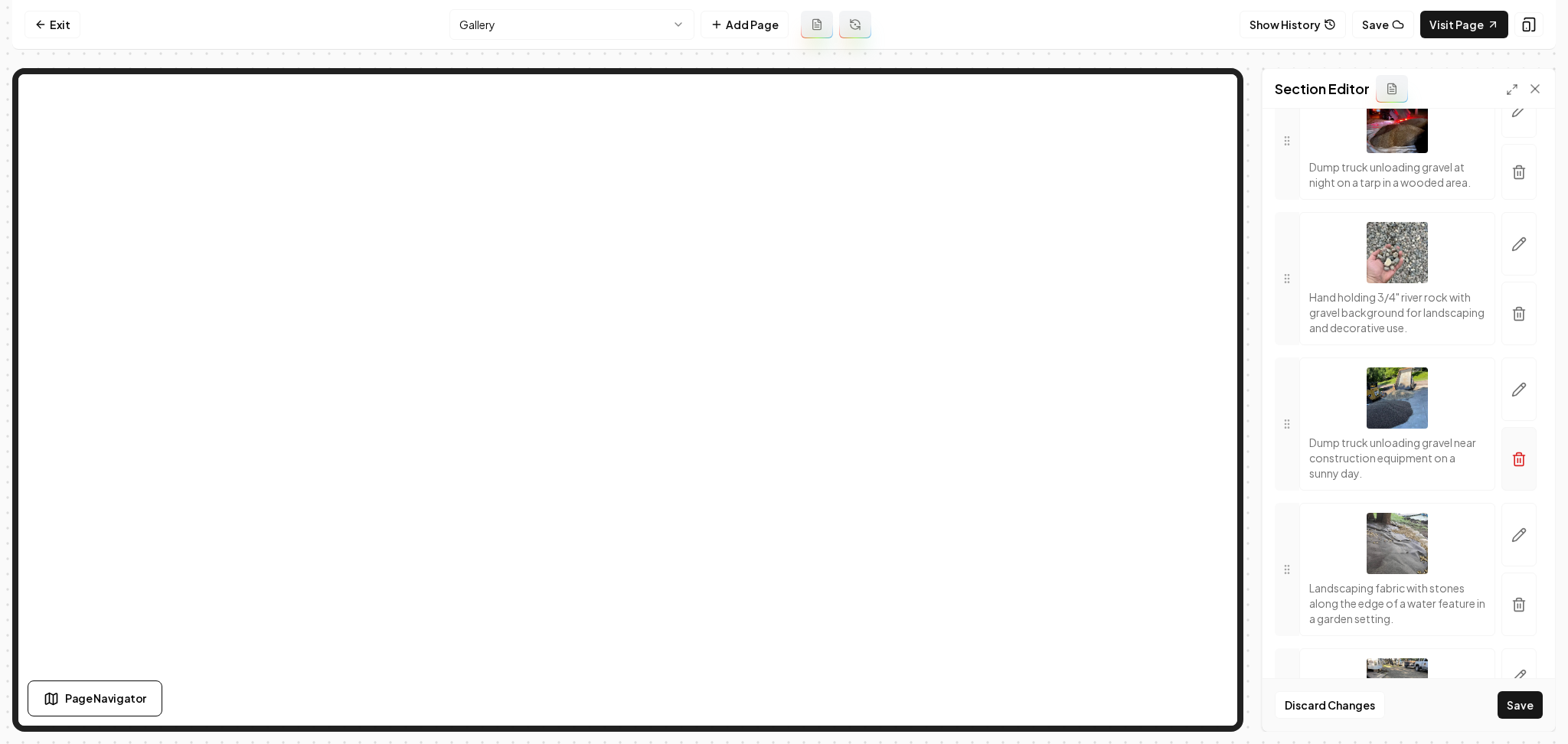
click at [1517, 491] on button "button" at bounding box center [1520, 458] width 35 height 63
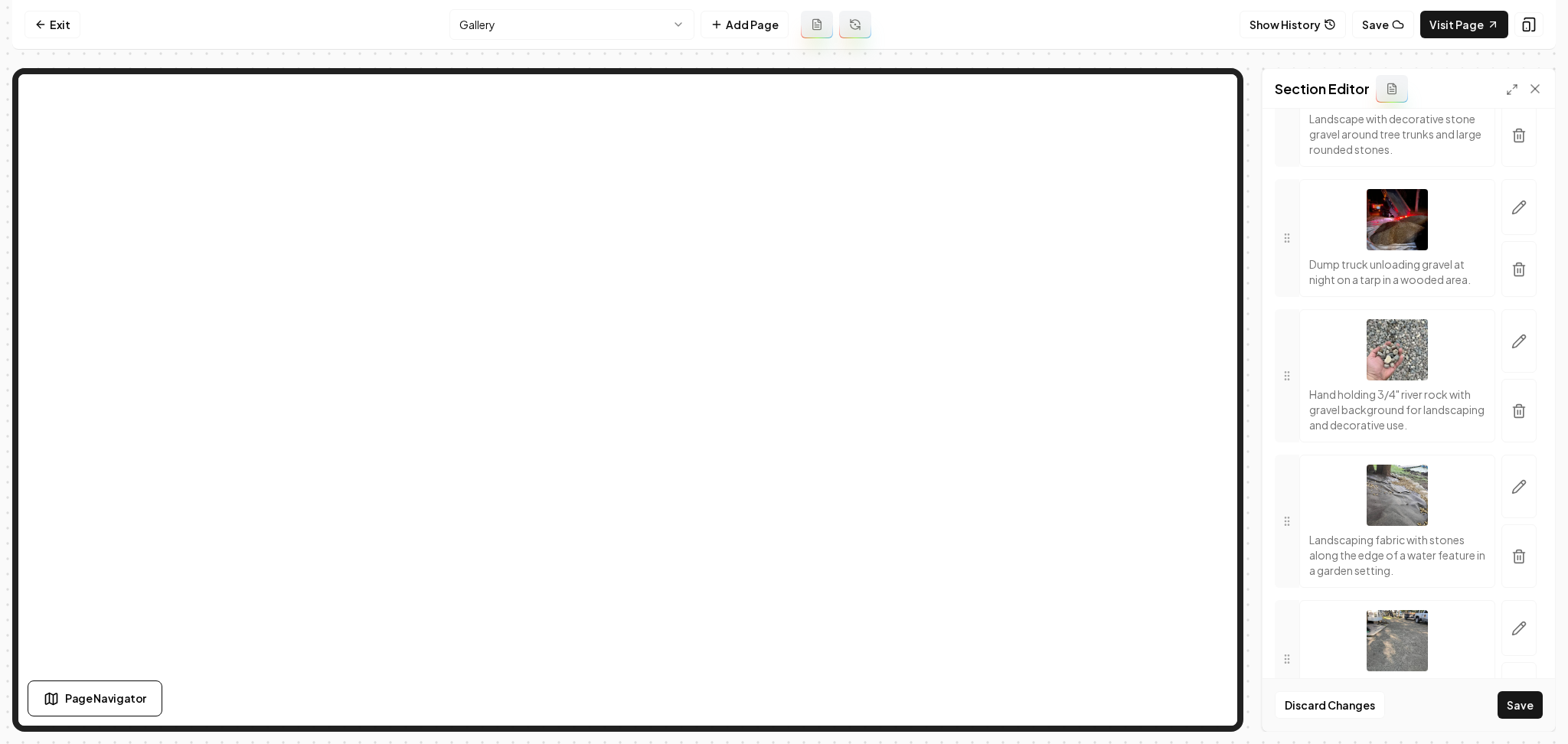
scroll to position [5782, 0]
click at [1511, 302] on button "button" at bounding box center [1520, 273] width 35 height 56
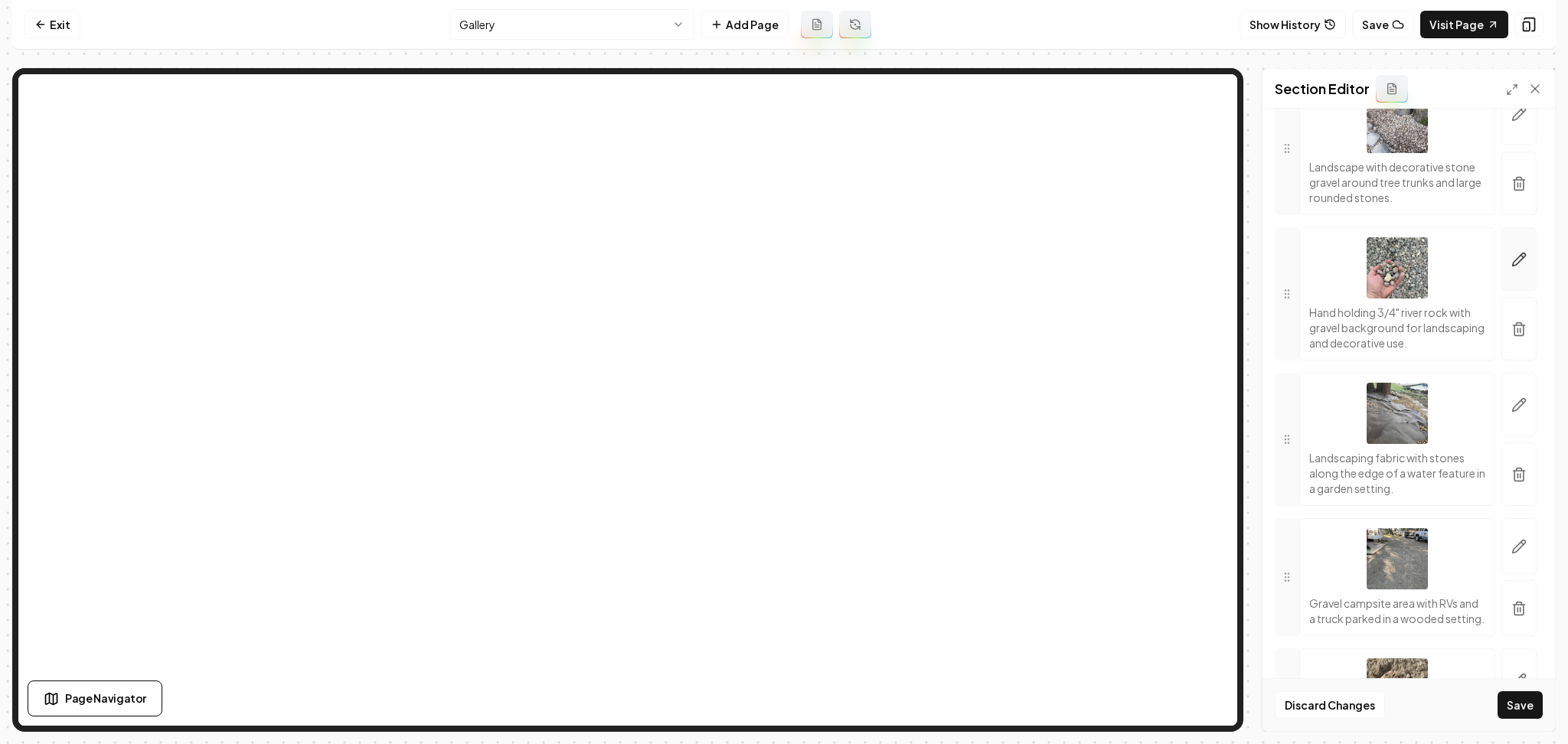
scroll to position [5680, 0]
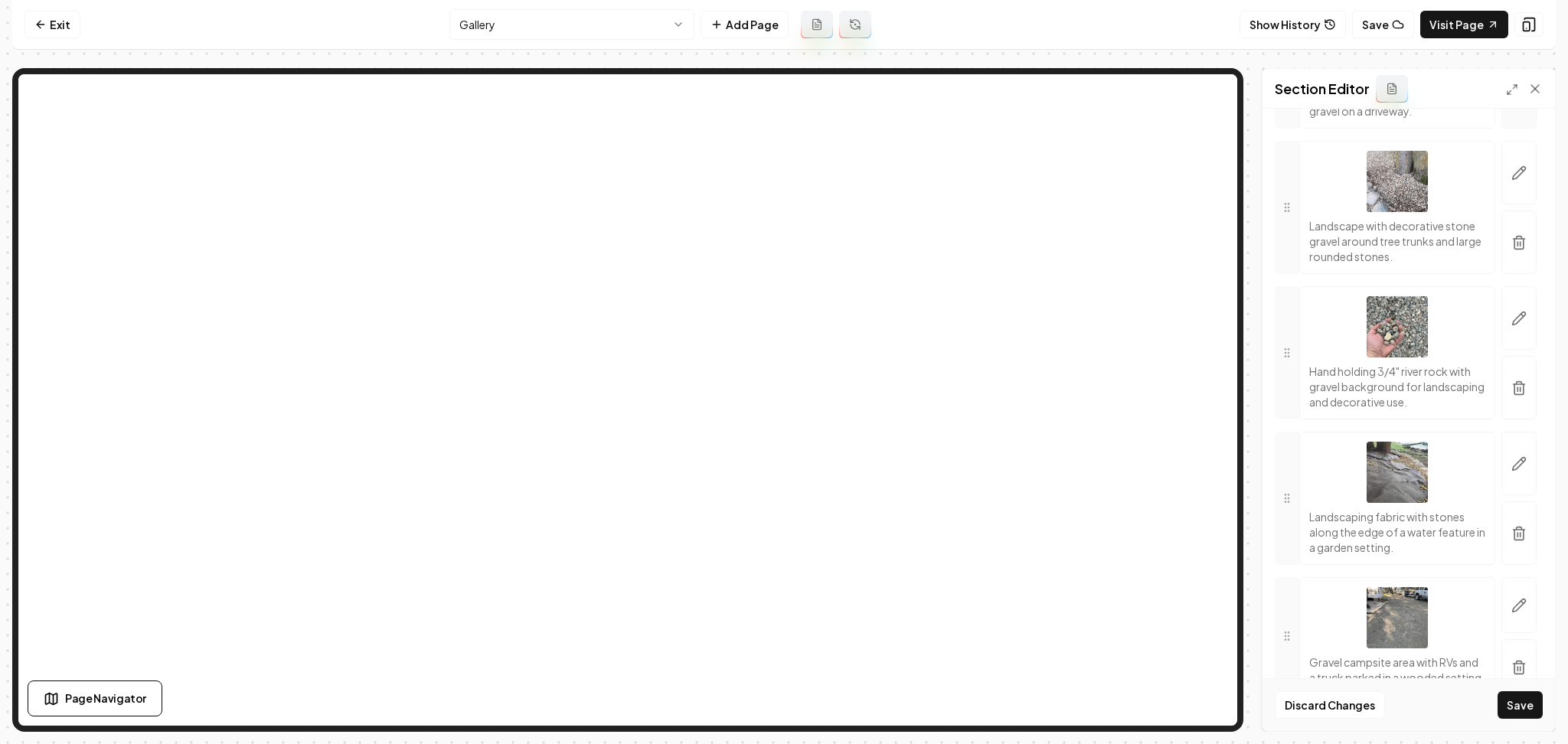
click at [1521, 104] on line "button" at bounding box center [1521, 102] width 0 height 4
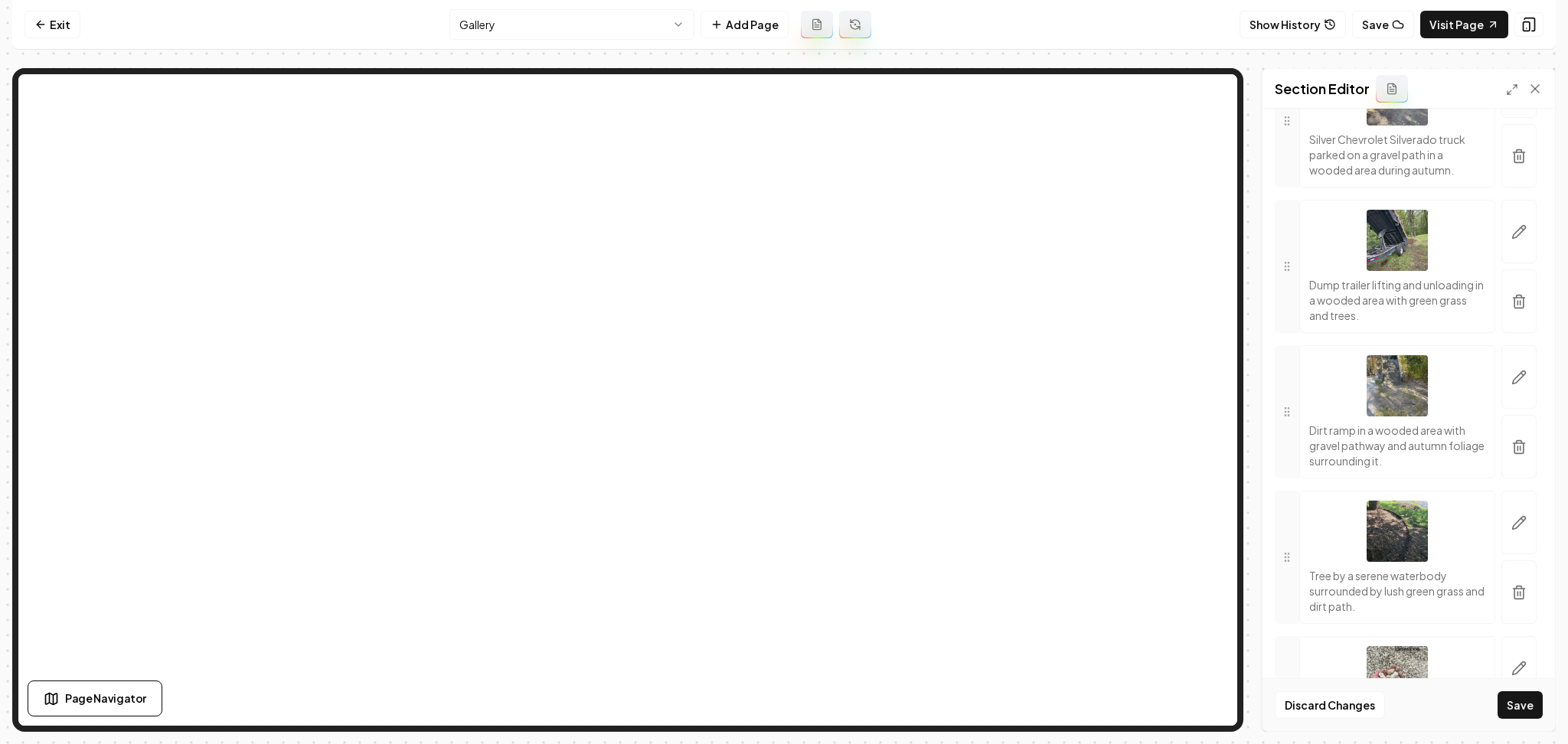
scroll to position [4864, 0]
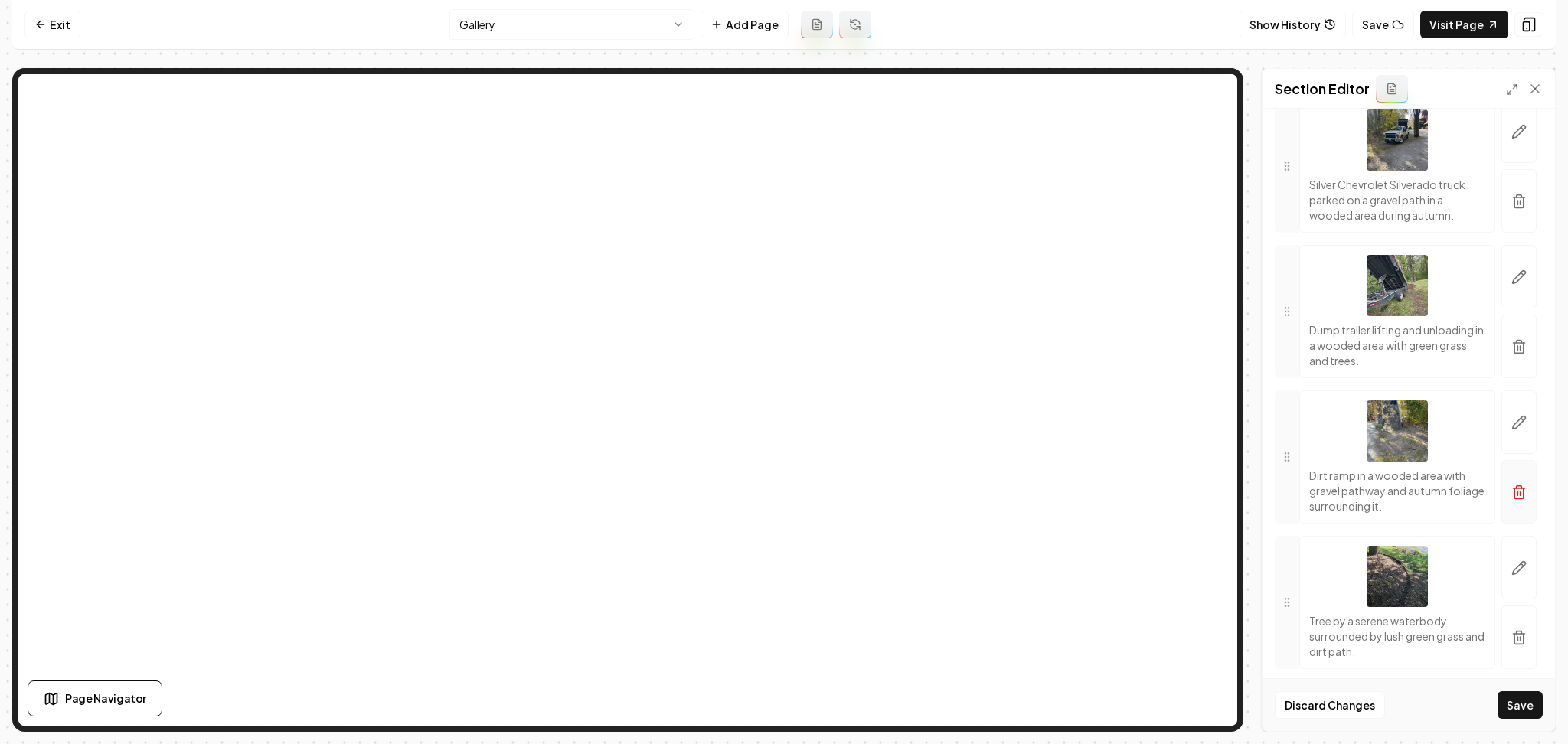
click at [1511, 354] on icon "button" at bounding box center [1519, 347] width 15 height 15
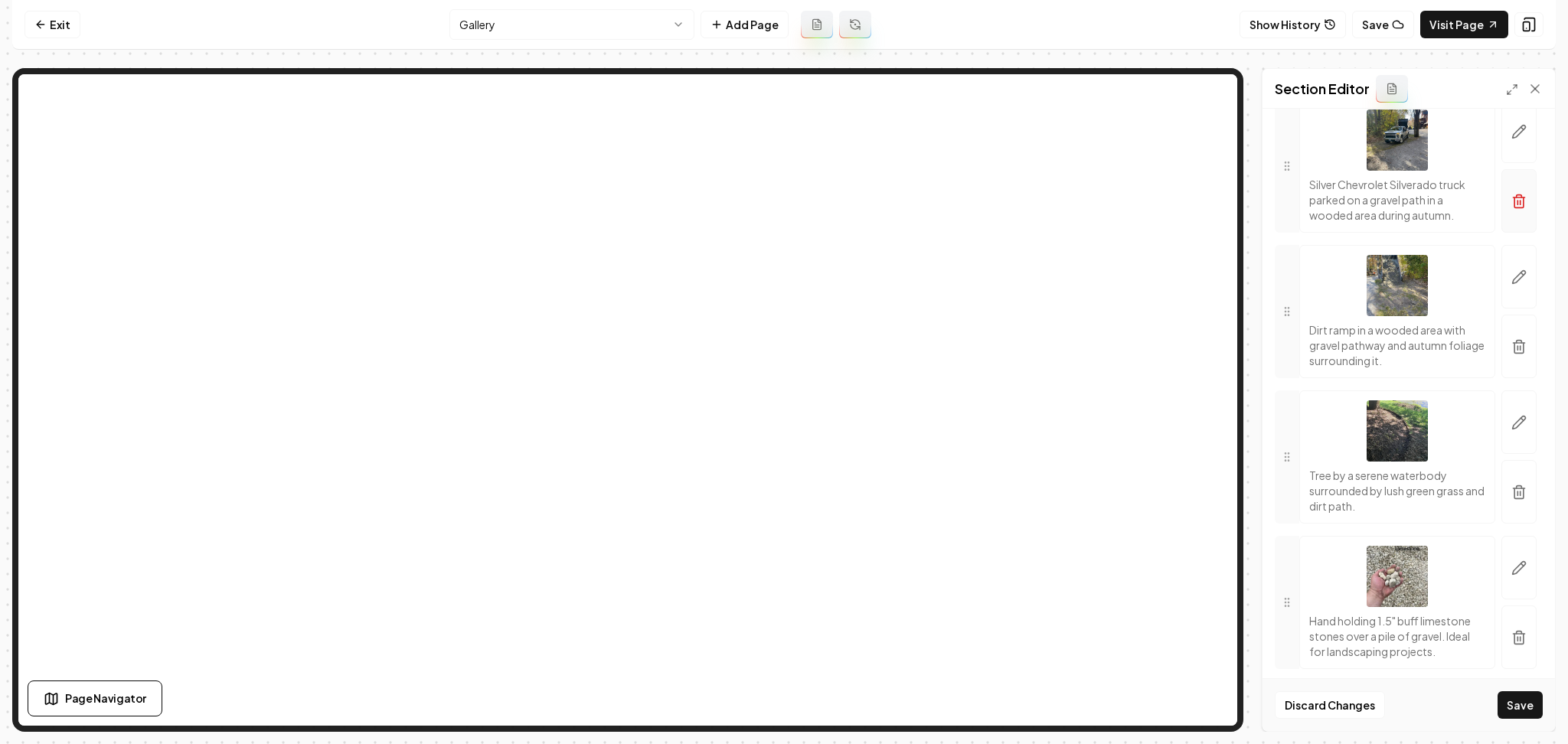
click at [1515, 208] on icon "button" at bounding box center [1519, 202] width 9 height 10
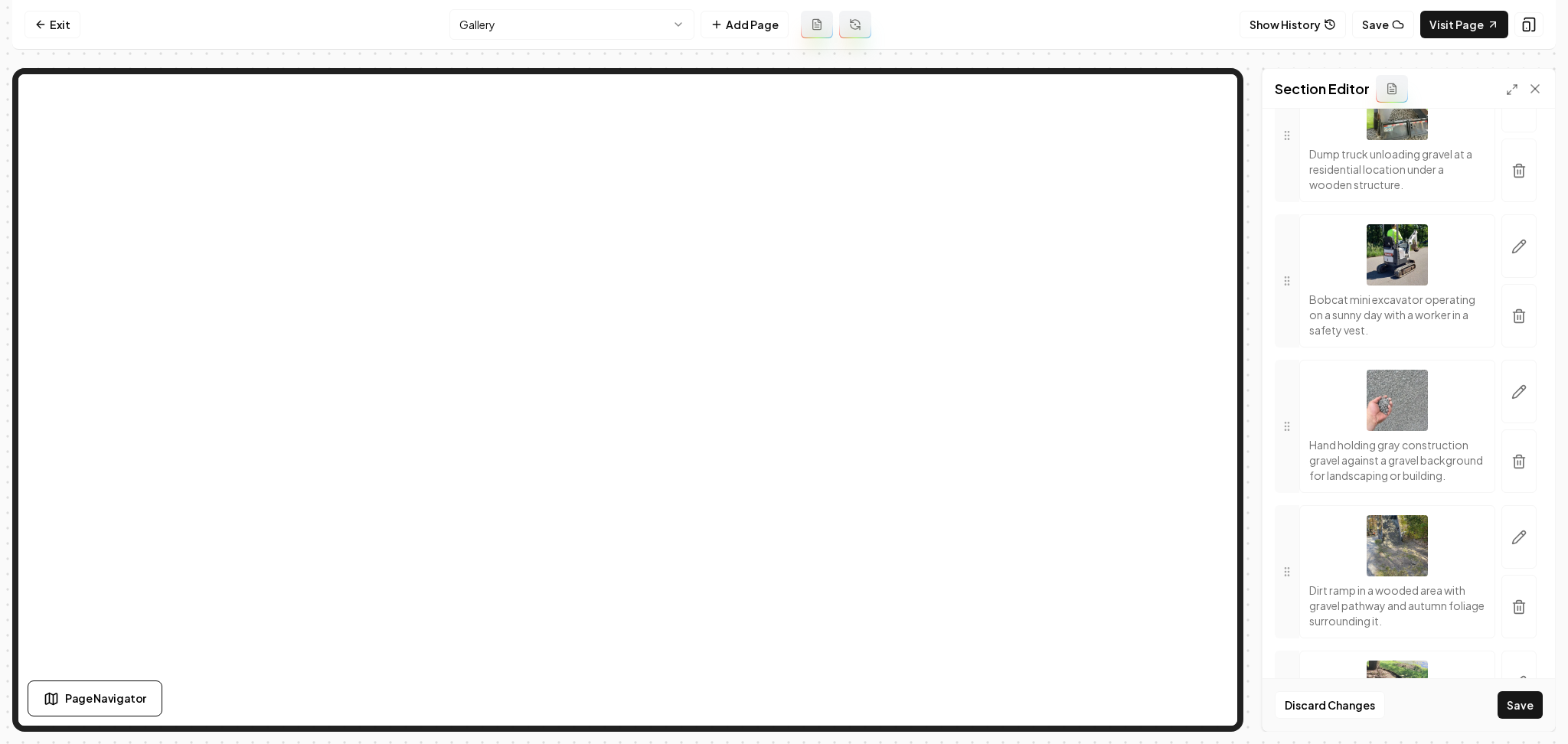
scroll to position [4455, 0]
click at [1506, 205] on button "button" at bounding box center [1520, 173] width 35 height 63
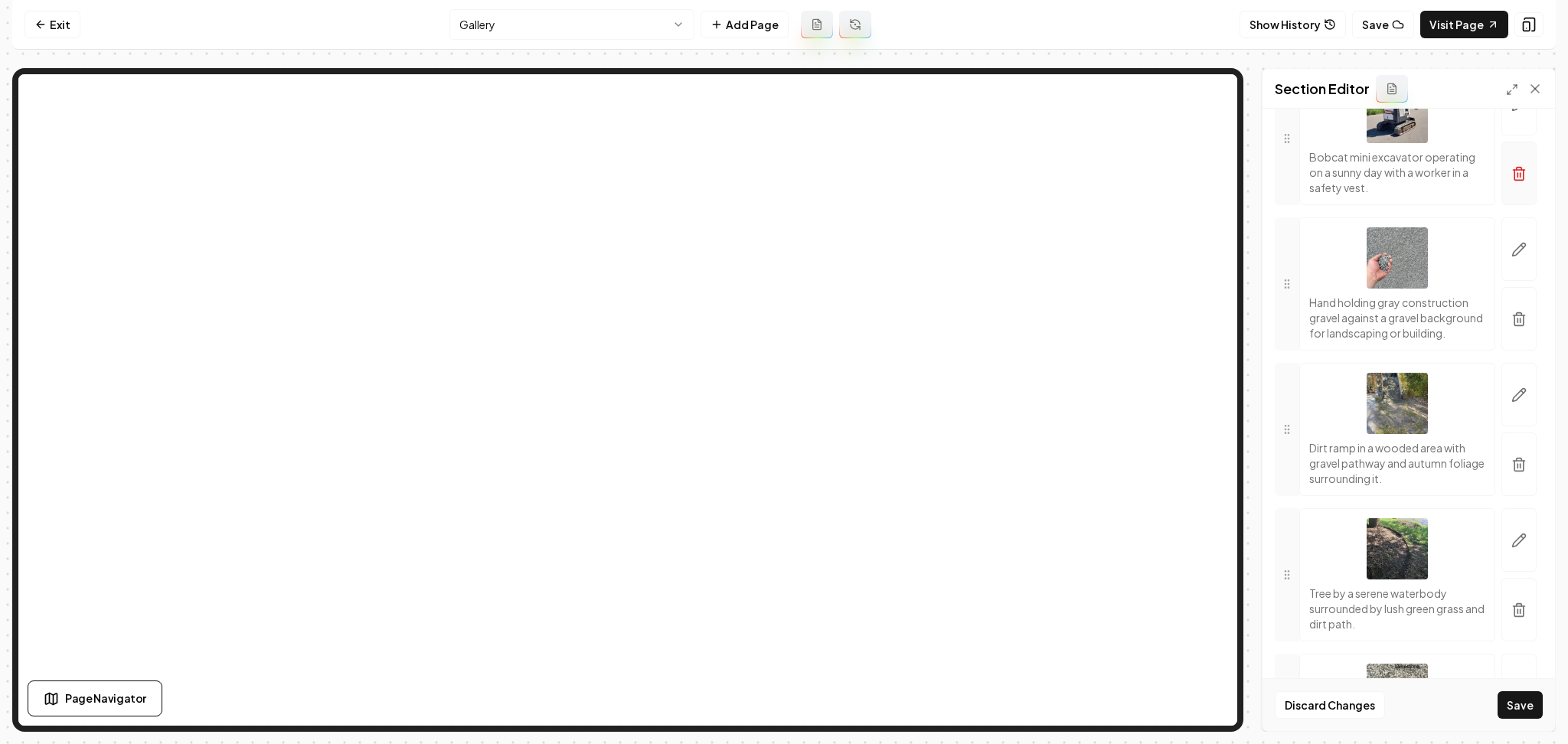
click at [1517, 205] on button "button" at bounding box center [1520, 173] width 35 height 63
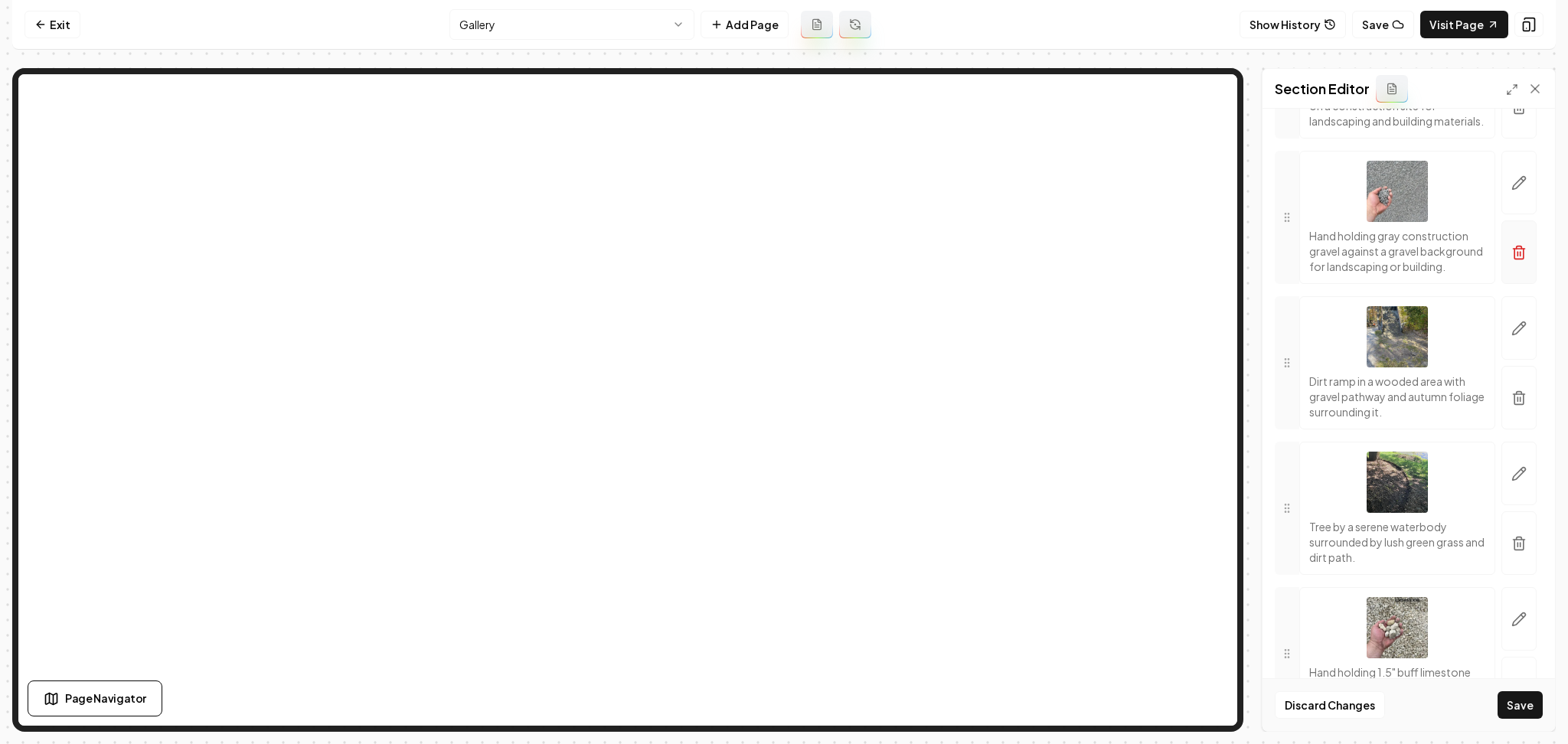
scroll to position [4149, 0]
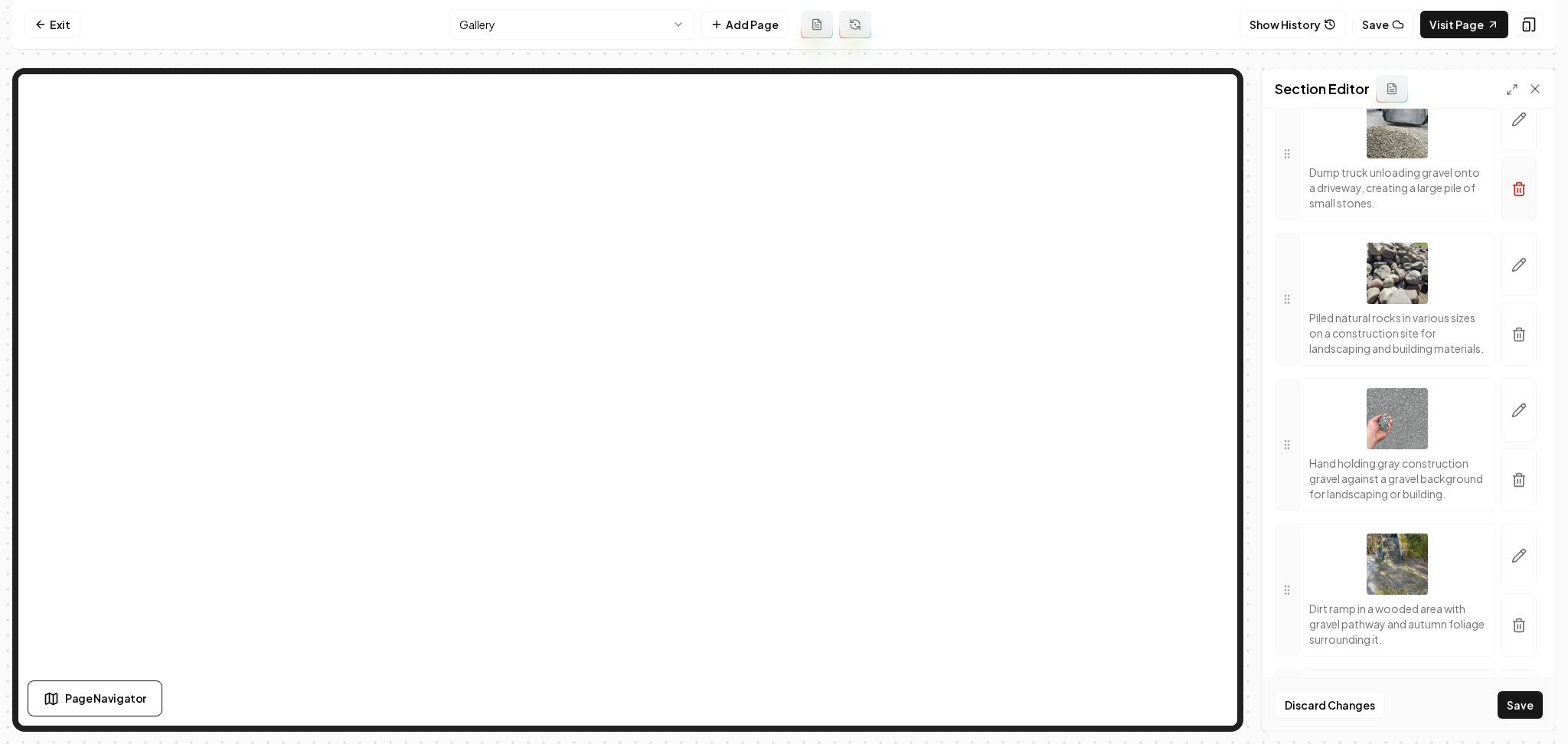
click at [1502, 220] on button "button" at bounding box center [1520, 188] width 35 height 63
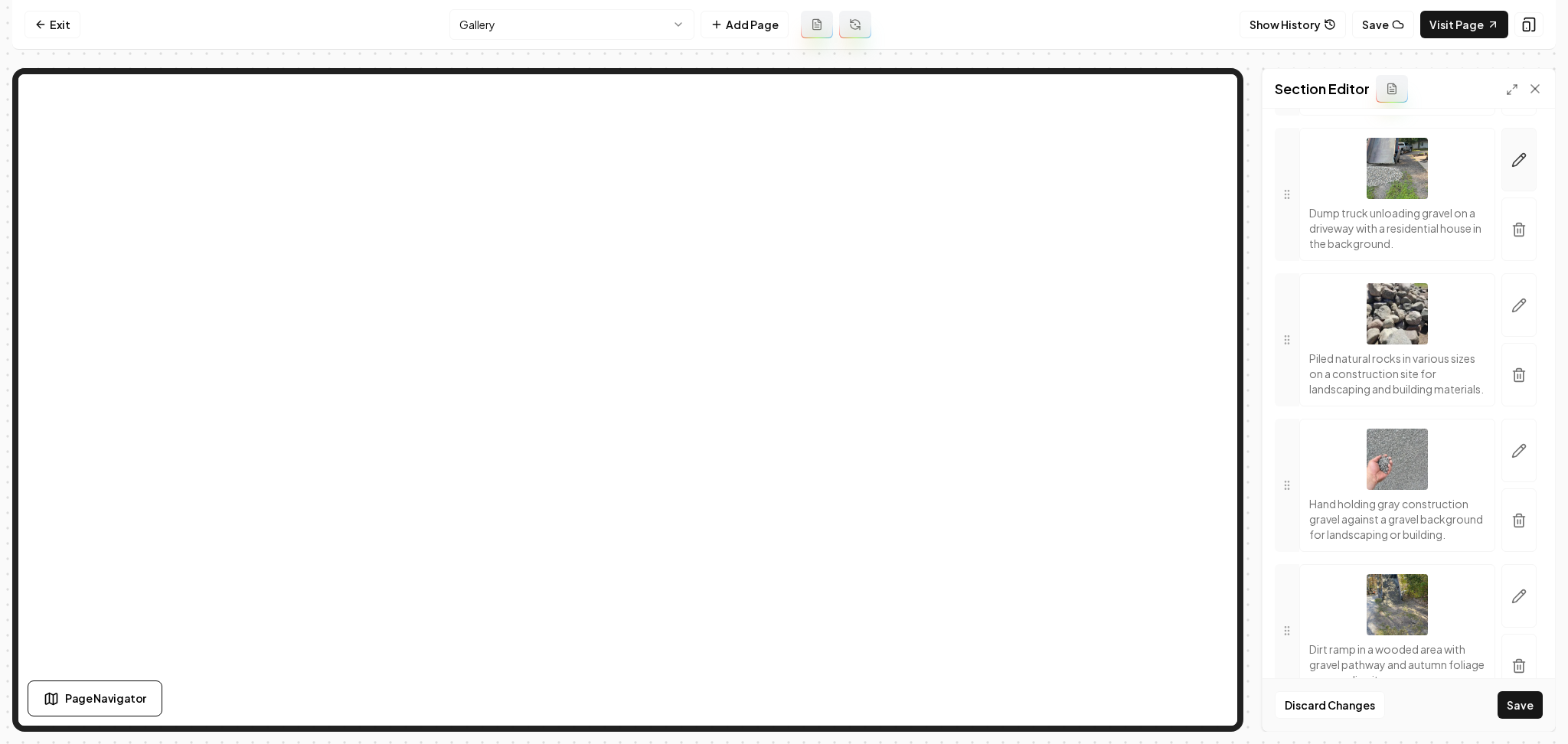
scroll to position [3945, 0]
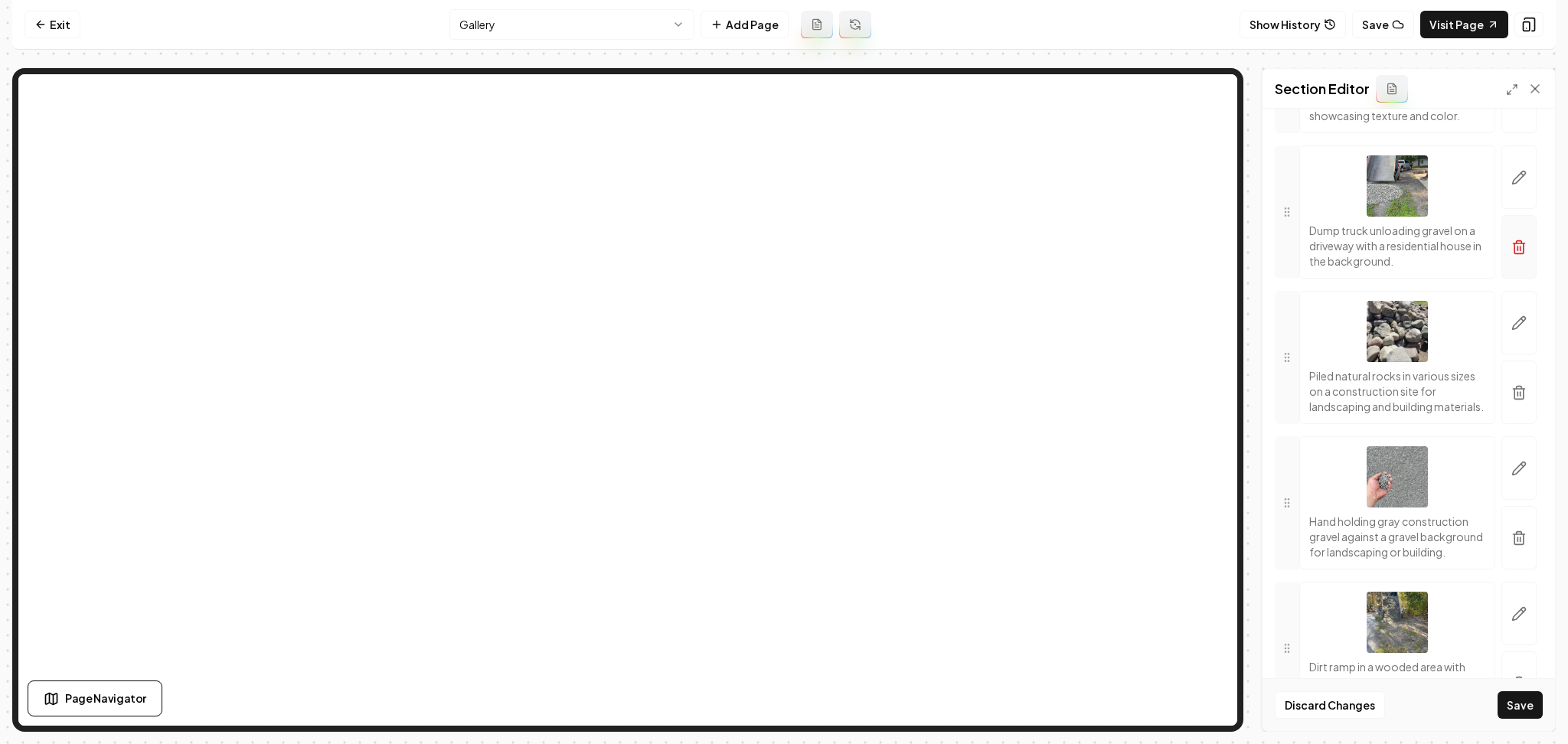
click at [1513, 278] on button "button" at bounding box center [1520, 246] width 35 height 63
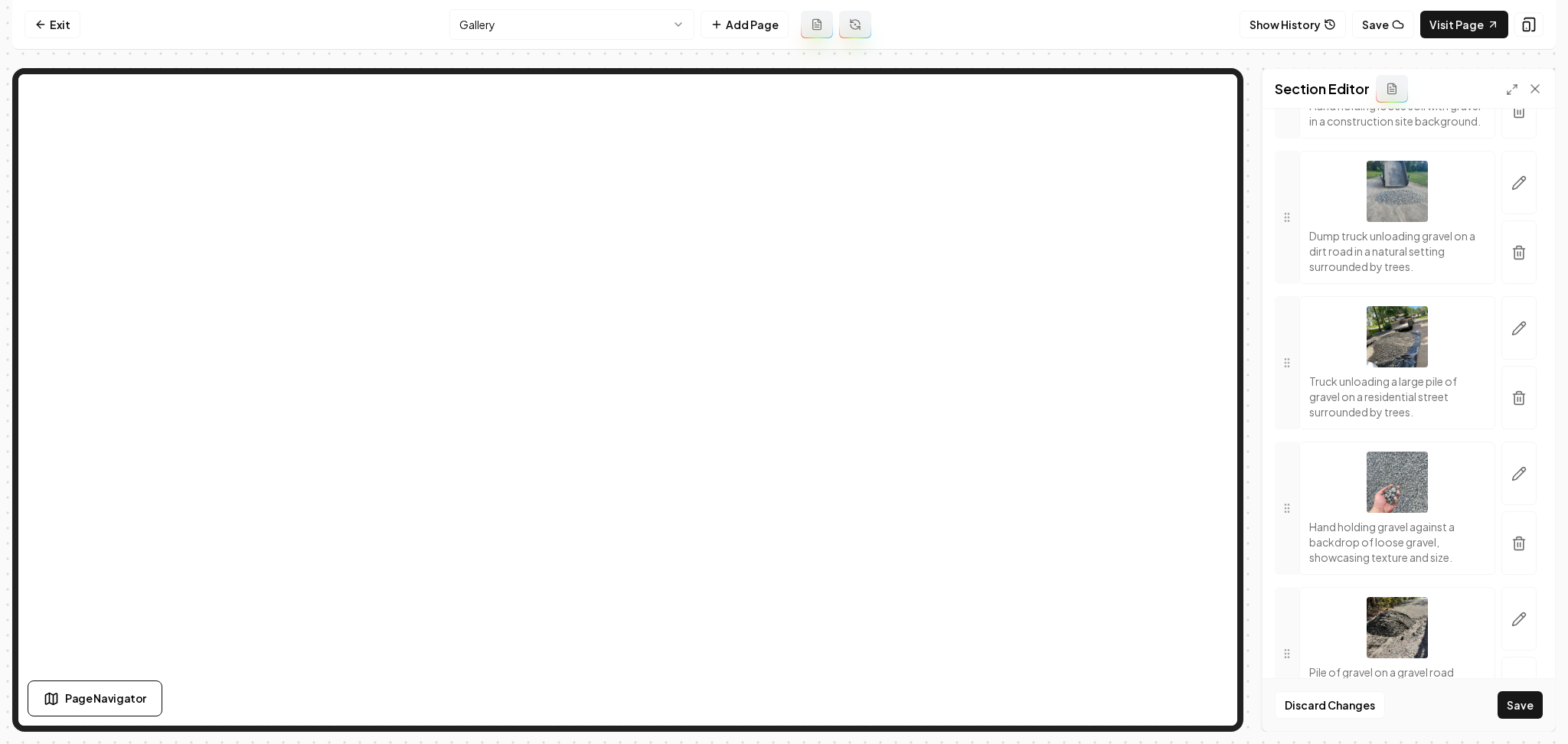
scroll to position [3027, 0]
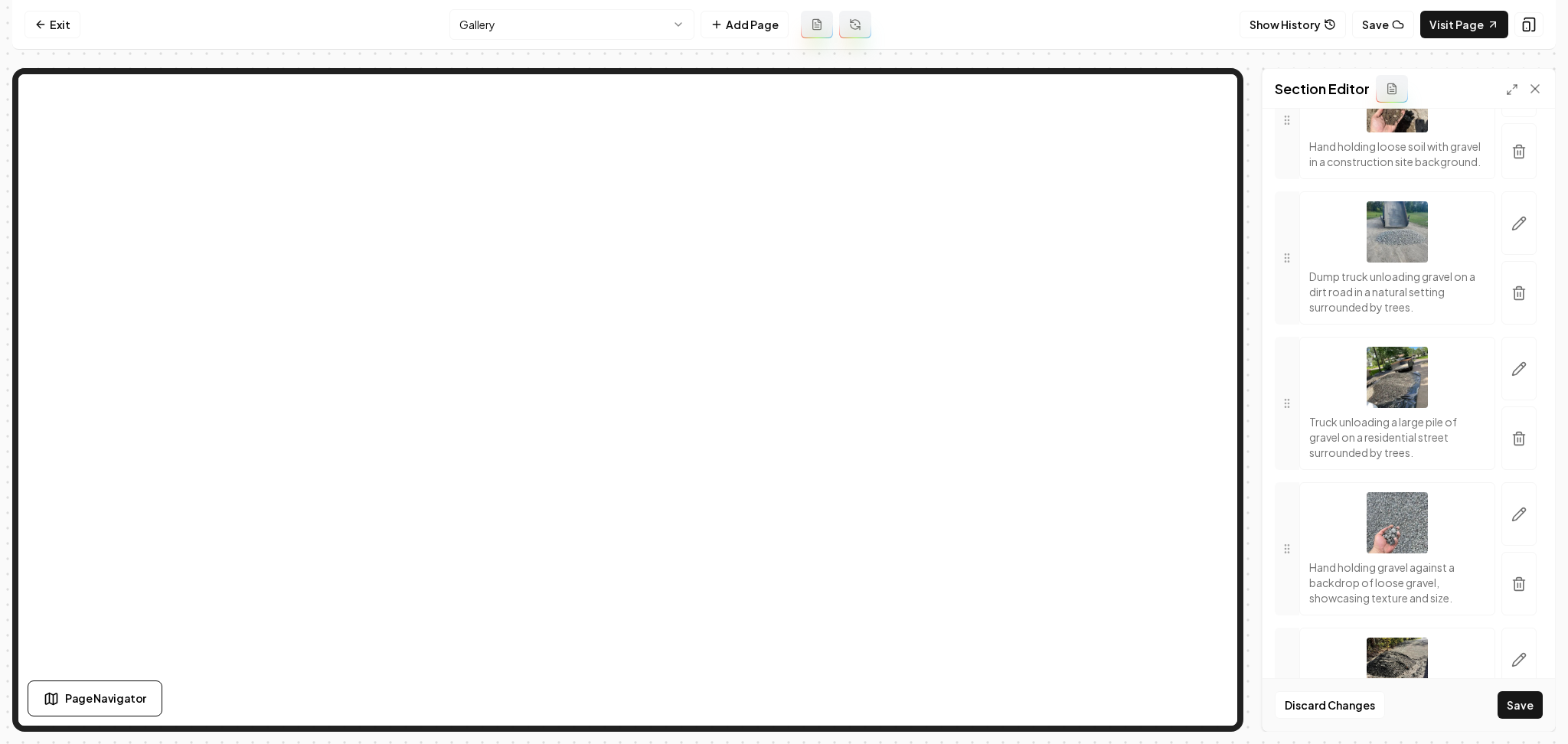
click at [1515, 299] on icon "button" at bounding box center [1519, 294] width 9 height 10
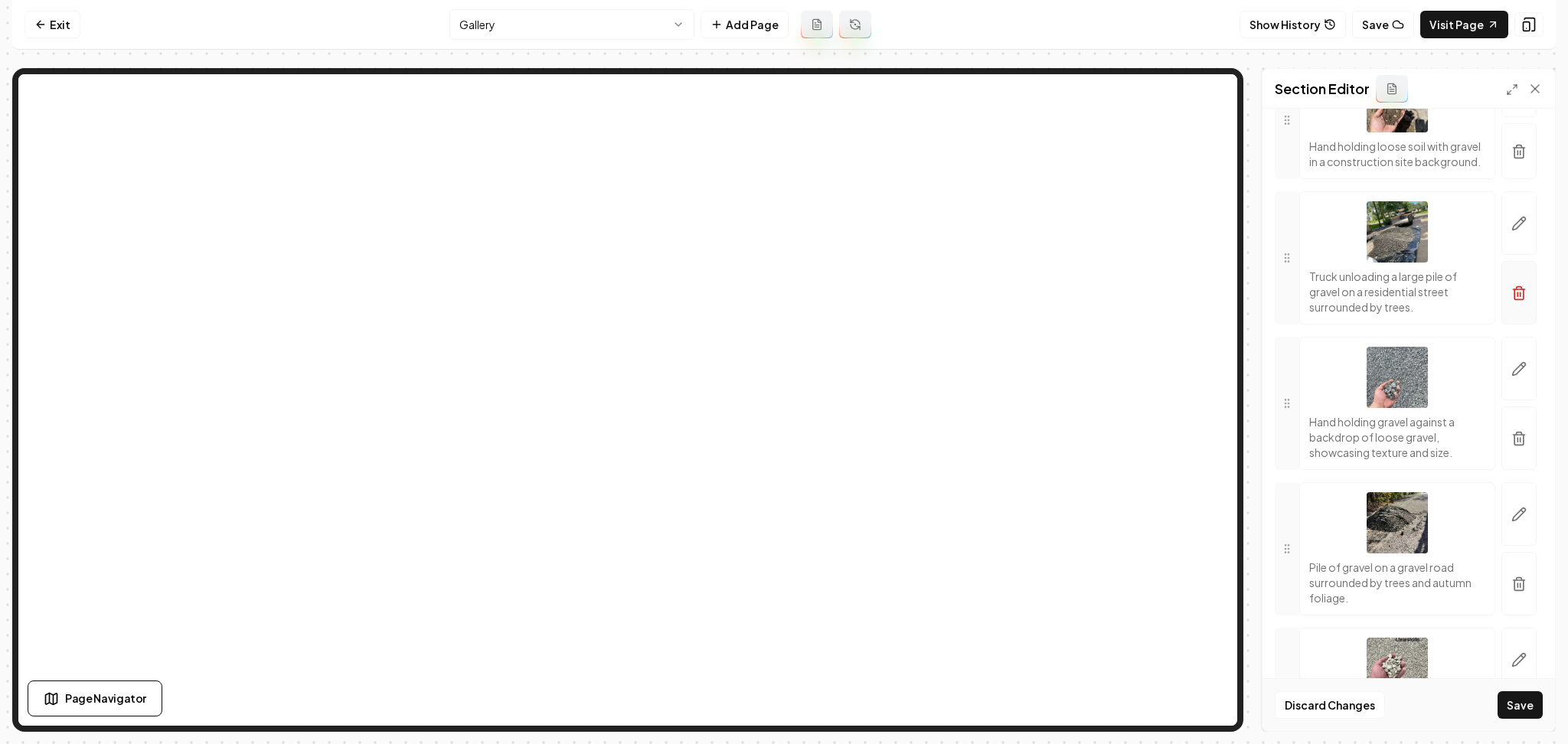
click at [1511, 301] on icon "button" at bounding box center [1519, 293] width 15 height 15
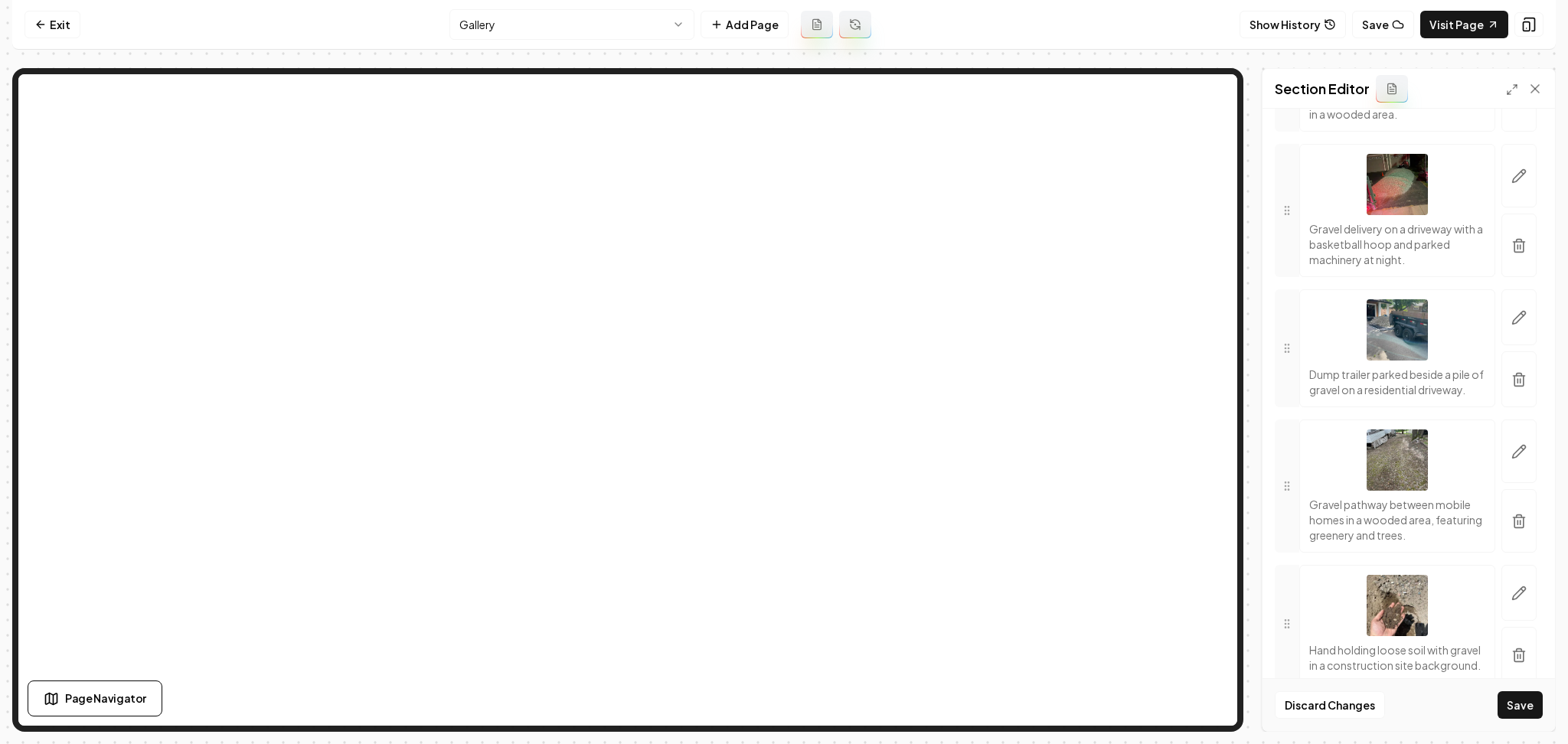
scroll to position [2516, 0]
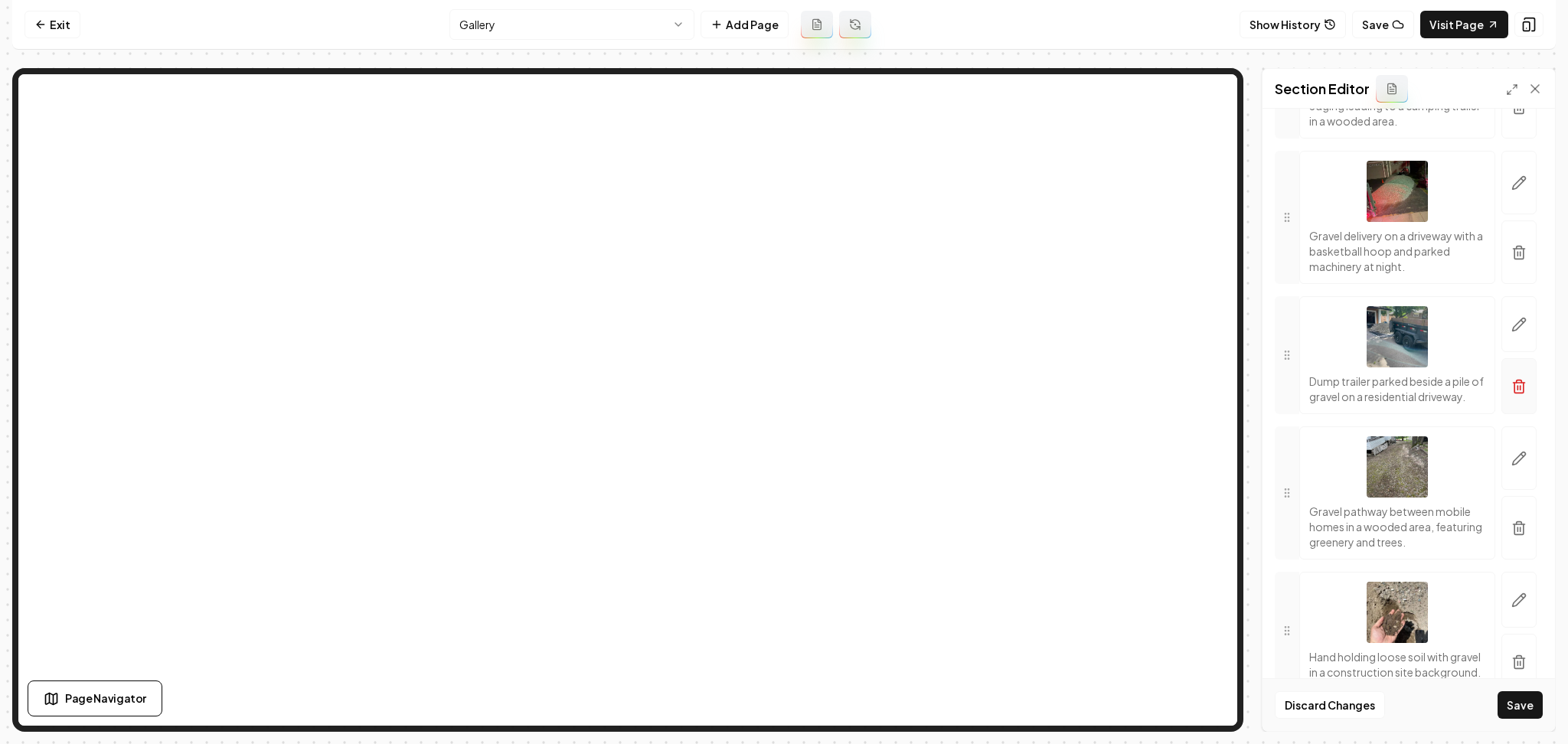
click at [1520, 414] on button "button" at bounding box center [1520, 386] width 35 height 56
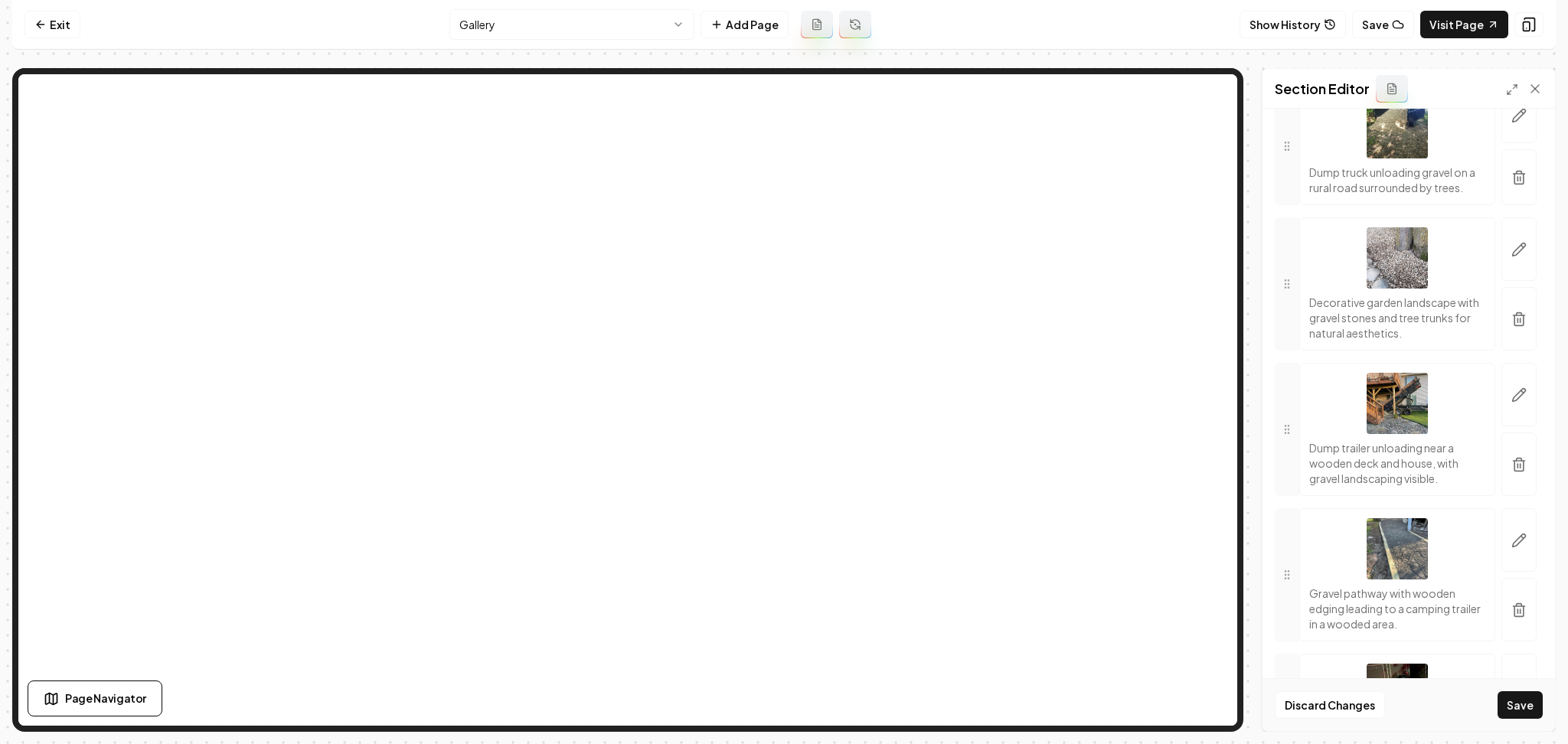
scroll to position [2006, 0]
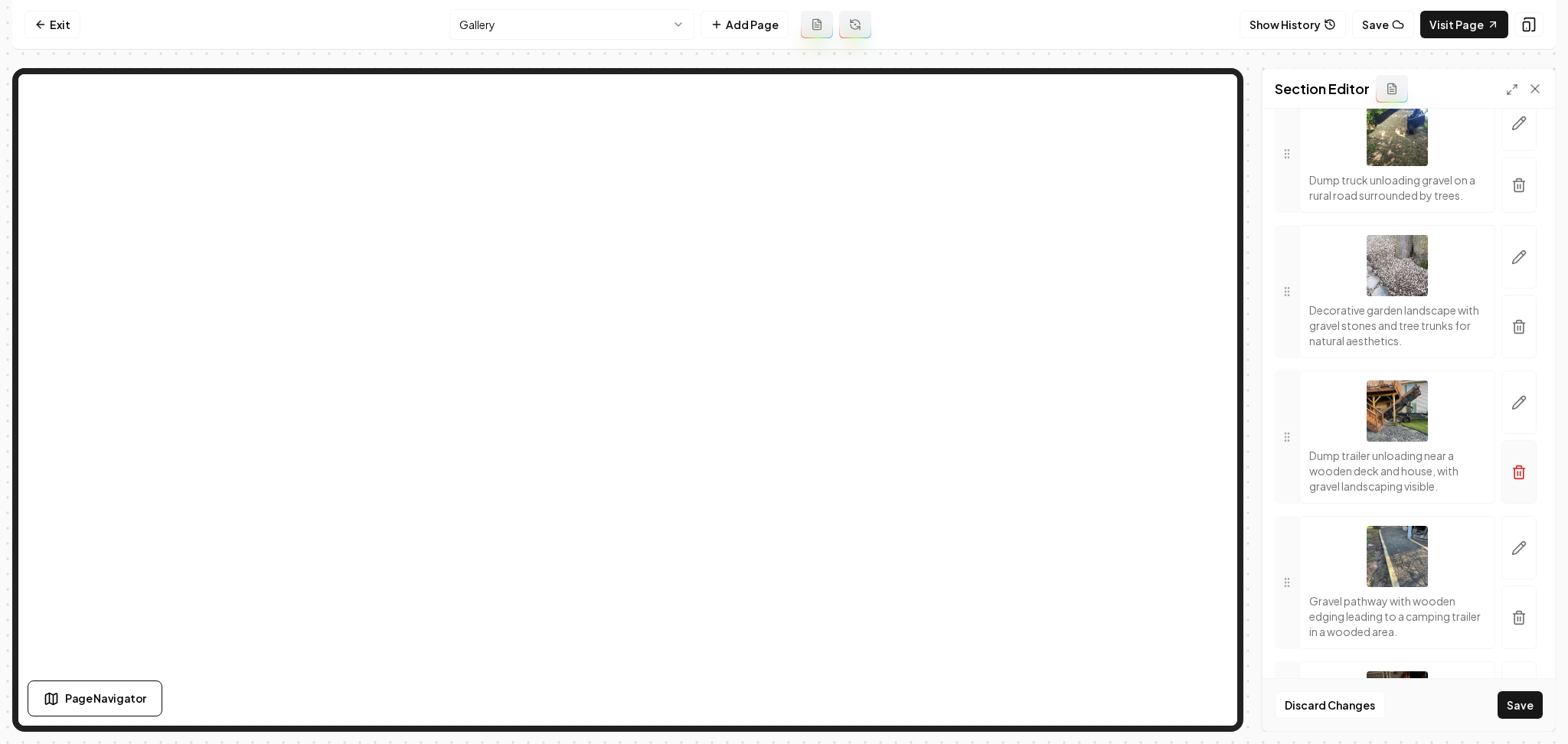
click at [1502, 504] on button "button" at bounding box center [1520, 472] width 35 height 63
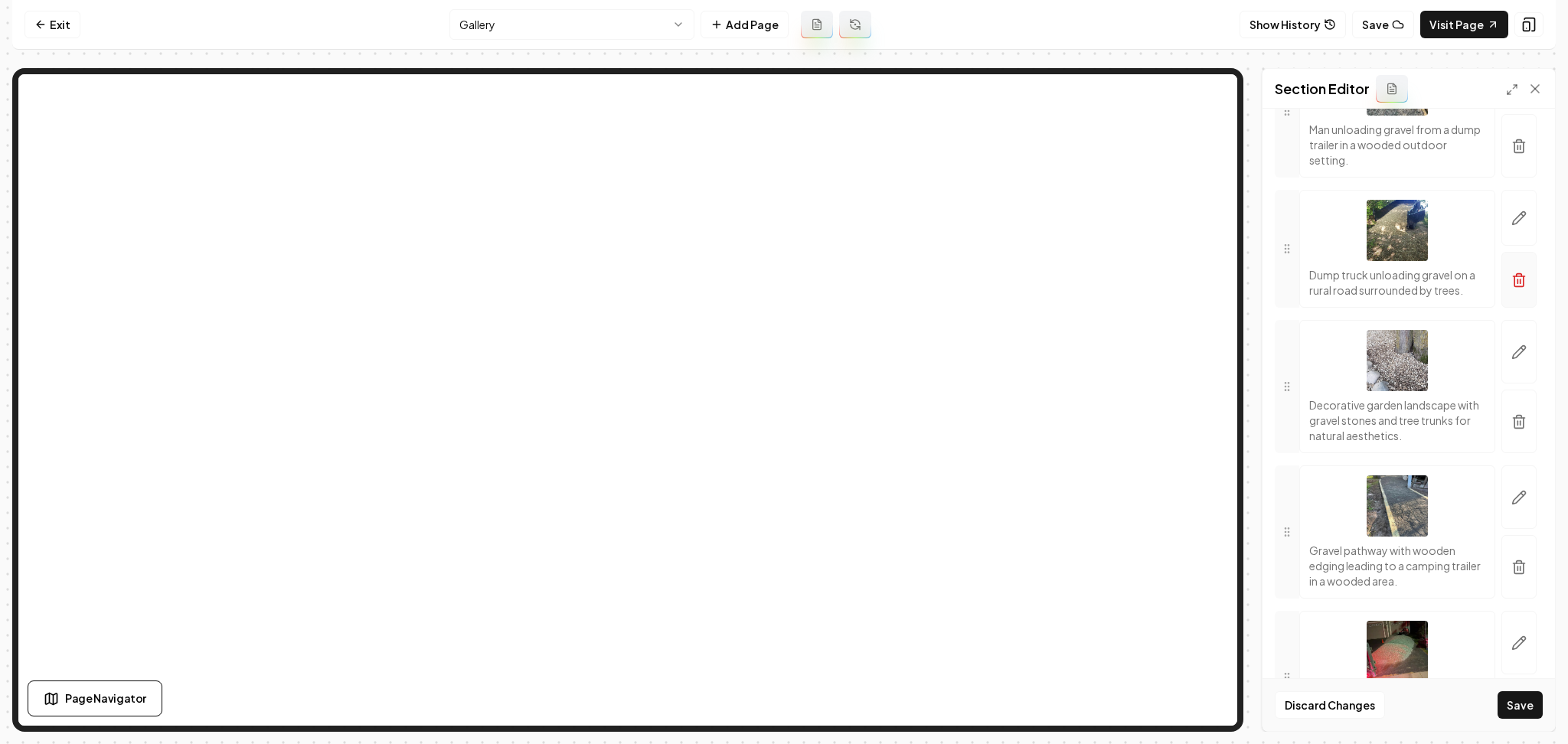
scroll to position [1904, 0]
click at [1511, 294] on icon "button" at bounding box center [1519, 287] width 15 height 15
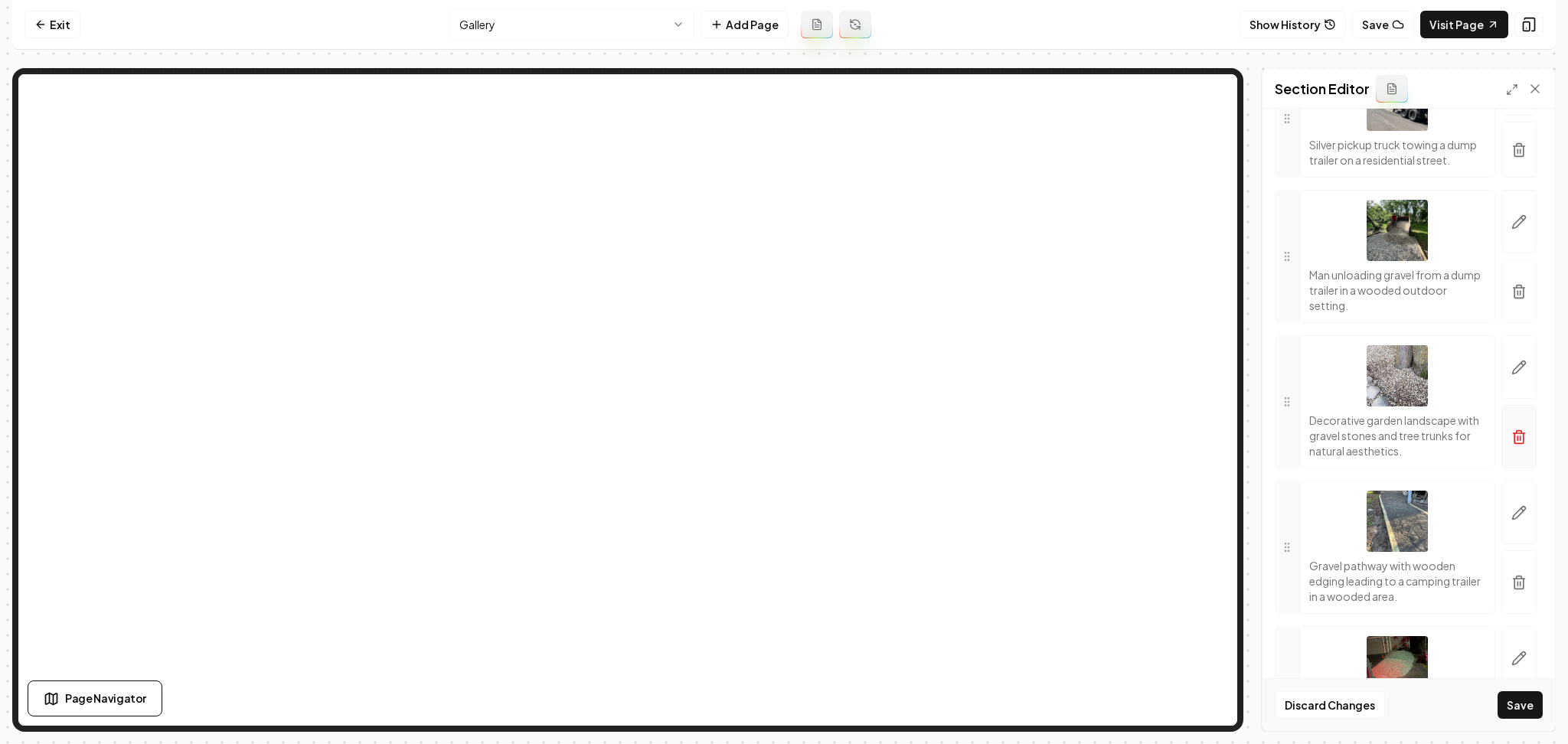
scroll to position [1700, 0]
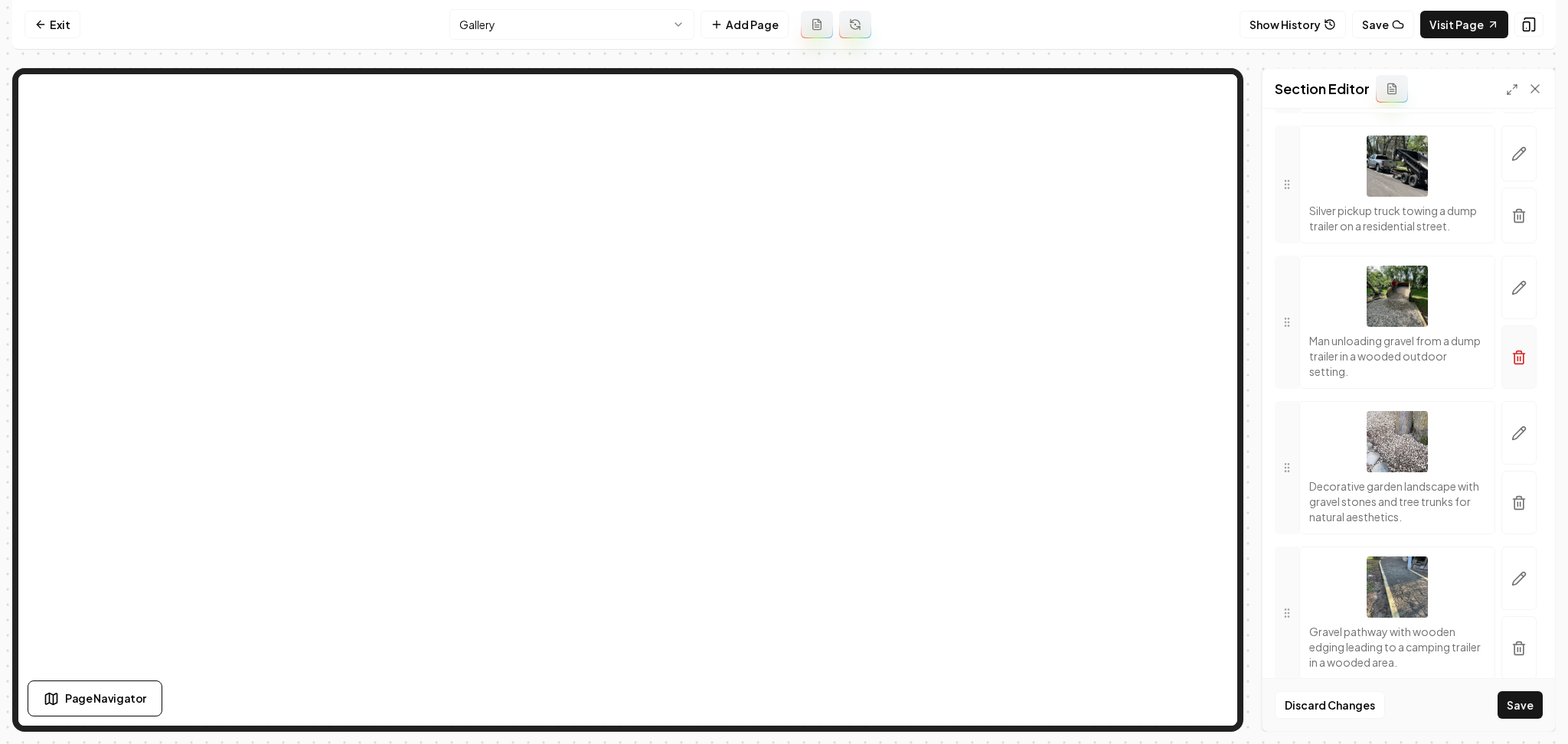
click at [1515, 364] on icon "button" at bounding box center [1519, 359] width 9 height 10
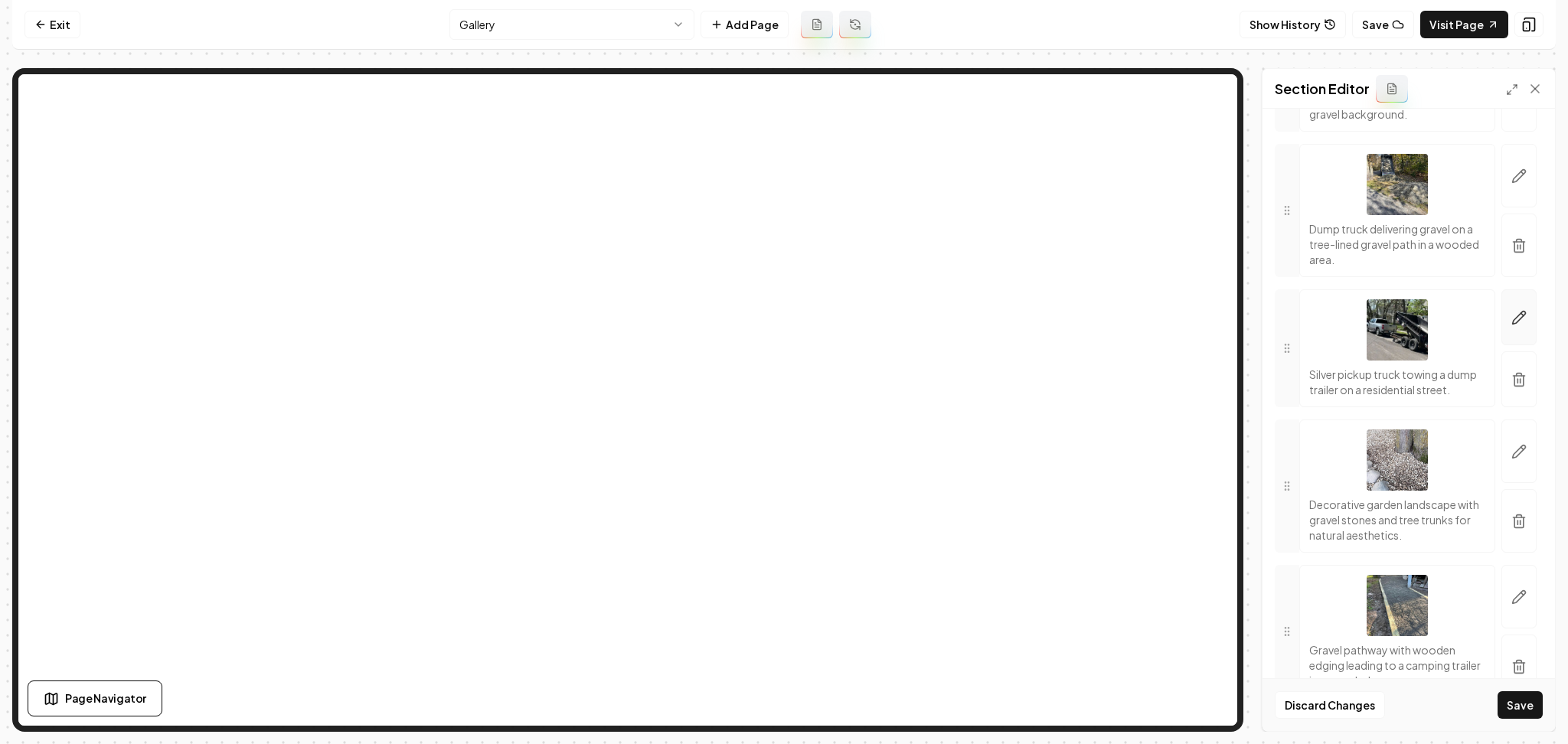
scroll to position [1496, 0]
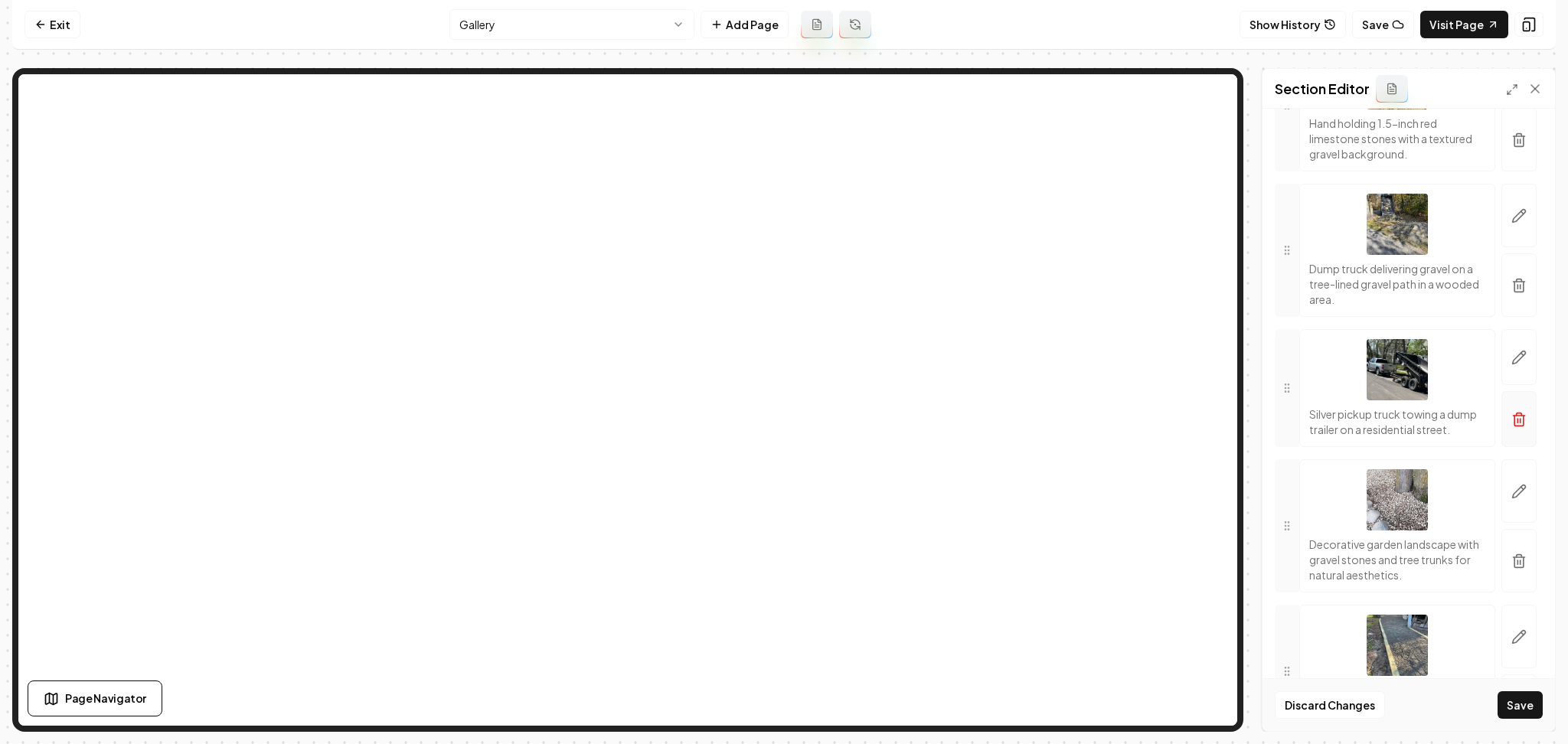
click at [1517, 447] on button "button" at bounding box center [1520, 419] width 35 height 56
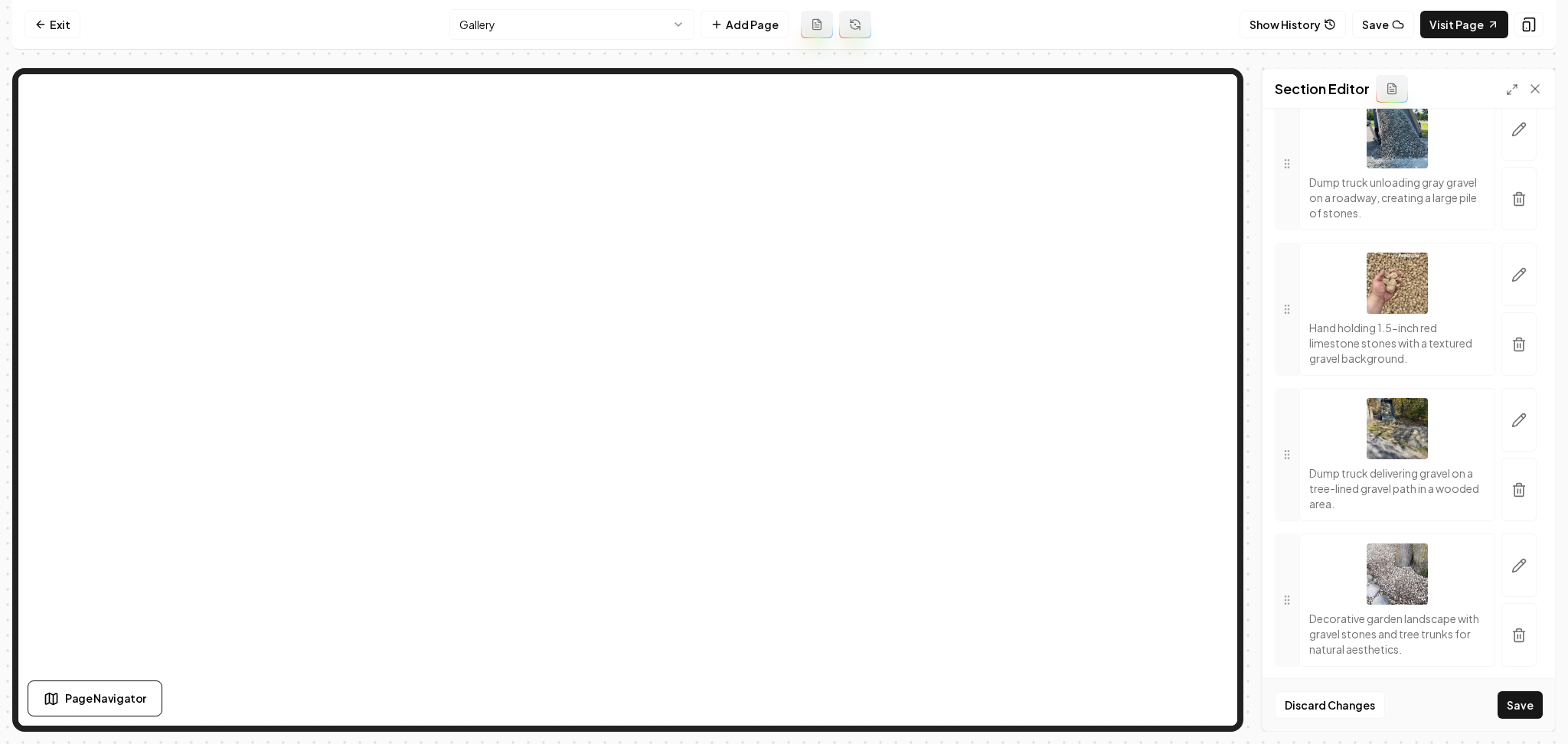
scroll to position [1189, 0]
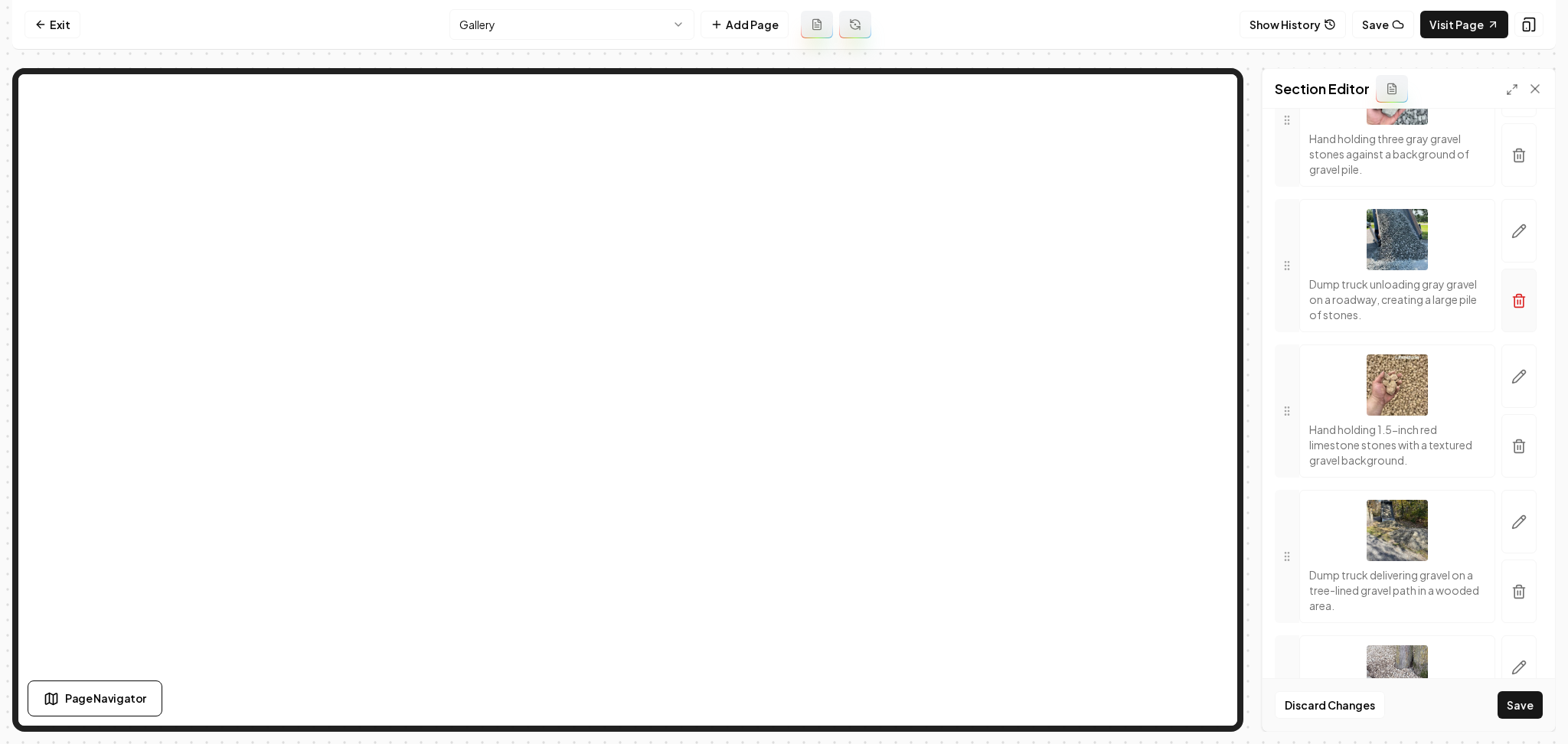
click at [1511, 309] on icon "button" at bounding box center [1519, 301] width 15 height 15
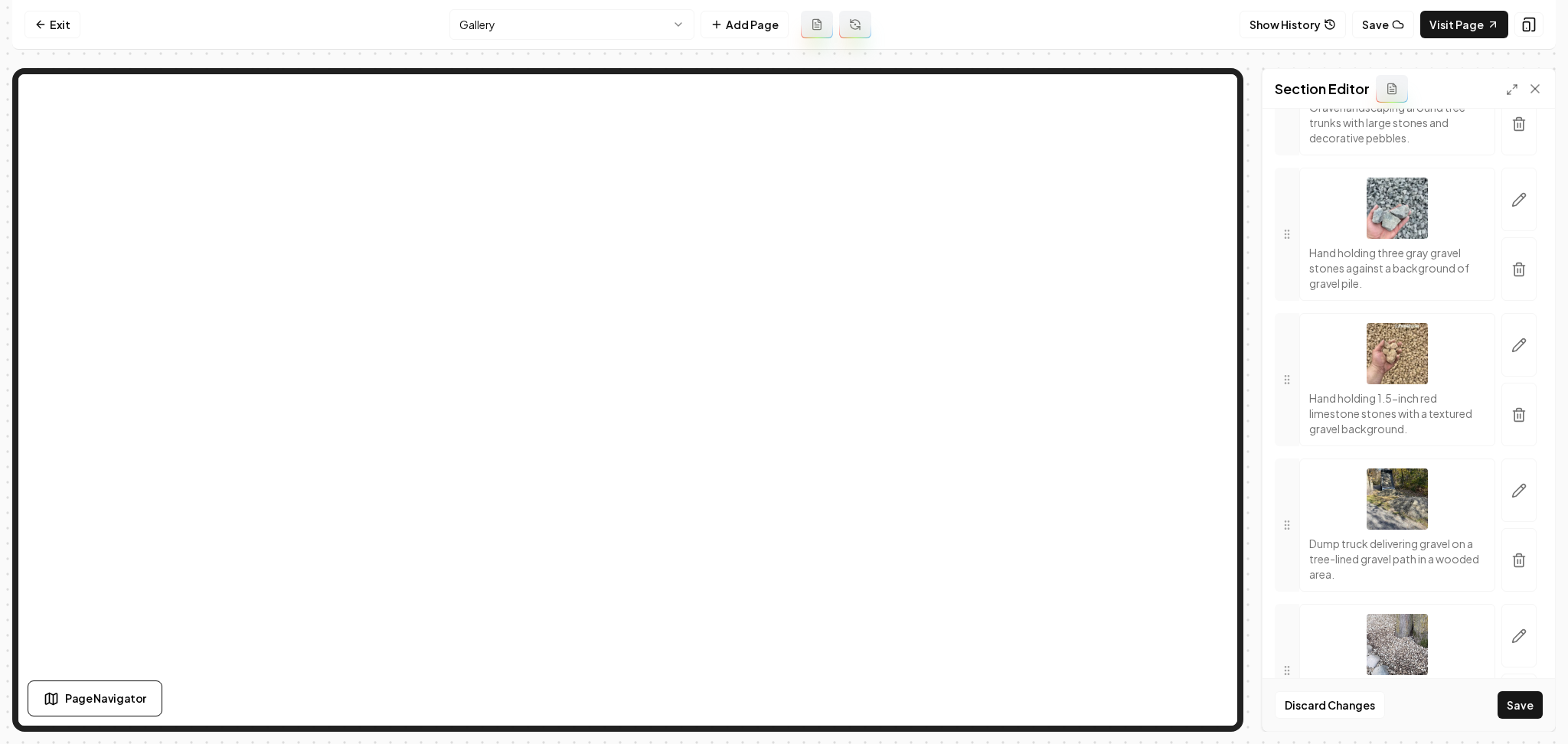
scroll to position [1087, 0]
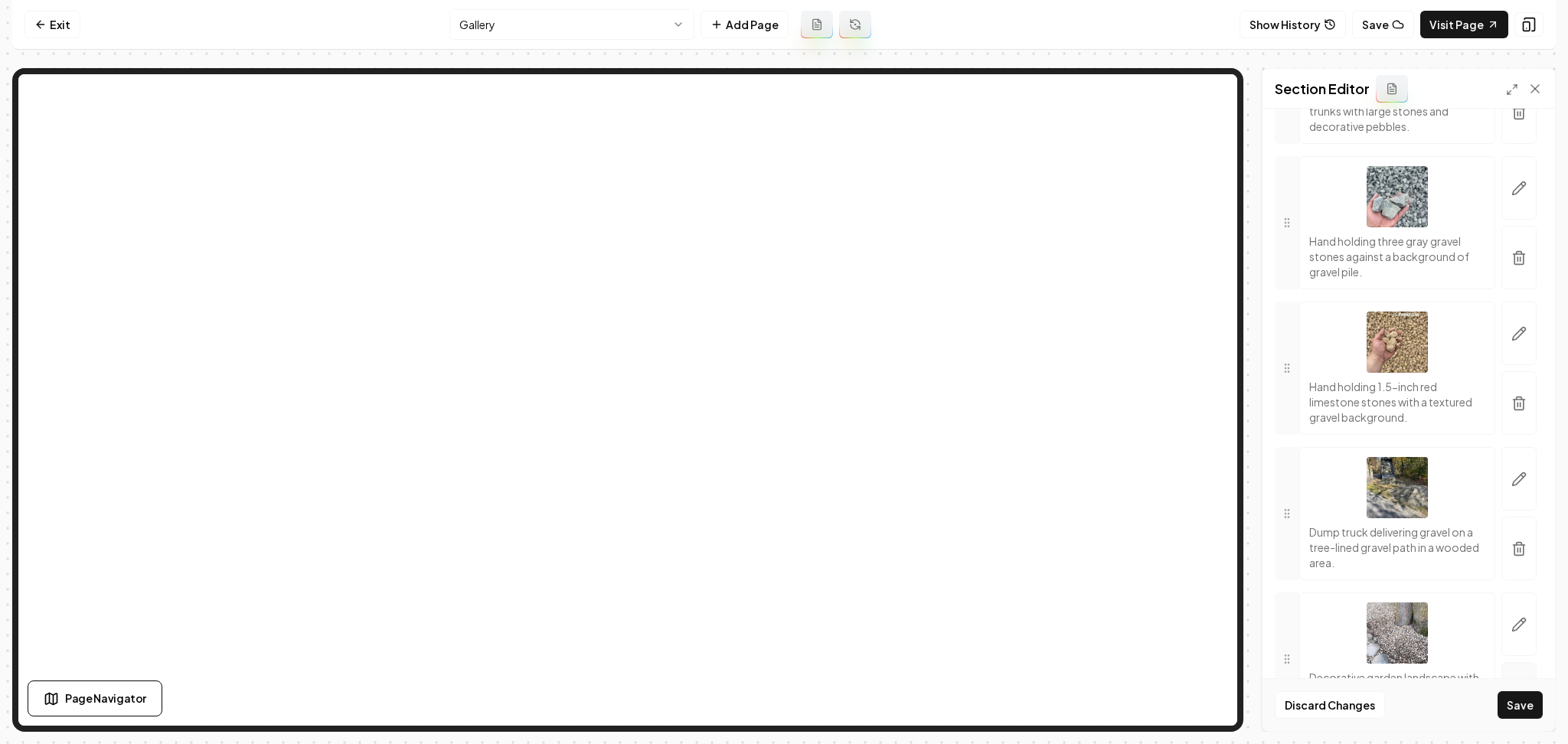
click at [1511, 557] on icon "button" at bounding box center [1519, 549] width 15 height 15
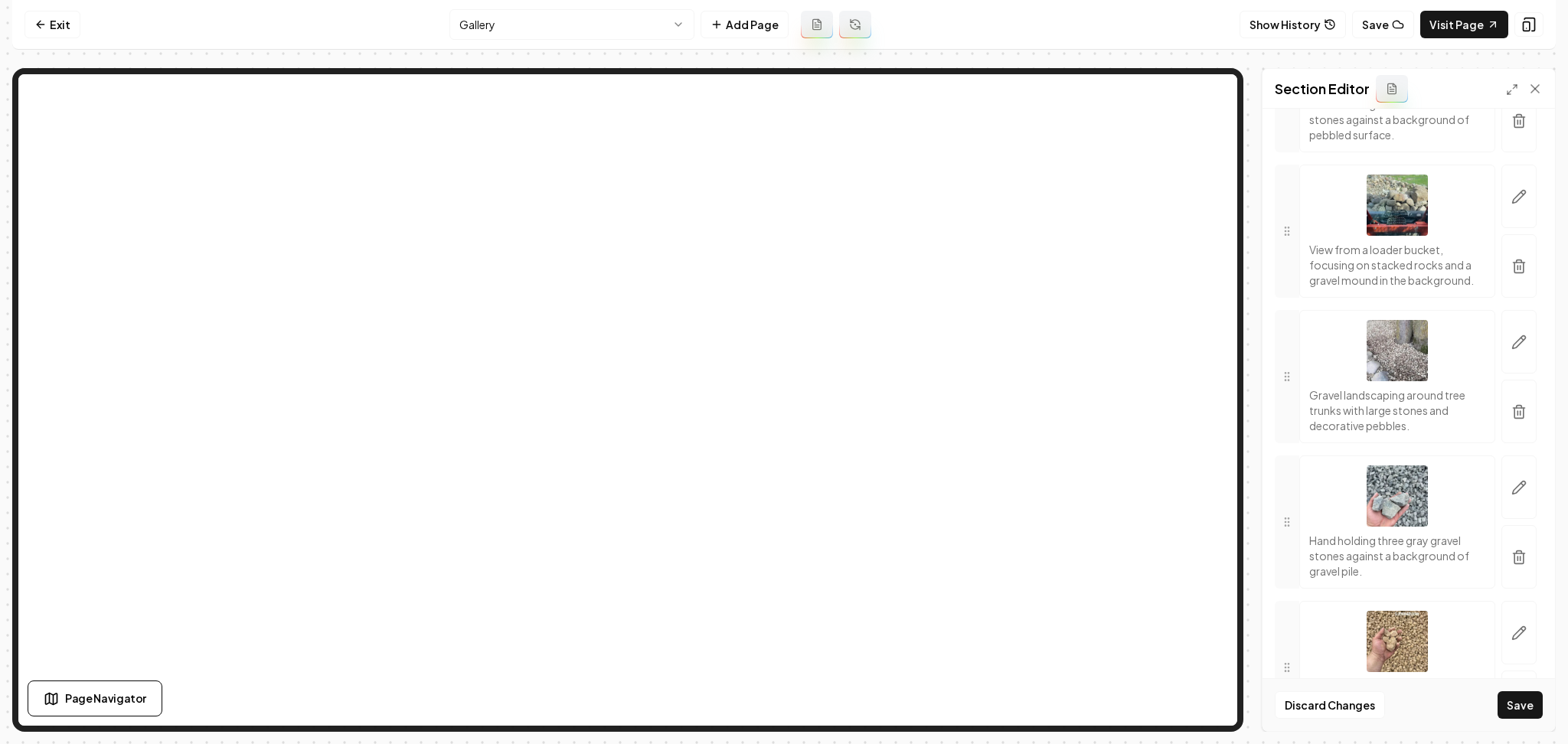
scroll to position [781, 0]
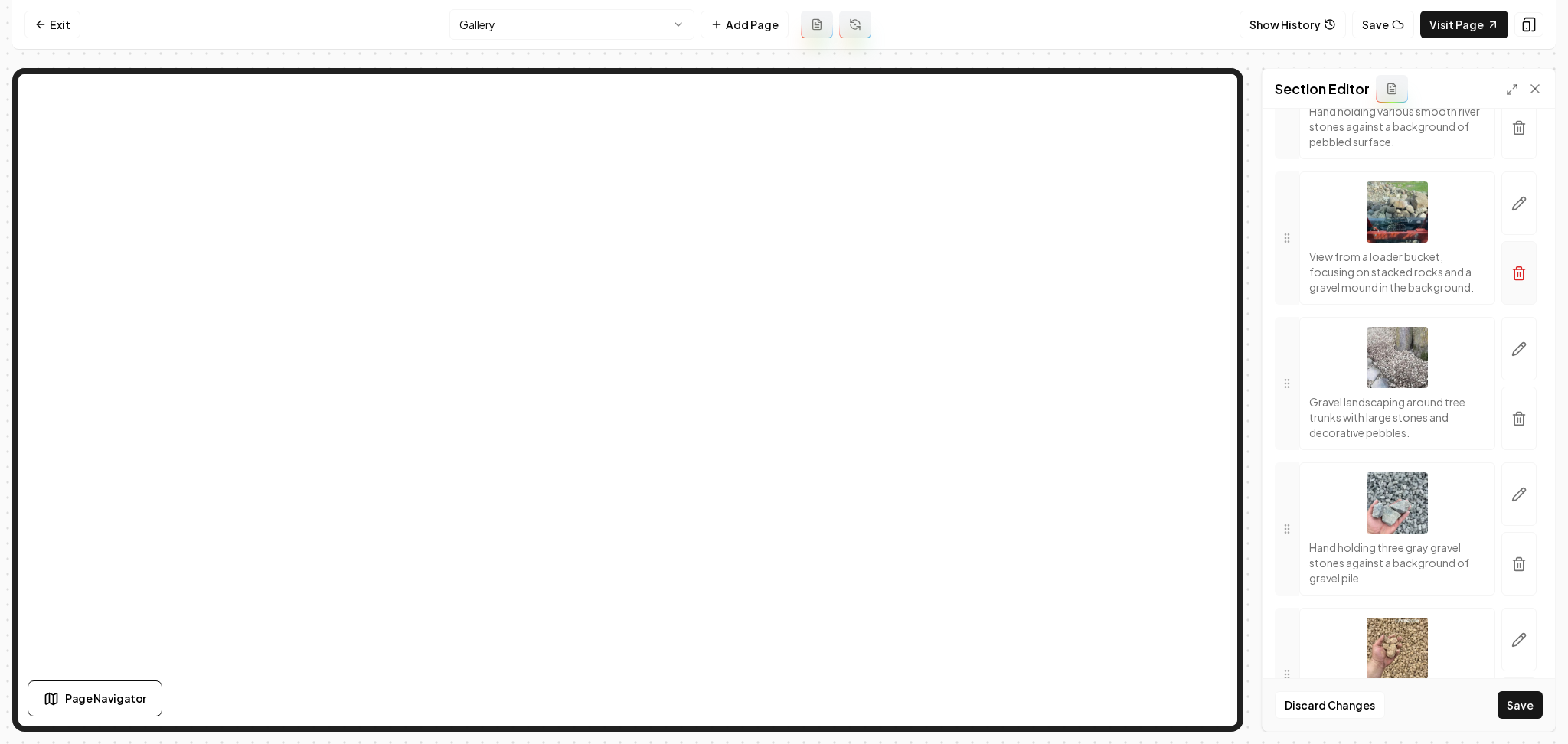
click at [1502, 305] on button "button" at bounding box center [1520, 272] width 35 height 63
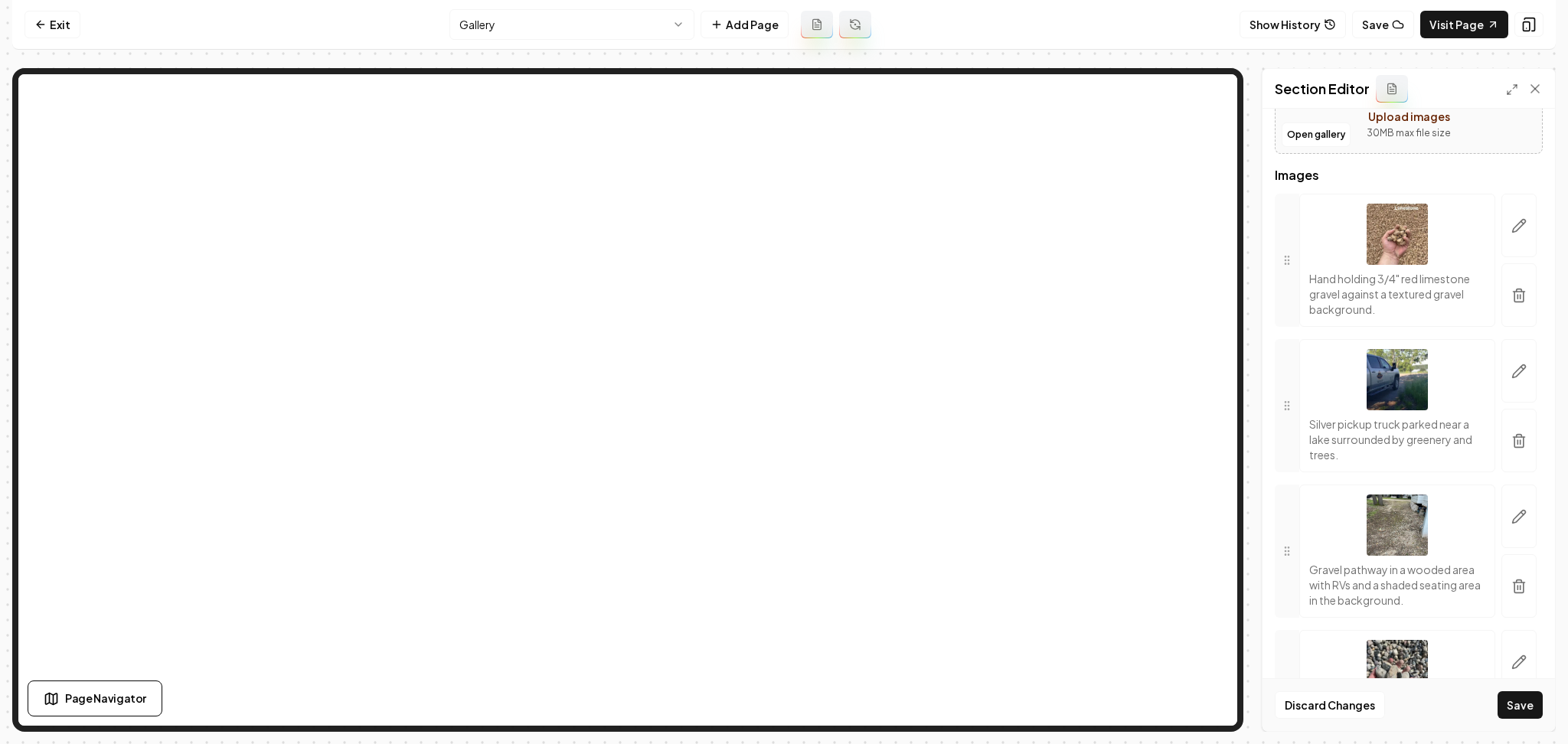
scroll to position [169, 0]
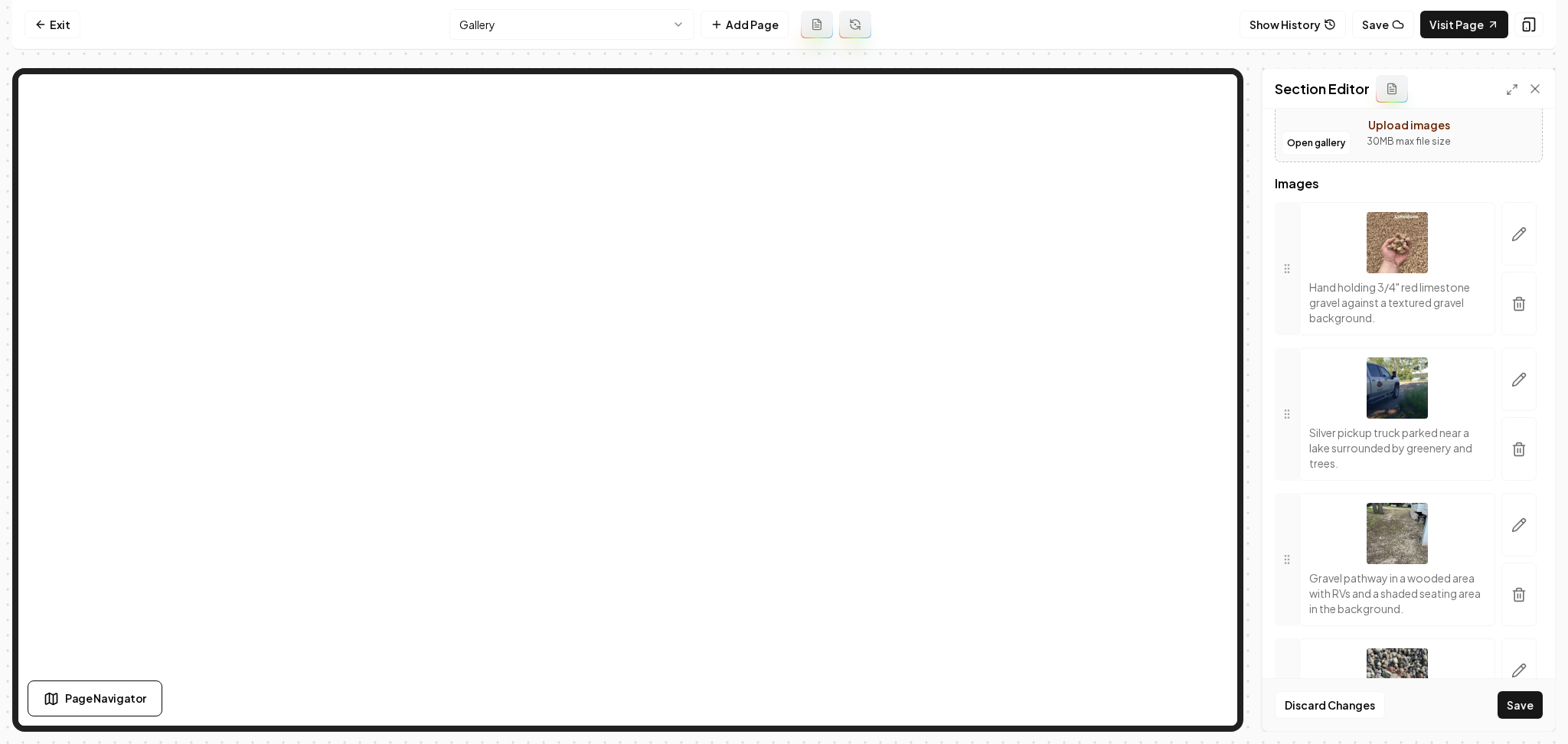
click at [1511, 456] on icon "button" at bounding box center [1519, 450] width 15 height 15
click at [1517, 708] on button "Save" at bounding box center [1521, 704] width 46 height 28
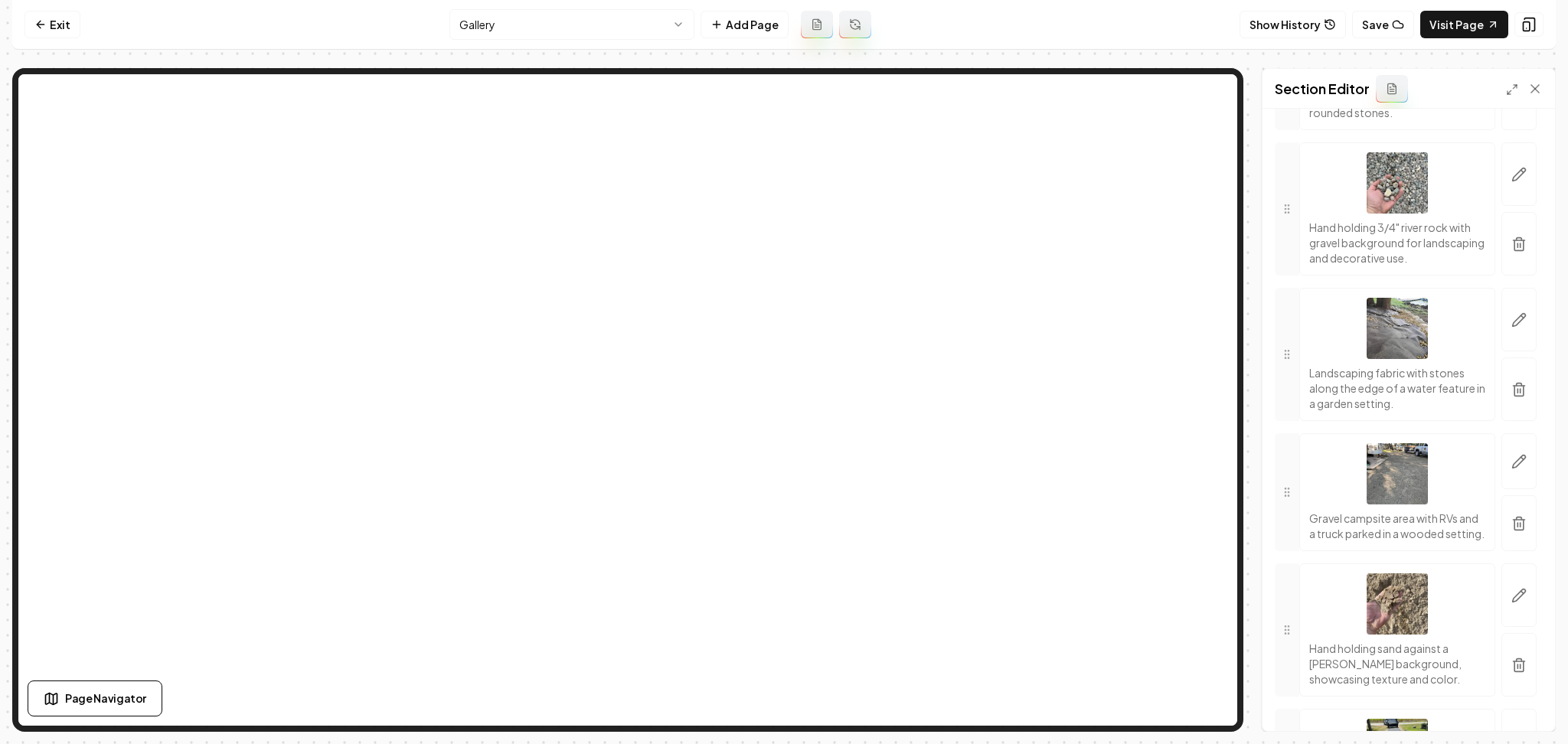
scroll to position [3278, 0]
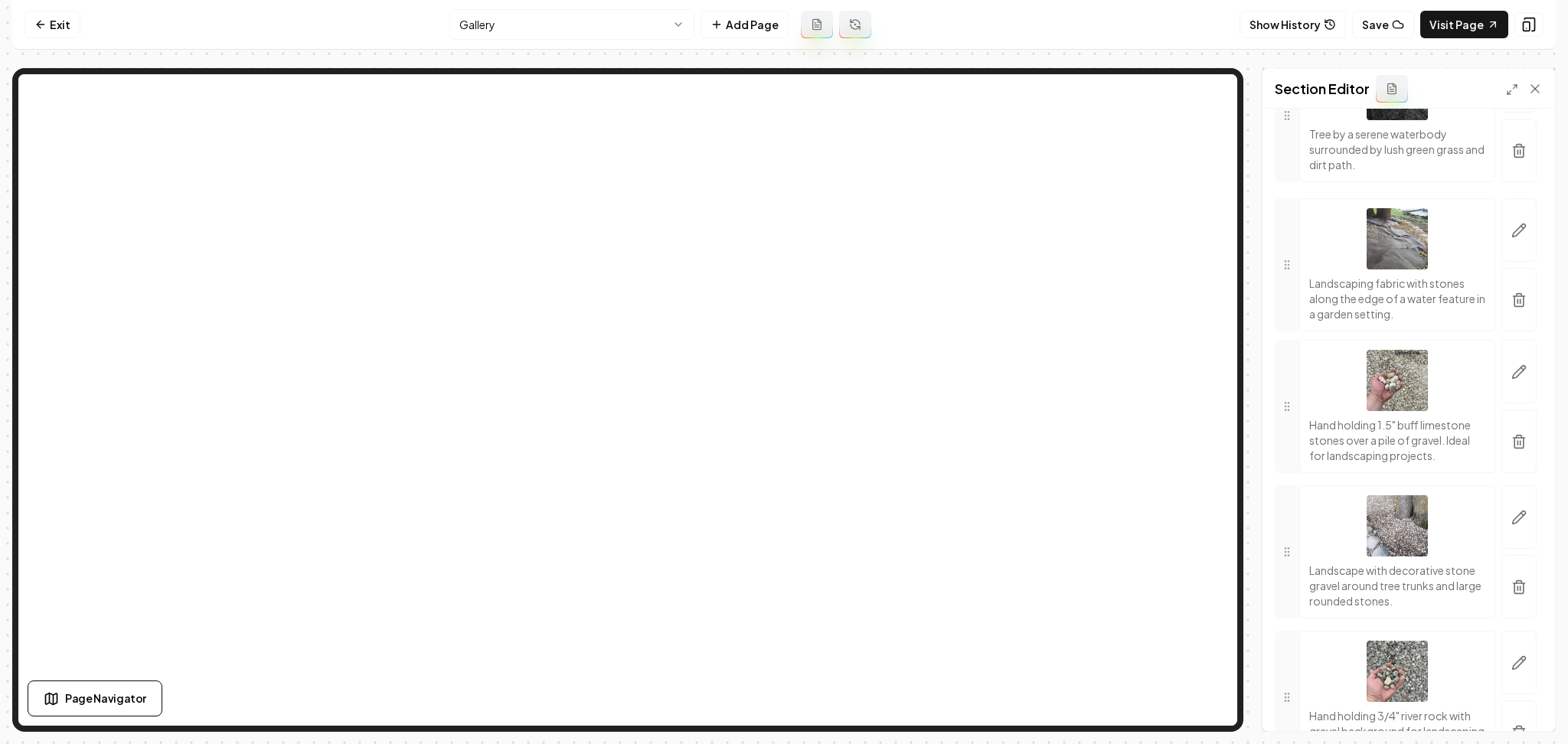
drag, startPoint x: 1288, startPoint y: 483, endPoint x: 1315, endPoint y: 408, distance: 79.7
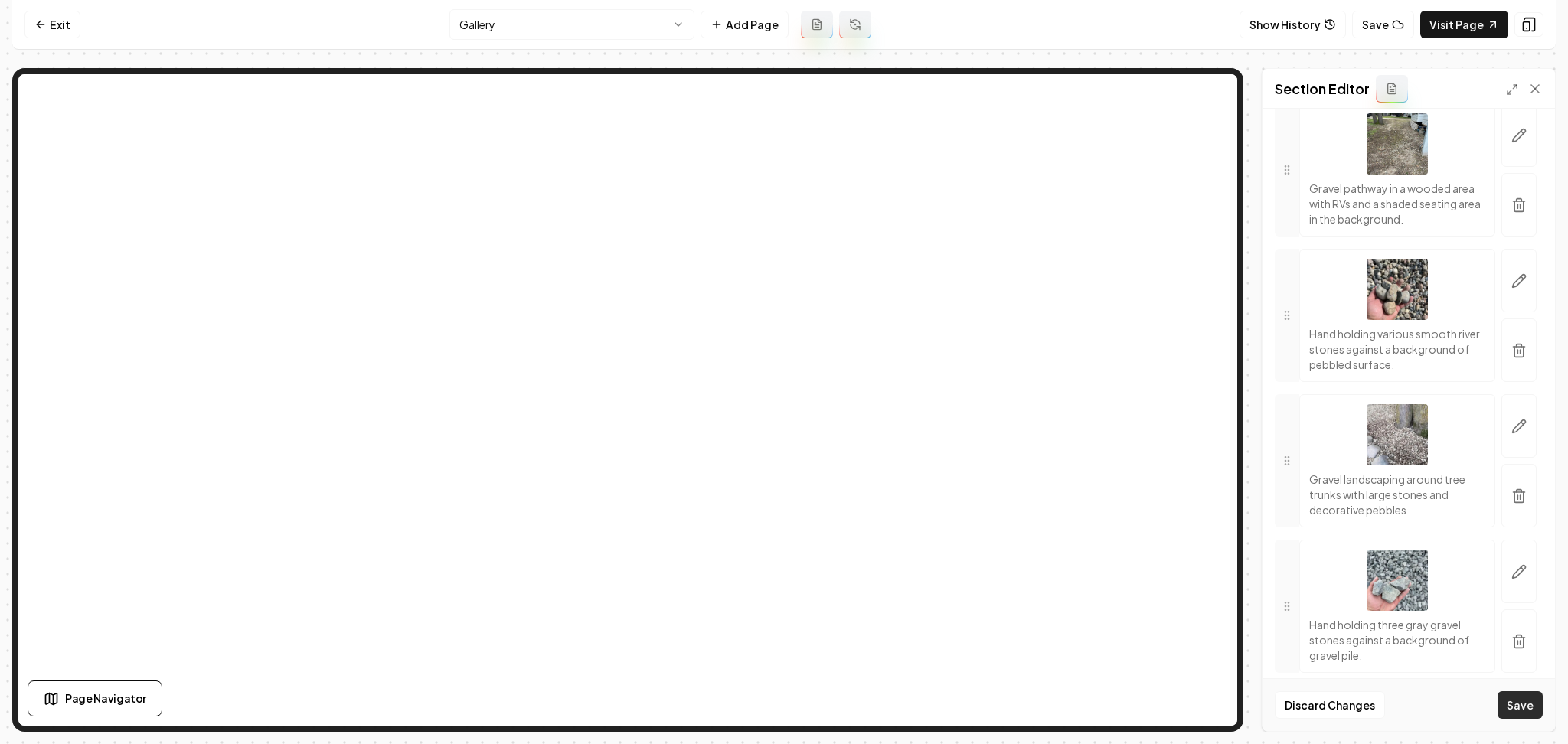
click at [1513, 699] on button "Save" at bounding box center [1521, 704] width 46 height 28
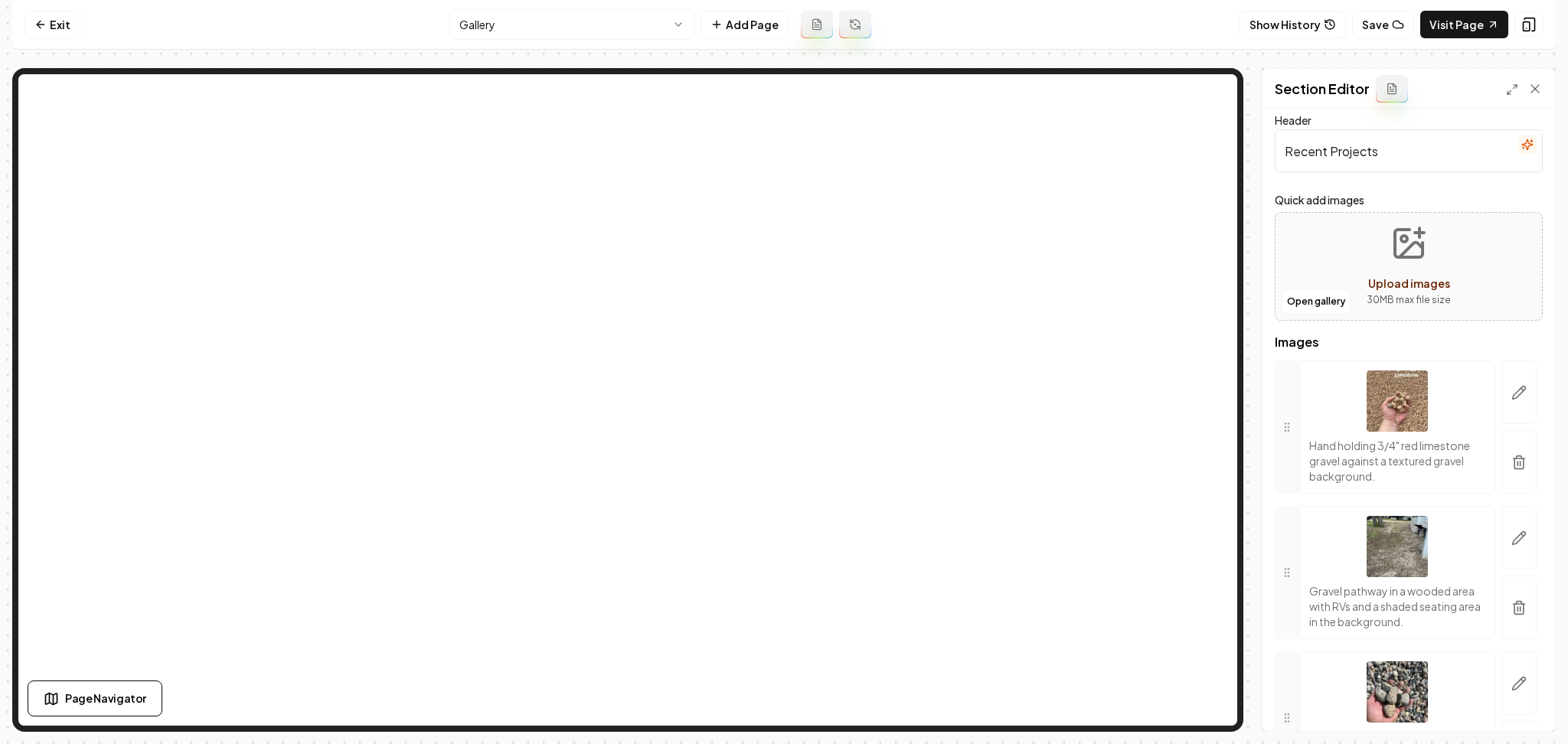
scroll to position [0, 0]
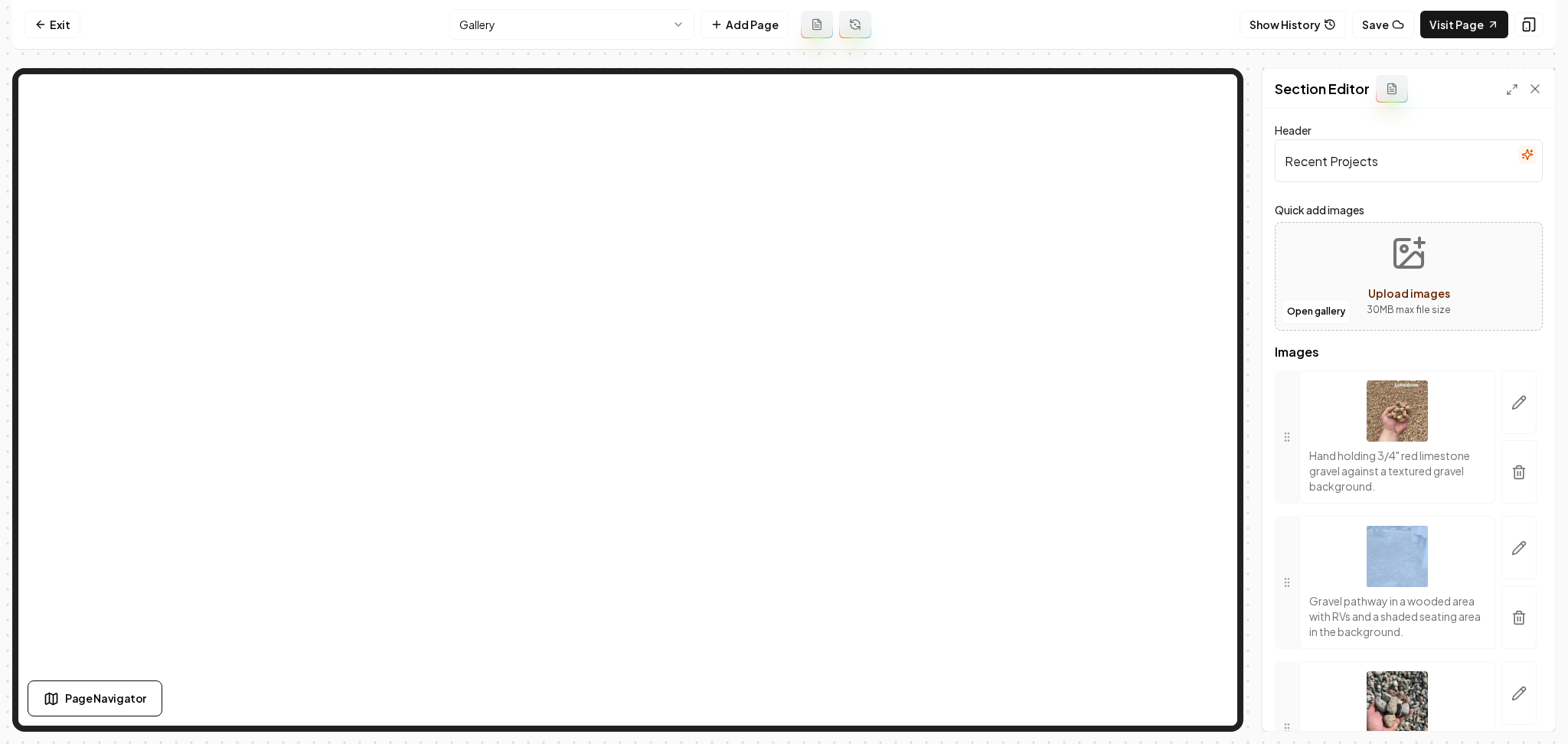
drag, startPoint x: 1303, startPoint y: 560, endPoint x: 1292, endPoint y: 556, distance: 11.7
click at [1292, 556] on div "Gravel pathway in a wooded area with RVs and a shaded seating area in the backg…" at bounding box center [1409, 583] width 268 height 133
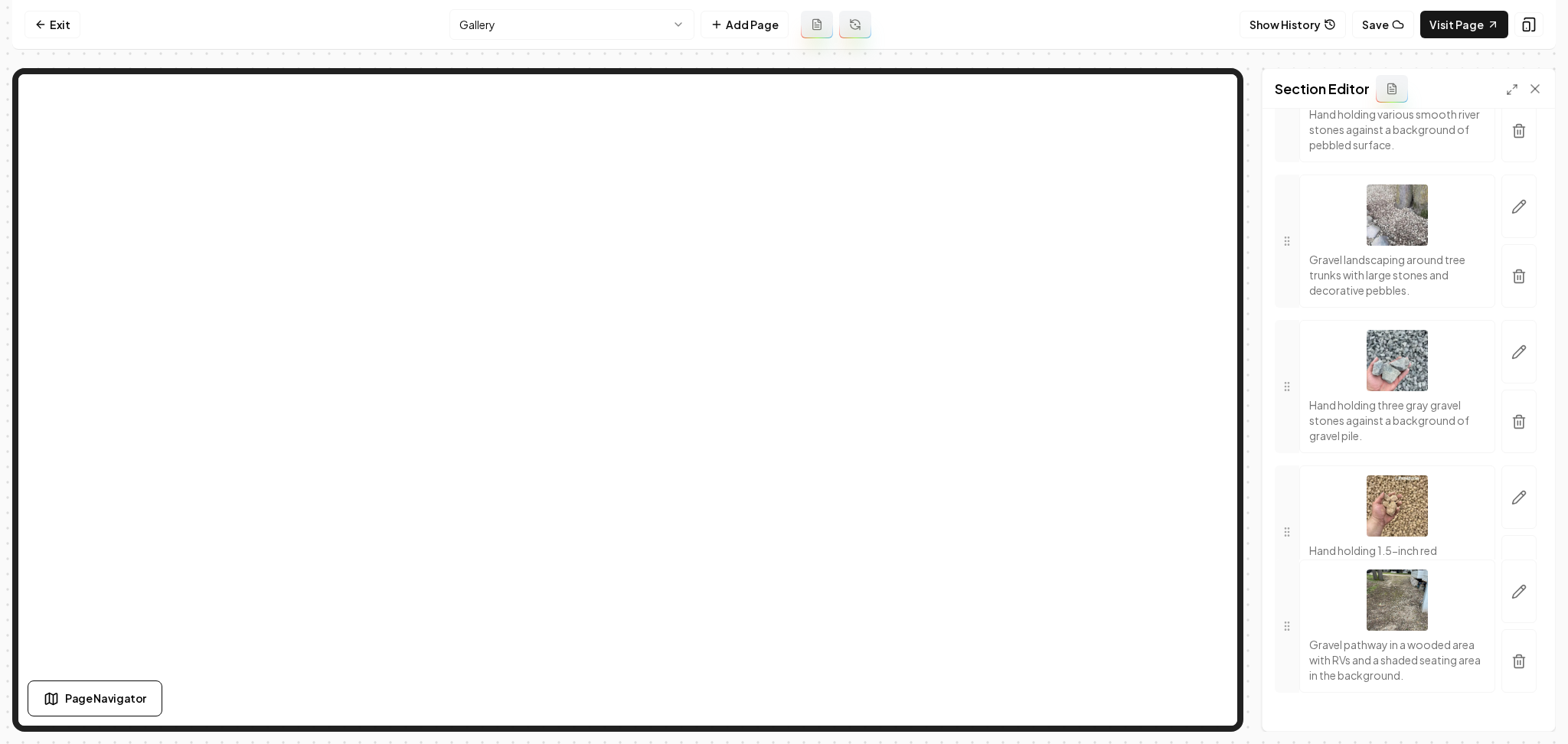
scroll to position [506, 0]
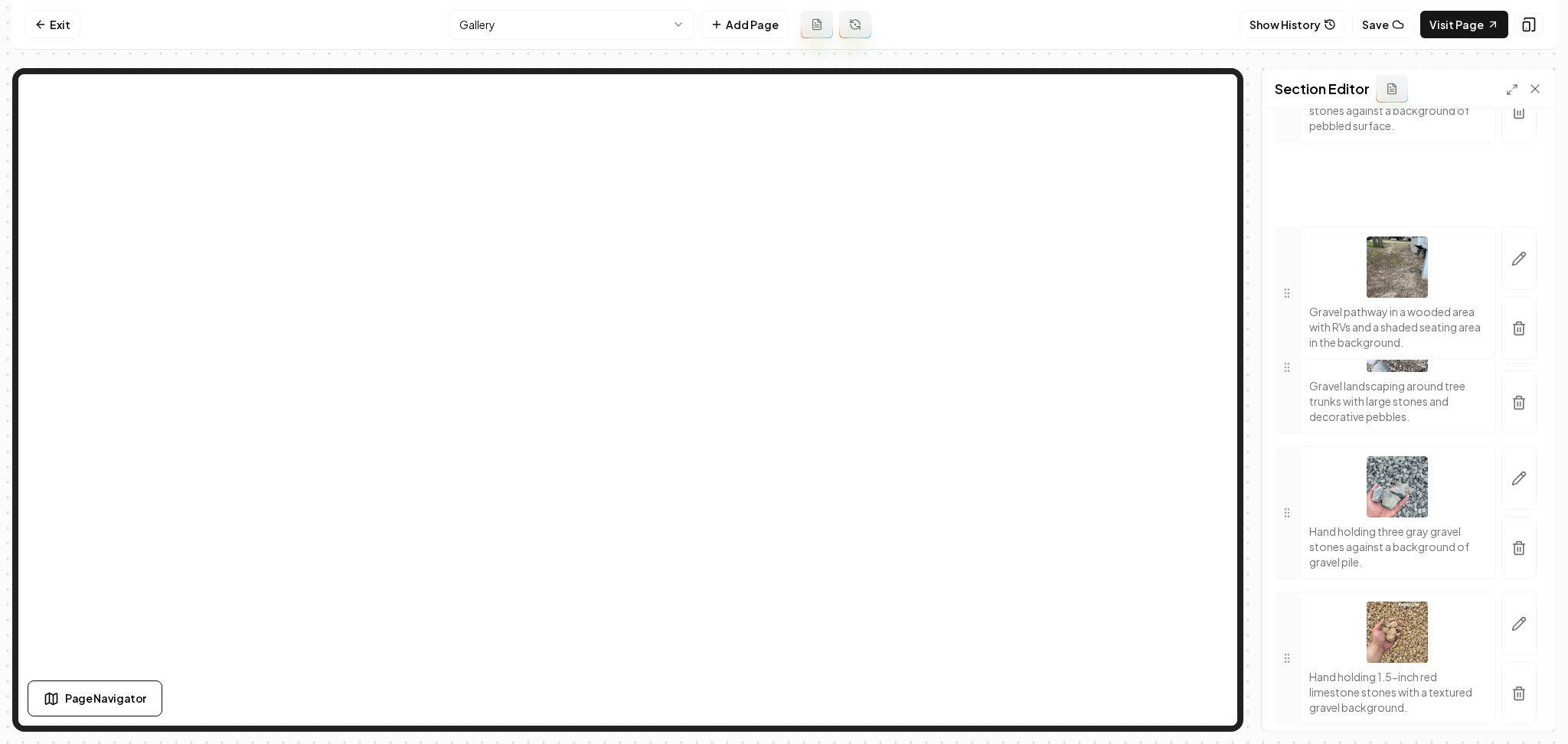
drag, startPoint x: 1283, startPoint y: 563, endPoint x: 1287, endPoint y: 256, distance: 307.0
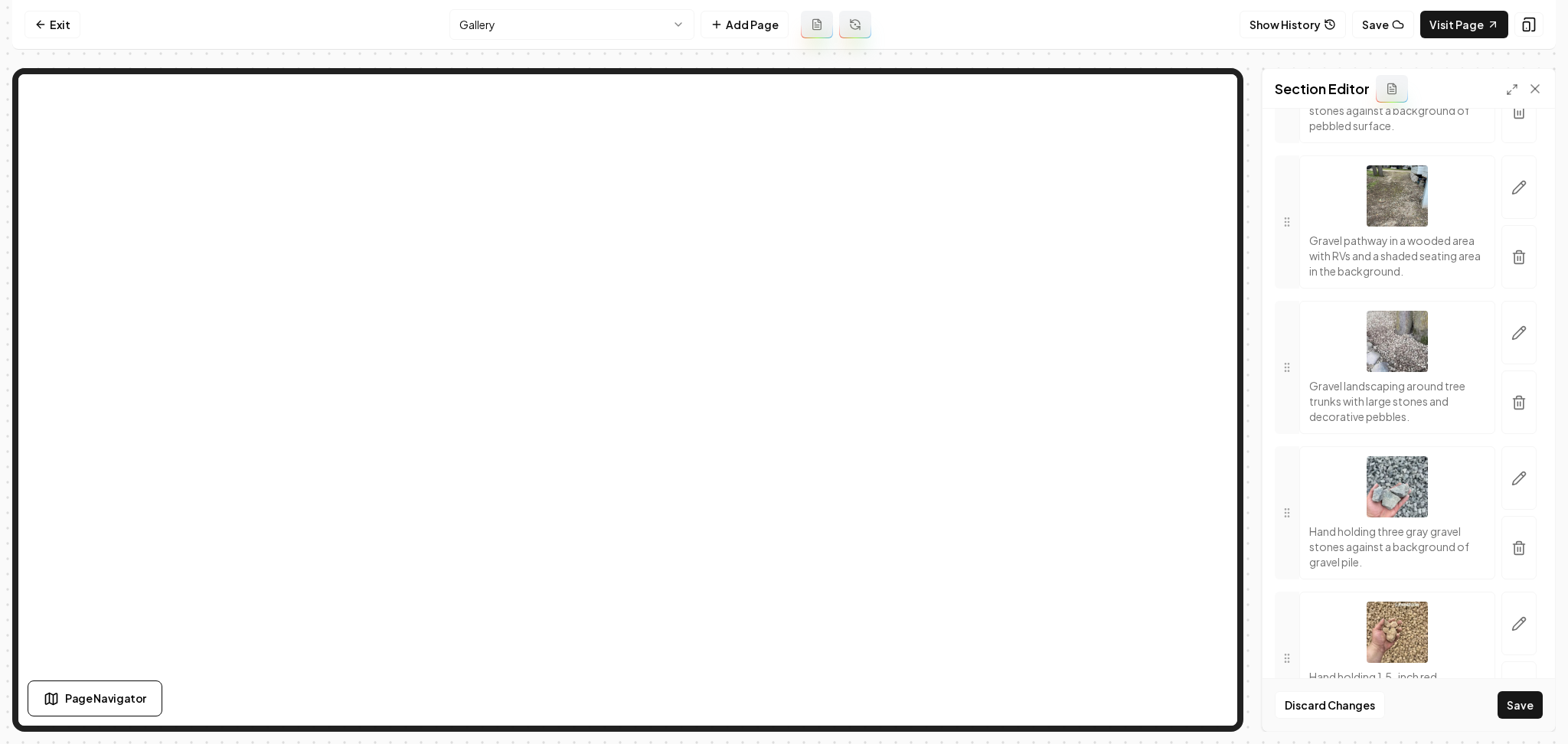
click at [1527, 702] on button "Save" at bounding box center [1521, 704] width 46 height 28
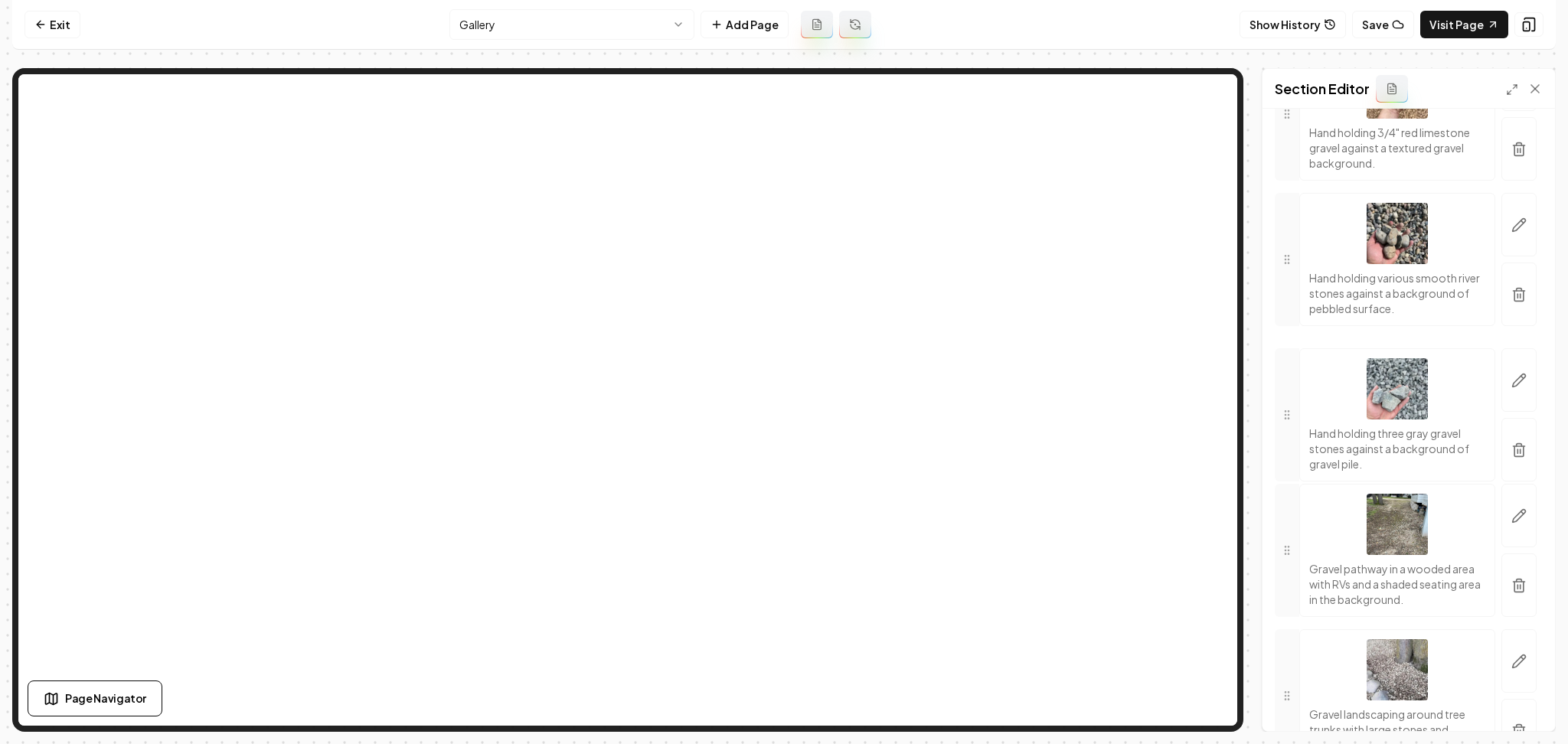
scroll to position [200, 0]
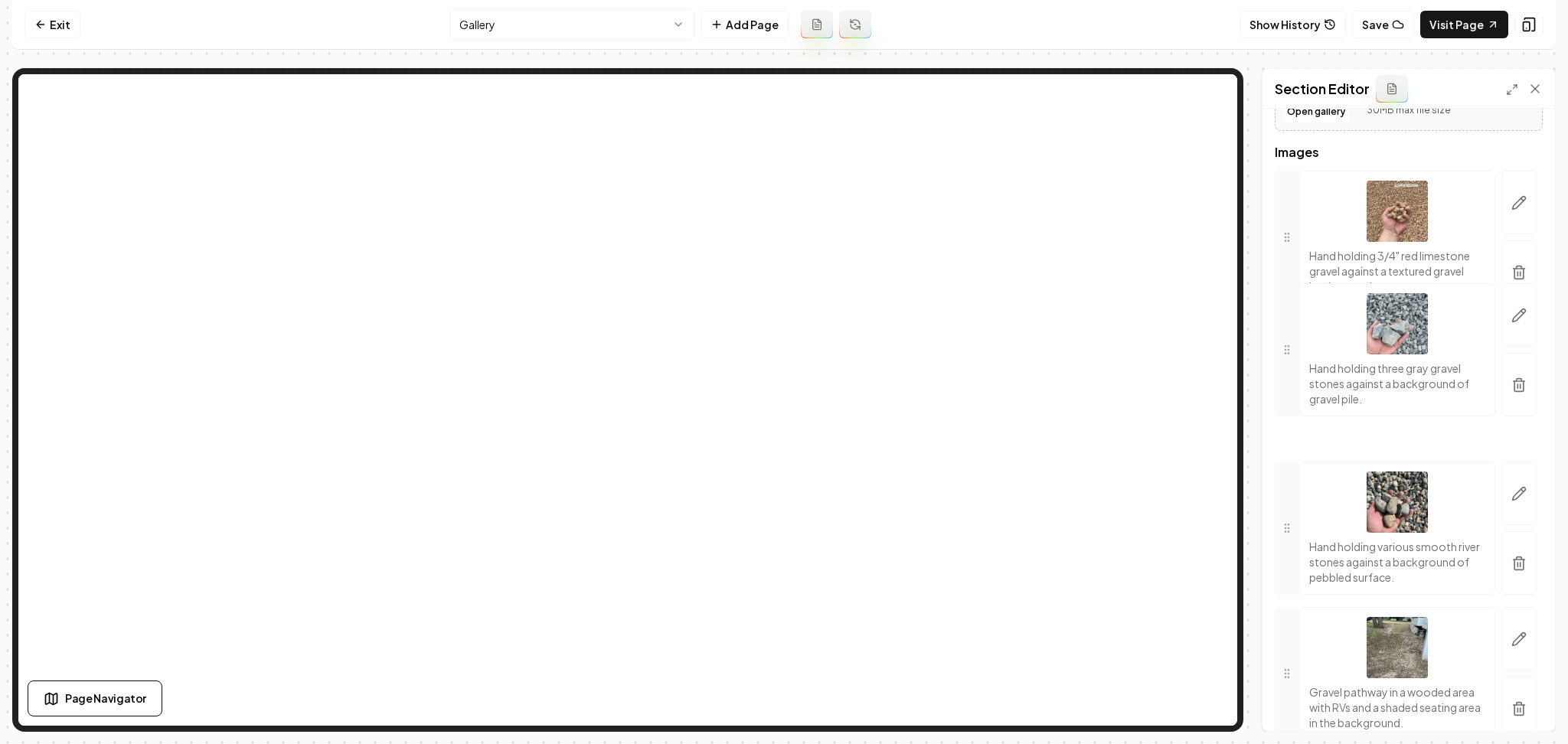
drag, startPoint x: 1287, startPoint y: 555, endPoint x: 1257, endPoint y: 409, distance: 149.1
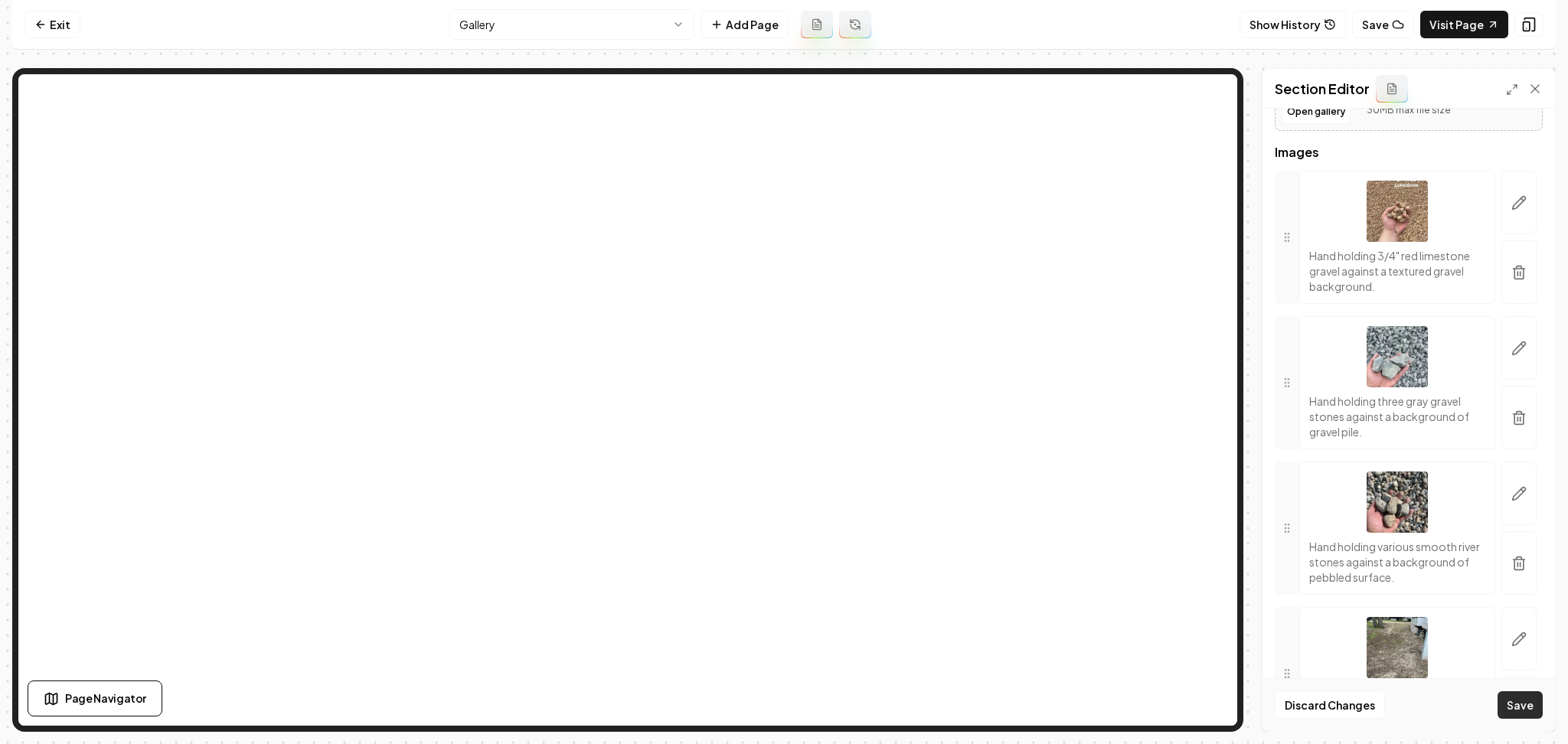
click at [1516, 715] on button "Save" at bounding box center [1521, 704] width 46 height 28
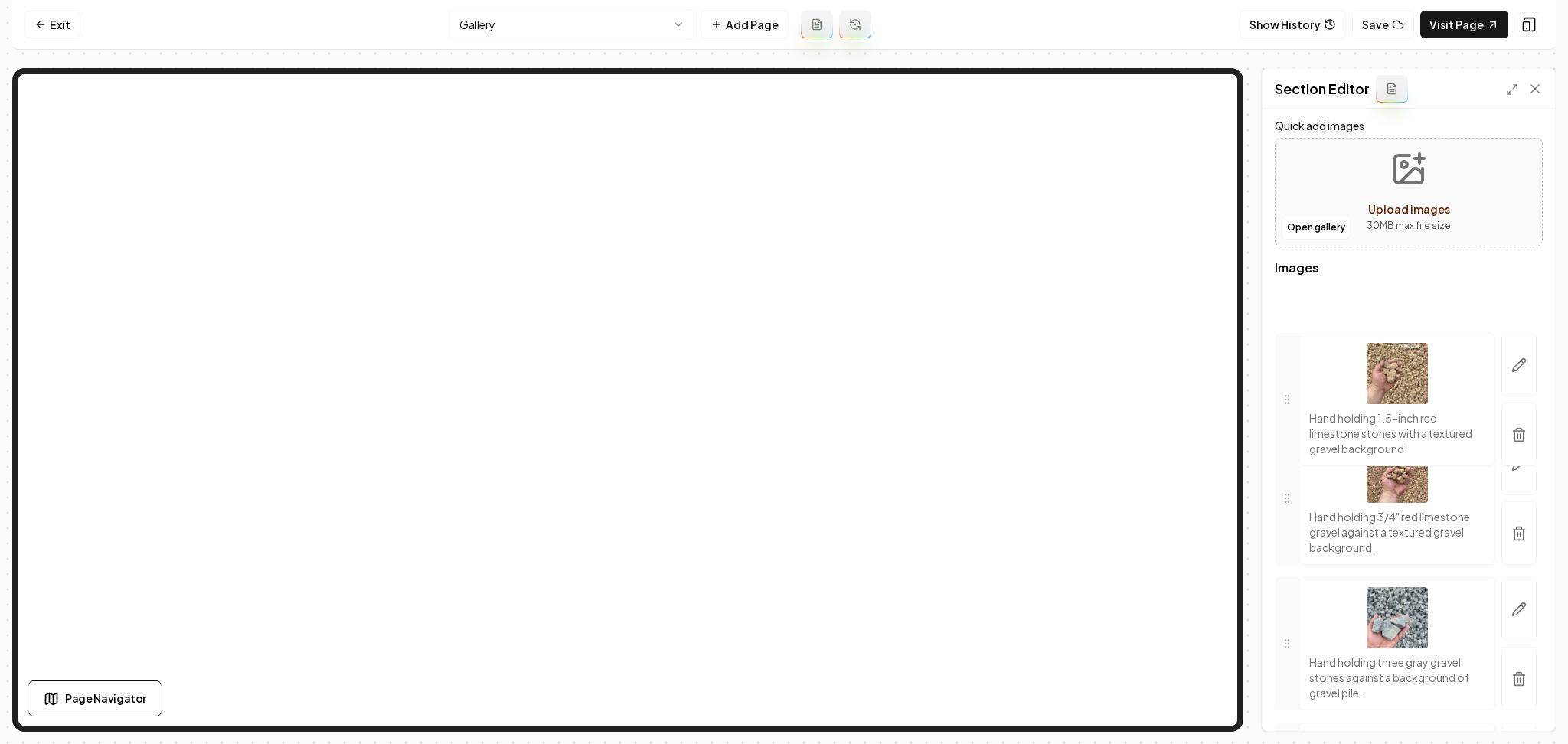
scroll to position [0, 0]
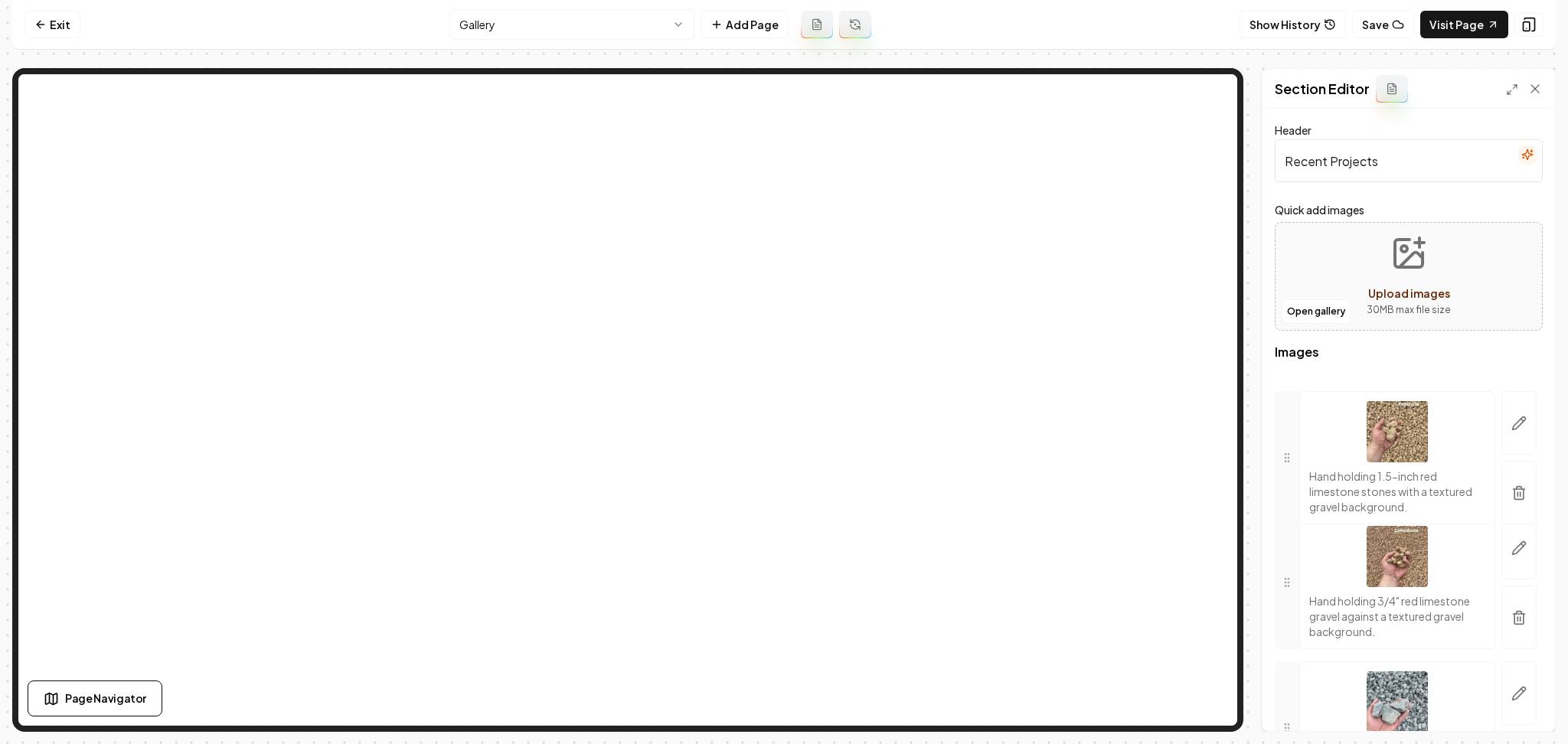
drag, startPoint x: 1293, startPoint y: 650, endPoint x: 1303, endPoint y: 451, distance: 199.3
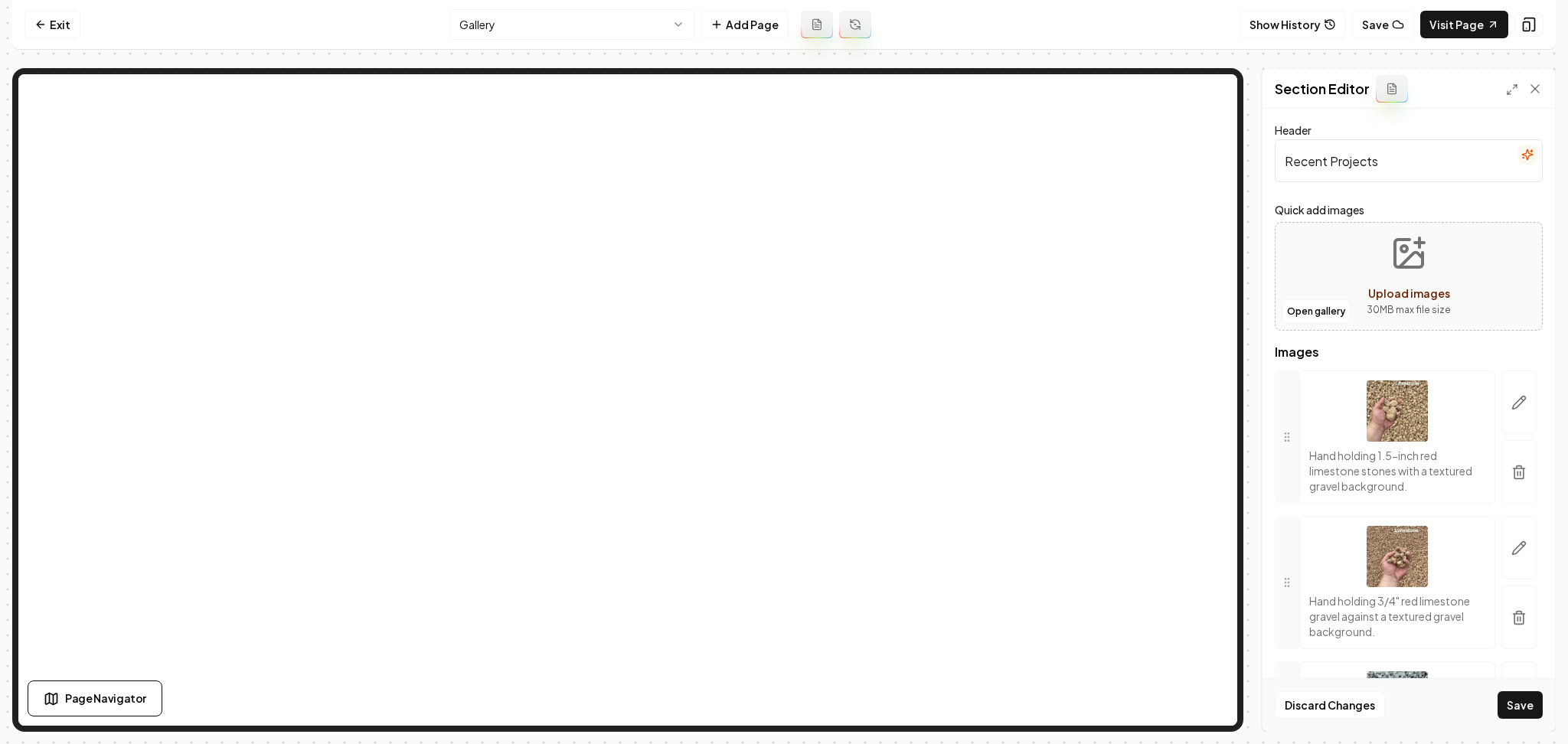
click at [1517, 705] on button "Save" at bounding box center [1521, 704] width 46 height 28
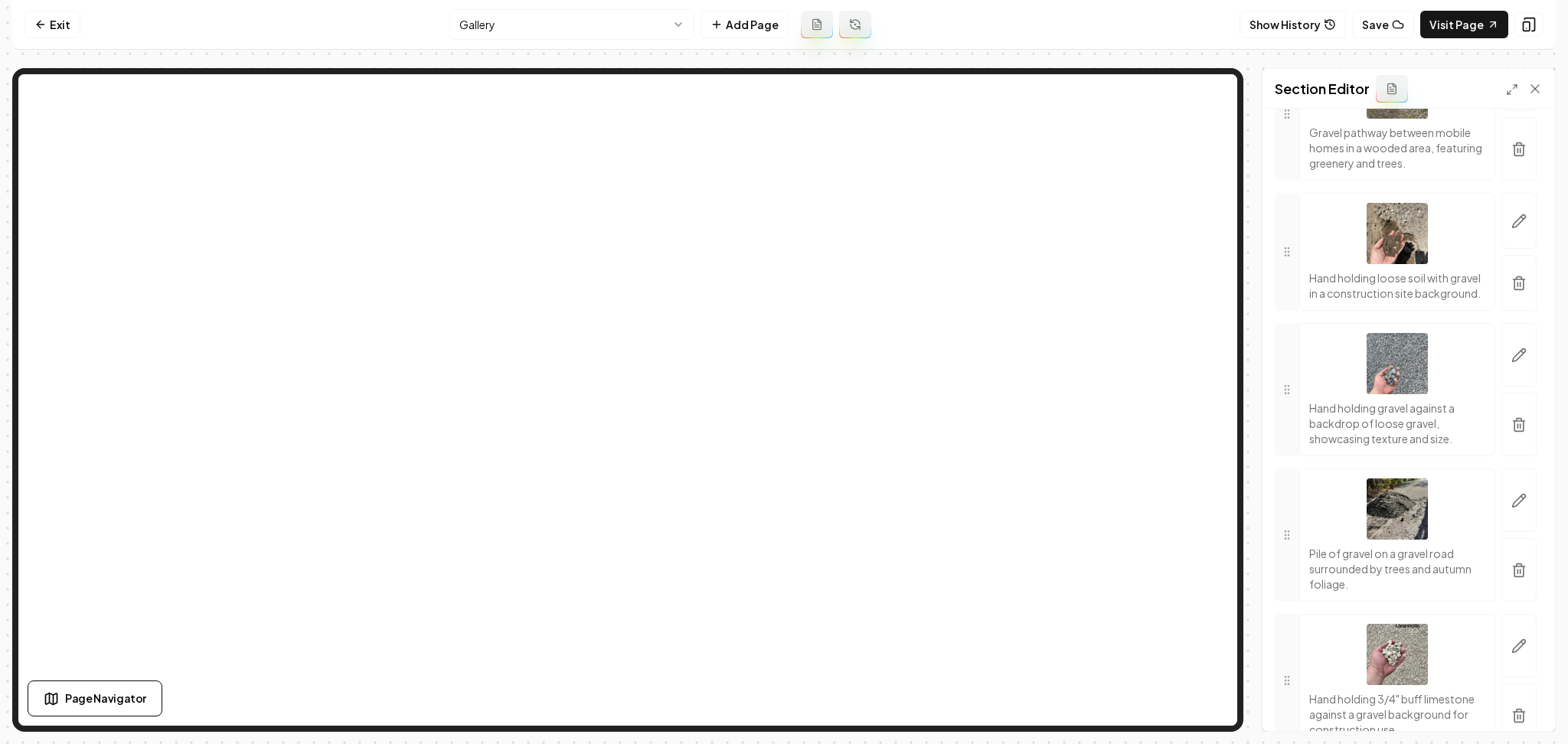
scroll to position [1633, 0]
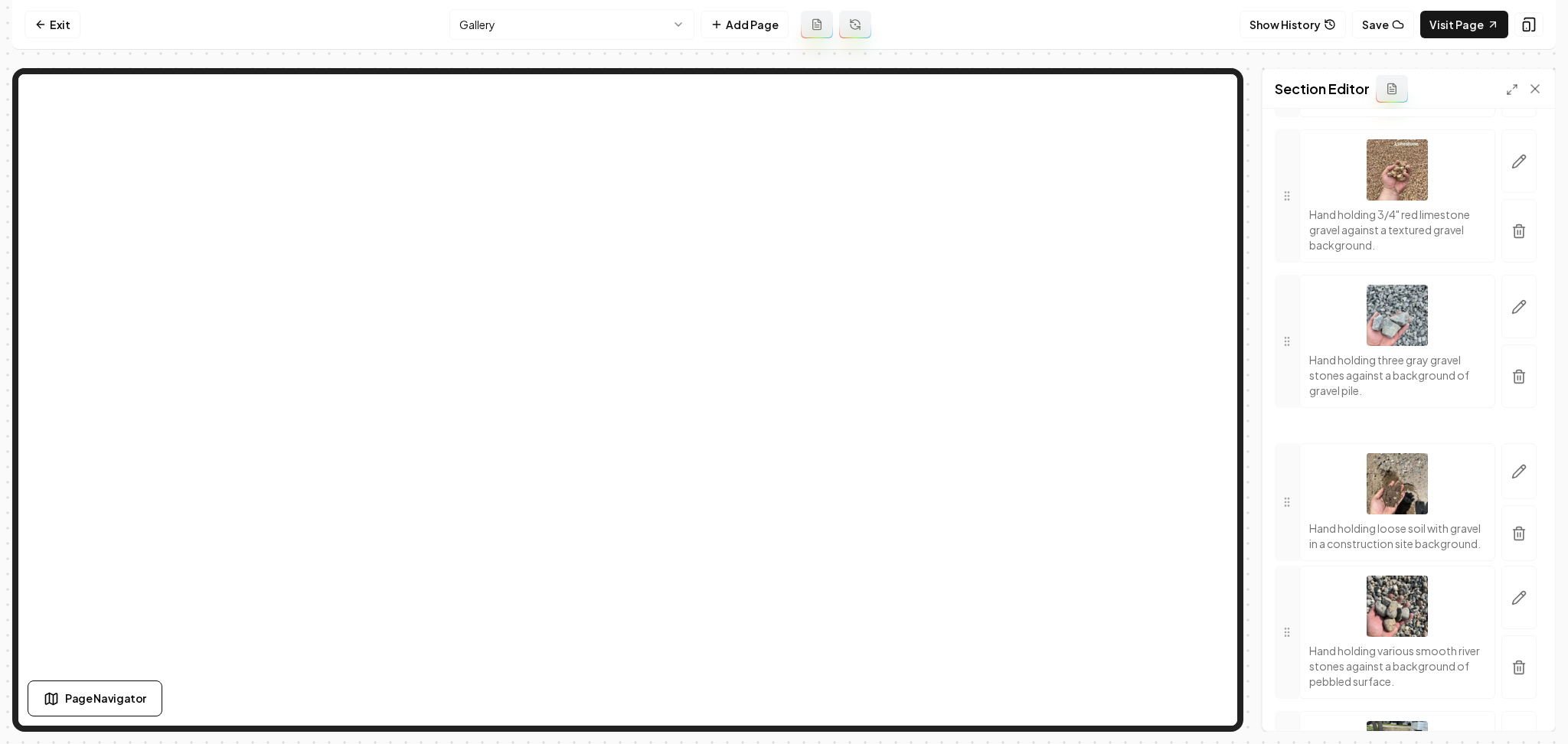
drag, startPoint x: 1294, startPoint y: 313, endPoint x: 1338, endPoint y: 563, distance: 253.8
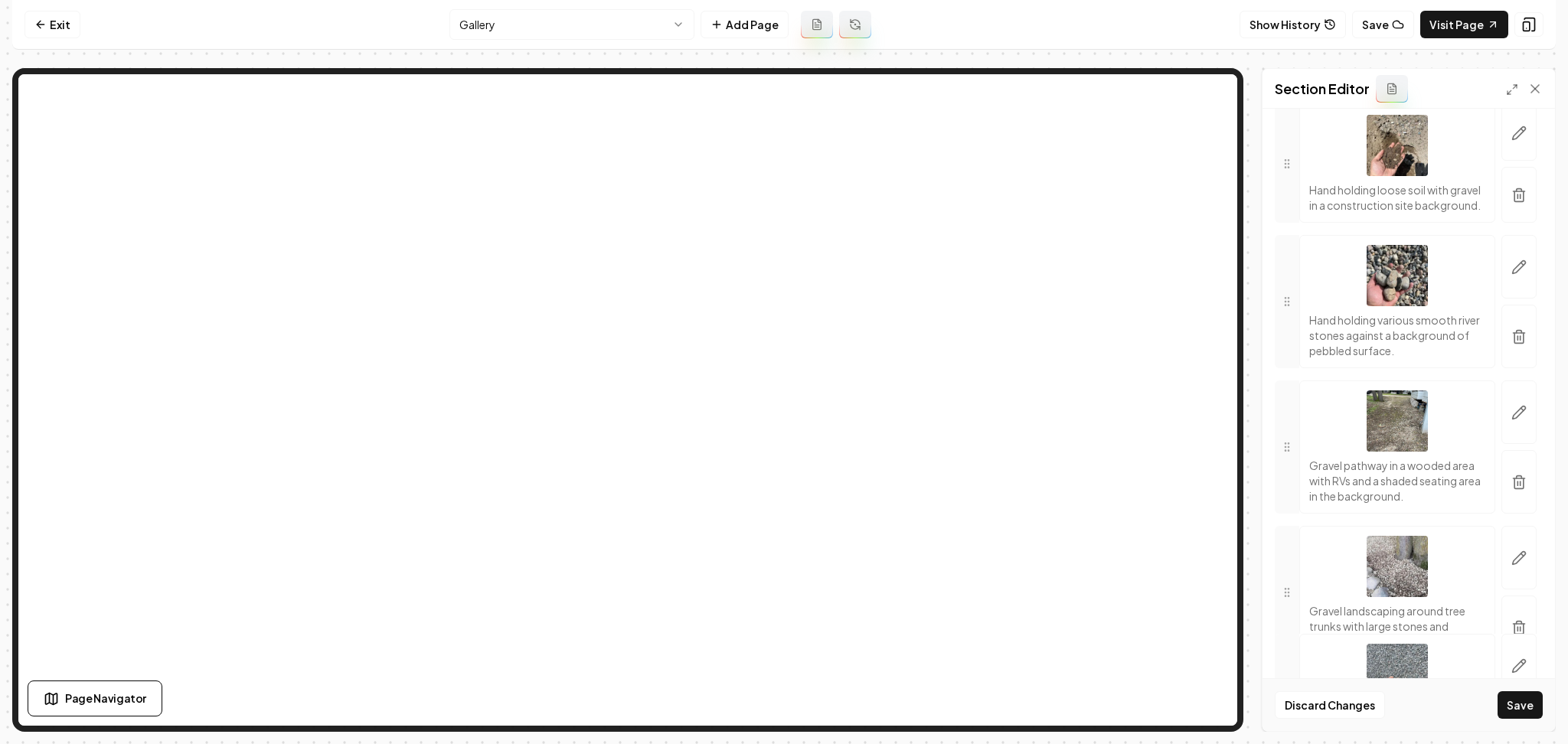
scroll to position [693, 0]
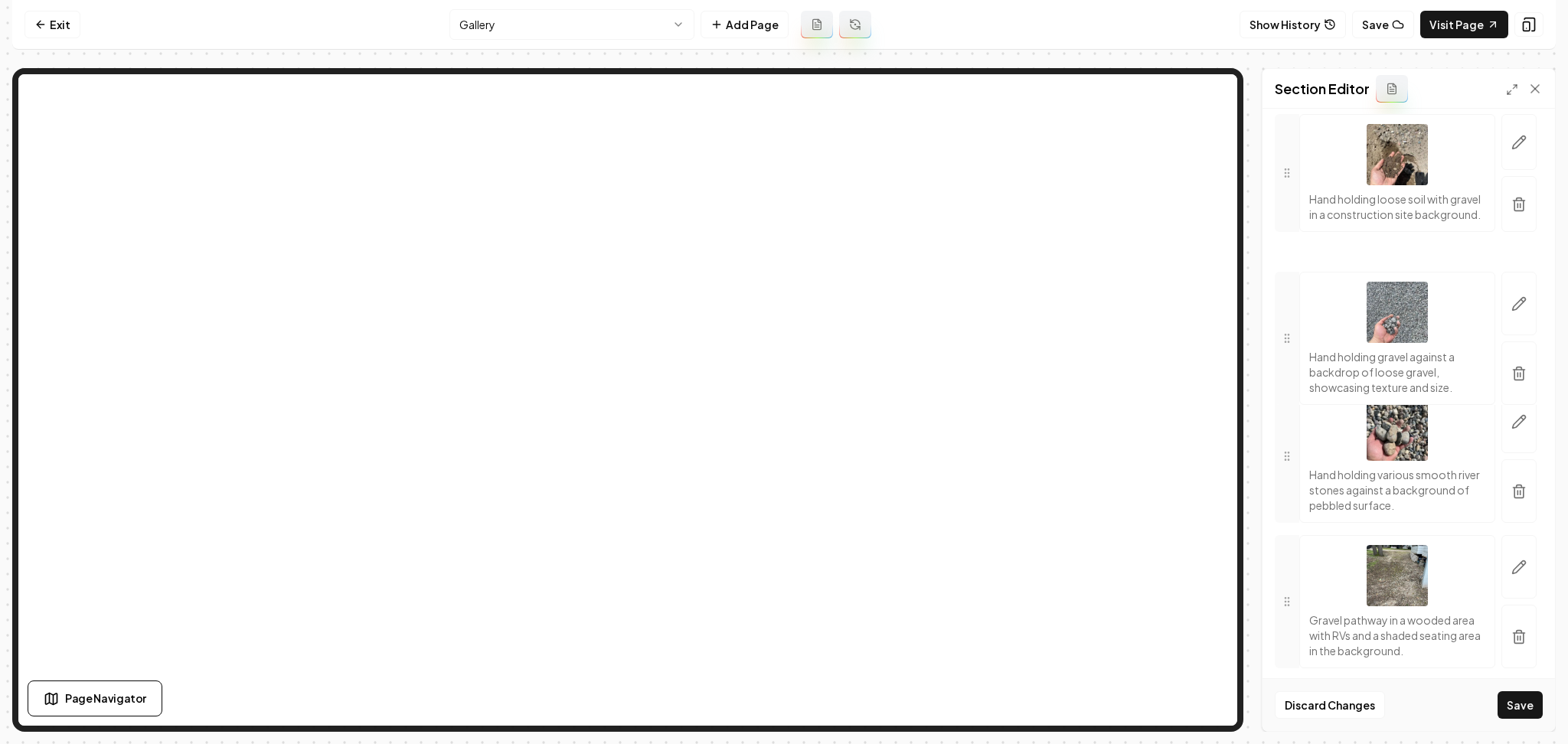
drag, startPoint x: 1296, startPoint y: 406, endPoint x: 1327, endPoint y: 493, distance: 92.4
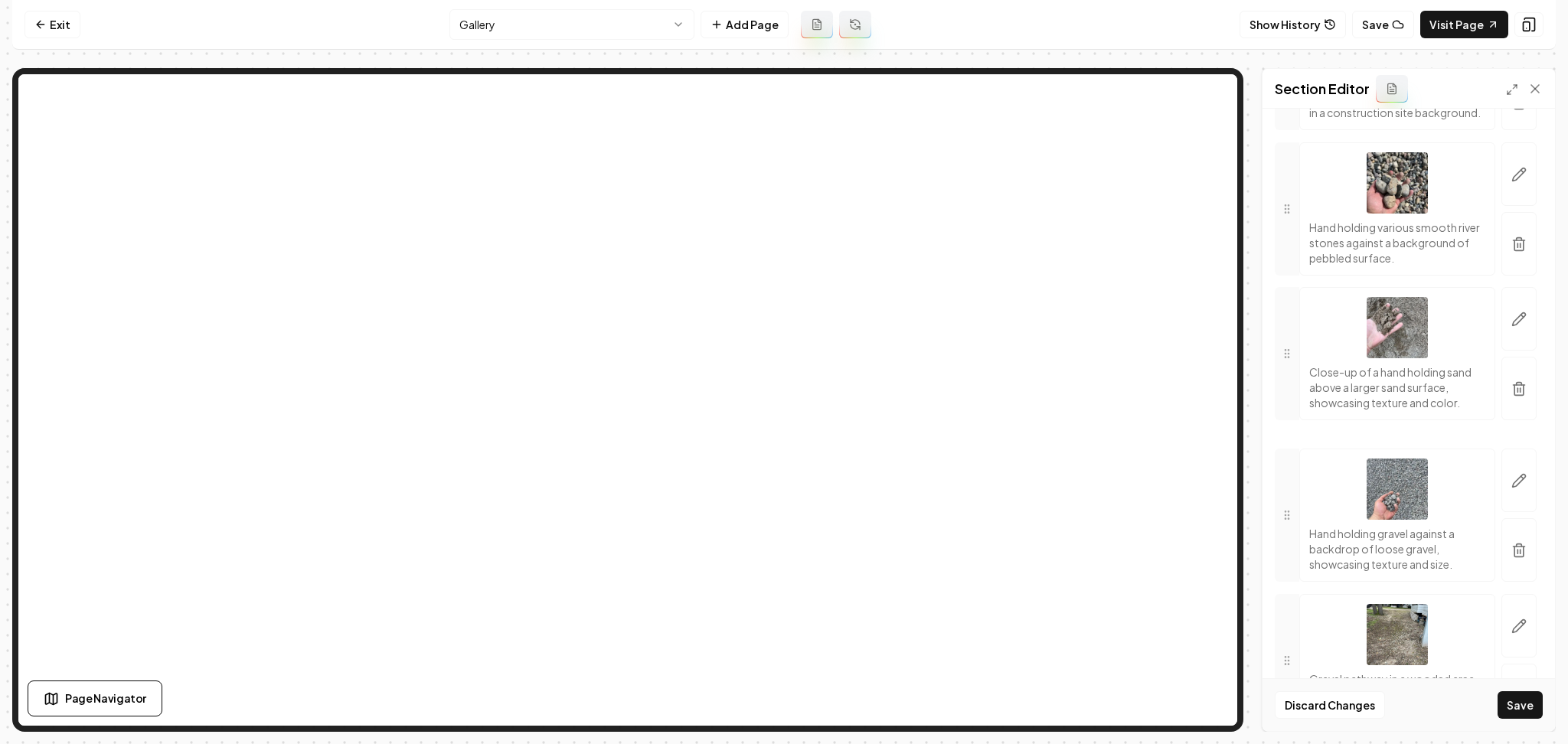
drag, startPoint x: 1279, startPoint y: 520, endPoint x: 1318, endPoint y: 434, distance: 94.4
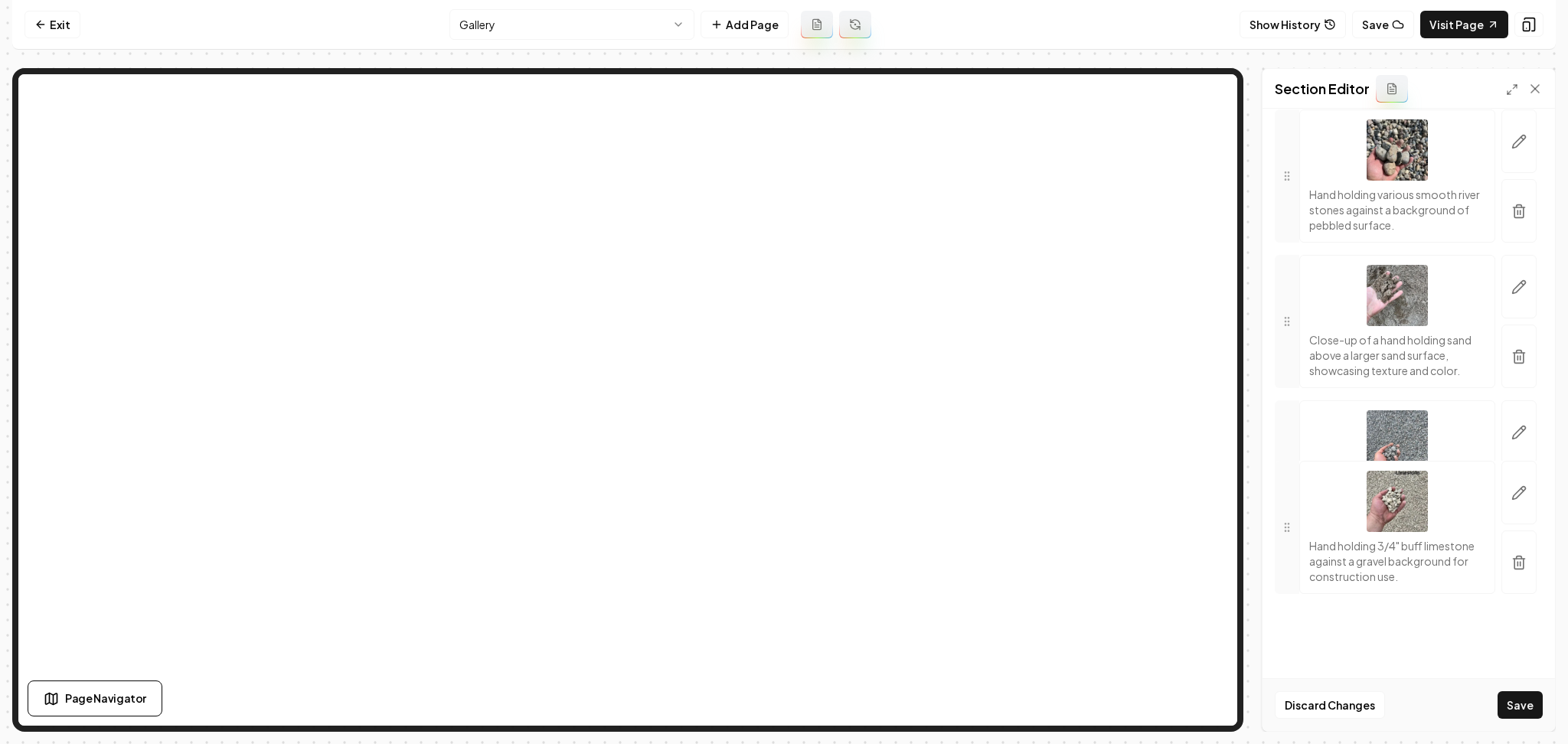
scroll to position [795, 0]
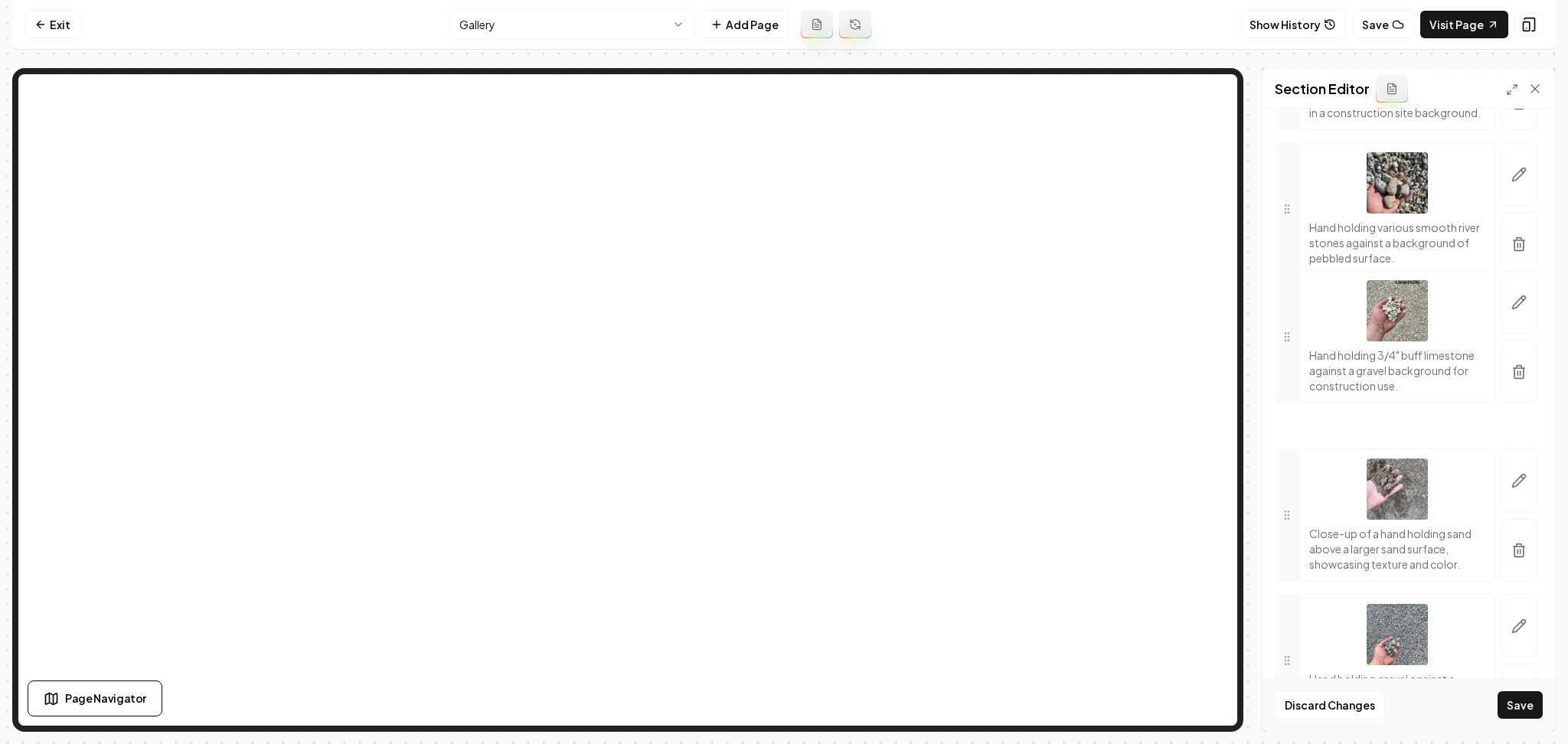
drag, startPoint x: 1279, startPoint y: 442, endPoint x: 1378, endPoint y: 442, distance: 99.0
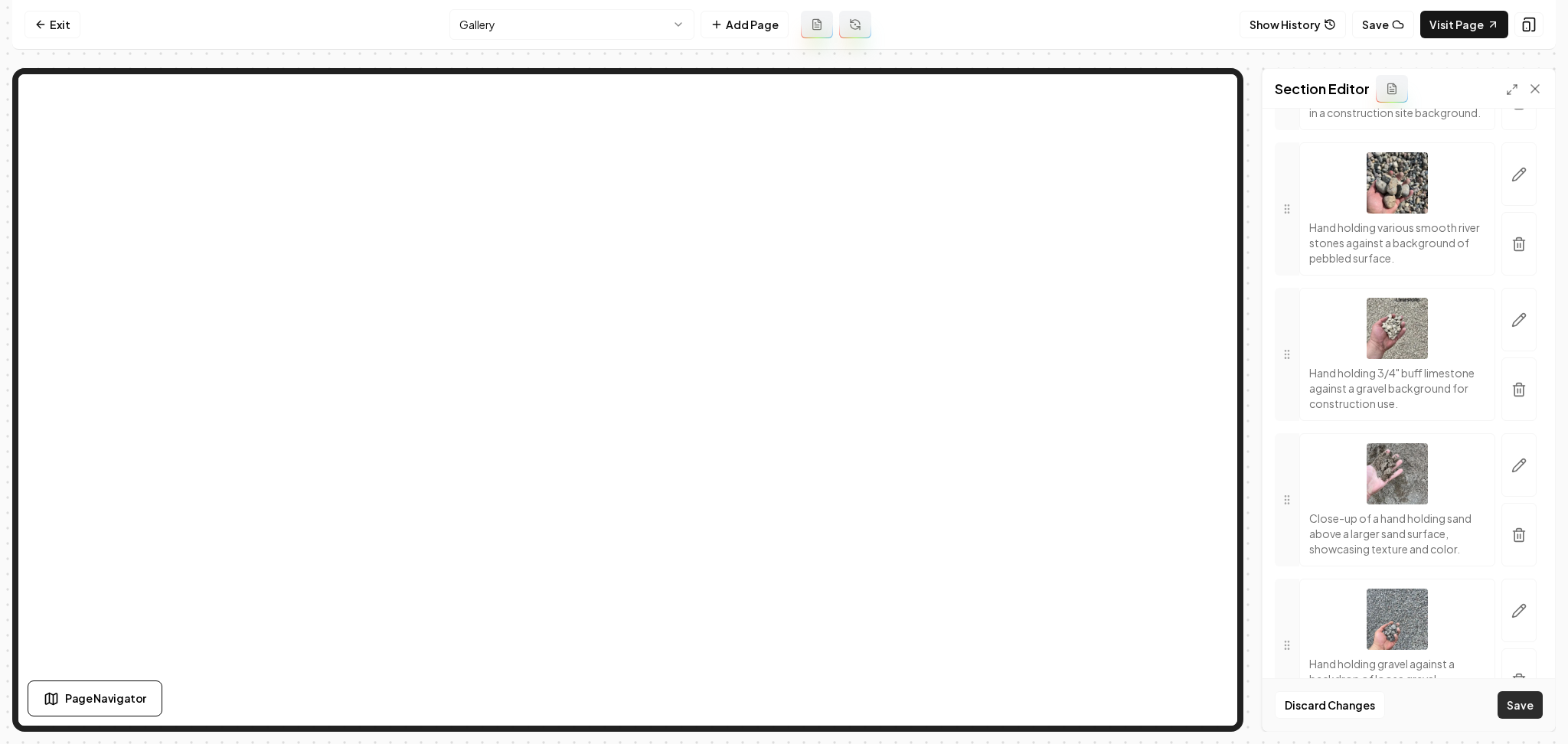
click at [1511, 701] on button "Save" at bounding box center [1521, 704] width 46 height 28
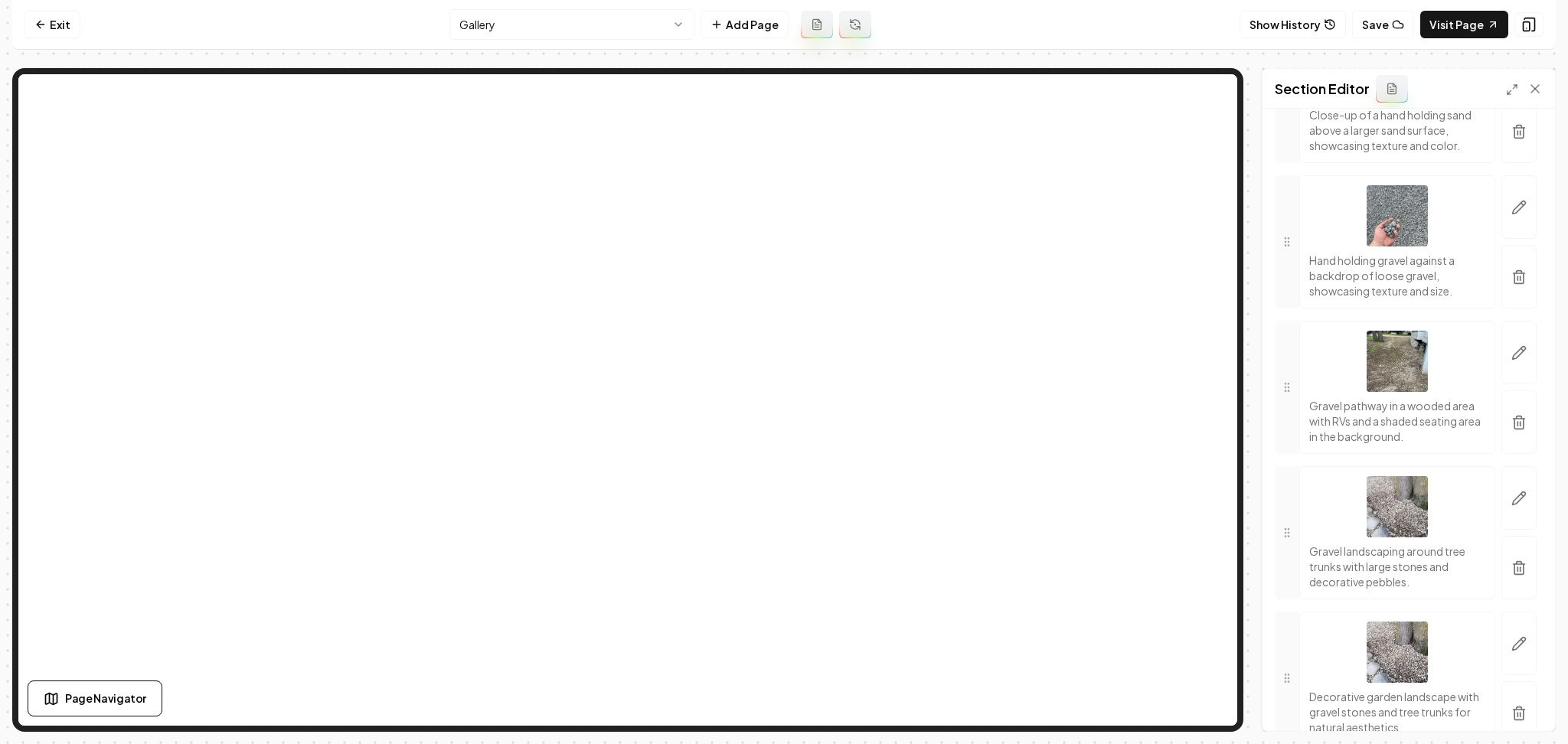
scroll to position [1305, 0]
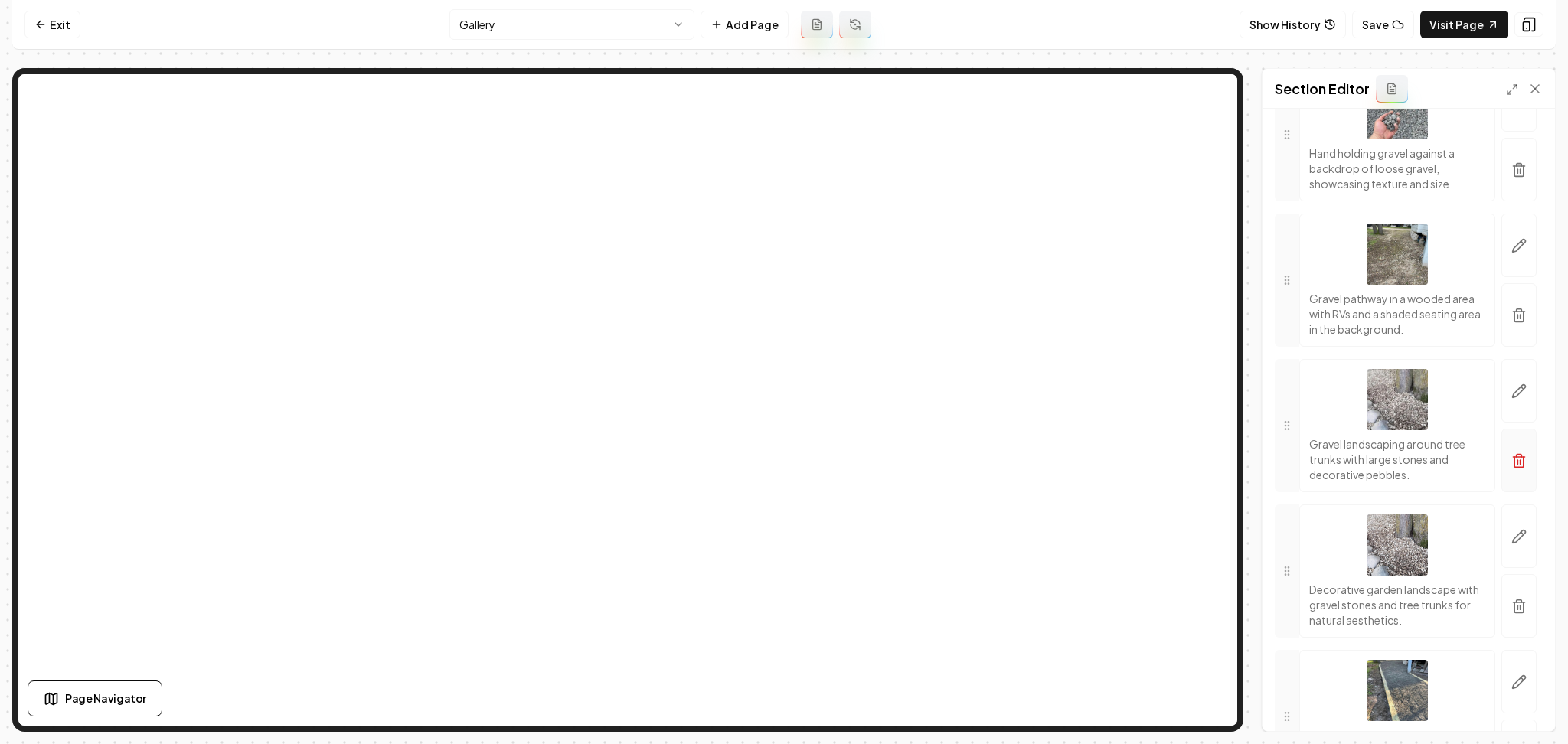
click at [1511, 468] on icon "button" at bounding box center [1519, 461] width 15 height 15
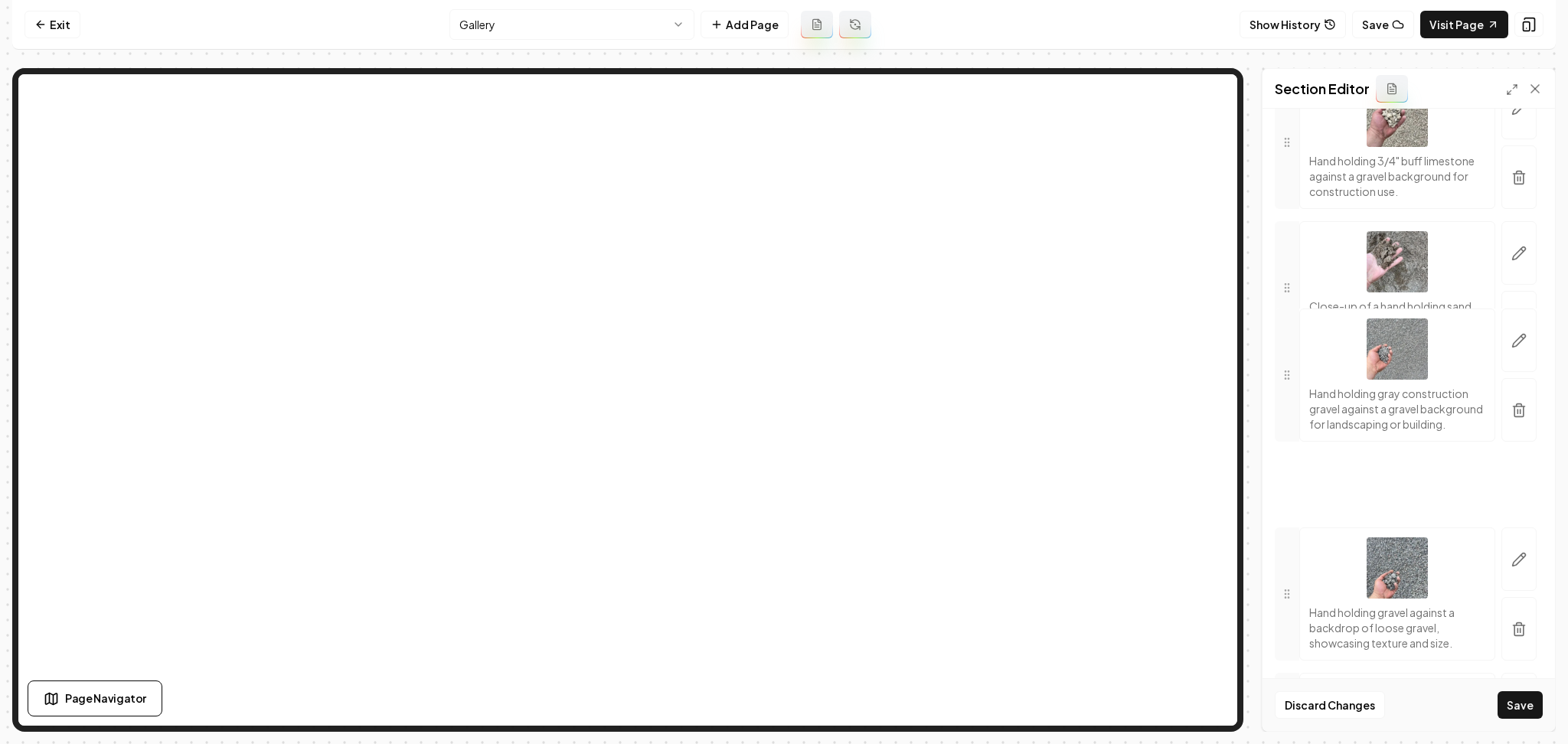
scroll to position [999, 0]
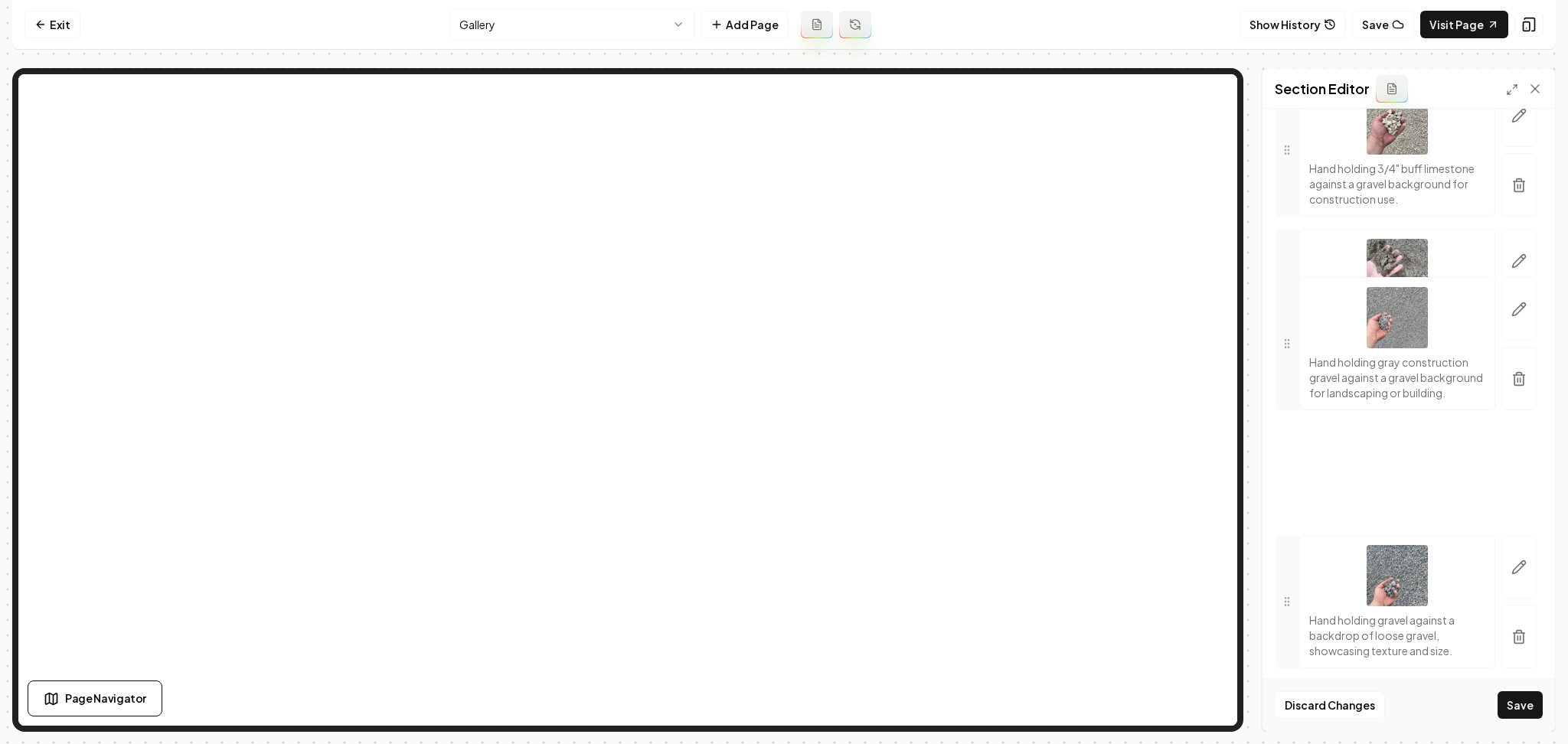
drag, startPoint x: 1290, startPoint y: 299, endPoint x: 1313, endPoint y: 471, distance: 173.5
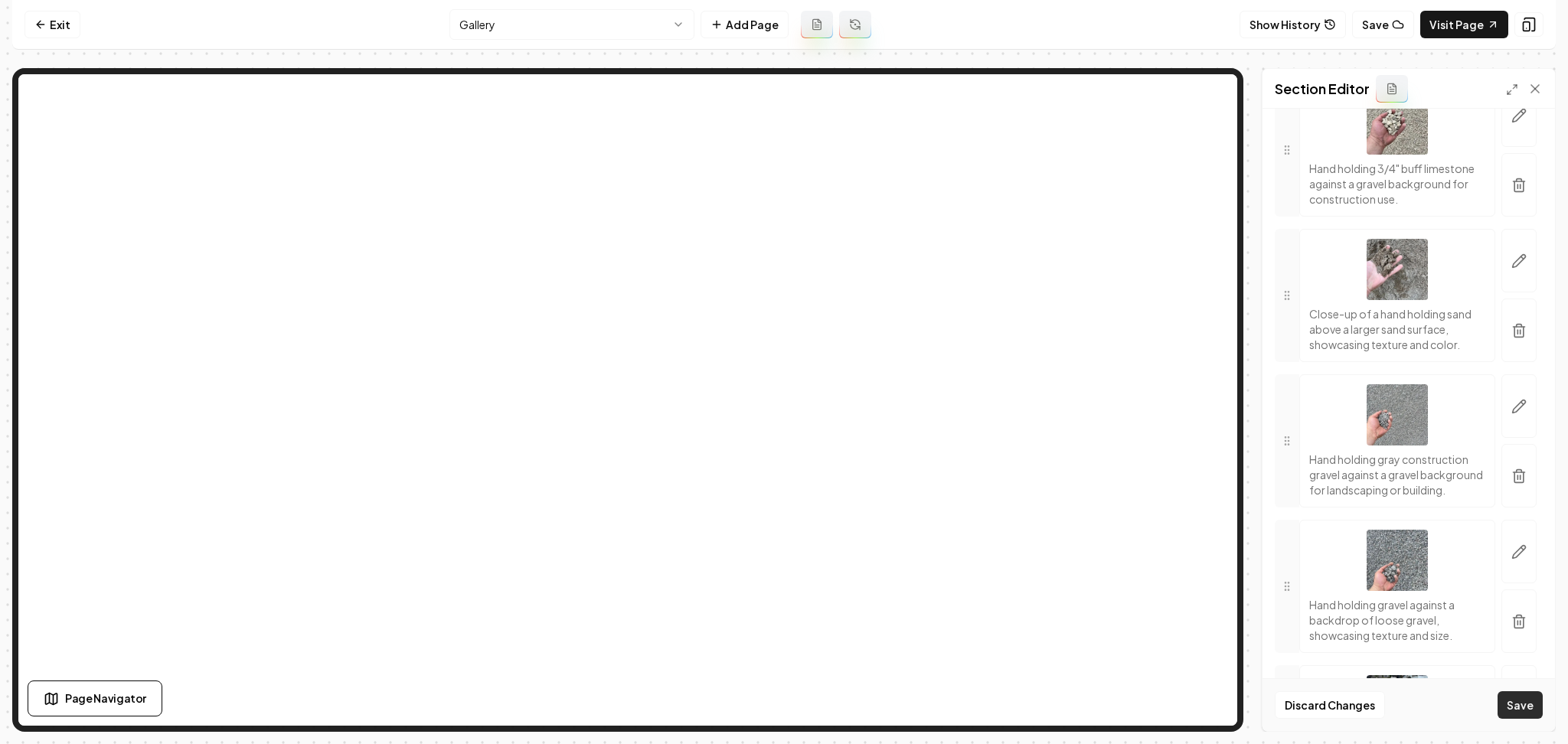
click at [1527, 706] on button "Save" at bounding box center [1521, 704] width 46 height 28
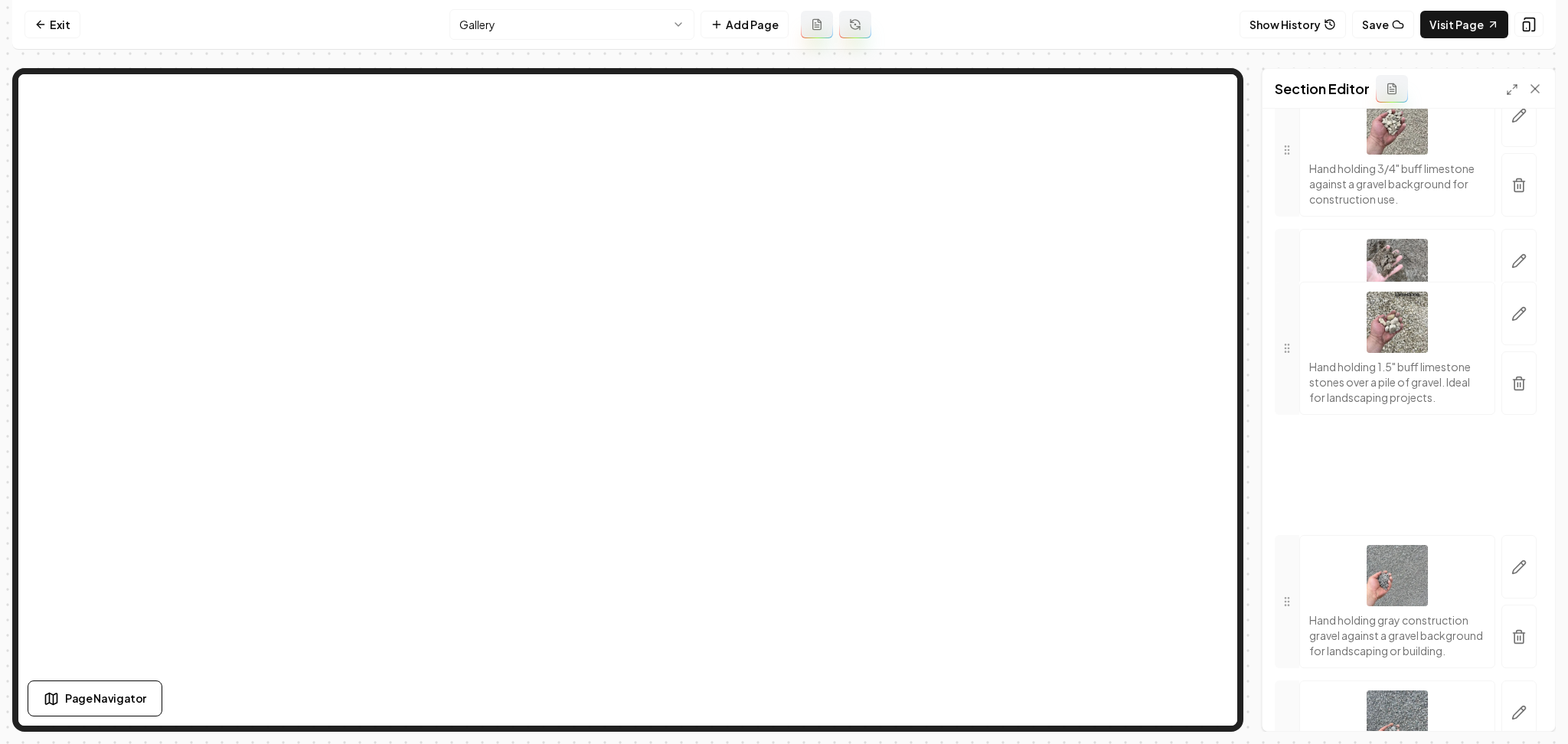
drag, startPoint x: 1287, startPoint y: 402, endPoint x: 1278, endPoint y: 509, distance: 107.4
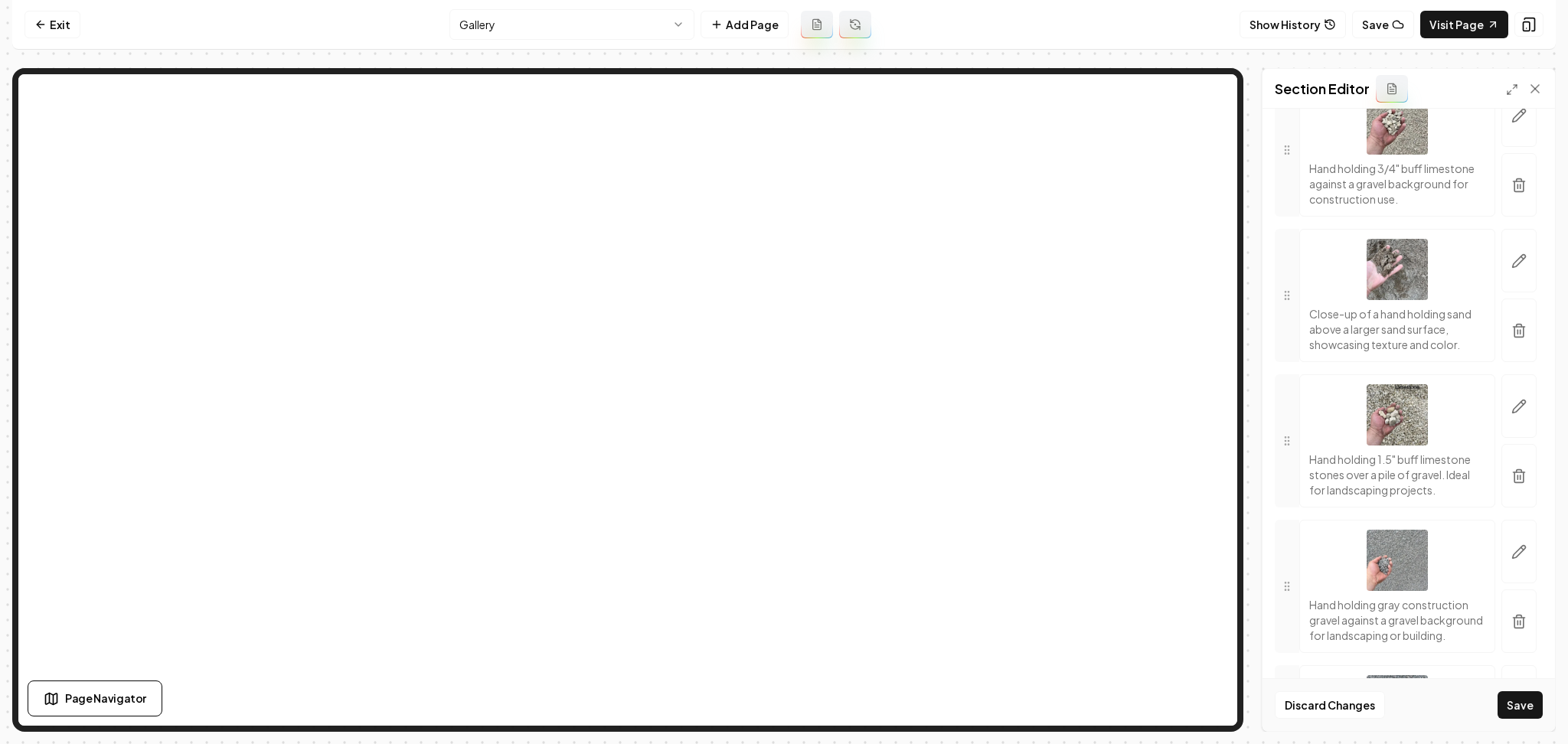
scroll to position [735, 0]
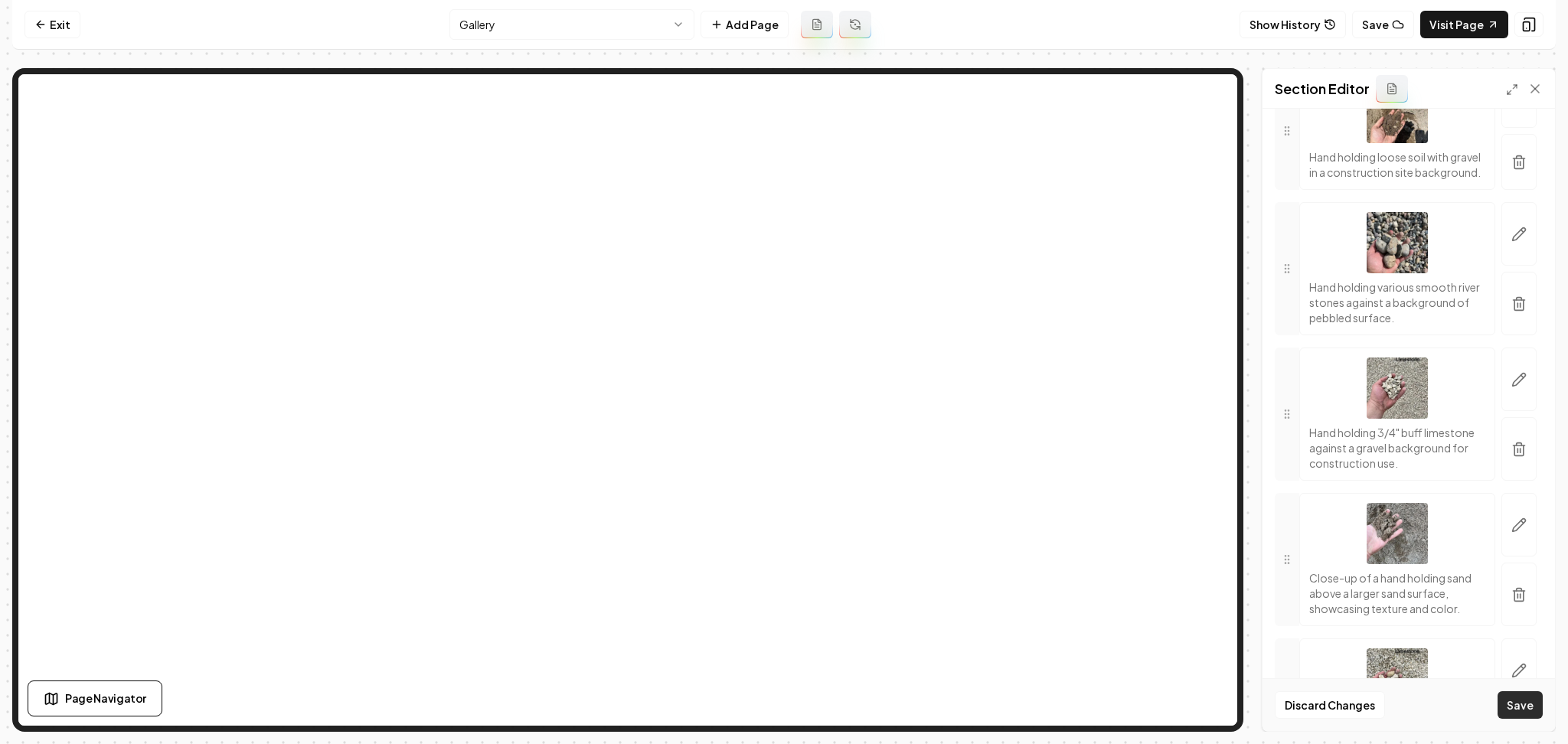
click at [1503, 702] on button "Save" at bounding box center [1521, 704] width 46 height 28
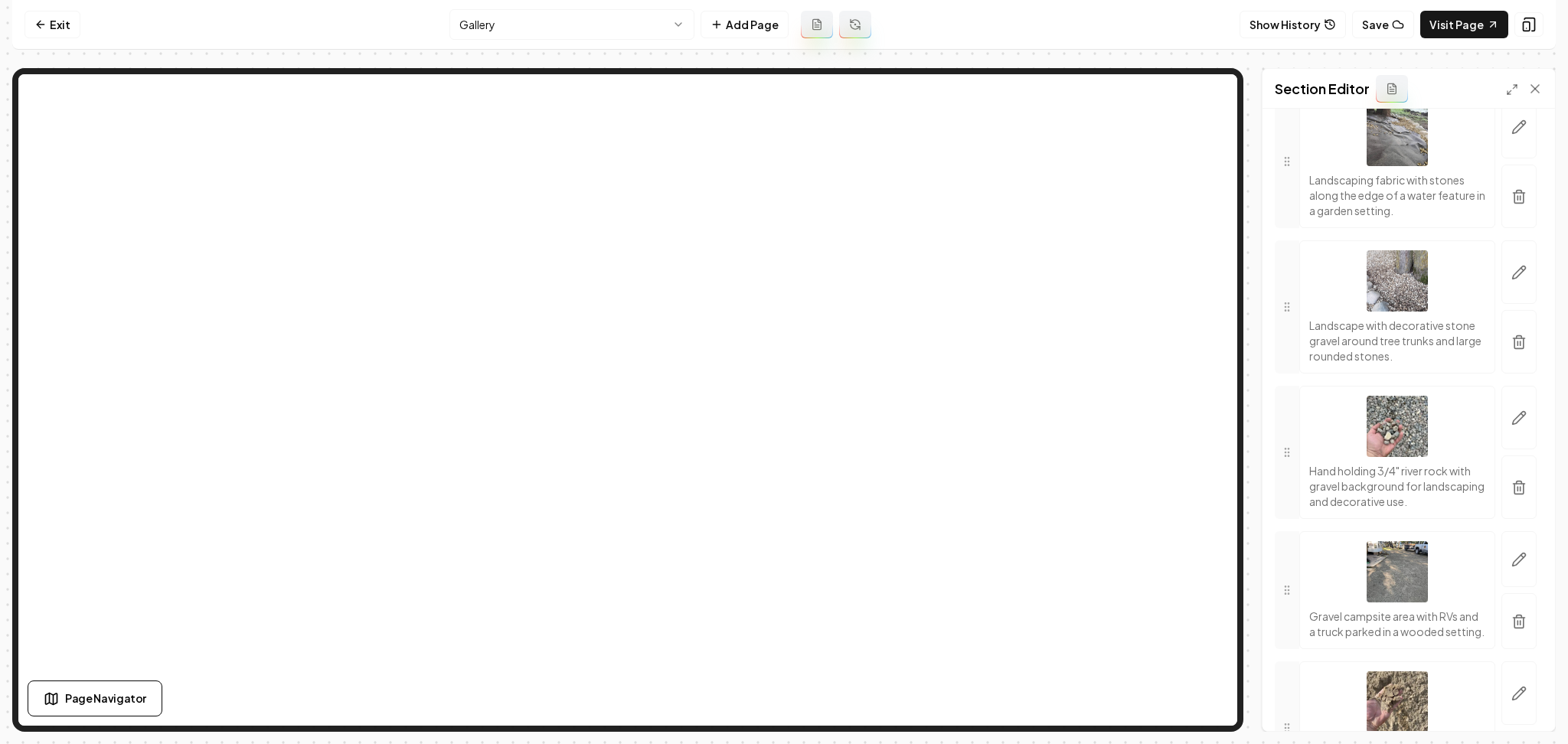
scroll to position [3081, 0]
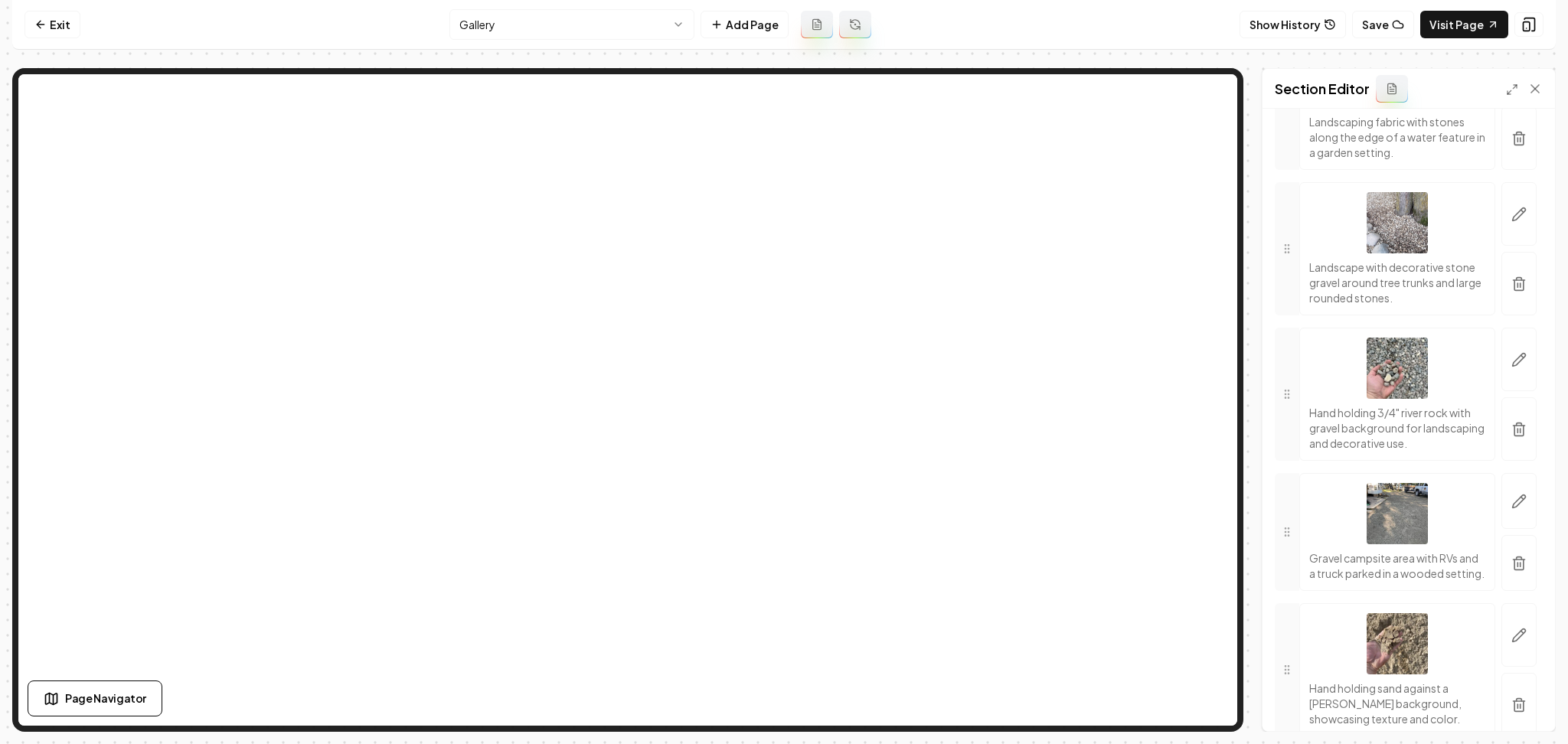
drag, startPoint x: 1303, startPoint y: 527, endPoint x: 1284, endPoint y: 526, distance: 19.0
click at [1303, 461] on div "Hand holding 3/4" river rock with gravel background for landscaping and decorat…" at bounding box center [1398, 394] width 196 height 133
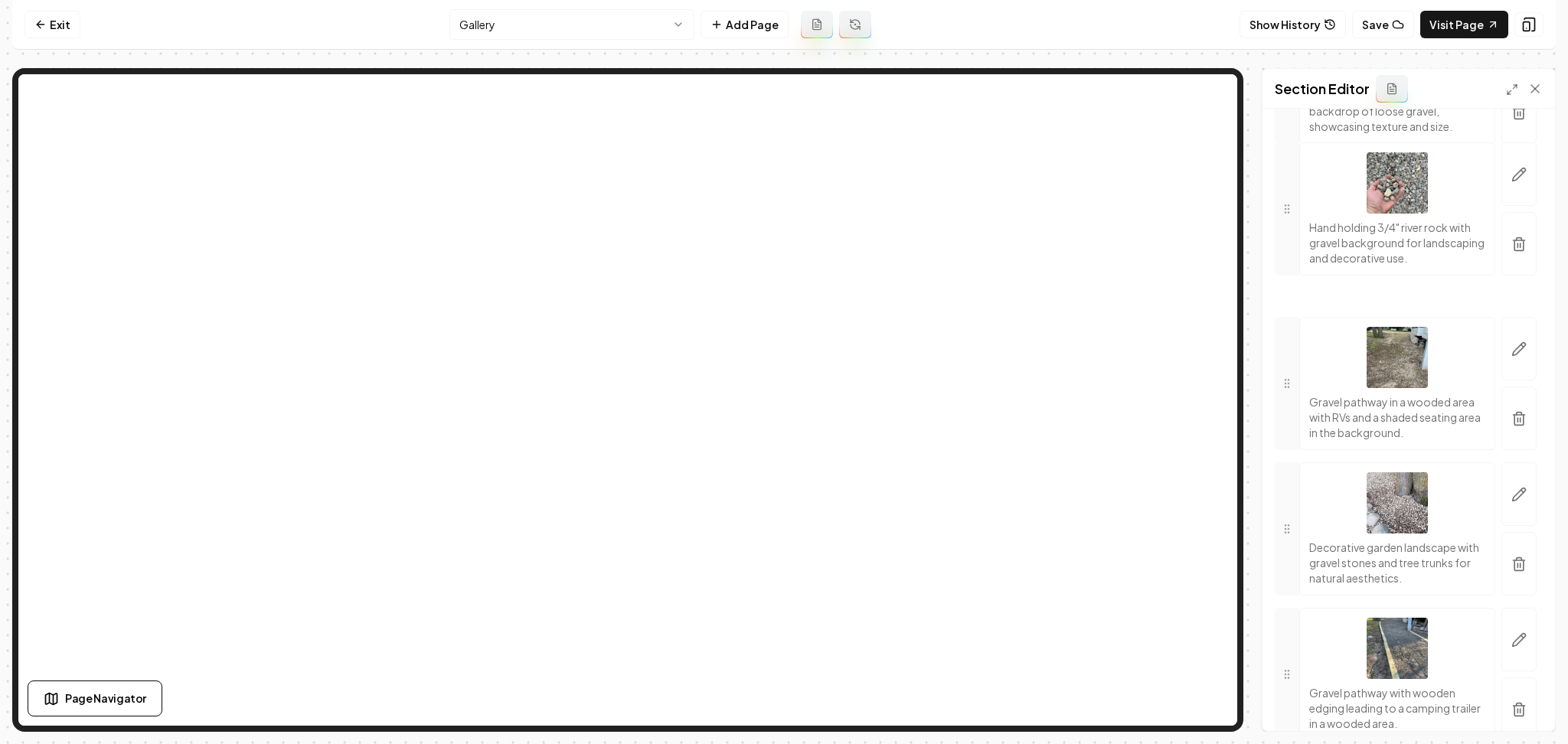
drag, startPoint x: 1284, startPoint y: 526, endPoint x: 1387, endPoint y: 342, distance: 210.9
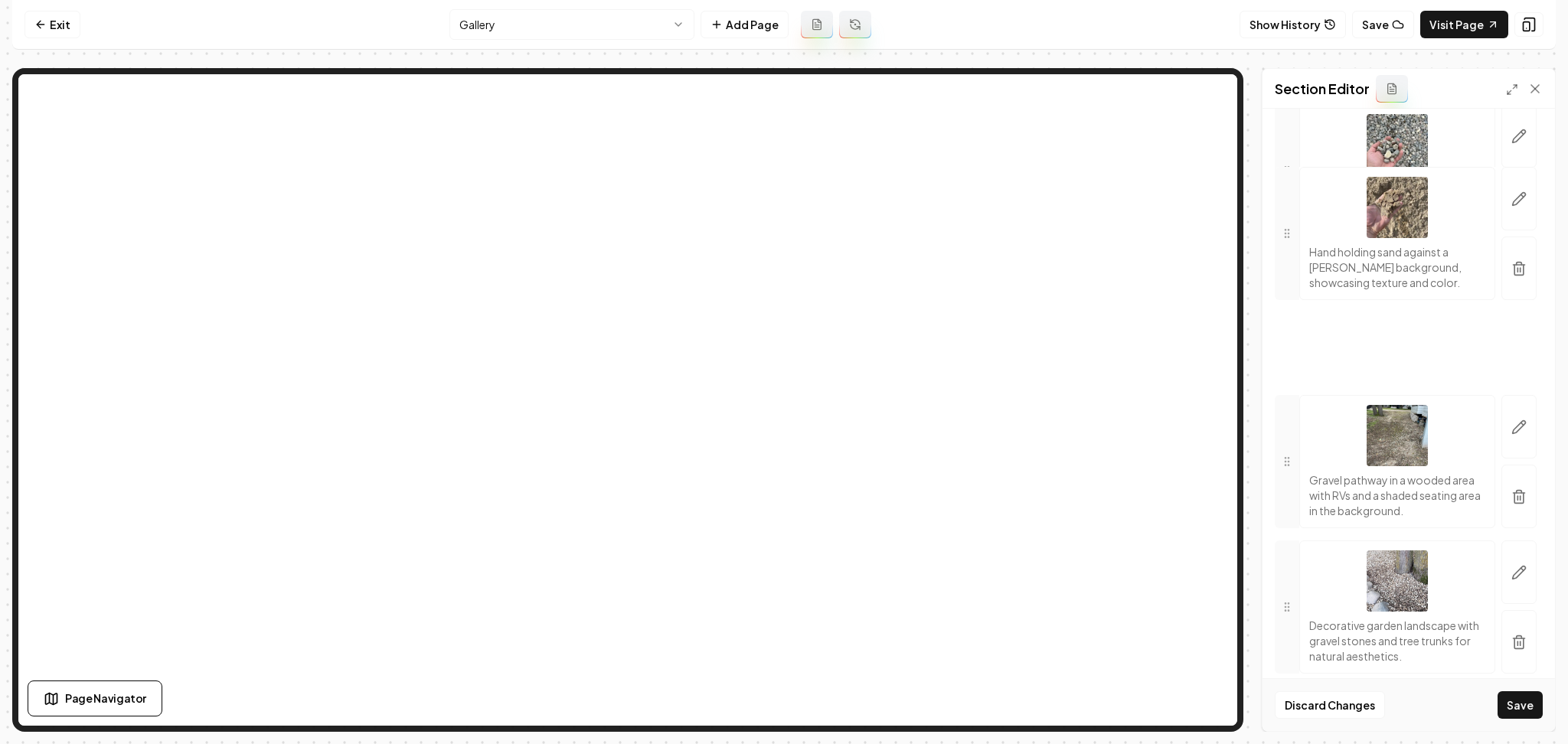
drag, startPoint x: 1283, startPoint y: 317, endPoint x: 1329, endPoint y: 443, distance: 134.1
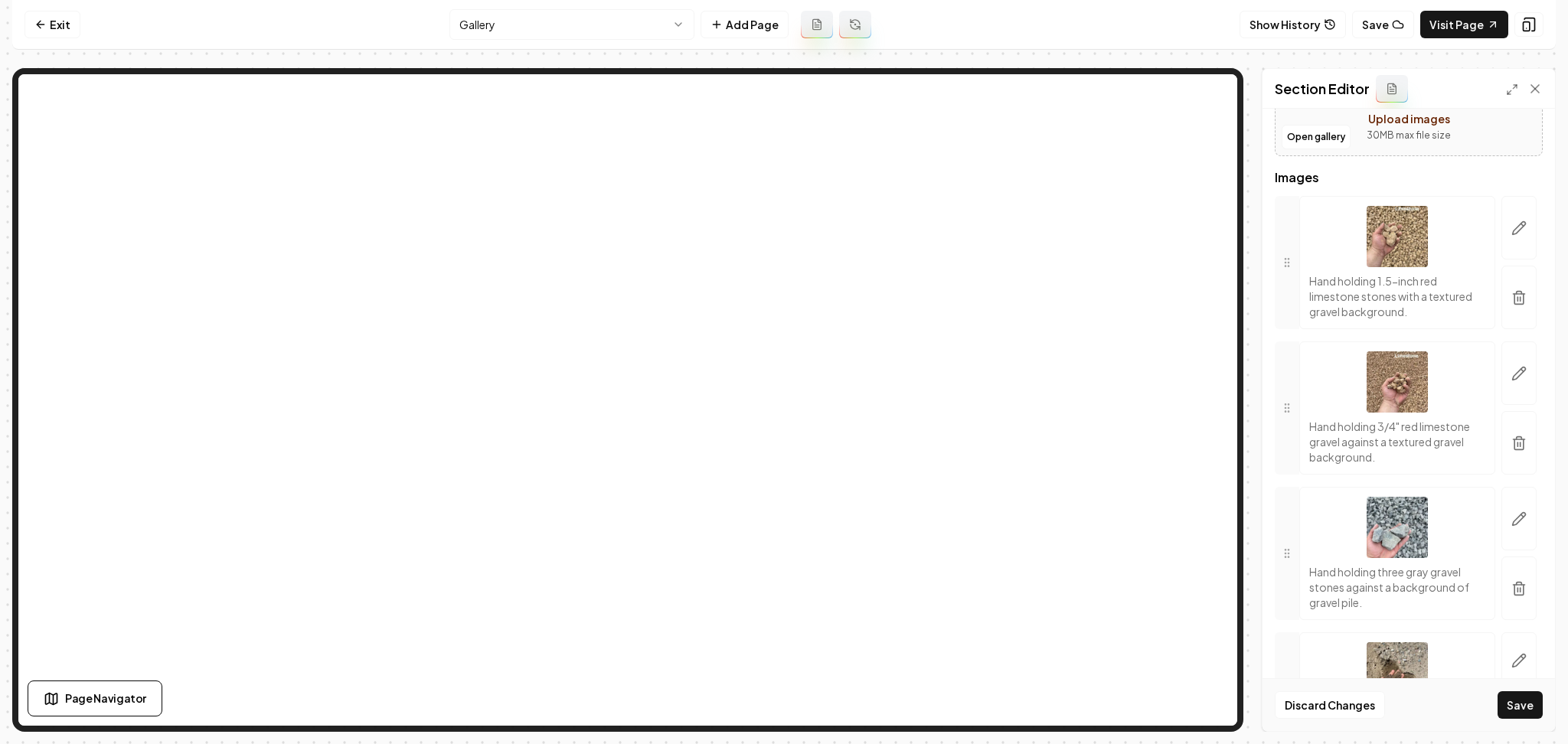
click at [1533, 717] on button "Save" at bounding box center [1521, 704] width 46 height 28
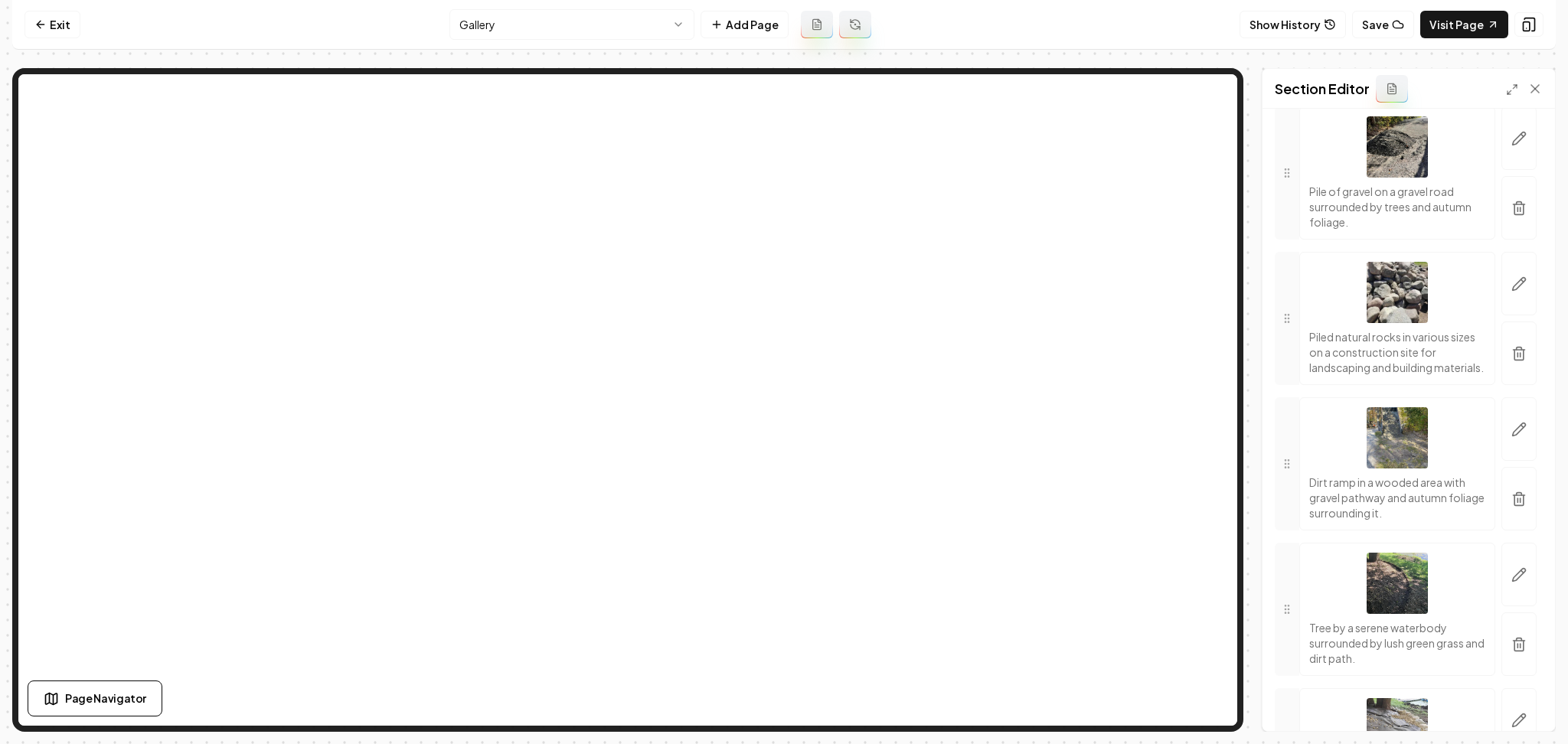
scroll to position [2725, 0]
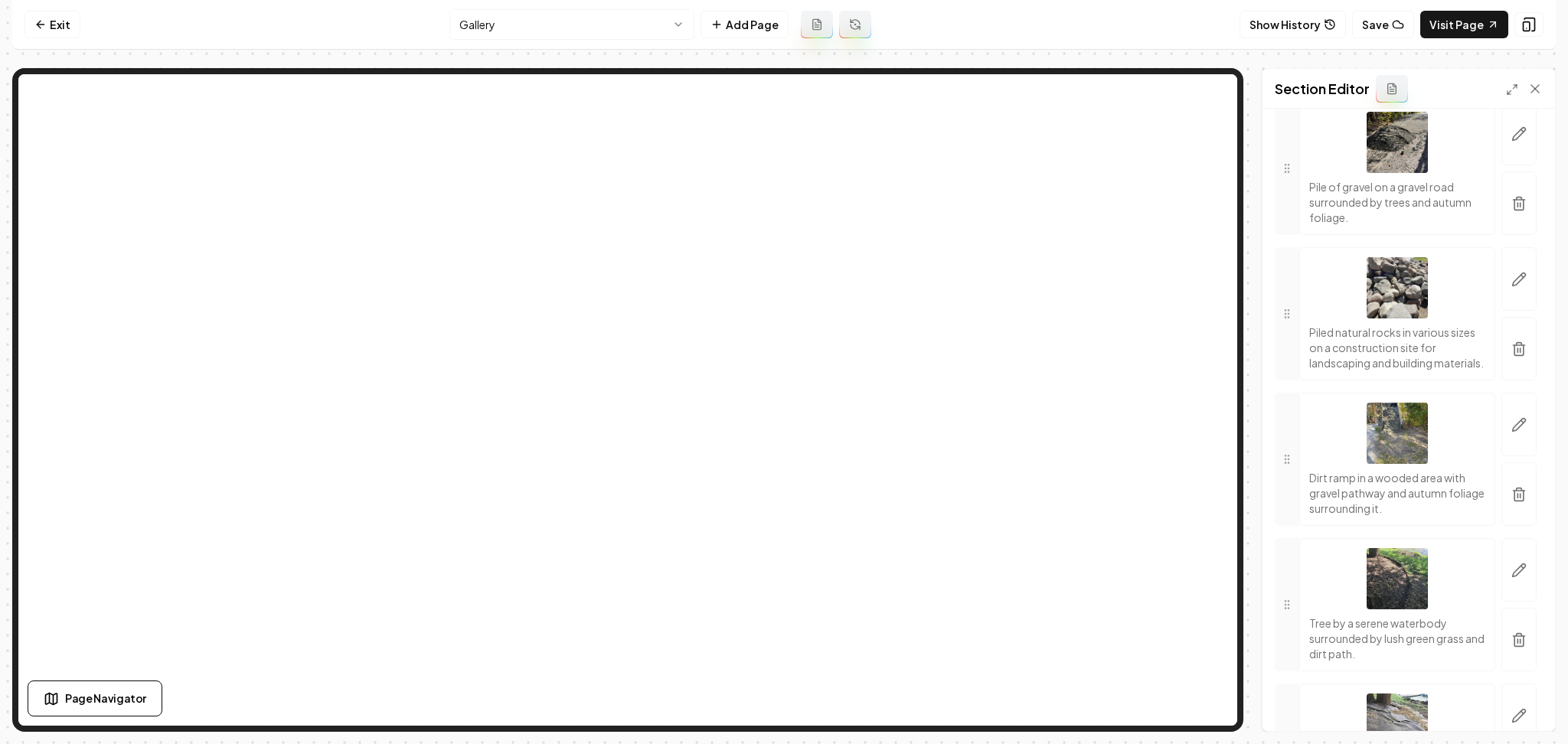
click at [1511, 526] on button "button" at bounding box center [1520, 493] width 35 height 63
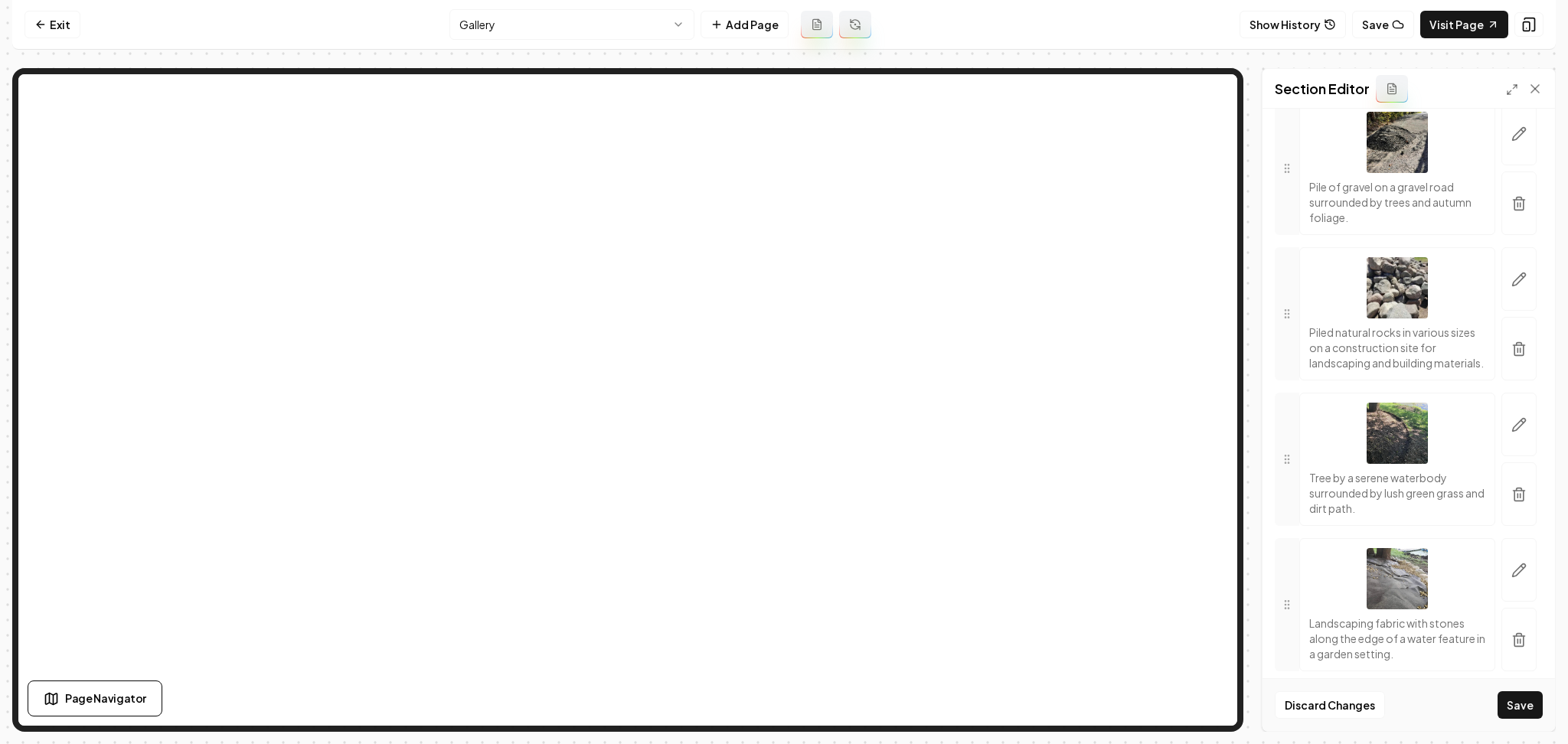
click at [1525, 704] on button "Save" at bounding box center [1521, 704] width 46 height 28
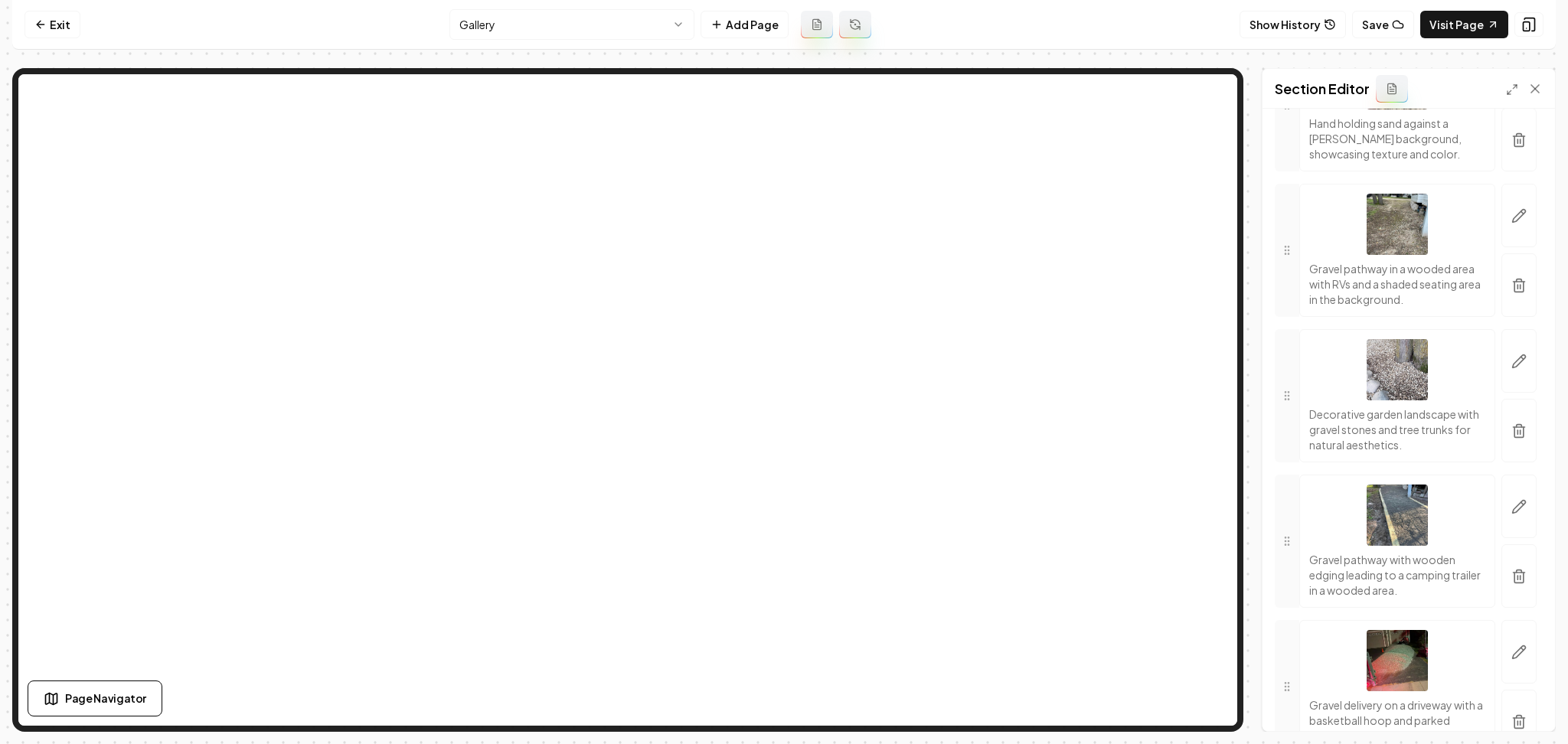
scroll to position [1909, 0]
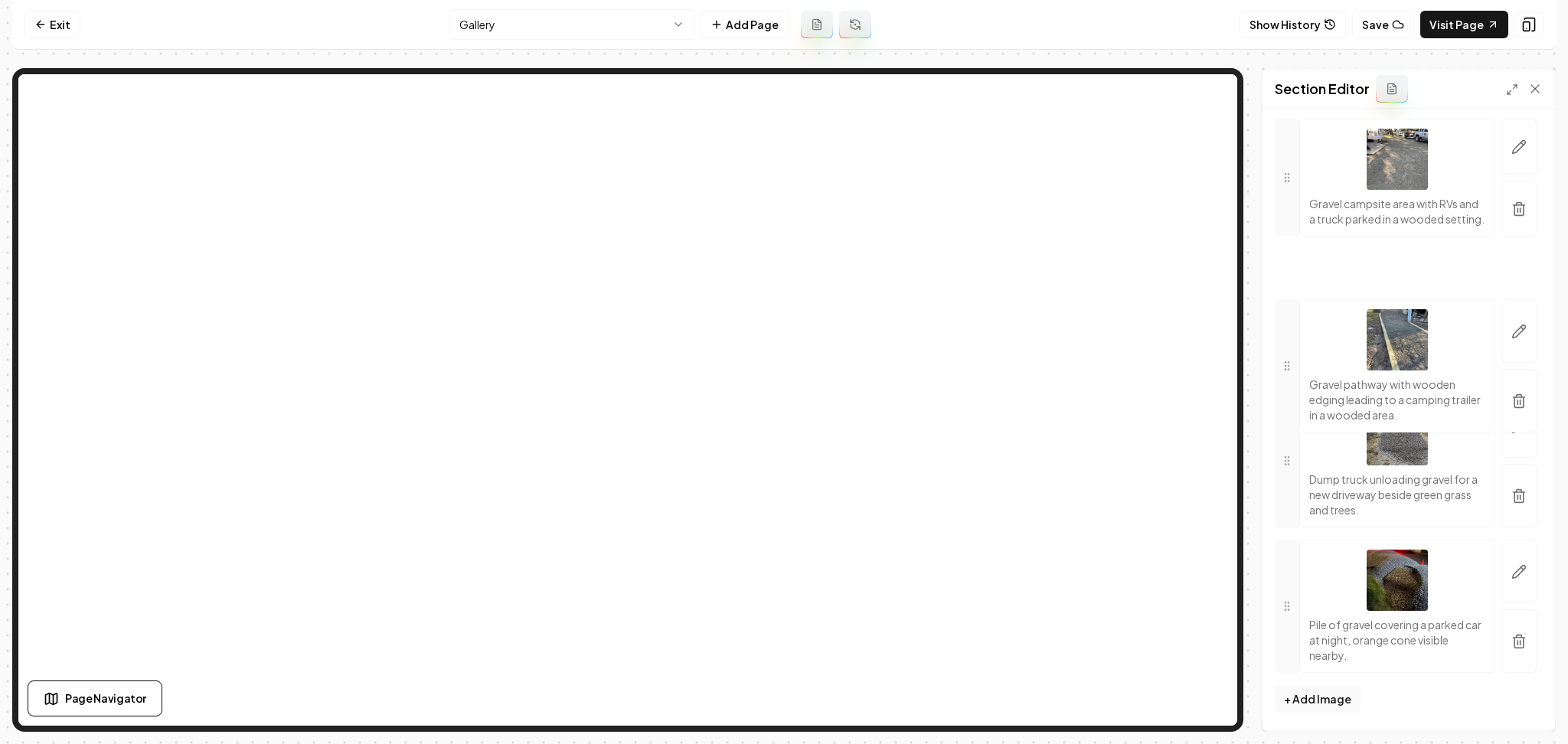
drag, startPoint x: 1295, startPoint y: 609, endPoint x: 1425, endPoint y: 316, distance: 320.5
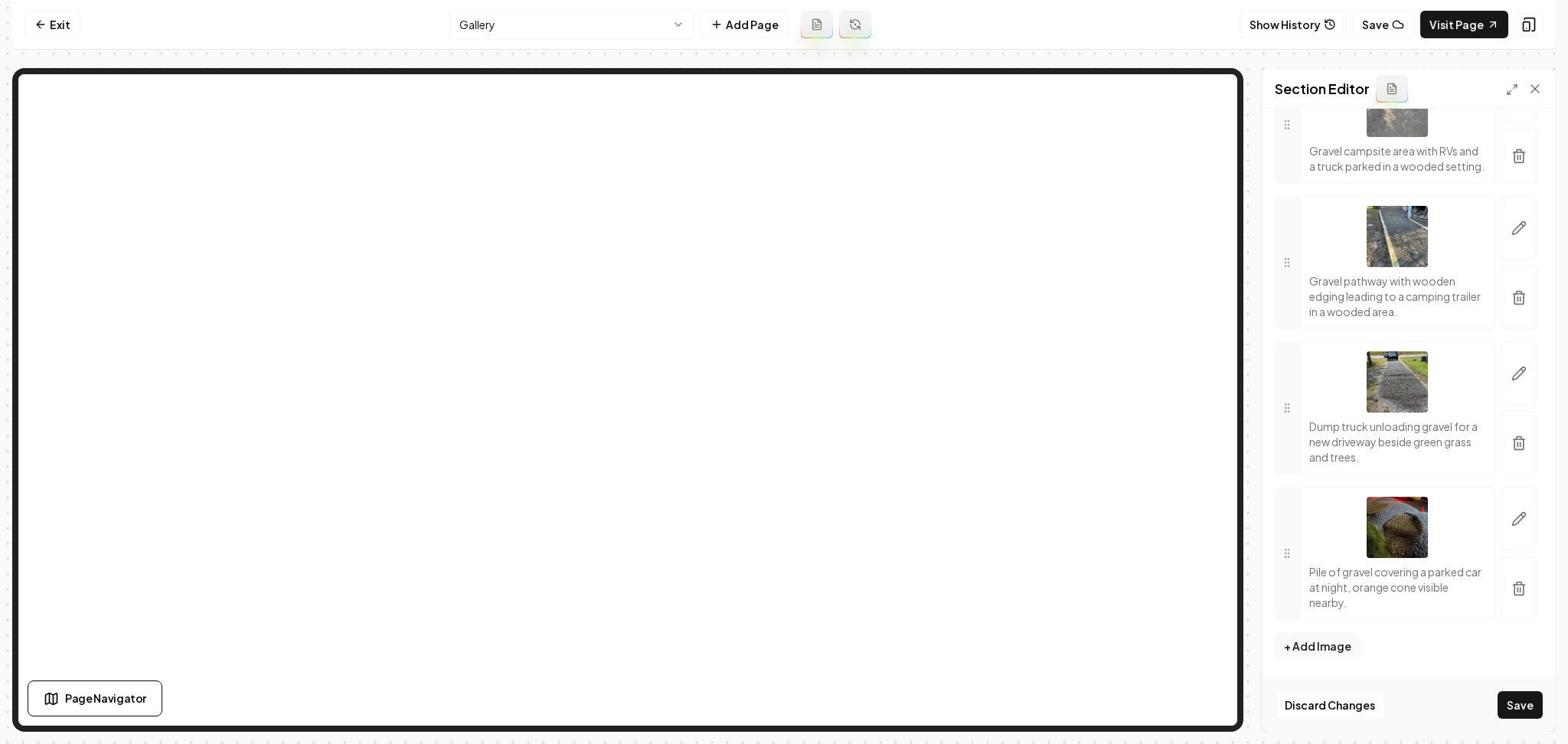
scroll to position [1317, 0]
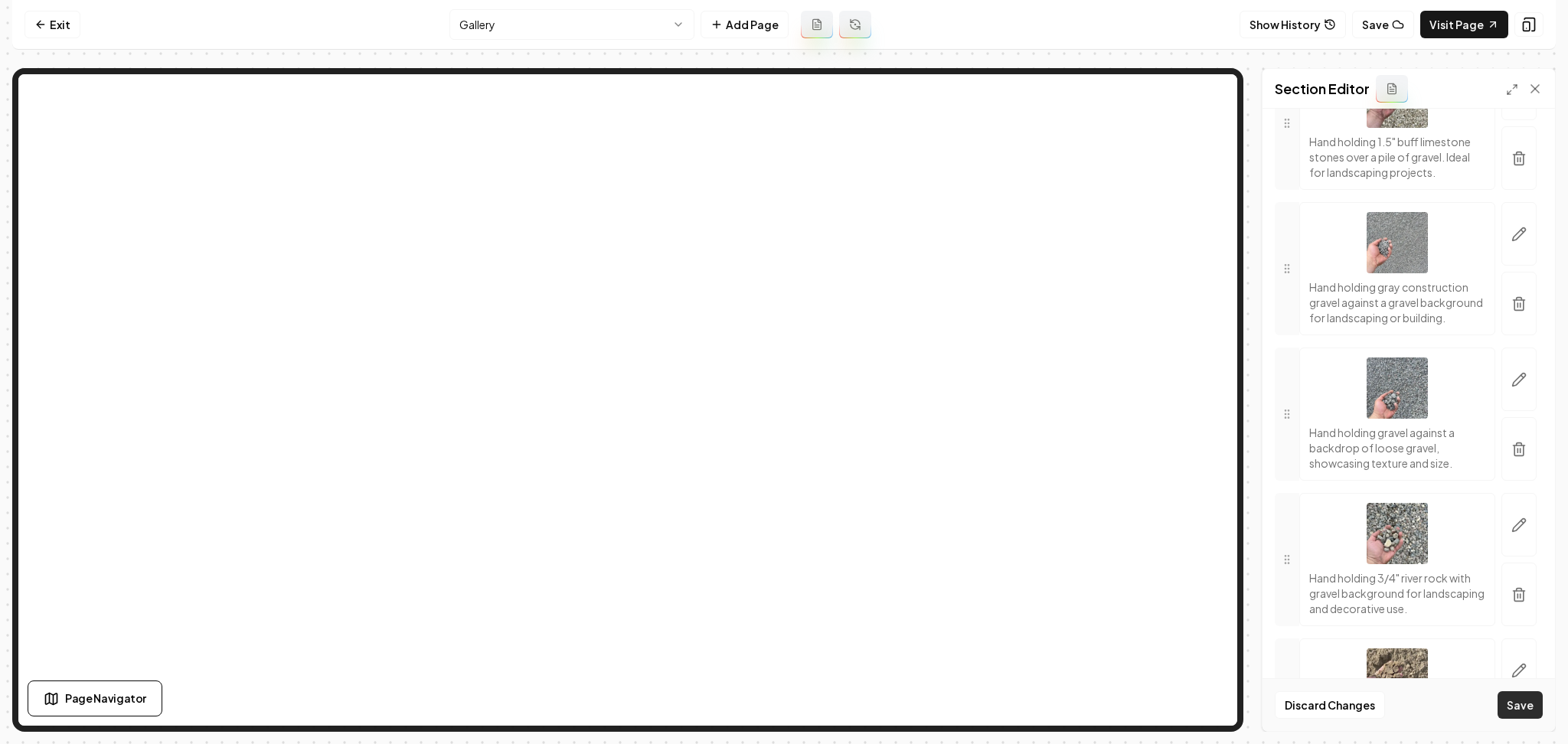
click at [1516, 711] on button "Save" at bounding box center [1521, 704] width 46 height 28
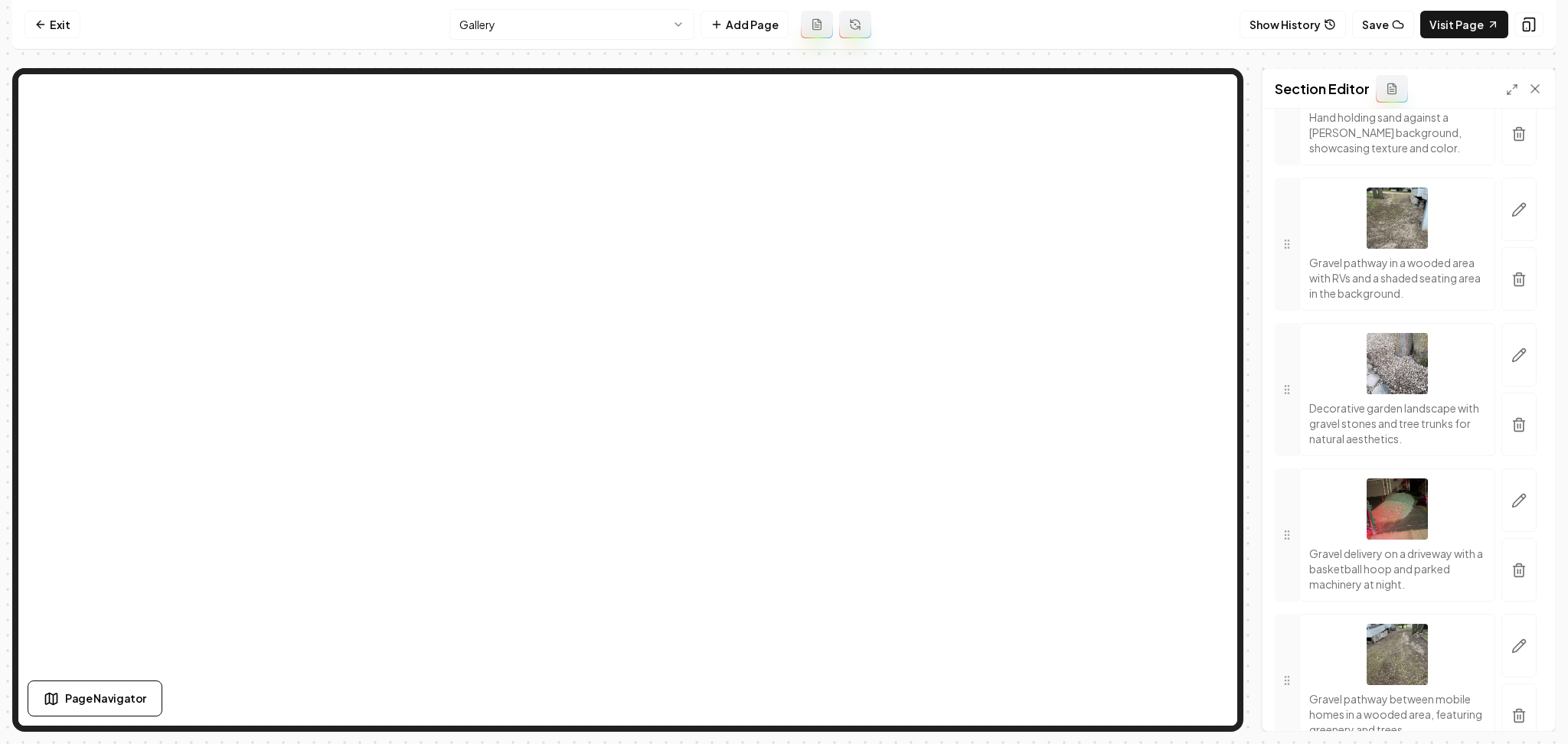
scroll to position [1929, 0]
click at [1515, 570] on icon "button" at bounding box center [1519, 565] width 9 height 10
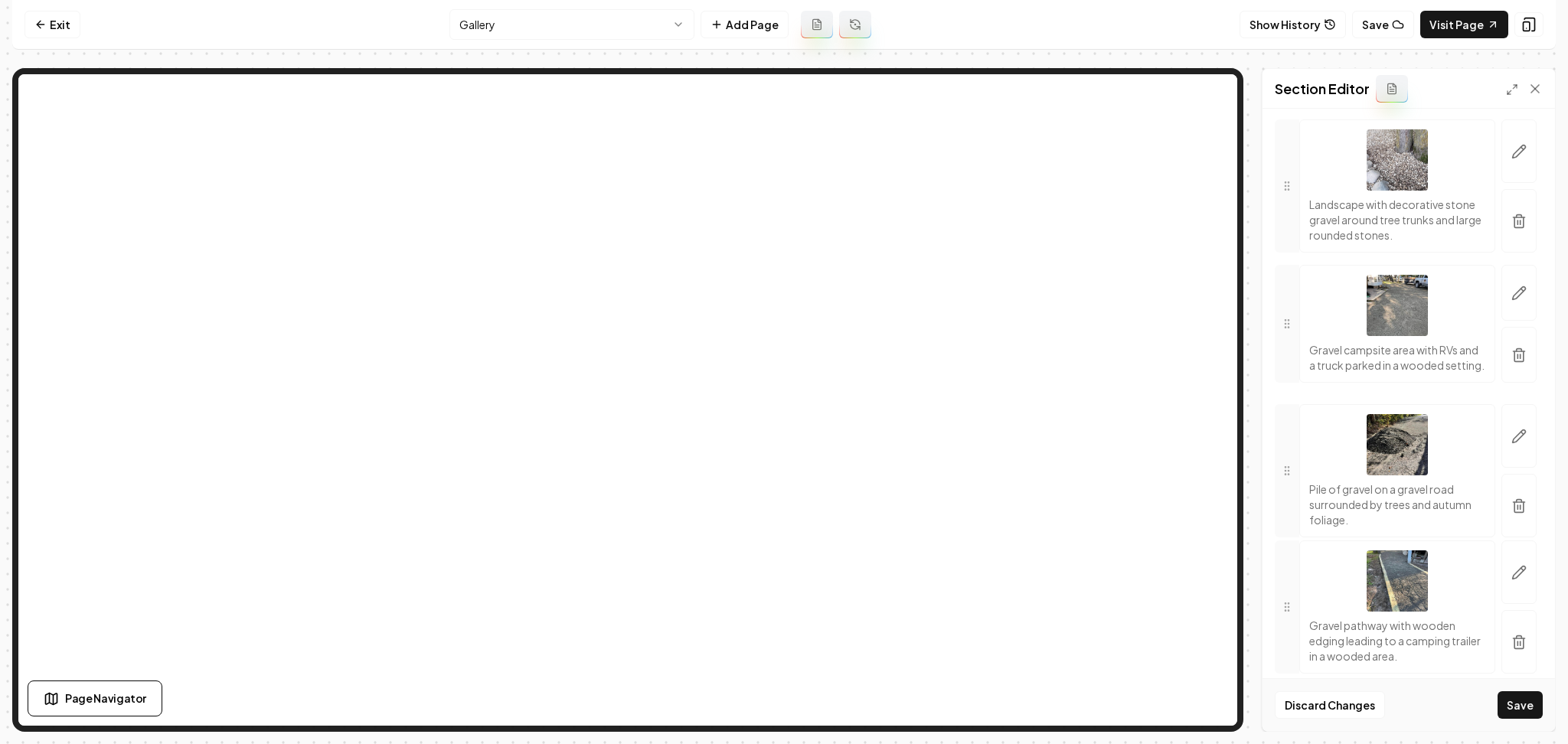
scroll to position [2855, 0]
drag, startPoint x: 1287, startPoint y: 491, endPoint x: 1305, endPoint y: 440, distance: 54.1
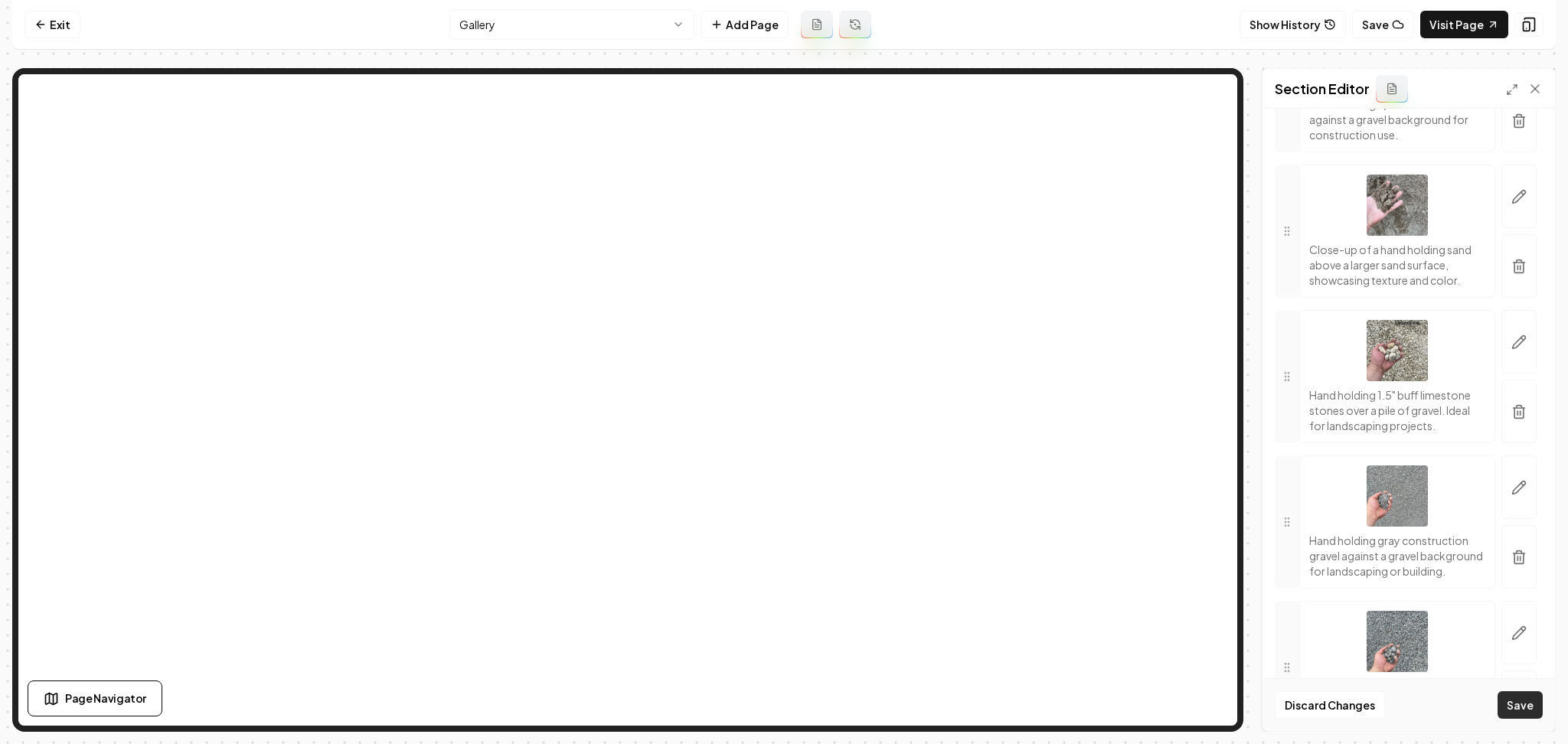
click at [1530, 709] on button "Save" at bounding box center [1521, 704] width 46 height 28
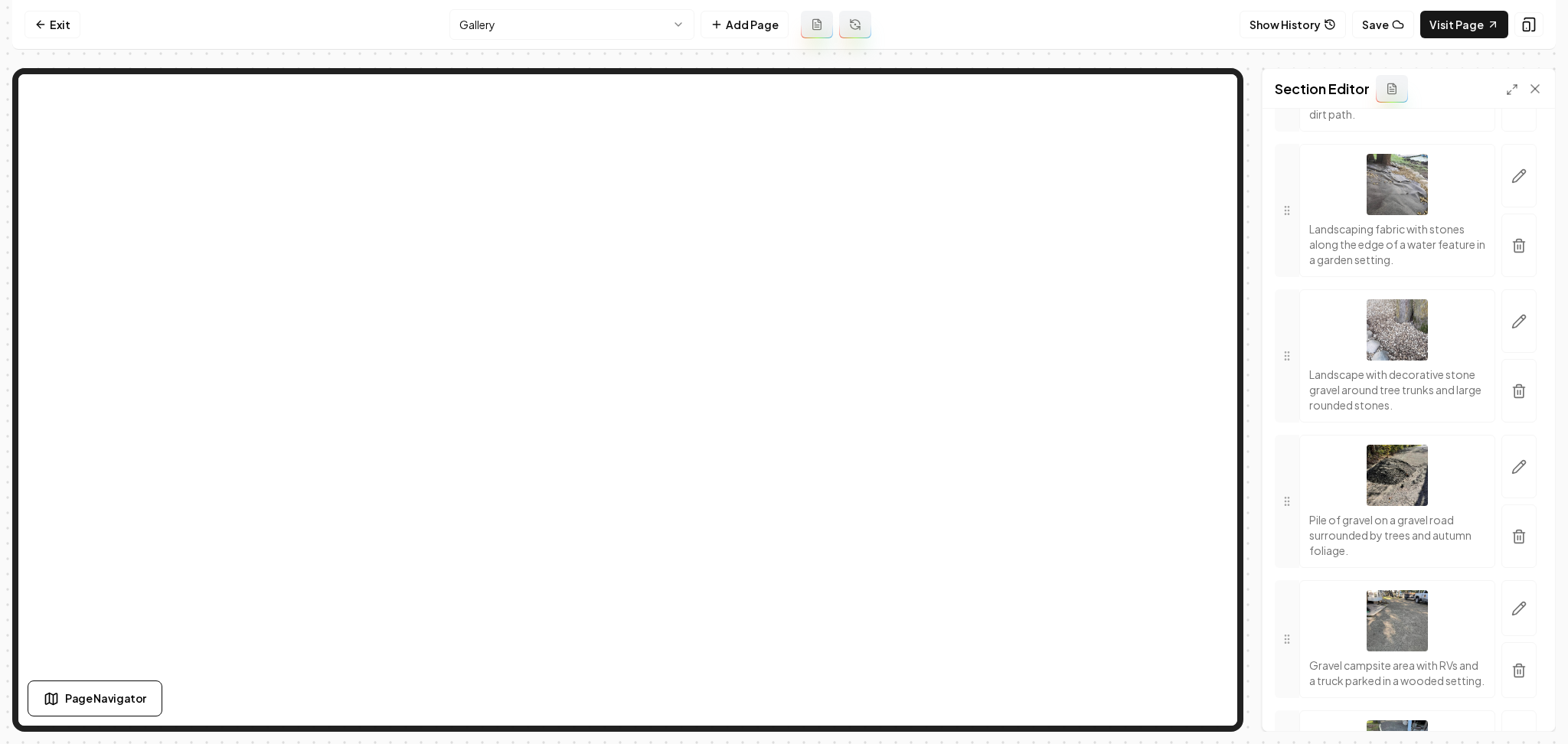
scroll to position [2799, 0]
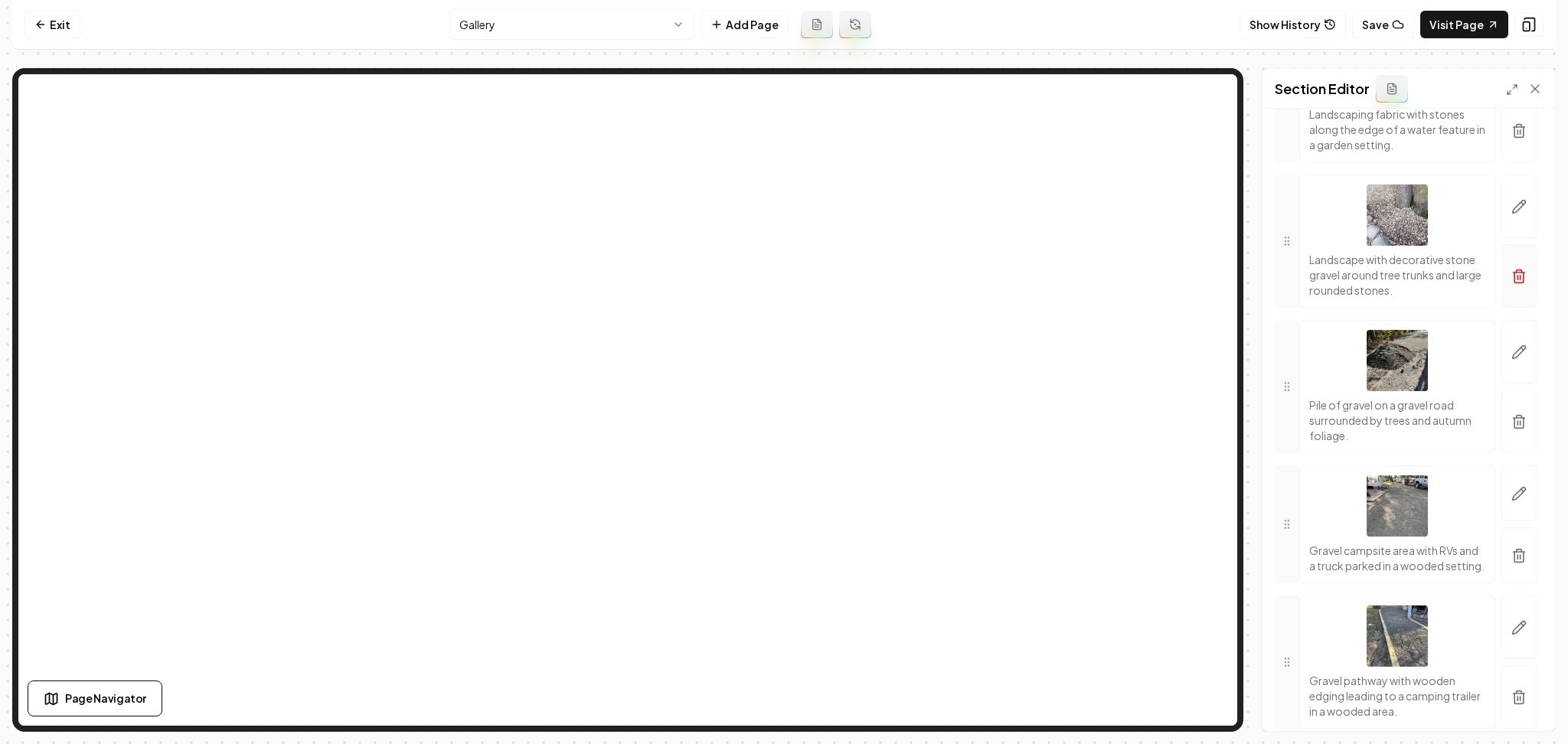
click at [1502, 308] on button "button" at bounding box center [1520, 275] width 35 height 63
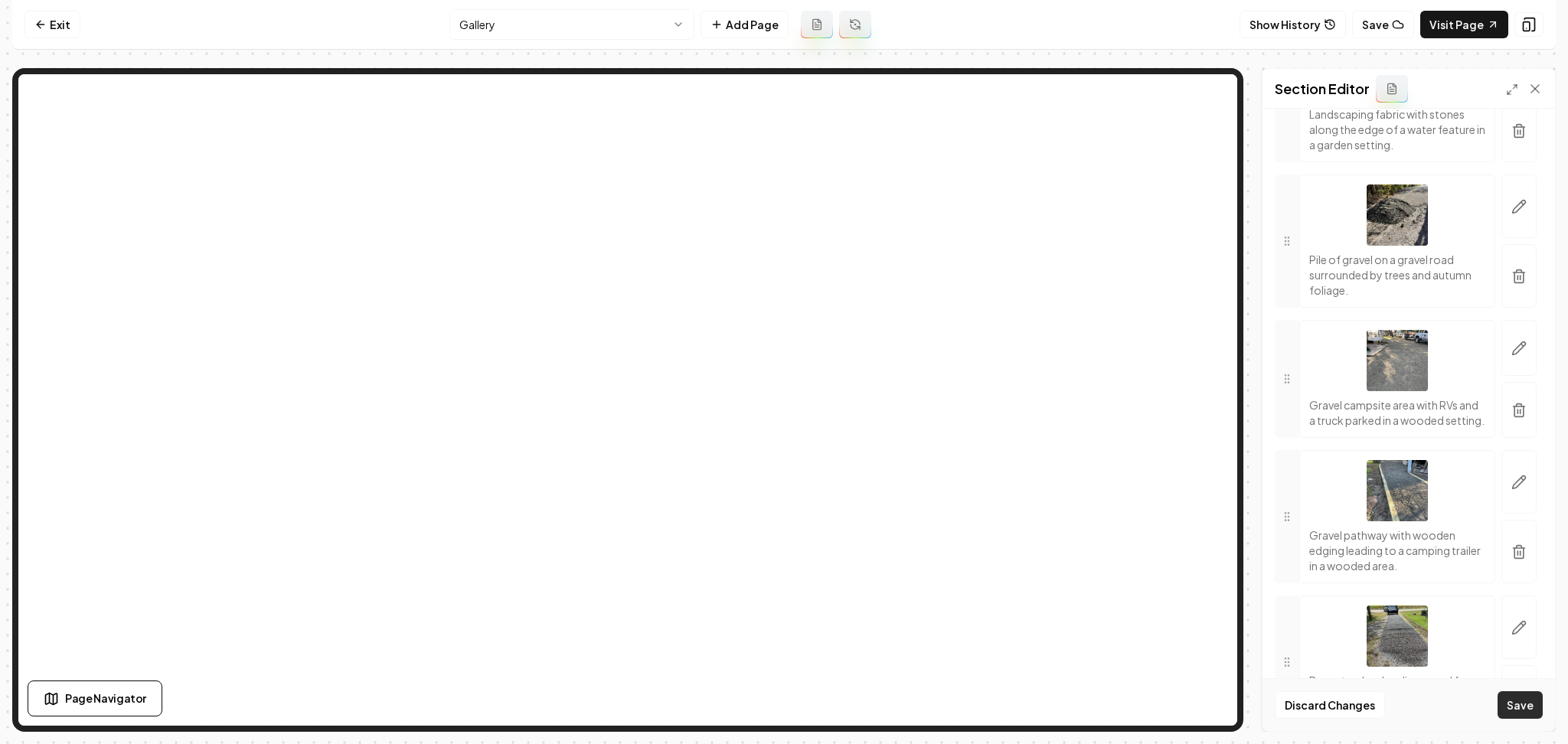
click at [1515, 709] on button "Save" at bounding box center [1521, 704] width 46 height 28
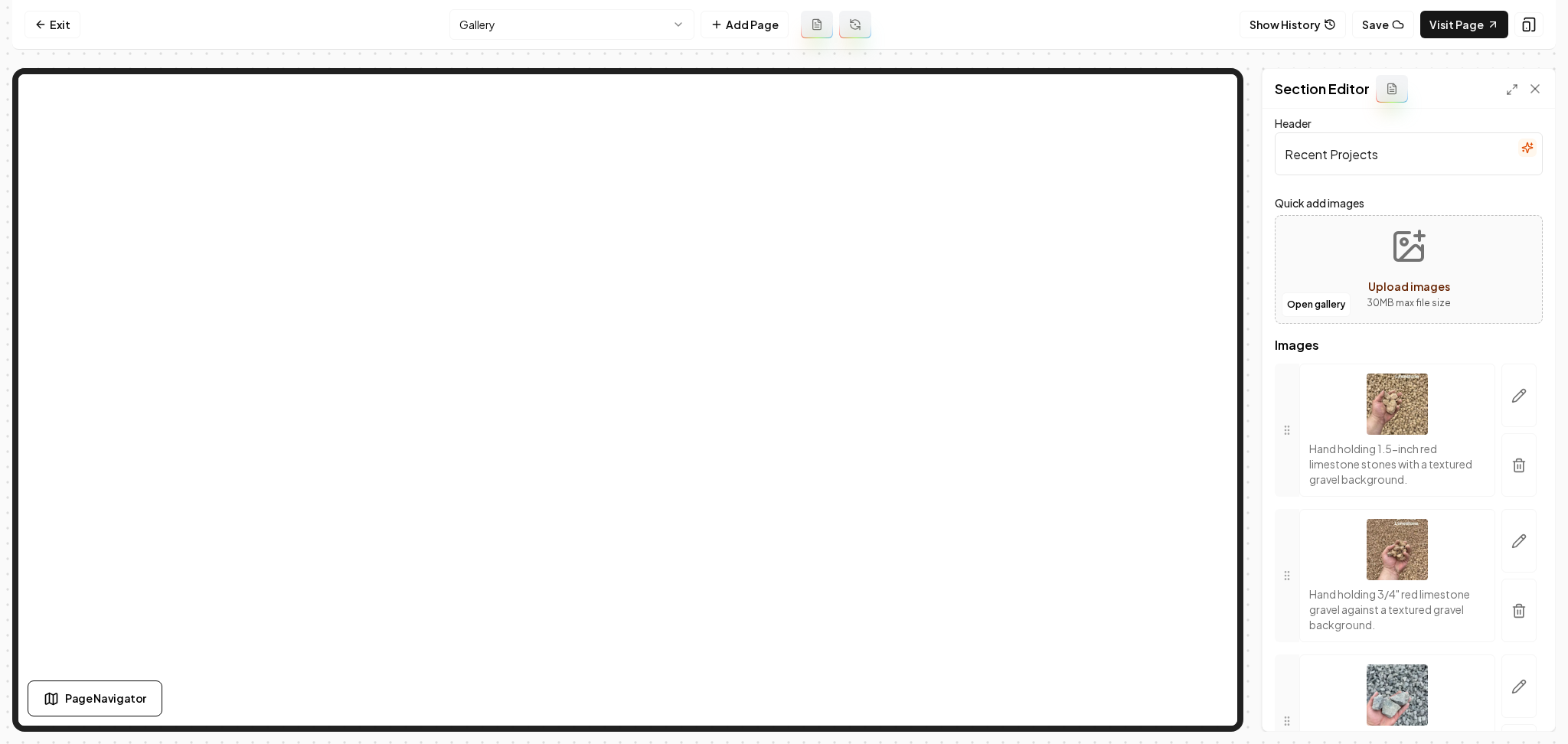
scroll to position [0, 0]
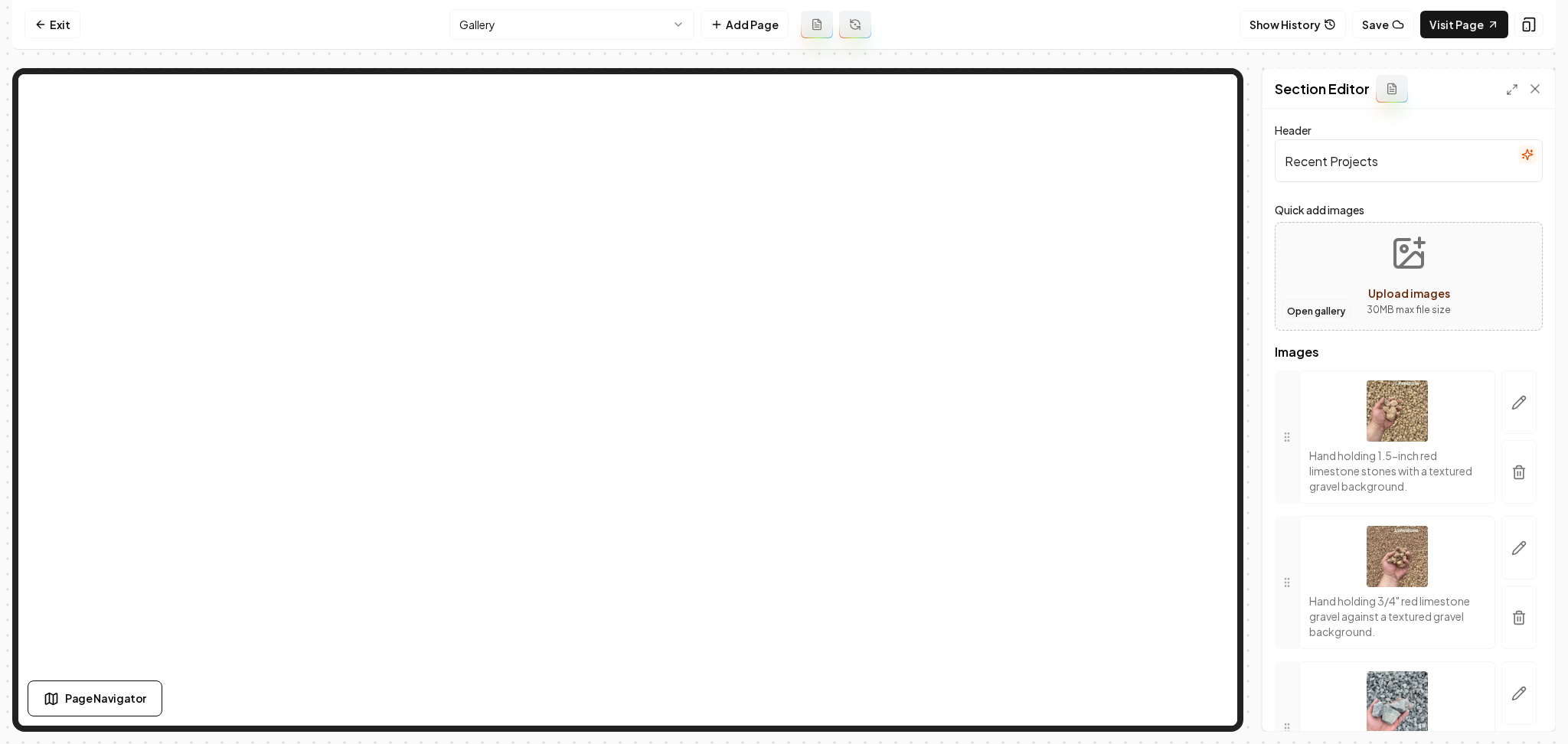
click at [1328, 321] on button "Open gallery" at bounding box center [1317, 311] width 69 height 24
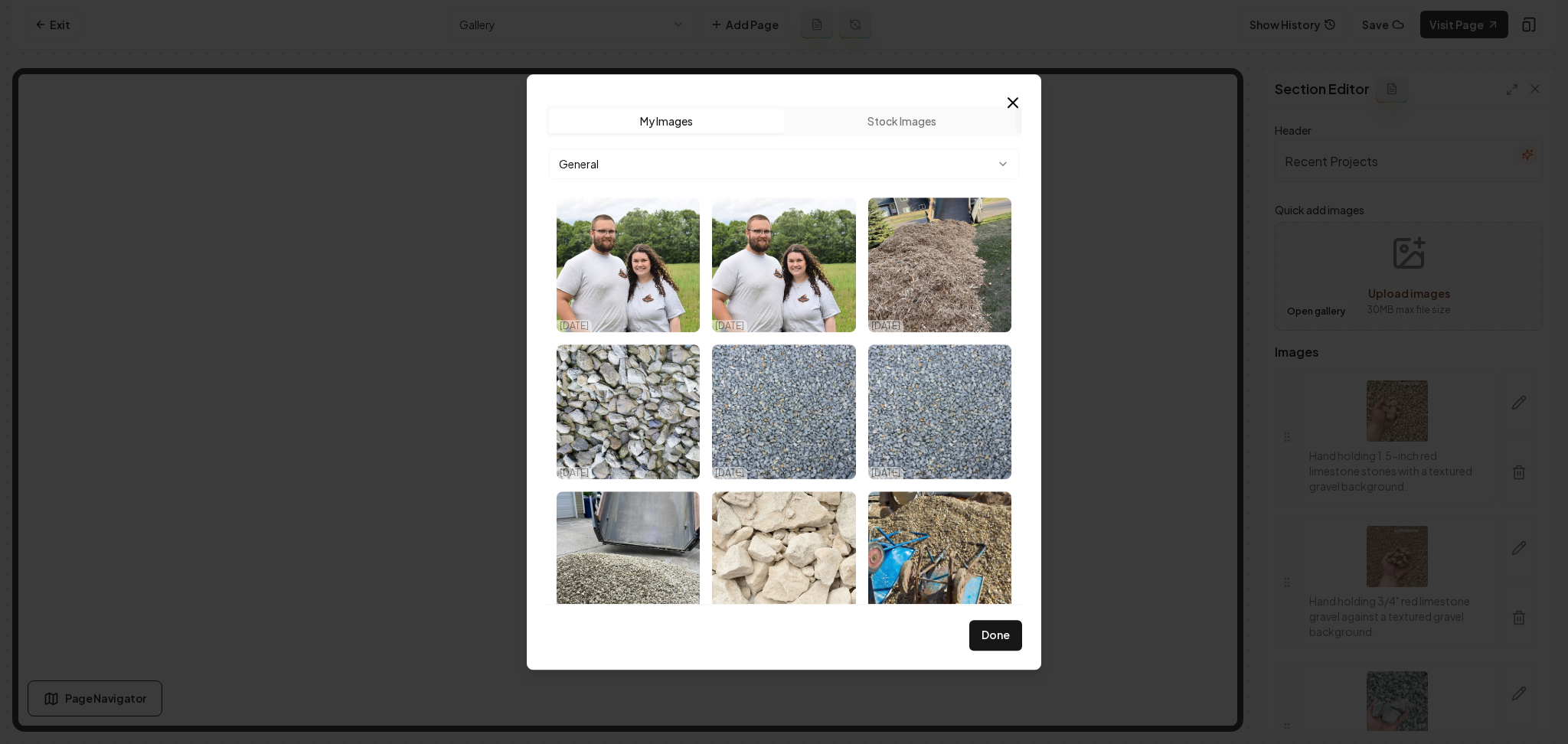
click at [695, 166] on body "Computer Required This feature is only available on a computer. Please switch t…" at bounding box center [784, 372] width 1568 height 744
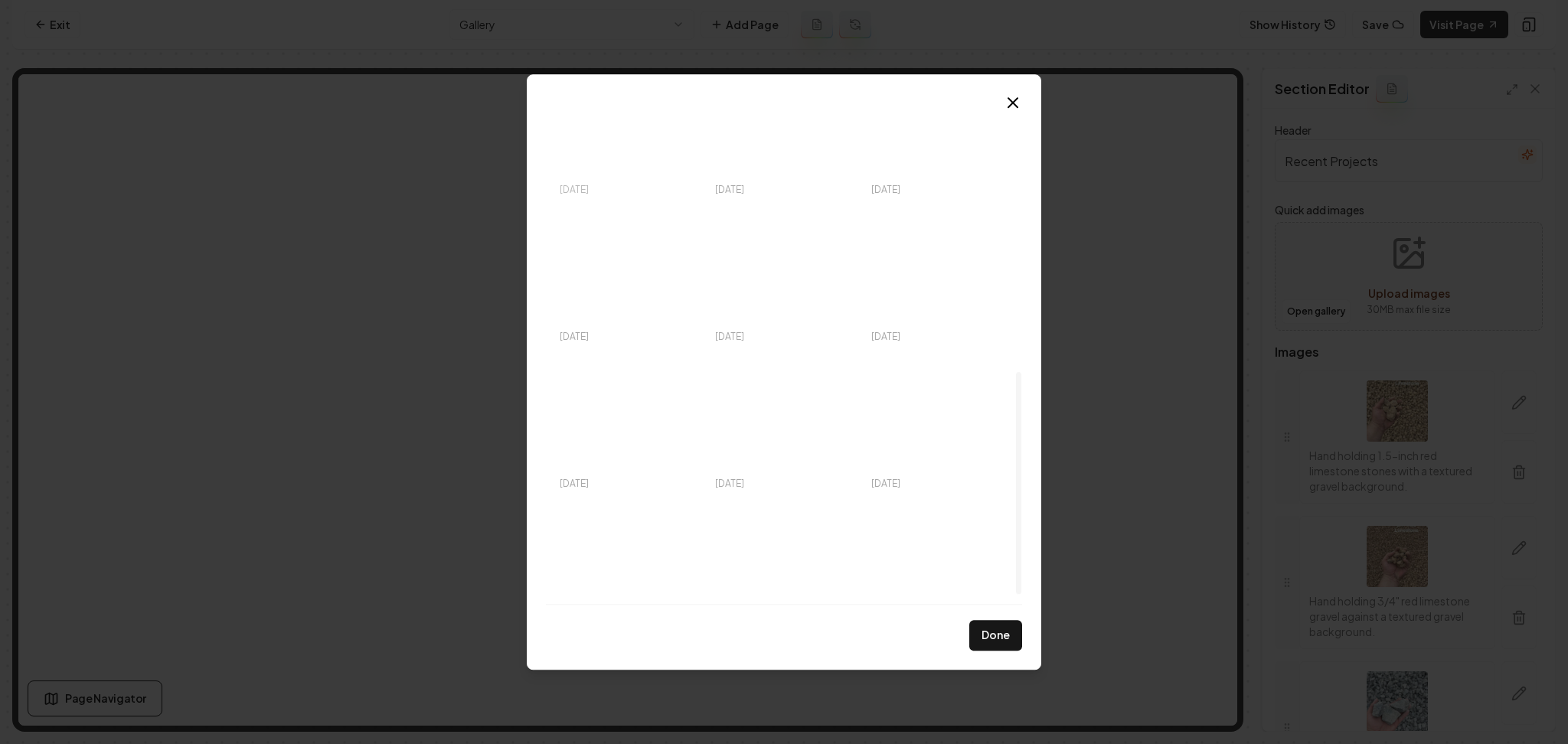
scroll to position [617, 0]
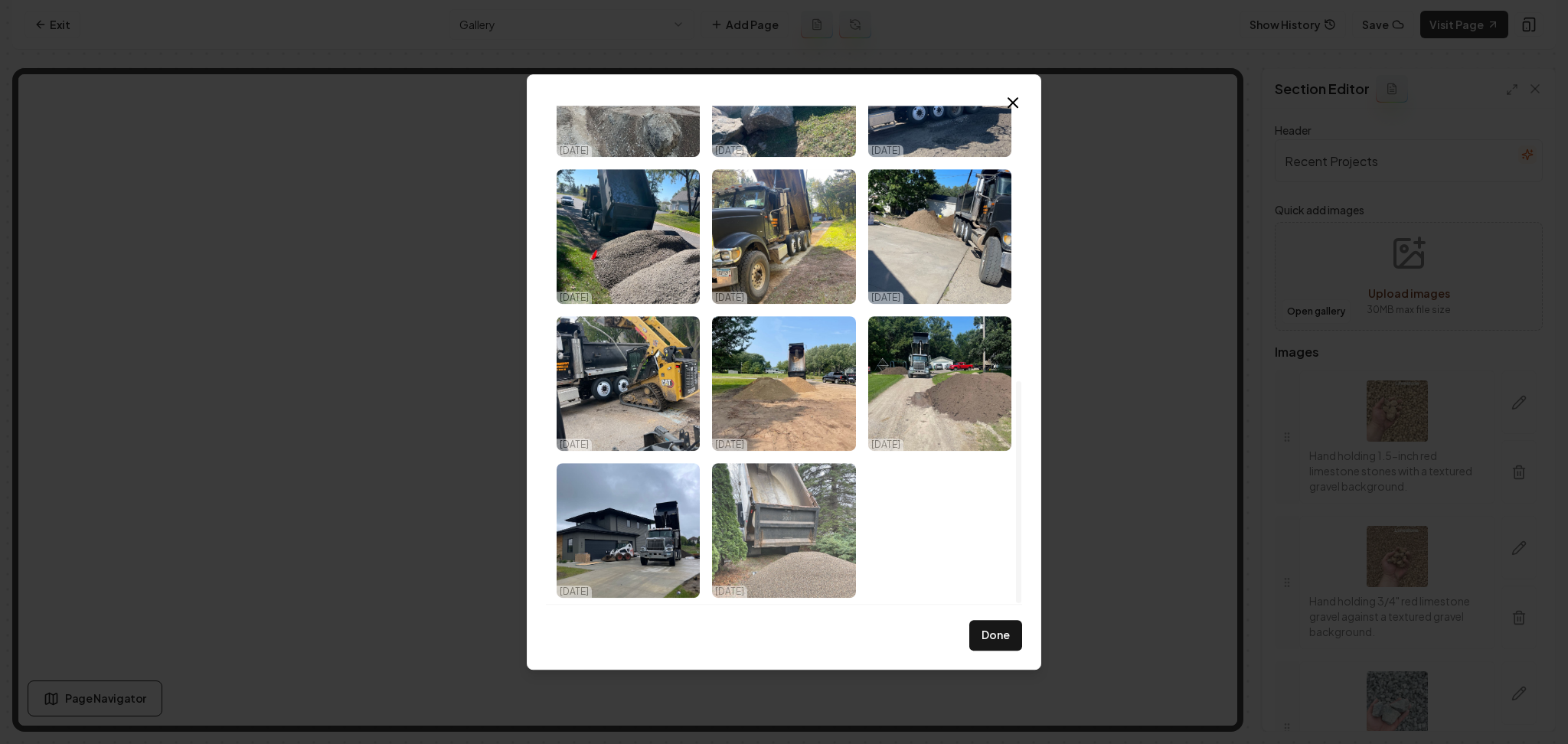
click at [785, 552] on img "Select image image_68dc234d5c7cd75eb82bacd2.webp" at bounding box center [784, 531] width 143 height 135
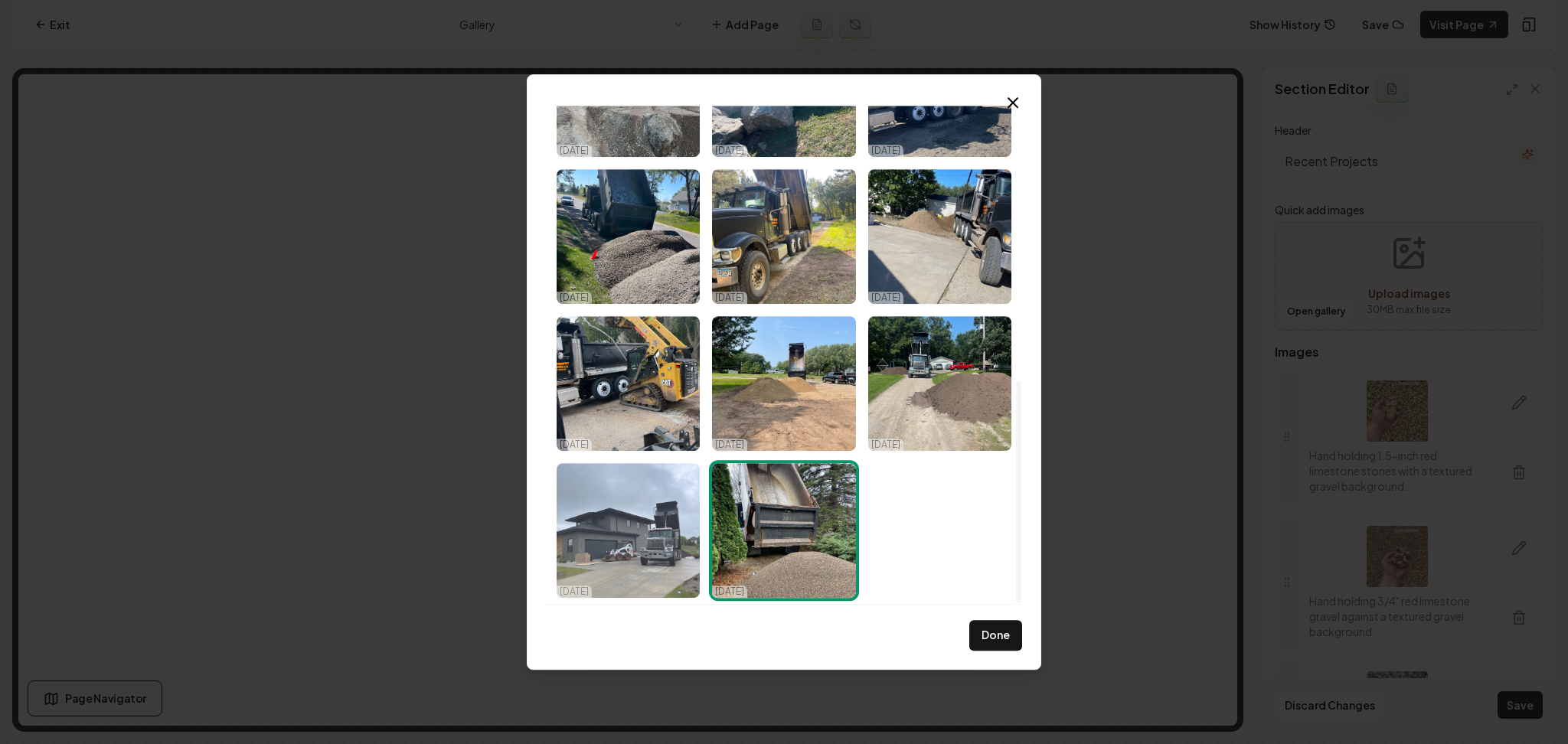
click at [668, 522] on img "Select image image_68dc23365c7cd75eb82b2b63.webp" at bounding box center [629, 531] width 143 height 135
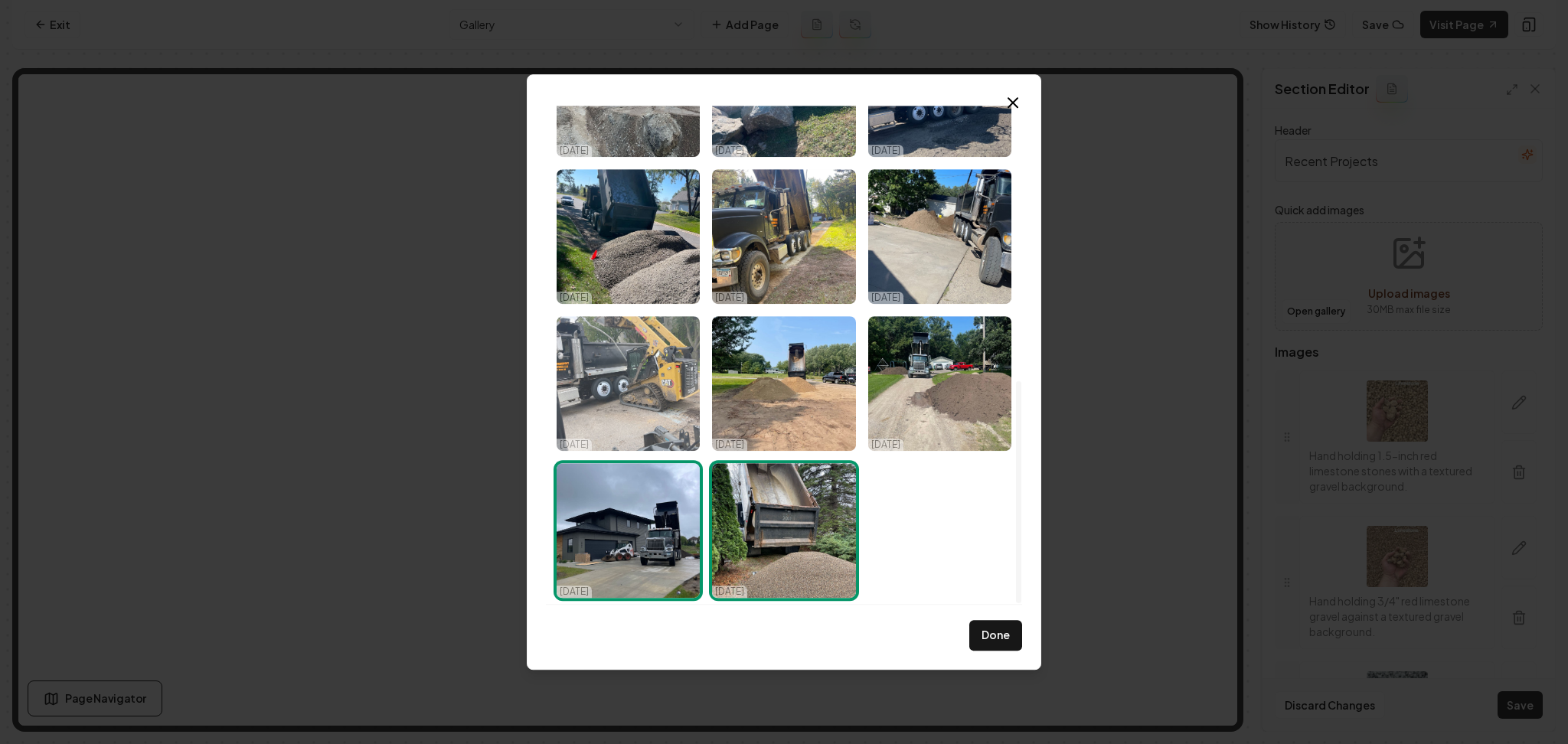
click at [619, 405] on img "Select image image_68dc23485c7cd75eb82b90d8.webp" at bounding box center [629, 384] width 143 height 135
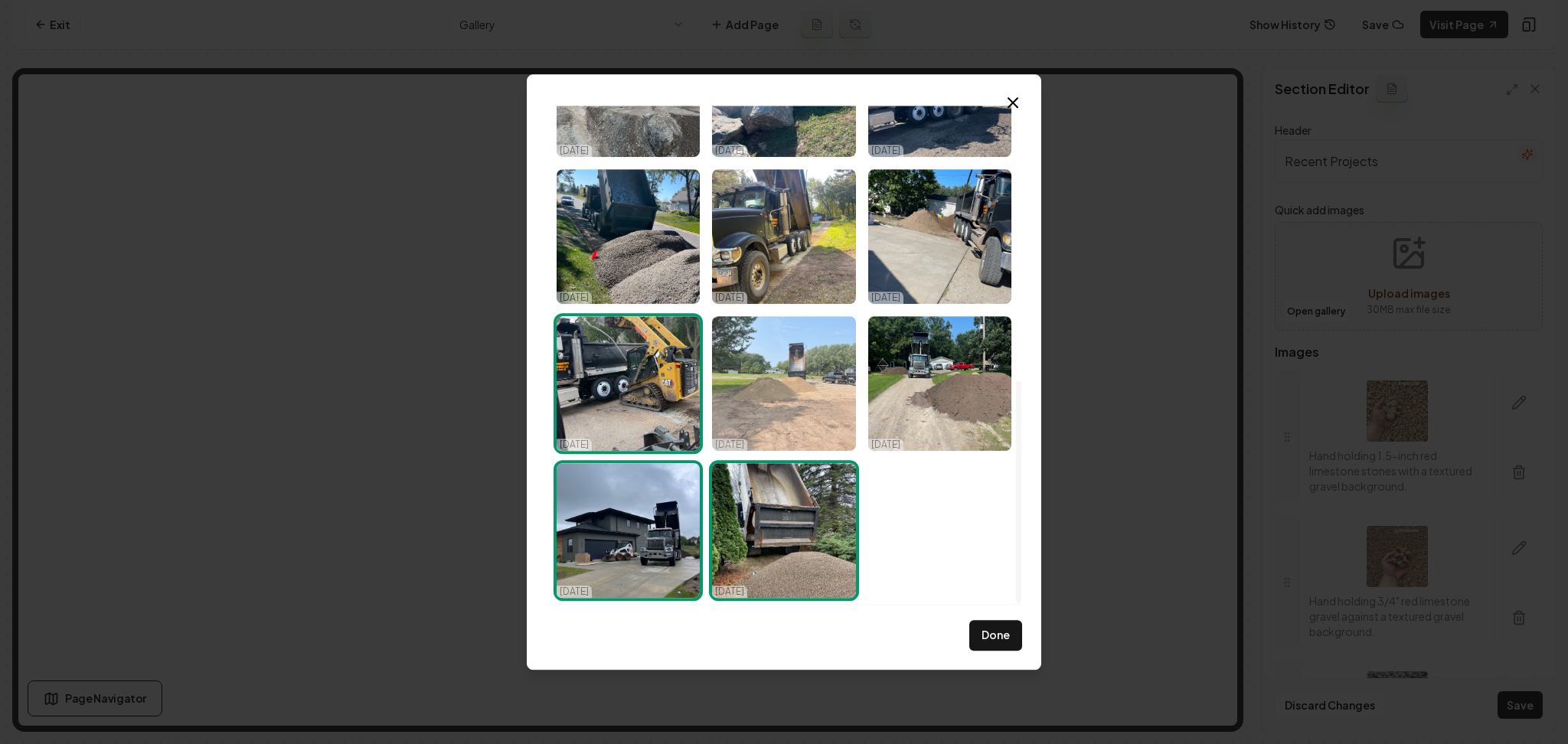
click at [806, 385] on img "Select image image_68dc23465c7cd75eb82b850c.webp" at bounding box center [784, 384] width 143 height 135
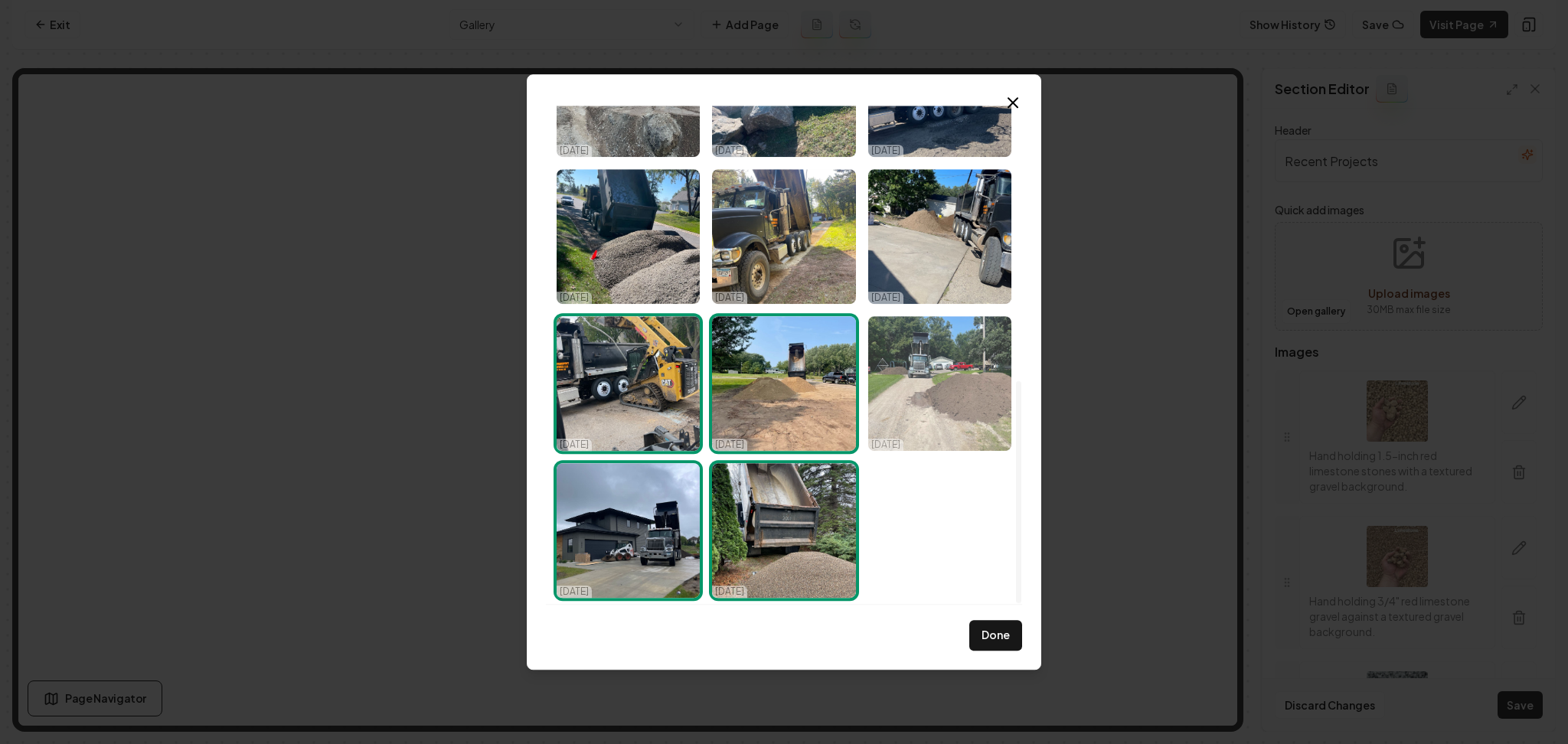
click at [905, 379] on img "Select image image_68dc234b5c7cd75eb82ba0ca.webp" at bounding box center [940, 384] width 143 height 135
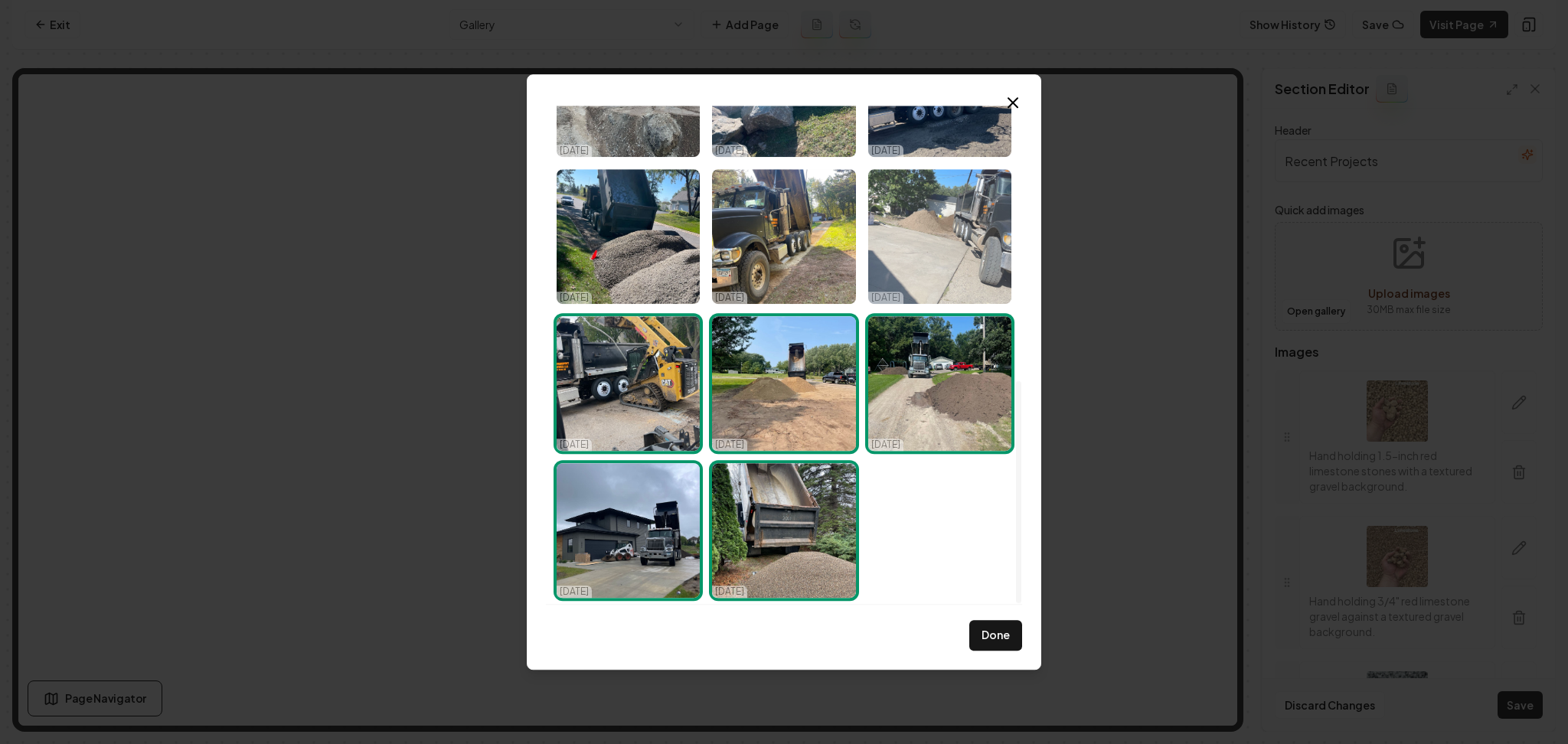
click at [933, 235] on img "Select image image_68dc23475c7cd75eb82b8b6f.webp" at bounding box center [940, 237] width 143 height 135
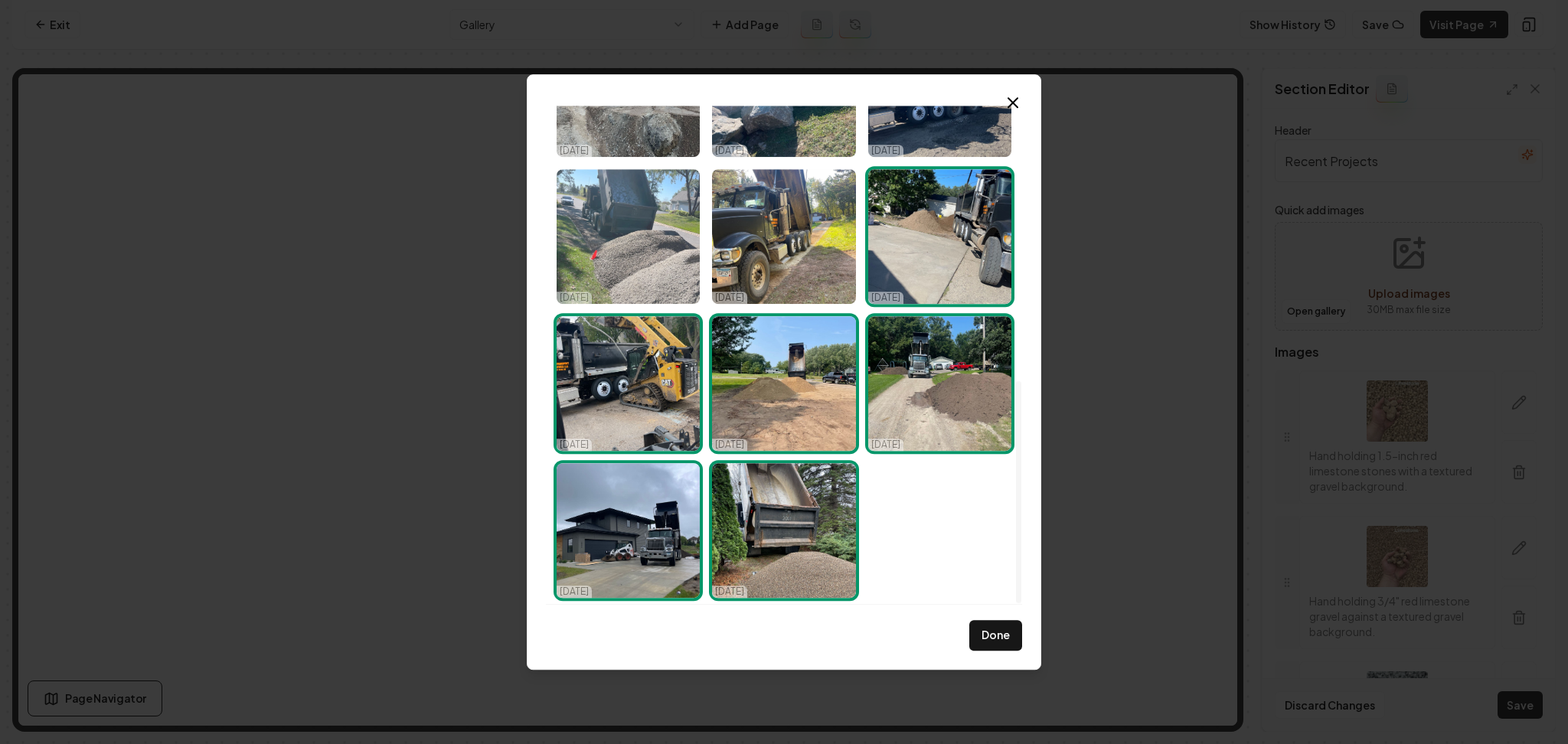
click at [641, 244] on img "Select image image_68dc234e5c7cd75eb82badd2.webp" at bounding box center [629, 237] width 143 height 135
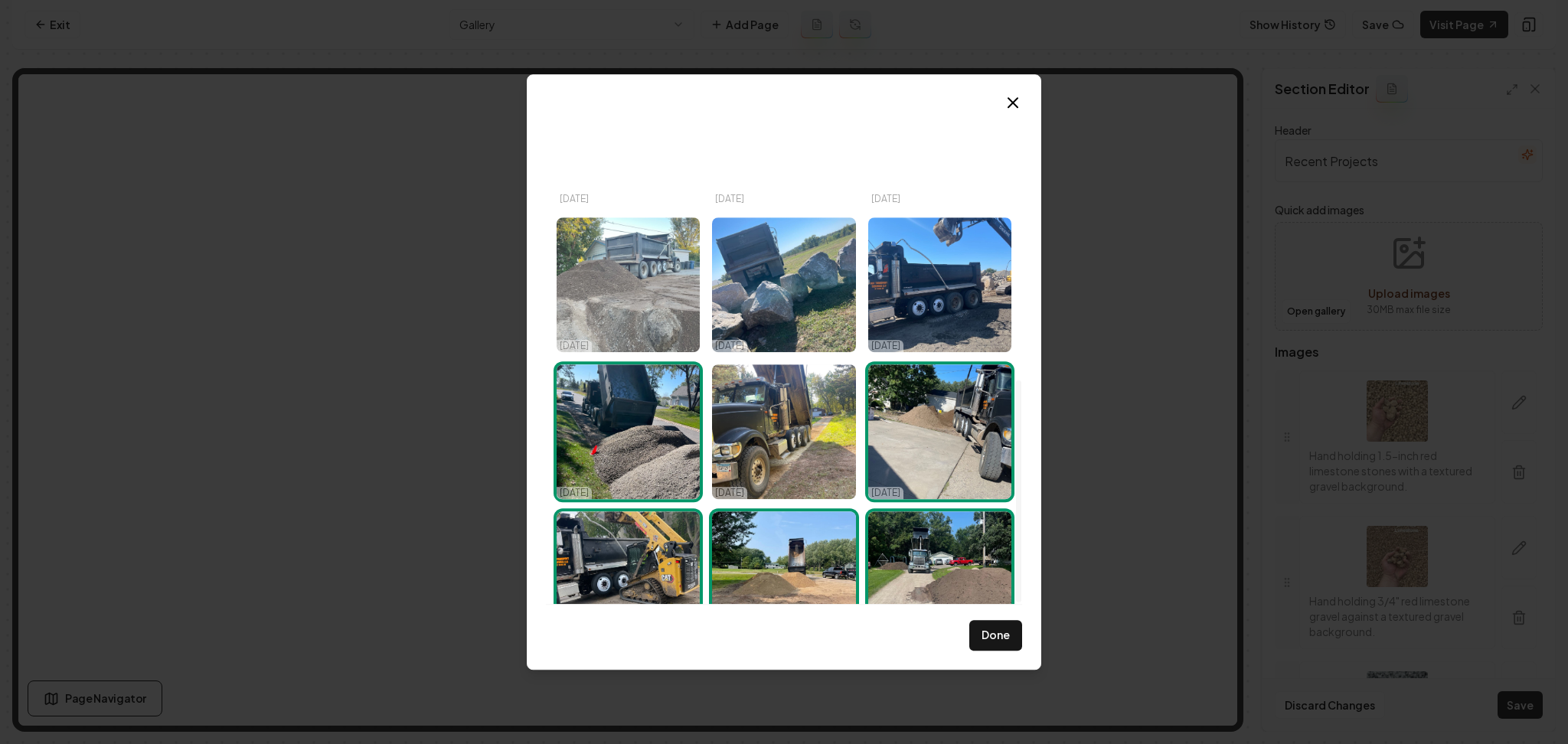
scroll to position [412, 0]
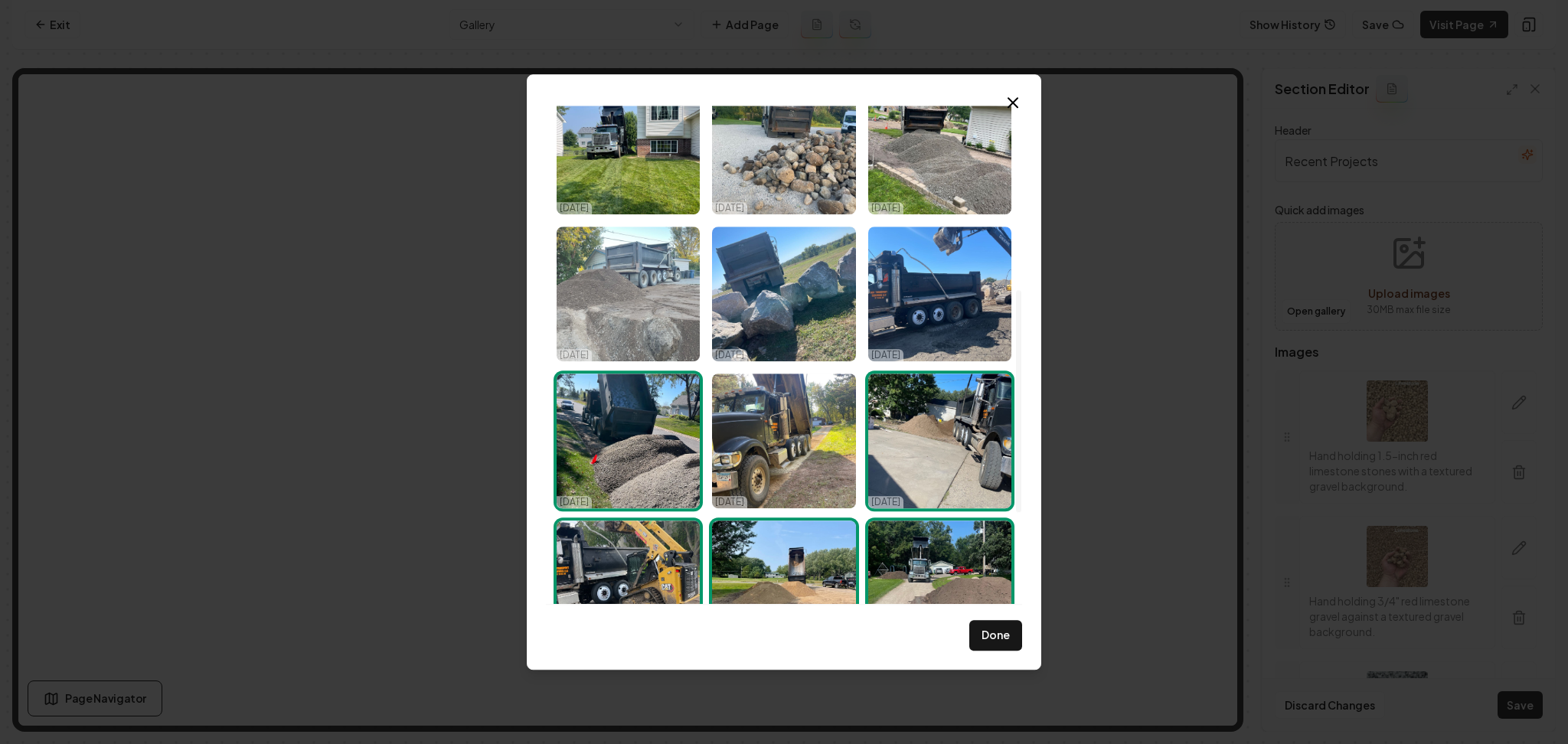
click at [658, 310] on img "Select image image_68dc234b5c7cd75eb82ba422.webp" at bounding box center [629, 294] width 143 height 135
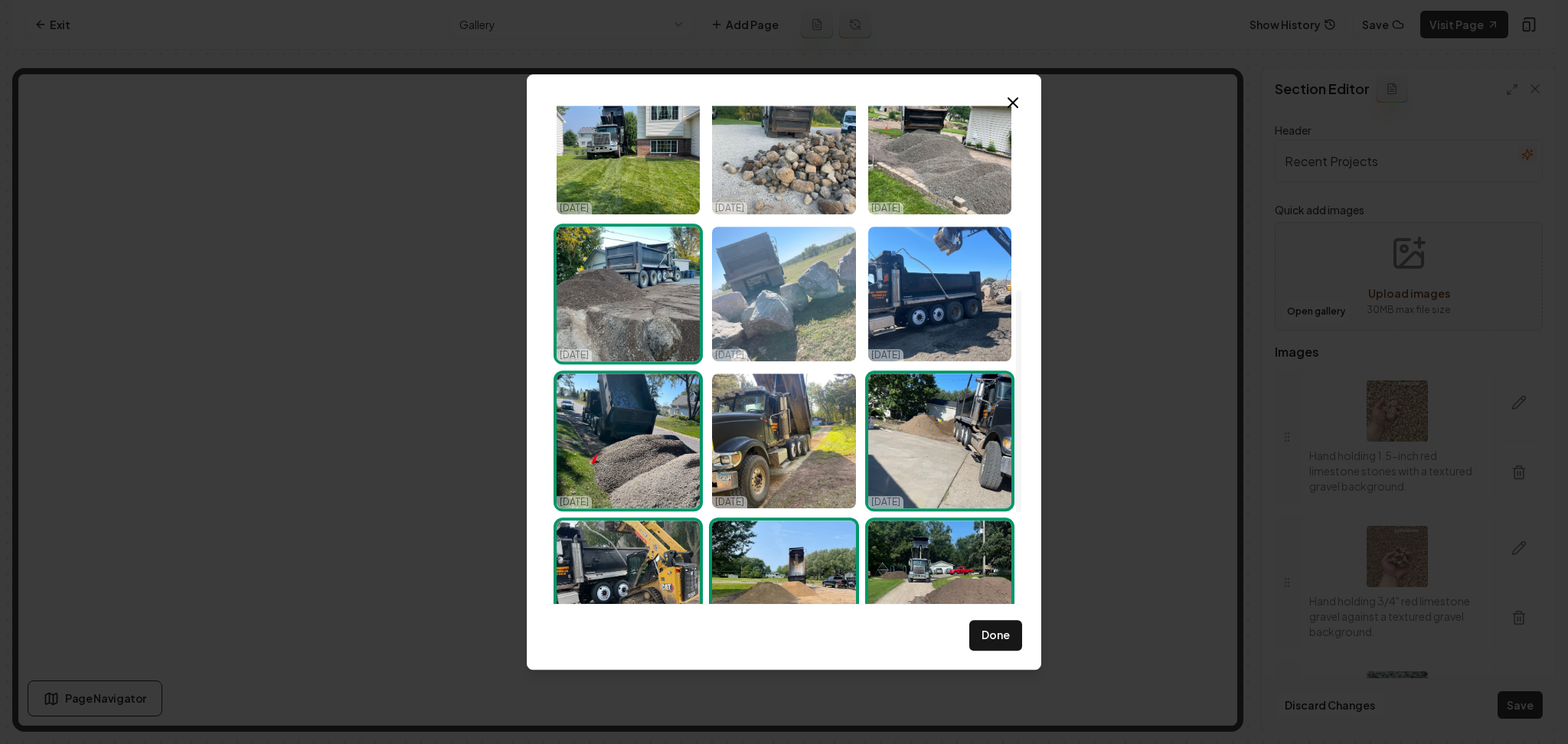
click at [738, 310] on img "Select image image_68dc23435c7cd75eb82b752e.webp" at bounding box center [784, 294] width 143 height 135
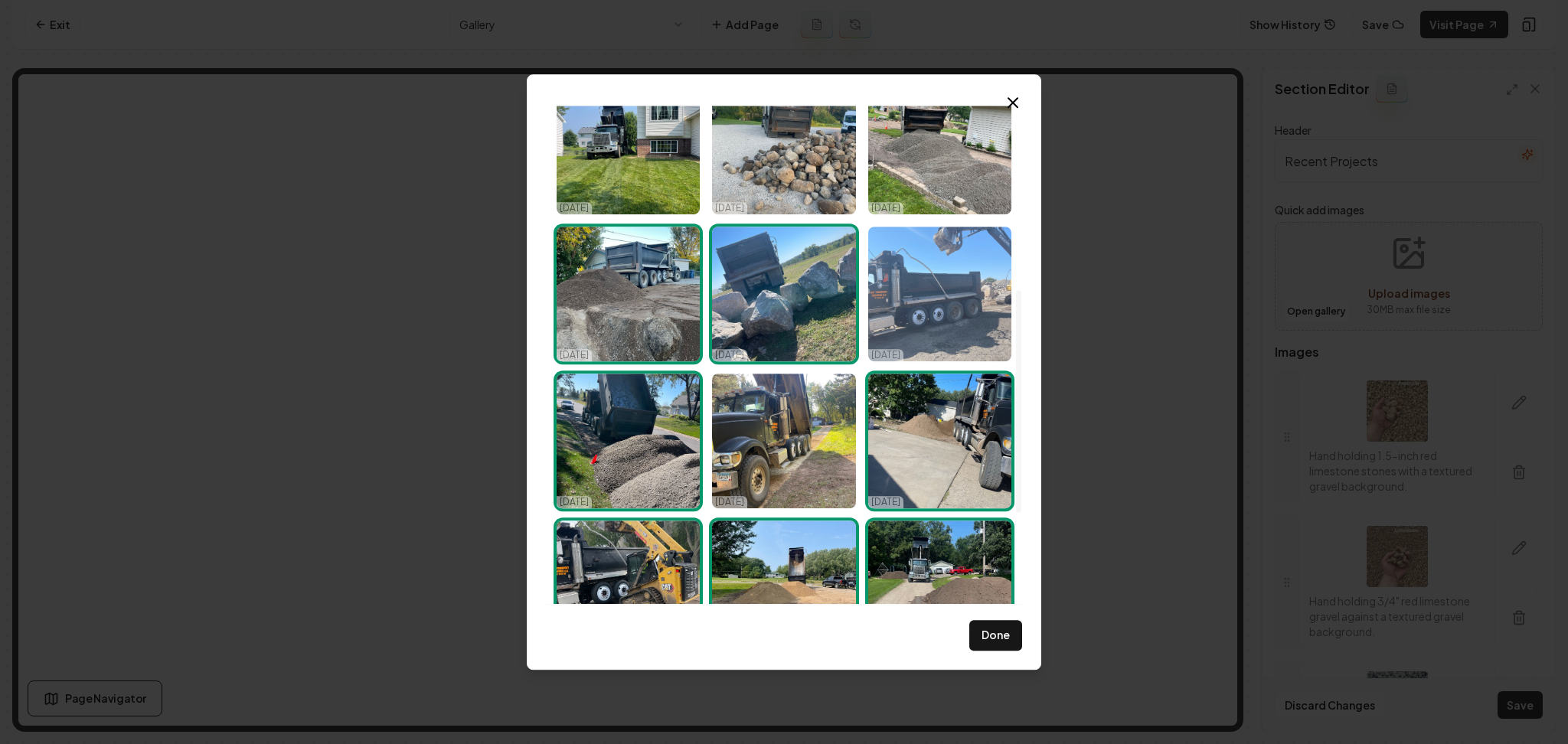
click at [927, 305] on img "Select image image_68dc23405c7cd75eb82b5fa5.webp" at bounding box center [940, 294] width 143 height 135
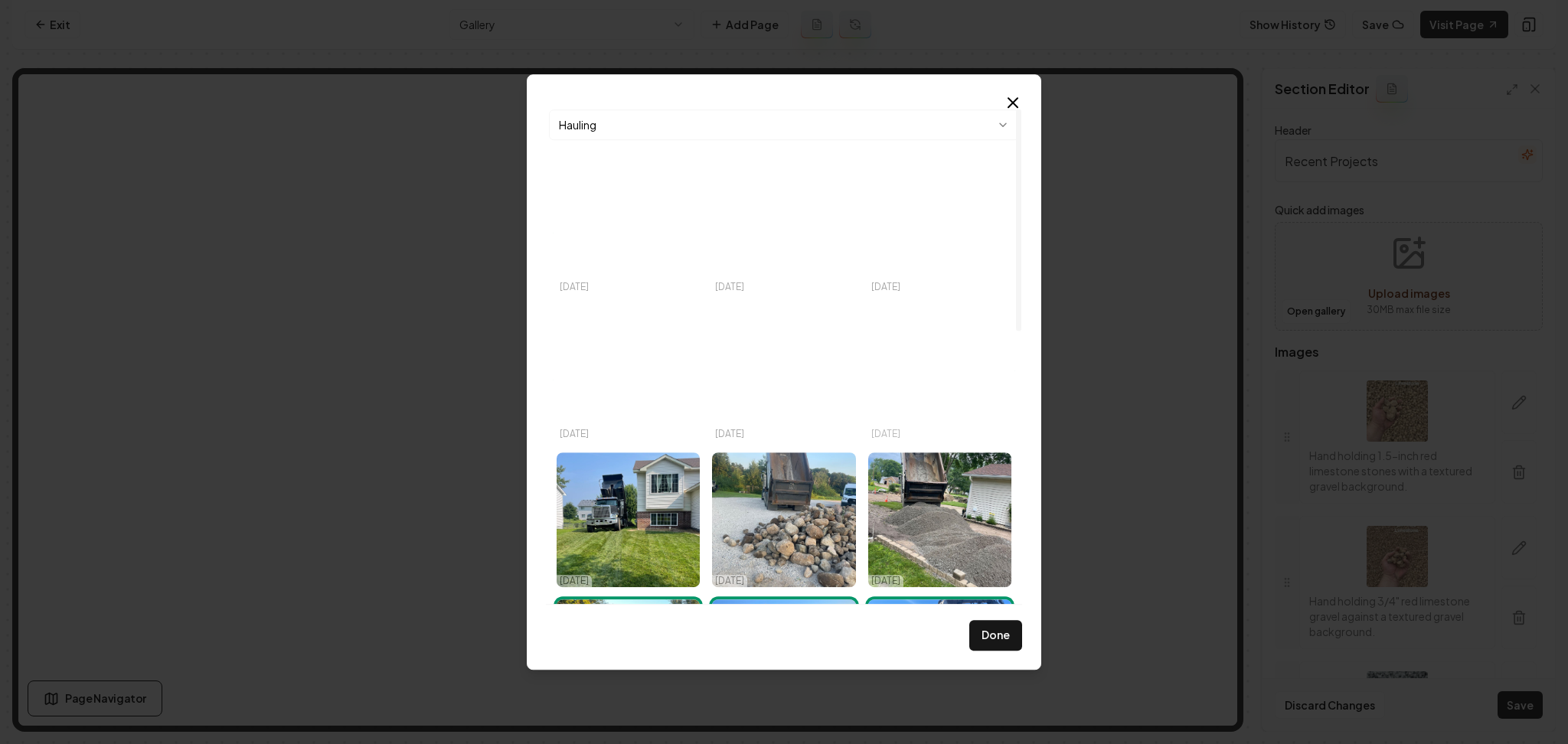
scroll to position [4, 0]
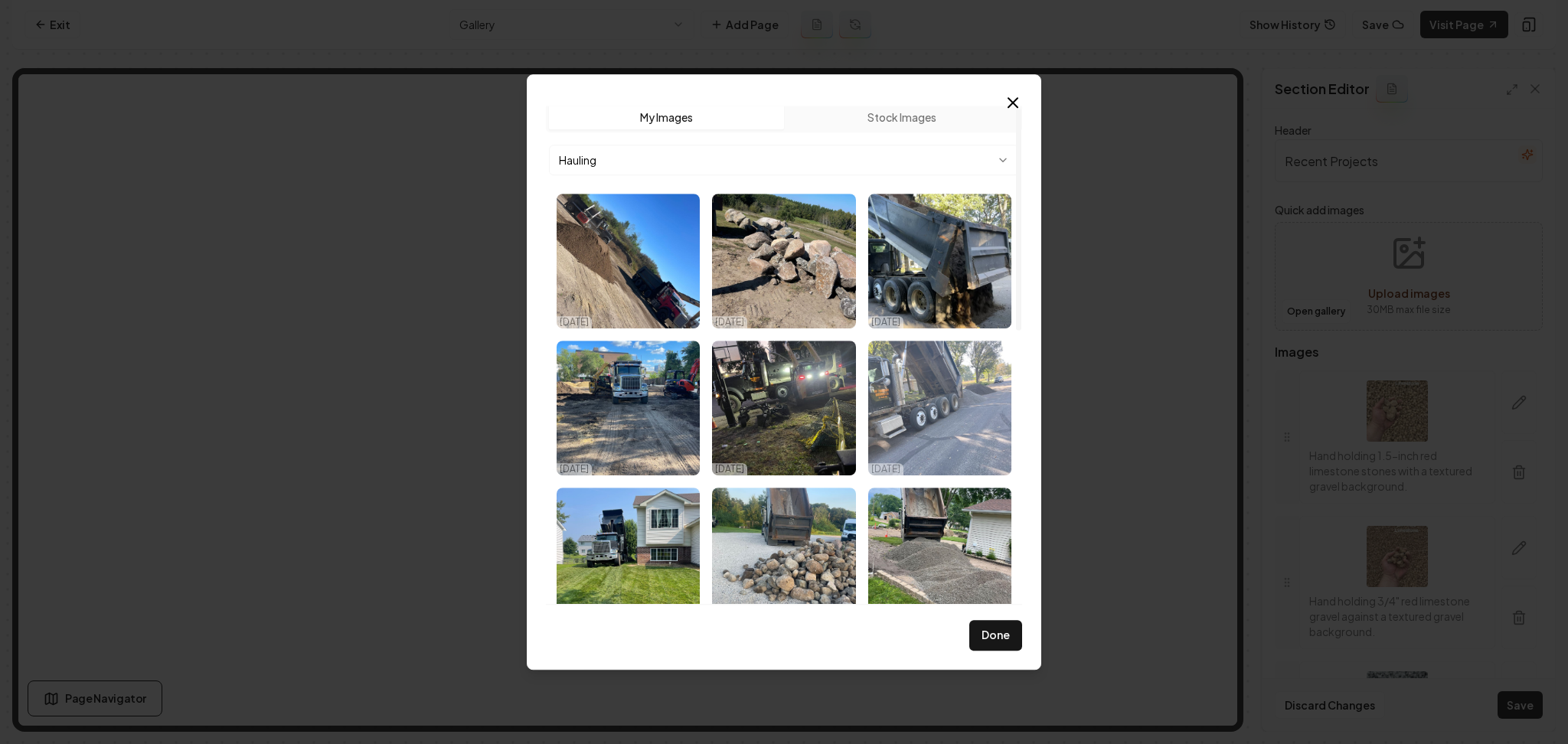
click at [909, 393] on img "Select image image_68dc234b5c7cd75eb82b9fab.webp" at bounding box center [940, 408] width 143 height 135
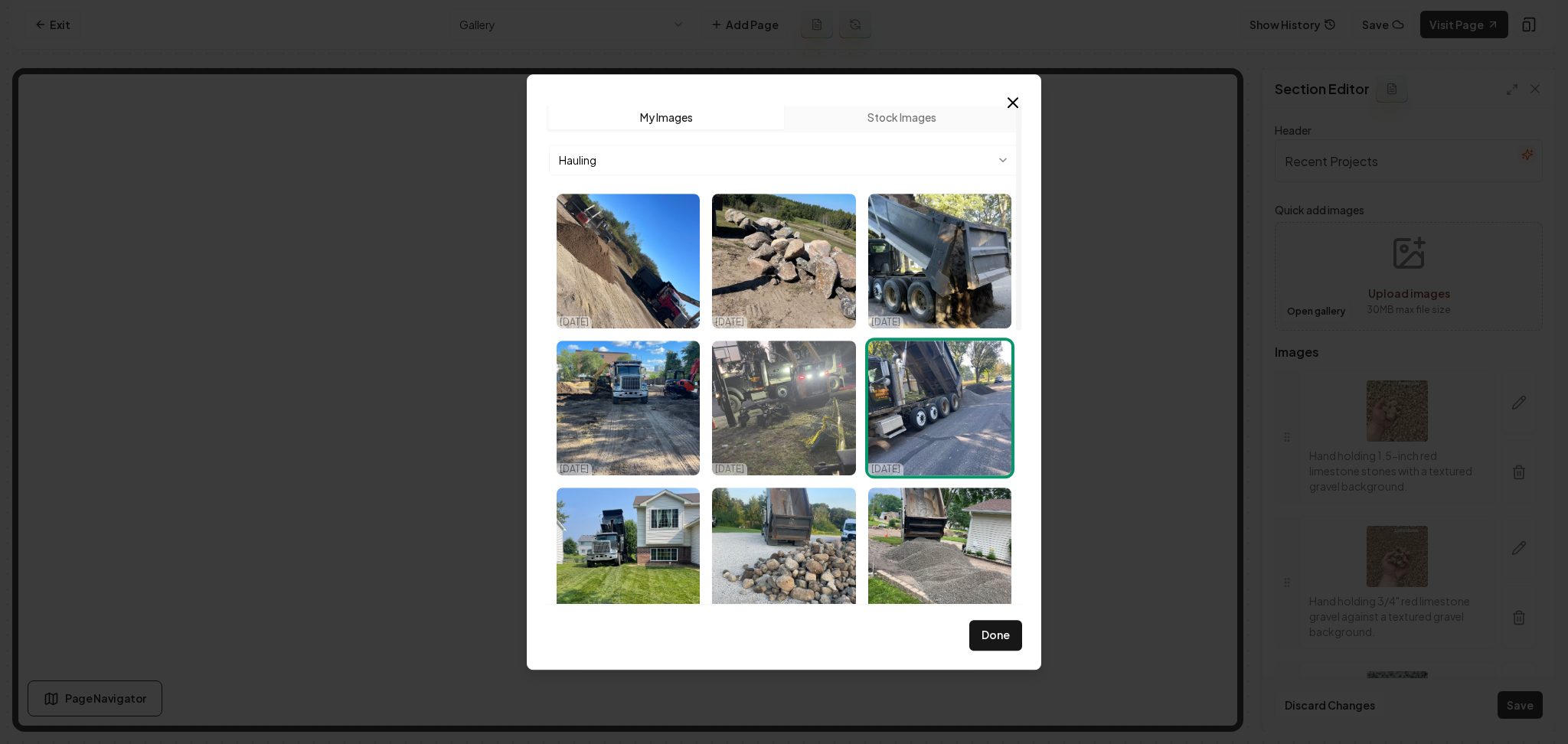
click at [815, 405] on img "Select image image_68dc23415c7cd75eb82b6940.webp" at bounding box center [784, 408] width 143 height 135
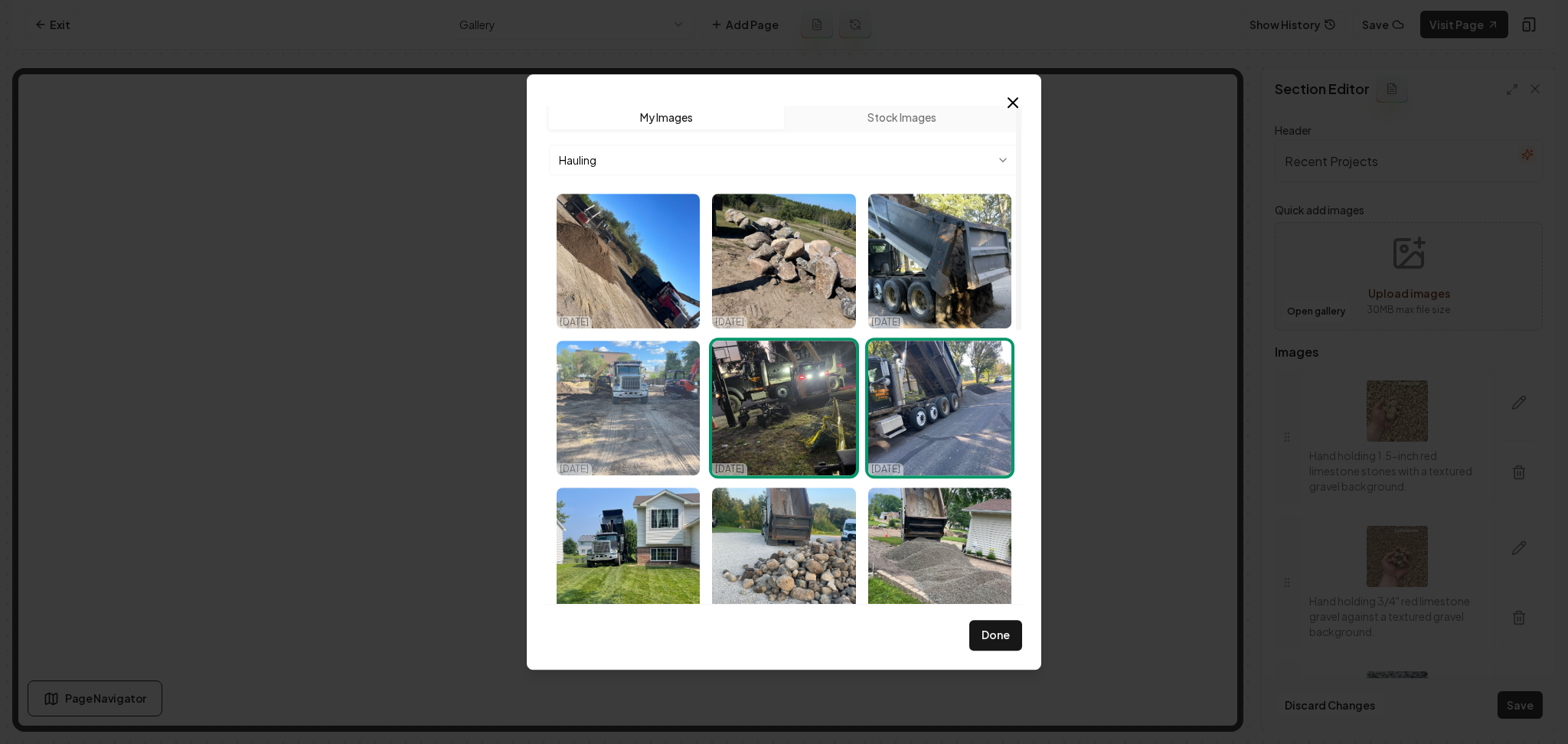
drag, startPoint x: 583, startPoint y: 426, endPoint x: 614, endPoint y: 380, distance: 55.5
click at [584, 426] on img "Select image image_68dc23485c7cd75eb82b8ee8.webp" at bounding box center [629, 408] width 143 height 135
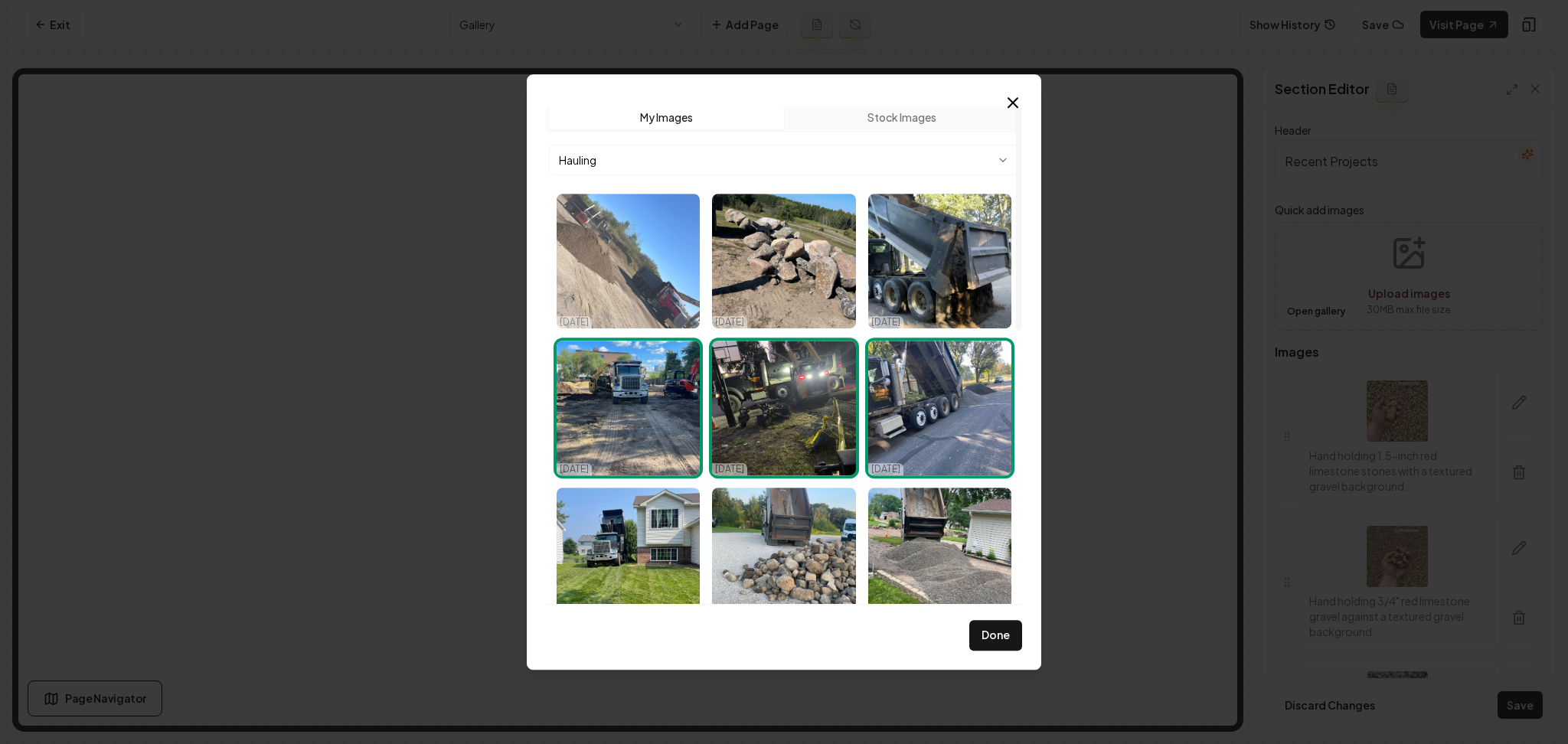
click at [657, 275] on img "Select image image_68dc23445c7cd75eb82b7b9b.webp" at bounding box center [629, 261] width 143 height 135
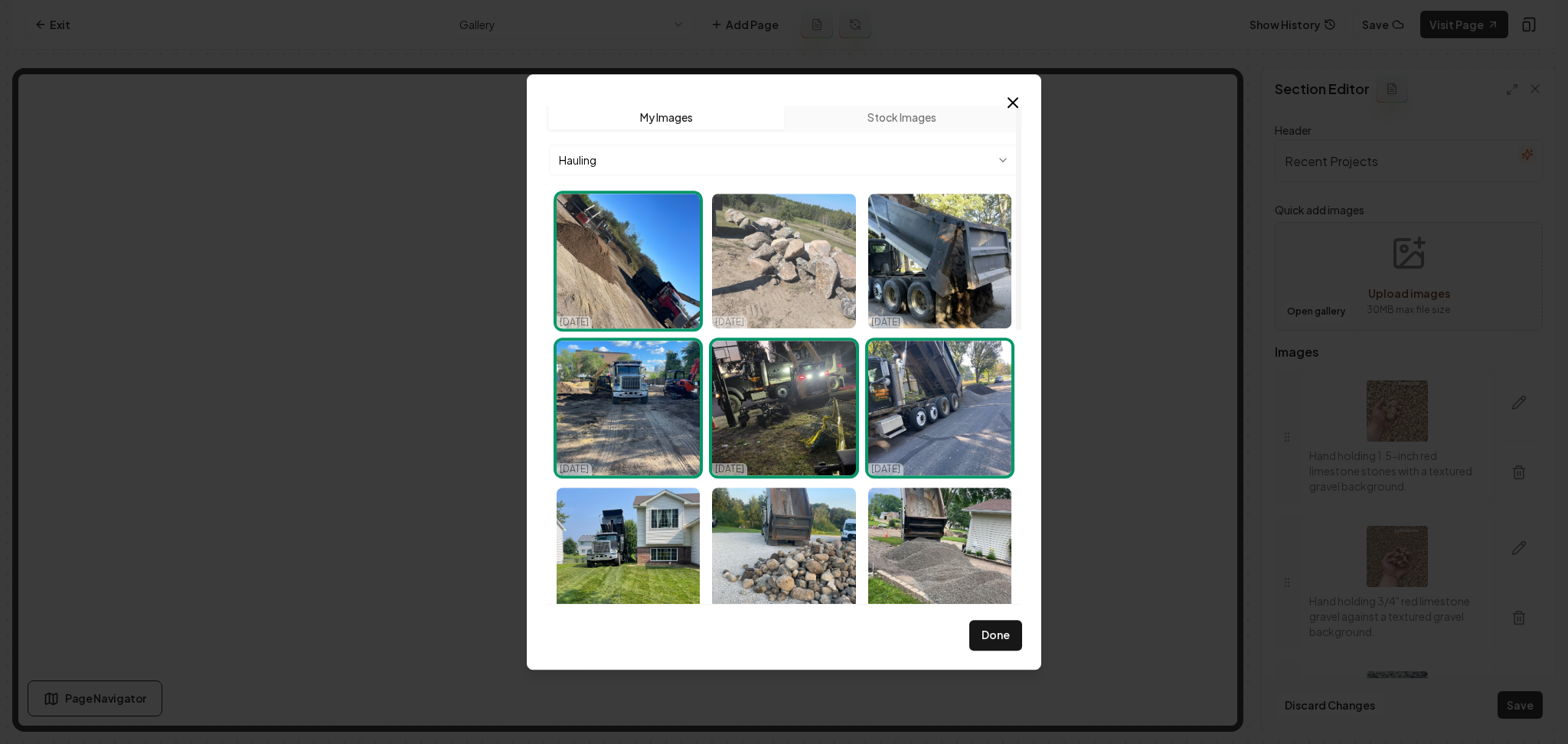
click at [733, 273] on img "Select image image_68dc234b5c7cd75eb82b9fde.webp" at bounding box center [784, 261] width 143 height 135
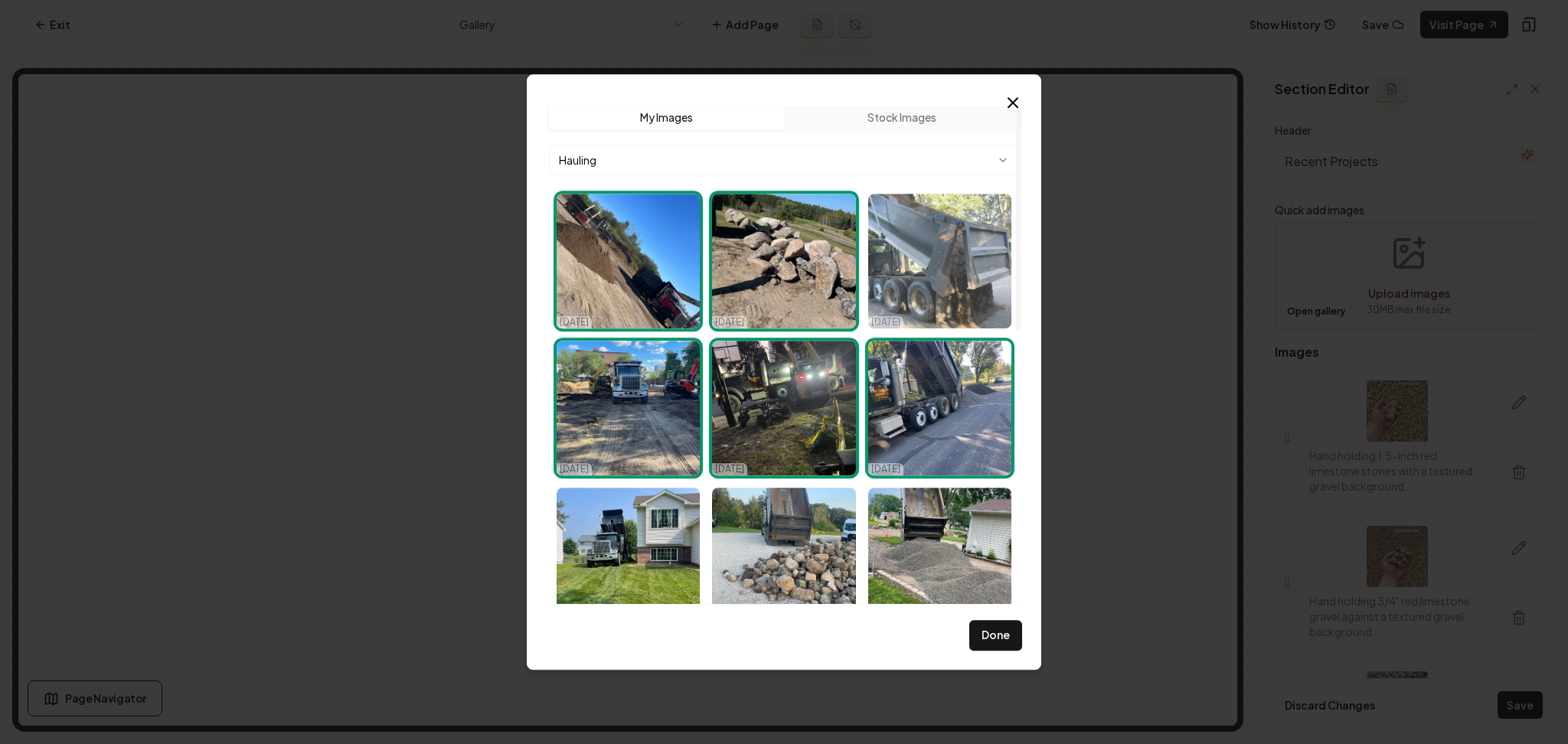
click at [892, 272] on img "Select image image_68dc234d5c7cd75eb82babcc.webp" at bounding box center [940, 261] width 143 height 135
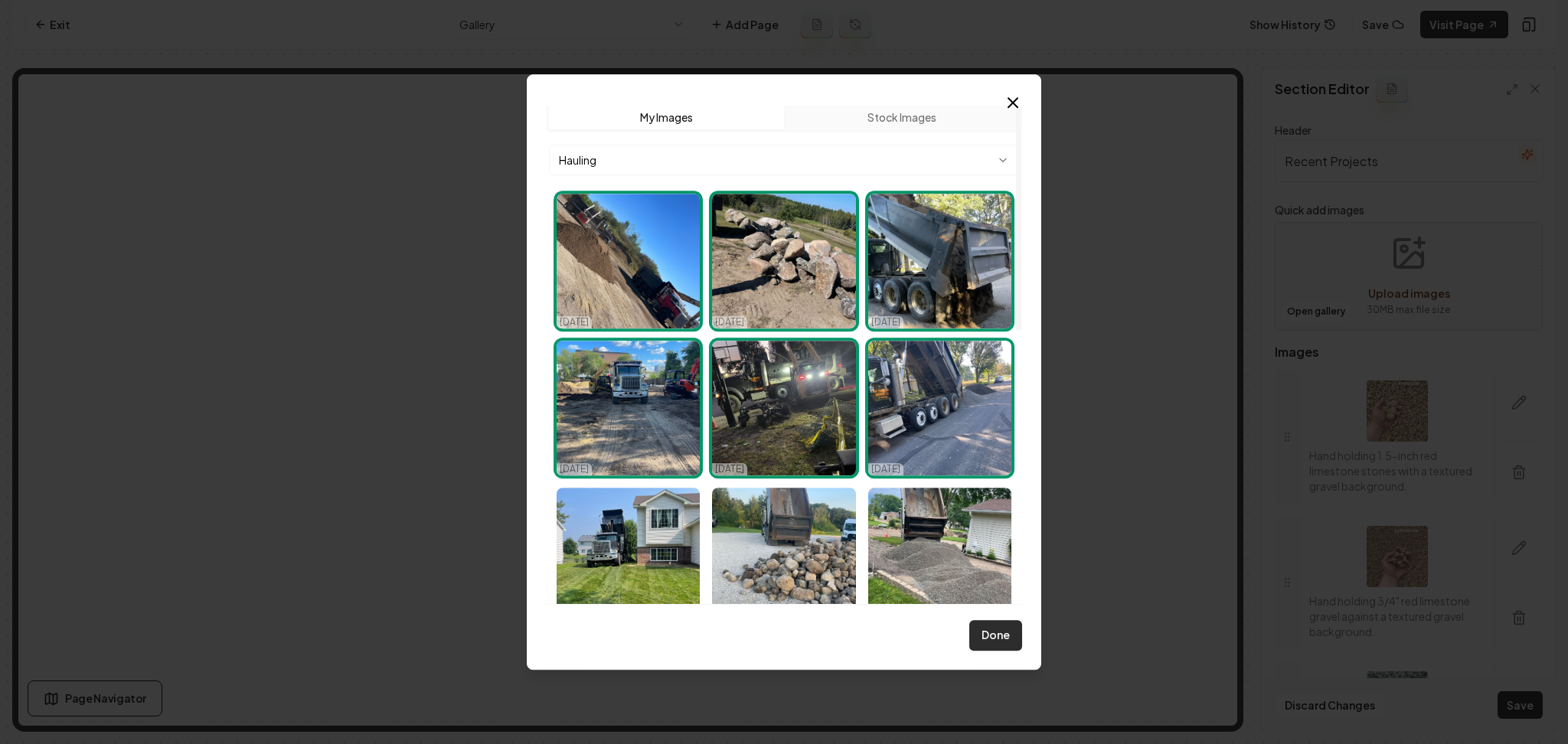
click at [990, 629] on button "Done" at bounding box center [996, 635] width 53 height 30
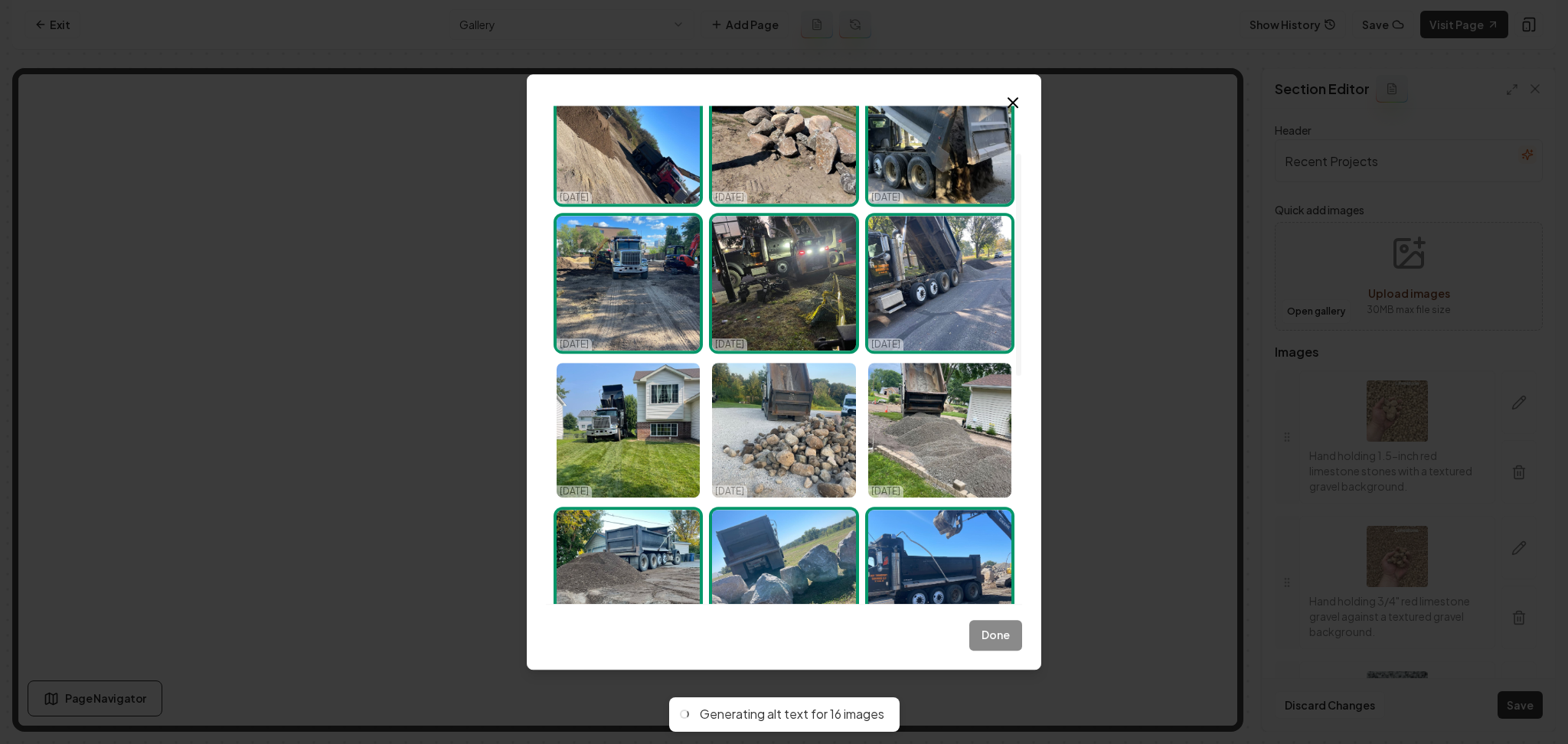
scroll to position [105, 0]
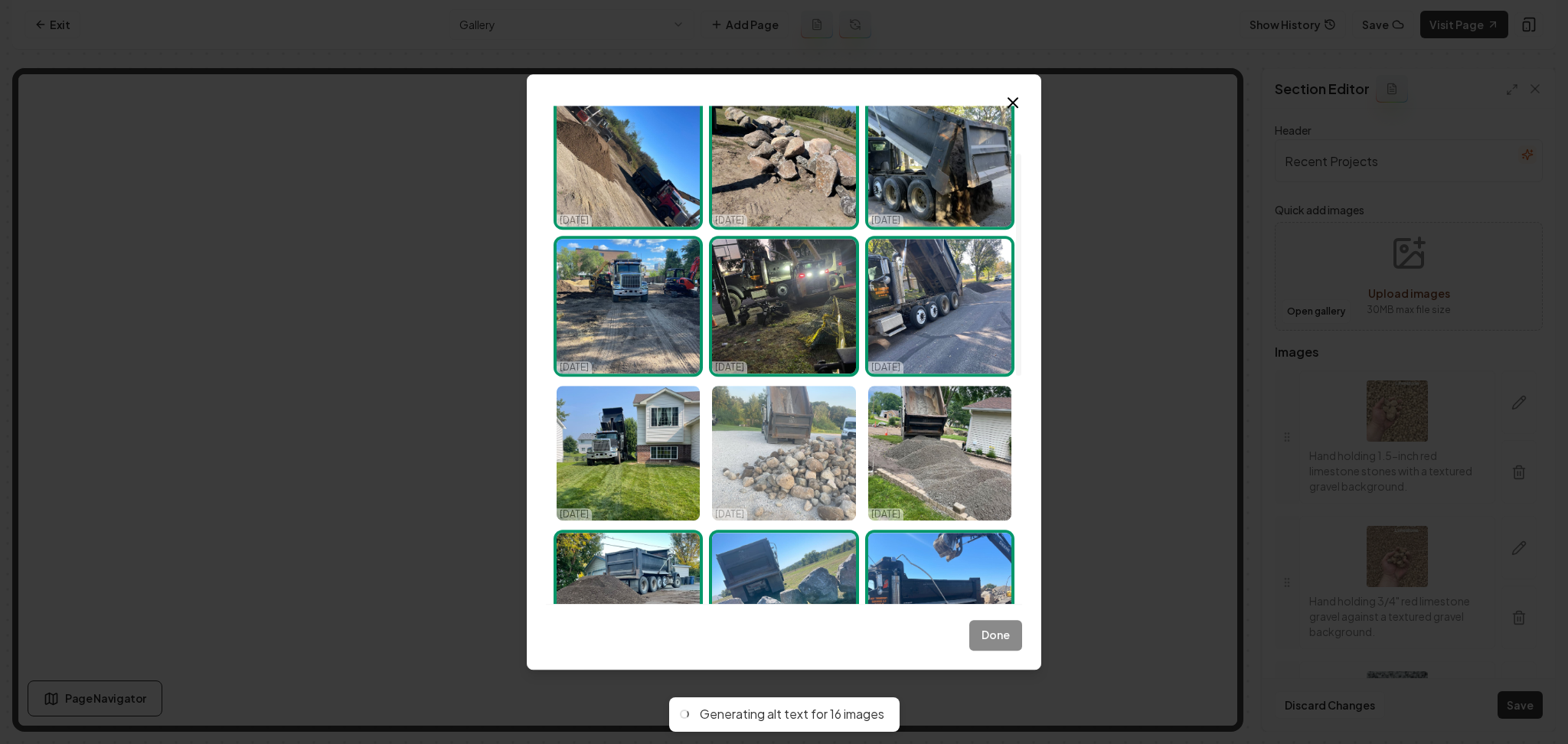
click at [813, 418] on img "Select image image_68dc23475c7cd75eb82b8bd1.webp" at bounding box center [784, 453] width 143 height 135
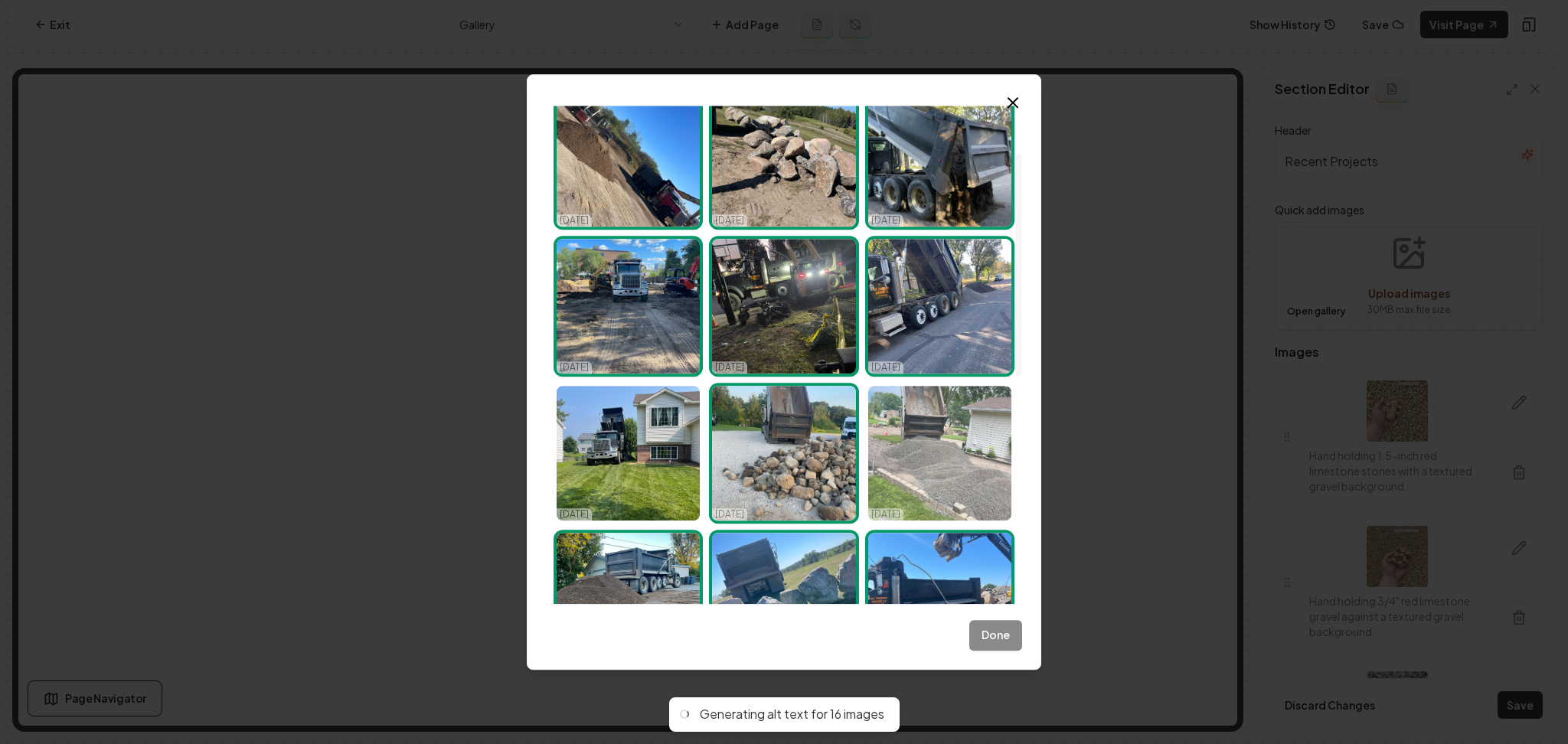
click at [898, 447] on img "Select image image_68dc234c5c7cd75eb82ba7f6.webp" at bounding box center [940, 453] width 143 height 135
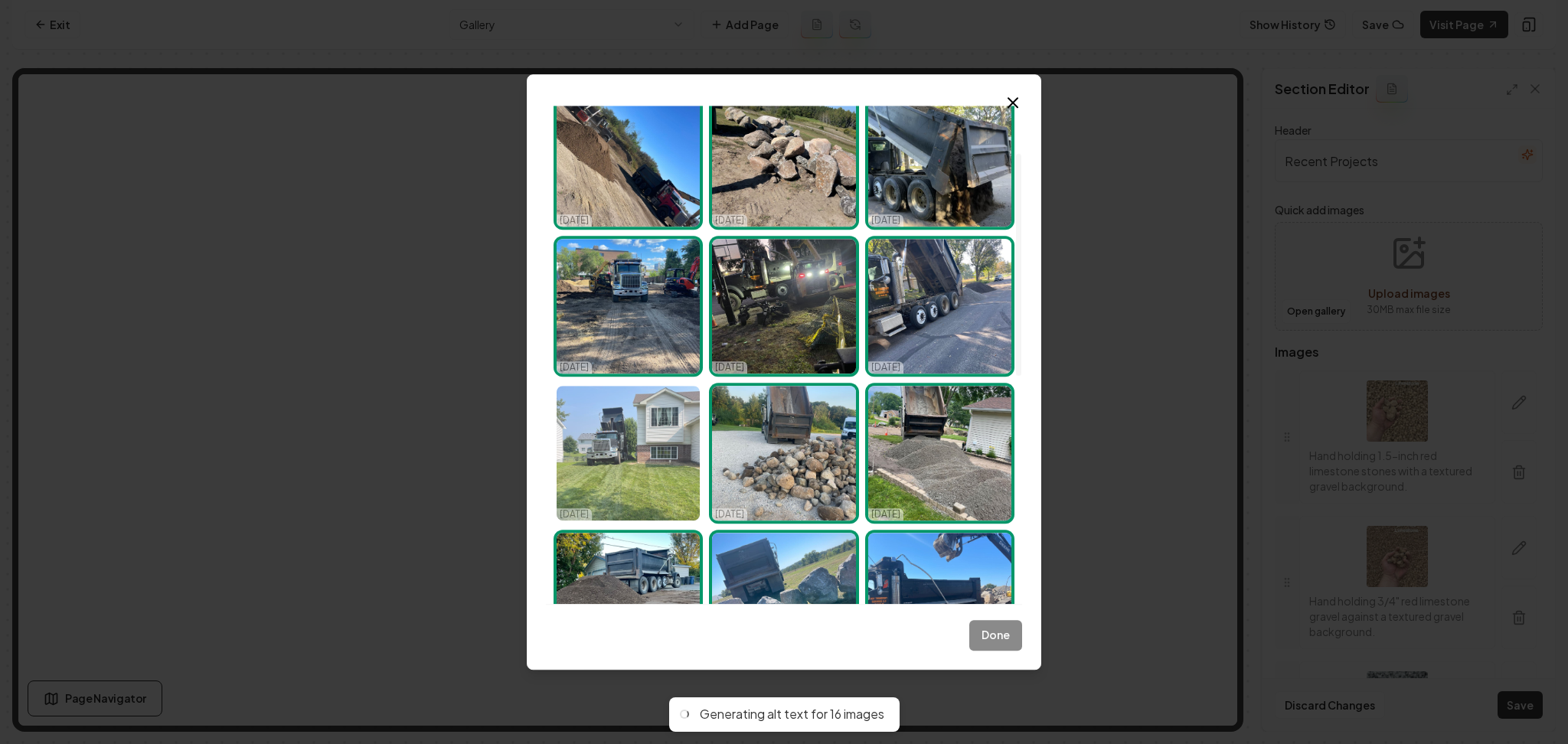
click at [668, 447] on img "Select image image_68dc23465c7cd75eb82b86a4.webp" at bounding box center [629, 453] width 143 height 135
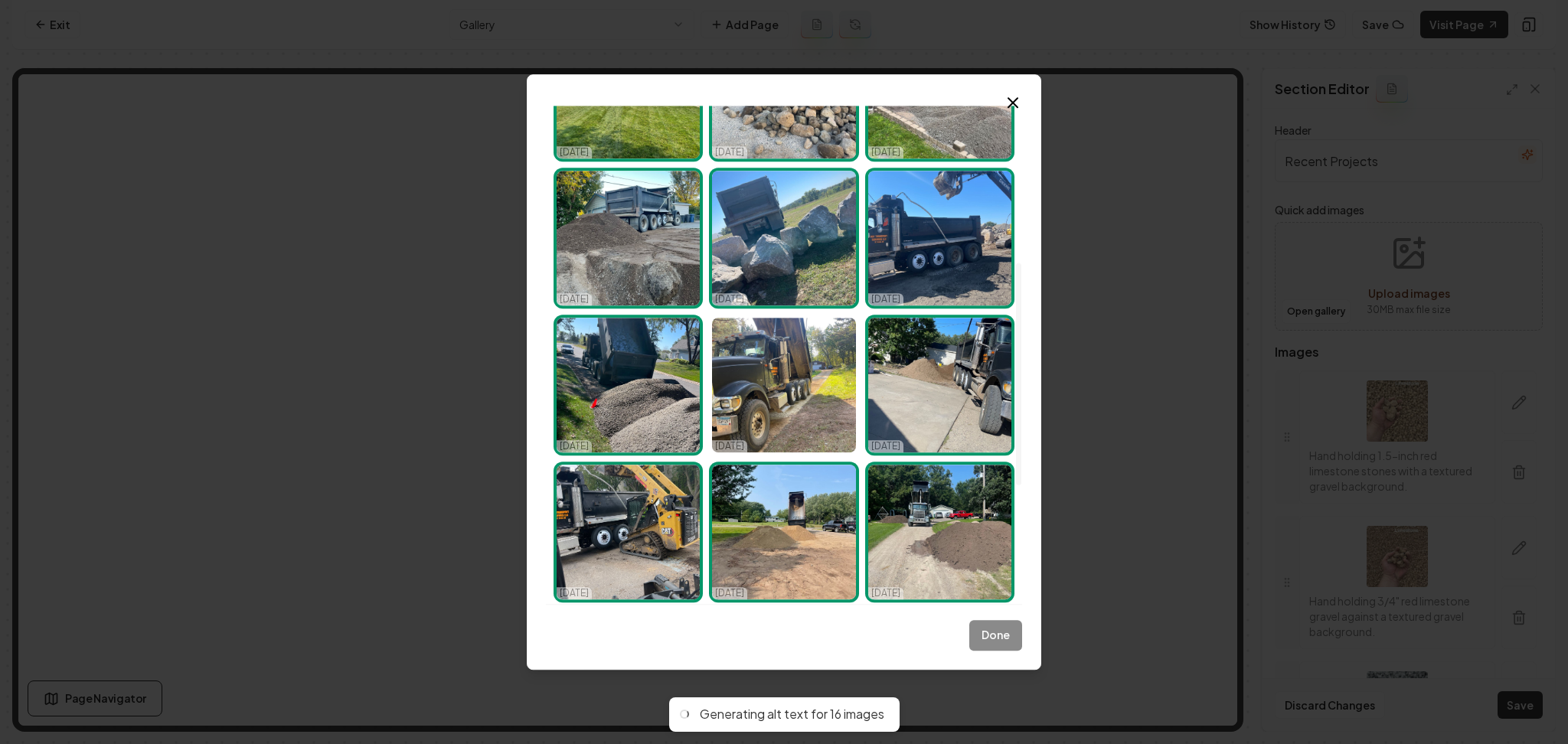
scroll to position [515, 0]
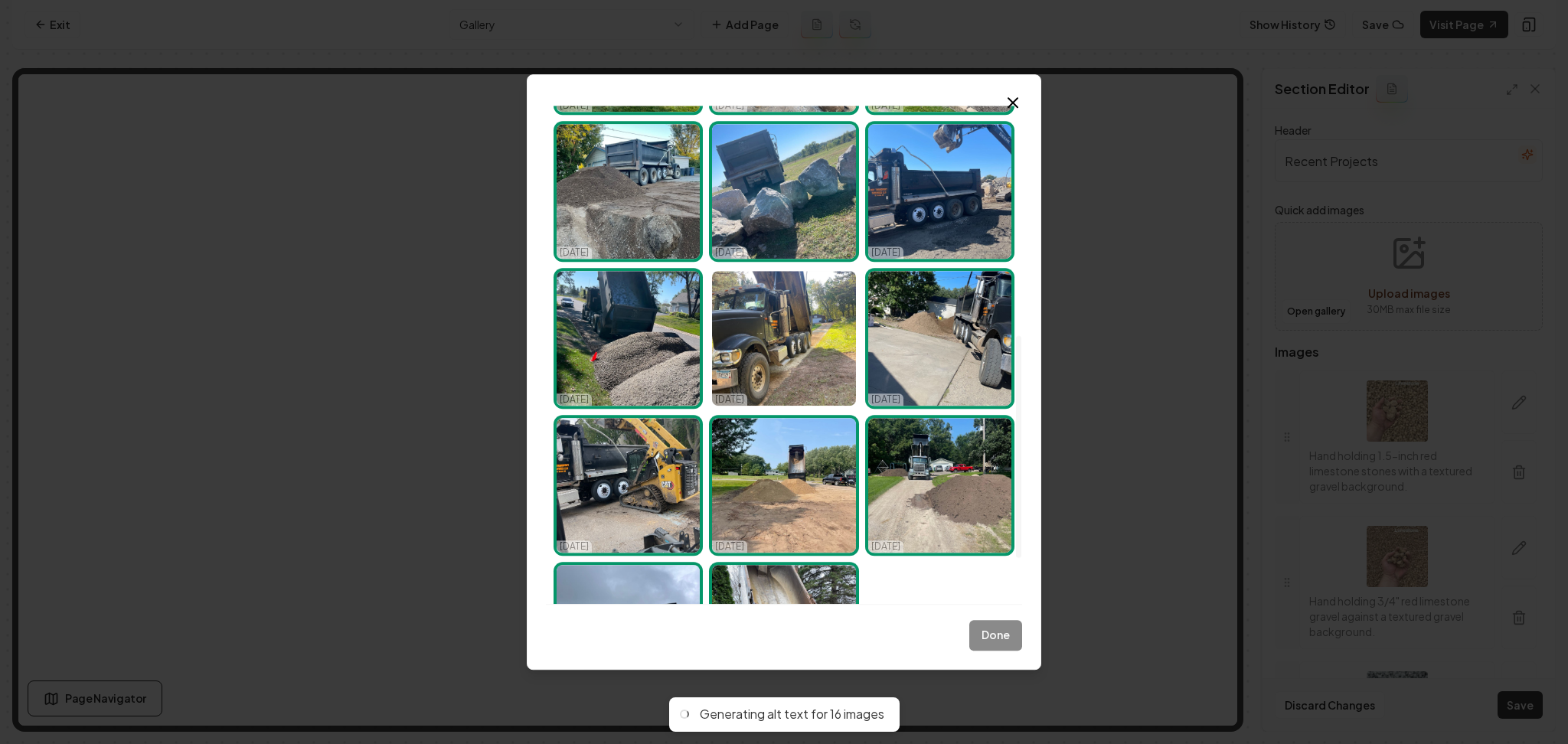
click at [1015, 105] on icon "button" at bounding box center [1013, 102] width 9 height 9
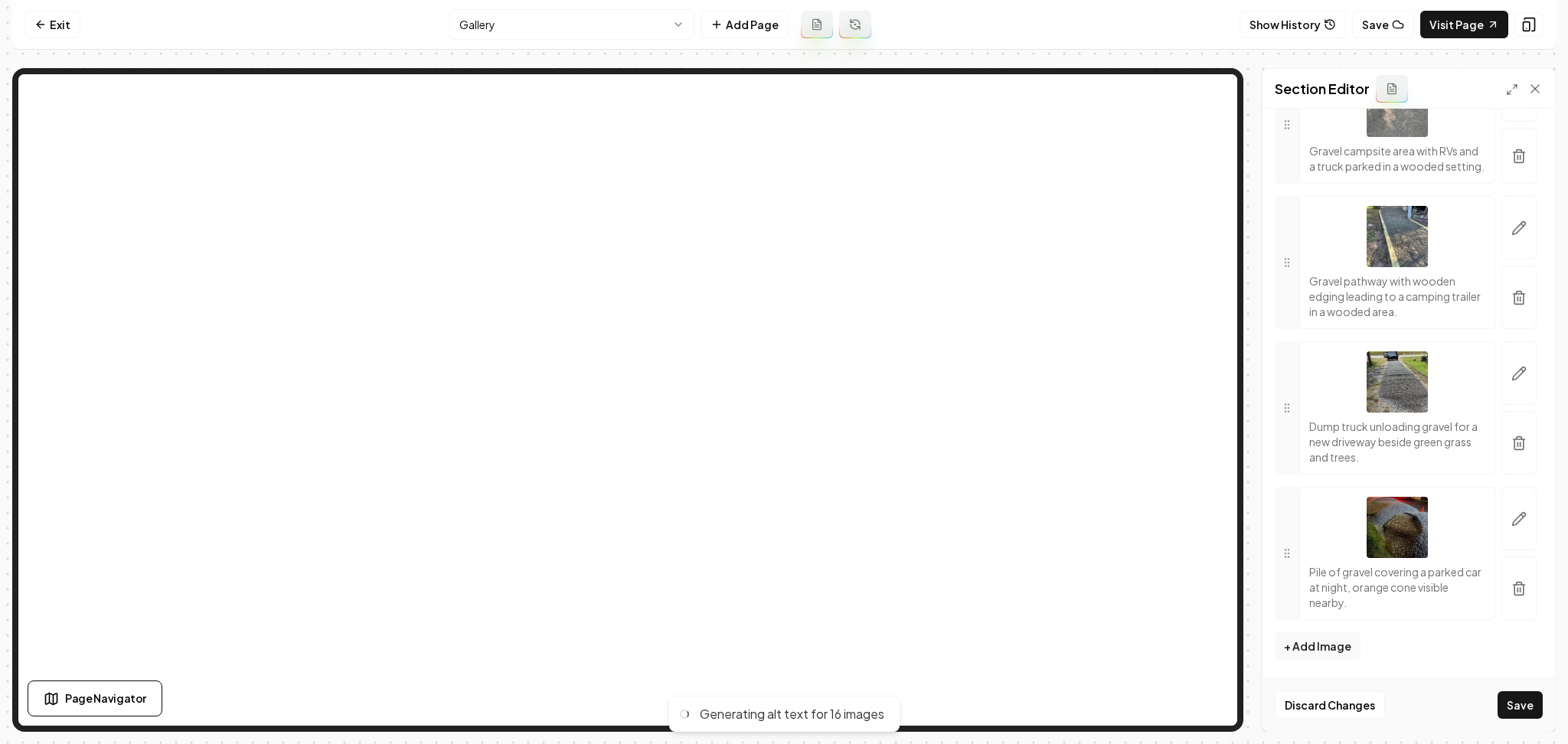
scroll to position [0, 0]
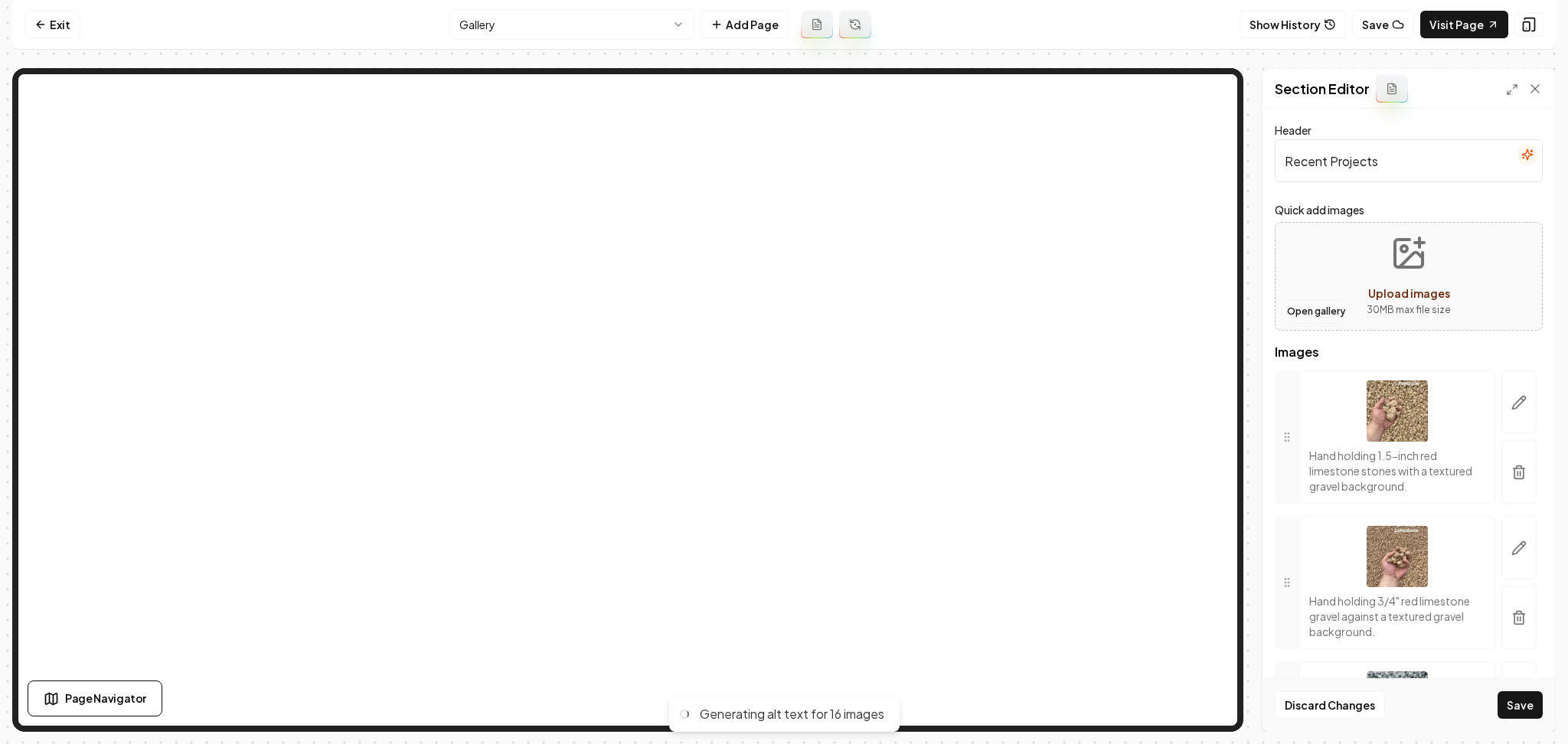
click at [1318, 310] on button "Open gallery" at bounding box center [1317, 311] width 69 height 24
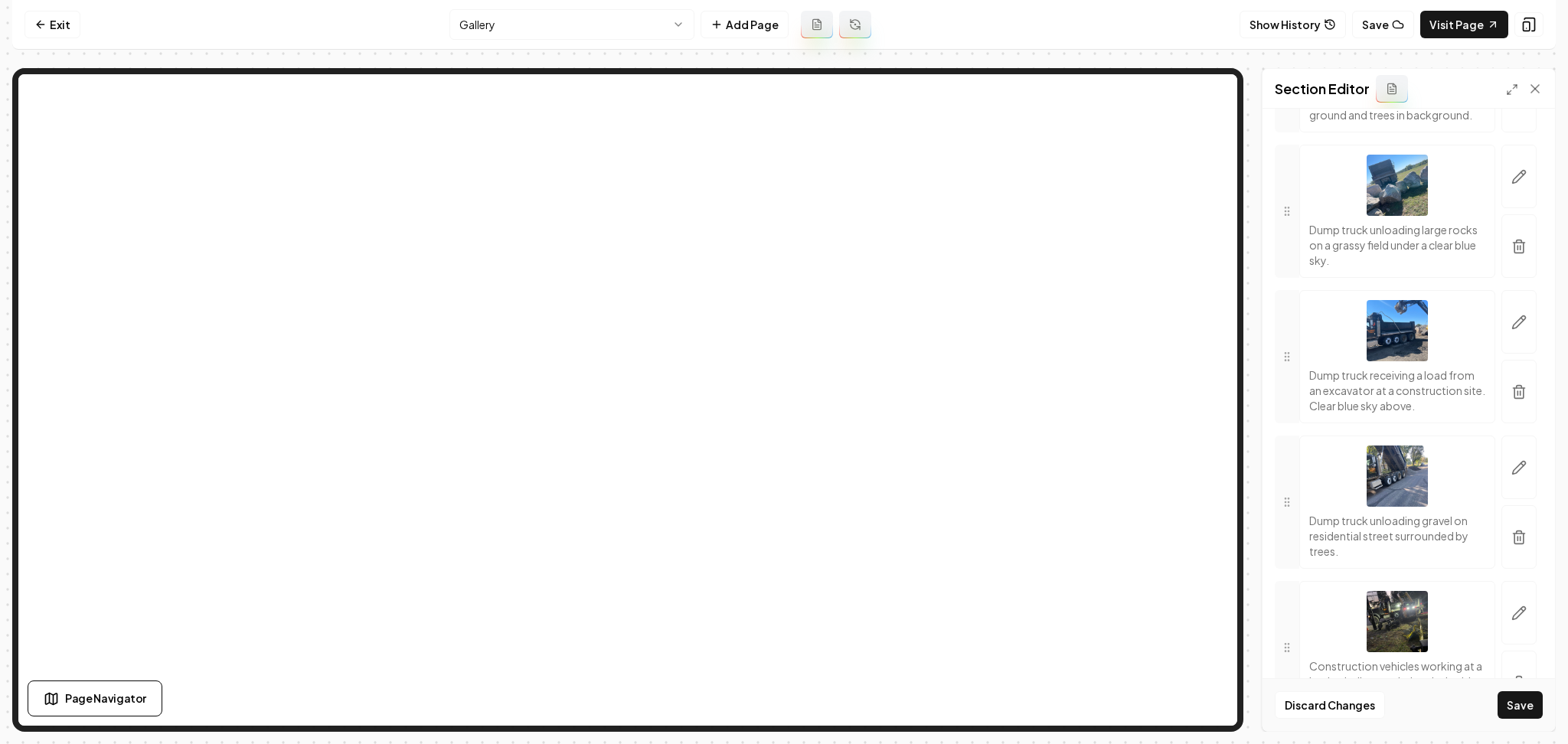
scroll to position [4638, 0]
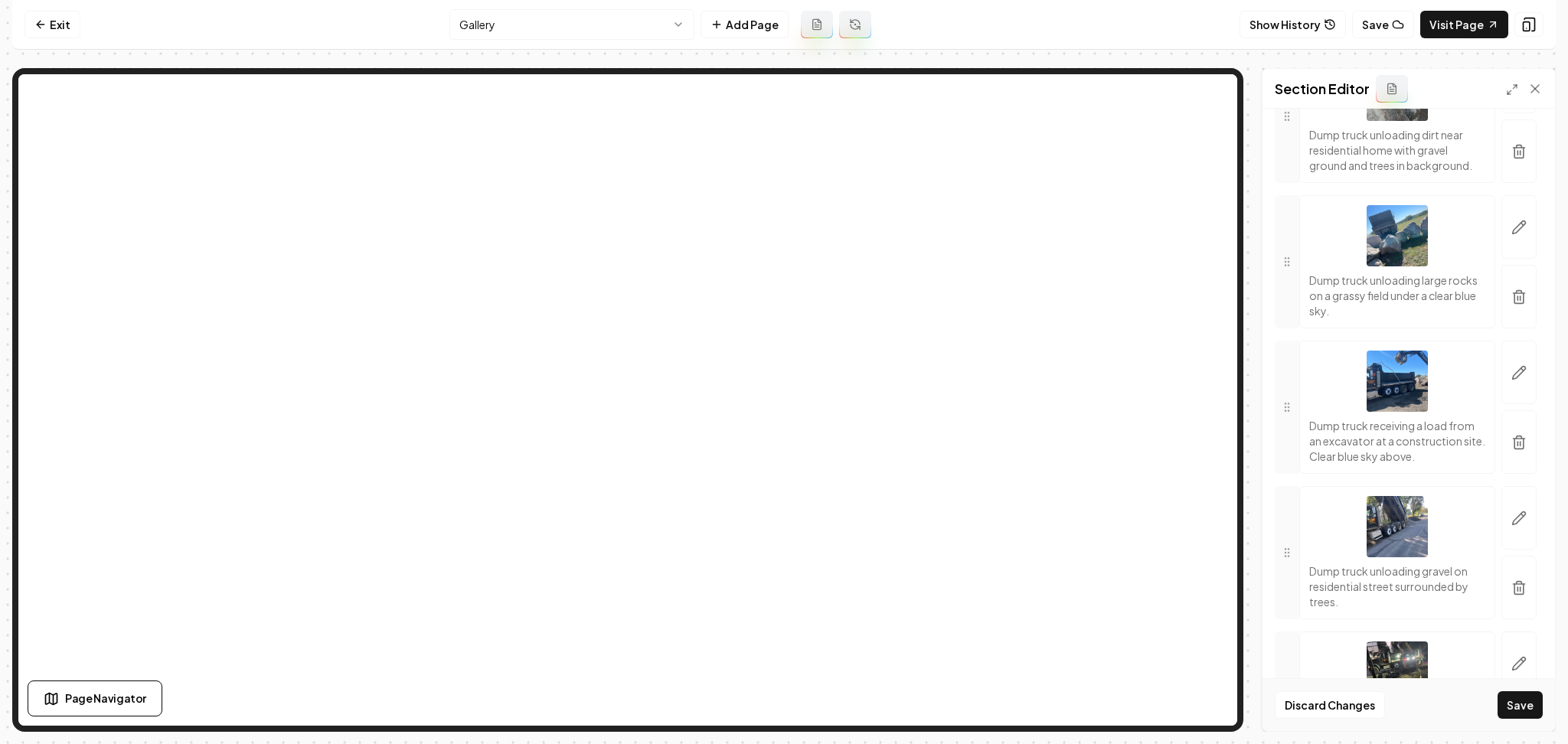
drag, startPoint x: 1556, startPoint y: 590, endPoint x: 1548, endPoint y: 583, distance: 10.6
click at [1552, 587] on div "Computer Required This feature is only available on a computer. Please switch t…" at bounding box center [784, 372] width 1568 height 744
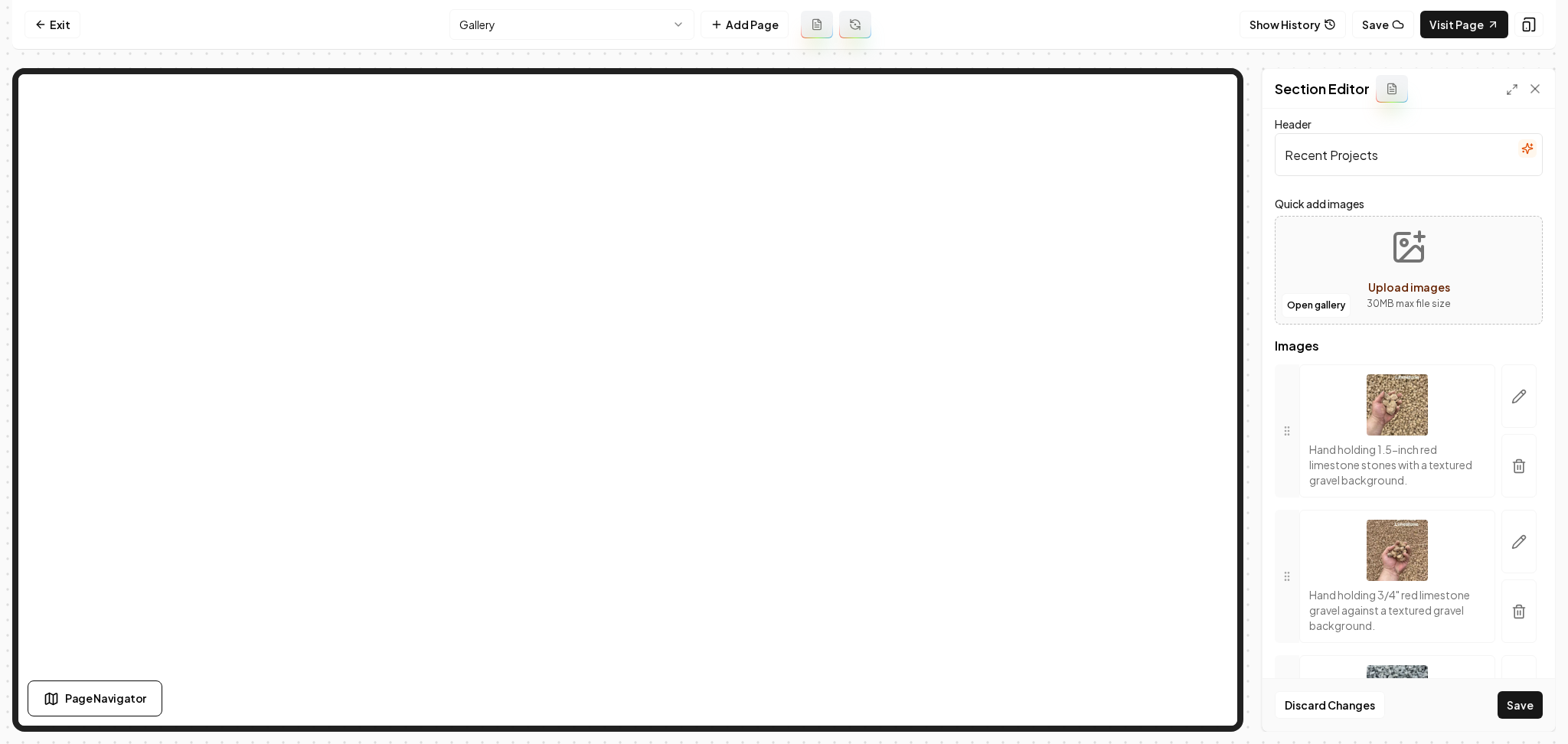
scroll to position [0, 0]
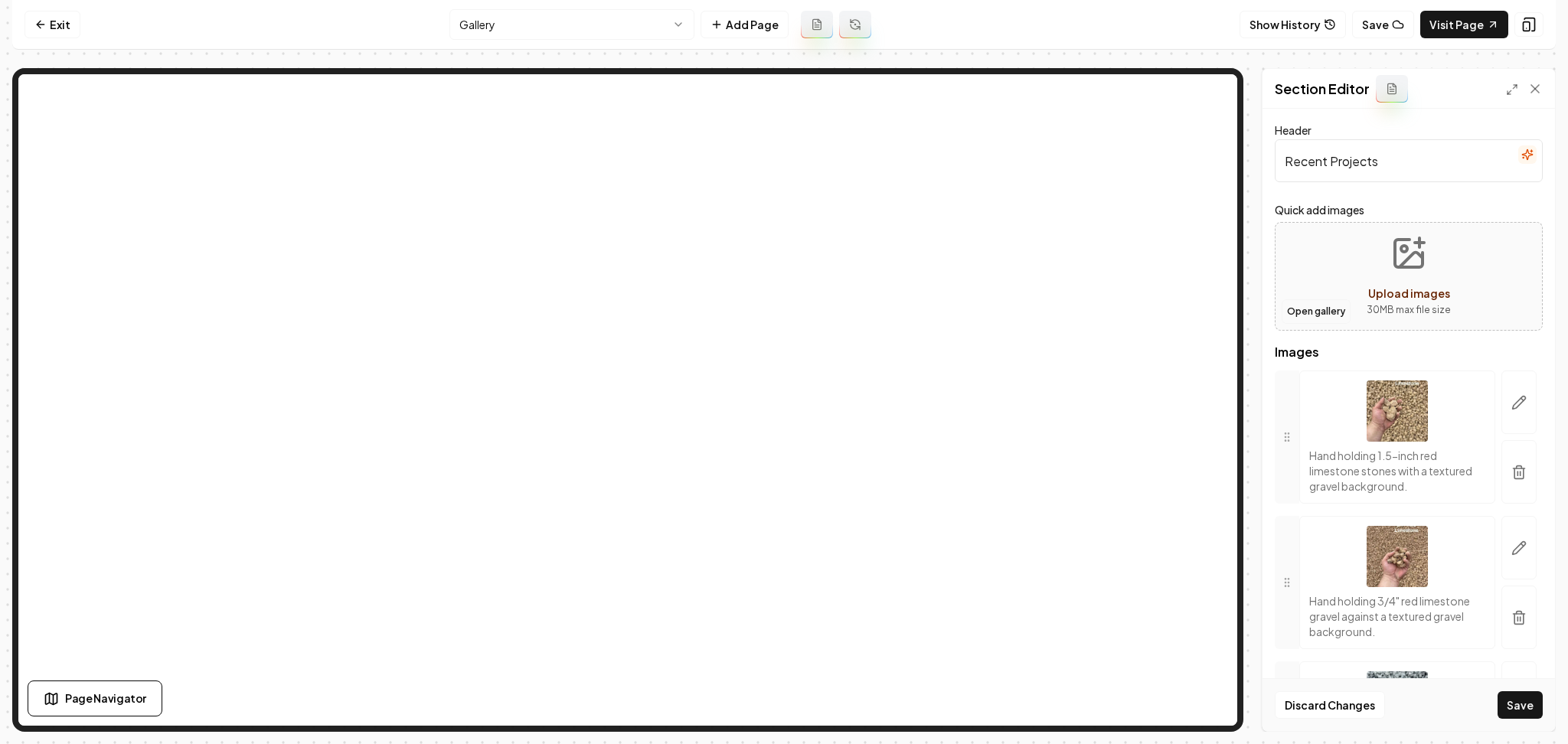
click at [1320, 305] on button "Open gallery" at bounding box center [1317, 311] width 69 height 24
click at [1320, 709] on button "Discard Changes" at bounding box center [1330, 704] width 111 height 28
click at [1321, 317] on button "Open gallery" at bounding box center [1317, 311] width 69 height 24
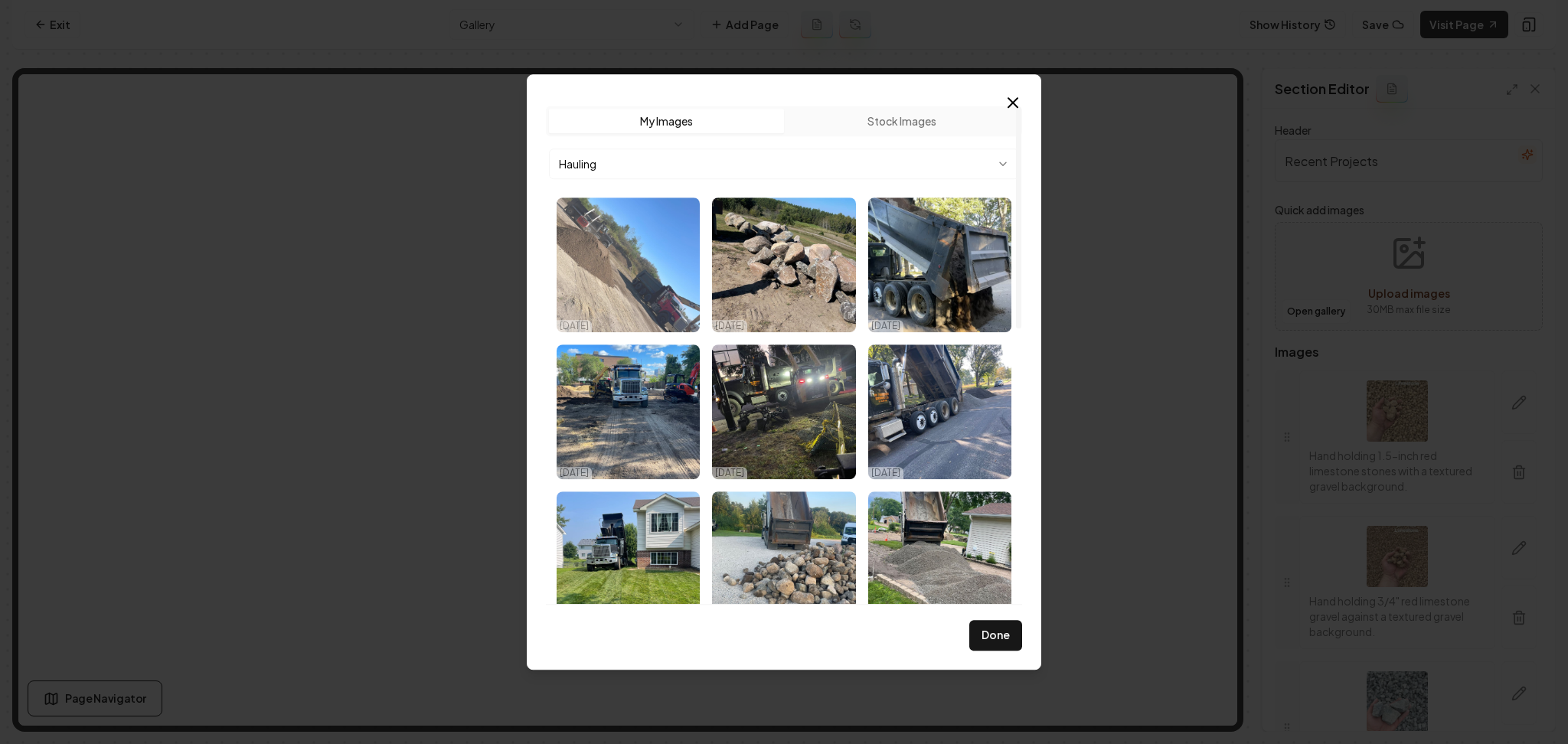
click at [670, 254] on img "Select image image_68dc23445c7cd75eb82b7b9b.webp" at bounding box center [629, 265] width 143 height 135
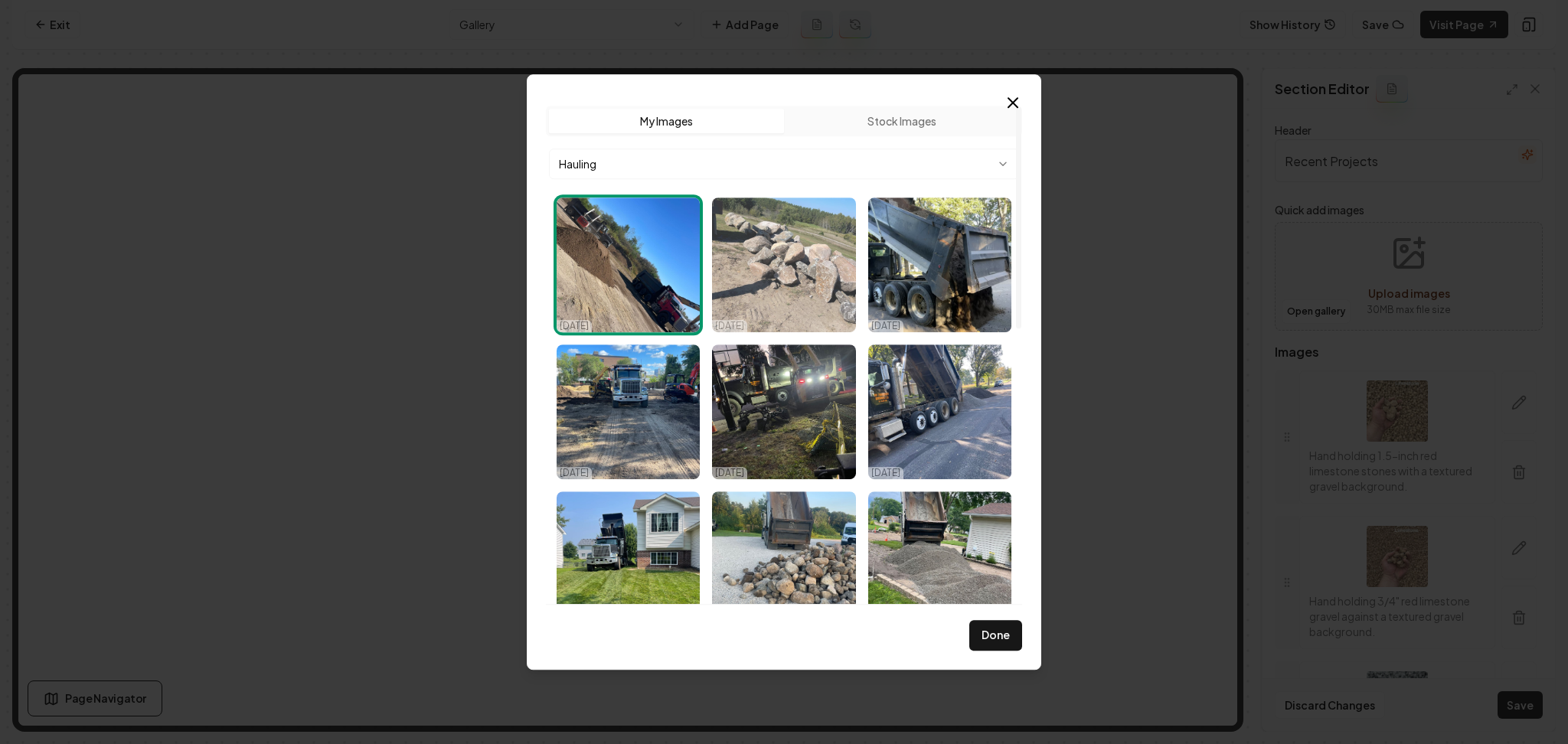
click at [818, 287] on img "Select image image_68dc234b5c7cd75eb82b9fde.webp" at bounding box center [784, 265] width 143 height 135
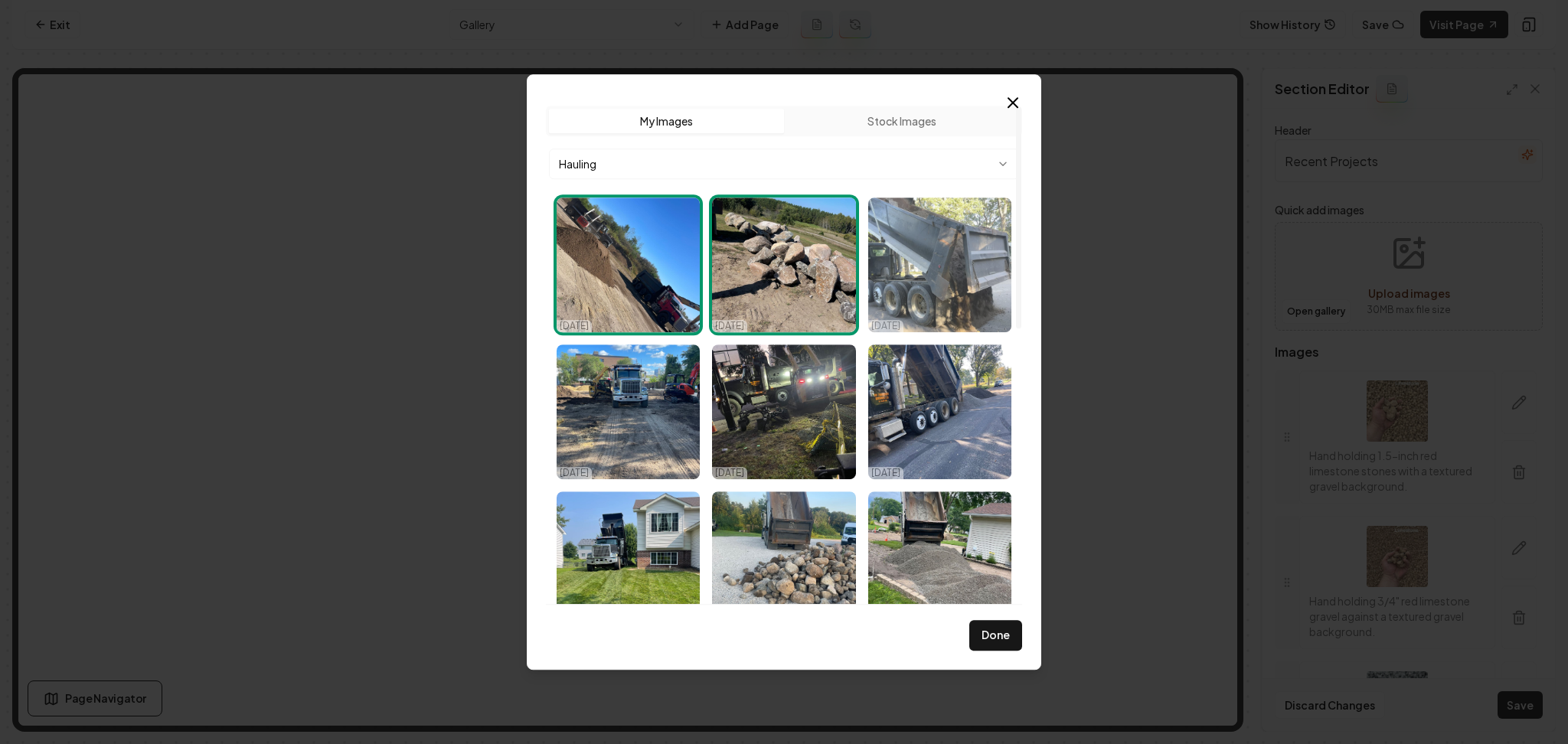
click at [947, 300] on img "Select image image_68dc234d5c7cd75eb82babcc.webp" at bounding box center [940, 265] width 143 height 135
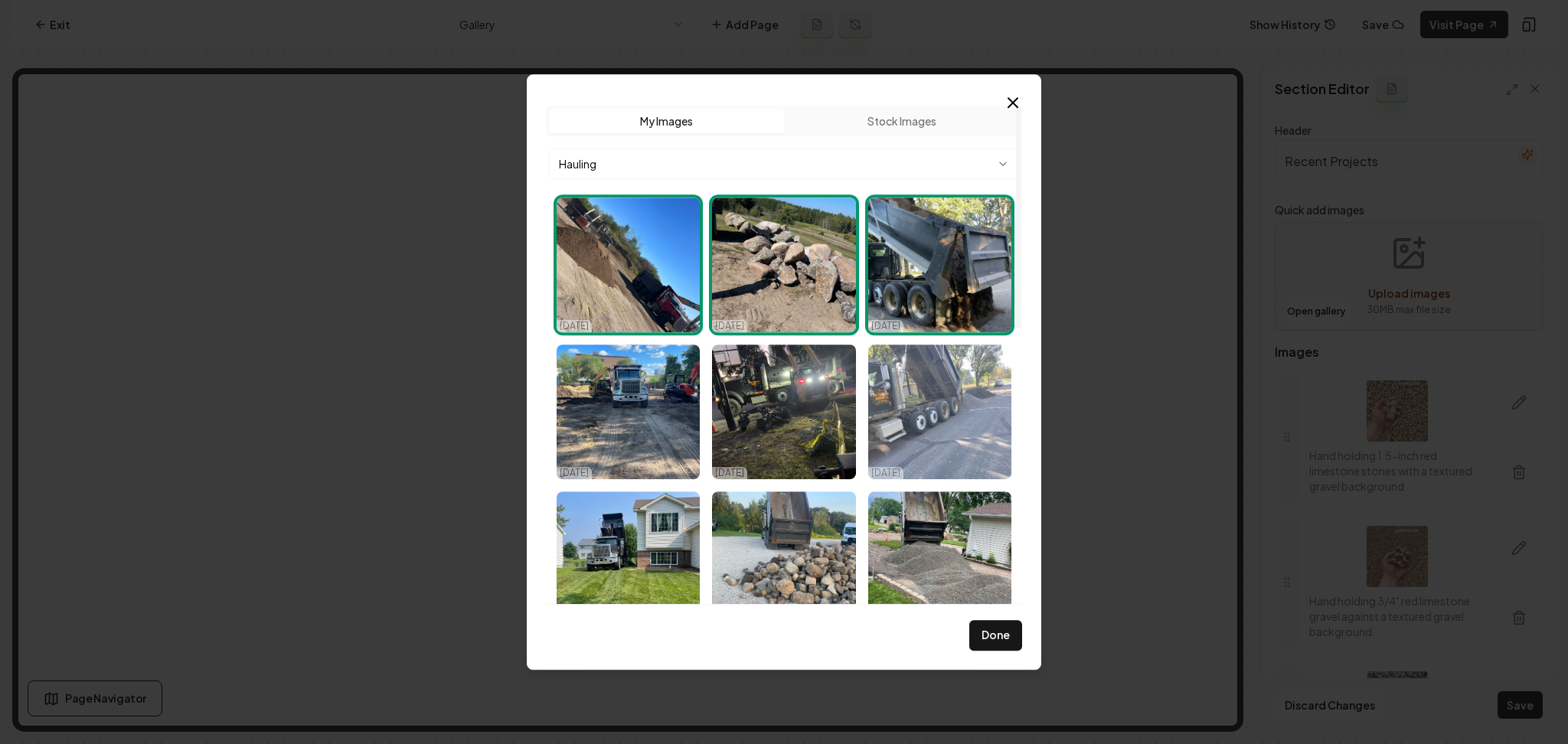
click at [948, 406] on img "Select image image_68dc234b5c7cd75eb82b9fab.webp" at bounding box center [940, 412] width 143 height 135
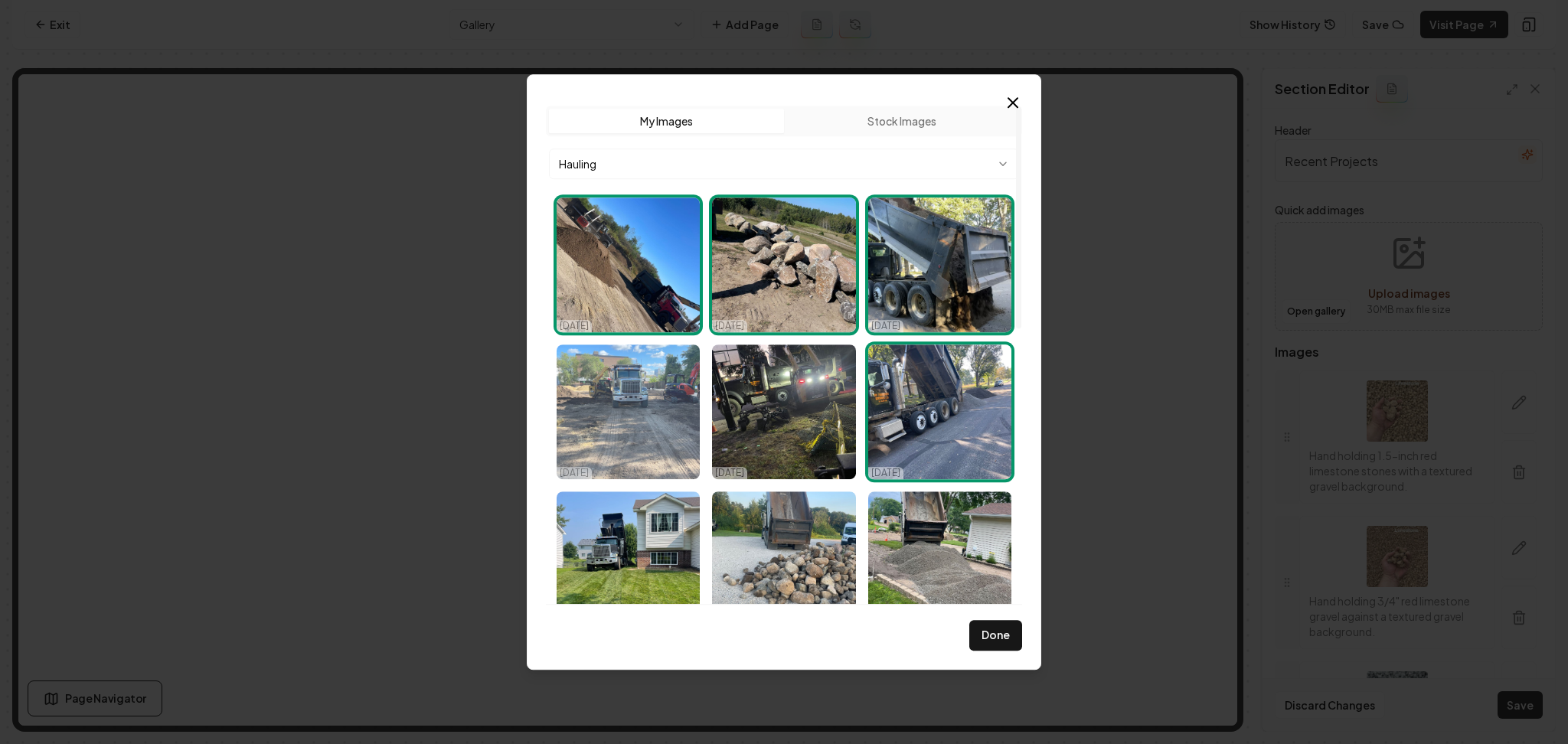
drag, startPoint x: 824, startPoint y: 431, endPoint x: 640, endPoint y: 446, distance: 184.6
click at [824, 432] on img "Select image image_68dc23415c7cd75eb82b6940.webp" at bounding box center [784, 412] width 143 height 135
click at [619, 445] on img "Select image image_68dc23485c7cd75eb82b8ee8.webp" at bounding box center [629, 412] width 143 height 135
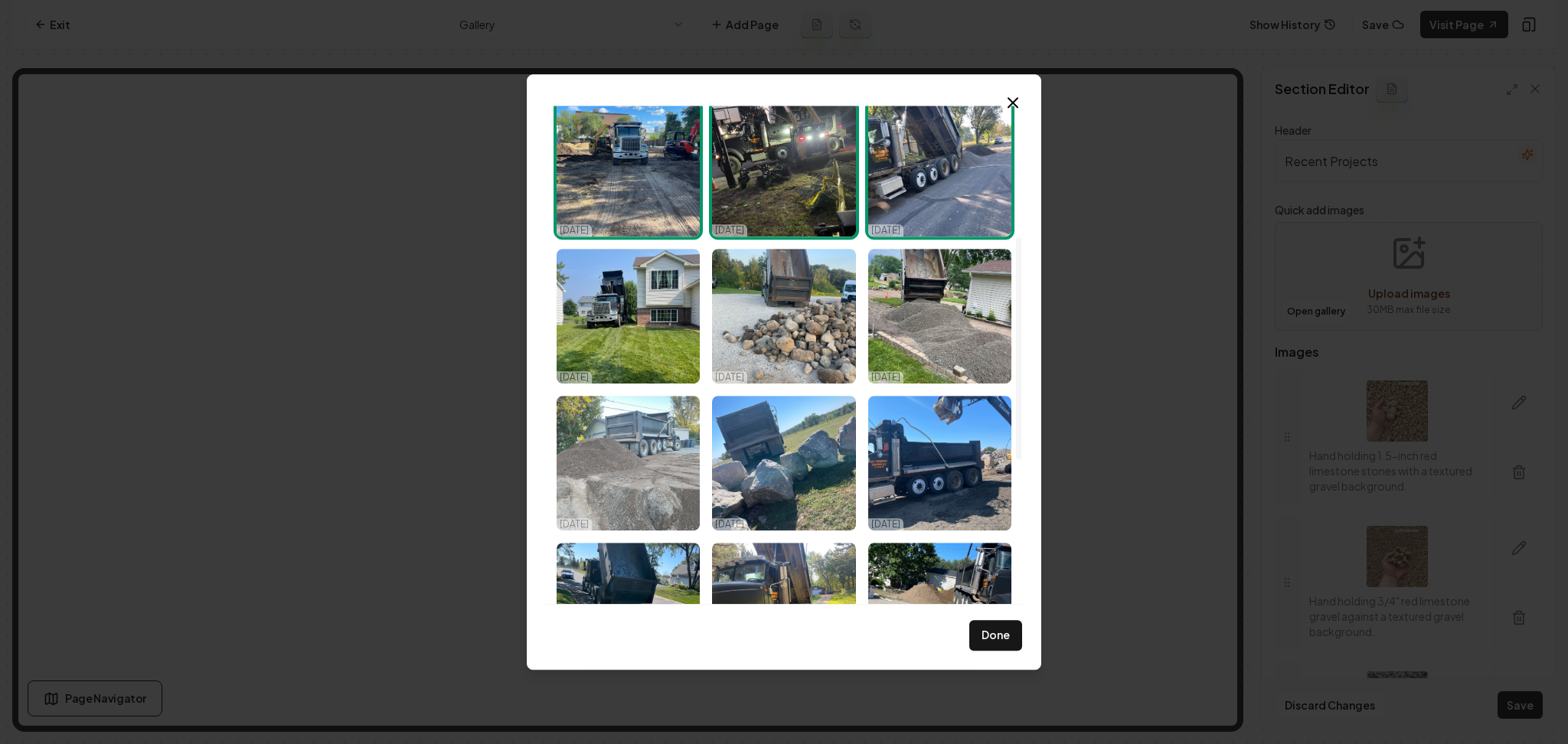
scroll to position [306, 0]
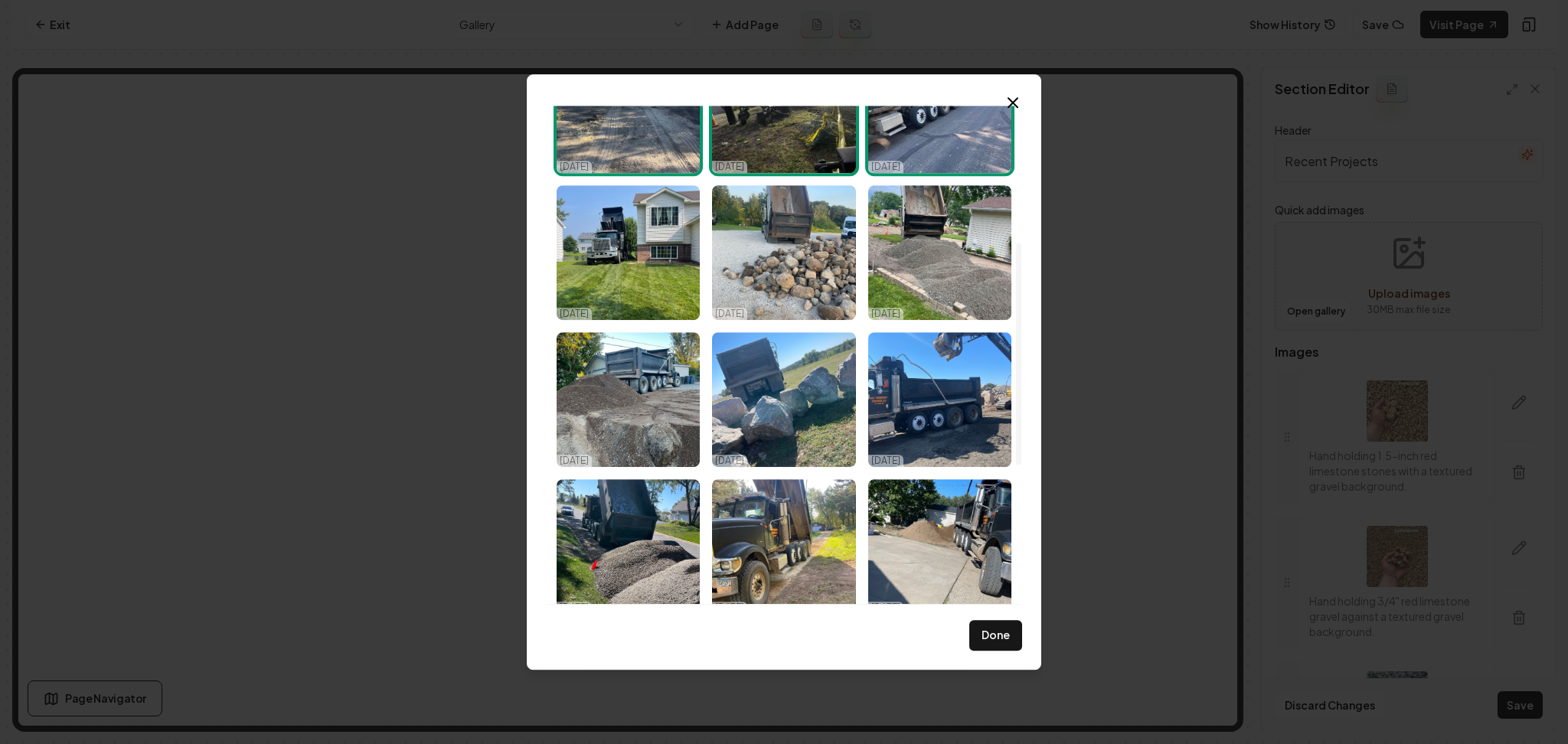
click at [614, 324] on div "09/30/25 09/30/25 09/30/25 09/30/25 09/30/25 09/30/25 09/30/25 09/30/25 09/30/2…" at bounding box center [784, 400] width 468 height 1029
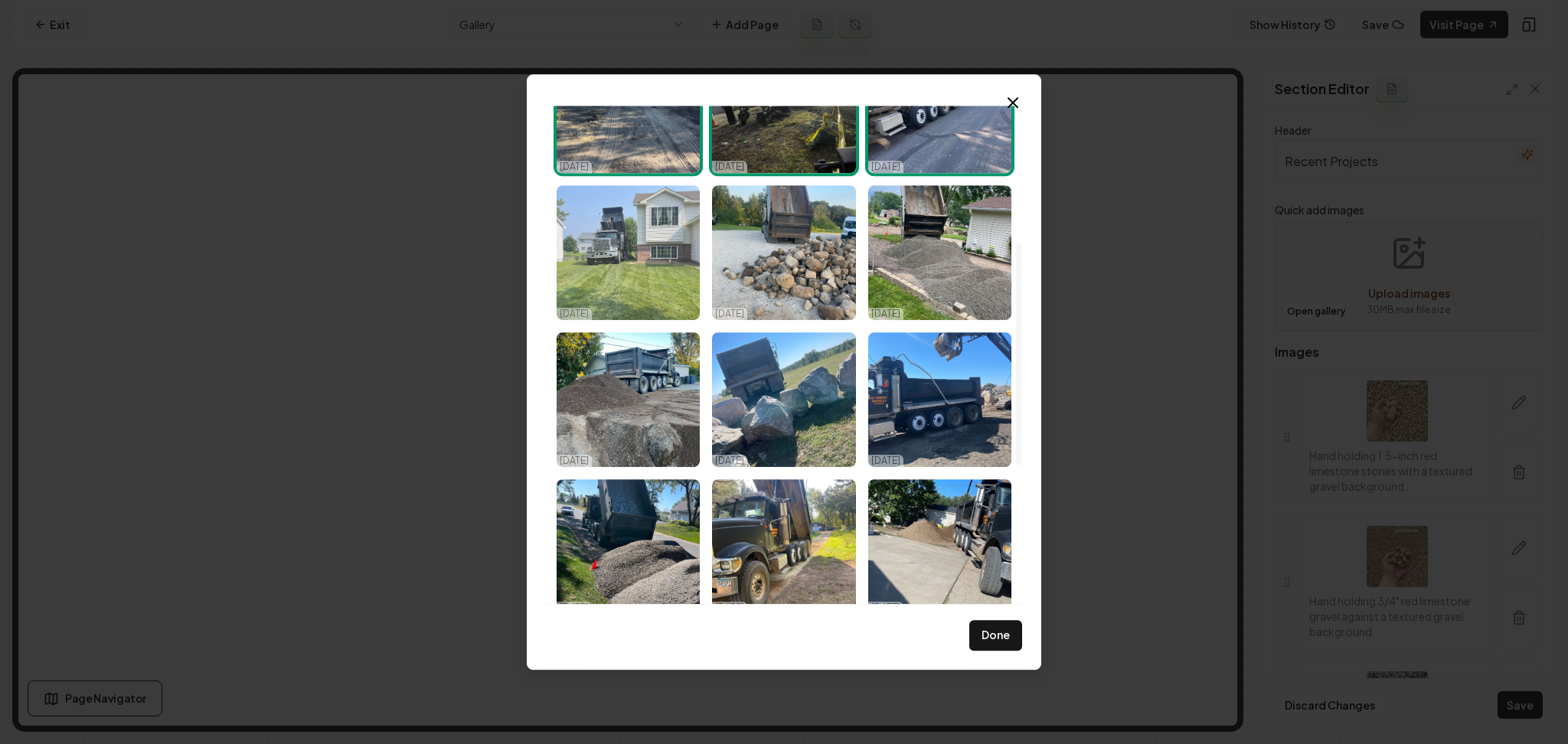
click at [657, 271] on img "Select image image_68dc23465c7cd75eb82b86a4.webp" at bounding box center [629, 253] width 143 height 135
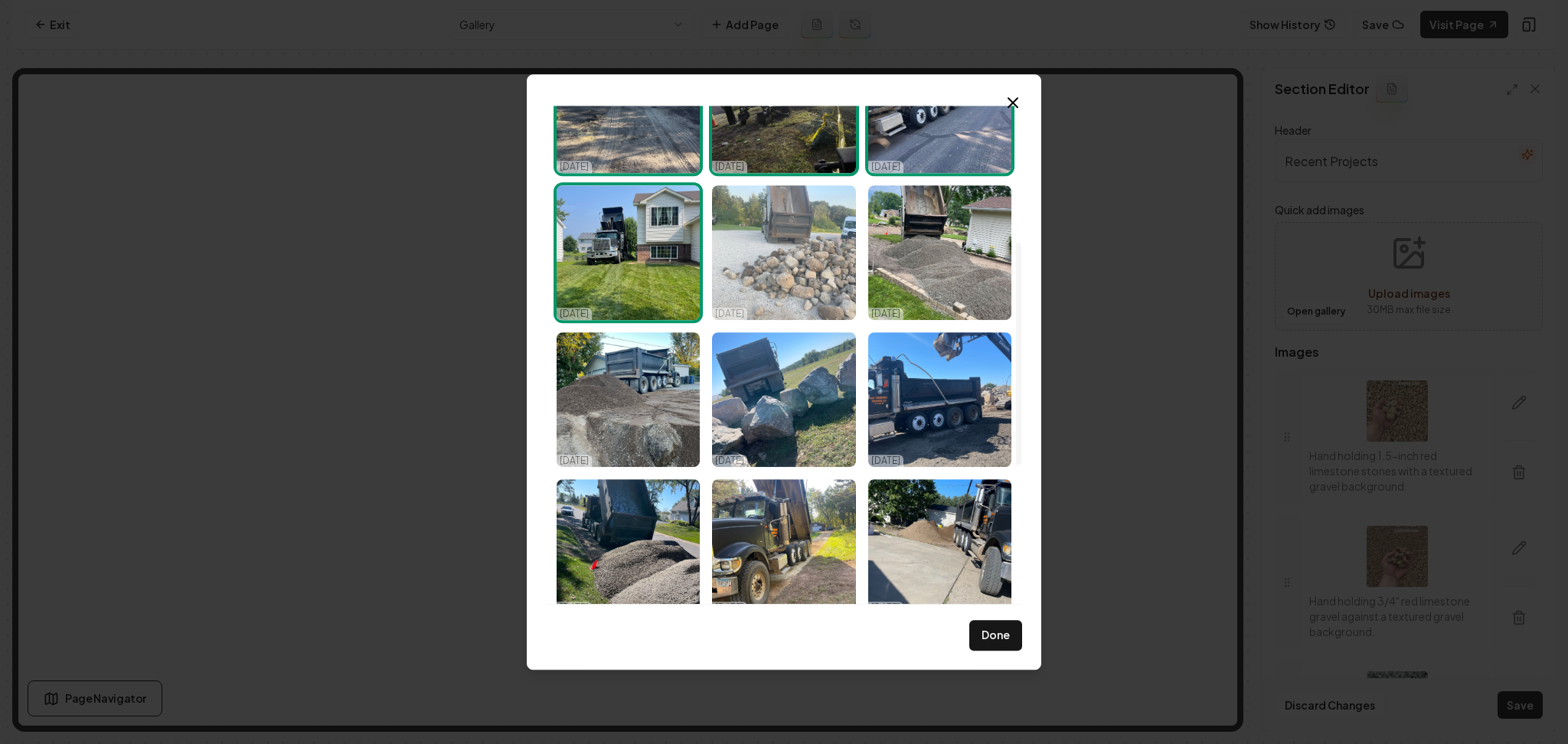
click at [813, 268] on img "Select image image_68dc23475c7cd75eb82b8bd1.webp" at bounding box center [784, 253] width 143 height 135
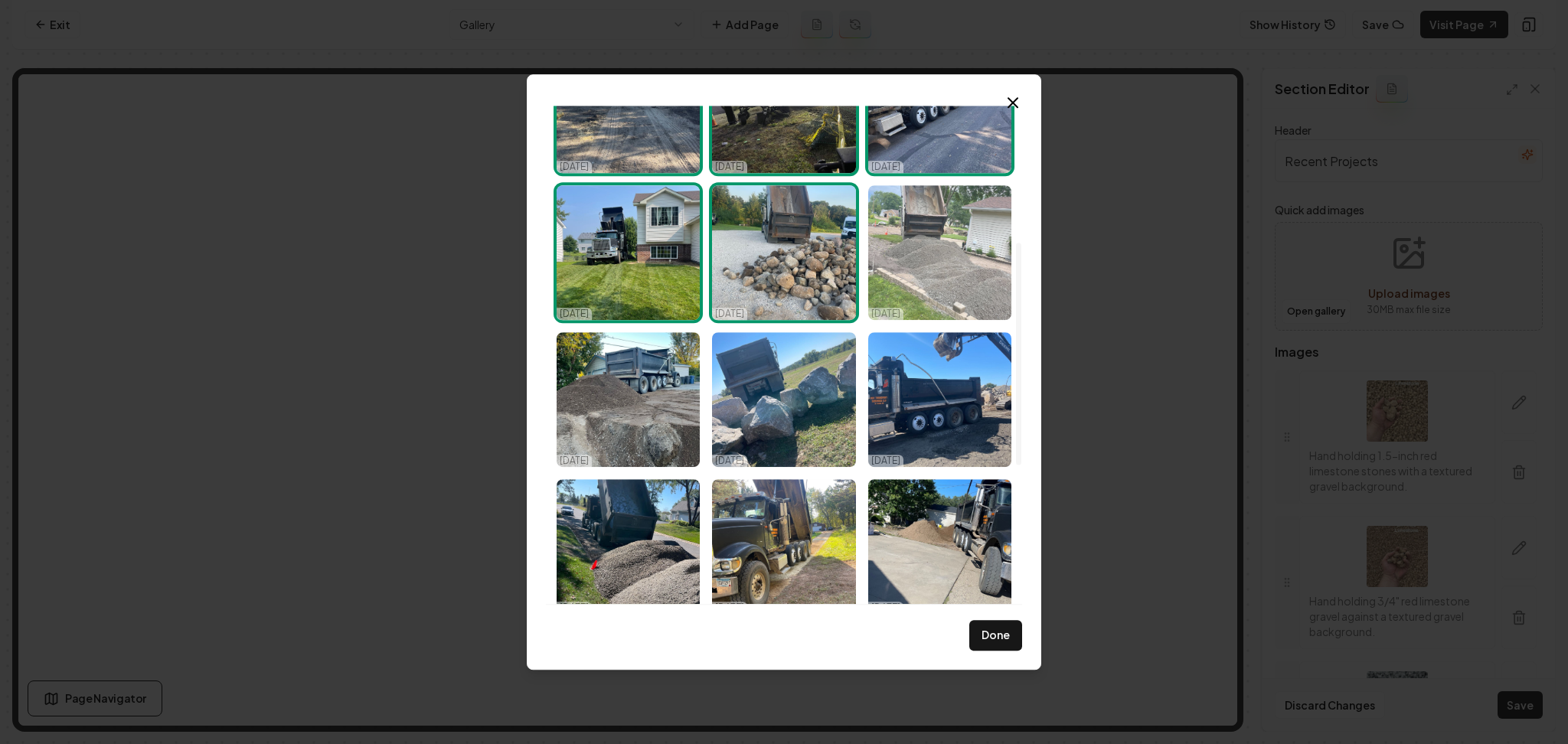
click at [957, 278] on img "Select image image_68dc234c5c7cd75eb82ba7f6.webp" at bounding box center [940, 253] width 143 height 135
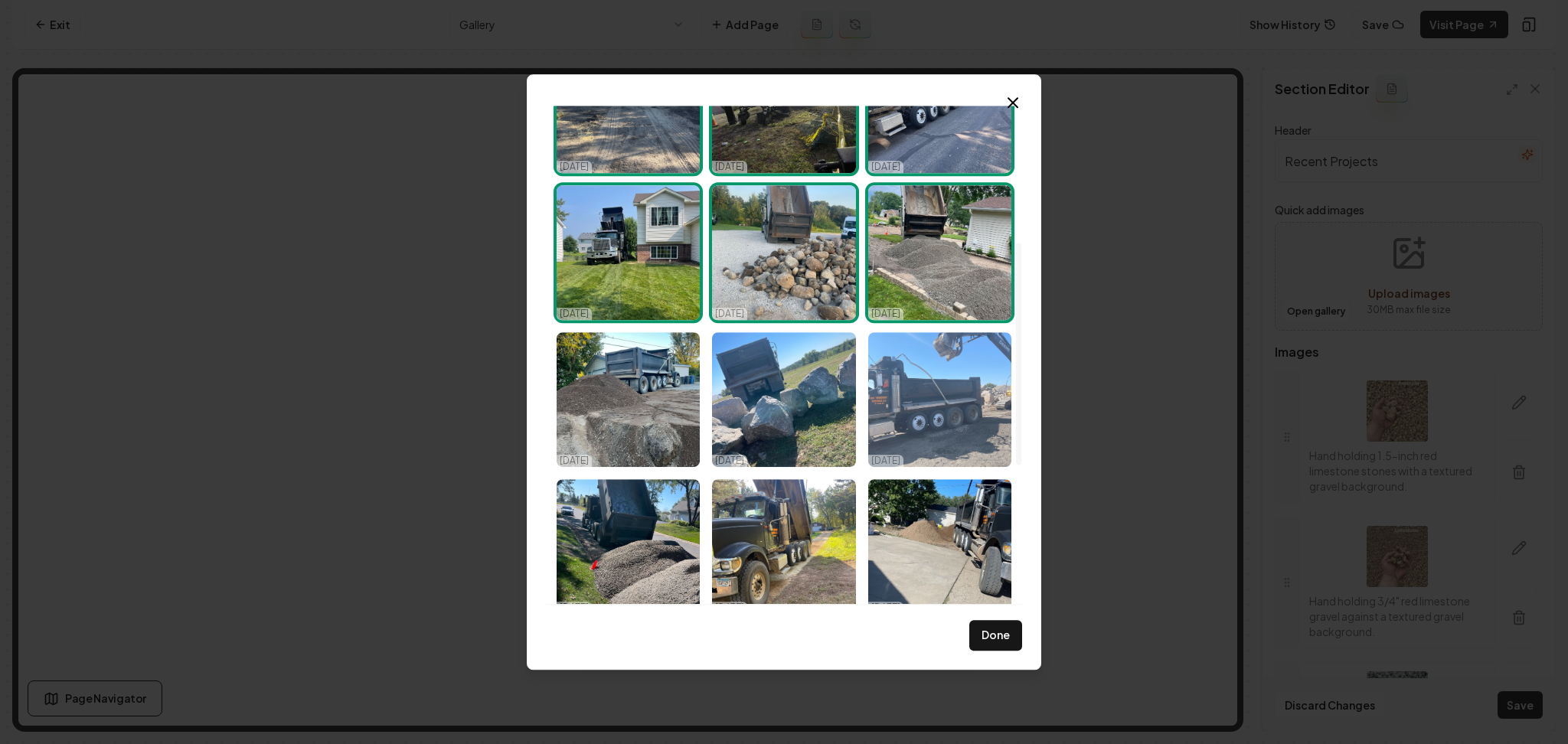
click at [939, 398] on img "Select image image_68dc23405c7cd75eb82b5fa5.webp" at bounding box center [940, 400] width 143 height 135
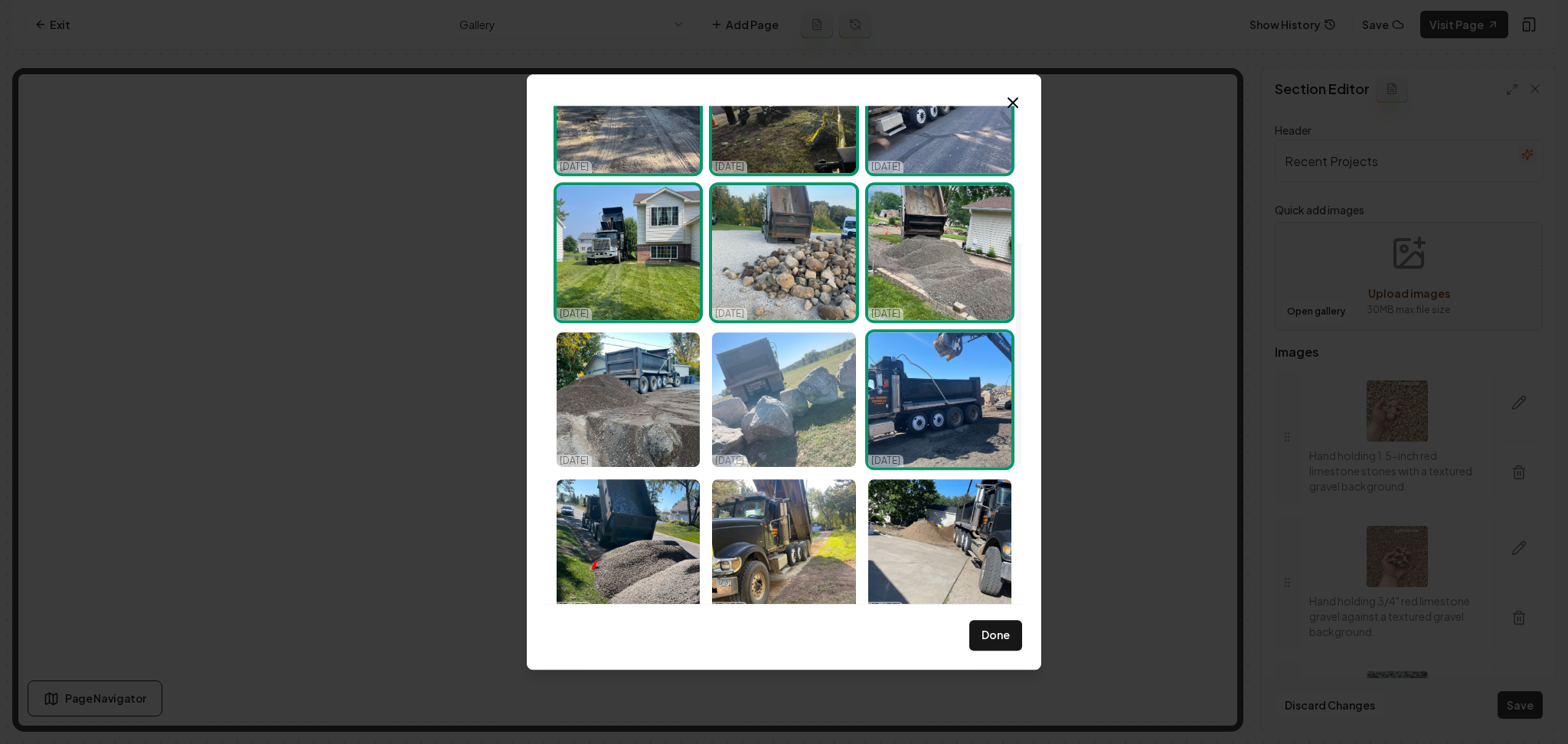
click at [749, 432] on img "Select image image_68dc23435c7cd75eb82b752e.webp" at bounding box center [784, 400] width 143 height 135
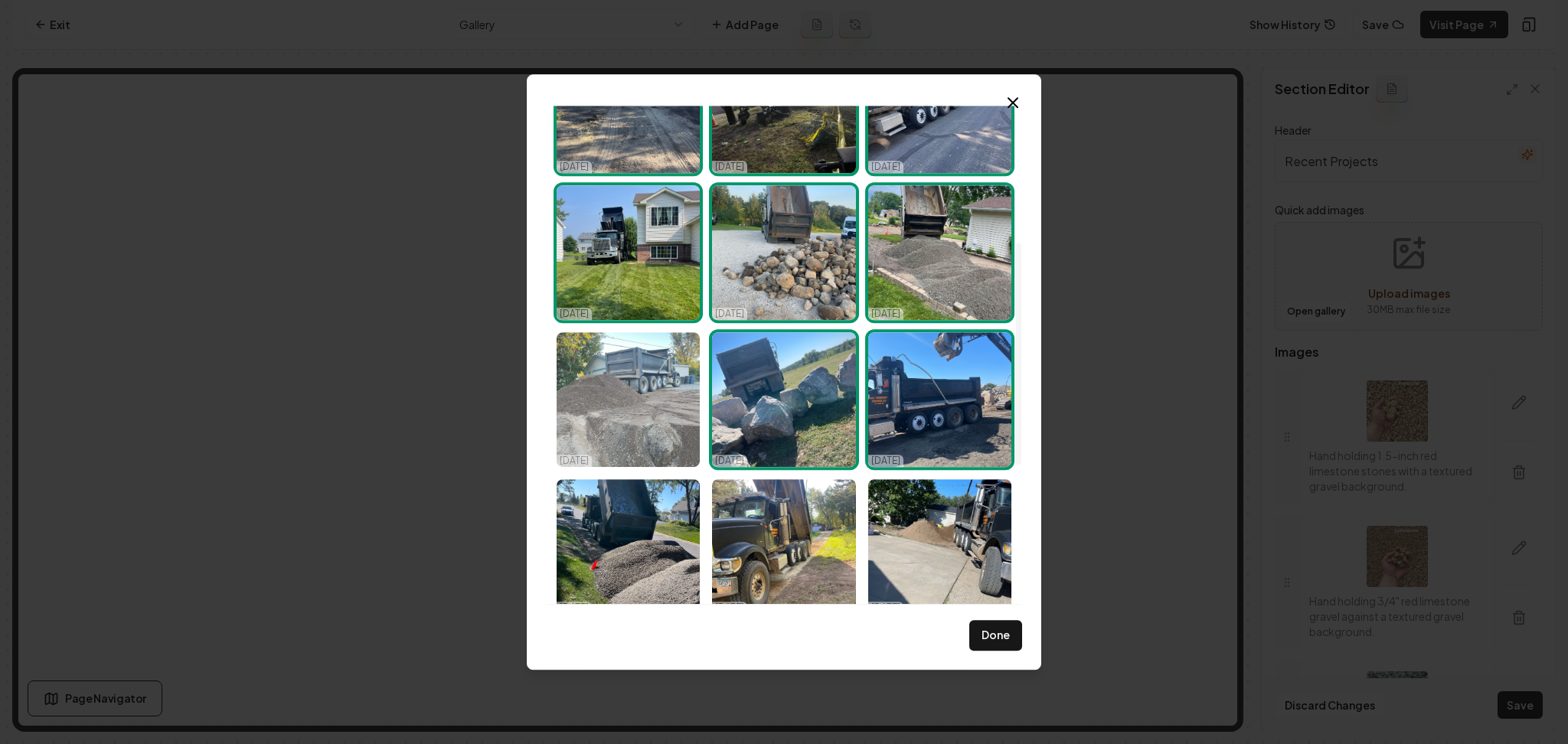
click at [630, 418] on img "Select image image_68dc234b5c7cd75eb82ba422.webp" at bounding box center [629, 400] width 143 height 135
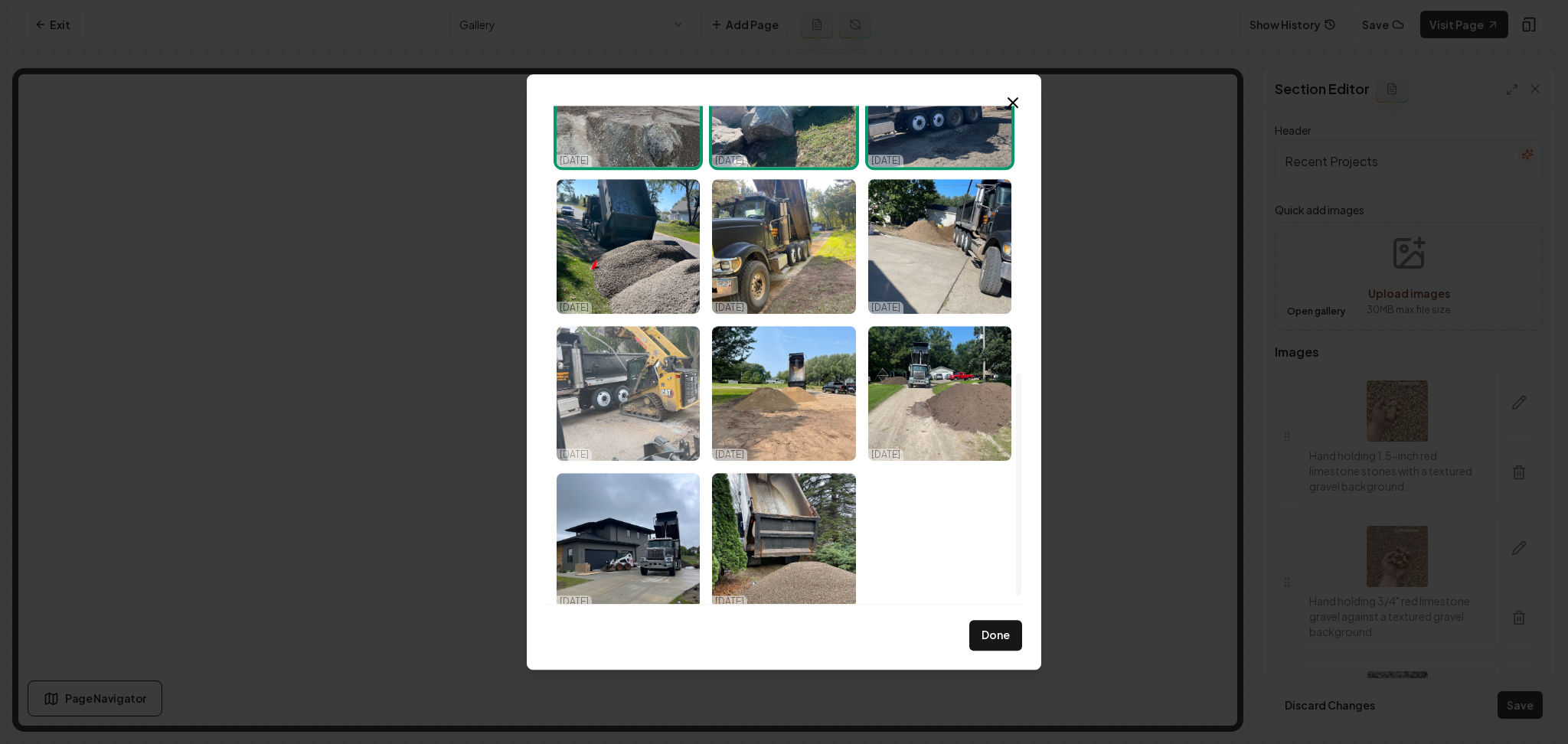
scroll to position [612, 0]
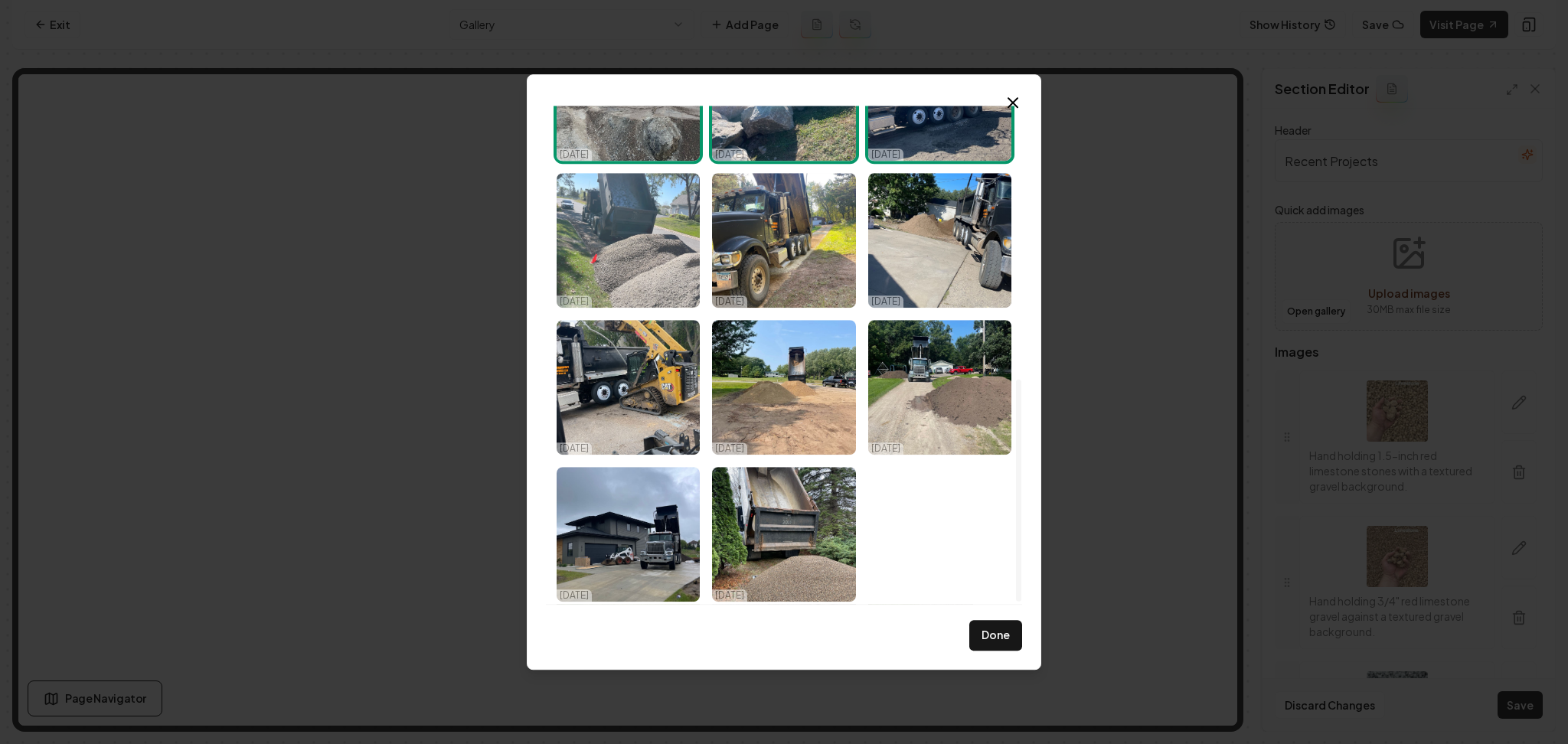
click at [633, 281] on img "Select image image_68dc234e5c7cd75eb82badd2.webp" at bounding box center [629, 240] width 143 height 135
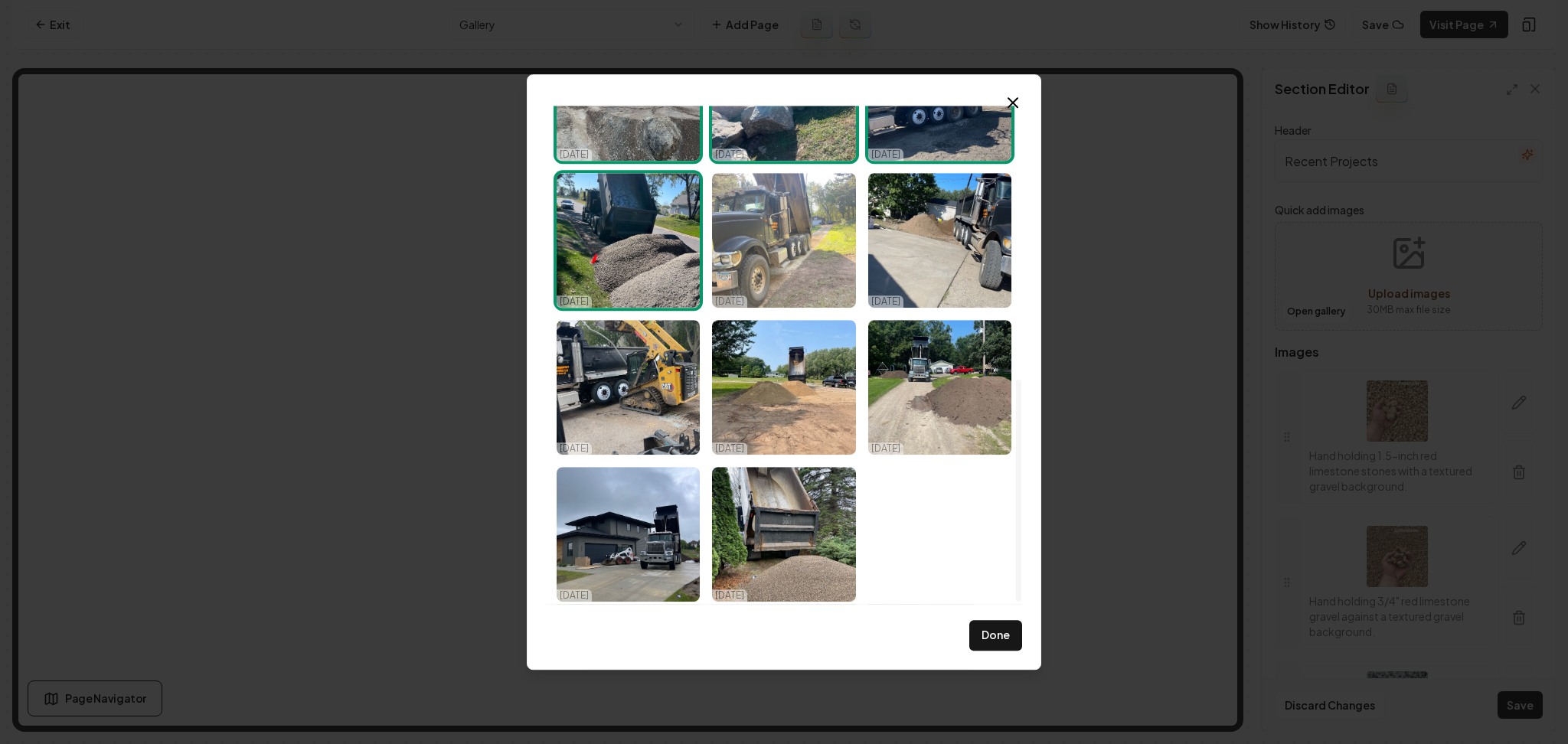
click at [779, 250] on img "Select image image_68dc23495c7cd75eb82b98d0.webp" at bounding box center [784, 240] width 143 height 135
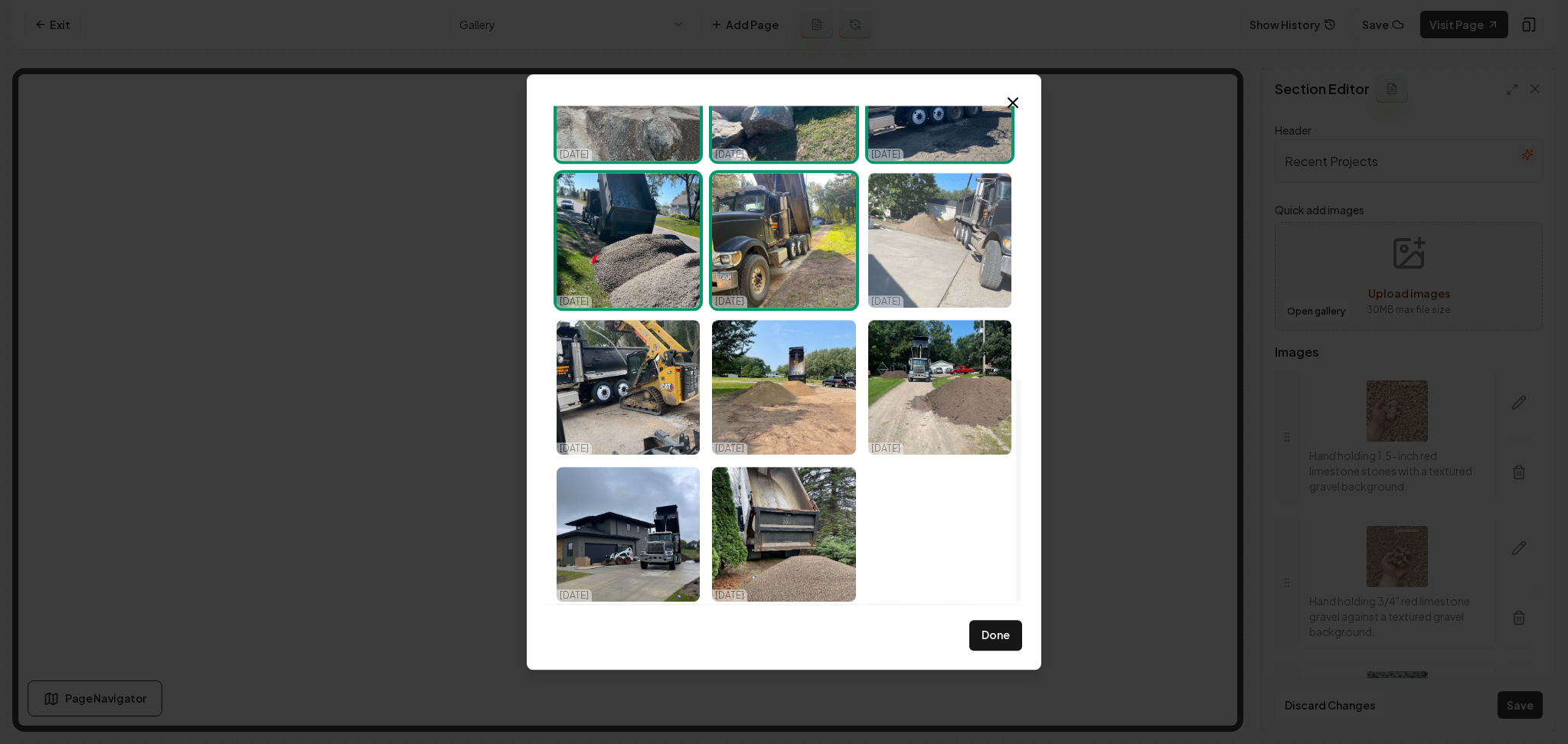
click at [933, 247] on img "Select image image_68dc23475c7cd75eb82b8b6f.webp" at bounding box center [940, 240] width 143 height 135
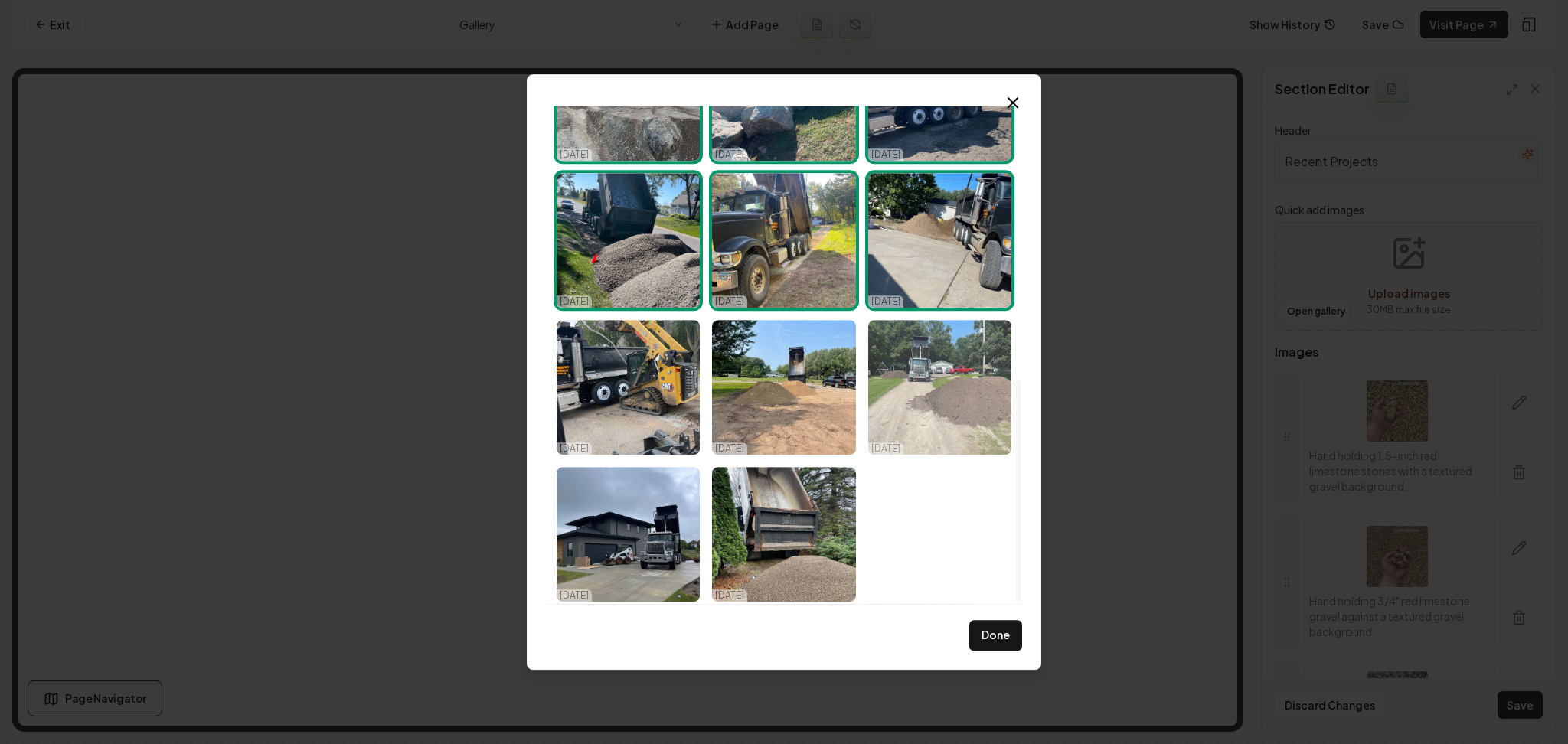
click at [938, 375] on img "Select image image_68dc234b5c7cd75eb82ba0ca.webp" at bounding box center [940, 387] width 143 height 135
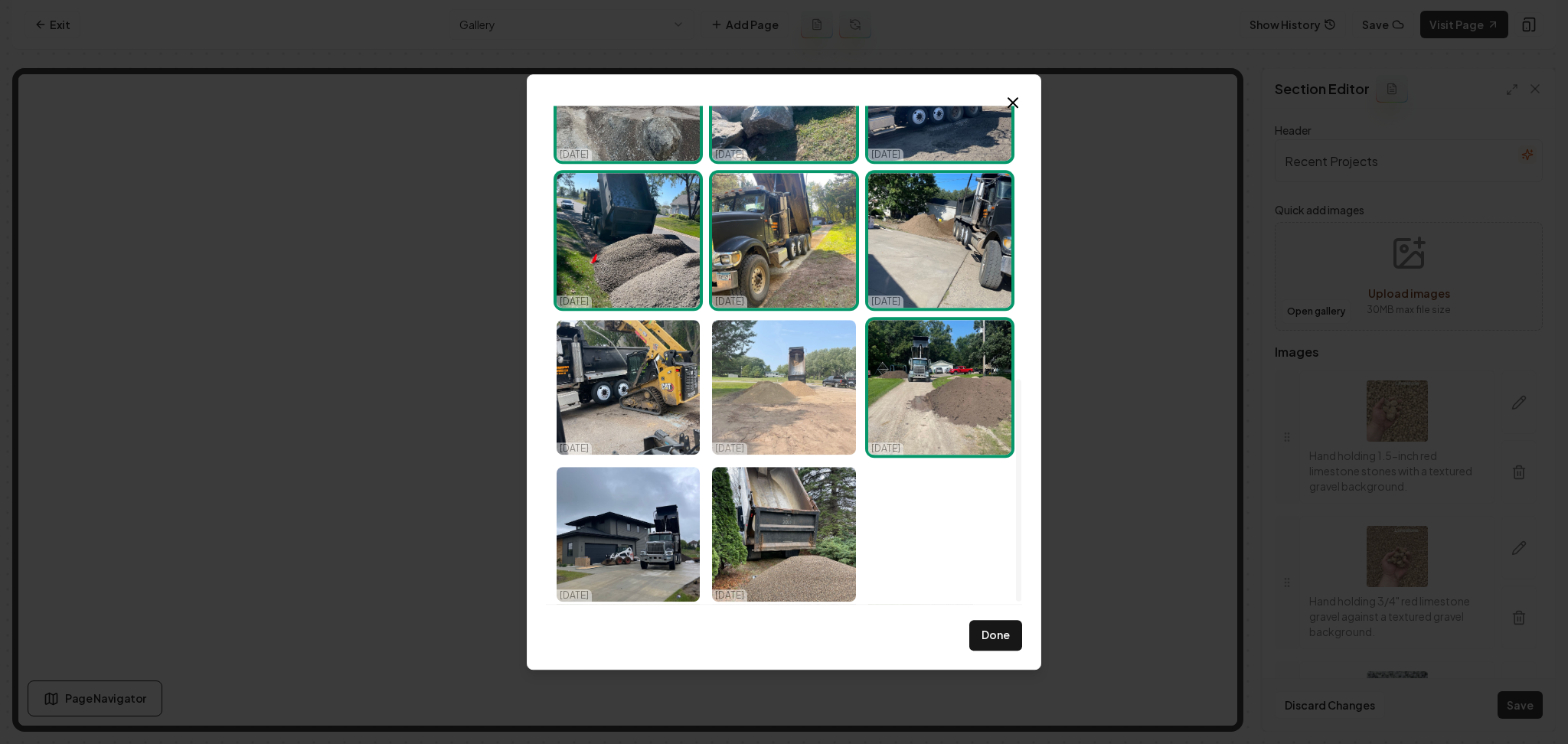
click at [765, 383] on img "Select image image_68dc23465c7cd75eb82b850c.webp" at bounding box center [784, 387] width 143 height 135
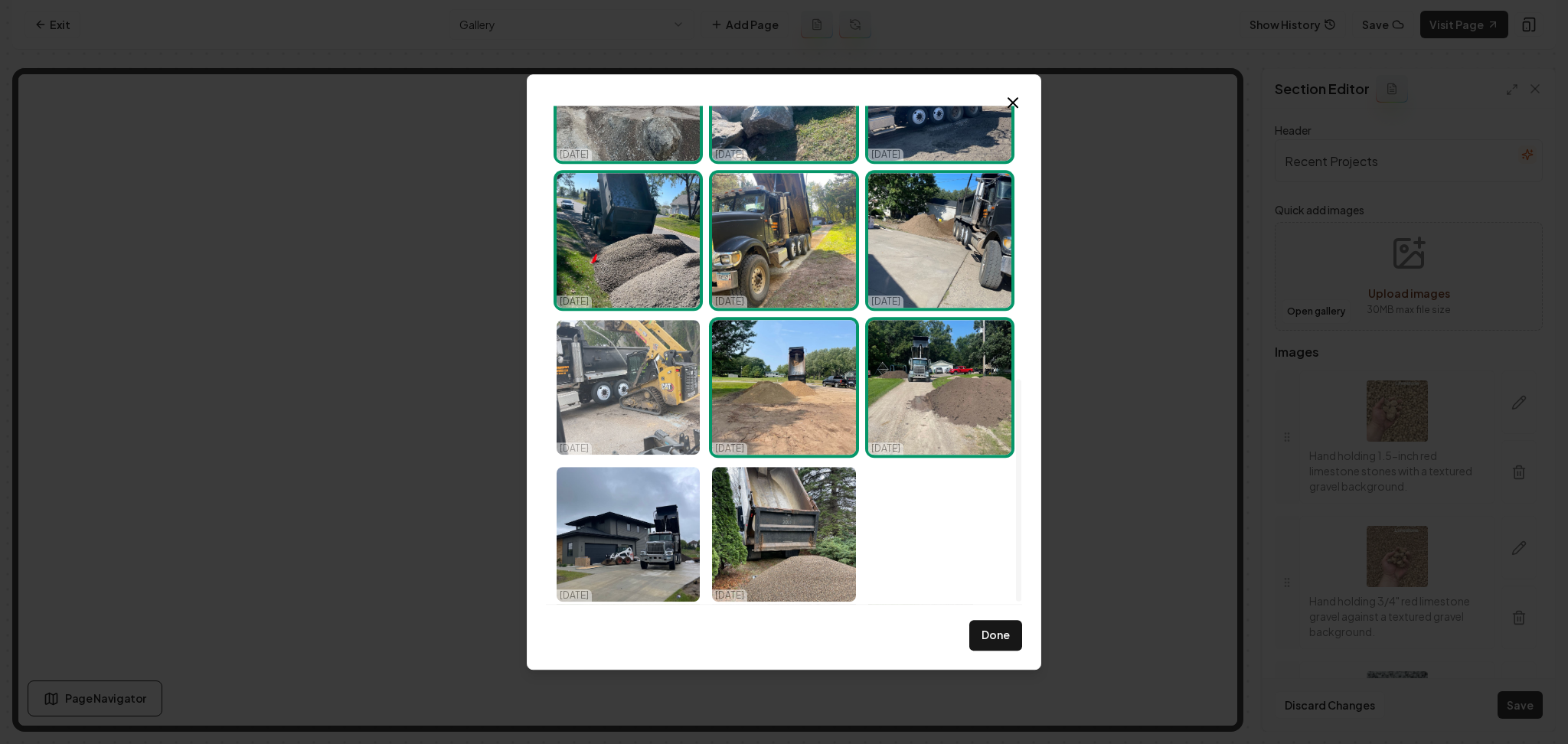
click at [588, 391] on img "Select image image_68dc23485c7cd75eb82b90d8.webp" at bounding box center [629, 387] width 143 height 135
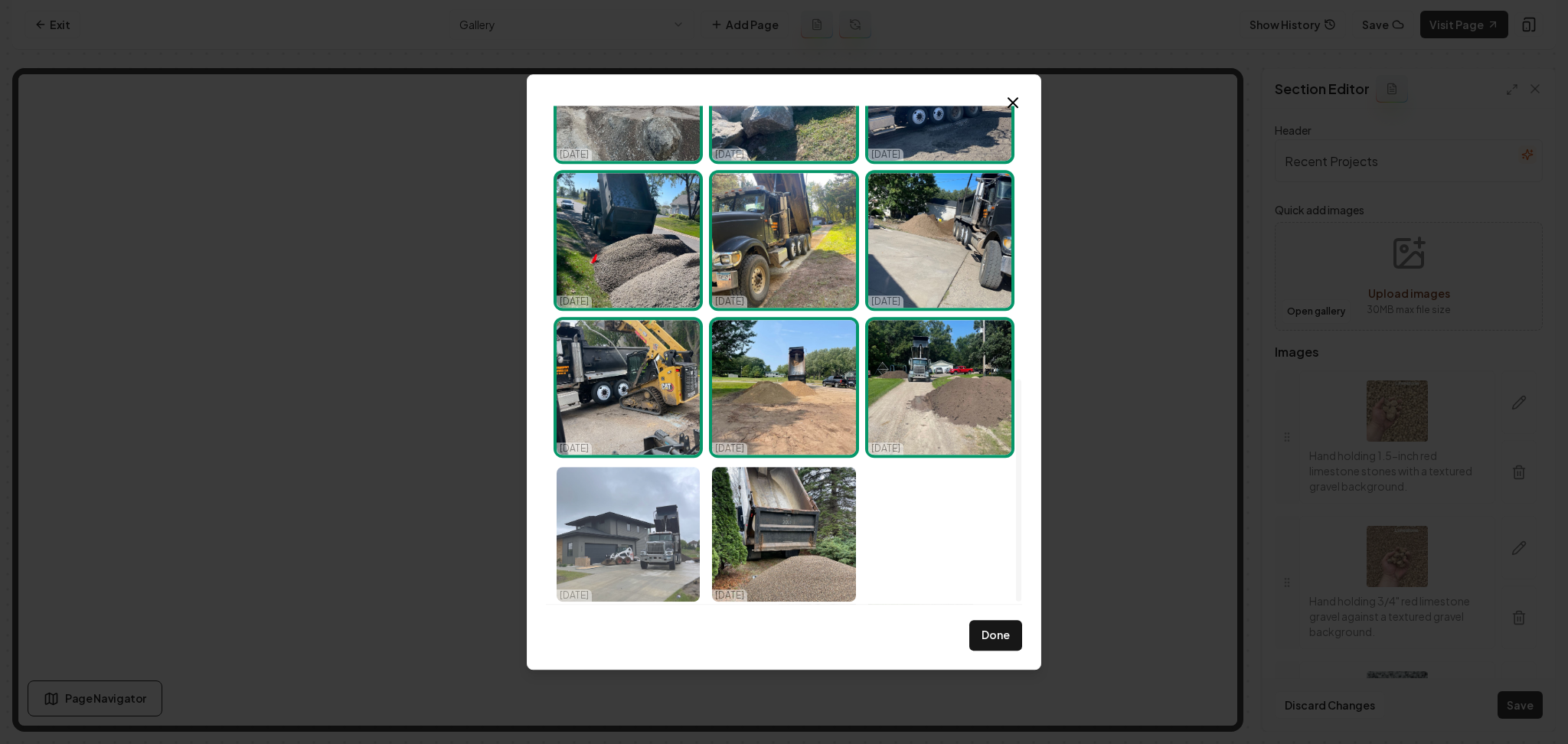
click at [613, 496] on img "Select image image_68dc23365c7cd75eb82b2b63.webp" at bounding box center [629, 535] width 143 height 135
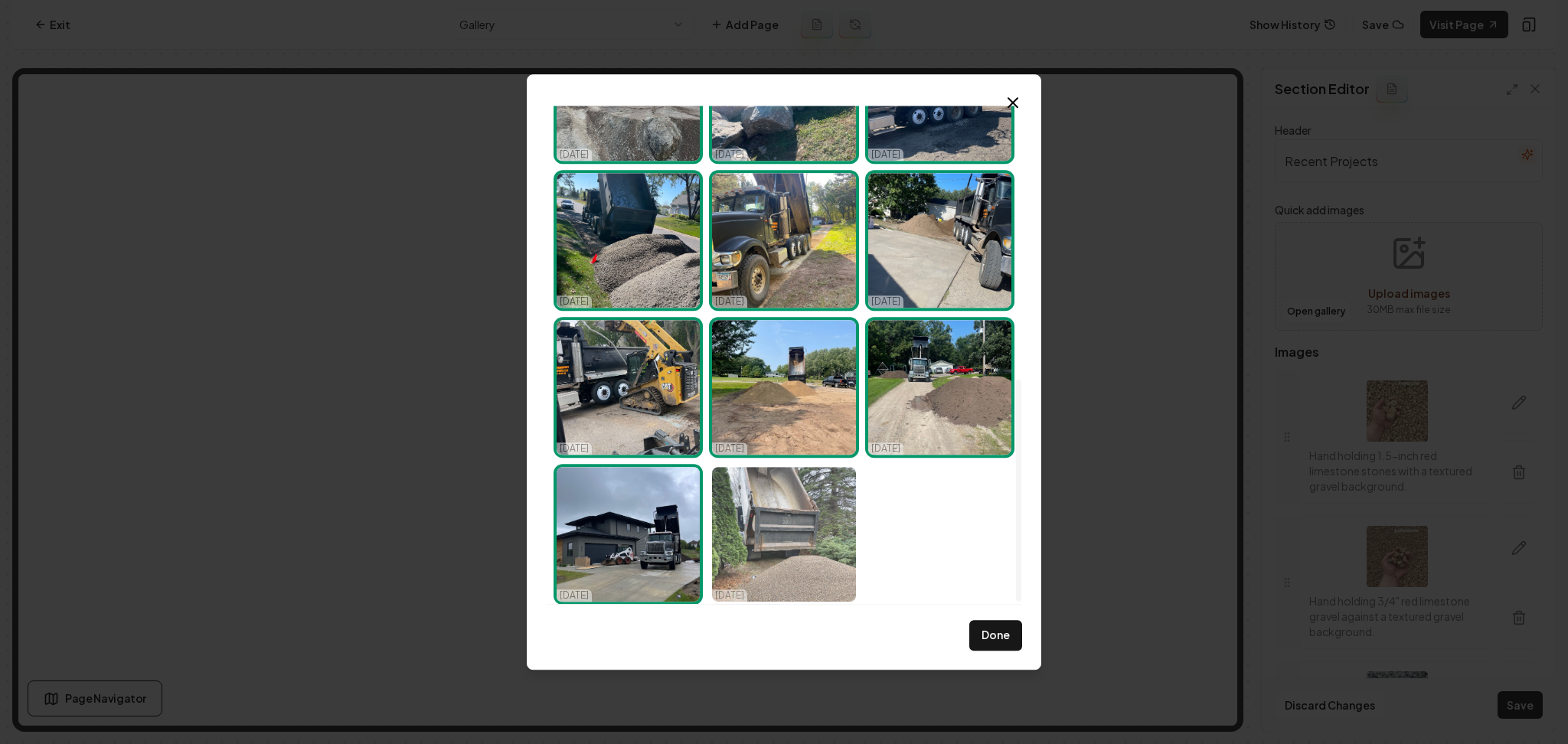
click at [737, 527] on img "Select image image_68dc234d5c7cd75eb82bacd2.webp" at bounding box center [784, 535] width 143 height 135
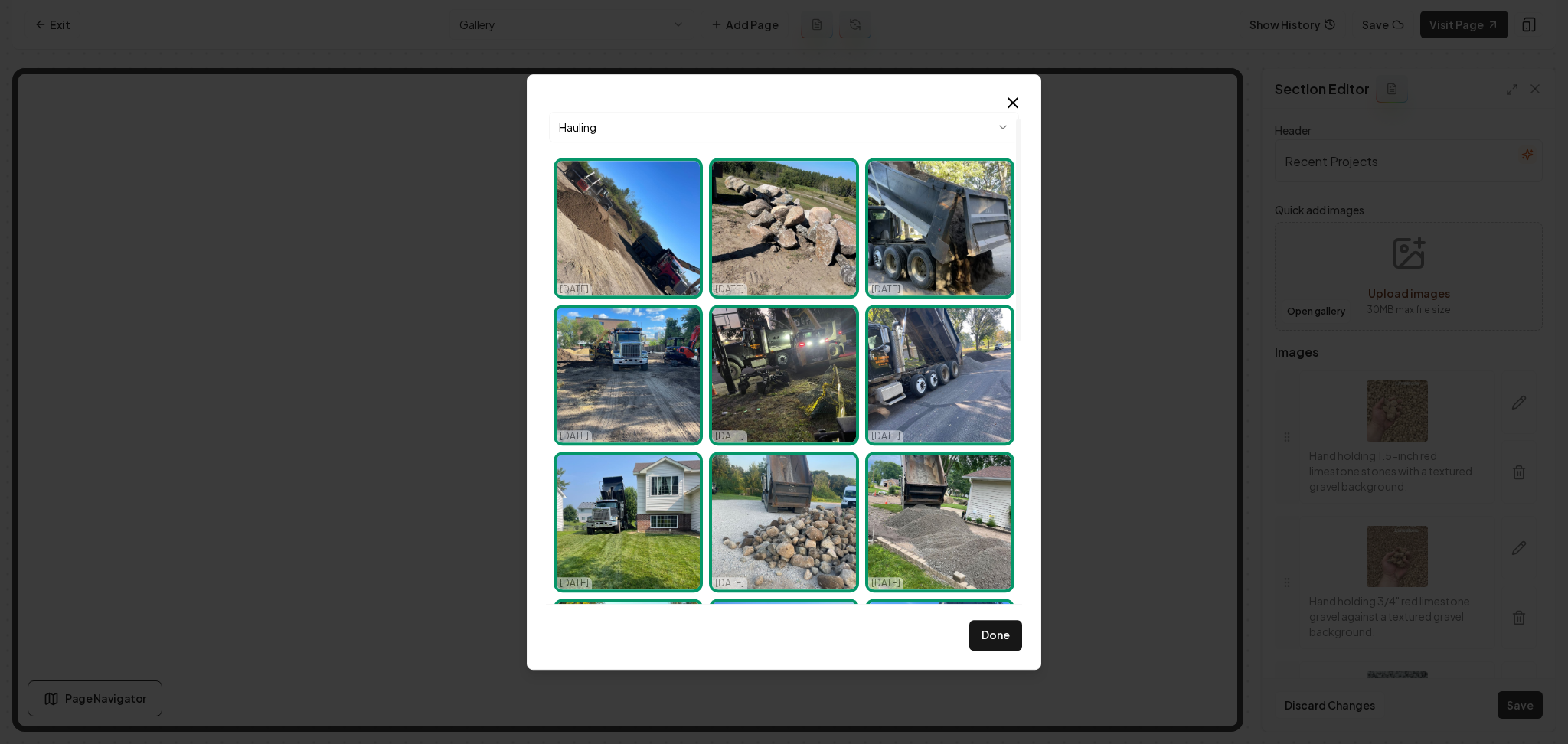
scroll to position [0, 0]
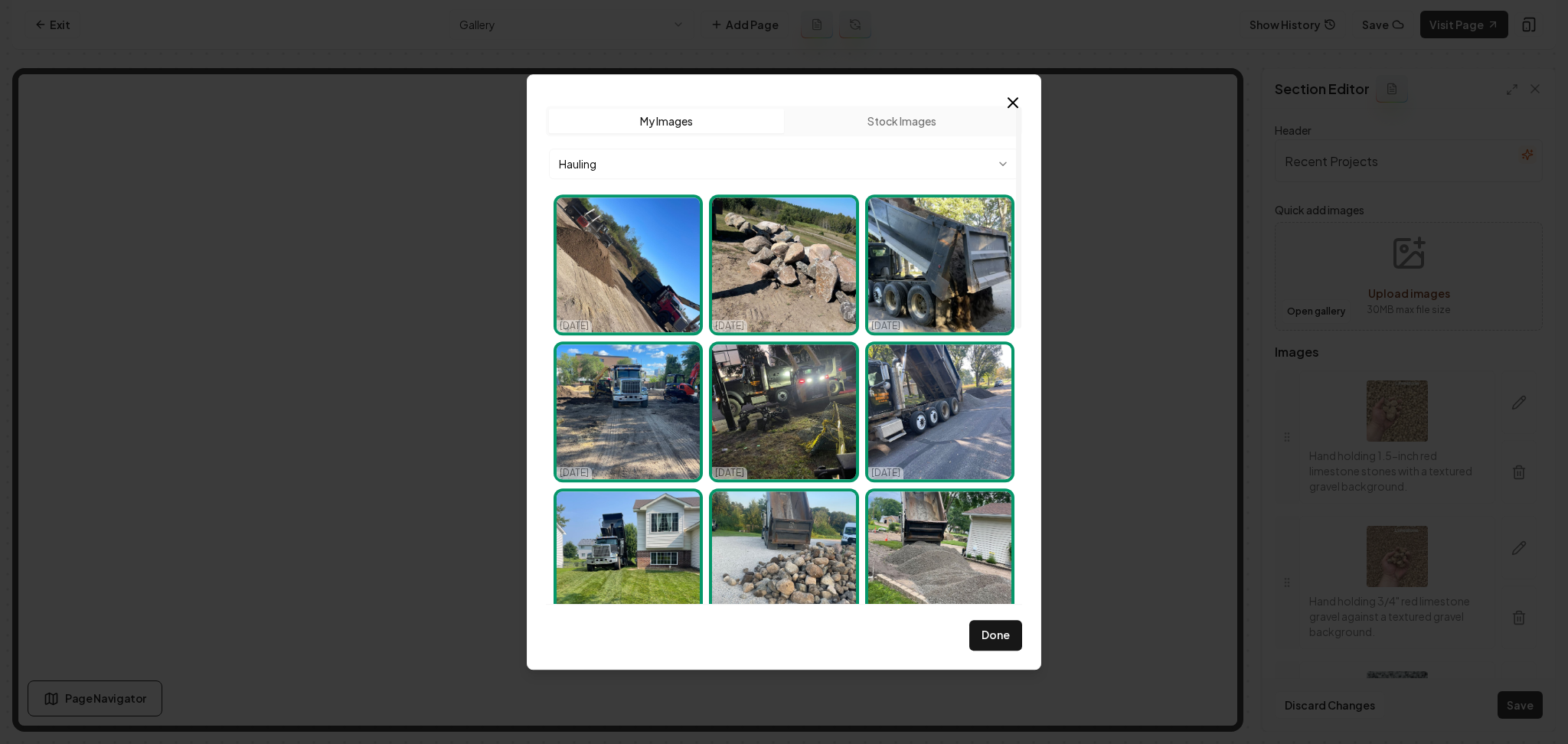
click at [647, 169] on body "Computer Required This feature is only available on a computer. Please switch t…" at bounding box center [784, 372] width 1568 height 744
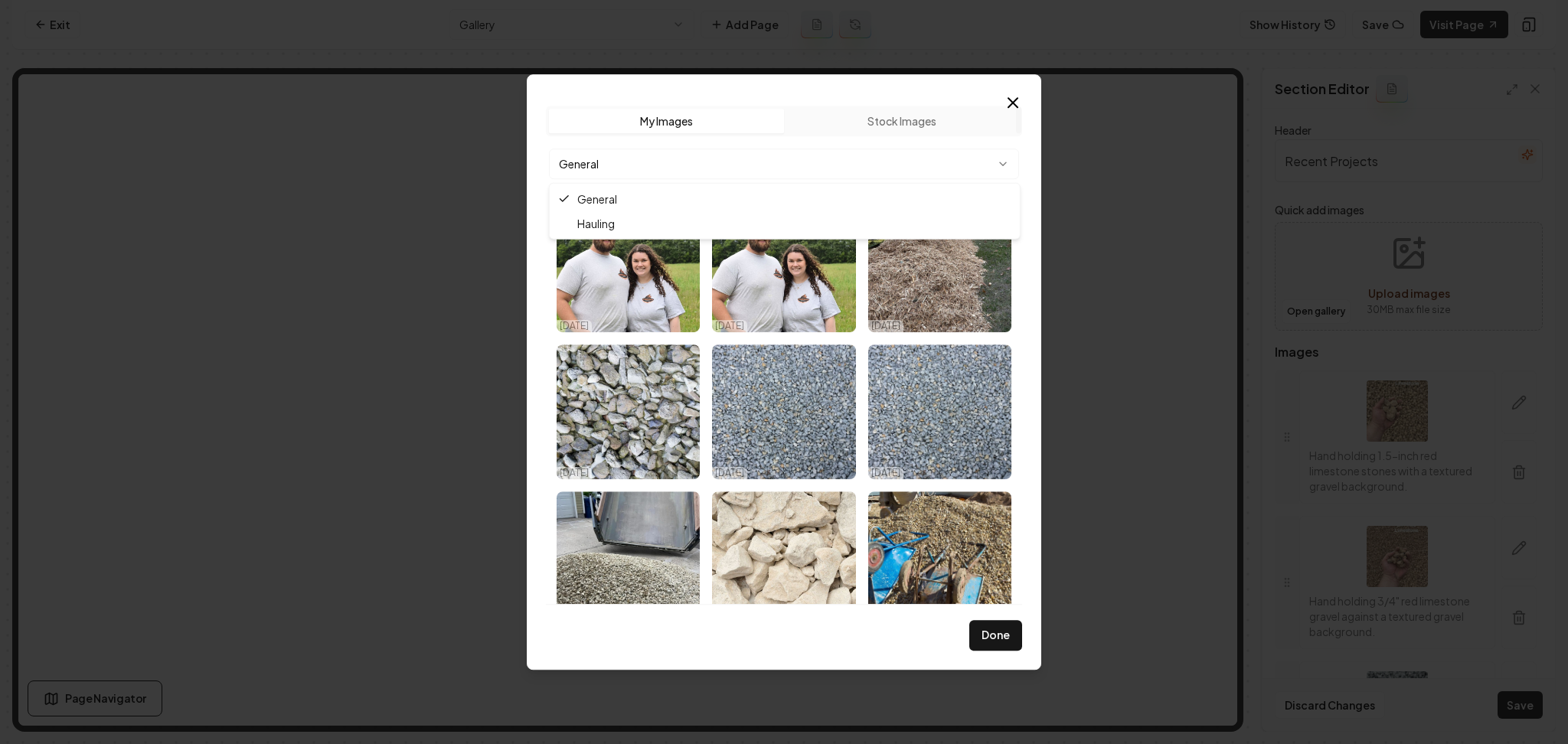
click at [659, 169] on body "Computer Required This feature is only available on a computer. Please switch t…" at bounding box center [784, 372] width 1568 height 744
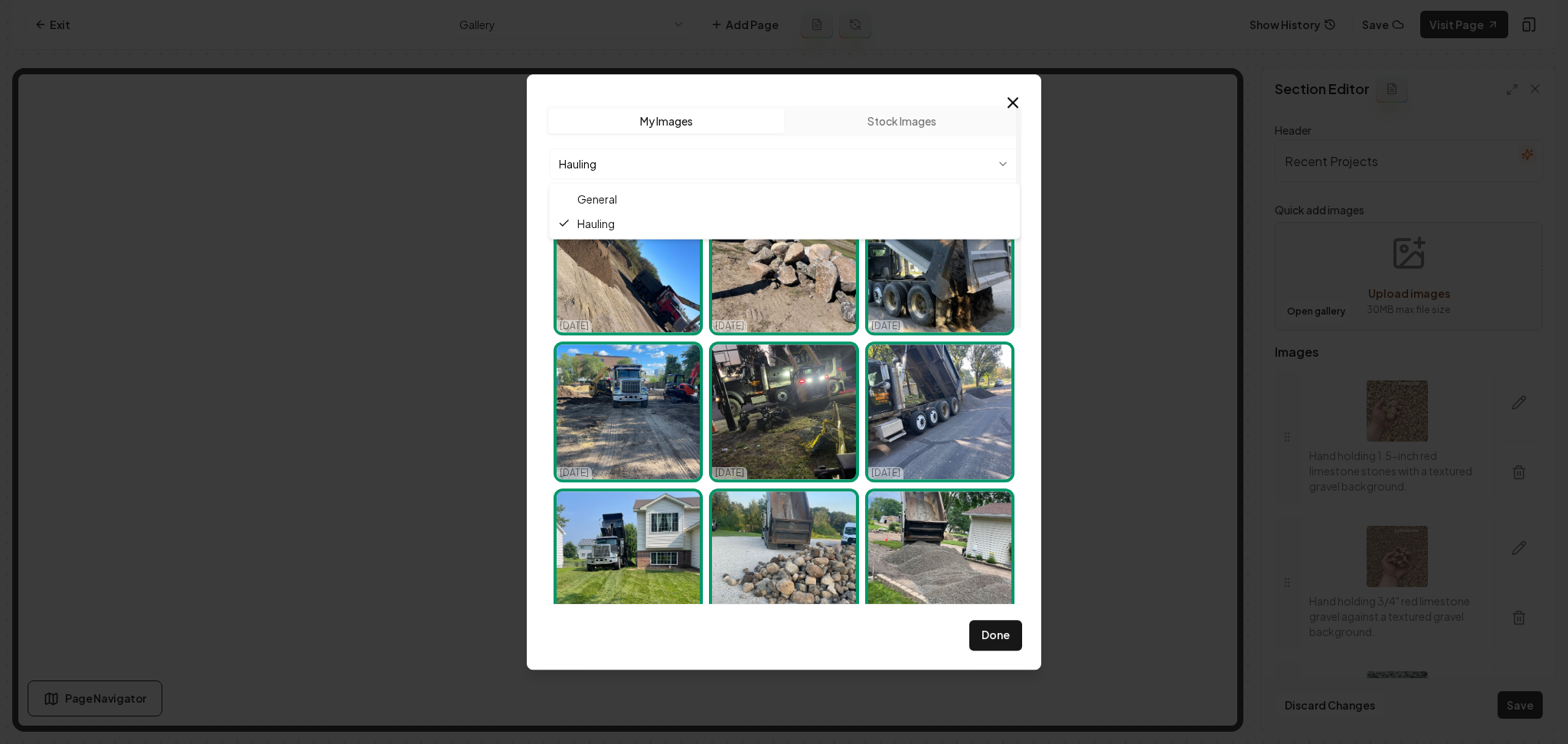
click at [690, 154] on body "Computer Required This feature is only available on a computer. Please switch t…" at bounding box center [784, 372] width 1568 height 744
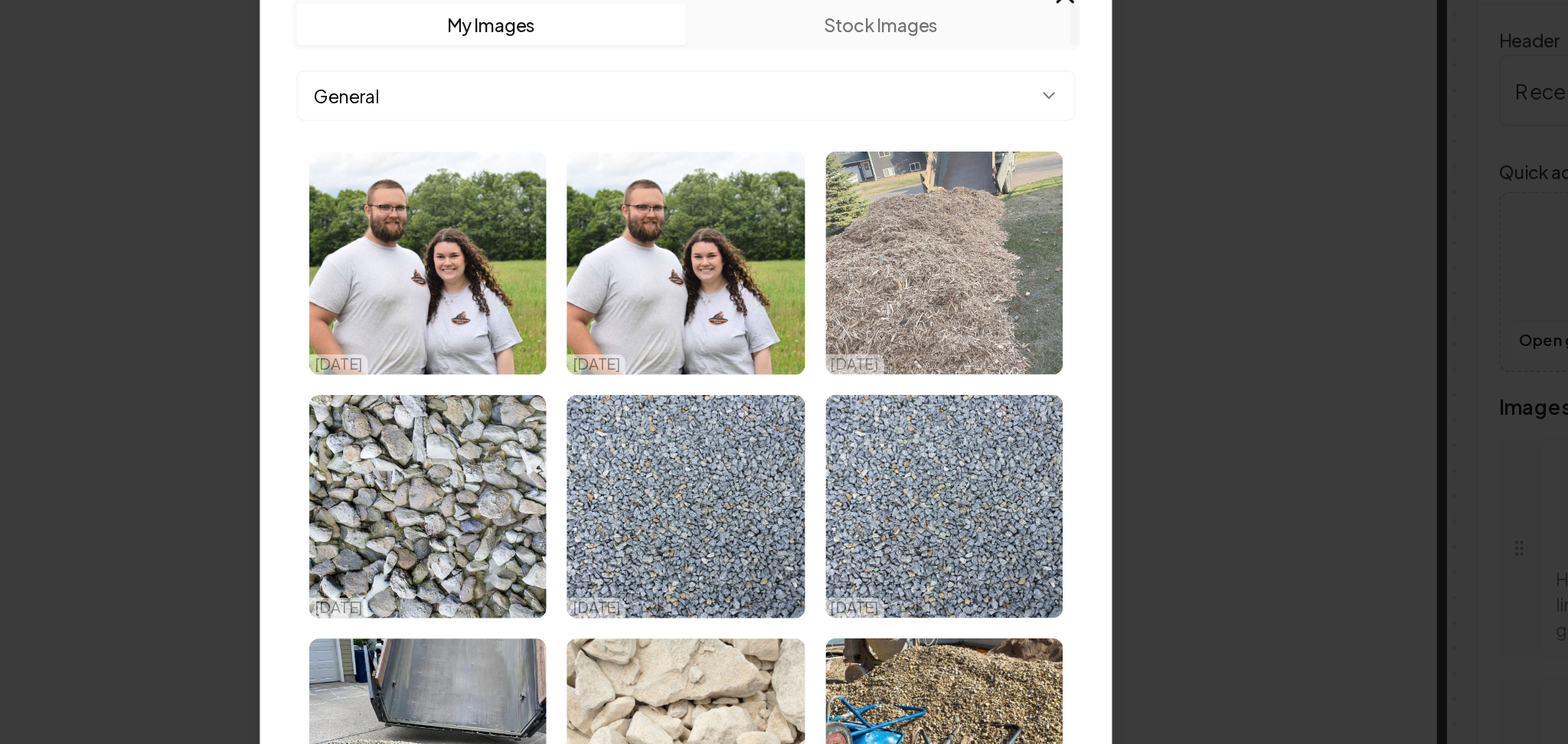
click at [933, 268] on img "Select image image_68dd78a55c7cd75eb8cd44e2.jpg" at bounding box center [940, 265] width 143 height 135
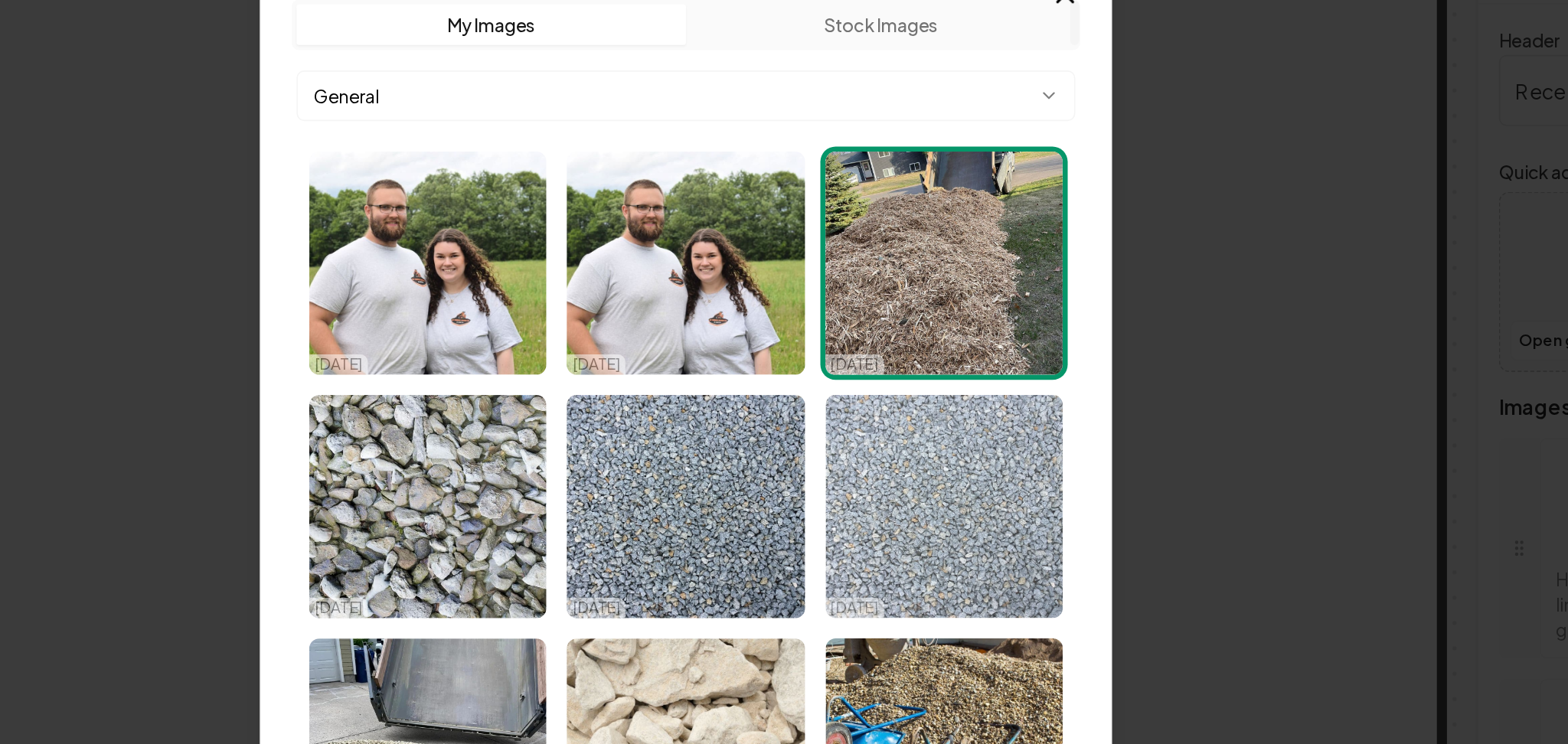
click at [907, 409] on img "Select image image_68dd786d5c7cd75eb8cc42c0.jpg" at bounding box center [940, 412] width 143 height 135
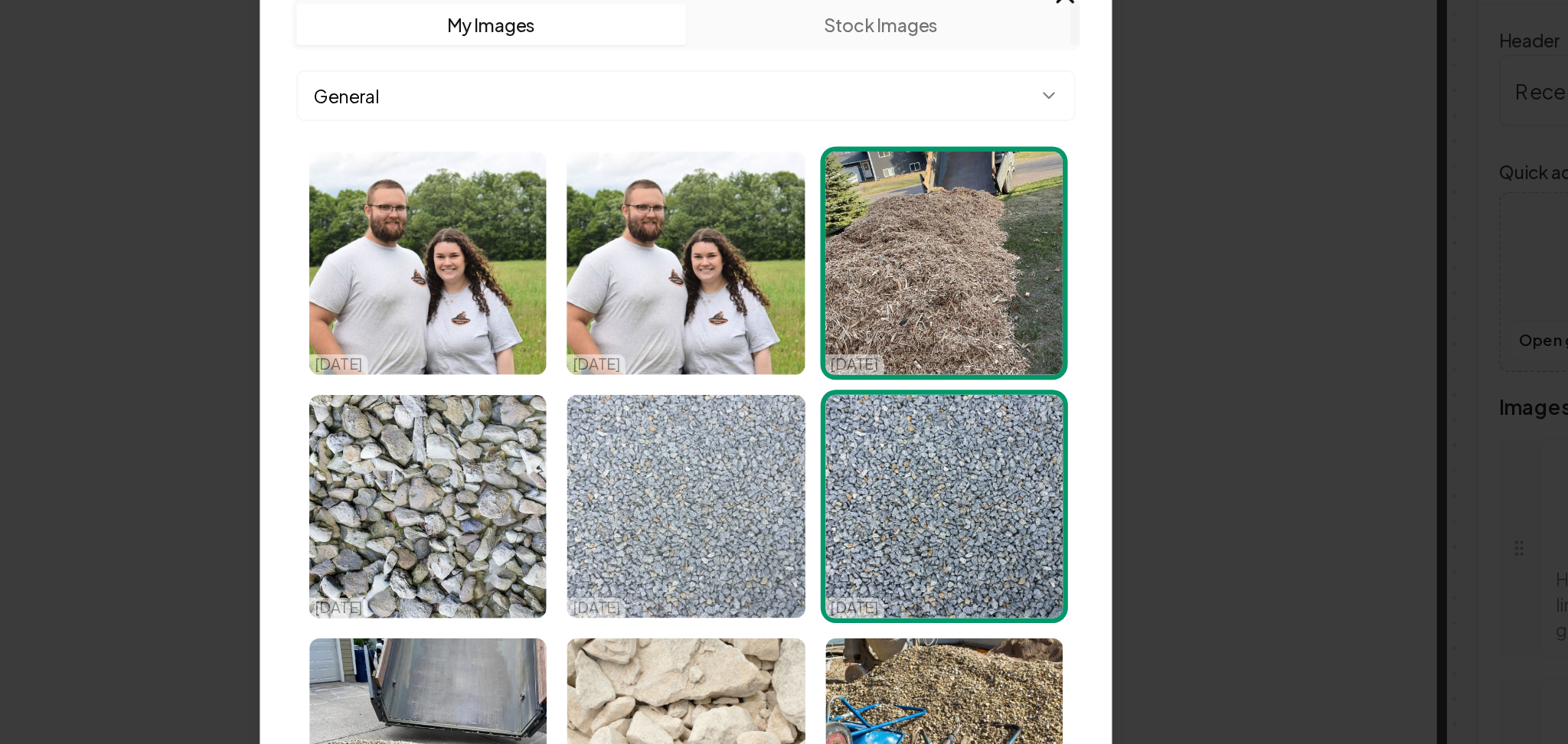
click at [761, 418] on img "Select image image_68dd787e5c7cd75eb8cc8349.jpg" at bounding box center [784, 412] width 143 height 135
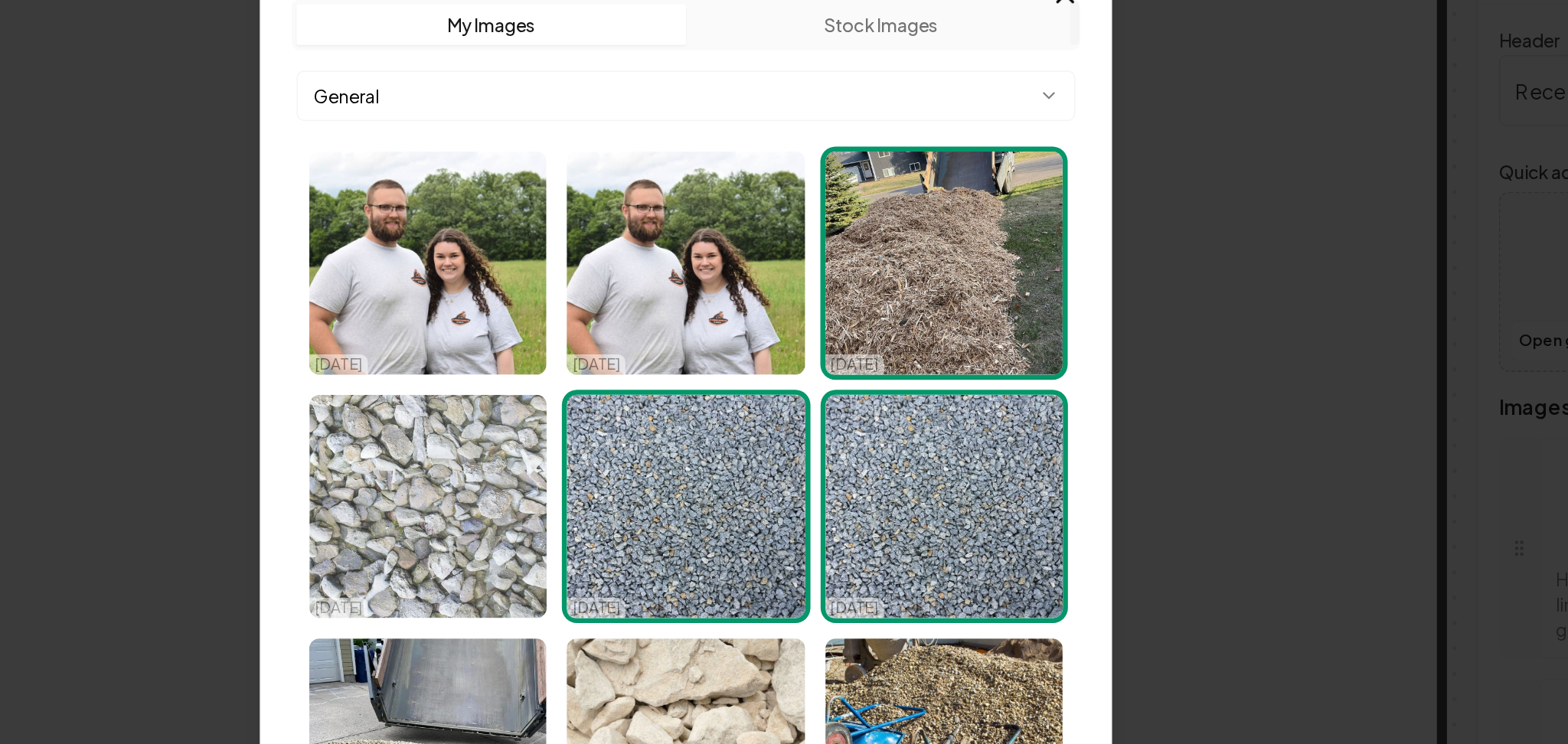
click at [648, 421] on img "Select image image_68dd78905c7cd75eb8ccdb4a.jpg" at bounding box center [629, 412] width 143 height 135
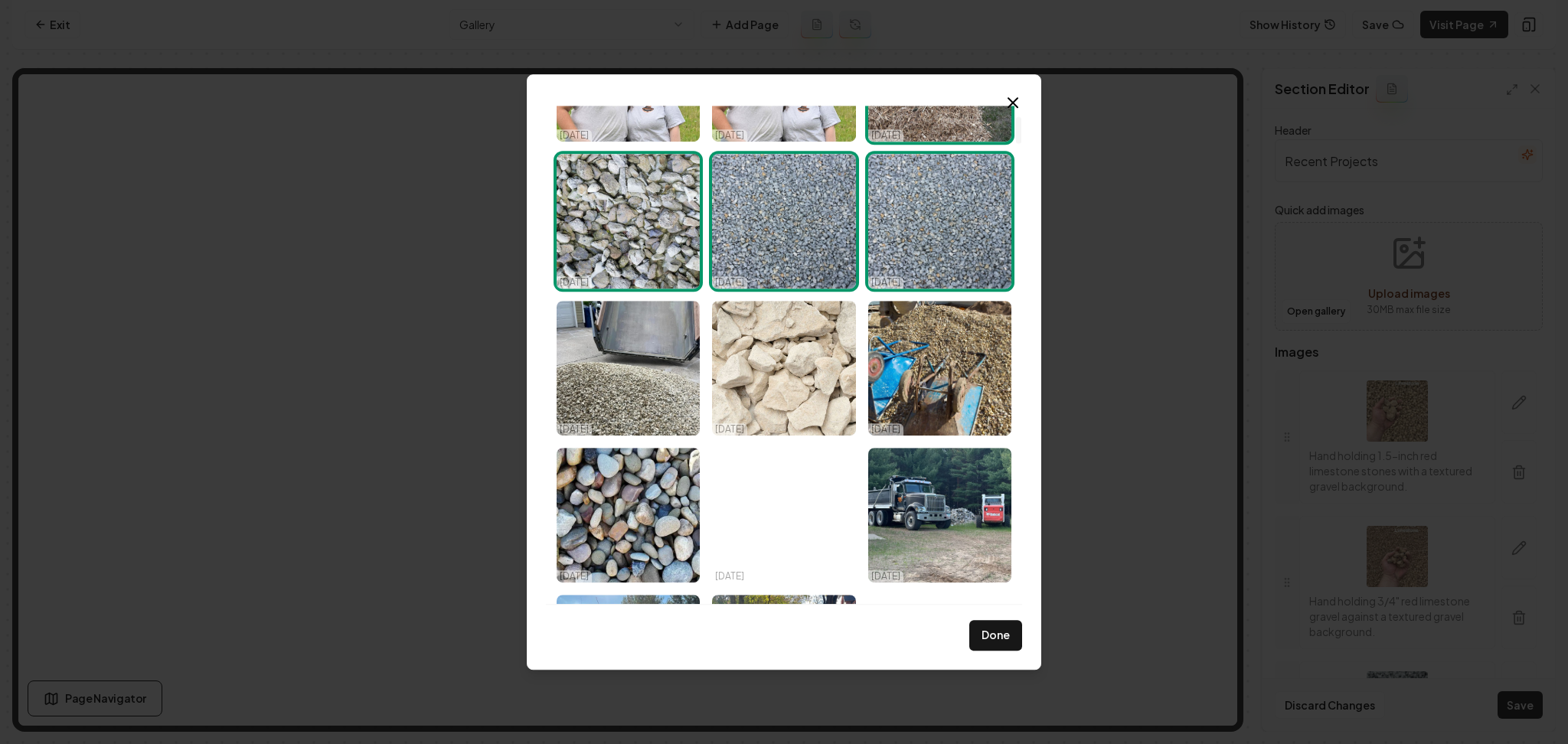
scroll to position [191, 0]
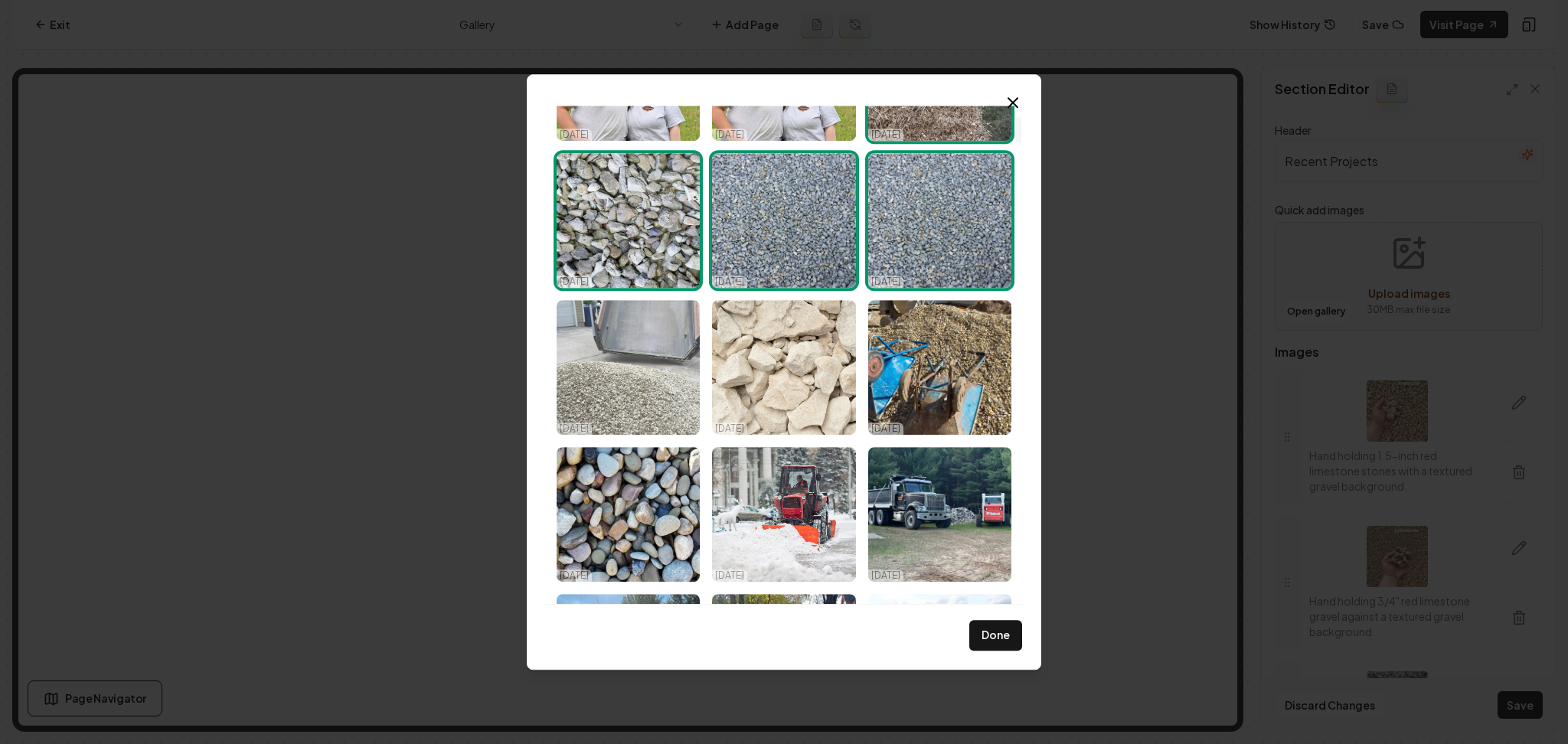
click at [632, 402] on img "Select image image_68dd78515c7cd75eb8cba111.webp" at bounding box center [629, 368] width 143 height 135
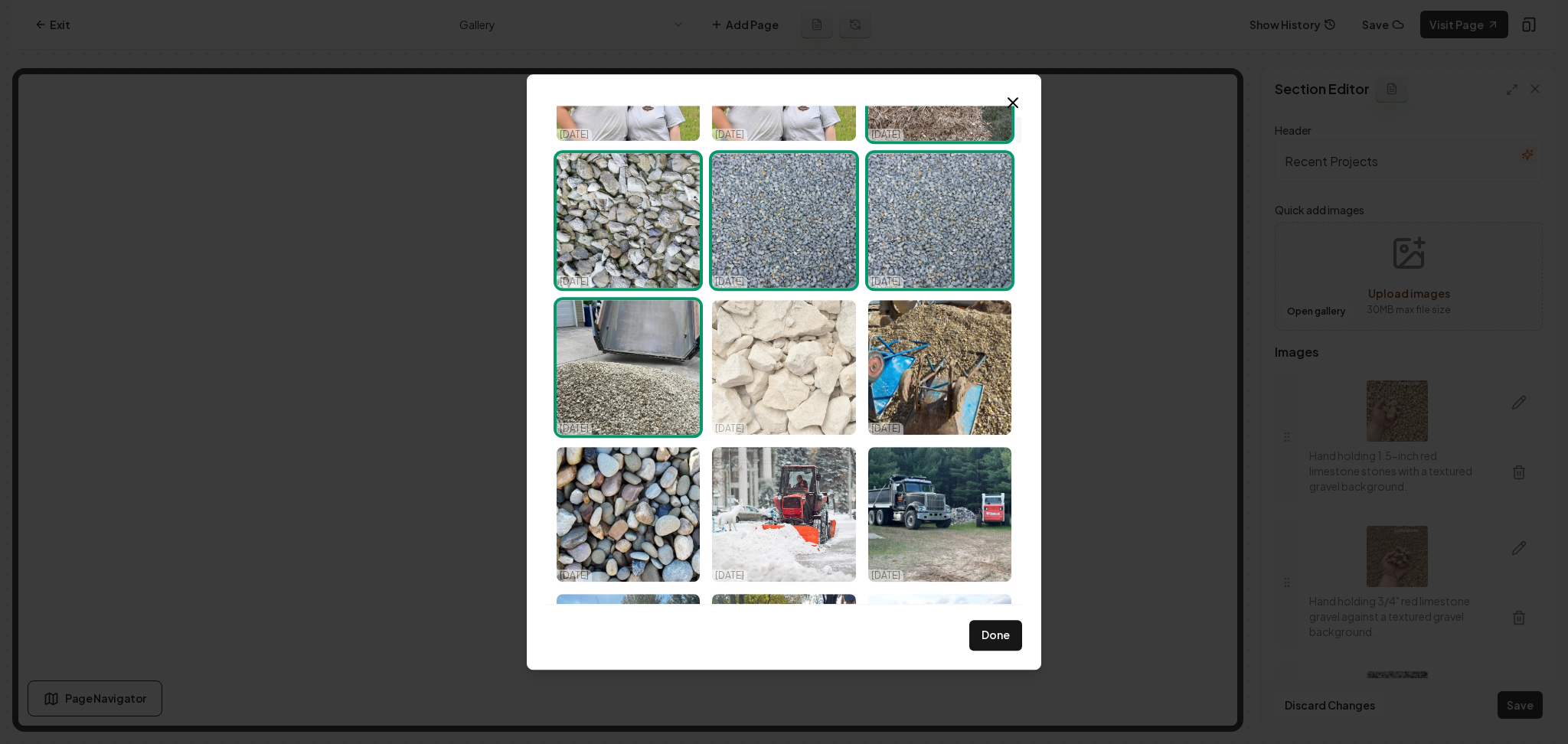
click at [795, 392] on img "Select image image_68dd780f5c7cd75eb8ca5b5f.JPG" at bounding box center [784, 368] width 143 height 135
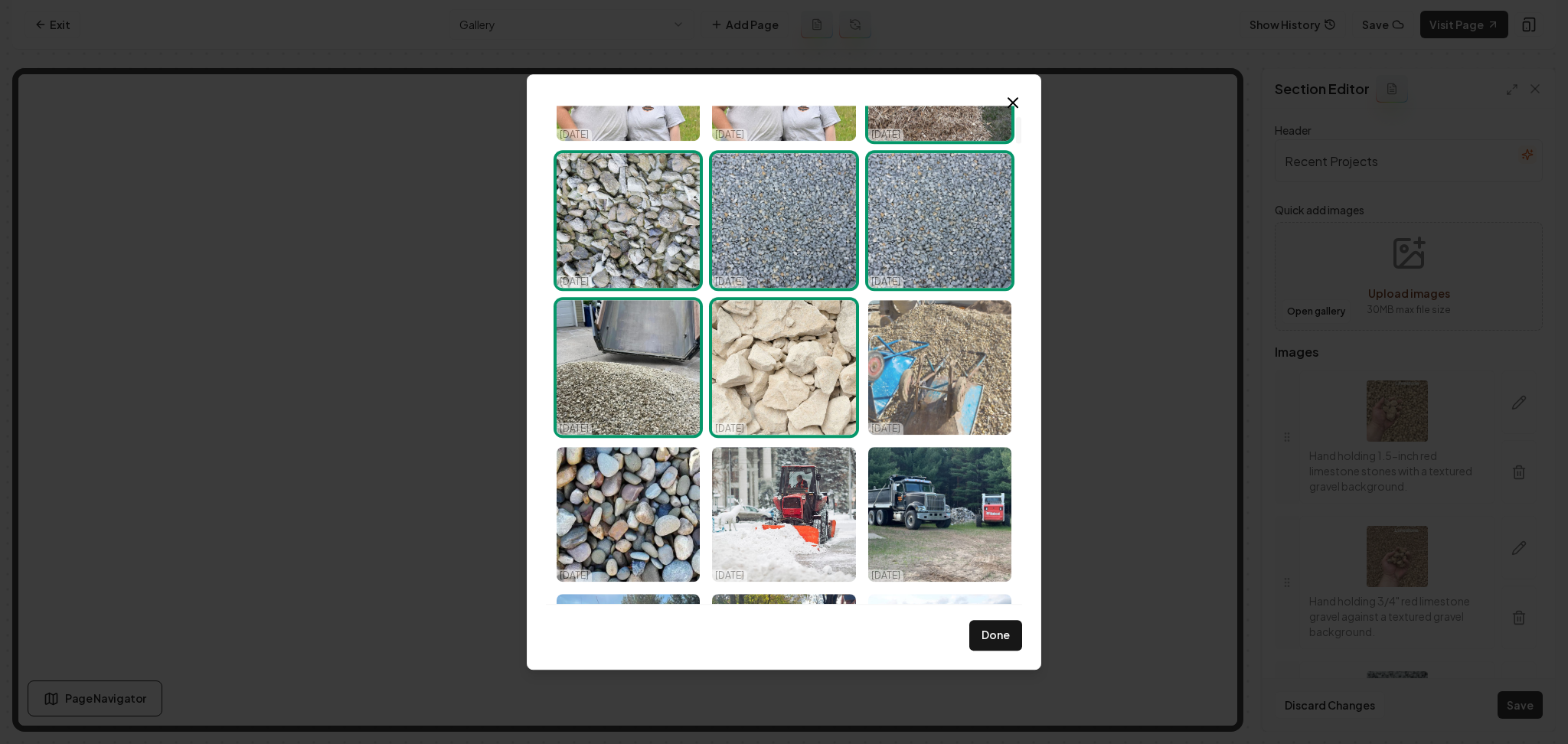
click at [900, 349] on img "Select image image_68dd77fc5c7cd75eb8c9f48c.jpg" at bounding box center [940, 368] width 143 height 135
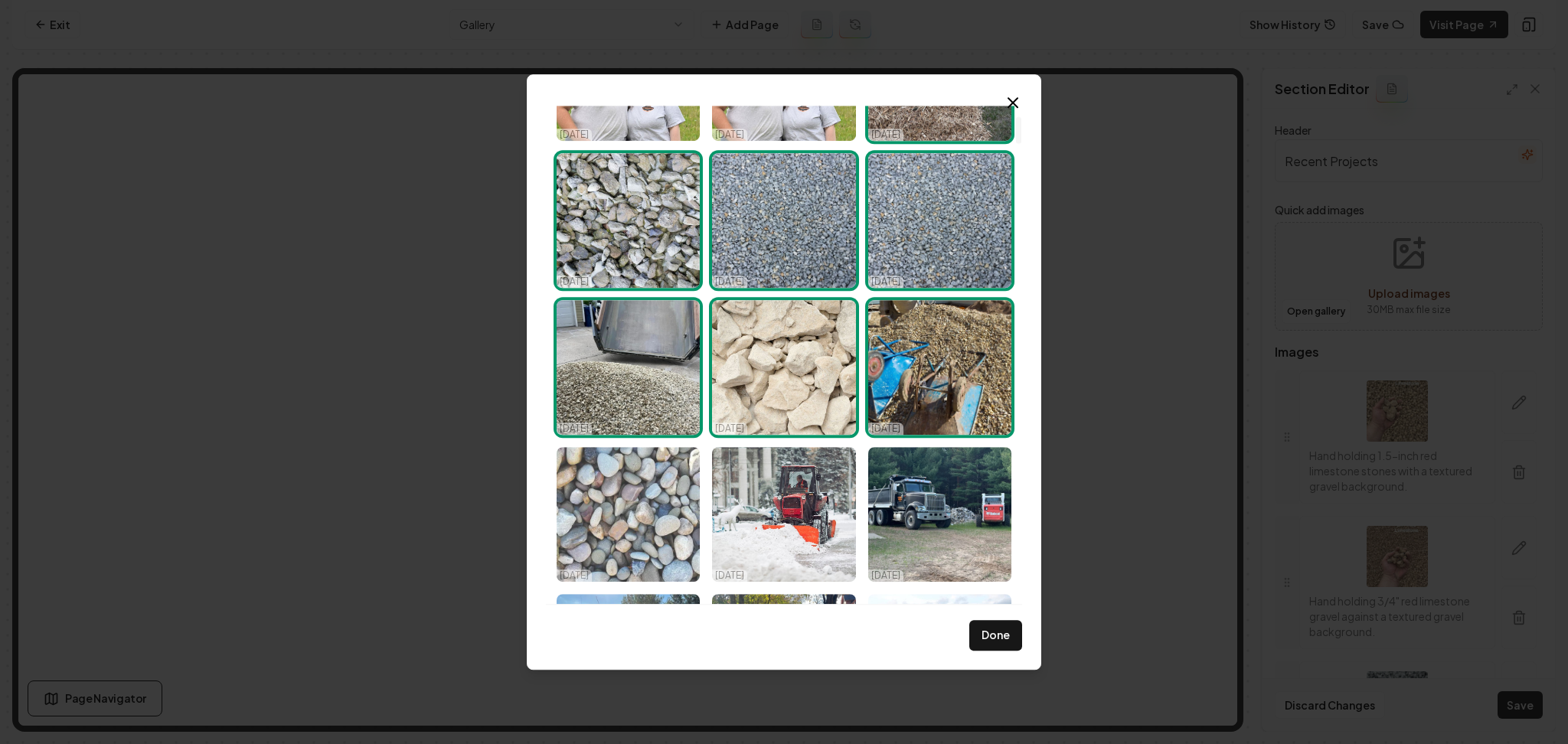
click at [659, 506] on img "Select image image_68dd77e25c7cd75eb8c989bd.png" at bounding box center [629, 515] width 143 height 135
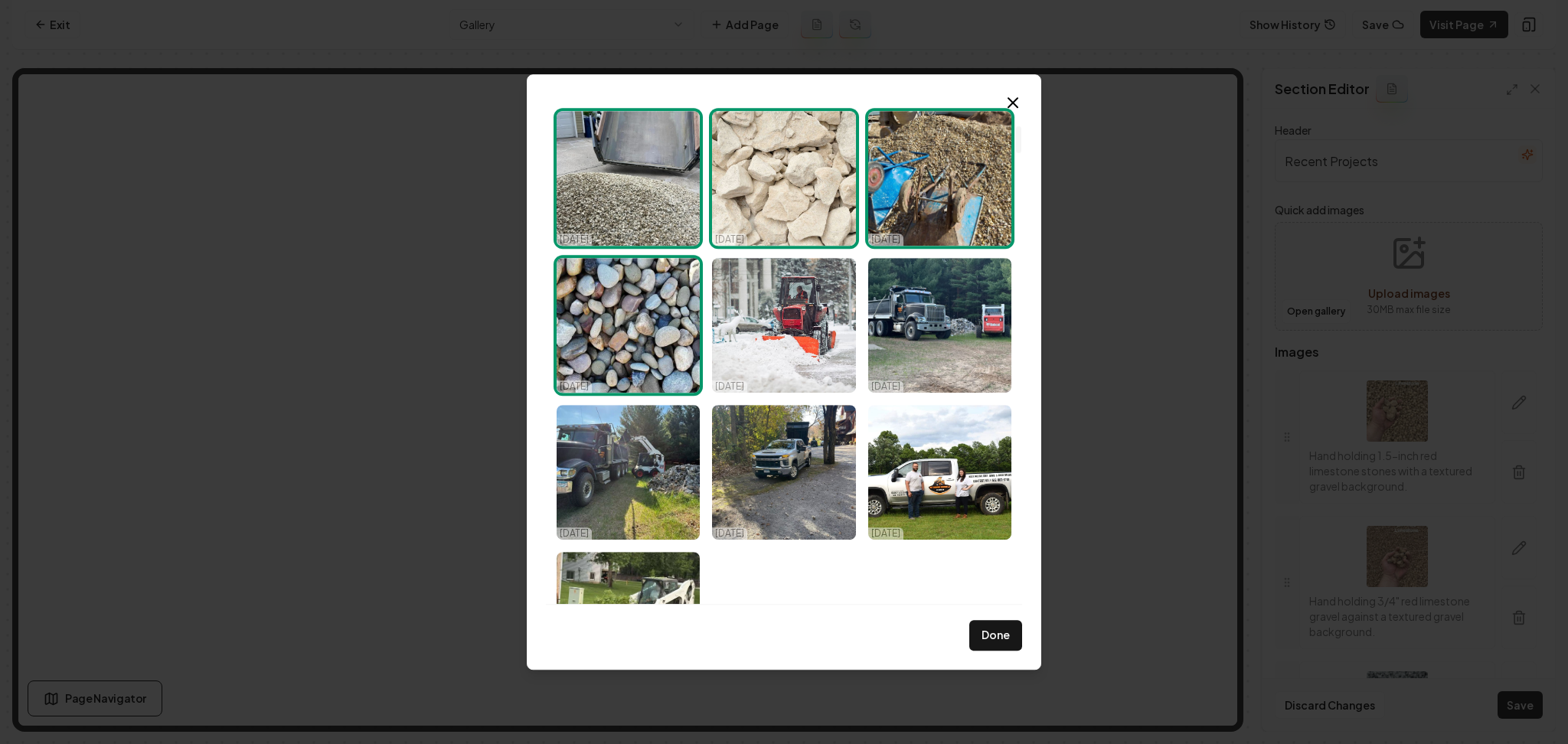
scroll to position [382, 0]
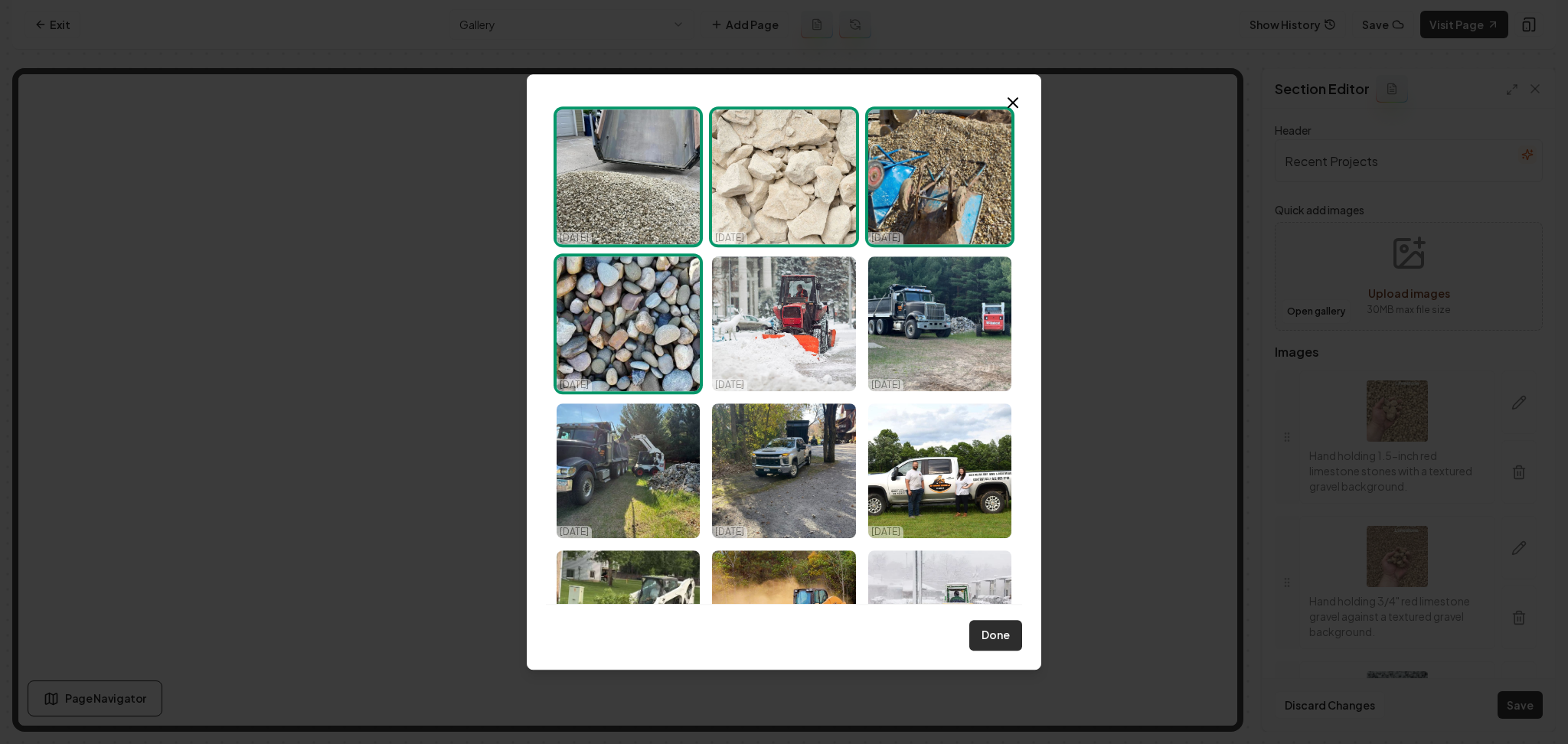
click at [995, 633] on button "Done" at bounding box center [996, 635] width 53 height 30
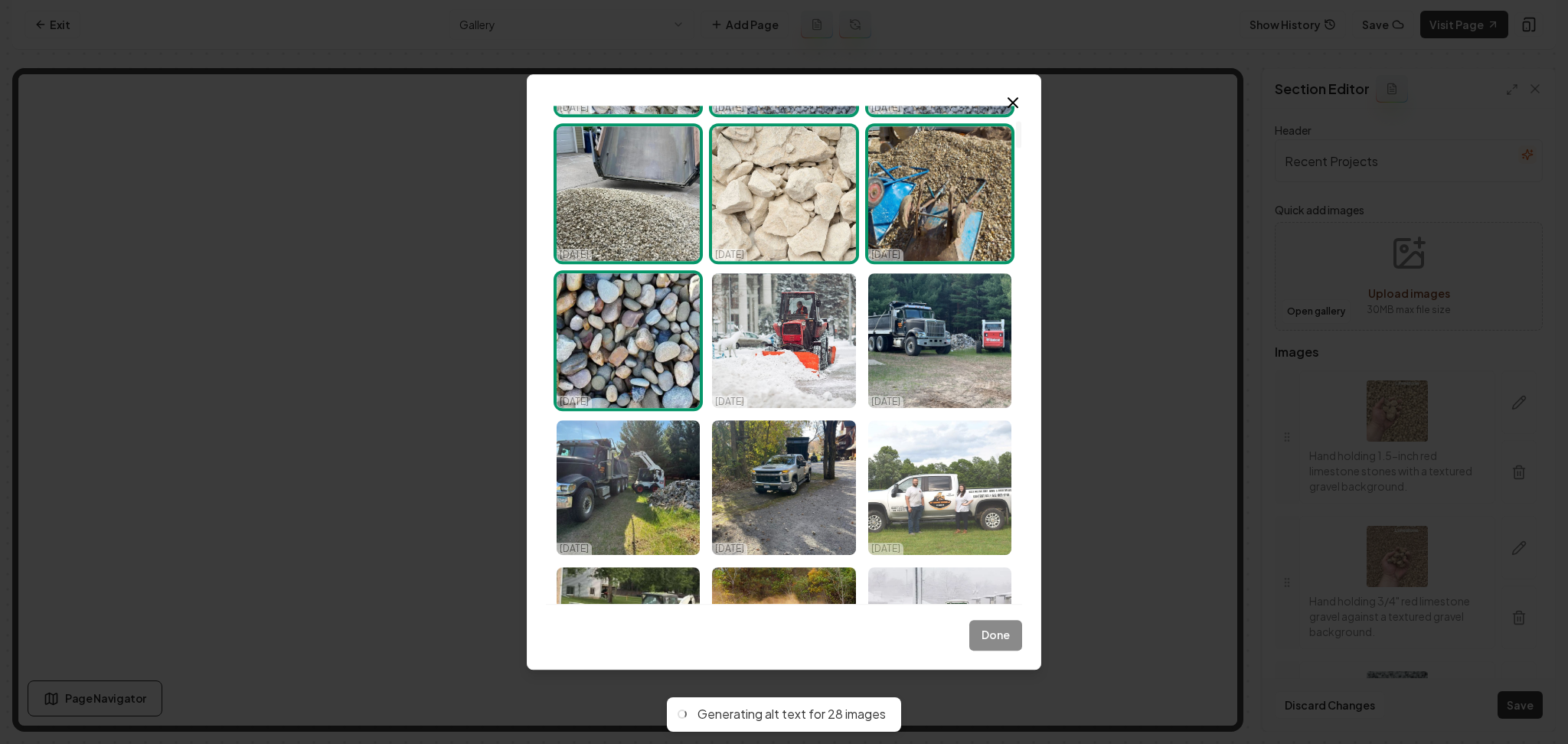
scroll to position [0, 0]
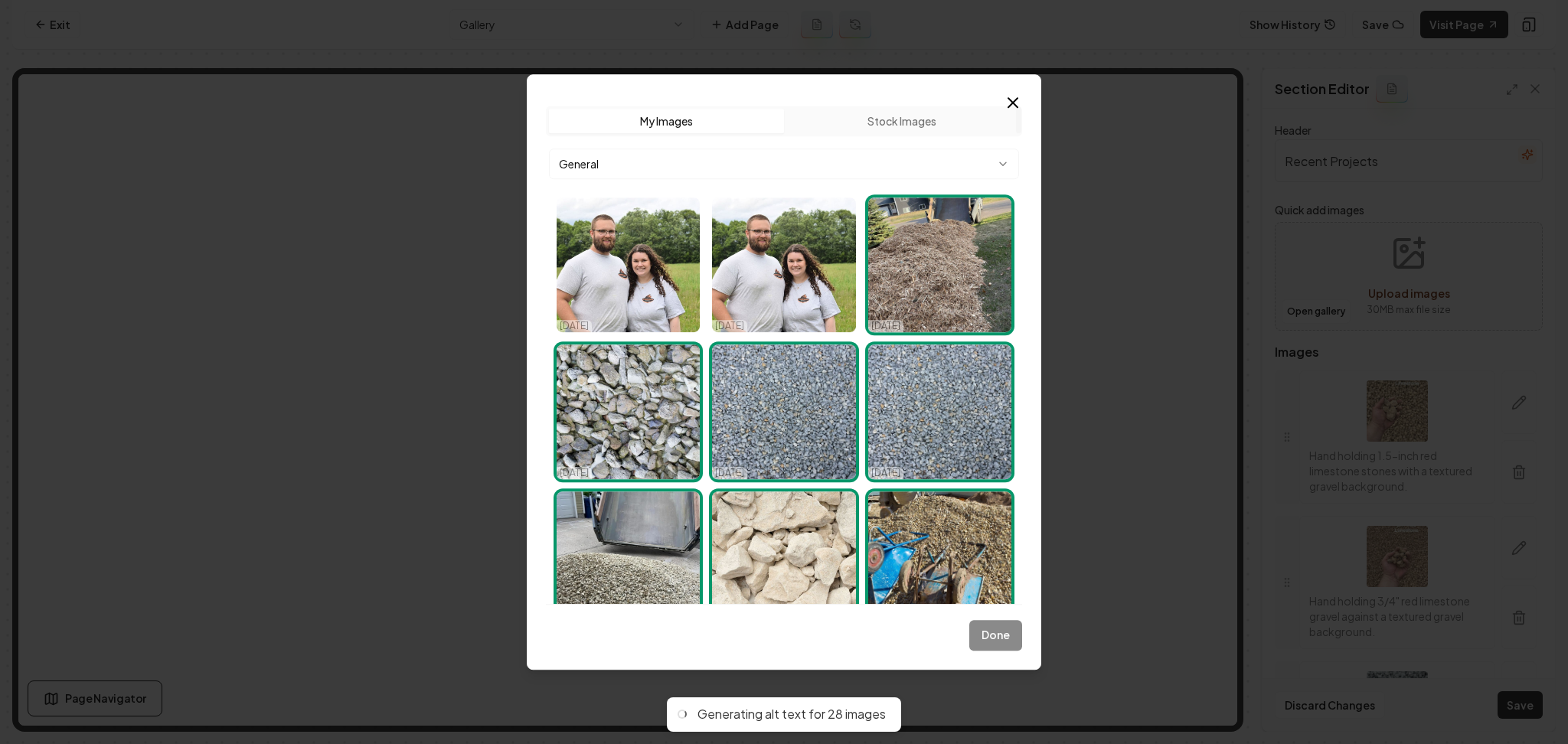
click at [902, 415] on img "Select image image_68dd786d5c7cd75eb8cc42c0.jpg" at bounding box center [940, 412] width 143 height 135
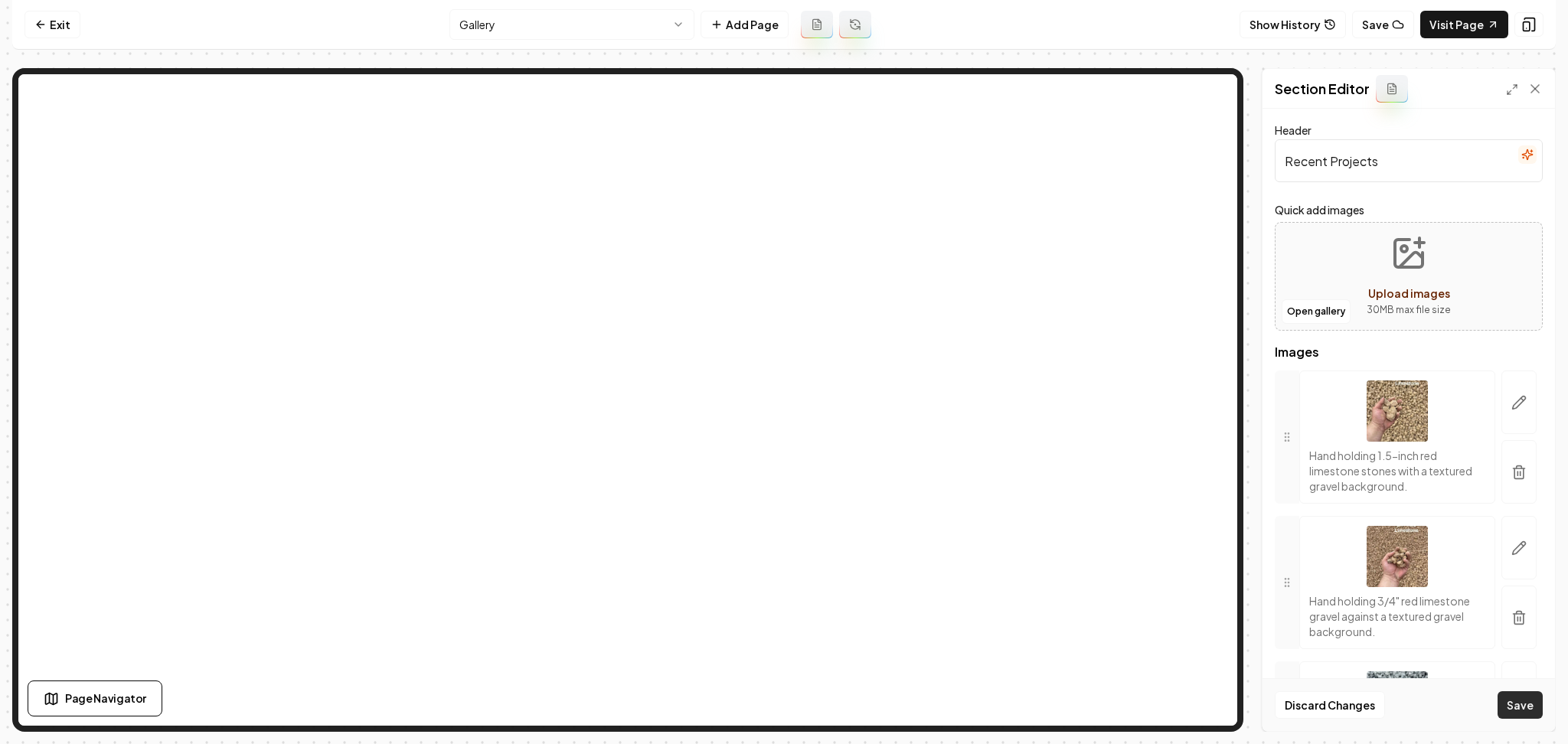
click at [1522, 698] on button "Save" at bounding box center [1521, 704] width 46 height 28
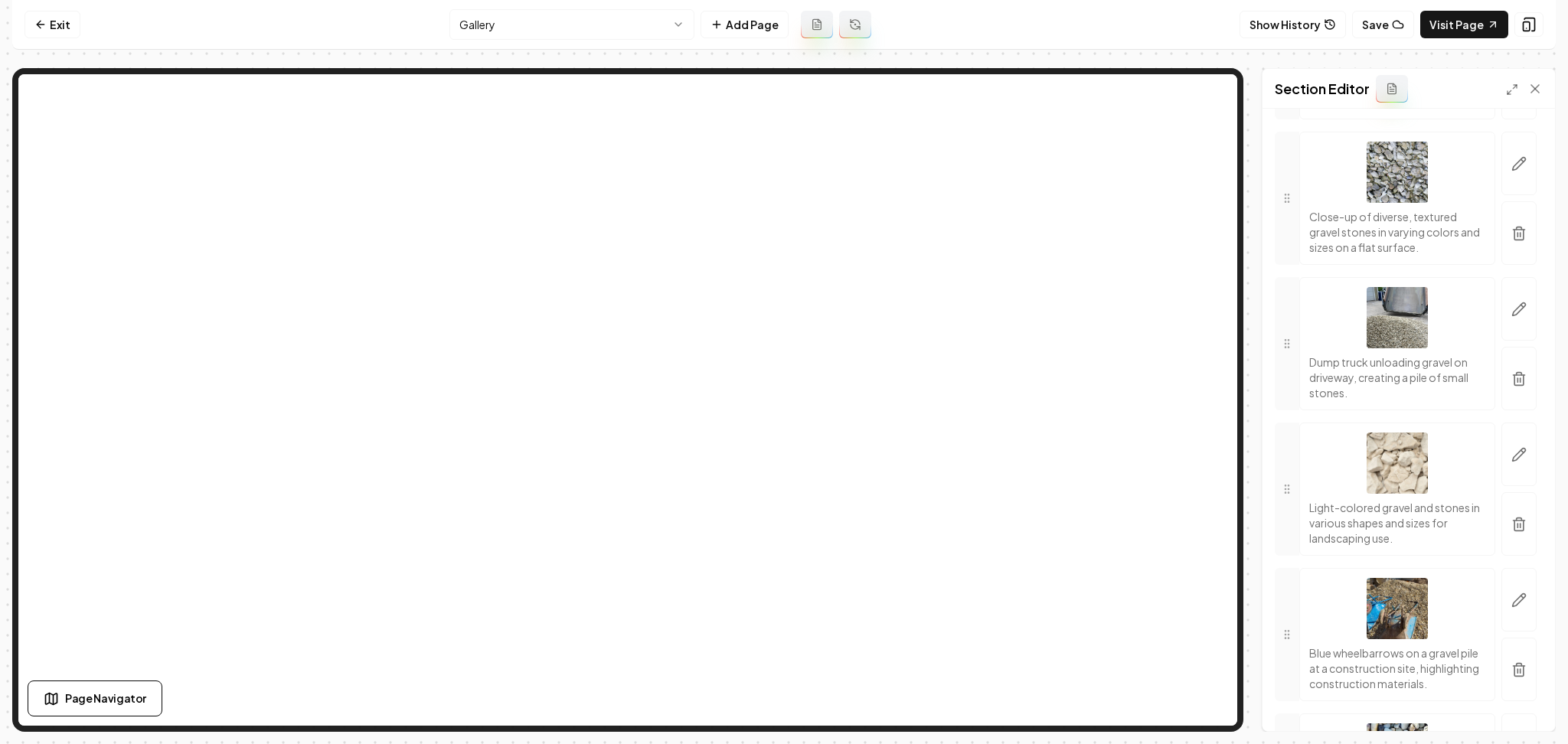
scroll to position [6884, 0]
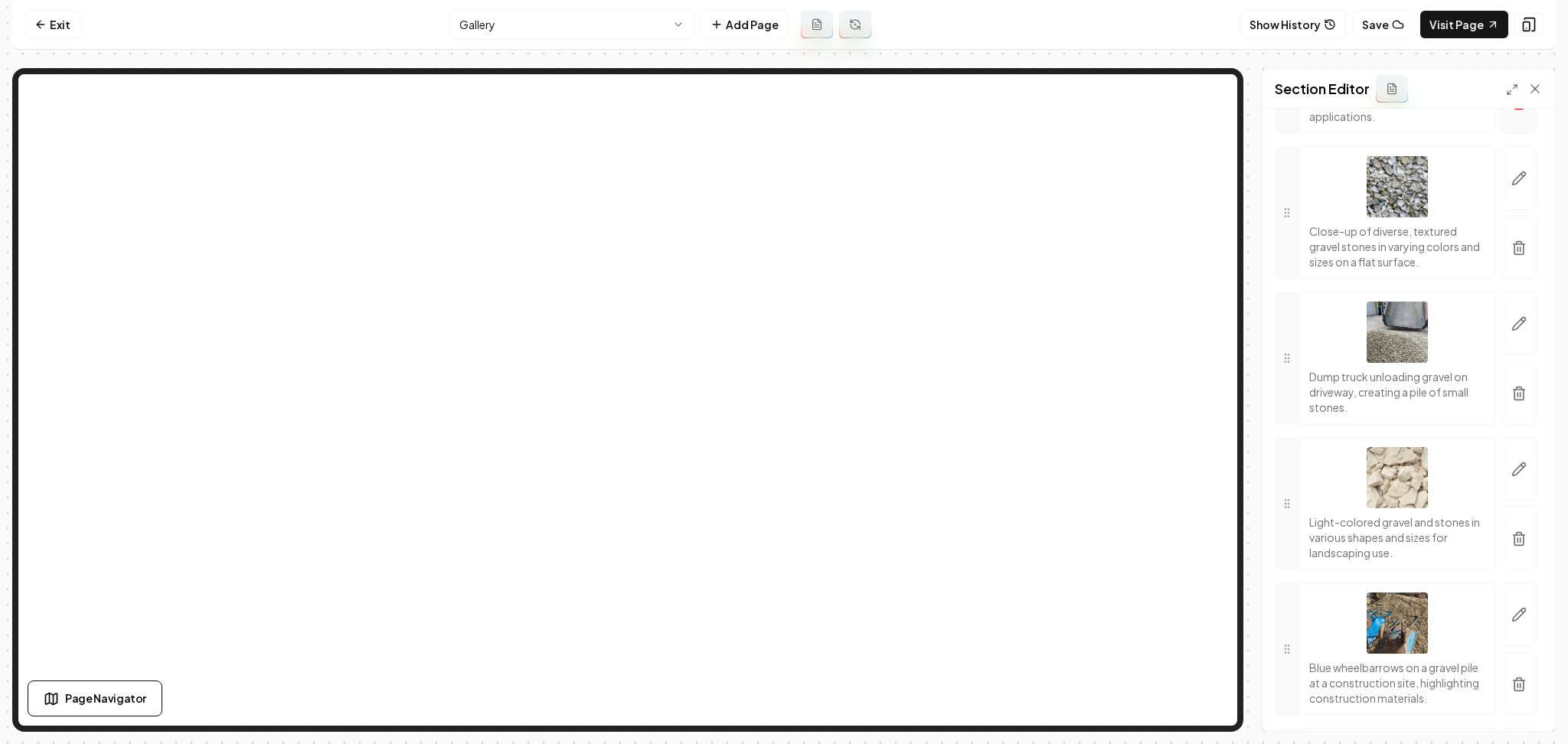
click at [1502, 134] on button "button" at bounding box center [1520, 101] width 35 height 63
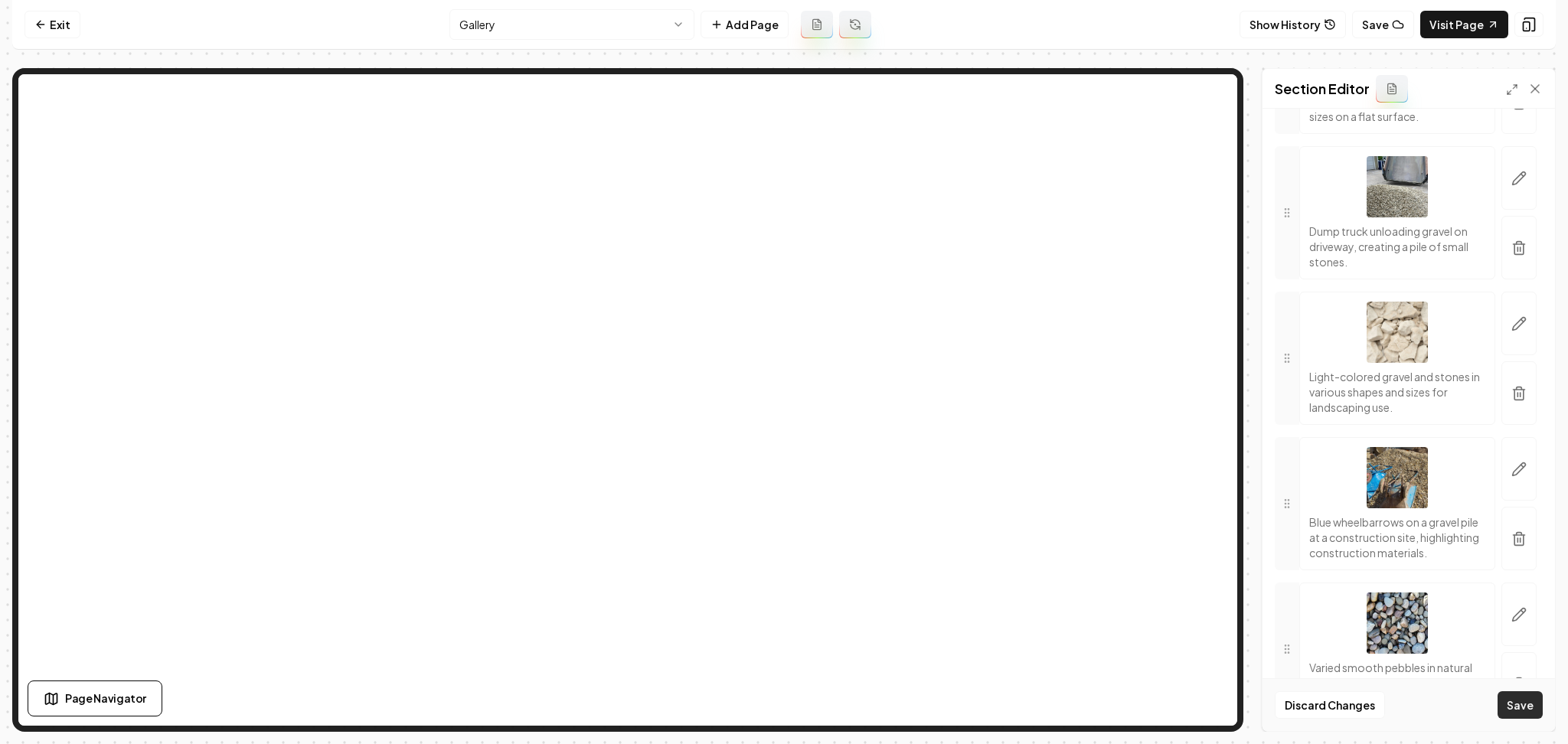
click at [1518, 698] on button "Save" at bounding box center [1521, 704] width 46 height 28
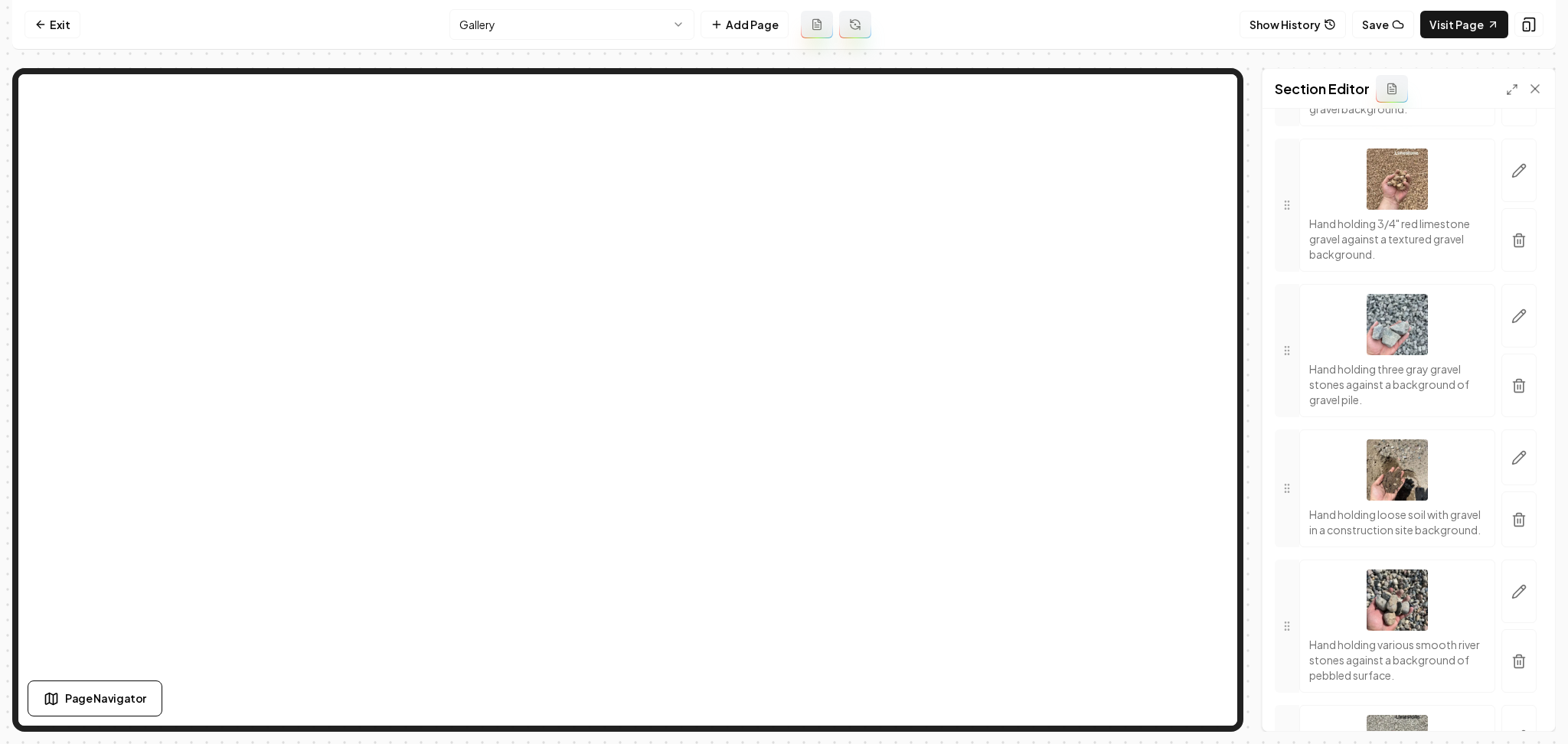
scroll to position [0, 0]
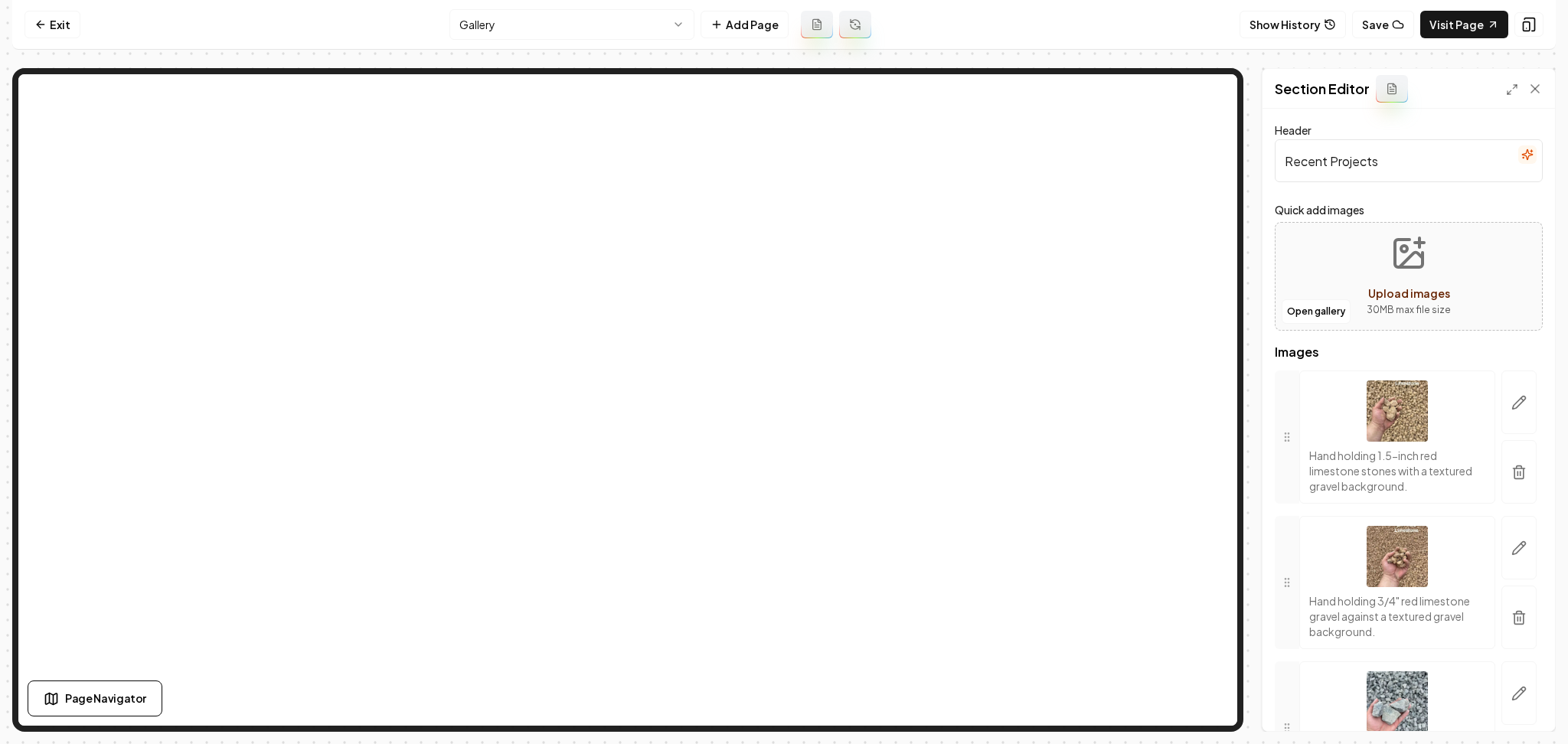
click at [1522, 152] on icon "button" at bounding box center [1527, 154] width 13 height 13
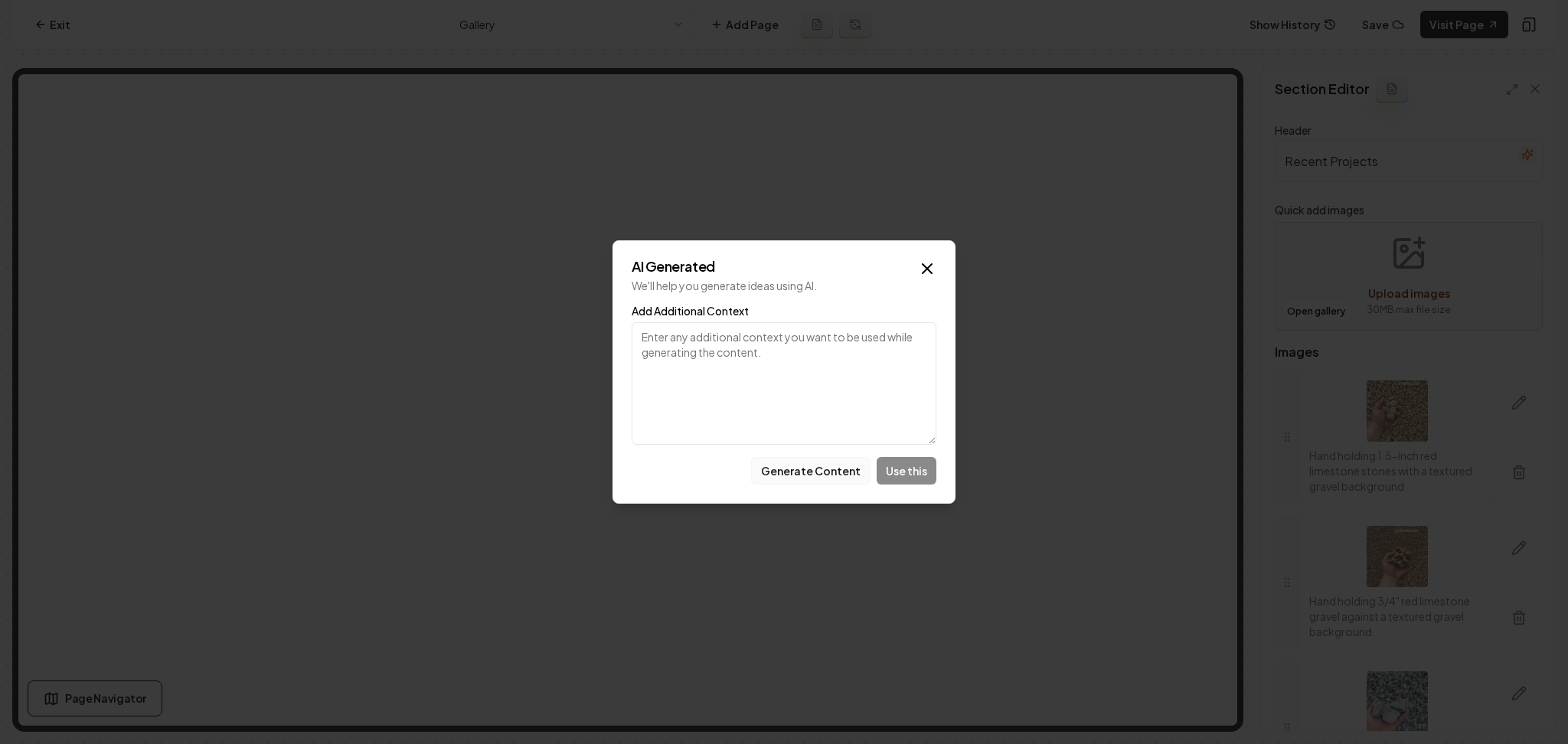
click at [837, 472] on button "Generate Content" at bounding box center [811, 471] width 120 height 28
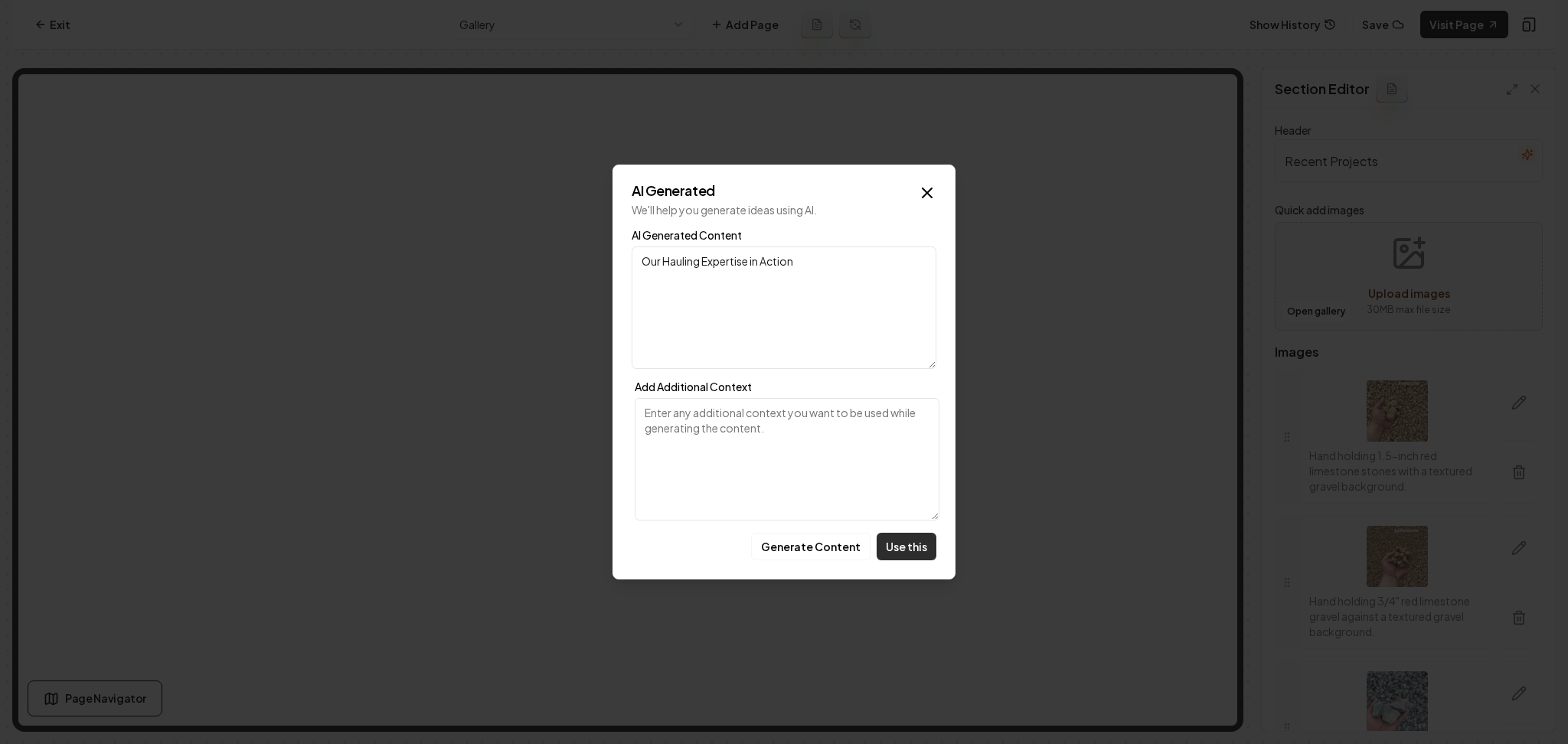
click at [907, 546] on button "Use this" at bounding box center [906, 547] width 60 height 28
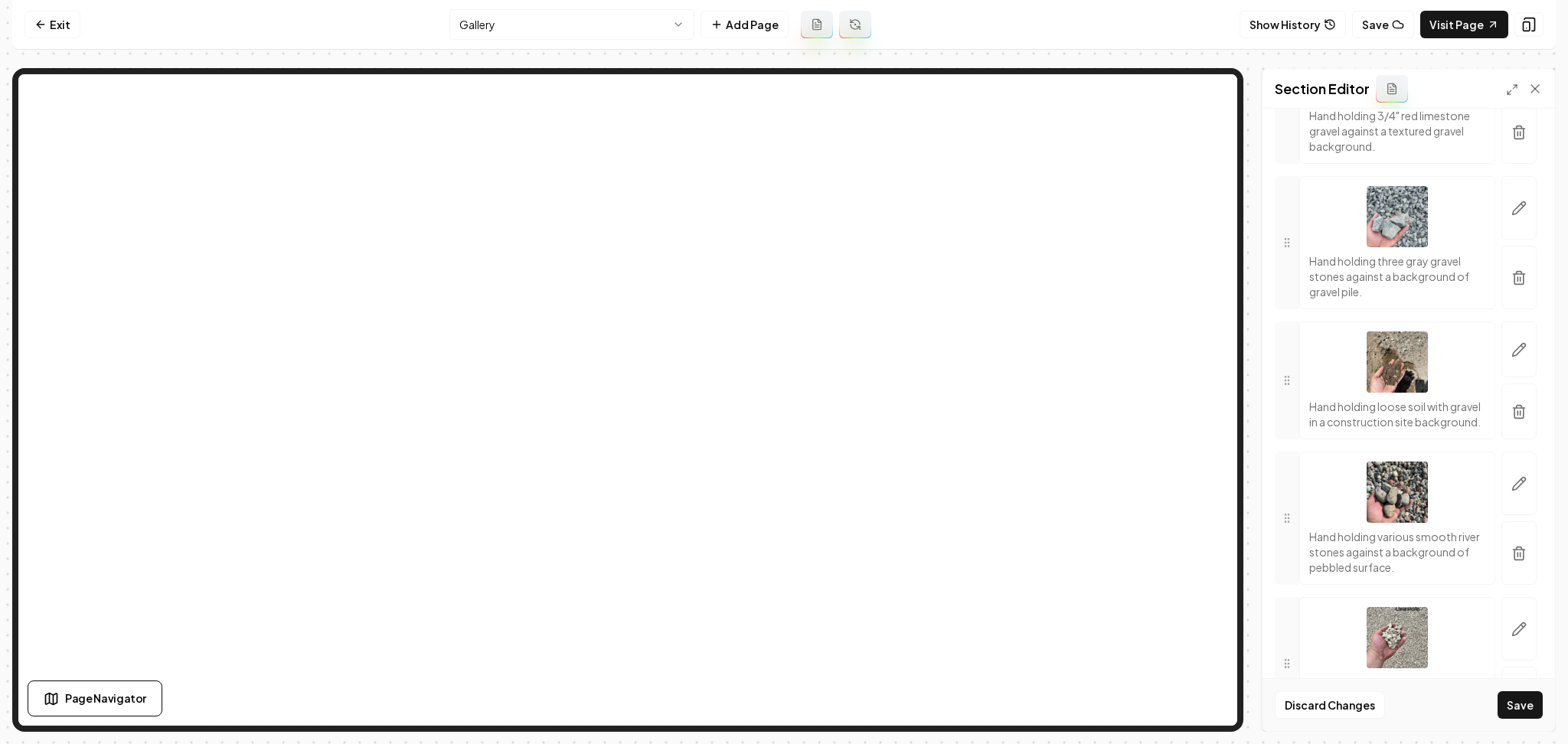
scroll to position [544, 0]
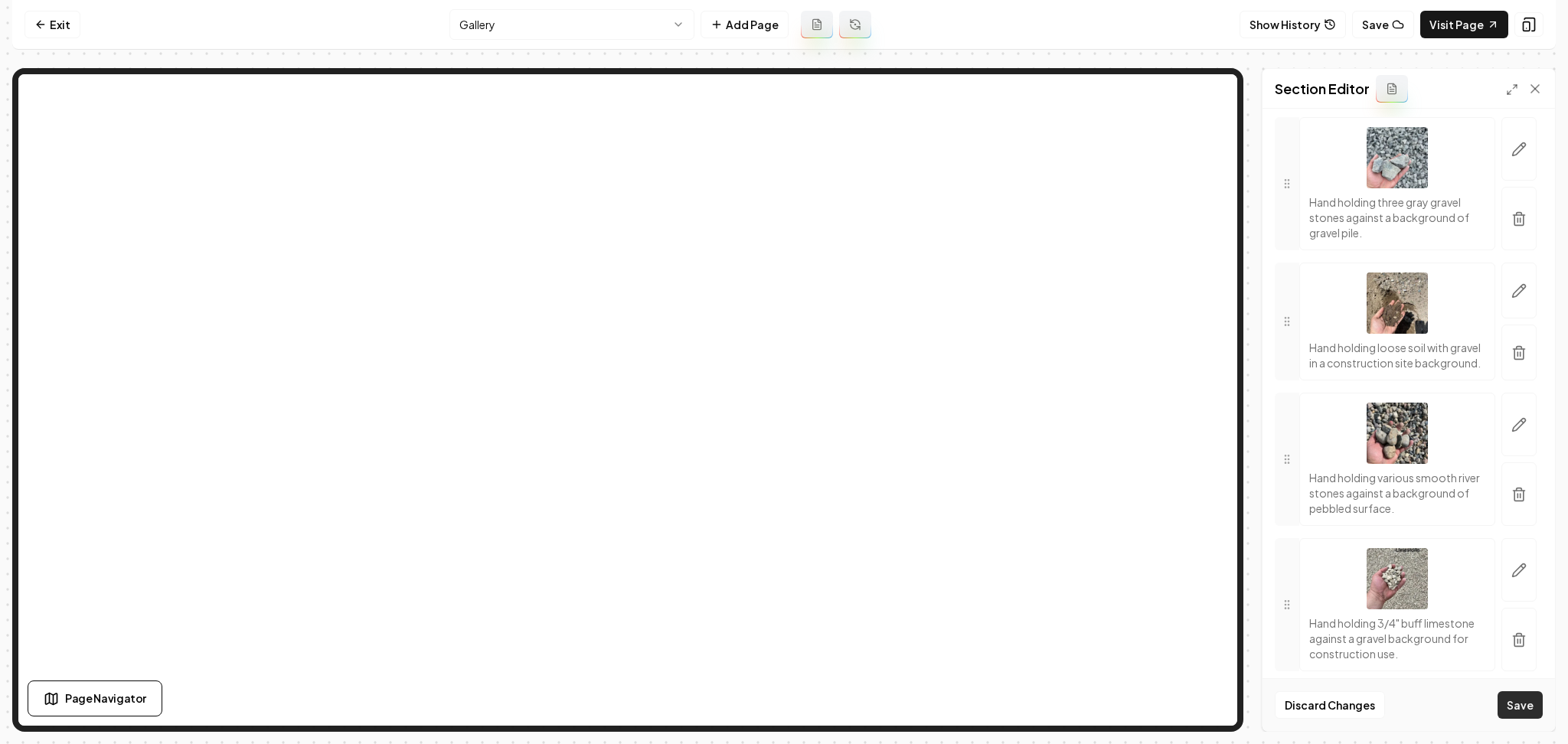
click at [1522, 707] on button "Save" at bounding box center [1521, 704] width 46 height 28
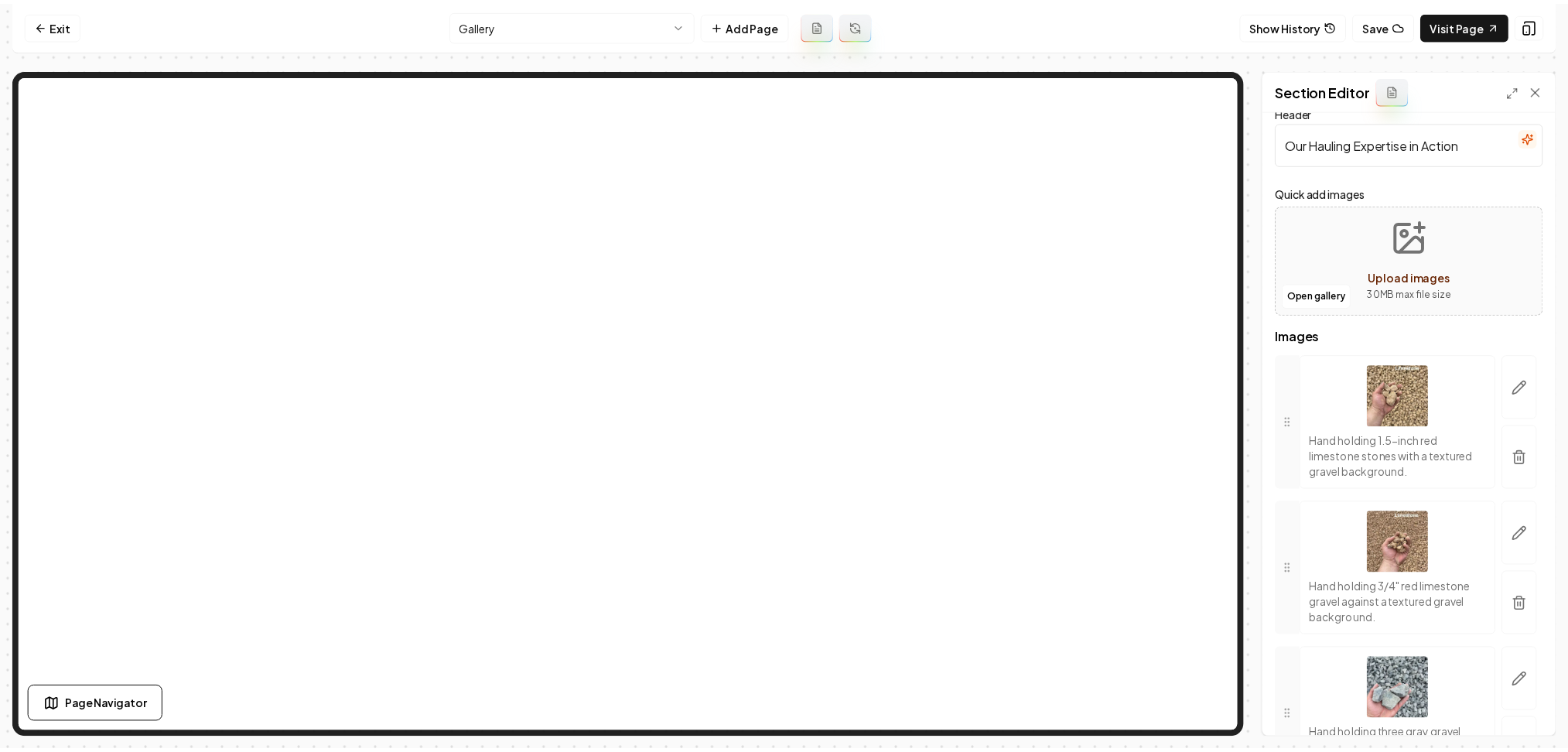
scroll to position [0, 0]
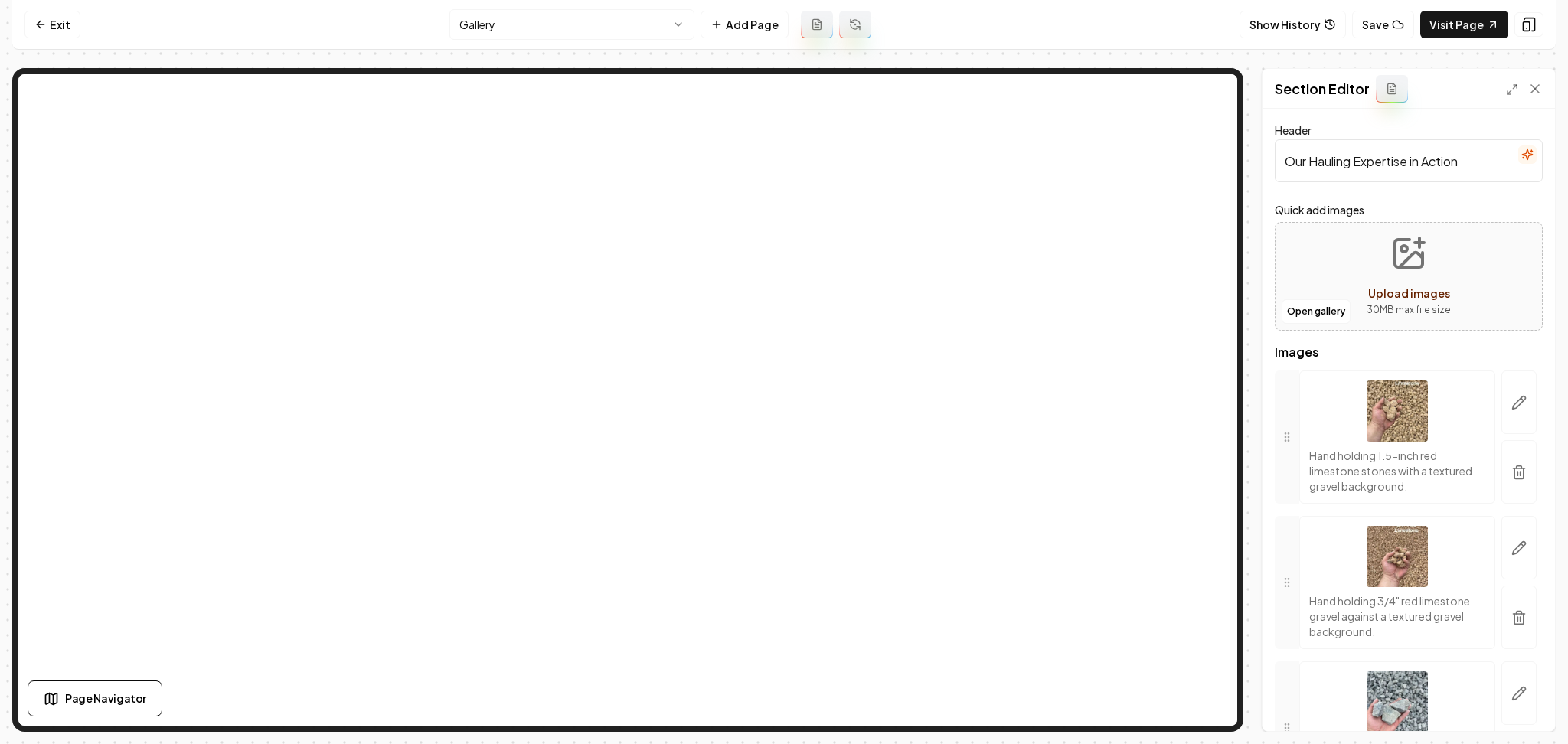
click at [1518, 150] on button "button" at bounding box center [1527, 154] width 19 height 19
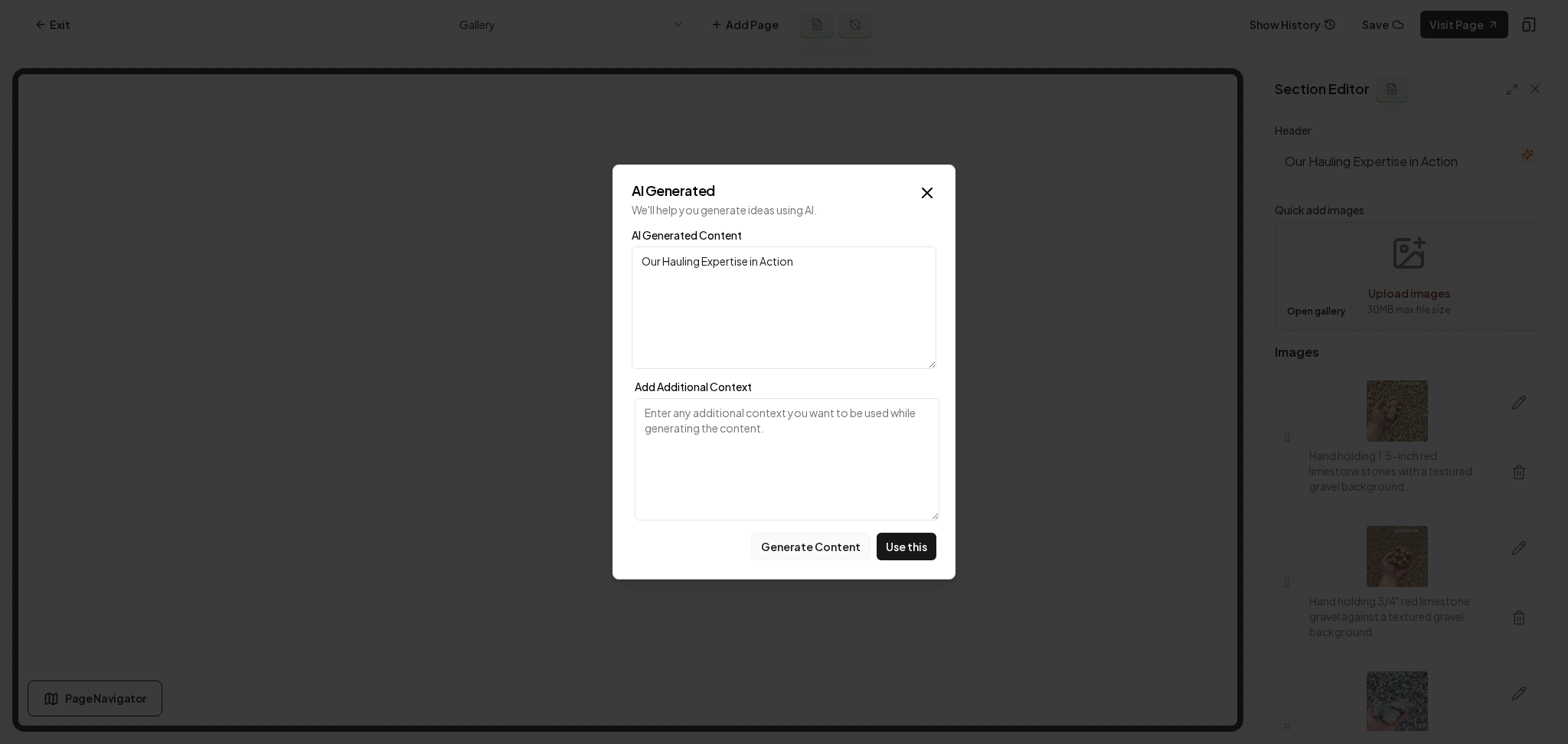
click at [823, 553] on button "Generate Content" at bounding box center [811, 547] width 120 height 28
click at [907, 550] on button "Use this" at bounding box center [906, 547] width 60 height 28
type input "Hauling Projects Captured"
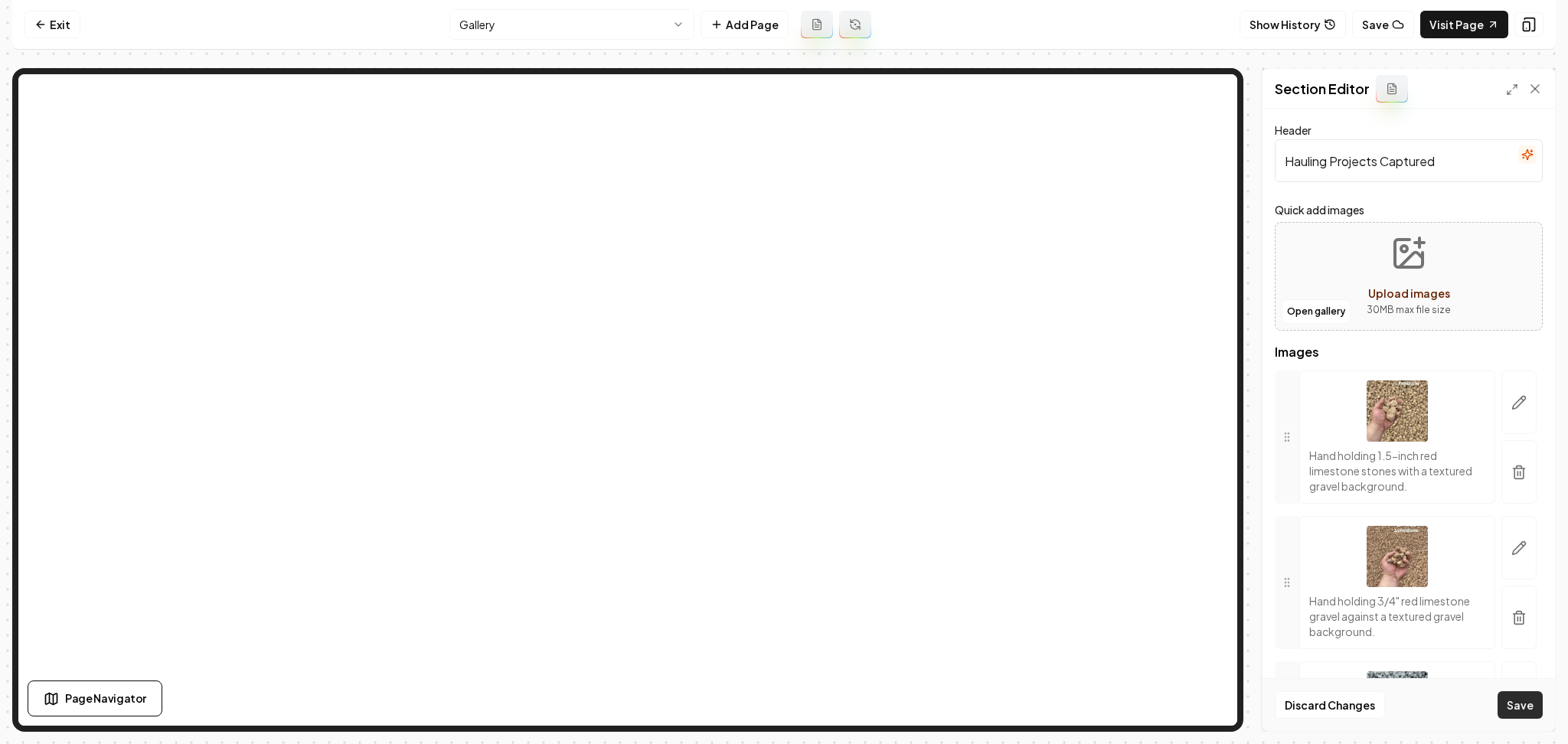
click at [1510, 705] on button "Save" at bounding box center [1521, 704] width 46 height 28
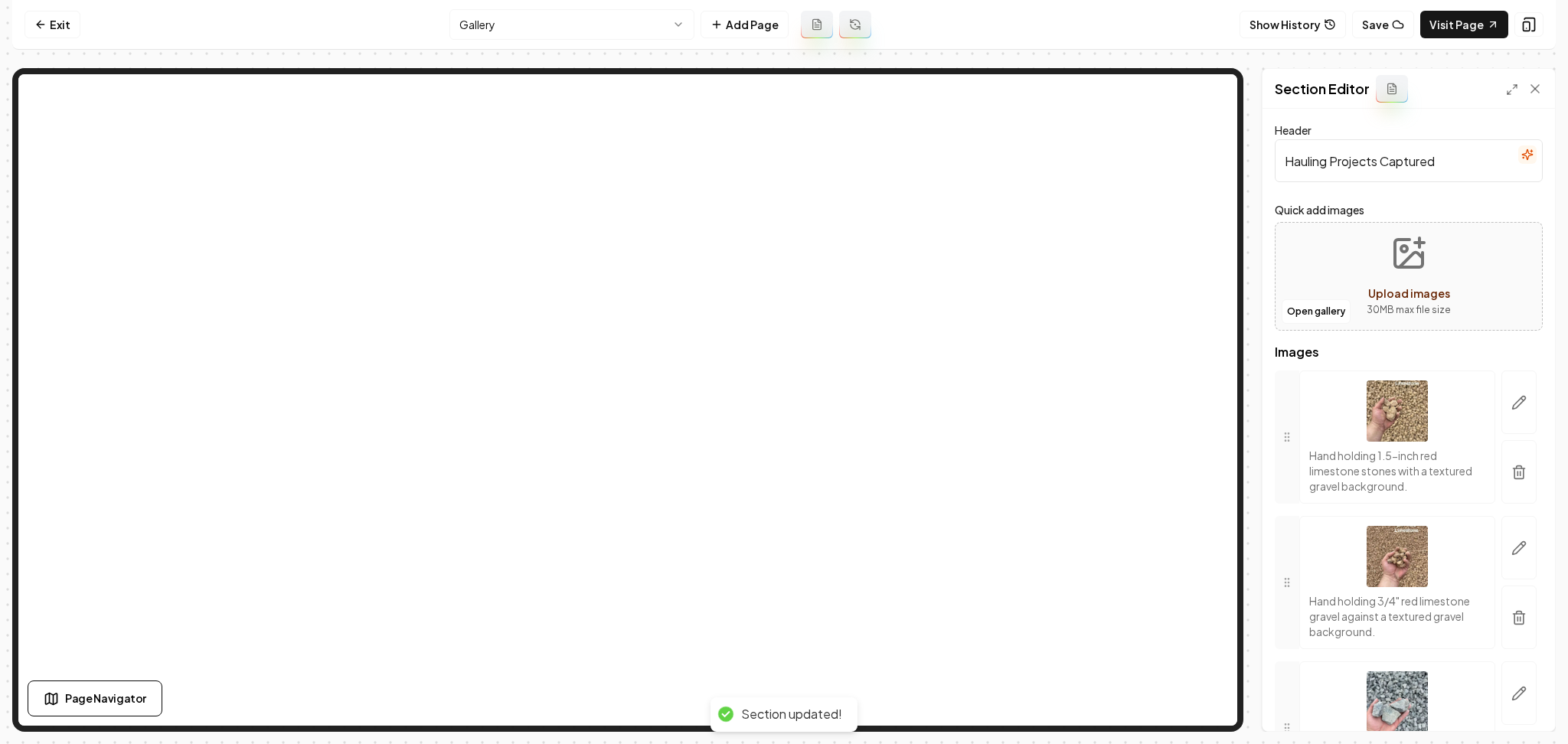
click at [1518, 162] on button "button" at bounding box center [1527, 154] width 19 height 19
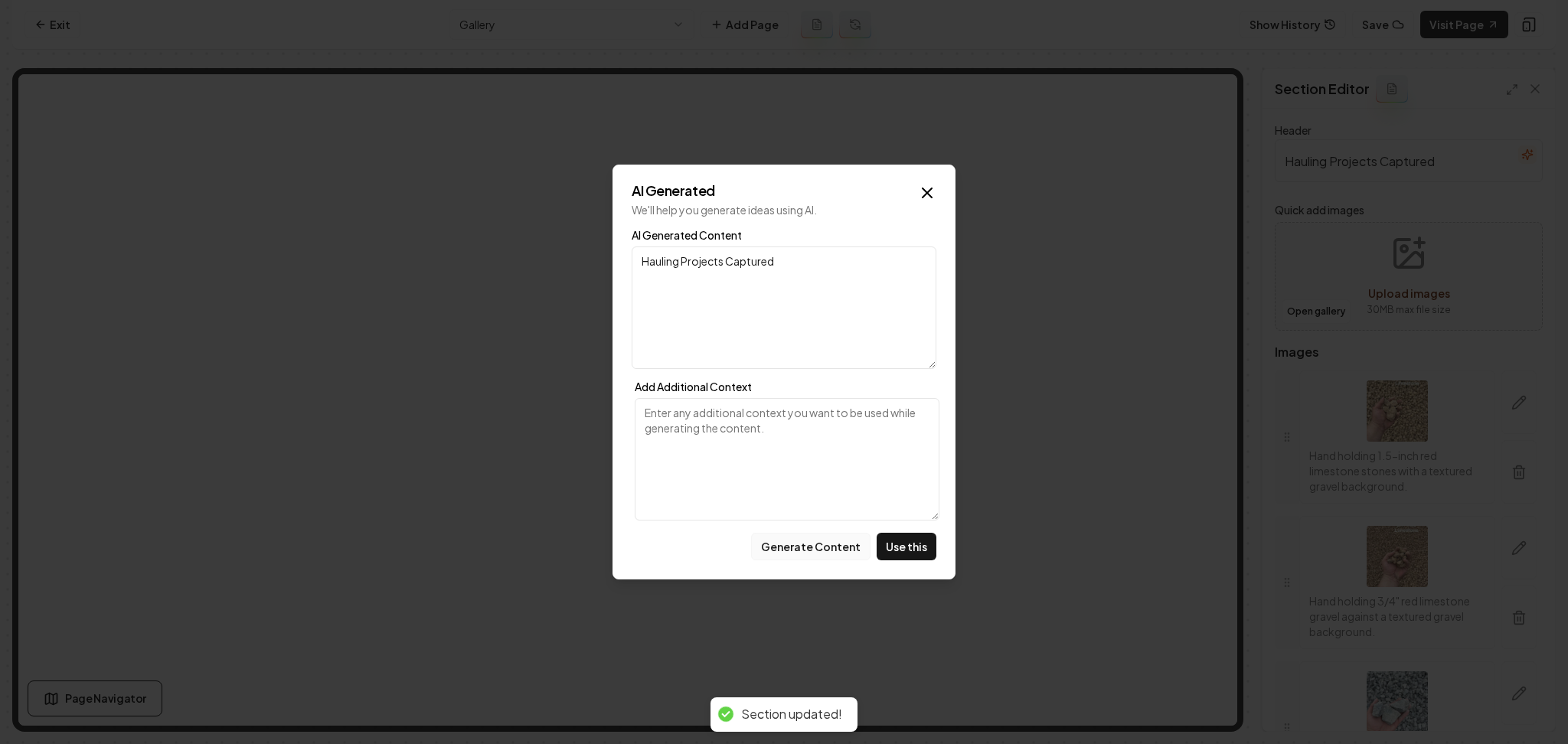
click at [787, 541] on button "Generate Content" at bounding box center [811, 547] width 120 height 28
click at [804, 558] on button "Generate Content" at bounding box center [811, 547] width 120 height 28
click at [815, 540] on button "Generate Content" at bounding box center [811, 547] width 120 height 28
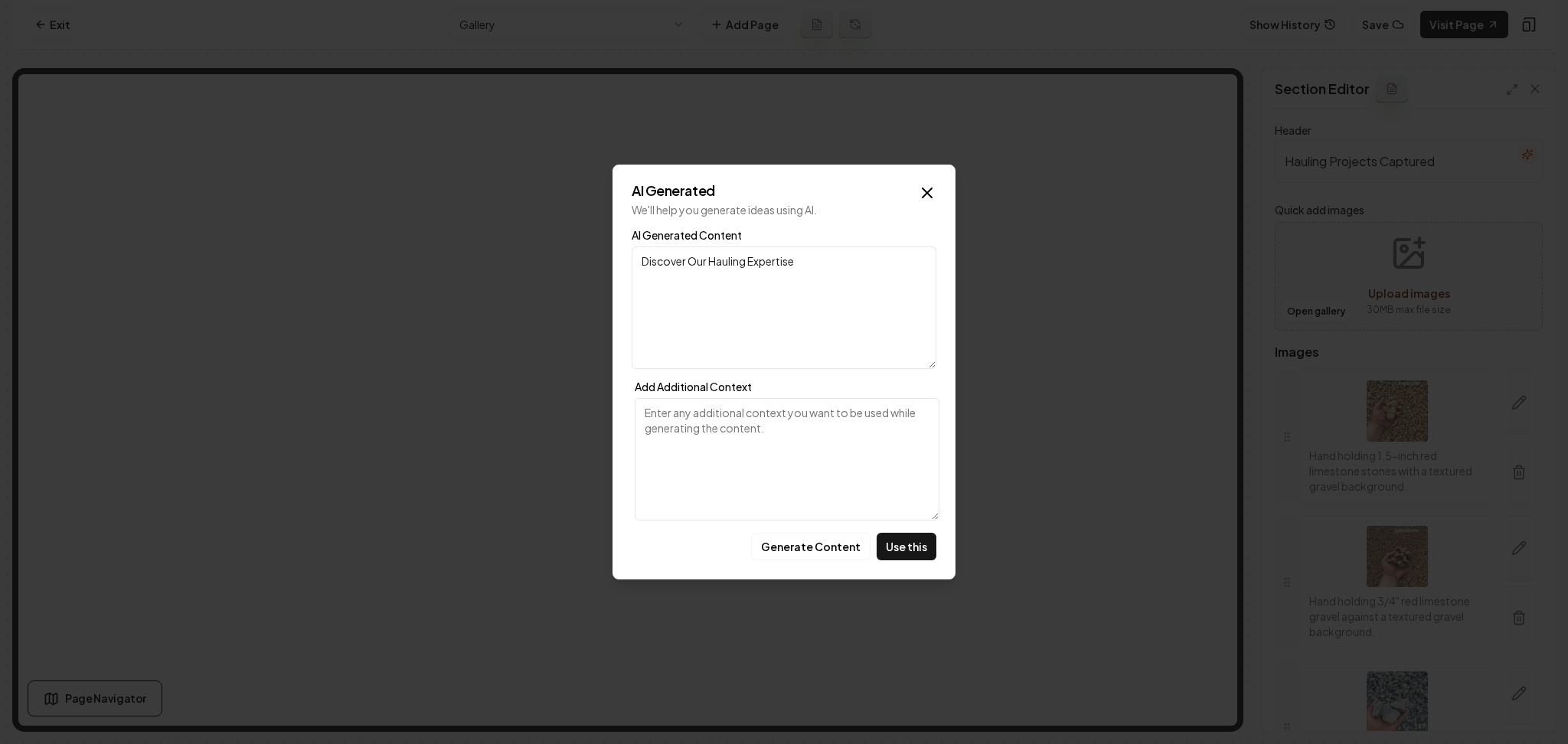
click at [815, 540] on button "Generate Content" at bounding box center [811, 547] width 120 height 28
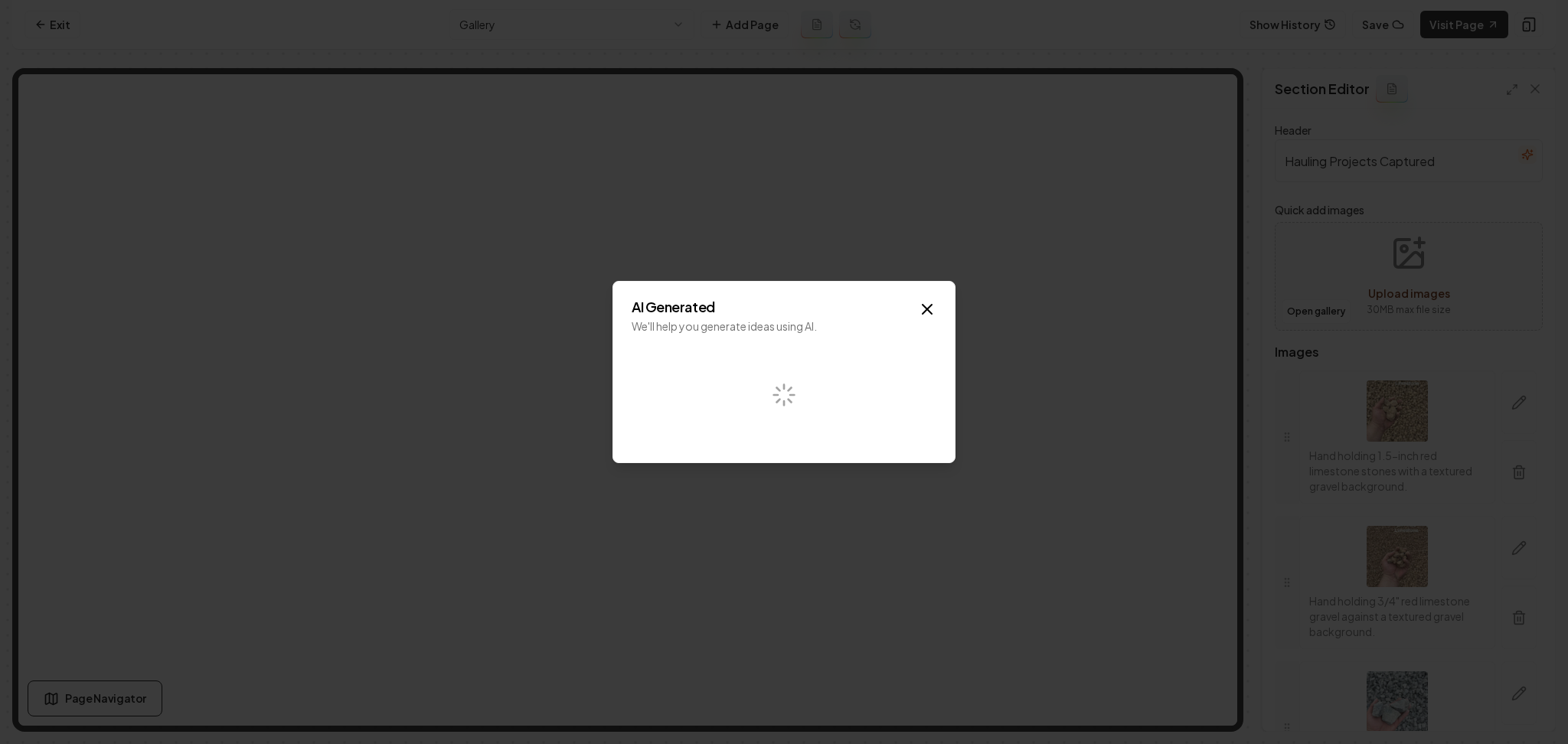
click at [939, 312] on div "AI Generated We'll help you generate ideas using AI. Close" at bounding box center [784, 372] width 343 height 182
click at [938, 312] on div "AI Generated We'll help you generate ideas using AI. Close" at bounding box center [784, 372] width 343 height 182
click at [929, 310] on icon "button" at bounding box center [927, 310] width 19 height 19
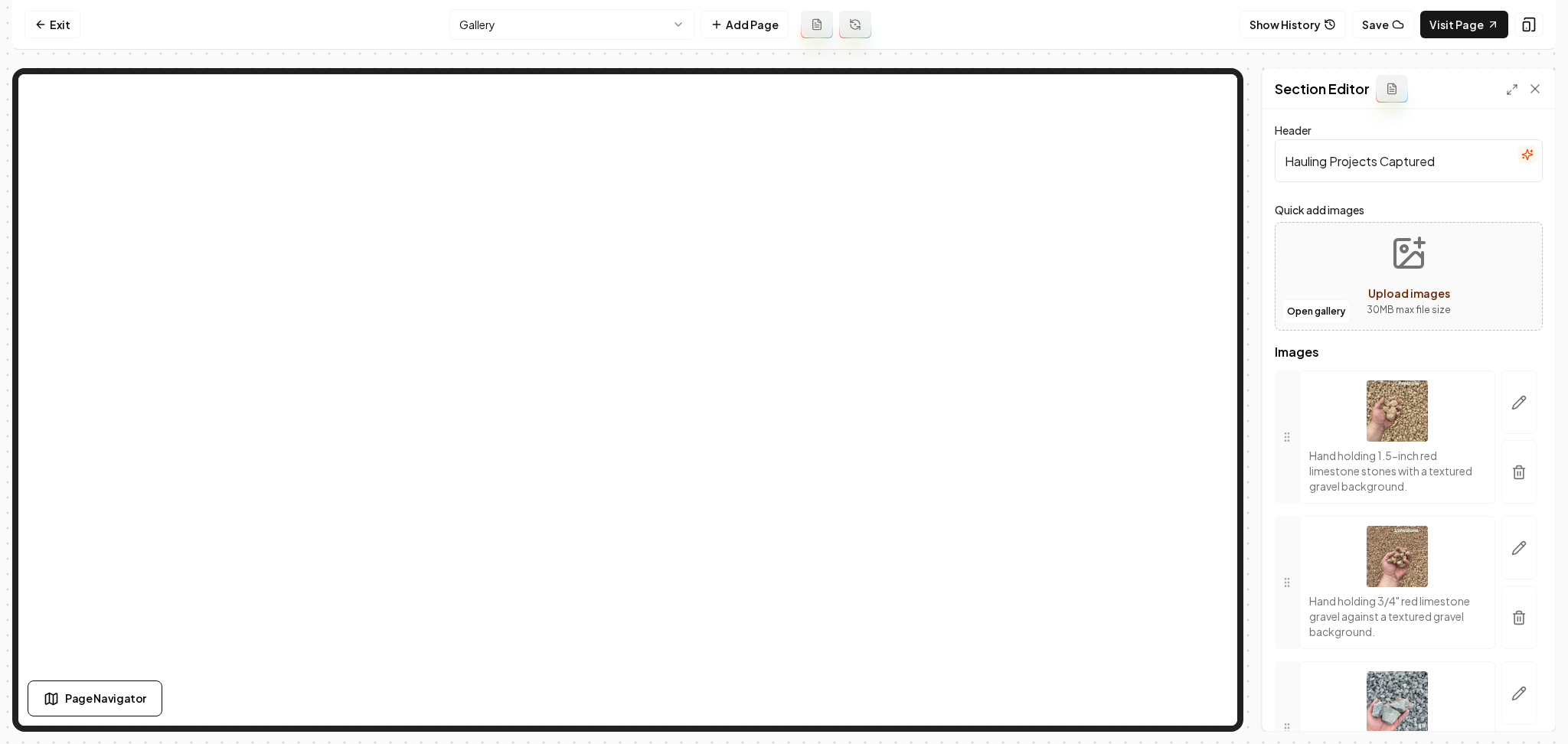
click at [558, 17] on html "Computer Required This feature is only available on a computer. Please switch t…" at bounding box center [784, 372] width 1568 height 744
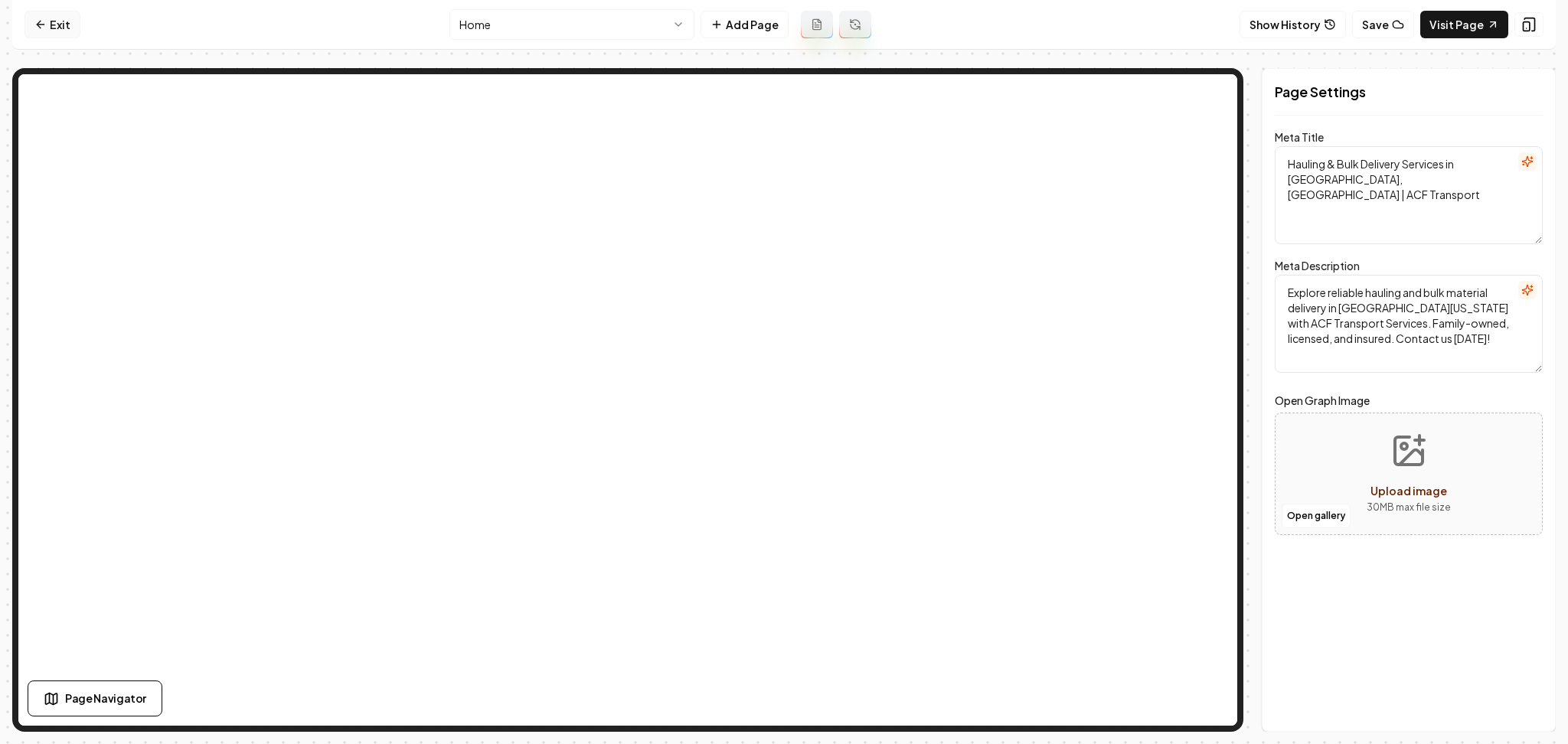
click at [62, 34] on link "Exit" at bounding box center [52, 24] width 56 height 28
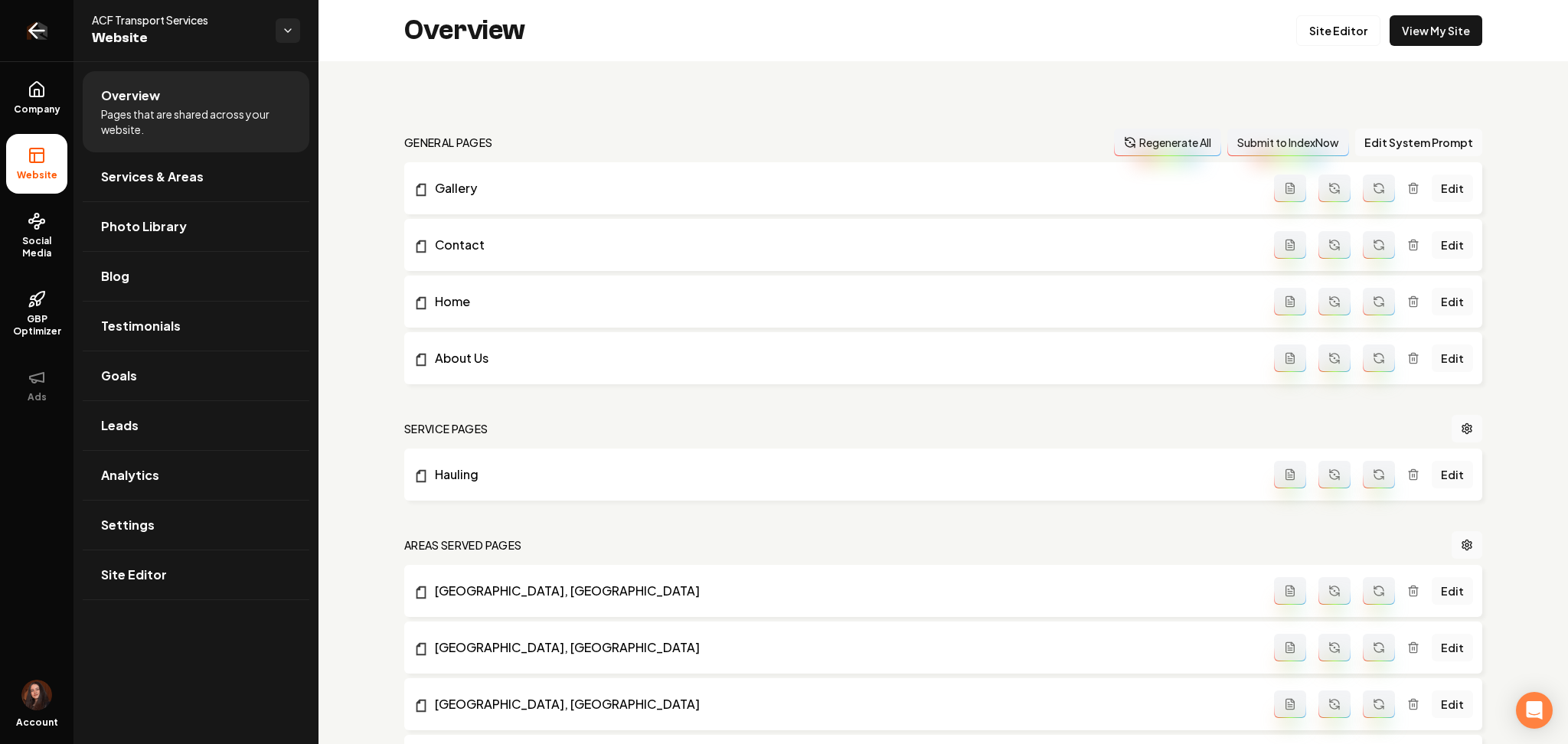
click at [59, 35] on link "Return to dashboard" at bounding box center [36, 30] width 73 height 62
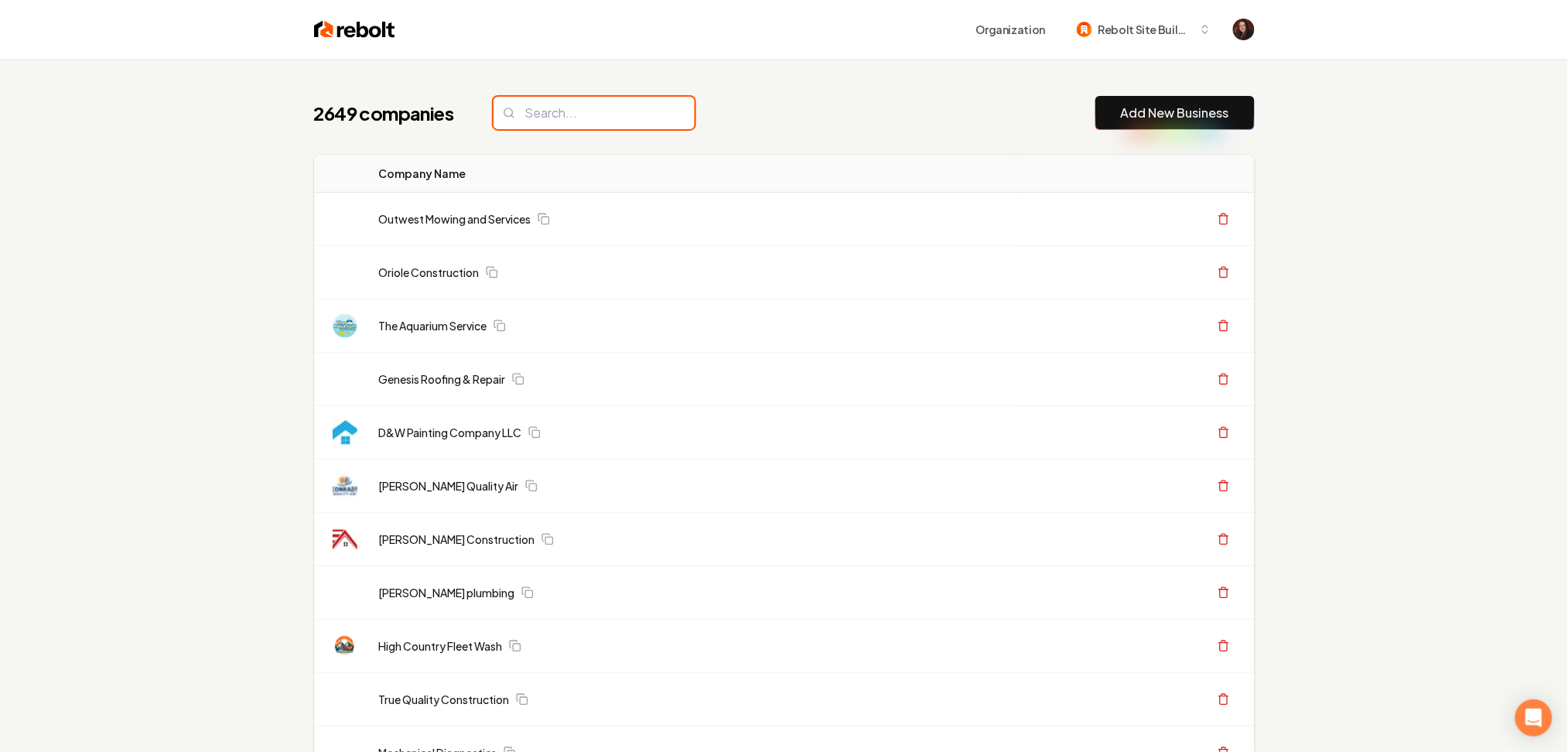
click at [558, 113] on input "search" at bounding box center [594, 113] width 201 height 32
click at [553, 112] on input "search" at bounding box center [594, 113] width 201 height 32
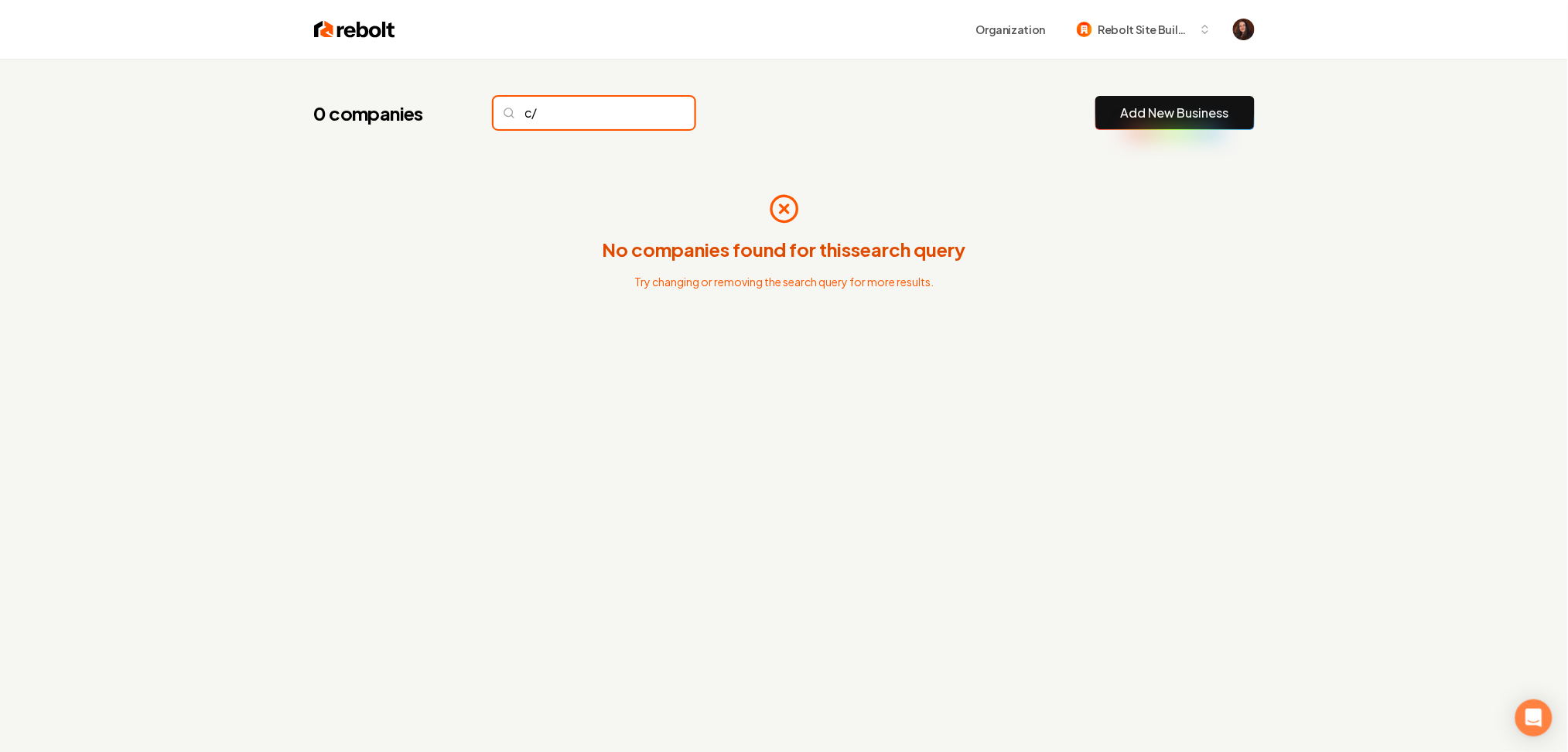
type input "c"
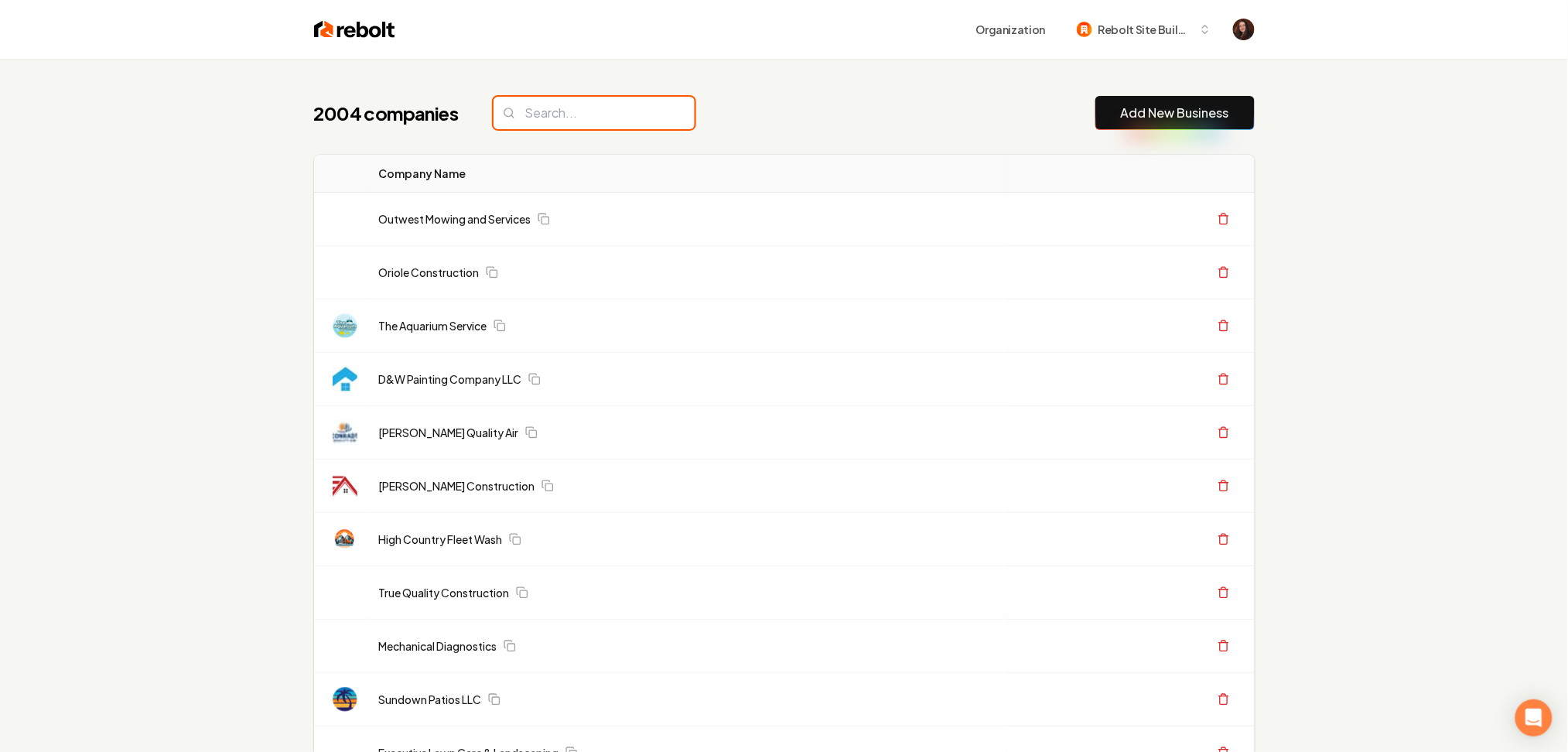
type input "&"
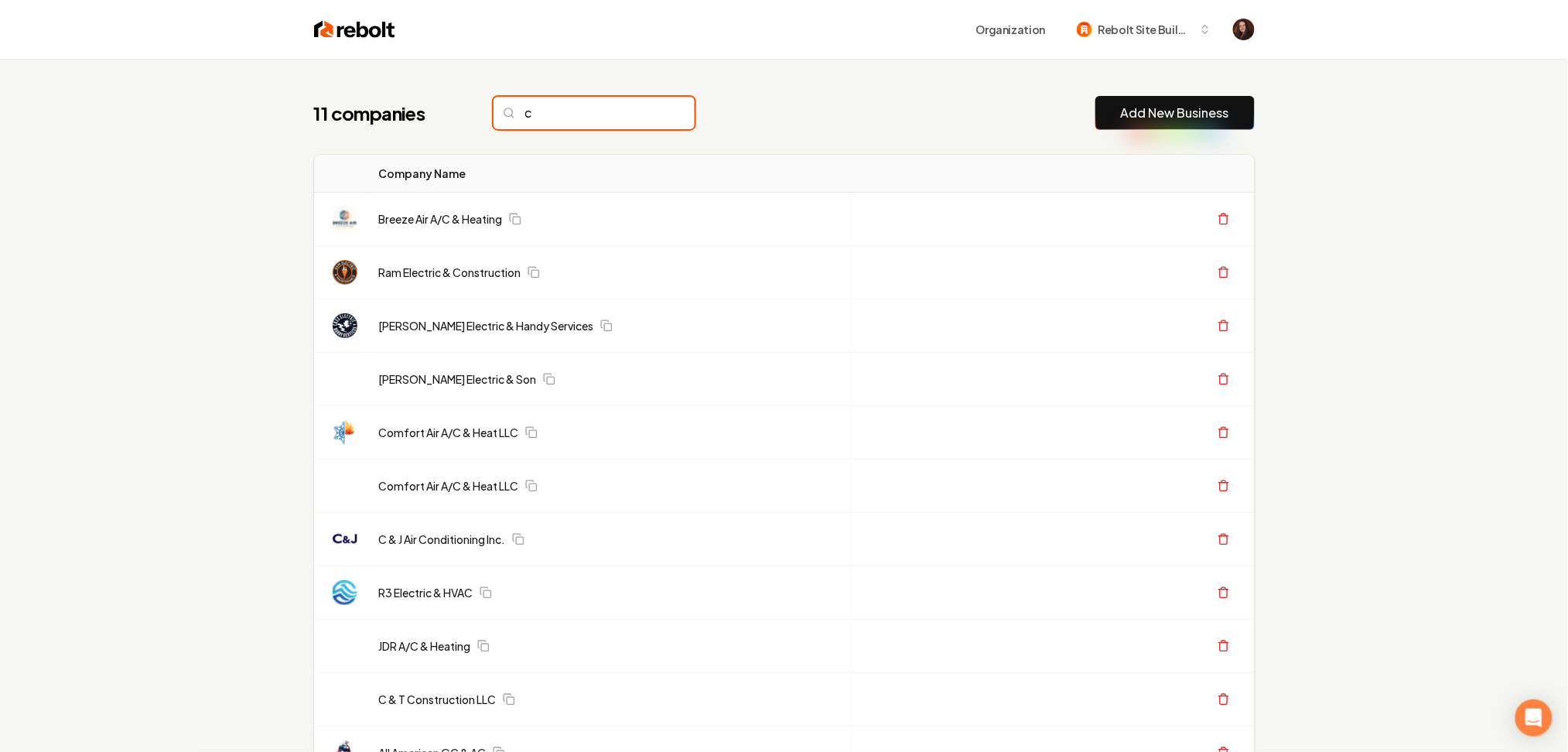
type input "c"
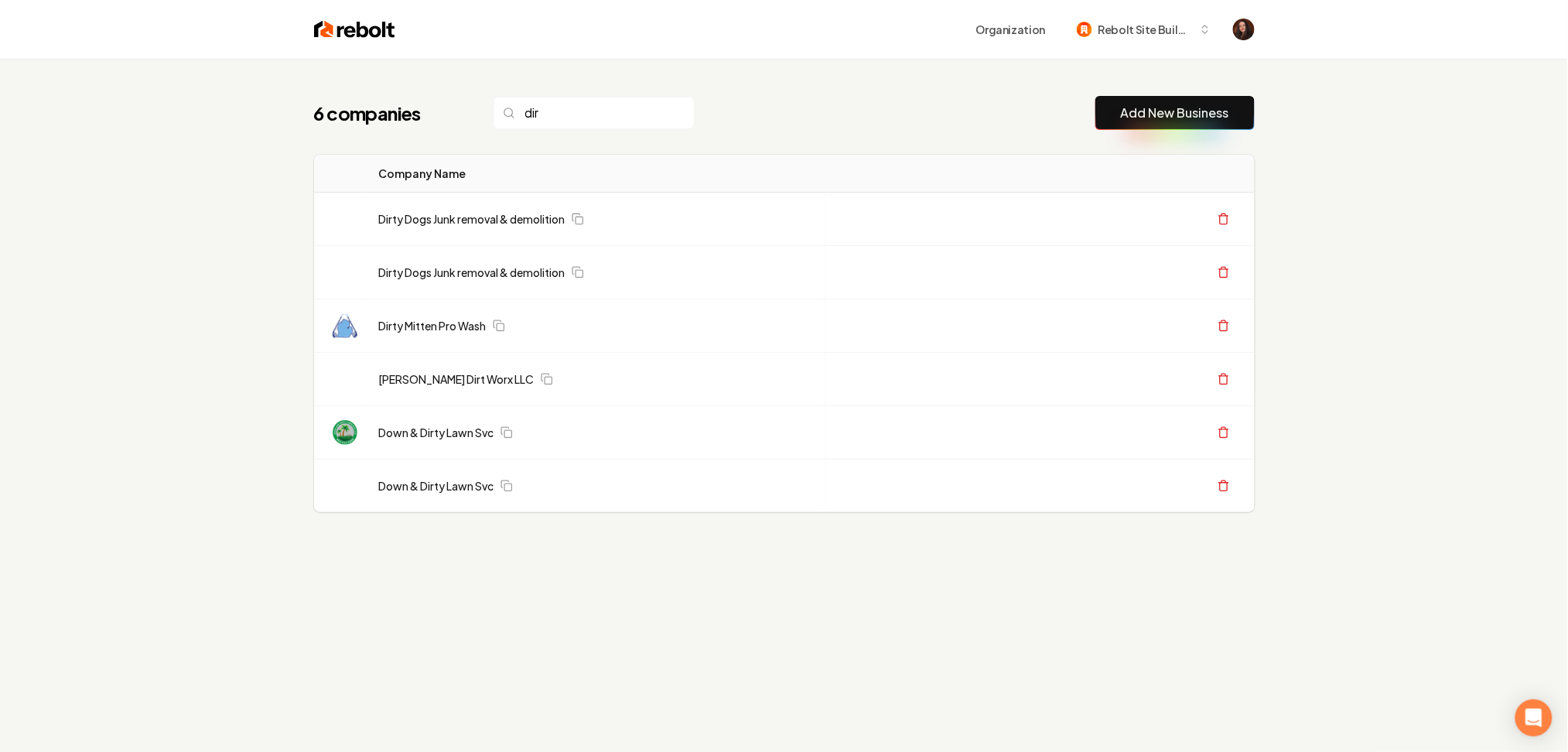
type input "di"
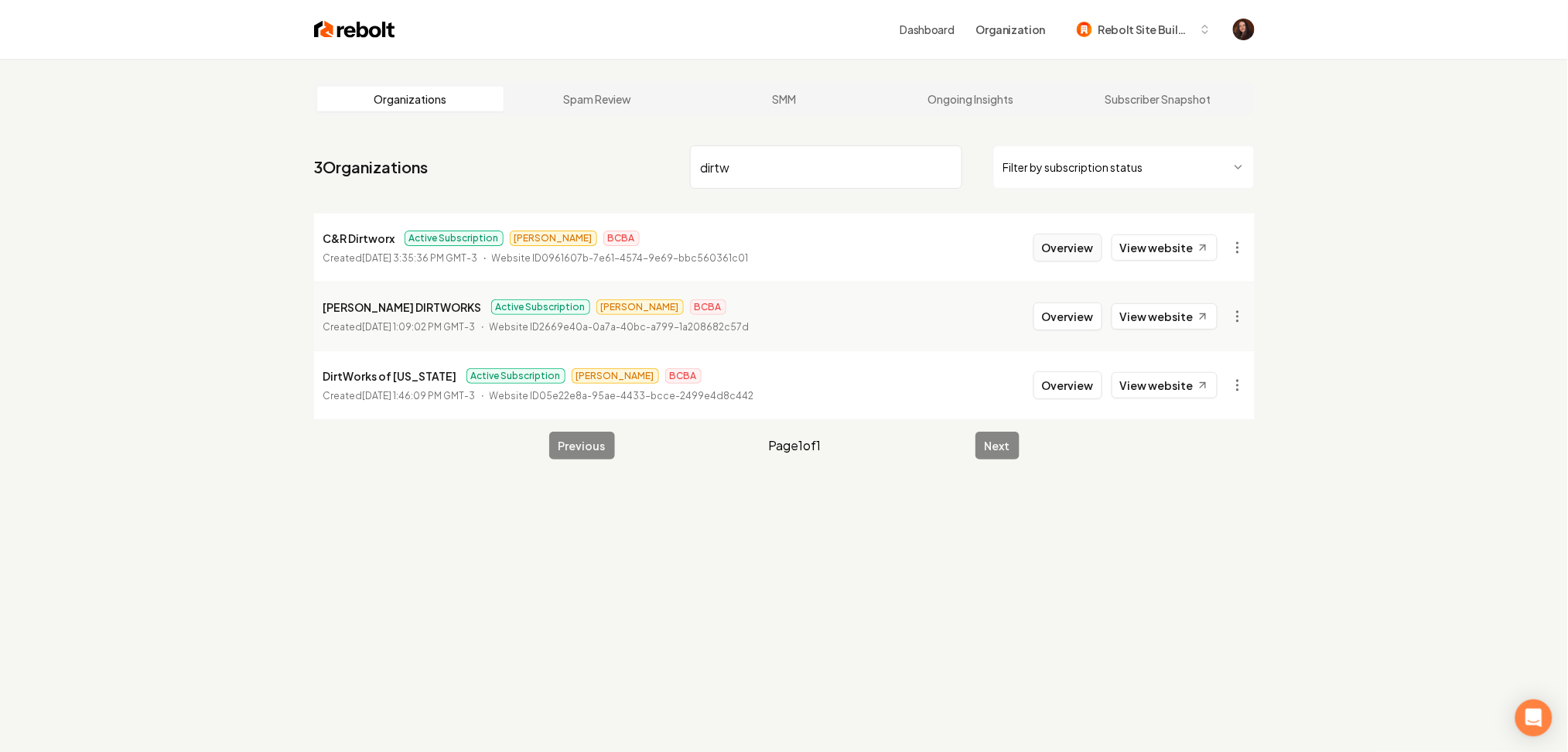
type input "dirtw"
click at [1046, 252] on button "Overview" at bounding box center [1068, 247] width 69 height 28
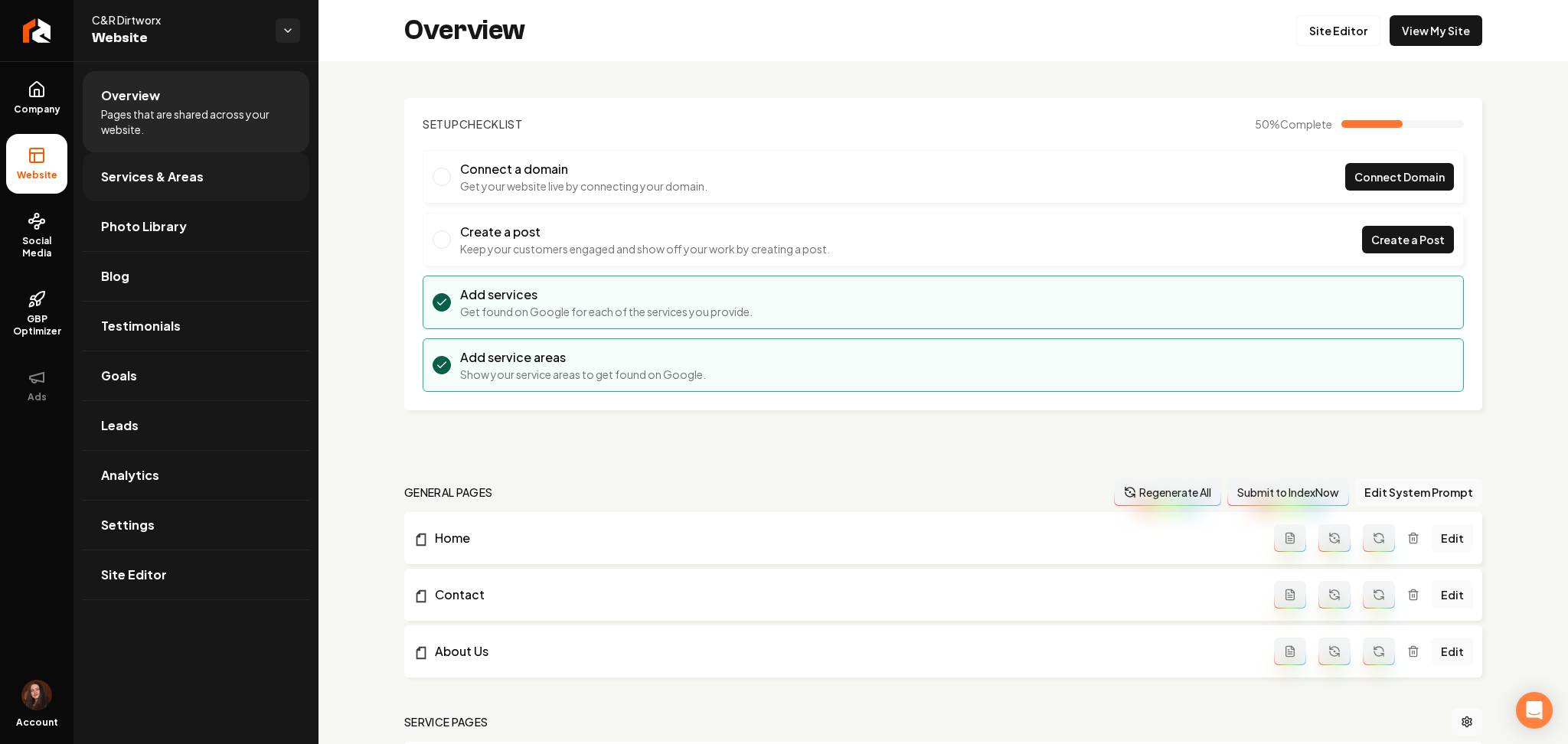
click at [215, 182] on link "Services & Areas" at bounding box center [196, 177] width 227 height 49
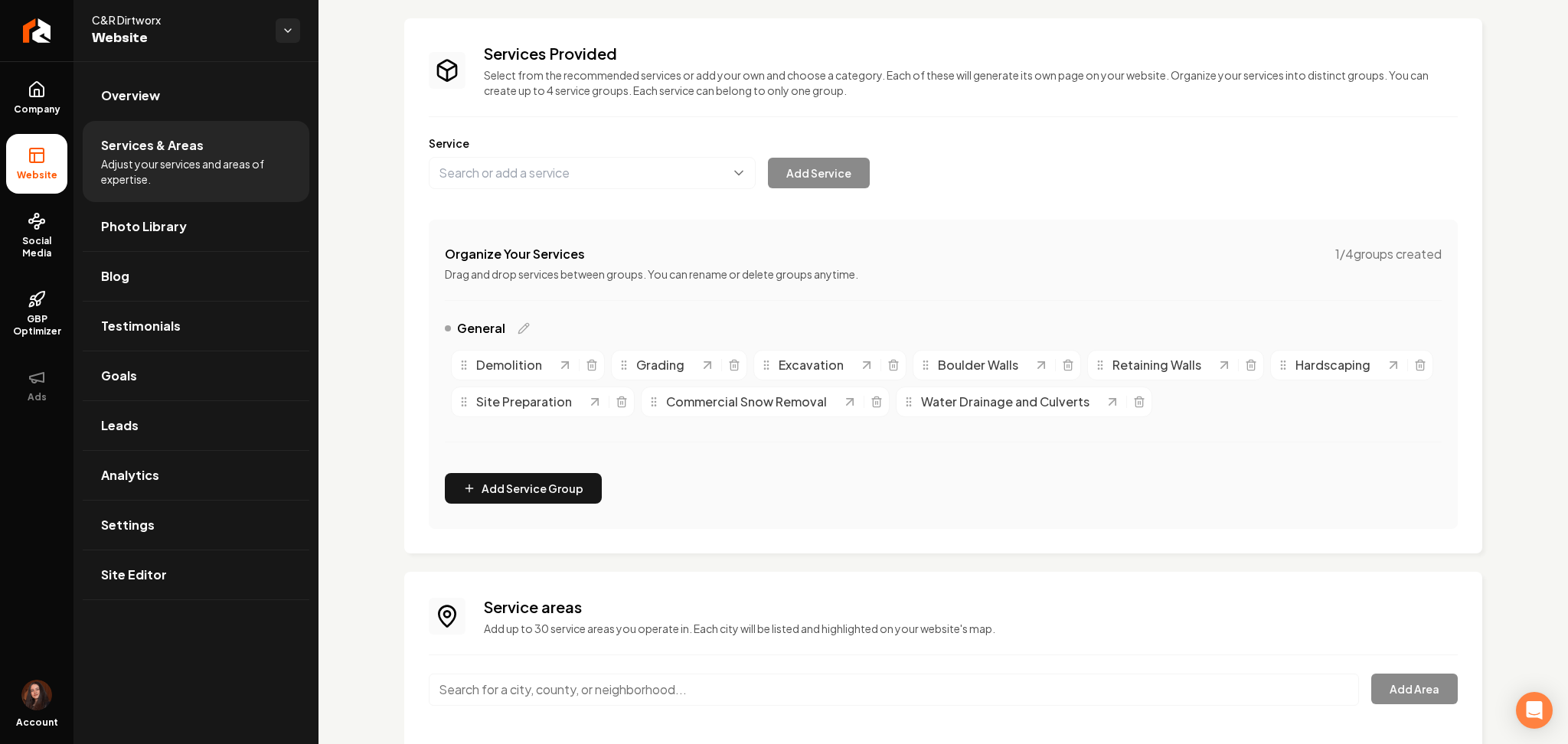
scroll to position [77, 0]
click at [600, 184] on button "Main content area" at bounding box center [592, 176] width 327 height 32
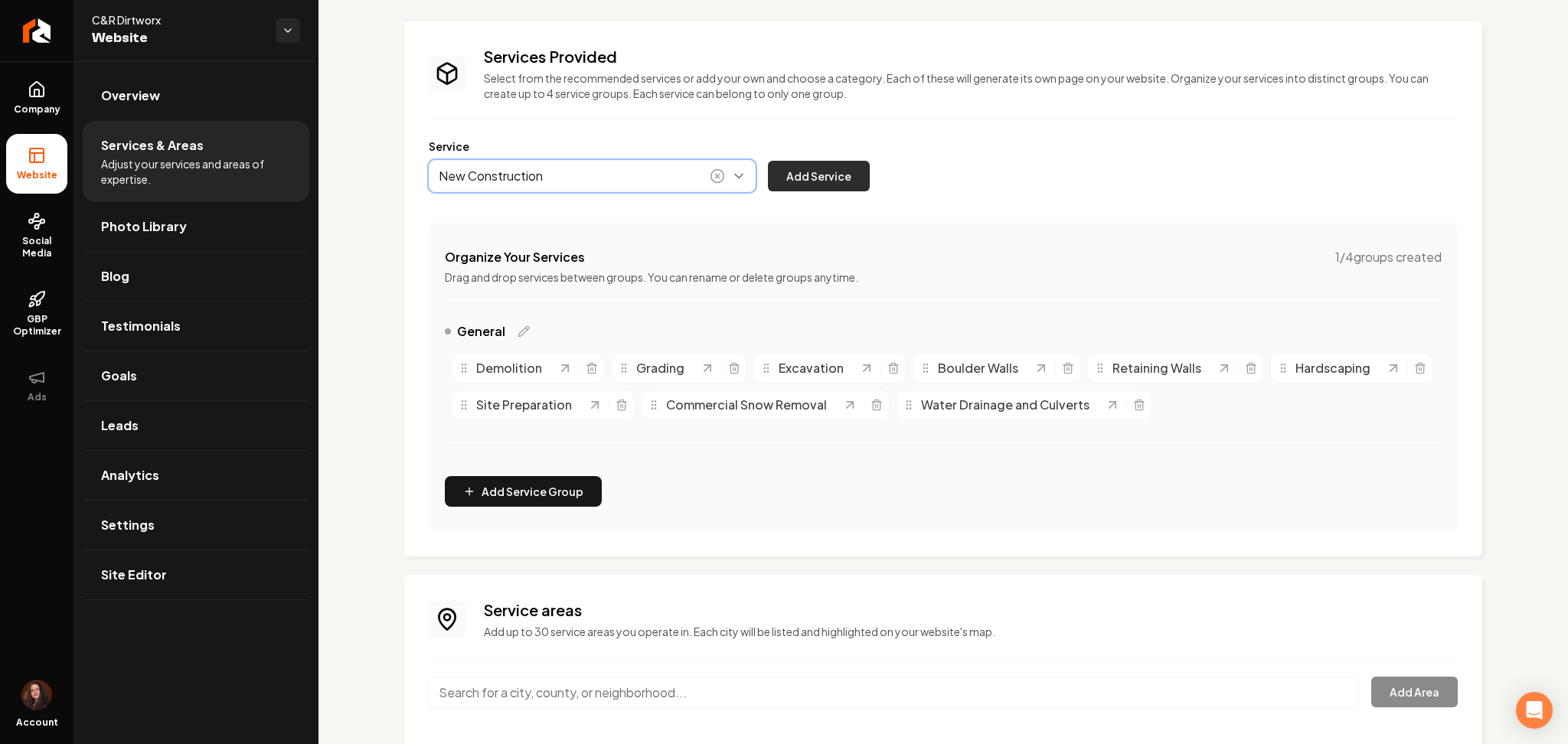
type input "New Construction"
click at [807, 181] on button "Add Service" at bounding box center [819, 176] width 102 height 30
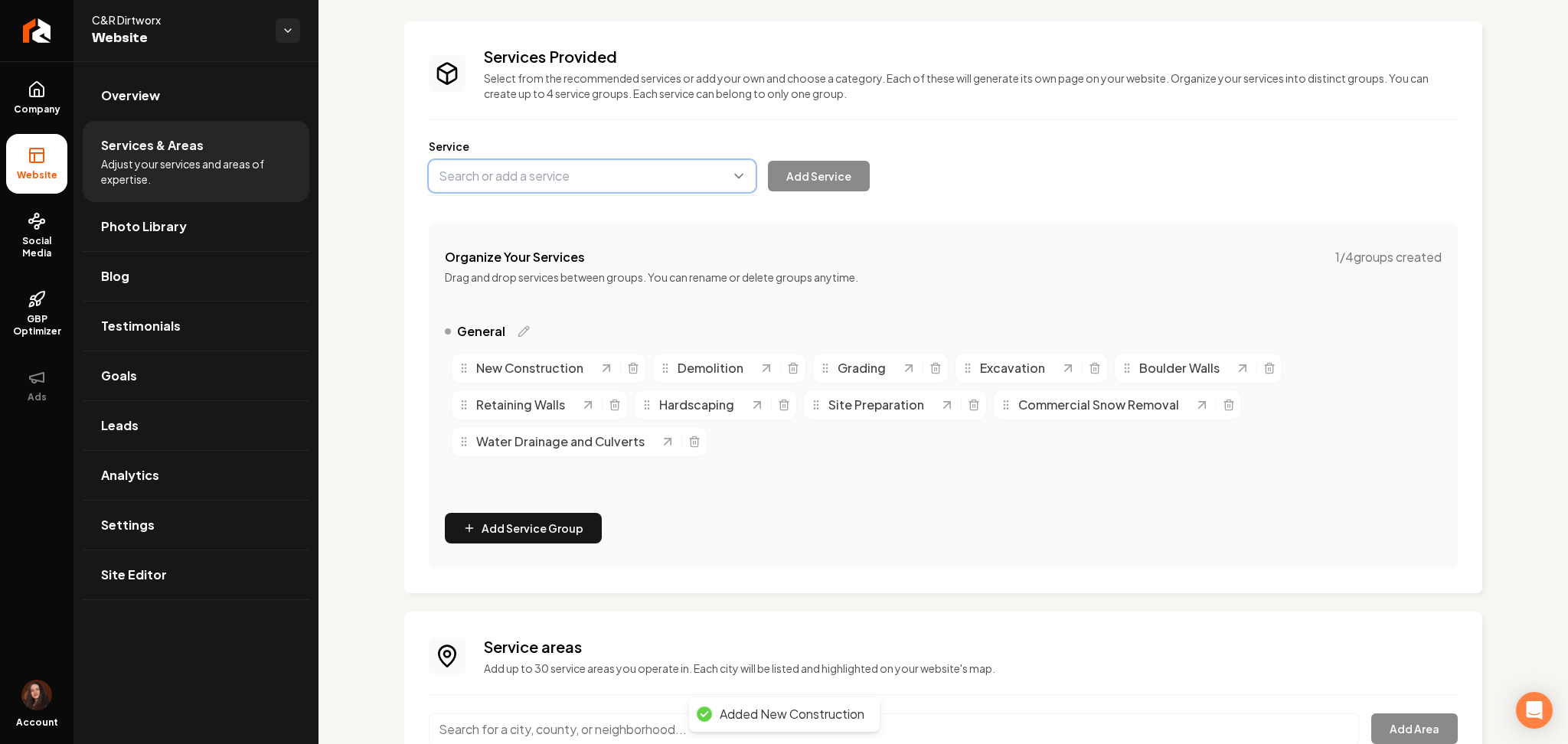
click at [541, 175] on button "Main content area" at bounding box center [592, 176] width 327 height 32
type input "New Construction Excavation"
click at [792, 170] on button "Add Service" at bounding box center [819, 176] width 102 height 30
click at [640, 160] on button "Main content area" at bounding box center [592, 176] width 327 height 32
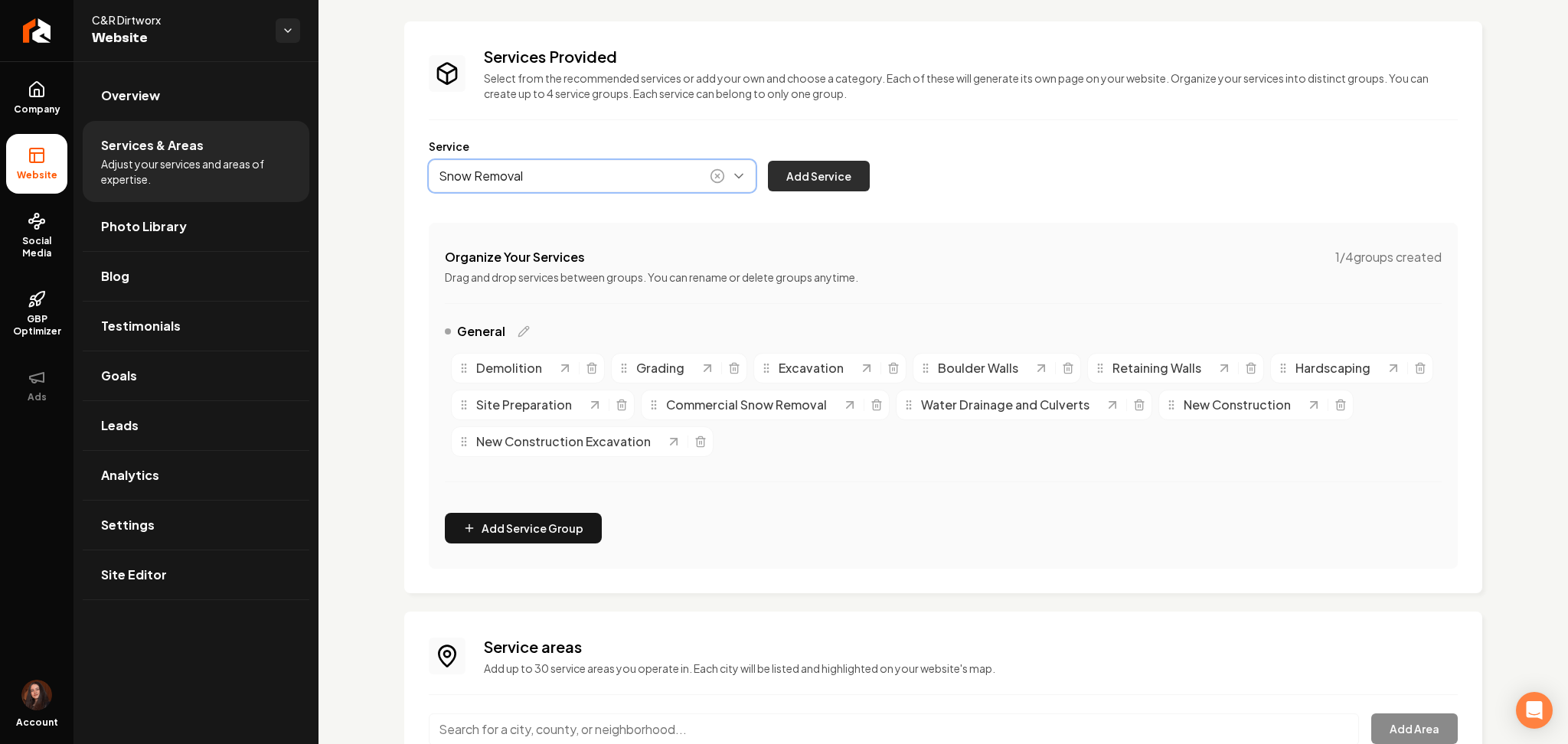
type input "Snow Removal"
click at [831, 169] on button "Add Service" at bounding box center [819, 176] width 102 height 30
click at [1338, 402] on icon "Main content area" at bounding box center [1340, 401] width 4 height 3
click at [537, 248] on h4 "Organize Your Services" at bounding box center [515, 257] width 140 height 19
click at [510, 165] on button "Main content area" at bounding box center [592, 176] width 327 height 32
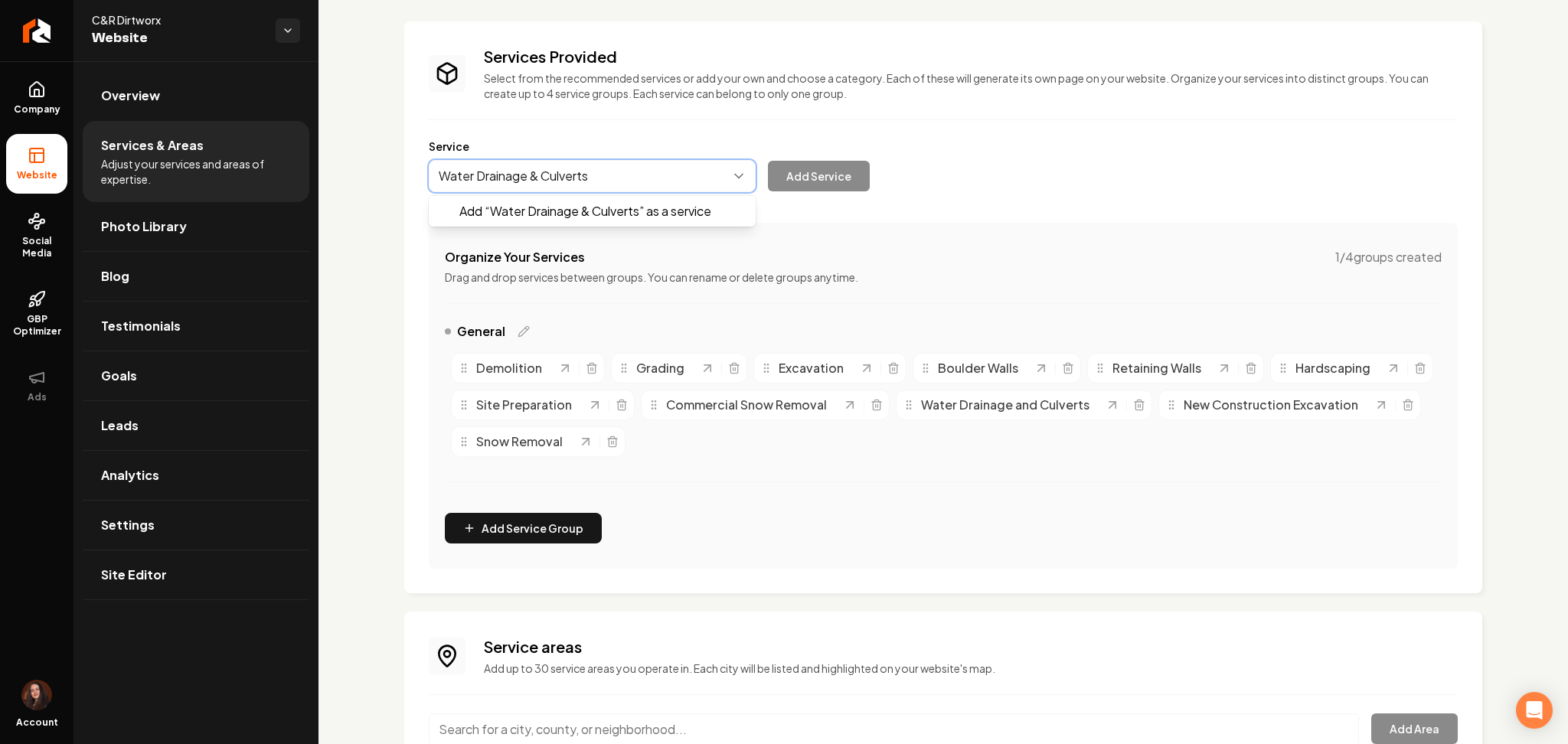
type input "Water Drainage & Culverts"
click at [807, 178] on button "Add Service" at bounding box center [819, 176] width 102 height 30
click at [555, 163] on button "Main content area" at bounding box center [592, 176] width 327 height 32
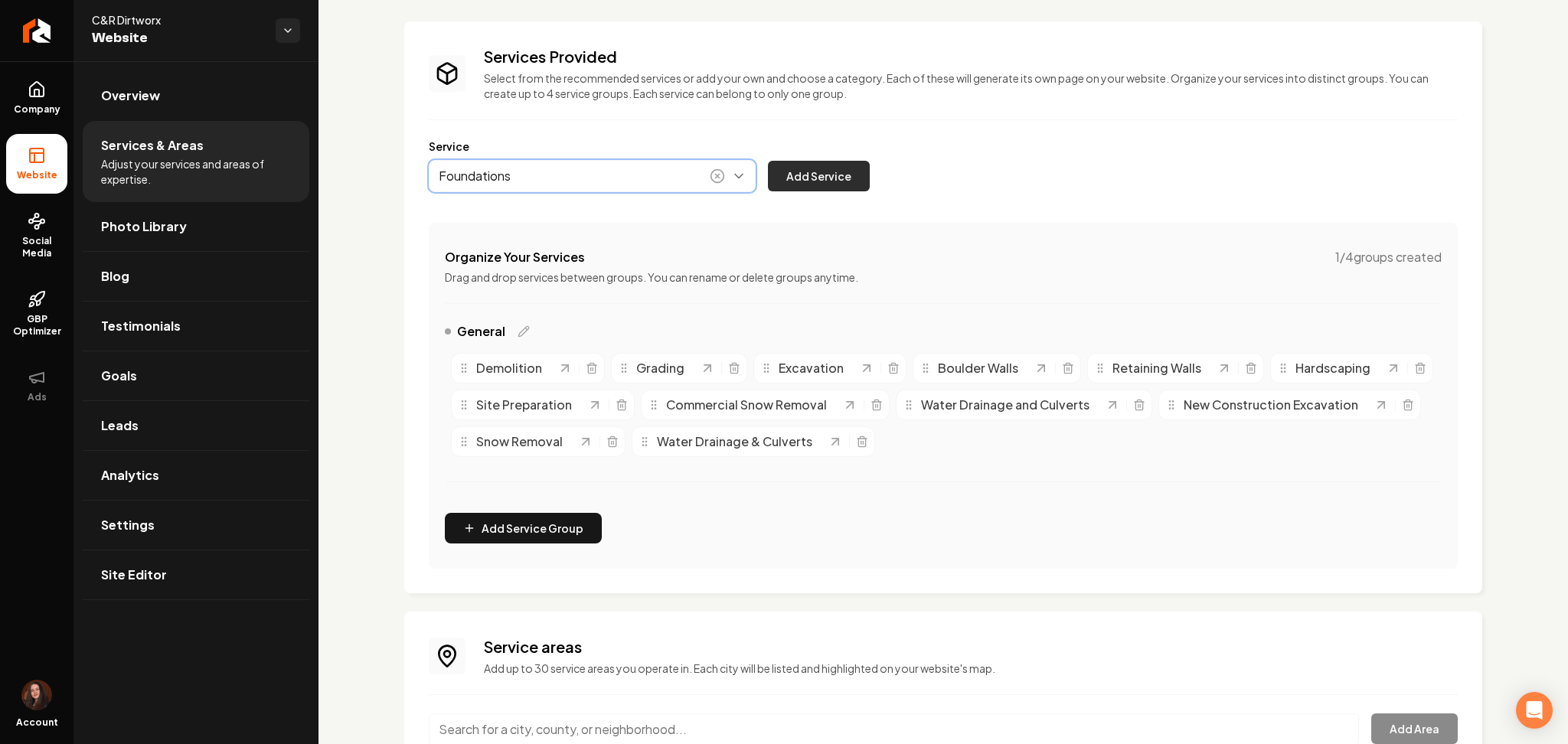
type input "Foundations"
click at [817, 179] on button "Add Service" at bounding box center [819, 176] width 102 height 30
click at [576, 175] on button "Main content area" at bounding box center [592, 176] width 327 height 32
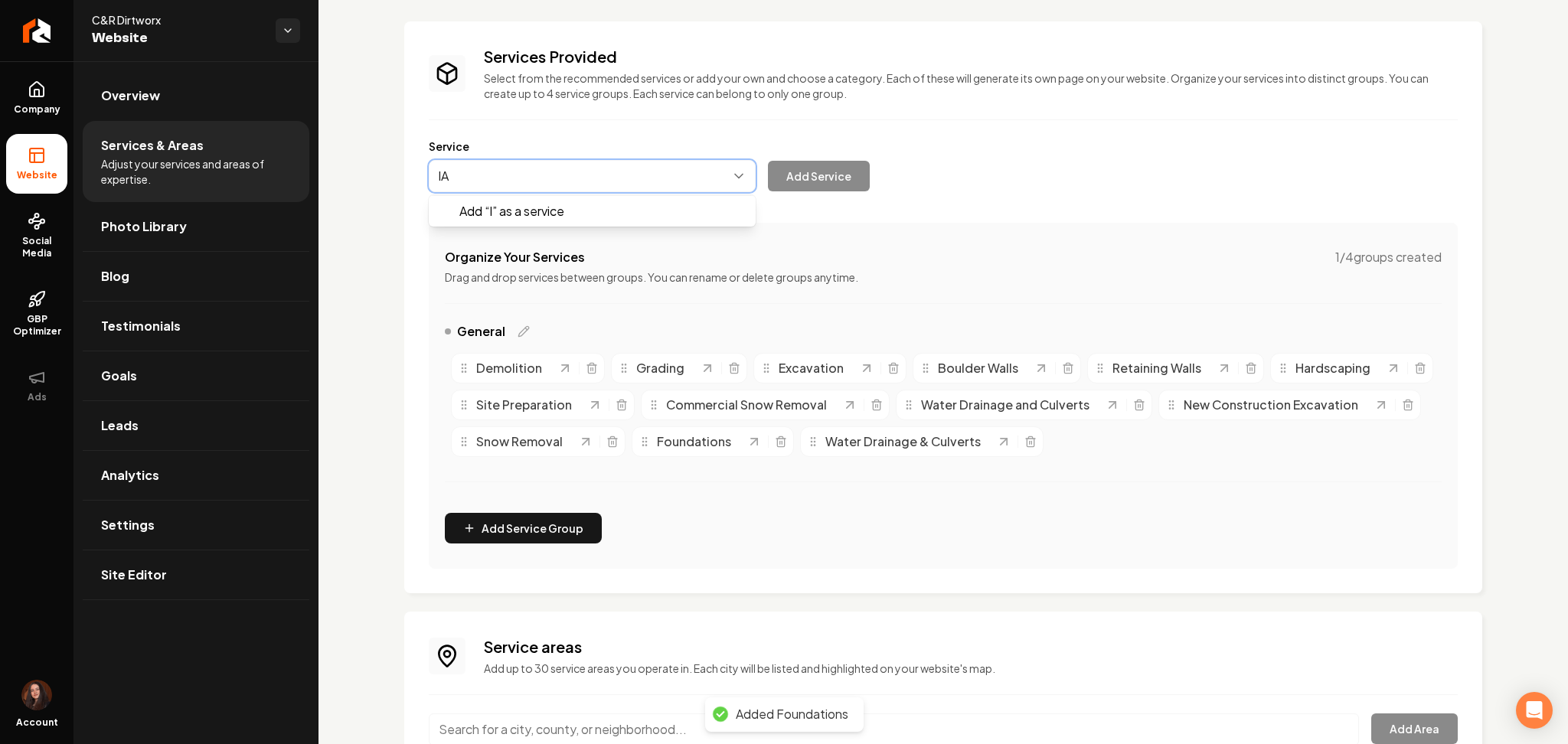
type input "l"
type input "Landscaping"
click at [817, 173] on button "Add Service" at bounding box center [819, 176] width 102 height 30
click at [618, 268] on div "Organize Your Services 1 / 4 groups created Drag and drop services between grou…" at bounding box center [944, 267] width 998 height 37
click at [574, 166] on button "Main content area" at bounding box center [592, 176] width 327 height 32
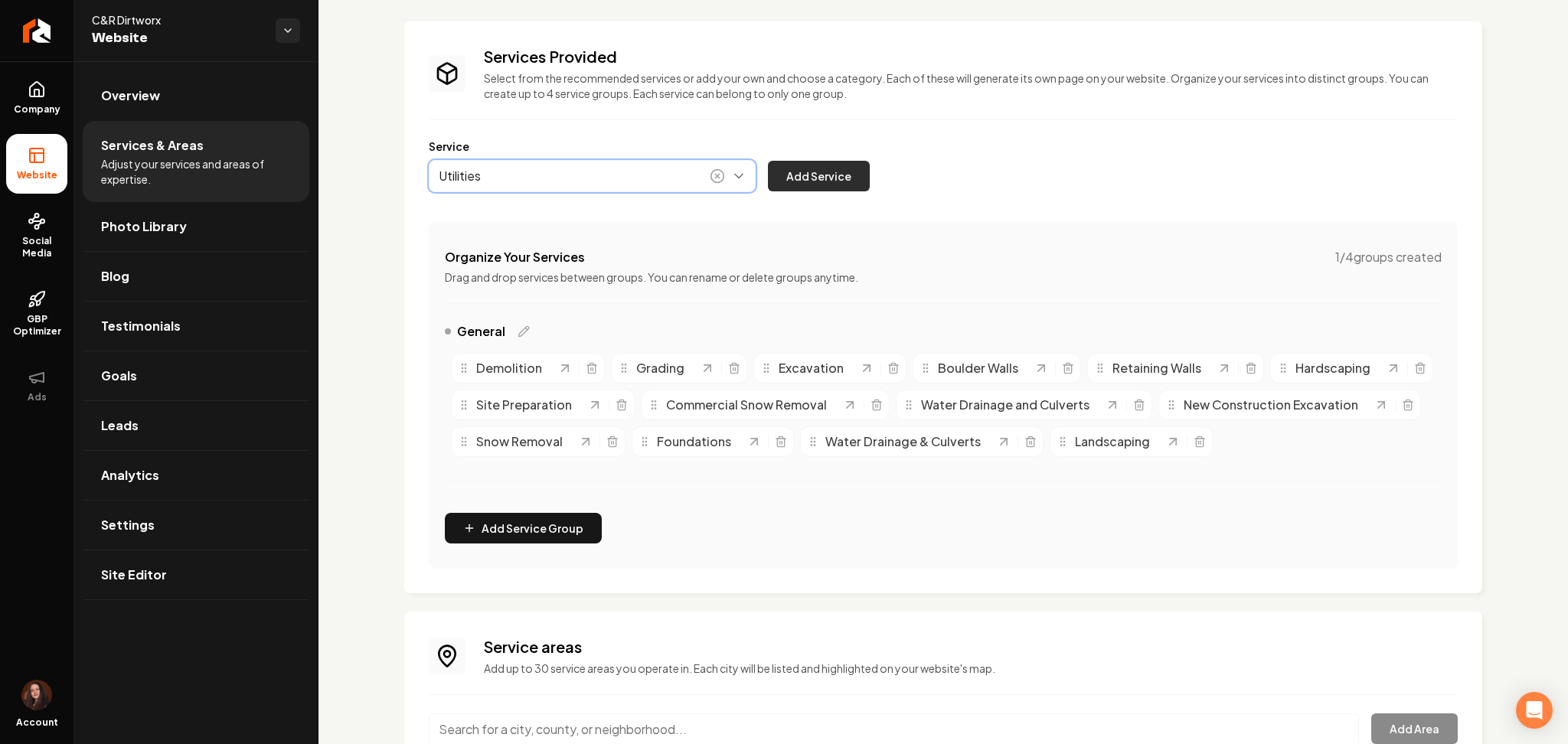
type input "Utilities"
click at [800, 164] on button "Add Service" at bounding box center [819, 176] width 102 height 30
click at [533, 169] on button "Main content area" at bounding box center [592, 176] width 327 height 32
type input "Gravel Driveway Repair"
click at [805, 181] on button "Add Service" at bounding box center [819, 176] width 102 height 30
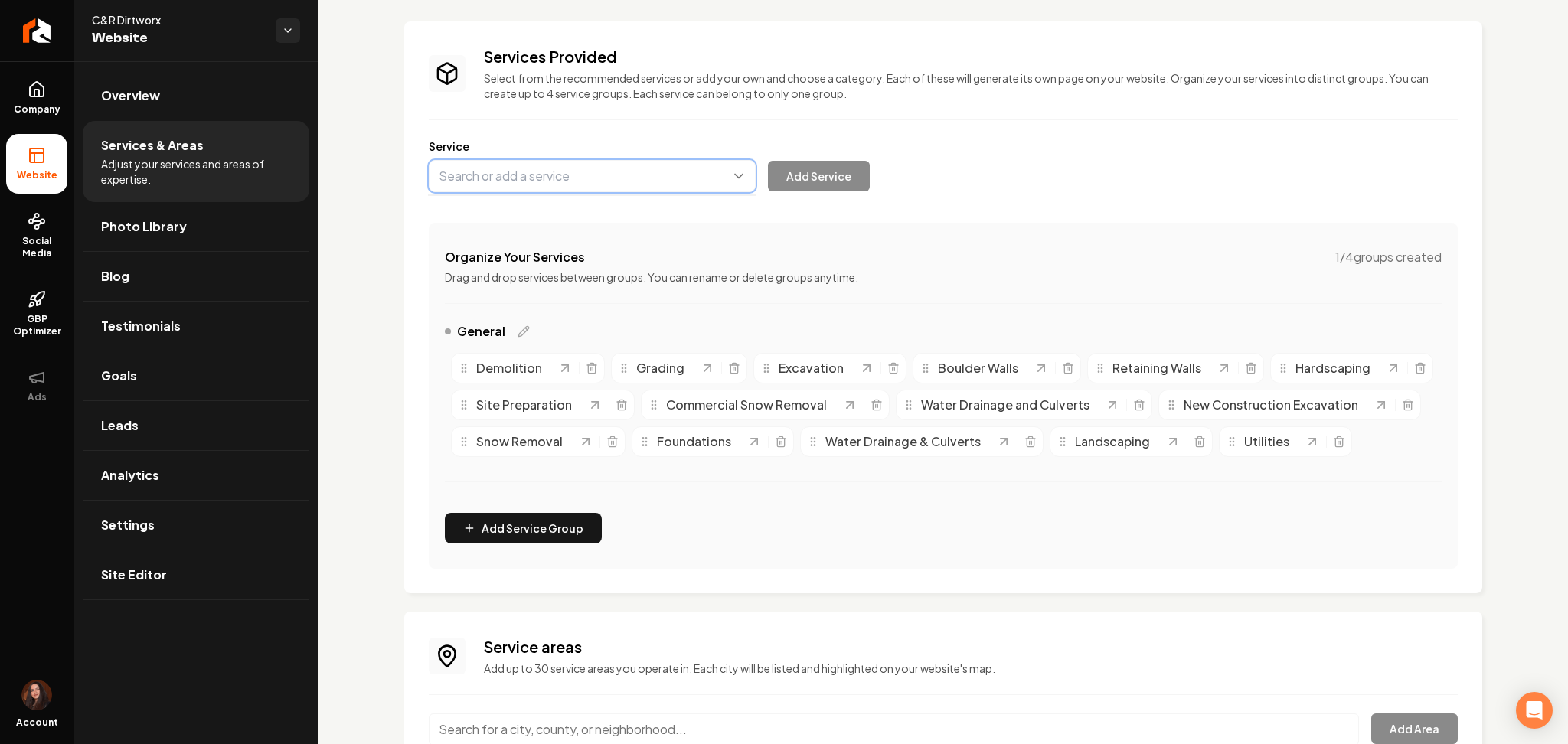
click at [585, 188] on button "Main content area" at bounding box center [592, 176] width 327 height 32
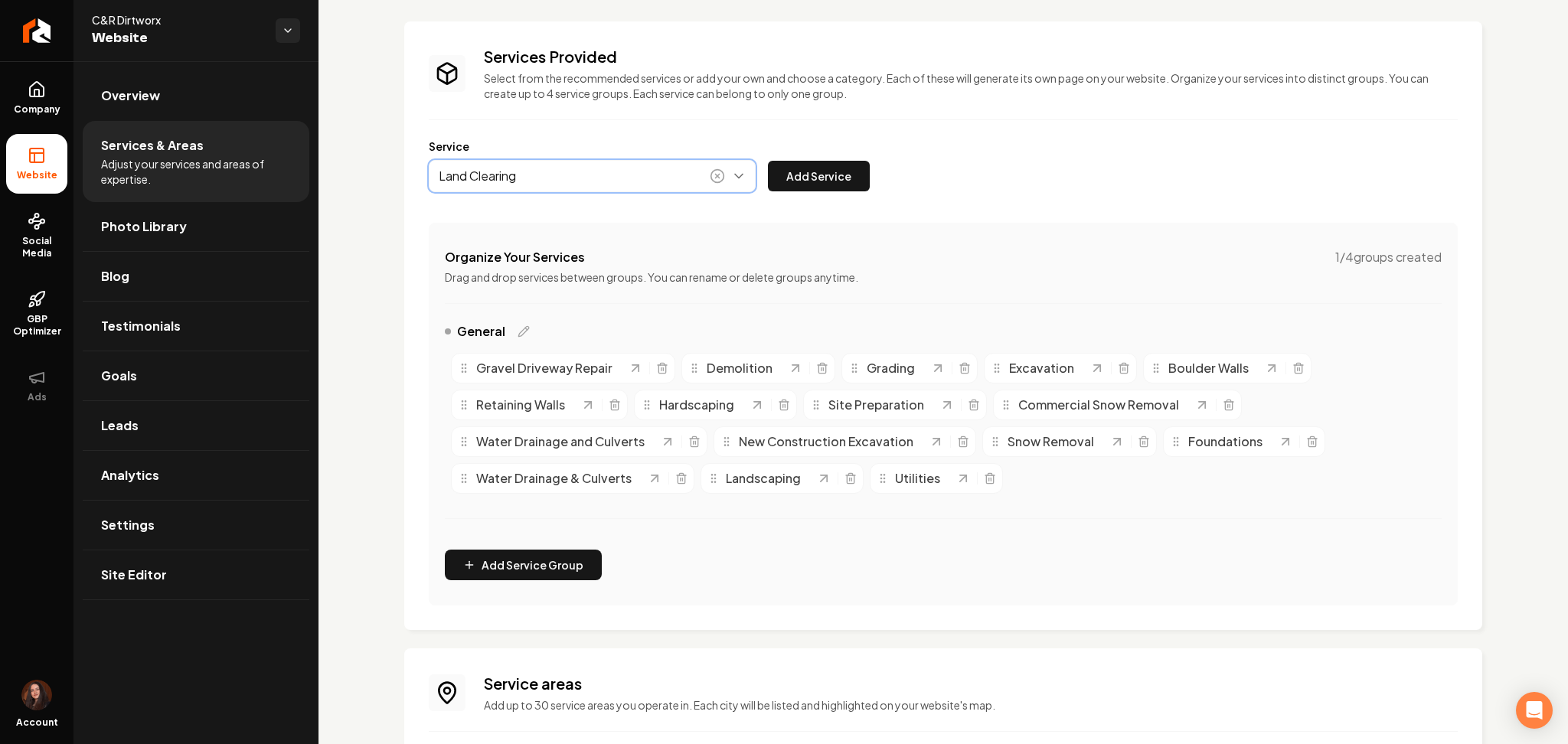
type input "Land Clearing"
click at [769, 179] on div "Land Clearing Add Service" at bounding box center [649, 176] width 441 height 32
click at [806, 177] on button "Add Service" at bounding box center [819, 176] width 102 height 30
click at [491, 175] on button "Main content area" at bounding box center [592, 176] width 327 height 32
type input "Custom Driveway"
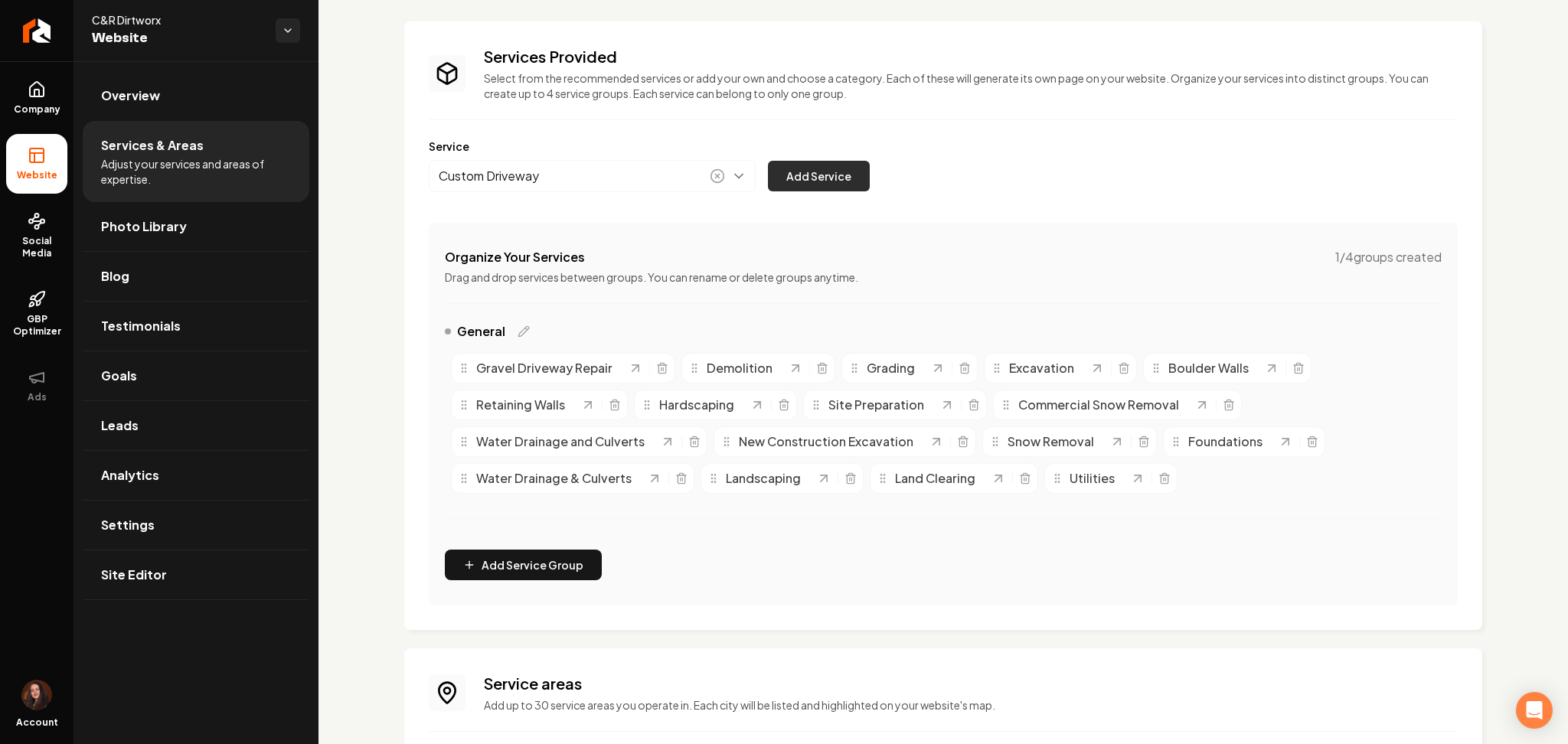
click at [836, 183] on button "Add Service" at bounding box center [819, 176] width 102 height 30
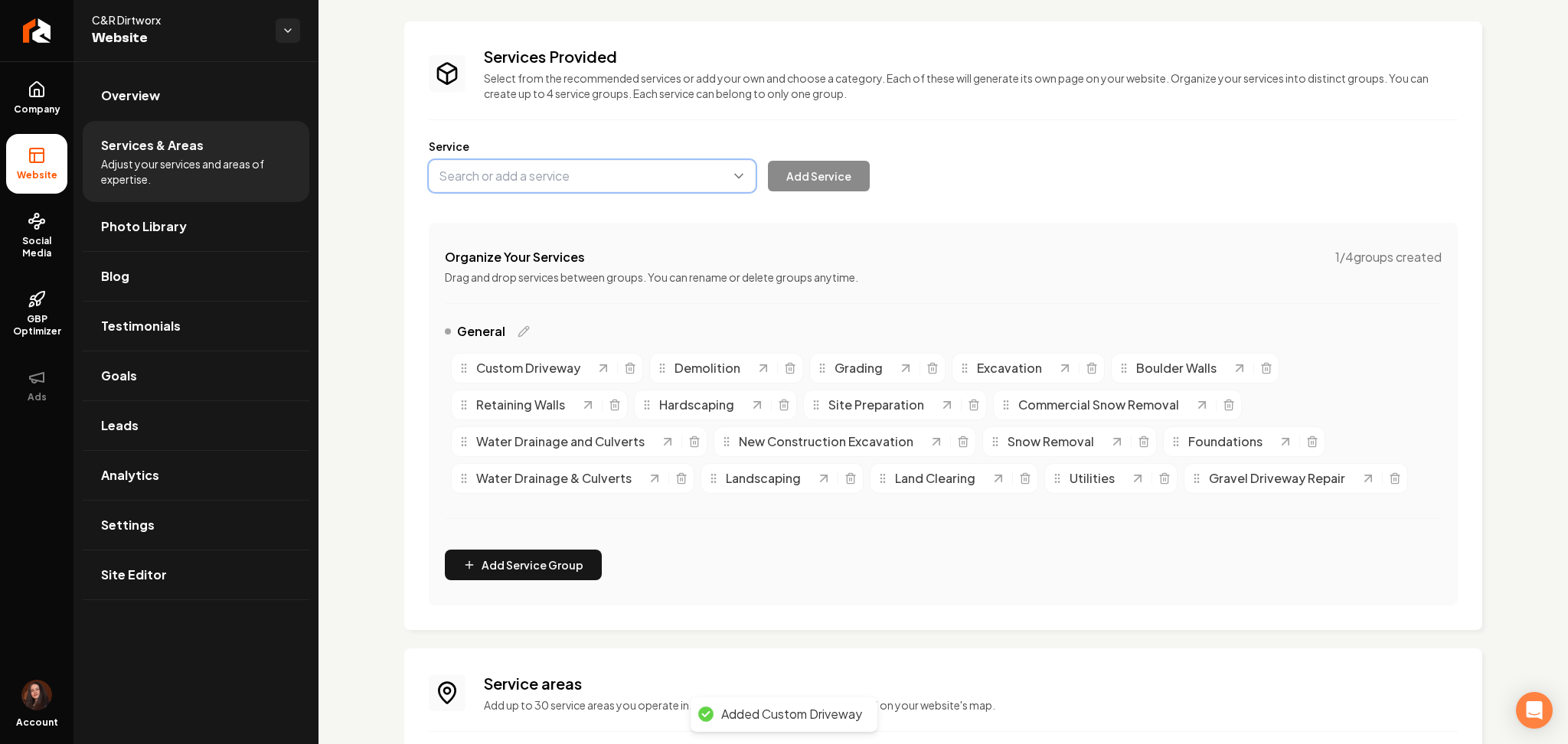
click at [496, 184] on button "Main content area" at bounding box center [592, 176] width 327 height 32
type input "Custom Driveway Cut"
click at [370, 194] on div "Services Provided Select from the recommended services or add your own and choo…" at bounding box center [944, 531] width 1250 height 1092
click at [505, 183] on button "Main content area" at bounding box center [592, 176] width 327 height 32
paste input "[URL][DOMAIN_NAME]"
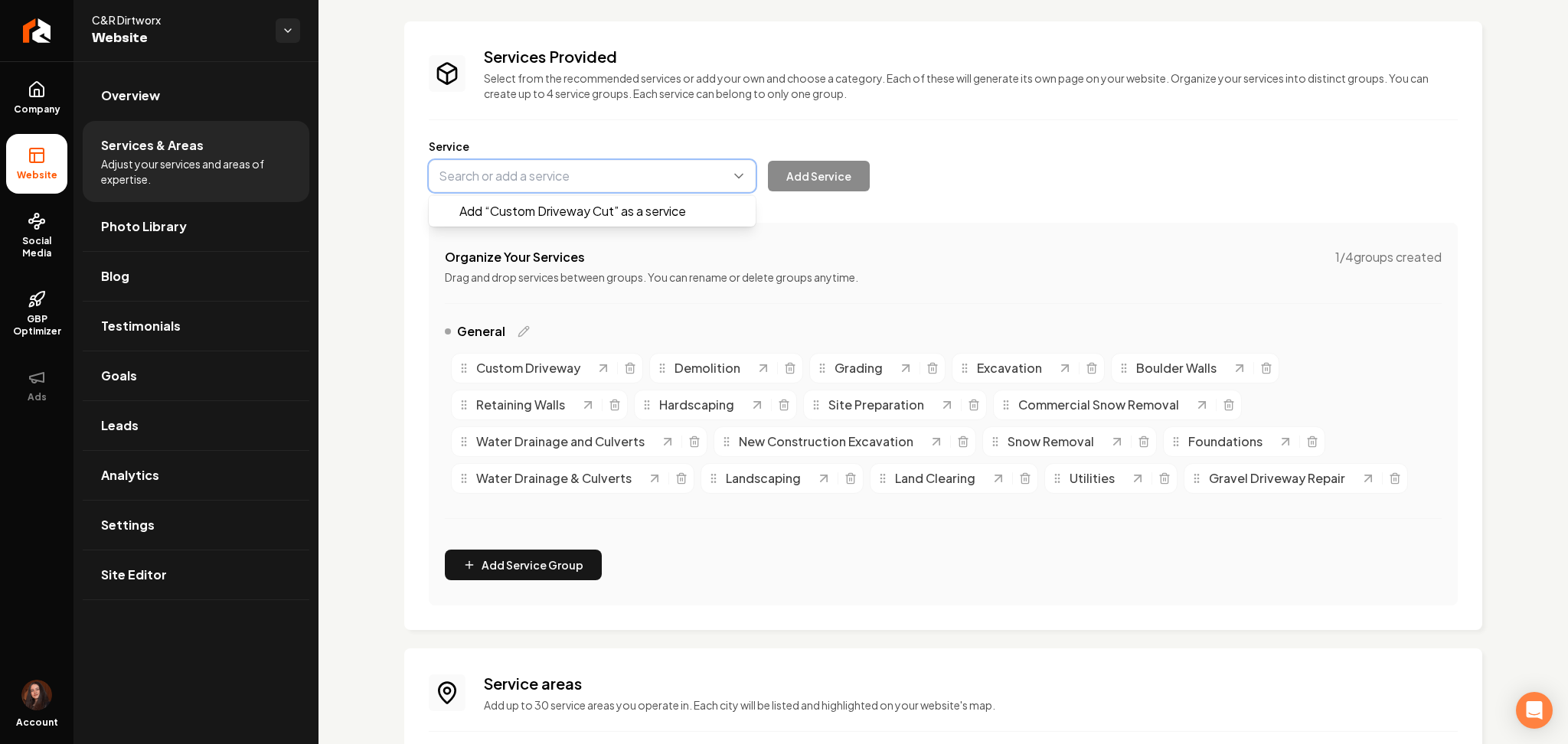
type input "[URL][DOMAIN_NAME]"
click at [521, 187] on button "Main content area" at bounding box center [592, 176] width 327 height 32
type input "C"
drag, startPoint x: 459, startPoint y: 360, endPoint x: 584, endPoint y: 367, distance: 125.2
click at [584, 367] on div "Services Provided Select from the recommended services or add your own and choo…" at bounding box center [944, 325] width 1030 height 559
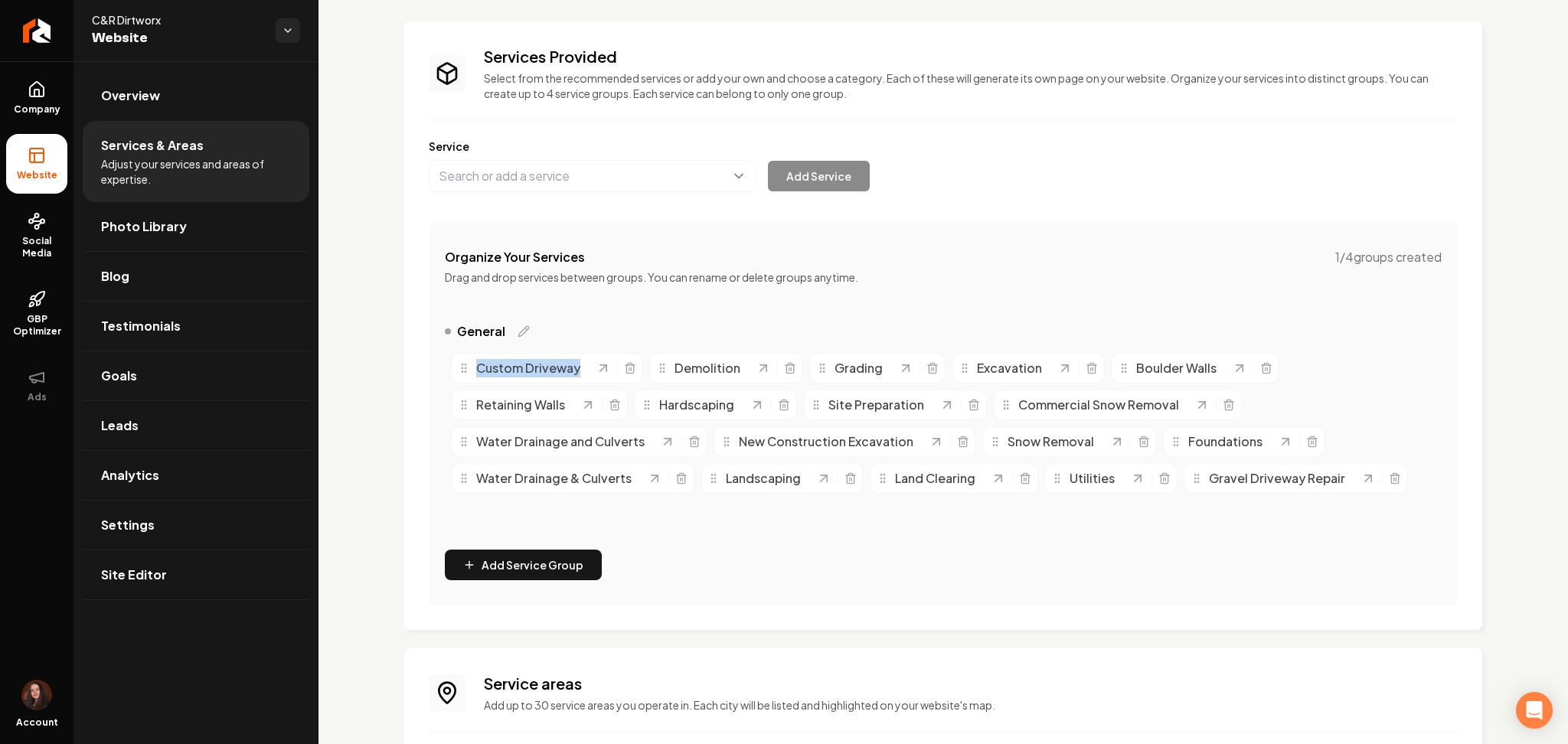
copy span "Custom Driveway"
click at [567, 181] on button "Main content area" at bounding box center [592, 176] width 327 height 32
paste input "Custom Driveway"
type input "Custom Driveway Cut-Ins"
click at [799, 156] on div "Service Custom Driveway Cut-Ins Add Service" at bounding box center [944, 165] width 1030 height 54
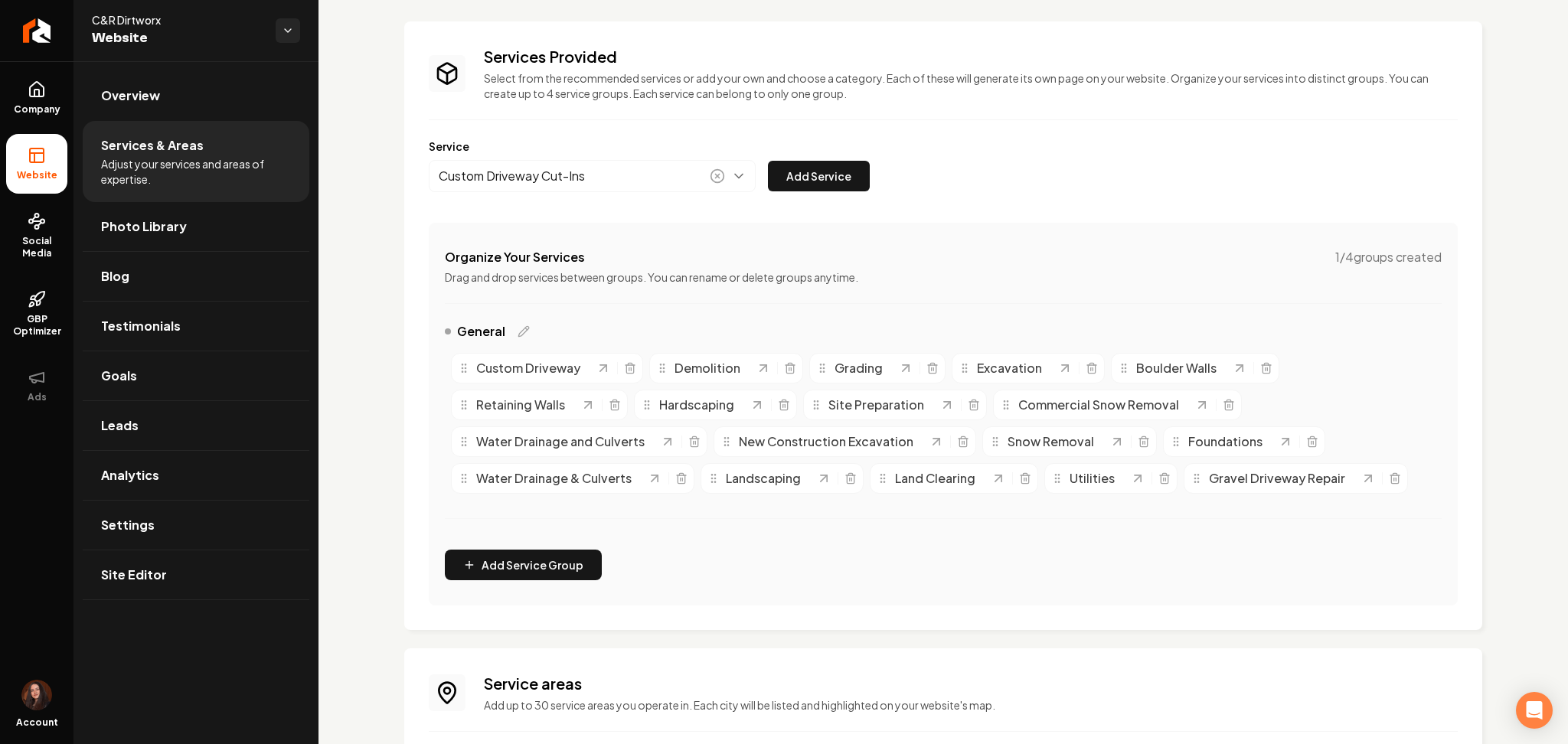
drag, startPoint x: 803, startPoint y: 165, endPoint x: 789, endPoint y: 199, distance: 36.8
click at [803, 165] on button "Add Service" at bounding box center [819, 176] width 102 height 30
click at [629, 368] on icon "Main content area" at bounding box center [630, 368] width 13 height 13
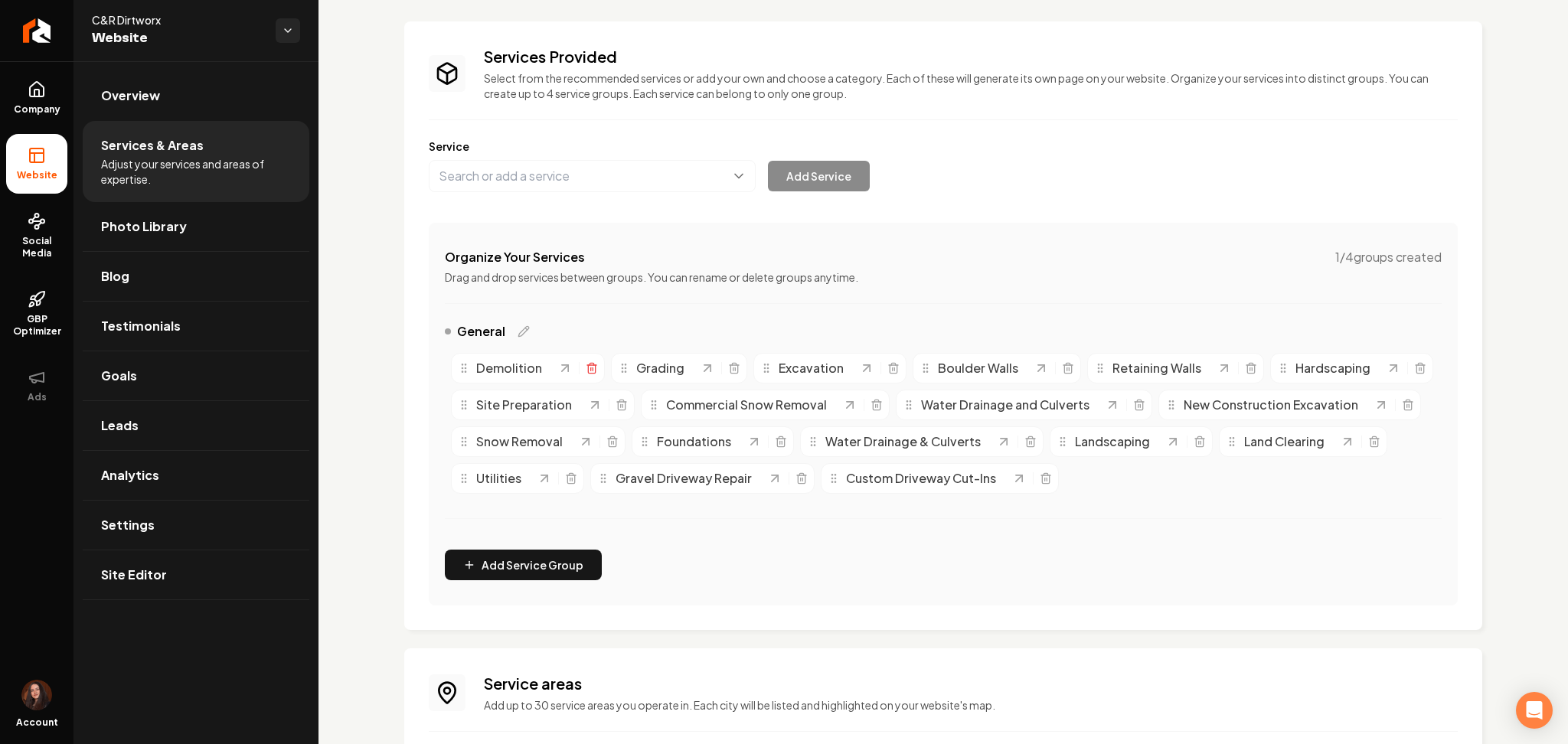
click at [589, 369] on icon "Main content area" at bounding box center [592, 368] width 13 height 13
click at [904, 370] on icon "Main content area" at bounding box center [908, 368] width 13 height 13
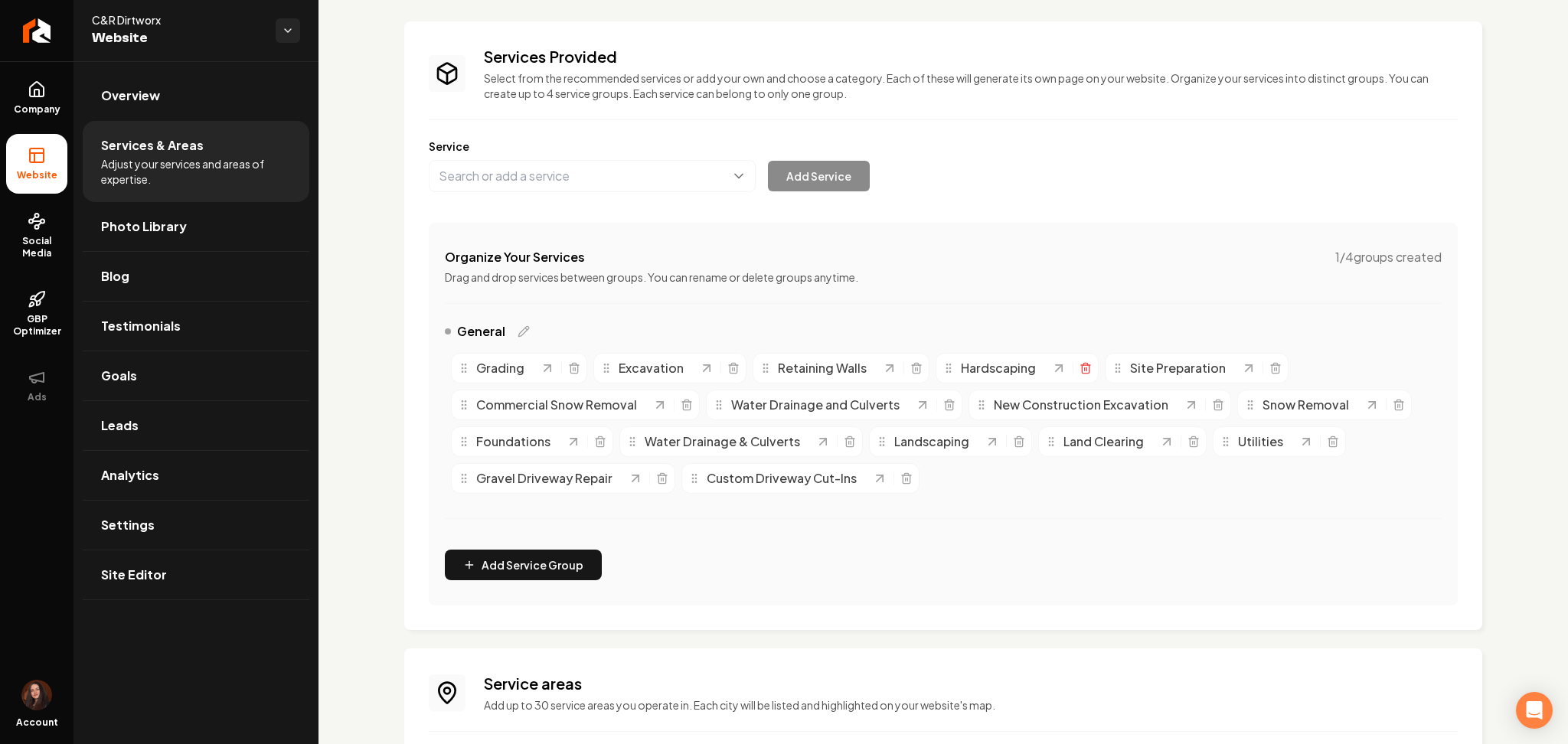
click at [1080, 370] on icon "Main content area" at bounding box center [1086, 368] width 13 height 13
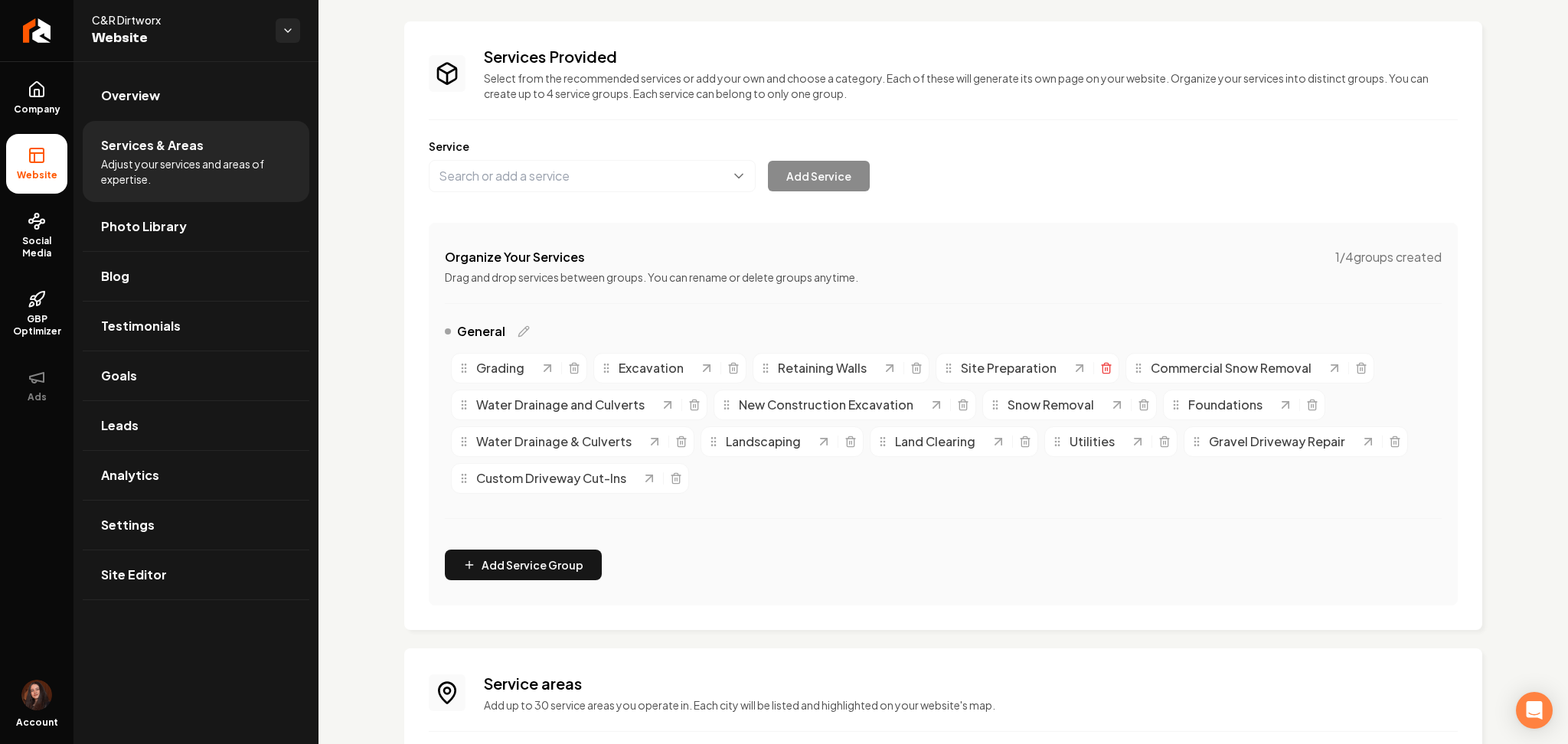
click at [1103, 367] on icon "Main content area" at bounding box center [1106, 369] width 7 height 8
click at [1167, 364] on icon "Main content area" at bounding box center [1171, 368] width 13 height 13
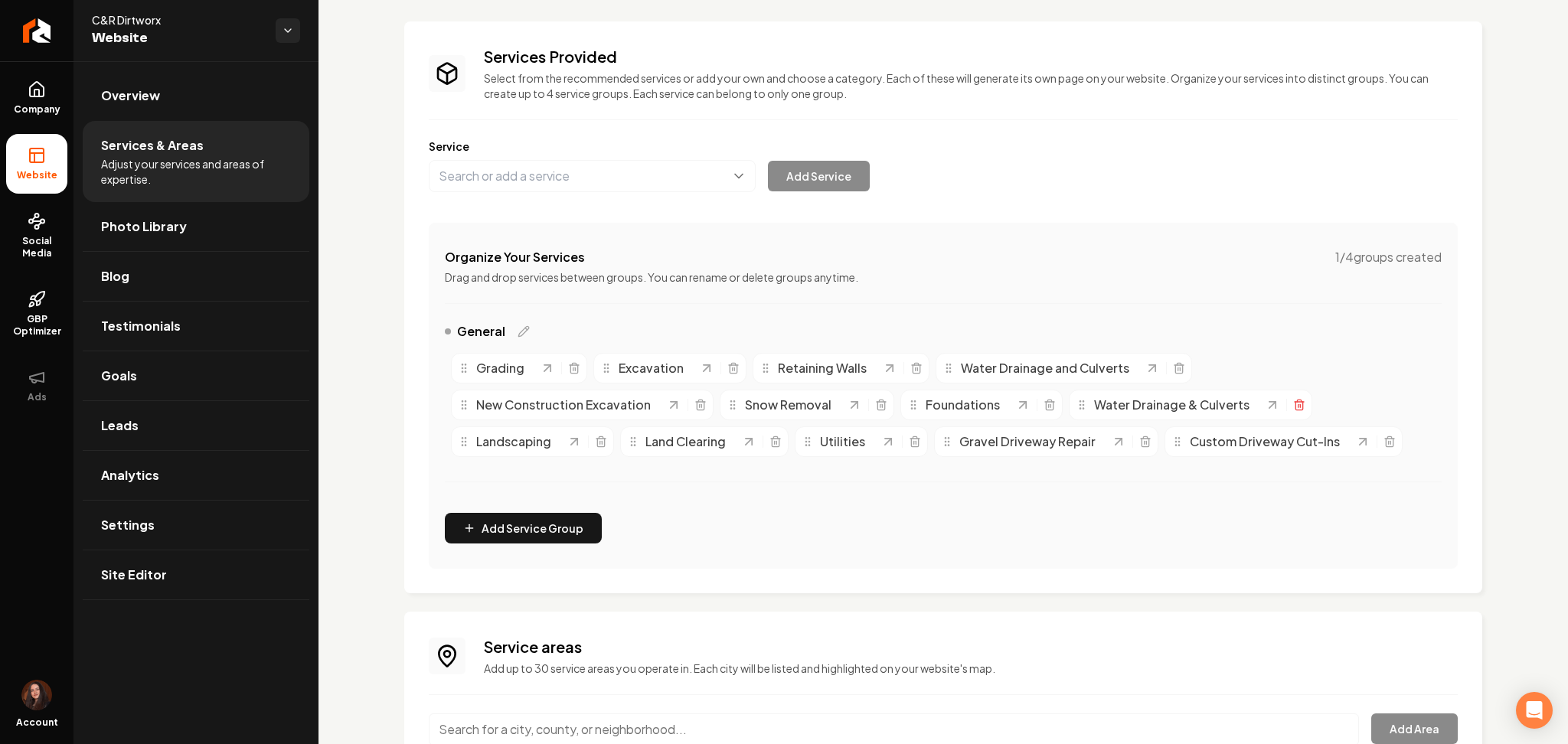
click at [1295, 402] on icon "Main content area" at bounding box center [1299, 406] width 7 height 8
click at [162, 580] on link "Site Editor" at bounding box center [196, 574] width 227 height 49
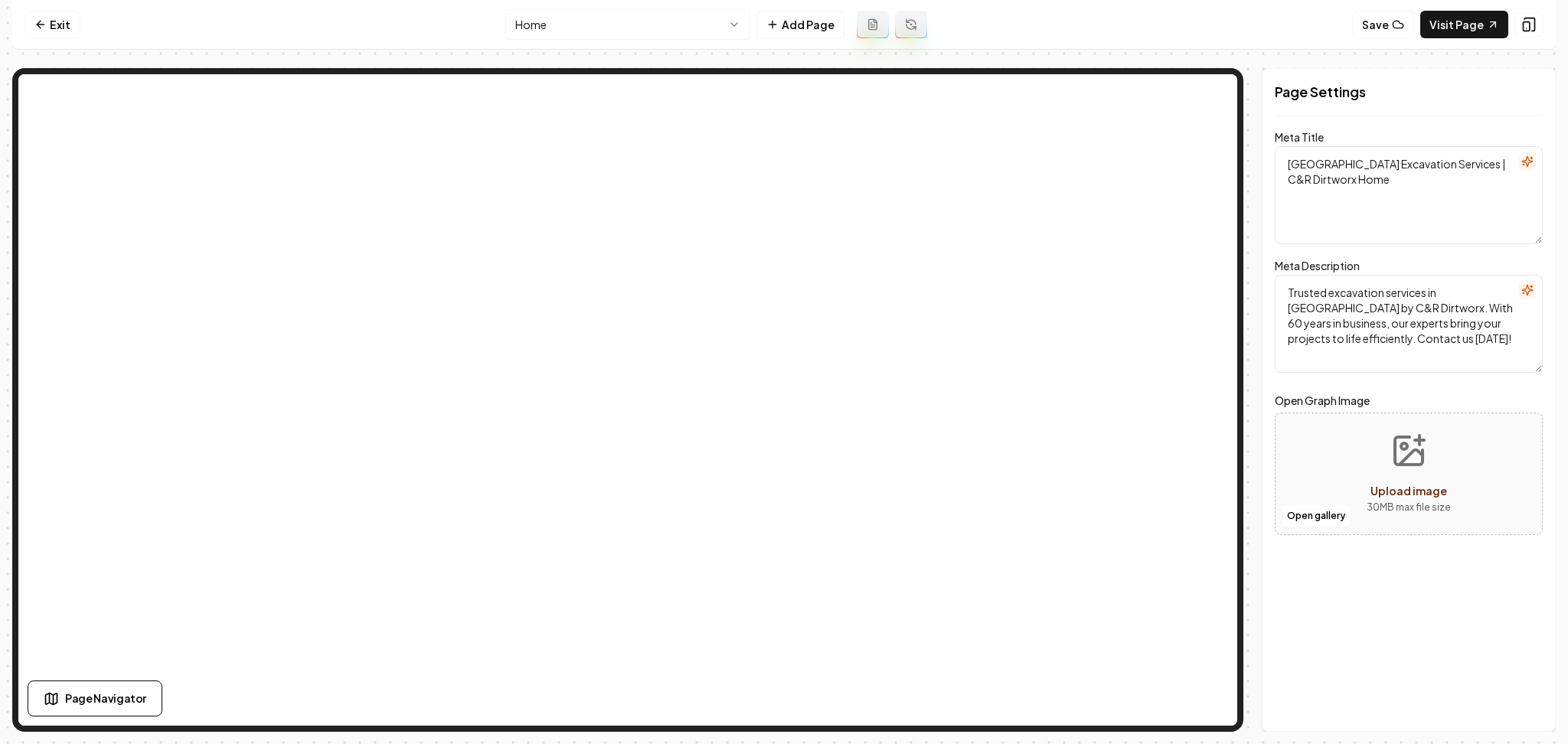
click at [565, 28] on html "Computer Required This feature is only available on a computer. Please switch t…" at bounding box center [784, 372] width 1568 height 744
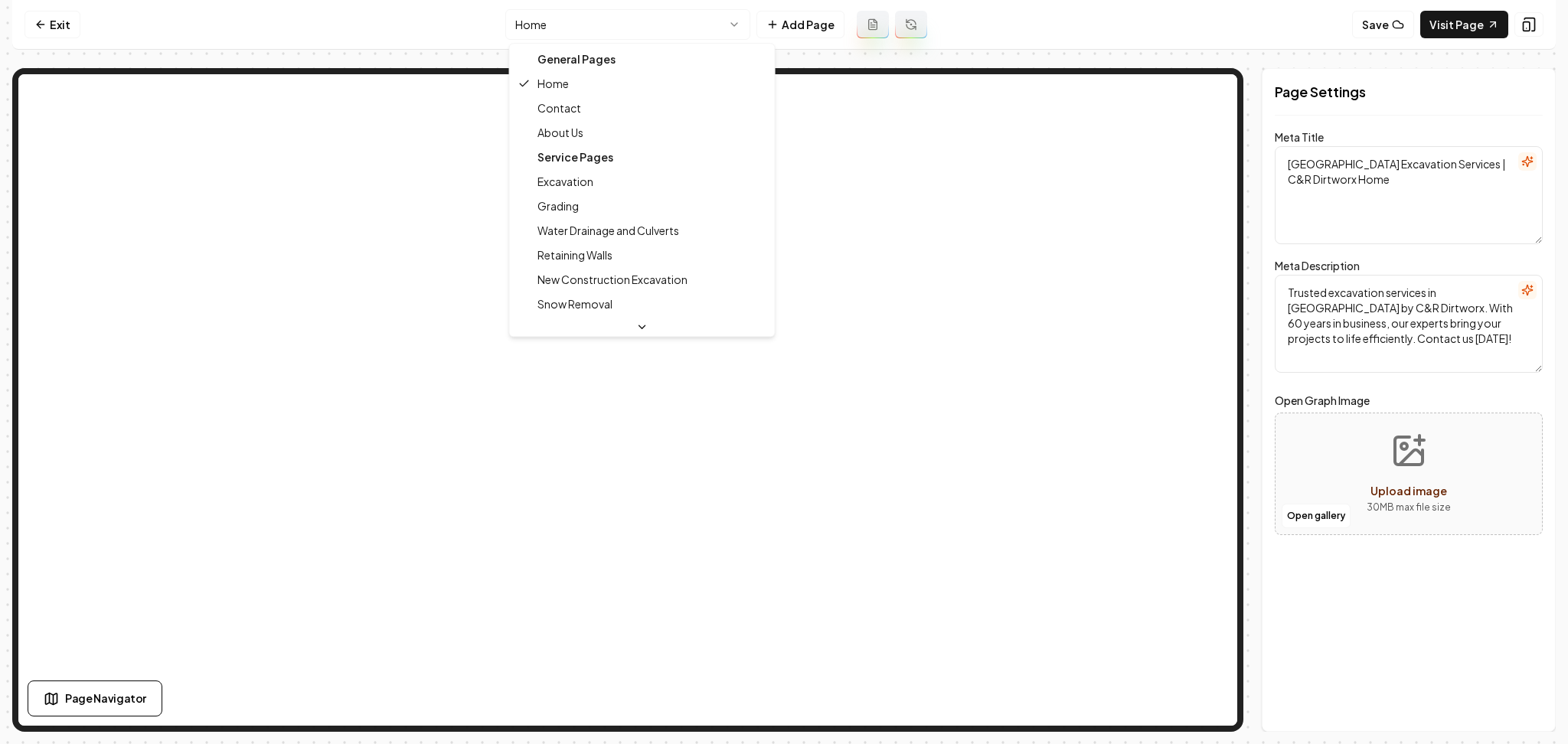
click at [585, 15] on html "Computer Required This feature is only available on a computer. Please switch t…" at bounding box center [784, 372] width 1568 height 744
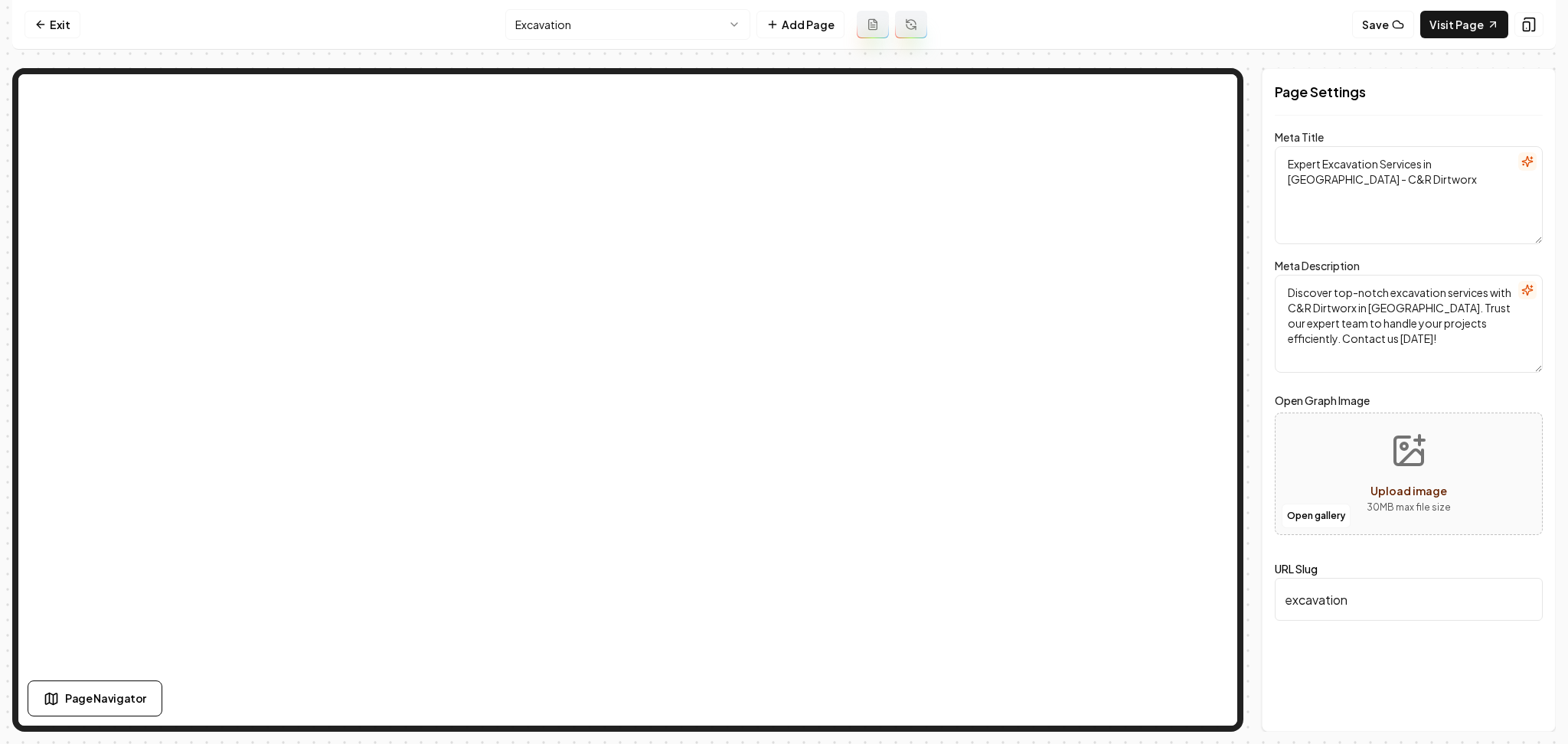
click at [579, 26] on html "Computer Required This feature is only available on a computer. Please switch t…" at bounding box center [784, 372] width 1568 height 744
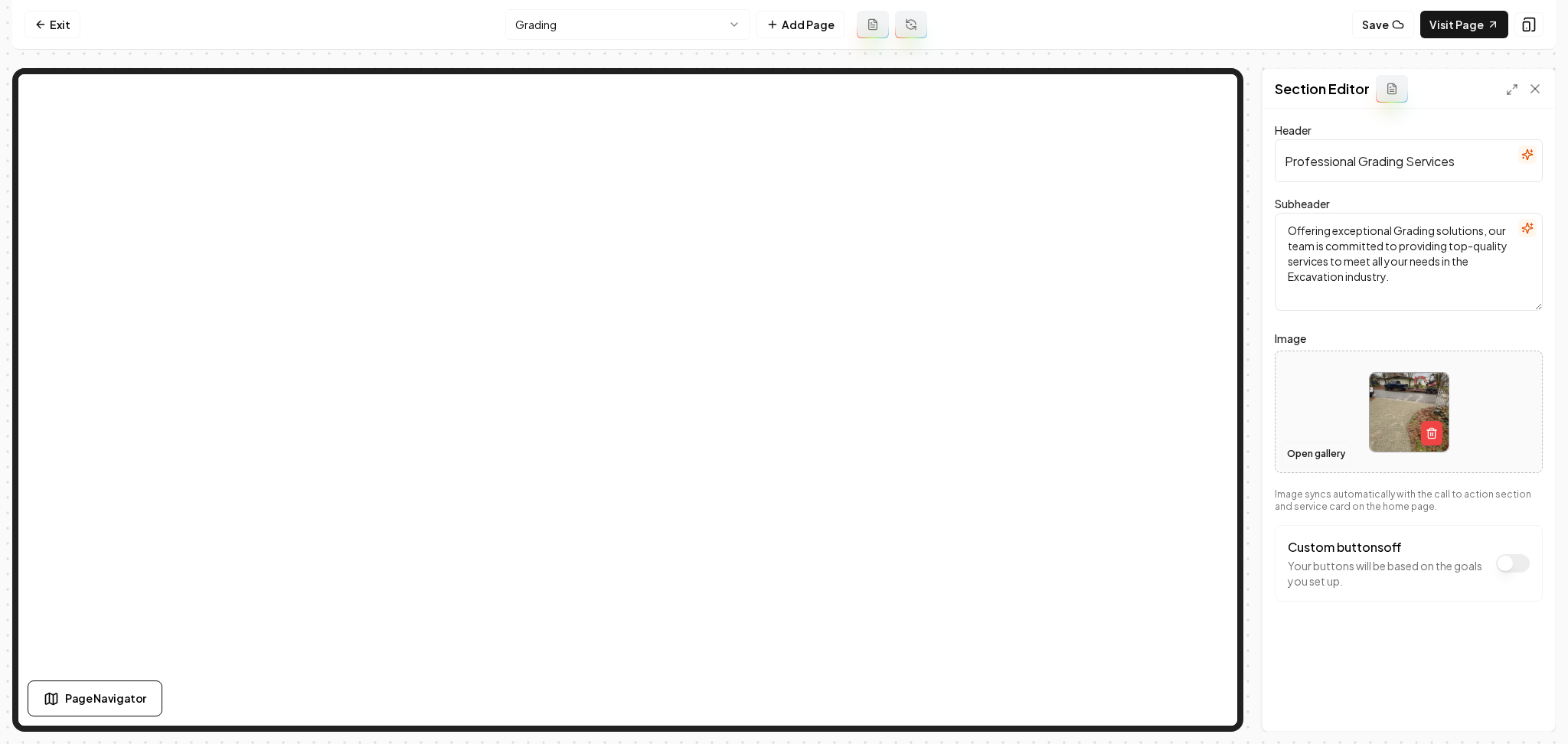
click at [1294, 458] on button "Open gallery" at bounding box center [1317, 454] width 69 height 24
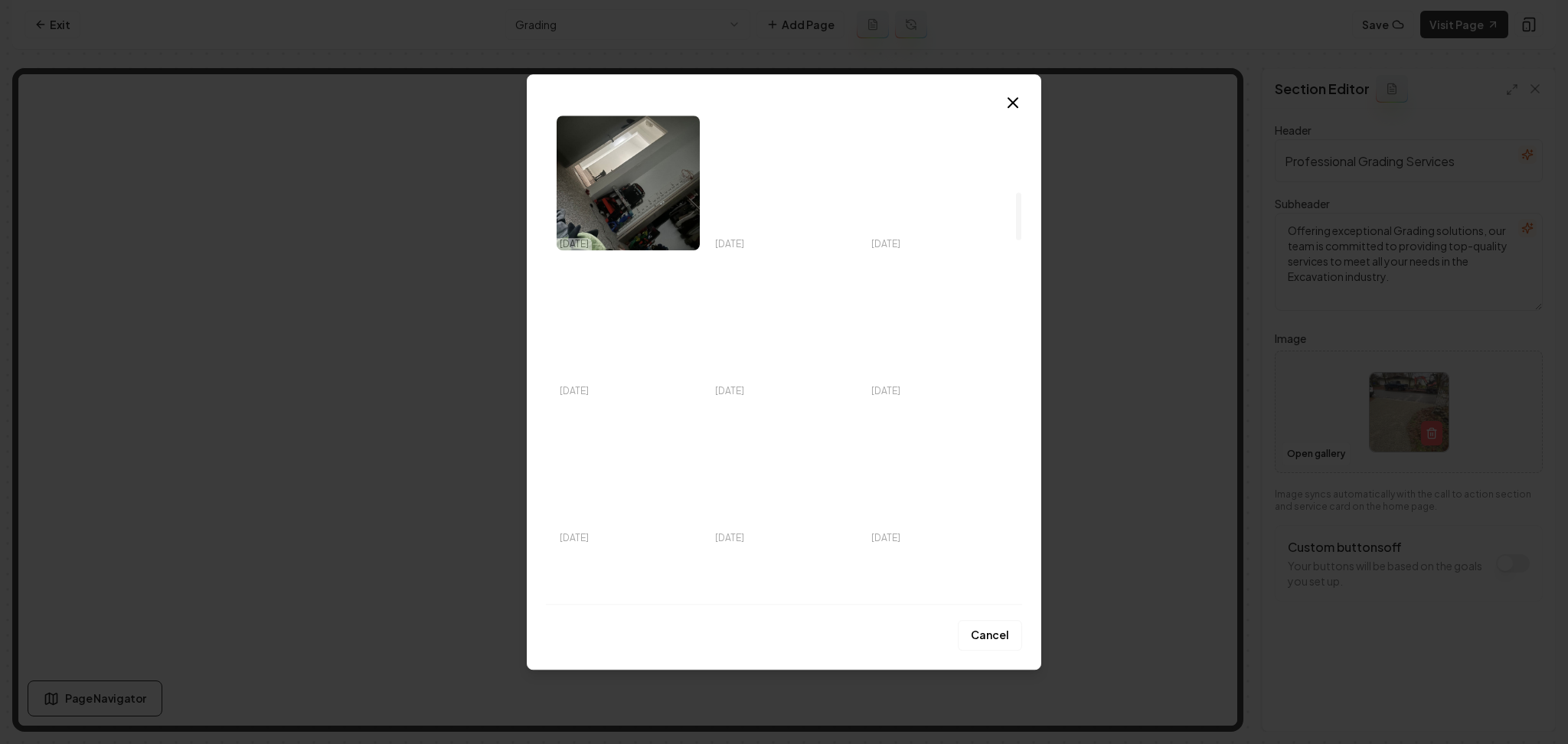
scroll to position [919, 0]
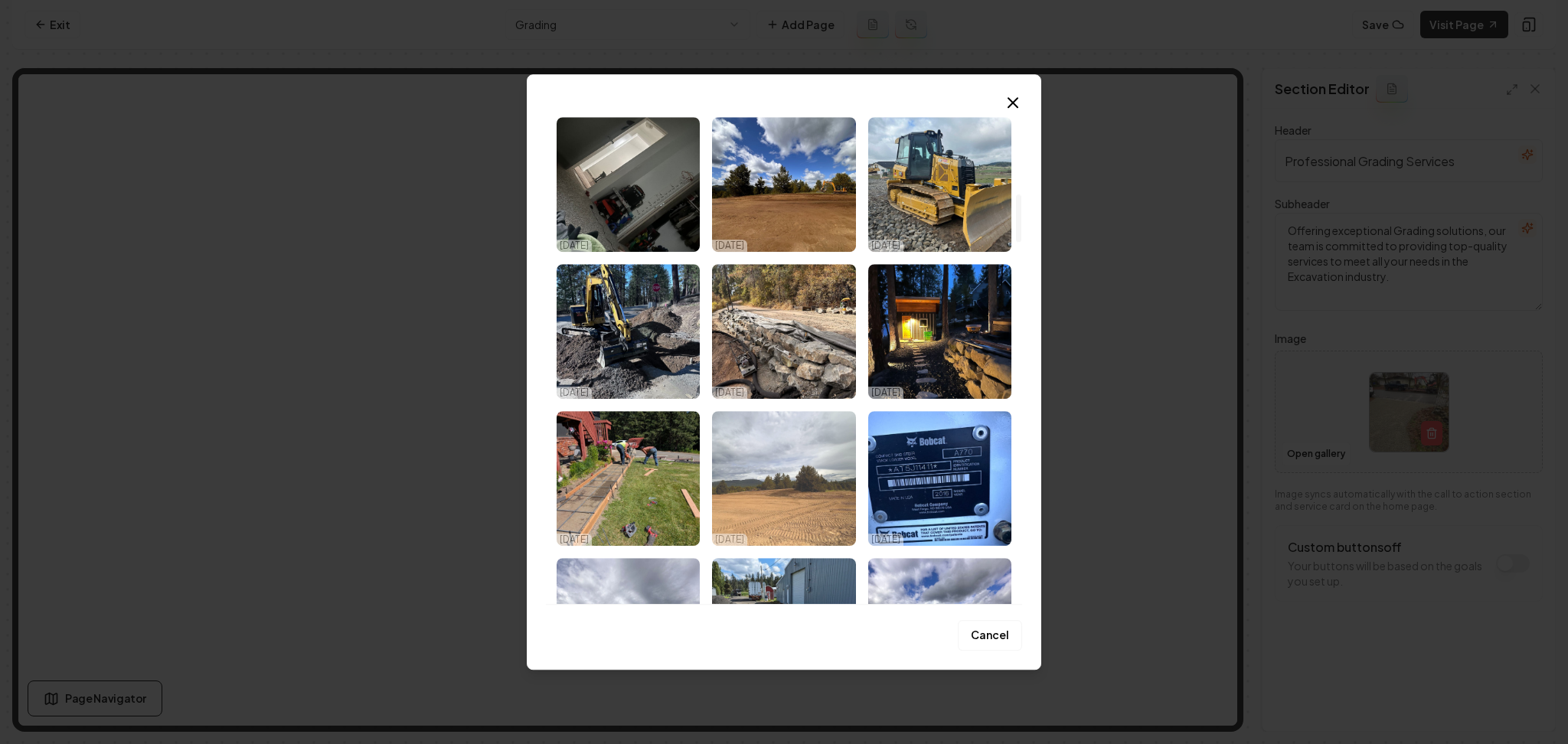
click at [807, 482] on img "Select image image_68e5430a5c7cd75eb83d4fb0.jpeg" at bounding box center [784, 478] width 143 height 135
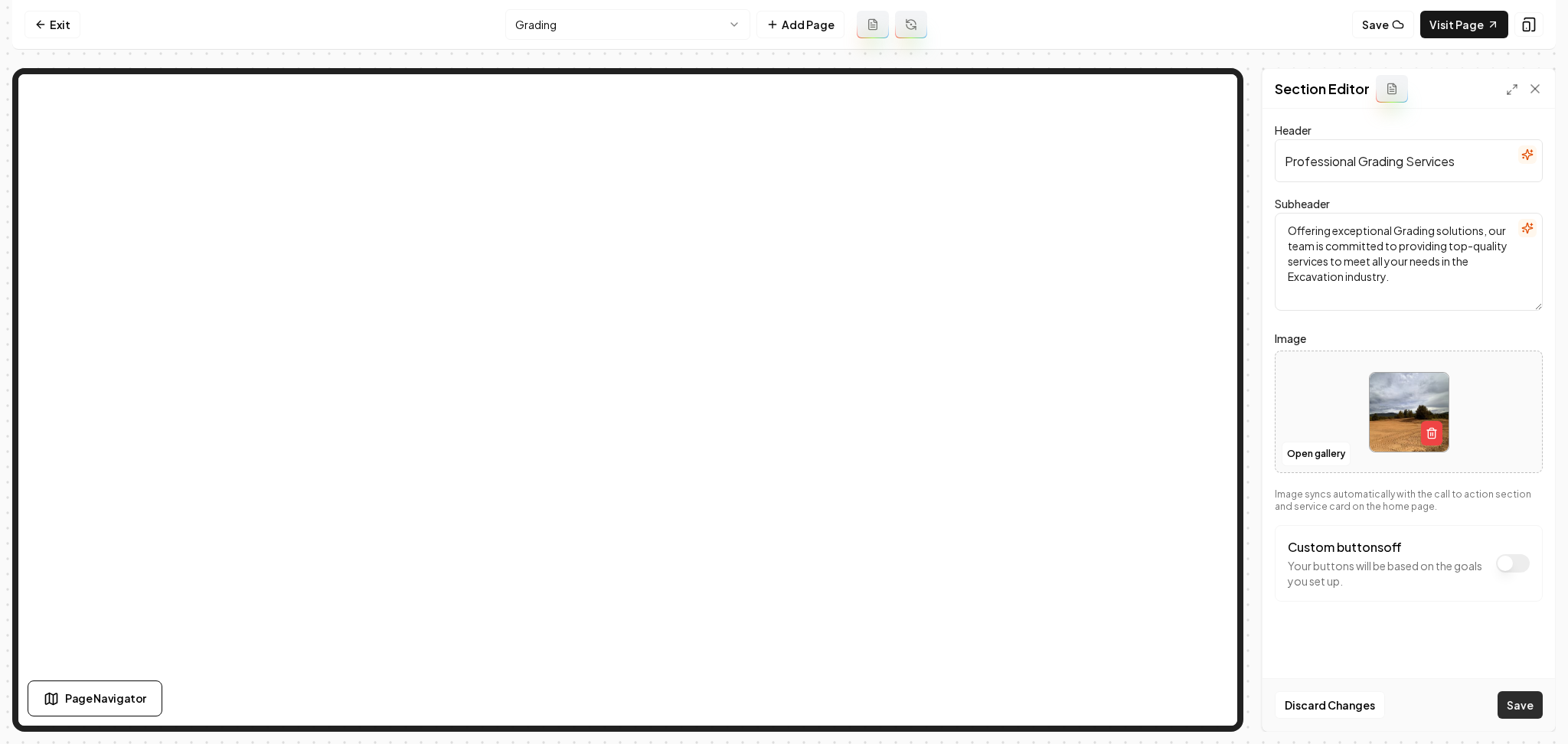
click at [1507, 700] on button "Save" at bounding box center [1521, 704] width 46 height 28
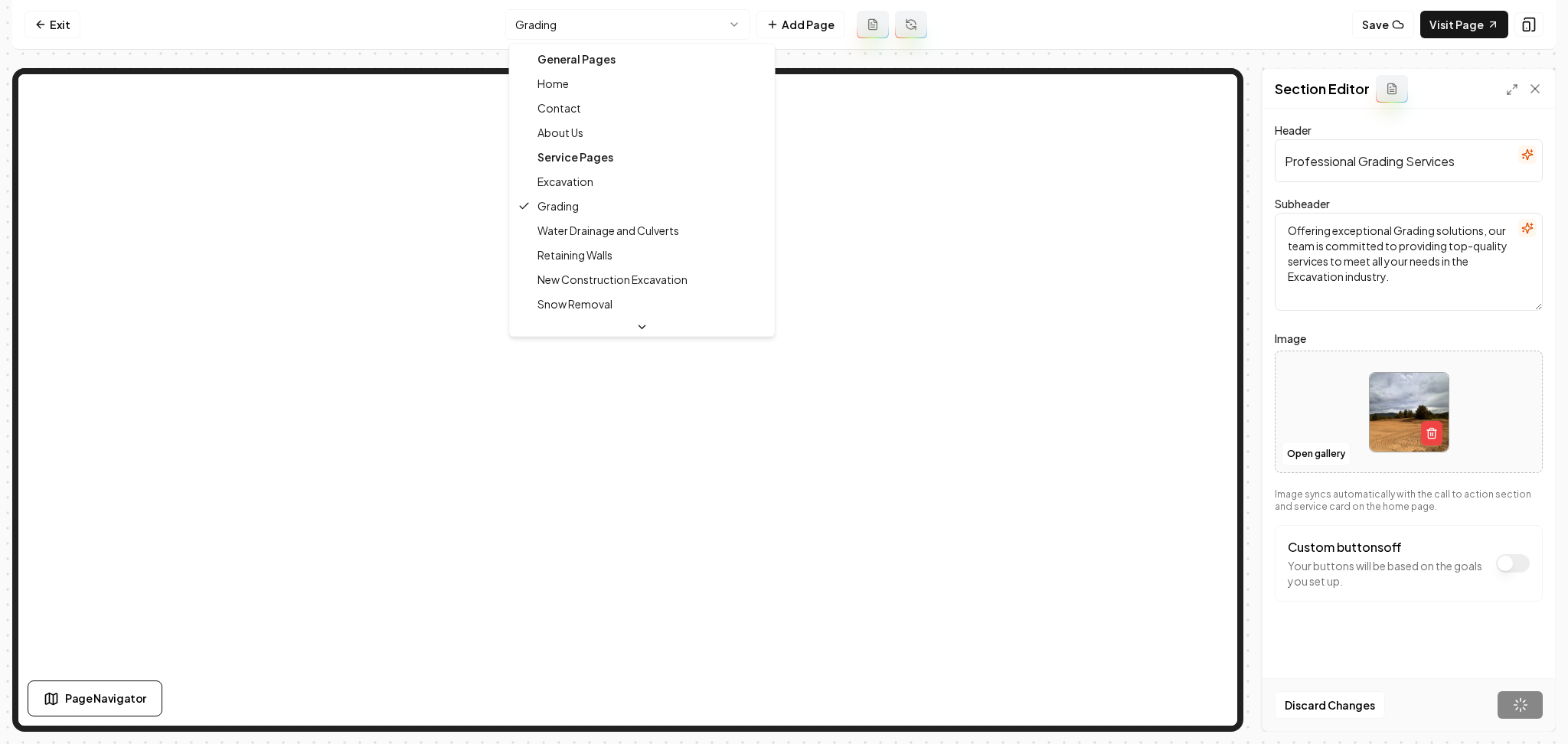
click at [691, 29] on html "Computer Required This feature is only available on a computer. Please switch t…" at bounding box center [784, 372] width 1568 height 744
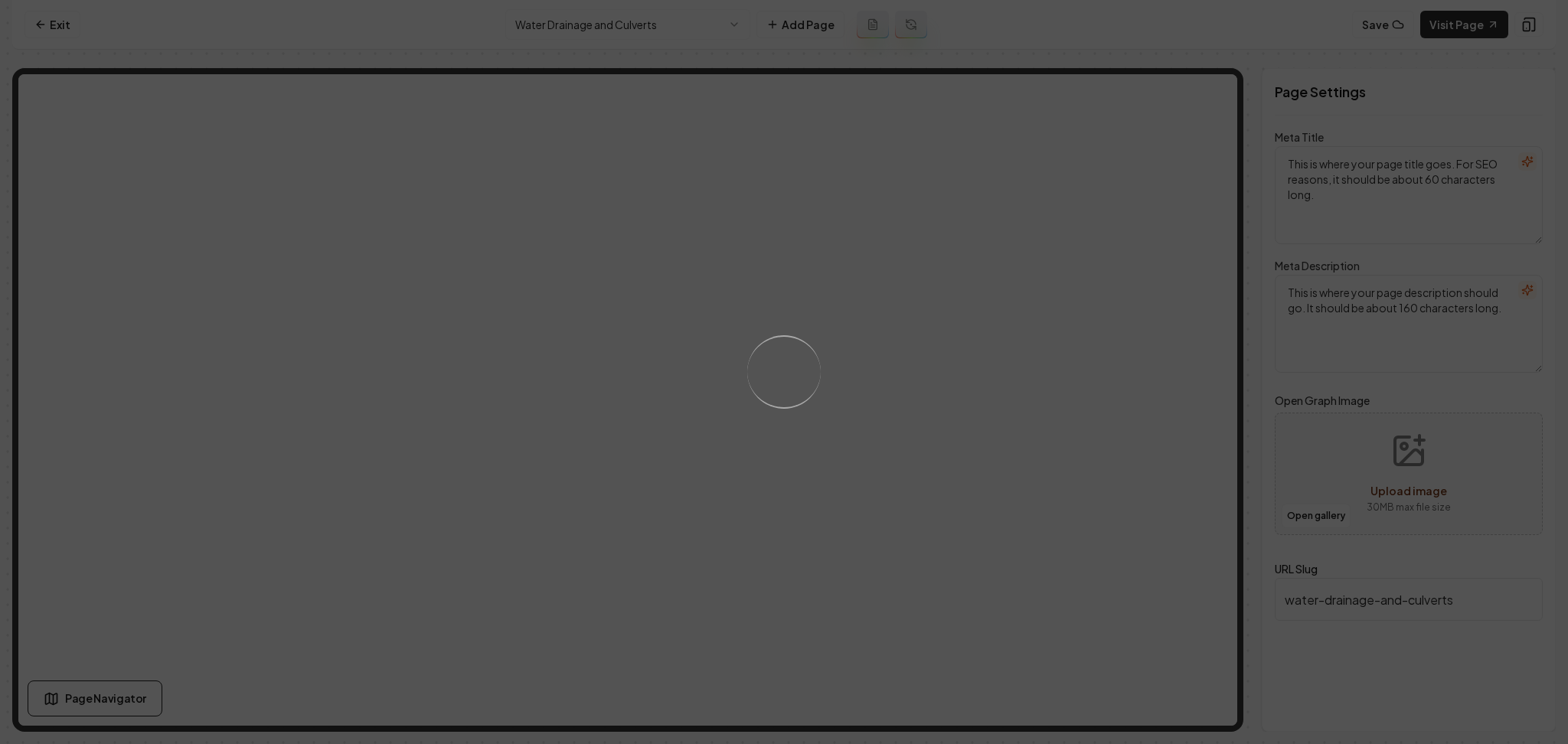
click at [1109, 378] on div "Loading..." at bounding box center [784, 372] width 1568 height 744
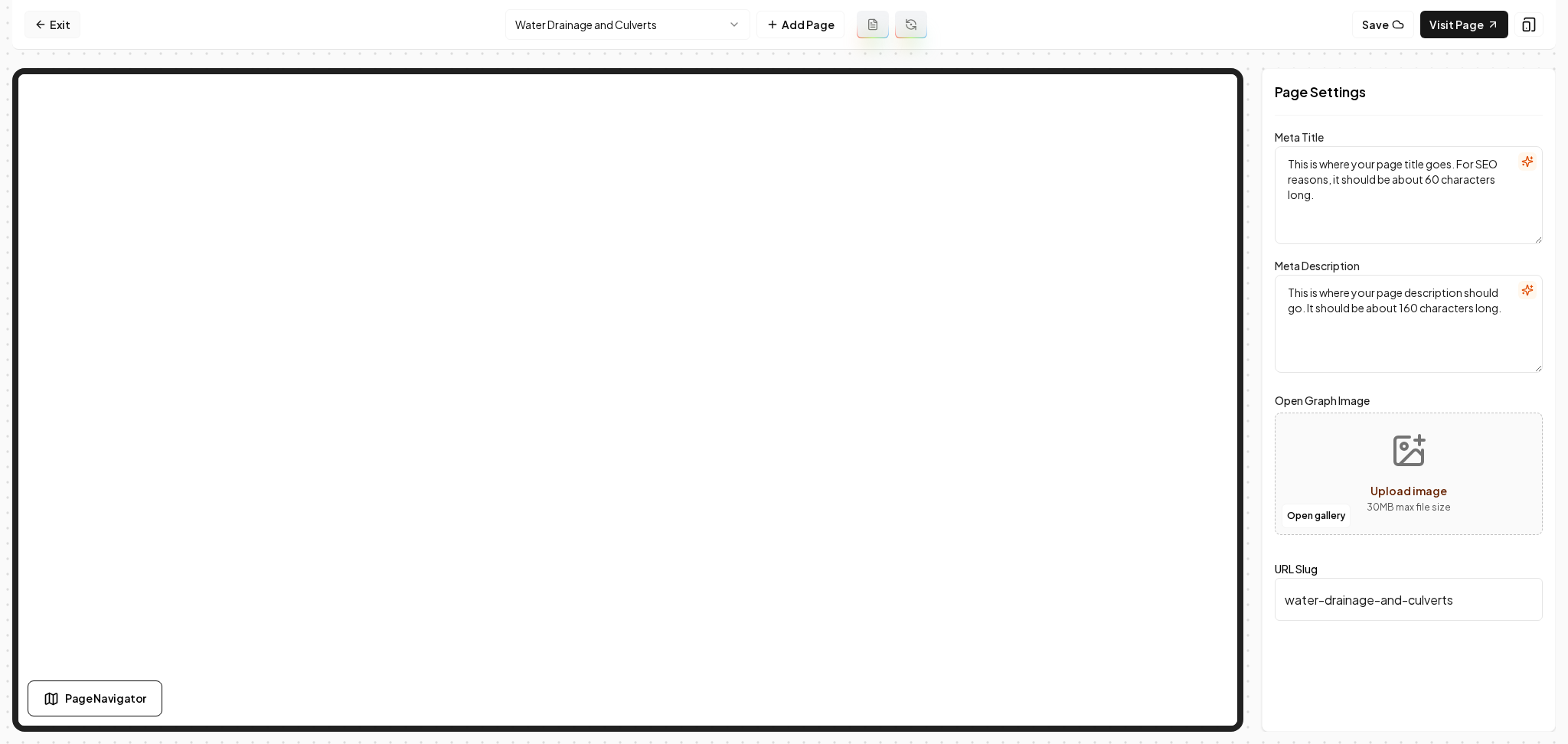
click at [44, 19] on icon at bounding box center [41, 24] width 13 height 13
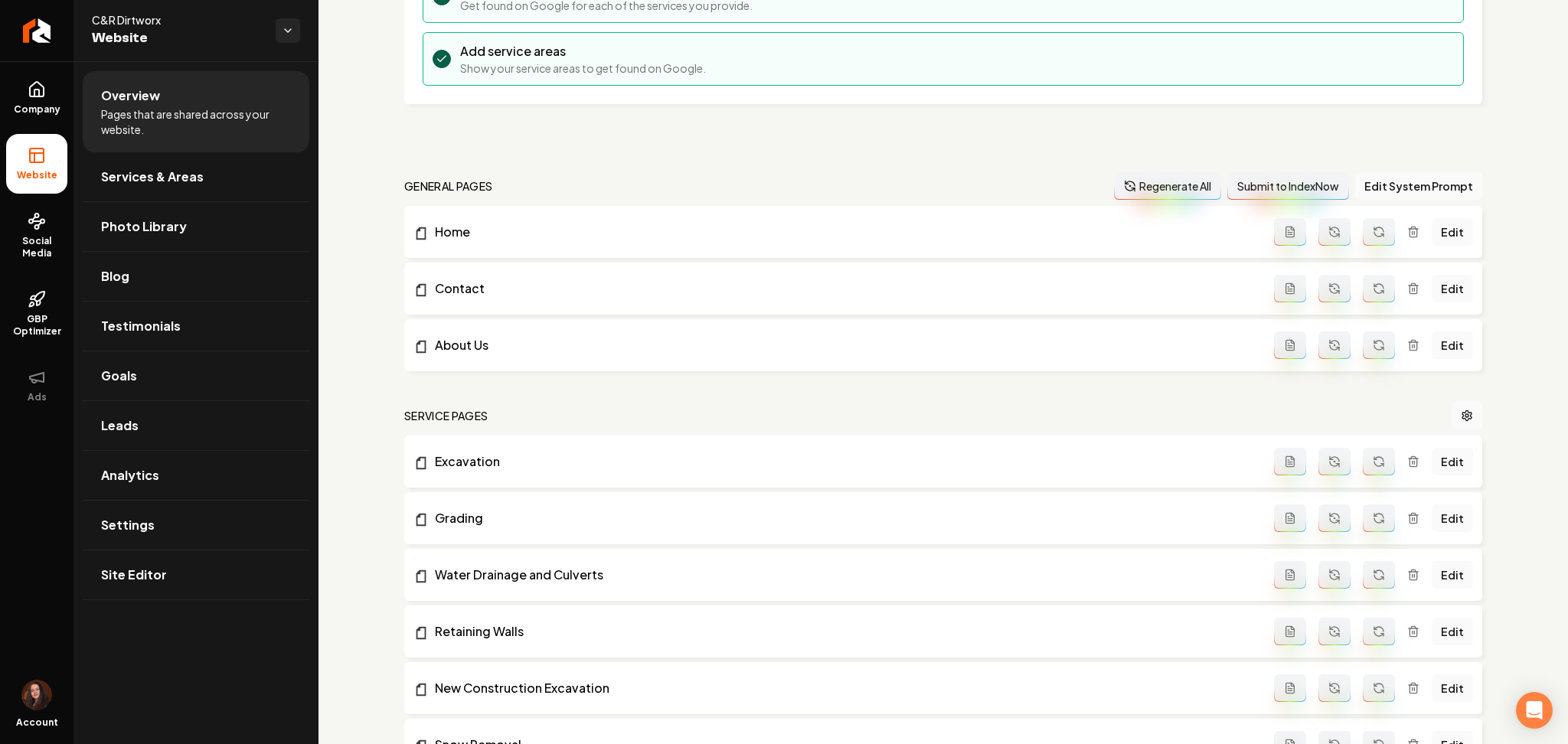
scroll to position [714, 0]
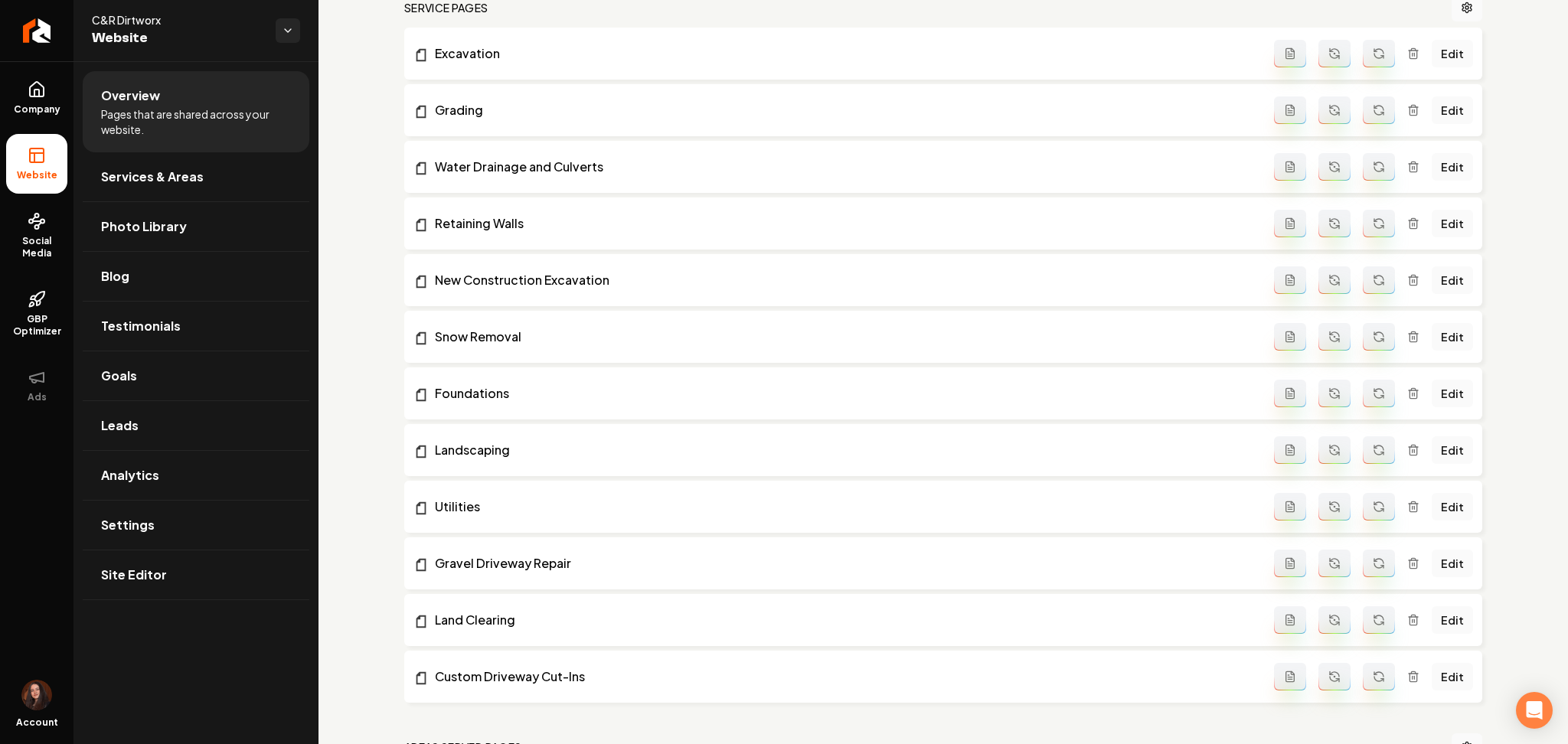
click at [1373, 169] on icon "Main content area" at bounding box center [1379, 167] width 13 height 13
click at [1436, 227] on link "Edit" at bounding box center [1452, 224] width 41 height 28
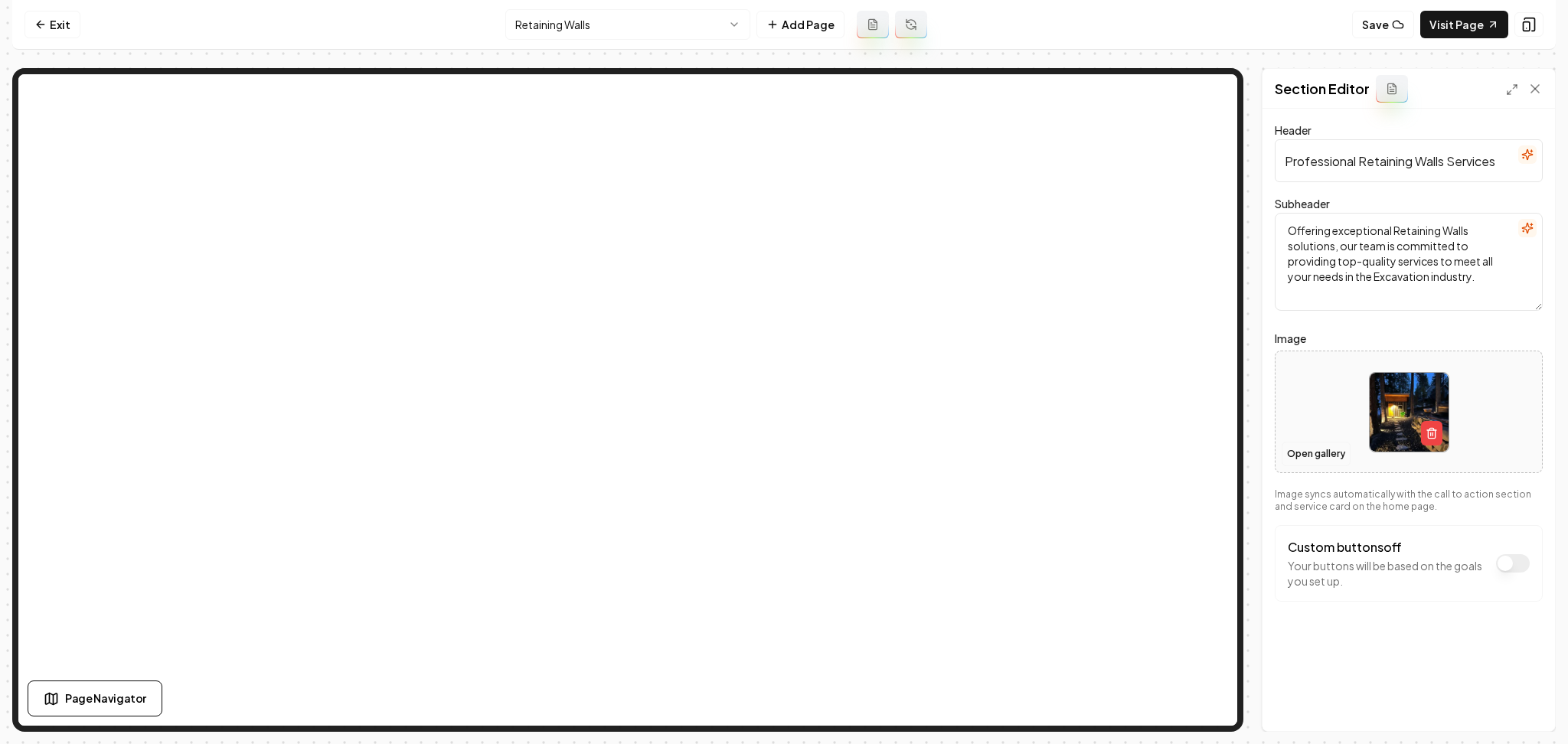
click at [1314, 461] on button "Open gallery" at bounding box center [1317, 454] width 69 height 24
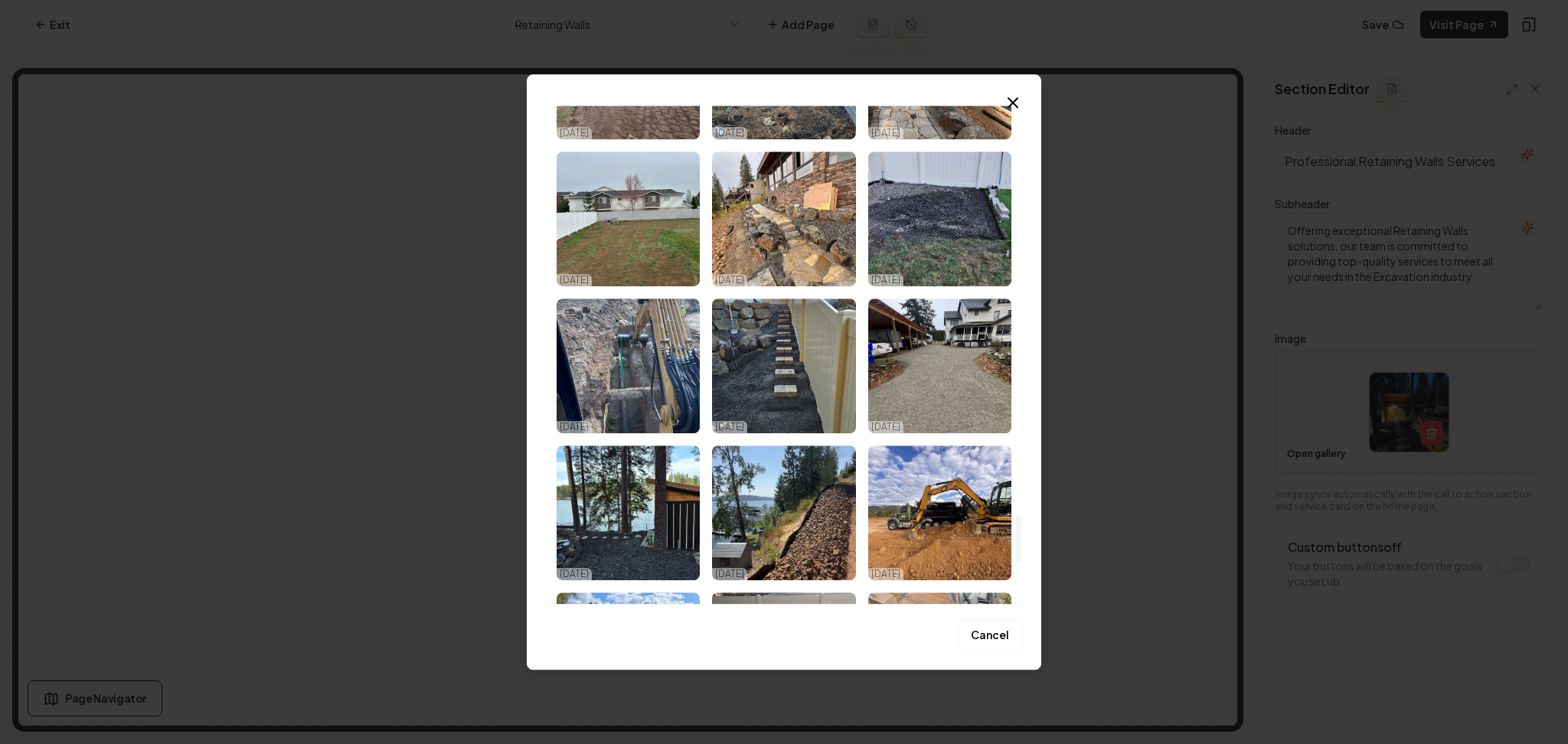
scroll to position [4688, 0]
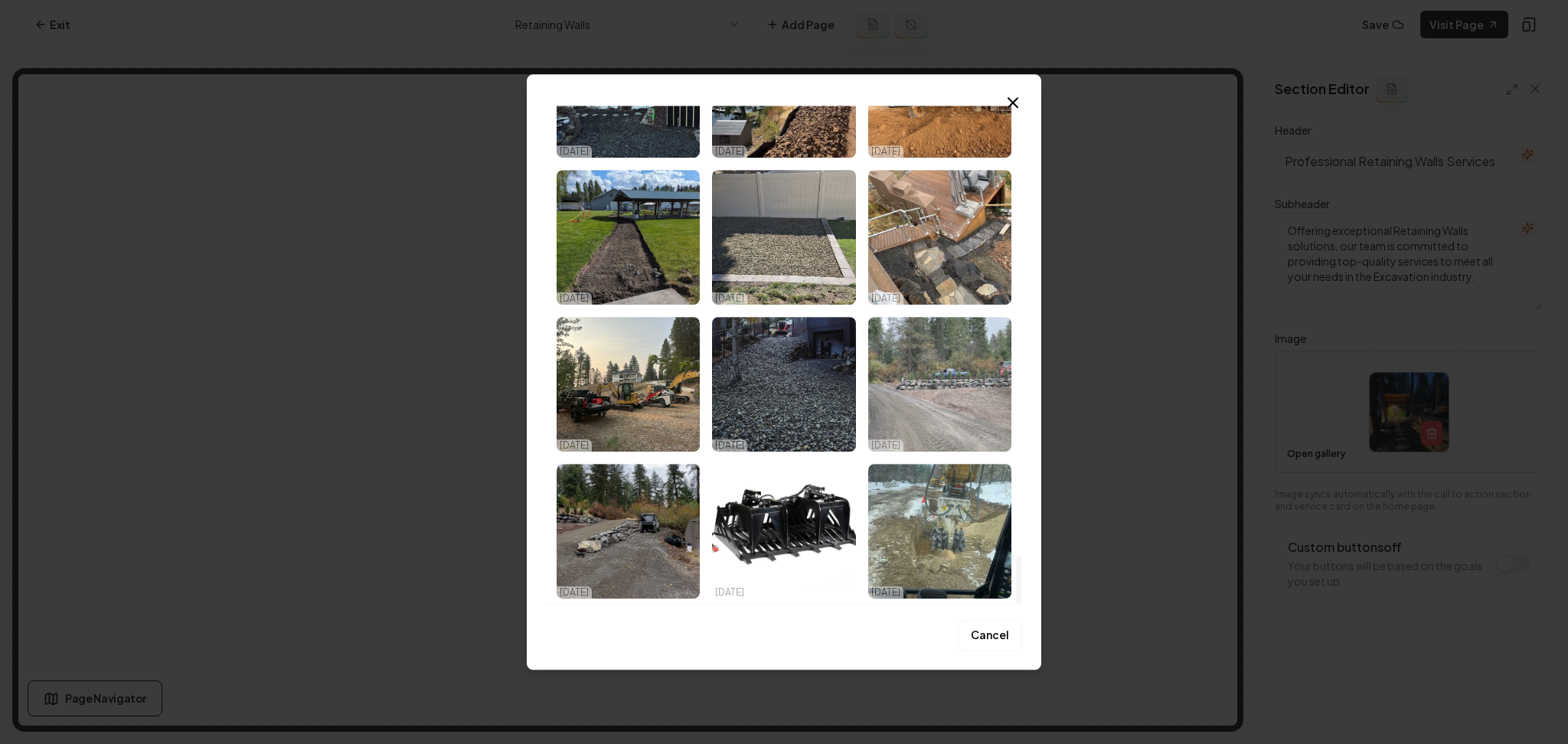
click at [965, 343] on img "Select image image_68e543075c7cd75eb83d3dbd.jpeg" at bounding box center [940, 385] width 143 height 135
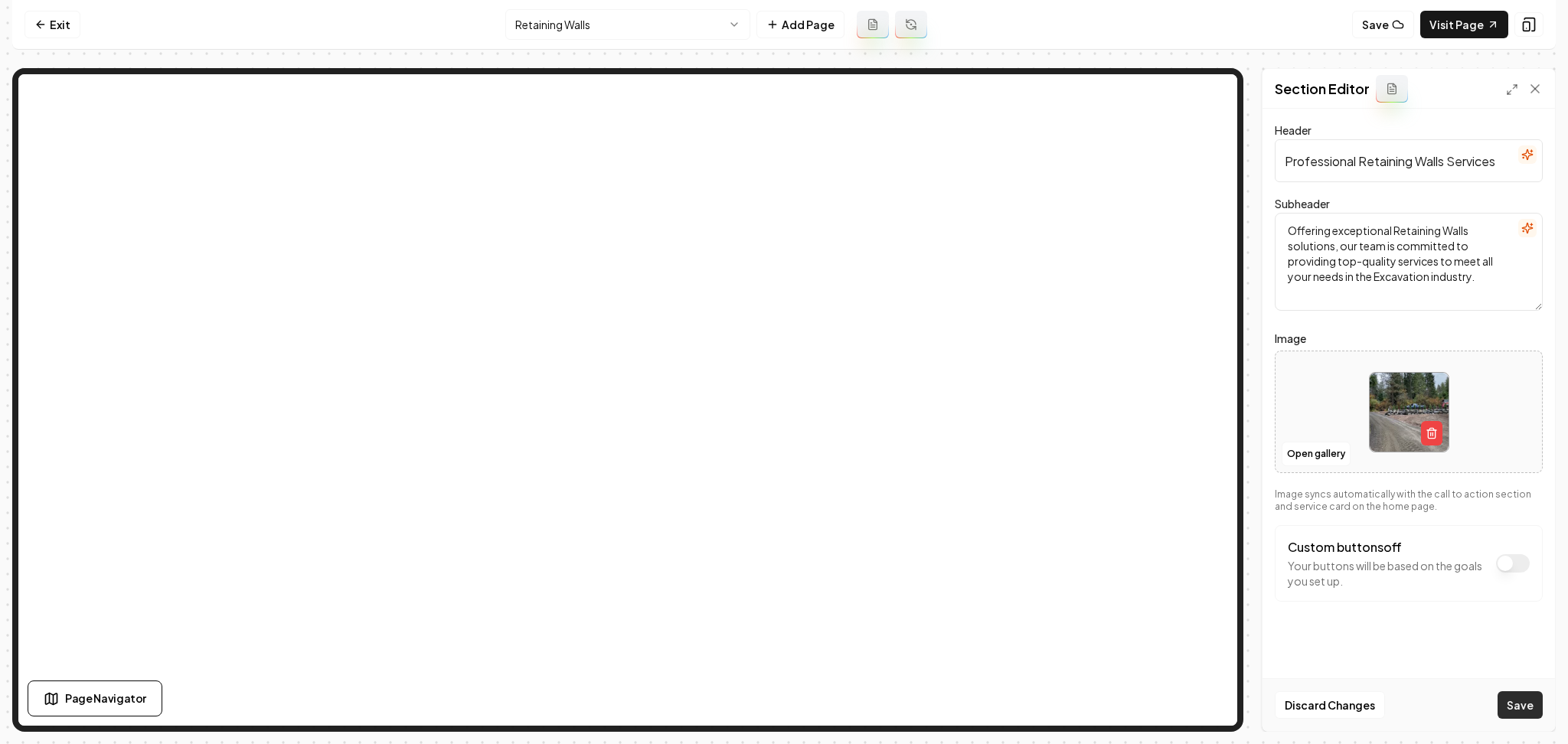
click at [1517, 692] on button "Save" at bounding box center [1521, 704] width 46 height 28
click at [580, 25] on html "Computer Required This feature is only available on a computer. Please switch t…" at bounding box center [784, 372] width 1568 height 744
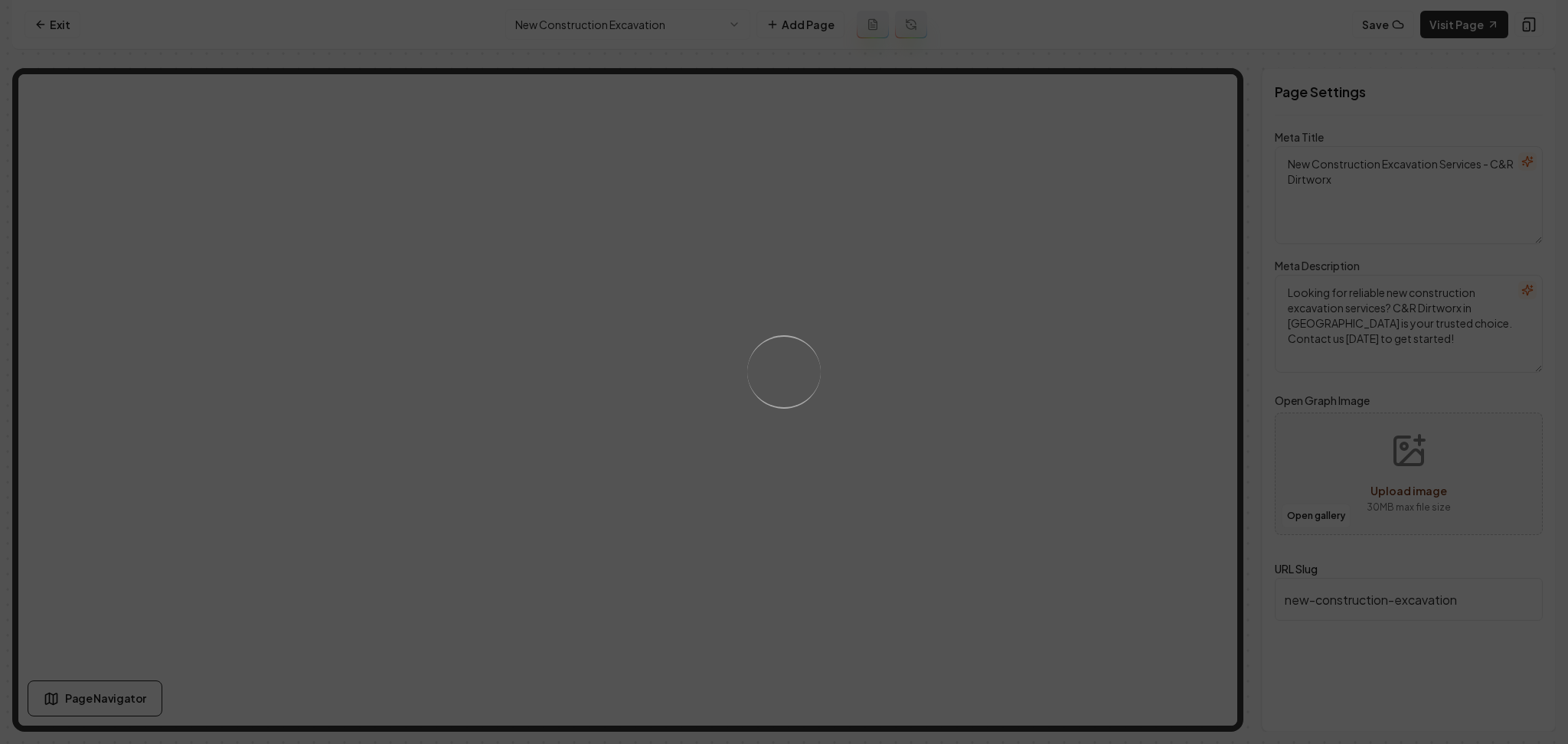
click at [864, 484] on div "Loading..." at bounding box center [784, 372] width 1568 height 744
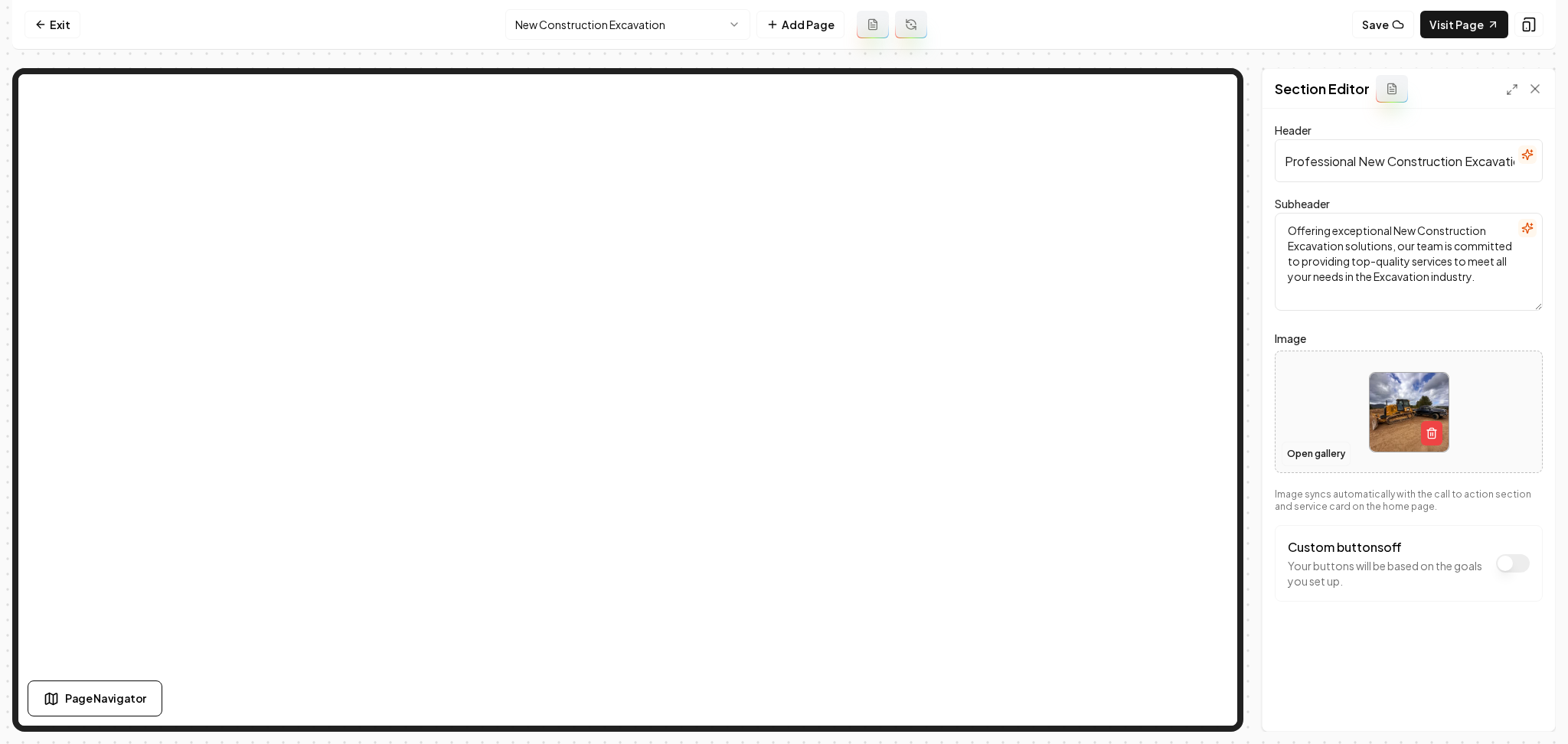
click at [1320, 459] on button "Open gallery" at bounding box center [1317, 454] width 69 height 24
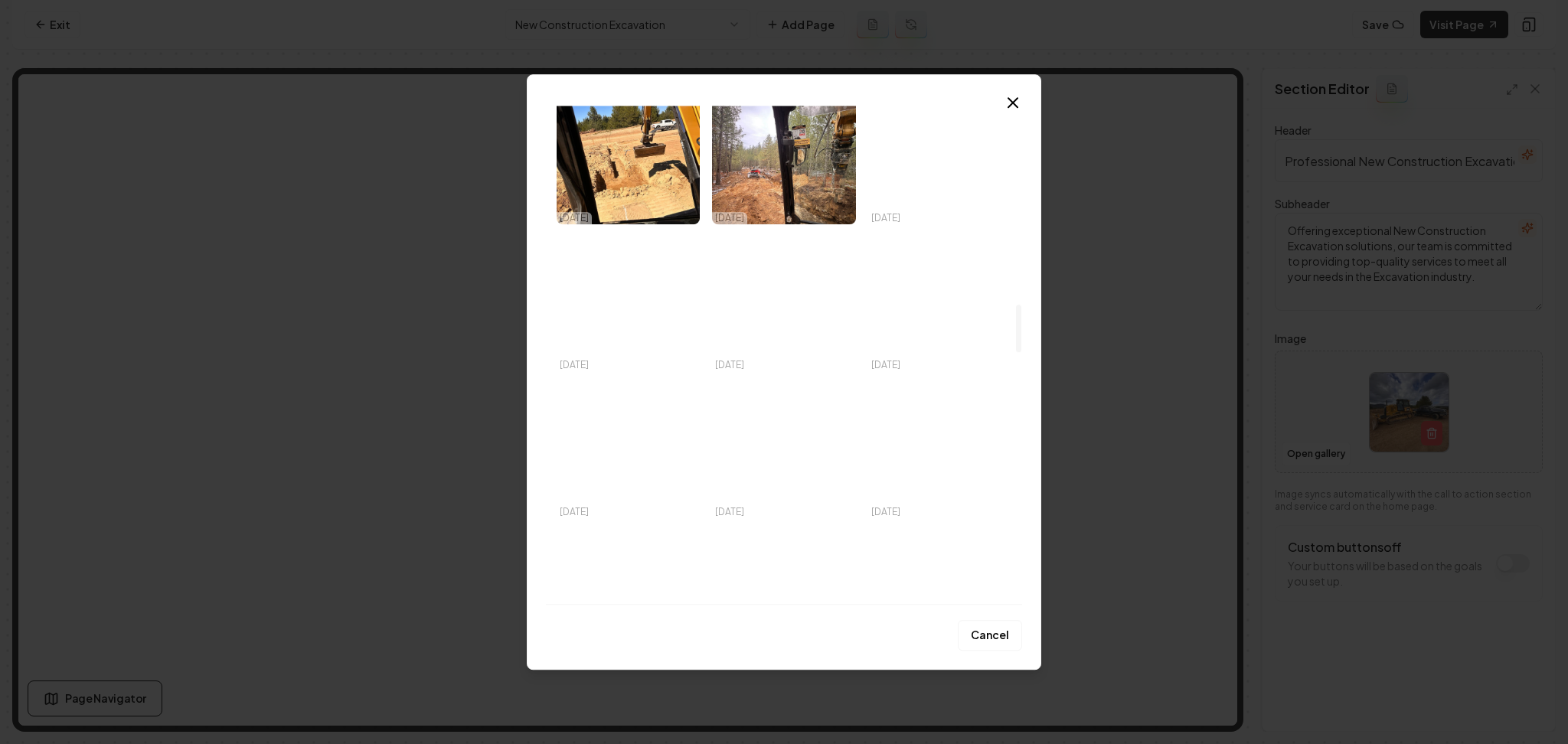
scroll to position [2043, 0]
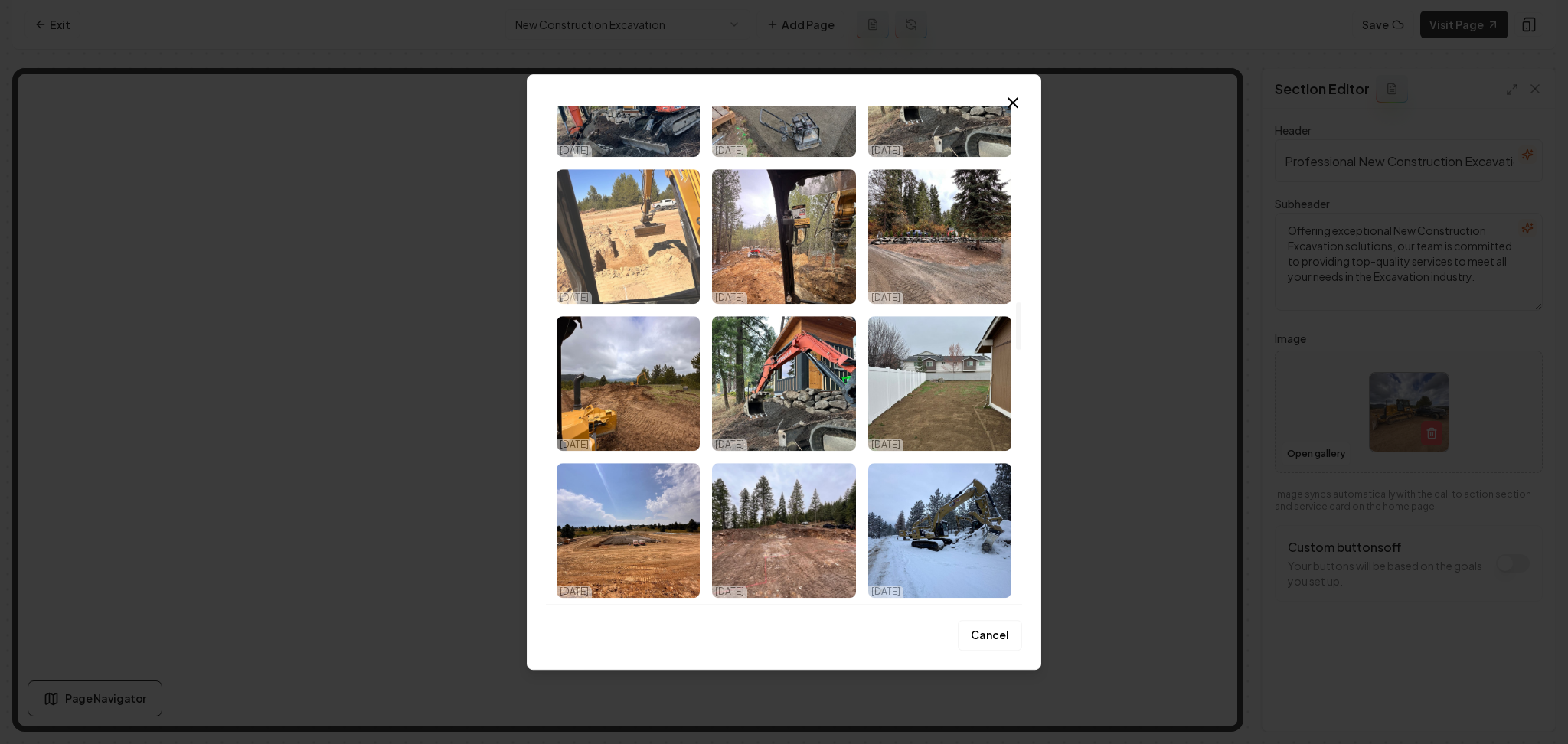
click at [608, 234] on img "Select image image_68e5430a5c7cd75eb83d4cbe.jpeg" at bounding box center [629, 237] width 143 height 135
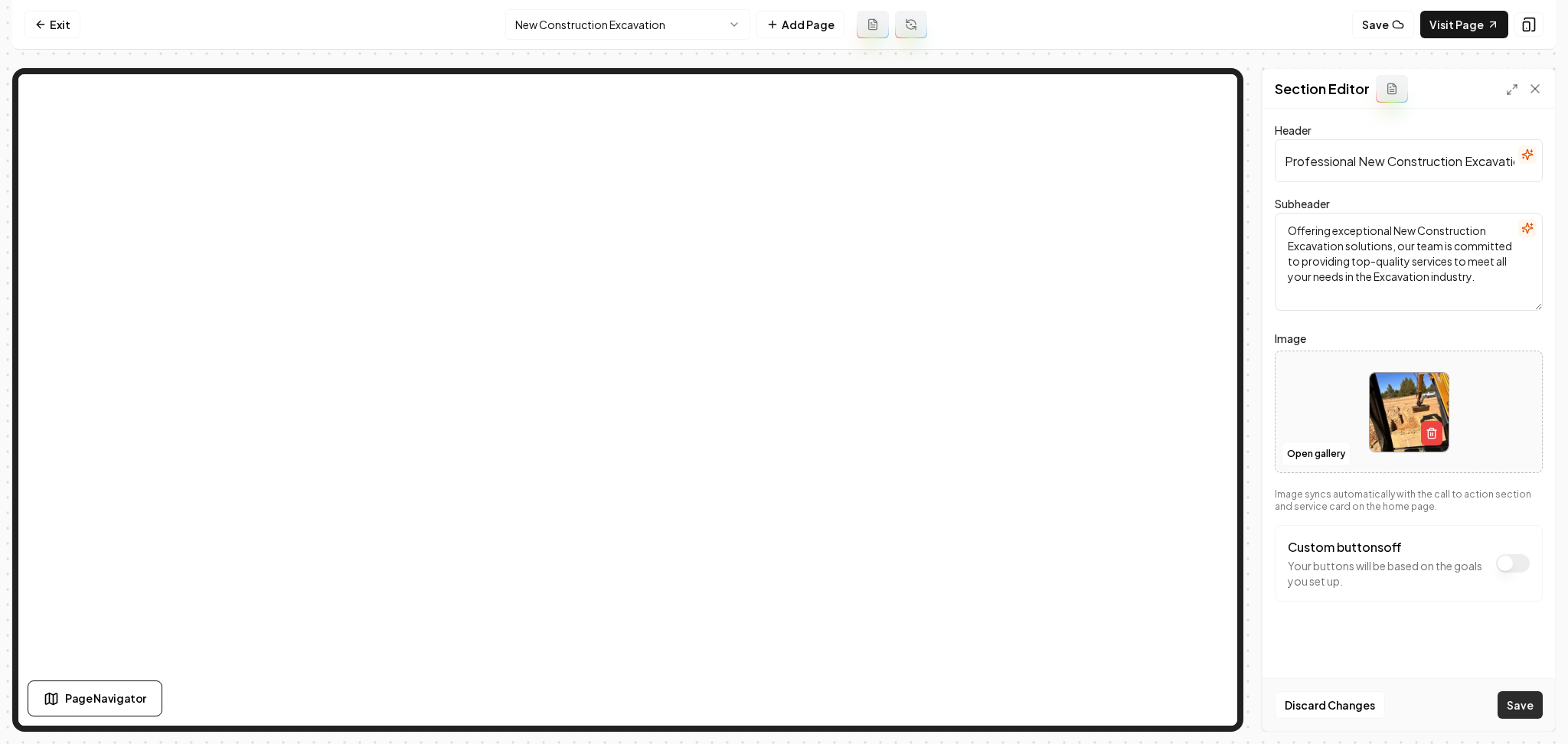
click at [1513, 706] on button "Save" at bounding box center [1521, 704] width 46 height 28
click at [648, 28] on html "Computer Required This feature is only available on a computer. Please switch t…" at bounding box center [784, 372] width 1568 height 744
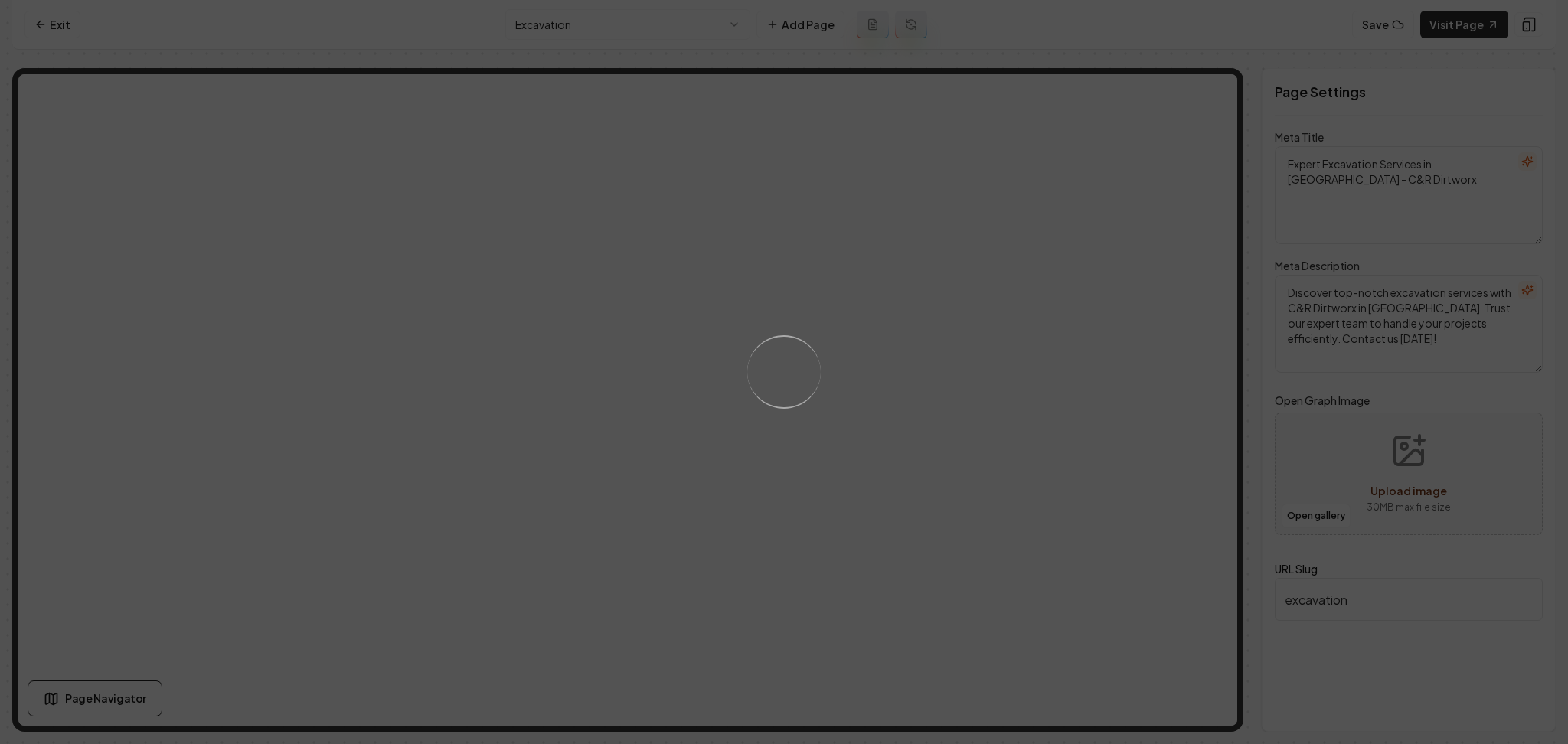
click at [1022, 448] on div "Loading..." at bounding box center [784, 372] width 1568 height 744
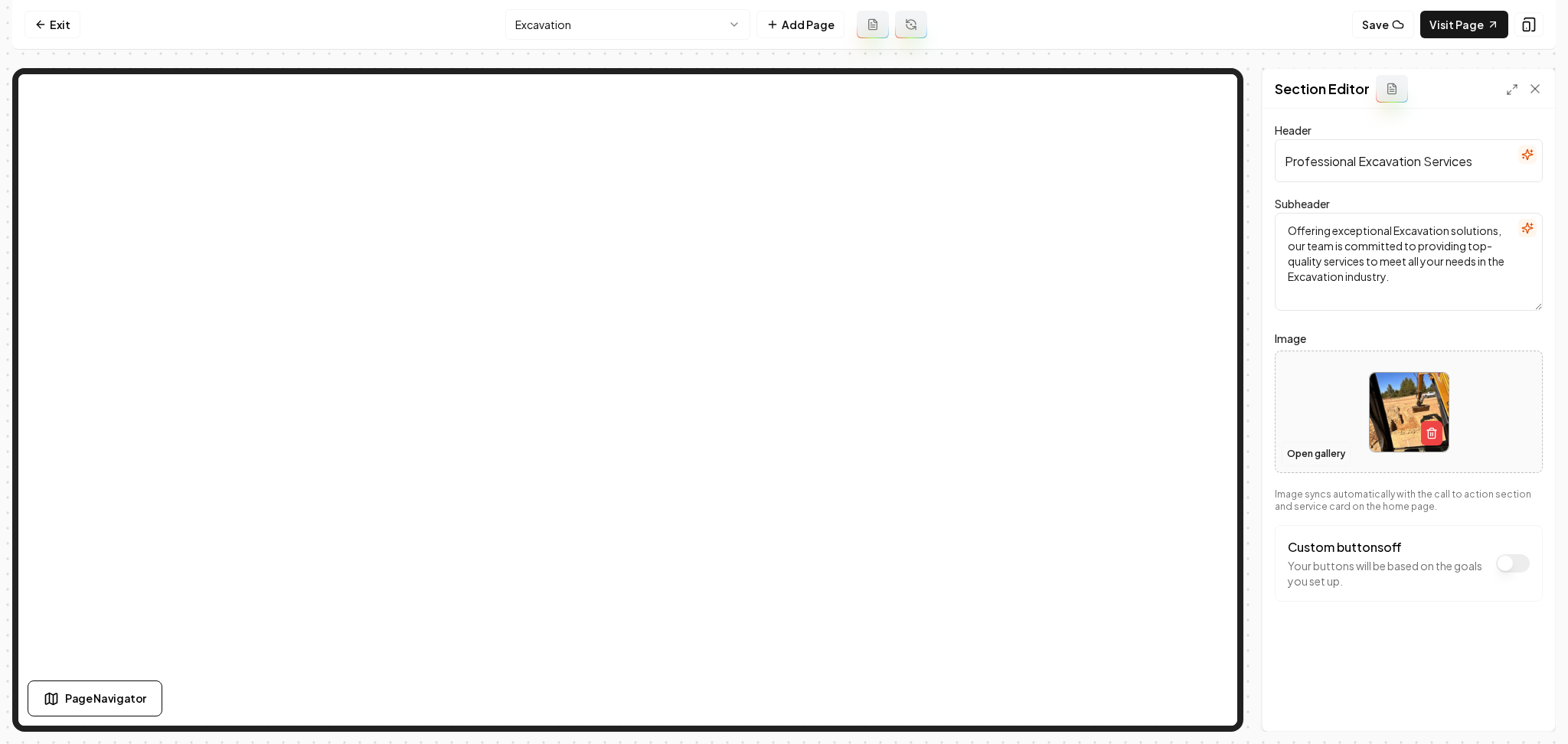
click at [1302, 456] on button "Open gallery" at bounding box center [1317, 454] width 69 height 24
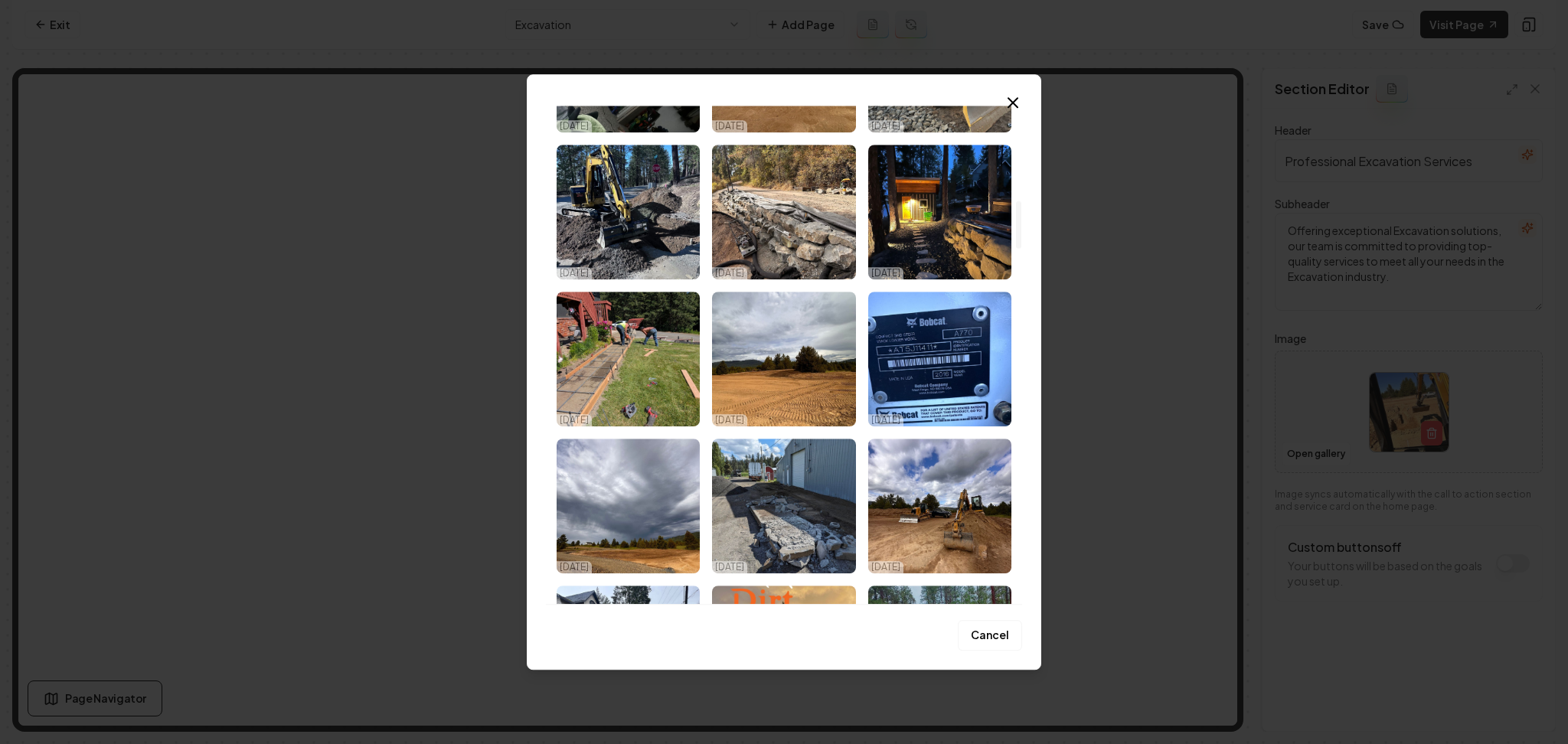
scroll to position [1038, 0]
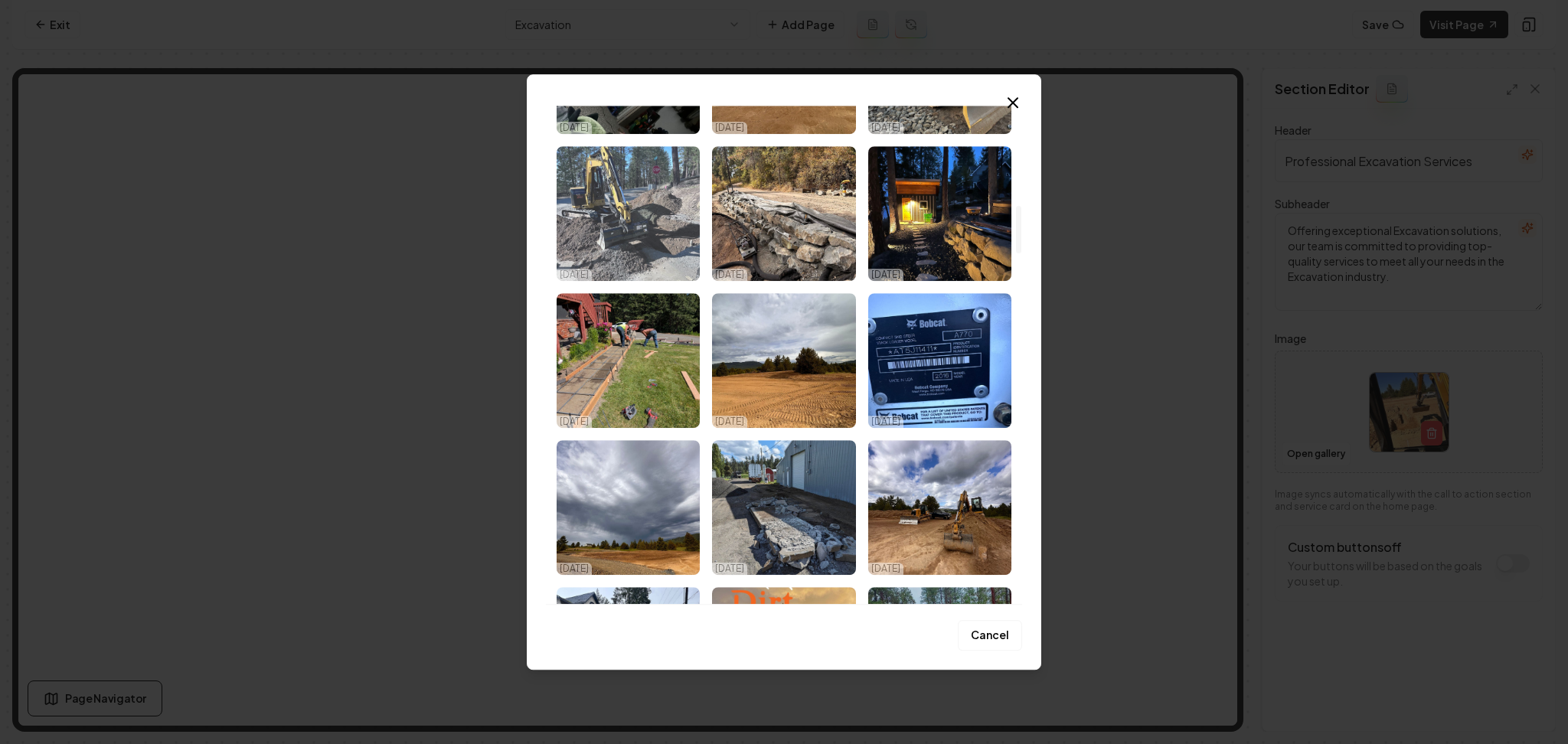
click at [632, 225] on img "Select image image_68e543095c7cd75eb83d4a06.jpeg" at bounding box center [629, 213] width 143 height 135
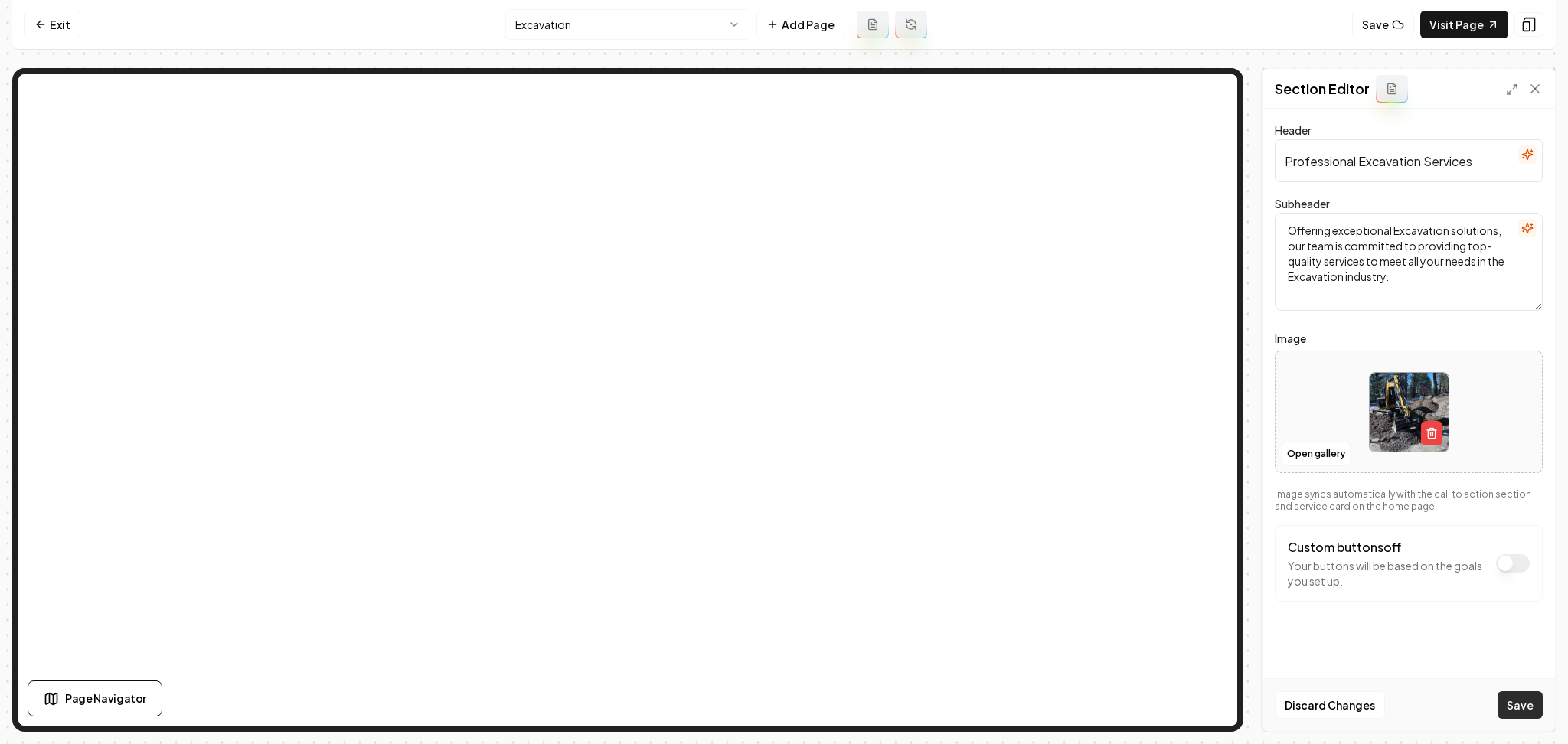
click at [1524, 708] on button "Save" at bounding box center [1521, 704] width 46 height 28
click at [678, 42] on nav "Exit Excavation Add Page Save Visit Page" at bounding box center [784, 24] width 1544 height 50
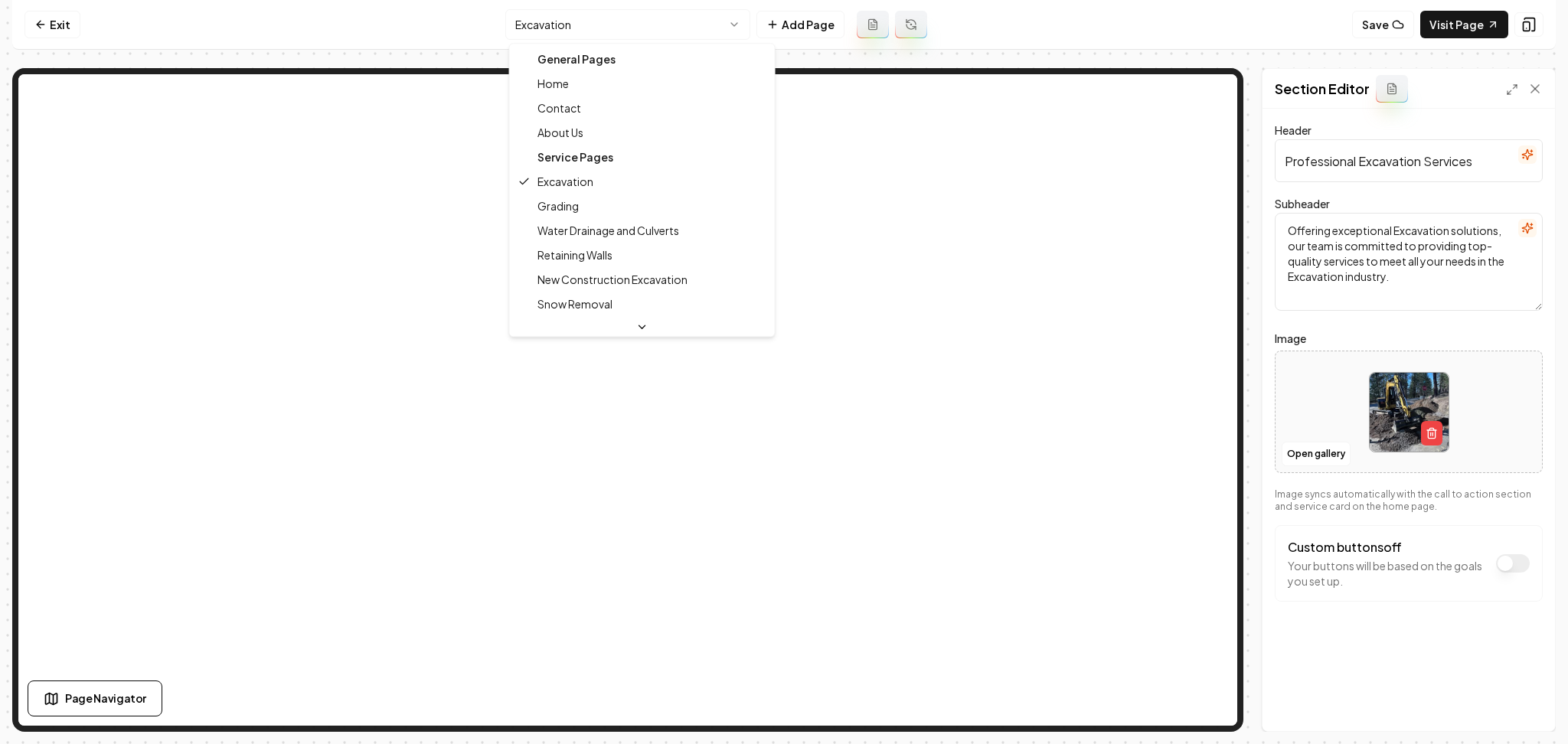
click at [666, 30] on html "Computer Required This feature is only available on a computer. Please switch t…" at bounding box center [784, 372] width 1568 height 744
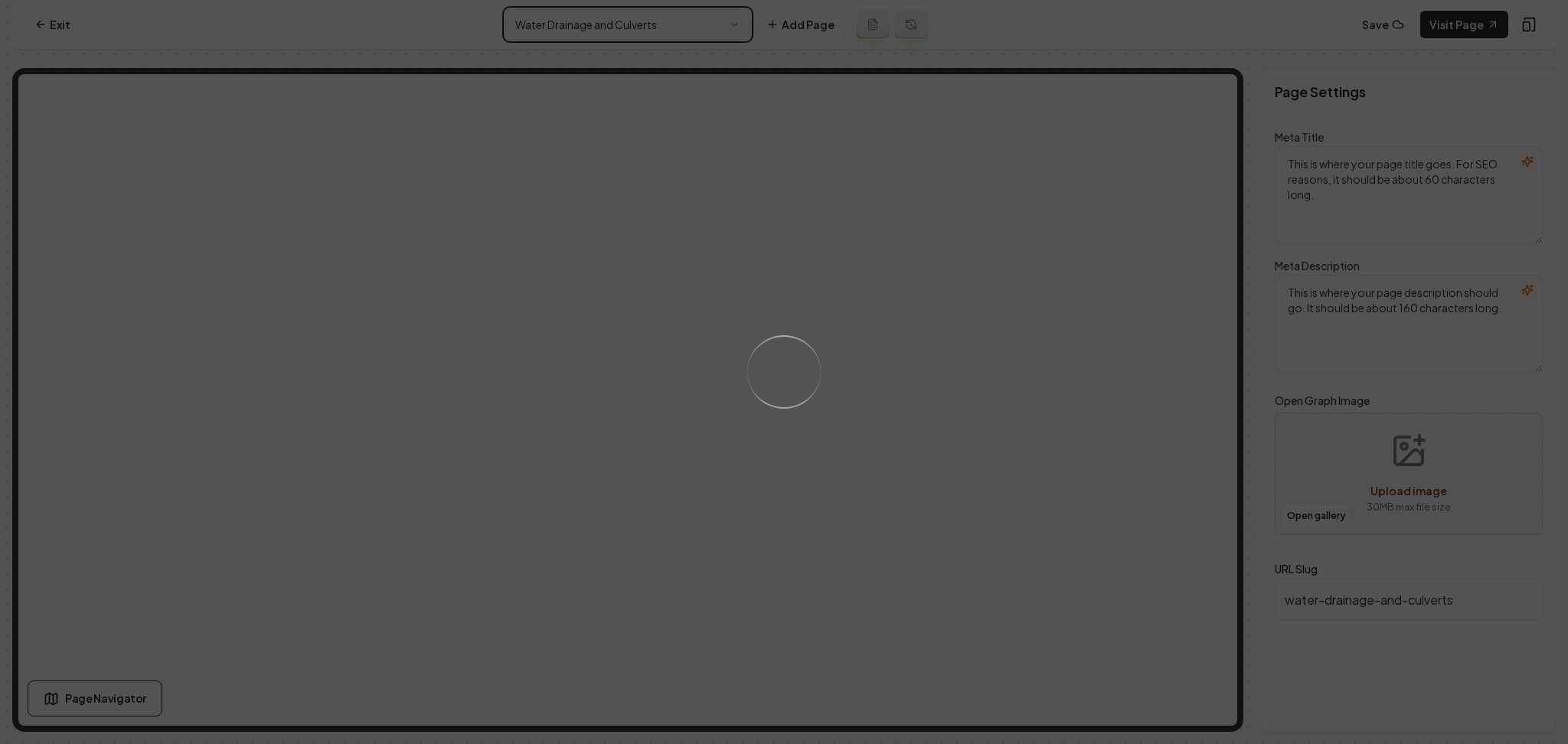
type textarea "Water Drainage & Culverts Service | C&R Dirtworx"
type textarea "Ensure your property's safety with C&R Dirtworx's expert water drainage and cul…"
click at [872, 384] on div "Loading..." at bounding box center [784, 372] width 1568 height 744
click at [1017, 465] on div "Loading..." at bounding box center [784, 372] width 1568 height 744
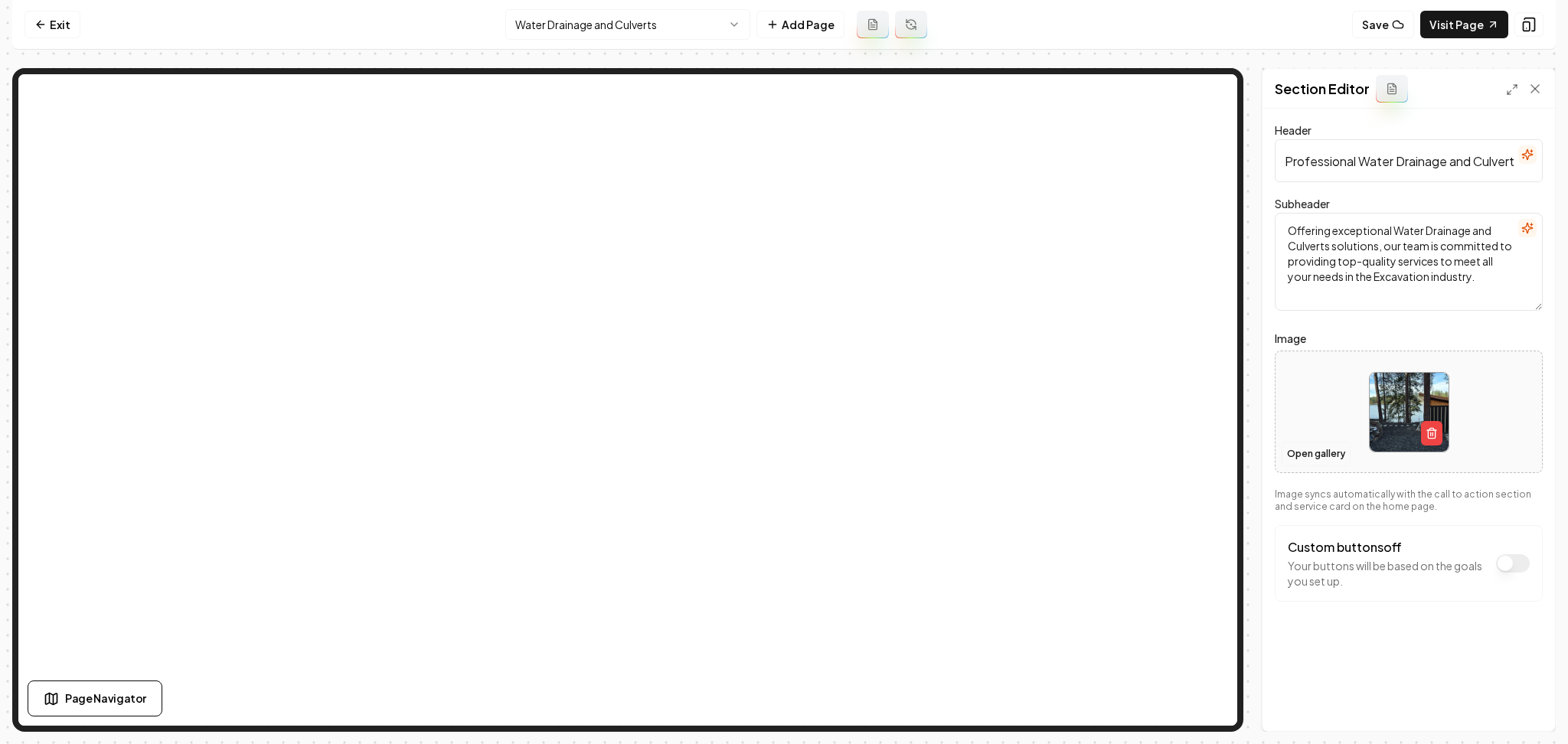
click at [1292, 449] on button "Open gallery" at bounding box center [1317, 454] width 69 height 24
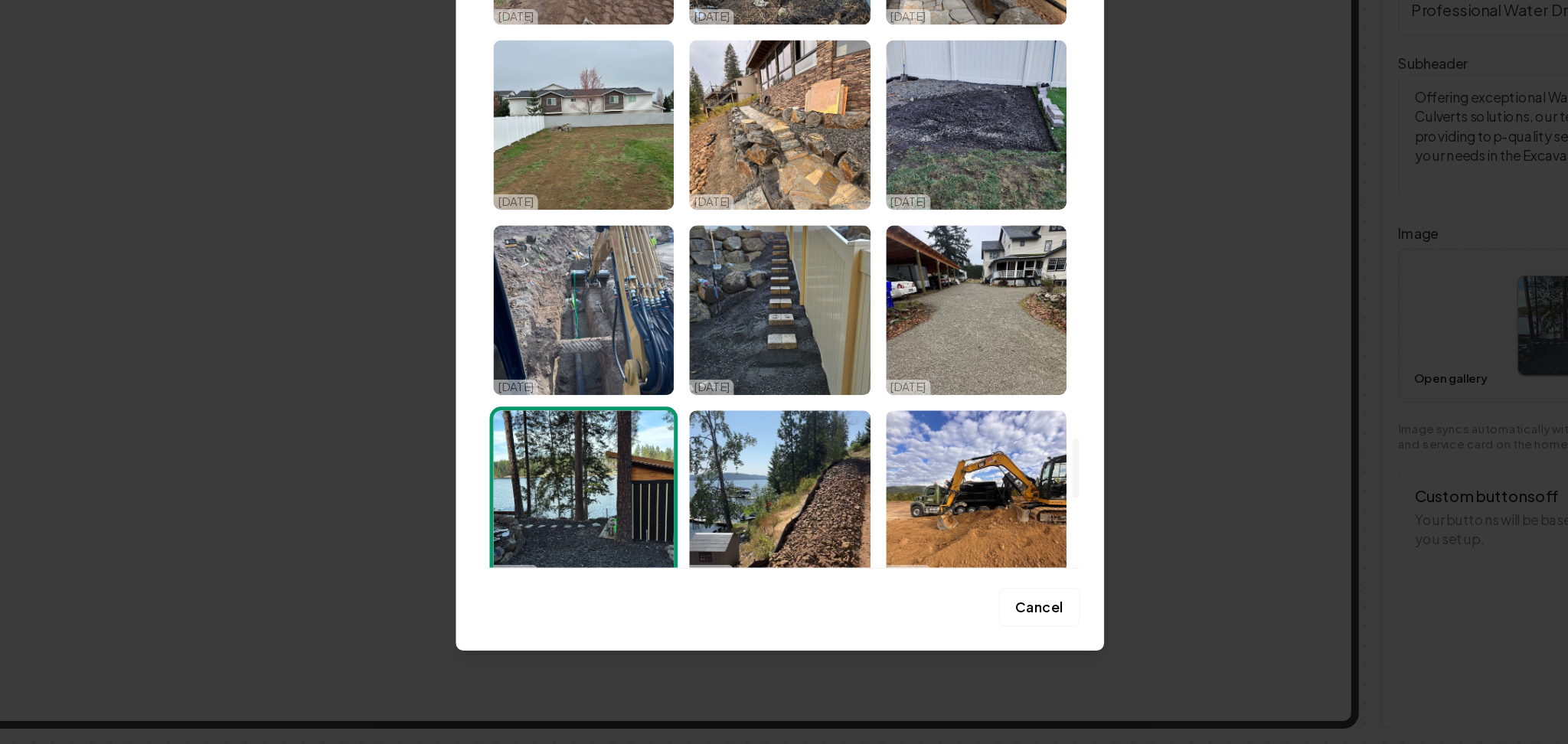
scroll to position [4238, 0]
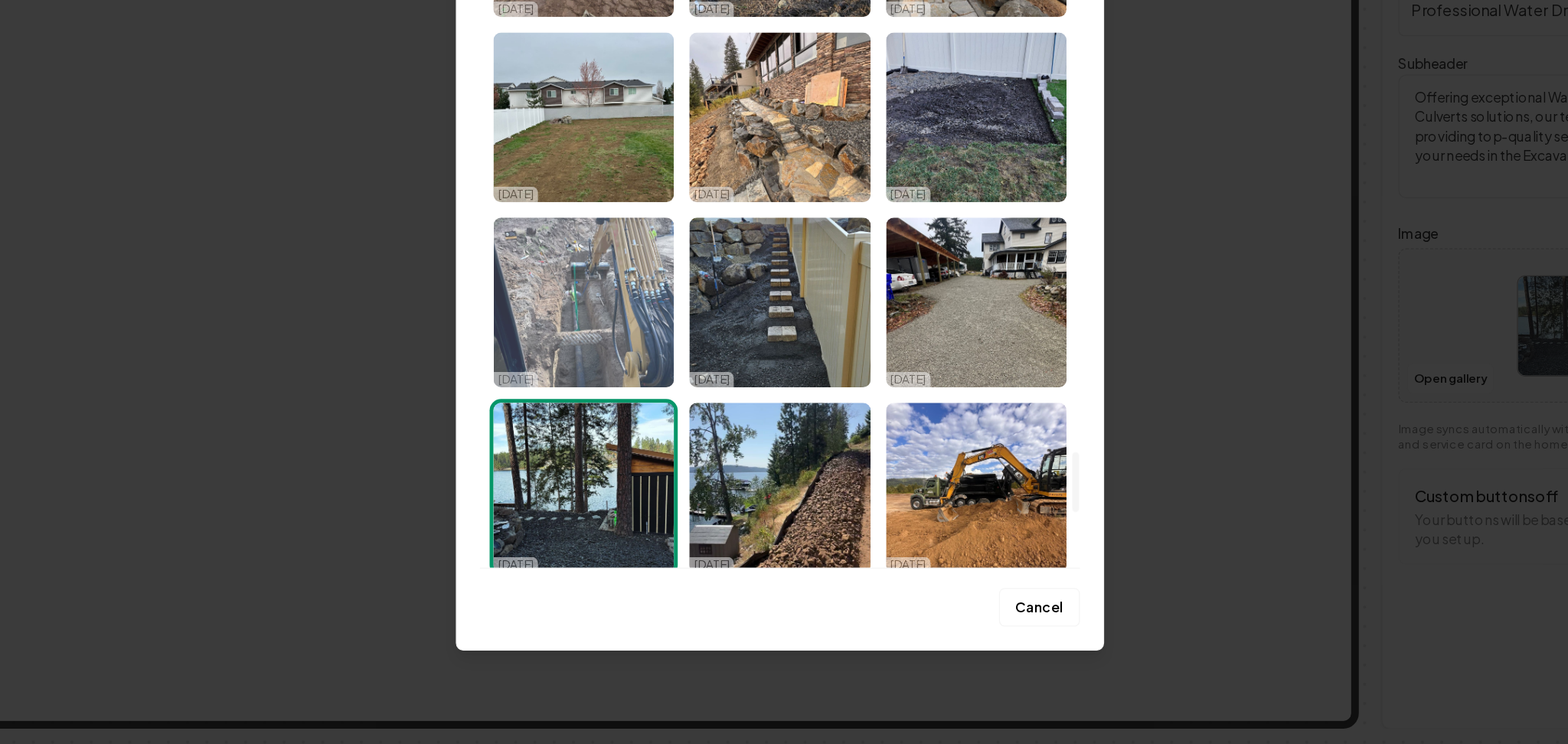
click at [669, 385] on img "Select image image_68e543085c7cd75eb83d42e3.jpeg" at bounding box center [629, 394] width 143 height 135
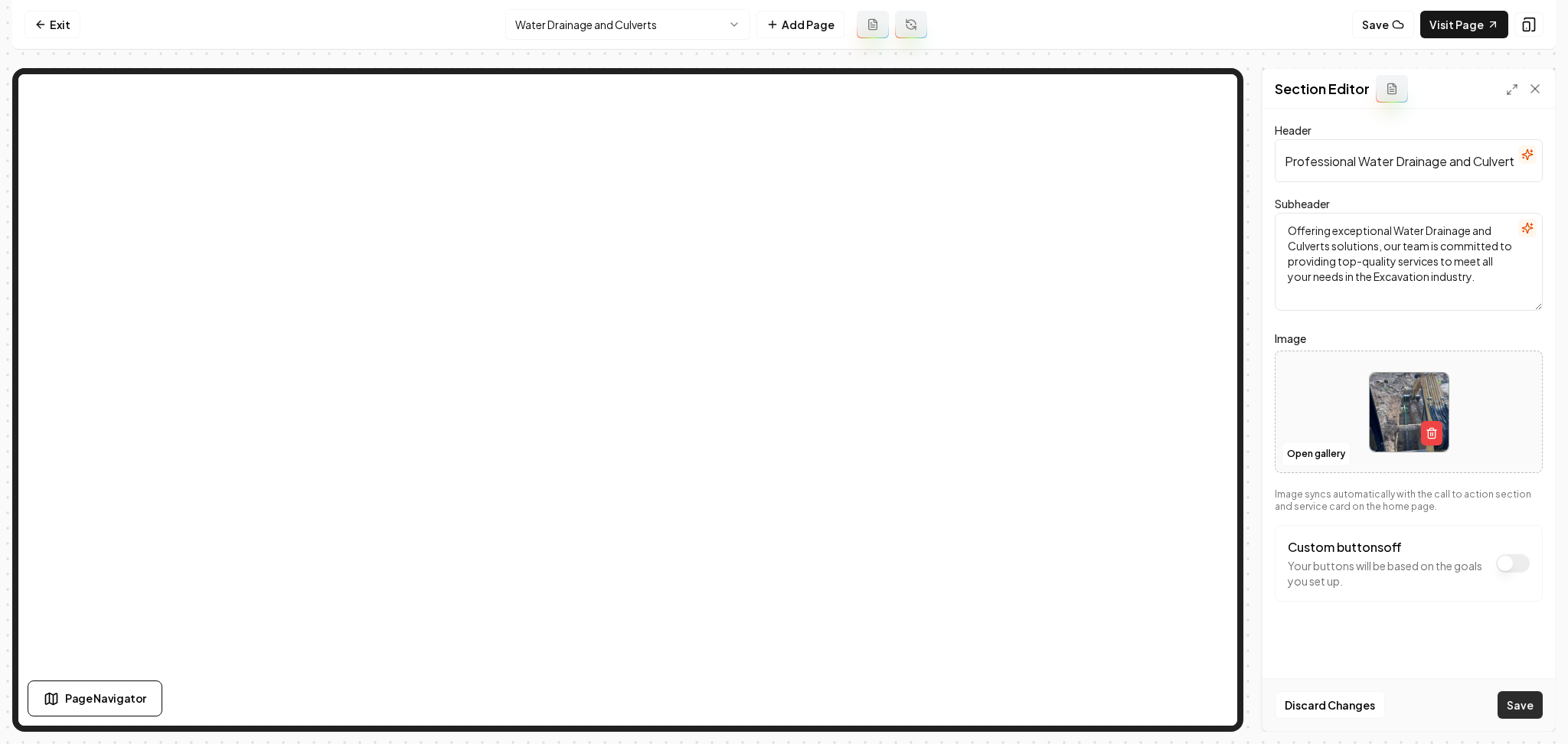
click at [1505, 707] on button "Save" at bounding box center [1521, 704] width 46 height 28
click at [646, 43] on nav "Exit Water Drainage and Culverts Add Page Save Visit Page" at bounding box center [784, 24] width 1544 height 50
click at [651, 35] on html "Computer Required This feature is only available on a computer. Please switch t…" at bounding box center [784, 372] width 1568 height 744
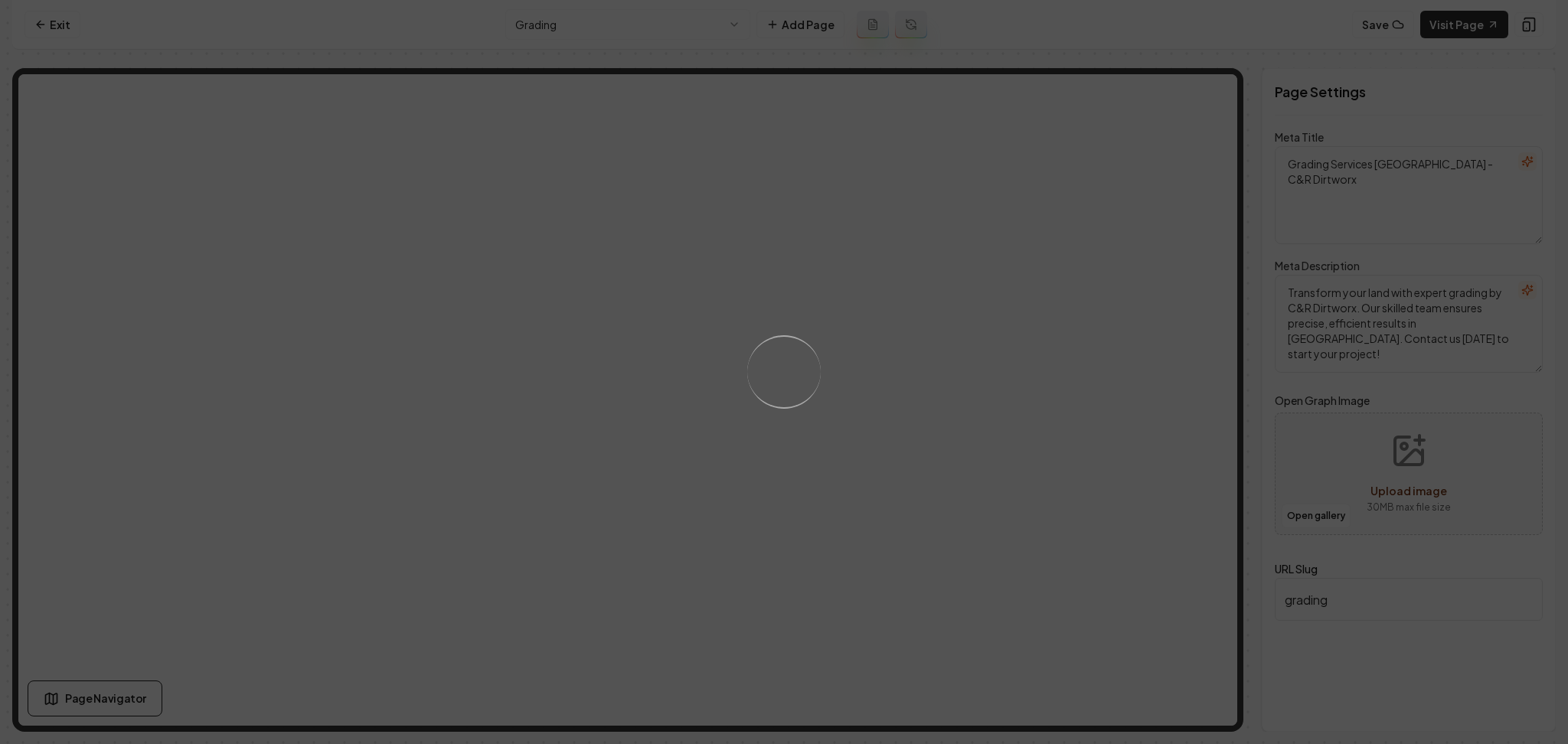
click at [1019, 348] on div "Loading..." at bounding box center [784, 372] width 1568 height 744
click at [1007, 423] on div "Loading..." at bounding box center [784, 372] width 1568 height 744
click at [1000, 432] on div "Loading..." at bounding box center [784, 372] width 1568 height 744
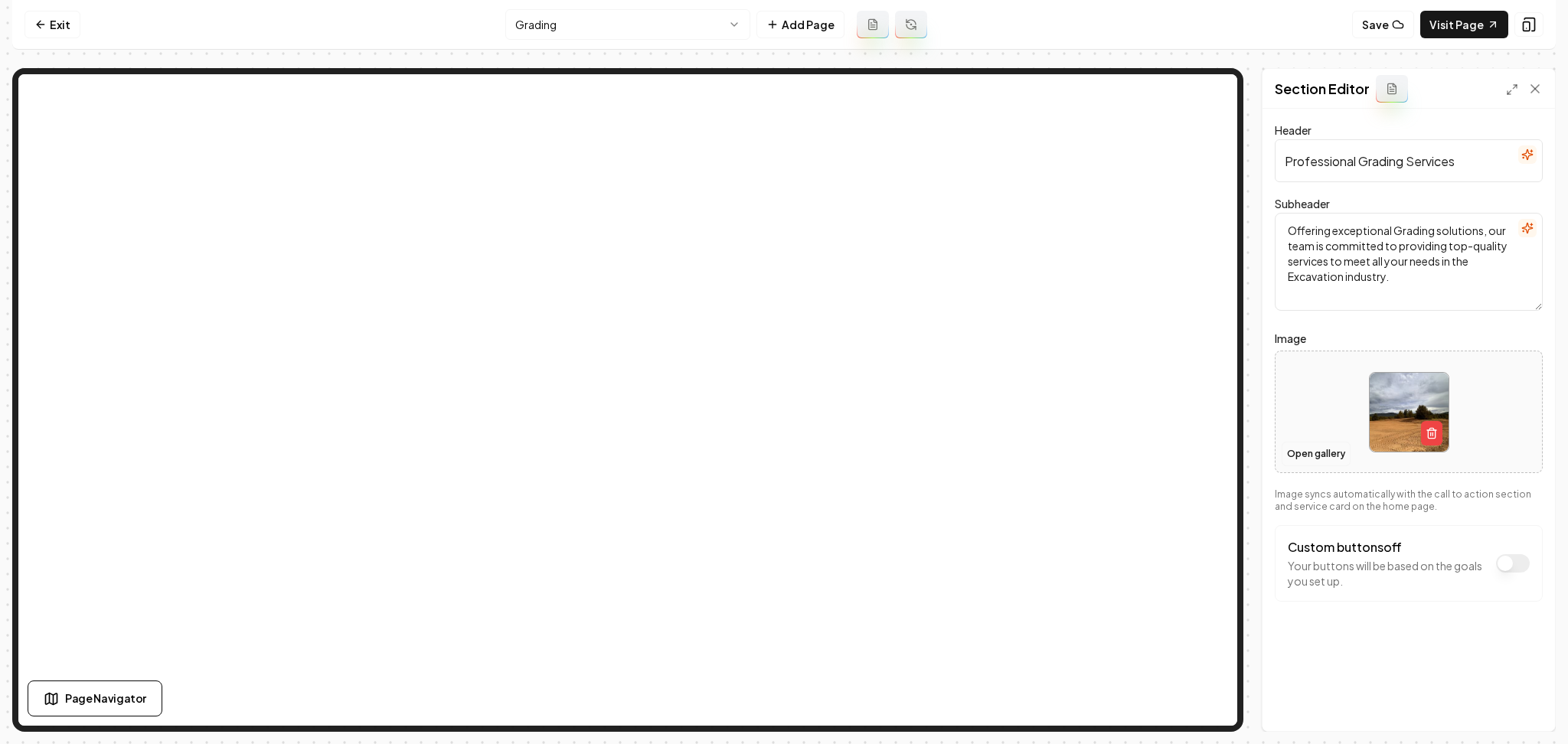
click at [1327, 449] on button "Open gallery" at bounding box center [1317, 454] width 69 height 24
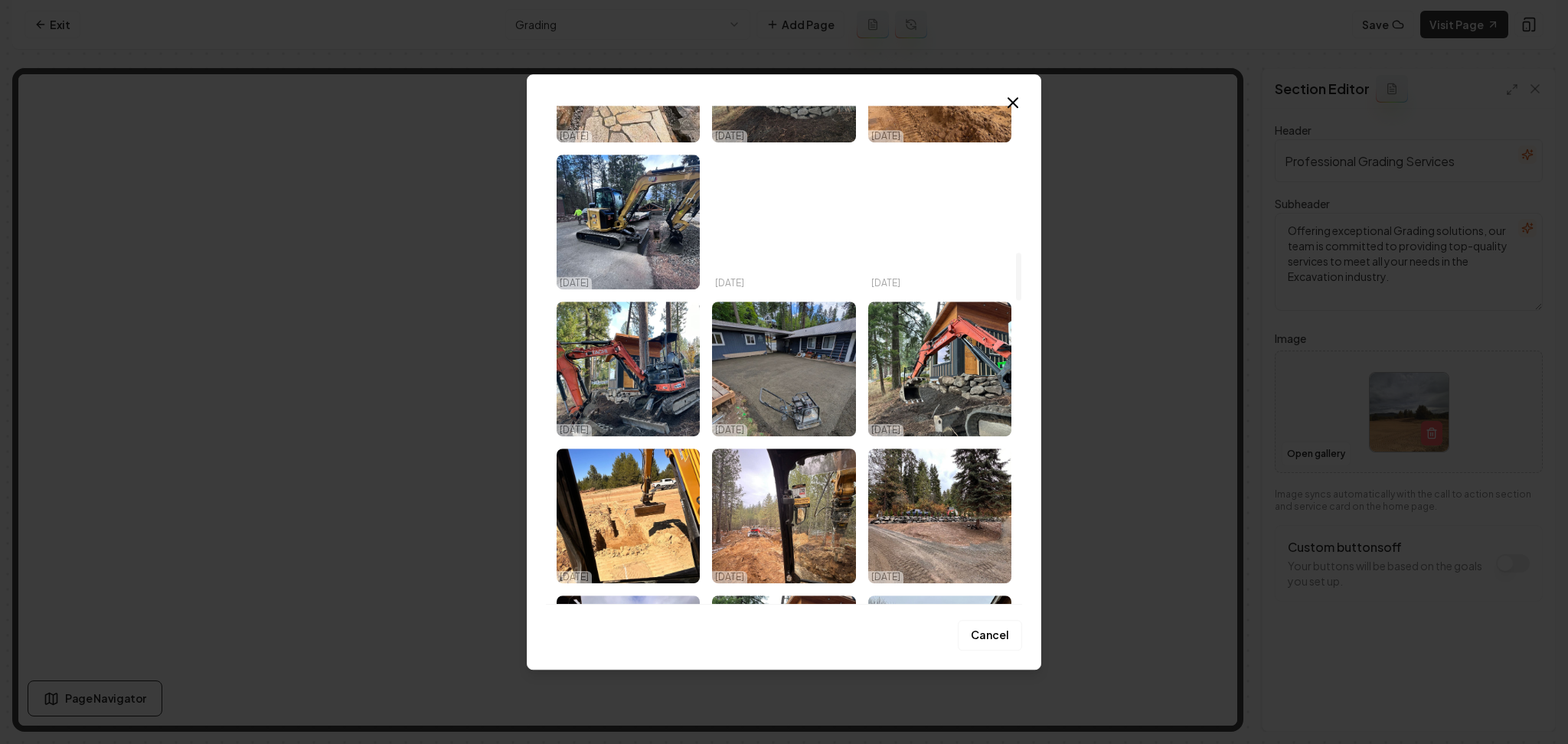
scroll to position [1837, 0]
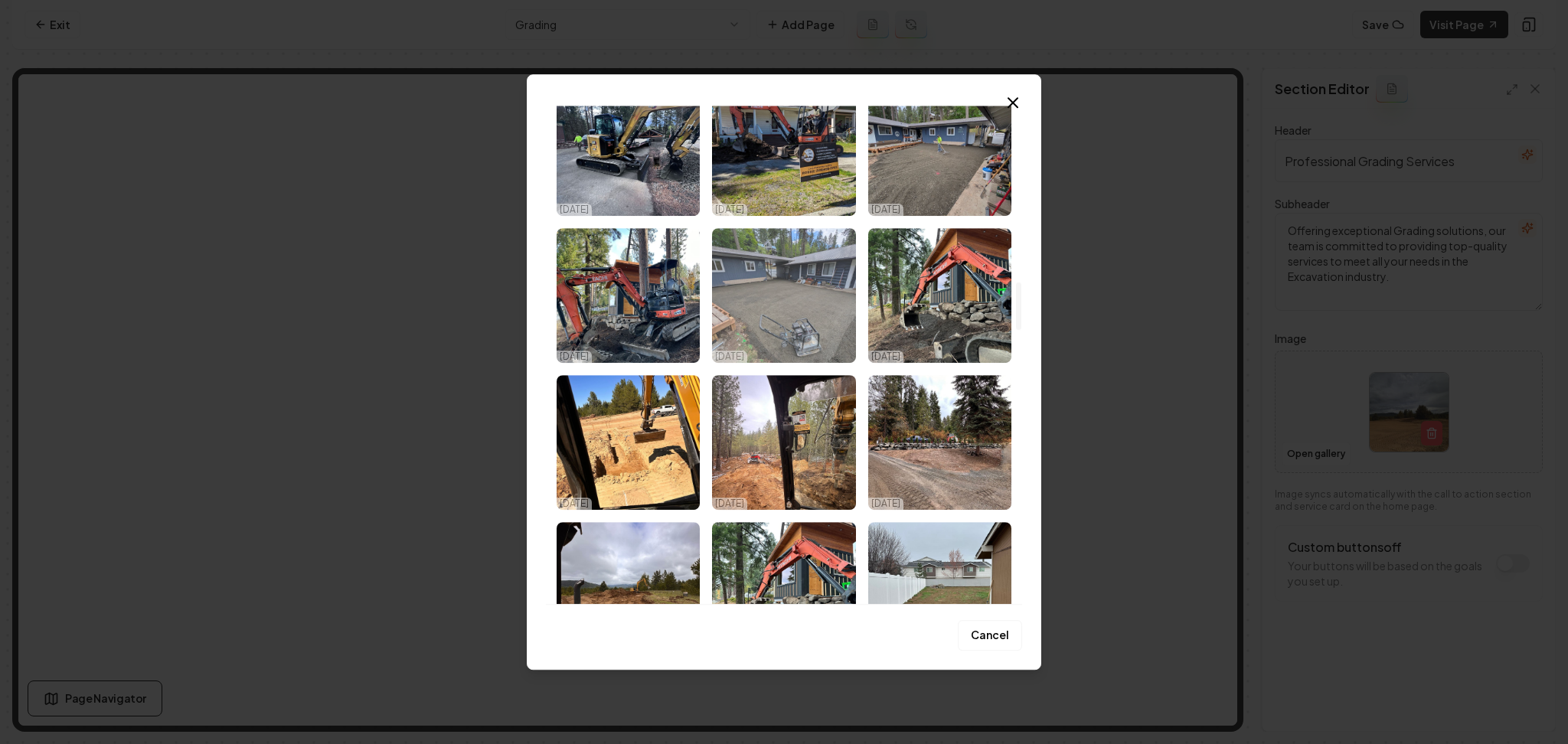
click at [790, 323] on img "Select image image_68e5430a5c7cd75eb83d4cb1.jpeg" at bounding box center [784, 295] width 143 height 135
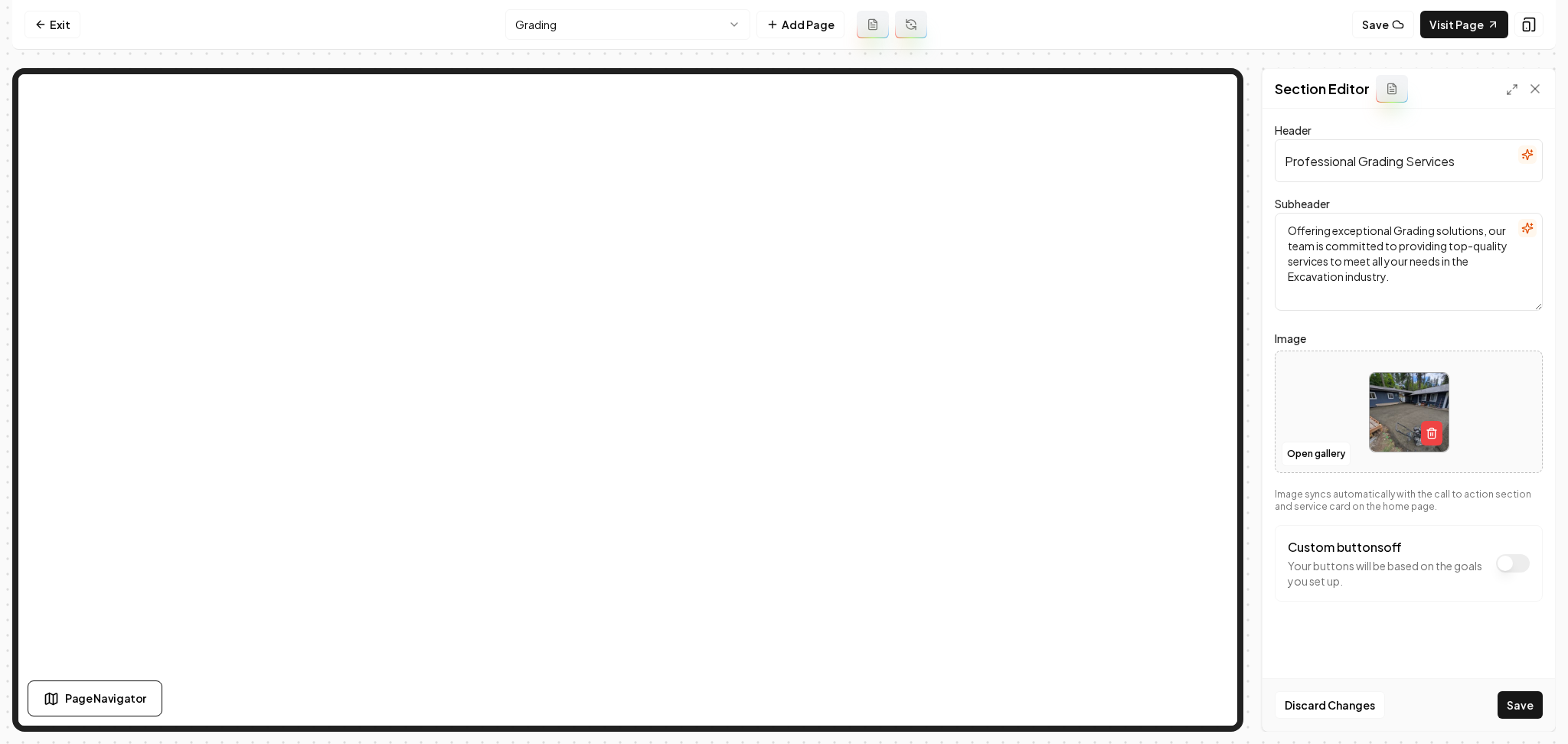
click at [1538, 707] on button "Save" at bounding box center [1521, 704] width 46 height 28
click at [647, 30] on html "Computer Required This feature is only available on a computer. Please switch t…" at bounding box center [784, 372] width 1568 height 744
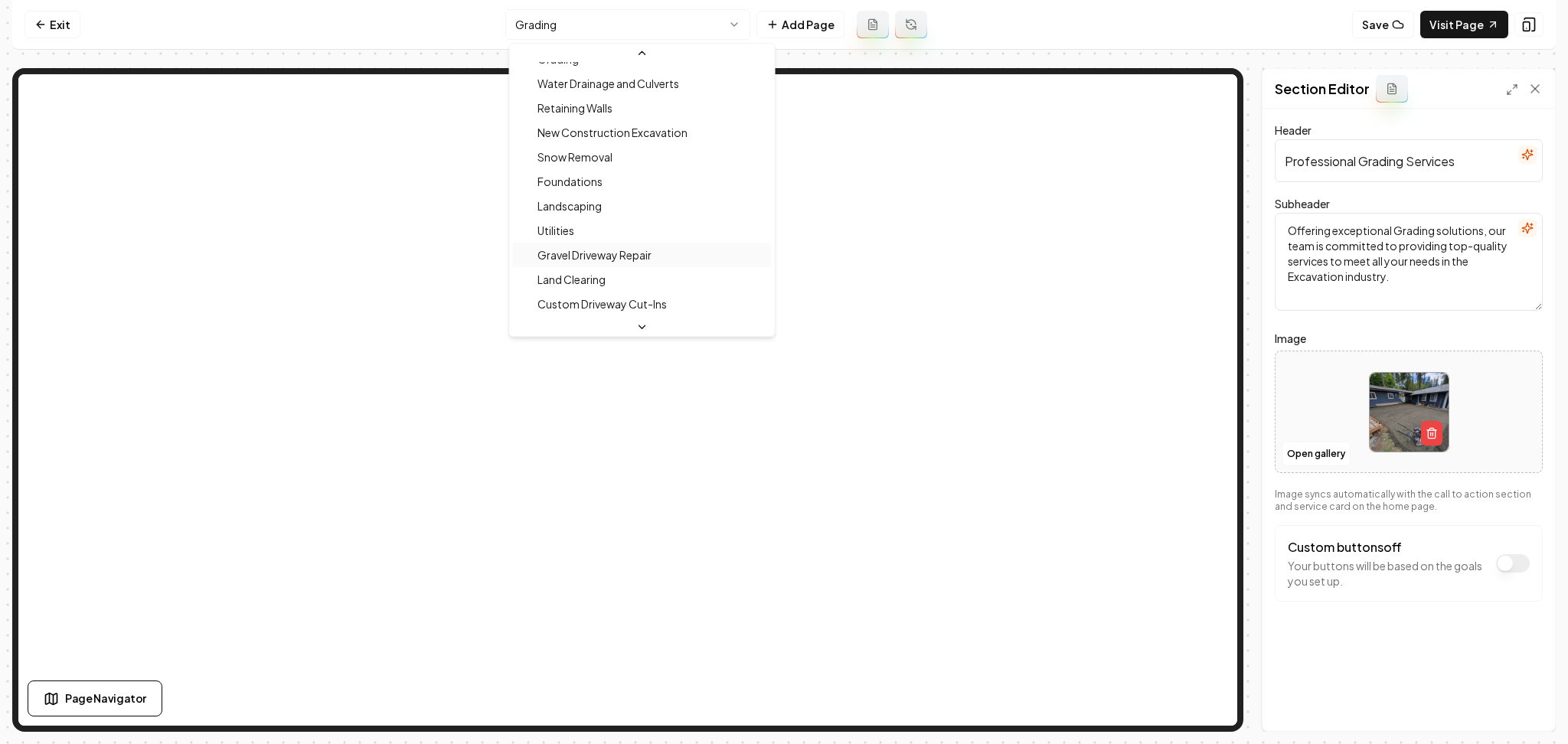
scroll to position [102, 0]
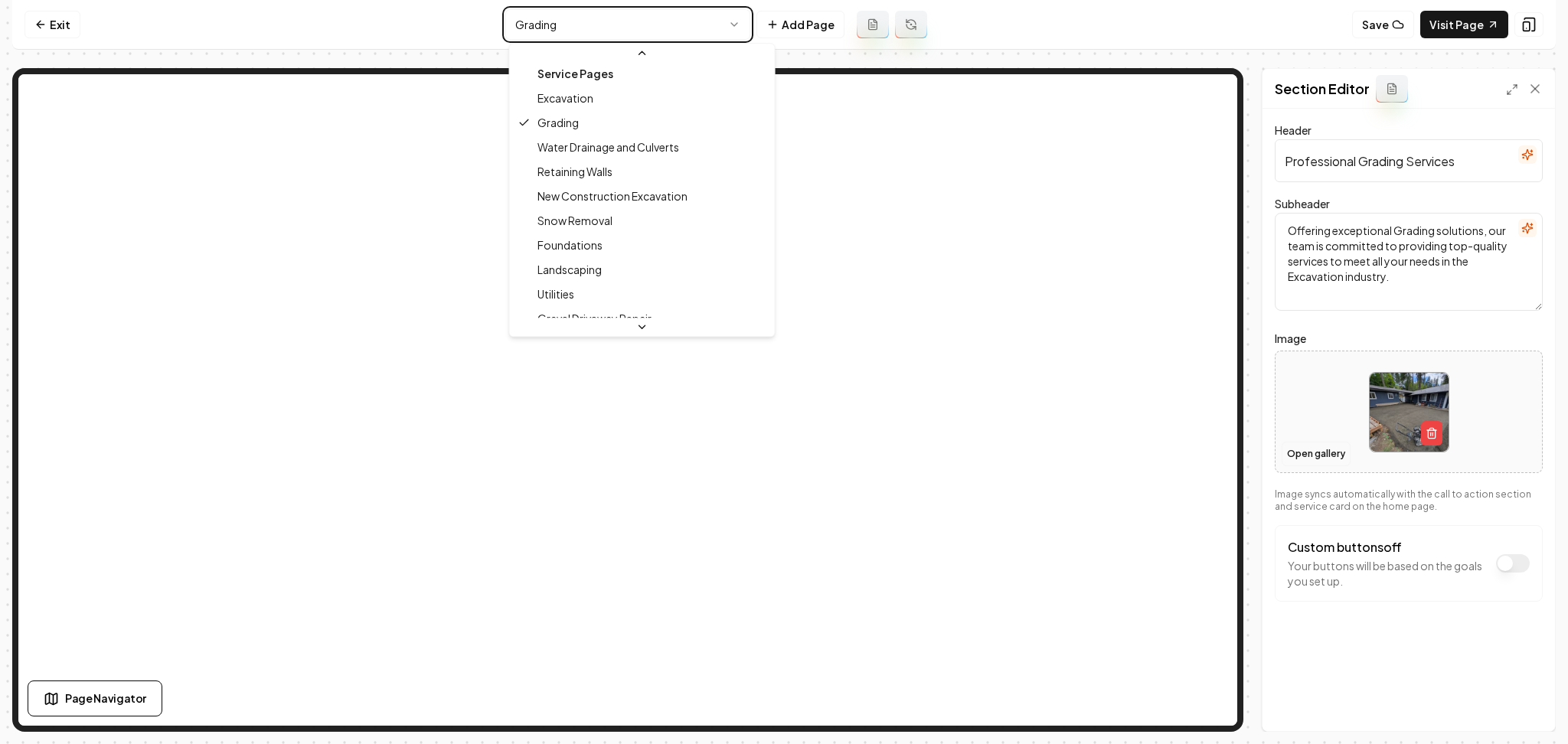
click at [1316, 461] on html "Computer Required This feature is only available on a computer. Please switch t…" at bounding box center [784, 372] width 1568 height 744
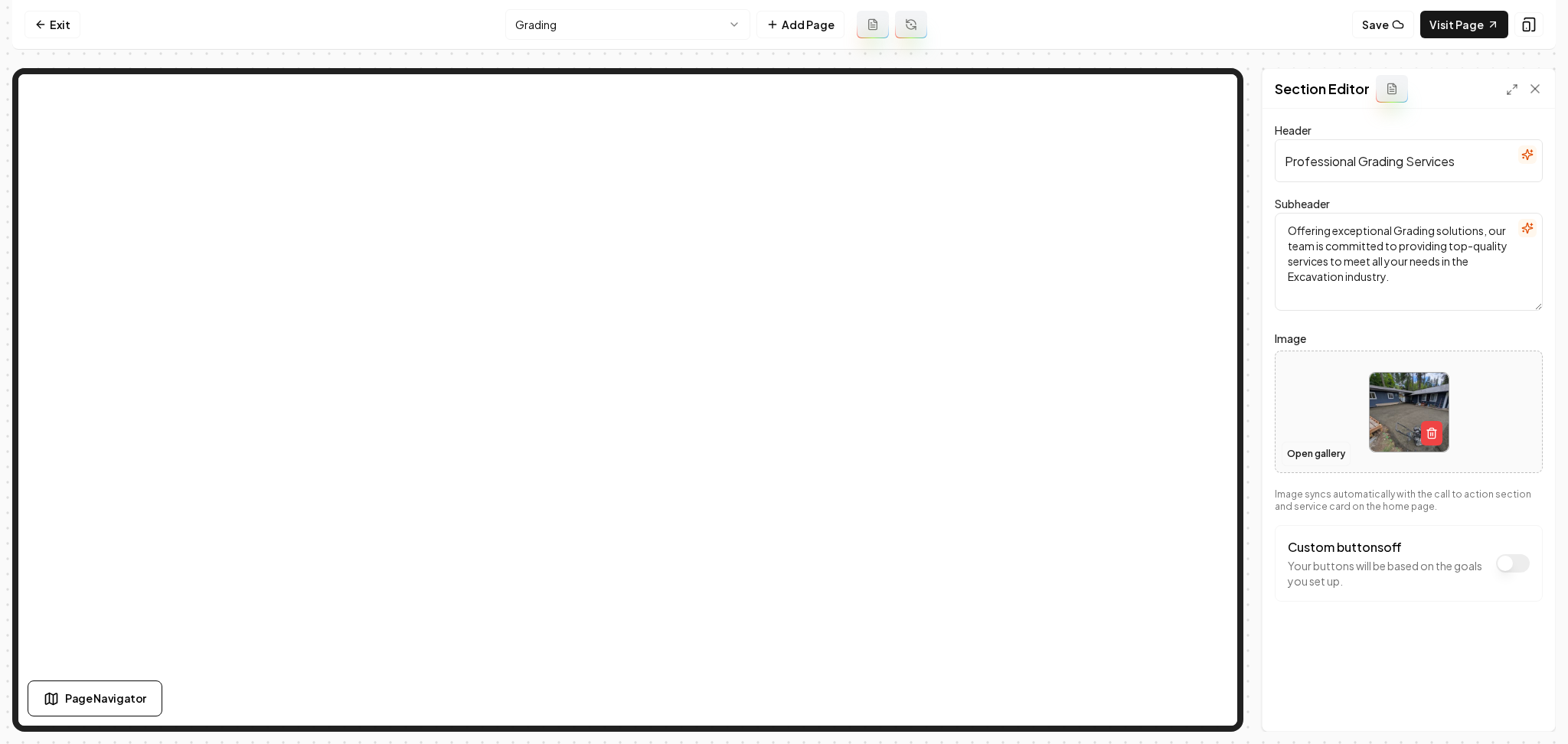
click at [1310, 458] on button "Open gallery" at bounding box center [1317, 454] width 69 height 24
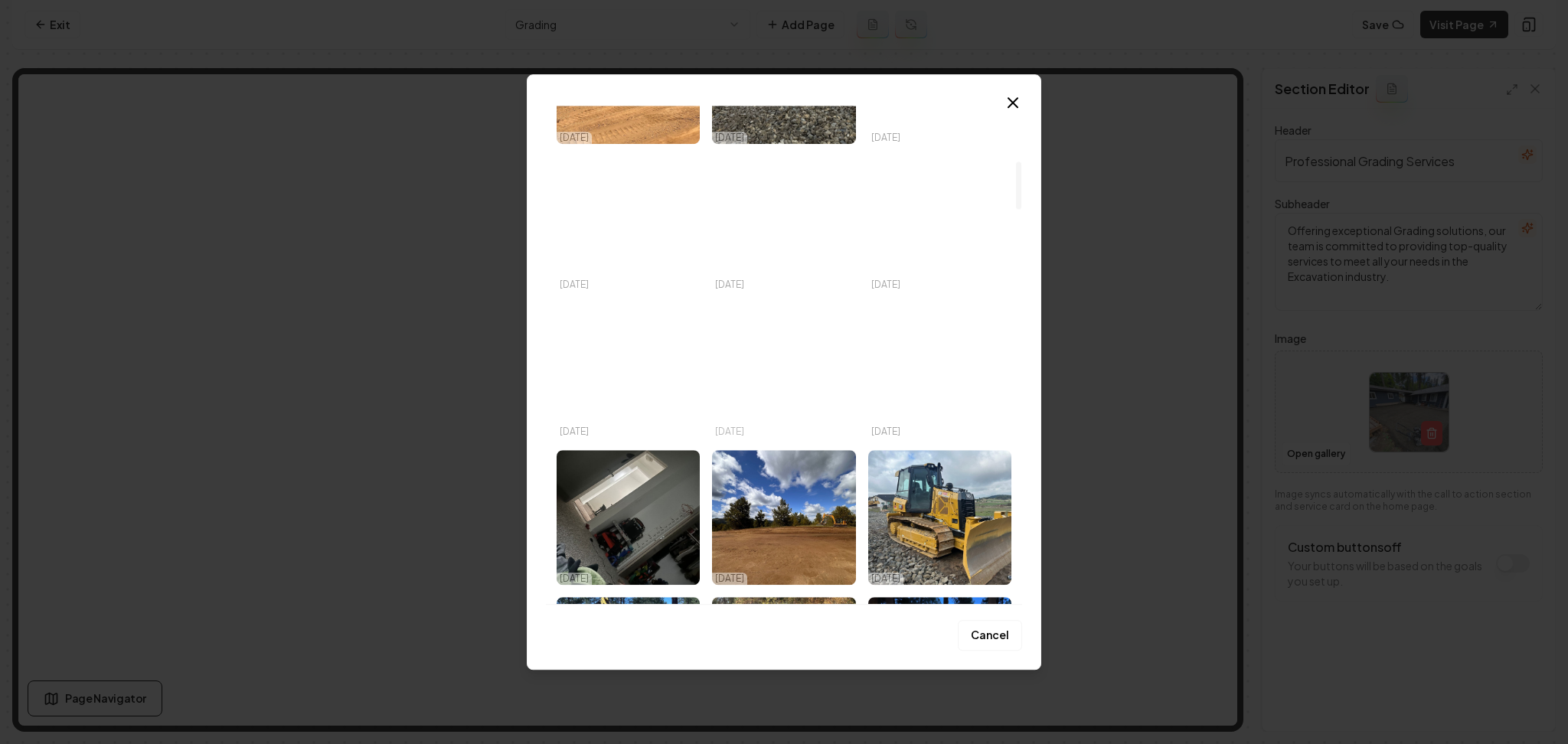
scroll to position [612, 0]
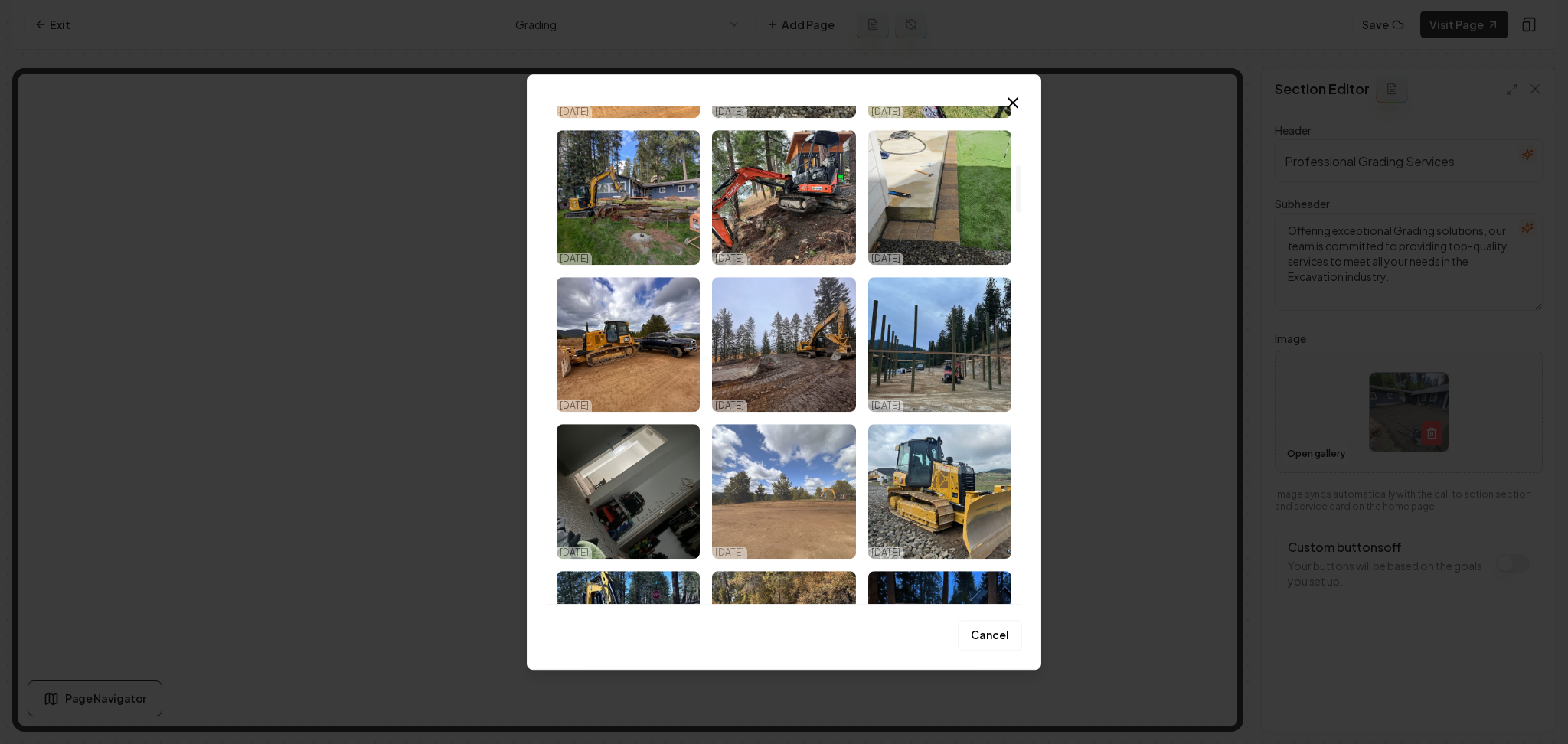
click at [815, 471] on img "Select image image_68e5430a5c7cd75eb83d4f90.jpeg" at bounding box center [784, 492] width 143 height 135
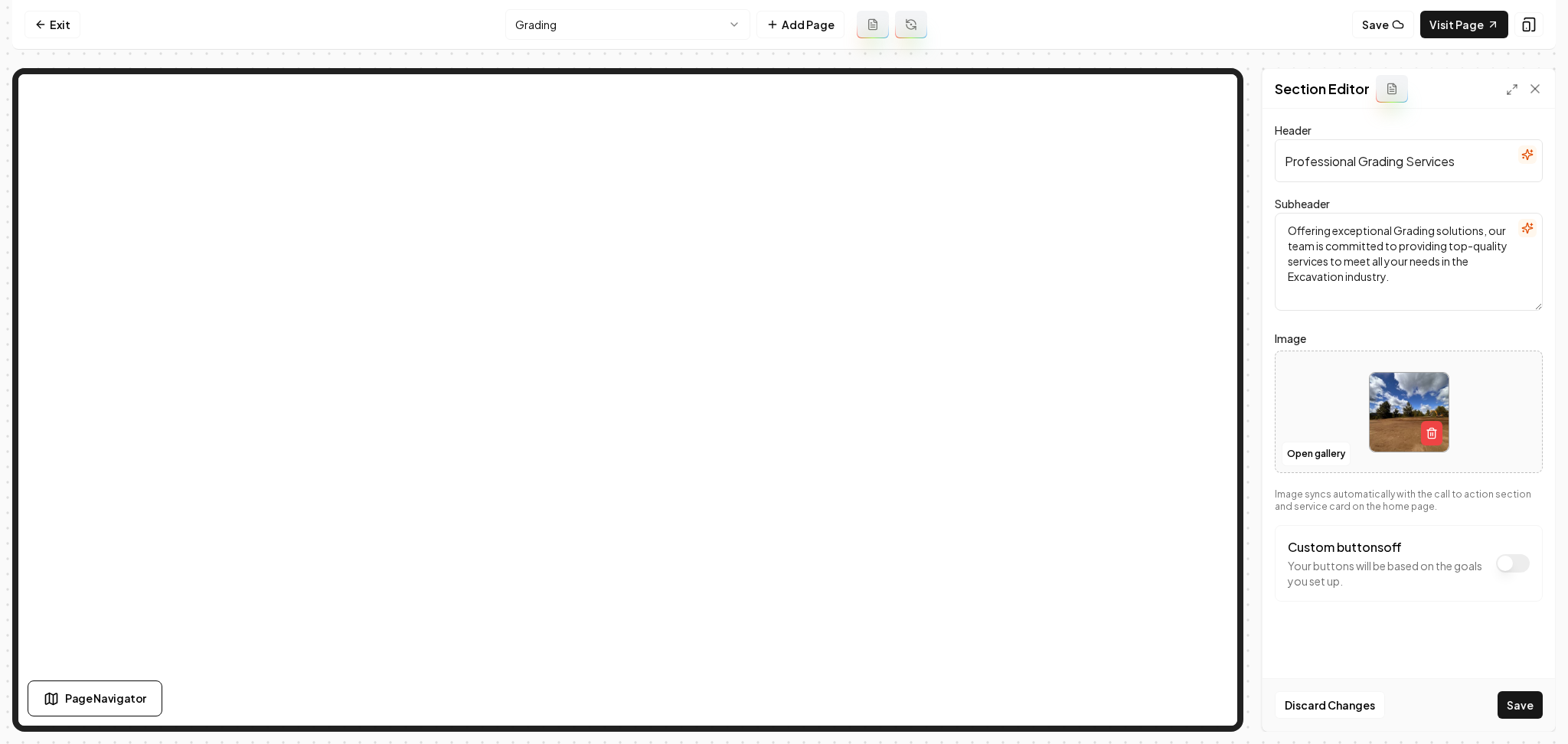
click at [1527, 710] on button "Save" at bounding box center [1521, 704] width 46 height 28
click at [1331, 453] on button "Open gallery" at bounding box center [1317, 454] width 69 height 24
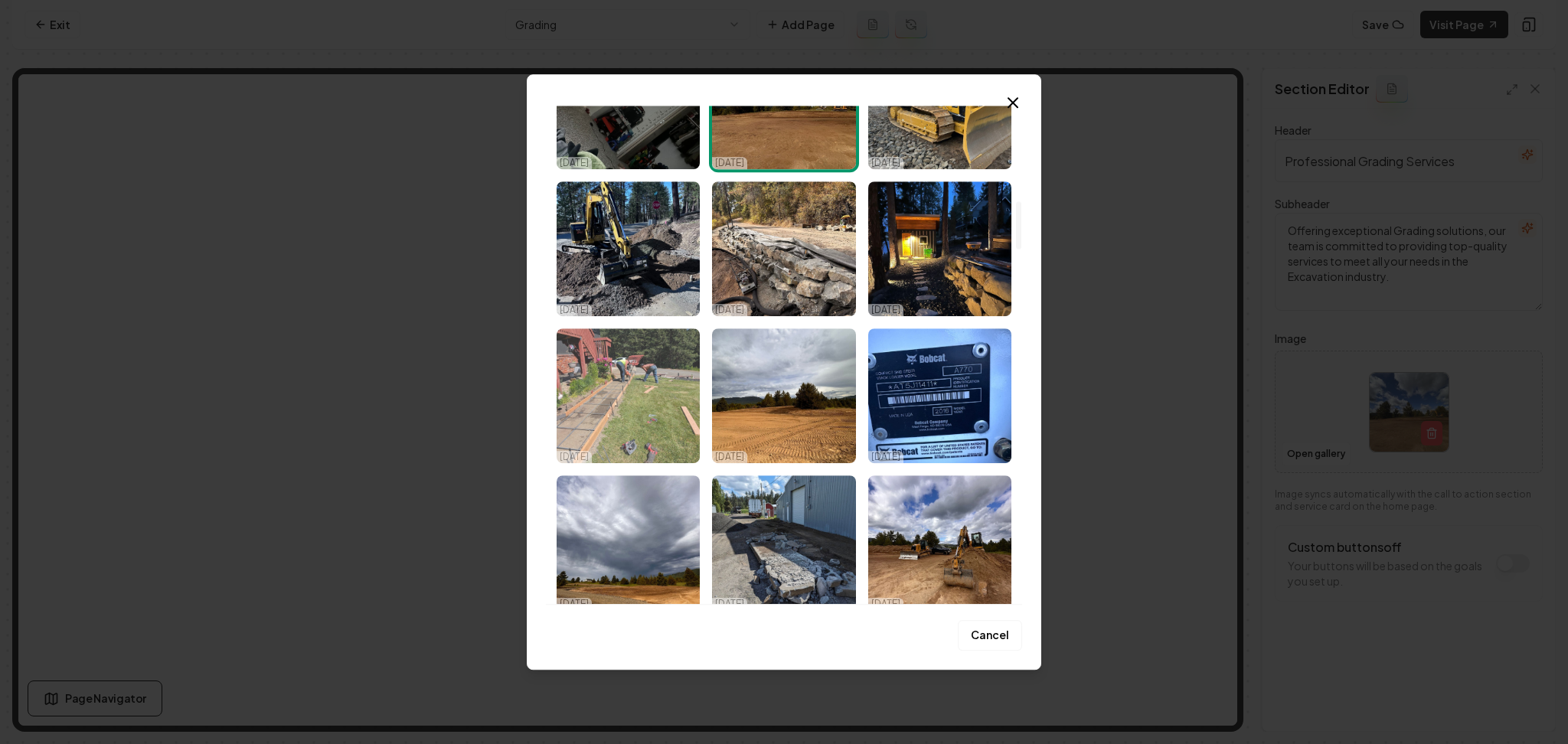
scroll to position [1021, 0]
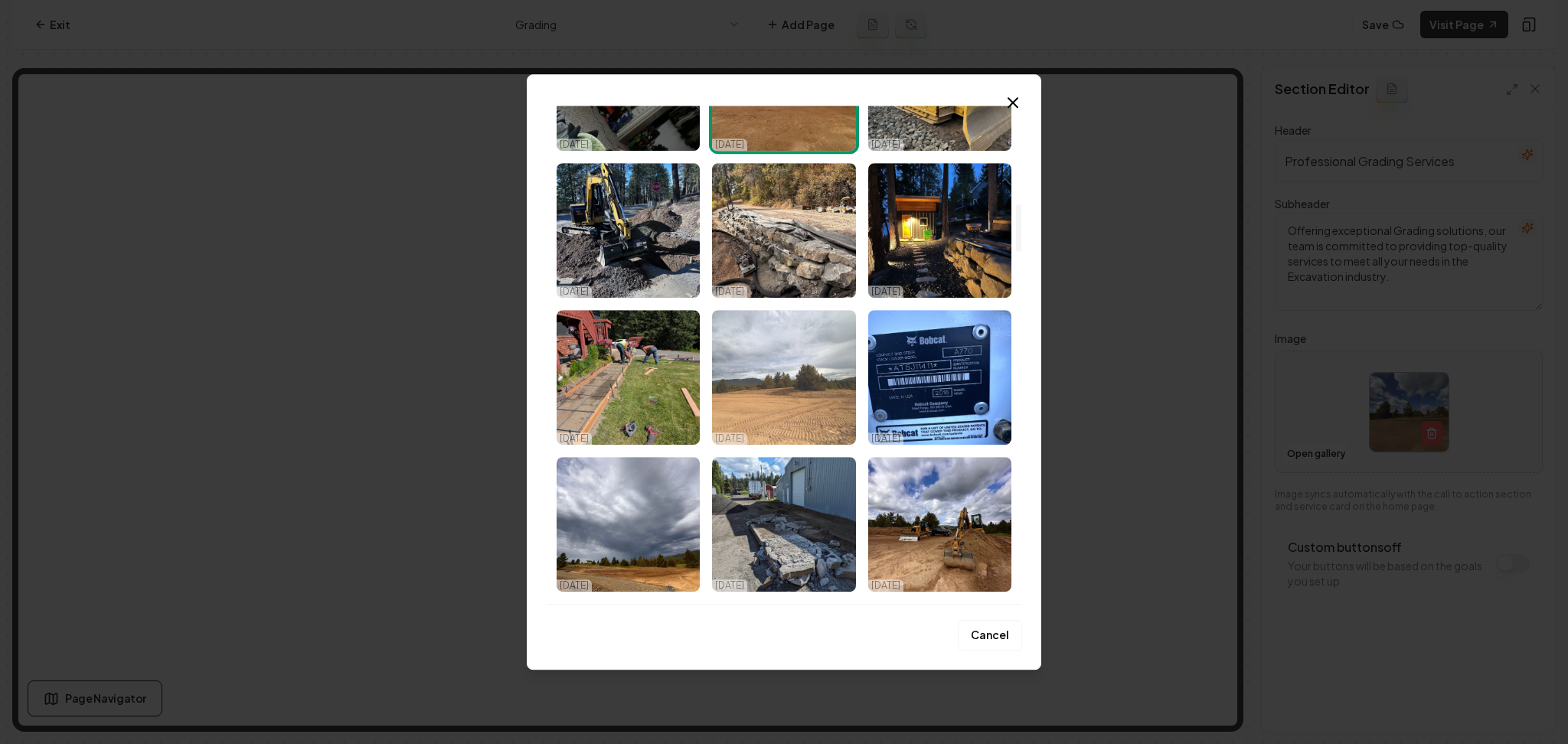
click at [749, 375] on img "Select image image_68e5430a5c7cd75eb83d4fb0.jpeg" at bounding box center [784, 378] width 143 height 135
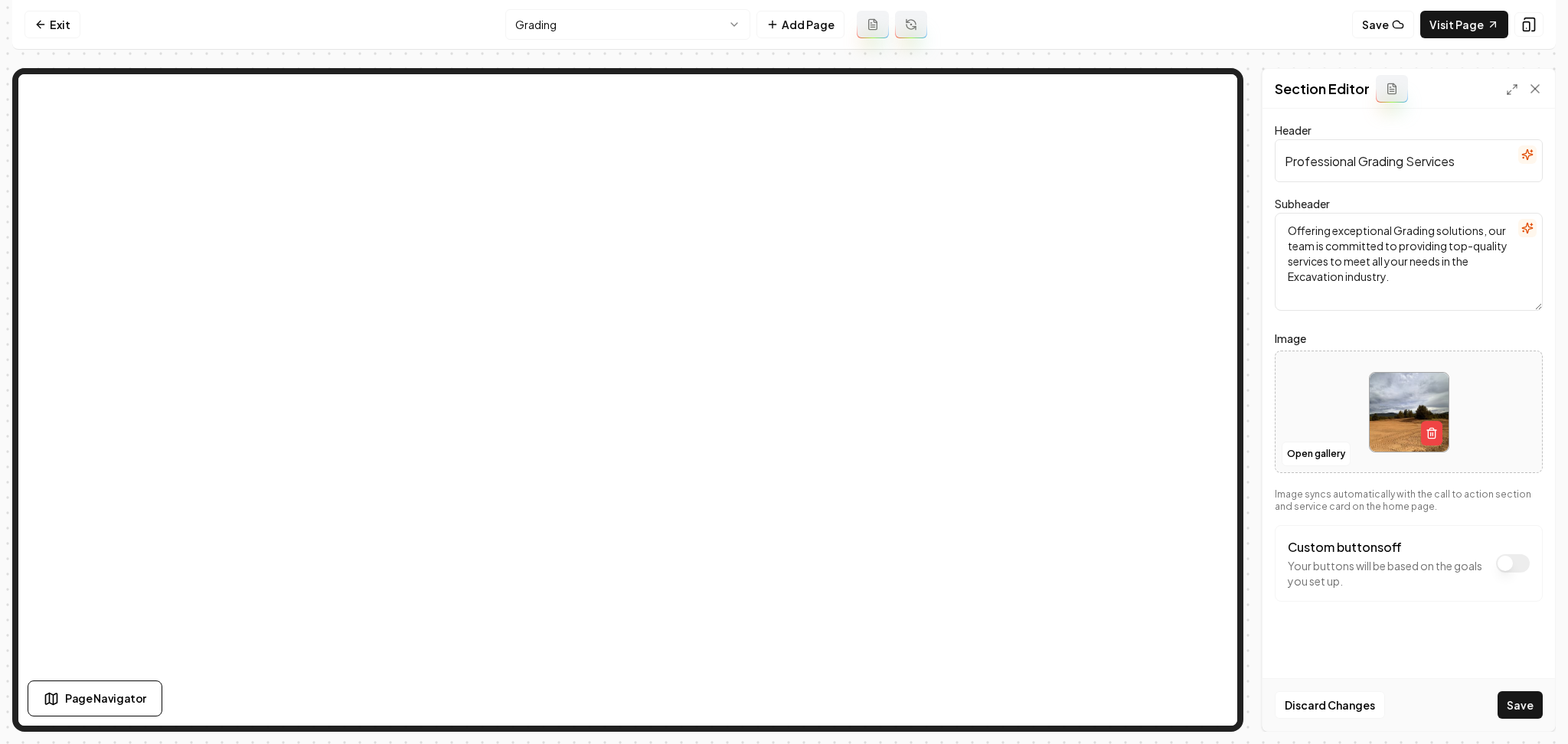
click at [1505, 709] on button "Save" at bounding box center [1521, 704] width 46 height 28
click at [570, 29] on html "Computer Required This feature is only available on a computer. Please switch t…" at bounding box center [784, 372] width 1568 height 744
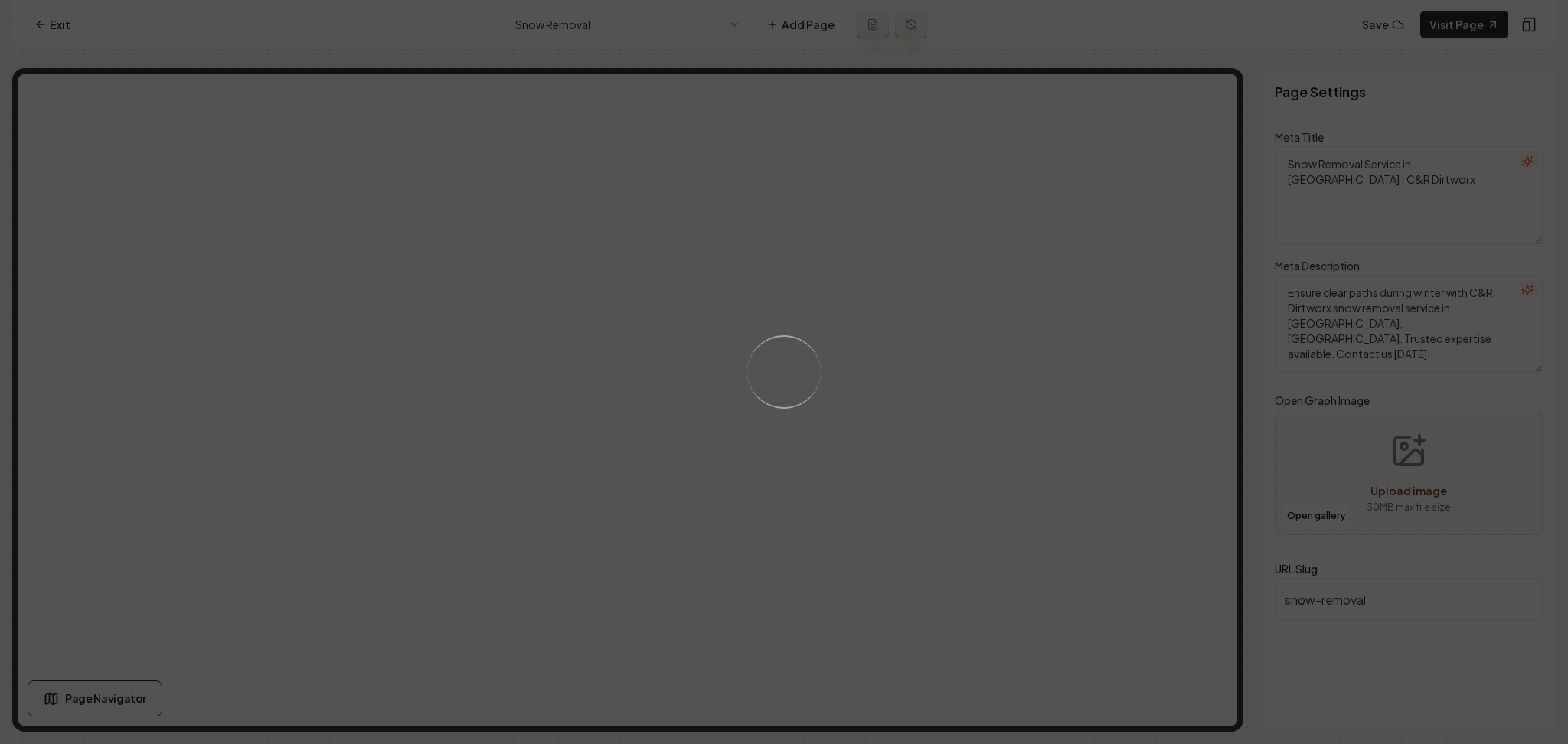
click at [995, 443] on div "Loading..." at bounding box center [784, 372] width 1568 height 744
click at [996, 449] on div "Loading..." at bounding box center [784, 372] width 1568 height 744
click at [995, 393] on div "Loading..." at bounding box center [784, 372] width 1568 height 744
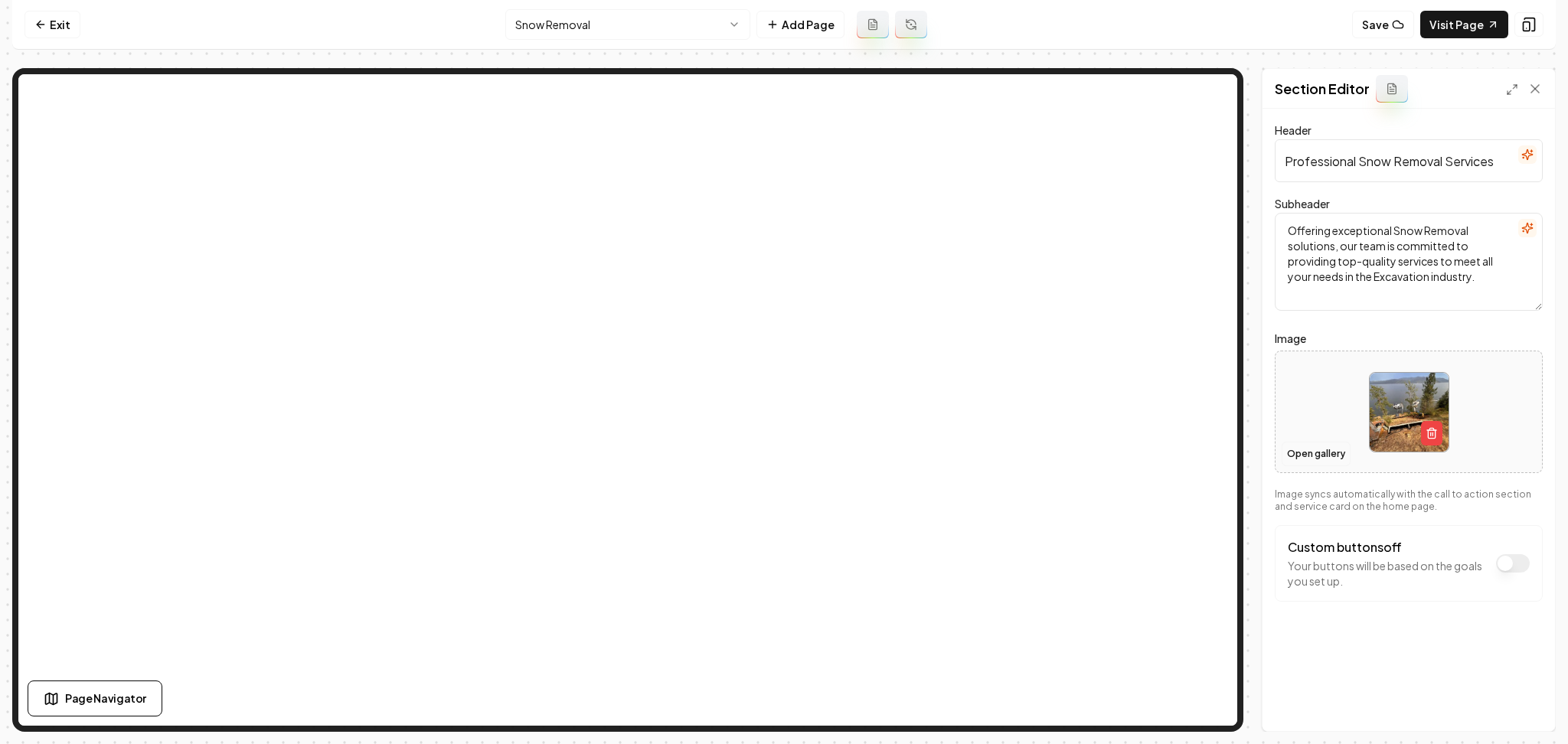
click at [1295, 442] on div "Open gallery" at bounding box center [1409, 412] width 268 height 122
click at [1322, 450] on button "Open gallery" at bounding box center [1317, 454] width 69 height 24
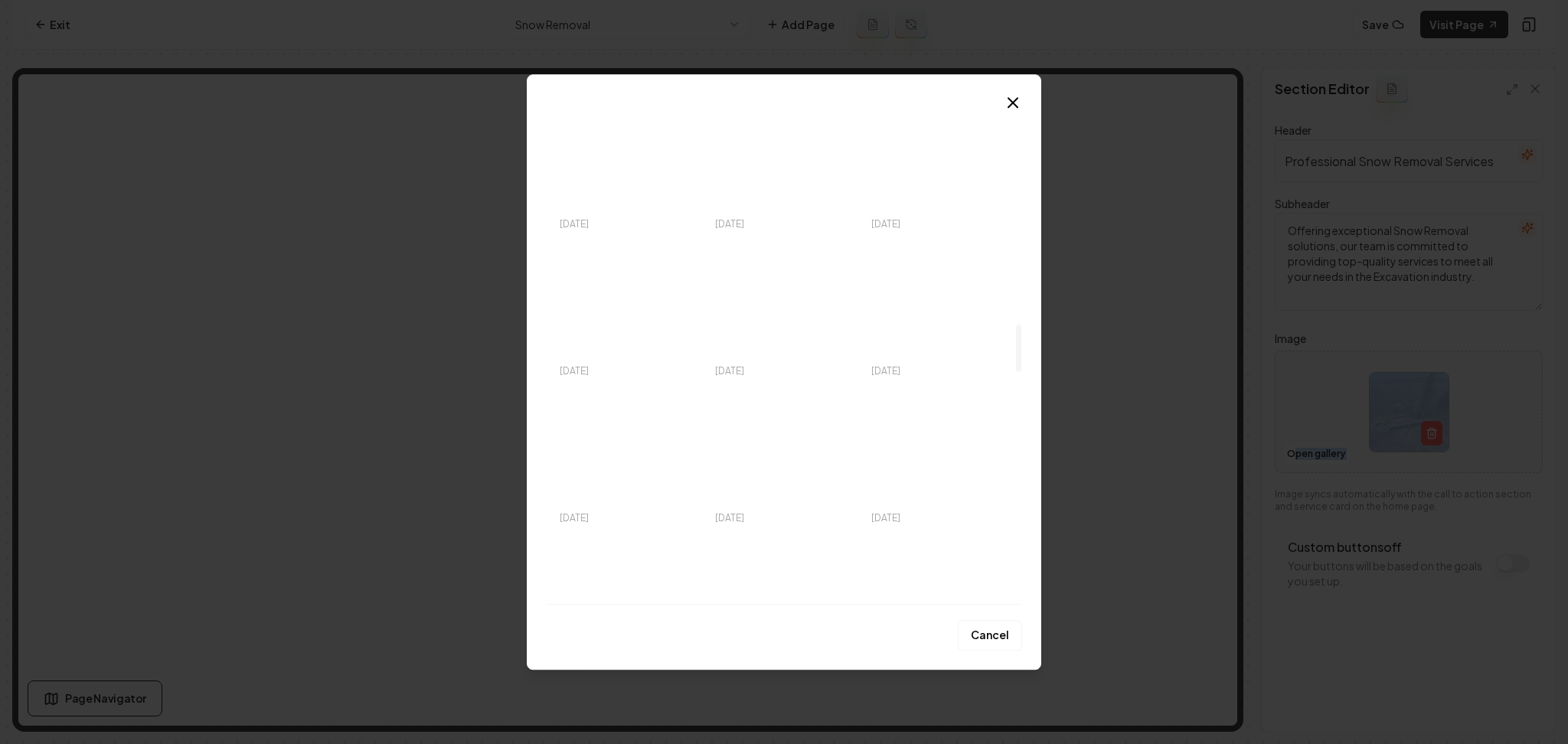
scroll to position [3062, 0]
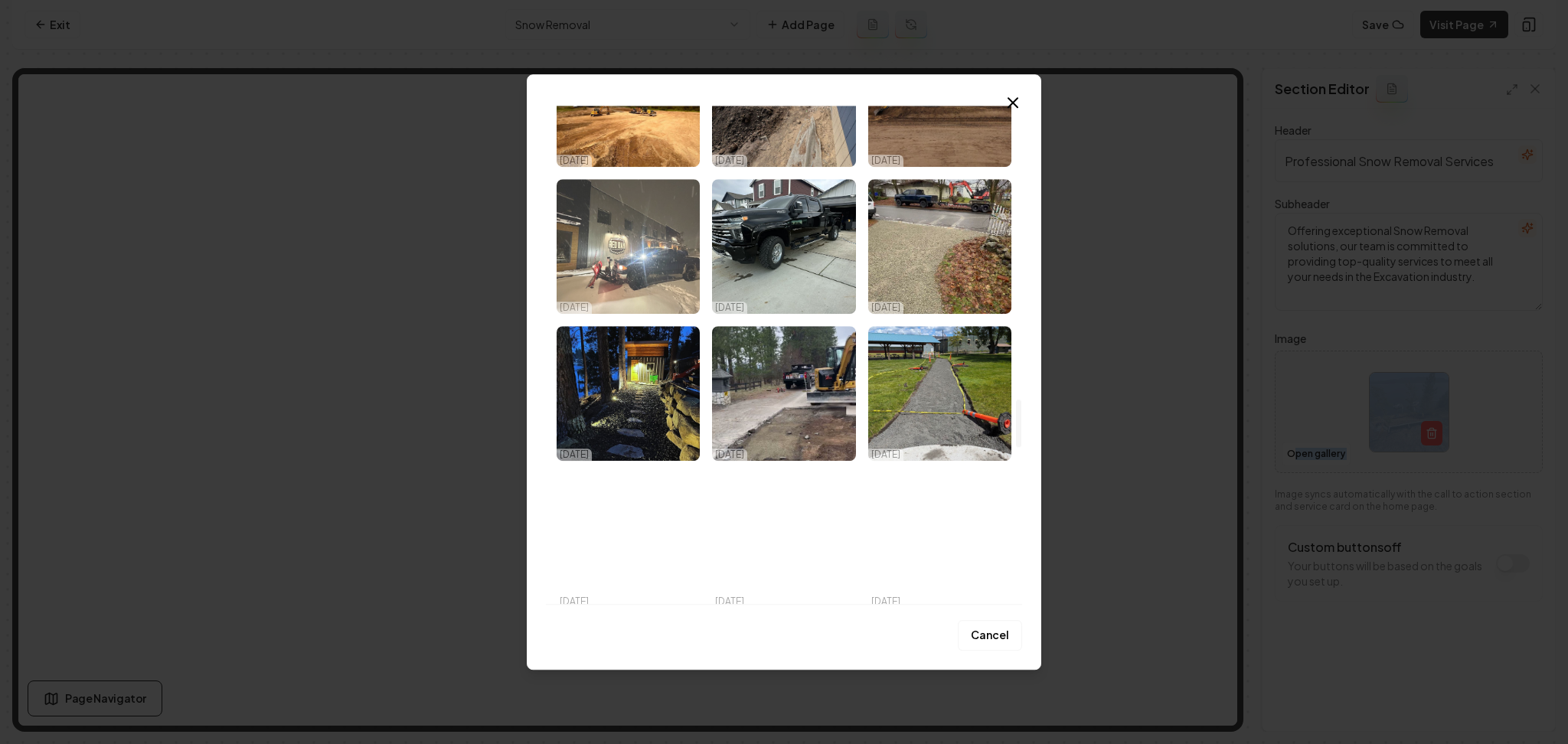
click at [635, 220] on img "Select image image_68e5430a5c7cd75eb83d4c22.jpeg" at bounding box center [629, 246] width 143 height 135
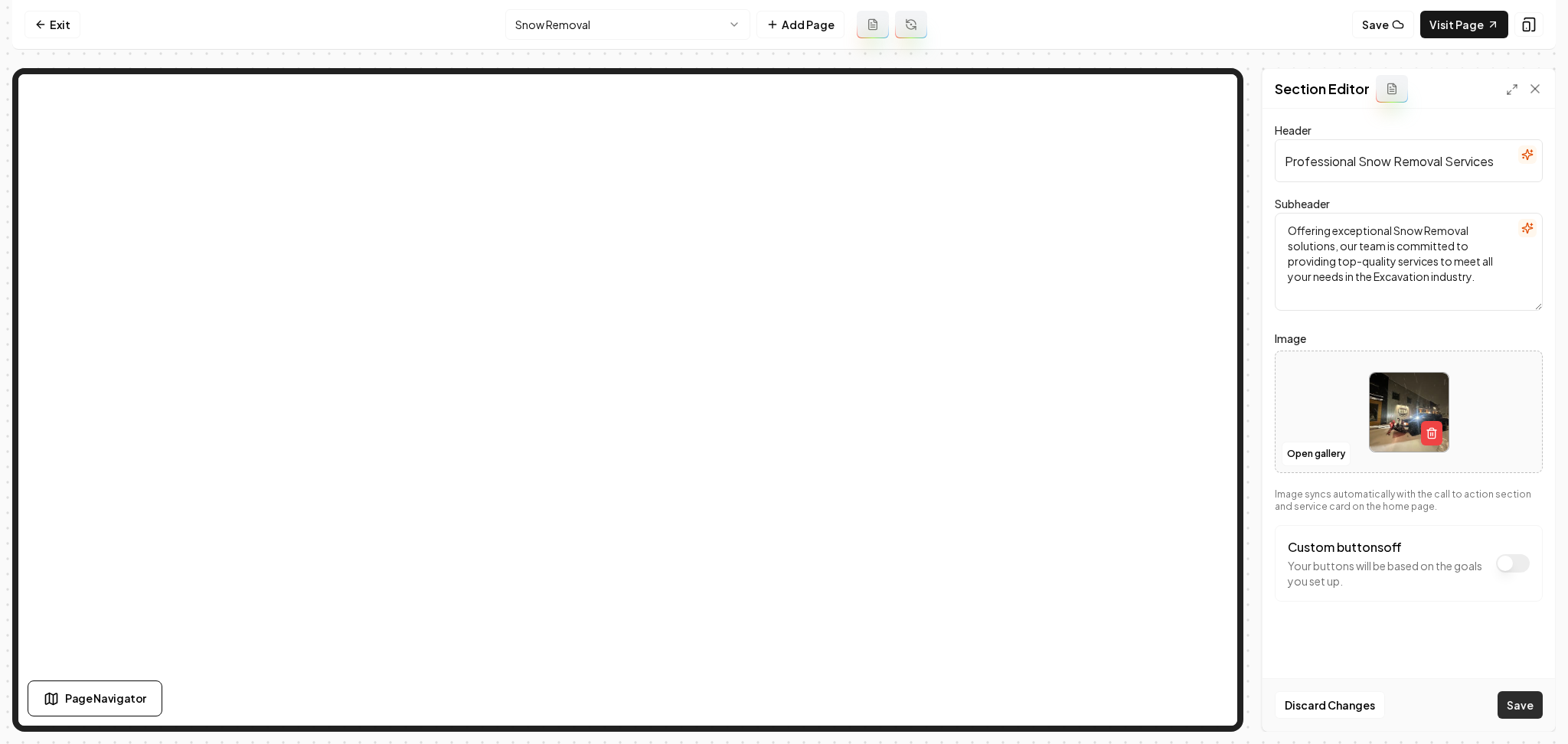
click at [1544, 711] on div "Discard Changes Save" at bounding box center [1408, 704] width 293 height 53
click at [1532, 709] on button "Save" at bounding box center [1521, 704] width 46 height 28
click at [700, 26] on html "Computer Required This feature is only available on a computer. Please switch t…" at bounding box center [784, 372] width 1568 height 744
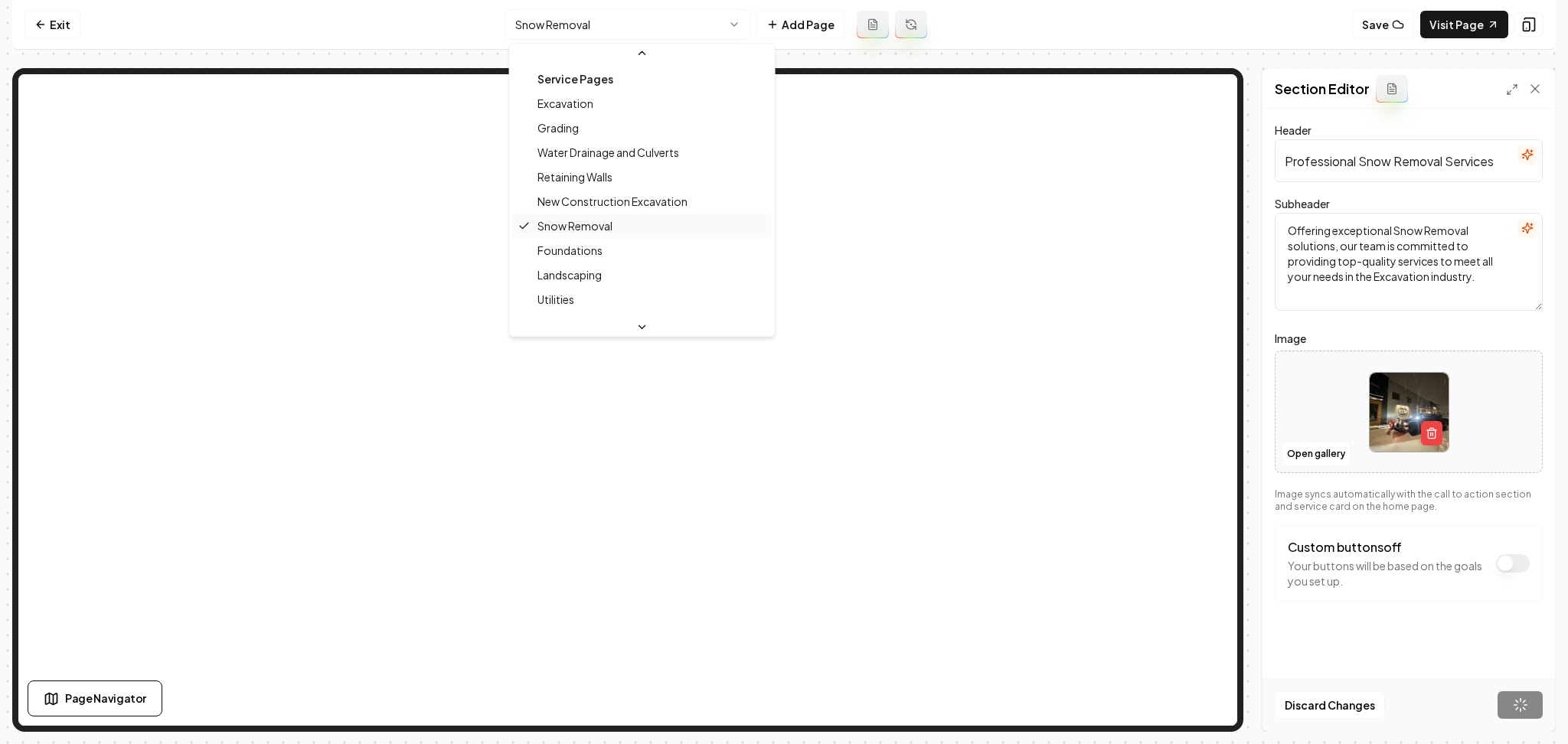
scroll to position [102, 0]
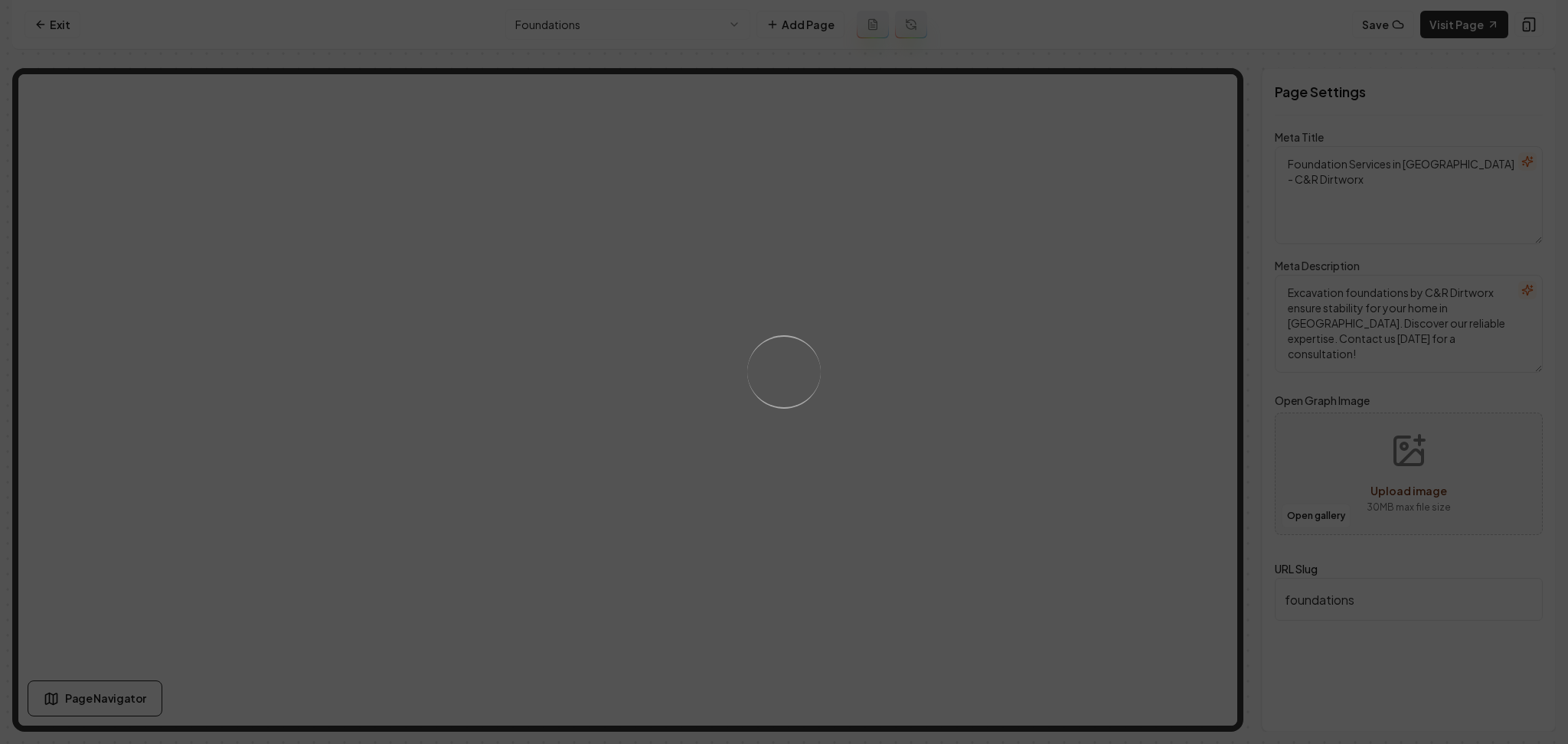
click at [1088, 398] on div "Loading..." at bounding box center [784, 372] width 1568 height 744
click at [1063, 408] on div "Loading..." at bounding box center [784, 372] width 1568 height 744
click at [1043, 397] on div "Loading..." at bounding box center [784, 372] width 1568 height 744
click at [1012, 326] on div "Loading..." at bounding box center [784, 372] width 1568 height 744
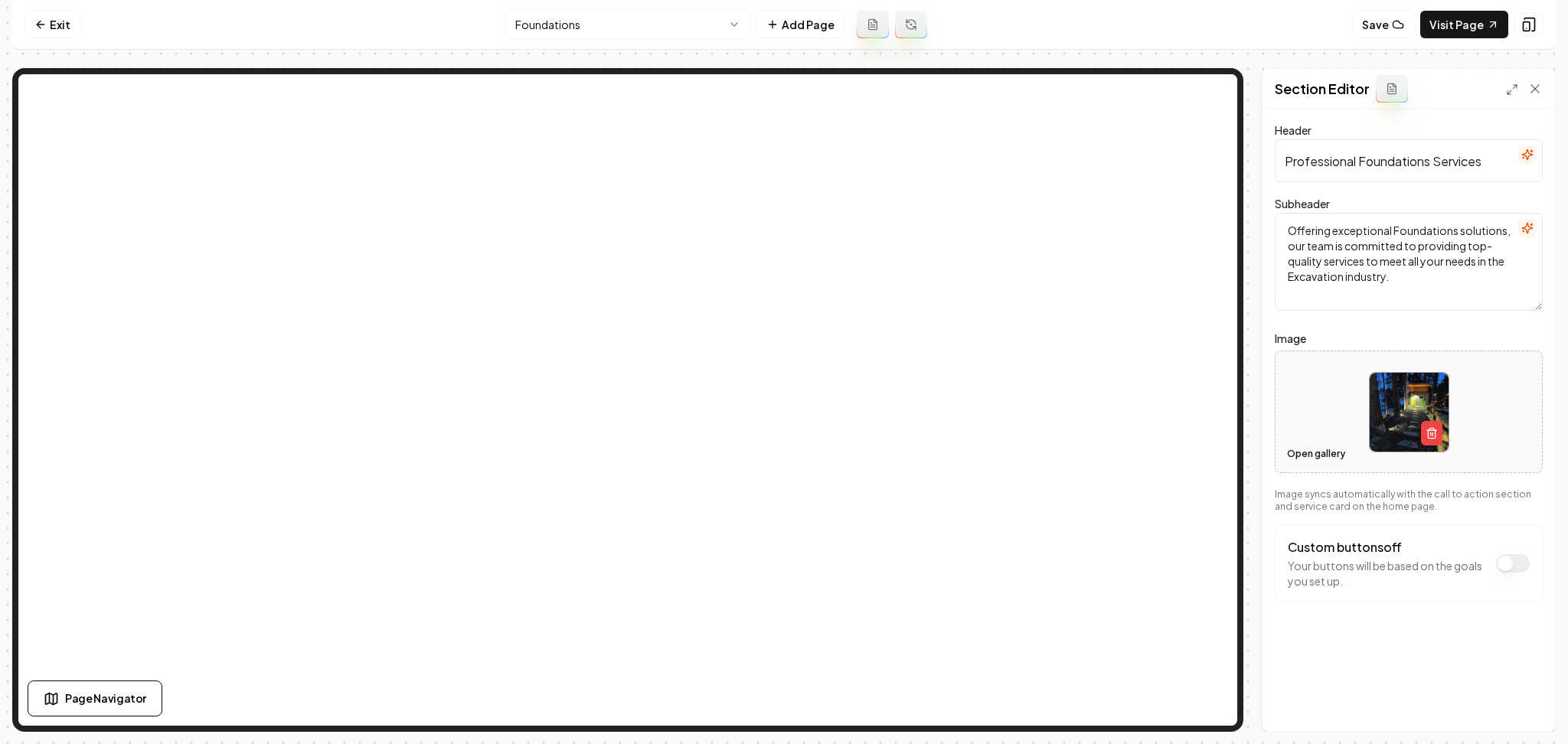
click at [1328, 459] on button "Open gallery" at bounding box center [1317, 454] width 69 height 24
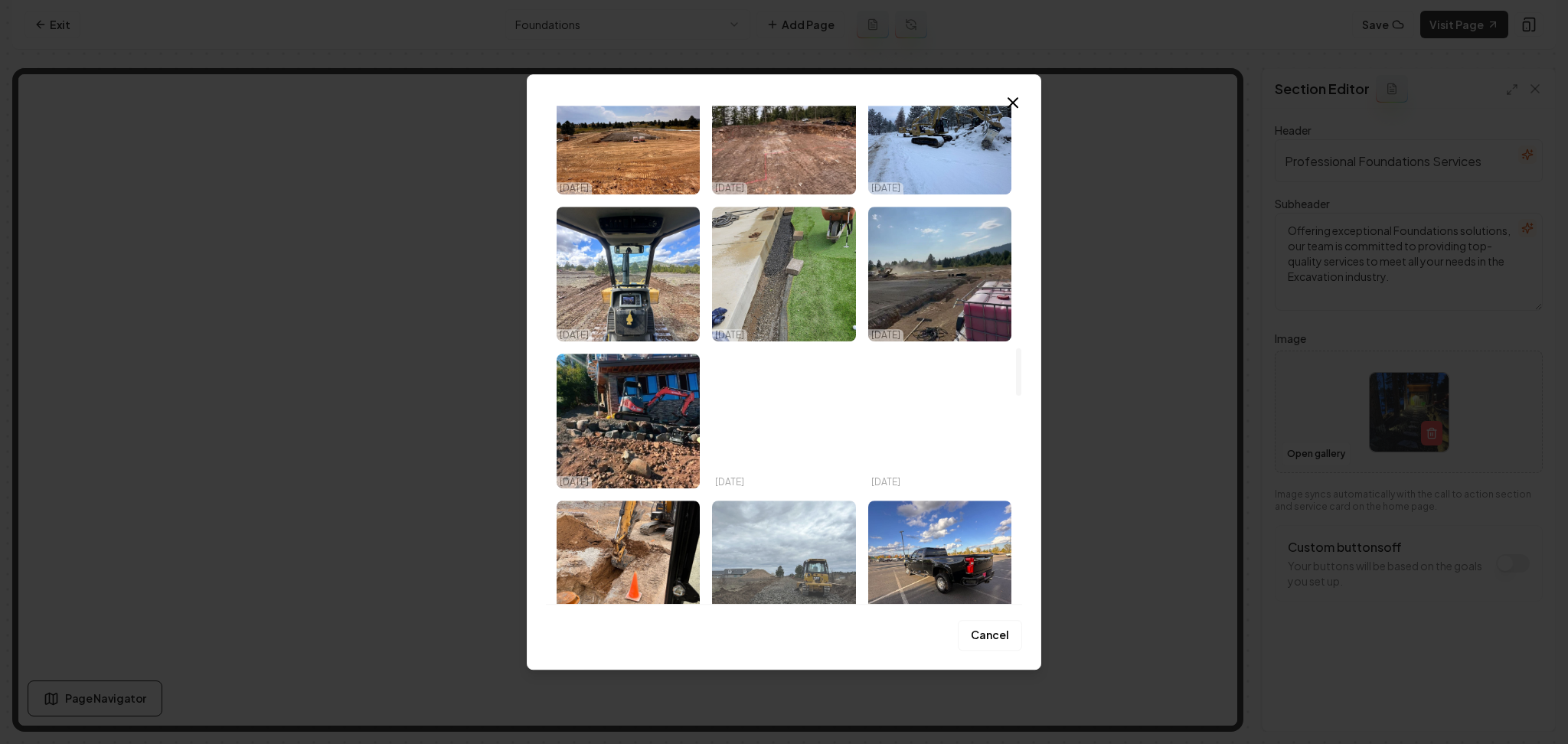
scroll to position [2443, 0]
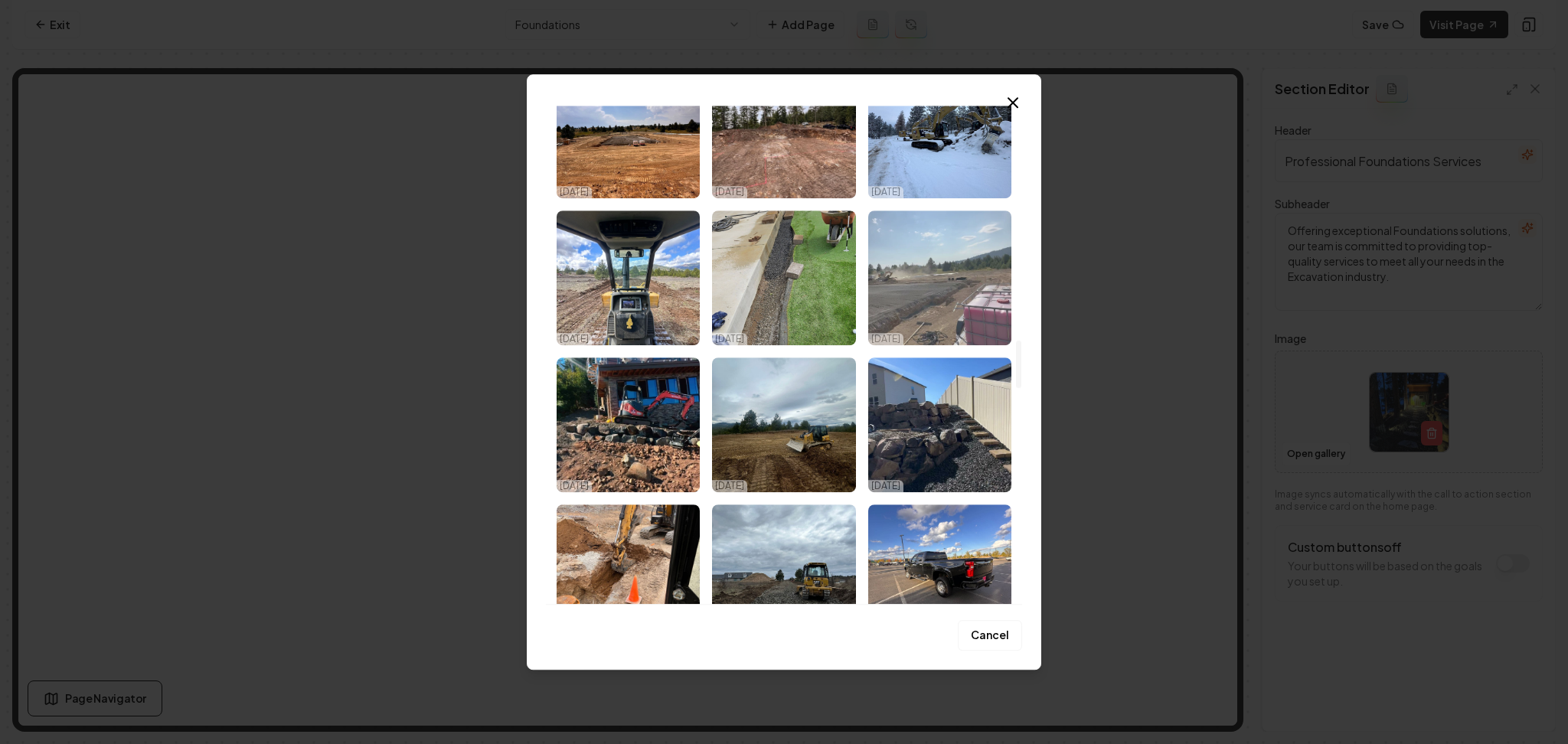
click at [956, 275] on img "Select image image_68e543085c7cd75eb83d3fd9.jpeg" at bounding box center [940, 278] width 143 height 135
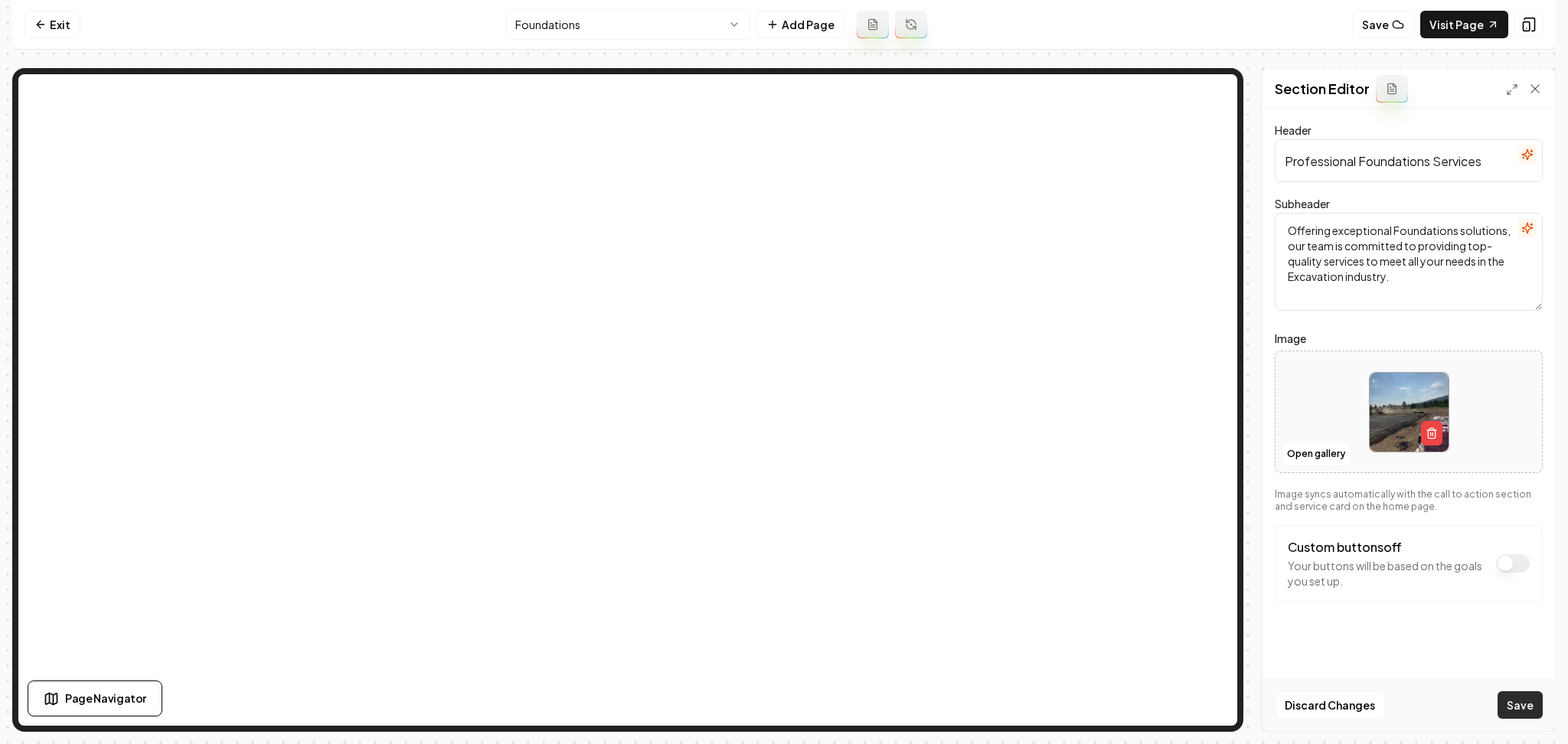
click at [1535, 704] on button "Save" at bounding box center [1521, 704] width 46 height 28
click at [719, 22] on html "Computer Required This feature is only available on a computer. Please switch t…" at bounding box center [784, 372] width 1568 height 744
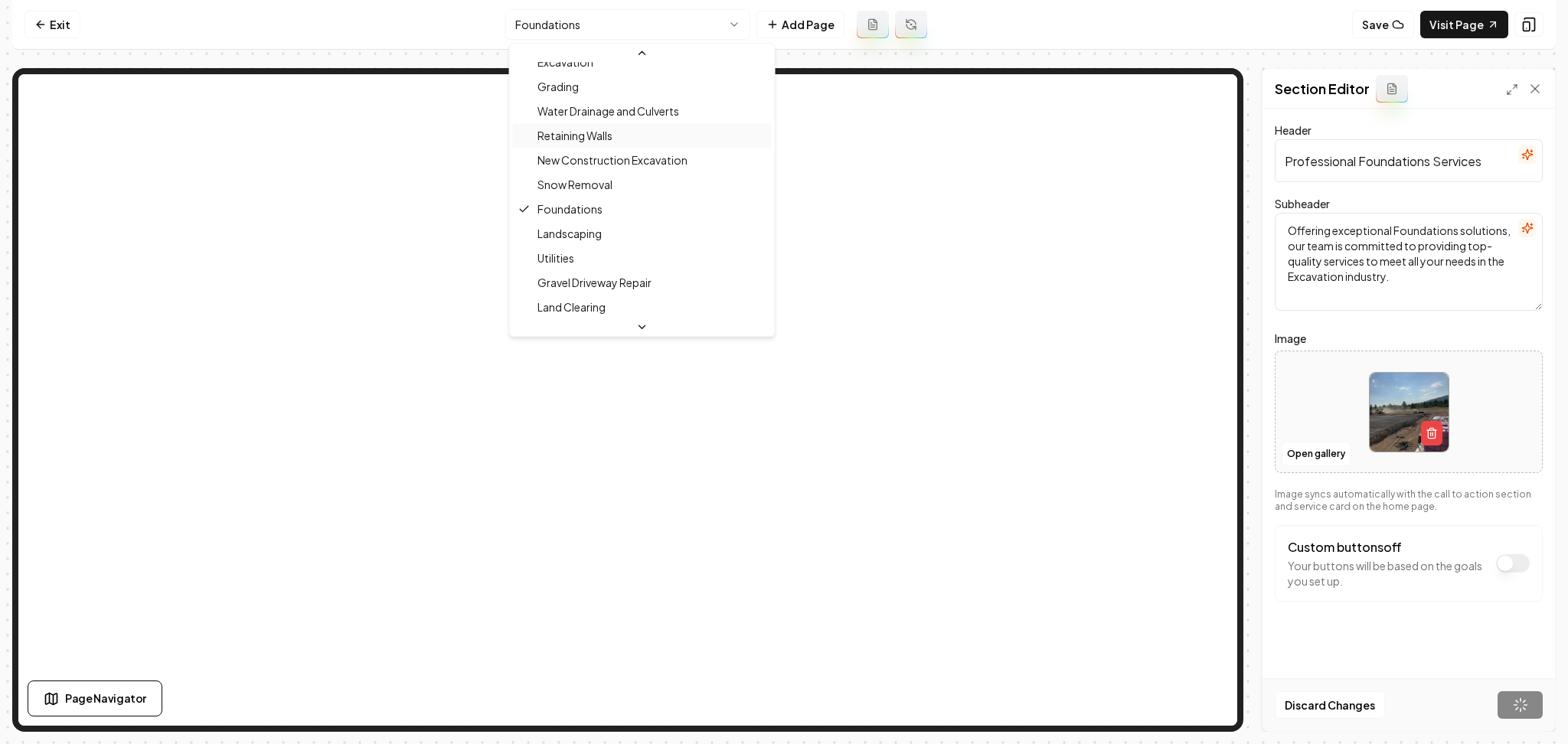
scroll to position [143, 0]
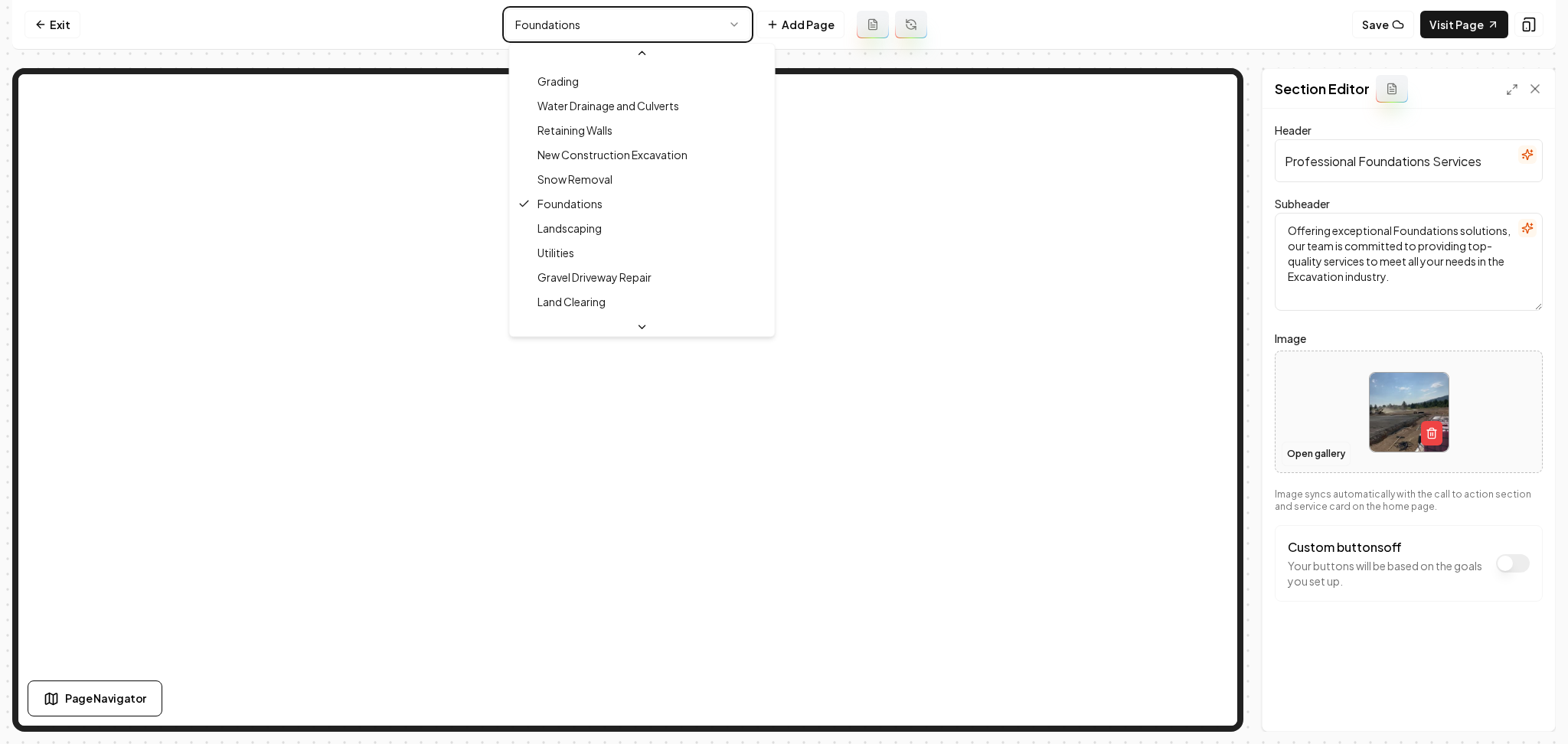
click at [1309, 447] on html "Computer Required This feature is only available on a computer. Please switch t…" at bounding box center [784, 372] width 1568 height 744
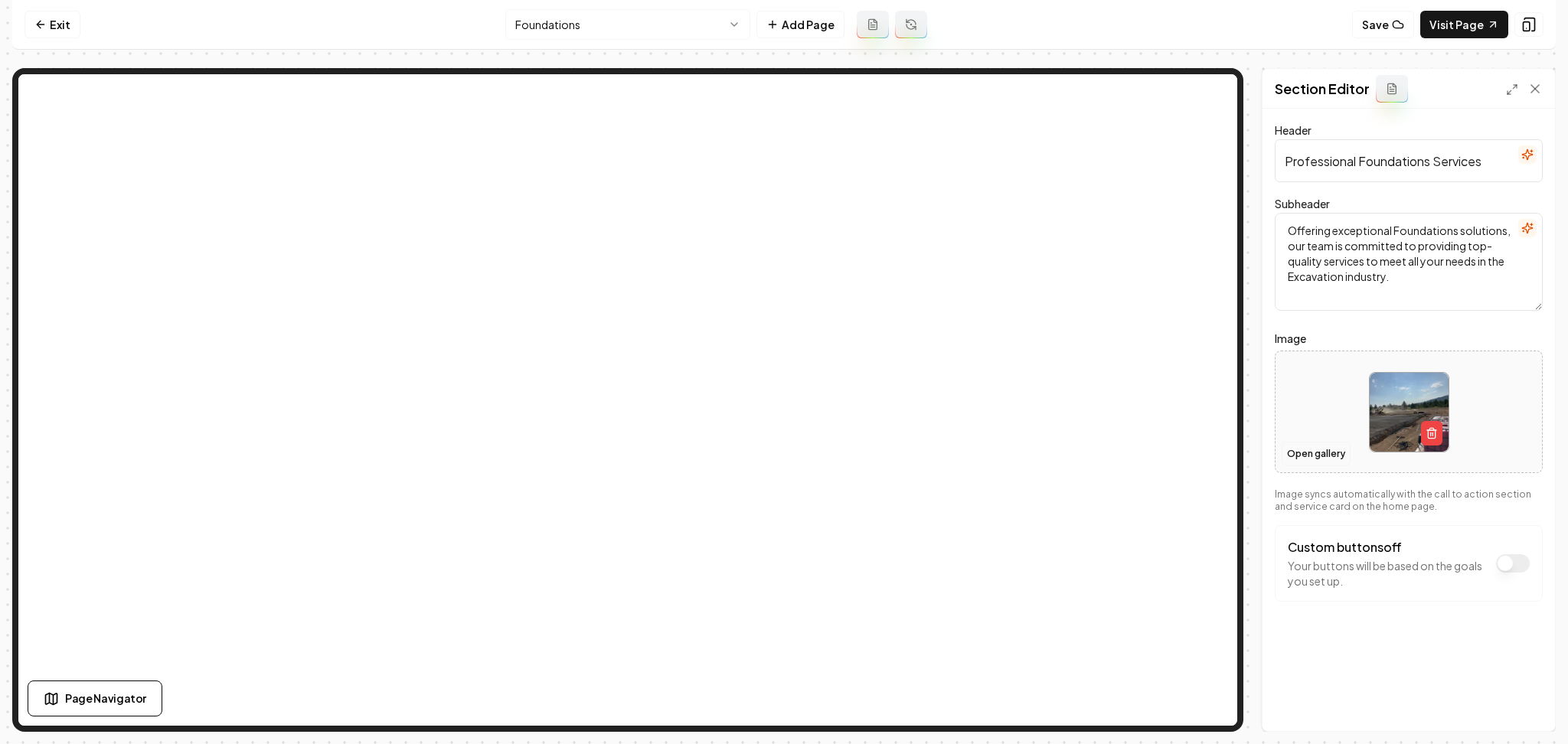
click at [1306, 452] on button "Open gallery" at bounding box center [1317, 454] width 69 height 24
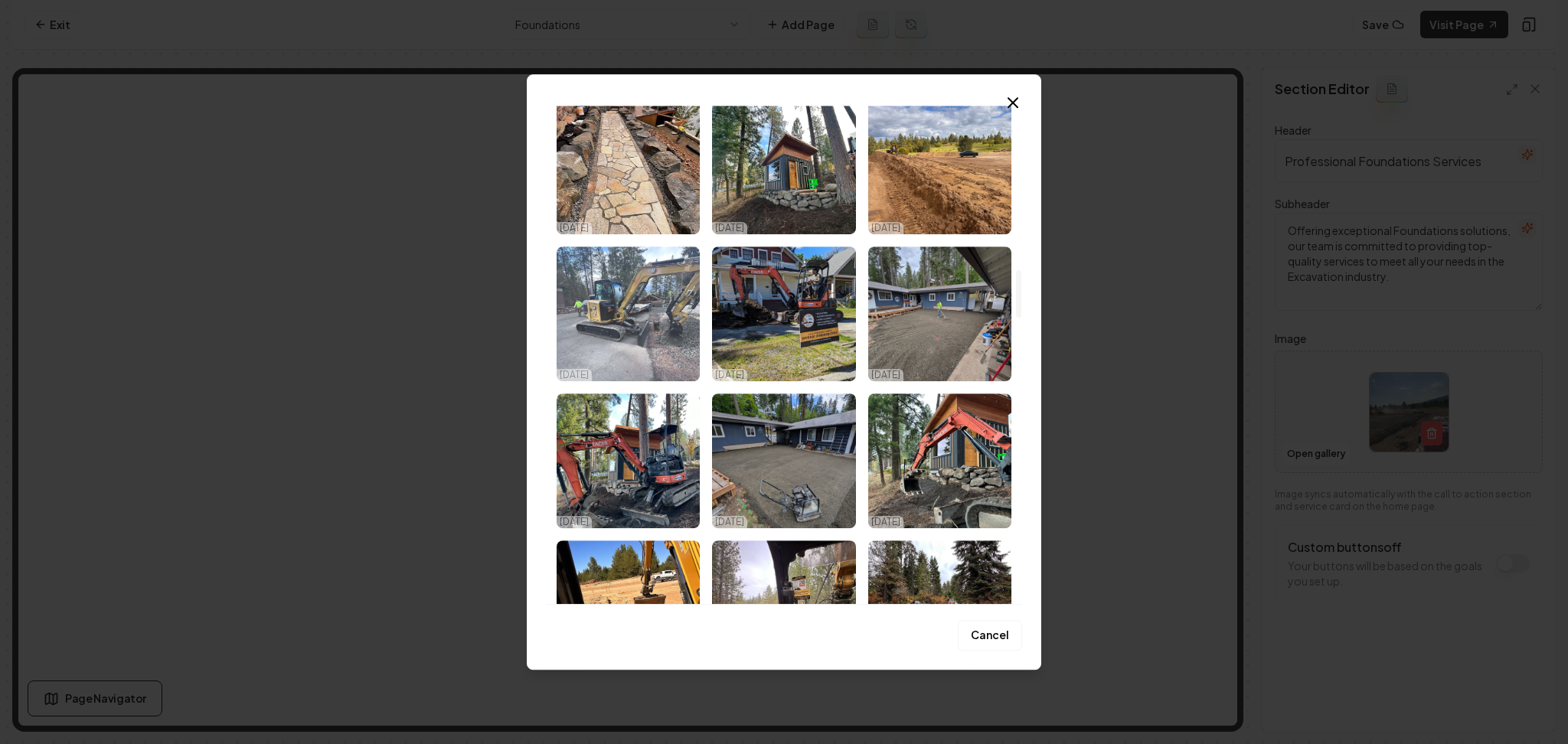
scroll to position [1734, 0]
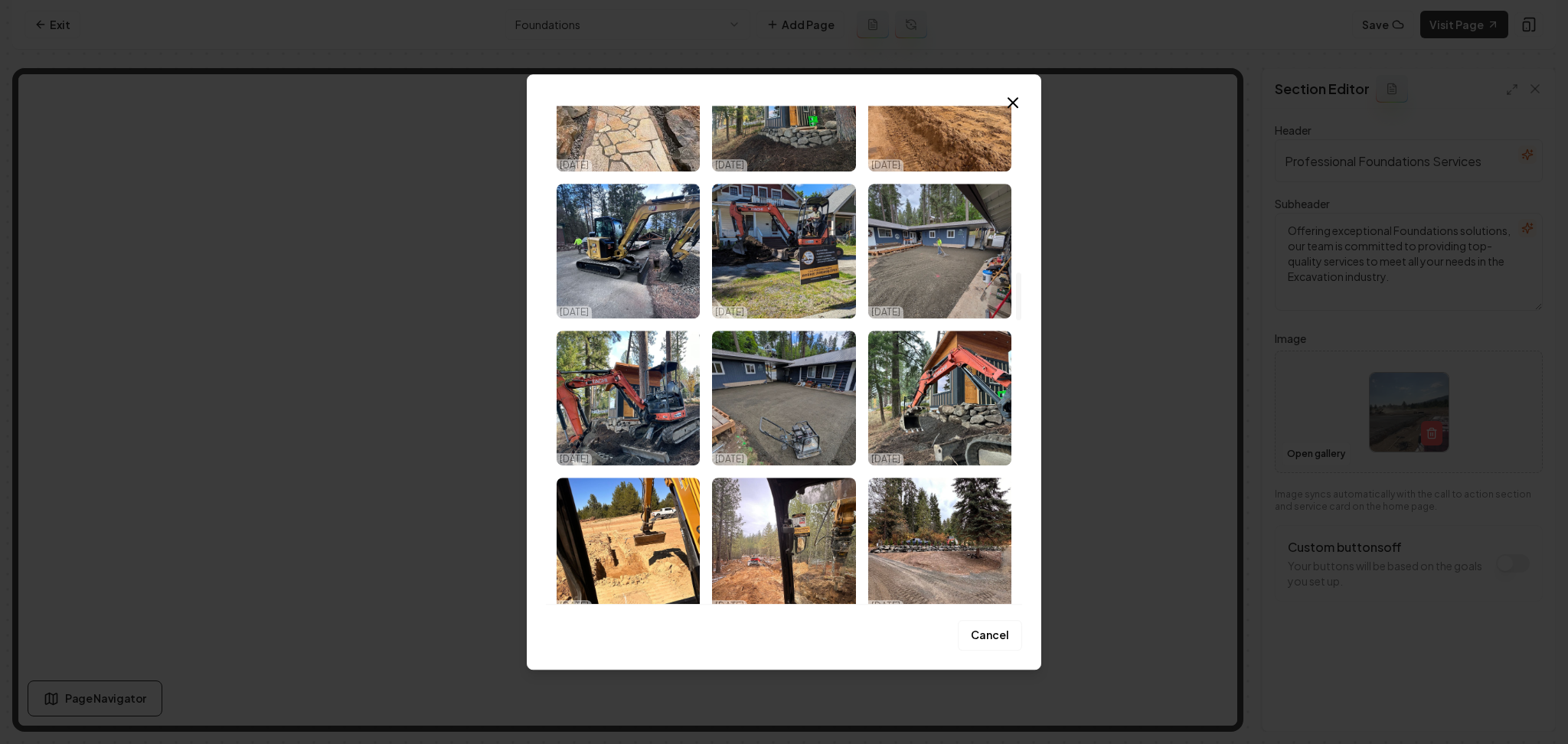
click at [781, 402] on img "Select image image_68e5430a5c7cd75eb83d4cb1.jpeg" at bounding box center [784, 398] width 143 height 135
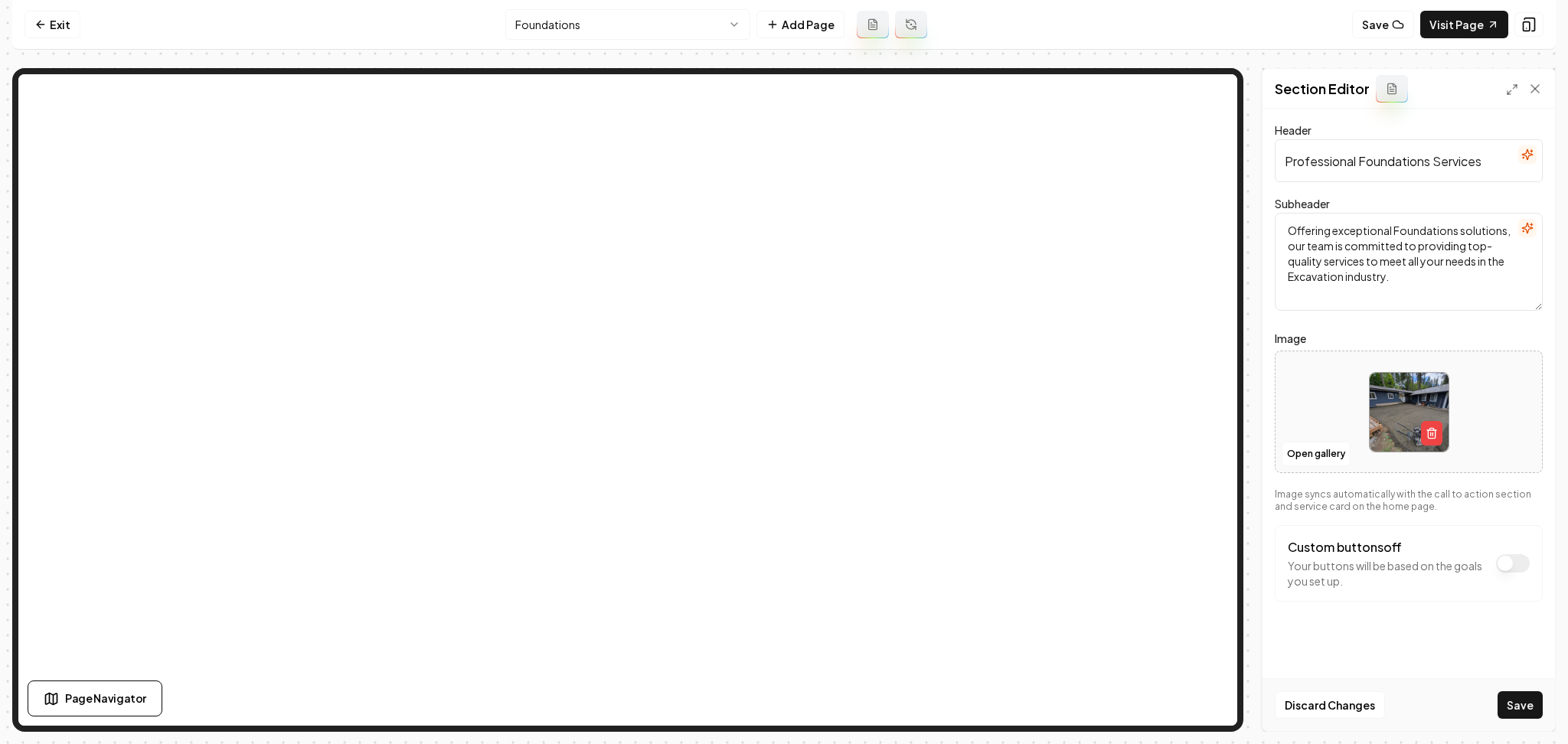
click at [1522, 695] on button "Save" at bounding box center [1521, 704] width 46 height 28
click at [715, 34] on html "Computer Required This feature is only available on a computer. Please switch t…" at bounding box center [784, 372] width 1568 height 744
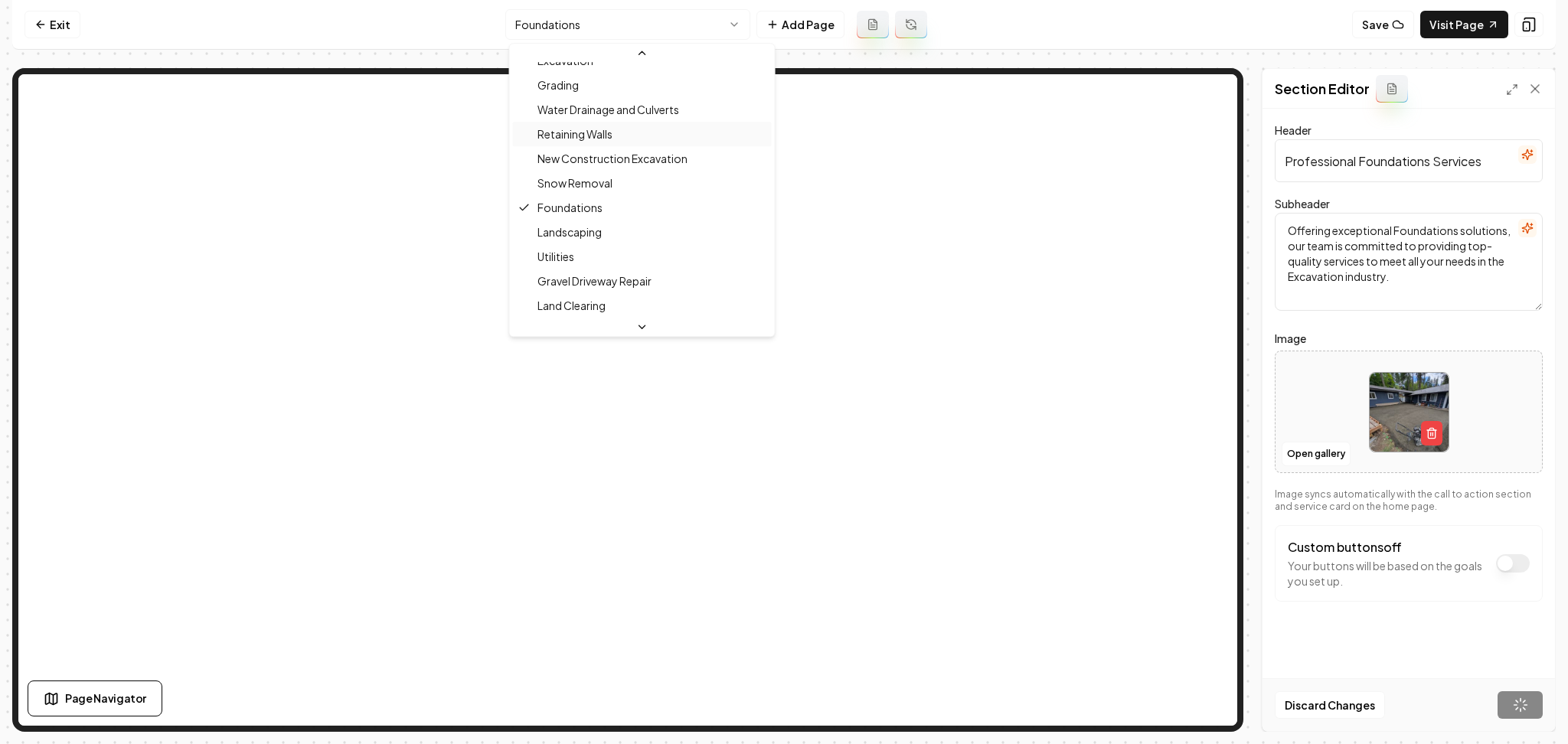
scroll to position [143, 0]
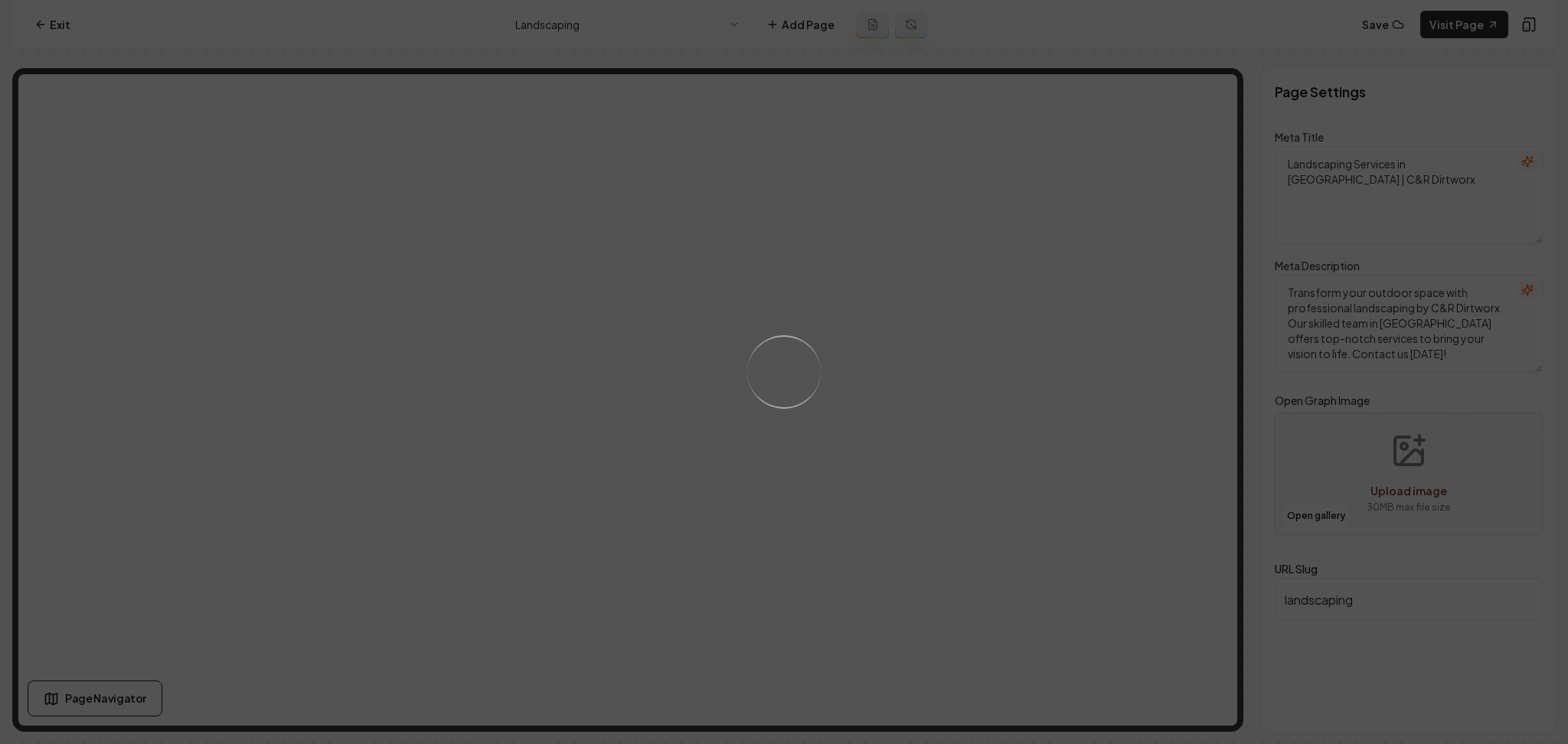
click at [886, 384] on div "Loading..." at bounding box center [784, 372] width 1568 height 744
click at [925, 402] on div "Loading..." at bounding box center [784, 372] width 1568 height 744
drag, startPoint x: 1008, startPoint y: 451, endPoint x: 995, endPoint y: 419, distance: 34.5
click at [1009, 452] on div "Loading..." at bounding box center [784, 372] width 1568 height 744
click at [1005, 389] on div "Loading..." at bounding box center [784, 372] width 1568 height 744
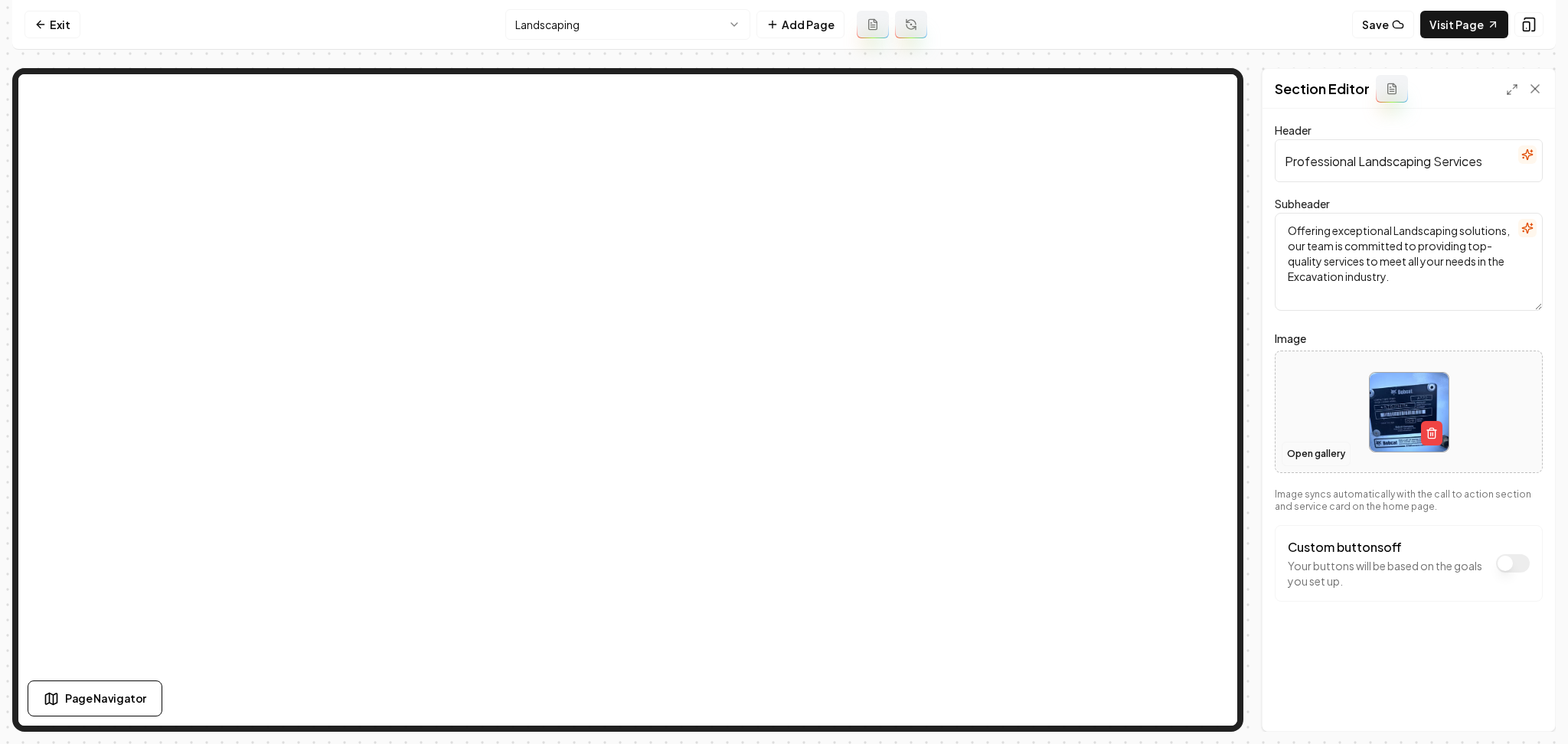
click at [1316, 457] on button "Open gallery" at bounding box center [1317, 454] width 69 height 24
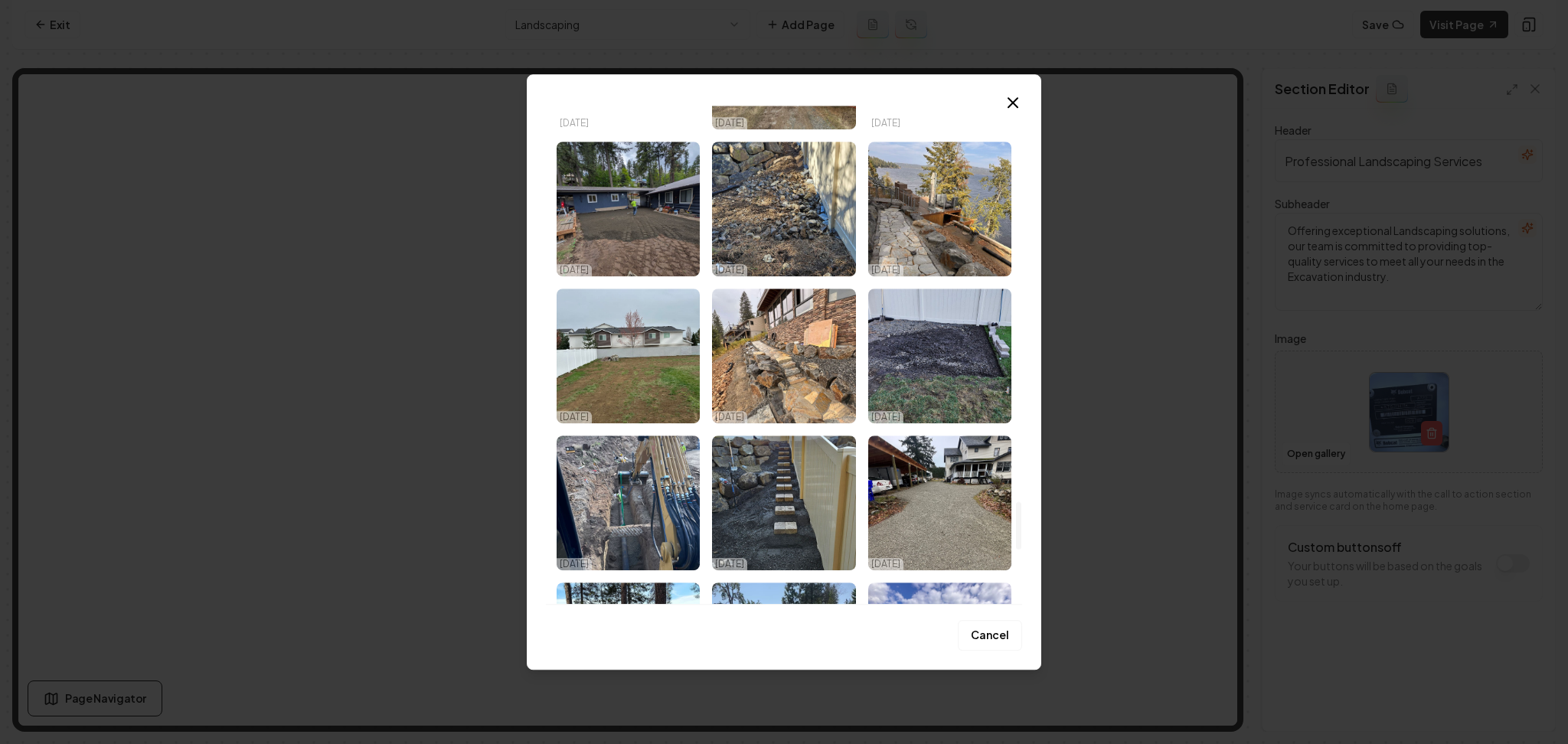
scroll to position [3974, 0]
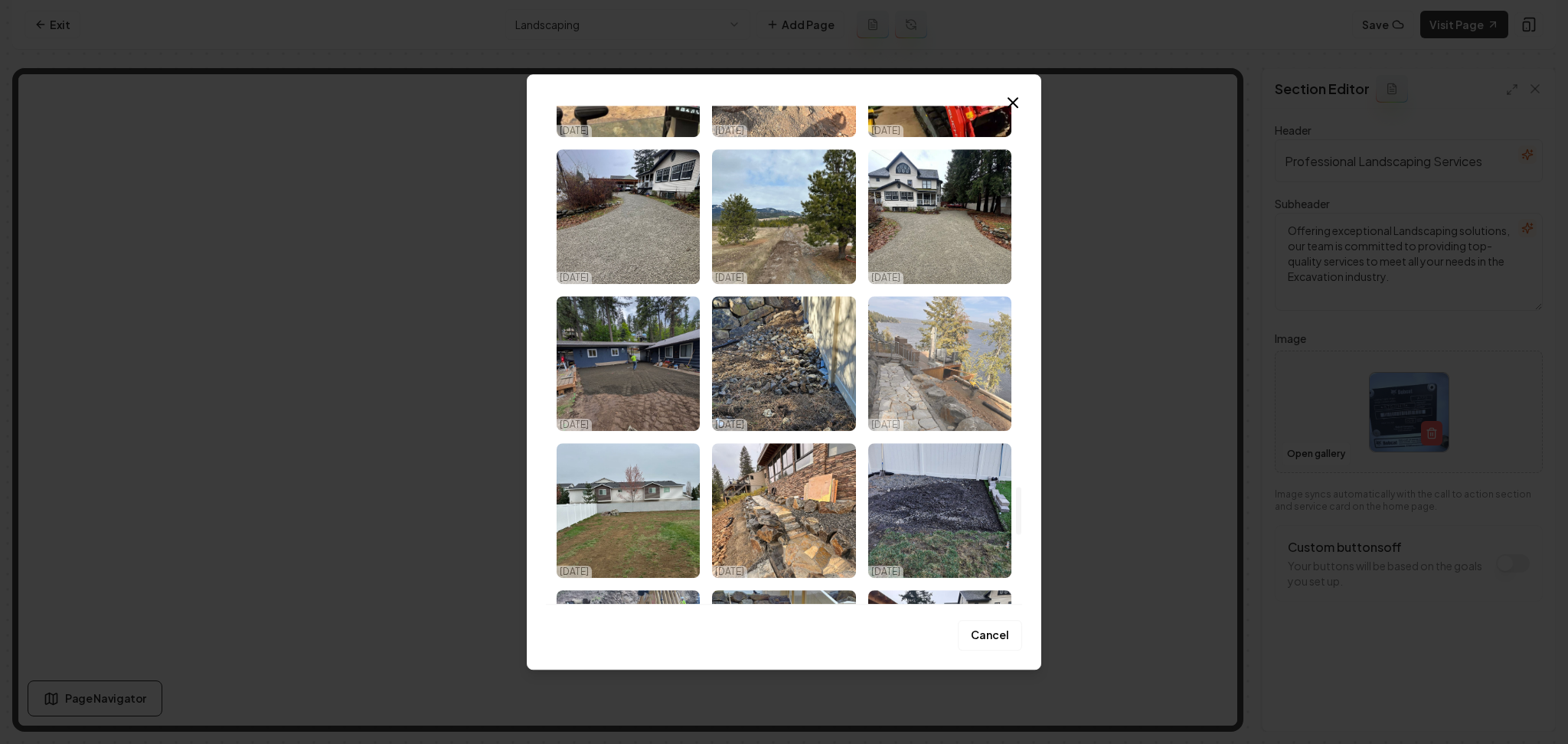
click at [945, 361] on img "Select image image_68e543085c7cd75eb83d4408.jpeg" at bounding box center [940, 364] width 143 height 135
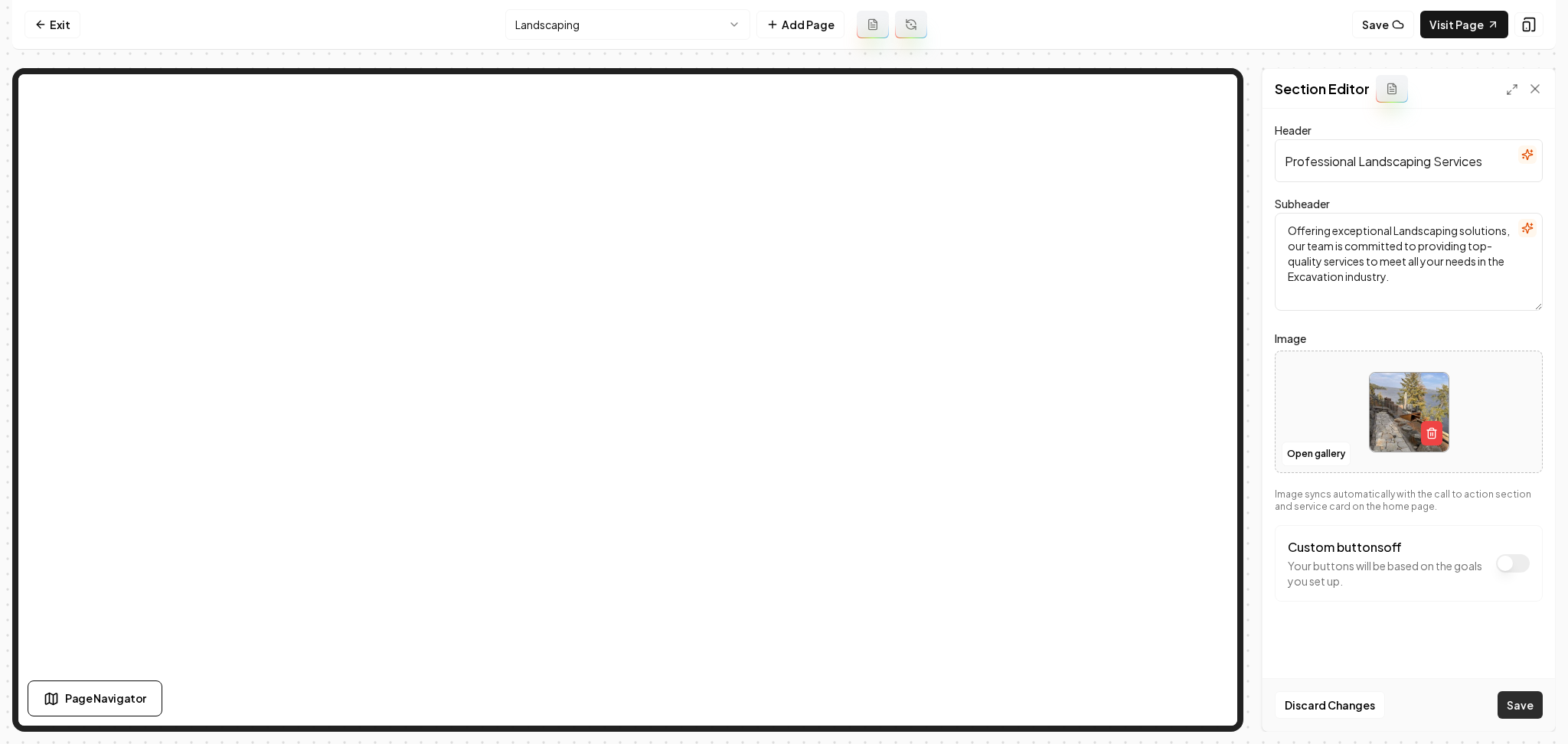
click at [1538, 693] on button "Save" at bounding box center [1521, 704] width 46 height 28
click at [639, 19] on html "Computer Required This feature is only available on a computer. Please switch t…" at bounding box center [784, 372] width 1568 height 744
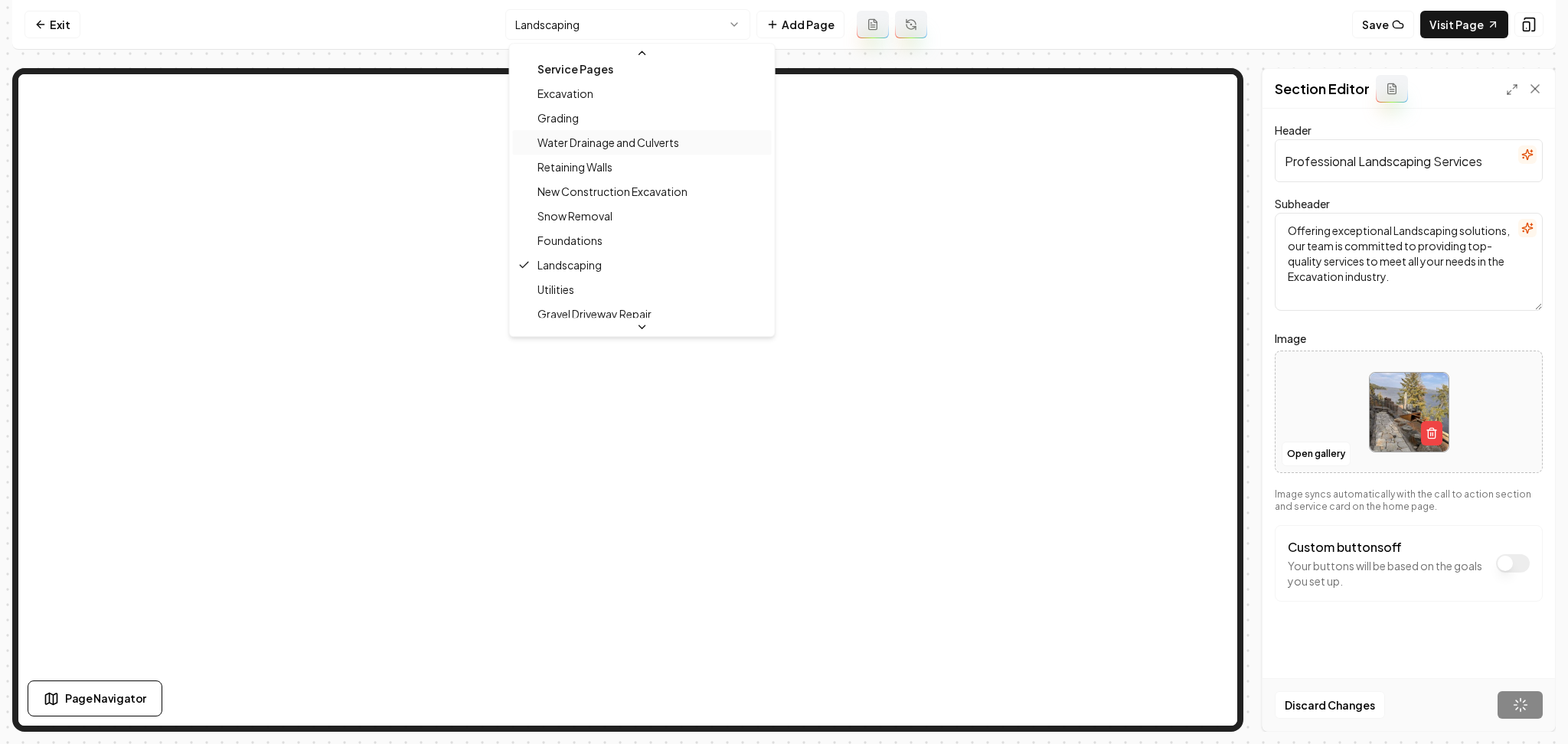
scroll to position [168, 0]
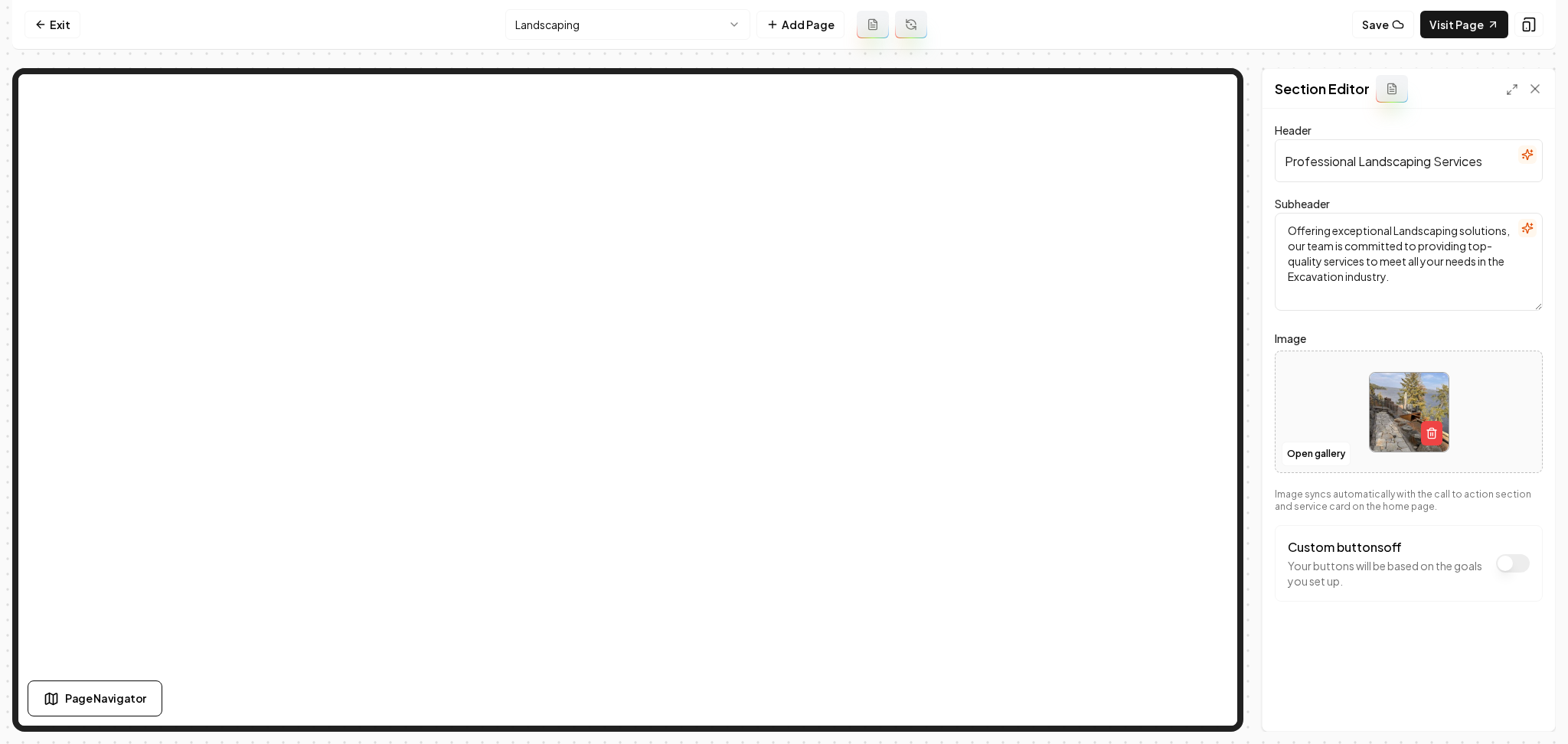
click at [608, 6] on nav "Exit Landscaping Add Page Save Visit Page" at bounding box center [784, 24] width 1544 height 50
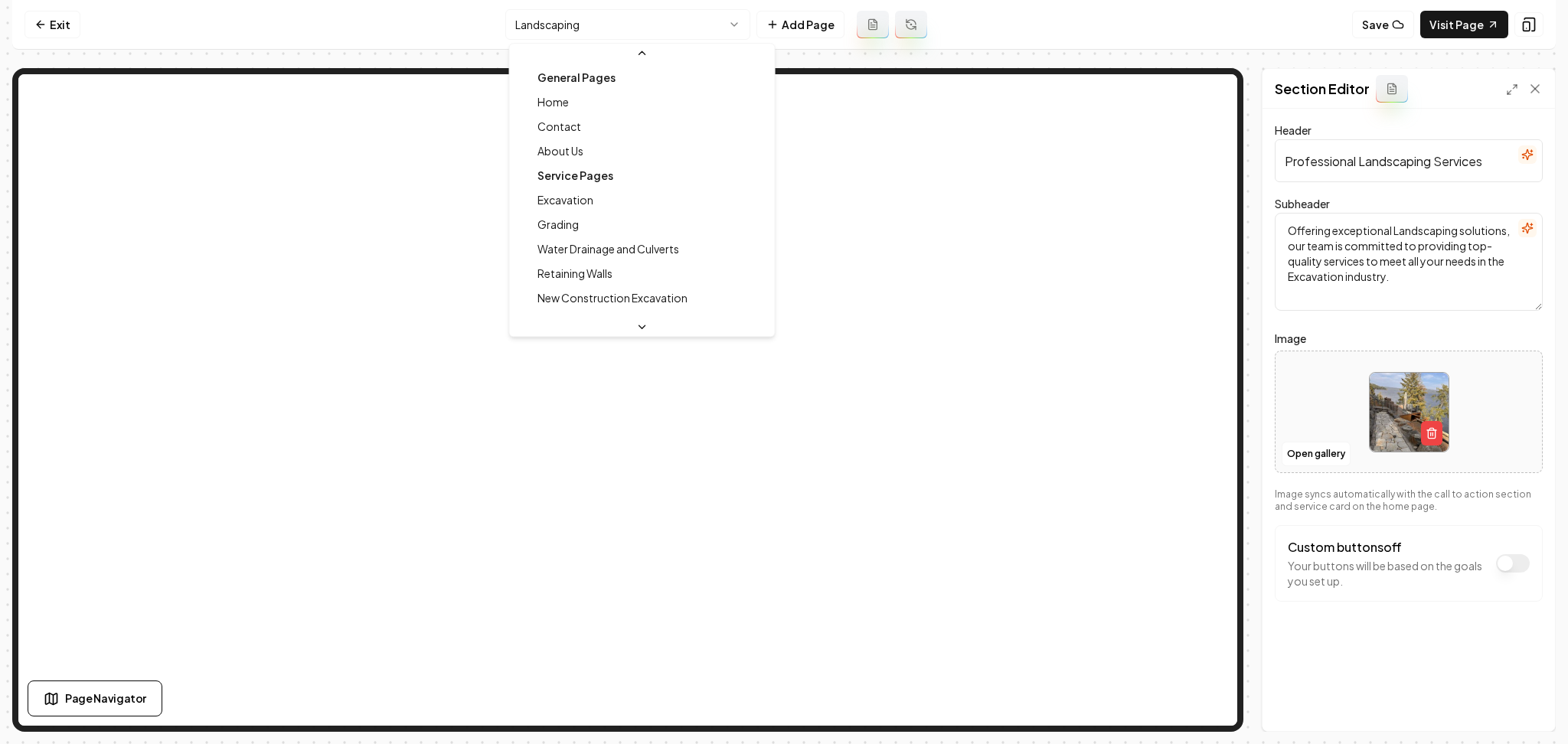
click at [618, 14] on html "Computer Required This feature is only available on a computer. Please switch t…" at bounding box center [784, 372] width 1568 height 744
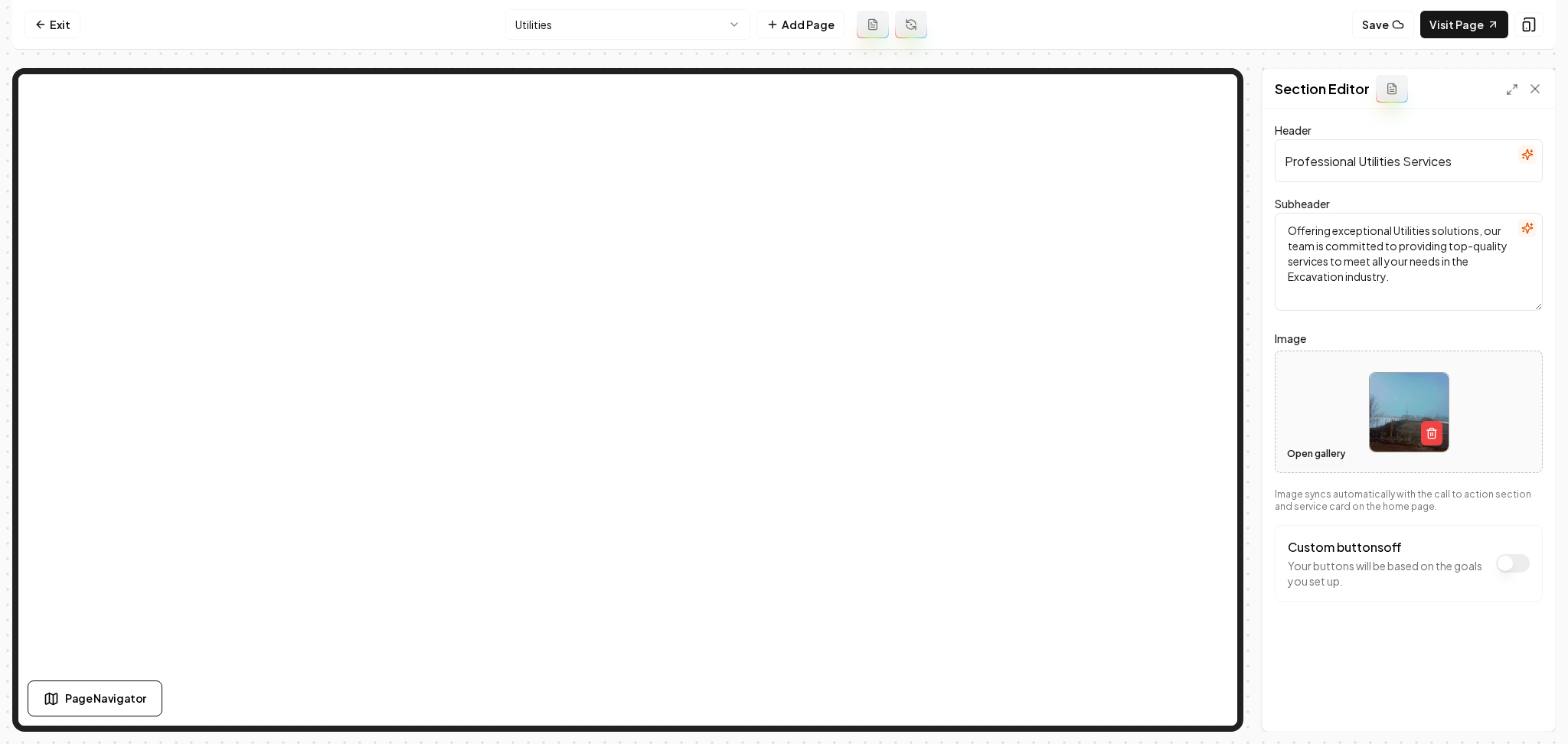
click at [1301, 454] on button "Open gallery" at bounding box center [1317, 454] width 69 height 24
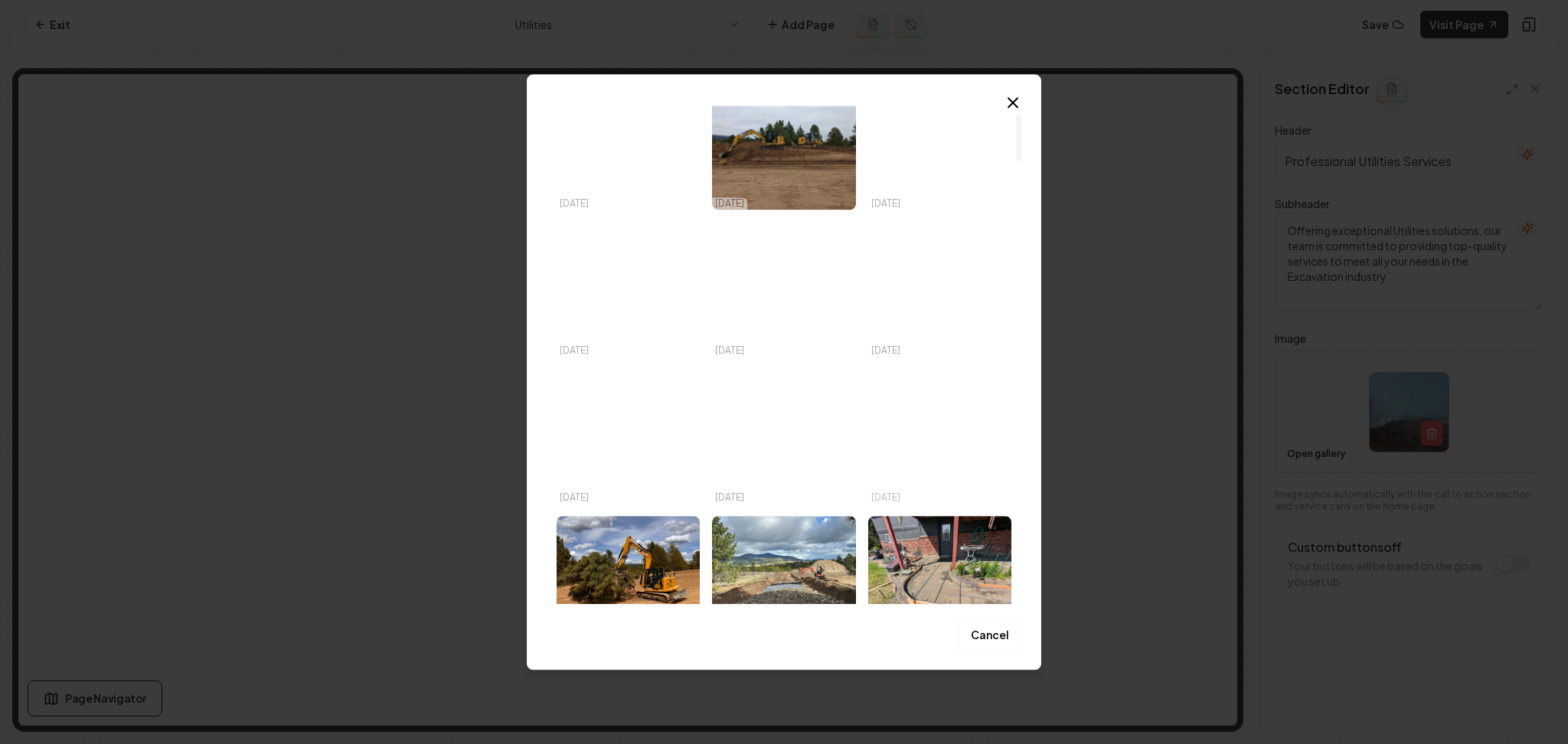
scroll to position [87, 0]
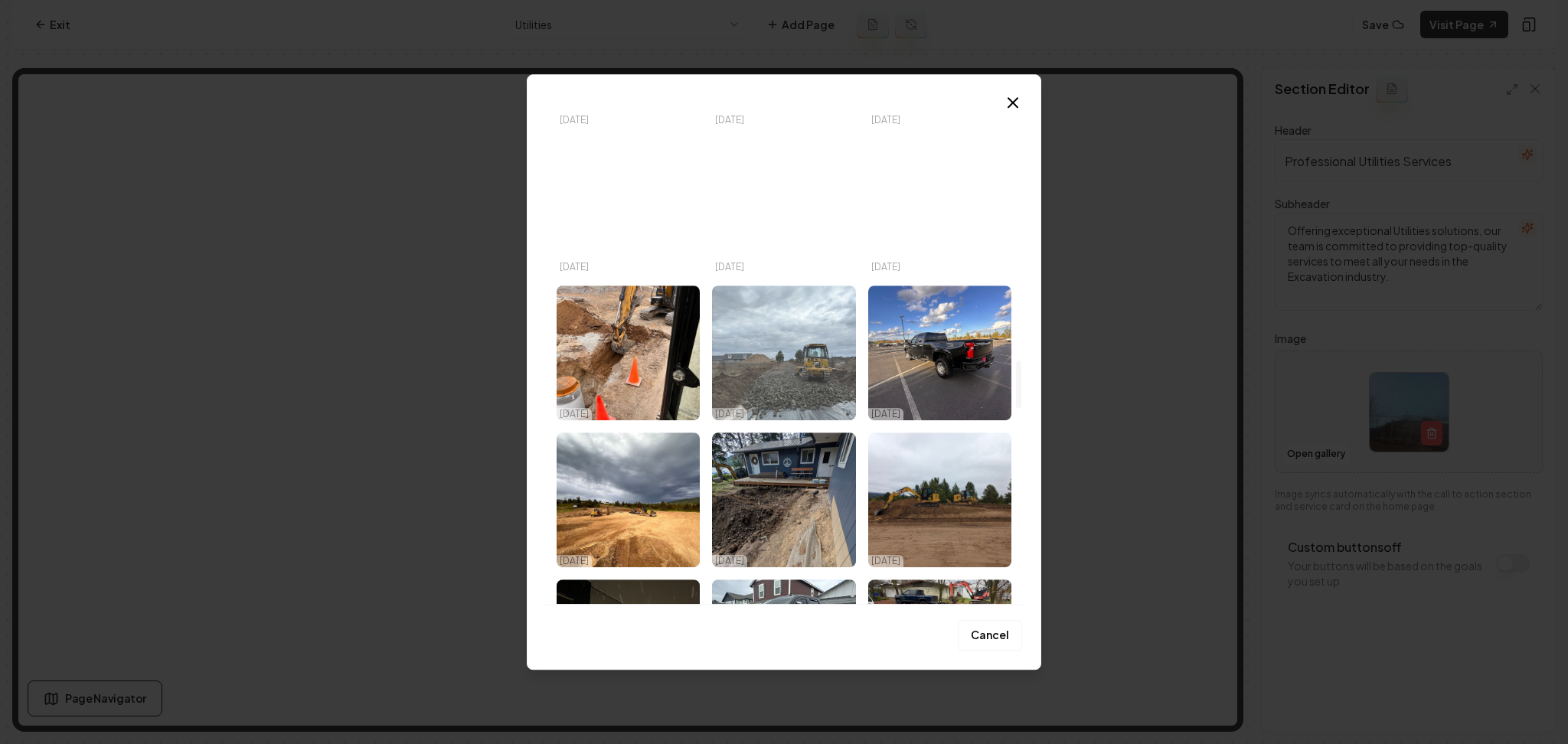
scroll to position [2653, 0]
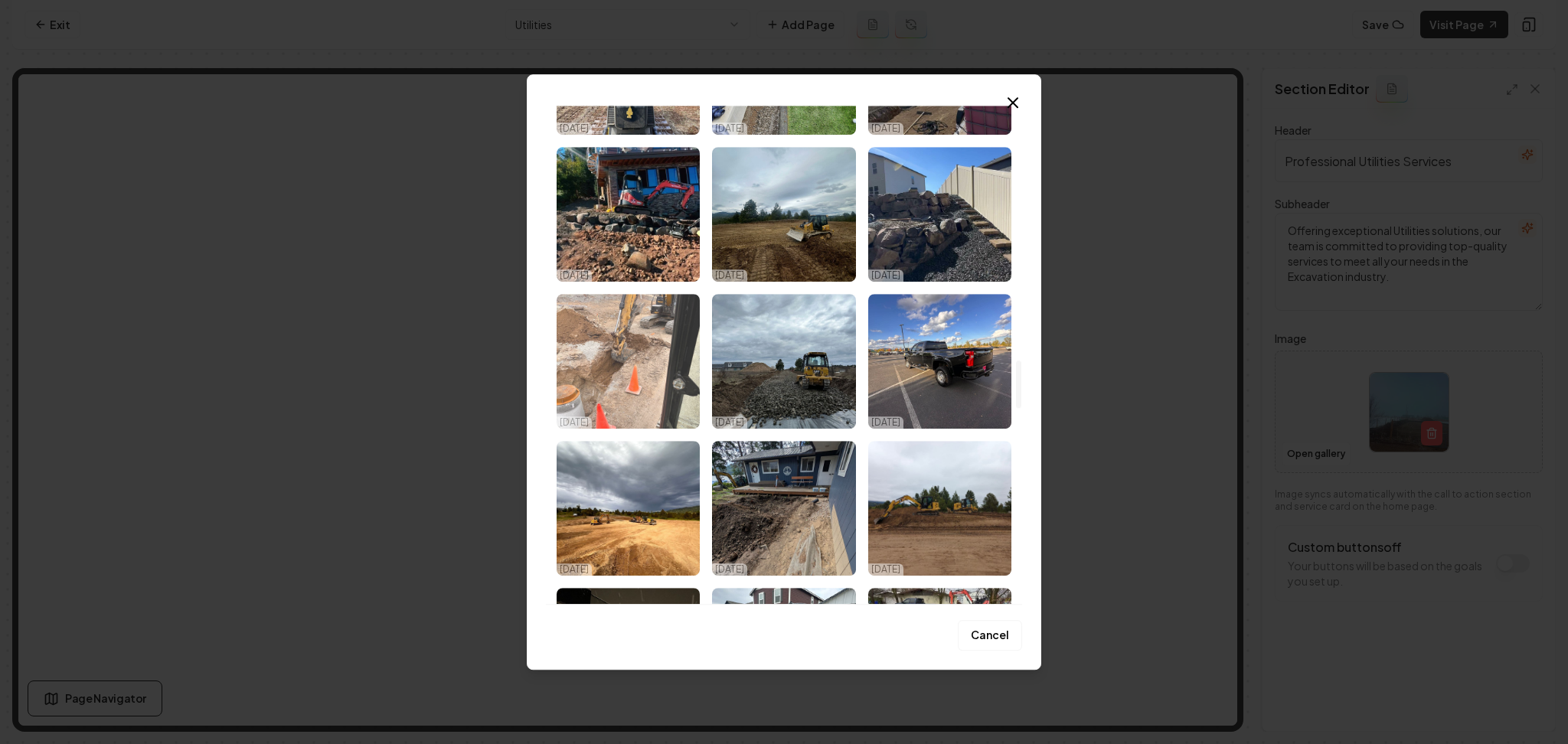
click at [641, 329] on img "Select image image_68e543095c7cd75eb83d4983.jpeg" at bounding box center [629, 361] width 143 height 135
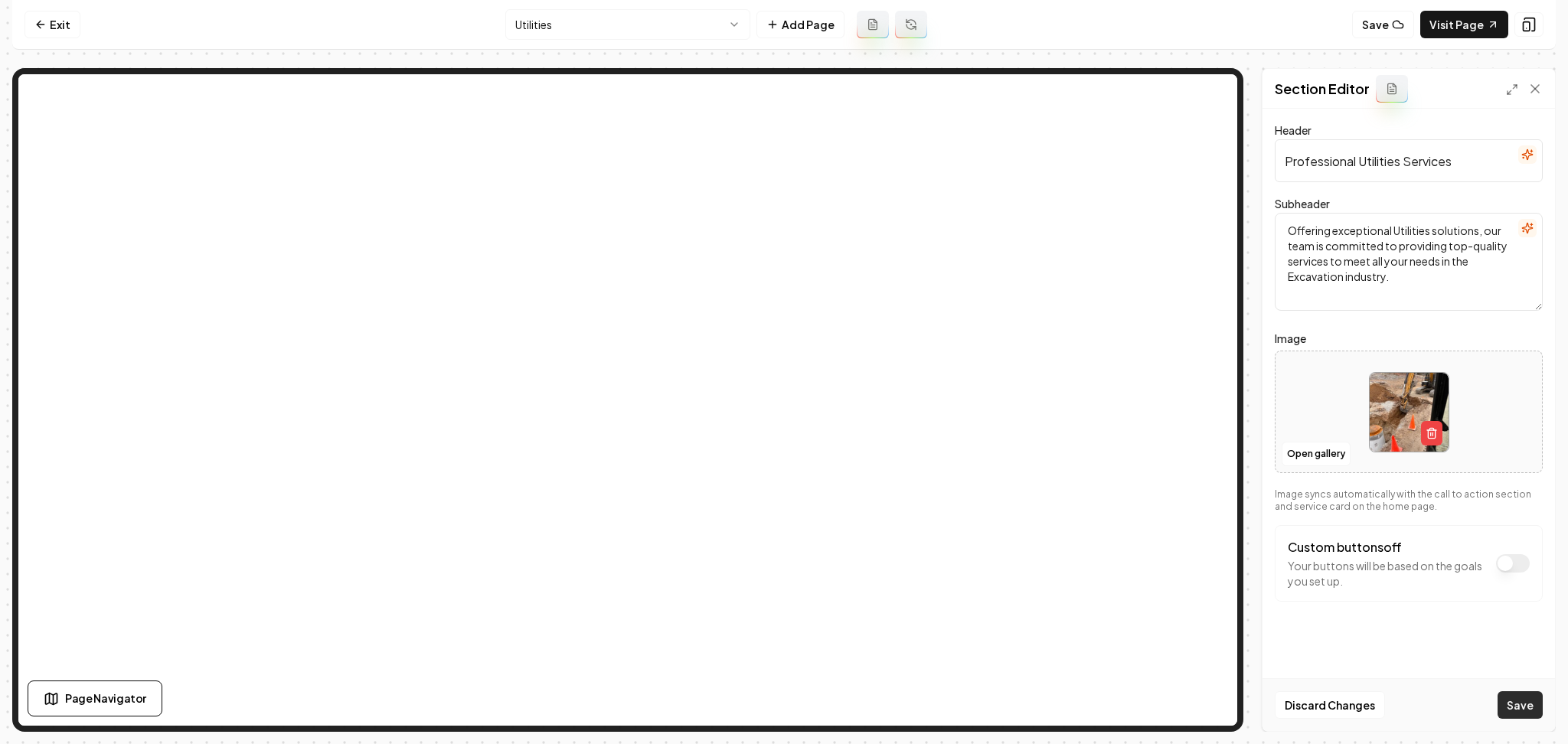
click at [1509, 708] on button "Save" at bounding box center [1521, 704] width 46 height 28
click at [630, 16] on html "Computer Required This feature is only available on a computer. Please switch t…" at bounding box center [784, 372] width 1568 height 744
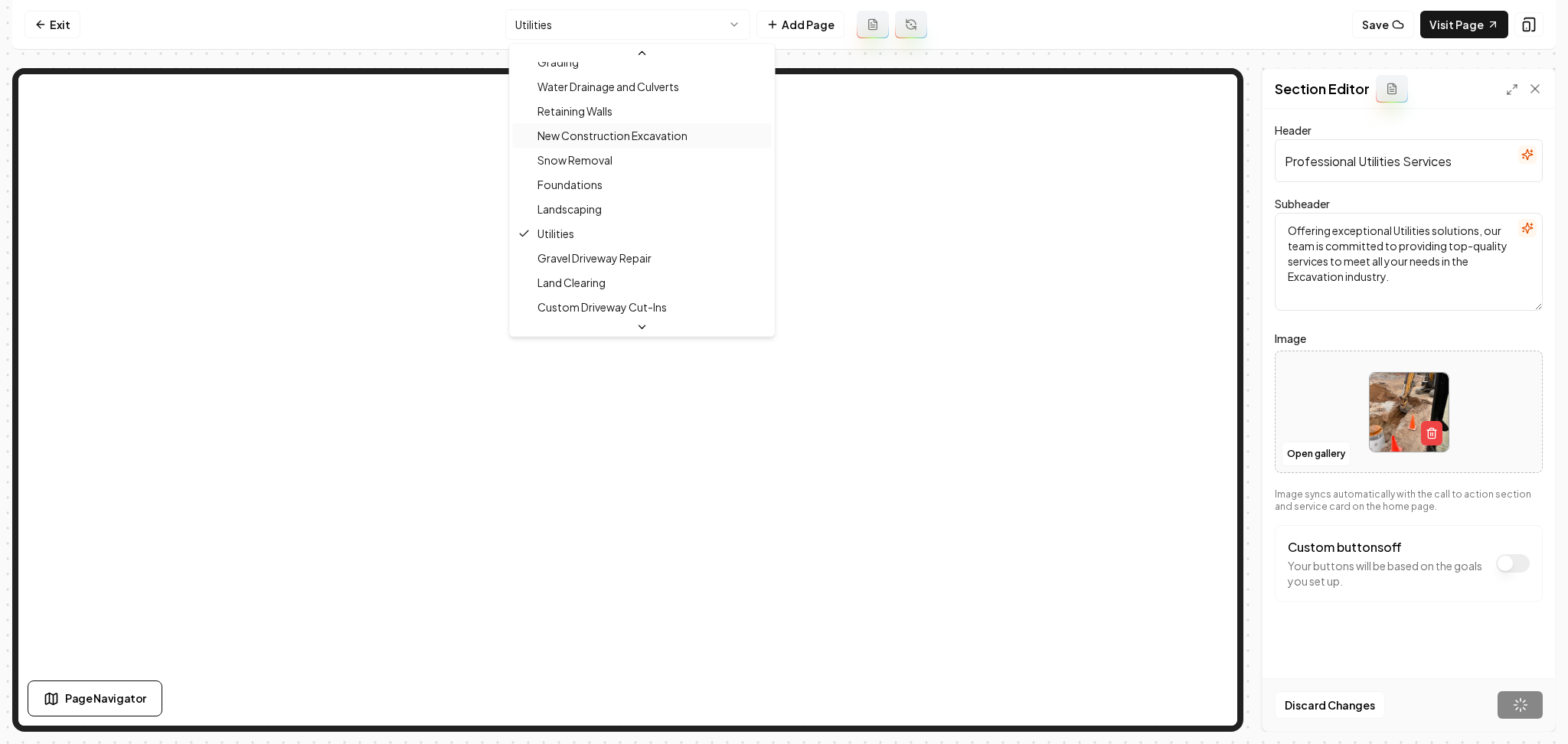
scroll to position [164, 0]
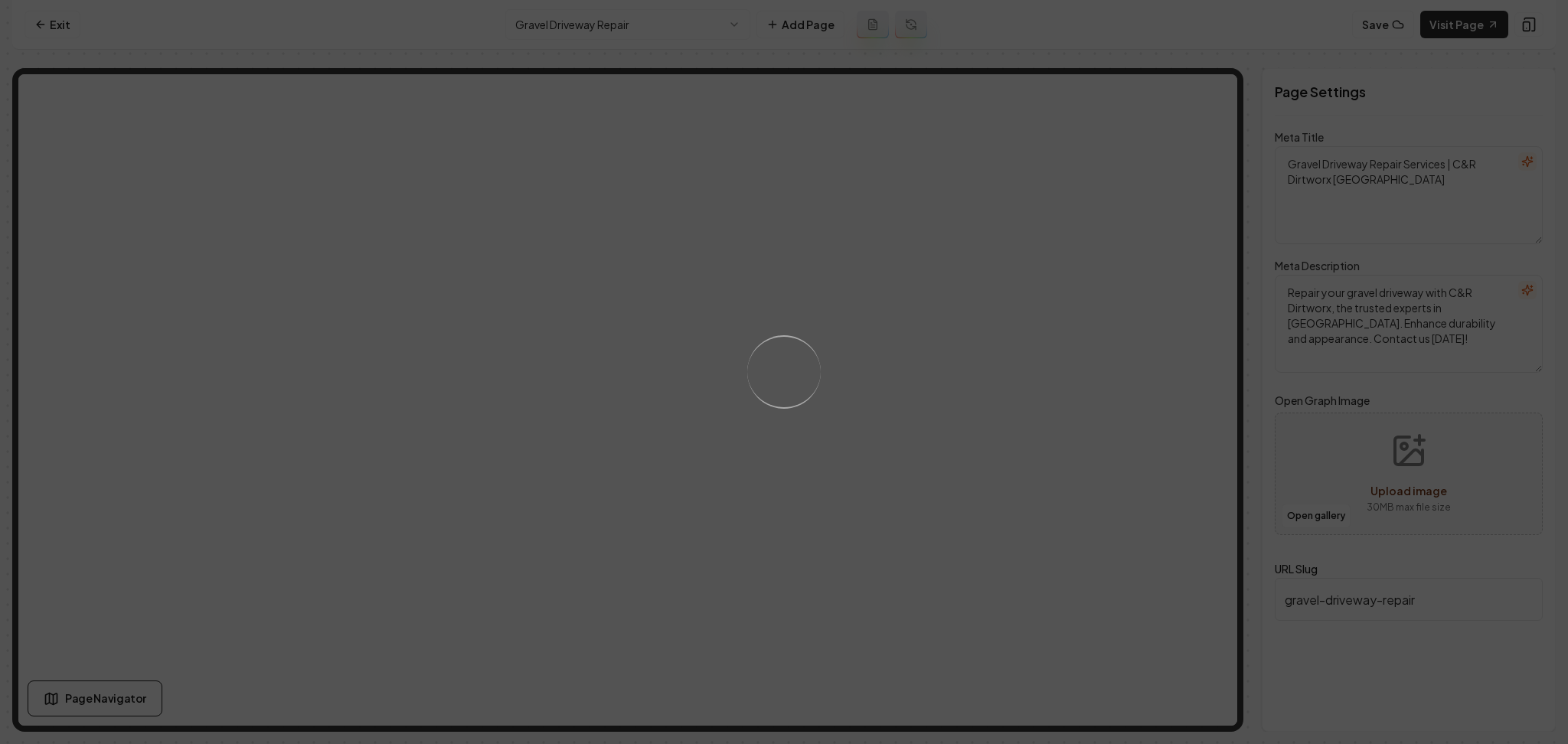
click at [968, 387] on div "Loading..." at bounding box center [784, 372] width 1568 height 744
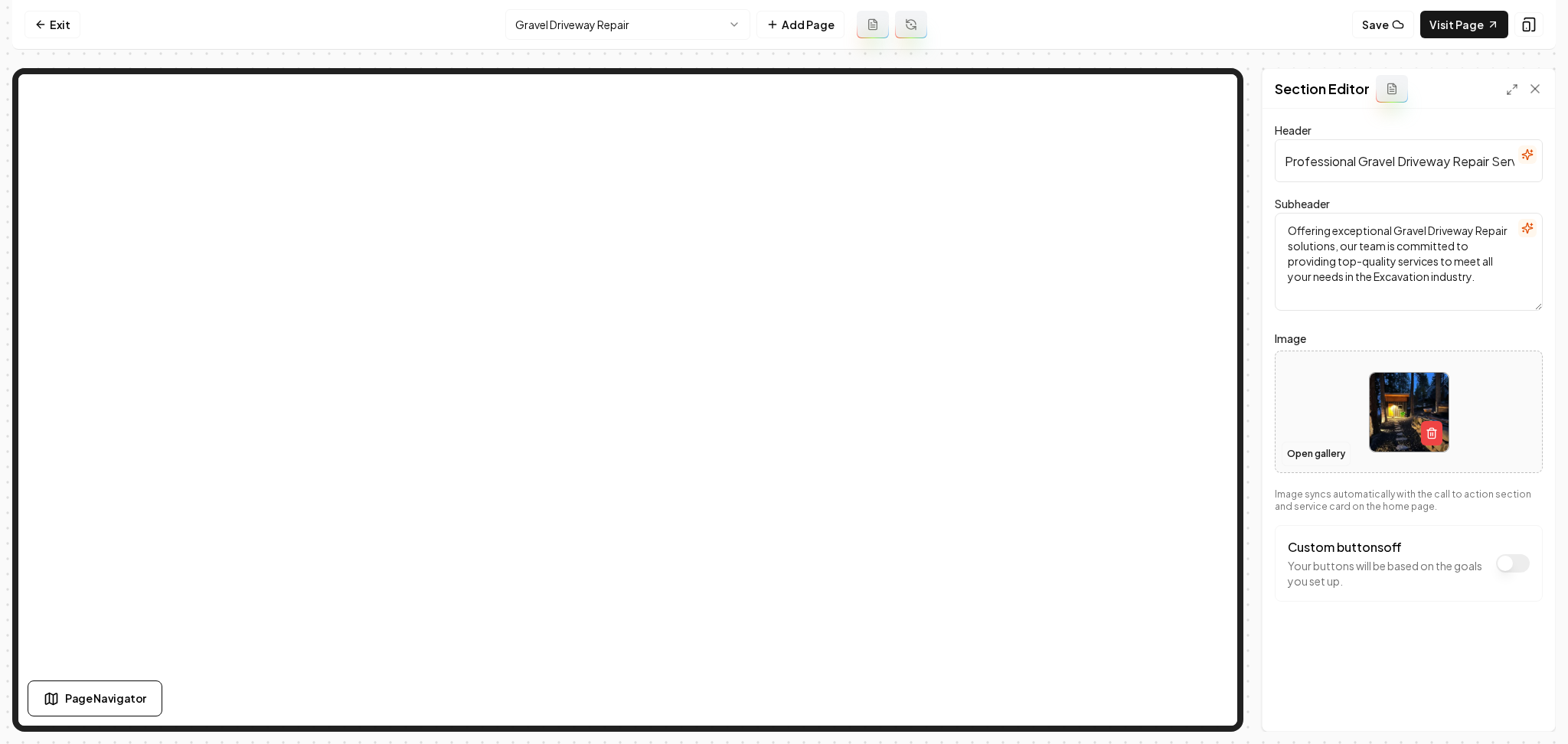
click at [1299, 455] on button "Open gallery" at bounding box center [1317, 454] width 69 height 24
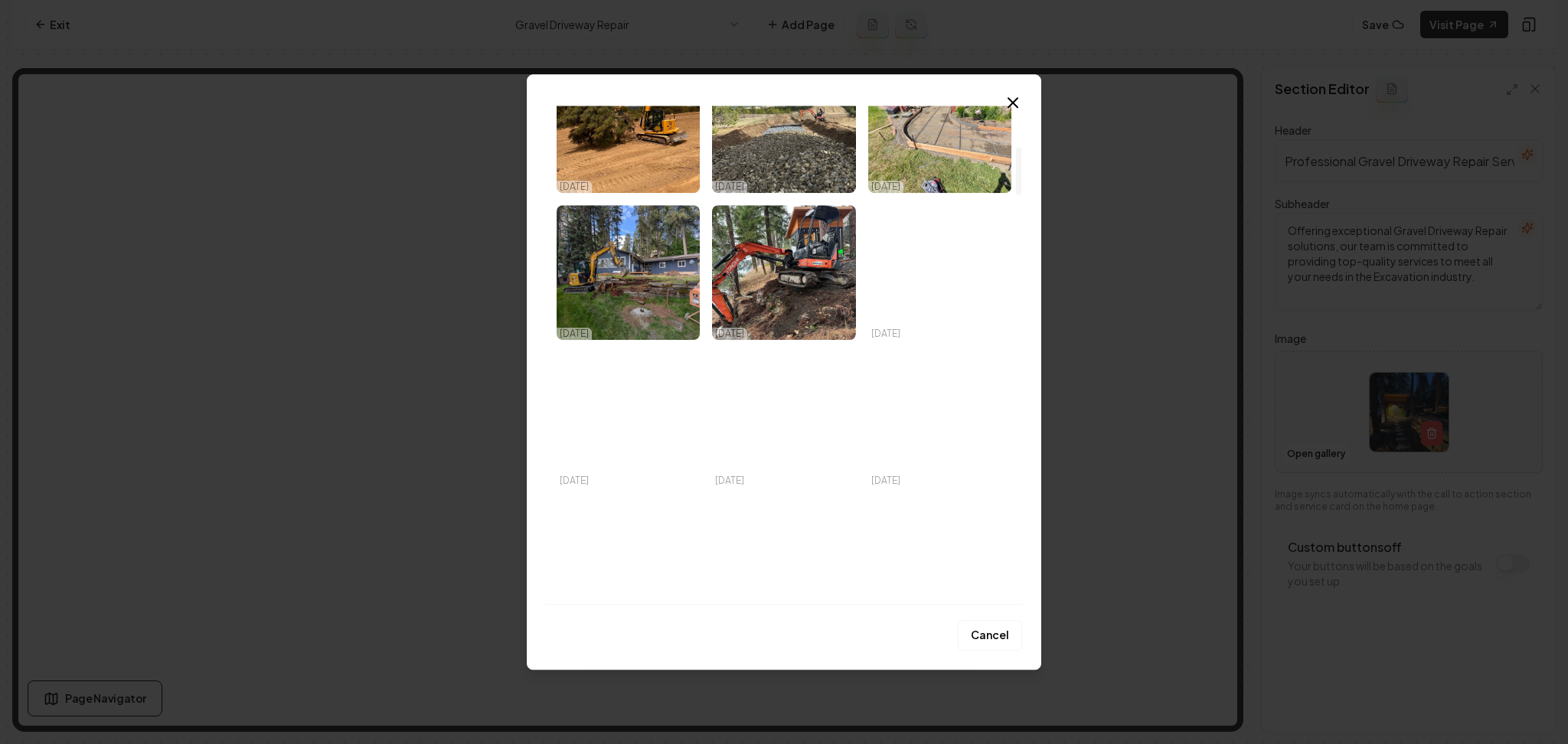
scroll to position [333, 0]
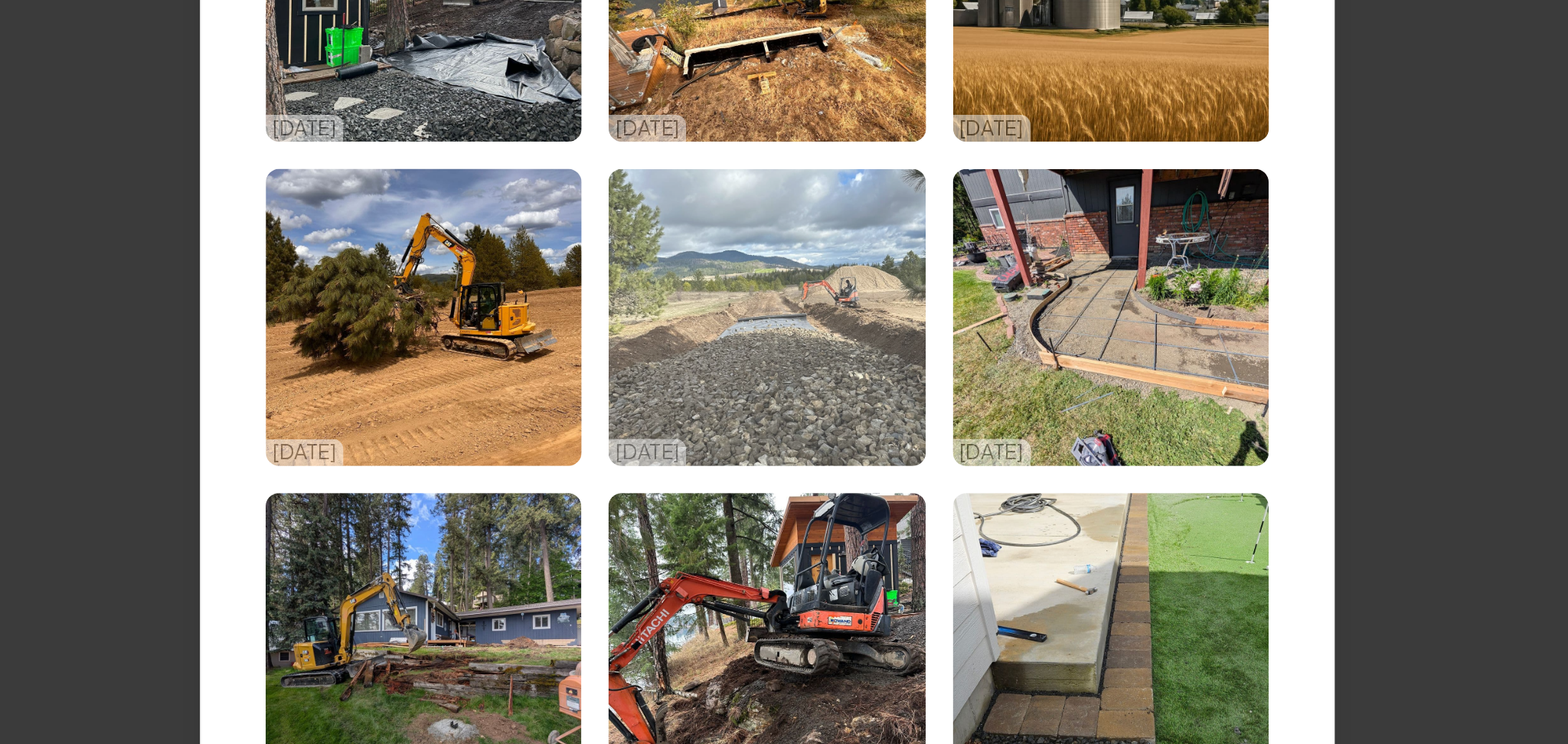
click at [798, 340] on img "Select image image_68e5430a5c7cd75eb83d4fa8.jpeg" at bounding box center [784, 330] width 143 height 135
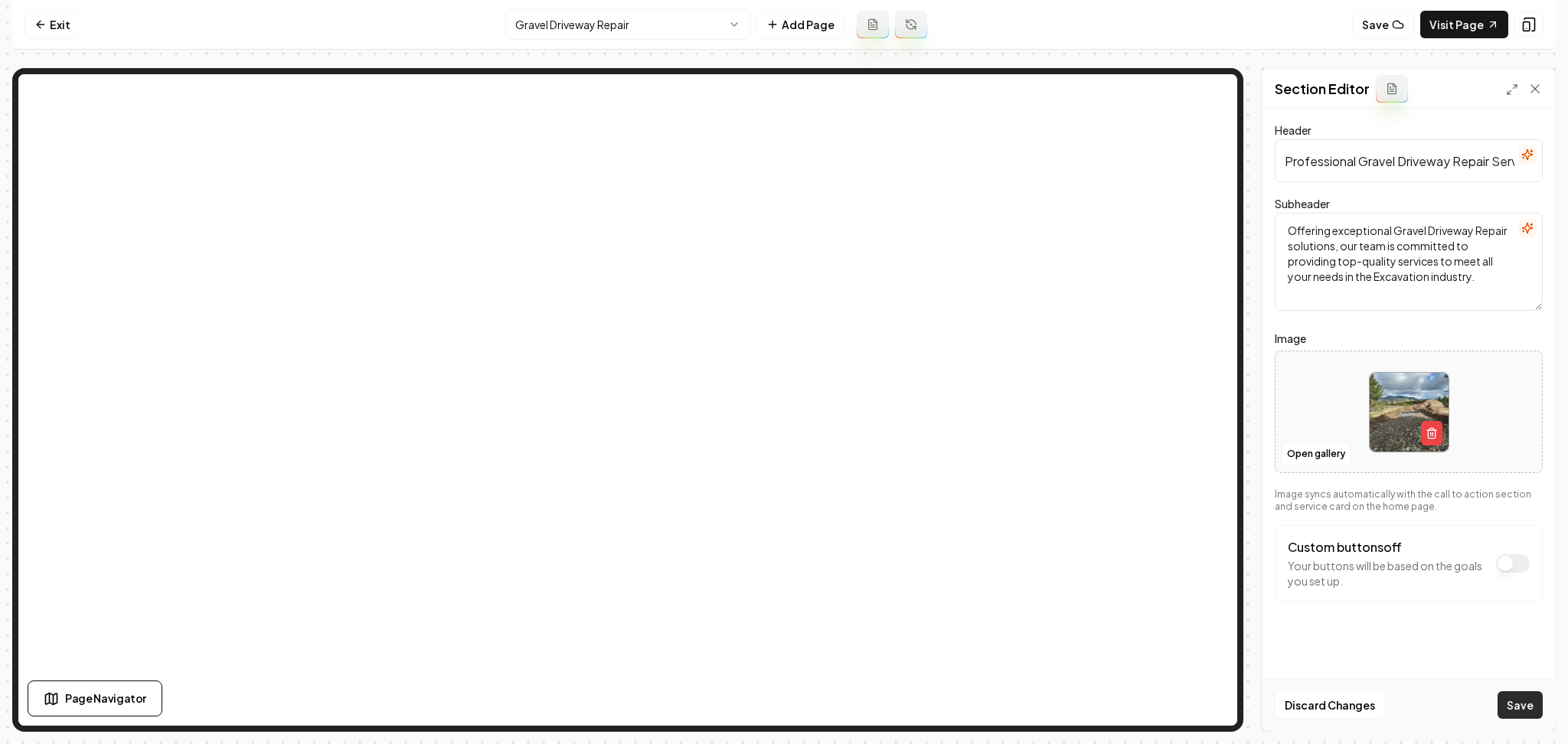
click at [1532, 700] on button "Save" at bounding box center [1521, 704] width 46 height 28
click at [610, 39] on html "Computer Required This feature is only available on a computer. Please switch t…" at bounding box center [784, 372] width 1568 height 744
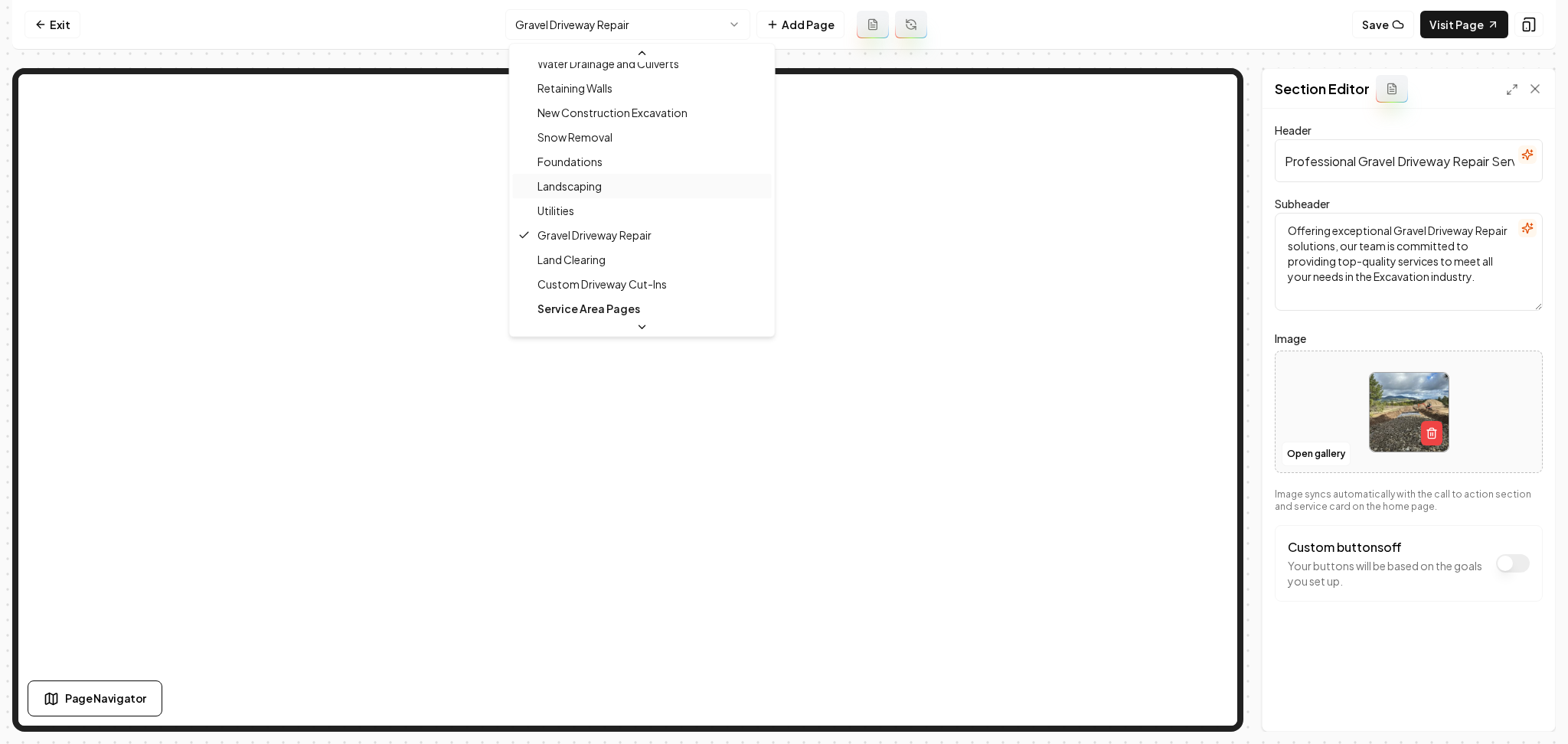
scroll to position [188, 0]
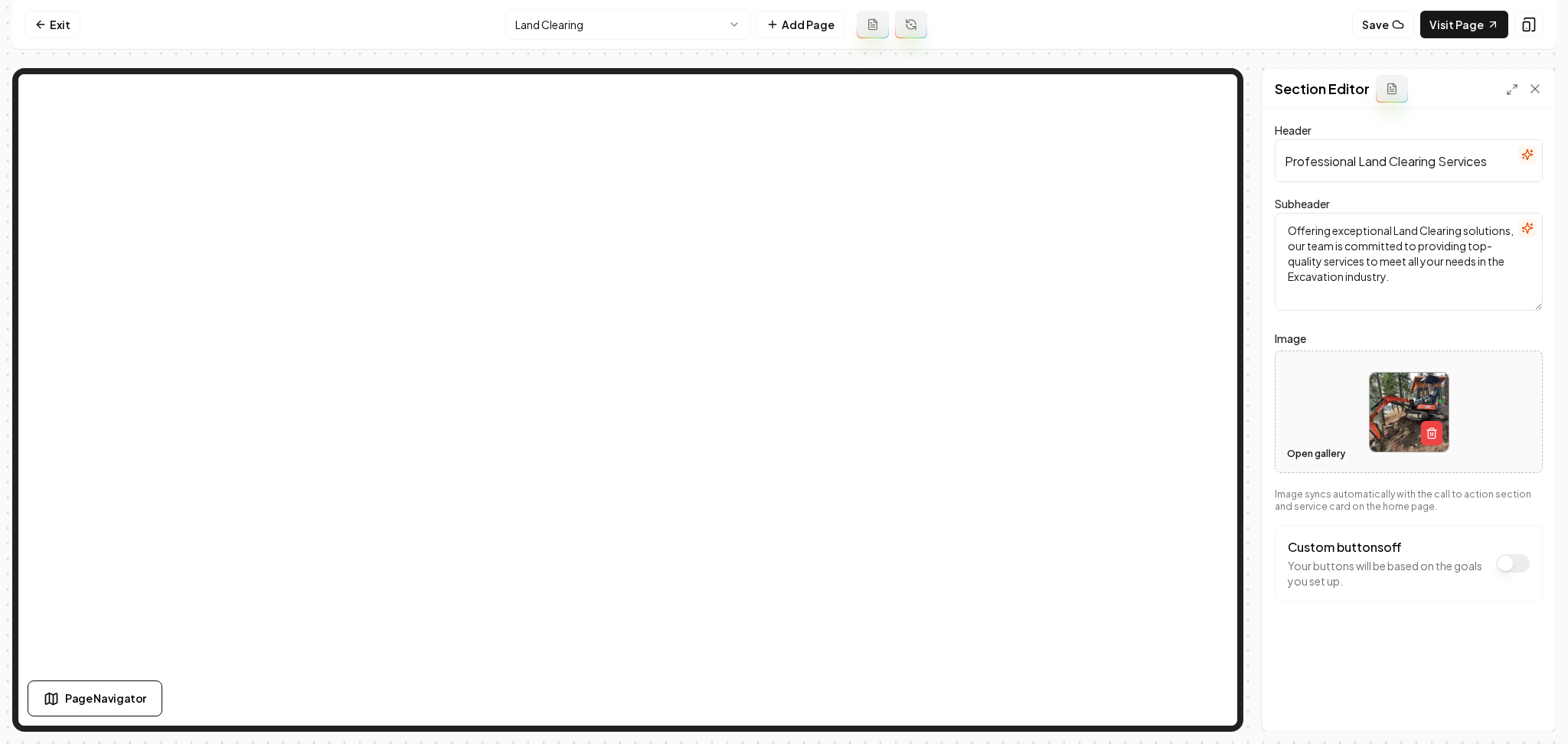
click at [1310, 450] on button "Open gallery" at bounding box center [1317, 454] width 69 height 24
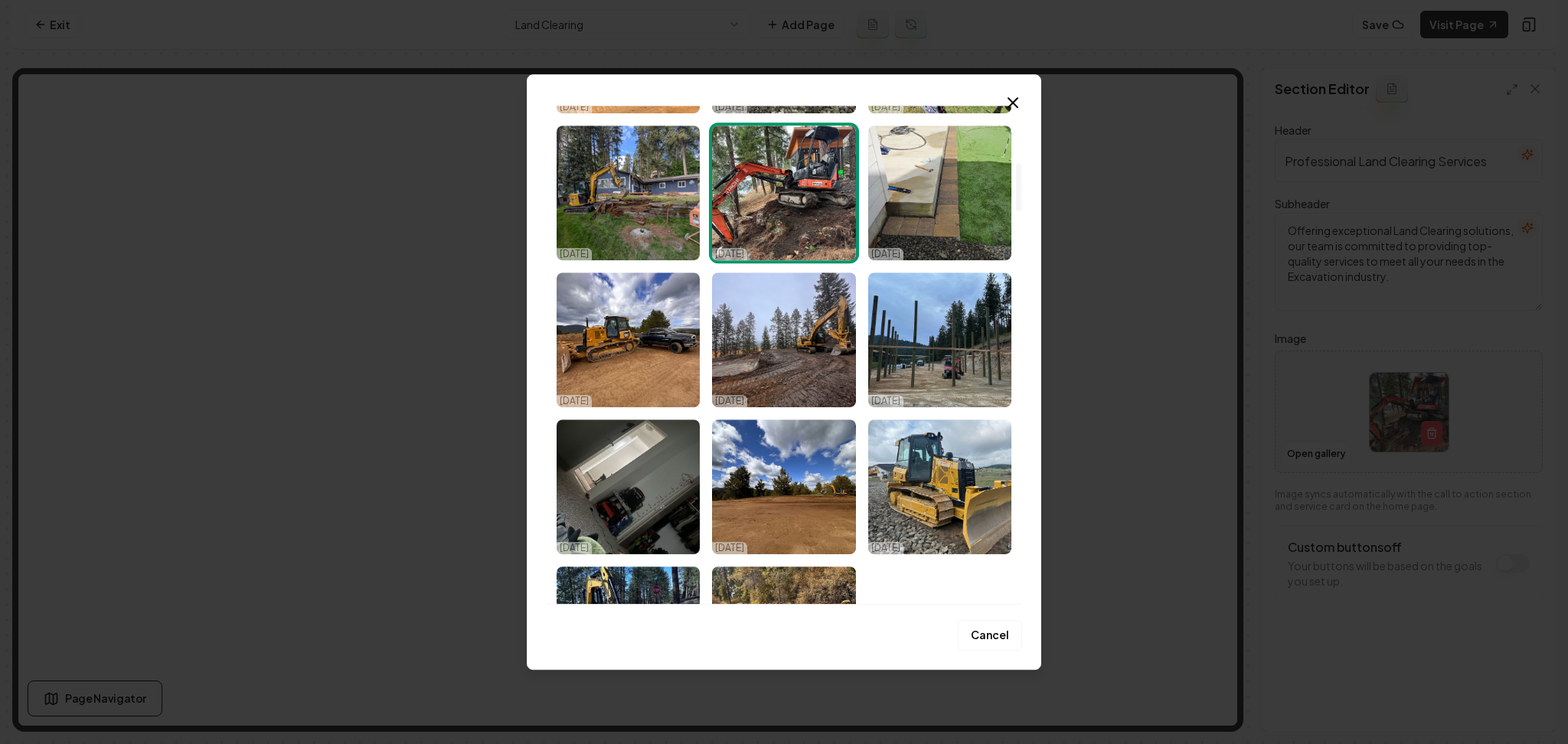
scroll to position [618, 0]
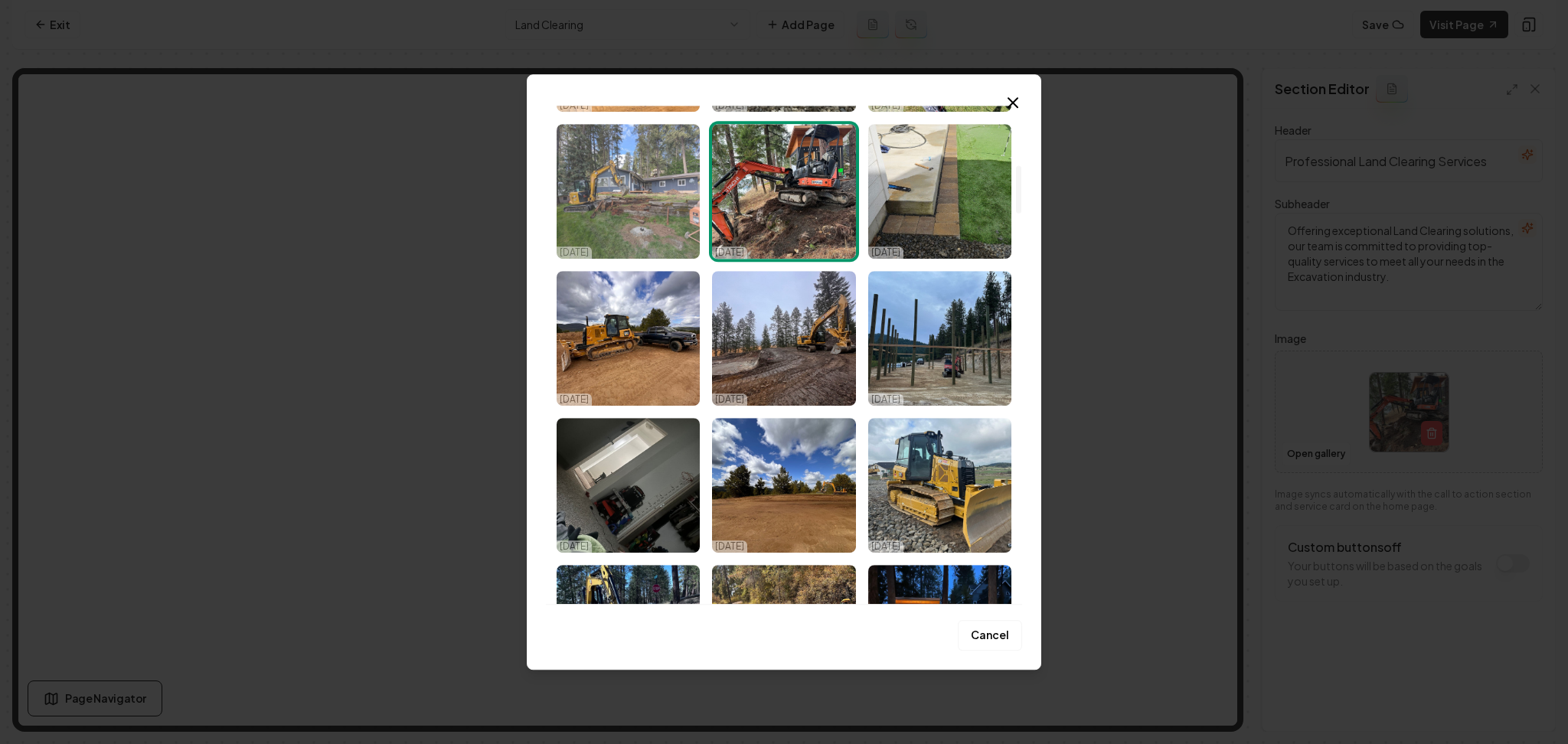
click at [602, 185] on img "Select image image_68e5430a5c7cd75eb83d4cb3.jpeg" at bounding box center [629, 191] width 143 height 135
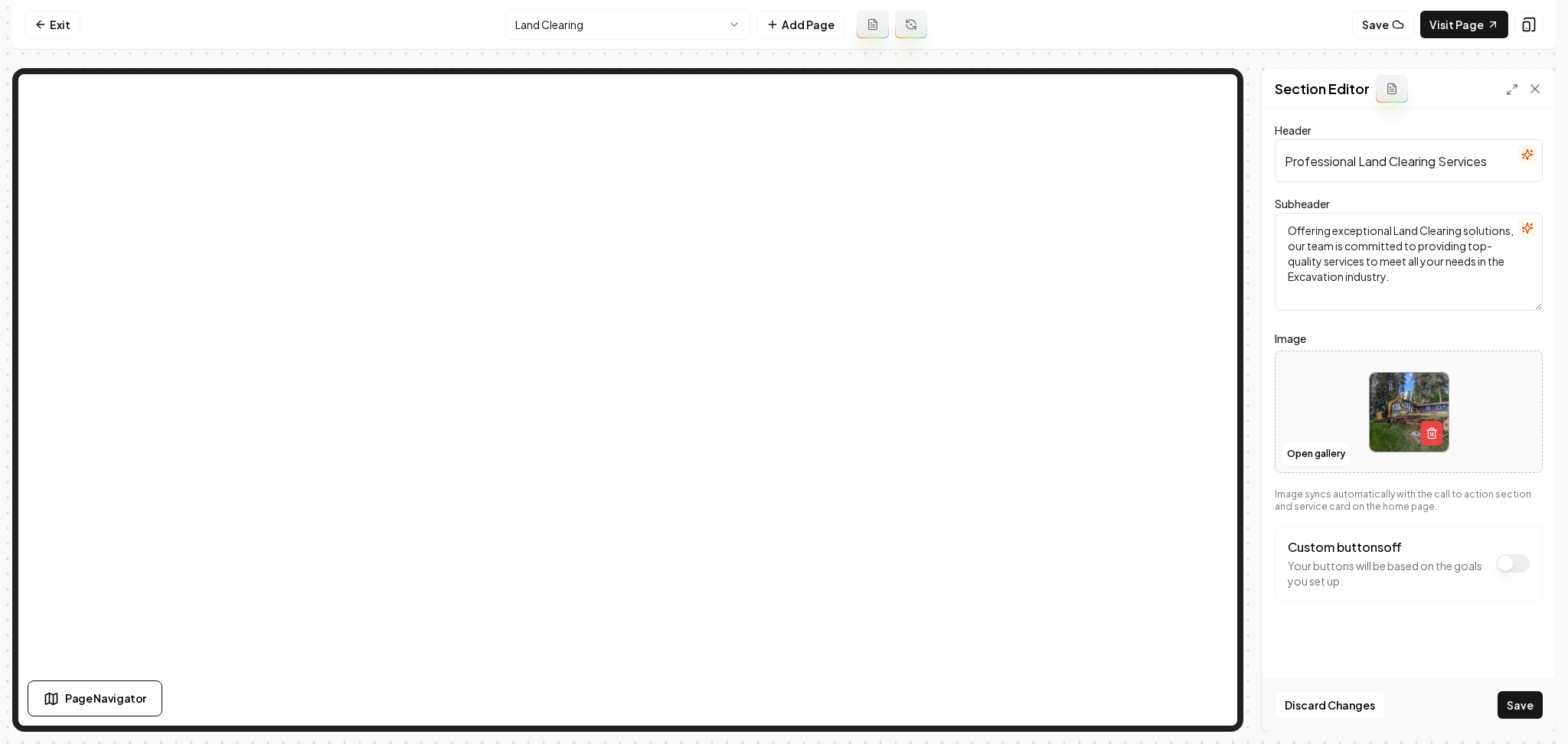
click at [1525, 690] on div "Discard Changes Save" at bounding box center [1408, 704] width 293 height 53
click at [1521, 693] on button "Save" at bounding box center [1521, 704] width 46 height 28
click at [691, 23] on html "Computer Required This feature is only available on a computer. Please switch t…" at bounding box center [784, 372] width 1568 height 744
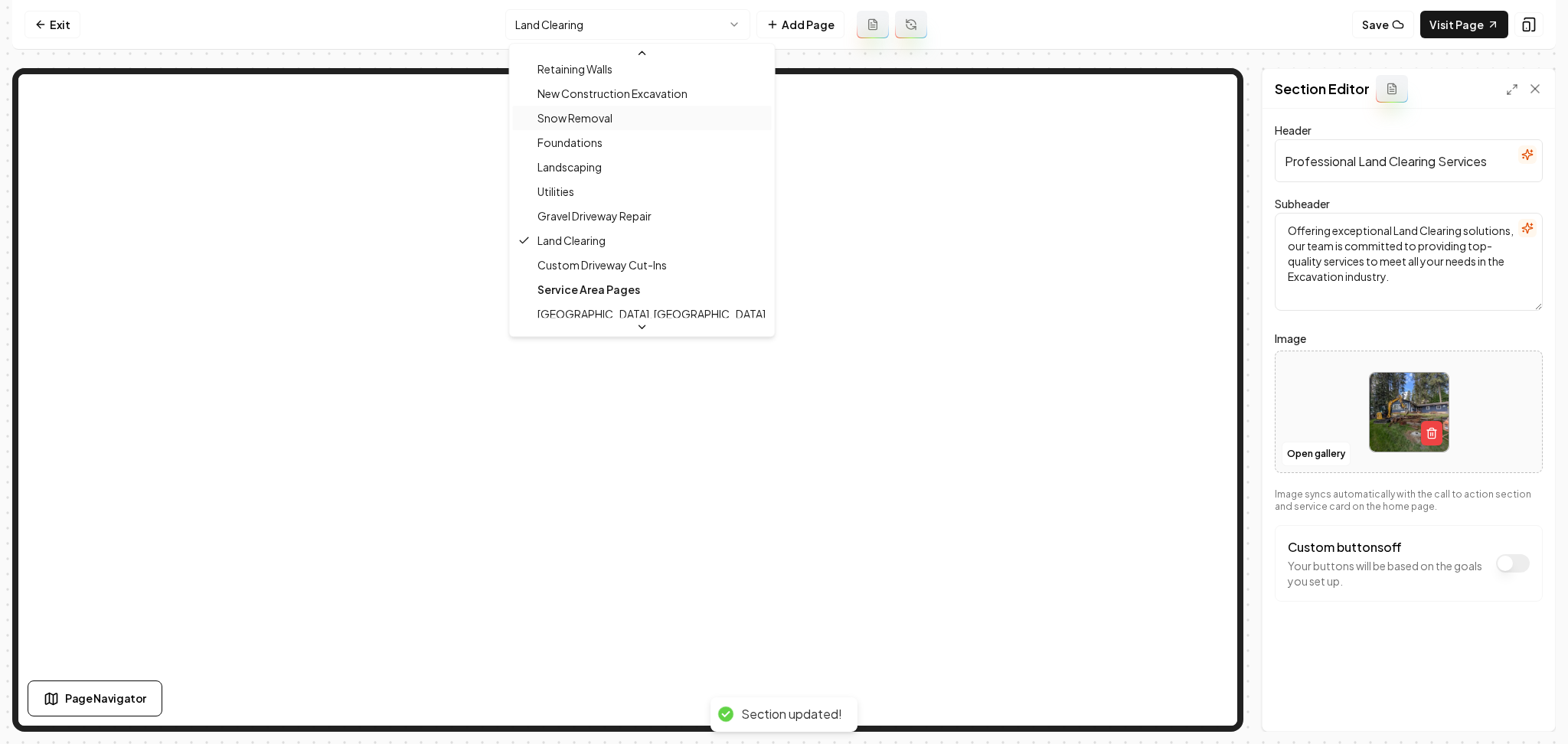
scroll to position [207, 0]
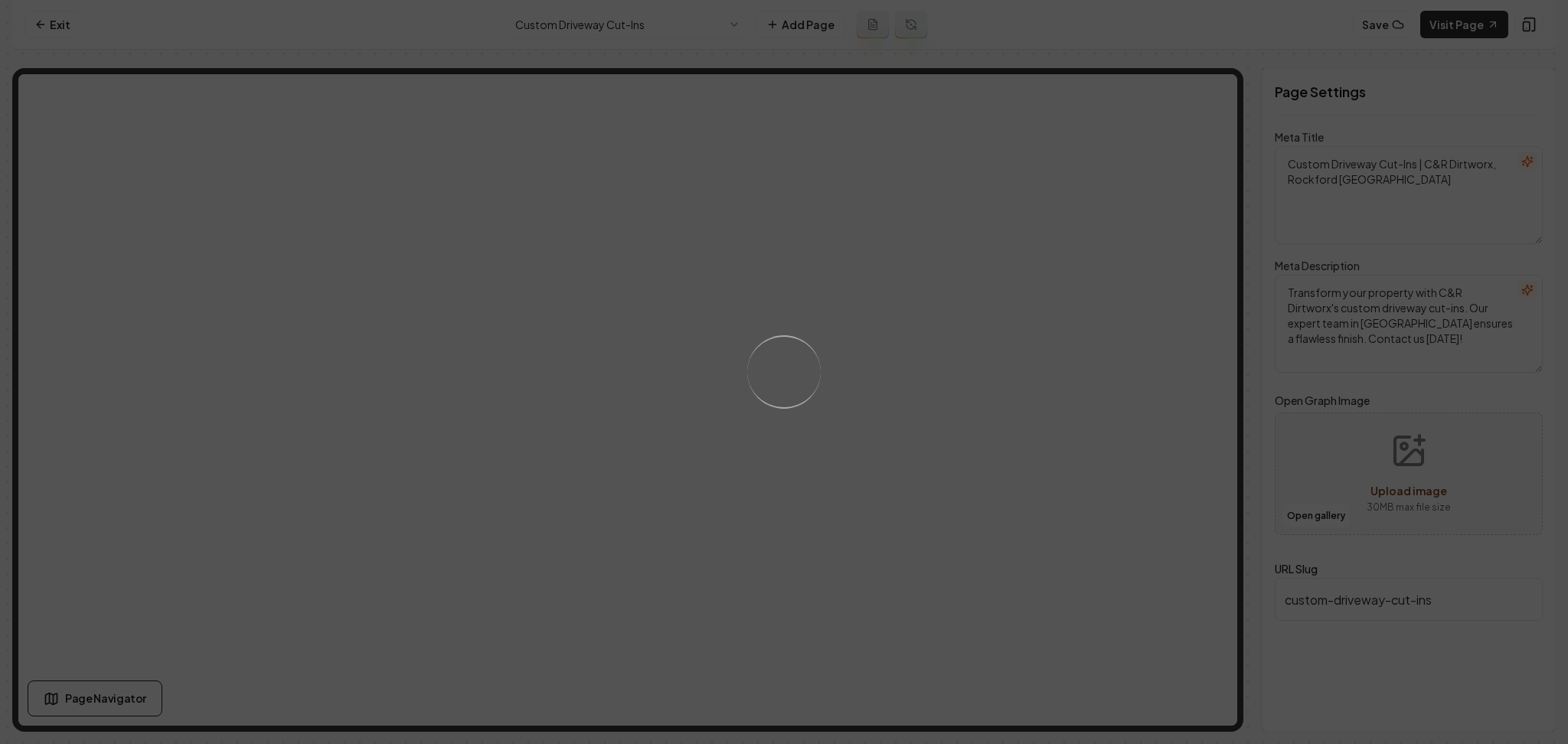
click at [957, 393] on div "Loading..." at bounding box center [784, 372] width 1568 height 744
click at [998, 436] on div "Loading..." at bounding box center [784, 372] width 1568 height 744
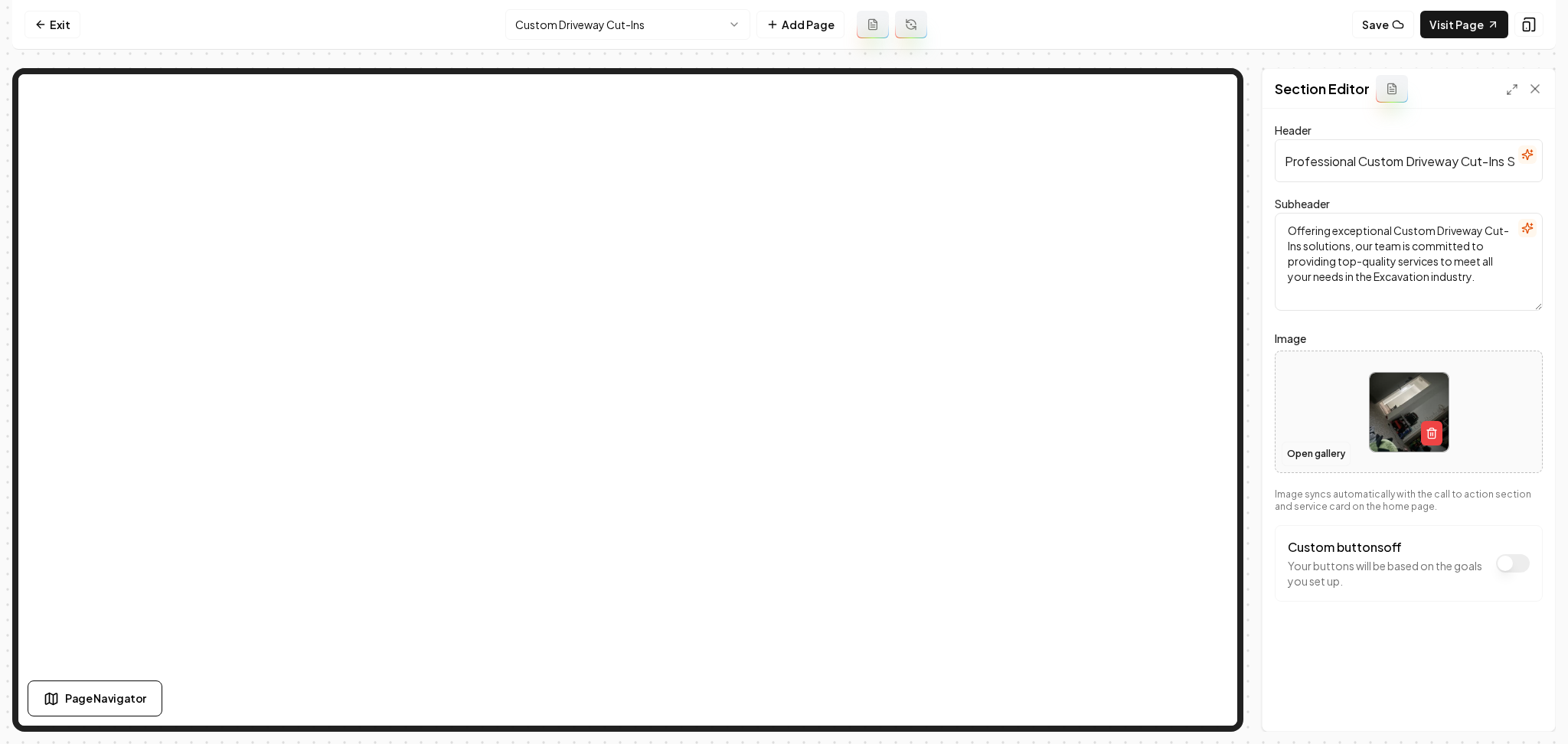
click at [1297, 452] on button "Open gallery" at bounding box center [1317, 454] width 69 height 24
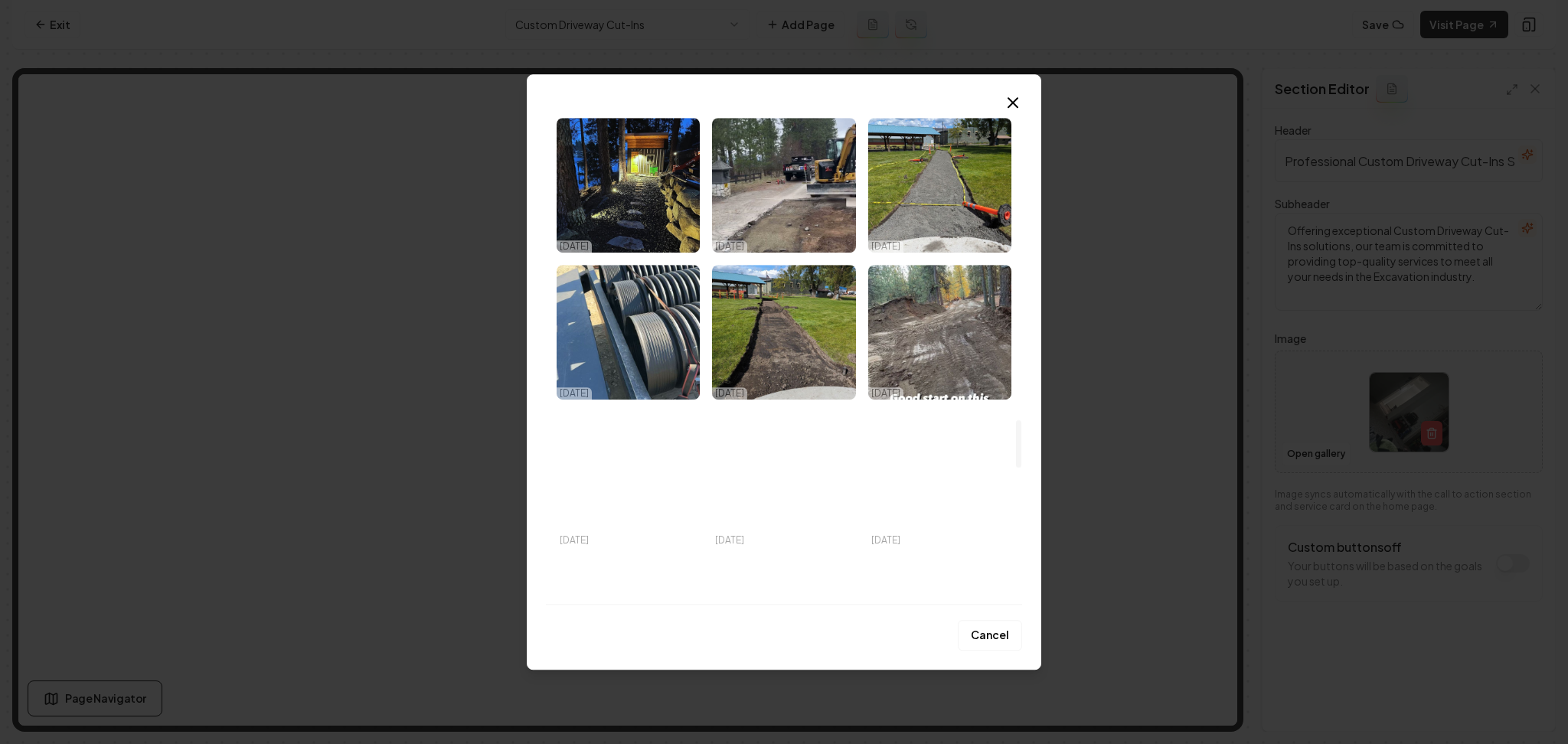
scroll to position [3275, 0]
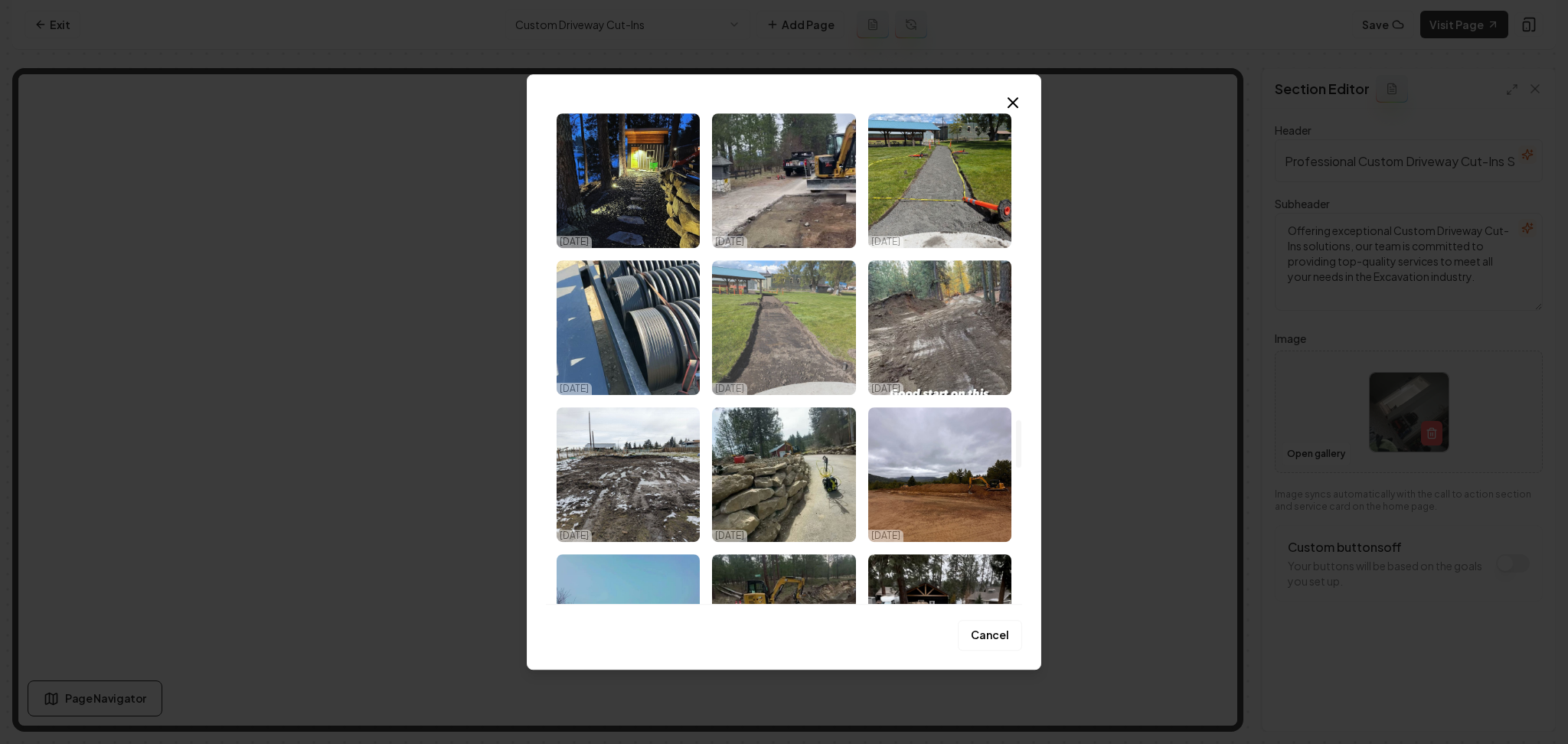
click at [810, 319] on img "Select image image_68e543095c7cd75eb83d4965.jpeg" at bounding box center [784, 328] width 143 height 135
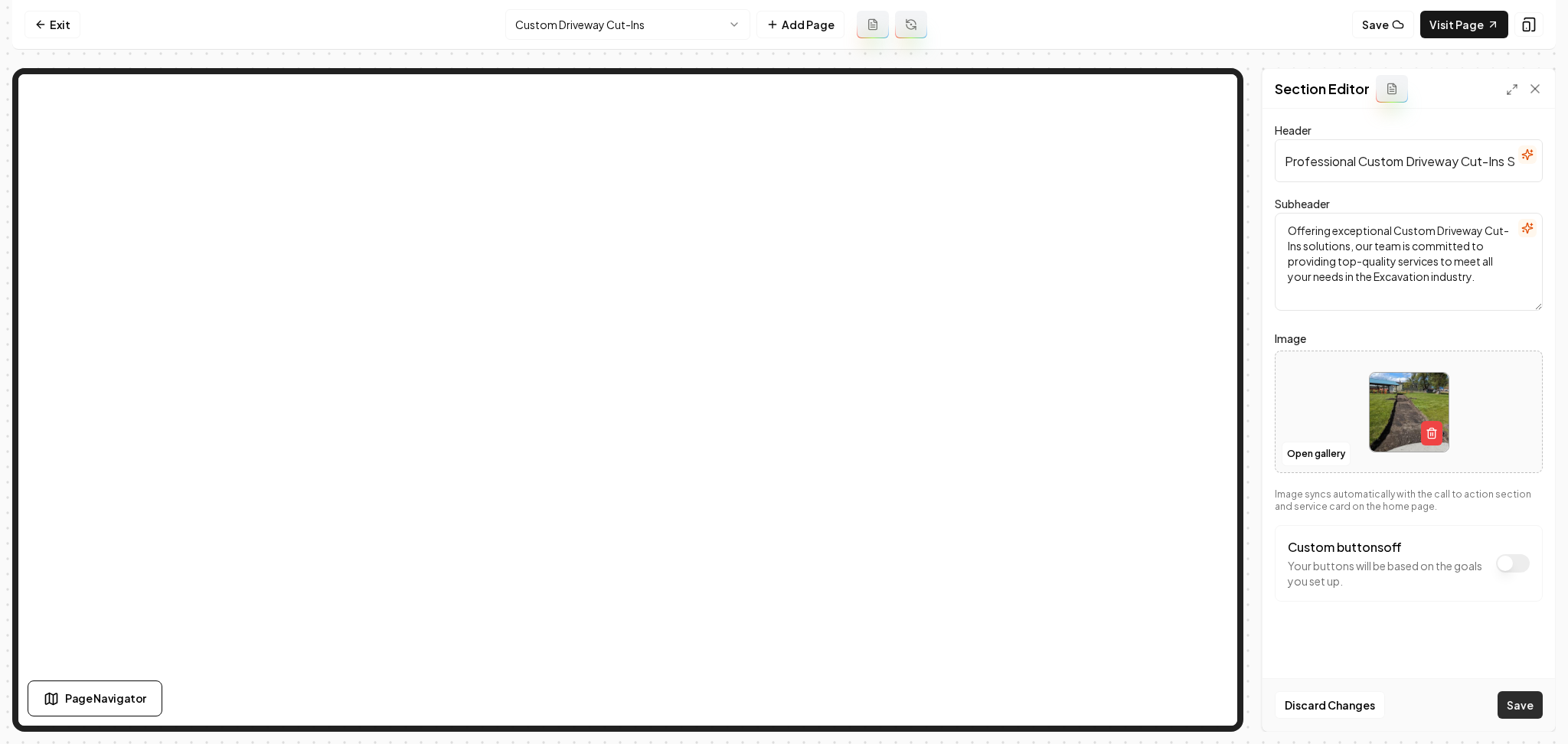
click at [1522, 703] on button "Save" at bounding box center [1521, 704] width 46 height 28
click at [520, 31] on html "Computer Required This feature is only available on a computer. Please switch t…" at bounding box center [784, 372] width 1568 height 744
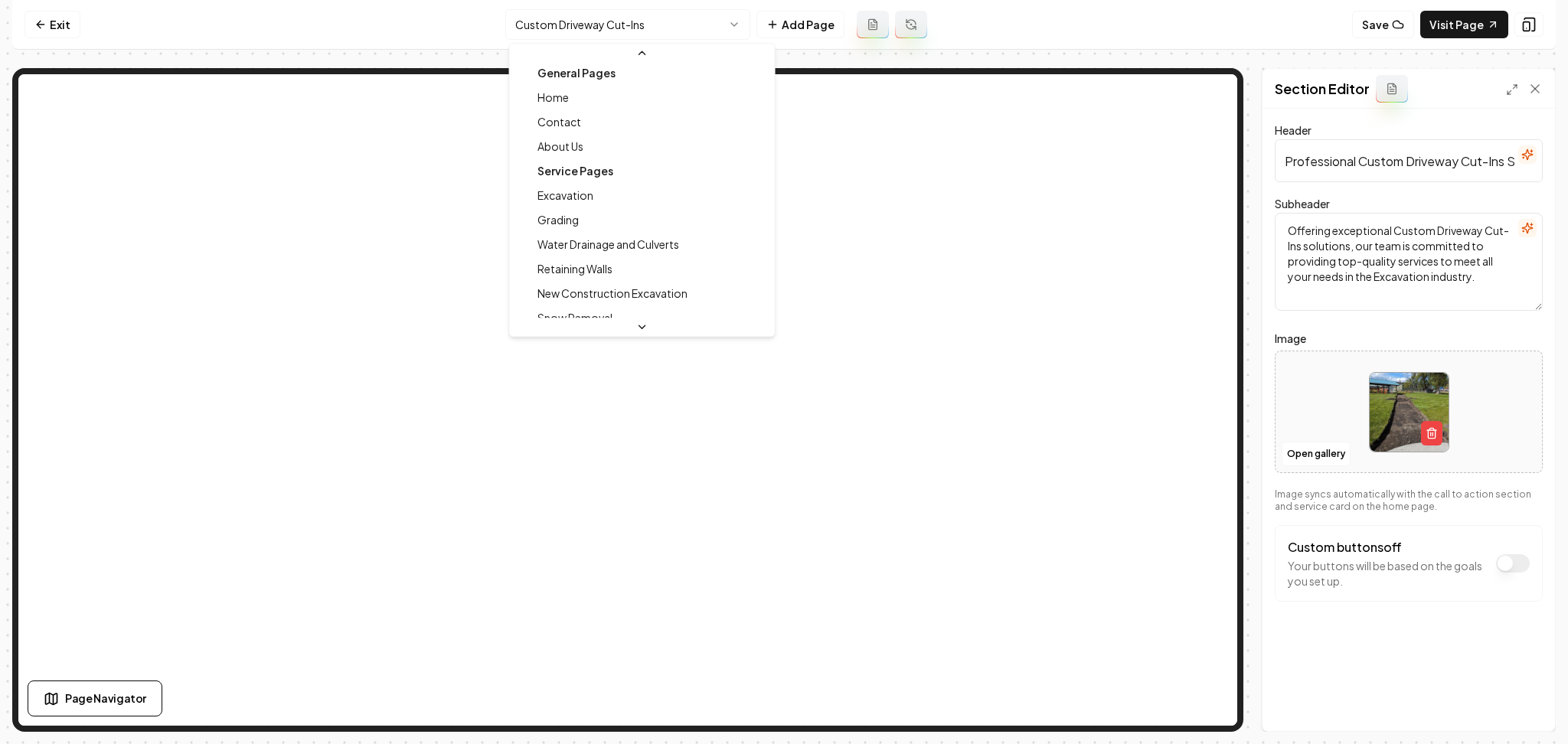
scroll to position [0, 0]
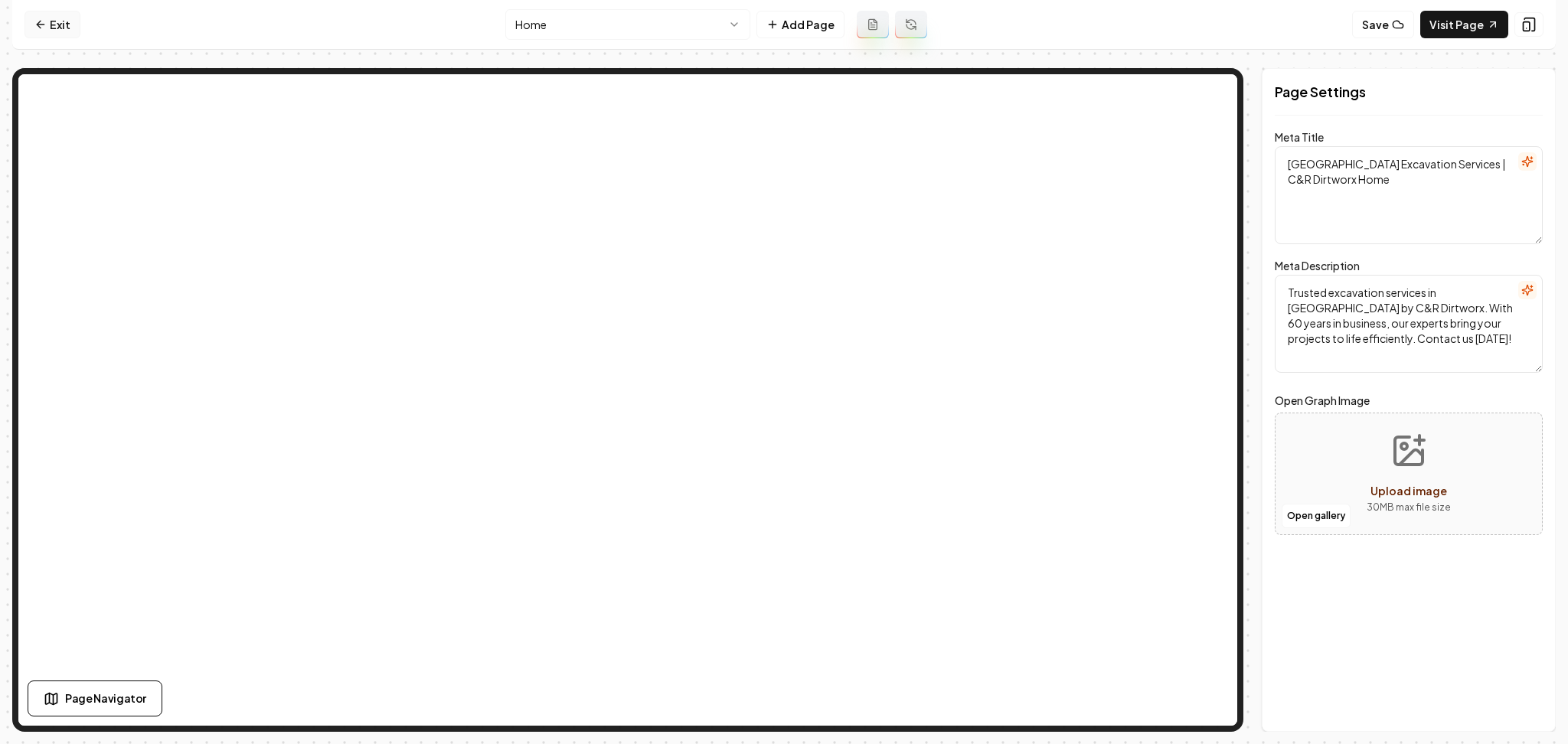
click at [52, 27] on link "Exit" at bounding box center [52, 24] width 56 height 28
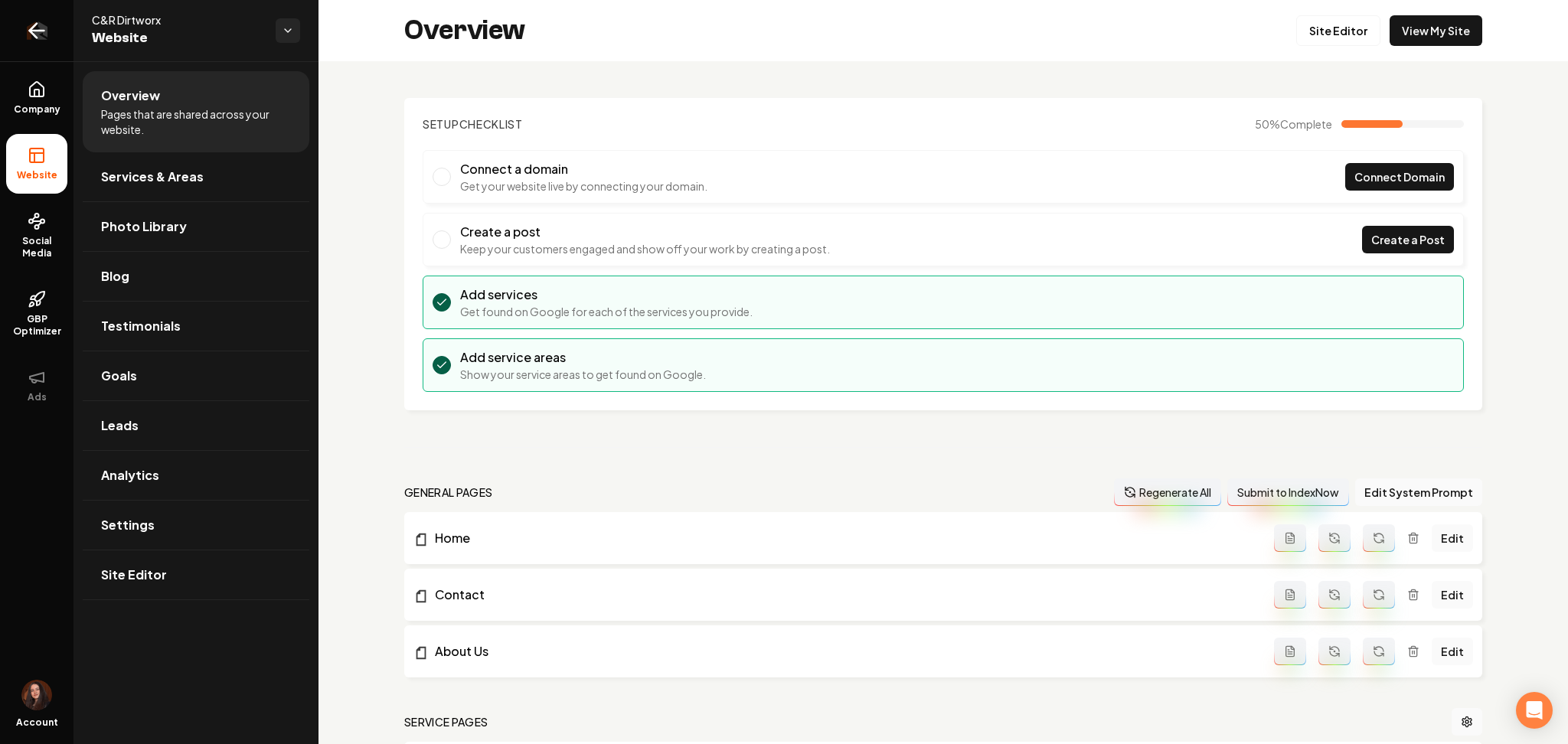
click at [44, 29] on icon "Return to dashboard" at bounding box center [36, 30] width 24 height 24
